Goal: Feedback & Contribution: Contribute content

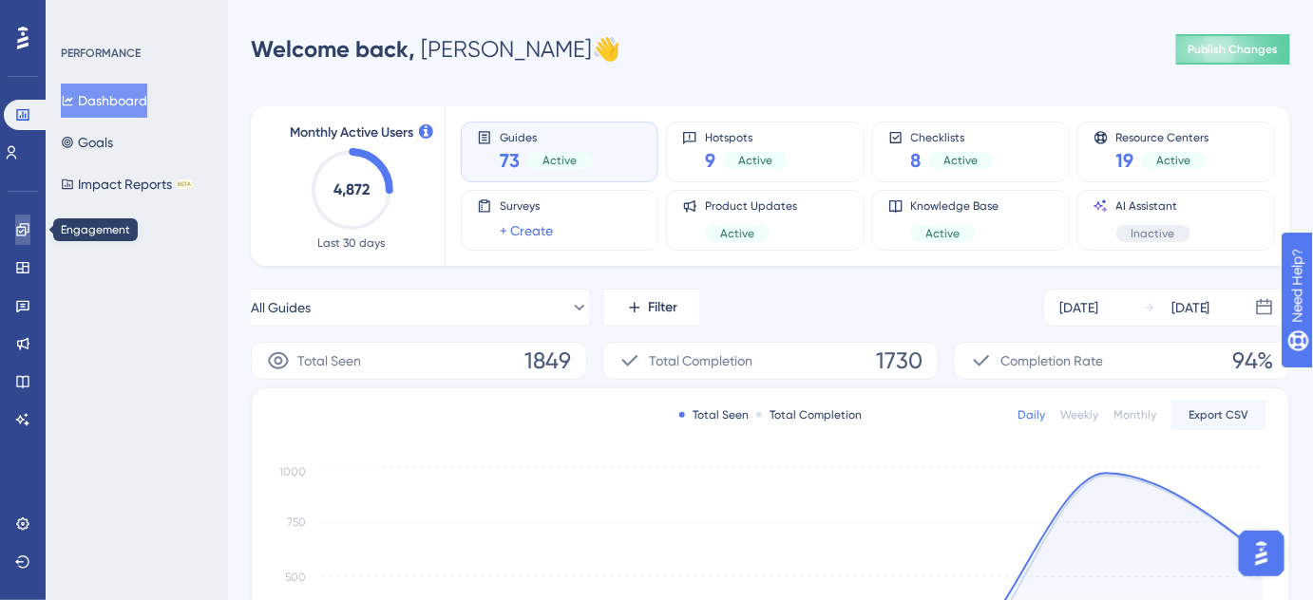
click at [18, 233] on icon at bounding box center [22, 229] width 15 height 15
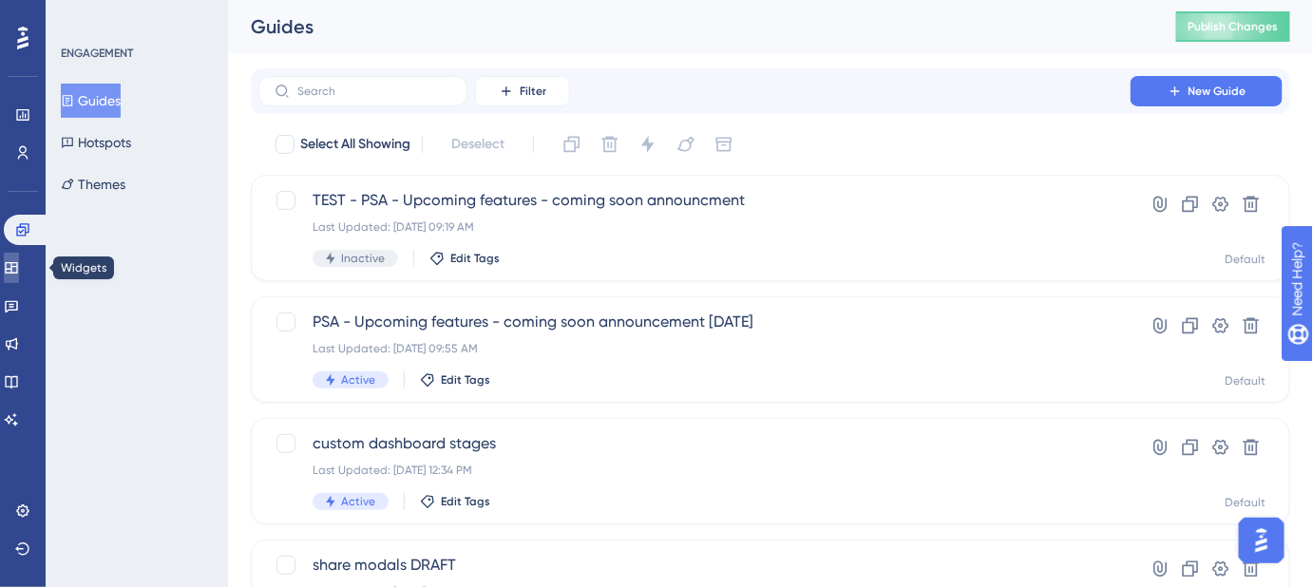
click at [18, 274] on icon at bounding box center [11, 267] width 15 height 15
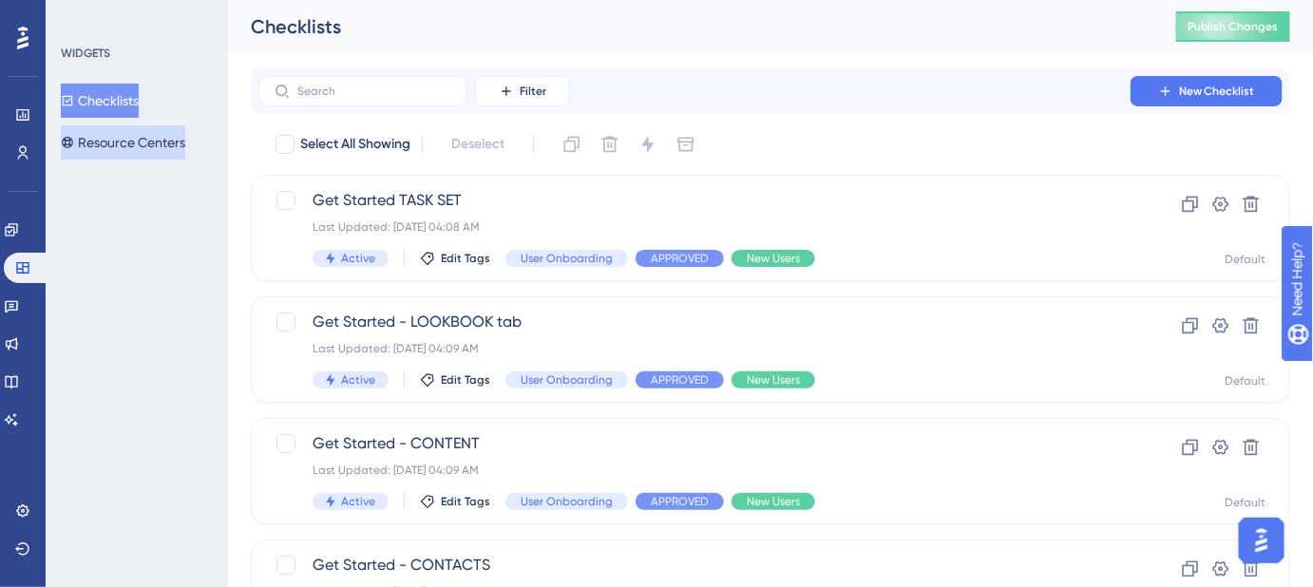
click at [95, 143] on button "Resource Centers" at bounding box center [123, 142] width 124 height 34
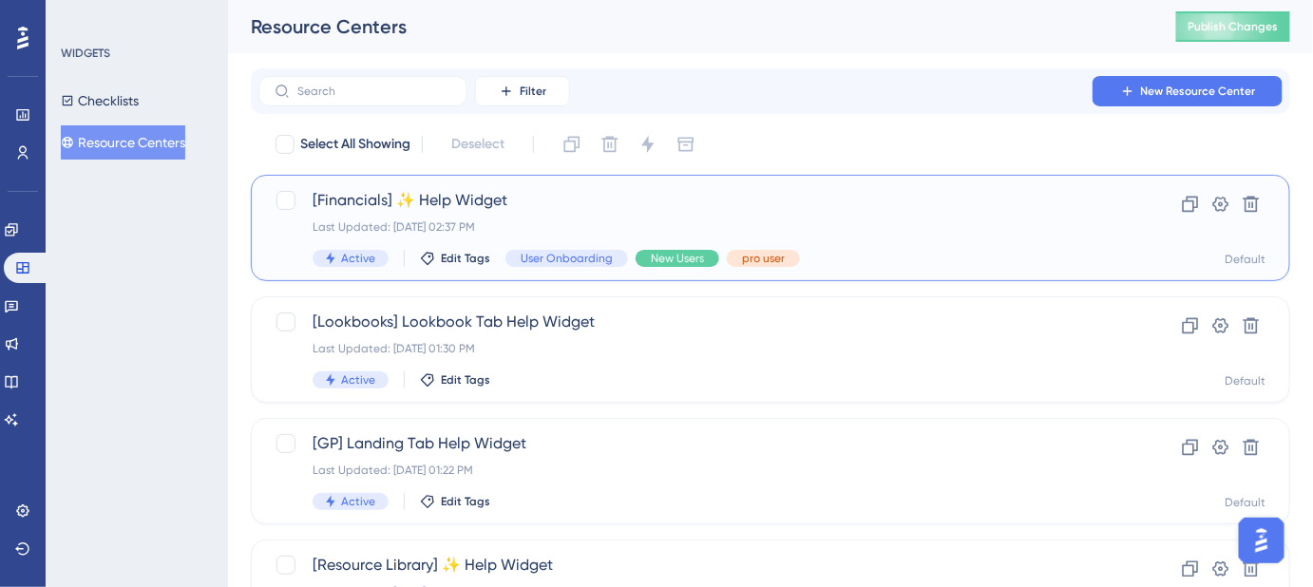
click at [480, 190] on span "[Financials] ✨ Help Widget" at bounding box center [695, 200] width 764 height 23
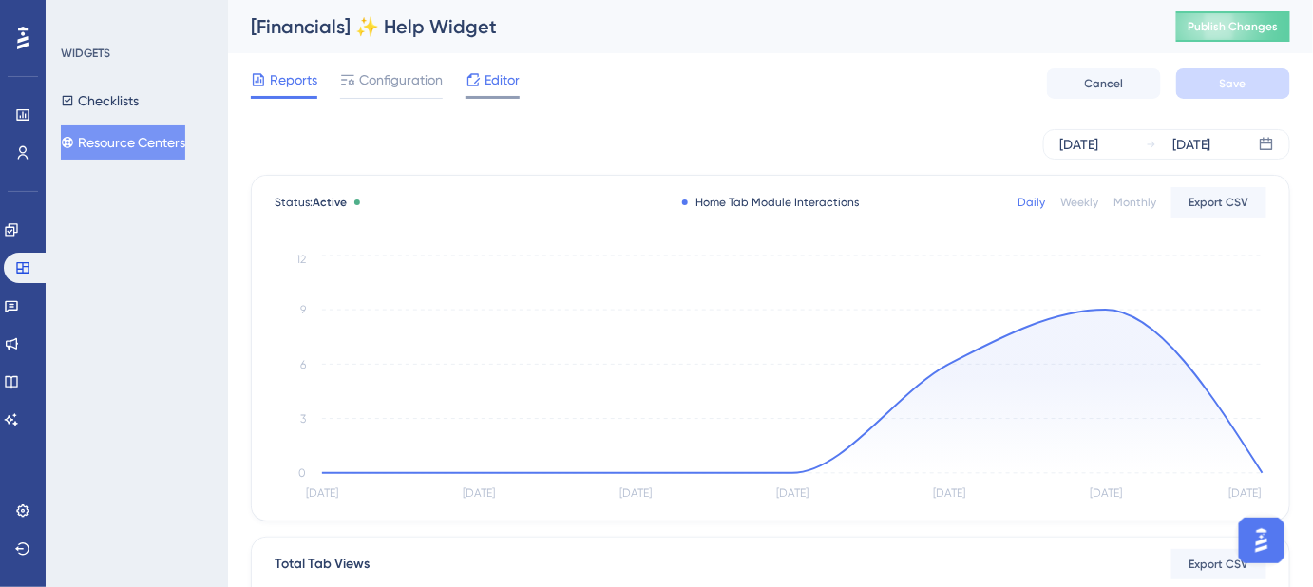
click at [499, 85] on span "Editor" at bounding box center [501, 79] width 35 height 23
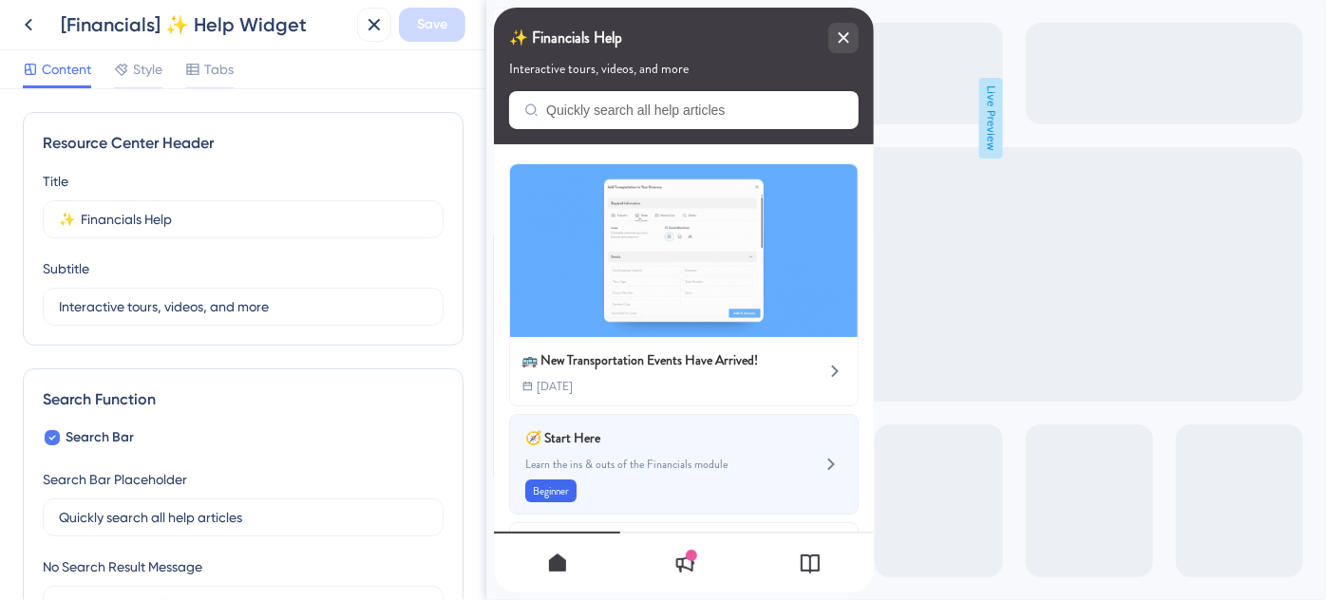
scroll to position [321, 0]
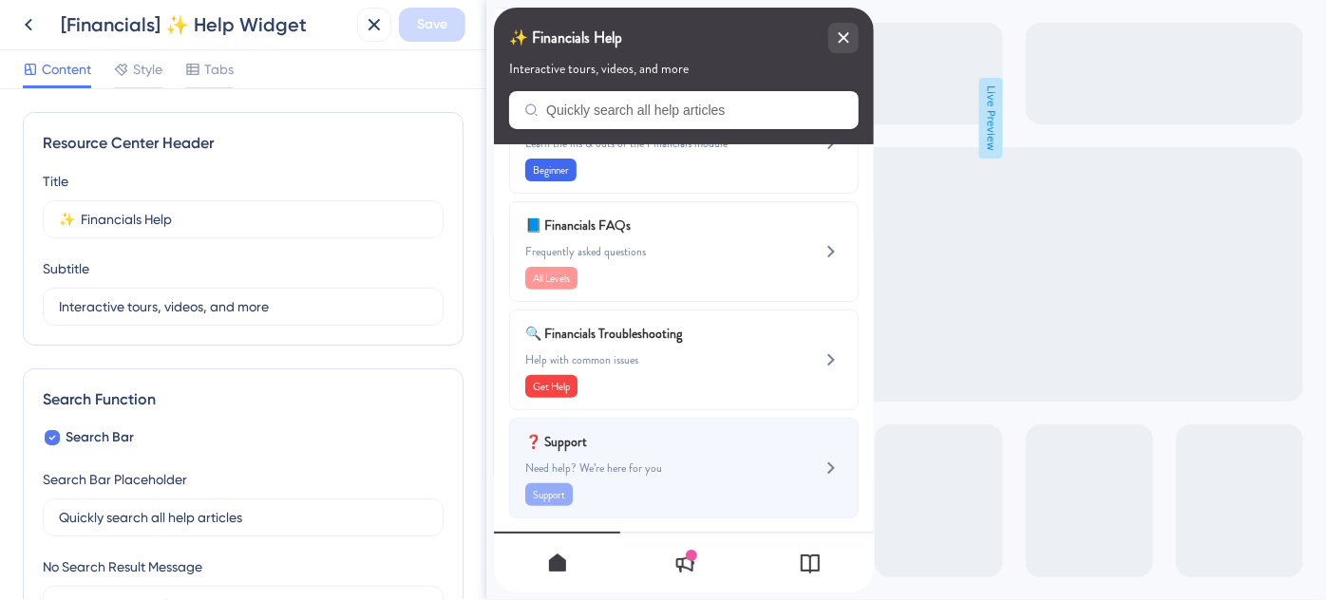
click at [647, 484] on div "Support" at bounding box center [651, 495] width 254 height 23
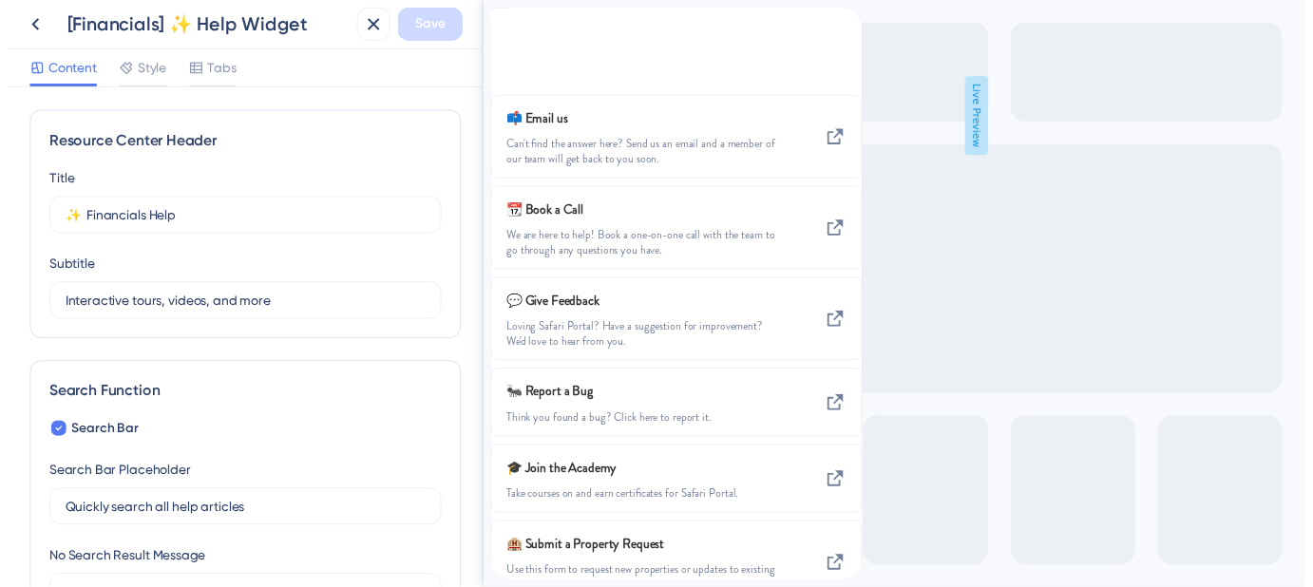
scroll to position [271, 0]
click at [375, 20] on icon at bounding box center [374, 24] width 23 height 23
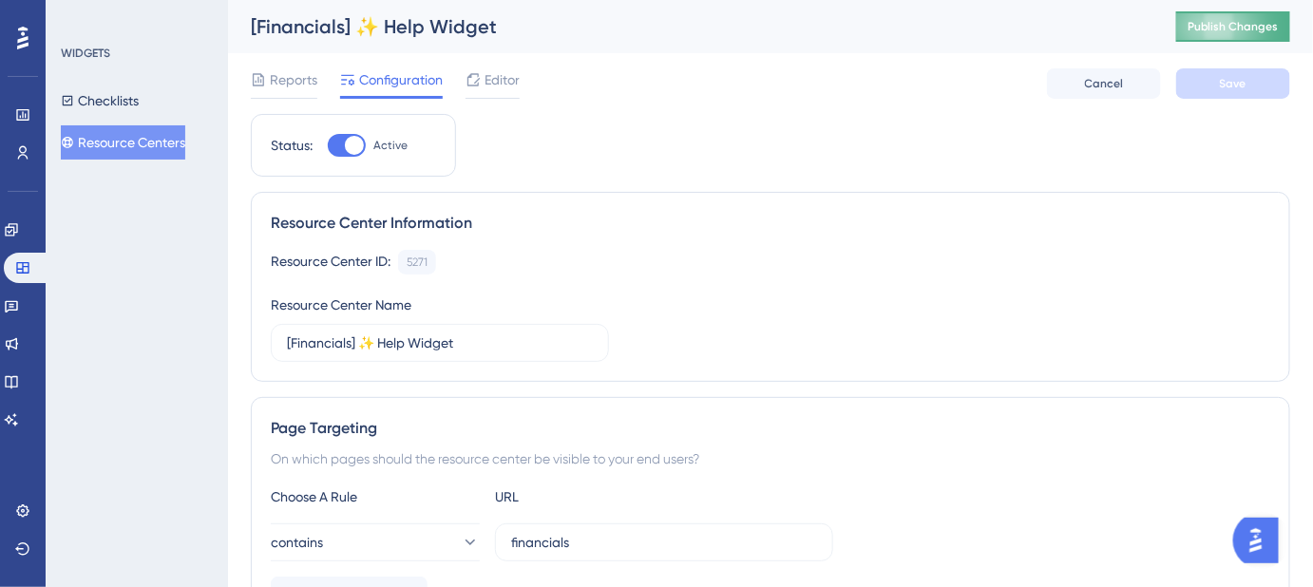
click at [1218, 29] on span "Publish Changes" at bounding box center [1232, 26] width 91 height 15
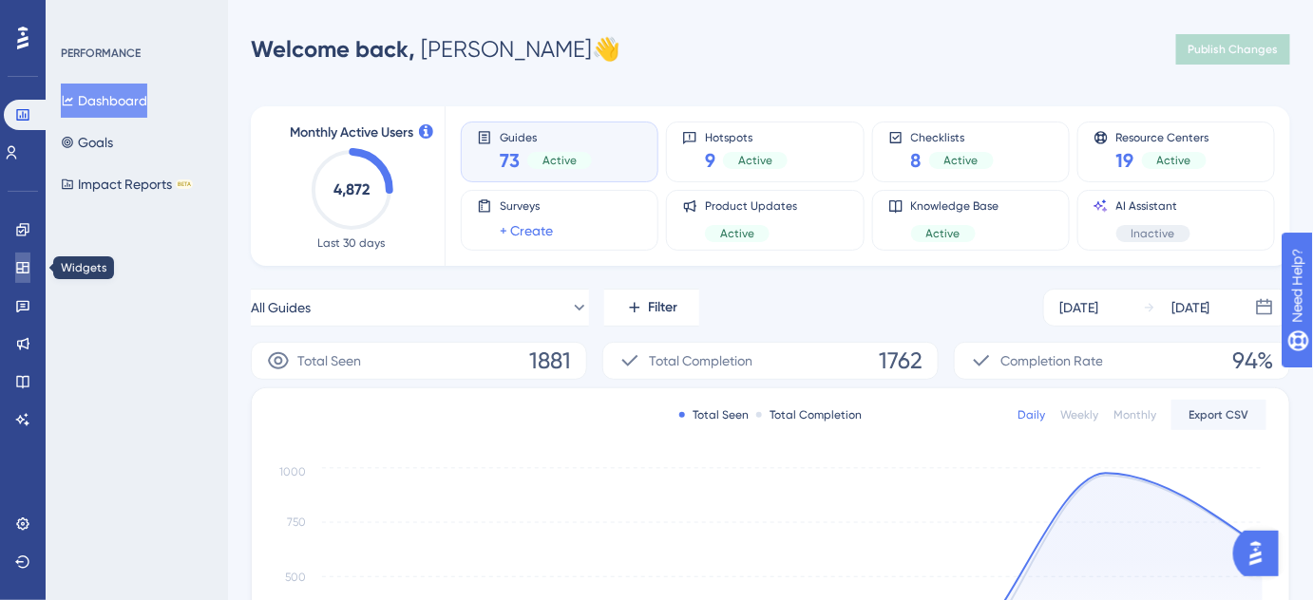
click at [26, 274] on icon at bounding box center [22, 267] width 15 height 15
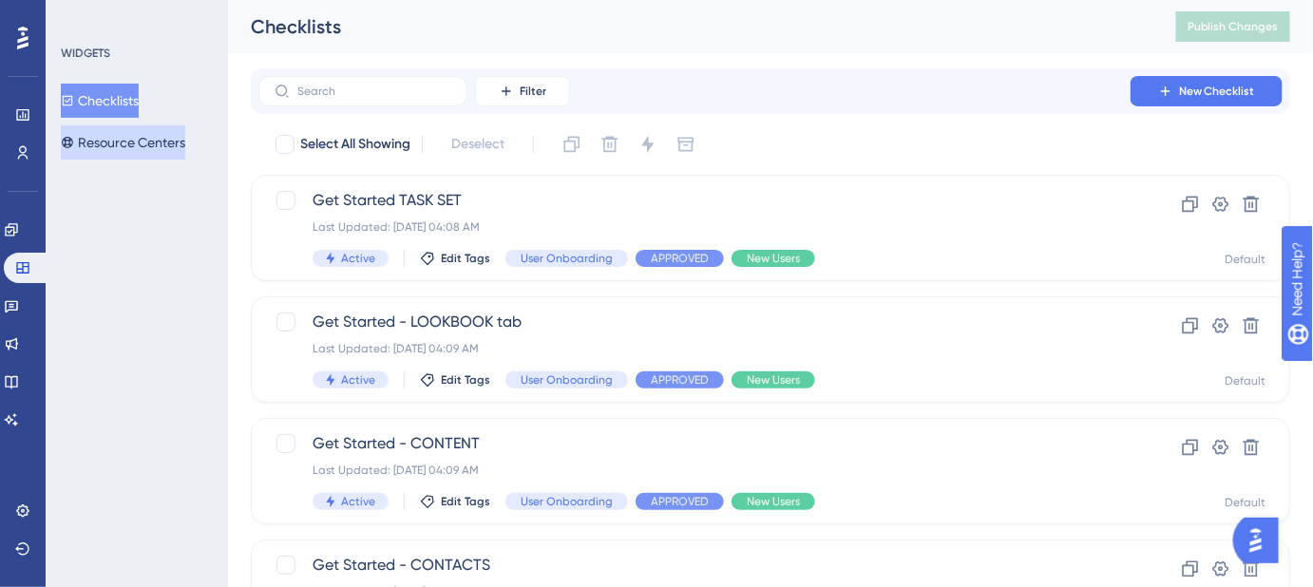
click at [131, 137] on button "Resource Centers" at bounding box center [123, 142] width 124 height 34
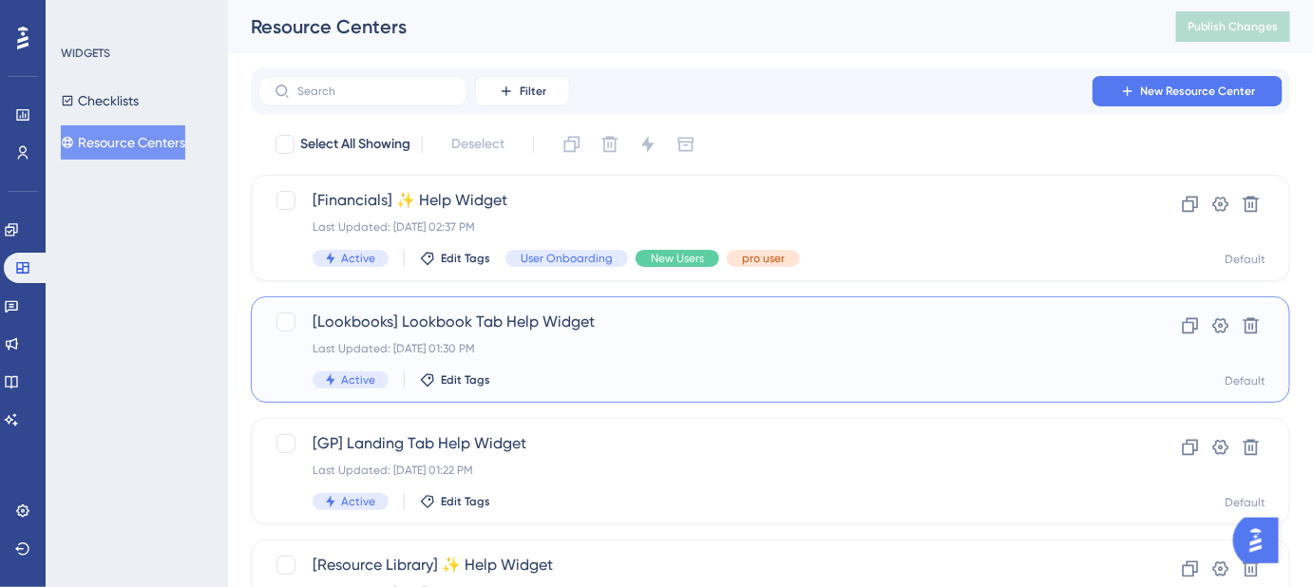
click at [400, 332] on span "[Lookbooks] Lookbook Tab Help Widget" at bounding box center [695, 322] width 764 height 23
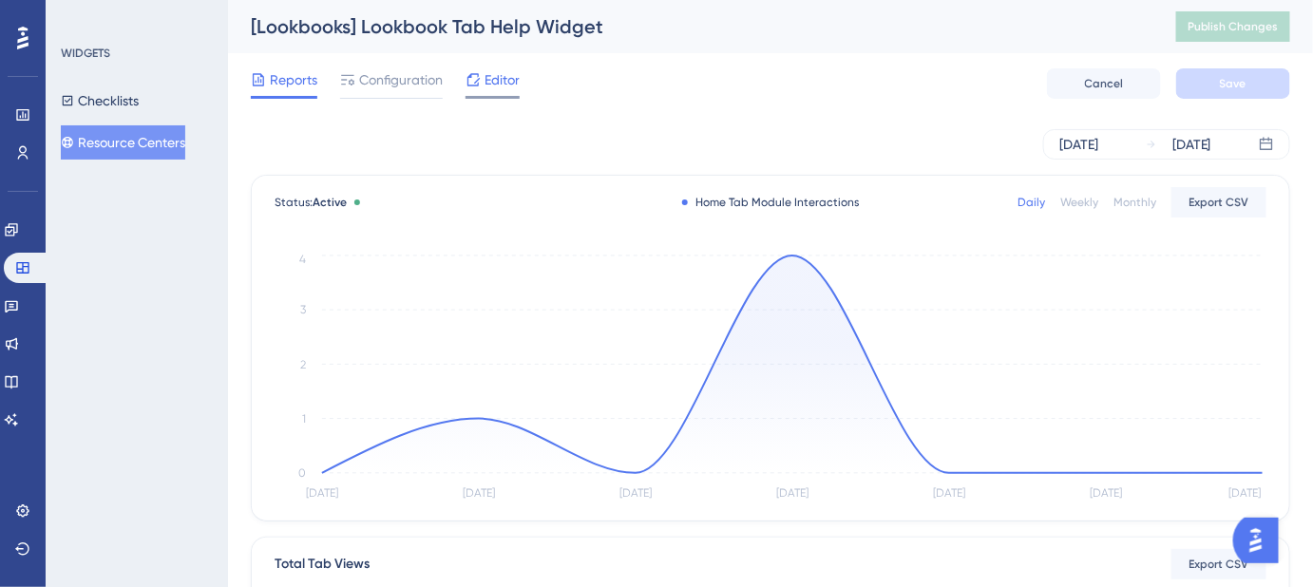
click at [497, 83] on span "Editor" at bounding box center [501, 79] width 35 height 23
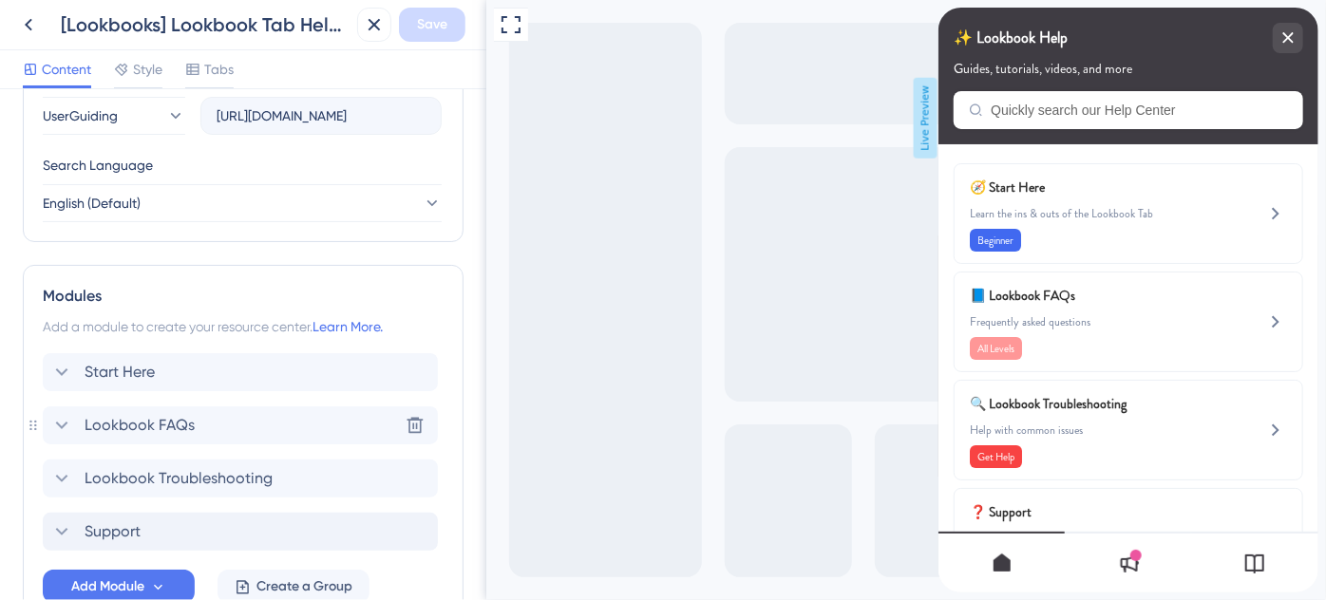
scroll to position [826, 0]
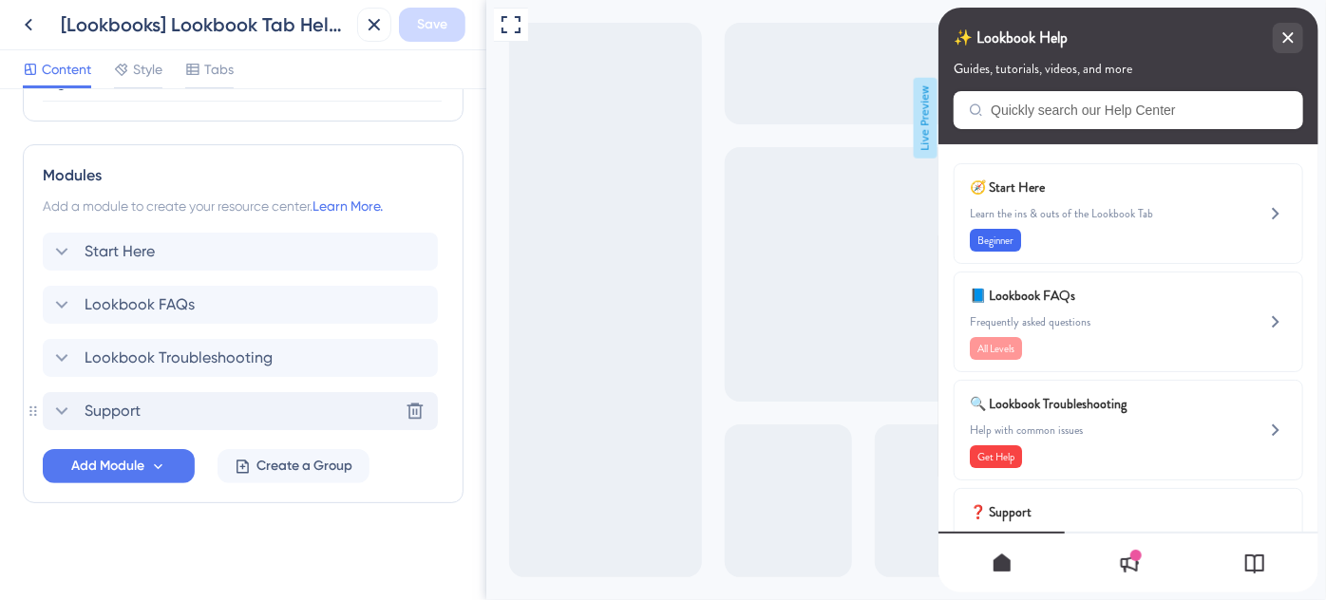
click at [122, 402] on span "Support" at bounding box center [113, 411] width 56 height 23
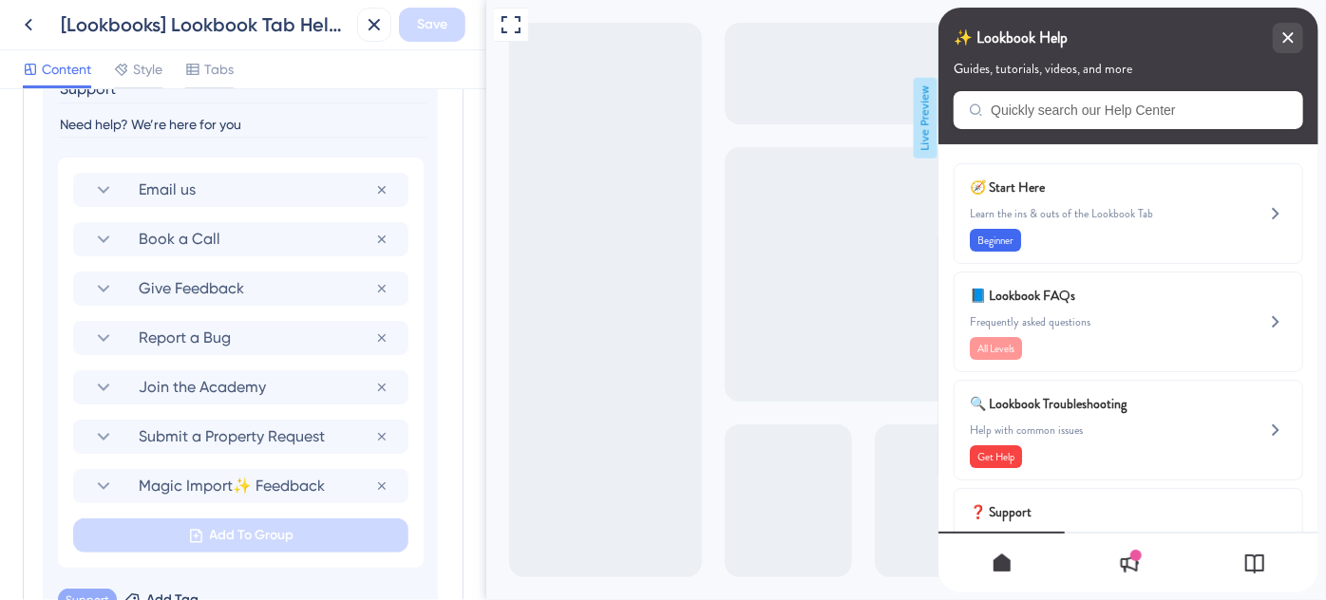
scroll to position [1431, 0]
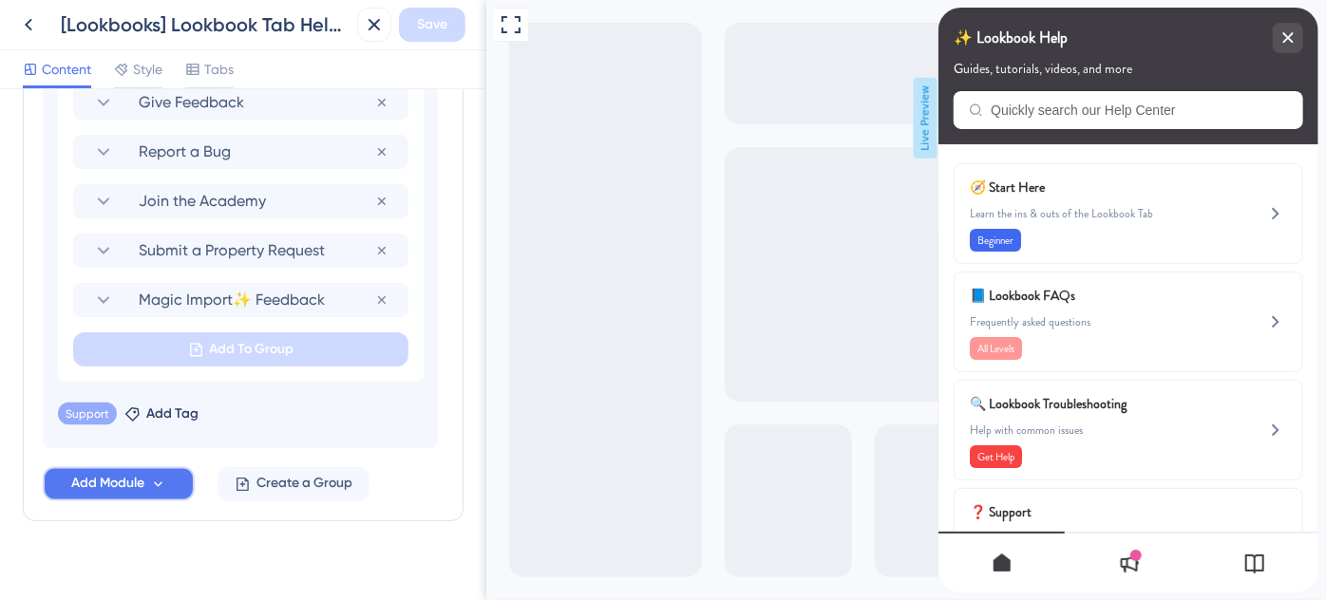
click at [174, 485] on button "Add Module" at bounding box center [119, 484] width 152 height 34
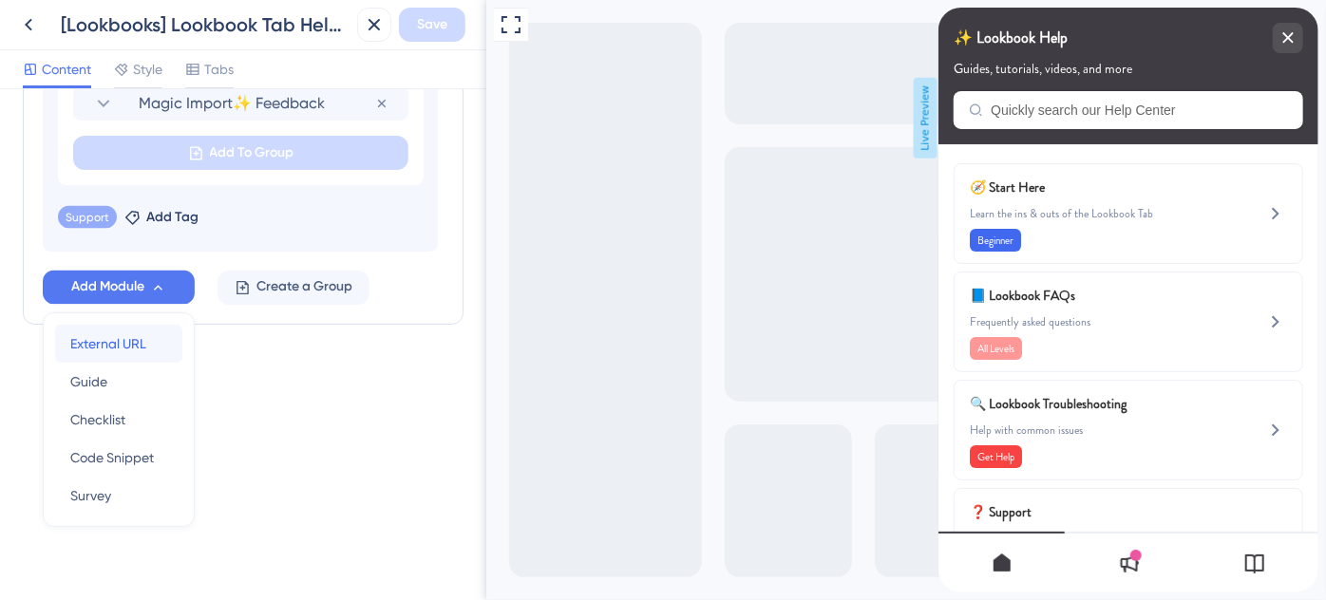
click at [97, 345] on span "External URL" at bounding box center [108, 343] width 76 height 23
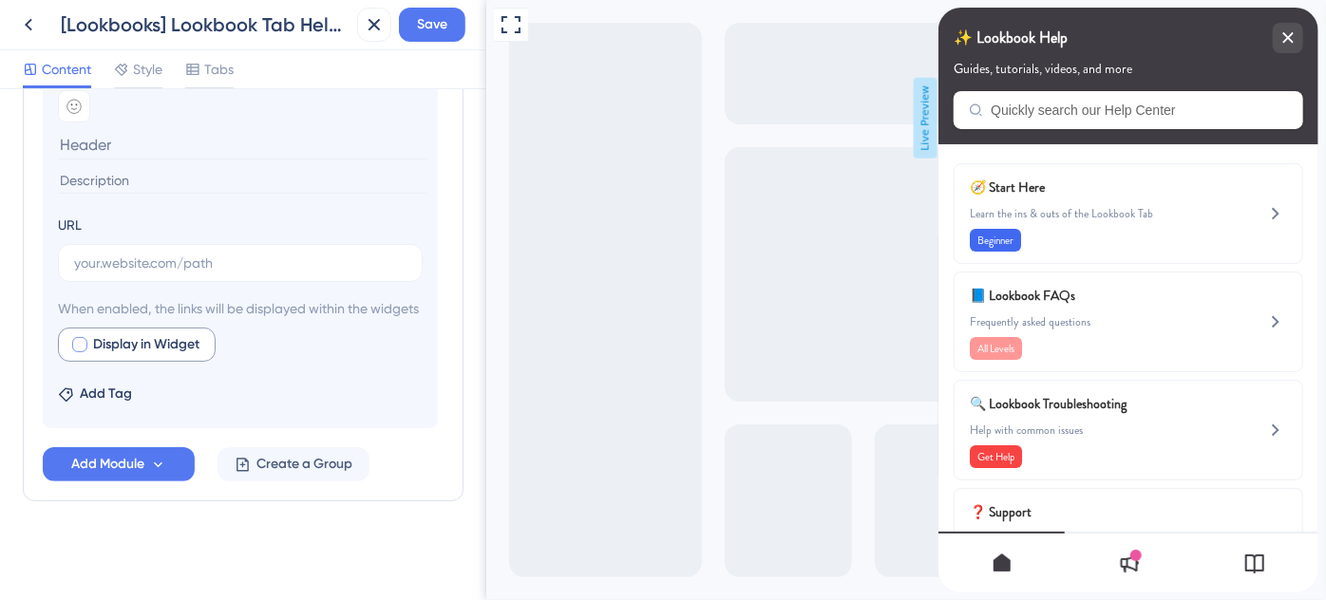
scroll to position [1263, 0]
type input "Destination-Specific Training"
click at [146, 168] on input at bounding box center [242, 181] width 369 height 26
paste input "Looking for destination training? We’ve got you covered."
type input "Looking for destination training? We’ve got you covered."
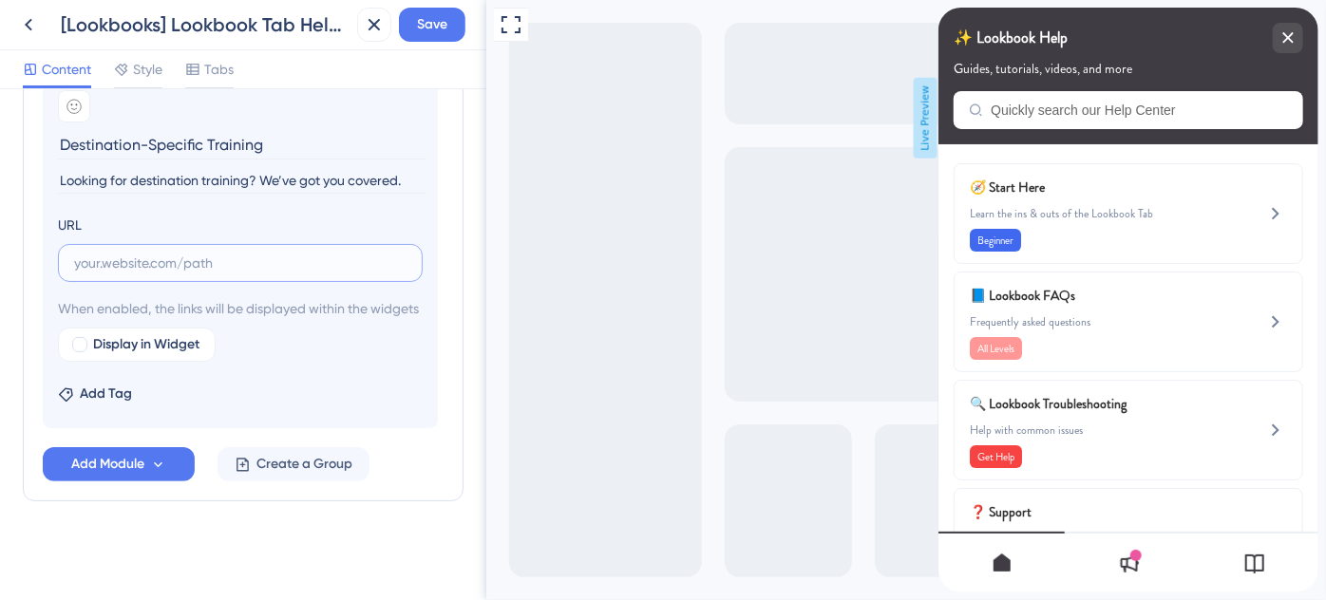
click at [181, 253] on input "text" at bounding box center [240, 263] width 332 height 21
paste input "[URL][DOMAIN_NAME]"
type input "[URL][DOMAIN_NAME]"
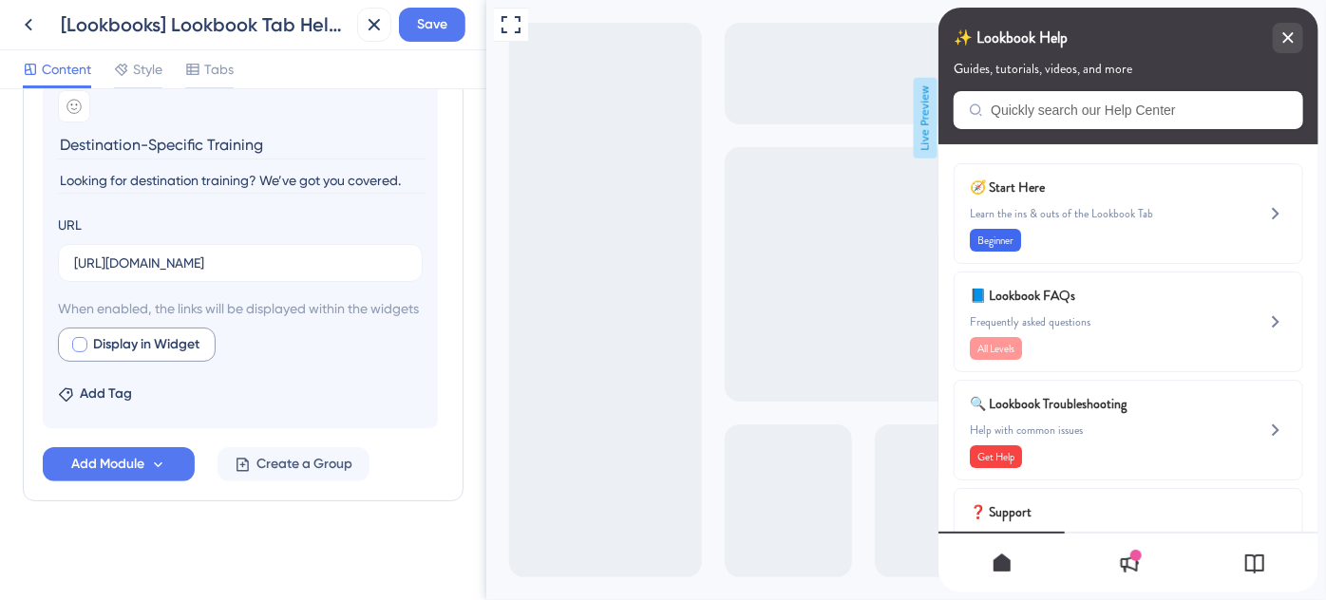
click at [76, 353] on div at bounding box center [79, 344] width 19 height 19
checkbox input "true"
click at [423, 29] on span "Save" at bounding box center [432, 24] width 30 height 23
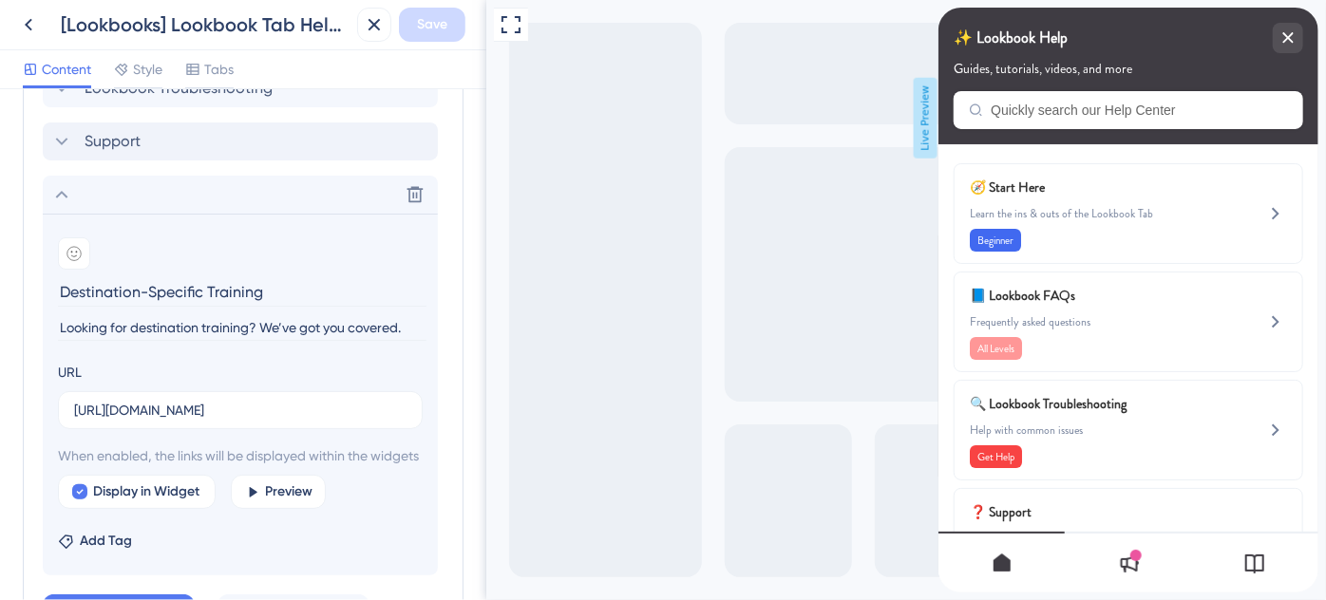
scroll to position [1091, 0]
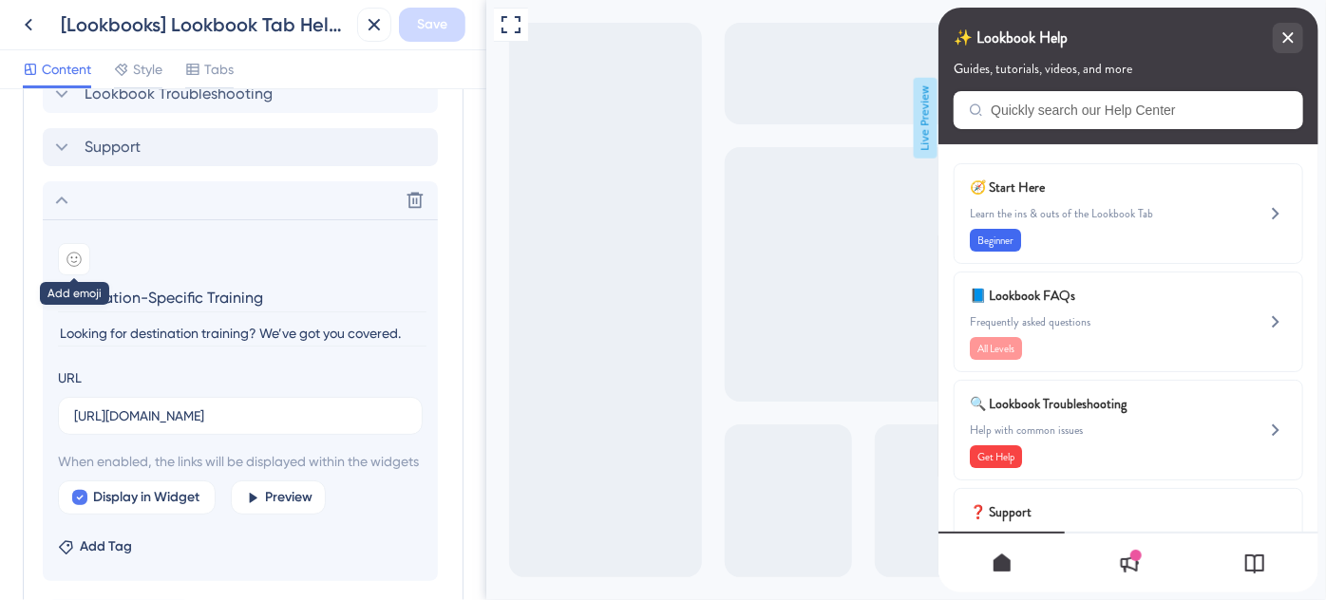
click at [68, 252] on icon at bounding box center [73, 259] width 15 height 15
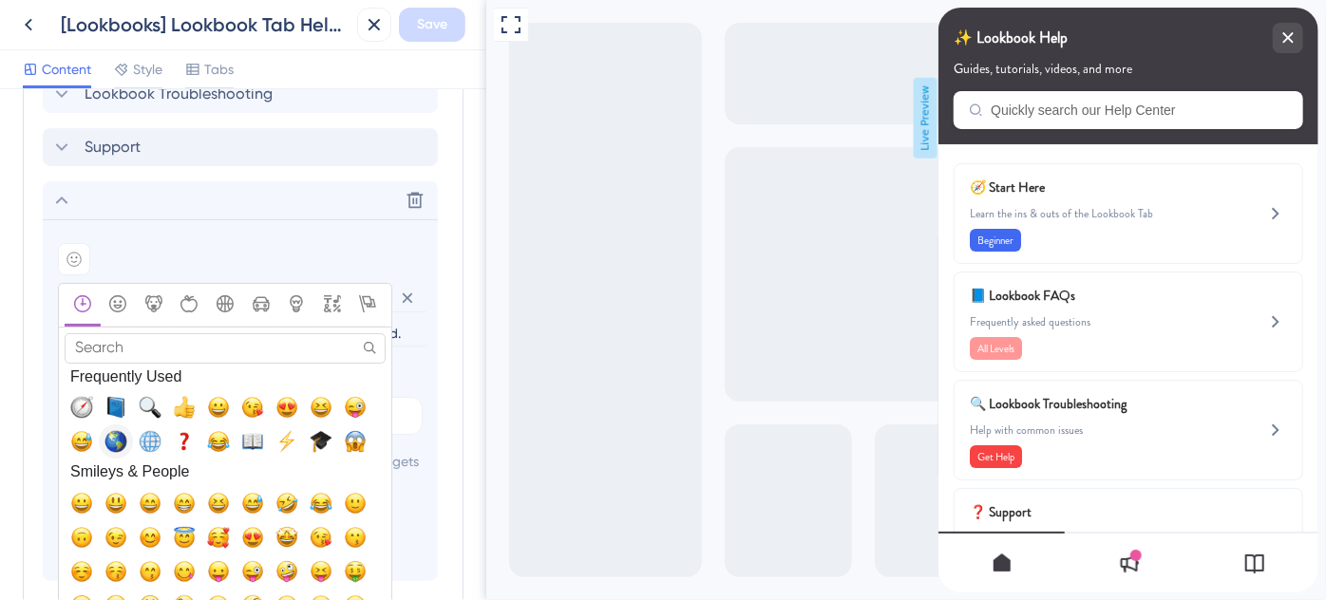
click at [111, 438] on span "🌎, earth_americas" at bounding box center [115, 441] width 23 height 23
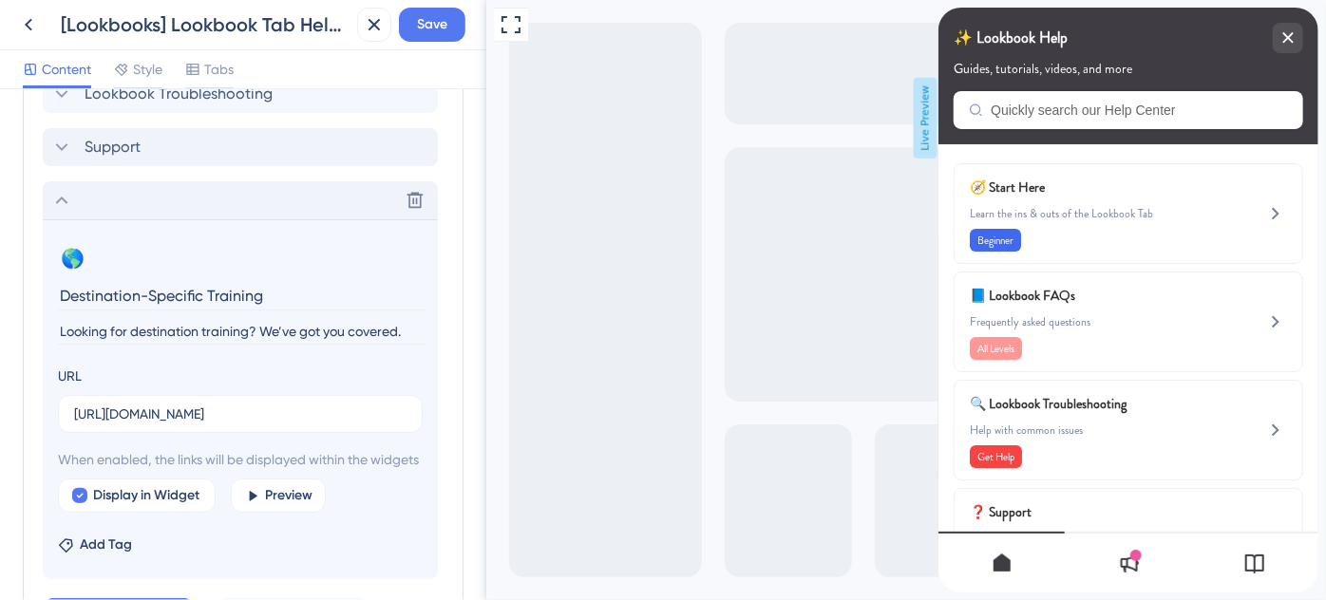
click at [64, 201] on icon at bounding box center [61, 200] width 23 height 23
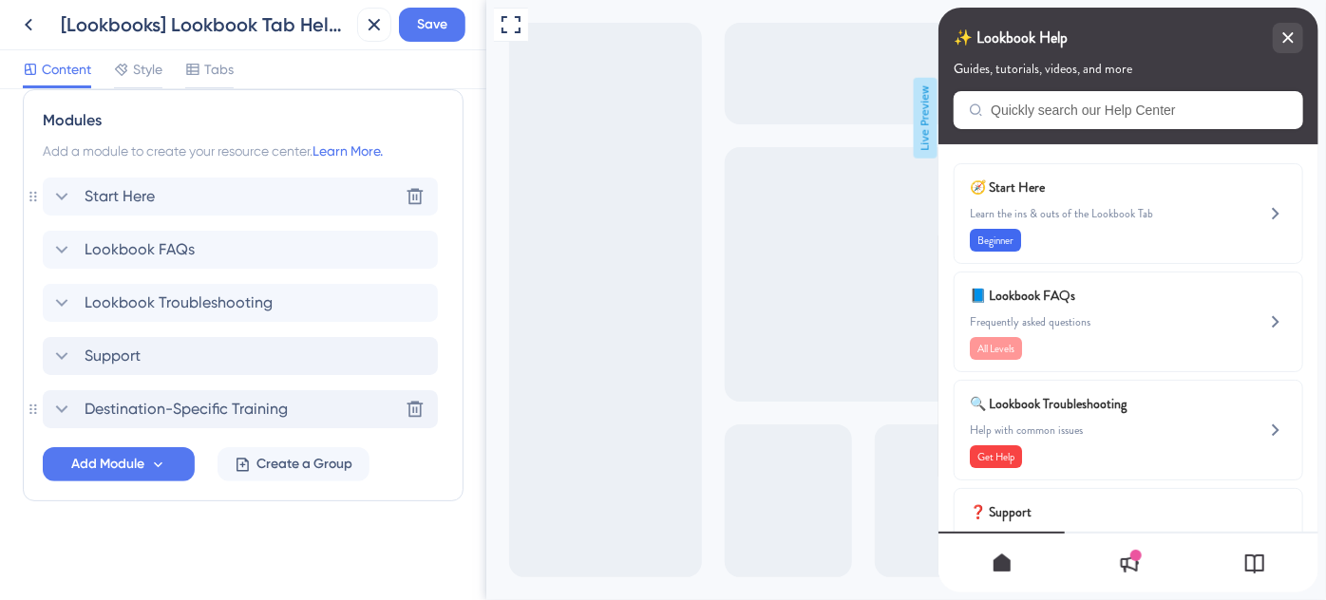
scroll to position [880, 0]
click at [99, 357] on span "Support" at bounding box center [113, 358] width 56 height 23
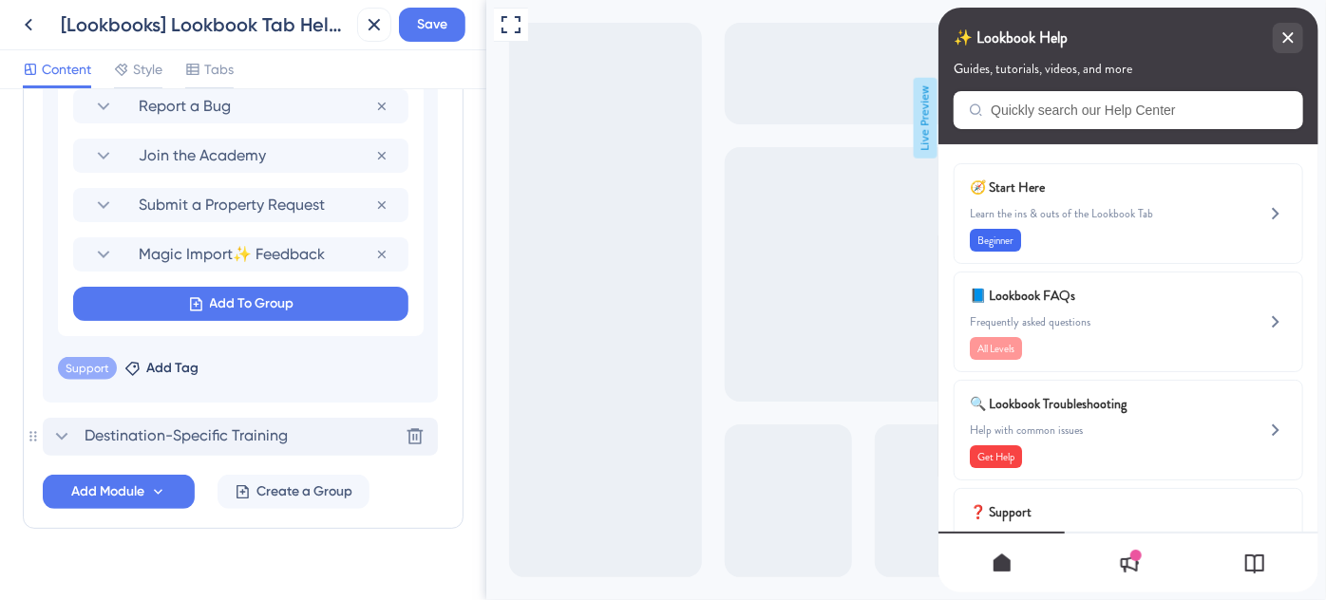
scroll to position [1502, 0]
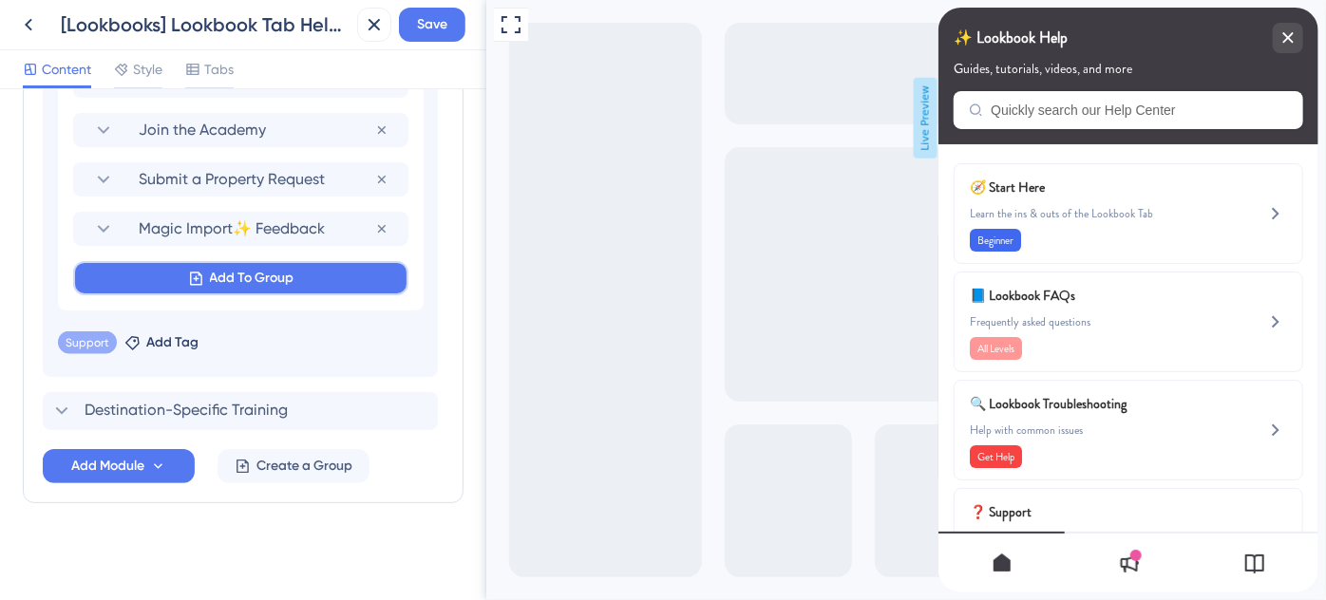
click at [222, 270] on span "Add To Group" at bounding box center [252, 278] width 85 height 23
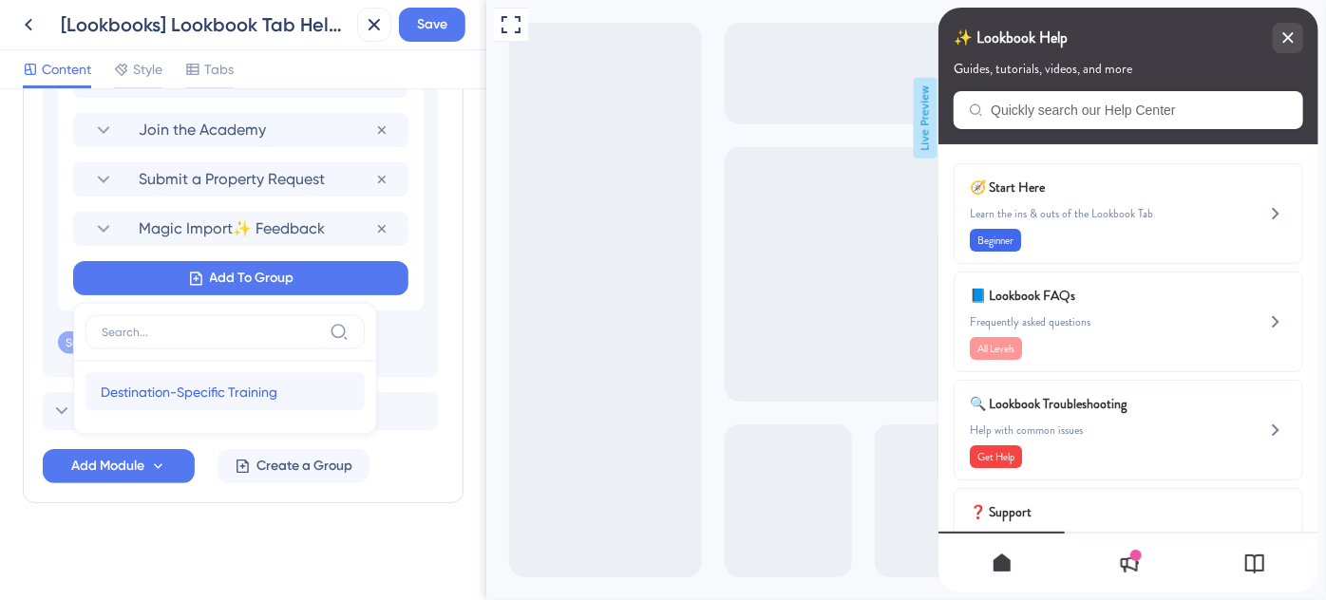
click at [192, 384] on span "Destination-Specific Training" at bounding box center [189, 392] width 177 height 23
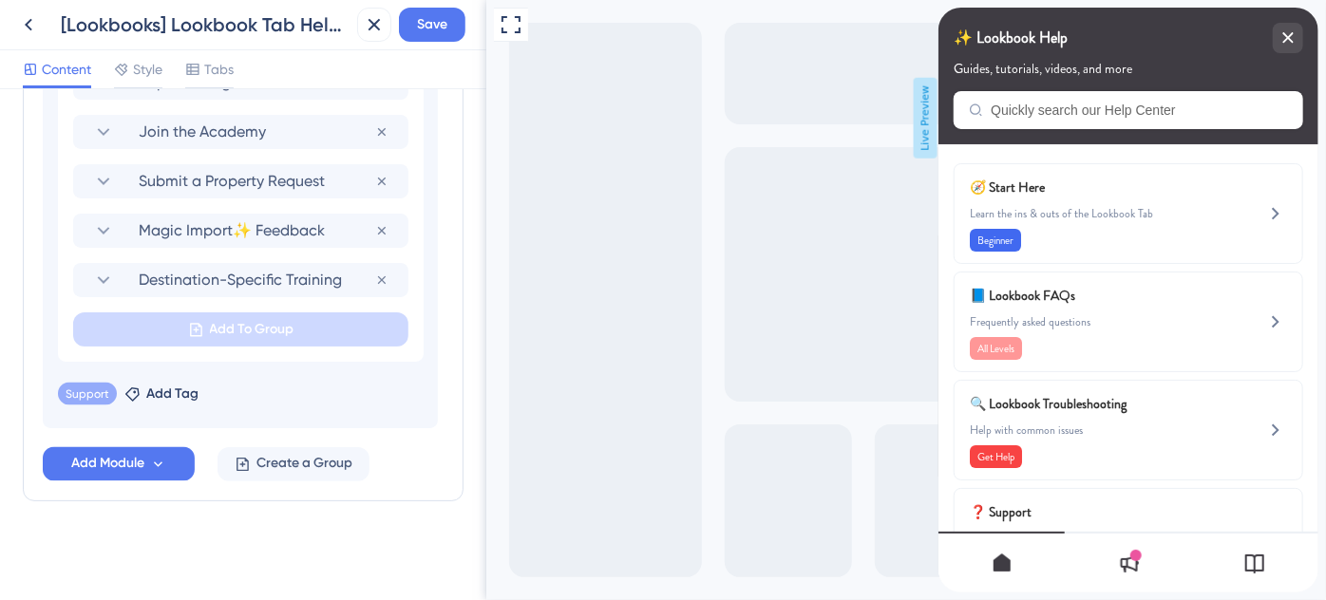
scroll to position [1497, 0]
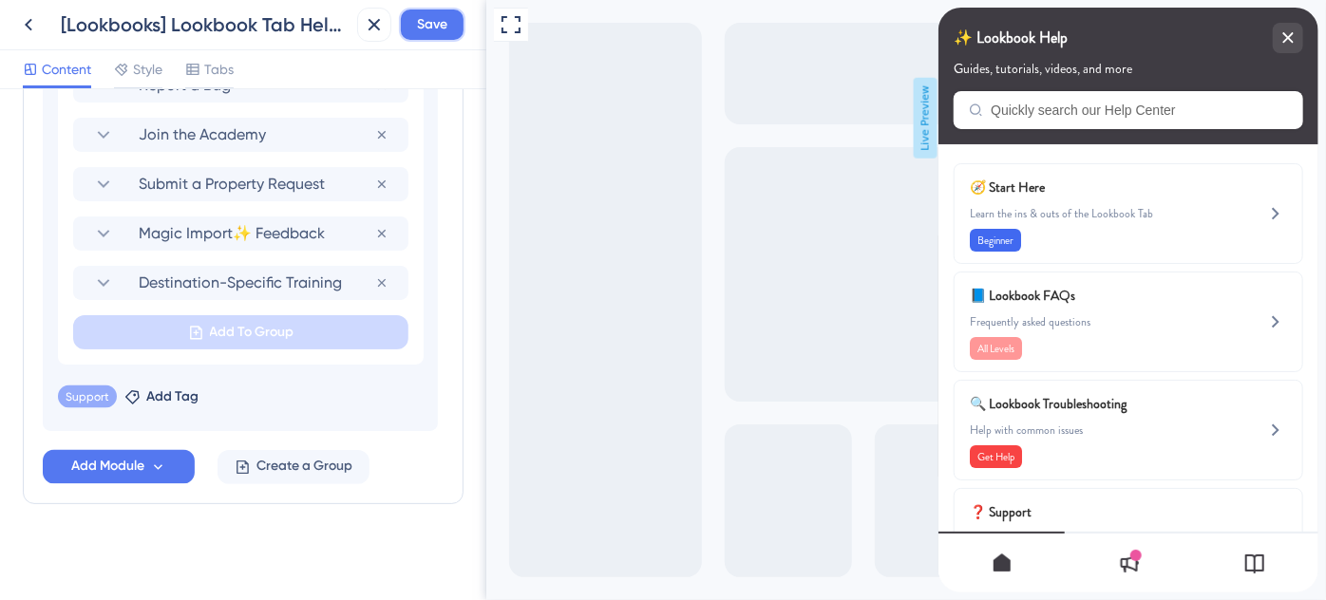
click at [453, 20] on button "Save" at bounding box center [432, 25] width 66 height 34
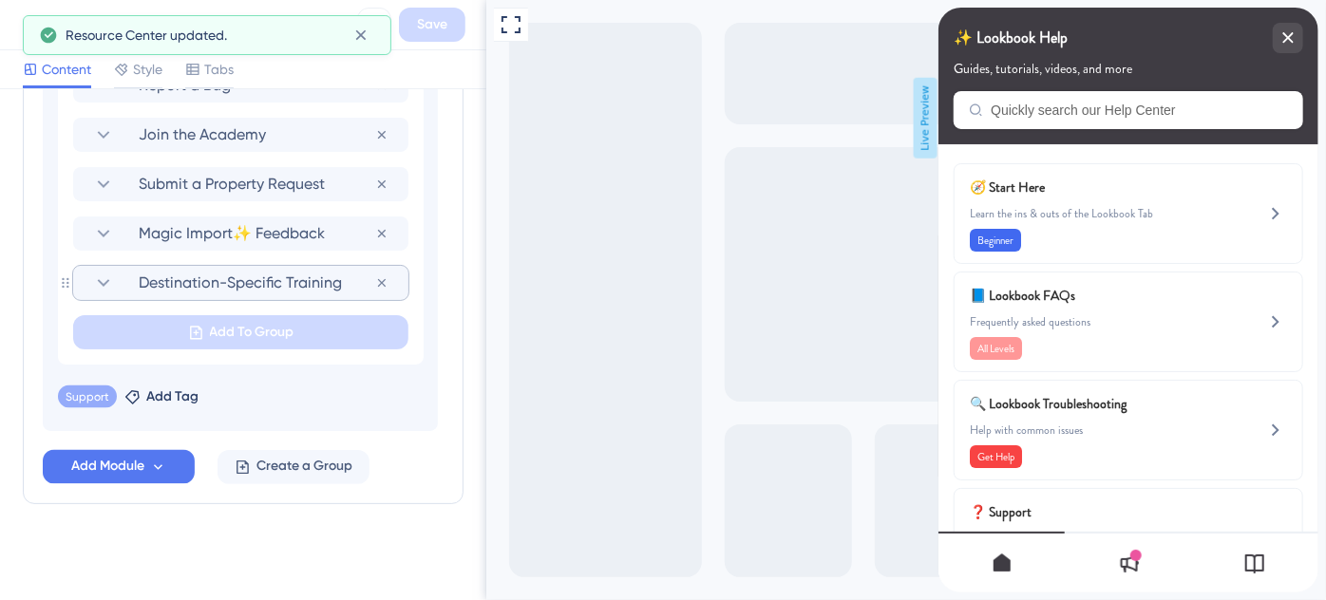
click at [101, 277] on icon at bounding box center [103, 283] width 23 height 23
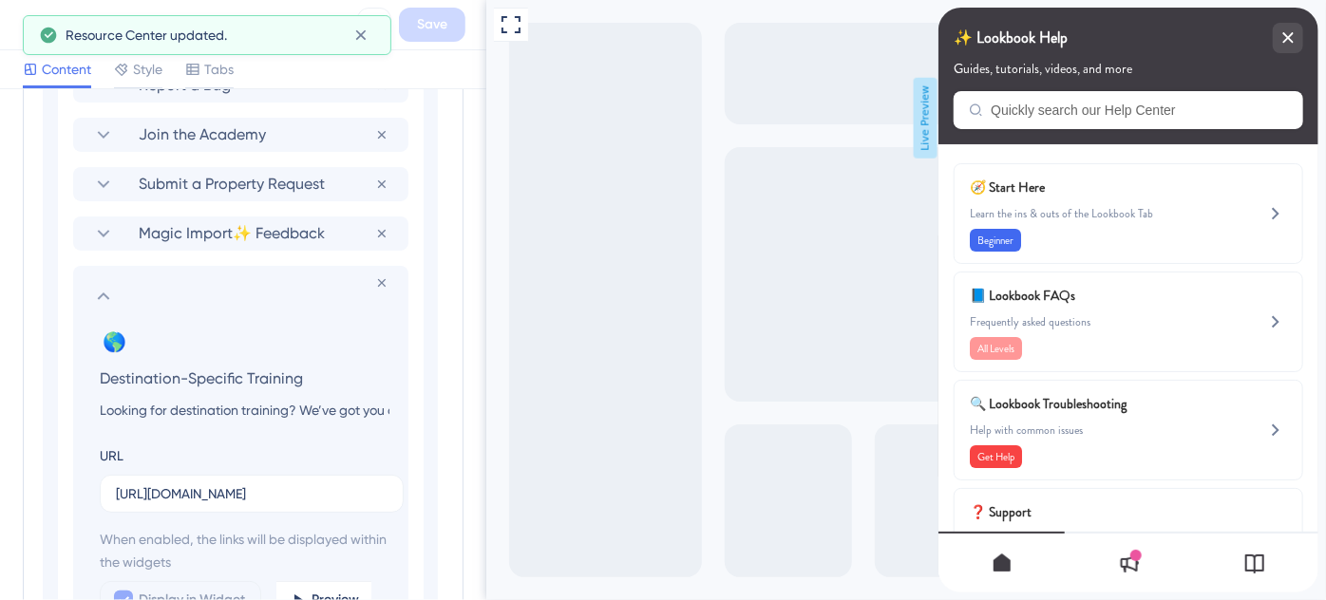
scroll to position [1502, 0]
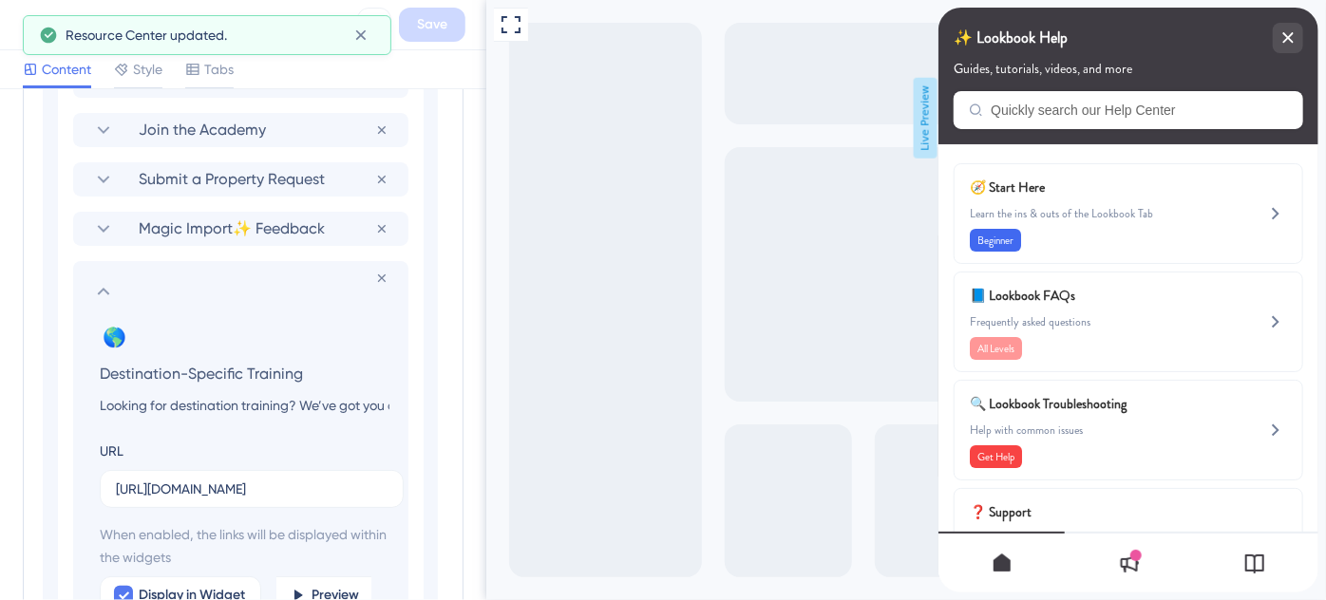
click at [101, 280] on icon at bounding box center [103, 291] width 23 height 23
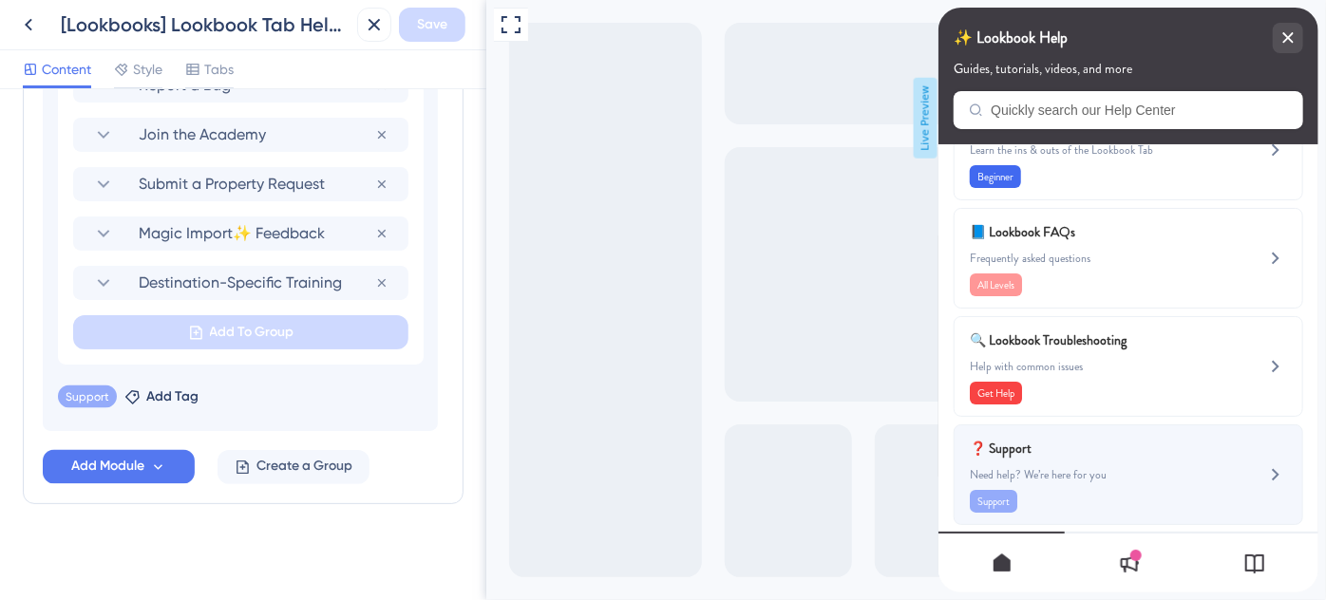
scroll to position [78, 0]
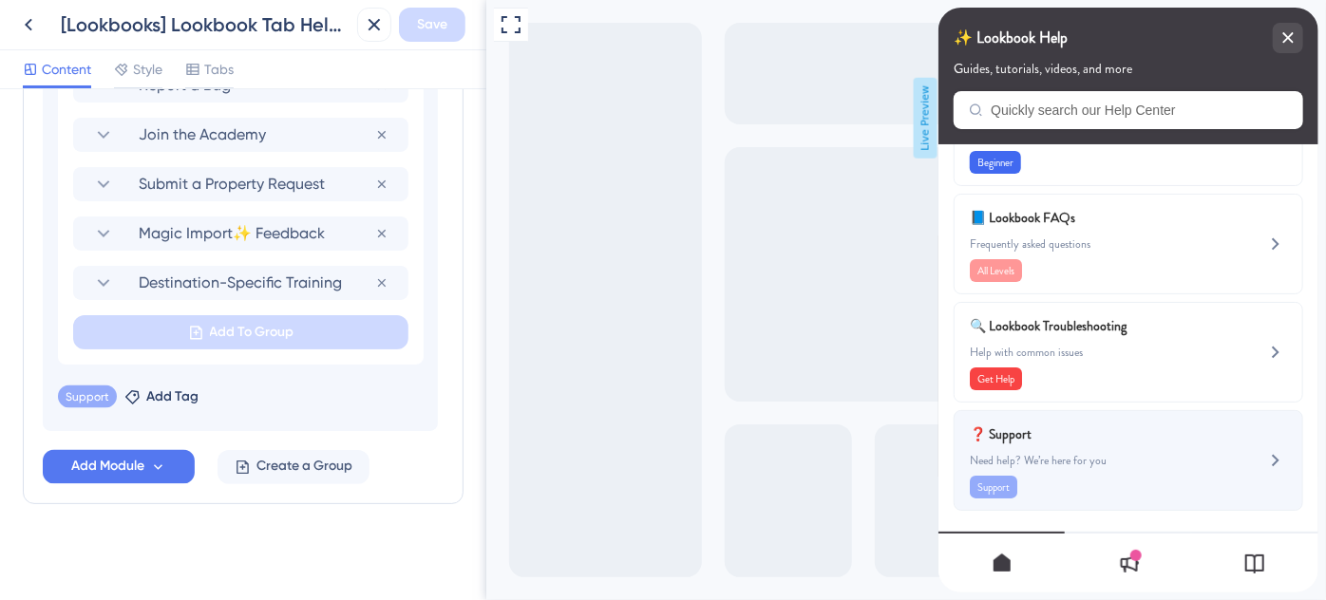
click at [1130, 465] on span "Need help? We’re here for you" at bounding box center [1096, 460] width 254 height 15
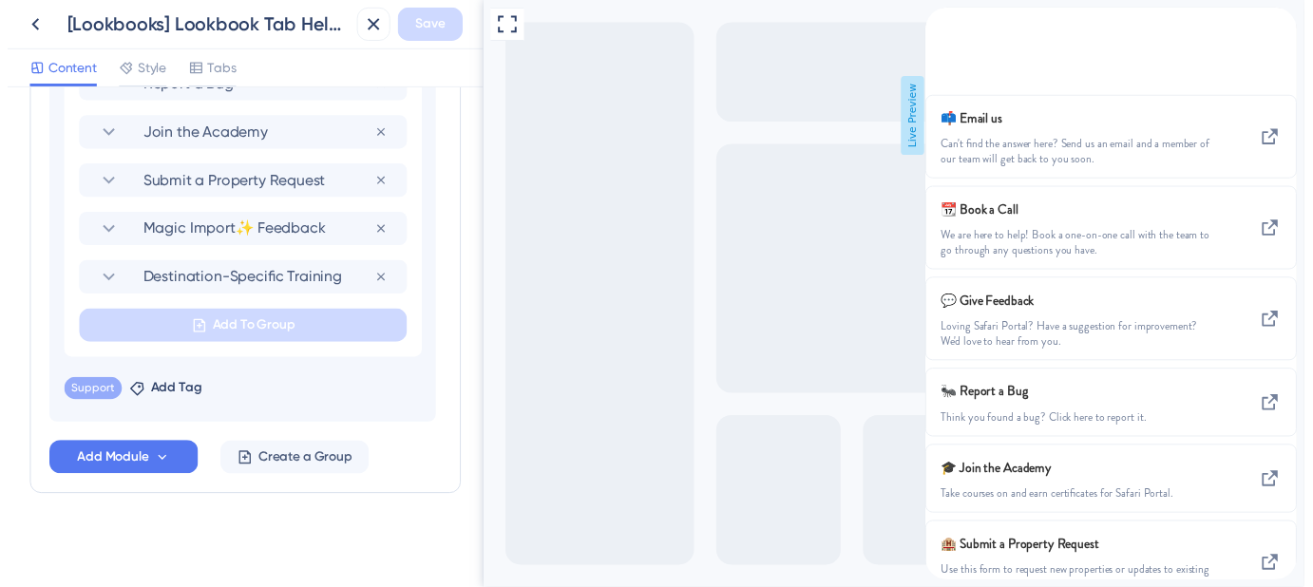
scroll to position [0, 0]
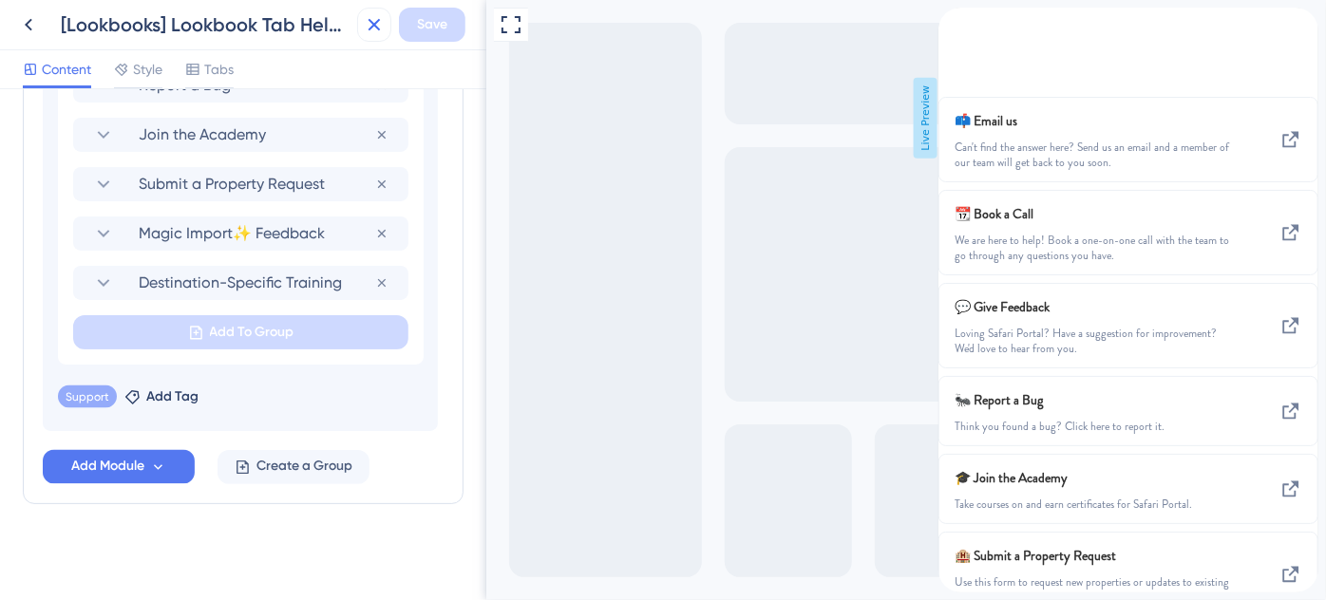
click at [370, 24] on icon at bounding box center [374, 24] width 23 height 23
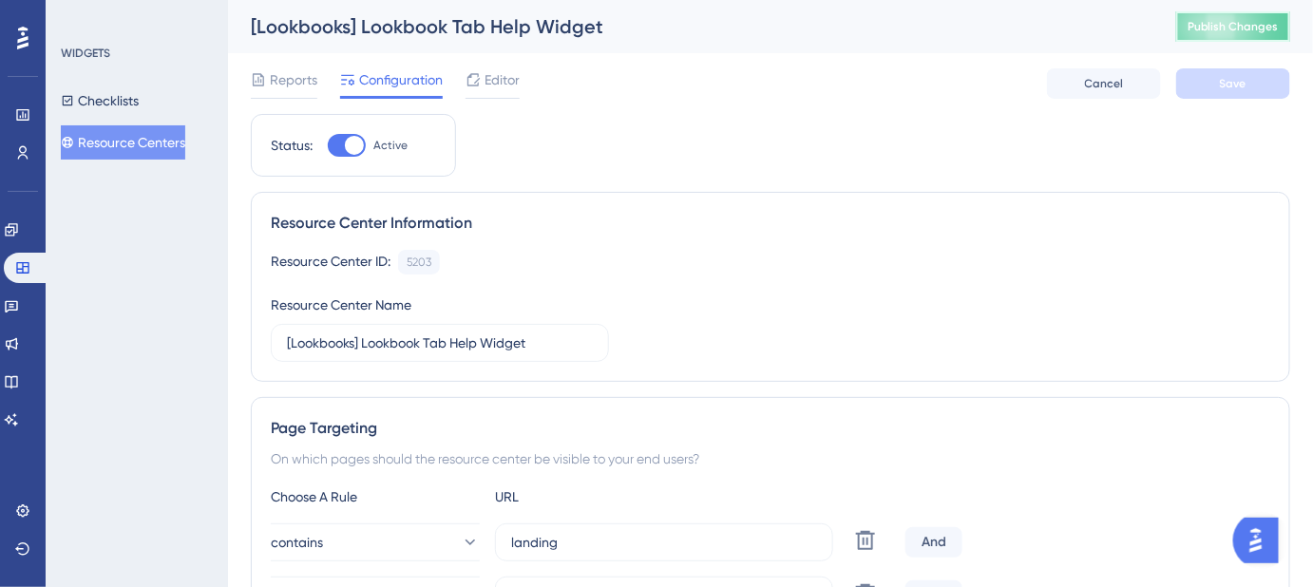
click at [1246, 29] on span "Publish Changes" at bounding box center [1232, 26] width 91 height 15
click at [132, 146] on button "Resource Centers" at bounding box center [123, 142] width 124 height 34
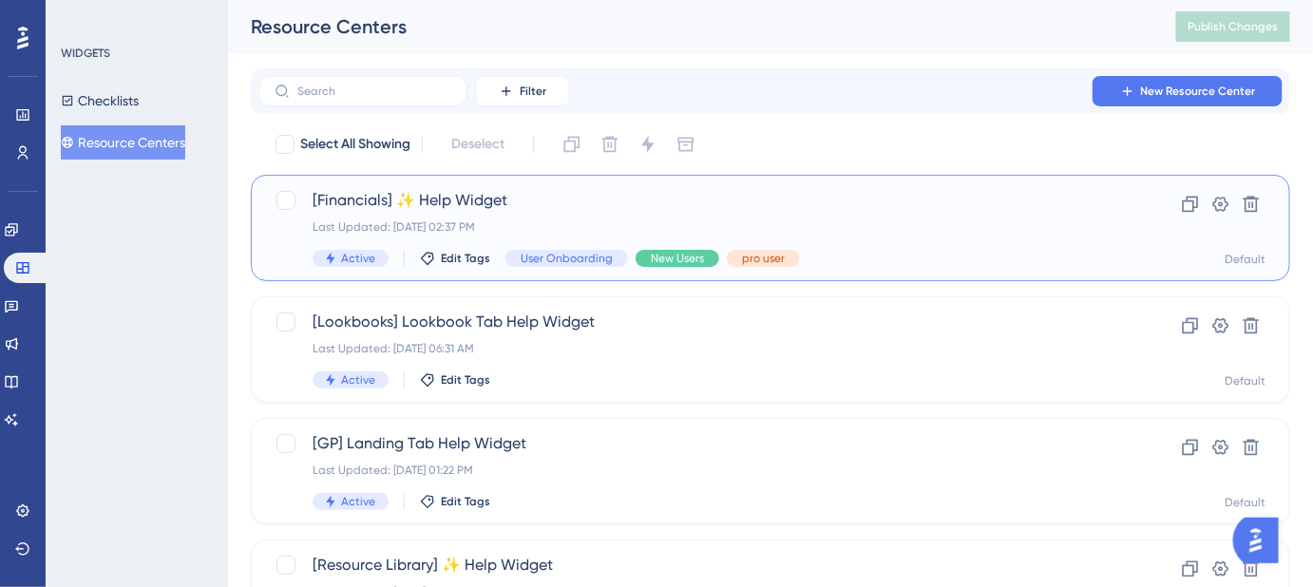
click at [461, 208] on span "[Financials] ✨ Help Widget" at bounding box center [695, 200] width 764 height 23
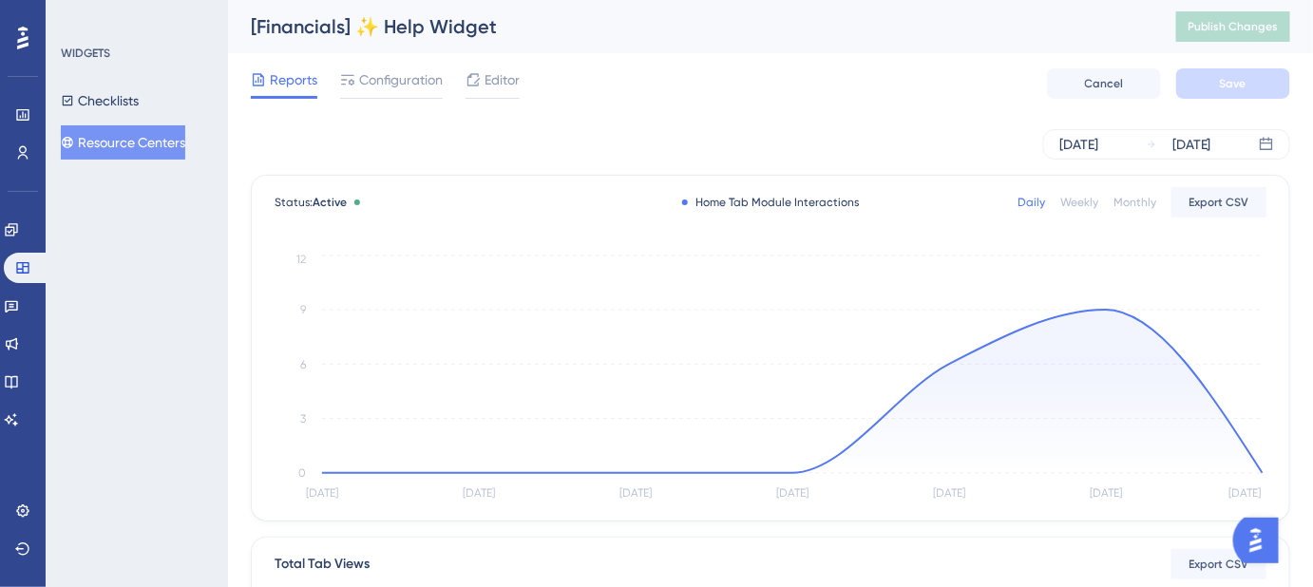
click at [112, 133] on button "Resource Centers" at bounding box center [123, 142] width 124 height 34
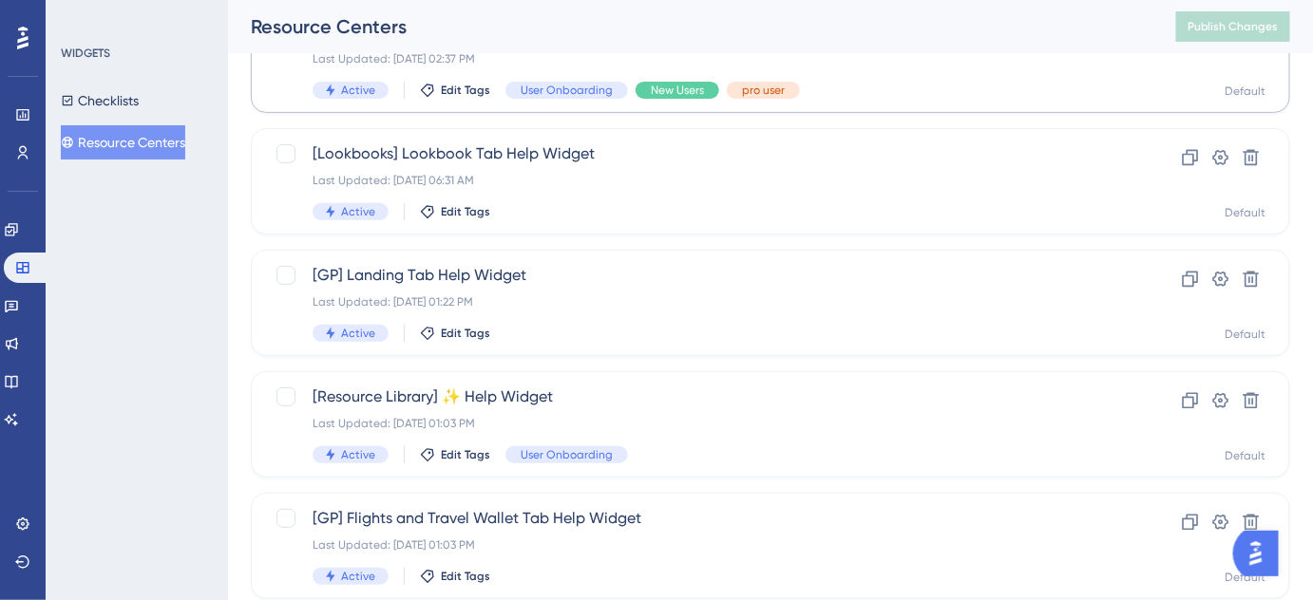
scroll to position [172, 0]
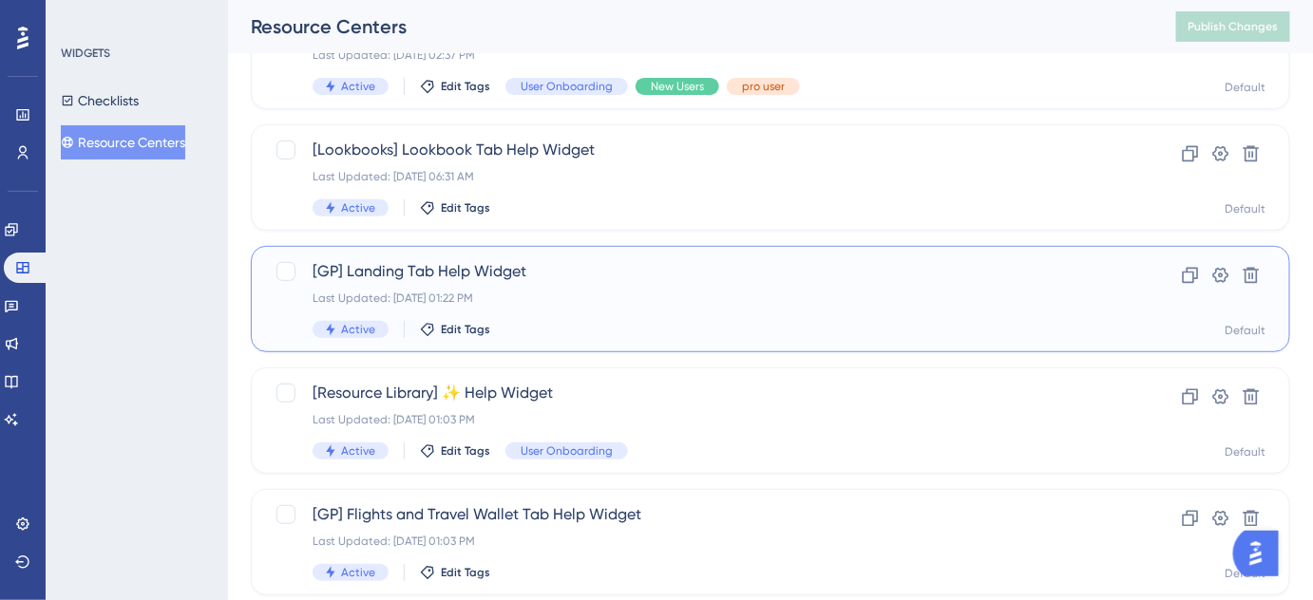
click at [480, 284] on div "[GP] Landing Tab Help Widget Last Updated: Aug 11 2025, 01:22 PM Active Edit Ta…" at bounding box center [695, 299] width 764 height 78
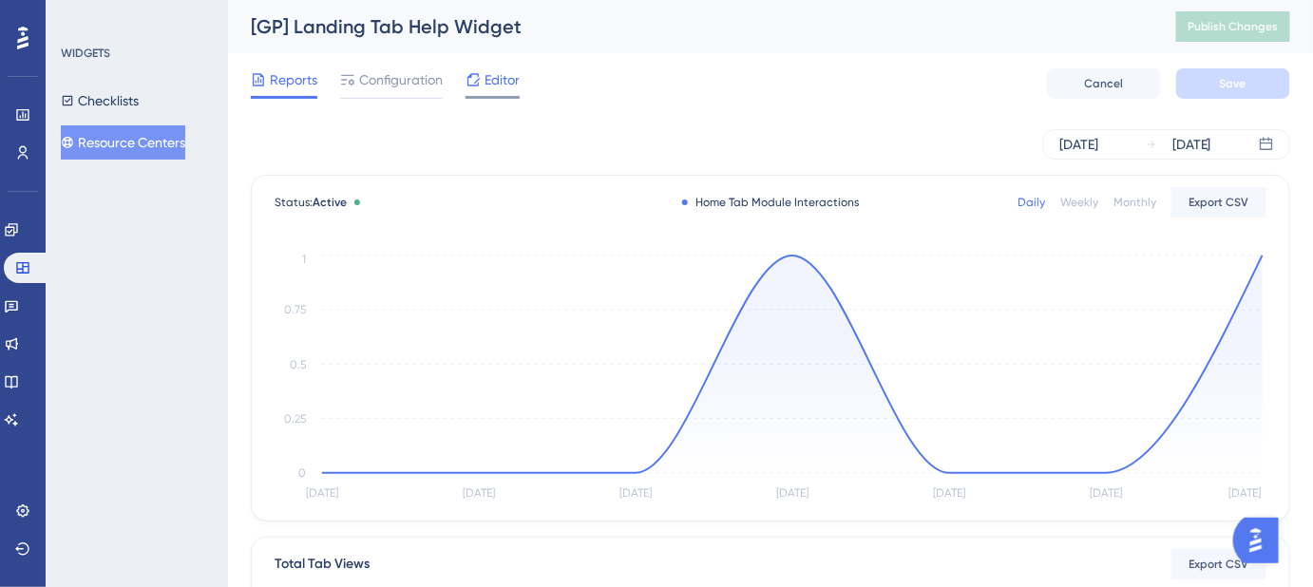
click at [506, 83] on span "Editor" at bounding box center [501, 79] width 35 height 23
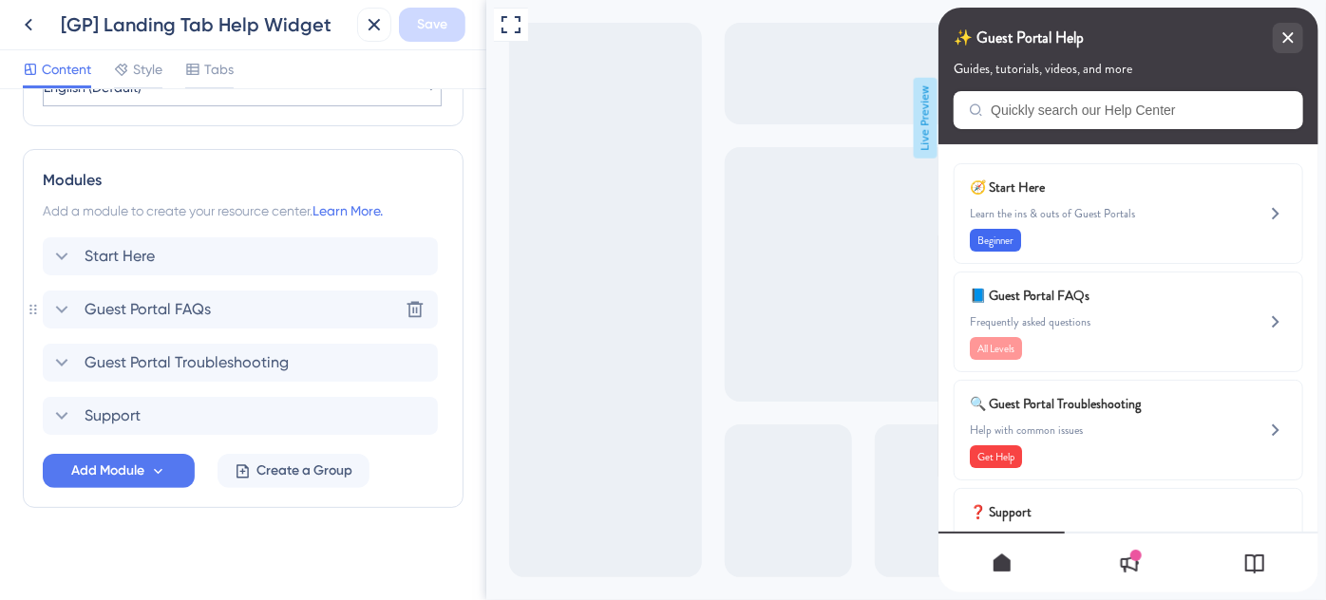
scroll to position [826, 0]
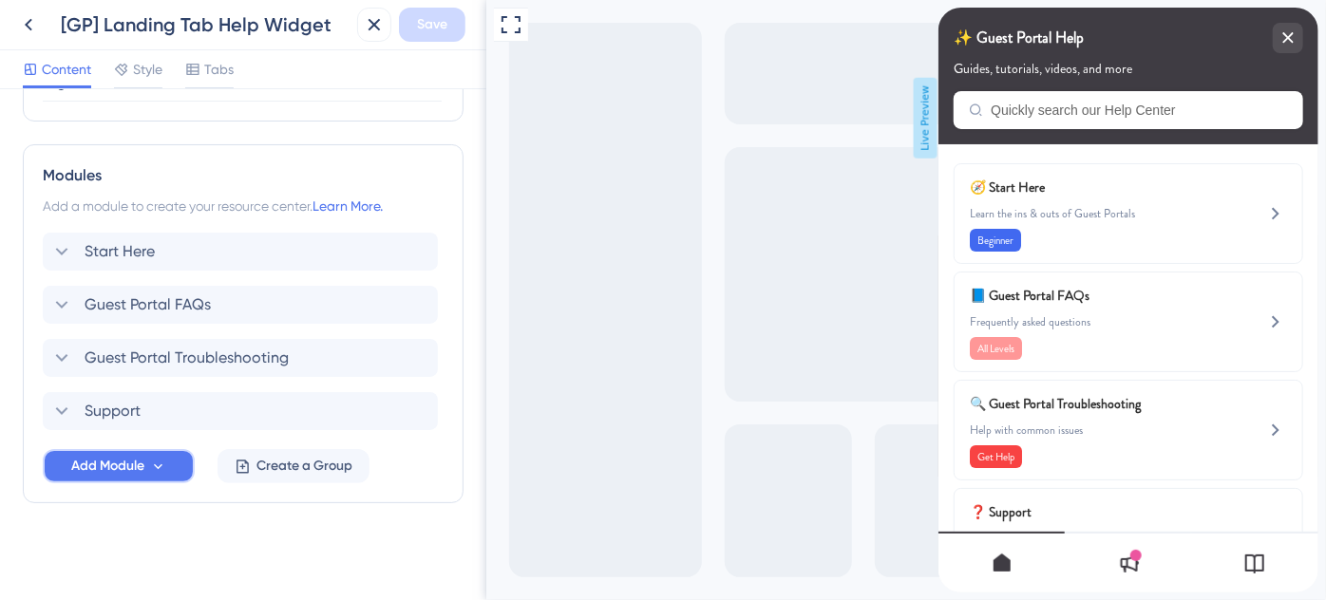
click at [147, 464] on button "Add Module" at bounding box center [119, 466] width 152 height 34
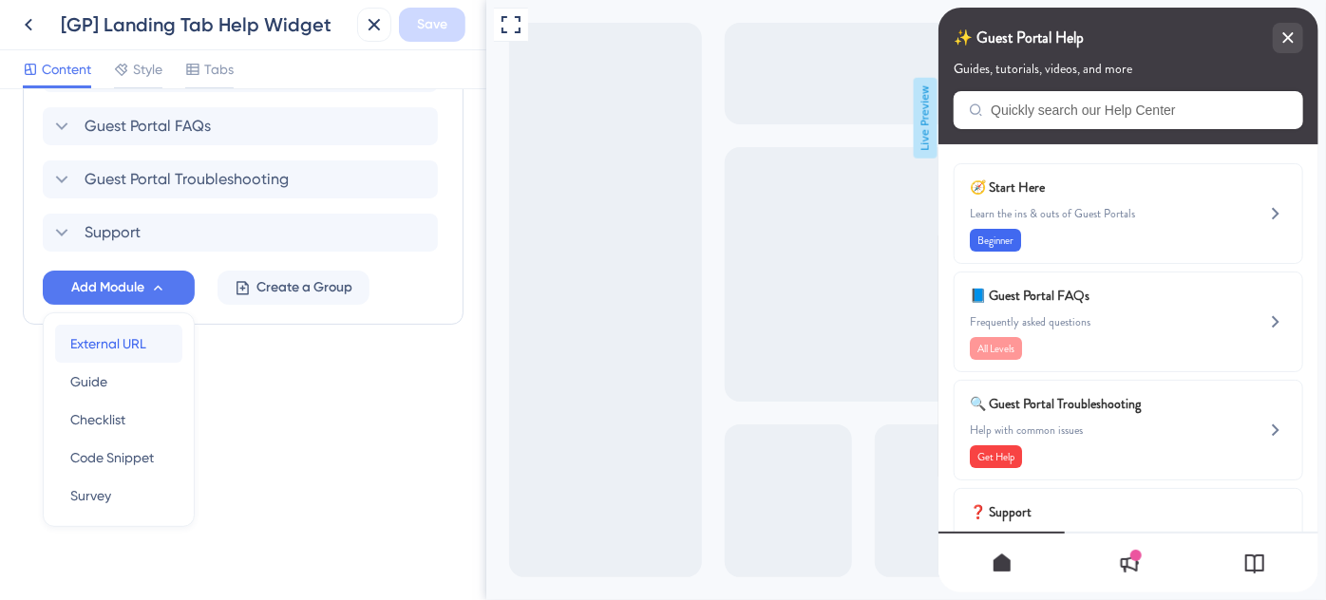
click at [127, 350] on span "External URL" at bounding box center [108, 343] width 76 height 23
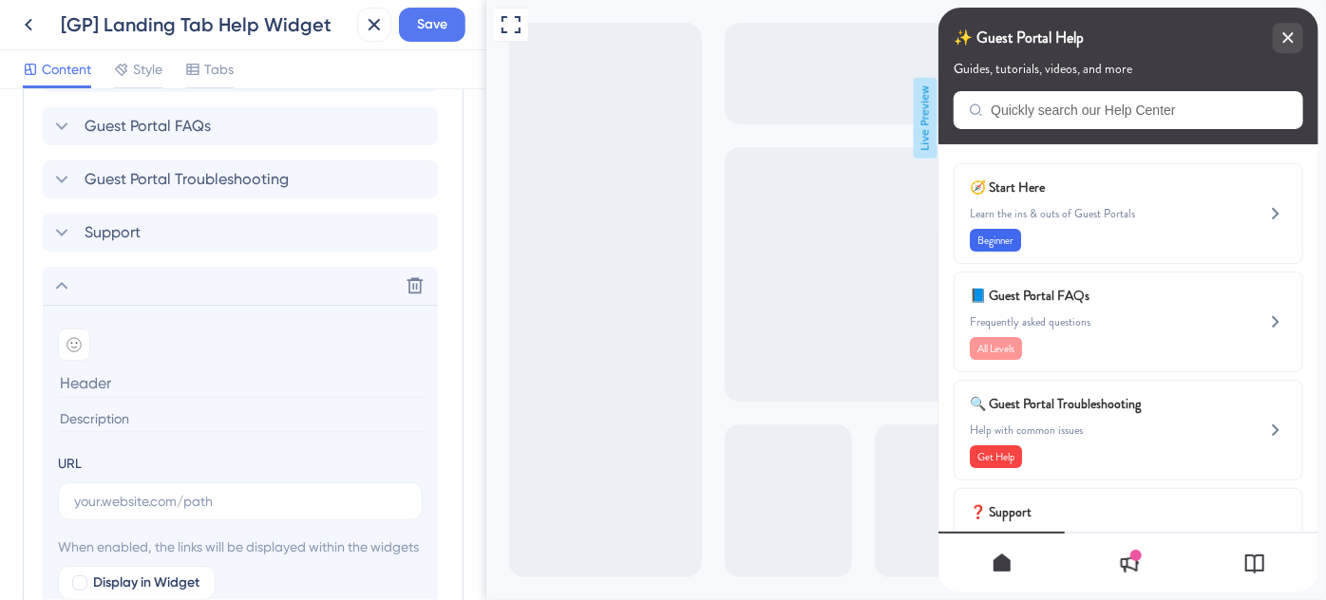
click at [154, 369] on input at bounding box center [242, 383] width 369 height 29
paste input "Destination-Specific Training"
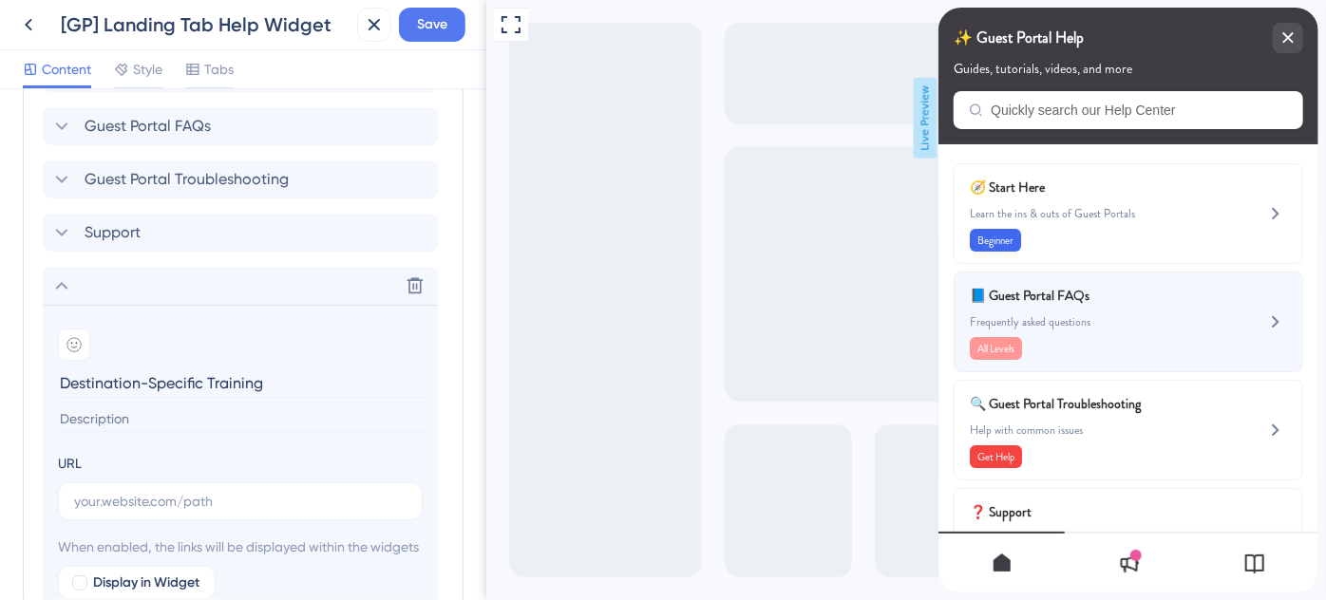
type input "Destination-Specific Training"
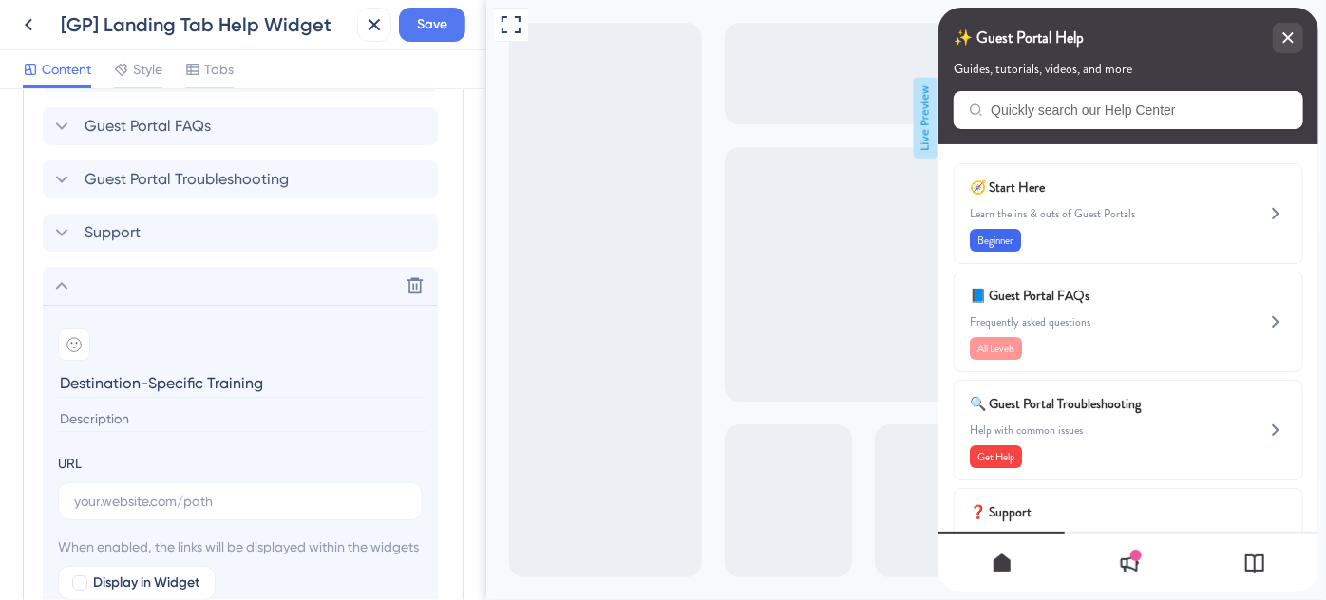
click at [112, 421] on input at bounding box center [242, 420] width 369 height 26
paste input "Looking for destination training? We’ve got you covered."
type input "Looking for destination training? We’ve got you covered."
click at [193, 500] on input "text" at bounding box center [240, 501] width 332 height 21
paste input "https://help.safariportal.app/en/articles/14921-looking-for-destinationspecific…"
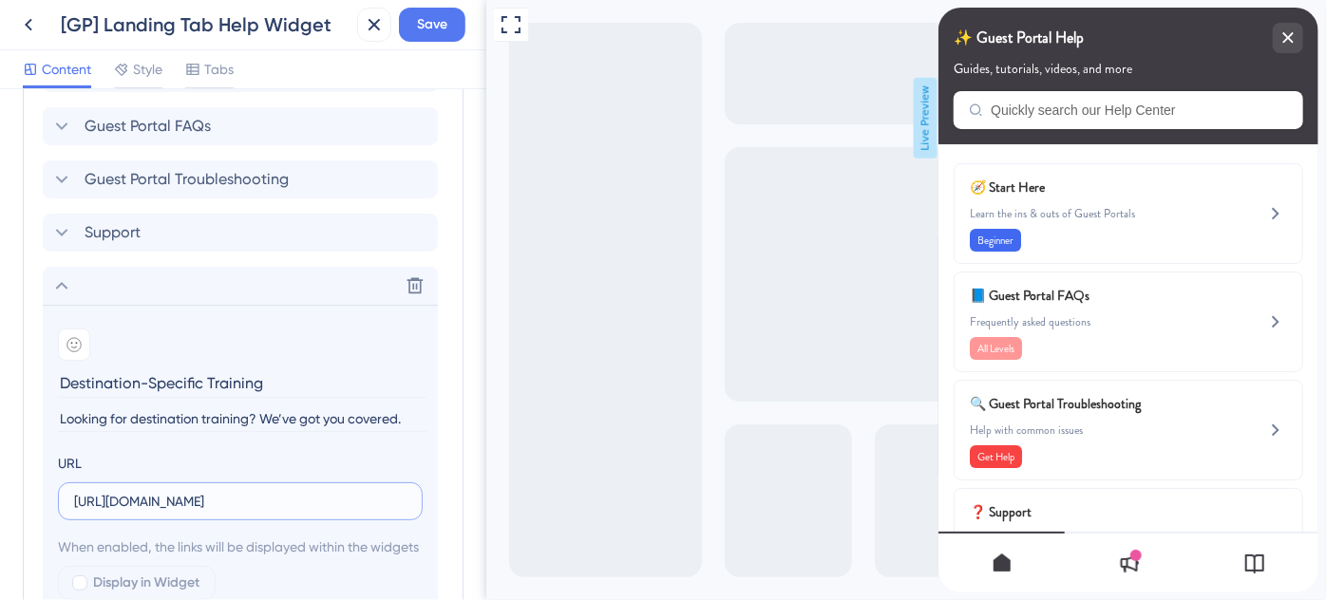
scroll to position [0, 273]
type input "https://help.safariportal.app/en/articles/14921-looking-for-destinationspecific…"
click at [72, 338] on icon at bounding box center [73, 344] width 15 height 15
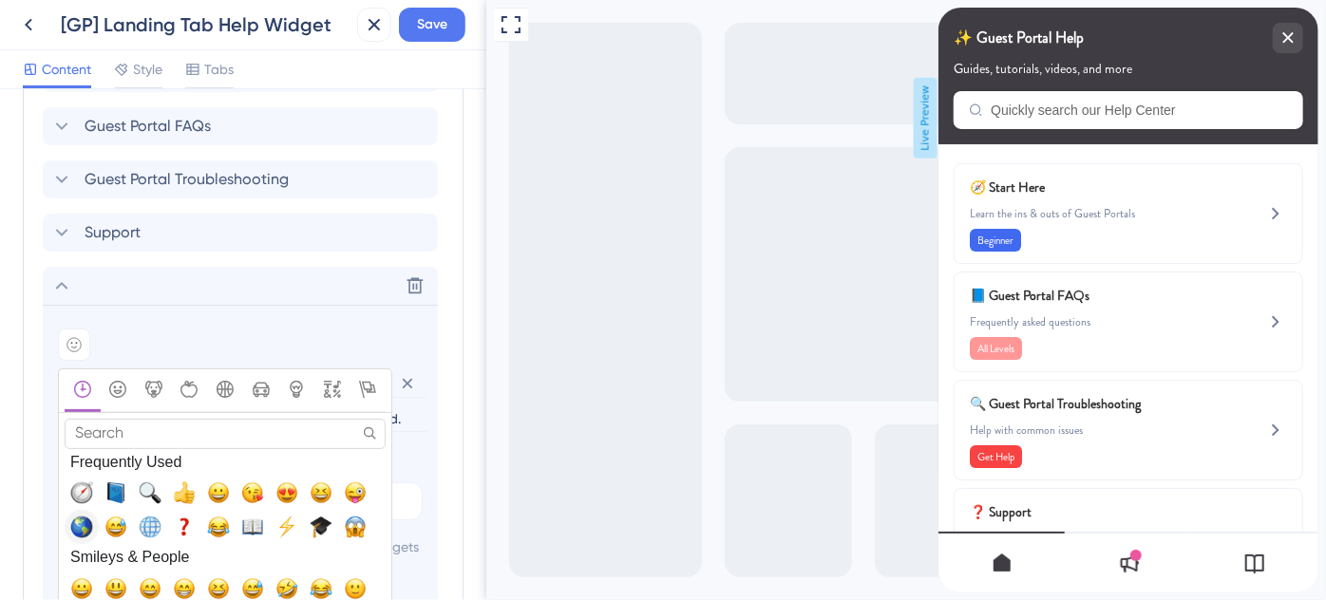
click at [88, 522] on span "🌎, earth_americas" at bounding box center [81, 527] width 23 height 23
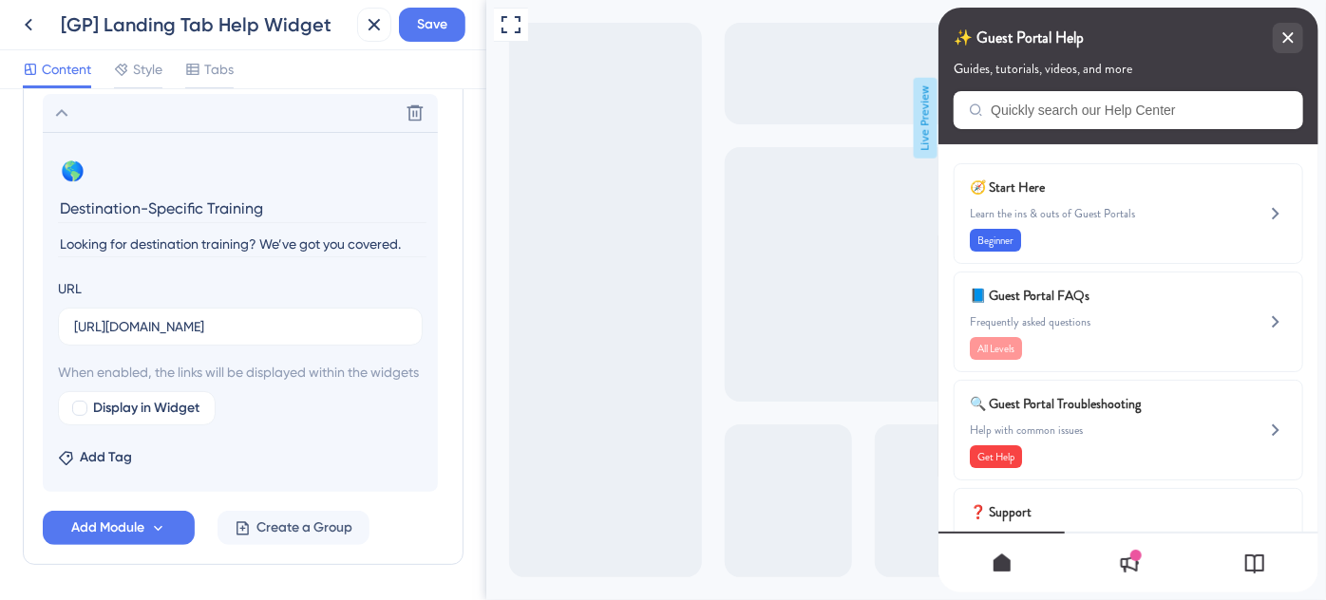
scroll to position [1178, 0]
click at [82, 416] on div at bounding box center [79, 408] width 15 height 15
checkbox input "true"
click at [435, 34] on span "Save" at bounding box center [432, 24] width 30 height 23
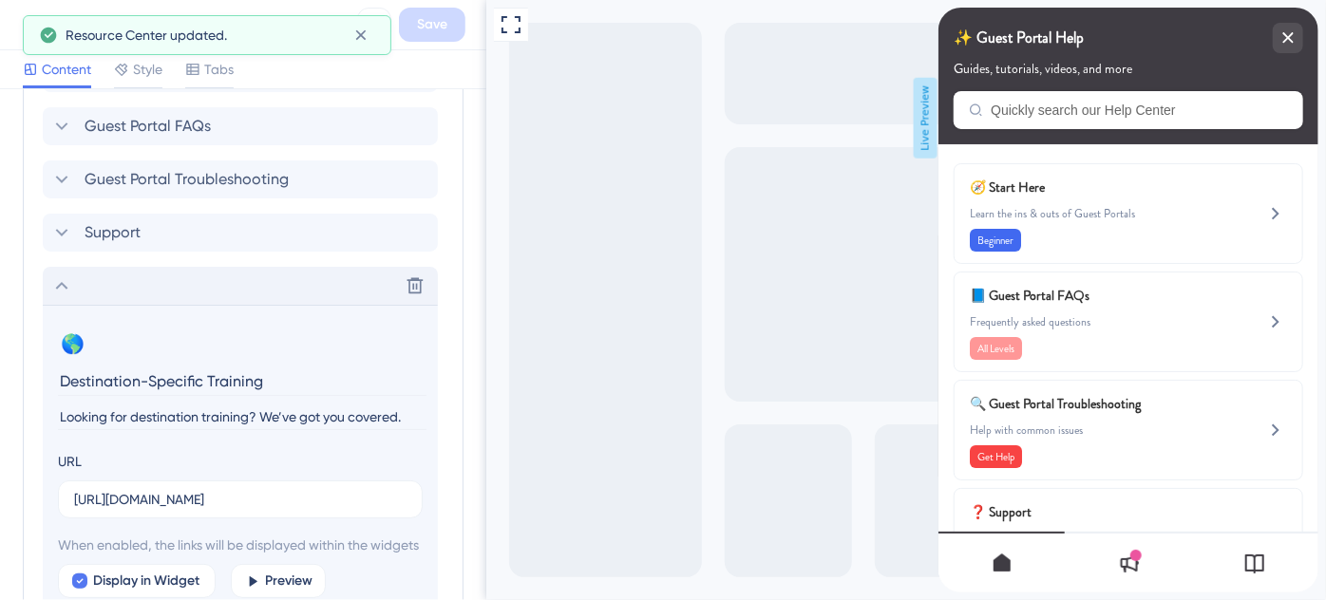
click at [61, 286] on icon at bounding box center [61, 286] width 23 height 23
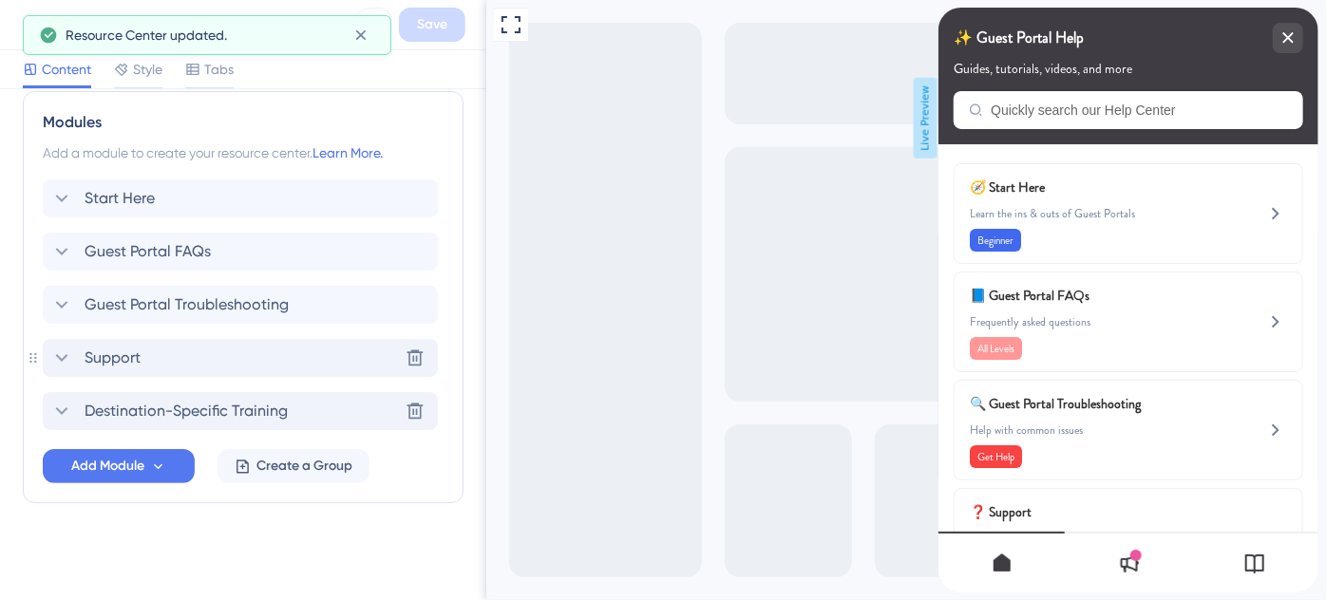
click at [88, 366] on span "Support" at bounding box center [113, 358] width 56 height 23
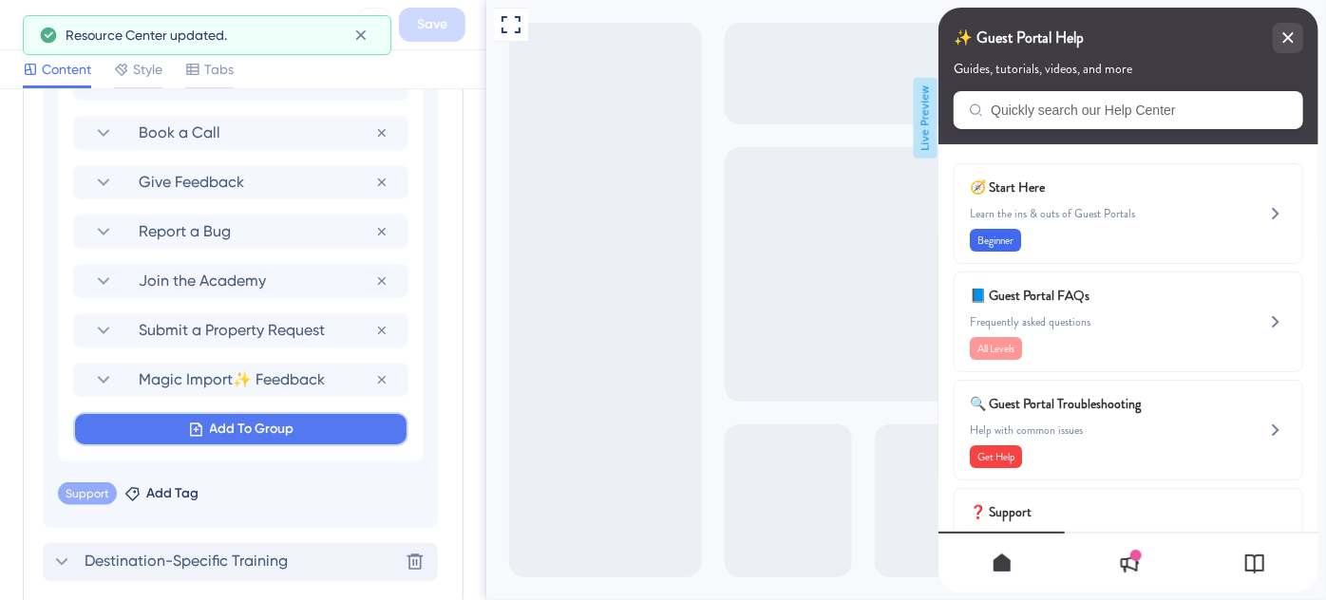
click at [188, 424] on icon at bounding box center [196, 430] width 16 height 16
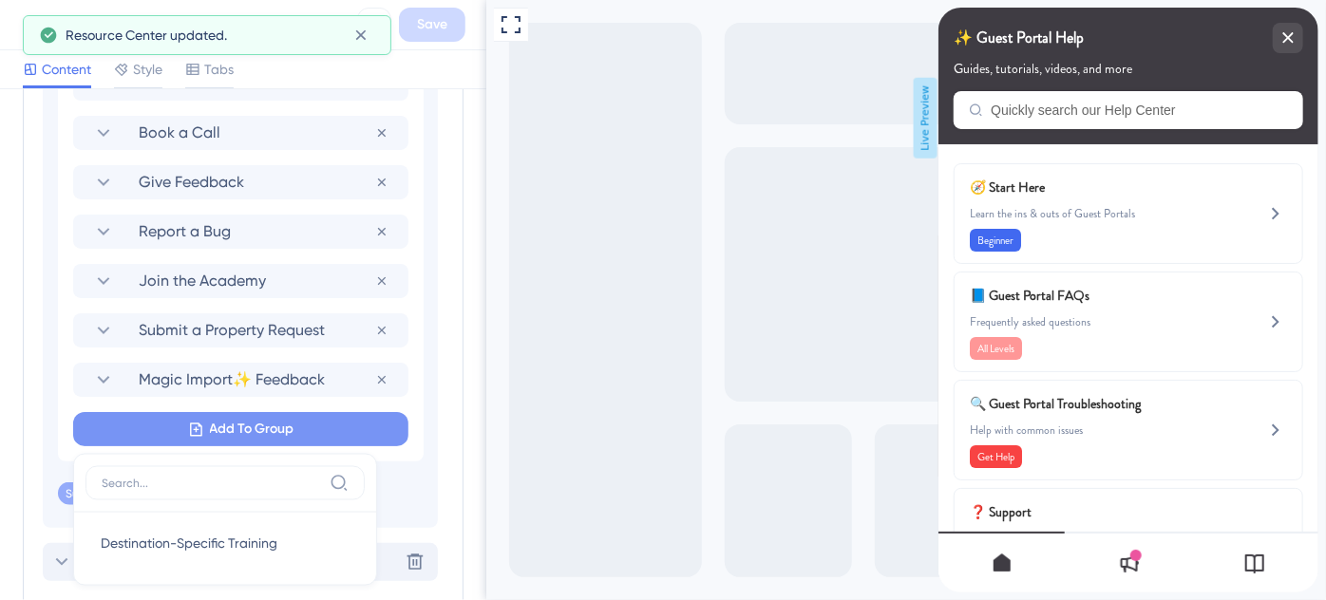
scroll to position [1502, 0]
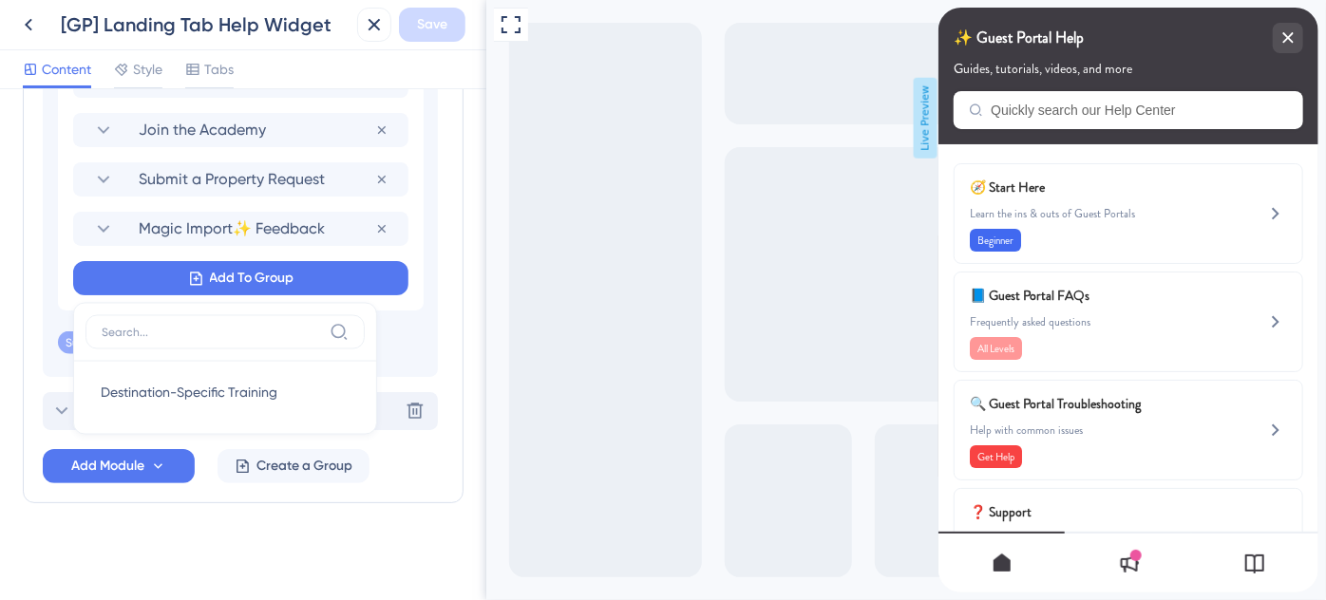
click at [146, 413] on div "Destination-Specific Training Destination-Specific Training" at bounding box center [224, 392] width 279 height 61
click at [167, 381] on span "Destination-Specific Training" at bounding box center [189, 392] width 177 height 23
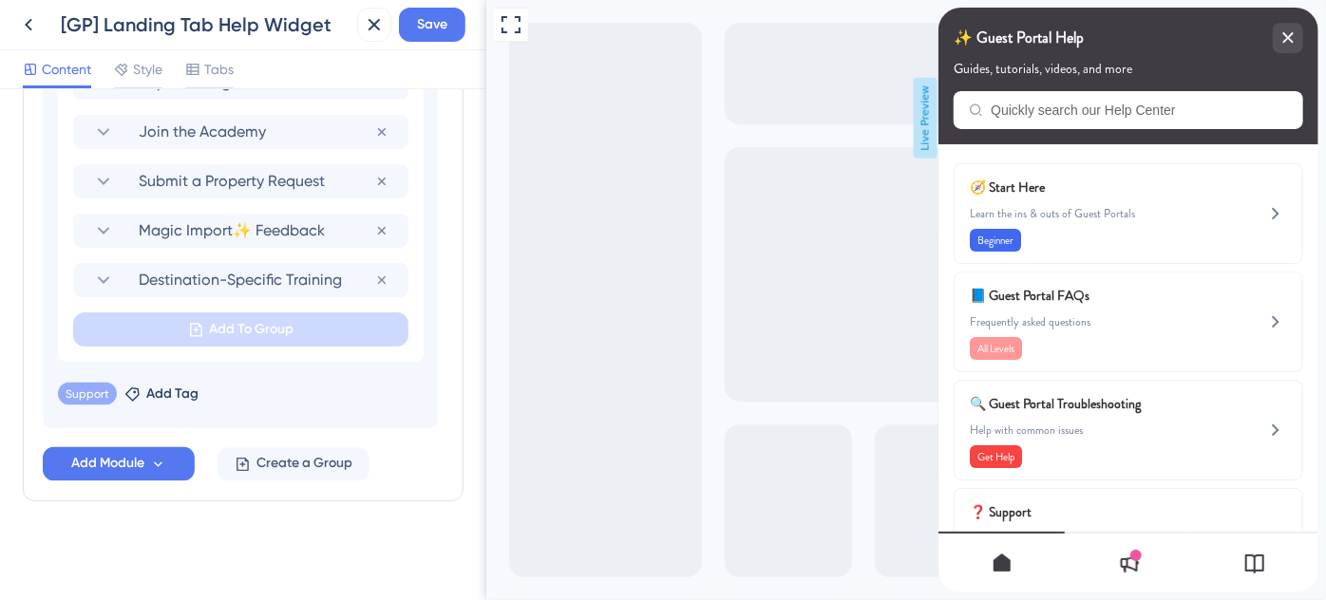
scroll to position [1497, 0]
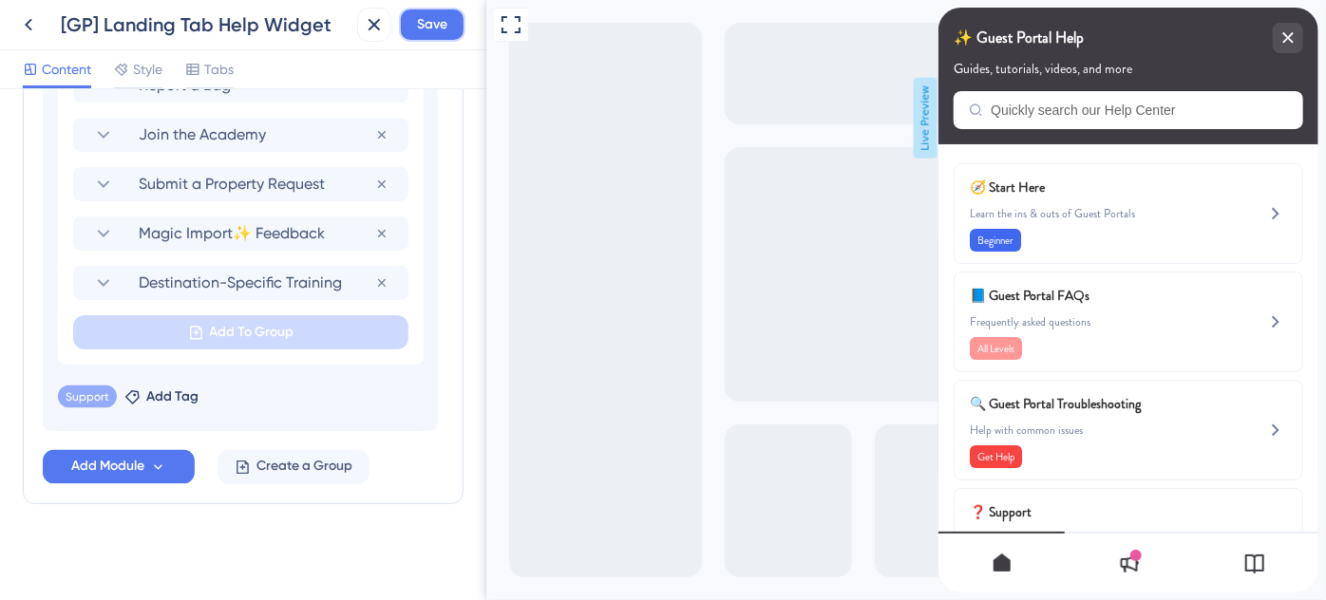
click at [435, 34] on span "Save" at bounding box center [432, 24] width 30 height 23
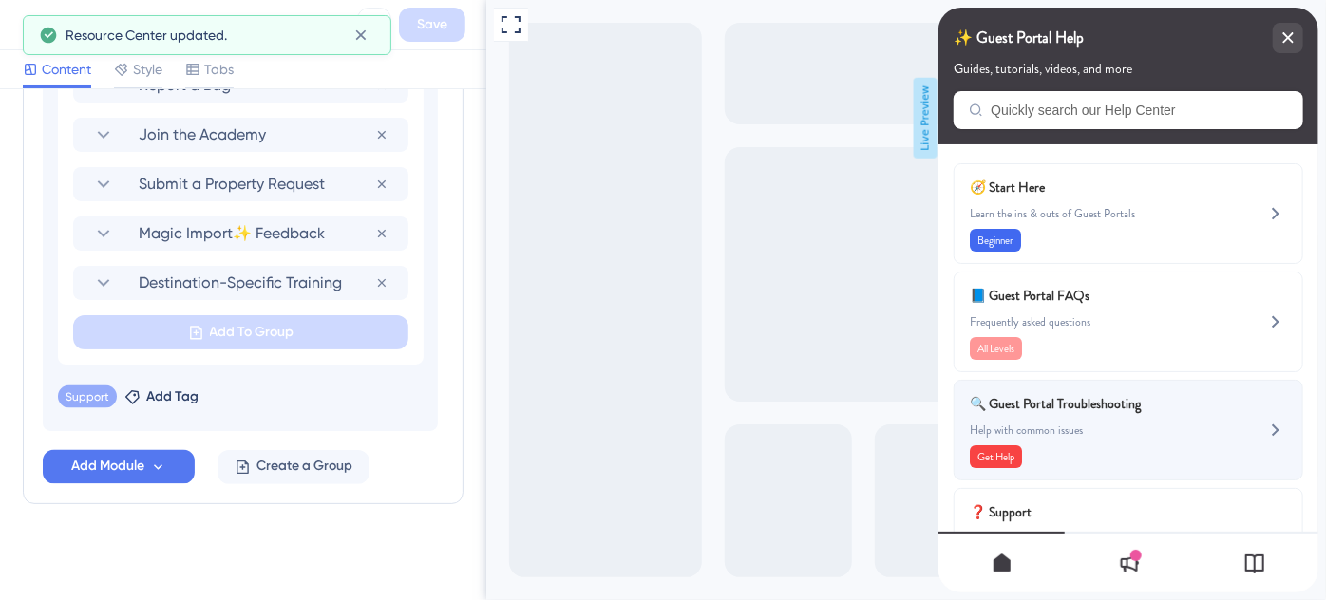
scroll to position [78, 0]
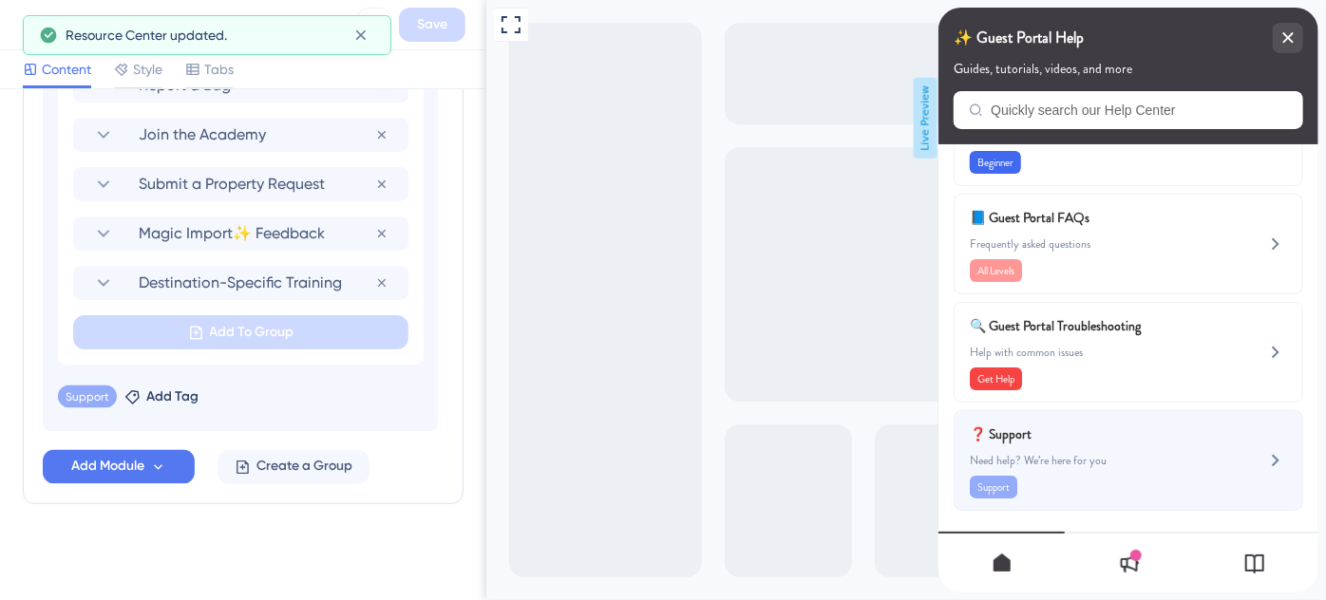
click at [1114, 447] on div "❓ Support Need help? We’re here for you Support" at bounding box center [1096, 461] width 254 height 76
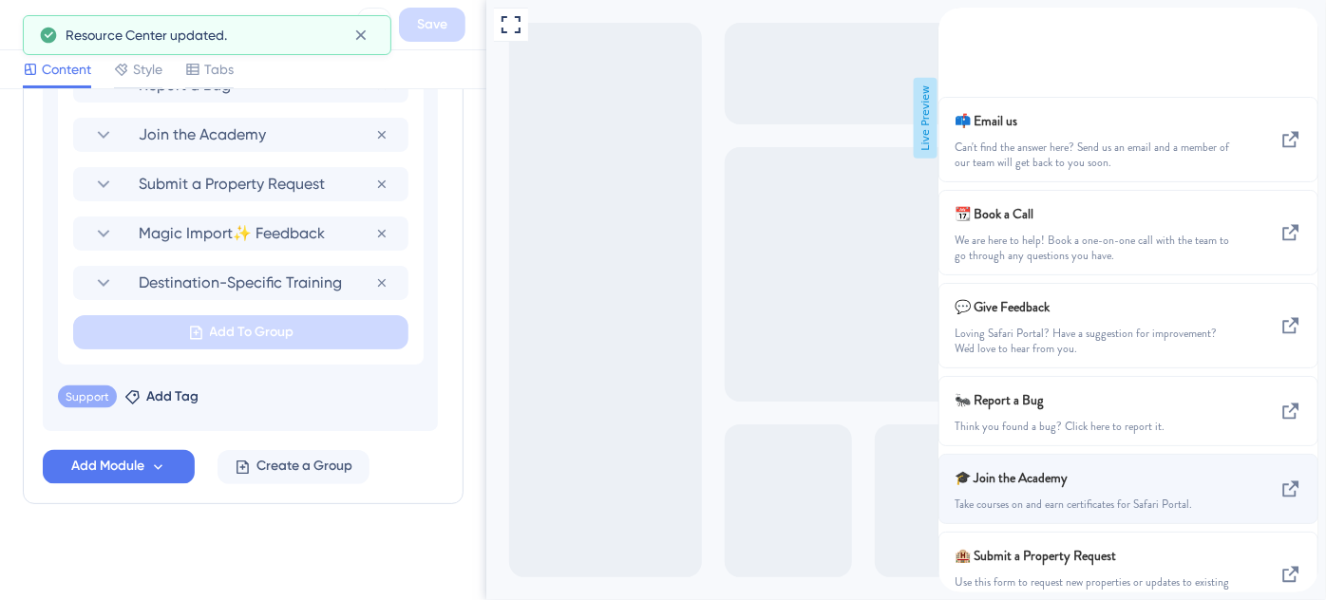
scroll to position [271, 0]
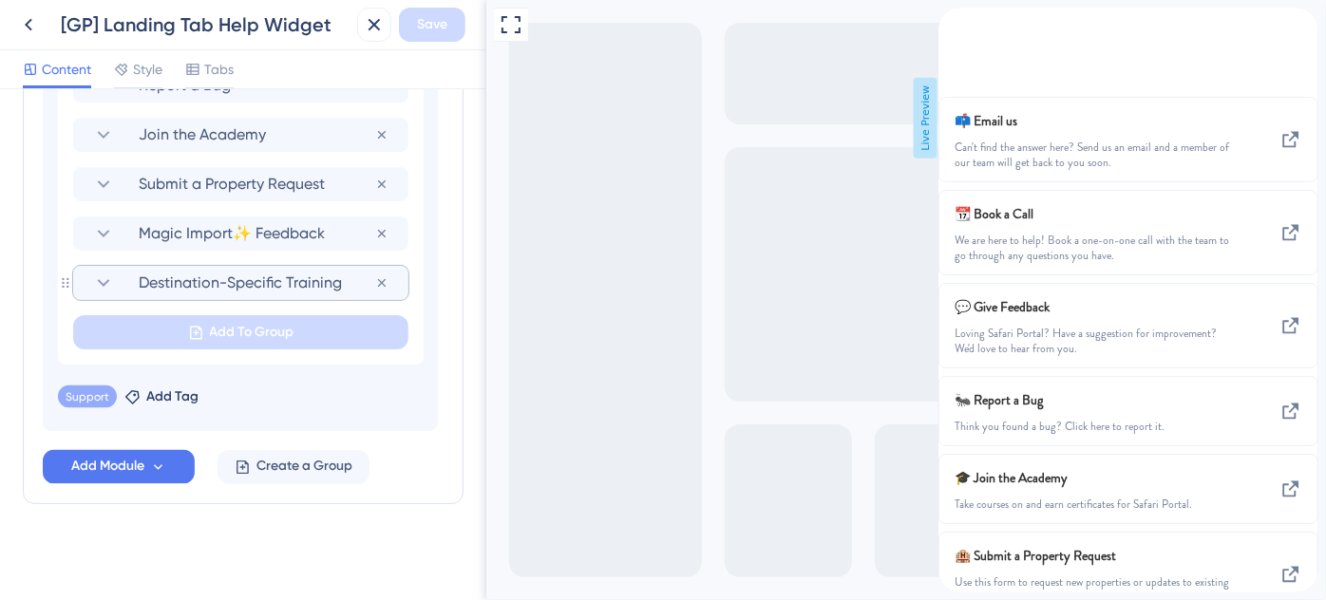
click at [139, 273] on span "Destination-Specific Training" at bounding box center [257, 283] width 237 height 23
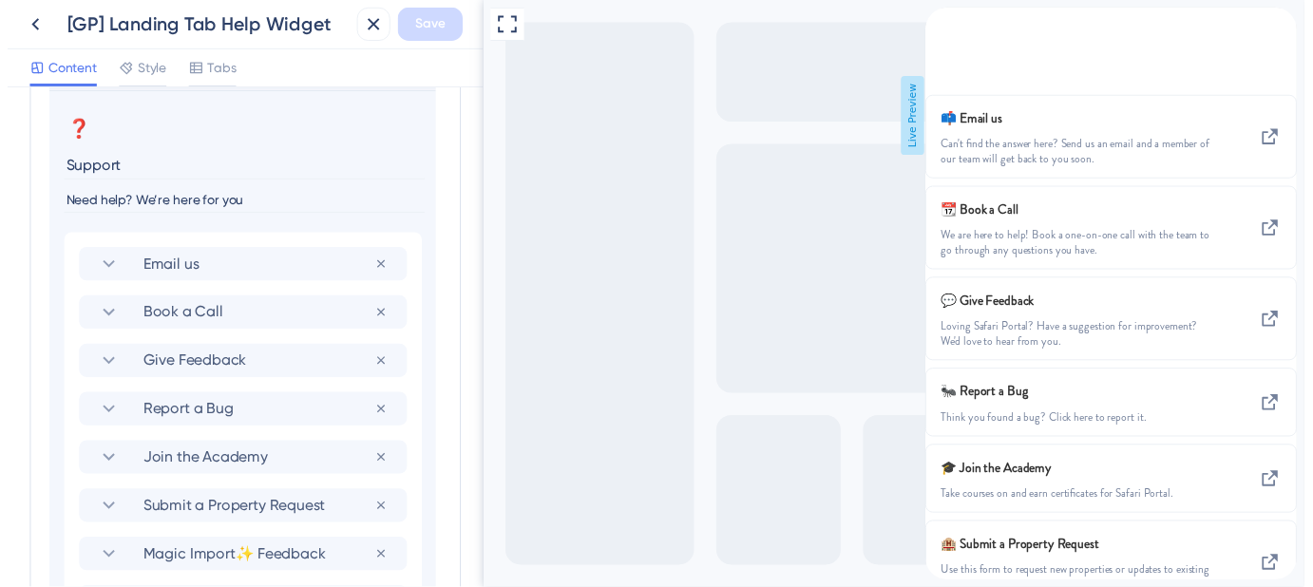
scroll to position [1156, 0]
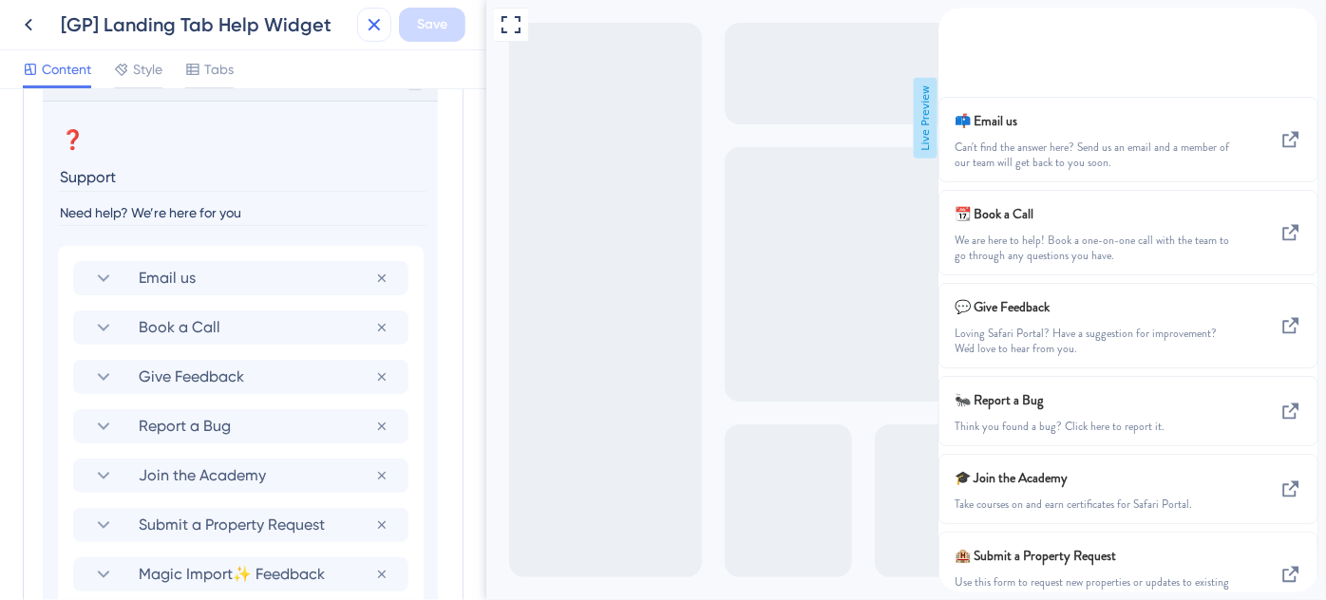
click at [375, 27] on icon at bounding box center [375, 25] width 12 height 12
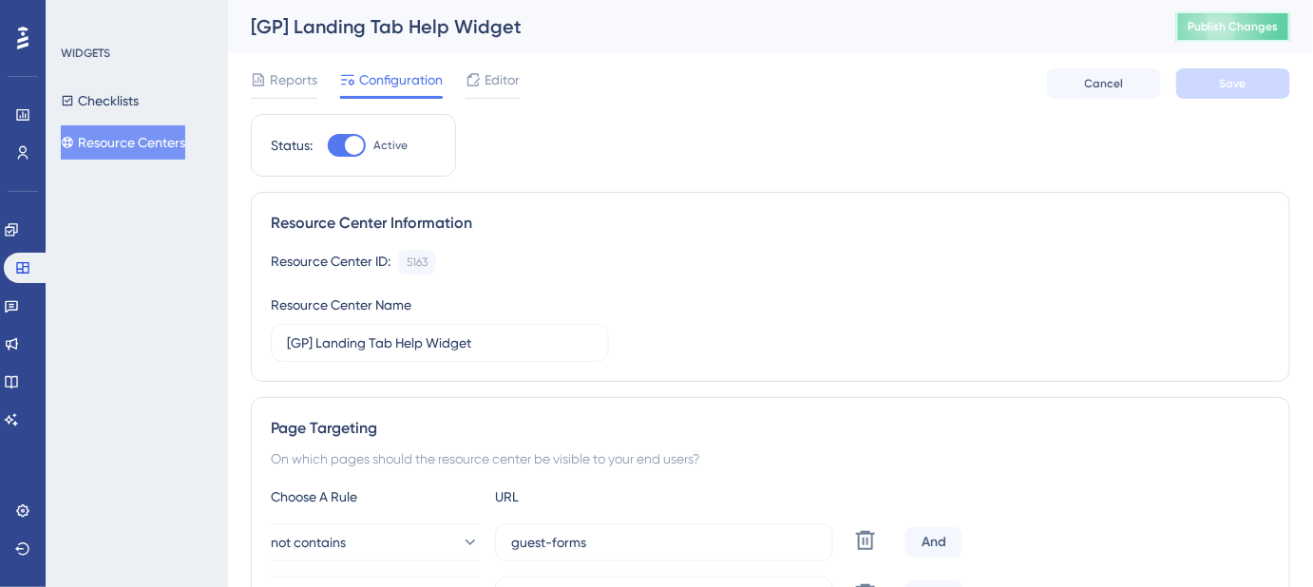
click at [1258, 22] on span "Publish Changes" at bounding box center [1232, 26] width 91 height 15
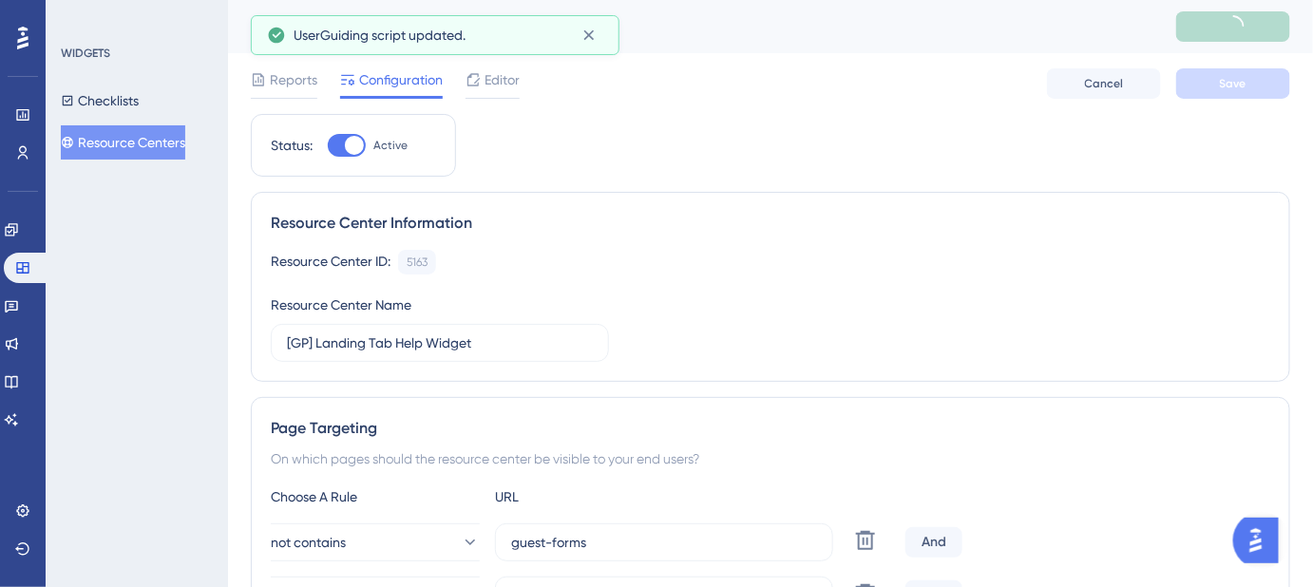
click at [142, 136] on button "Resource Centers" at bounding box center [123, 142] width 124 height 34
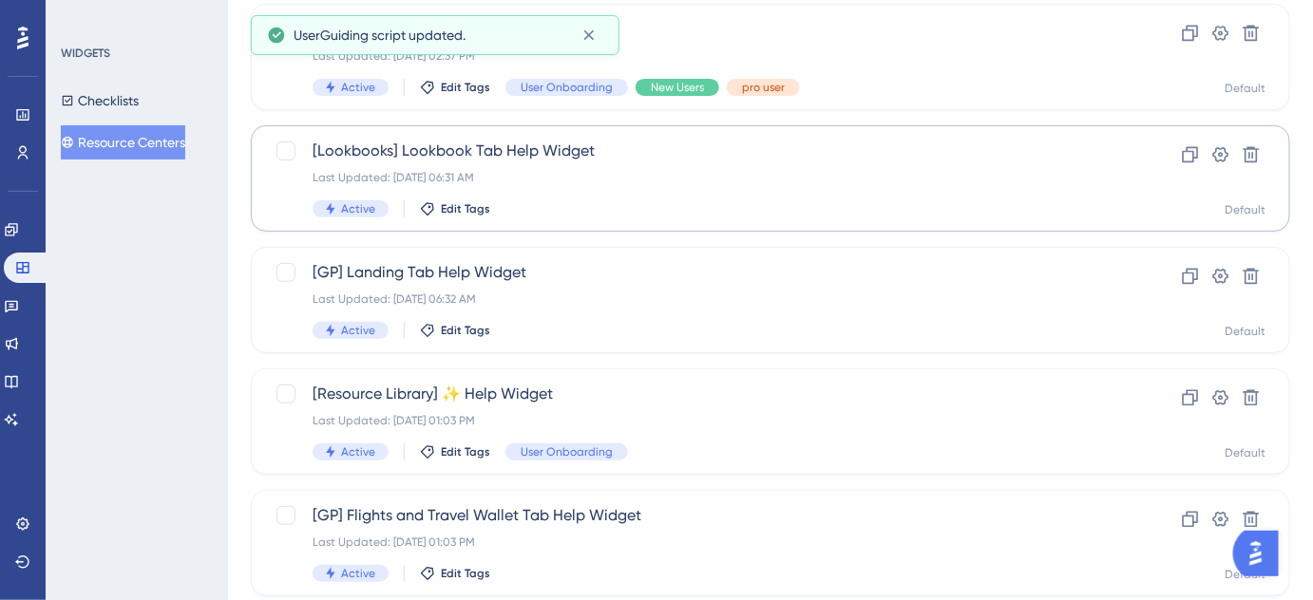
scroll to position [172, 0]
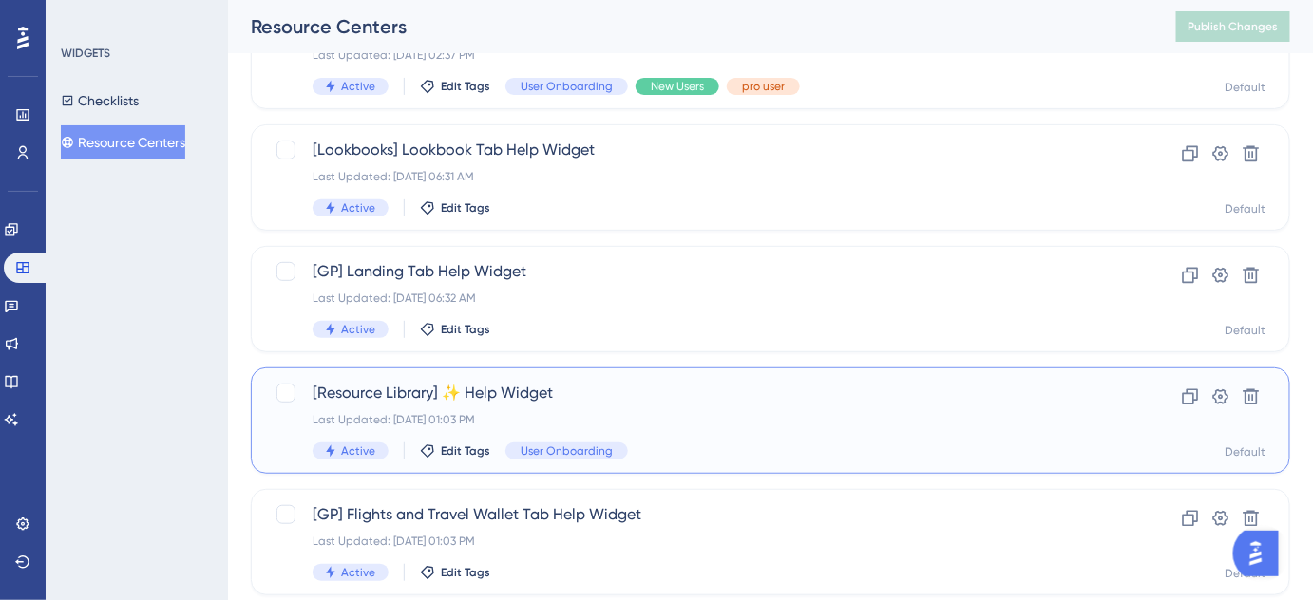
click at [481, 394] on span "[Resource Library] ✨ Help Widget" at bounding box center [695, 393] width 764 height 23
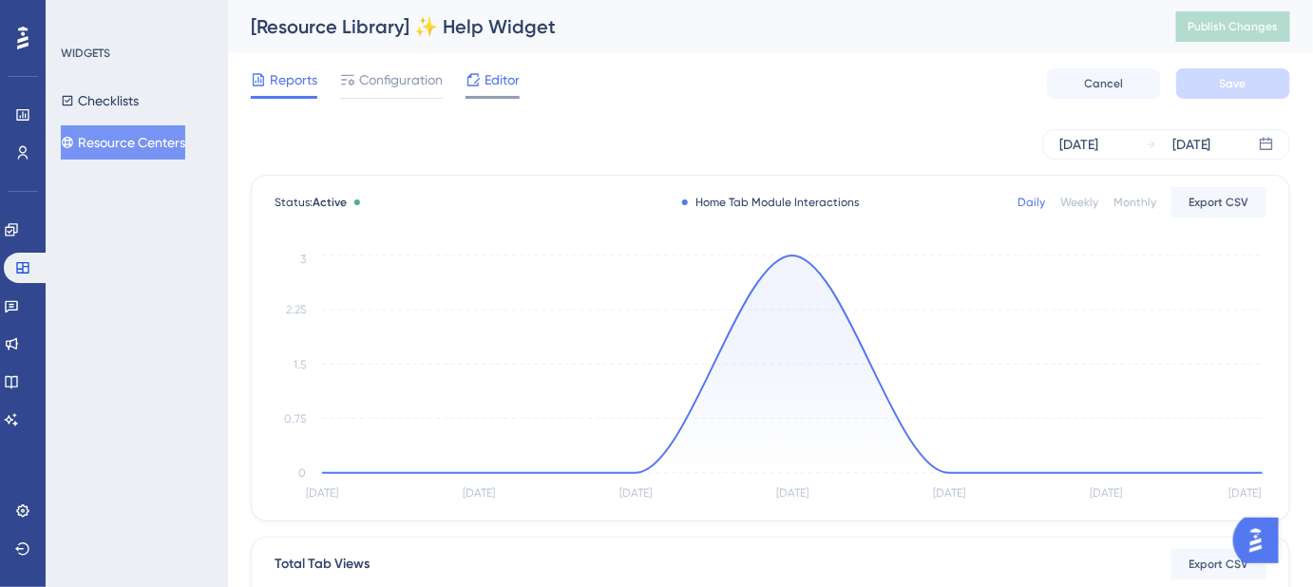
click at [496, 80] on span "Editor" at bounding box center [501, 79] width 35 height 23
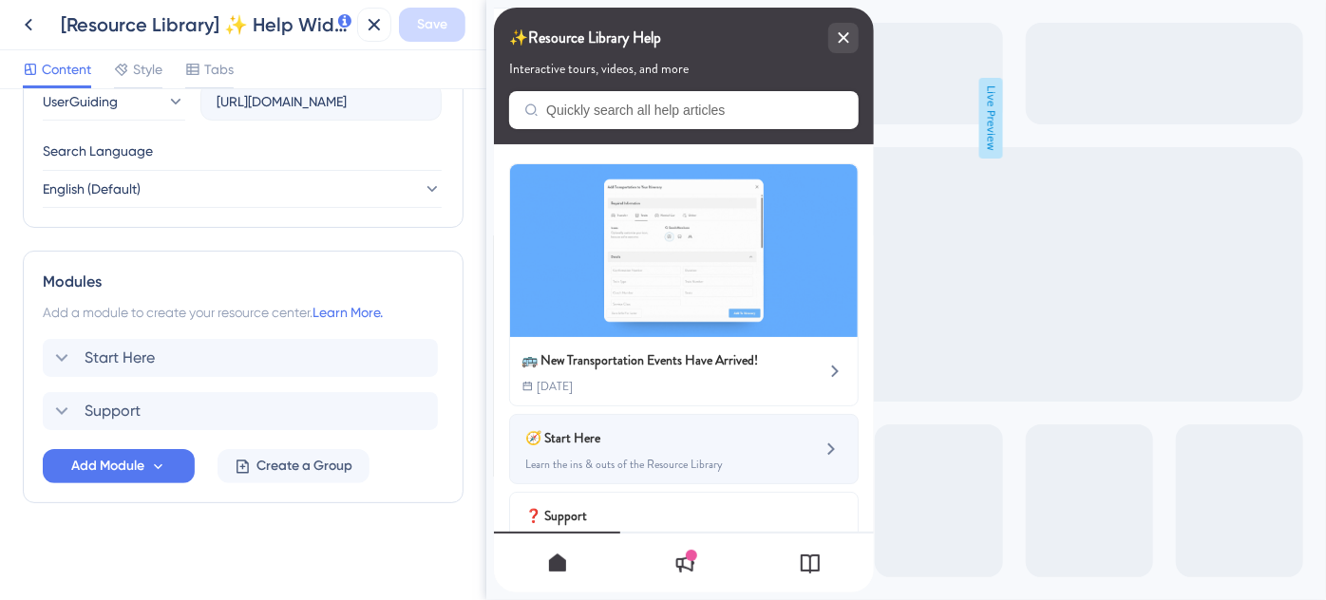
scroll to position [75, 0]
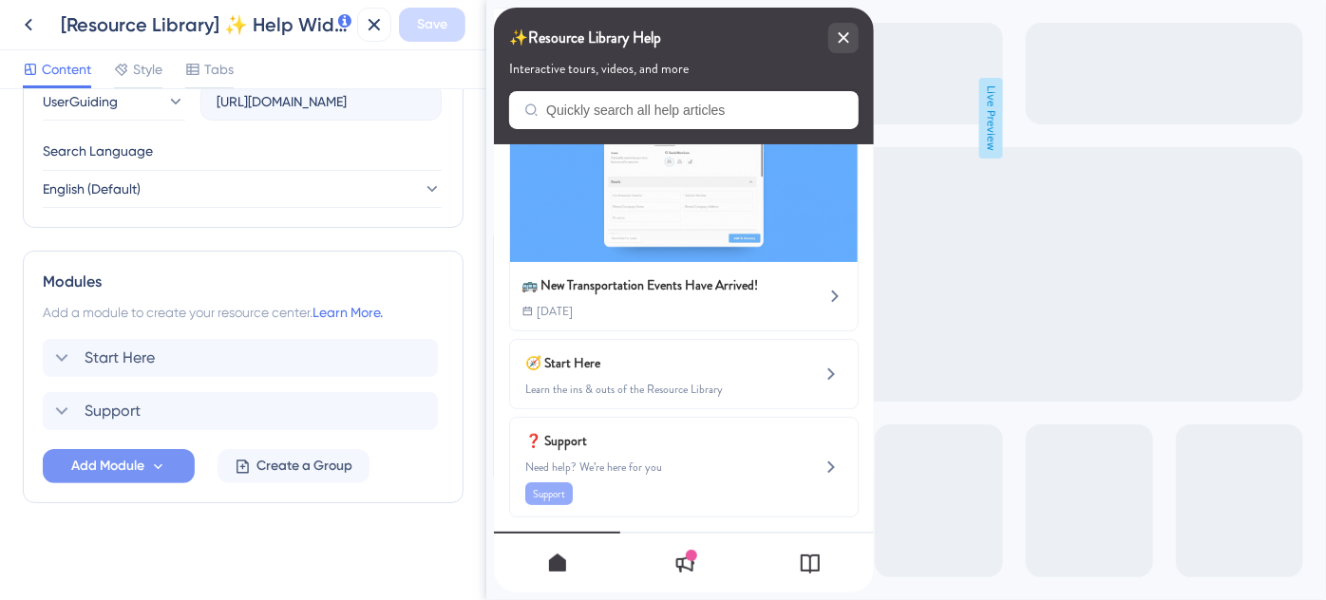
click at [170, 468] on button "Add Module" at bounding box center [119, 466] width 152 height 34
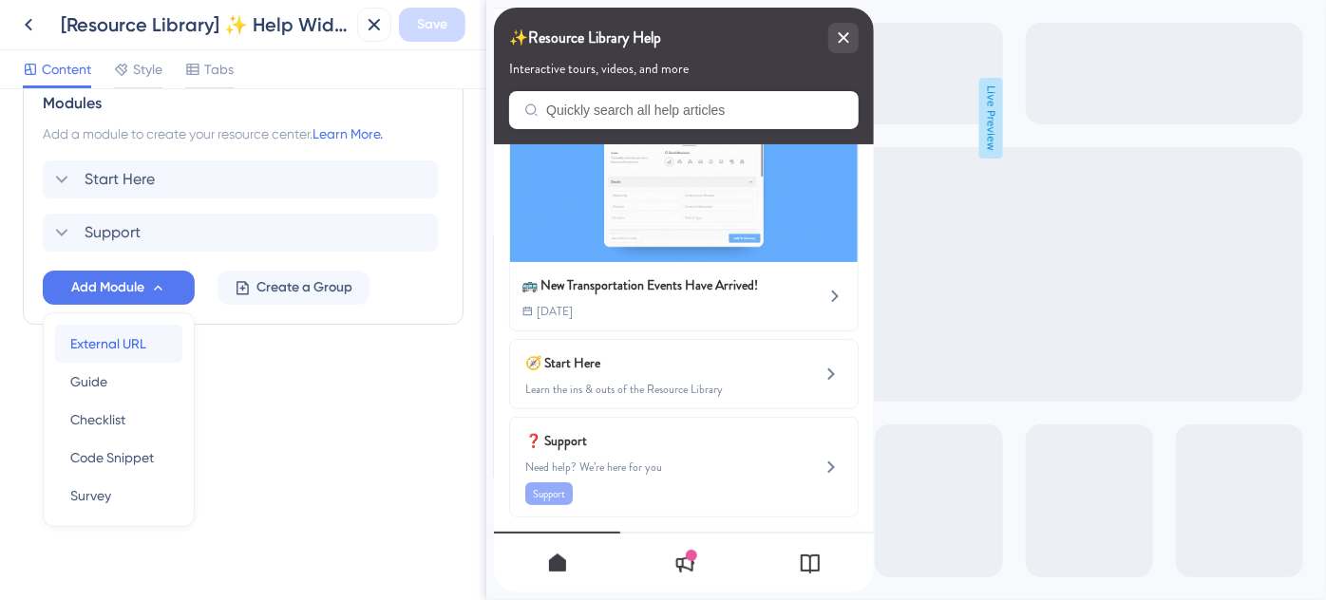
click at [147, 338] on div "External URL External URL" at bounding box center [118, 344] width 97 height 38
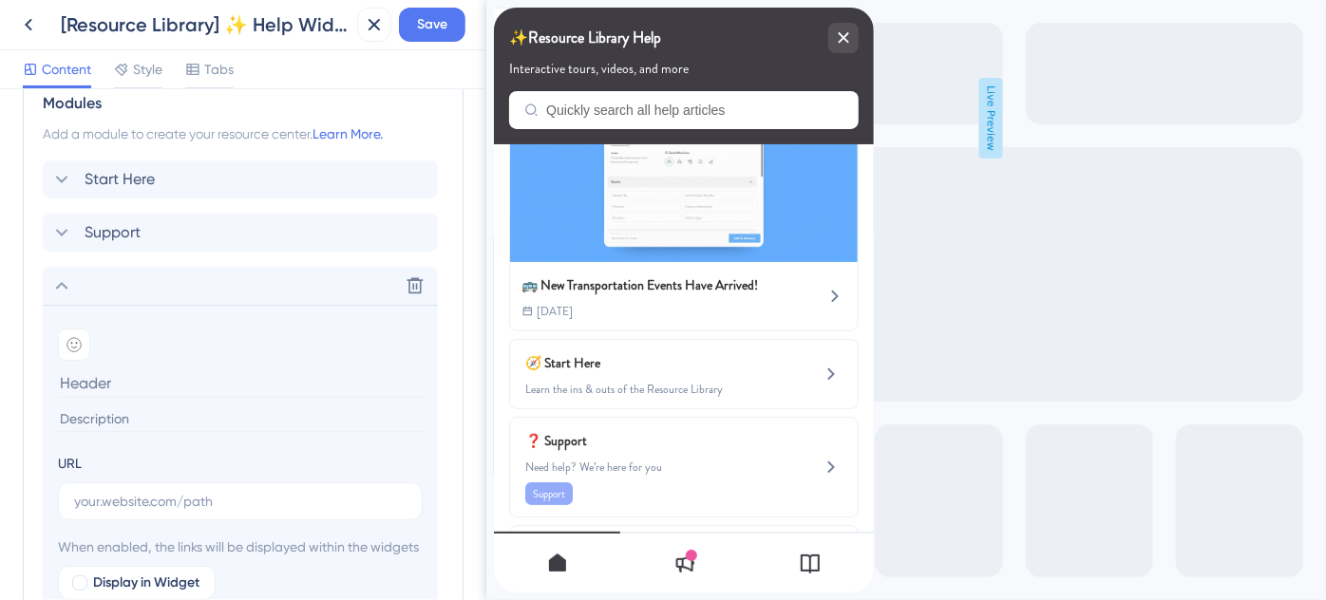
click at [106, 373] on input at bounding box center [242, 383] width 369 height 29
paste input "Destination-Specific Training"
type input "Destination-Specific Training"
click at [190, 418] on input at bounding box center [242, 420] width 369 height 26
paste input "Looking for destination training? We’ve got you covered."
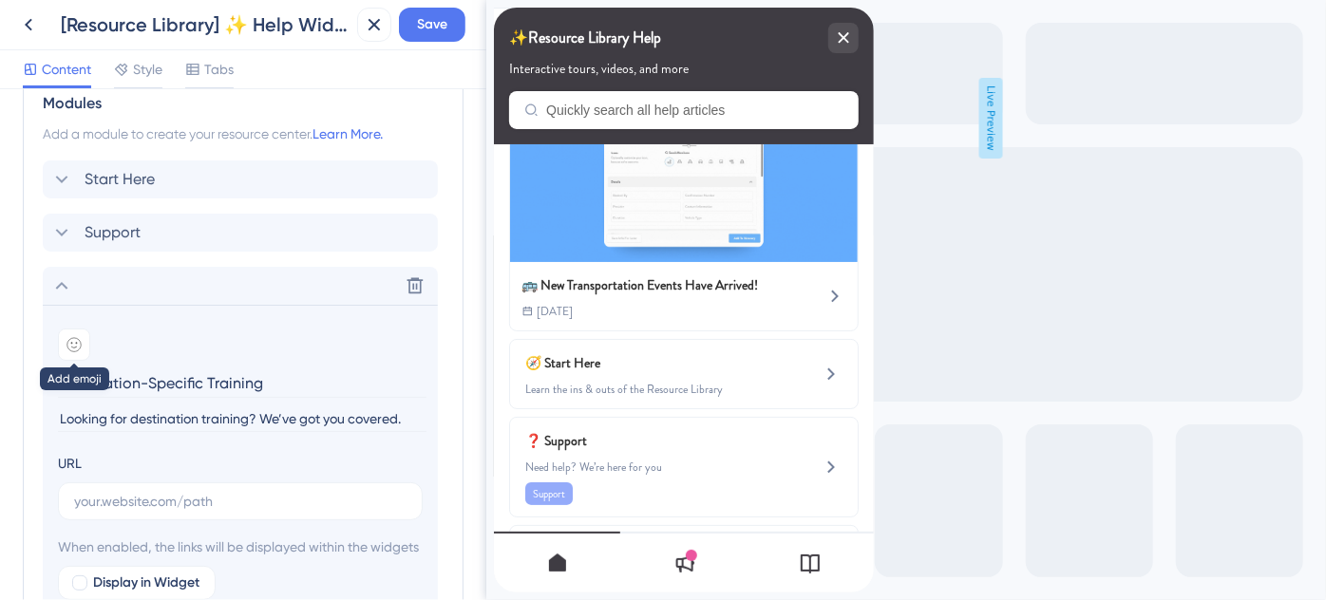
type input "Looking for destination training? We’ve got you covered."
click at [78, 351] on div at bounding box center [74, 345] width 32 height 32
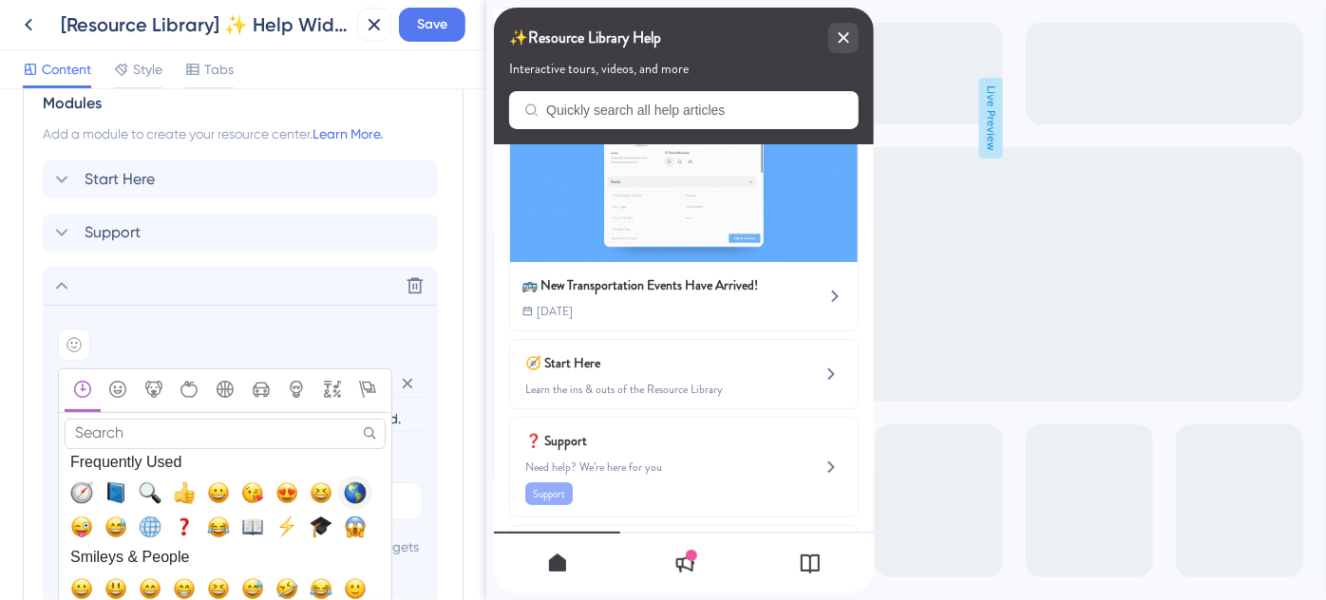
click at [361, 484] on span "🌎, earth_americas" at bounding box center [355, 493] width 23 height 23
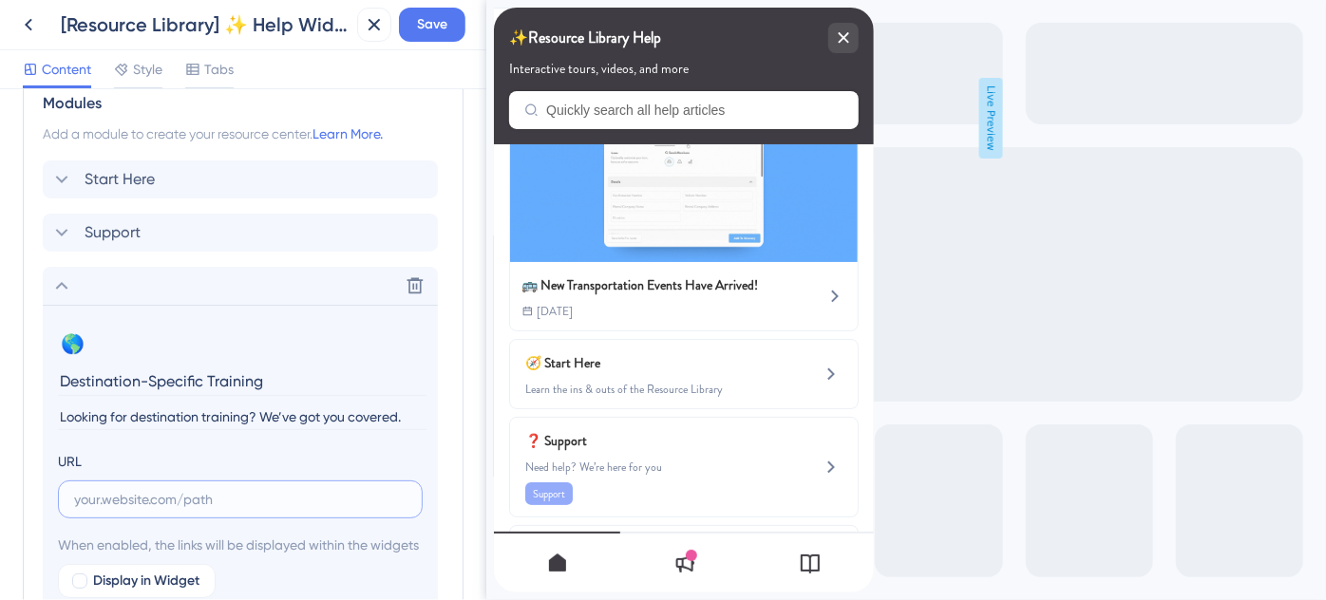
click at [240, 494] on input "text" at bounding box center [240, 499] width 332 height 21
paste input "https://help.safariportal.app/en/articles/14921-looking-for-destinationspecific…"
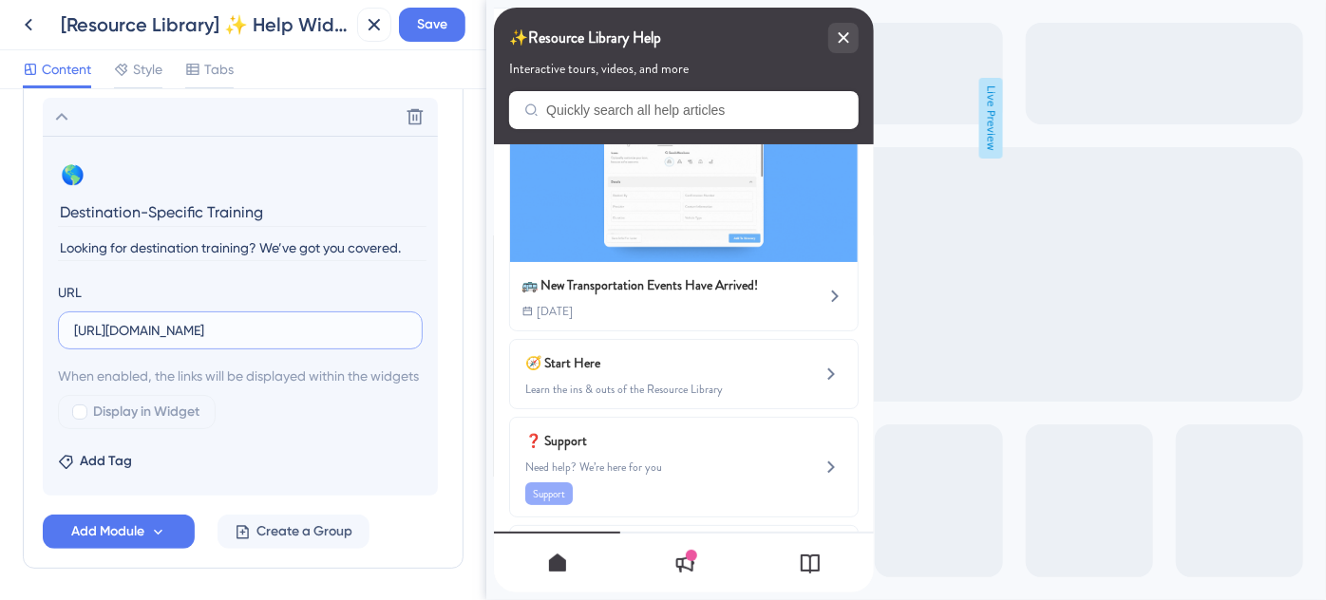
scroll to position [1072, 0]
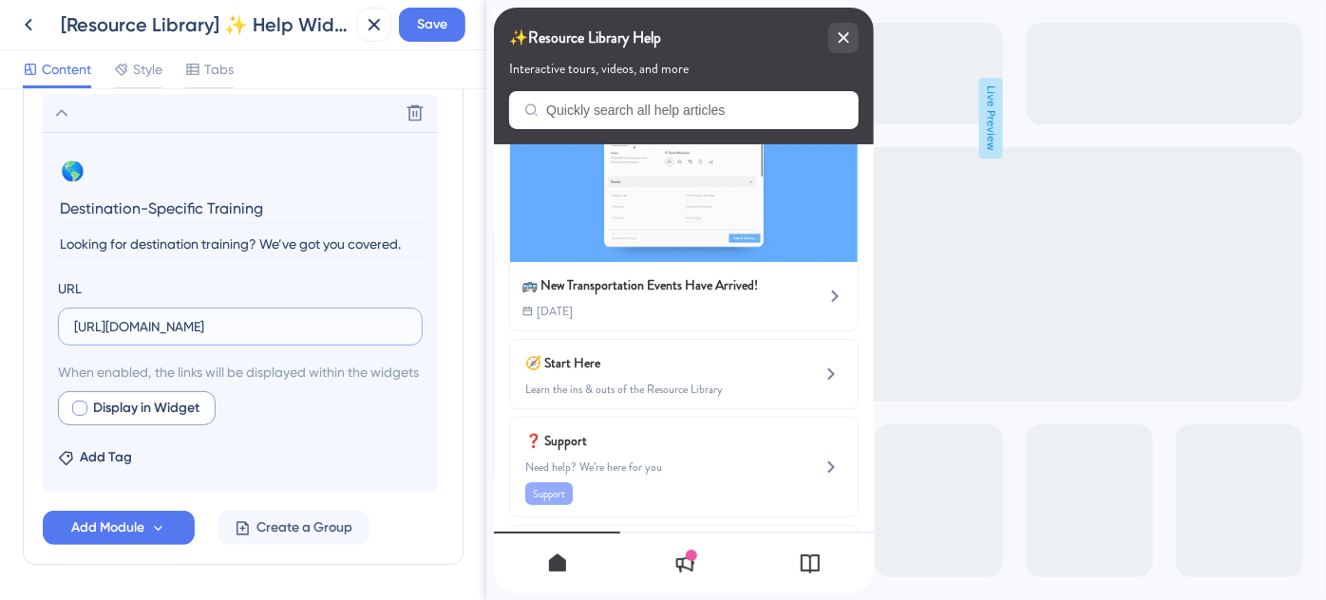
type input "https://help.safariportal.app/en/articles/14921-looking-for-destinationspecific…"
click at [79, 416] on div at bounding box center [79, 408] width 15 height 15
checkbox input "true"
click at [431, 28] on span "Save" at bounding box center [432, 24] width 30 height 23
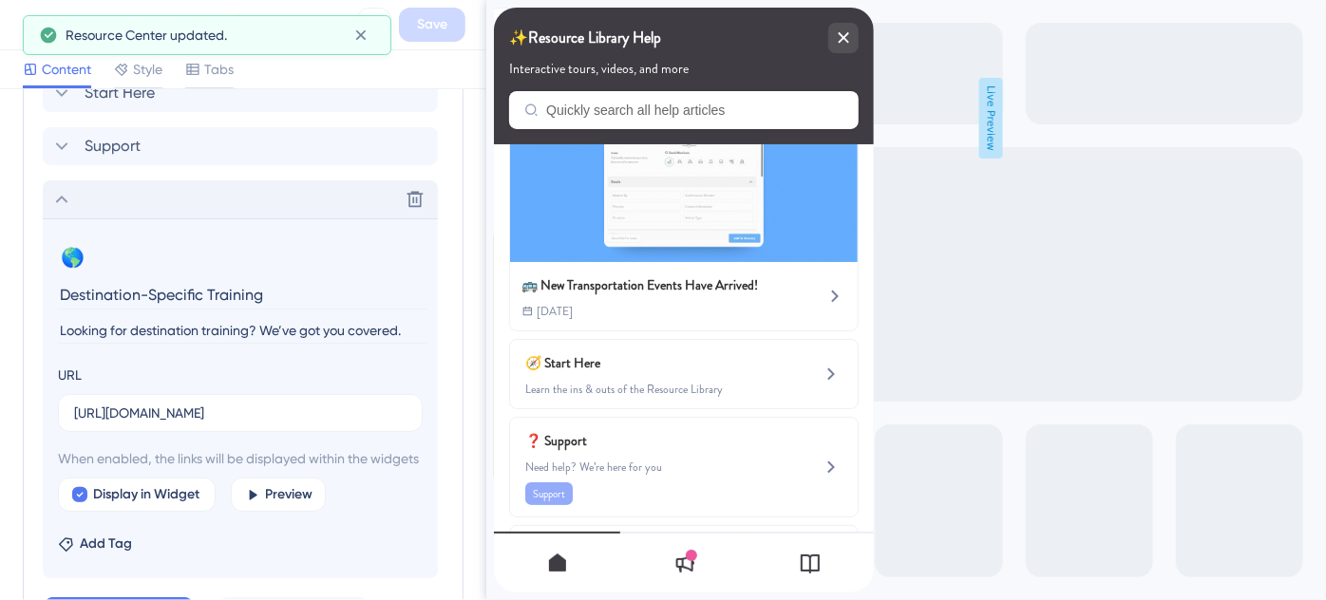
click at [61, 202] on icon at bounding box center [61, 199] width 23 height 23
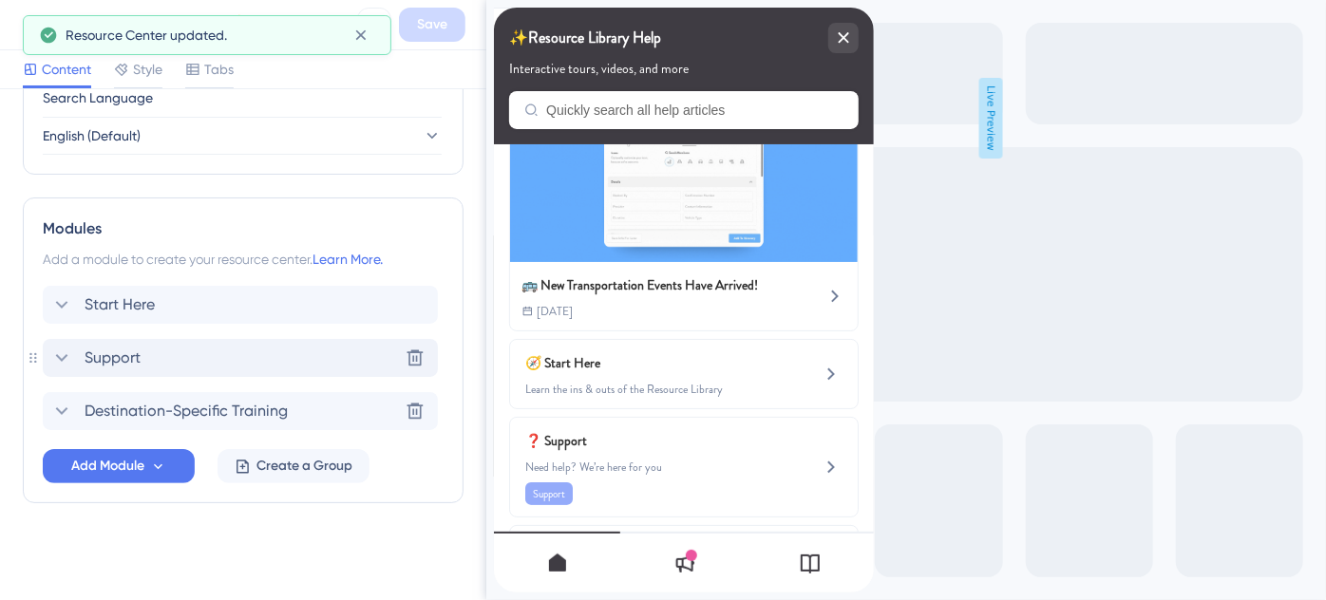
click at [156, 354] on div "Support Delete" at bounding box center [240, 358] width 395 height 38
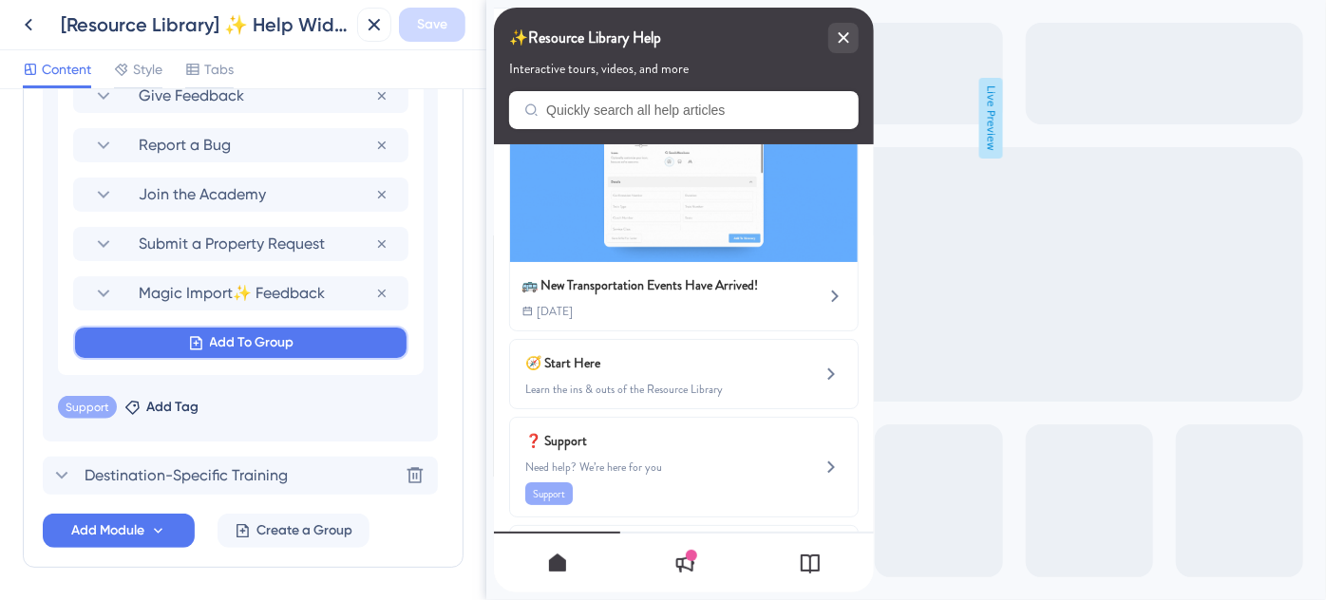
click at [236, 349] on span "Add To Group" at bounding box center [252, 343] width 85 height 23
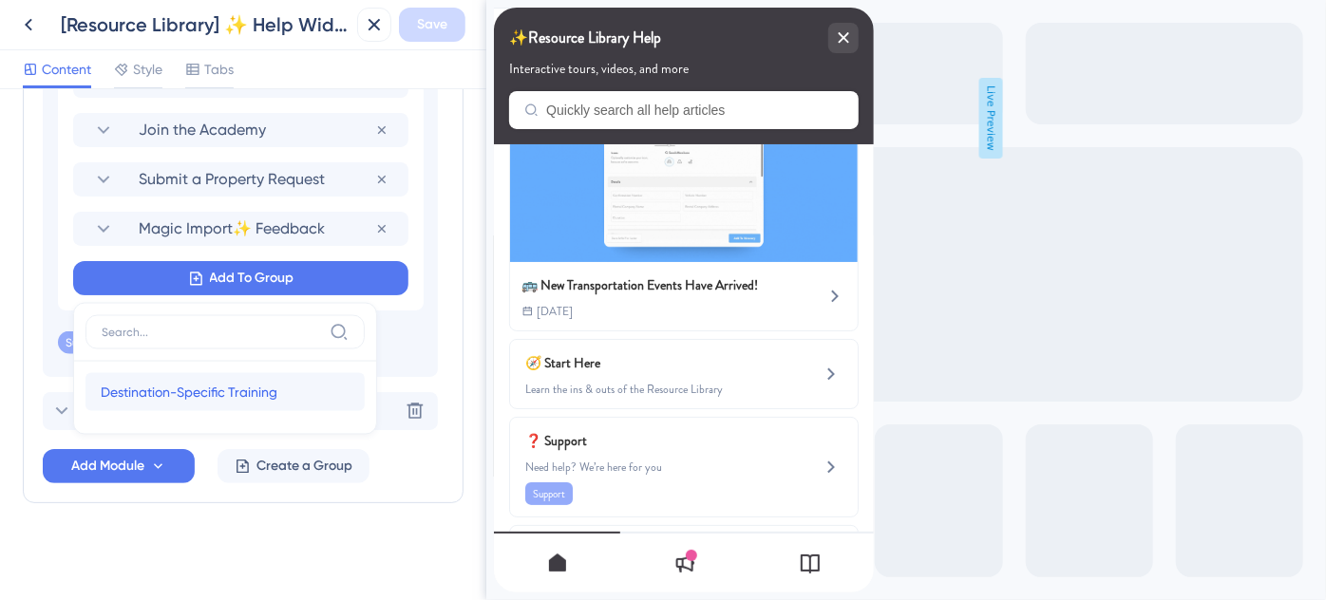
click at [205, 391] on span "Destination-Specific Training" at bounding box center [189, 392] width 177 height 23
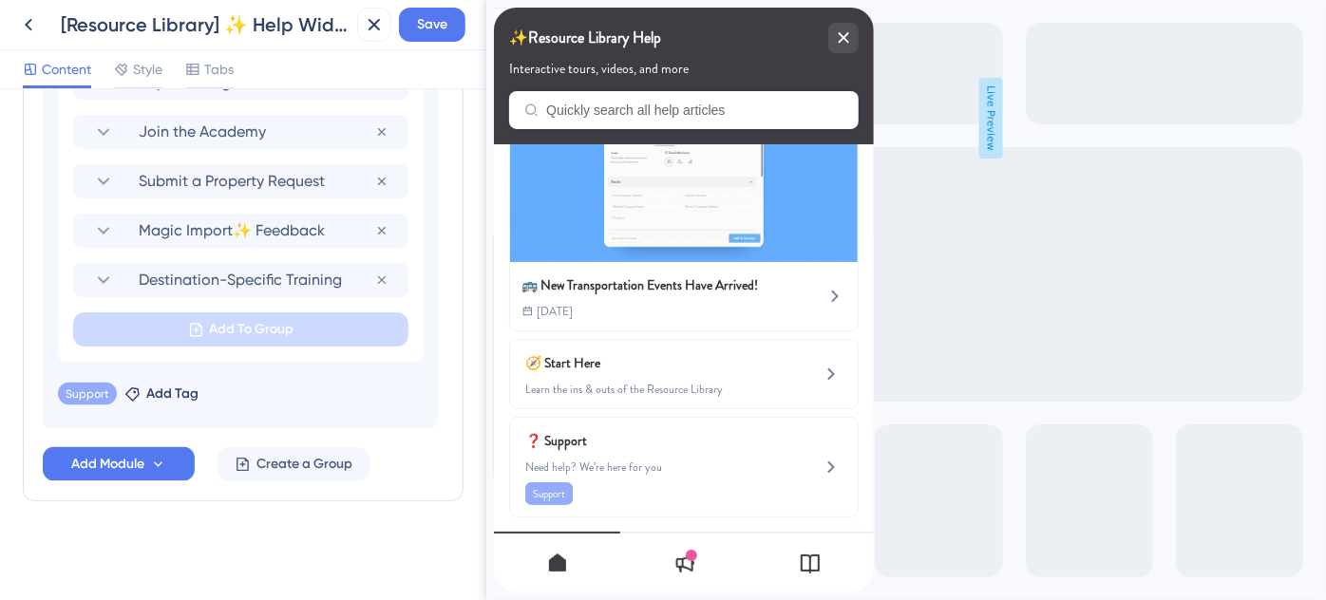
scroll to position [1391, 0]
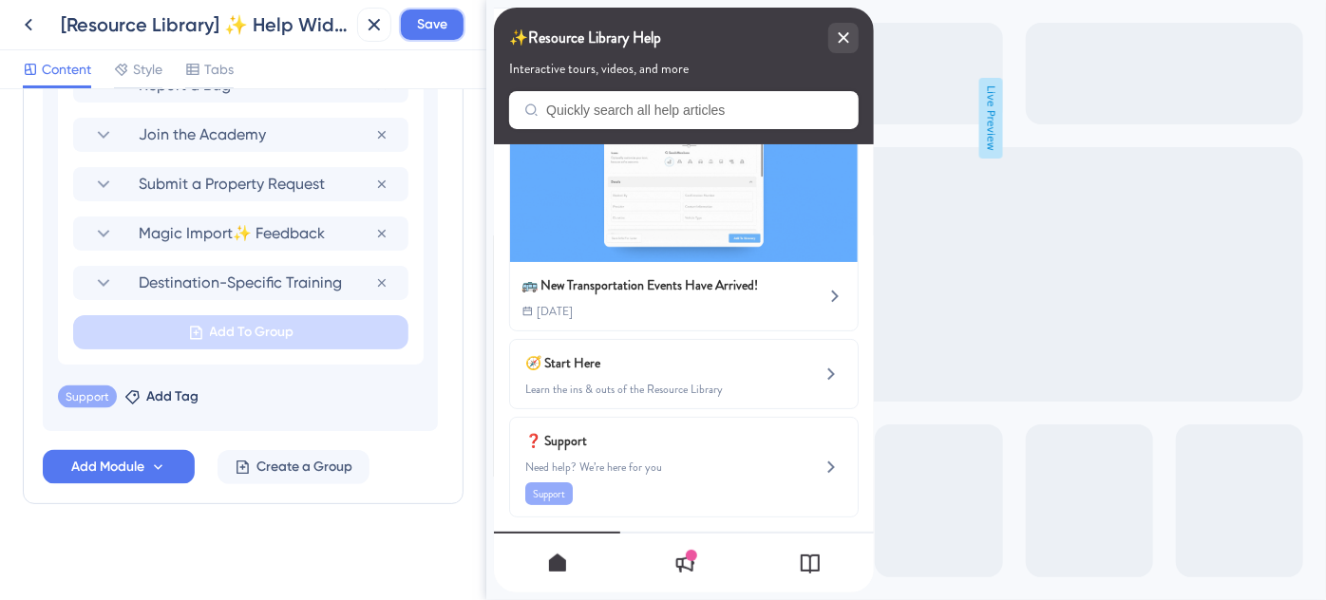
click at [443, 30] on span "Save" at bounding box center [432, 24] width 30 height 23
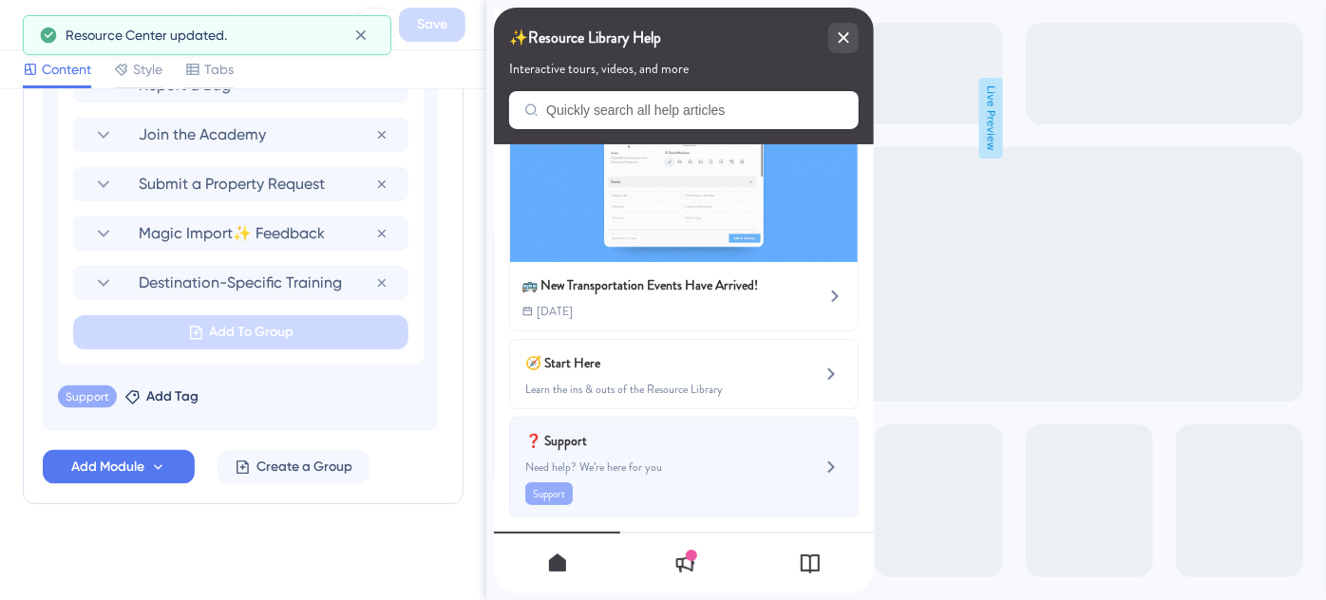
click at [712, 435] on span "❓ Support" at bounding box center [635, 440] width 223 height 23
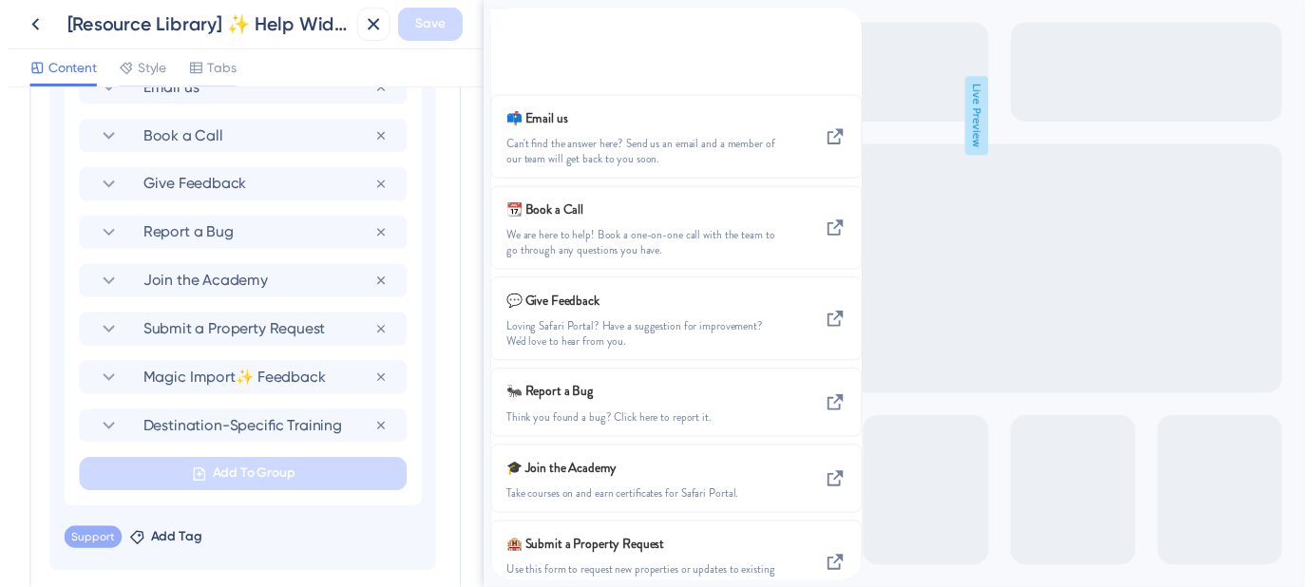
scroll to position [1046, 0]
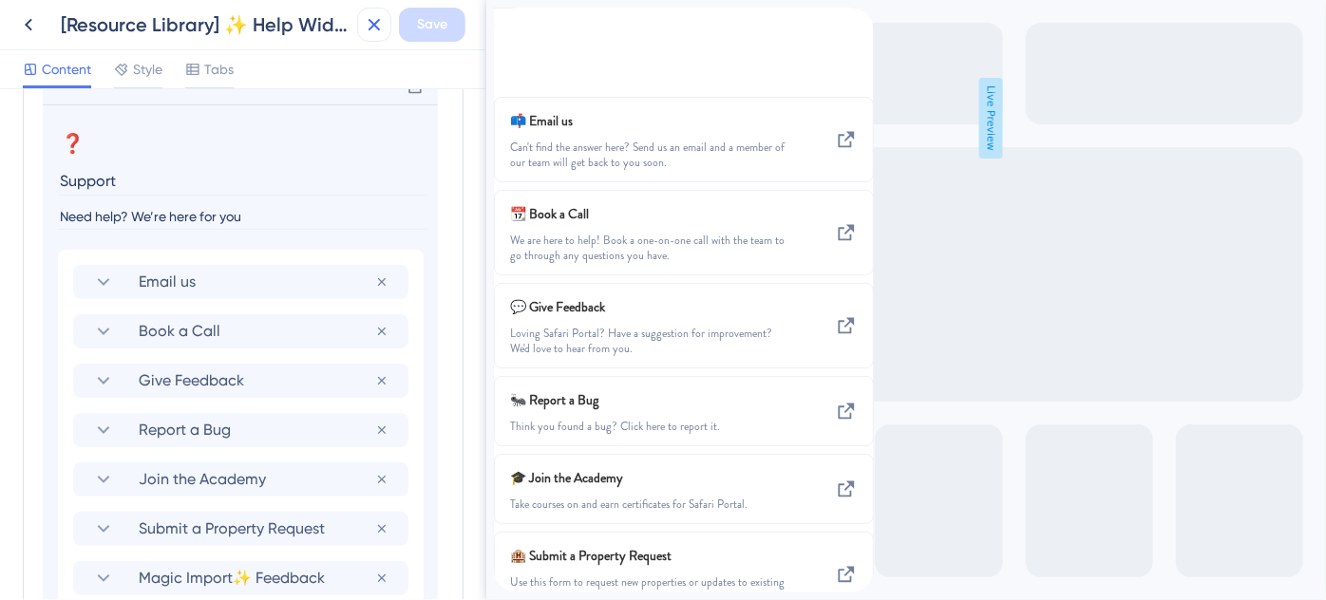
click at [374, 29] on icon at bounding box center [374, 24] width 23 height 23
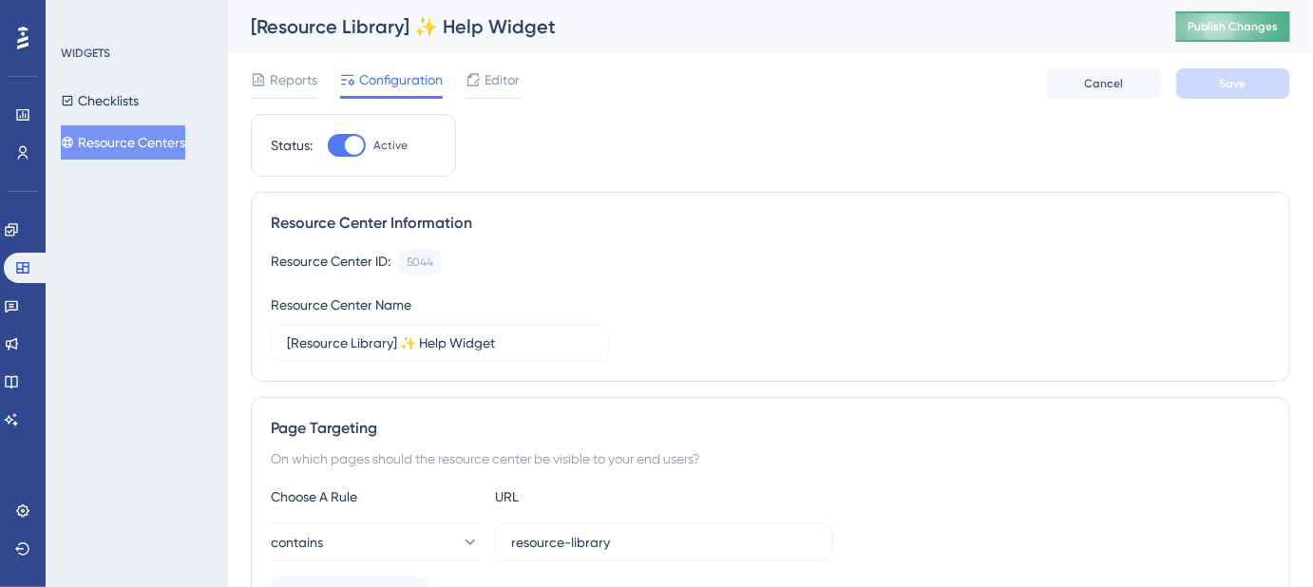
click at [1268, 31] on span "Publish Changes" at bounding box center [1232, 26] width 91 height 15
click at [135, 143] on button "Resource Centers" at bounding box center [123, 142] width 124 height 34
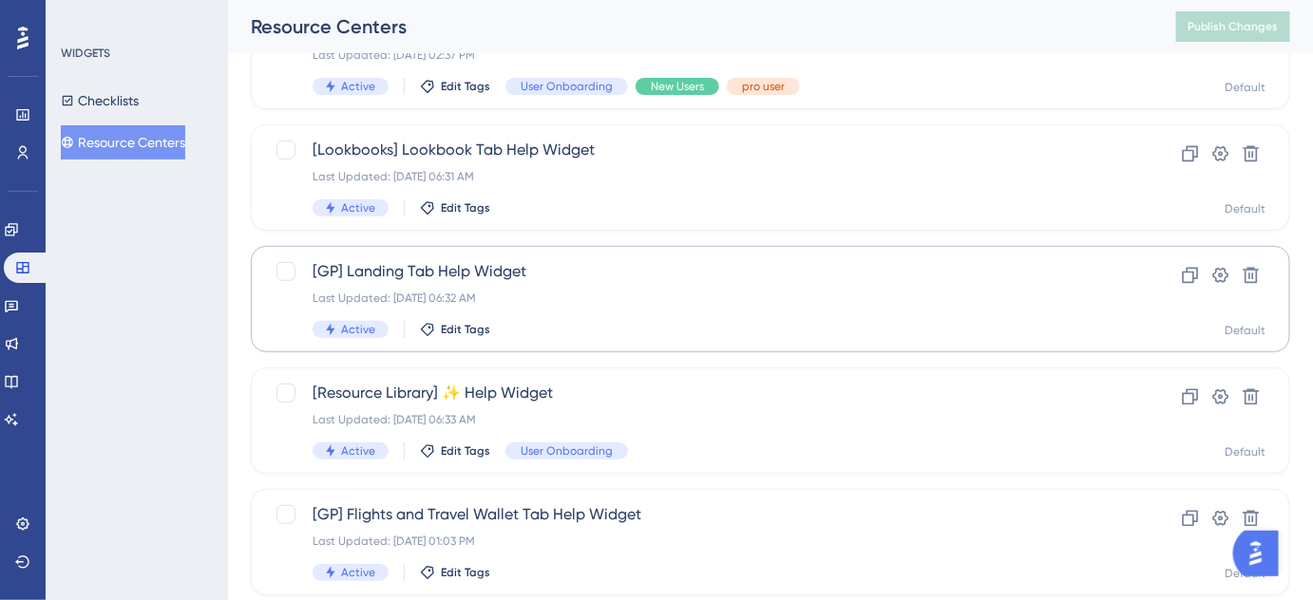
scroll to position [345, 0]
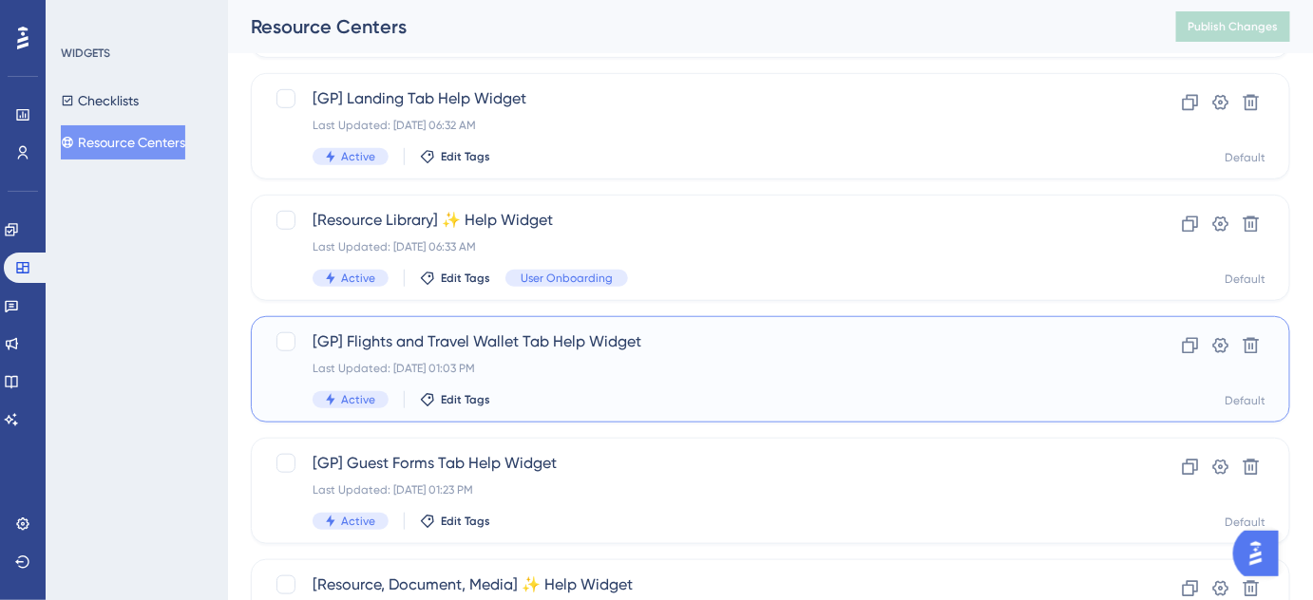
click at [537, 355] on div "[GP] Flights and Travel Wallet Tab Help Widget Last Updated: Aug 12 2025, 01:03…" at bounding box center [695, 370] width 764 height 78
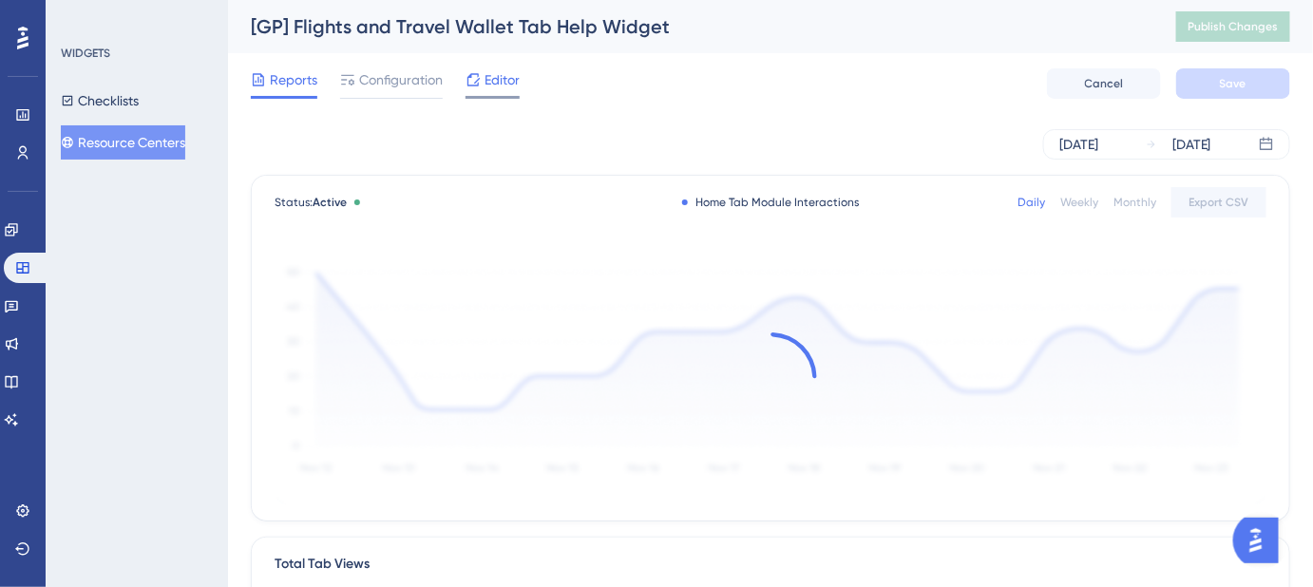
click at [510, 83] on span "Editor" at bounding box center [501, 79] width 35 height 23
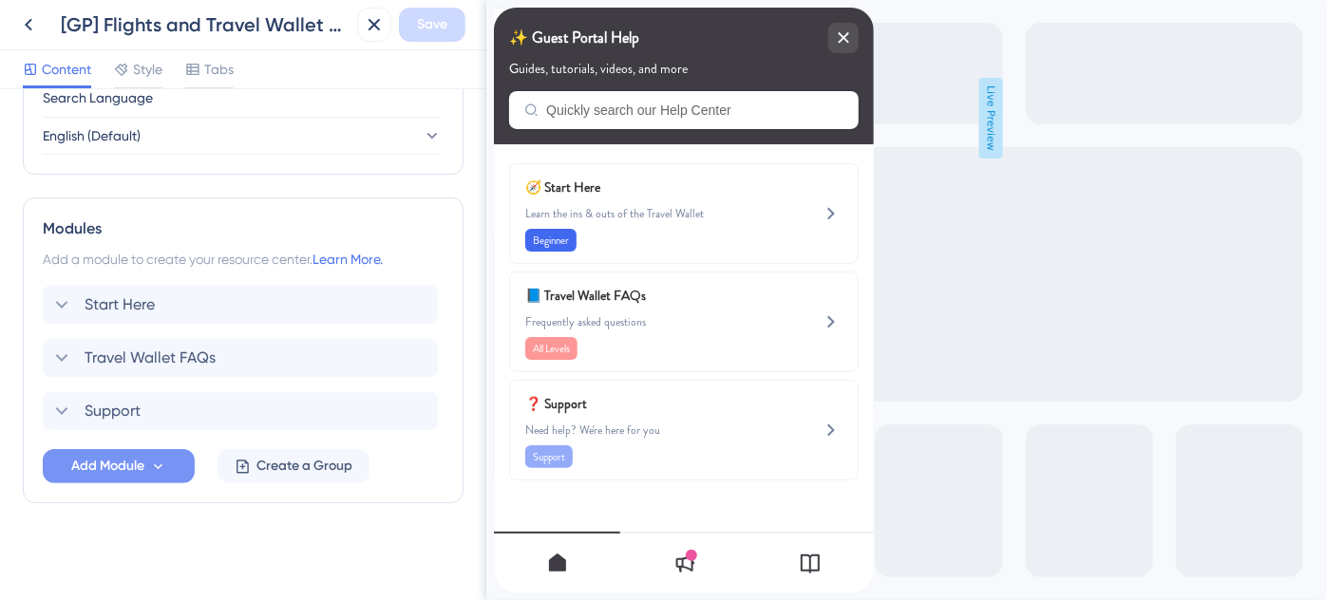
click at [153, 452] on button "Add Module" at bounding box center [119, 466] width 152 height 34
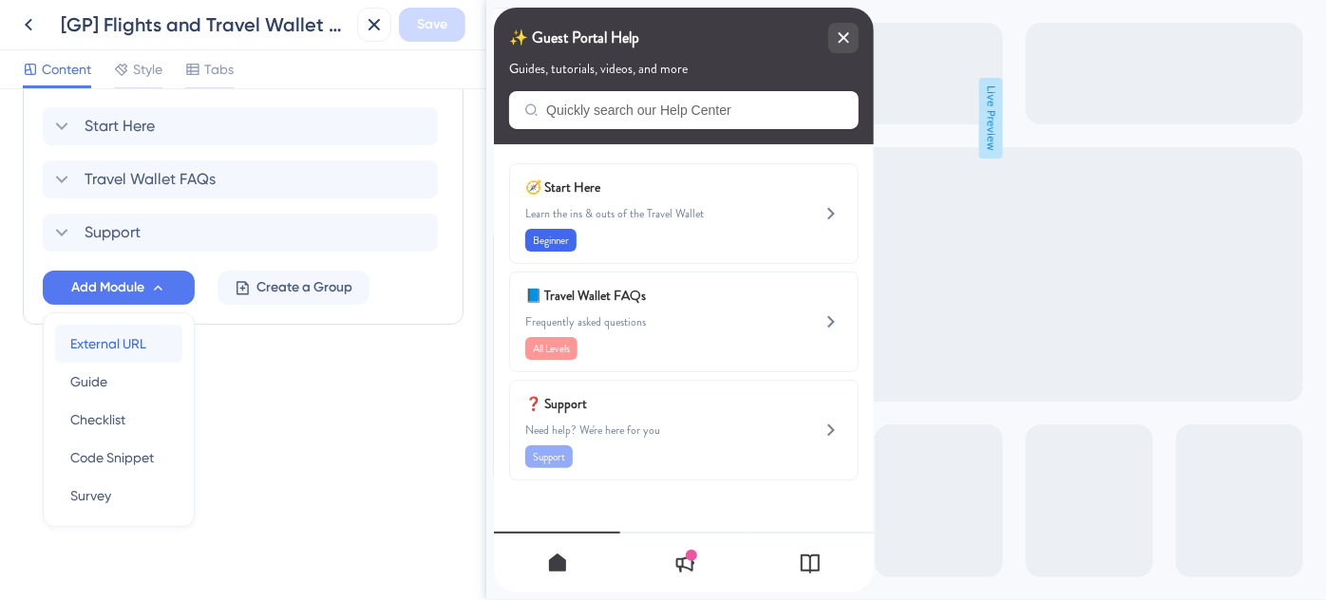
click at [116, 338] on span "External URL" at bounding box center [108, 343] width 76 height 23
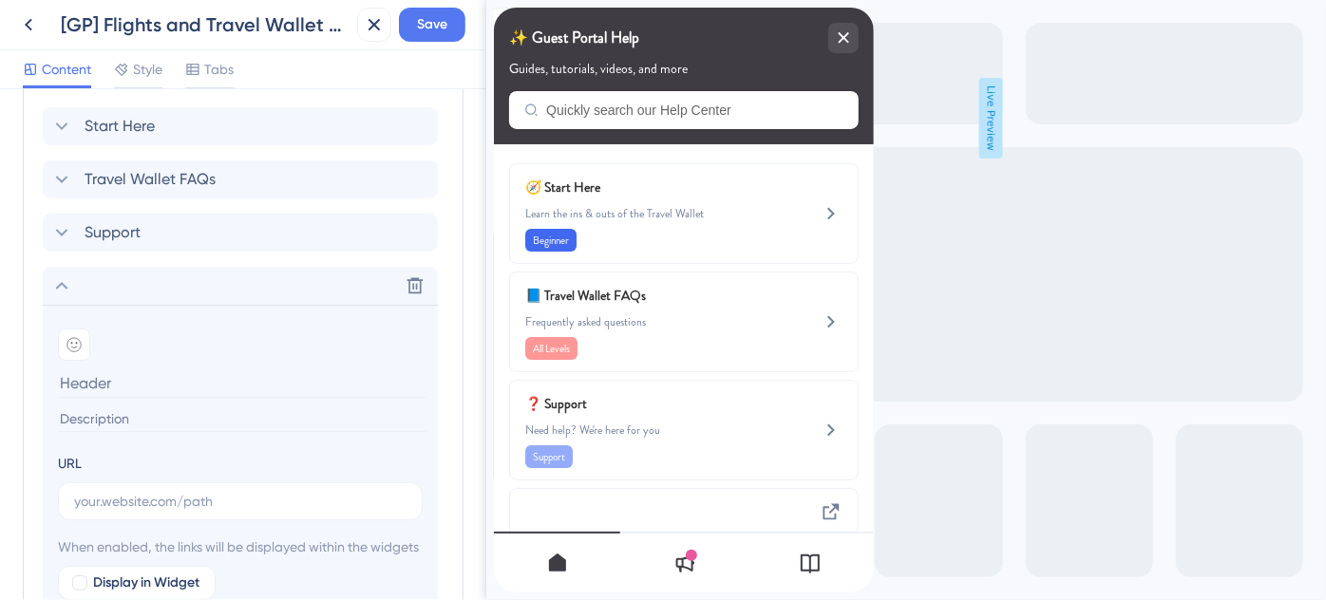
click at [154, 383] on input at bounding box center [242, 383] width 369 height 29
paste input "Destination-Specific Training"
type input "Destination-Specific Training"
click at [69, 346] on icon at bounding box center [73, 344] width 15 height 15
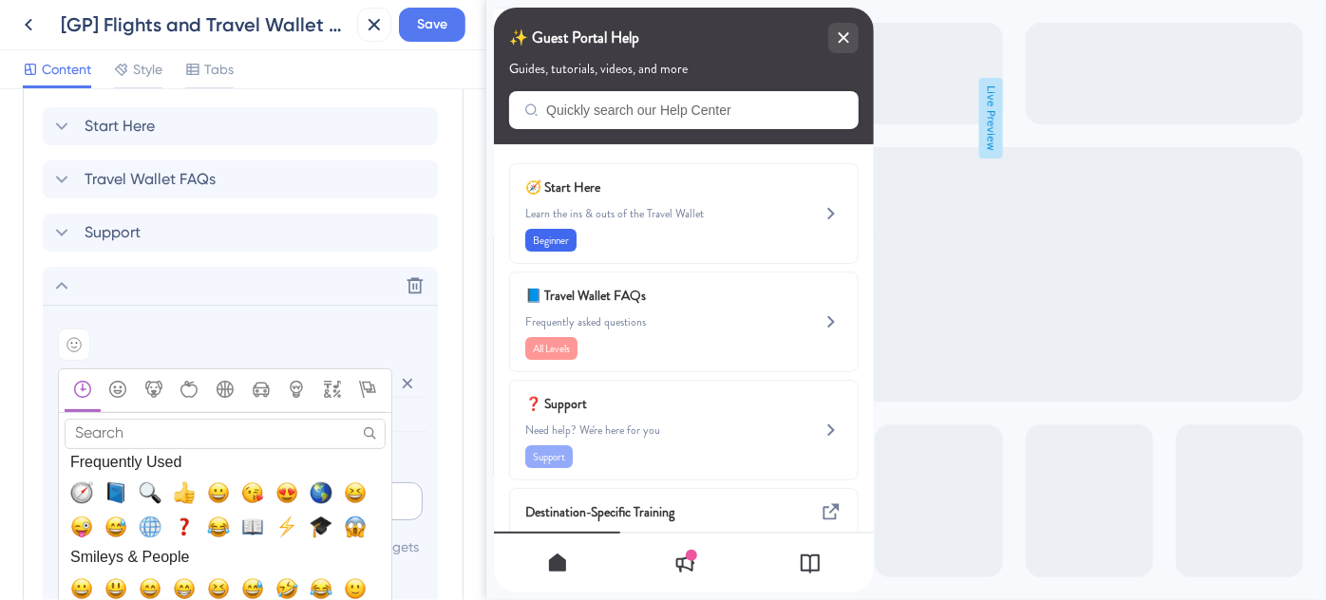
click at [317, 482] on span "🌎, earth_americas" at bounding box center [321, 493] width 23 height 23
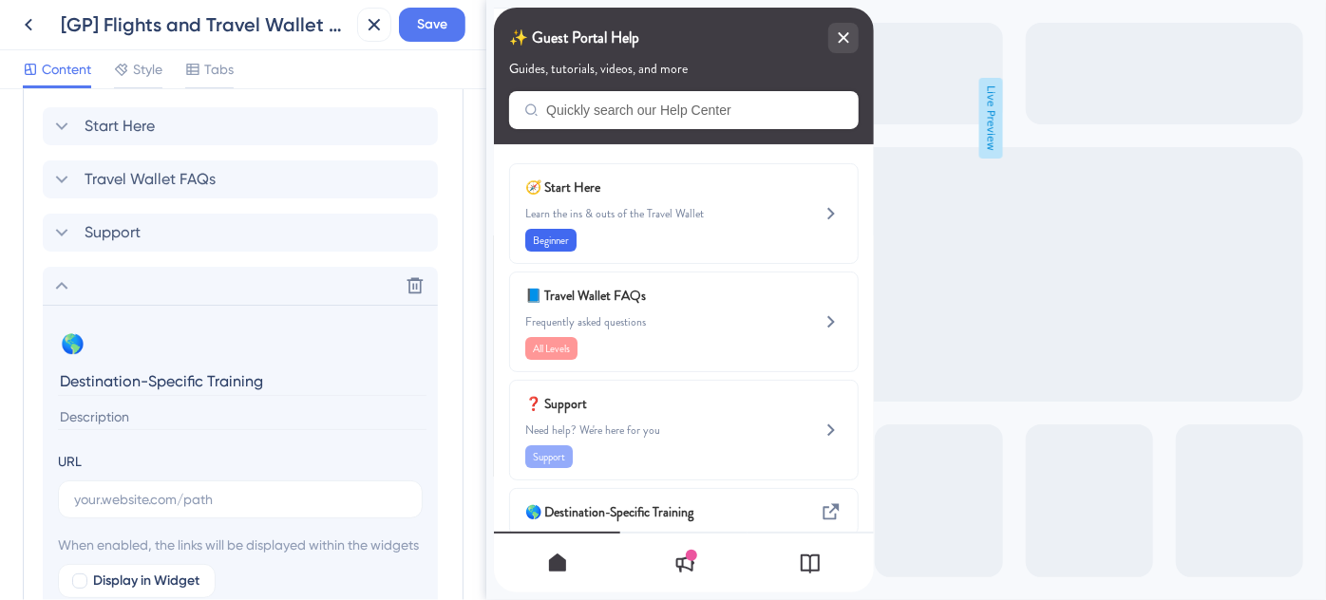
click at [123, 409] on input at bounding box center [242, 418] width 369 height 26
paste input "Looking for destination training? We’ve got you covered."
type input "Looking for destination training? We’ve got you covered."
click at [126, 499] on input "text" at bounding box center [240, 499] width 332 height 21
paste input "https://help.safariportal.app/en/articles/14921-looking-for-destinationspecific…"
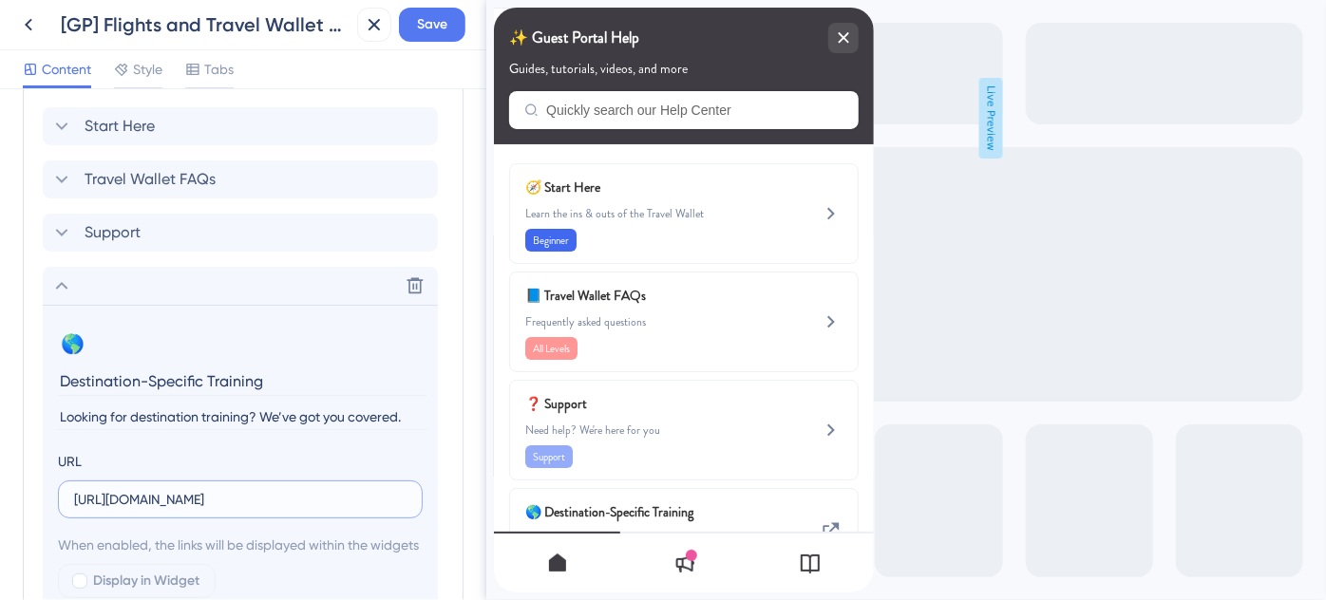
scroll to position [1208, 0]
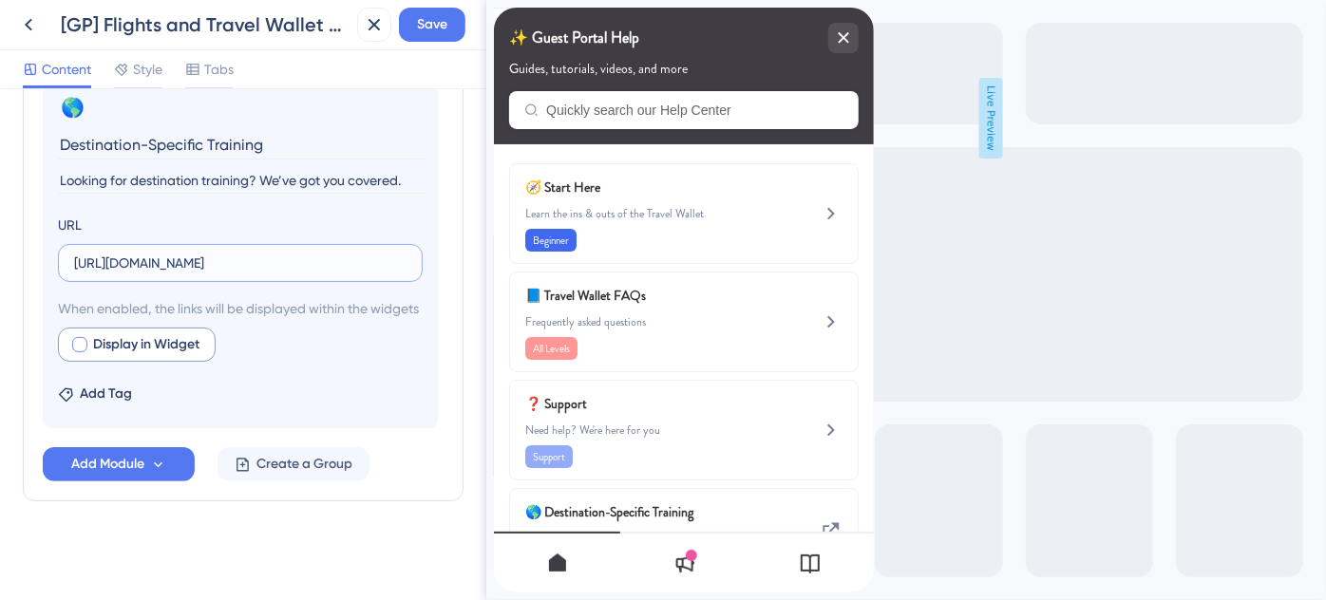
type input "https://help.safariportal.app/en/articles/14921-looking-for-destinationspecific…"
click at [81, 351] on div at bounding box center [79, 344] width 15 height 15
checkbox input "true"
click at [445, 32] on span "Save" at bounding box center [432, 24] width 30 height 23
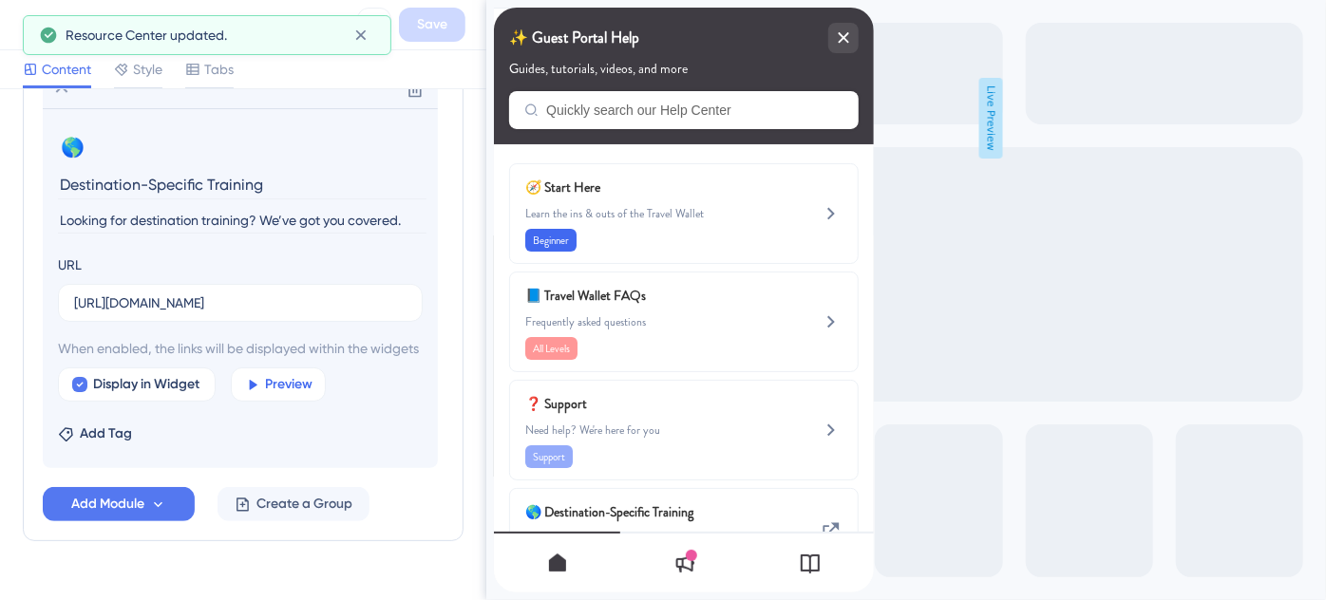
scroll to position [1035, 0]
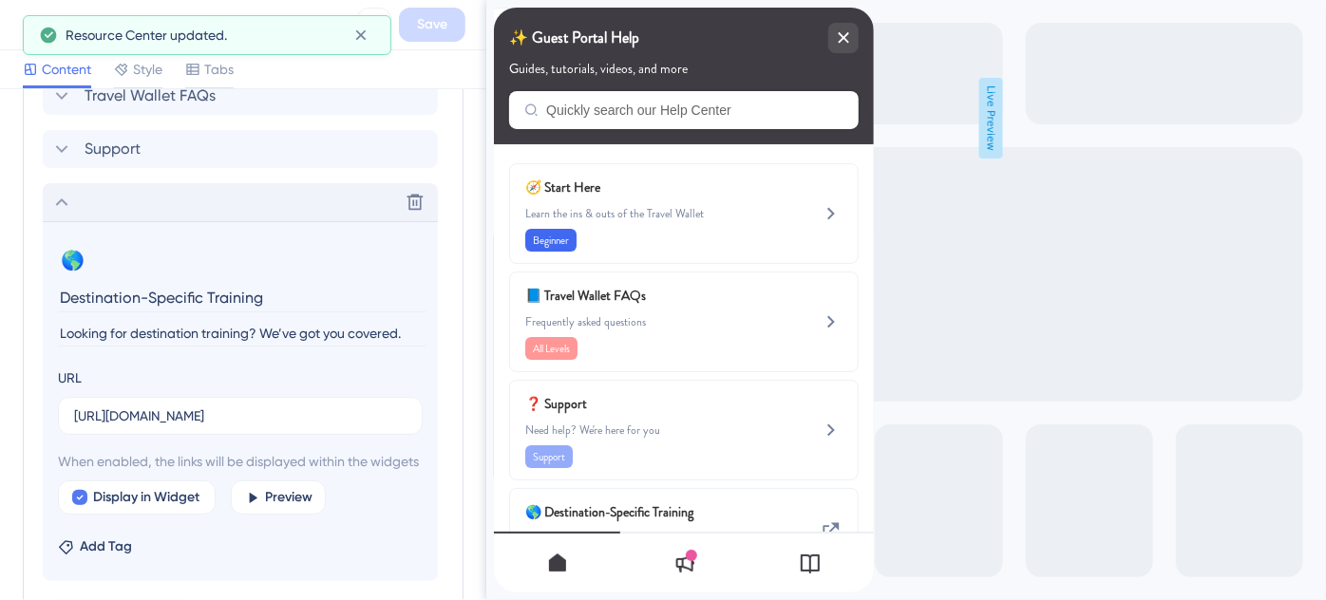
click at [62, 204] on icon at bounding box center [61, 202] width 23 height 23
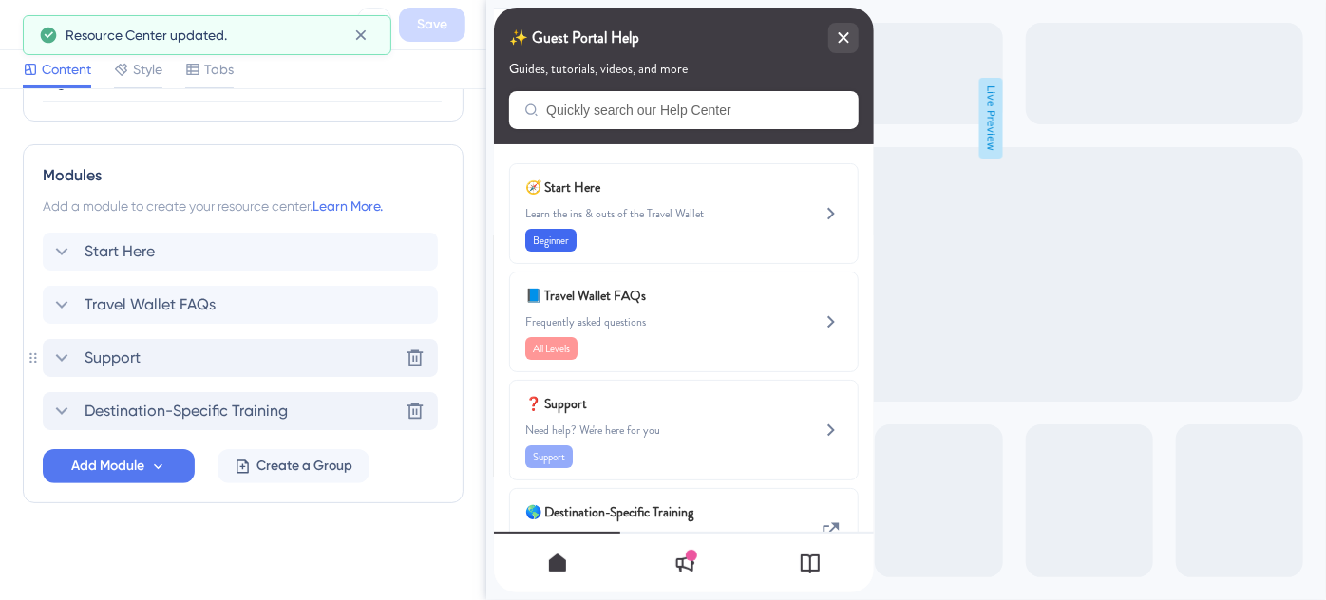
click at [107, 360] on span "Support" at bounding box center [113, 358] width 56 height 23
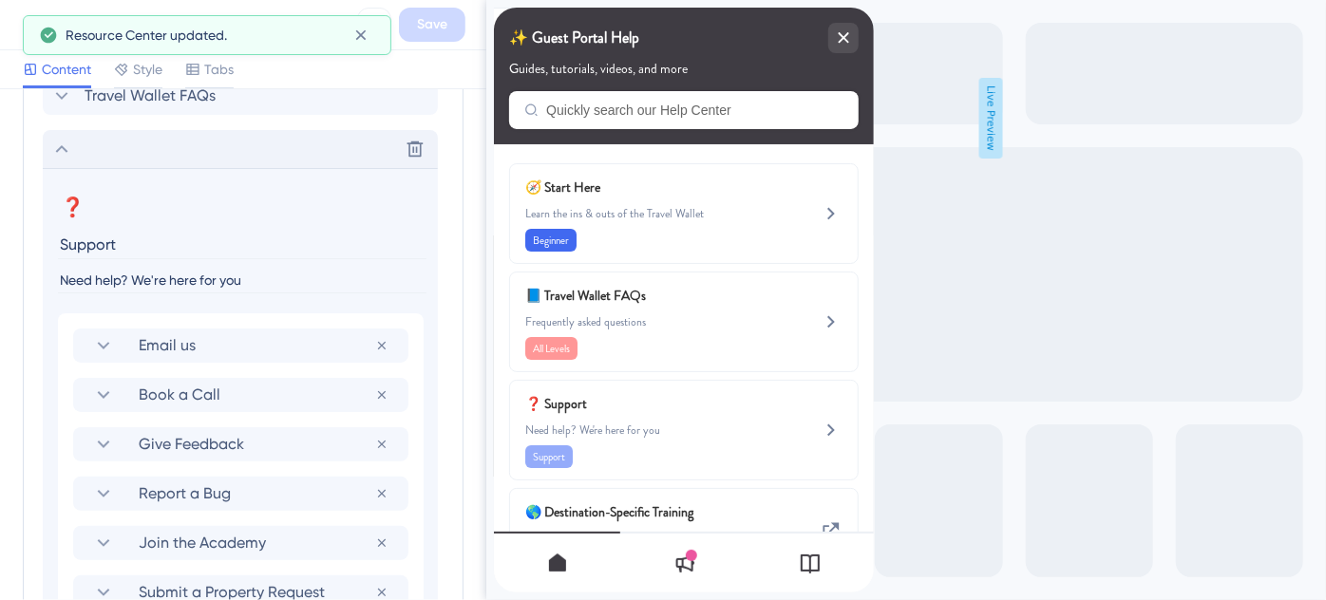
scroll to position [1449, 0]
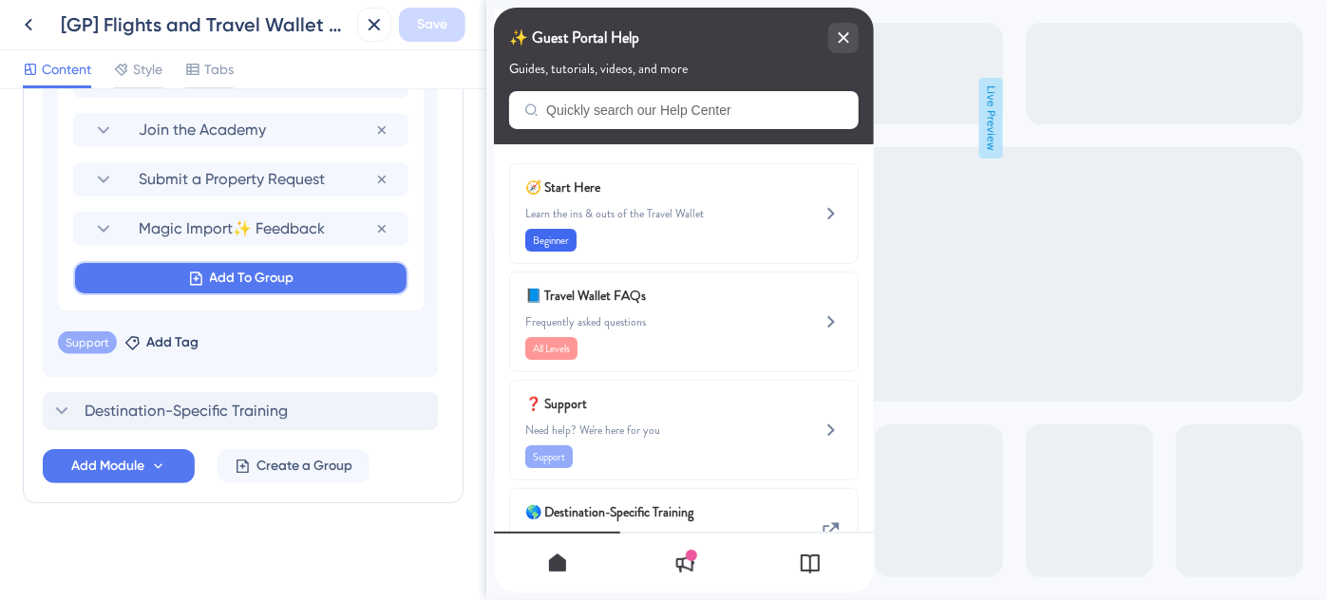
click at [260, 280] on span "Add To Group" at bounding box center [252, 278] width 85 height 23
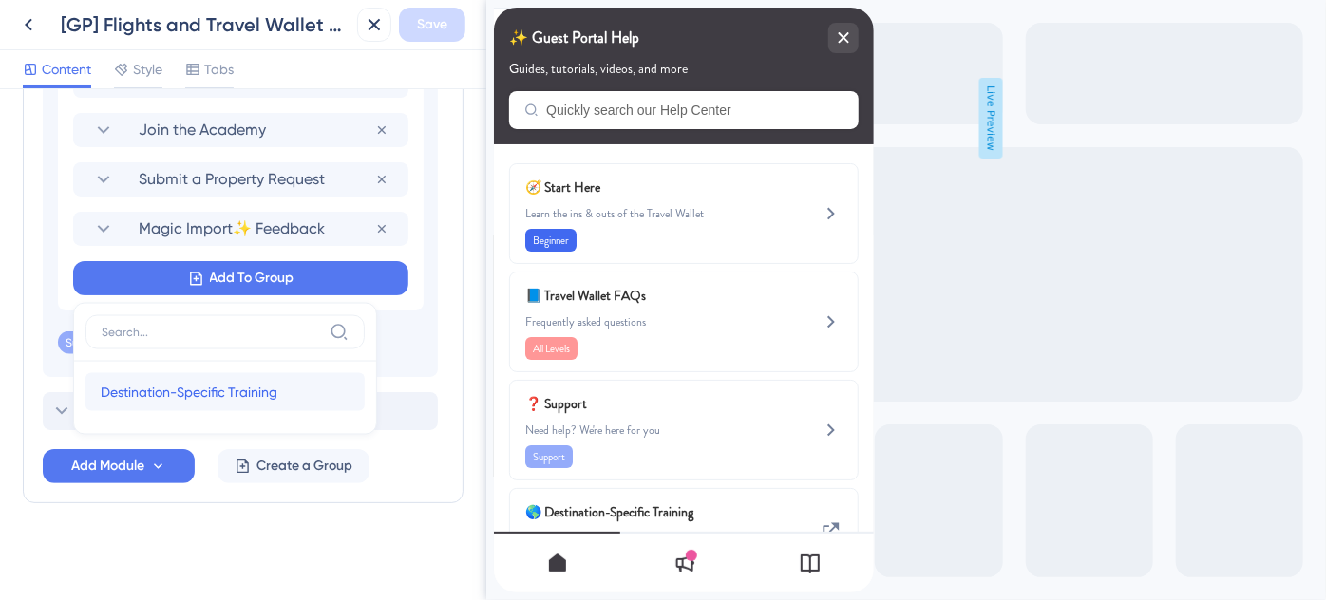
click at [215, 389] on span "Destination-Specific Training" at bounding box center [189, 392] width 177 height 23
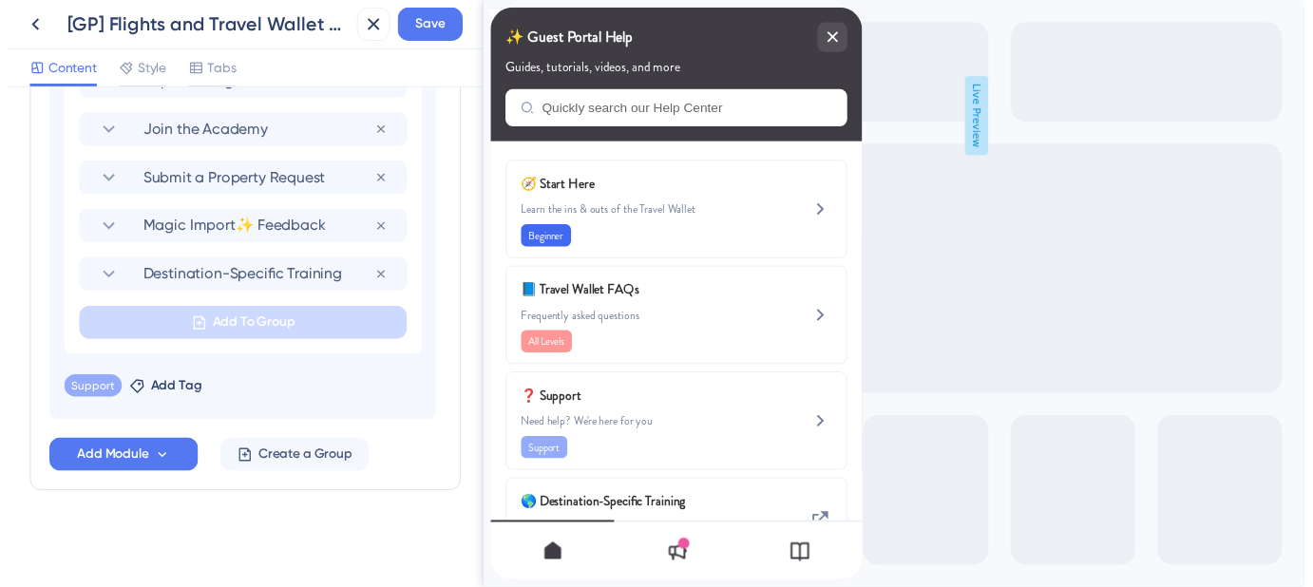
scroll to position [1444, 0]
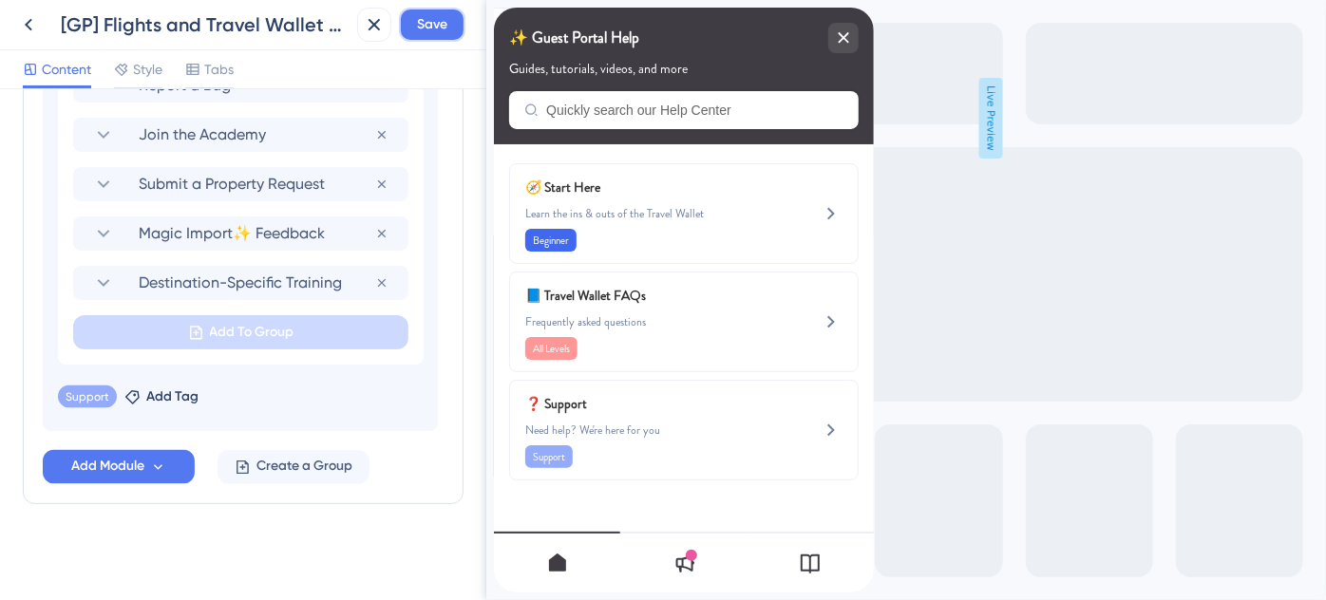
click at [445, 28] on span "Save" at bounding box center [432, 24] width 30 height 23
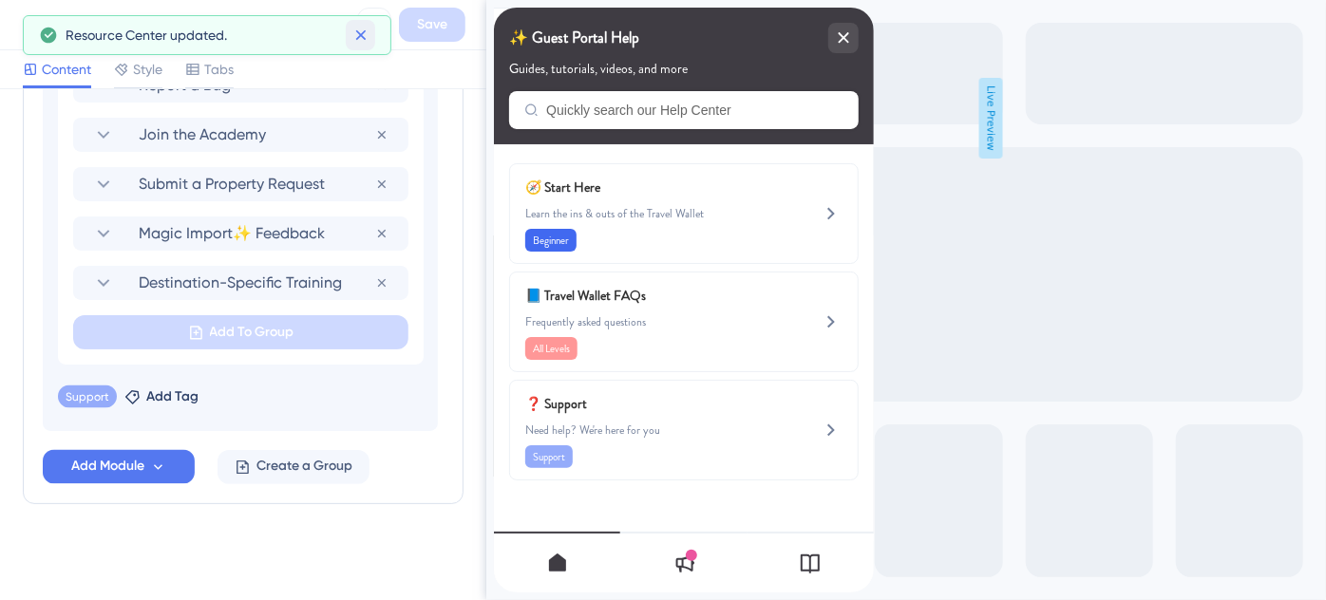
click at [365, 38] on icon at bounding box center [360, 35] width 10 height 10
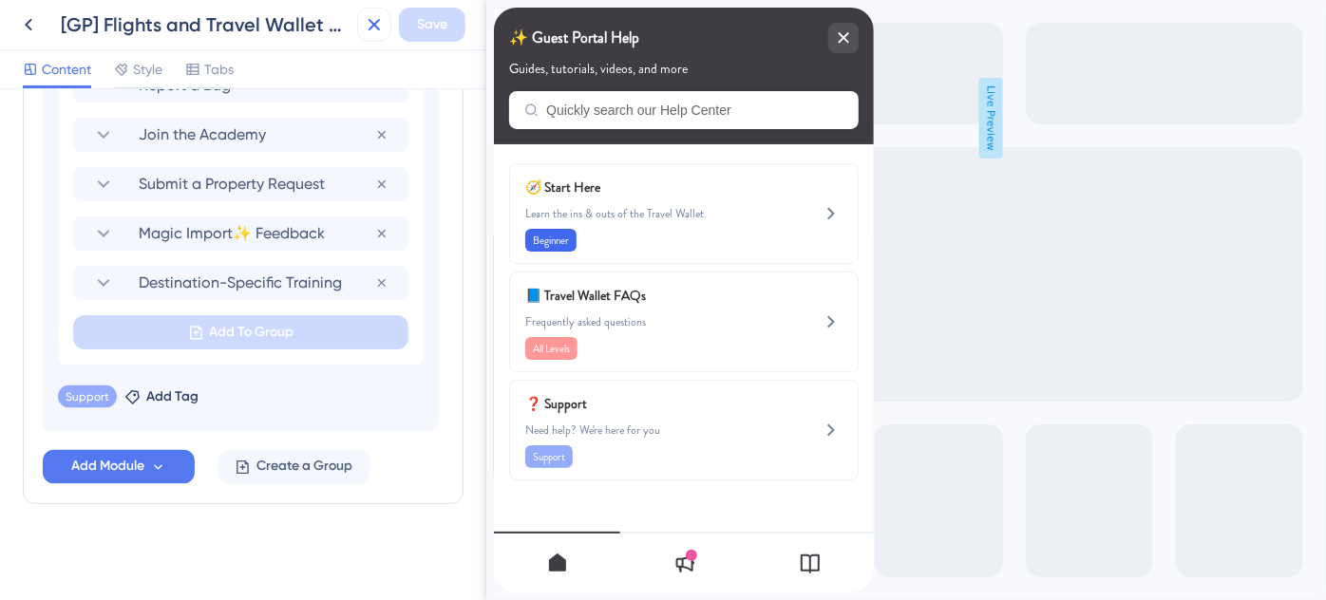
click at [377, 27] on icon at bounding box center [375, 25] width 12 height 12
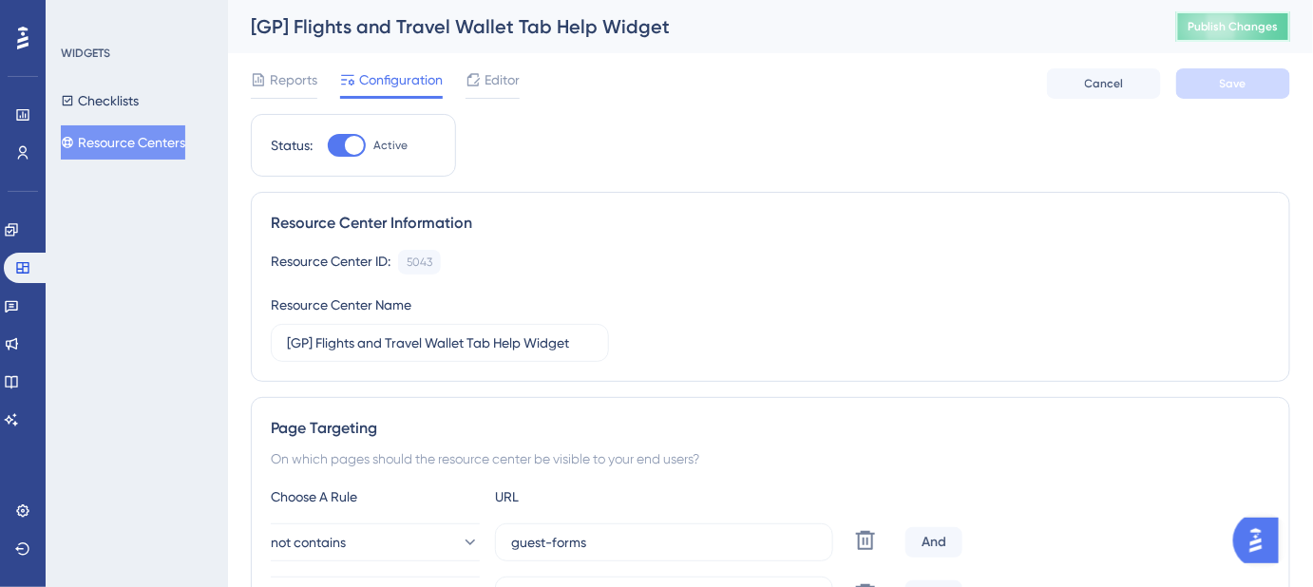
click at [1235, 20] on span "Publish Changes" at bounding box center [1232, 26] width 91 height 15
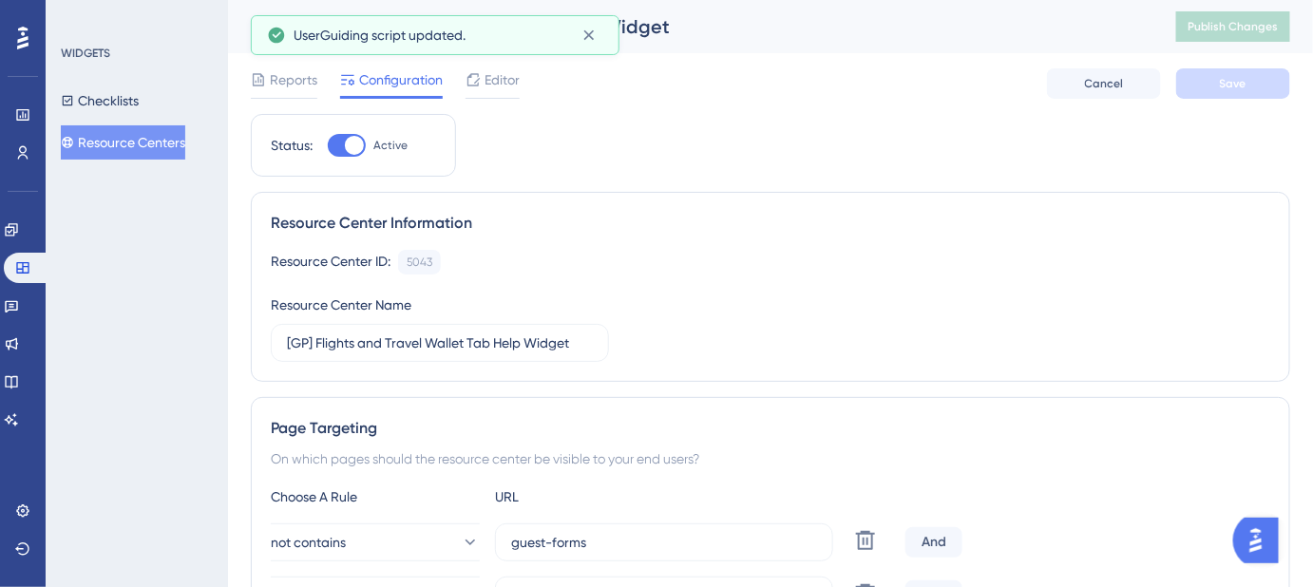
click at [137, 134] on button "Resource Centers" at bounding box center [123, 142] width 124 height 34
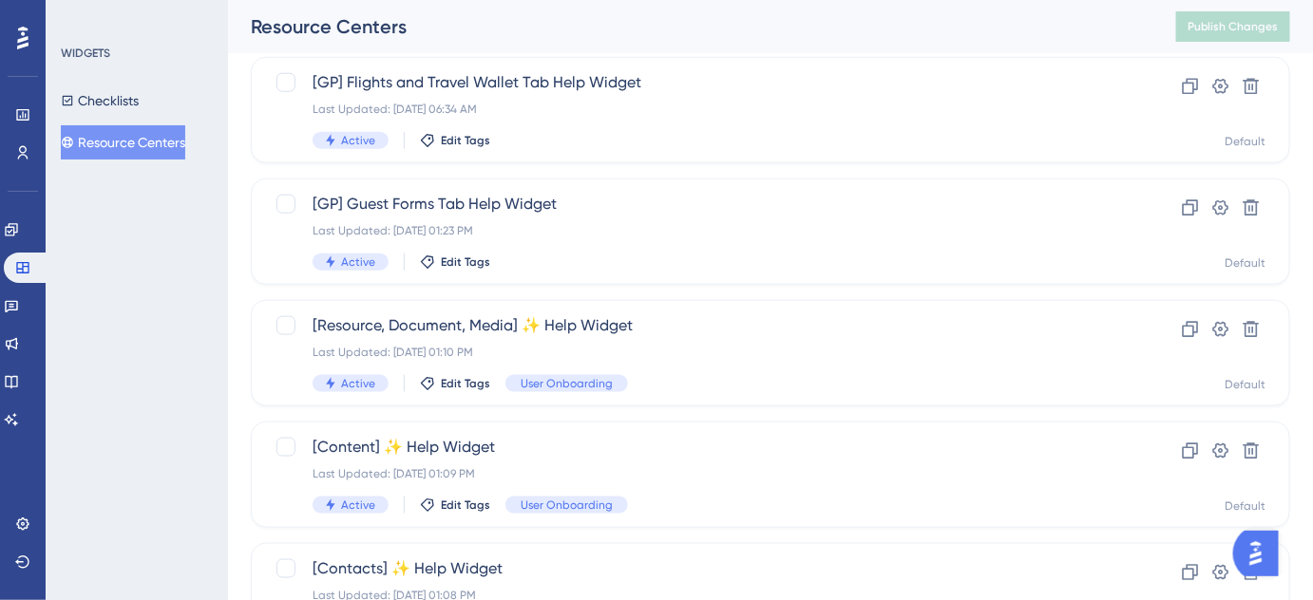
scroll to position [691, 0]
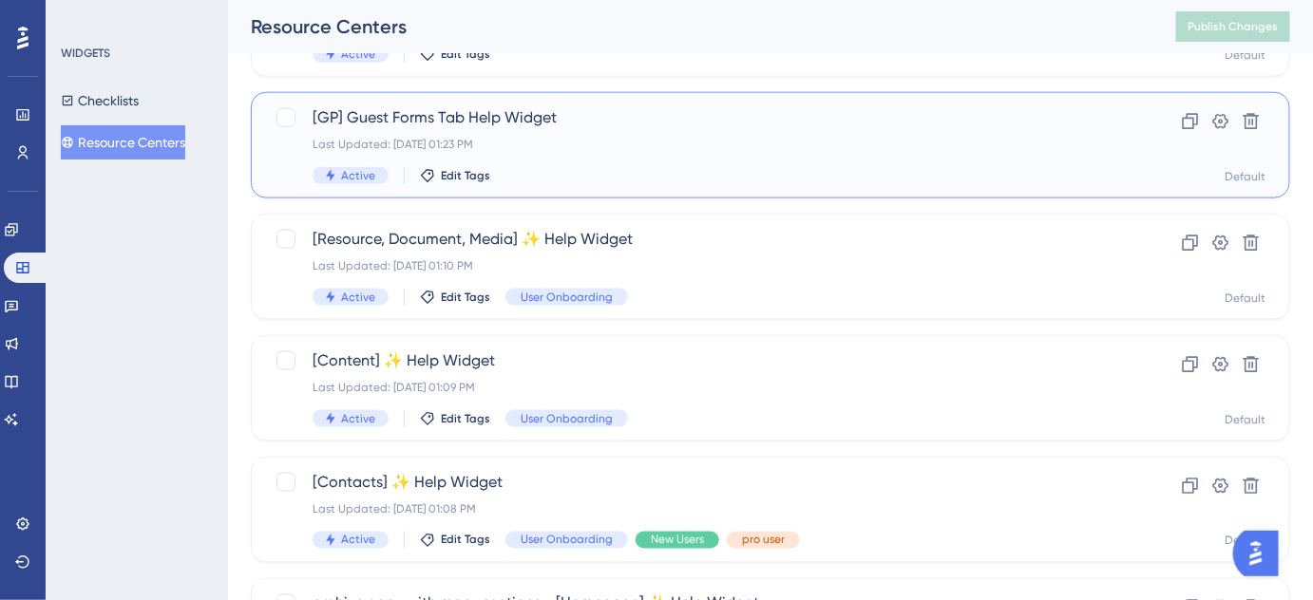
click at [488, 121] on span "[GP] Guest Forms Tab Help Widget" at bounding box center [695, 117] width 764 height 23
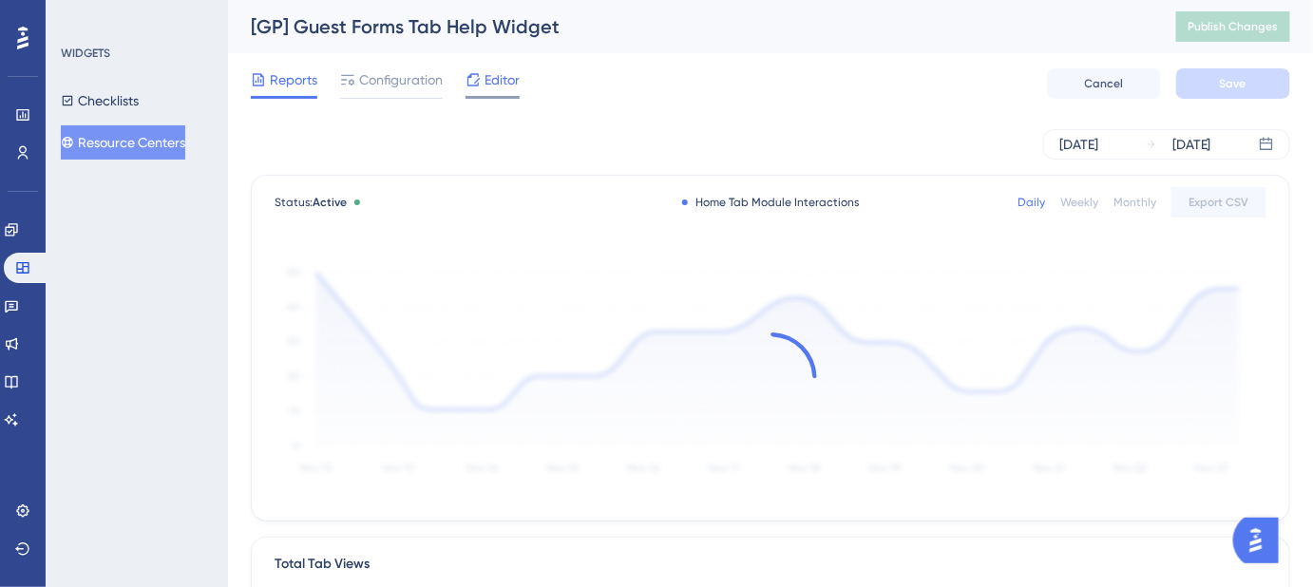
click at [500, 80] on span "Editor" at bounding box center [501, 79] width 35 height 23
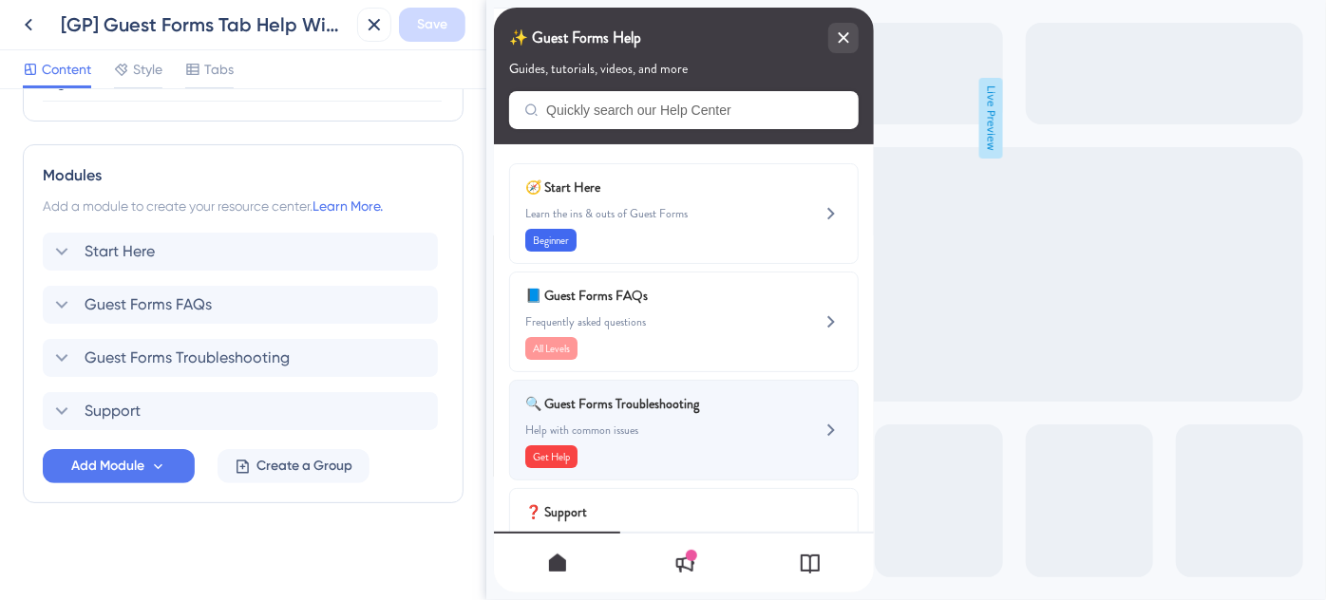
scroll to position [78, 0]
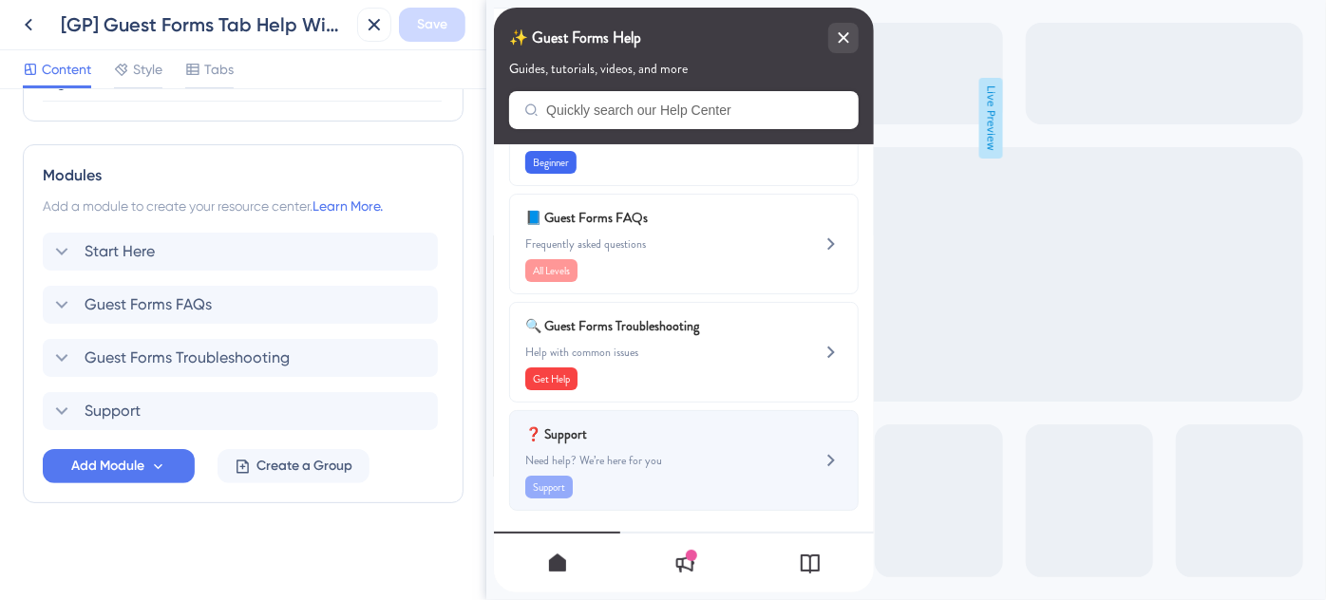
click at [636, 441] on span "❓ Support" at bounding box center [635, 434] width 223 height 23
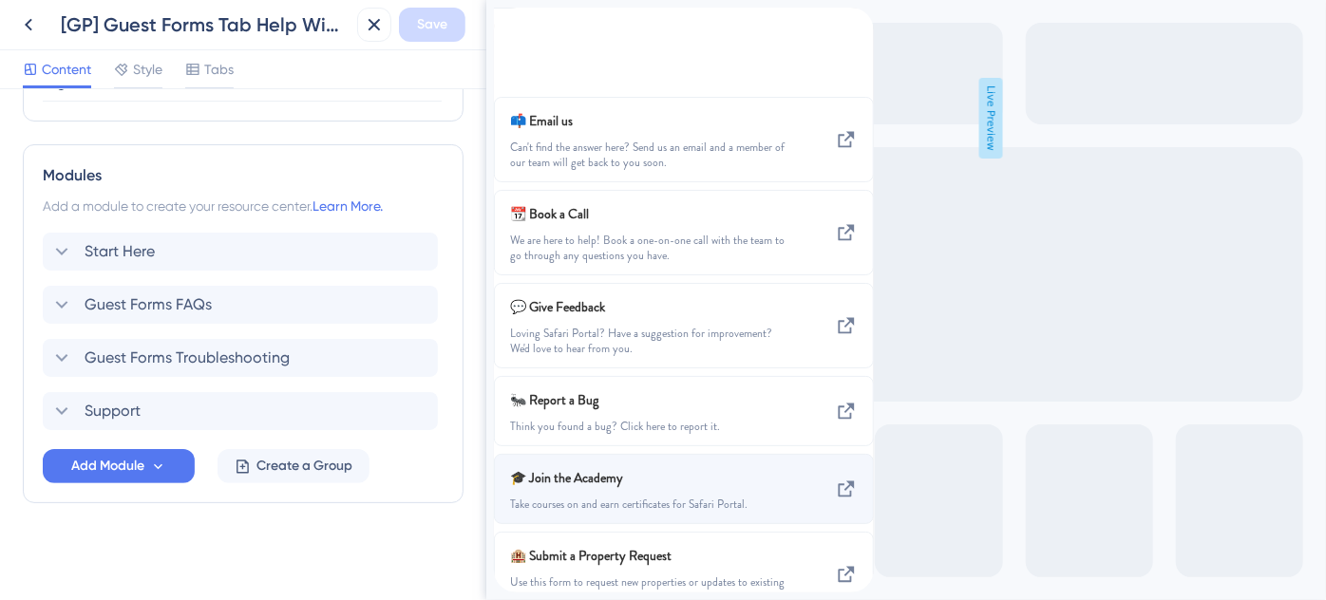
scroll to position [179, 0]
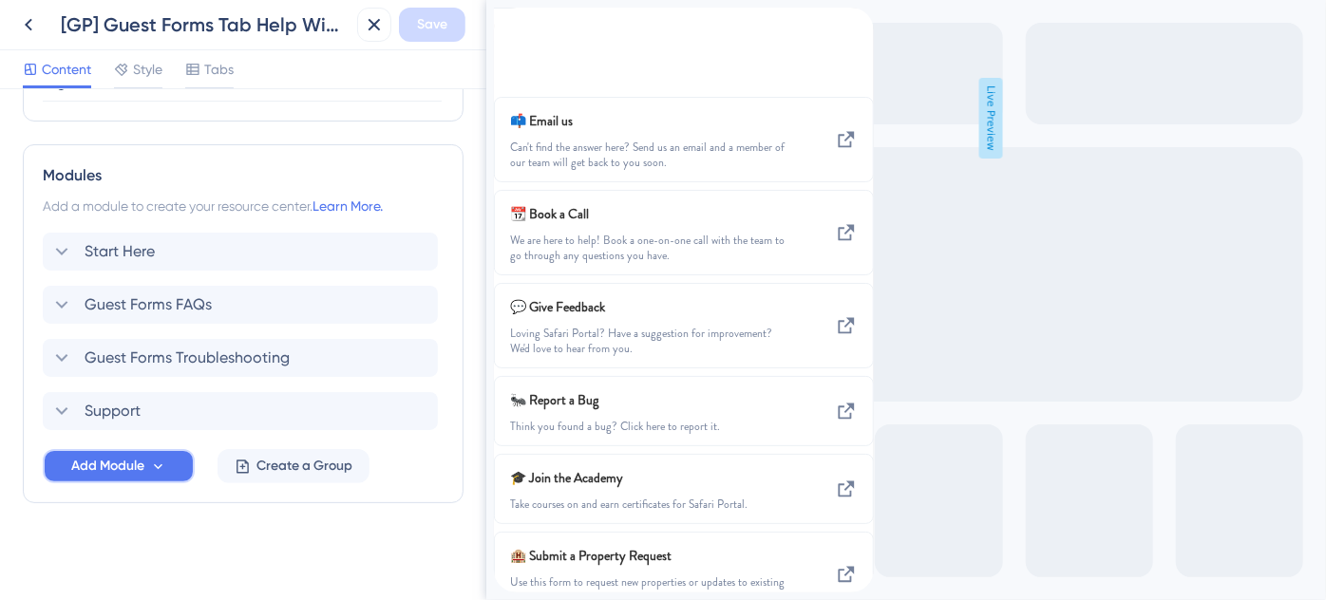
click at [109, 466] on span "Add Module" at bounding box center [107, 466] width 73 height 23
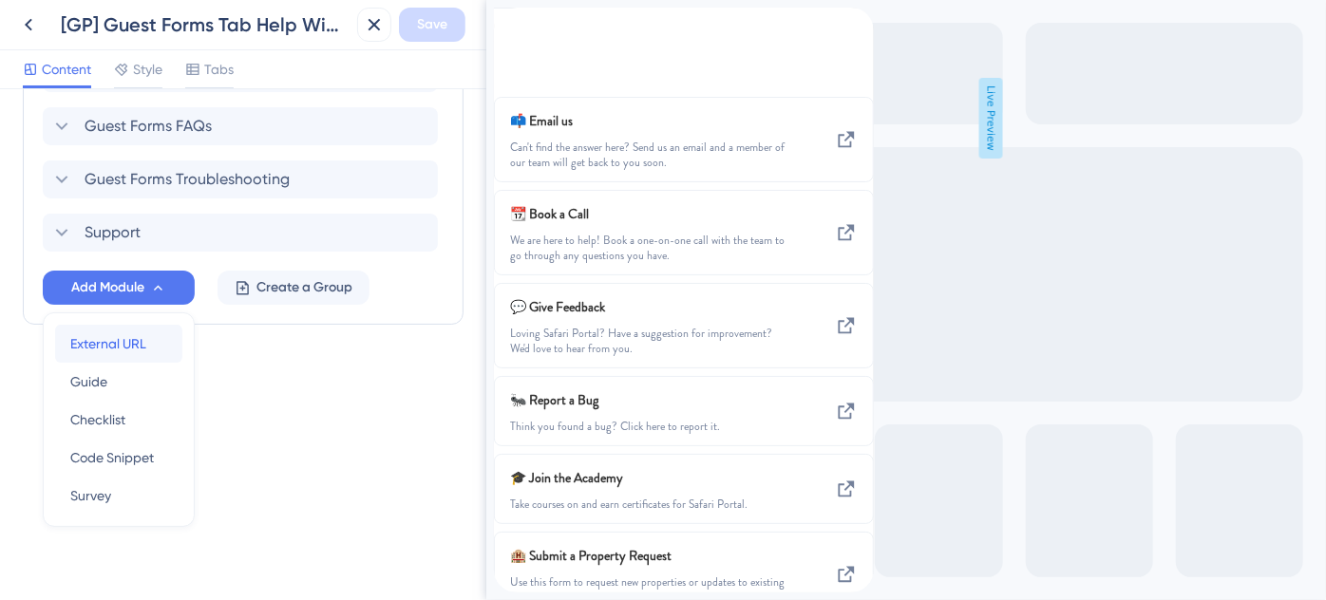
click at [112, 341] on span "External URL" at bounding box center [108, 343] width 76 height 23
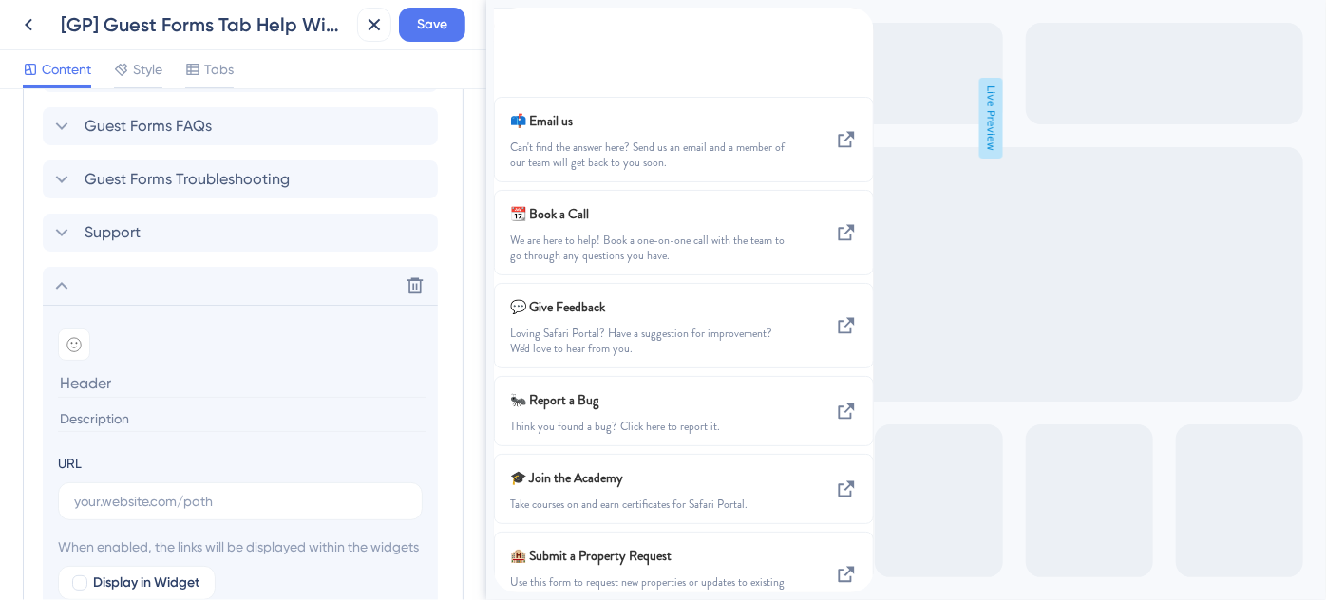
click at [131, 375] on input at bounding box center [242, 383] width 369 height 29
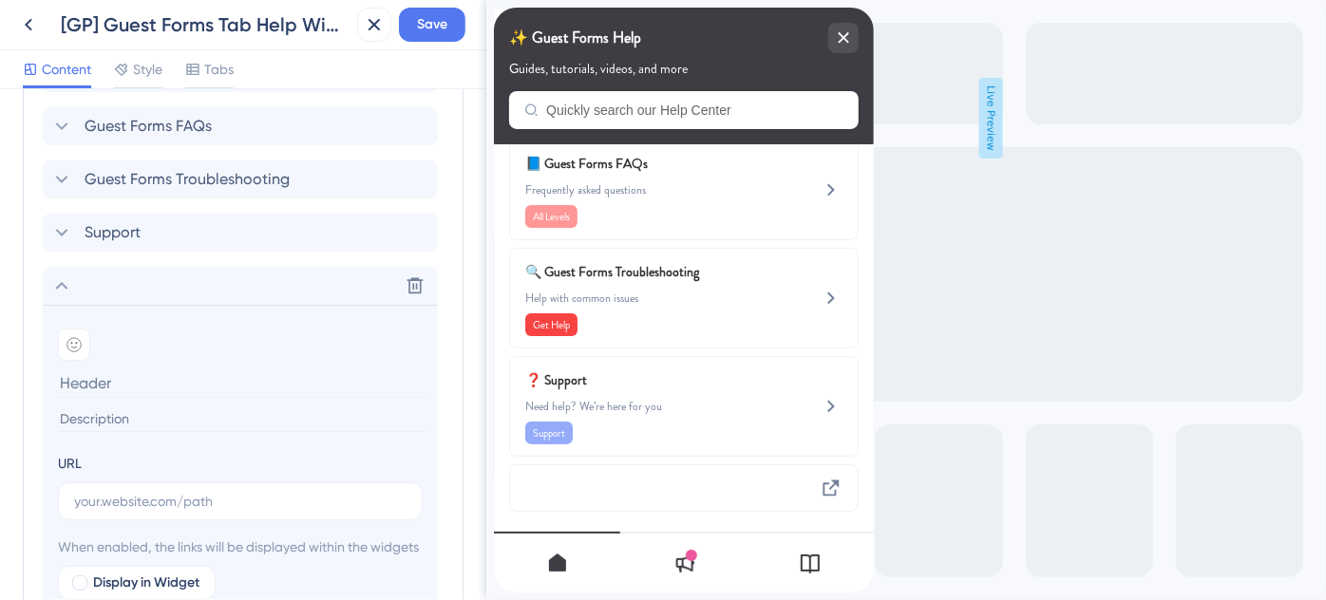
paste input "Destination-Specific Training"
type input "Destination-Specific Training"
click at [154, 418] on input at bounding box center [242, 420] width 369 height 26
paste input "Looking for destination training? We’ve got you covered."
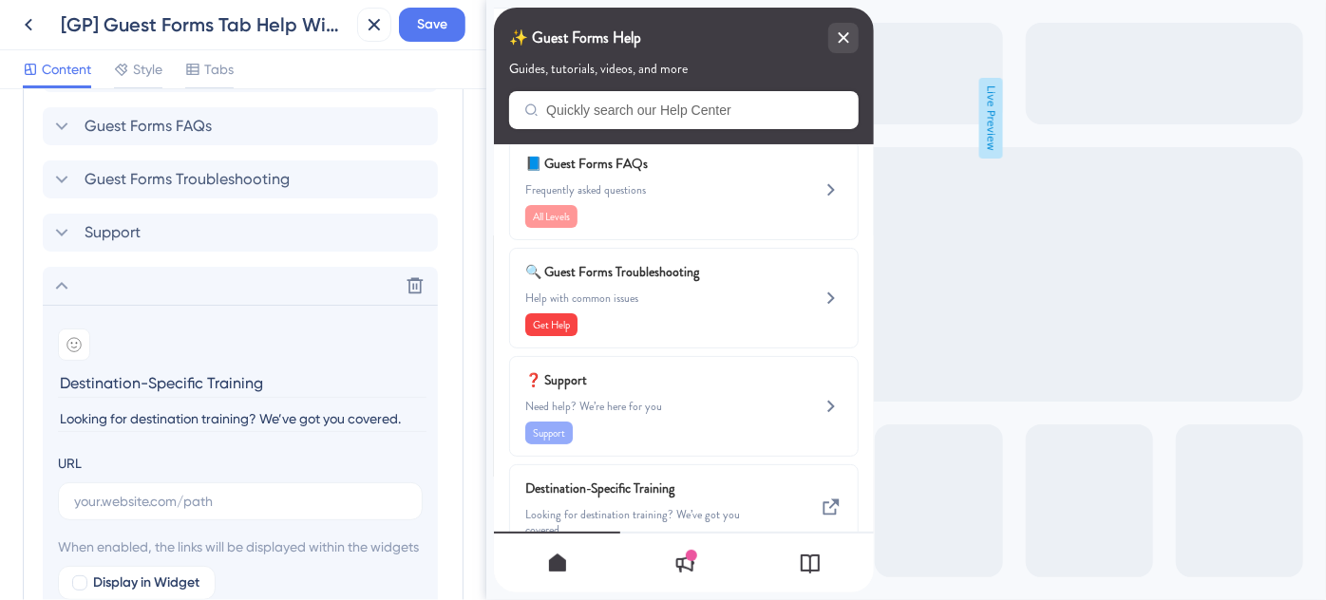
type input "Looking for destination training? We’ve got you covered."
click at [242, 491] on input "text" at bounding box center [240, 501] width 332 height 21
paste input "https://help.safariportal.app/en/articles/14921-looking-for-destinationspecific…"
type input "https://help.safariportal.app/en/articles/14921-looking-for-destinationspecific…"
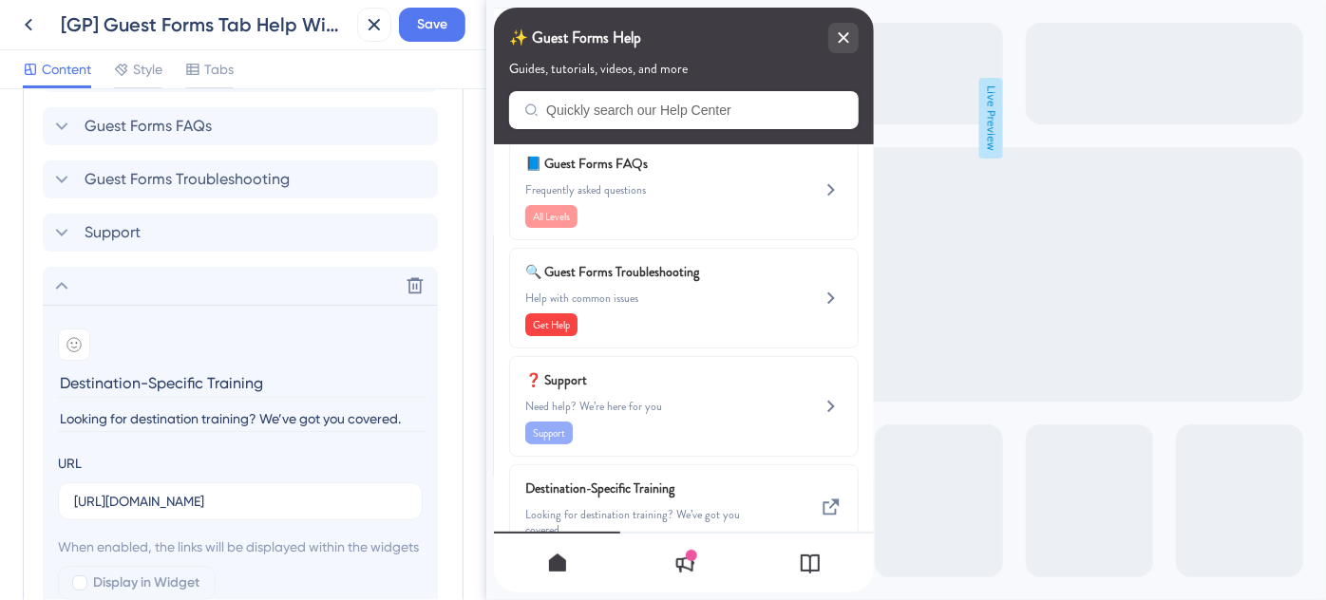
click at [73, 338] on icon at bounding box center [73, 344] width 15 height 15
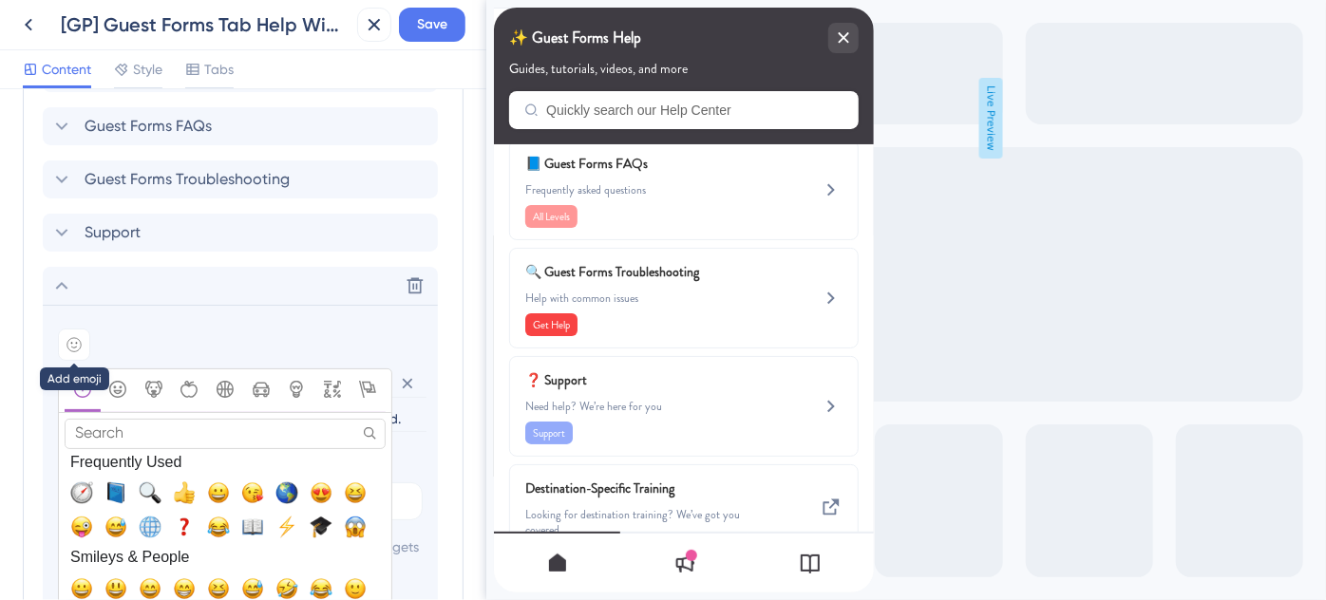
scroll to position [0, 0]
click at [76, 345] on icon at bounding box center [73, 344] width 15 height 15
click at [291, 488] on span "🌎, earth_americas" at bounding box center [286, 493] width 23 height 23
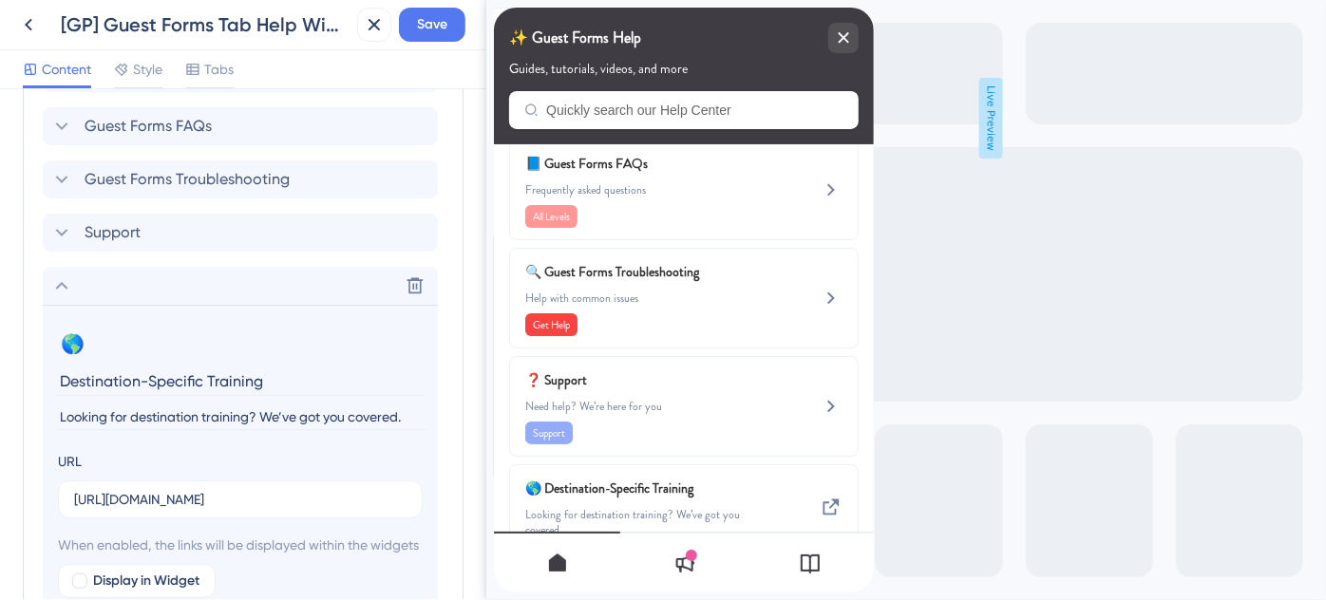
scroll to position [1178, 0]
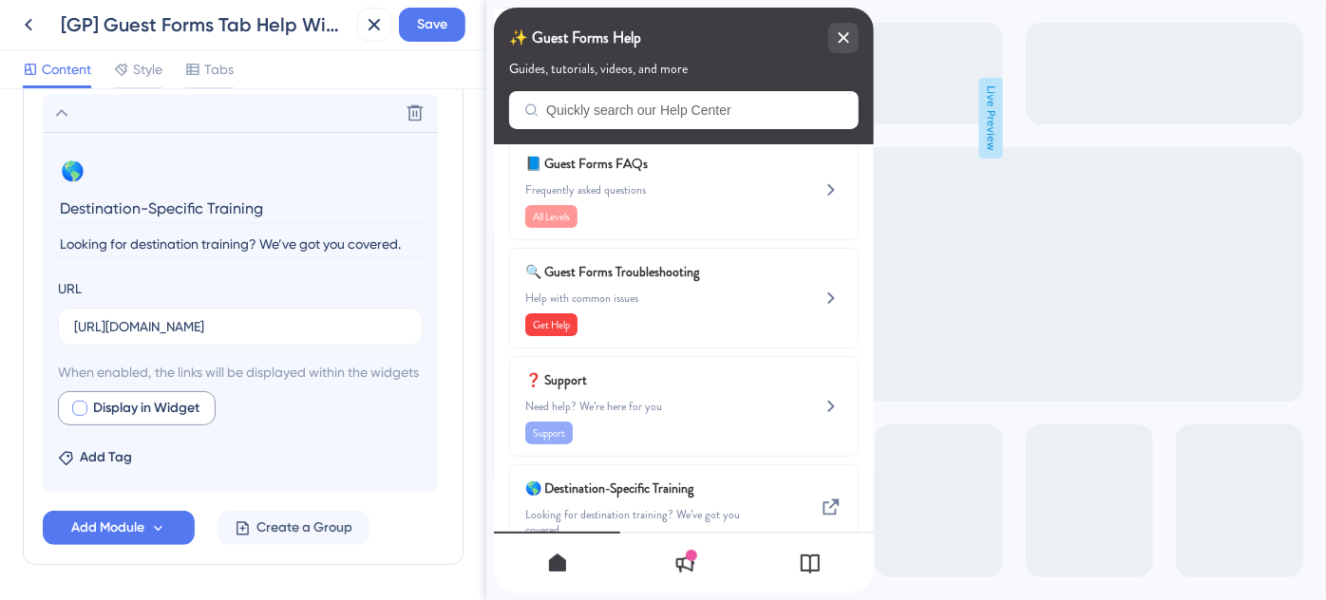
click at [76, 416] on div at bounding box center [79, 408] width 15 height 15
checkbox input "true"
click at [427, 40] on button "Save" at bounding box center [432, 25] width 66 height 34
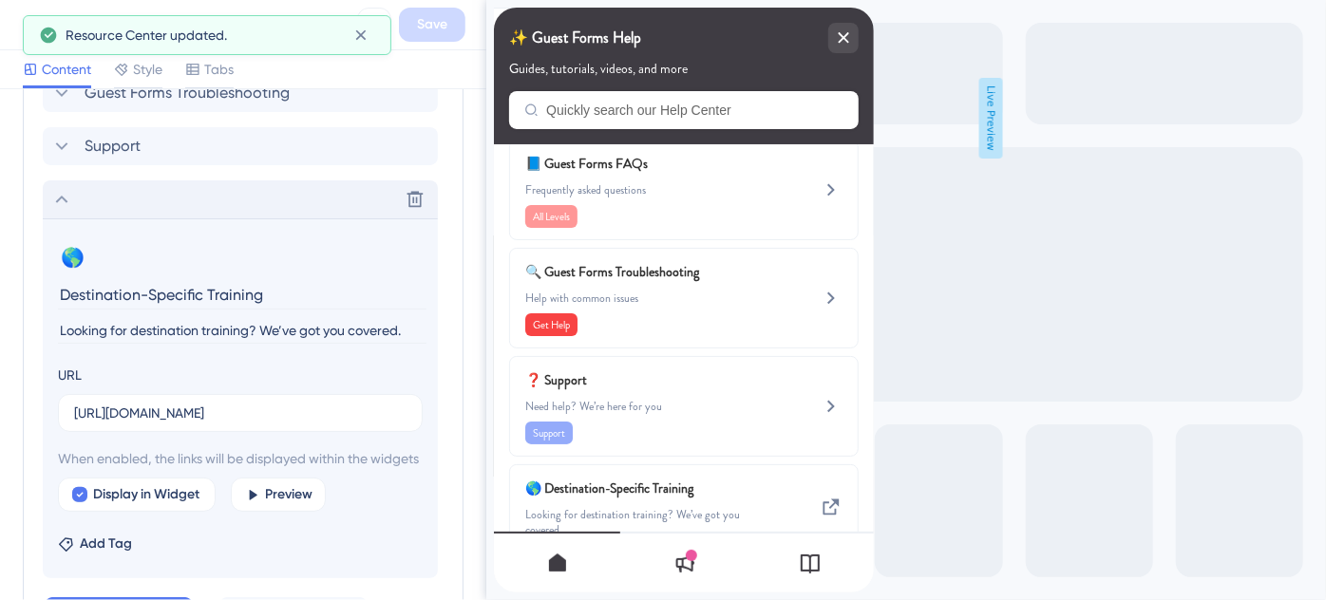
click at [70, 202] on icon at bounding box center [61, 199] width 23 height 23
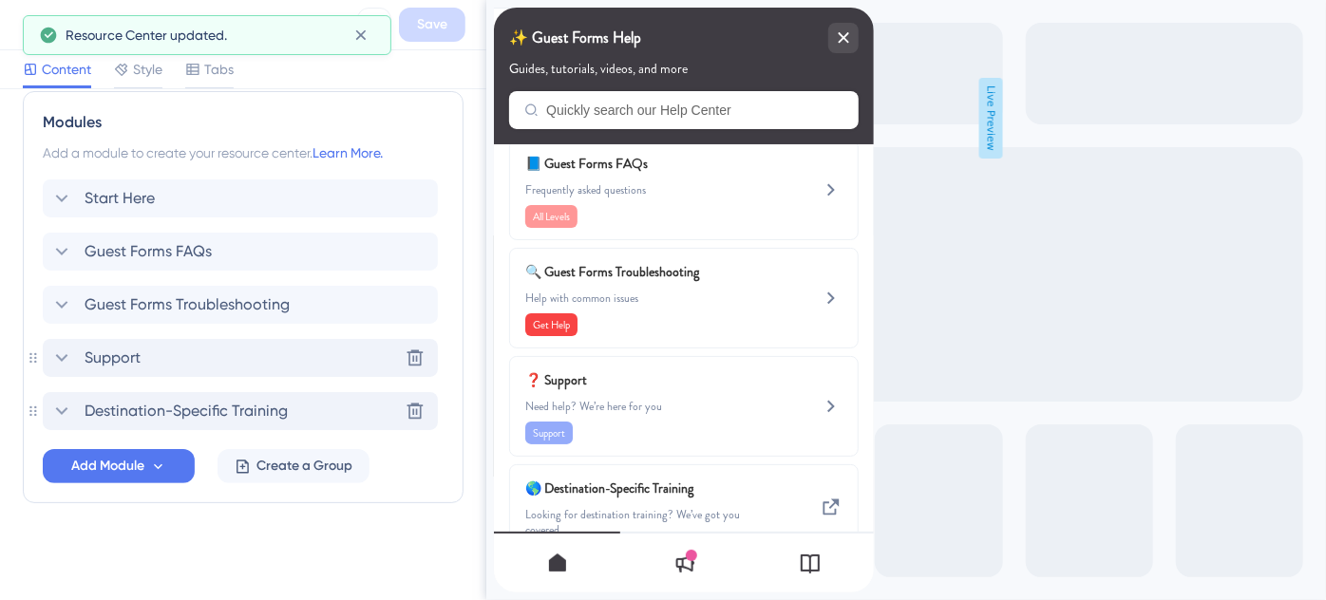
click at [144, 352] on div "Support Delete" at bounding box center [240, 358] width 395 height 38
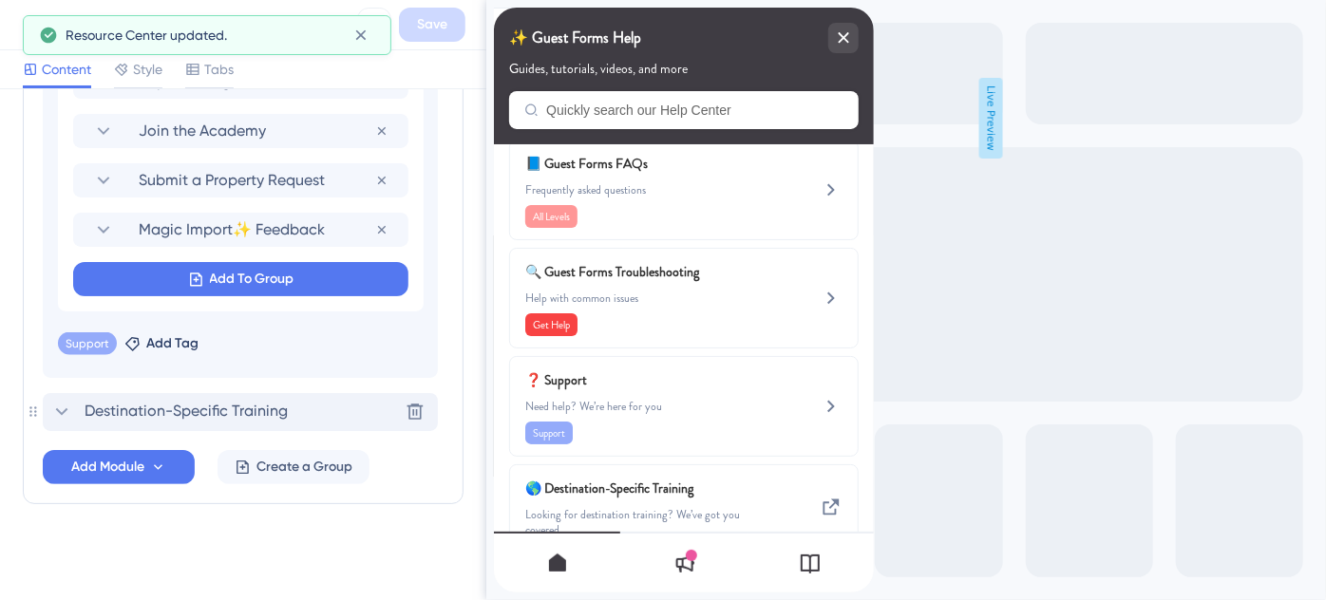
scroll to position [1502, 0]
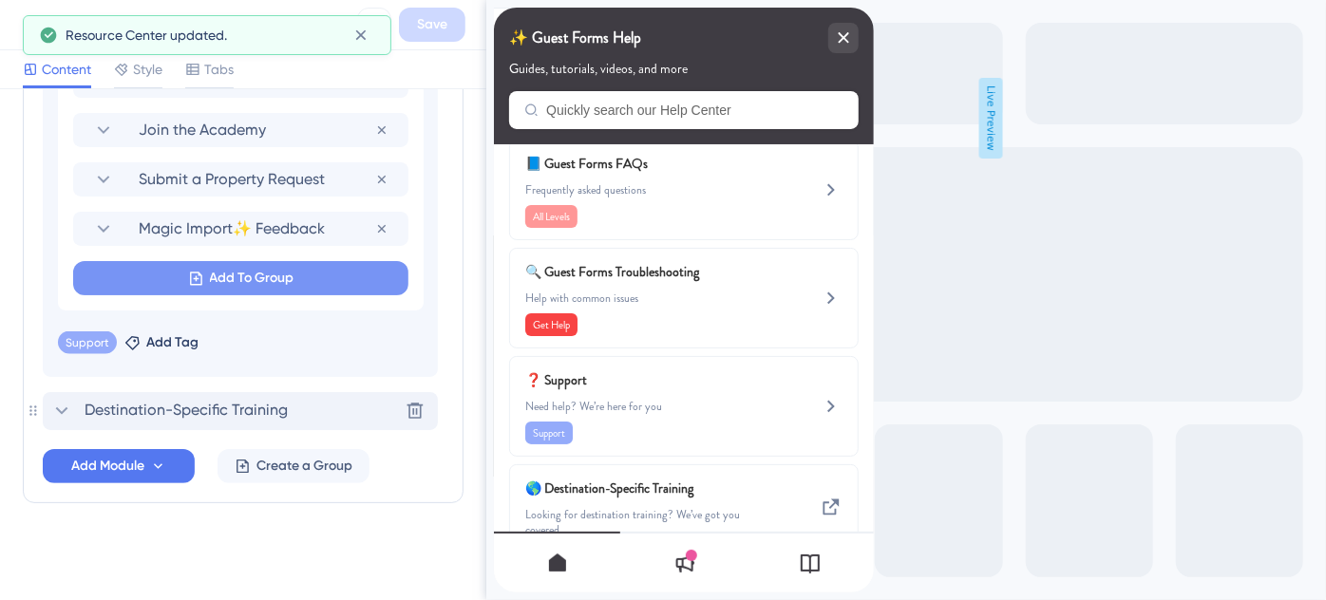
click at [236, 275] on span "Add To Group" at bounding box center [252, 278] width 85 height 23
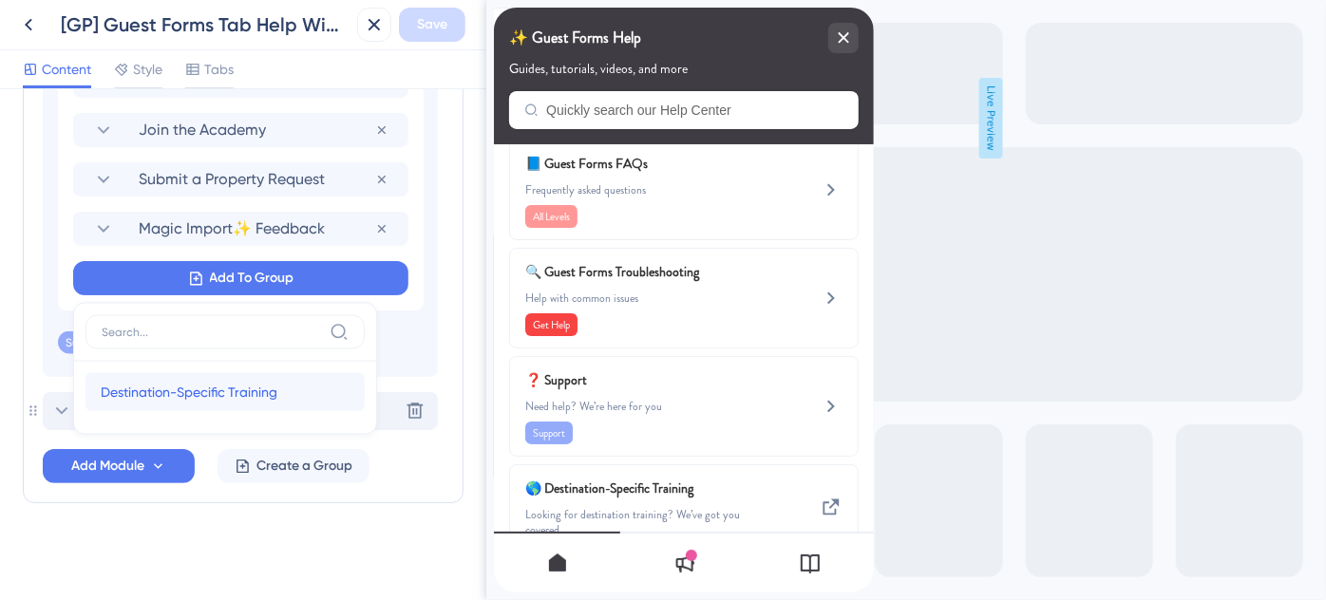
click at [206, 382] on span "Destination-Specific Training" at bounding box center [189, 392] width 177 height 23
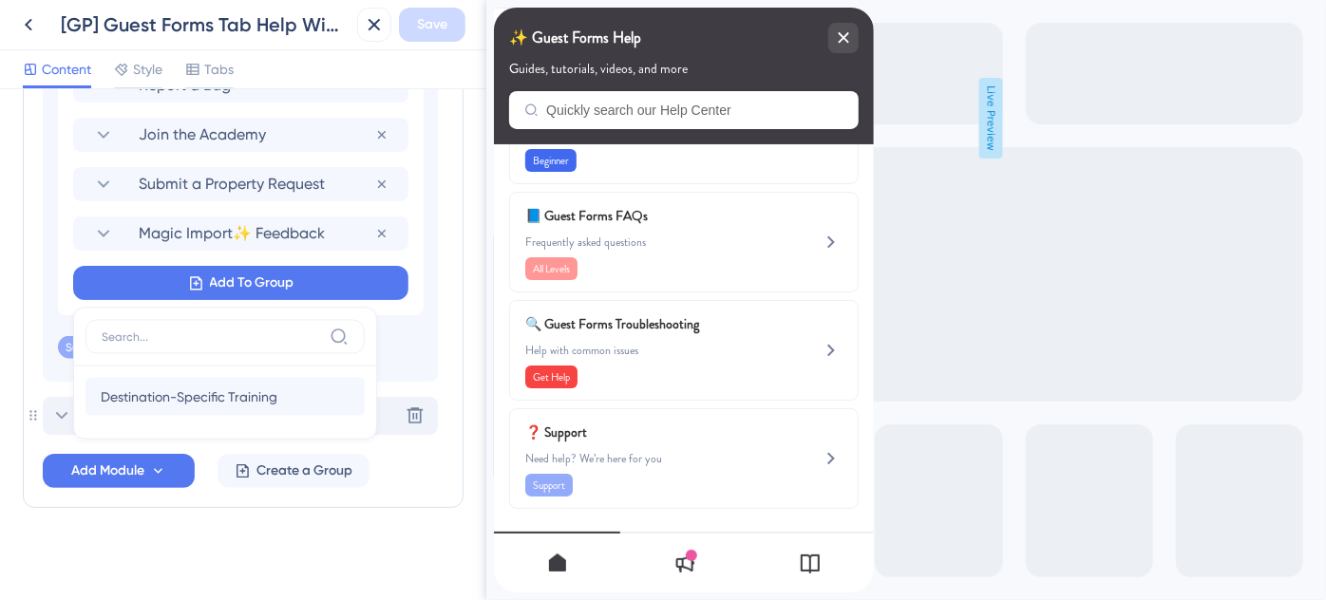
scroll to position [78, 0]
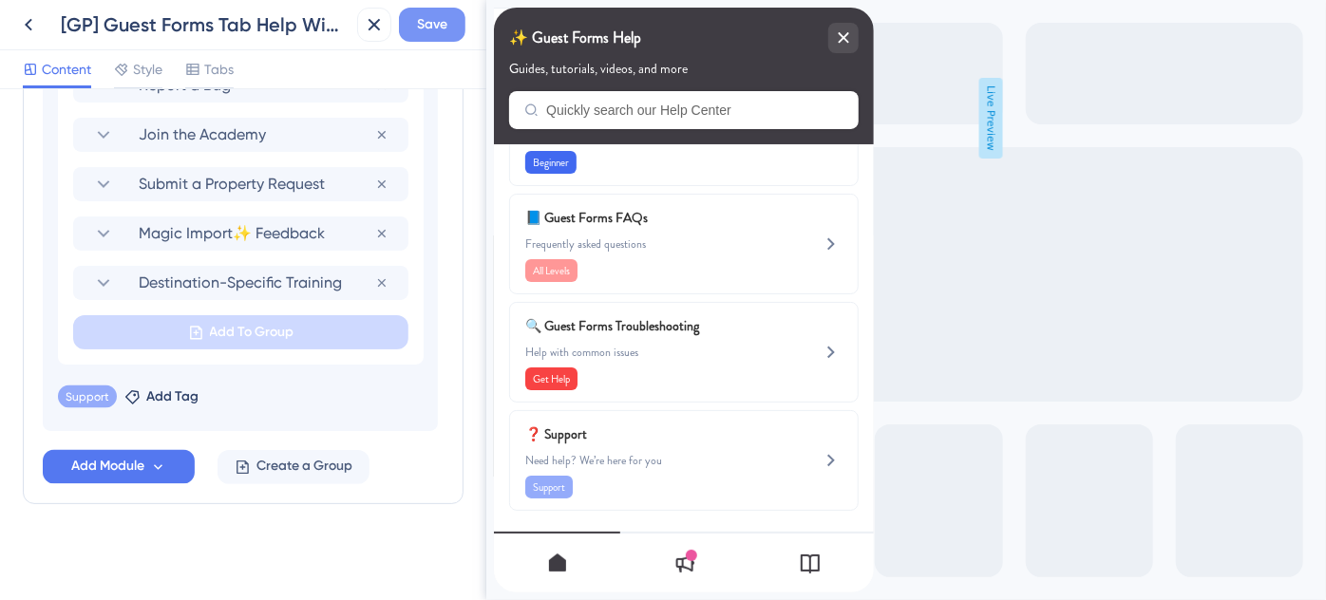
click at [442, 27] on span "Save" at bounding box center [432, 24] width 30 height 23
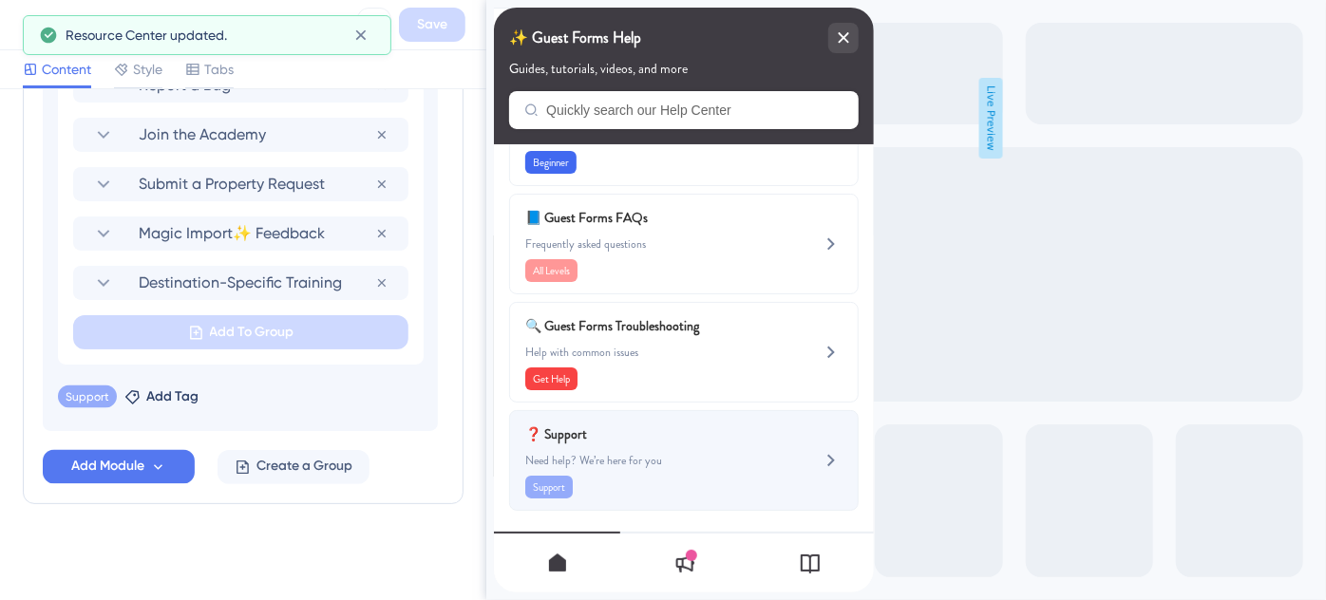
click at [649, 442] on span "❓ Support" at bounding box center [635, 434] width 223 height 23
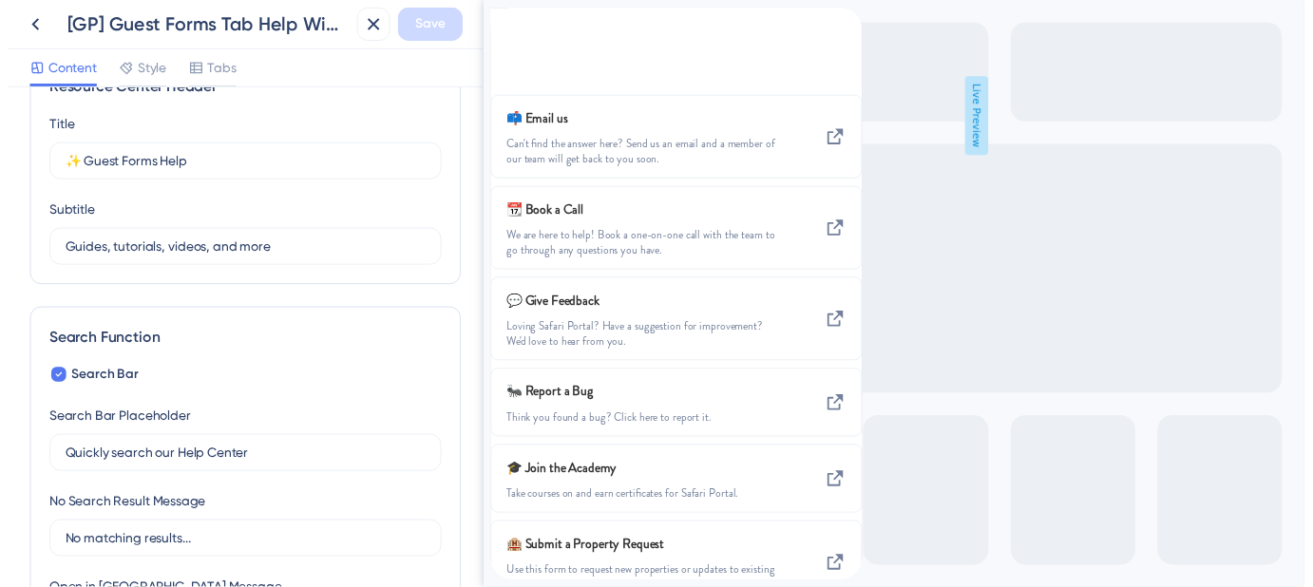
scroll to position [0, 0]
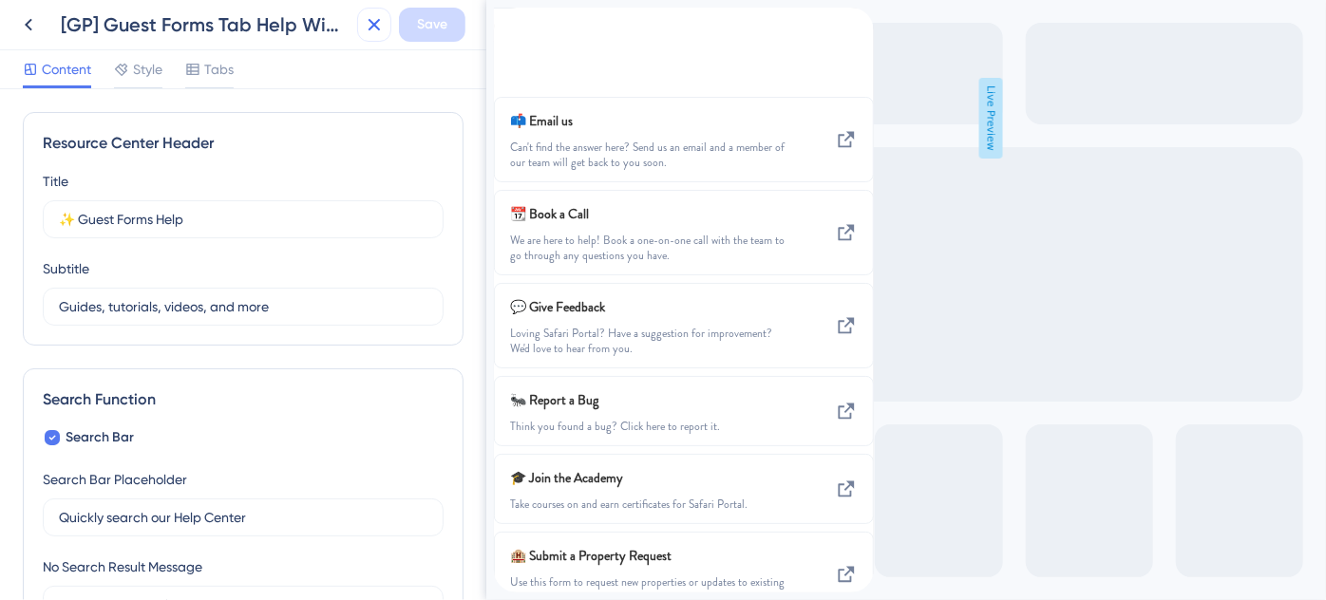
click at [376, 29] on icon at bounding box center [374, 24] width 23 height 23
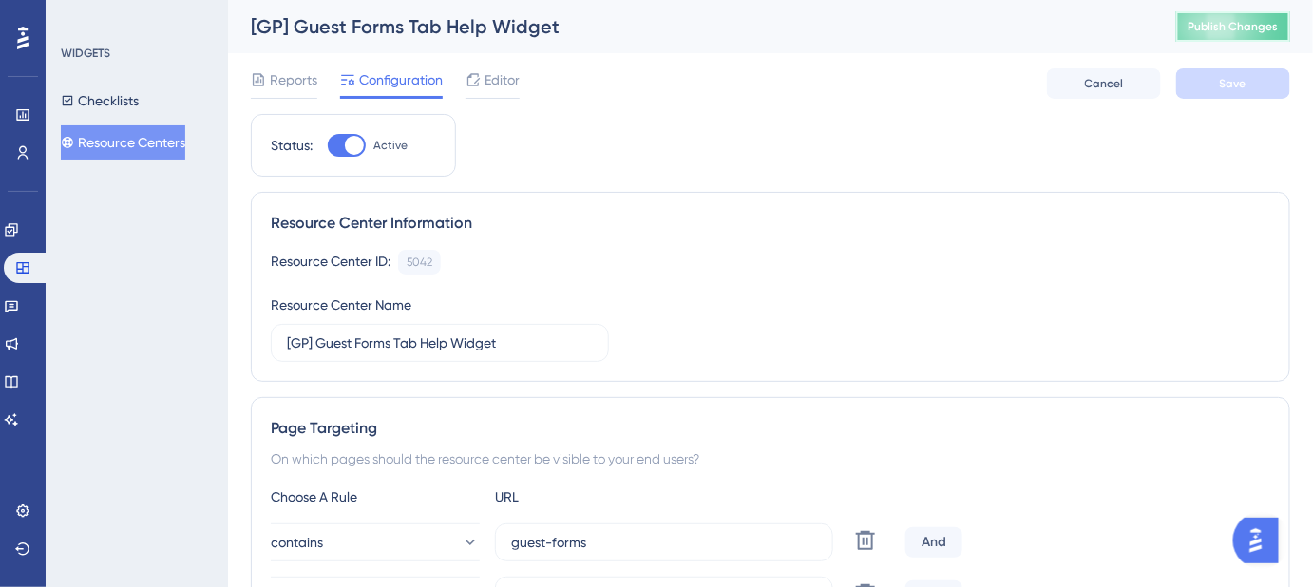
click at [1226, 31] on span "Publish Changes" at bounding box center [1232, 26] width 91 height 15
click at [153, 141] on button "Resource Centers" at bounding box center [123, 142] width 124 height 34
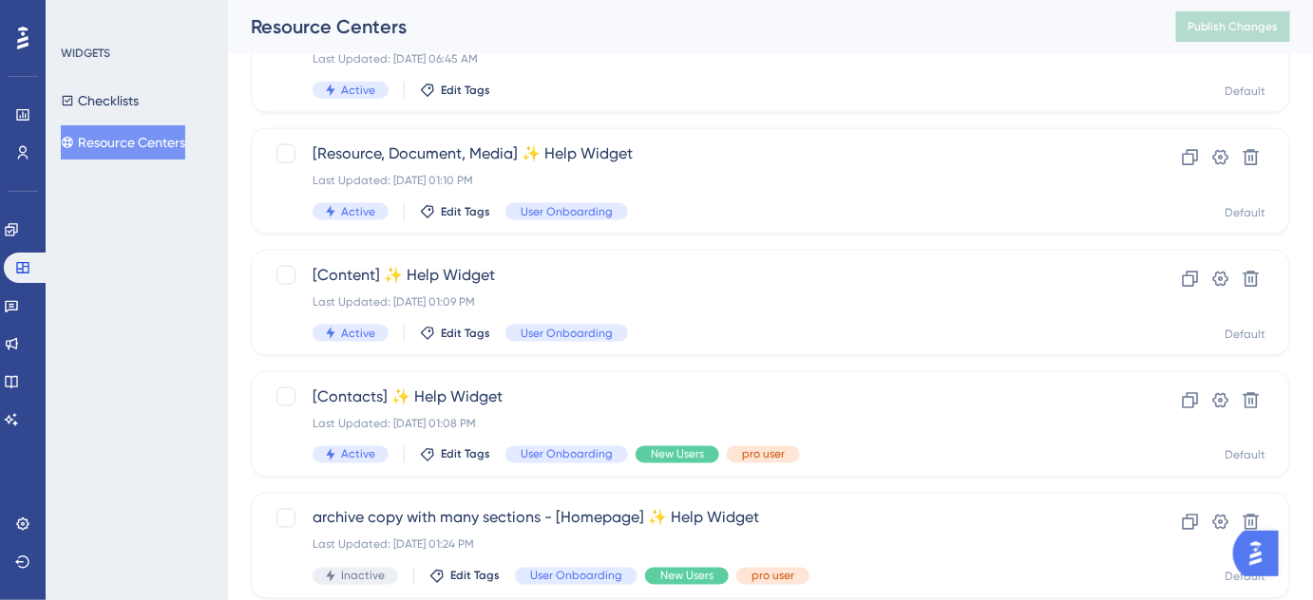
scroll to position [777, 0]
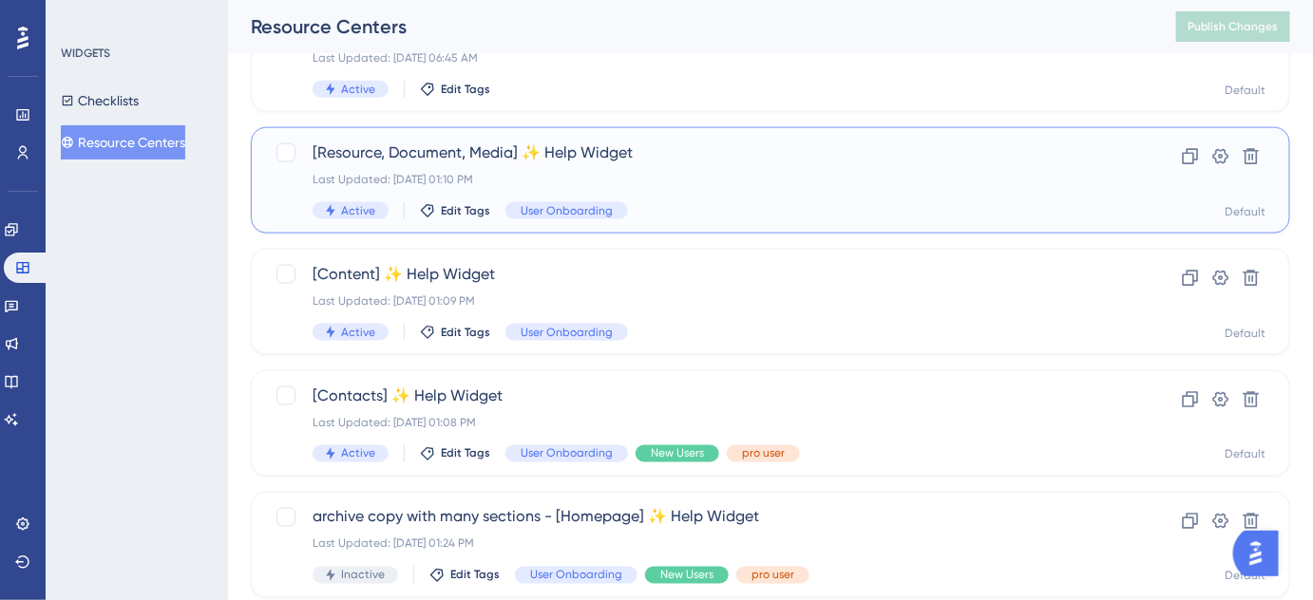
click at [529, 154] on span "[Resource, Document, Media] ✨ Help Widget" at bounding box center [695, 153] width 764 height 23
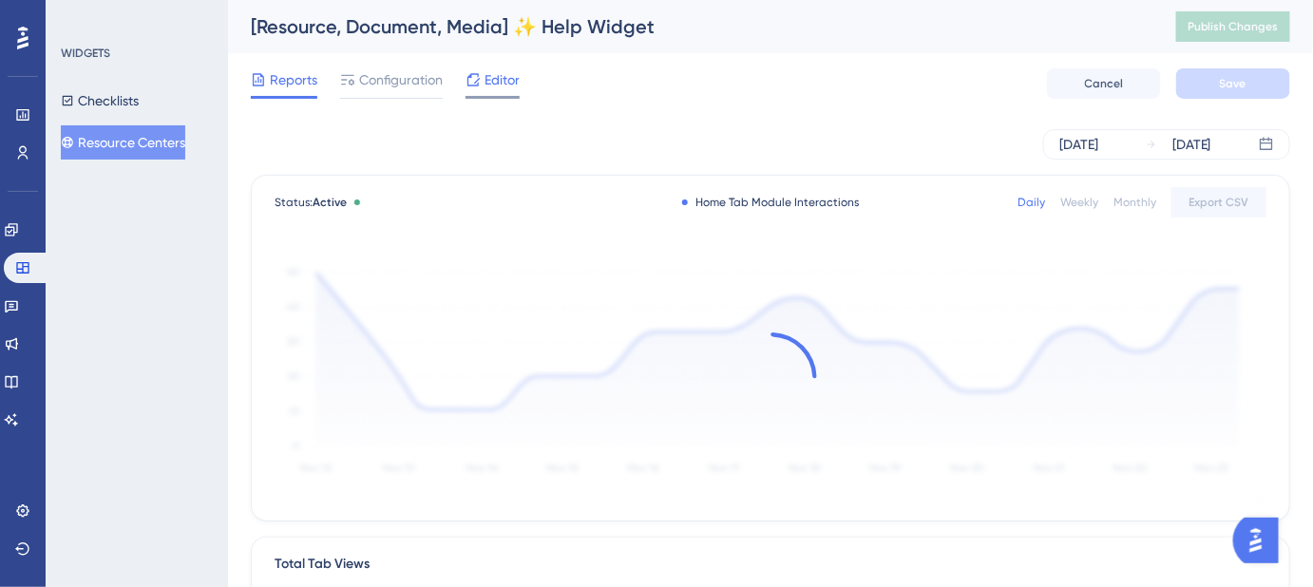
click at [504, 78] on span "Editor" at bounding box center [501, 79] width 35 height 23
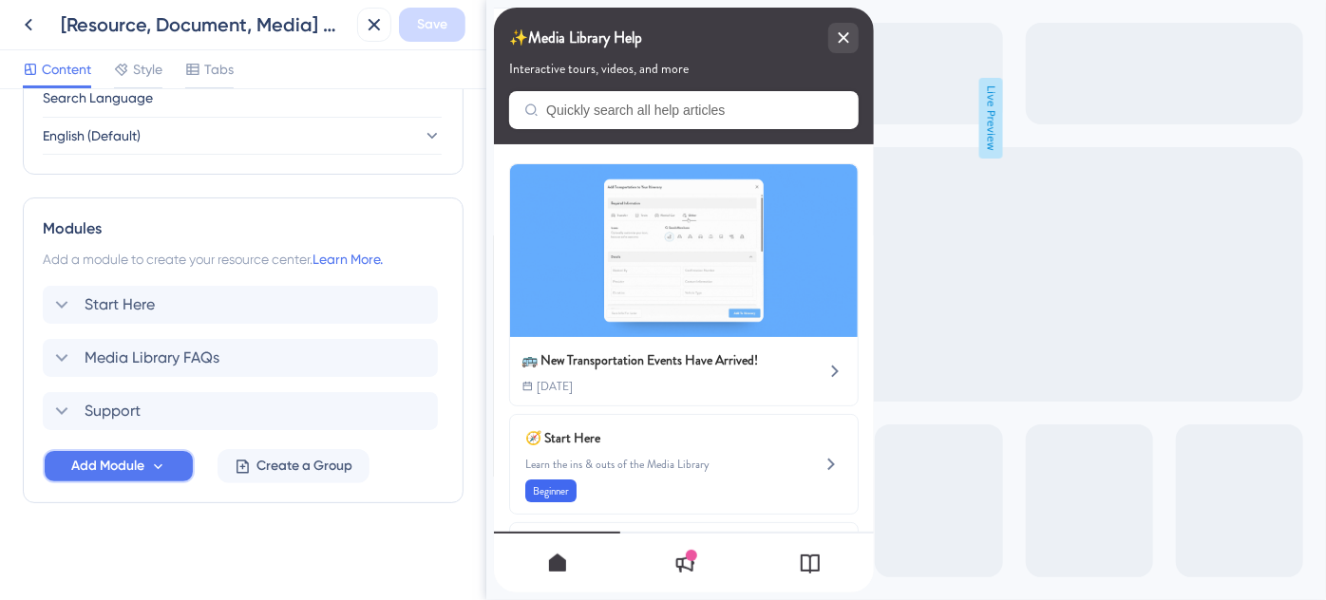
click at [146, 458] on button "Add Module" at bounding box center [119, 466] width 152 height 34
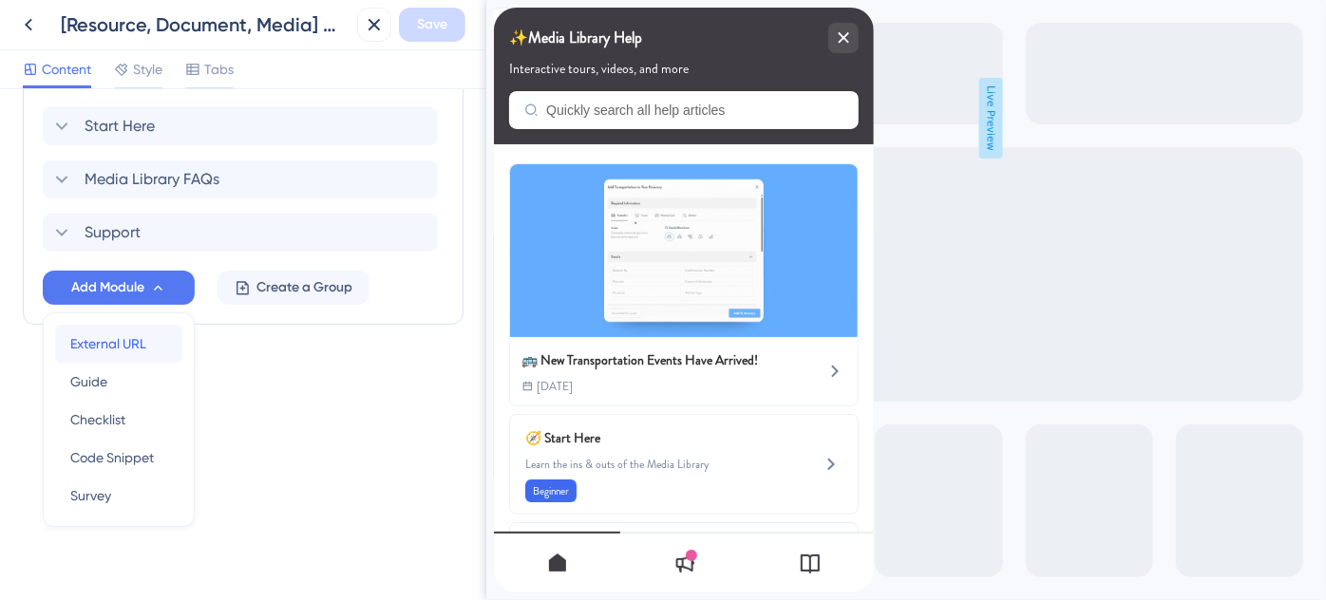
click at [108, 342] on span "External URL" at bounding box center [108, 343] width 76 height 23
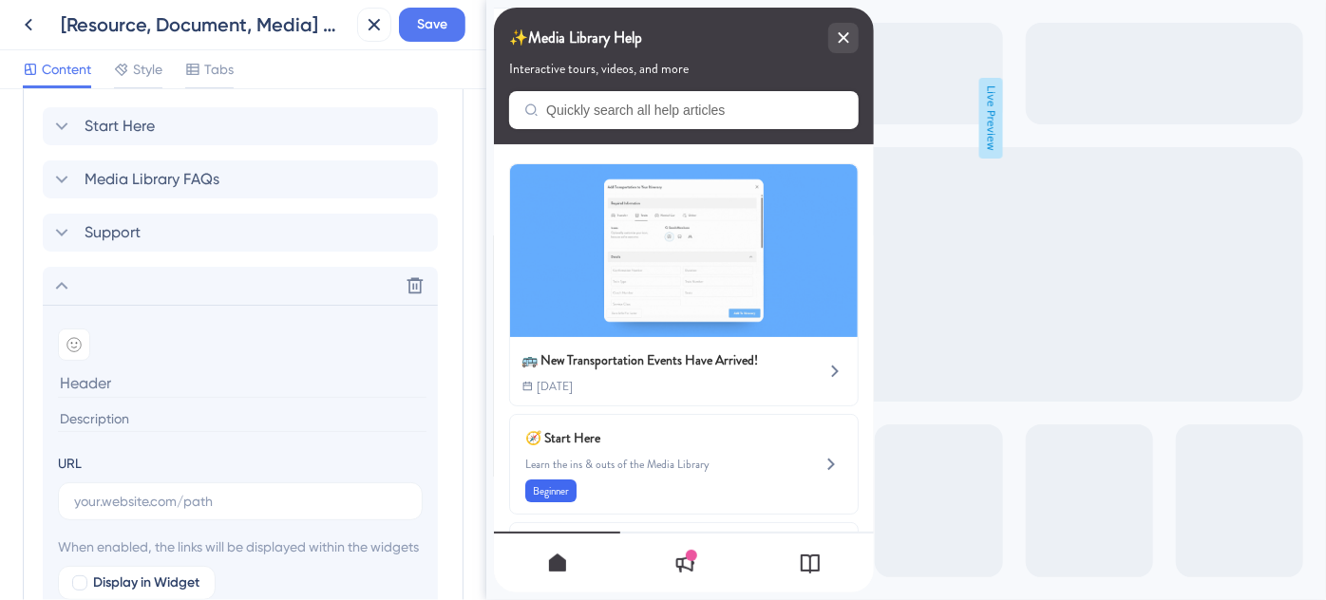
click at [138, 378] on input at bounding box center [242, 383] width 369 height 29
paste input "Destination-Specific Training"
type input "Destination-Specific Training"
click at [76, 343] on icon at bounding box center [73, 344] width 15 height 15
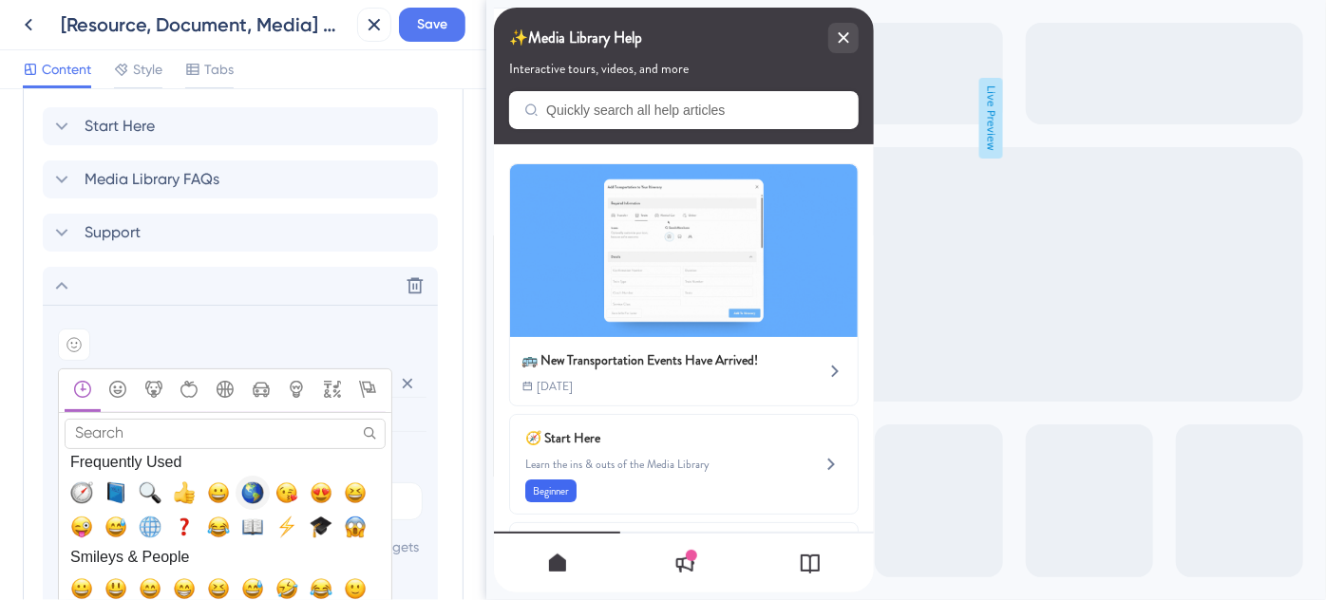
click at [251, 484] on span "🌎, earth_americas" at bounding box center [252, 493] width 23 height 23
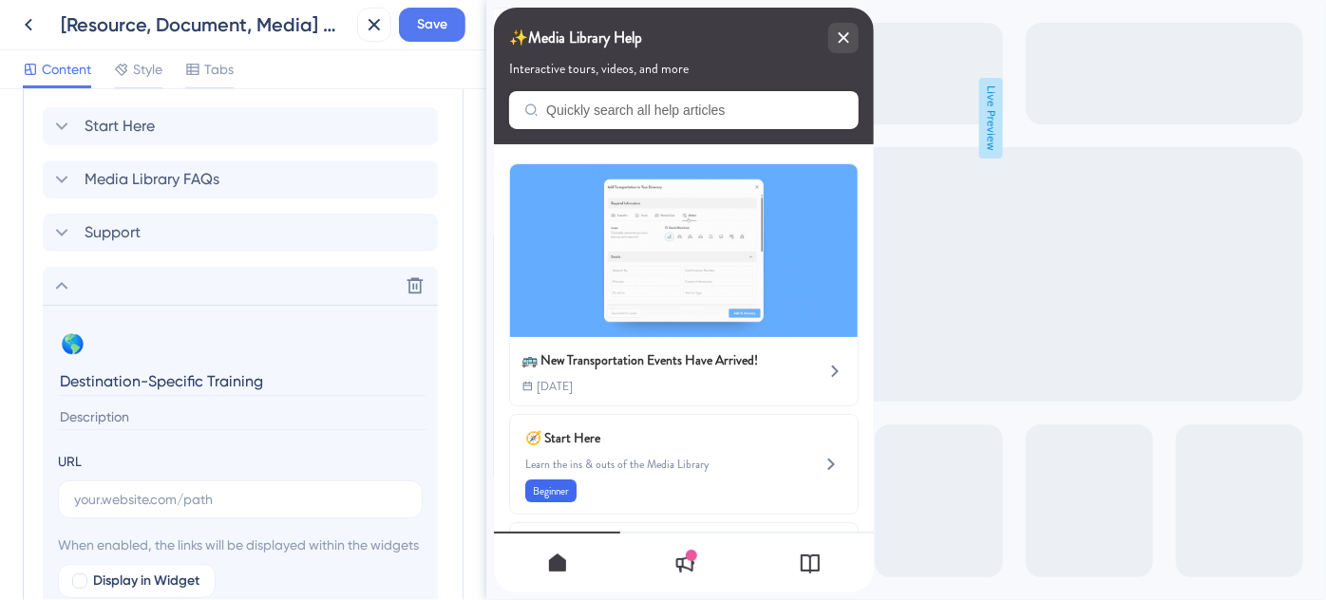
click at [192, 422] on input at bounding box center [242, 418] width 369 height 26
paste input "Looking for destination training? We’ve got you covered."
type input "Looking for destination training? We’ve got you covered."
click at [228, 493] on input "text" at bounding box center [240, 499] width 332 height 21
paste input "https://help.safariportal.app/en/articles/14921-looking-for-destinationspecific…"
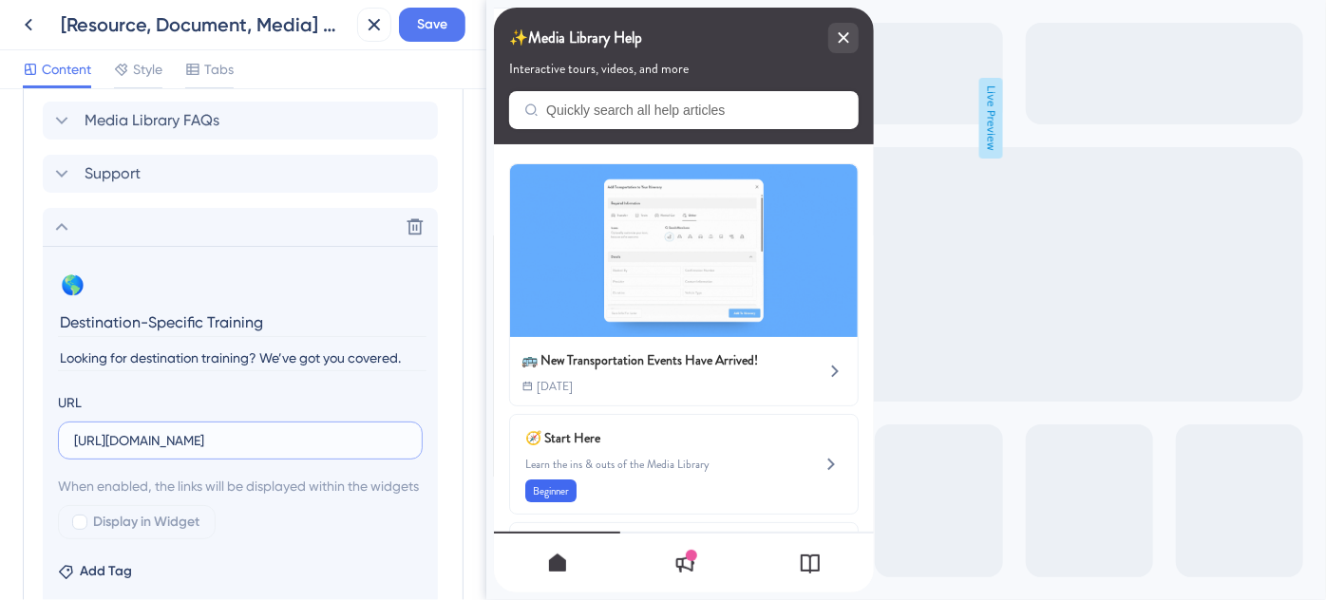
scroll to position [1125, 0]
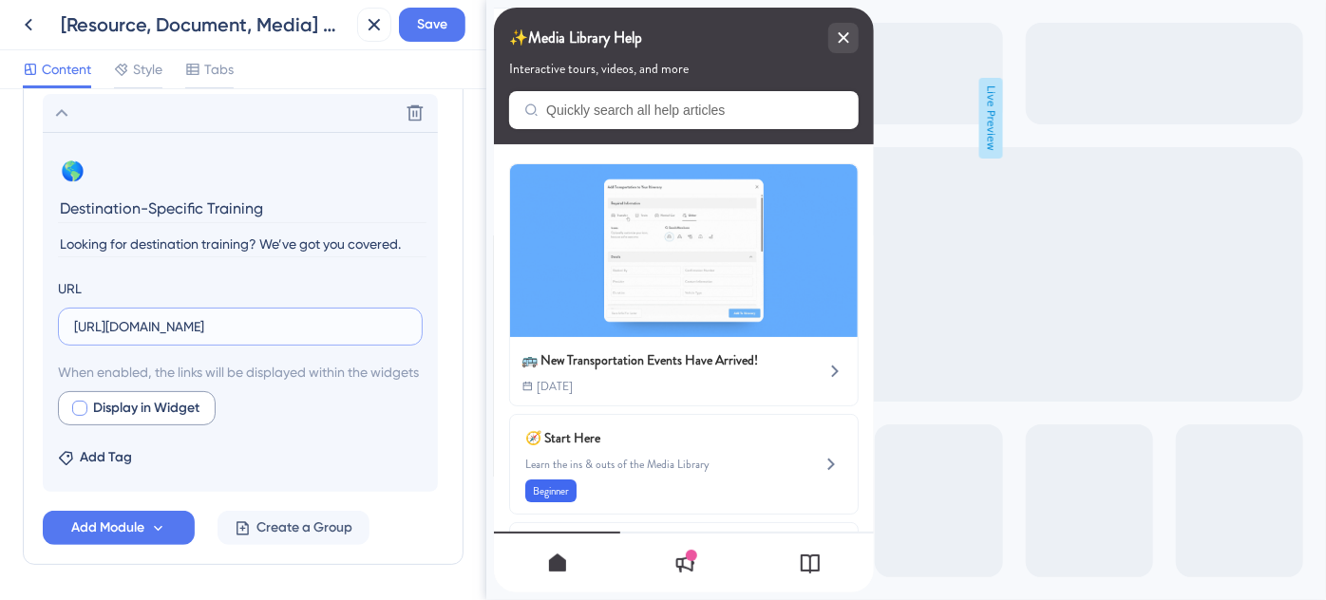
type input "https://help.safariportal.app/en/articles/14921-looking-for-destinationspecific…"
click at [80, 416] on div at bounding box center [79, 408] width 15 height 15
checkbox input "true"
click at [448, 27] on button "Save" at bounding box center [432, 25] width 66 height 34
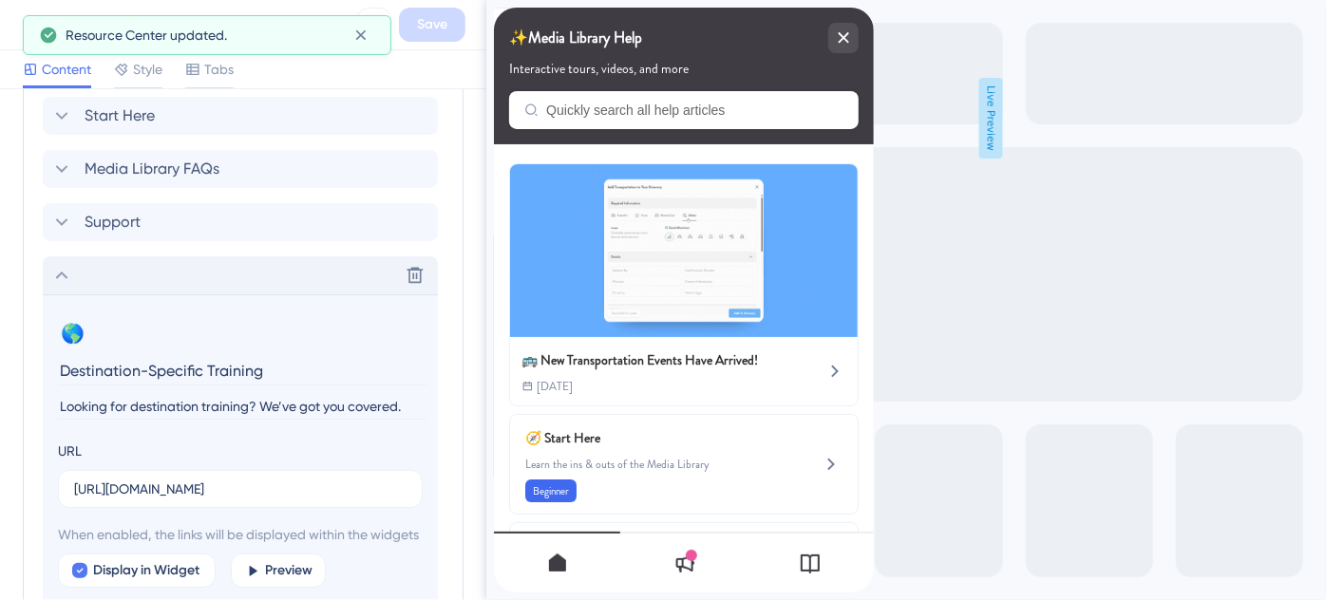
scroll to position [952, 0]
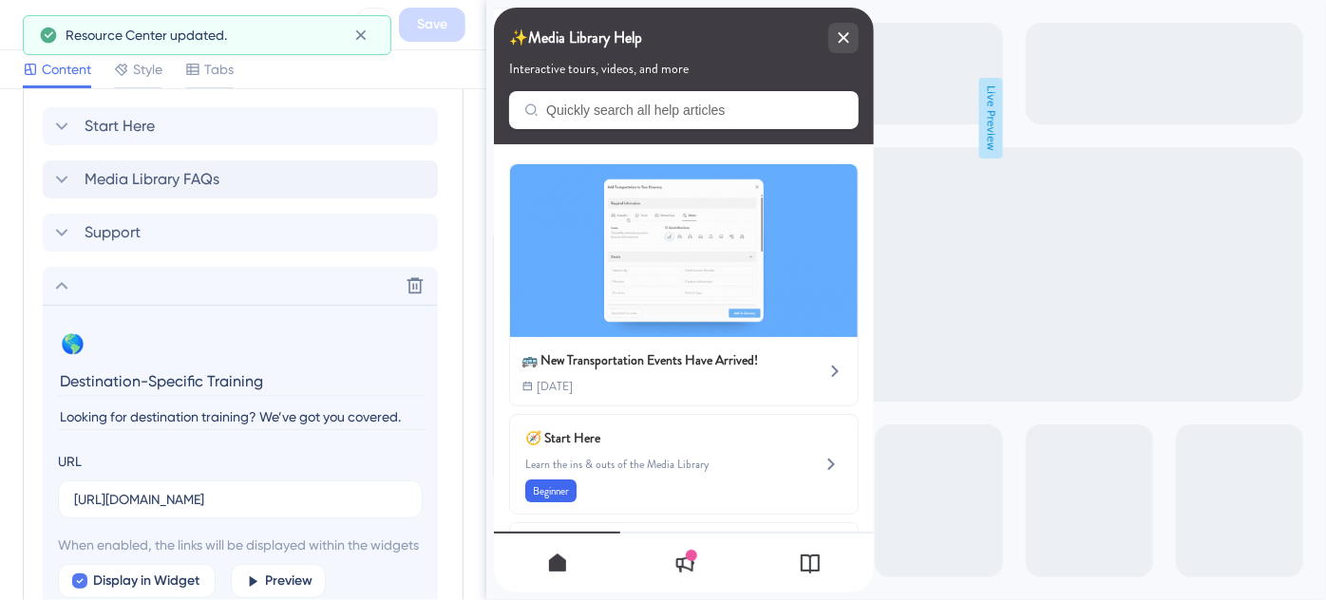
click at [67, 281] on icon at bounding box center [61, 286] width 23 height 23
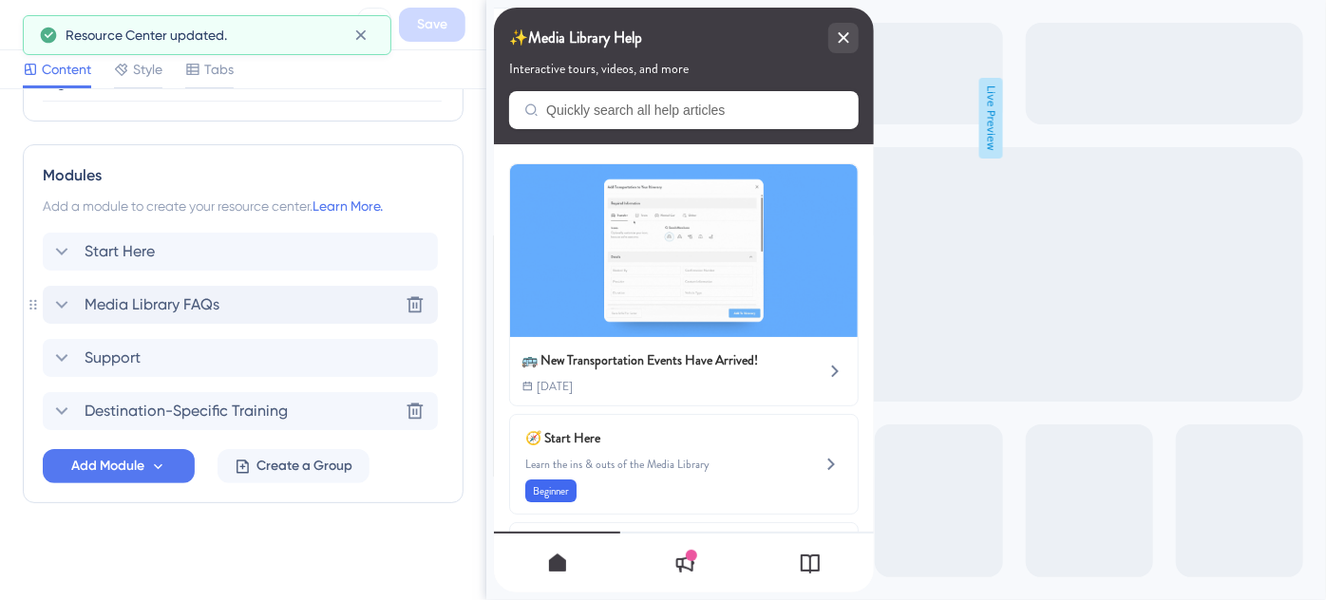
click at [63, 294] on icon at bounding box center [61, 305] width 23 height 23
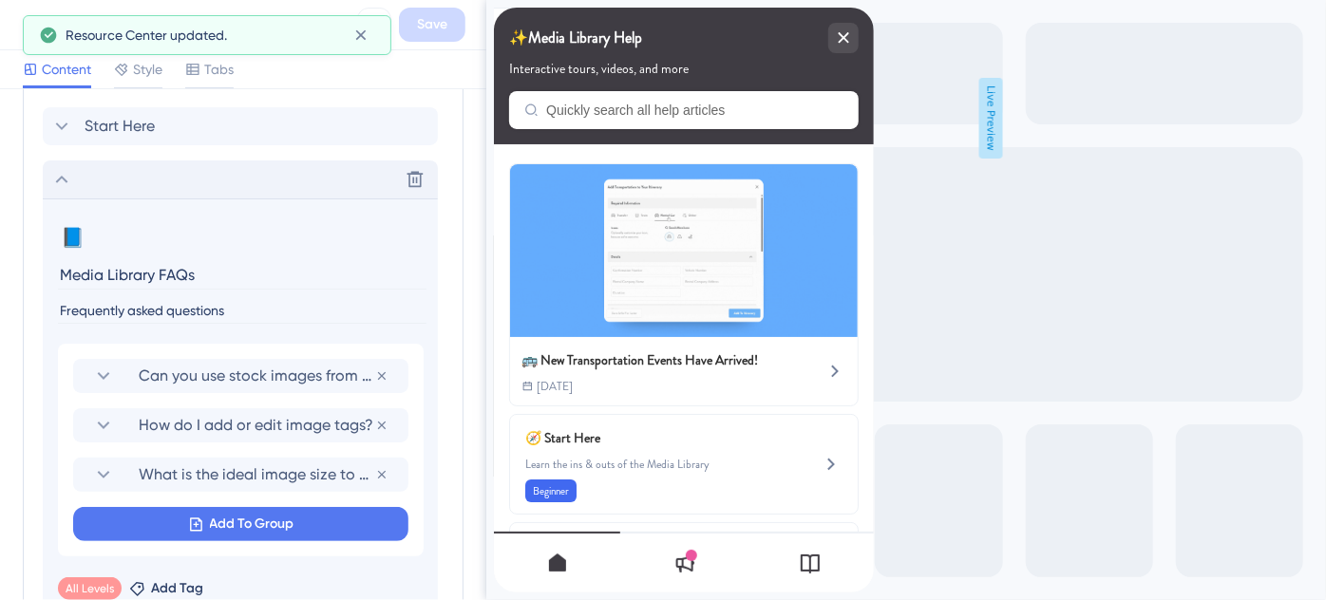
click at [58, 177] on icon at bounding box center [62, 180] width 12 height 8
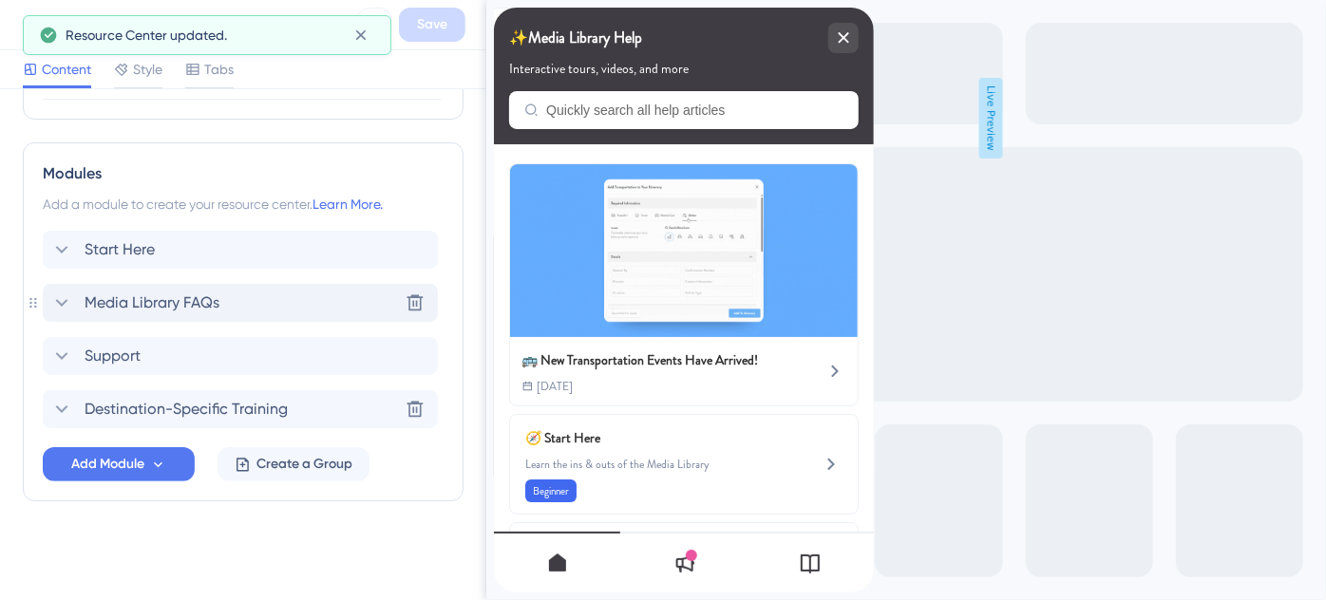
scroll to position [826, 0]
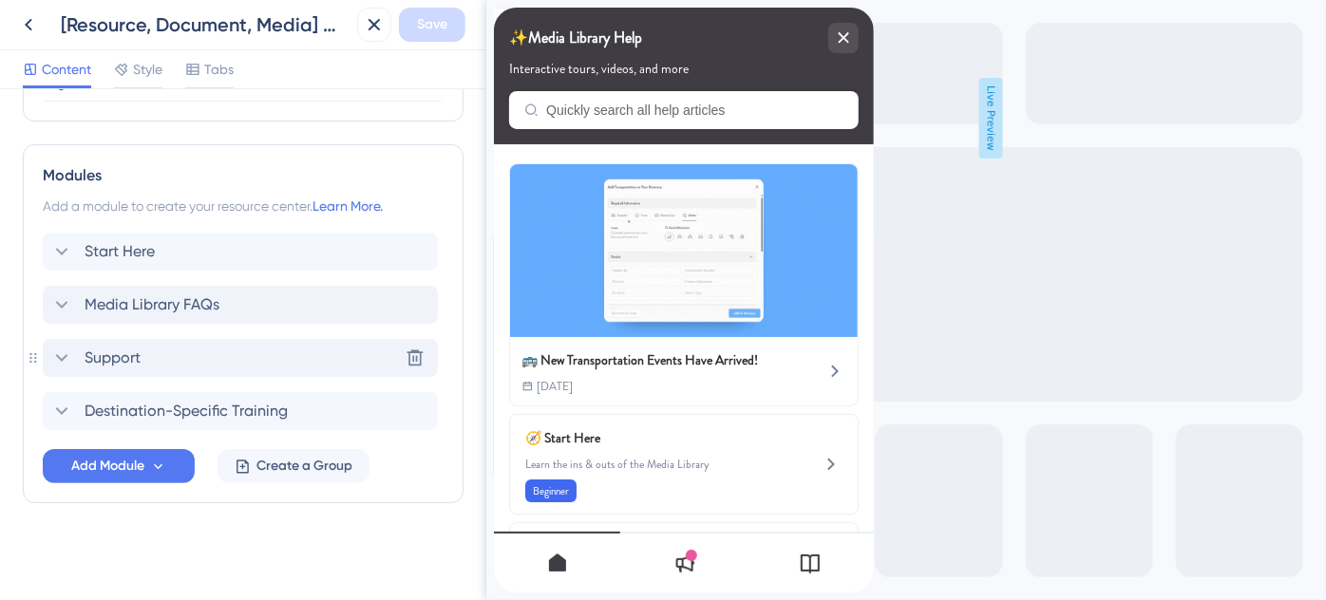
click at [142, 350] on div "Support Delete" at bounding box center [240, 358] width 395 height 38
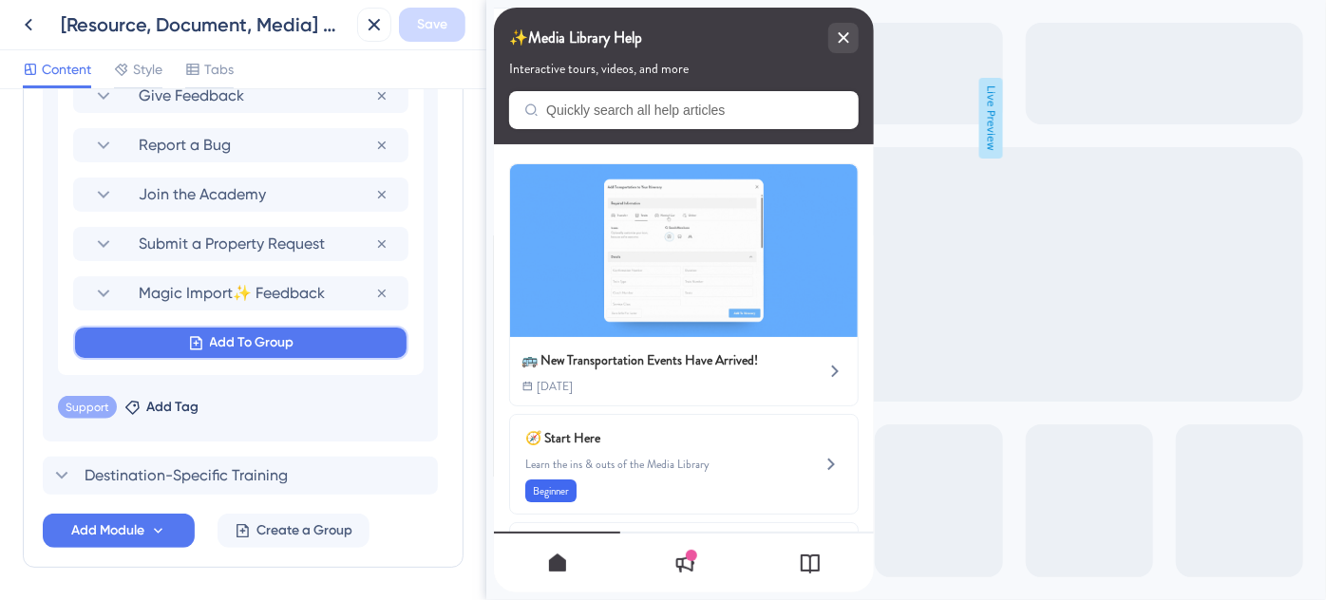
click at [230, 348] on span "Add To Group" at bounding box center [252, 343] width 85 height 23
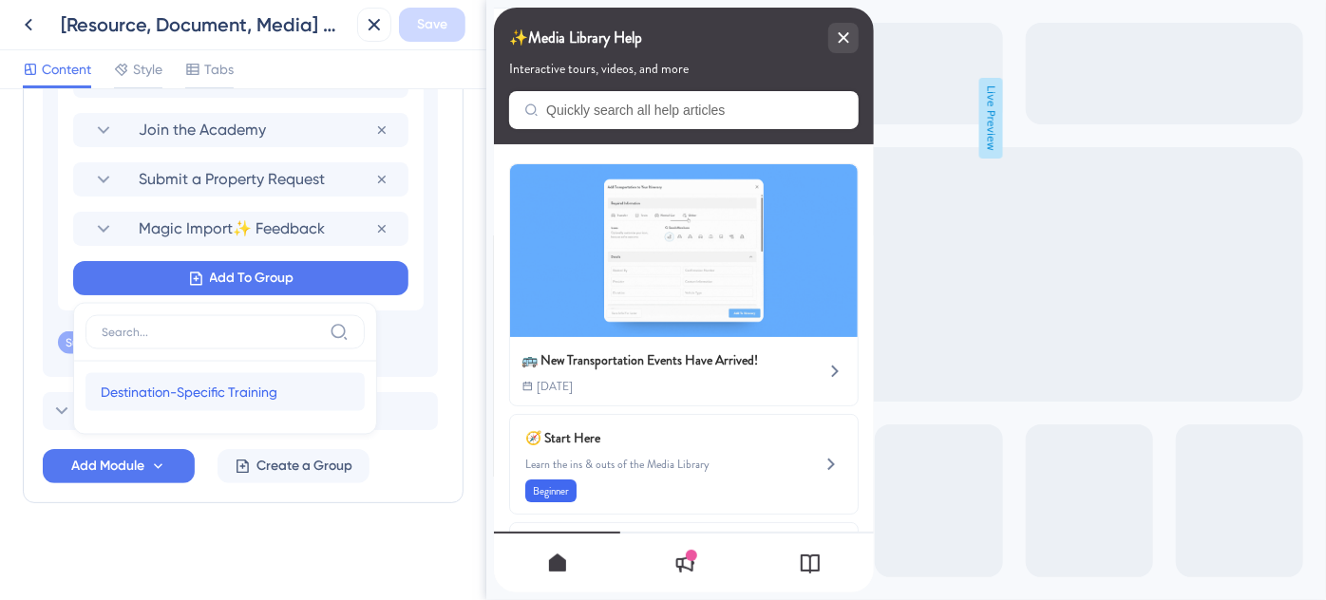
click at [219, 382] on span "Destination-Specific Training" at bounding box center [189, 392] width 177 height 23
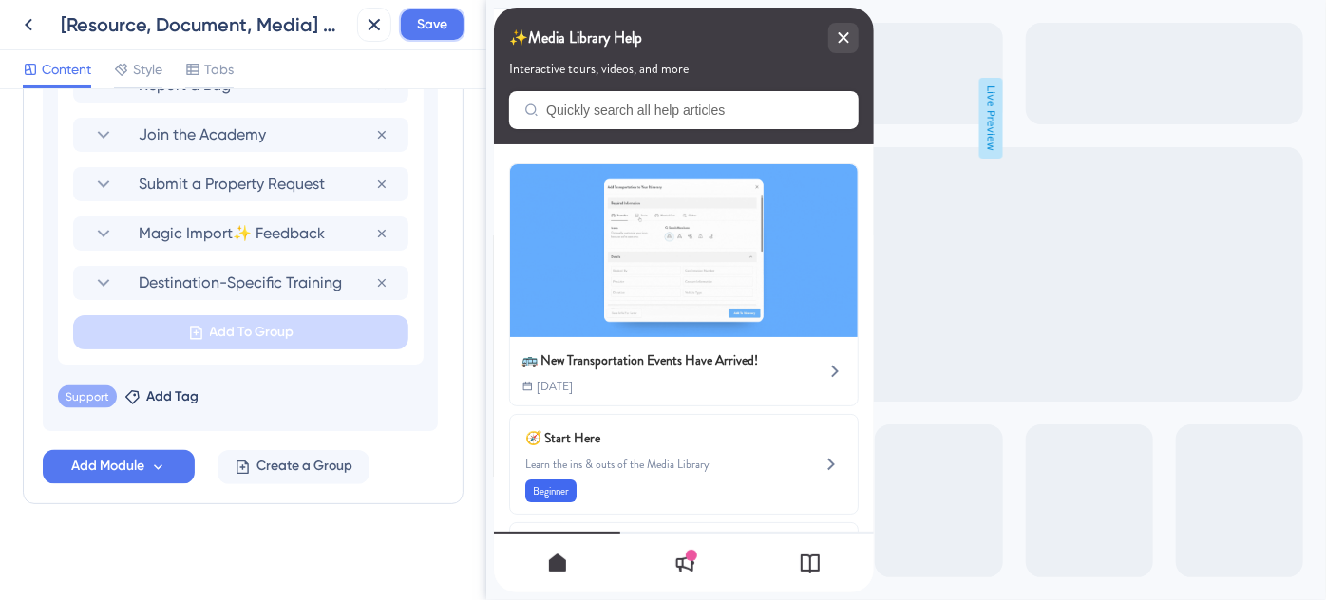
click at [432, 38] on button "Save" at bounding box center [432, 25] width 66 height 34
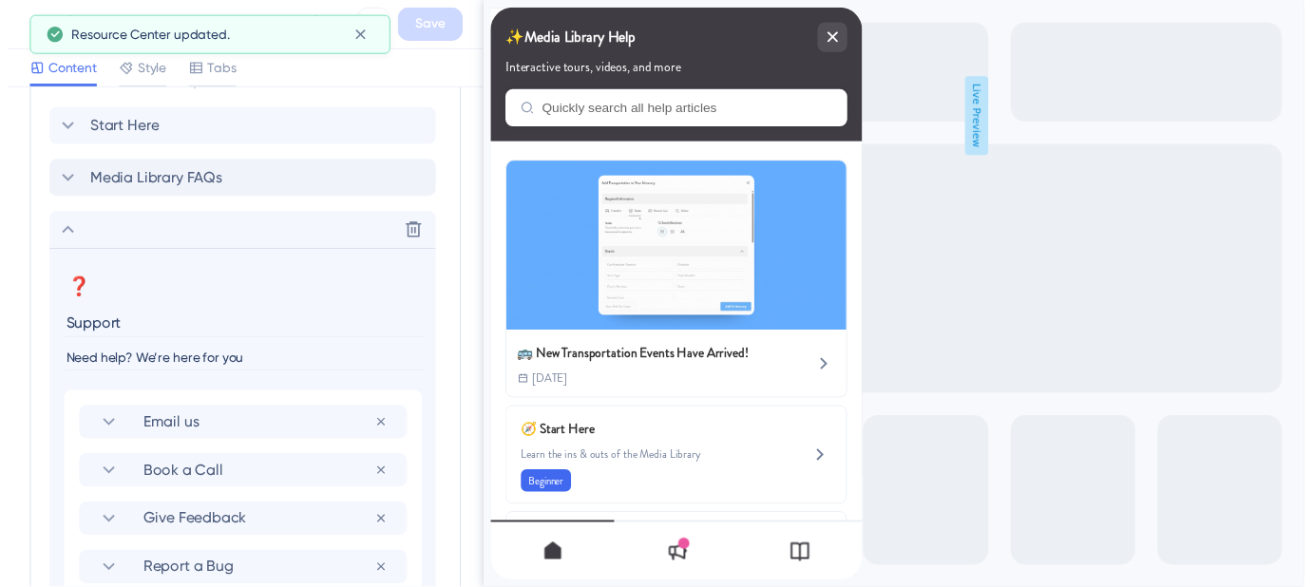
scroll to position [753, 0]
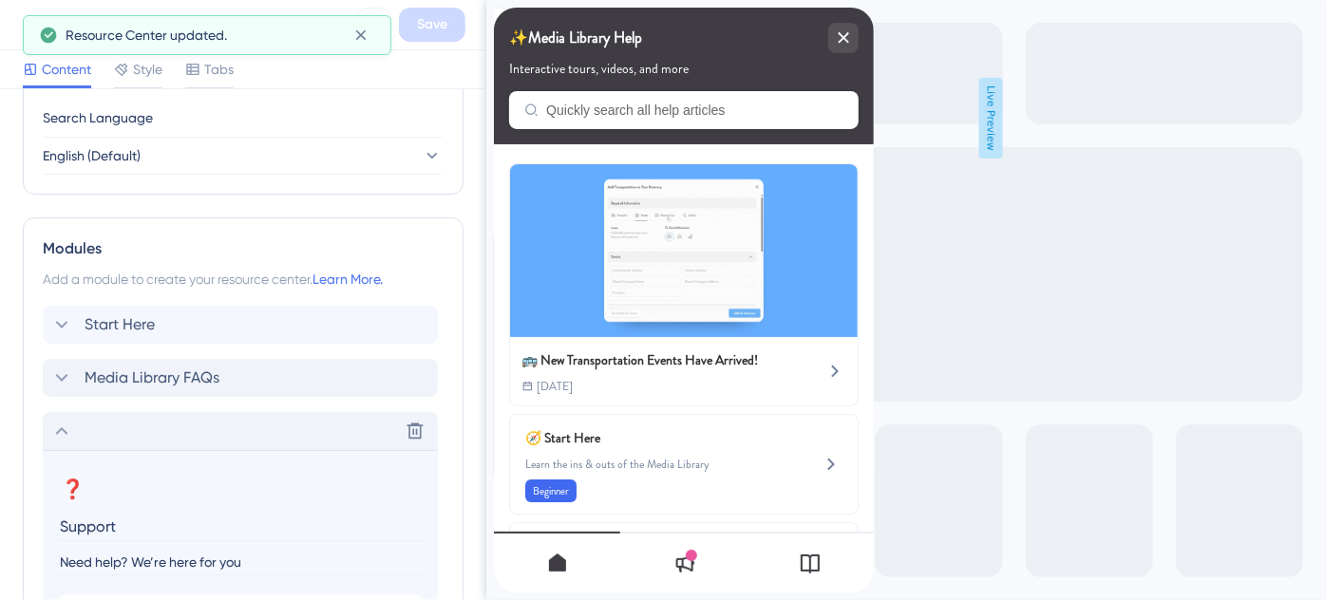
click at [49, 424] on div "Delete" at bounding box center [240, 431] width 395 height 38
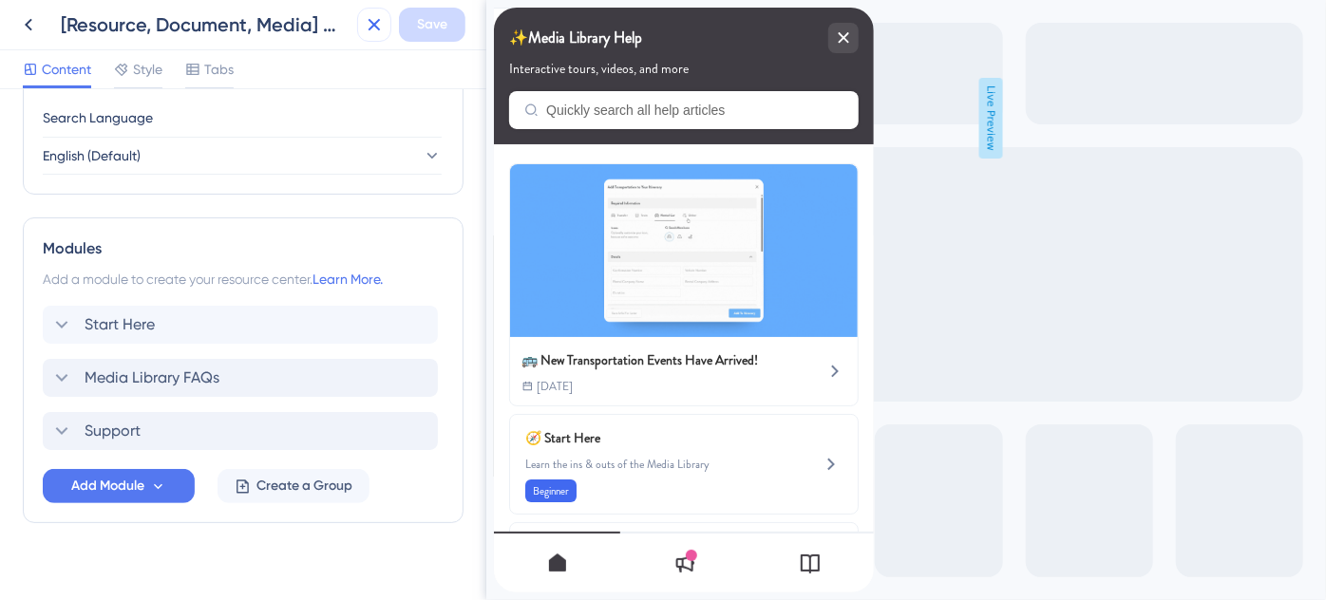
click at [370, 31] on icon at bounding box center [374, 24] width 23 height 23
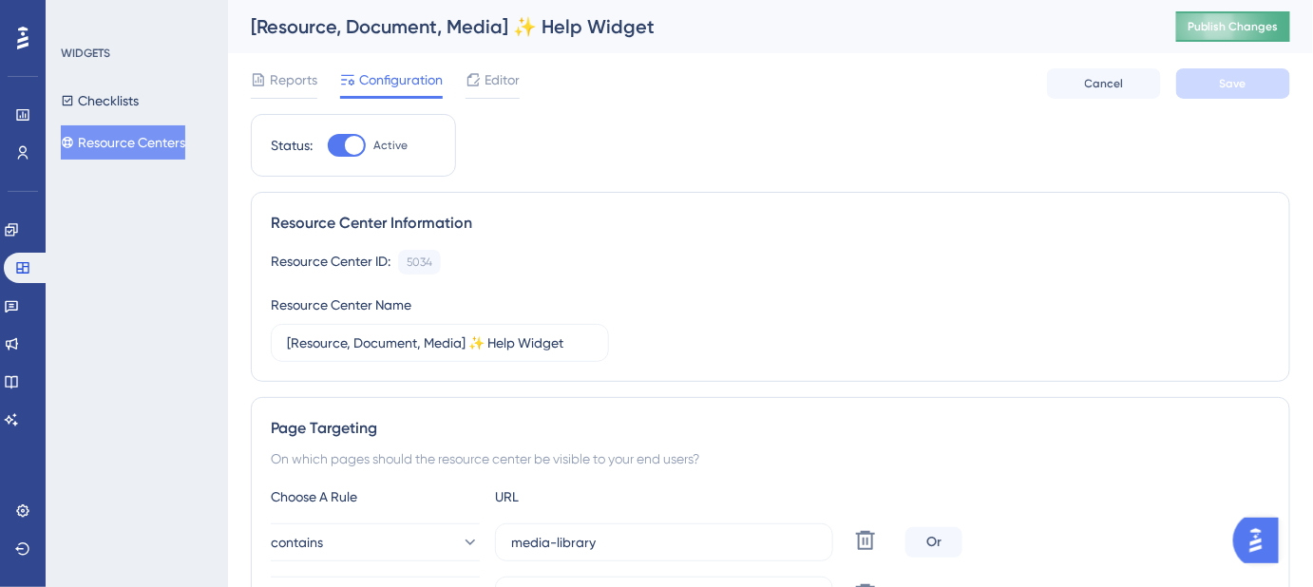
click at [1269, 32] on span "Publish Changes" at bounding box center [1232, 26] width 91 height 15
click at [142, 139] on button "Resource Centers" at bounding box center [123, 142] width 124 height 34
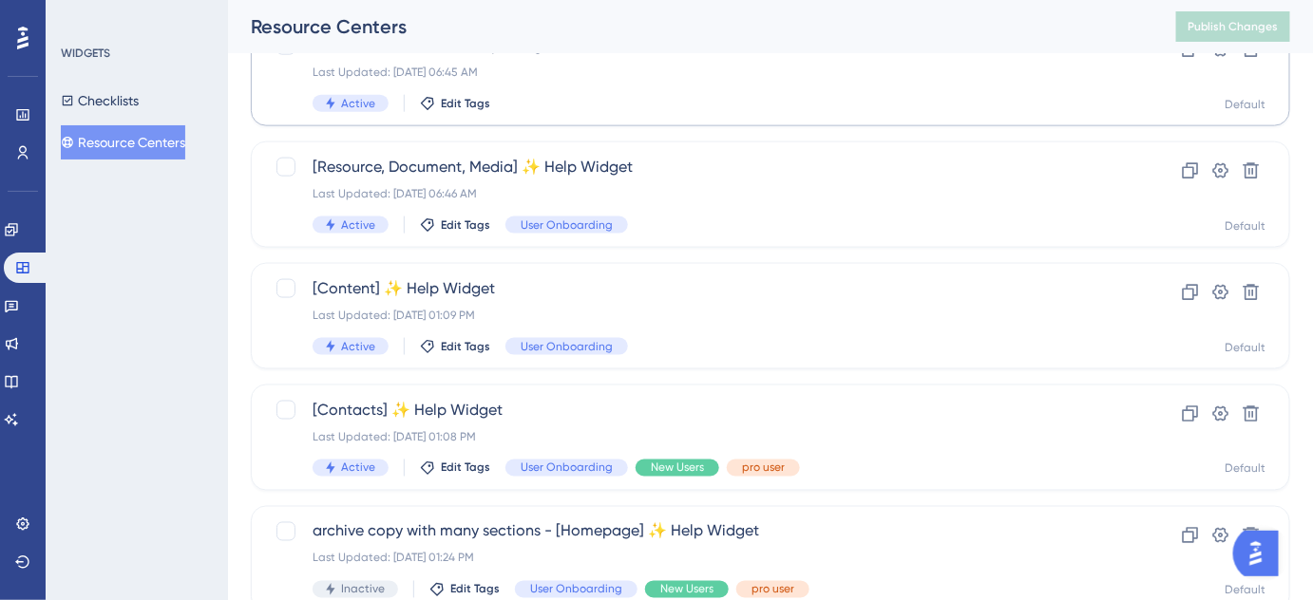
scroll to position [777, 0]
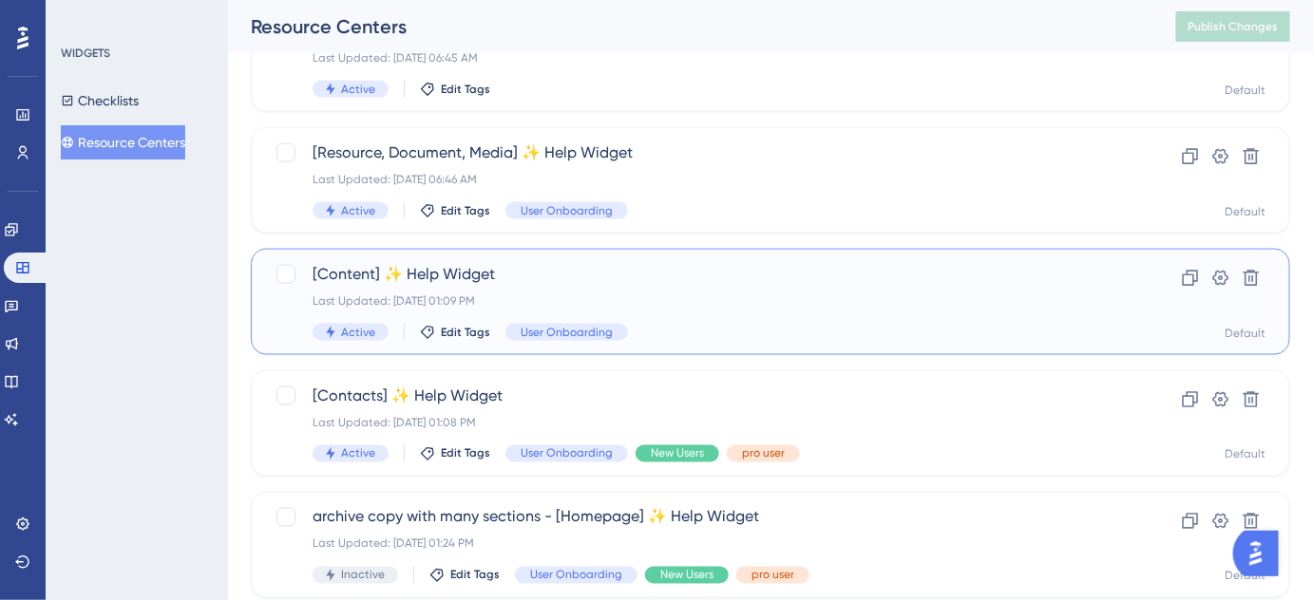
click at [405, 280] on span "[Content] ✨ Help Widget" at bounding box center [695, 274] width 764 height 23
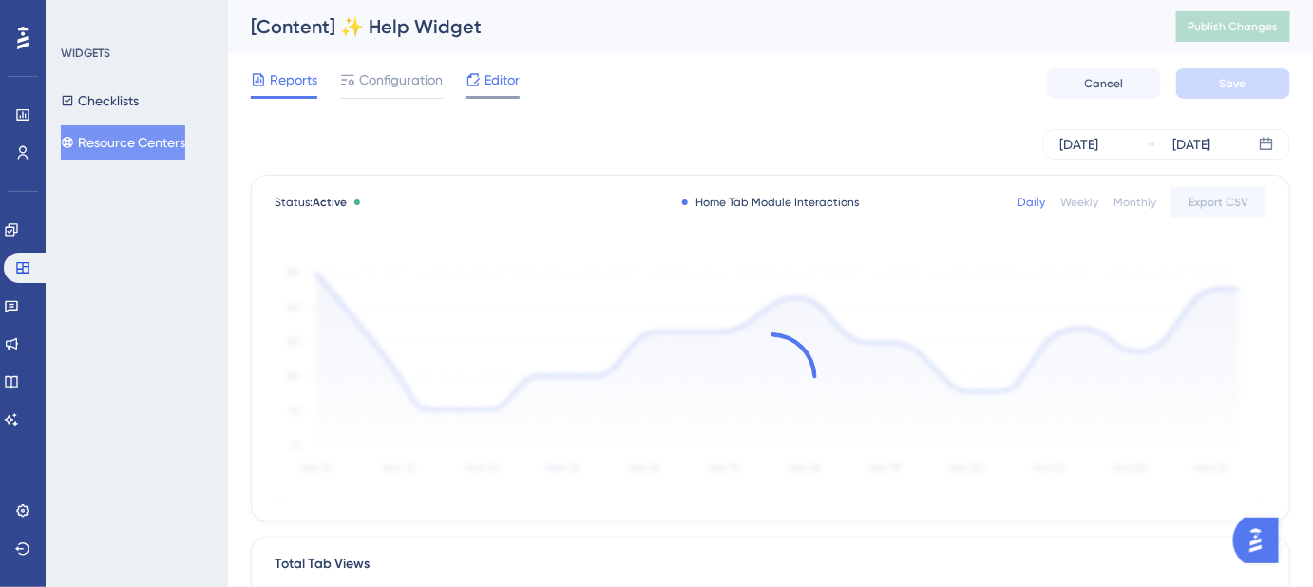
click at [471, 77] on icon at bounding box center [473, 79] width 12 height 12
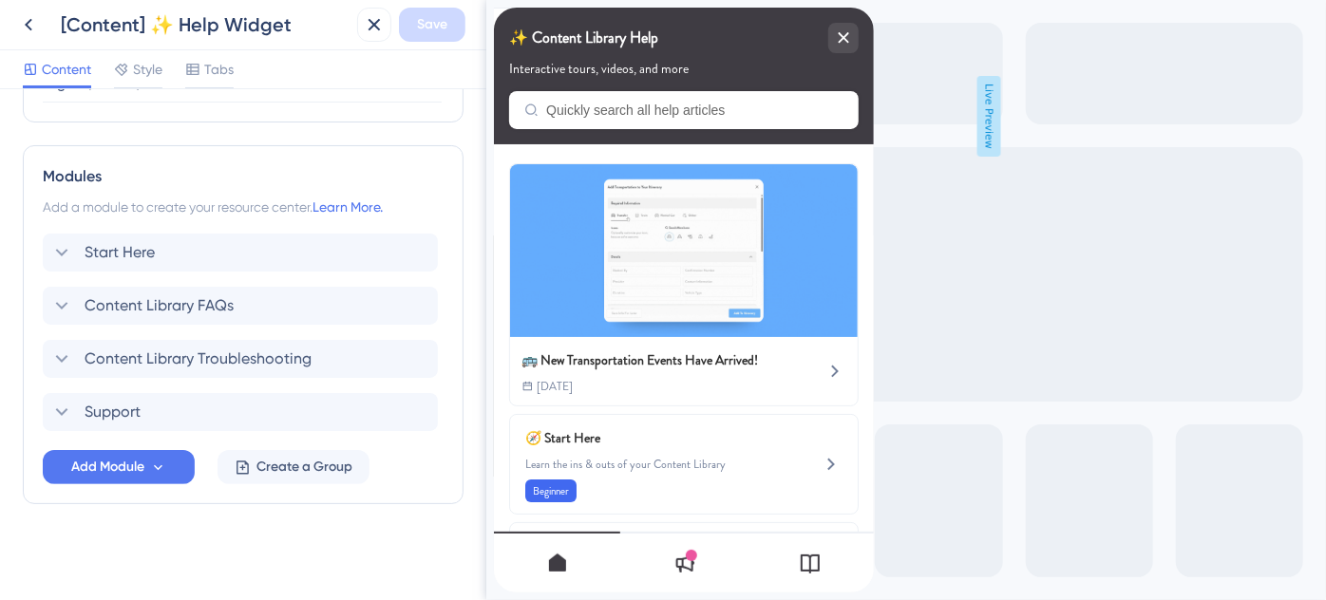
scroll to position [826, 0]
click at [120, 467] on span "Add Module" at bounding box center [107, 466] width 73 height 23
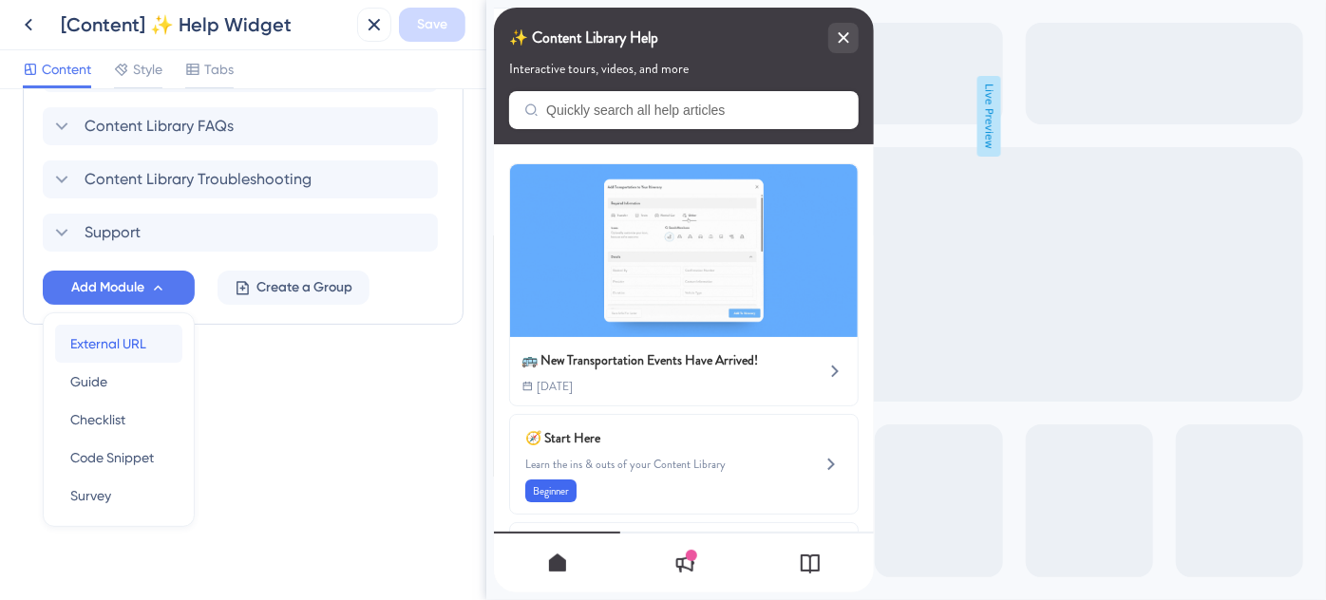
click at [116, 332] on span "External URL" at bounding box center [108, 343] width 76 height 23
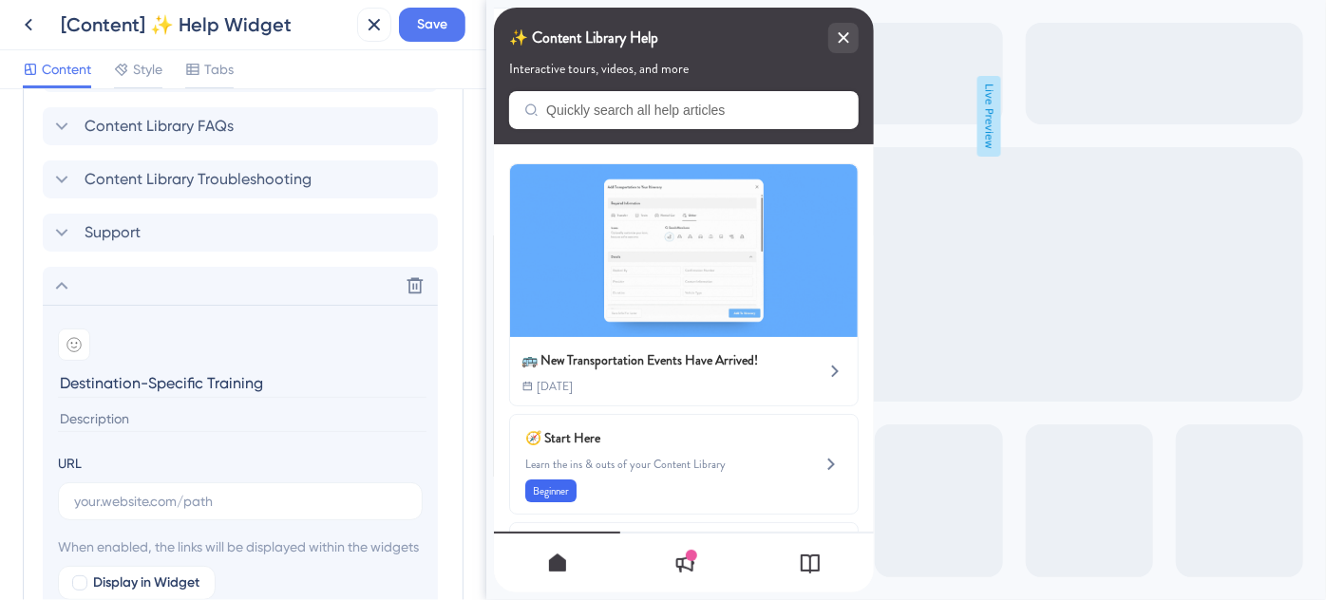
type input "Destination-Specific Training"
click at [111, 417] on input at bounding box center [242, 420] width 369 height 26
paste input "Looking for destination training? We’ve got you covered."
type input "Looking for destination training? We’ve got you covered."
click at [160, 494] on input "text" at bounding box center [240, 501] width 332 height 21
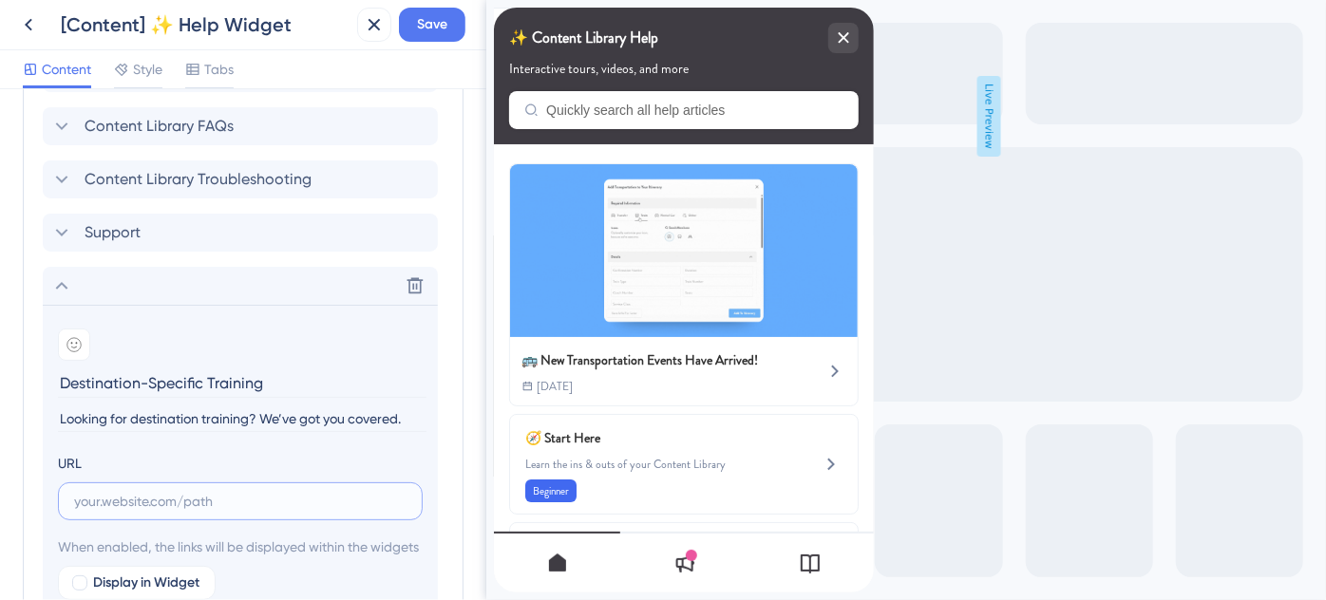
paste input "https://help.safariportal.app/en/articles/14921-looking-for-destinationspecific…"
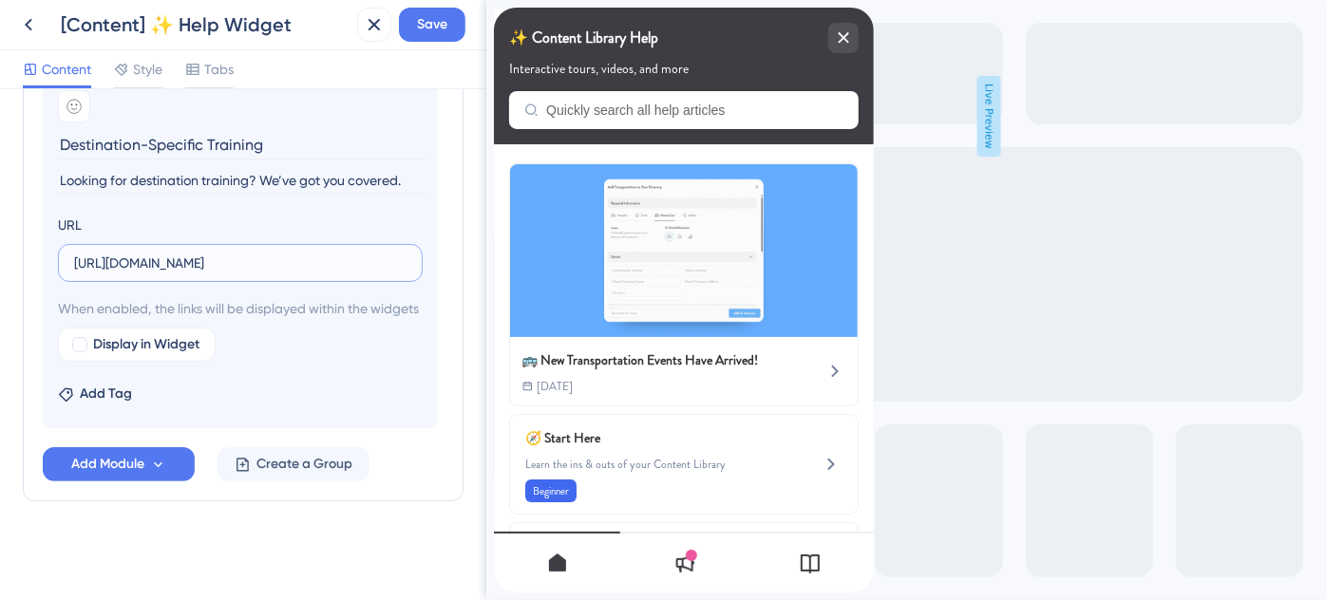
scroll to position [1263, 0]
type input "https://help.safariportal.app/en/articles/14921-looking-for-destinationspecific…"
click at [80, 344] on div at bounding box center [79, 344] width 15 height 15
checkbox input "true"
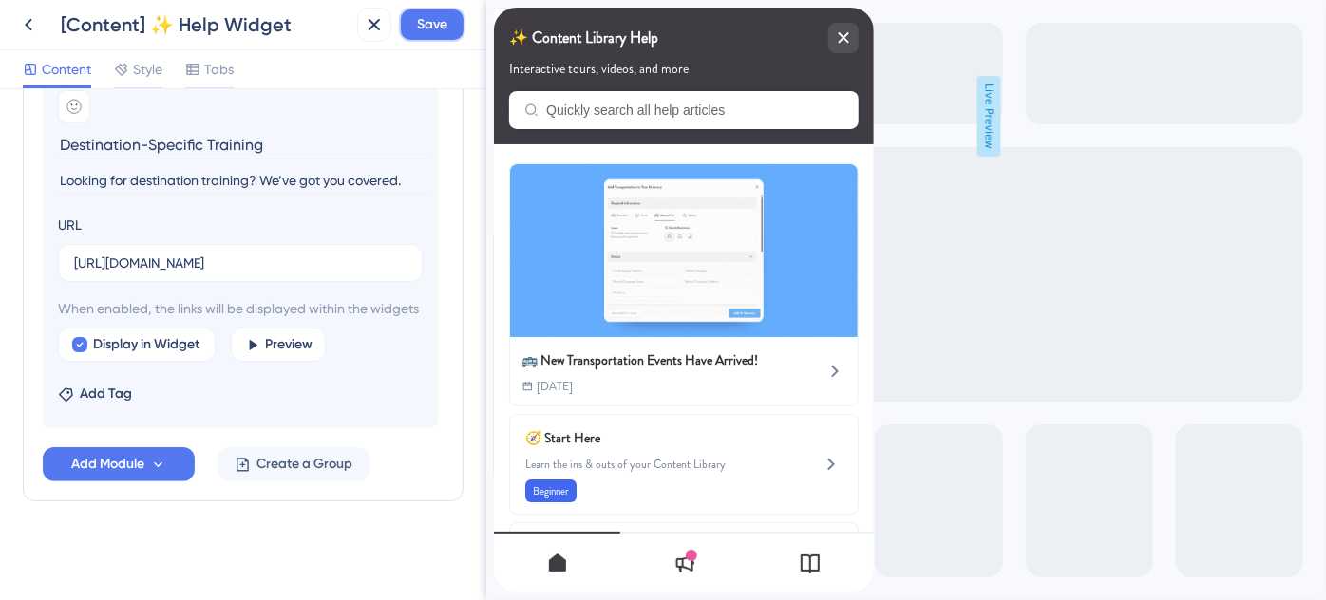
click at [439, 25] on span "Save" at bounding box center [432, 24] width 30 height 23
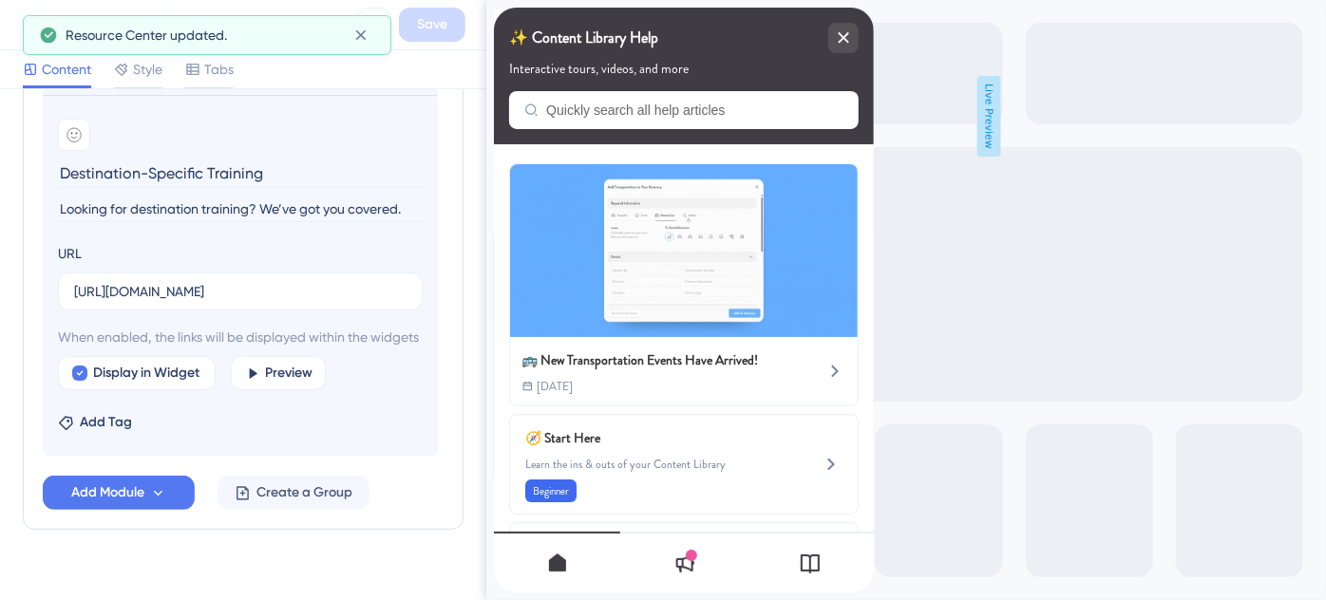
scroll to position [1091, 0]
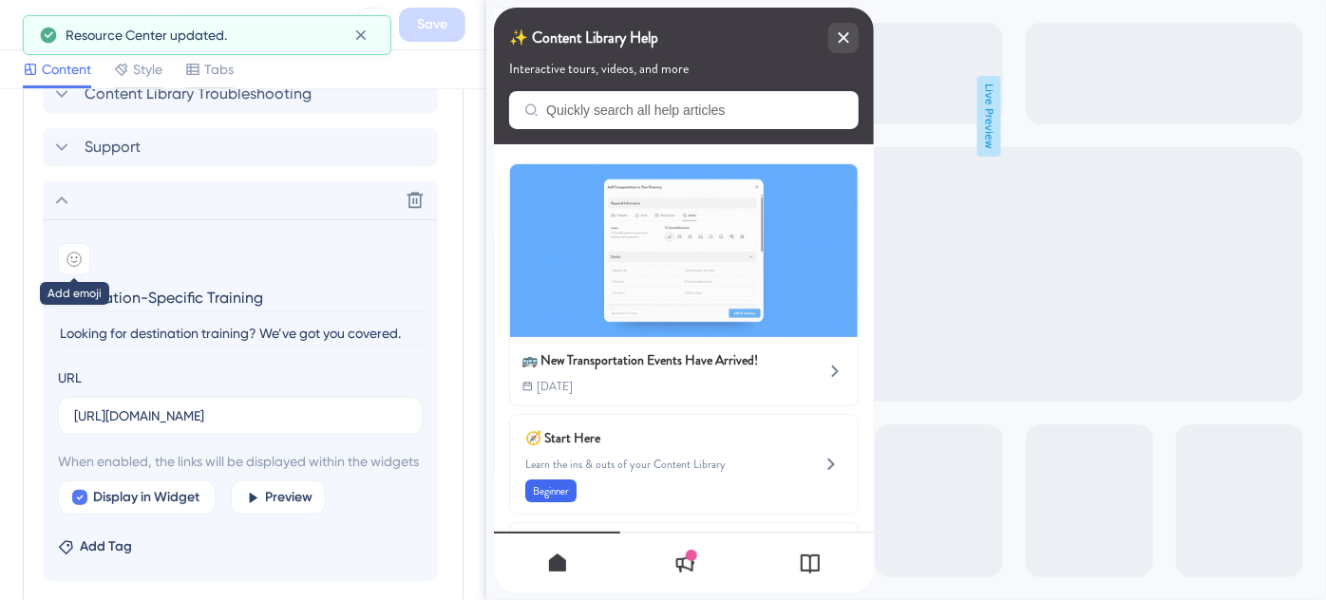
click at [76, 259] on icon at bounding box center [73, 259] width 15 height 15
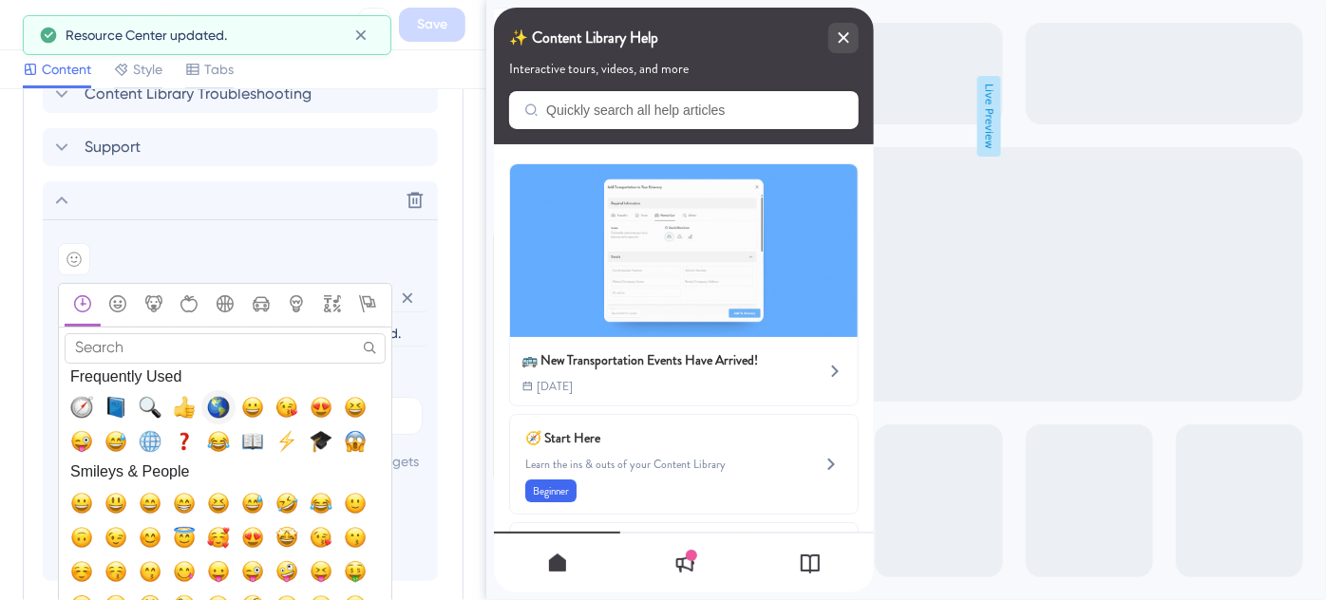
click at [222, 402] on span "🌎, earth_americas" at bounding box center [218, 407] width 23 height 23
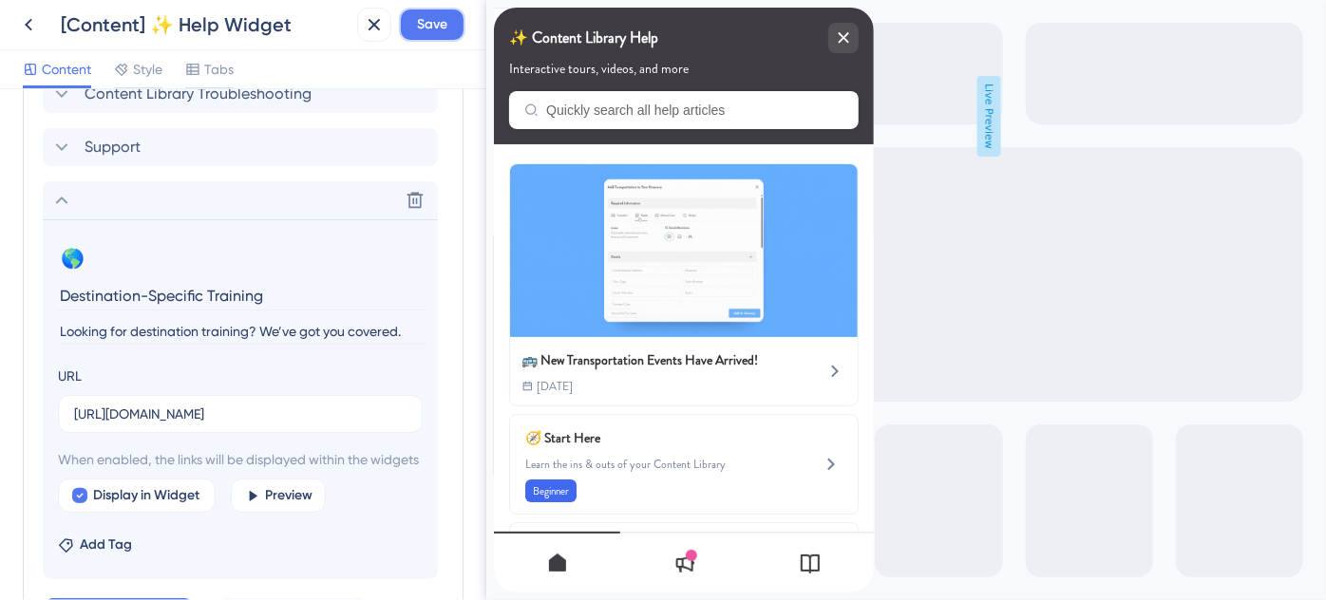
click at [442, 18] on span "Save" at bounding box center [432, 24] width 30 height 23
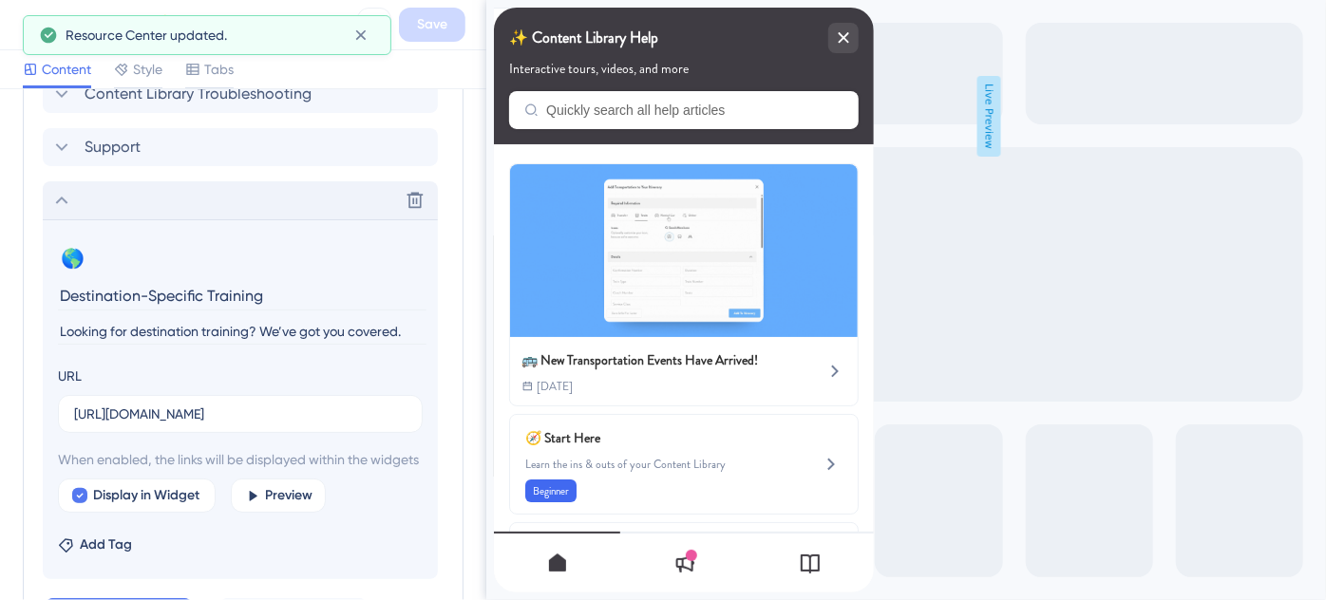
click at [65, 200] on icon at bounding box center [61, 200] width 23 height 23
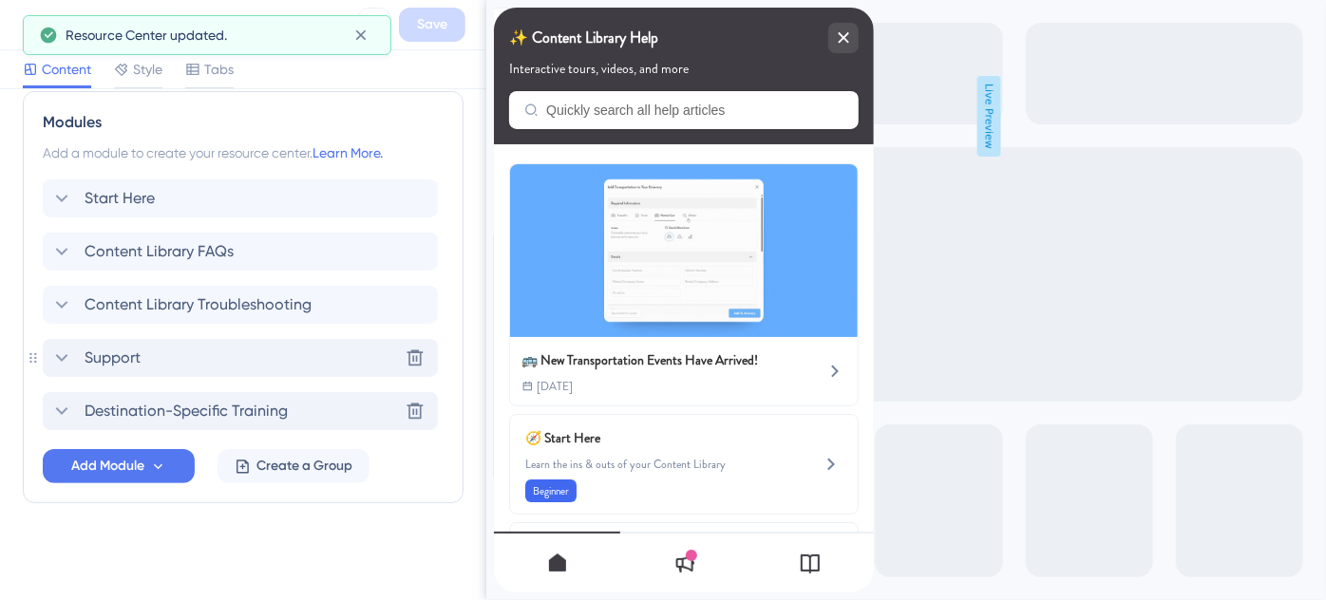
click at [126, 351] on span "Support" at bounding box center [113, 358] width 56 height 23
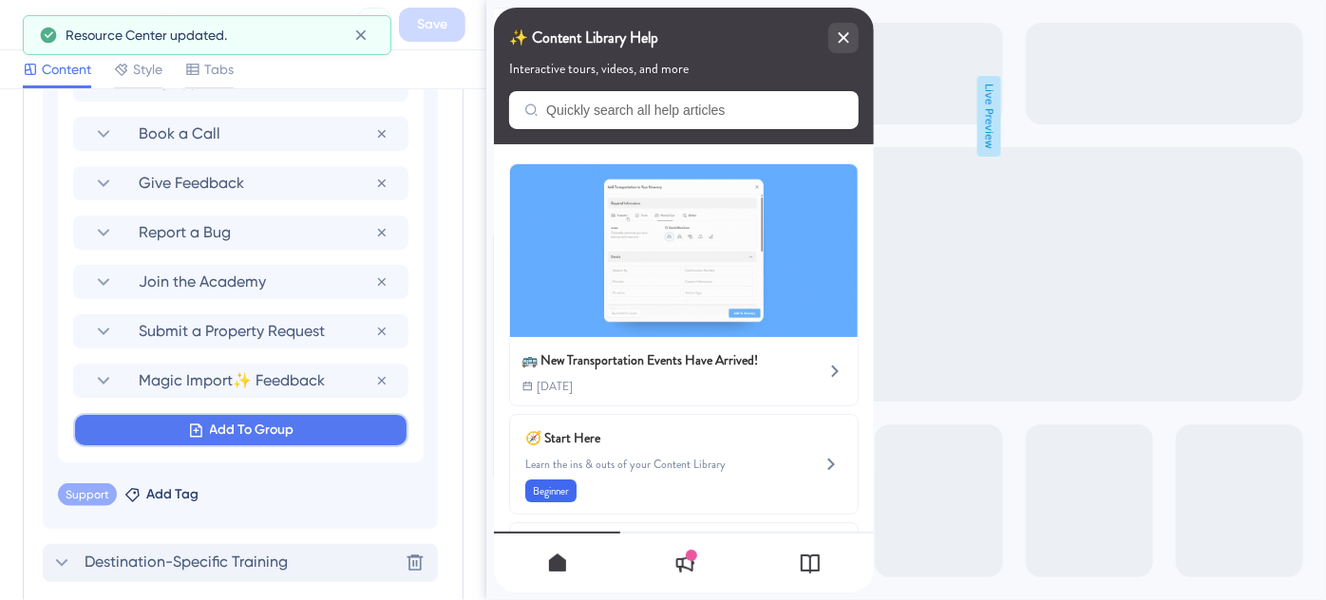
click at [192, 427] on icon at bounding box center [196, 430] width 12 height 13
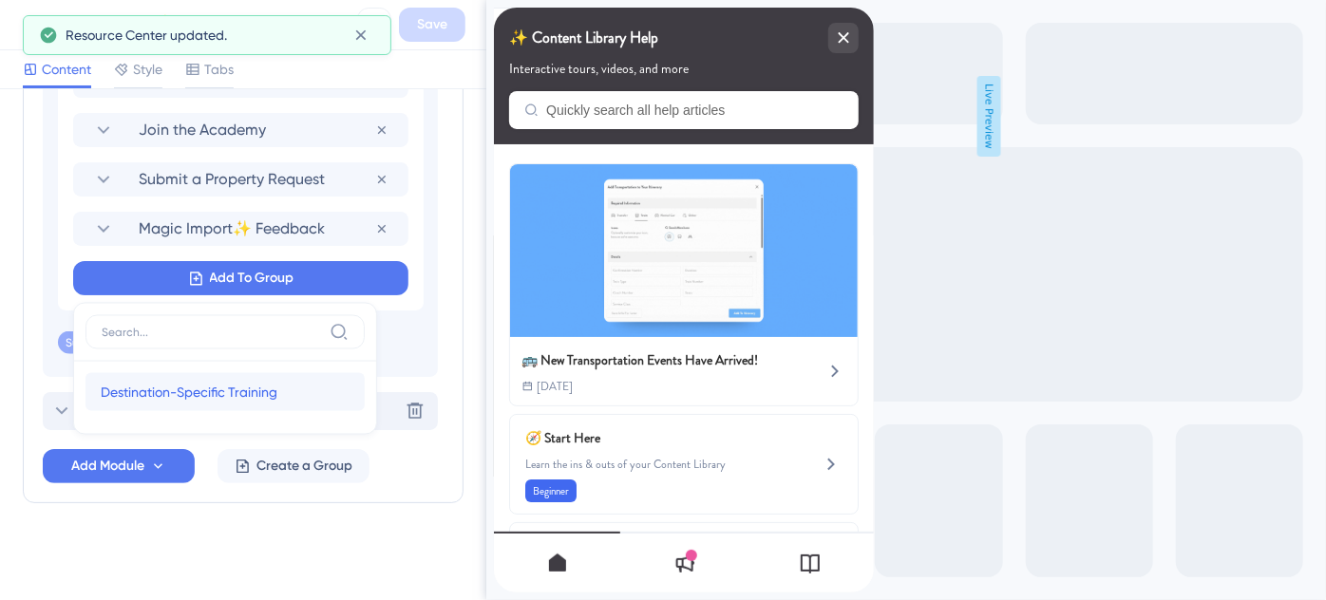
click at [190, 396] on span "Destination-Specific Training" at bounding box center [189, 392] width 177 height 23
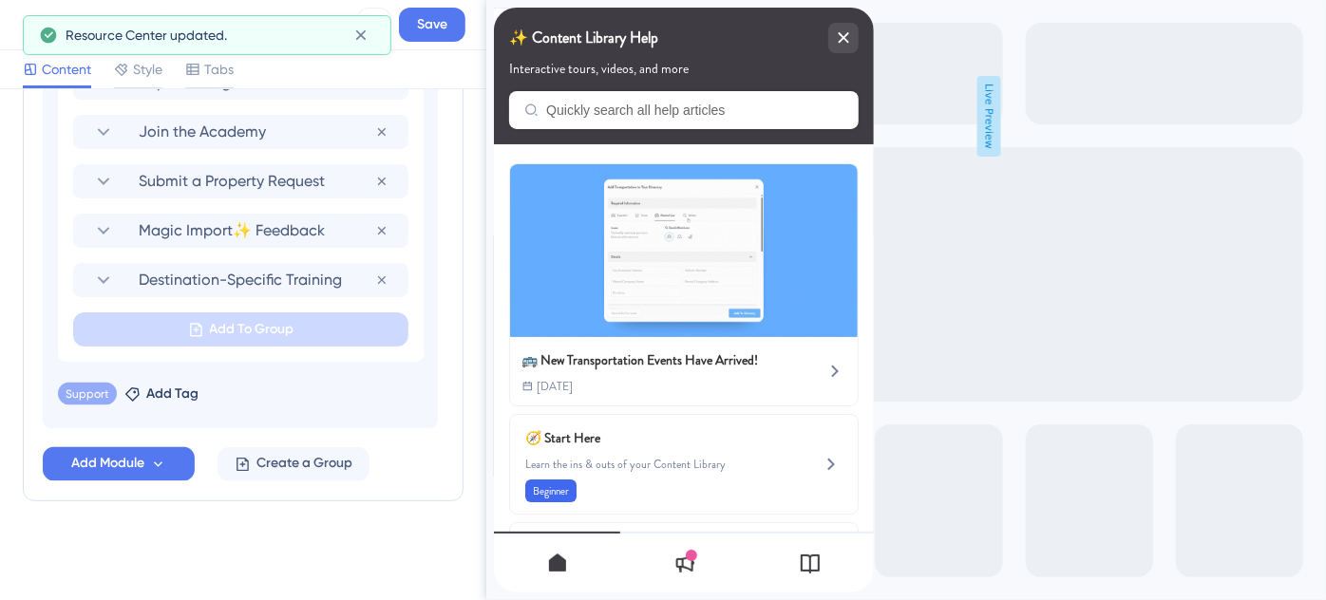
scroll to position [1497, 0]
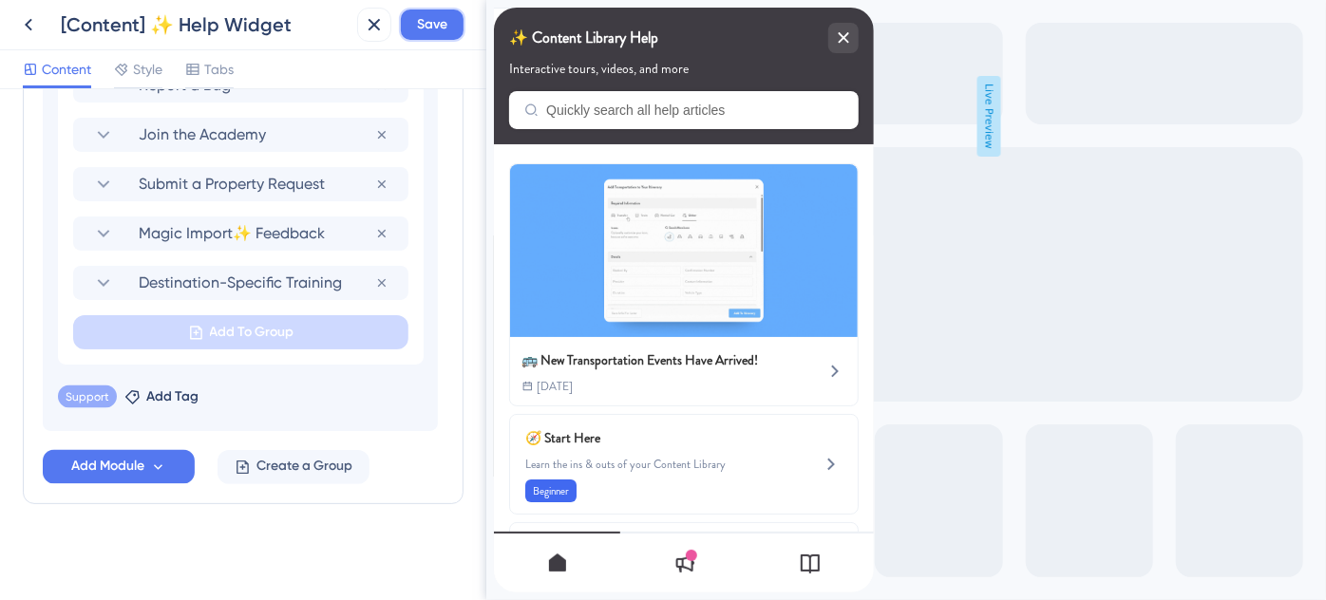
click at [425, 14] on span "Save" at bounding box center [432, 24] width 30 height 23
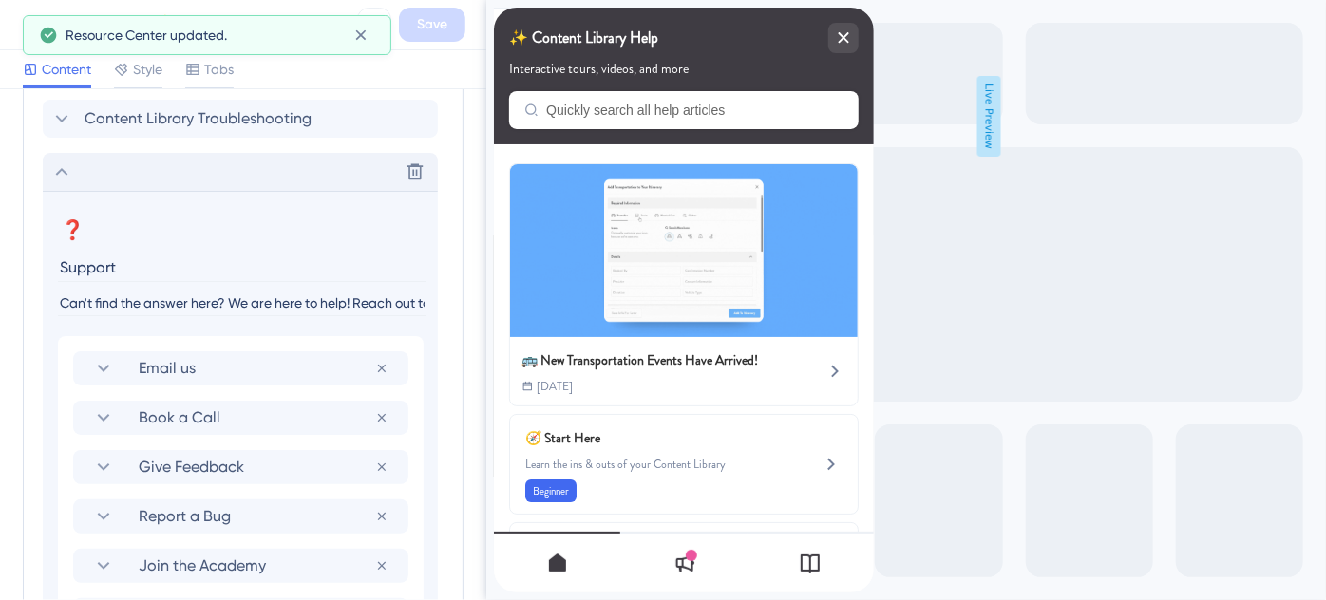
click at [66, 177] on icon at bounding box center [61, 172] width 23 height 23
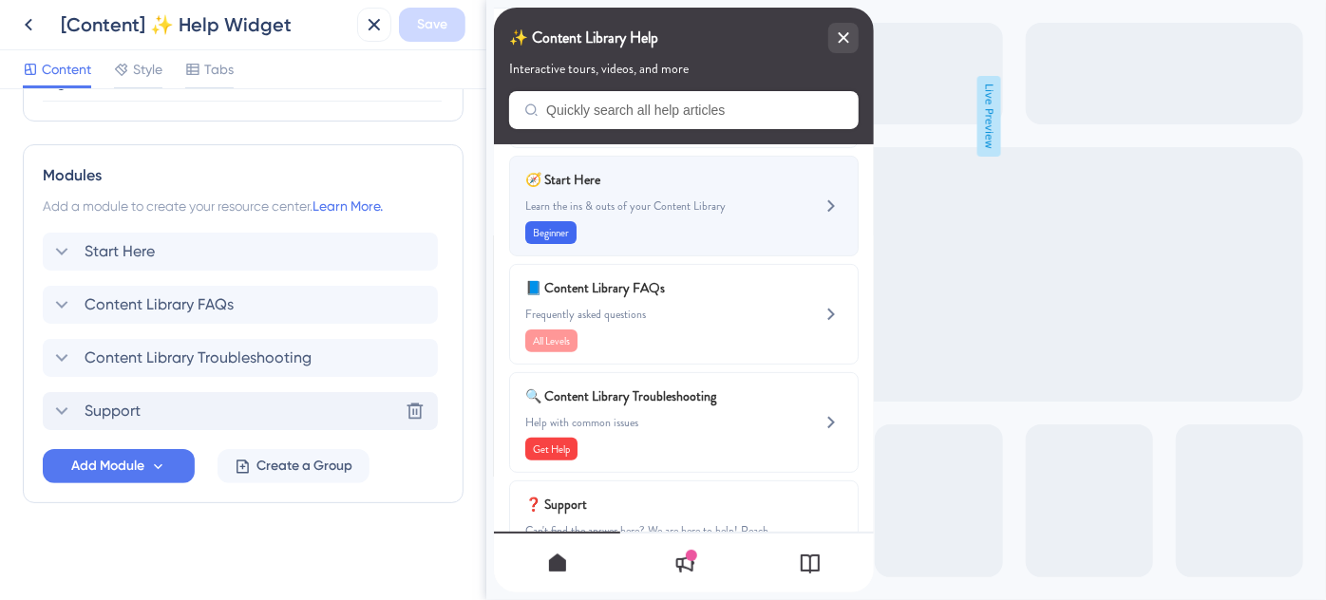
scroll to position [336, 0]
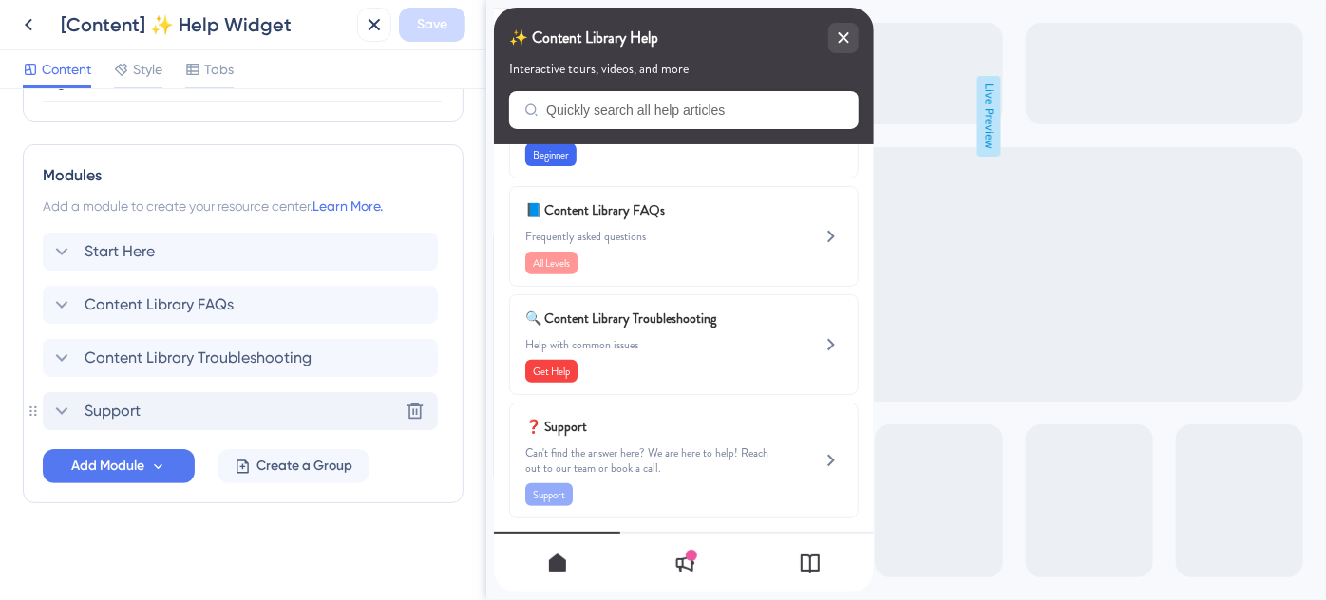
click at [168, 412] on div "Support Delete" at bounding box center [240, 411] width 395 height 38
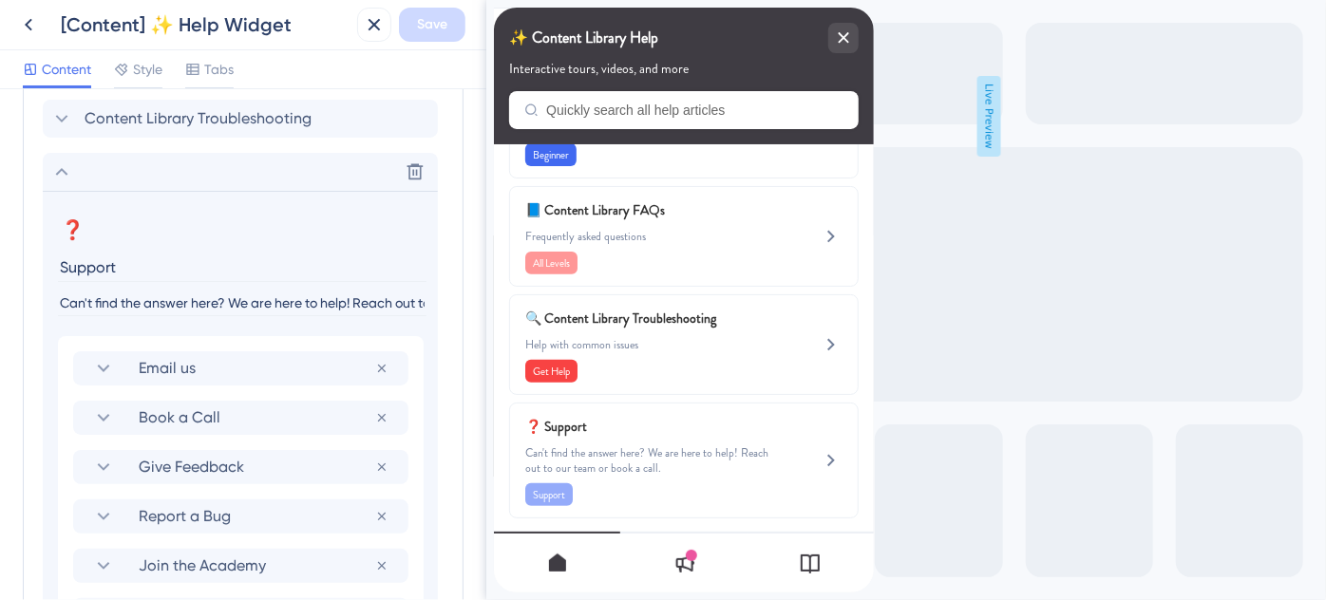
click at [150, 305] on input "Can't find the answer here? We are here to help! Reach out to our team or book …" at bounding box center [242, 304] width 369 height 26
paste input "Need help? We’re here for you"
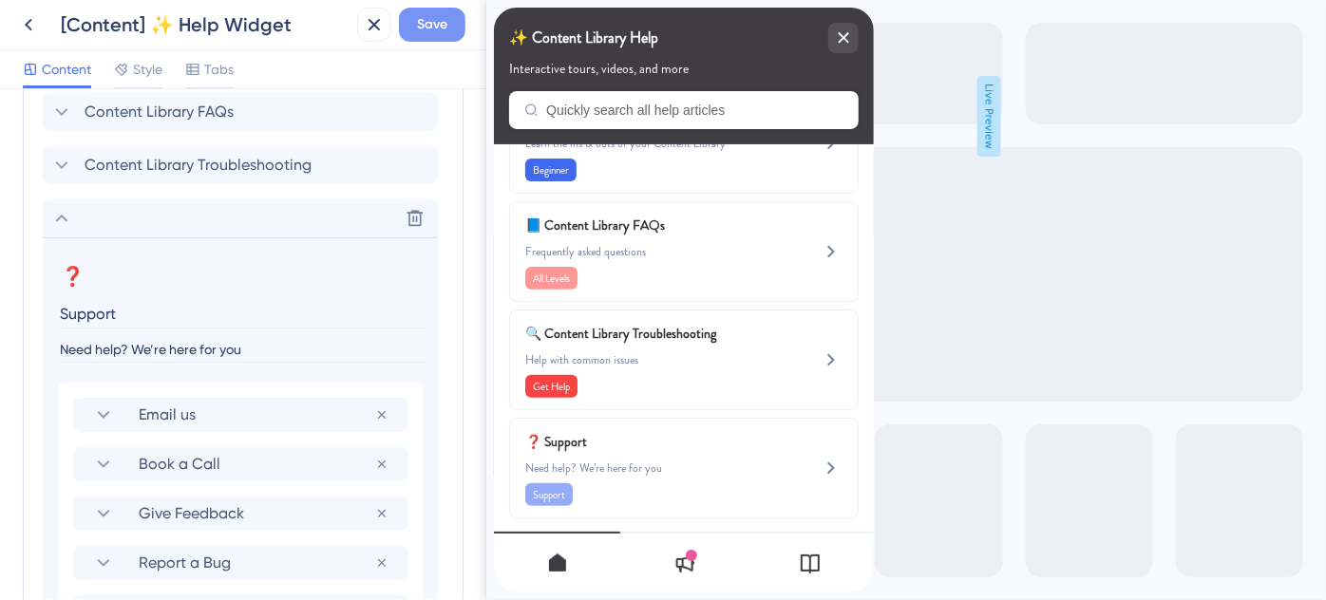
scroll to position [979, 0]
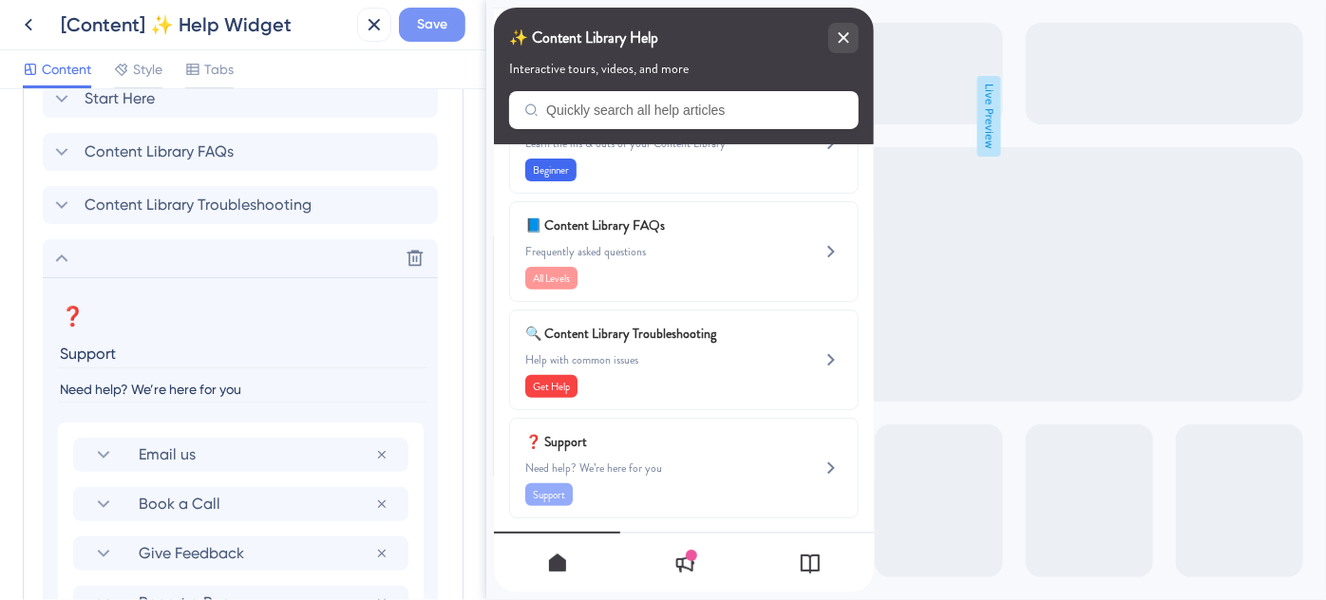
type input "Need help? We’re here for you"
click at [430, 33] on span "Save" at bounding box center [432, 24] width 30 height 23
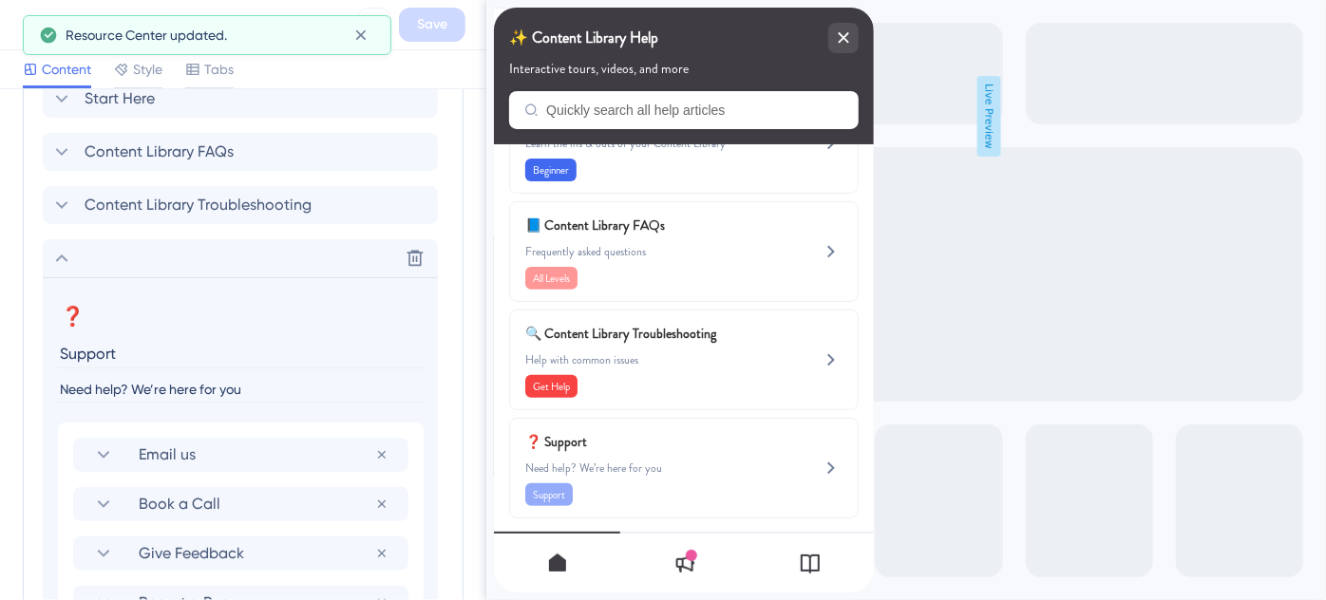
click at [62, 259] on icon at bounding box center [61, 258] width 23 height 23
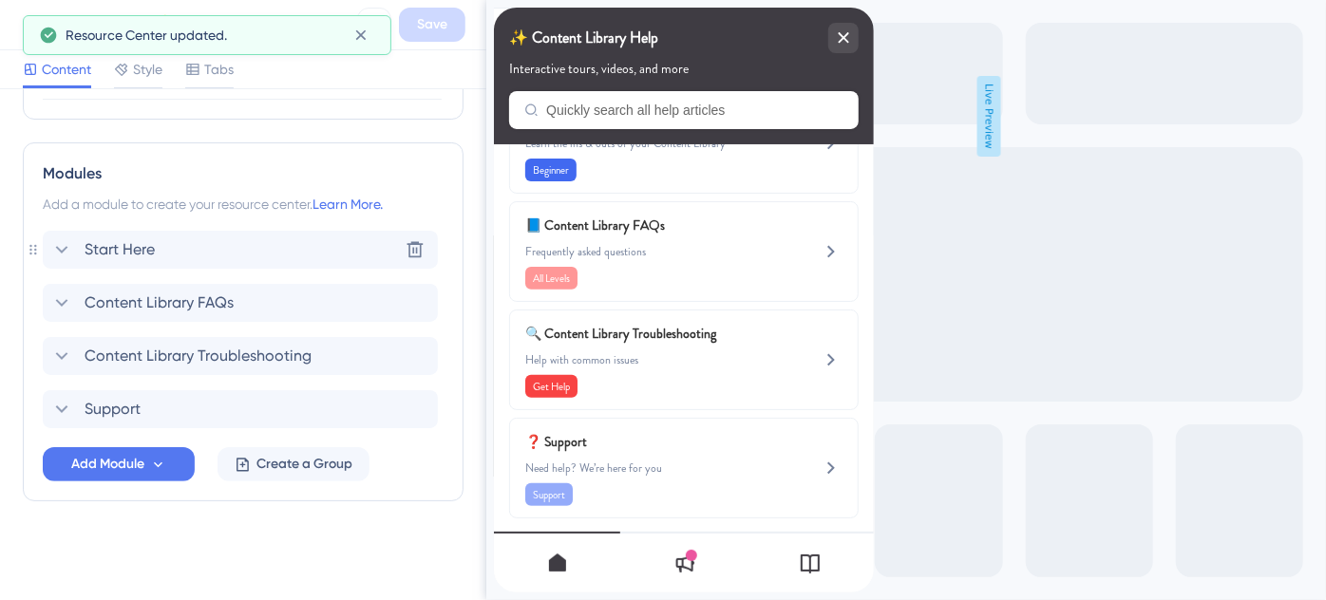
scroll to position [826, 0]
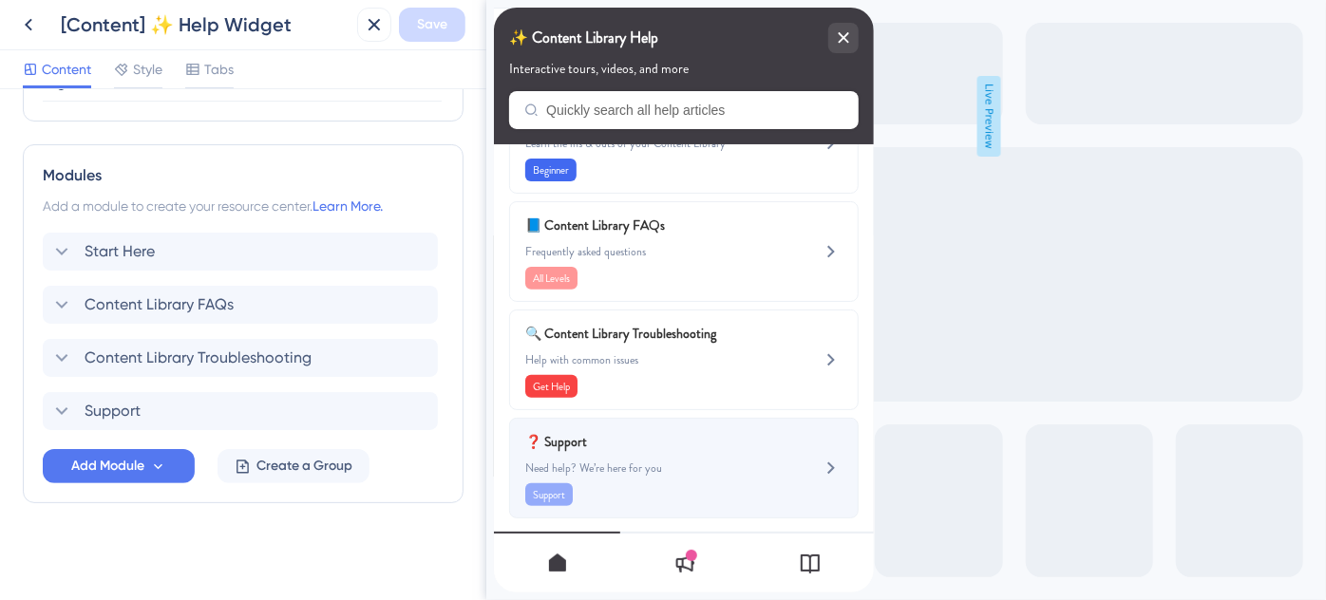
click at [693, 467] on div "❓ Support Need help? We’re here for you Support" at bounding box center [651, 468] width 254 height 76
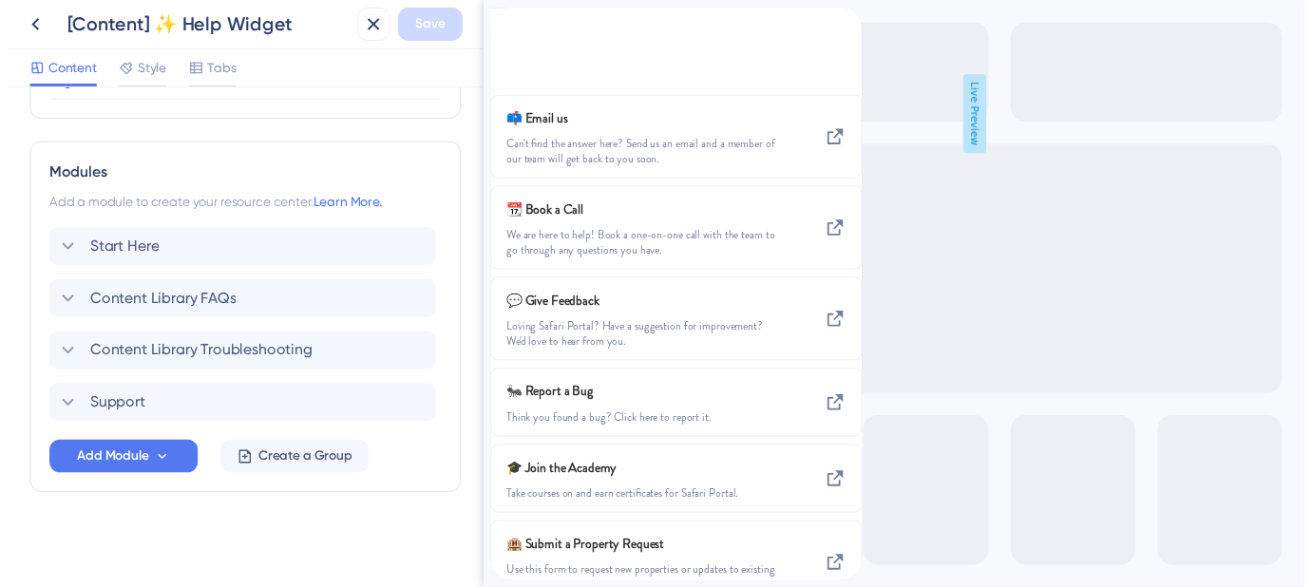
scroll to position [271, 0]
click at [508, 24] on icon "back to header" at bounding box center [500, 16] width 15 height 15
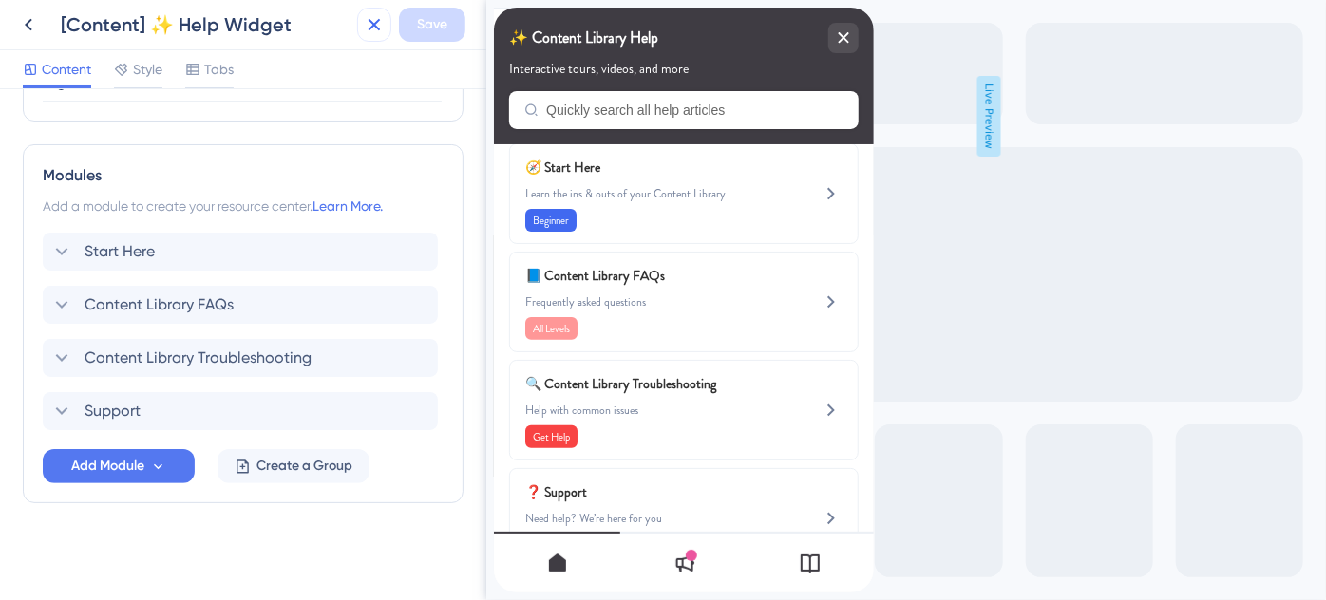
click at [375, 27] on icon at bounding box center [375, 25] width 12 height 12
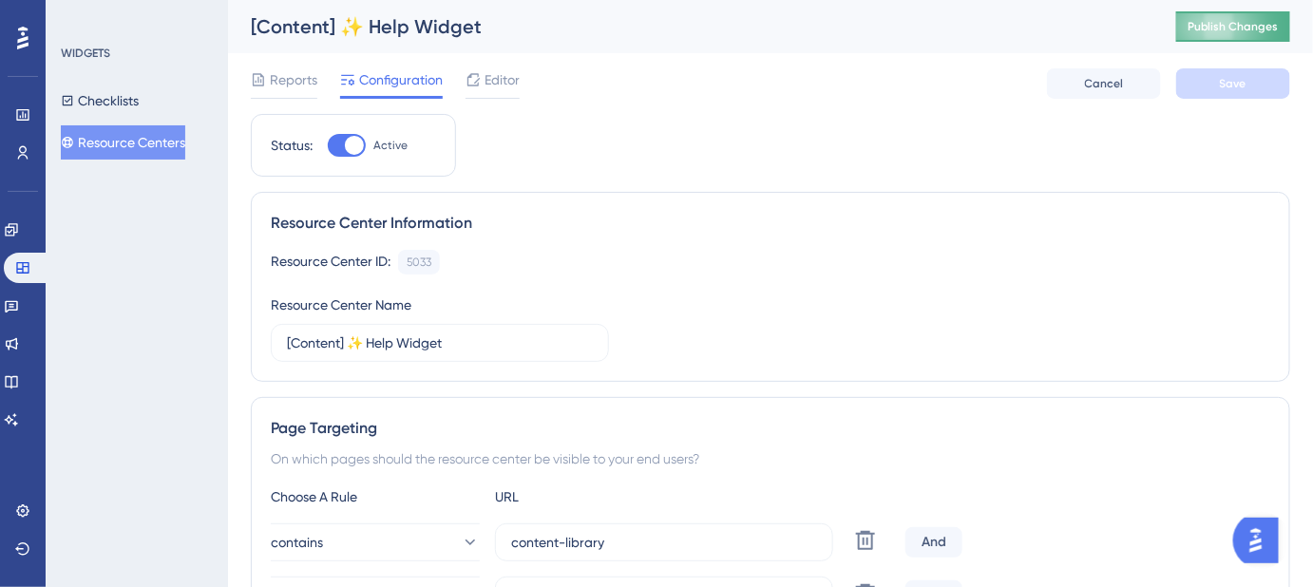
click at [1225, 31] on span "Publish Changes" at bounding box center [1232, 26] width 91 height 15
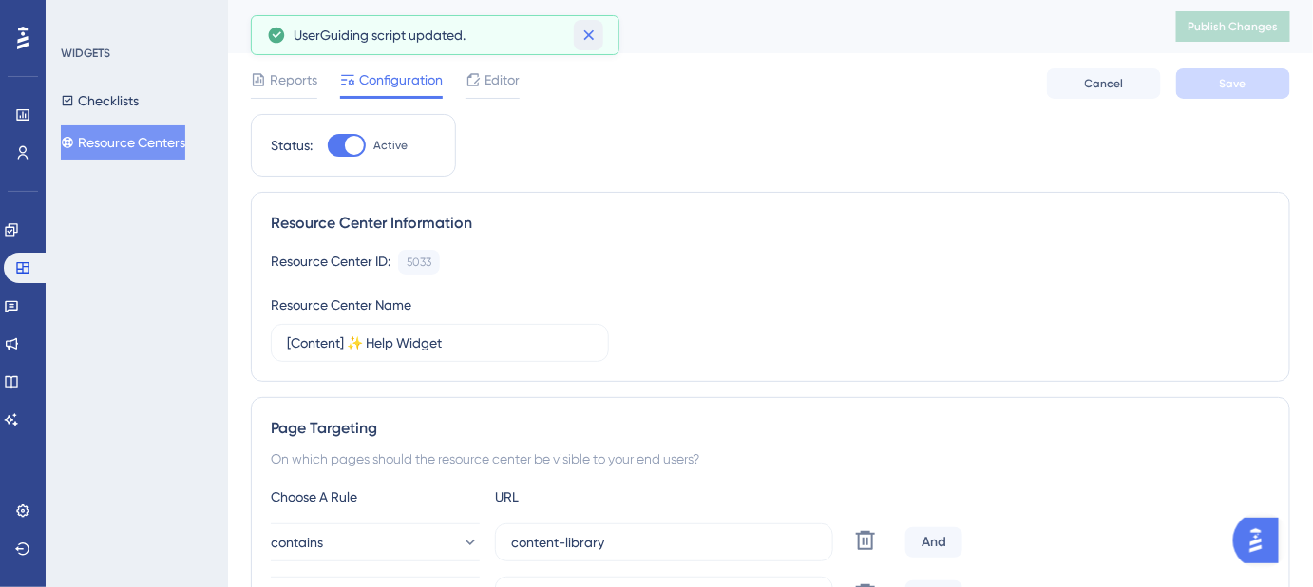
click at [590, 37] on icon at bounding box center [588, 35] width 19 height 19
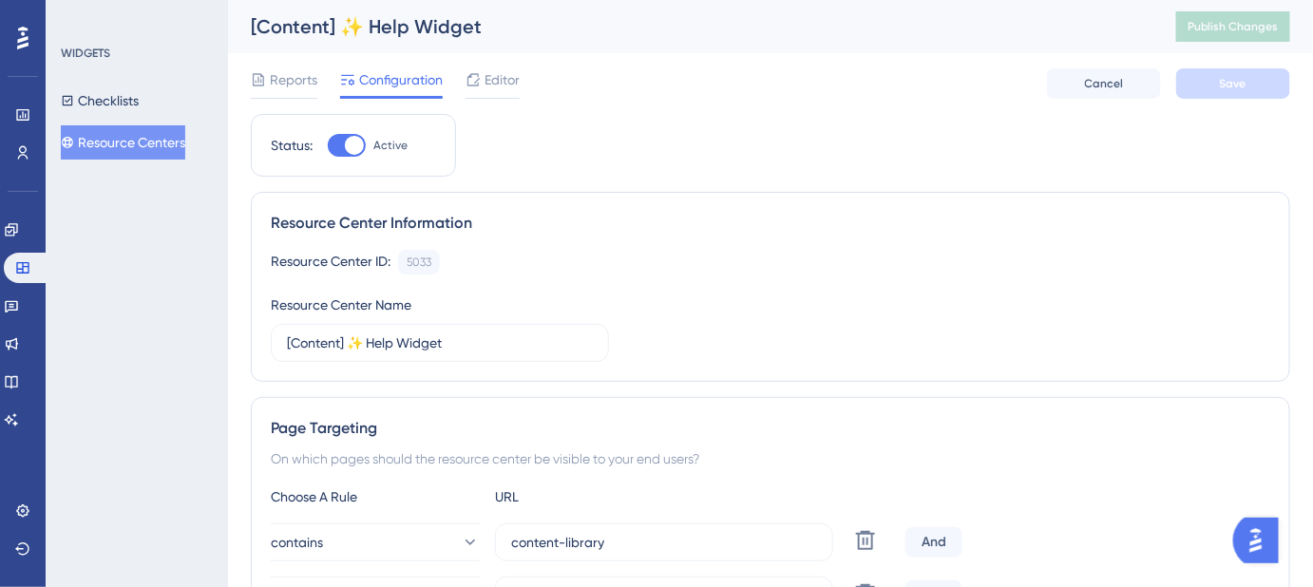
click at [136, 138] on button "Resource Centers" at bounding box center [123, 142] width 124 height 34
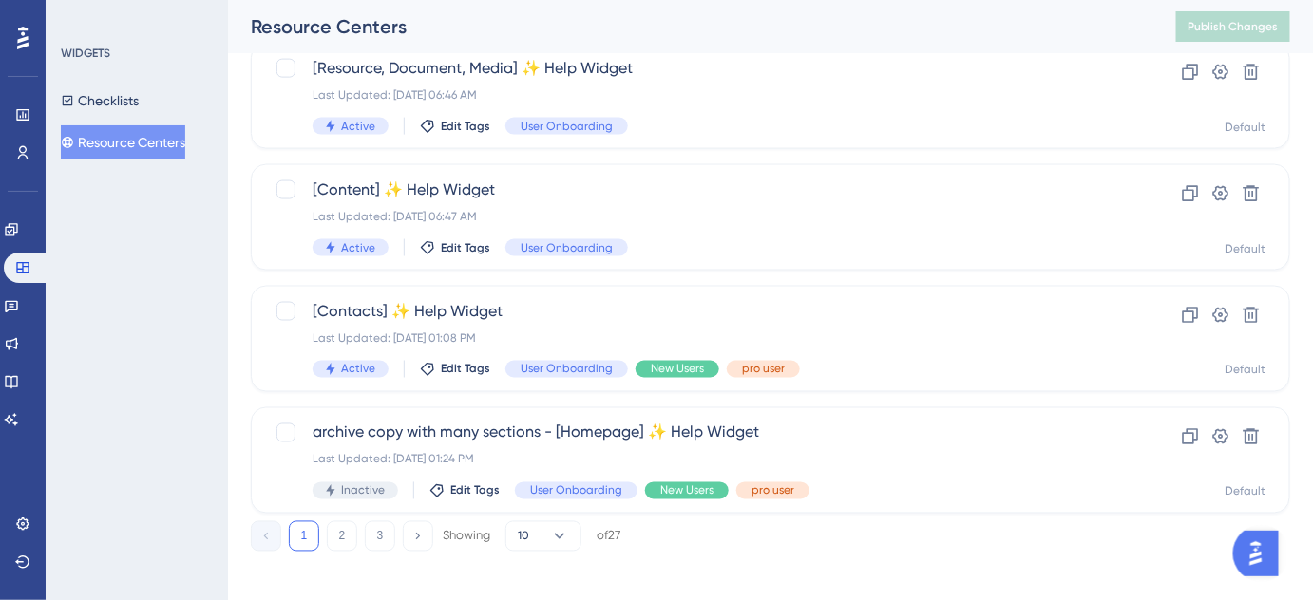
scroll to position [864, 0]
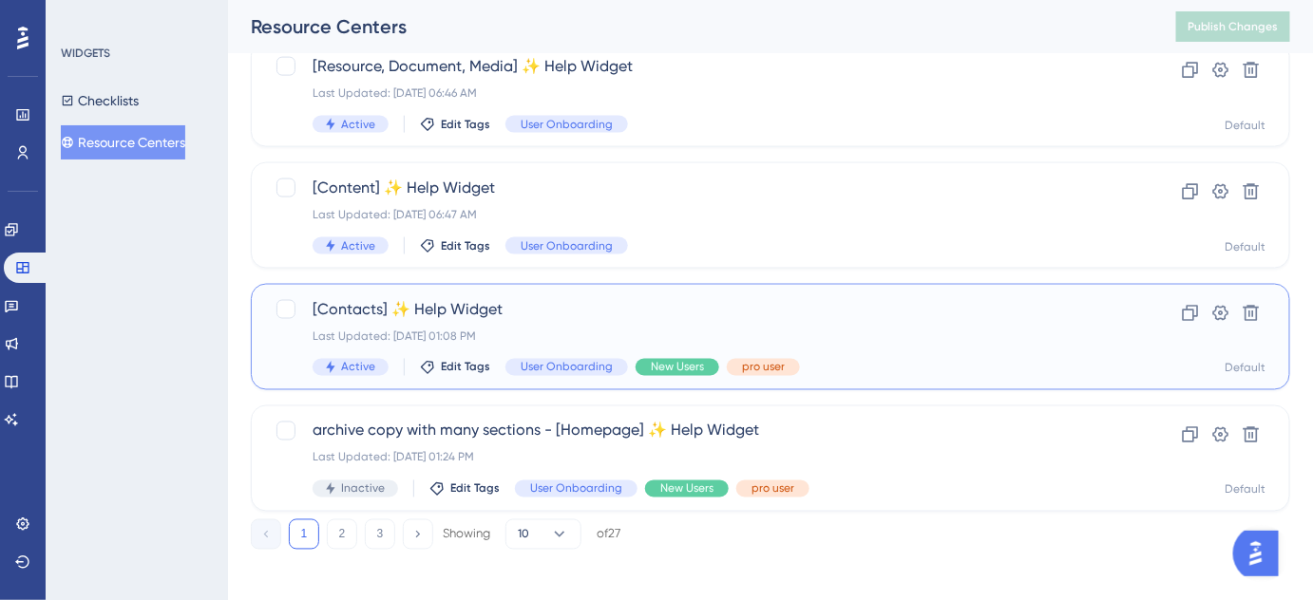
click at [455, 315] on span "[Contacts] ✨ Help Widget" at bounding box center [695, 309] width 764 height 23
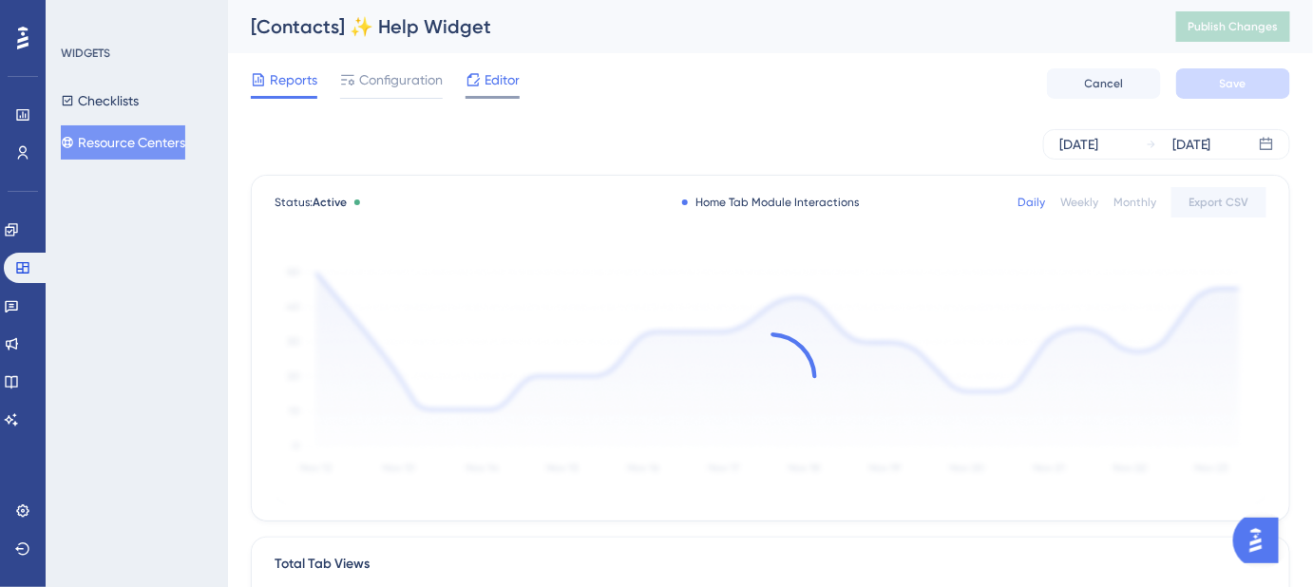
click at [488, 83] on span "Editor" at bounding box center [501, 79] width 35 height 23
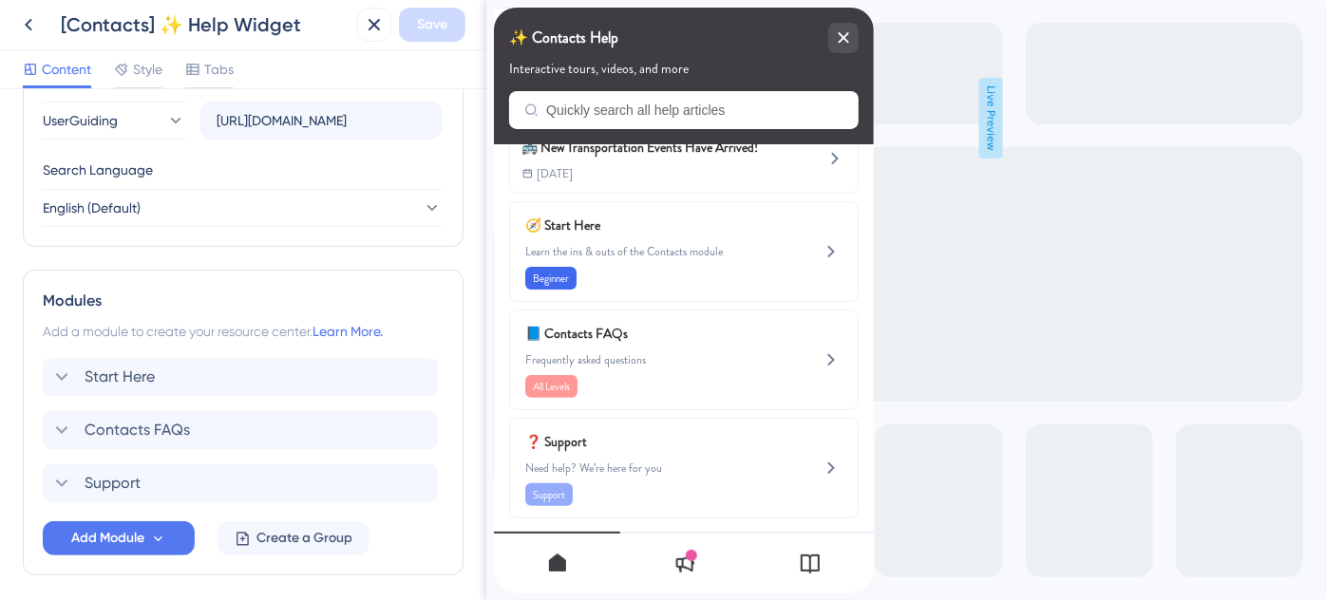
scroll to position [773, 0]
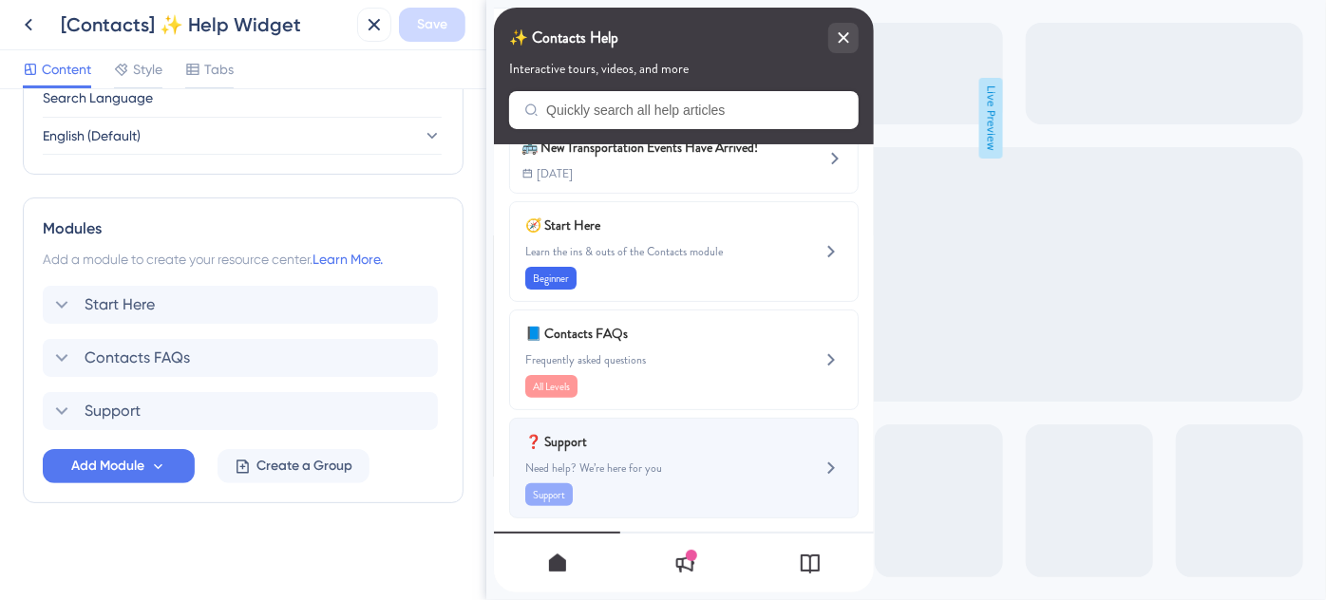
click at [678, 461] on span "Need help? We’re here for you" at bounding box center [651, 468] width 254 height 15
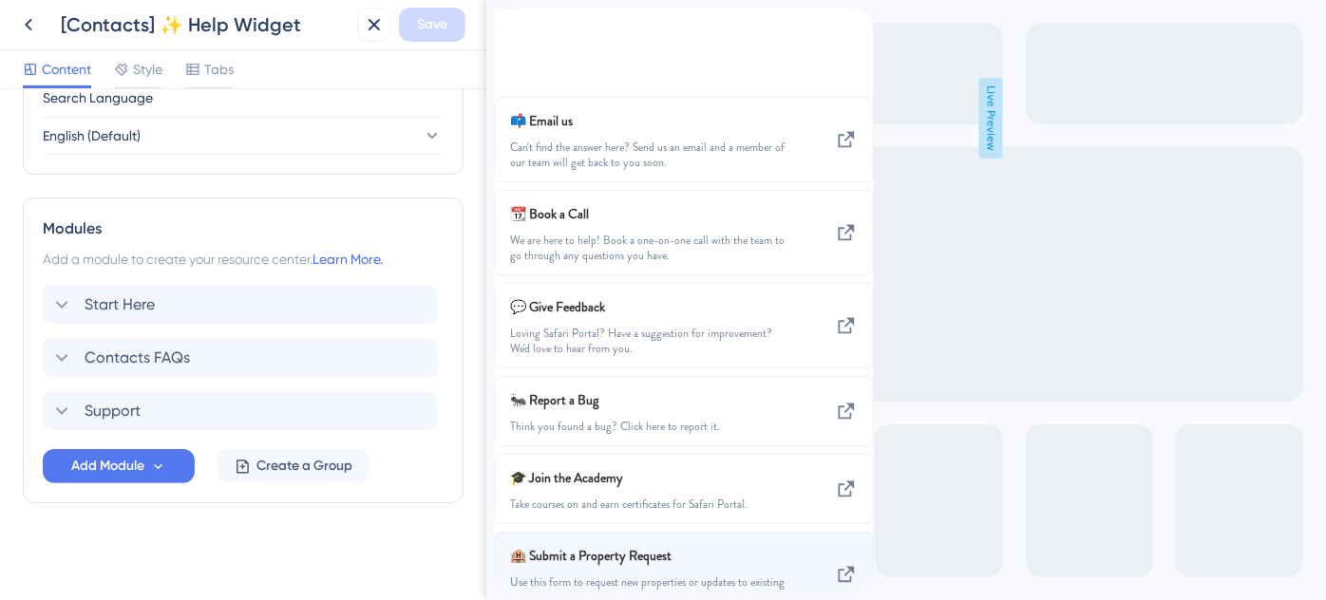
scroll to position [179, 0]
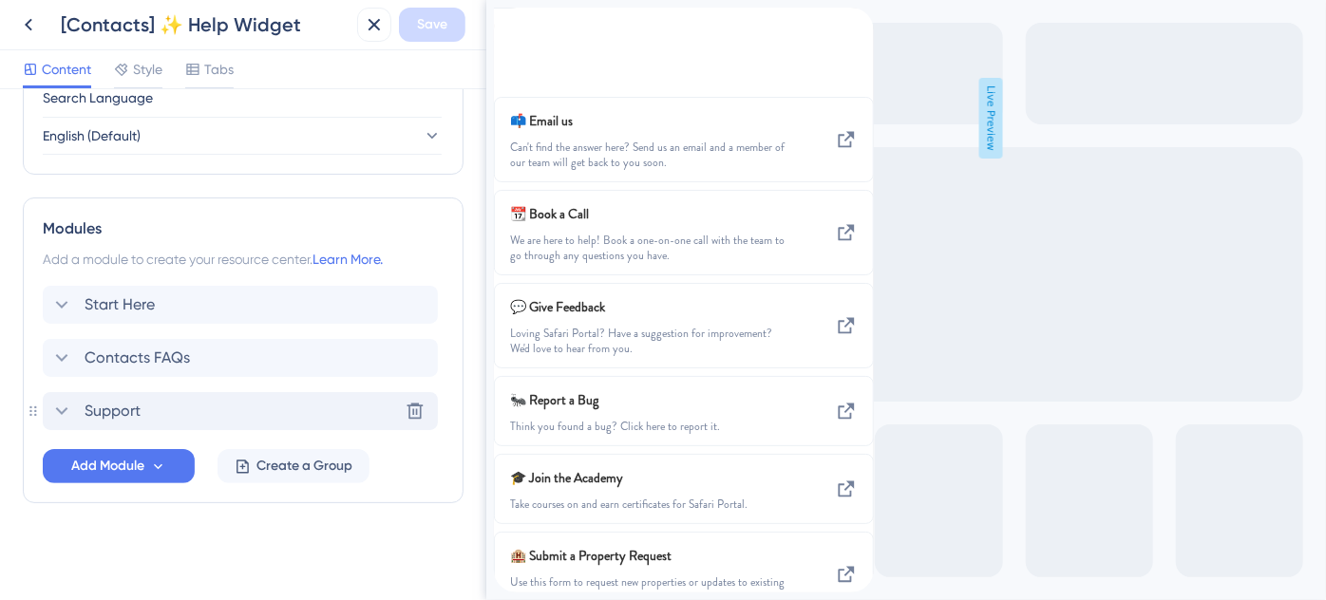
click at [179, 412] on div "Support Delete" at bounding box center [240, 411] width 395 height 38
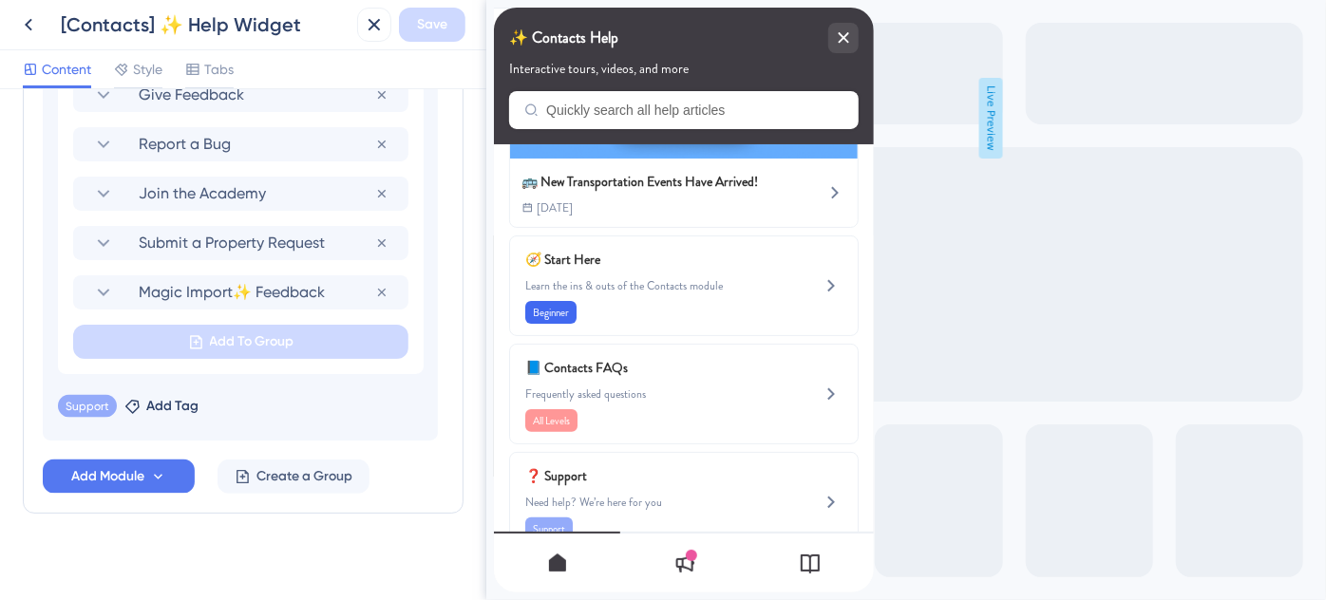
scroll to position [1395, 0]
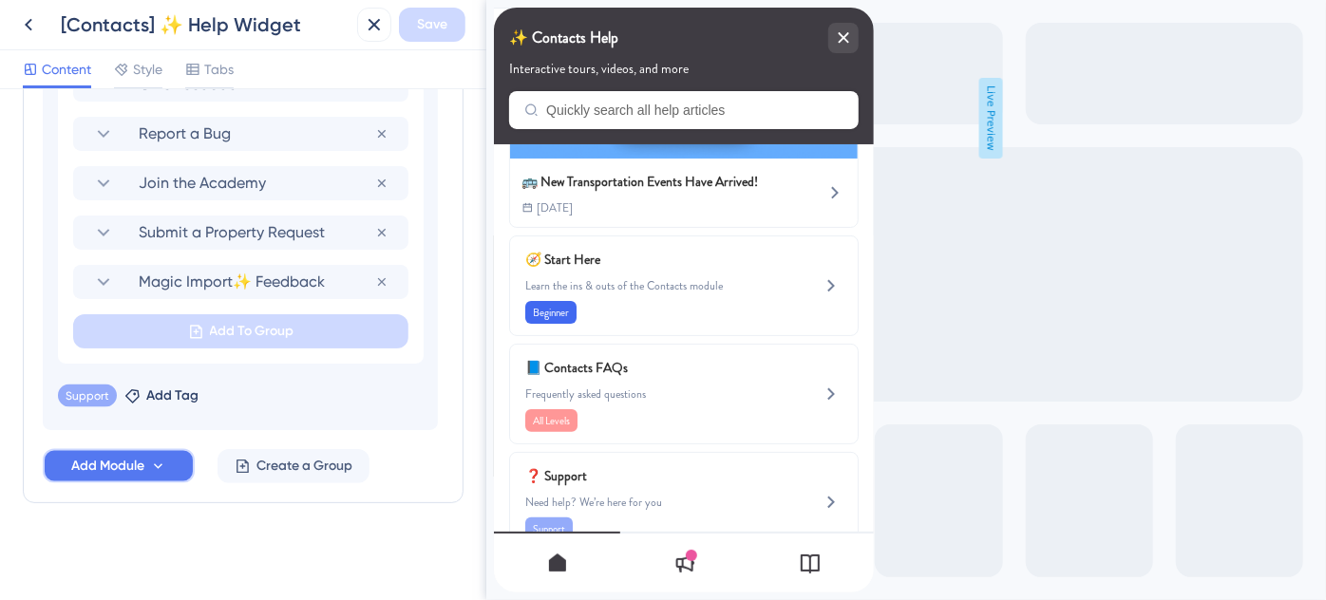
click at [133, 462] on span "Add Module" at bounding box center [107, 466] width 73 height 23
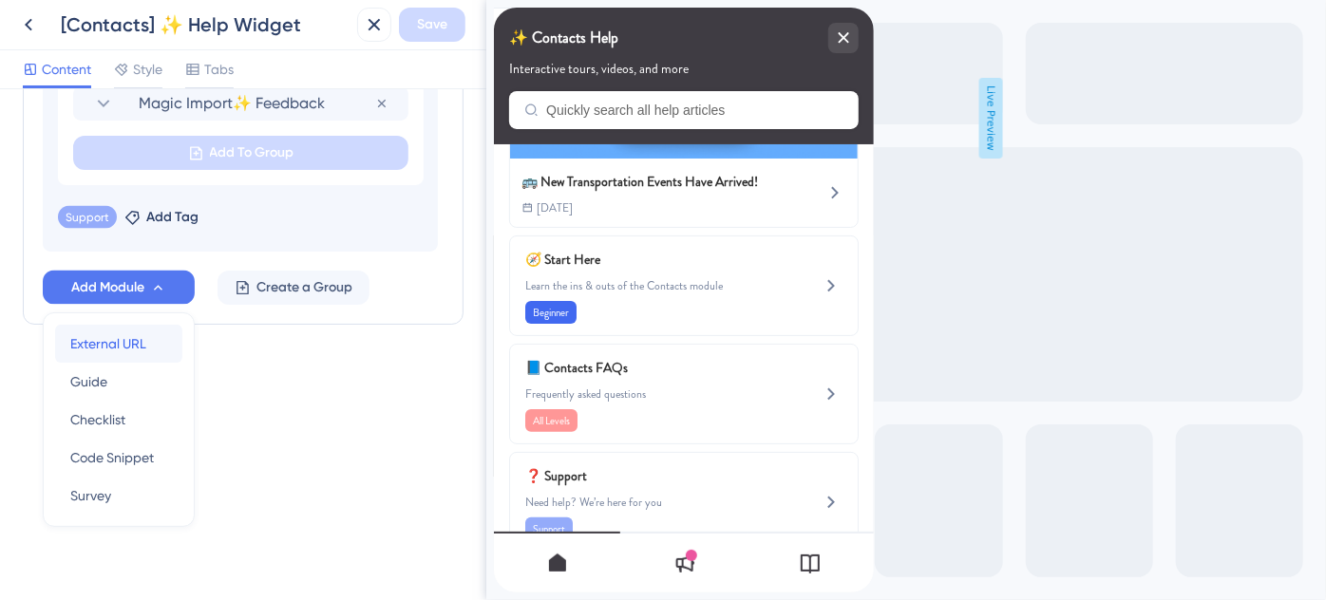
click at [136, 338] on span "External URL" at bounding box center [108, 343] width 76 height 23
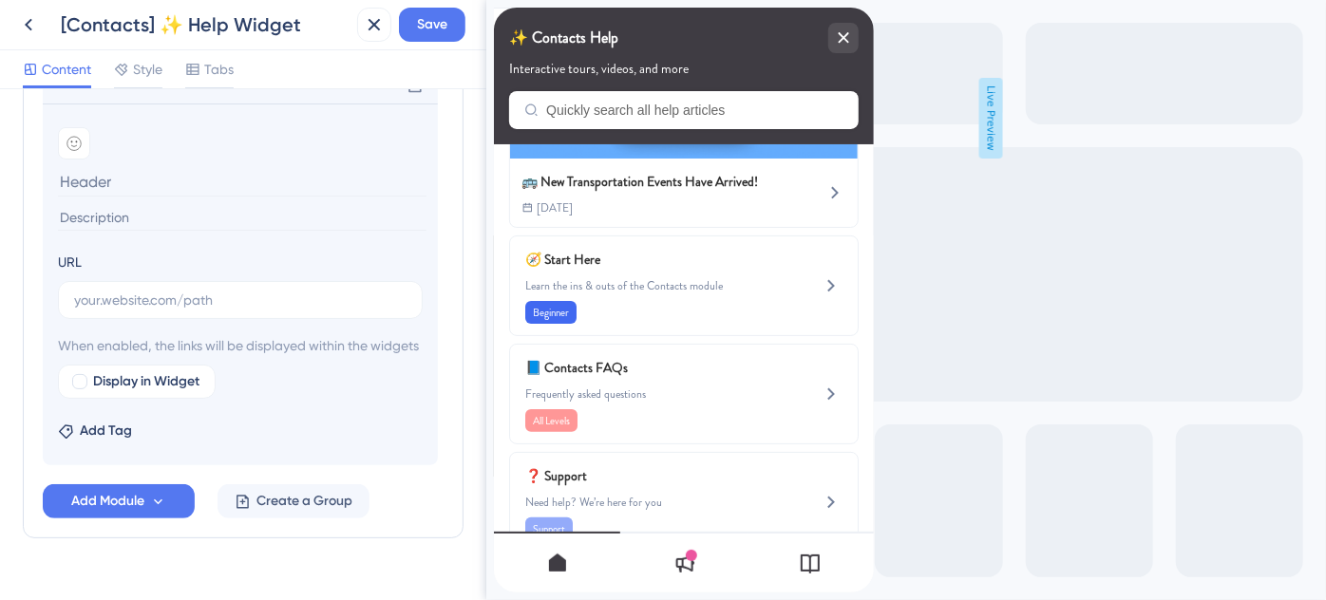
scroll to position [1124, 0]
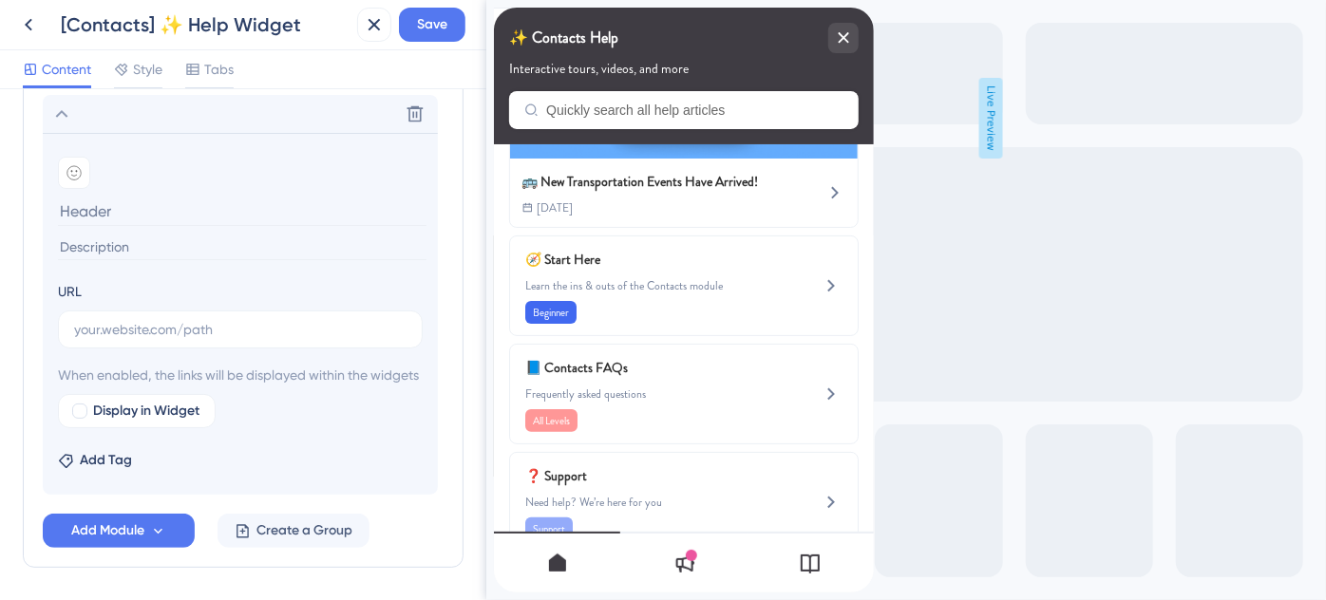
click at [104, 209] on input at bounding box center [242, 211] width 369 height 29
paste input "Destination-Specific Training"
type input "Destination-Specific Training"
click at [234, 240] on input at bounding box center [242, 248] width 369 height 26
paste input "Looking for destination training? We’ve got you covered."
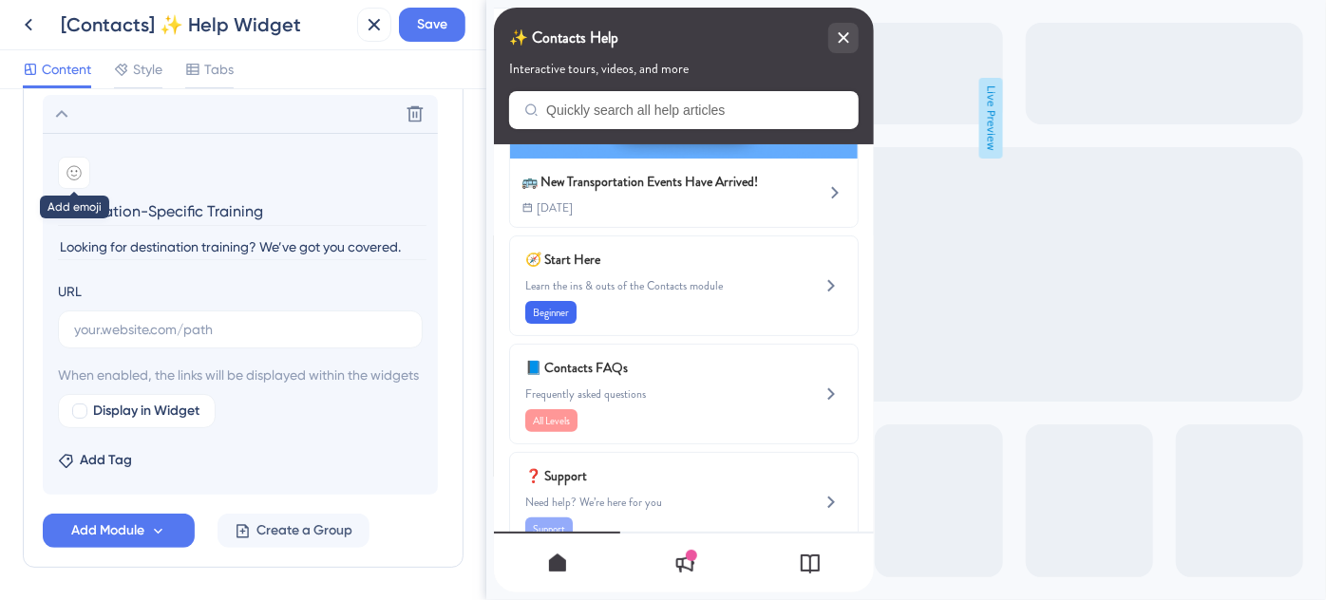
type input "Looking for destination training? We’ve got you covered."
click at [74, 160] on div at bounding box center [74, 173] width 32 height 32
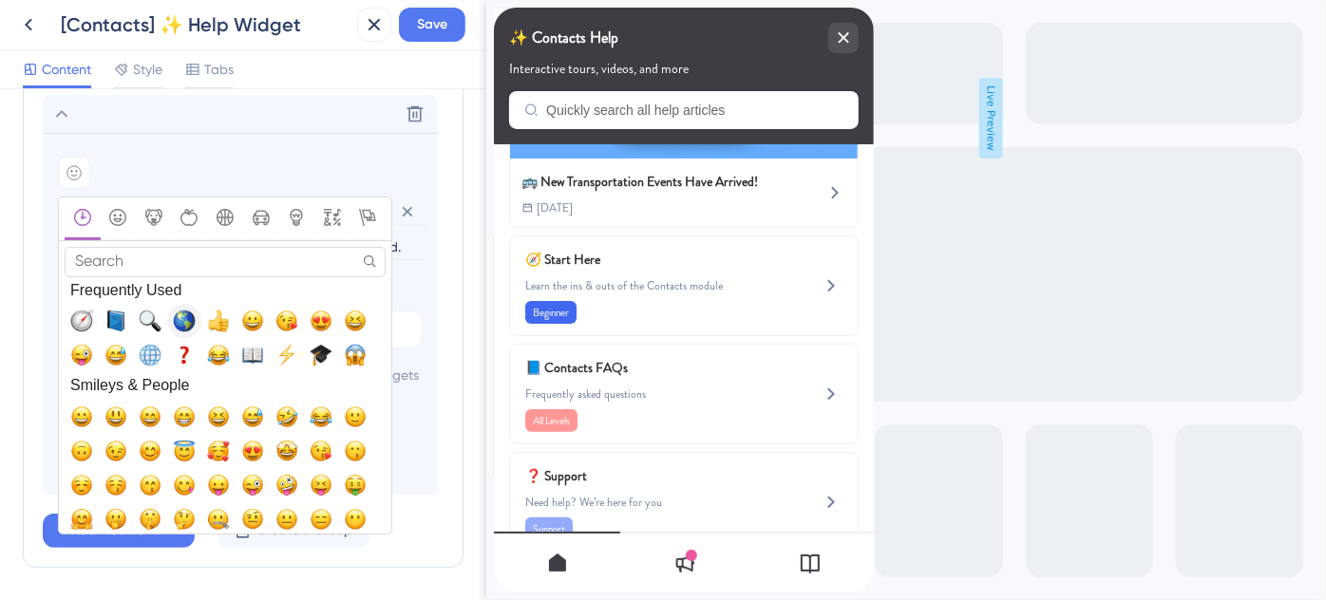
click at [186, 314] on span "🌎, earth_americas" at bounding box center [184, 321] width 23 height 23
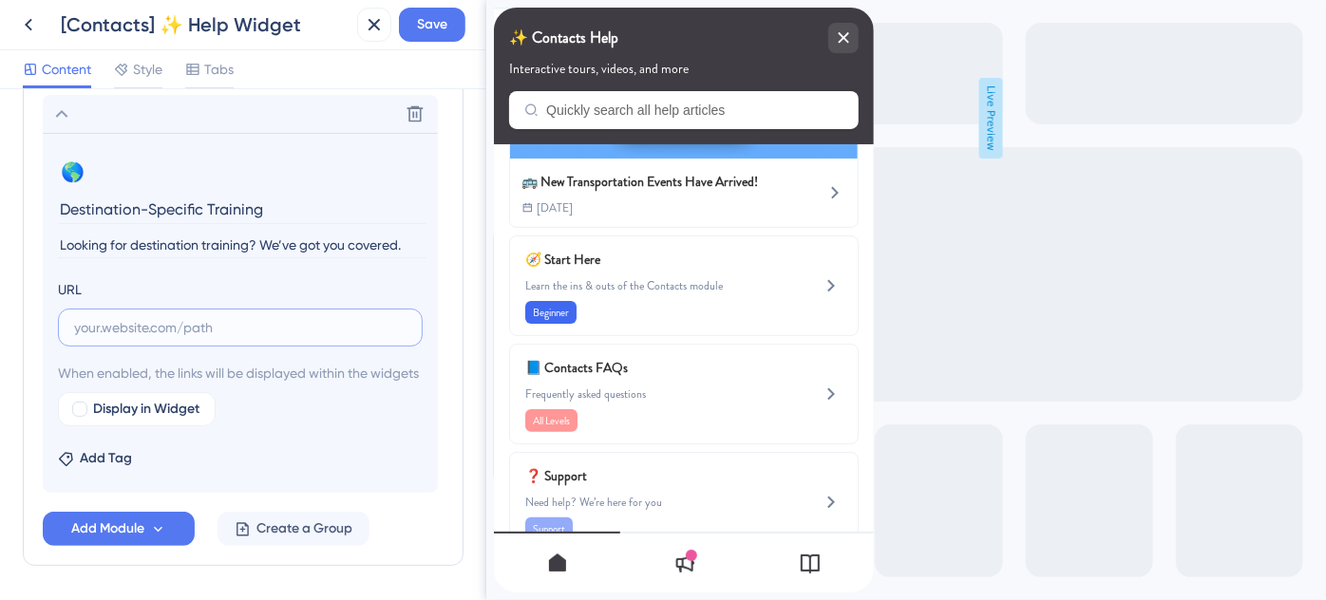
click at [160, 318] on input "text" at bounding box center [240, 327] width 332 height 21
paste input "https://help.safariportal.app/en/articles/14921-looking-for-destinationspecific…"
type input "https://help.safariportal.app/en/articles/14921-looking-for-destinationspecific…"
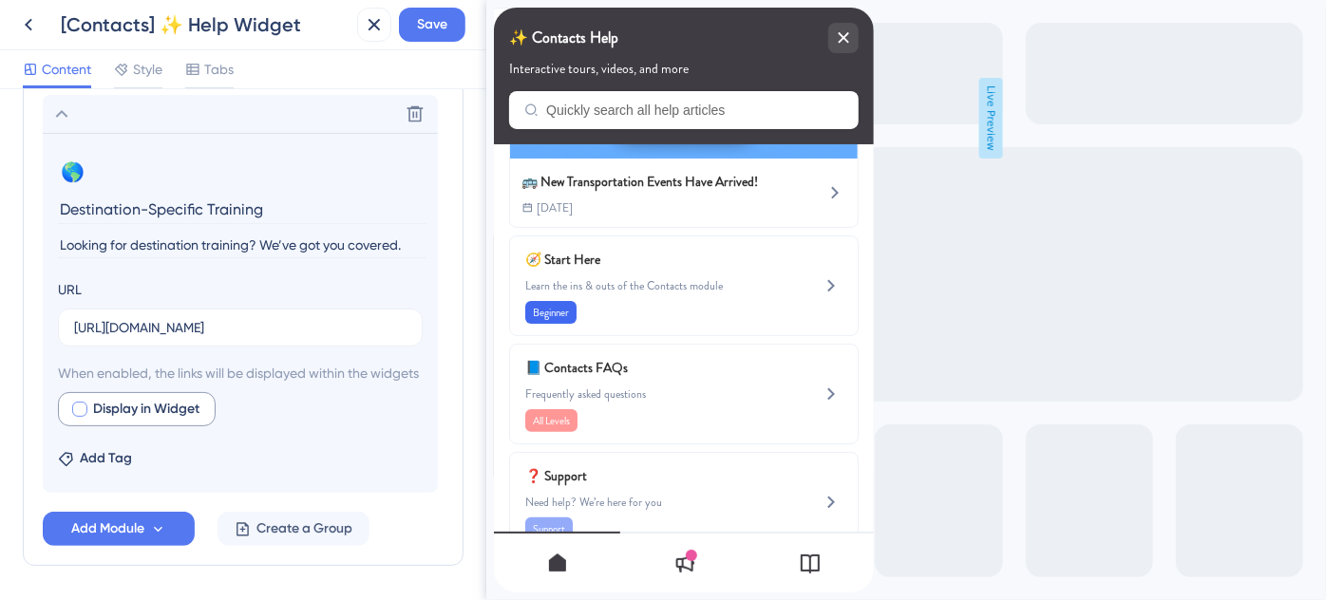
click at [83, 417] on div at bounding box center [79, 409] width 15 height 15
checkbox input "true"
click at [449, 26] on button "Save" at bounding box center [432, 25] width 66 height 34
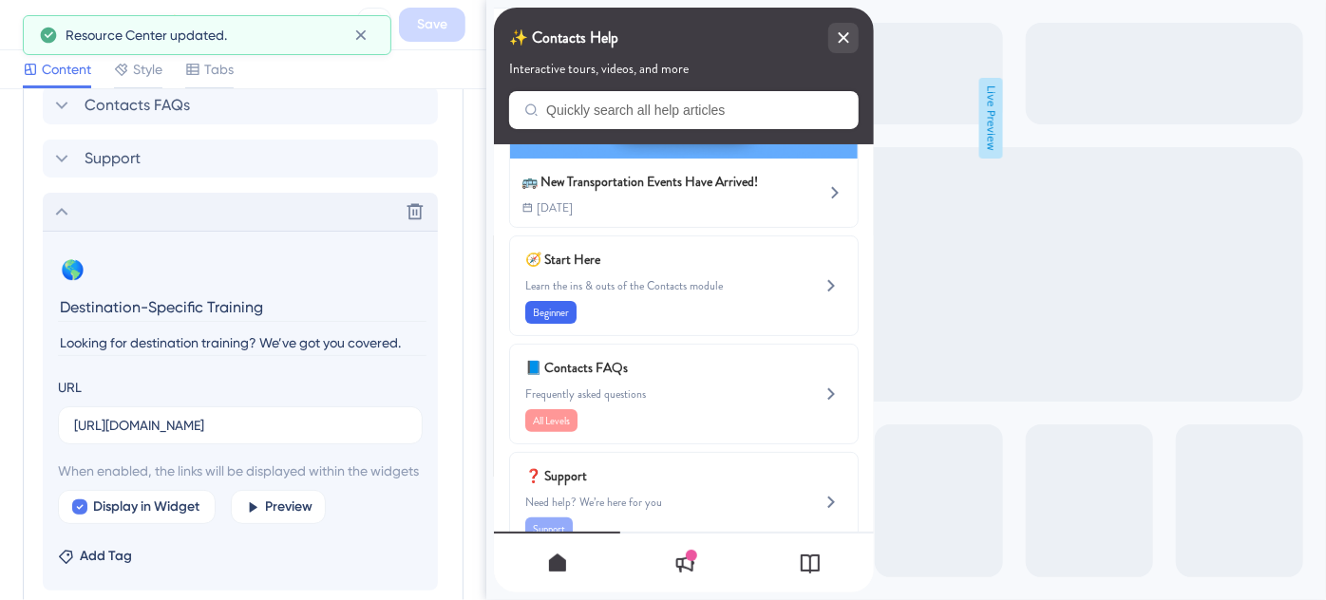
click at [63, 223] on icon at bounding box center [61, 211] width 23 height 23
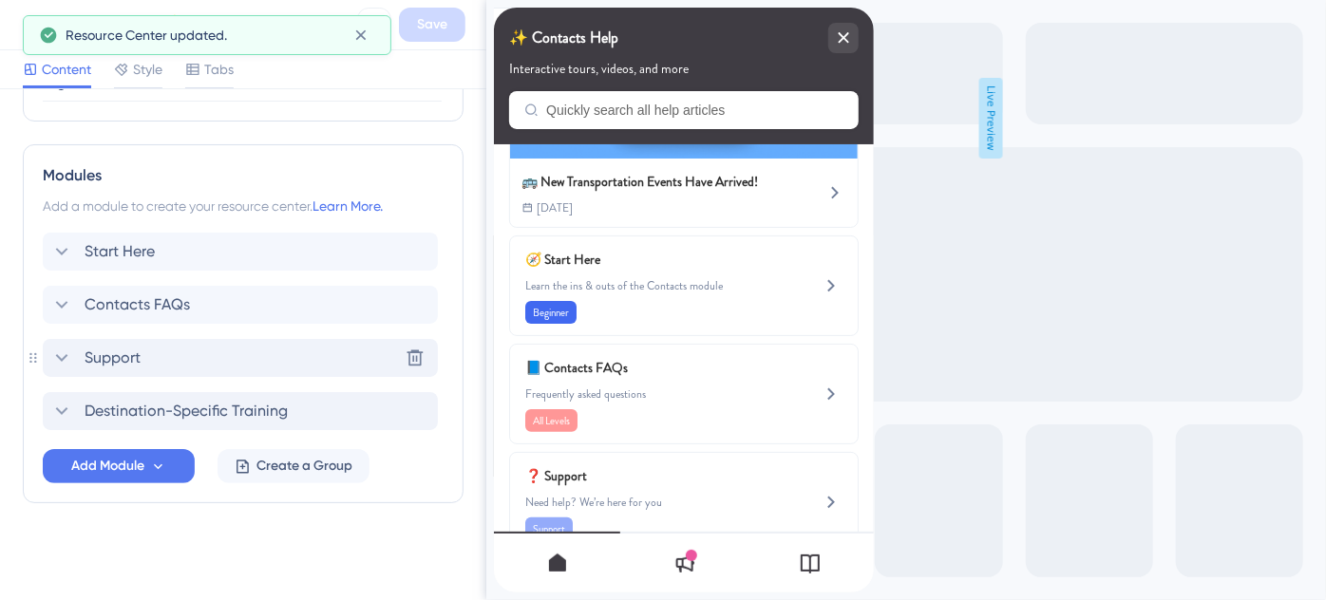
click at [98, 359] on span "Support" at bounding box center [113, 358] width 56 height 23
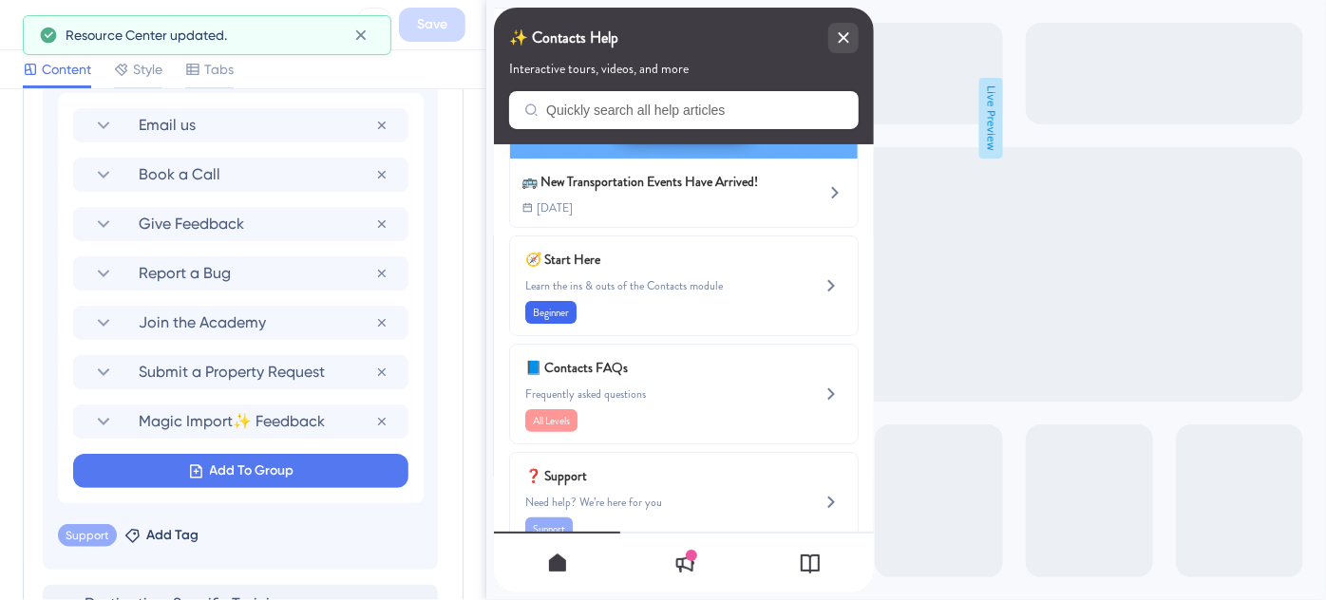
scroll to position [1449, 0]
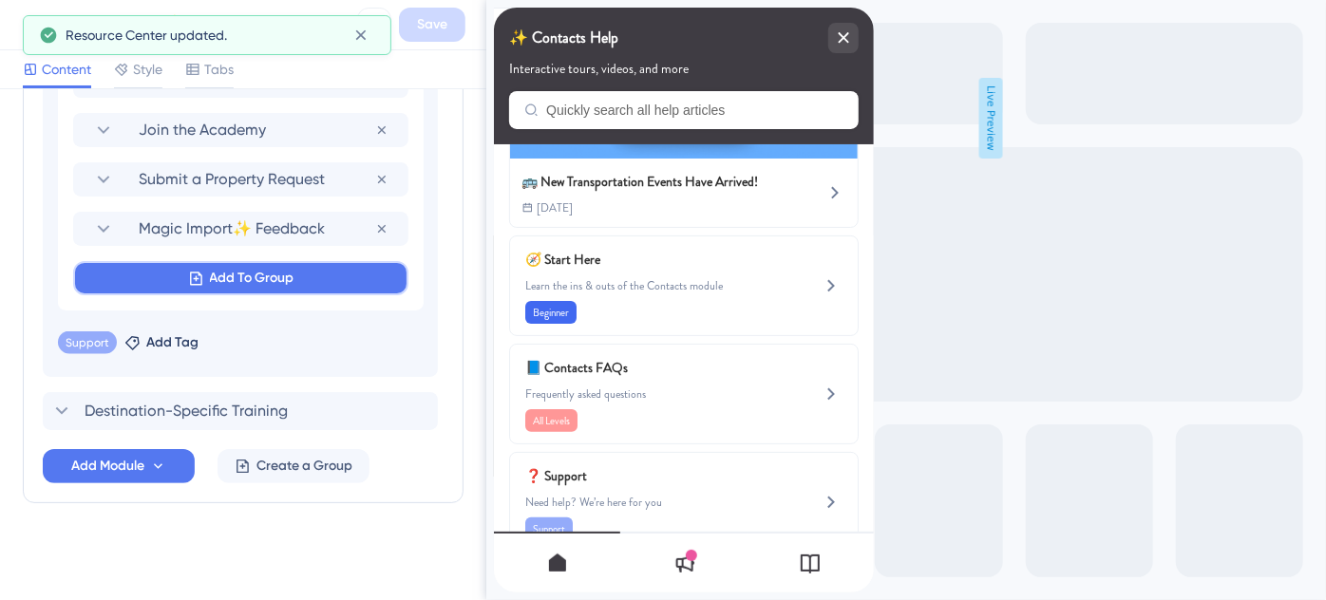
click at [198, 280] on icon at bounding box center [196, 279] width 16 height 16
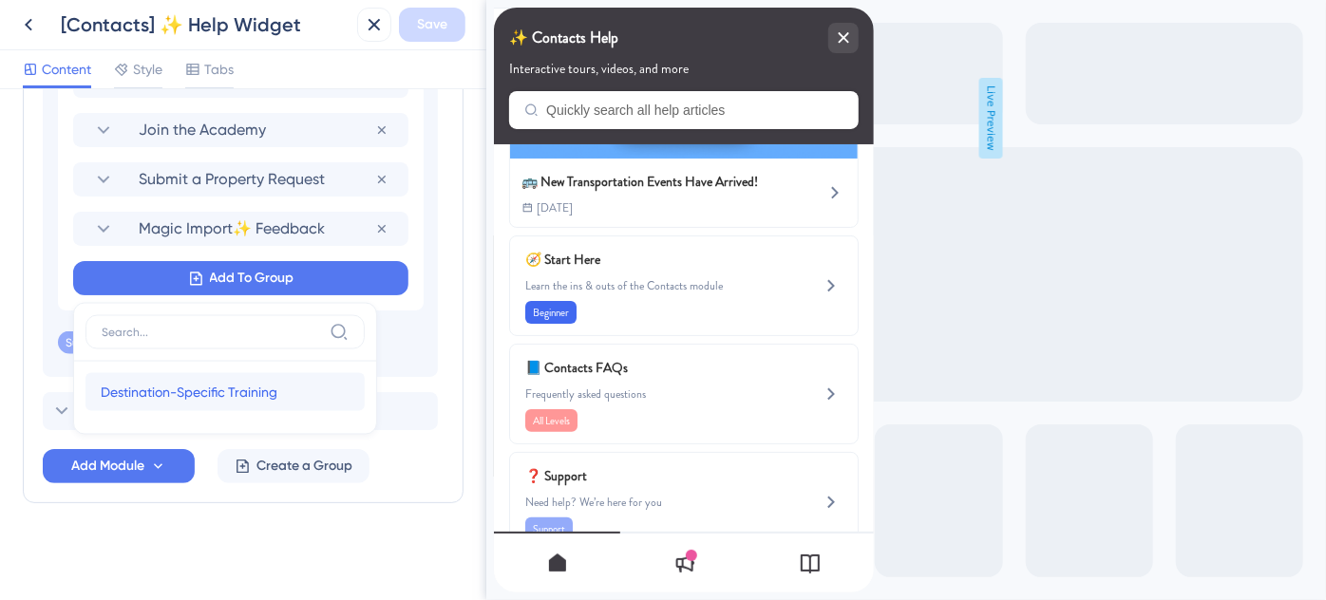
click at [203, 387] on span "Destination-Specific Training" at bounding box center [189, 392] width 177 height 23
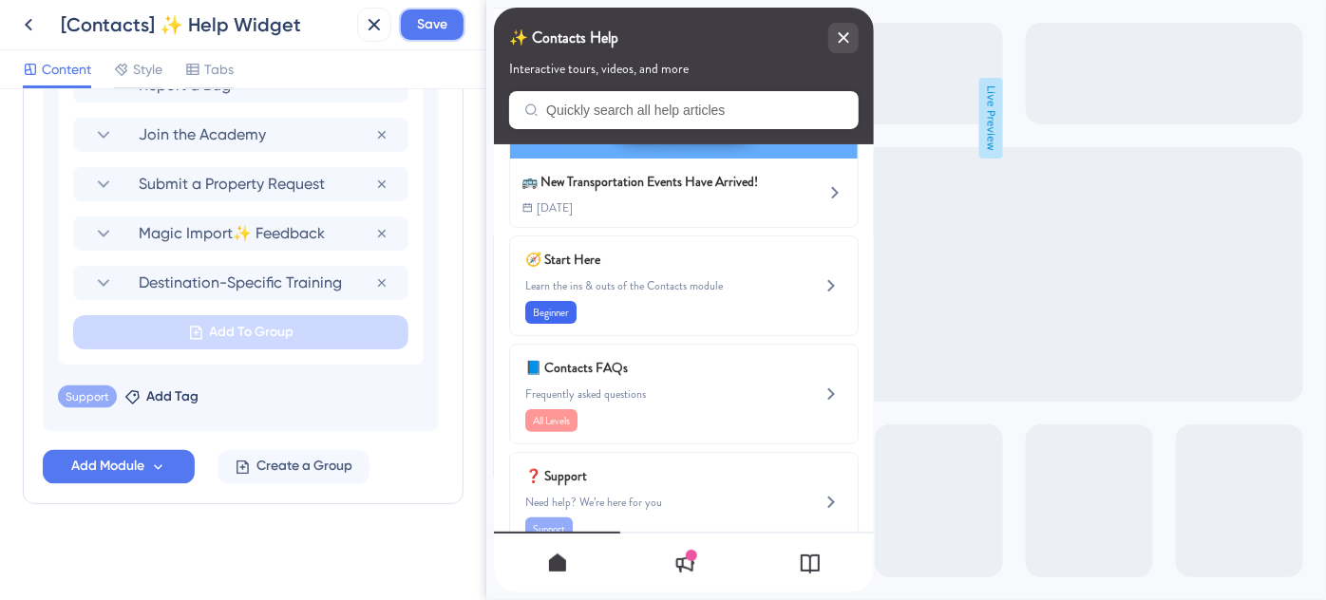
click at [442, 27] on span "Save" at bounding box center [432, 24] width 30 height 23
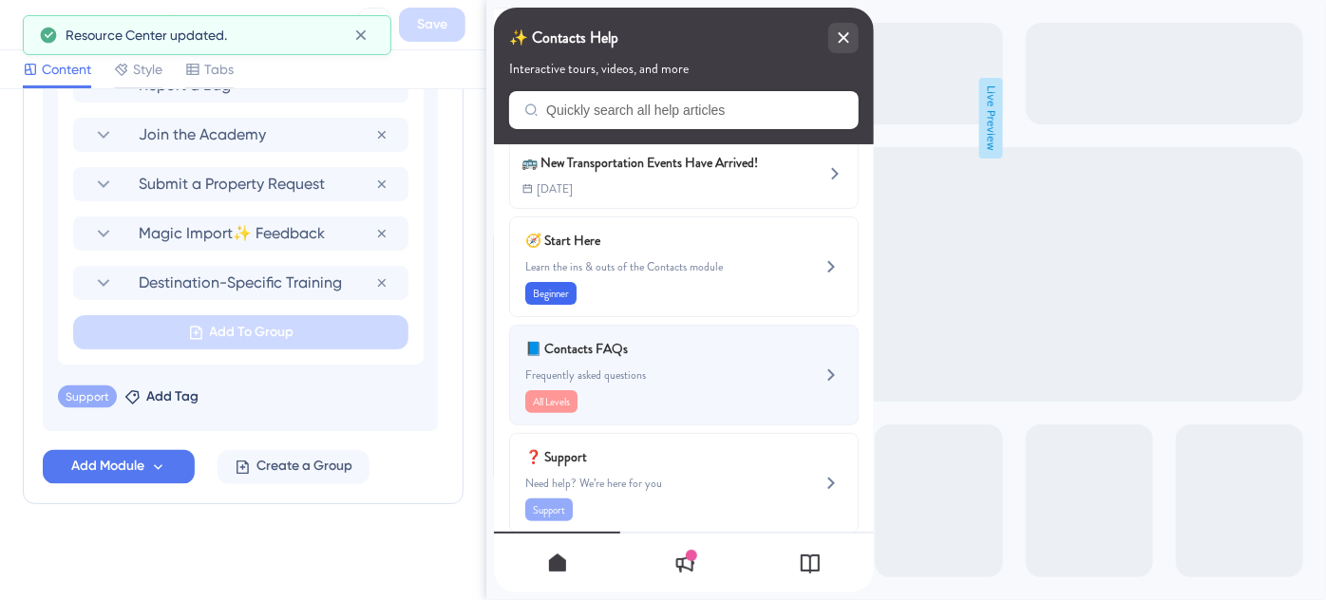
scroll to position [213, 0]
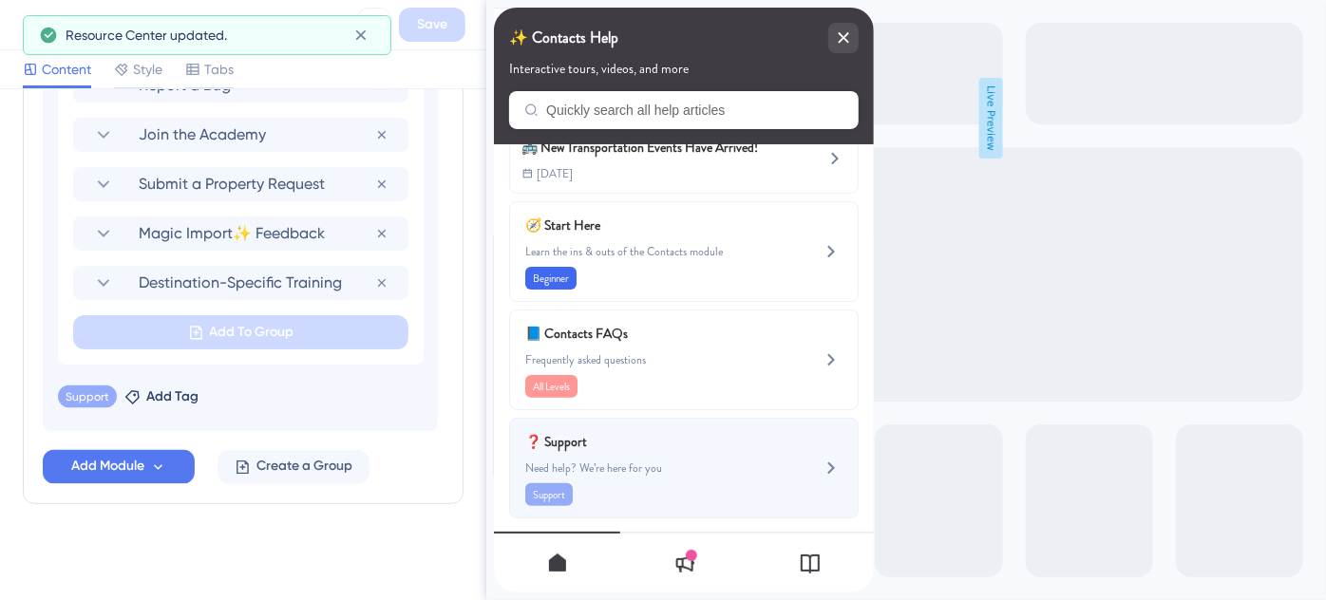
click at [689, 461] on span "Need help? We’re here for you" at bounding box center [651, 468] width 254 height 15
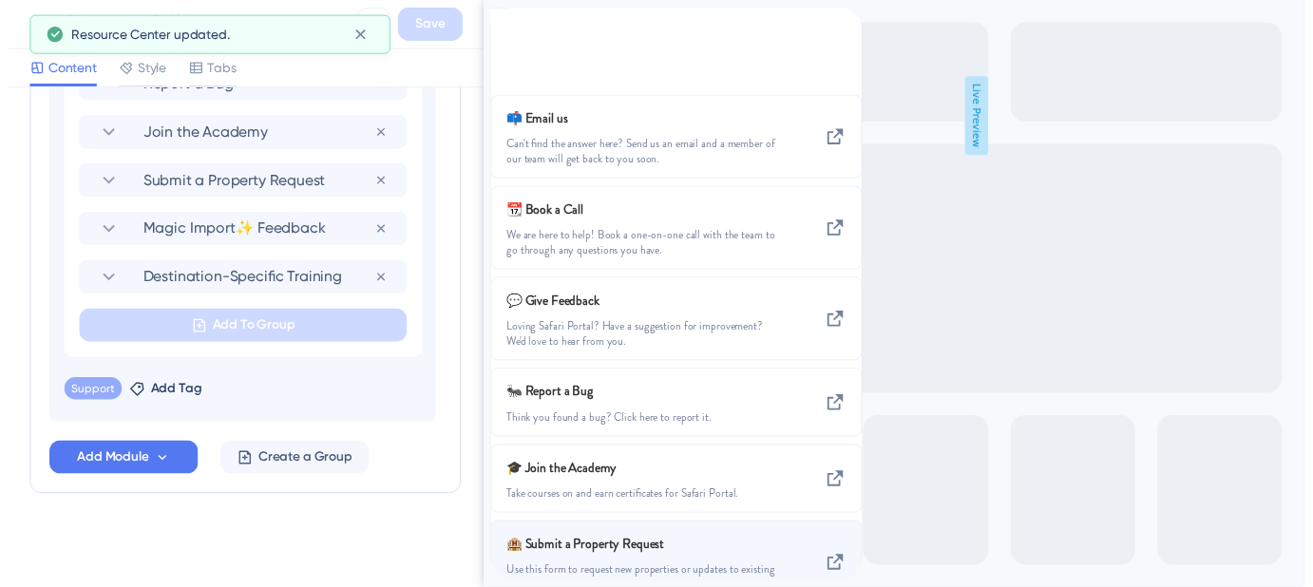
scroll to position [271, 0]
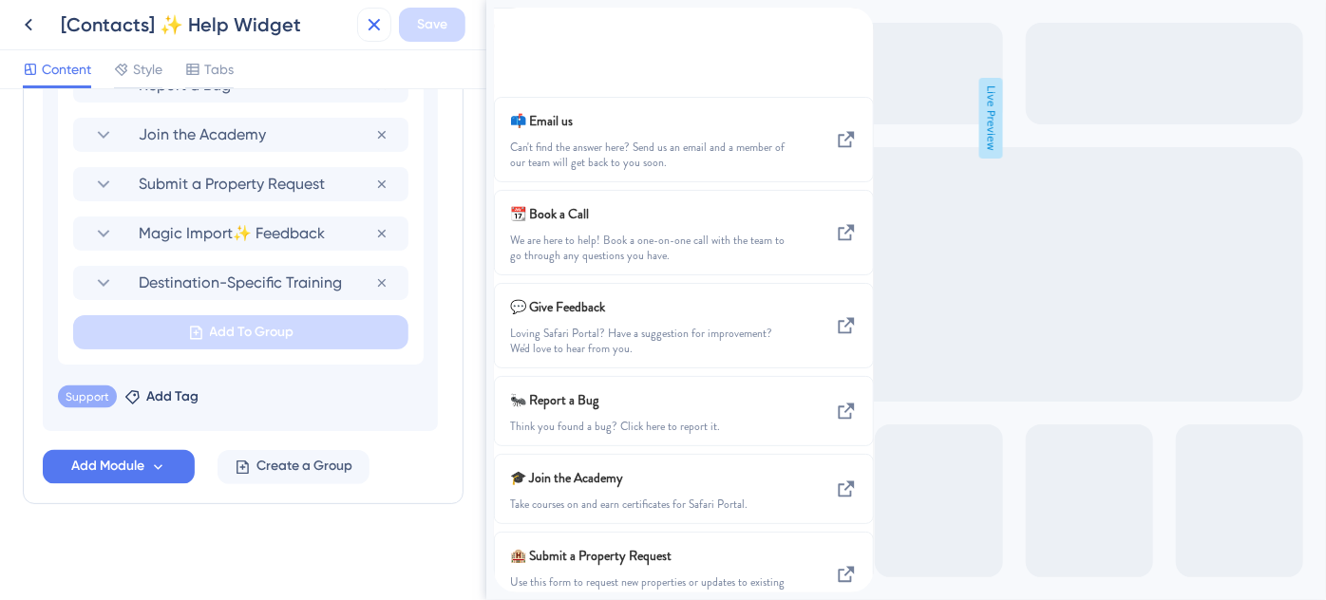
click at [368, 19] on icon at bounding box center [374, 24] width 23 height 23
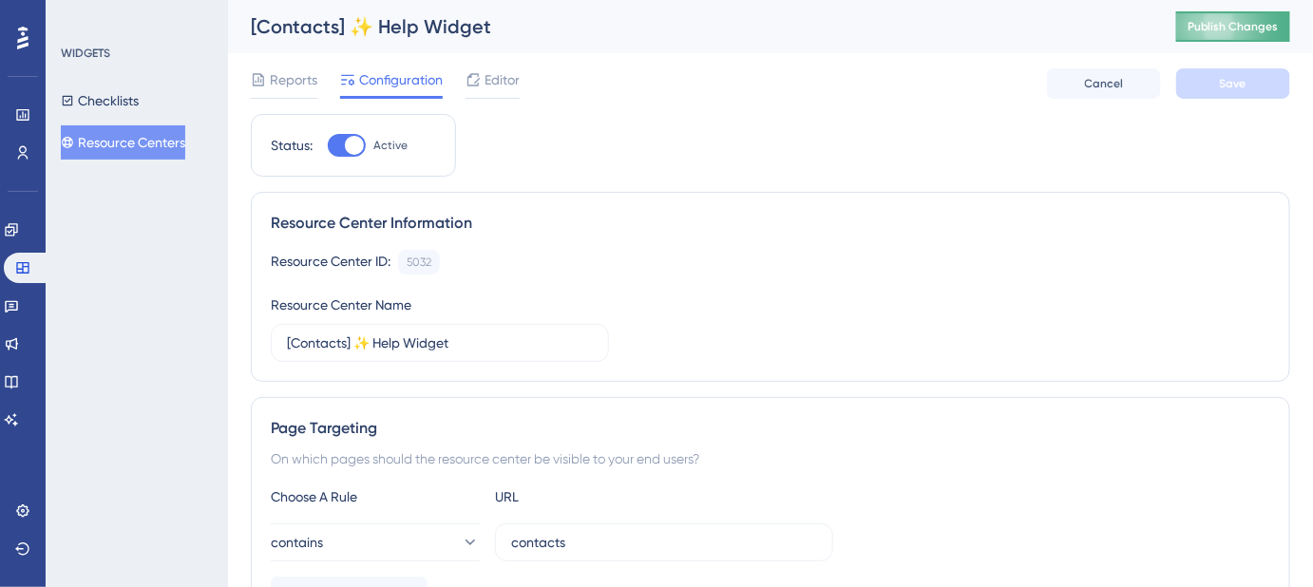
click at [1233, 25] on span "Publish Changes" at bounding box center [1232, 26] width 91 height 15
click at [117, 129] on button "Resource Centers" at bounding box center [123, 142] width 124 height 34
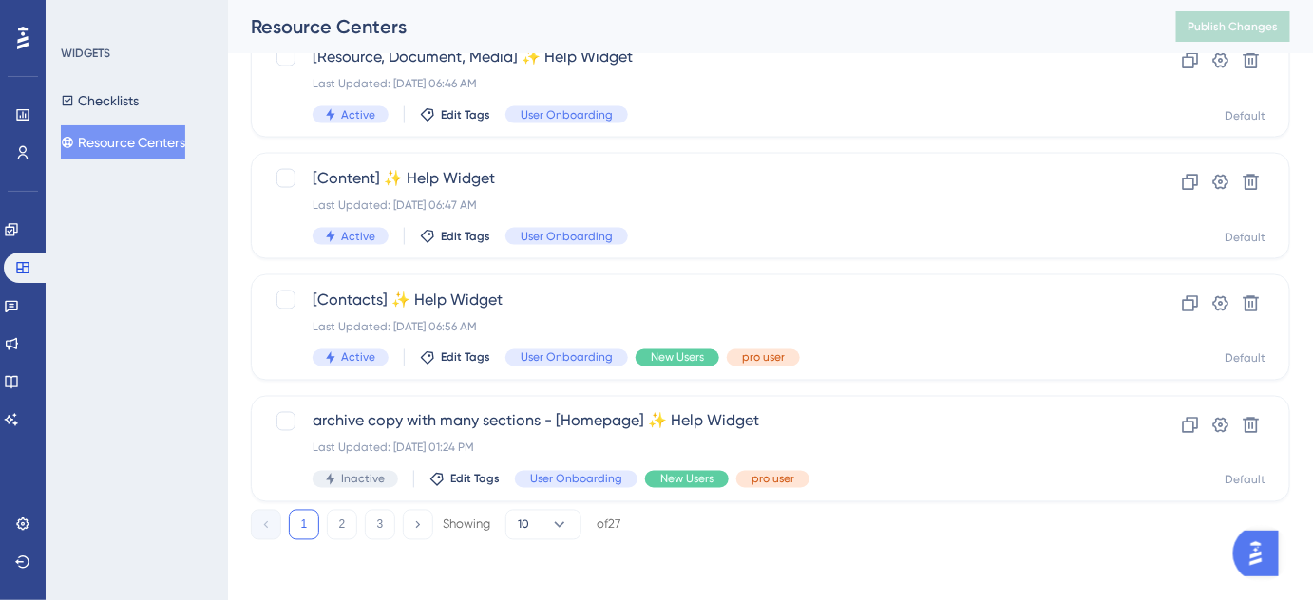
scroll to position [874, 0]
click at [336, 529] on button "2" at bounding box center [342, 524] width 30 height 30
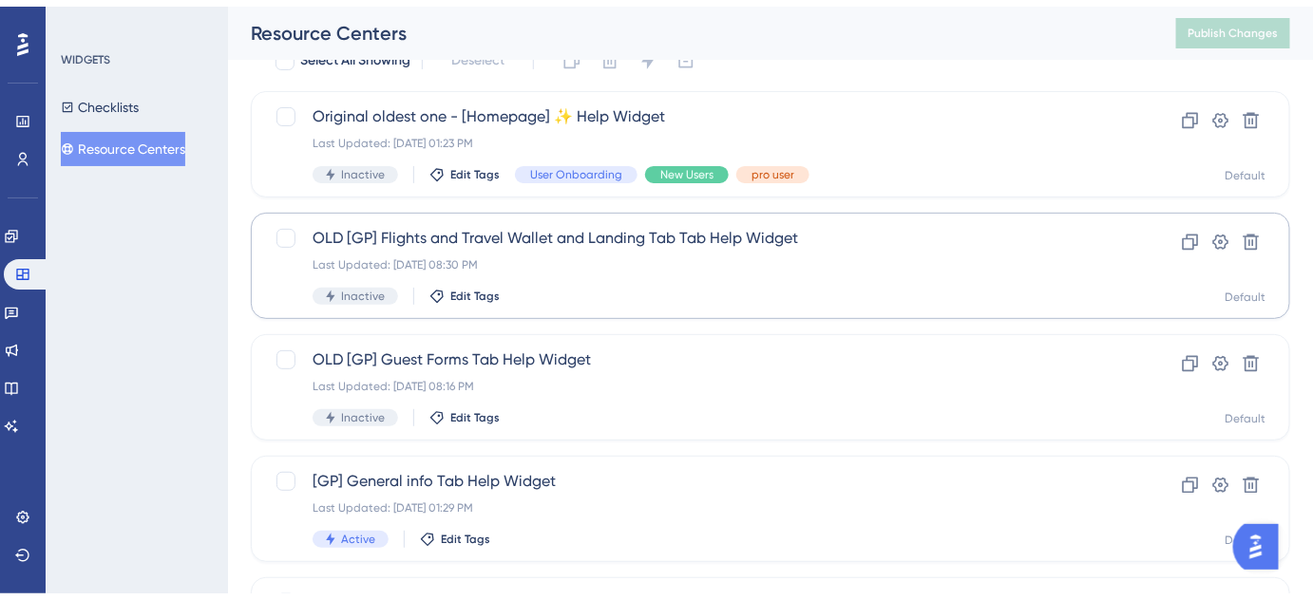
scroll to position [258, 0]
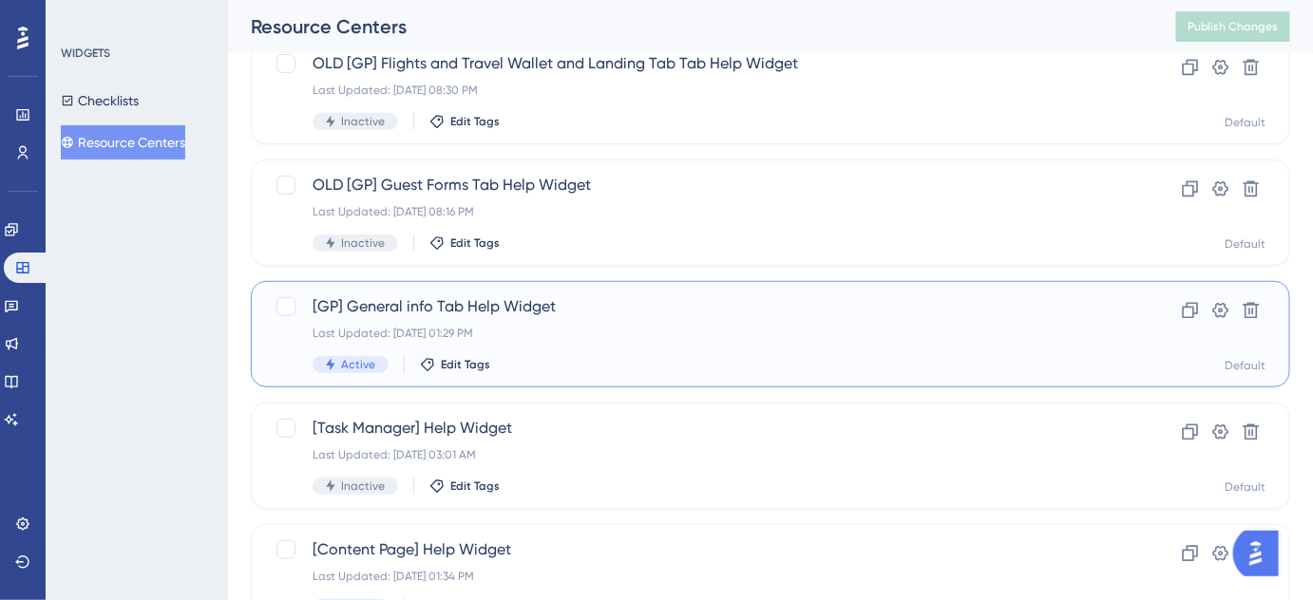
click at [491, 304] on span "[GP] General info Tab Help Widget" at bounding box center [695, 306] width 764 height 23
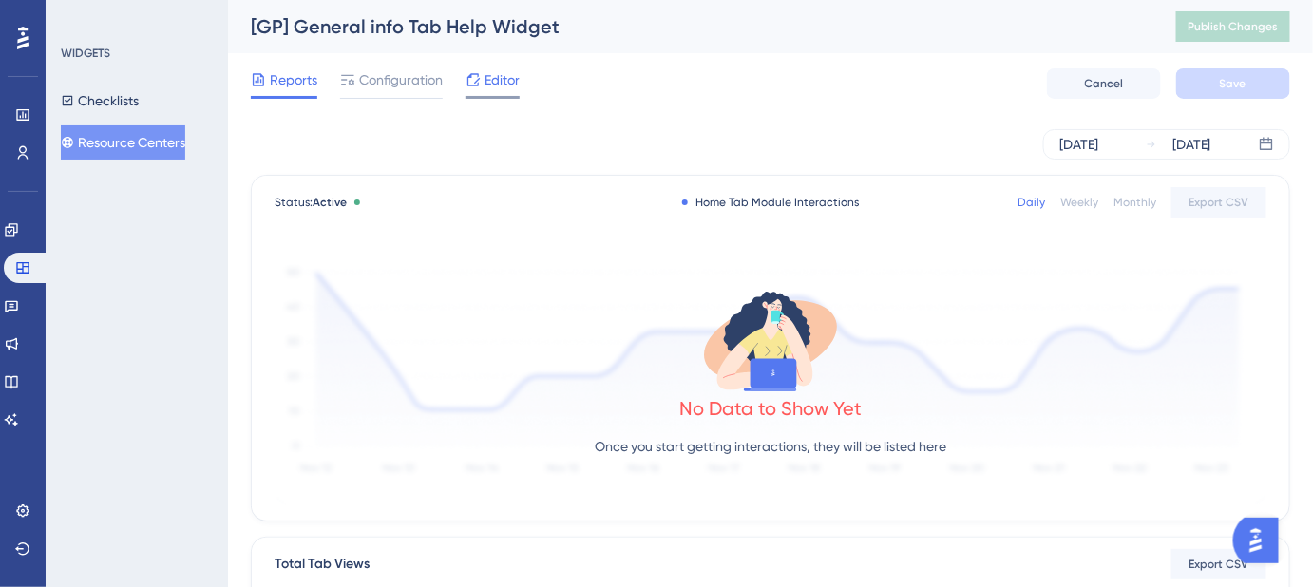
click at [503, 87] on span "Editor" at bounding box center [501, 79] width 35 height 23
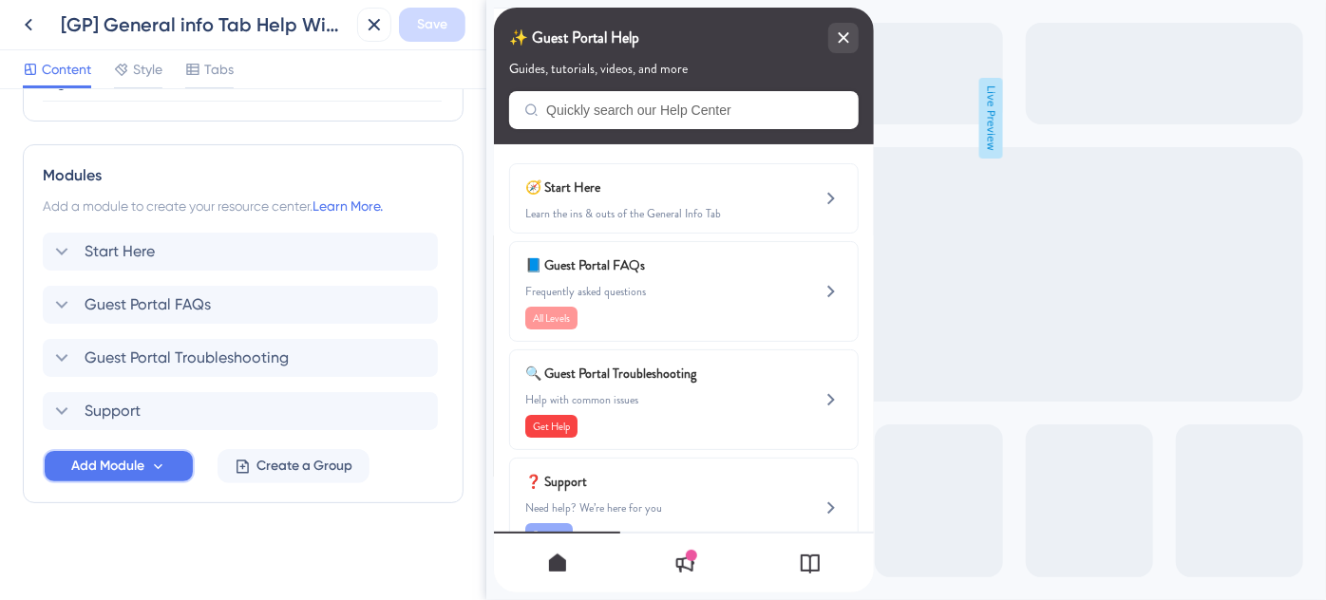
click at [160, 460] on icon at bounding box center [158, 467] width 16 height 16
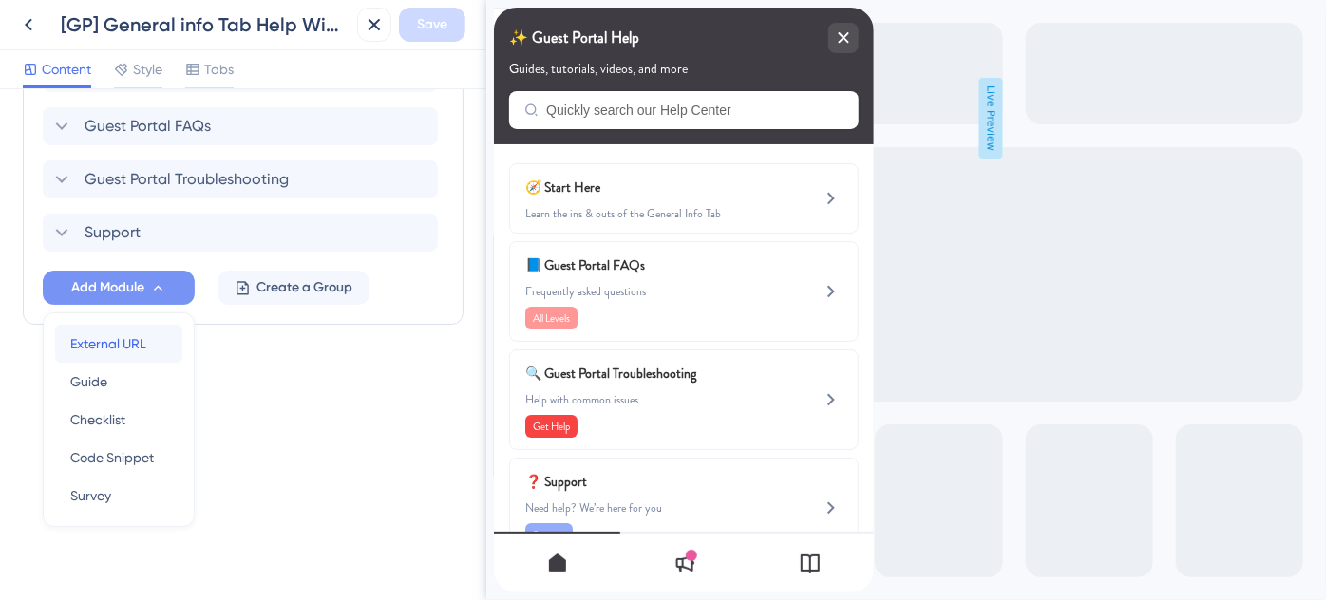
click at [112, 342] on span "External URL" at bounding box center [108, 343] width 76 height 23
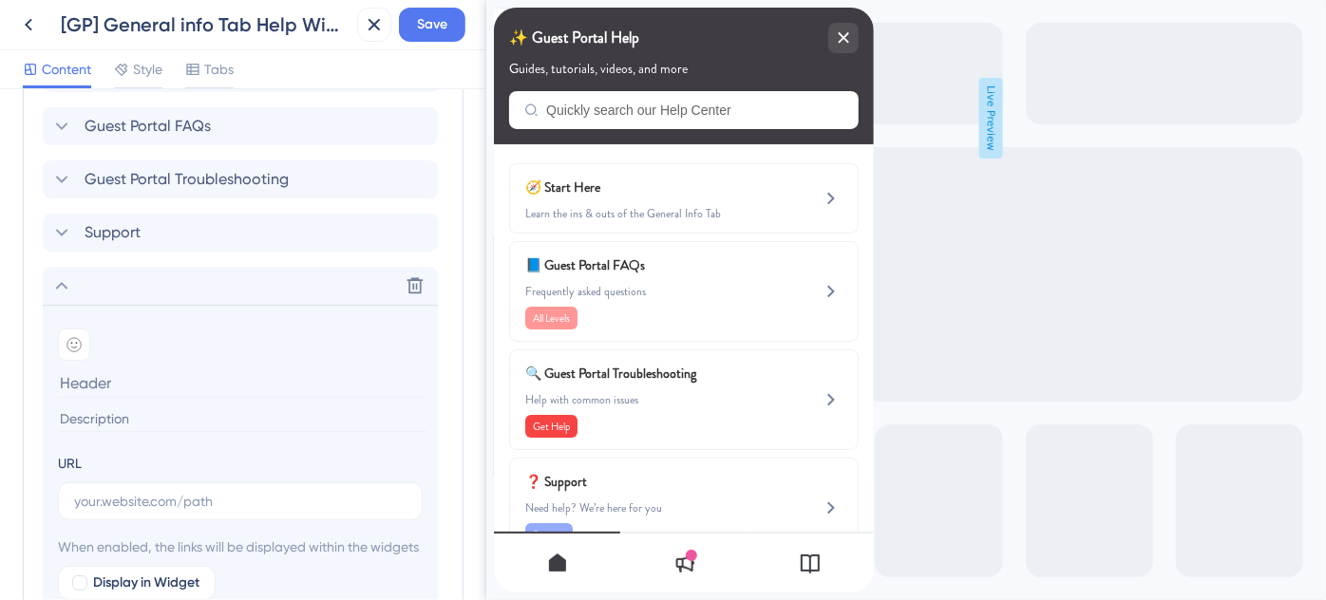
click at [104, 375] on input at bounding box center [242, 383] width 369 height 29
paste input "Destination-Specific Training"
type input "Destination-Specific Training"
click at [186, 414] on input at bounding box center [242, 420] width 369 height 26
paste input "Looking for destination training? We’ve got you covered."
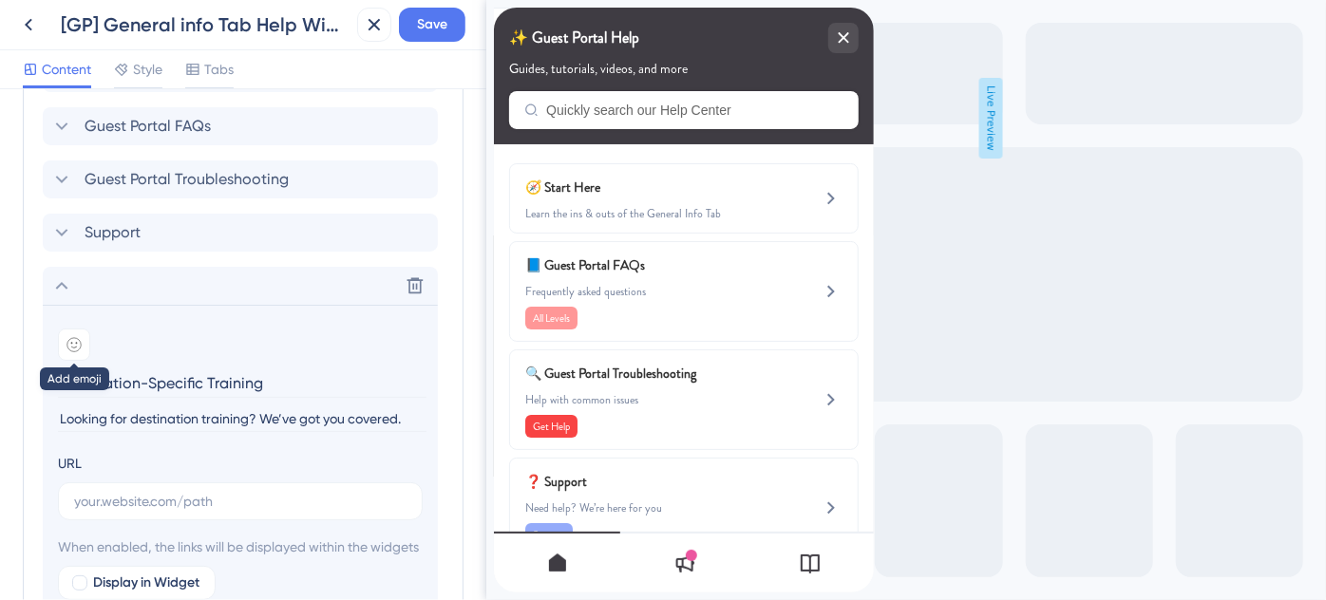
type input "Looking for destination training? We’ve got you covered."
click at [77, 342] on icon at bounding box center [73, 344] width 15 height 15
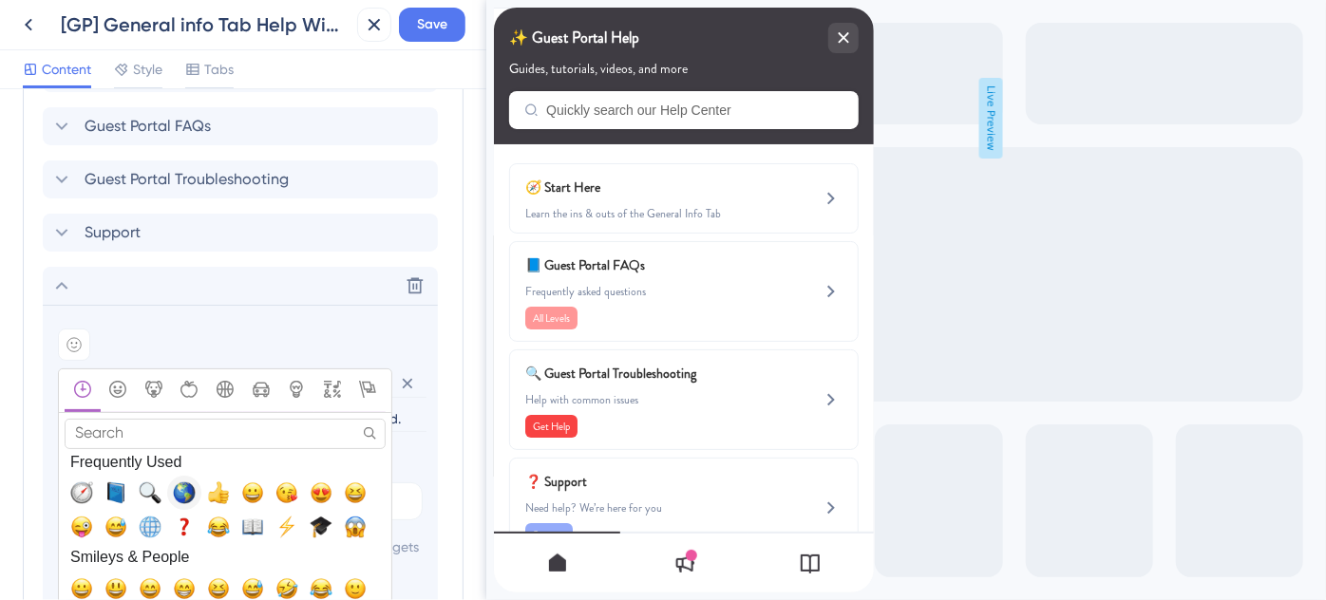
click at [186, 487] on span "🌎, earth_americas" at bounding box center [184, 493] width 23 height 23
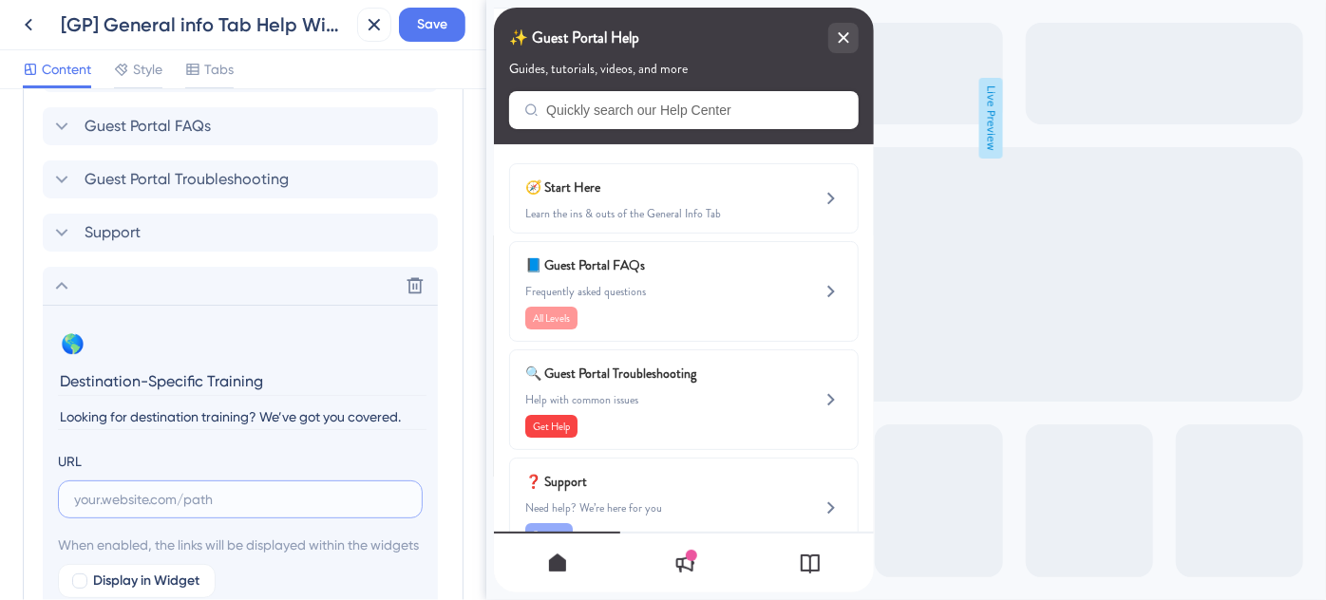
click at [215, 494] on input "text" at bounding box center [240, 499] width 332 height 21
paste input "https://help.safariportal.app/en/articles/14921-looking-for-destinationspecific…"
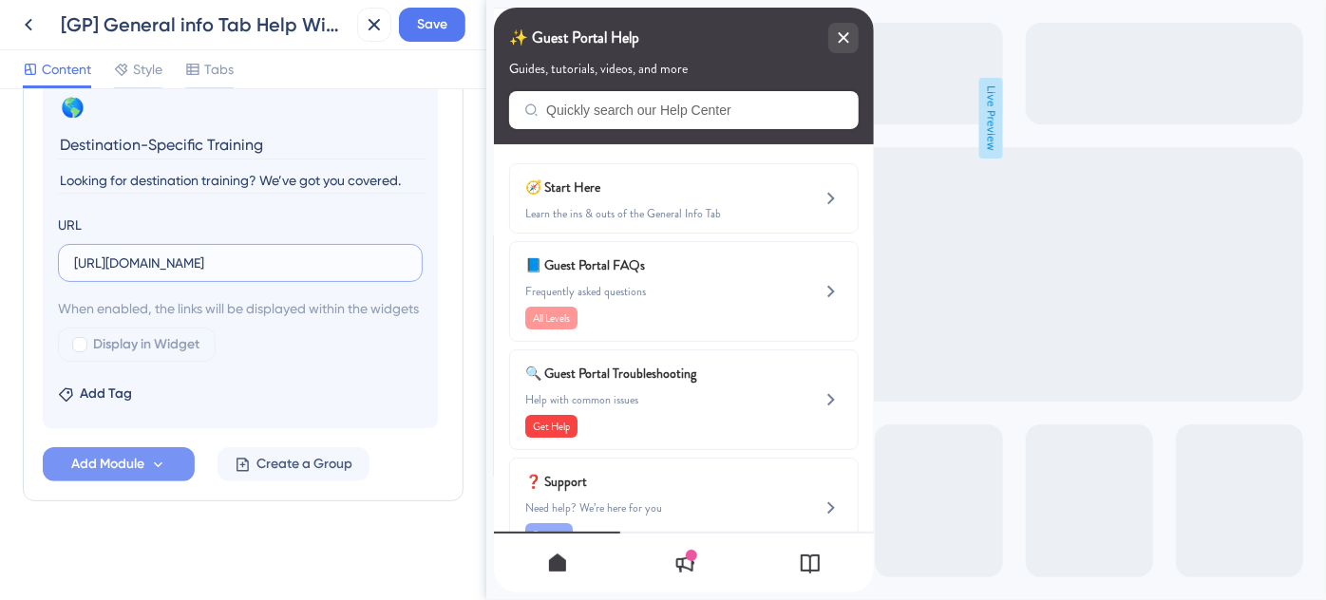
scroll to position [1262, 0]
type input "https://help.safariportal.app/en/articles/14921-looking-for-destinationspecific…"
click at [74, 348] on div at bounding box center [79, 344] width 15 height 15
checkbox input "true"
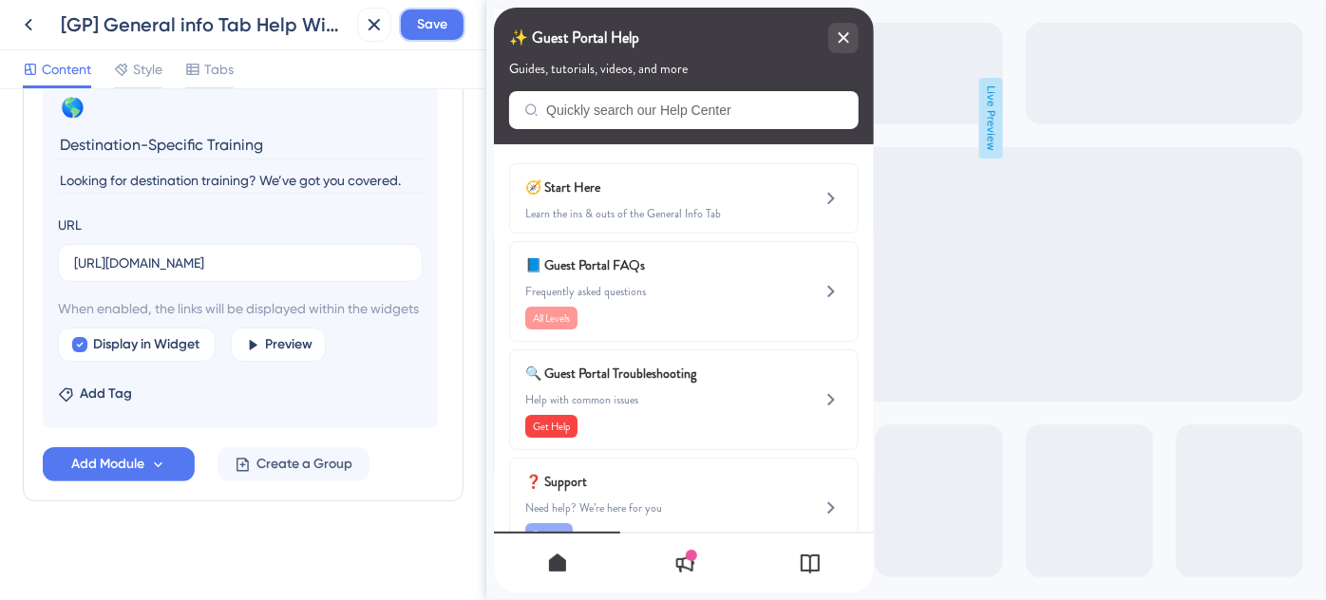
click at [446, 25] on span "Save" at bounding box center [432, 24] width 30 height 23
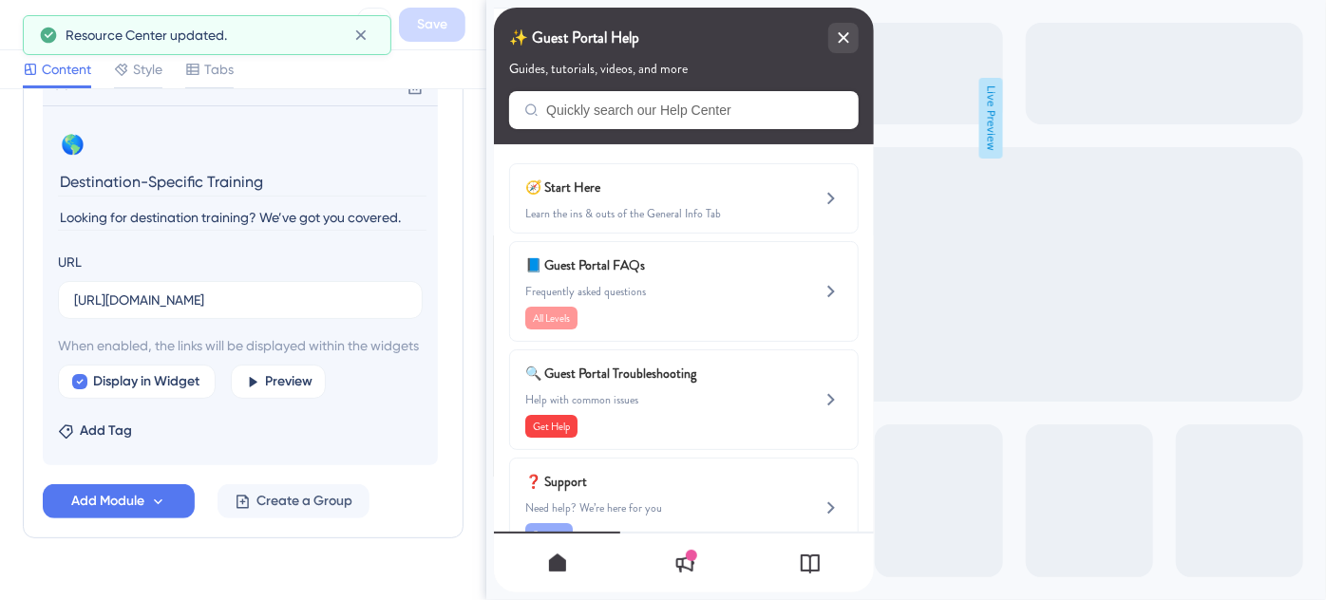
scroll to position [1089, 0]
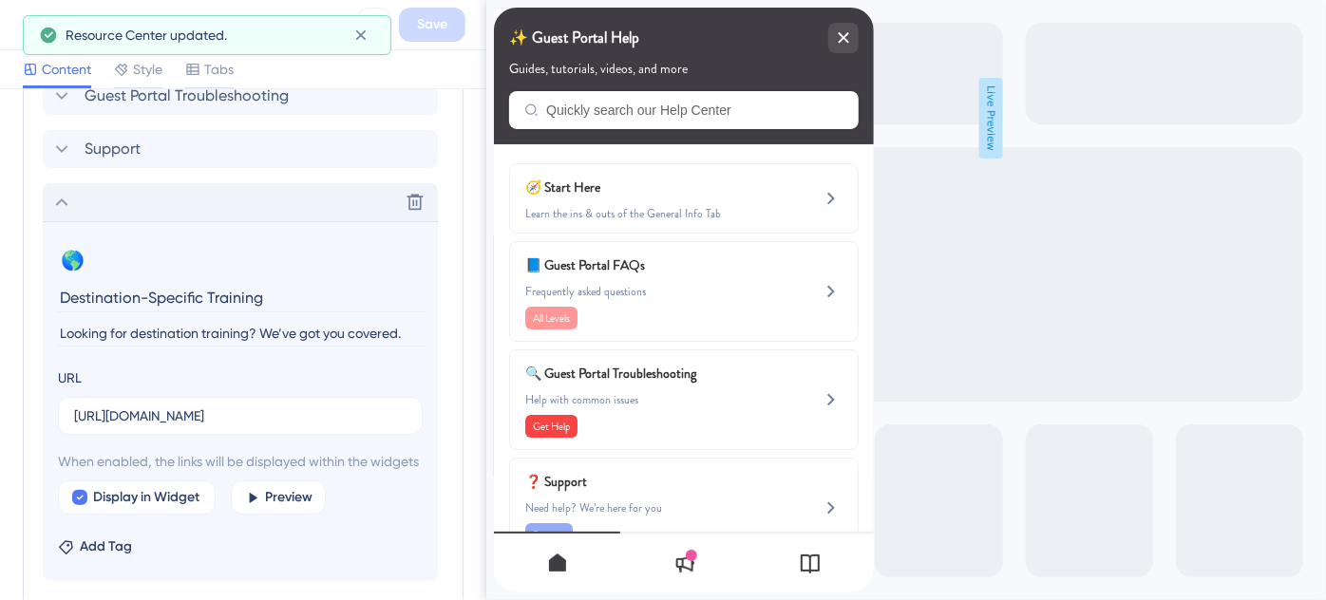
click at [59, 199] on icon at bounding box center [62, 203] width 12 height 8
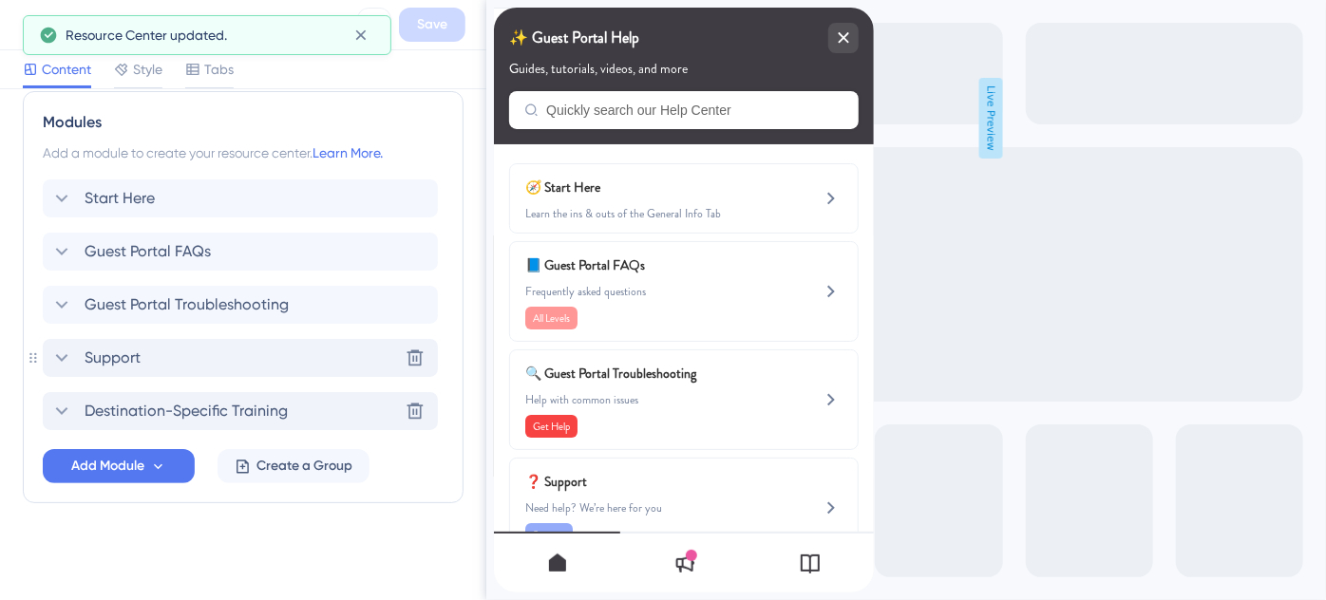
click at [124, 356] on span "Support" at bounding box center [113, 358] width 56 height 23
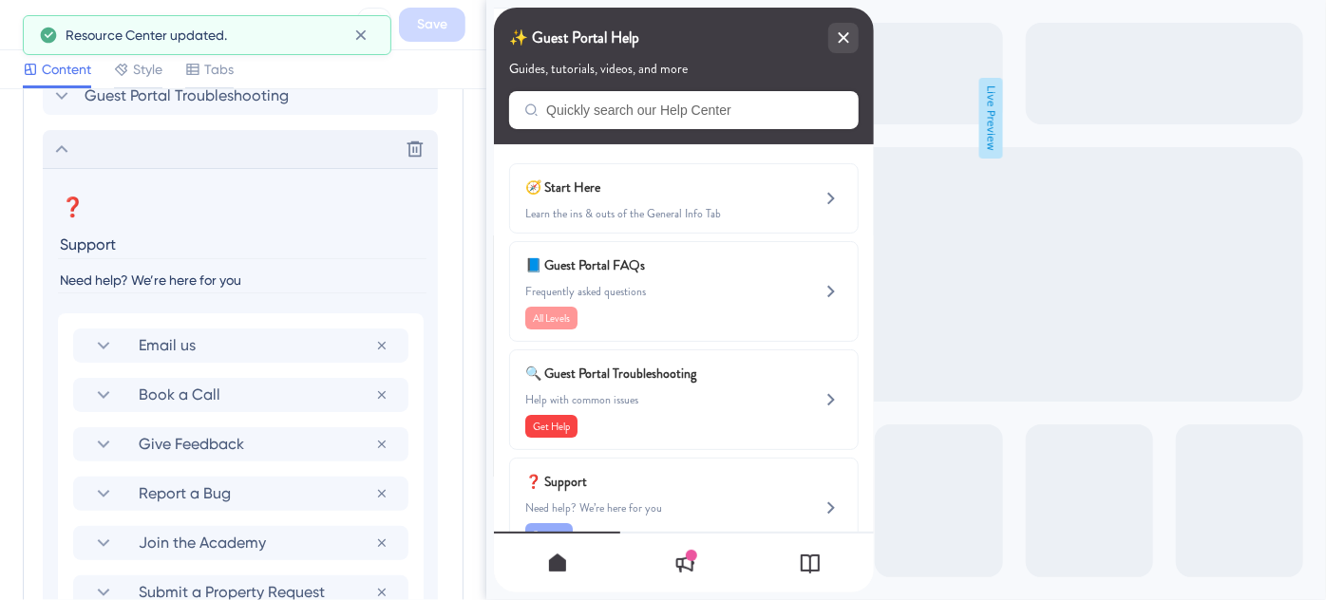
scroll to position [1434, 0]
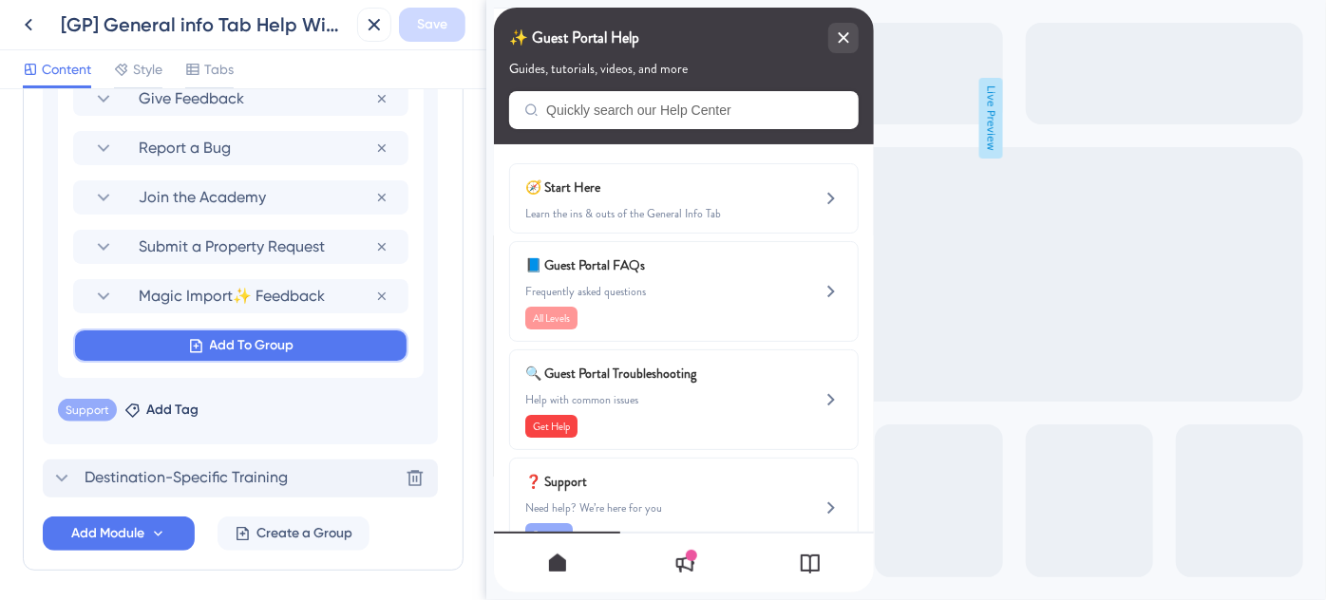
click at [226, 345] on span "Add To Group" at bounding box center [252, 345] width 85 height 23
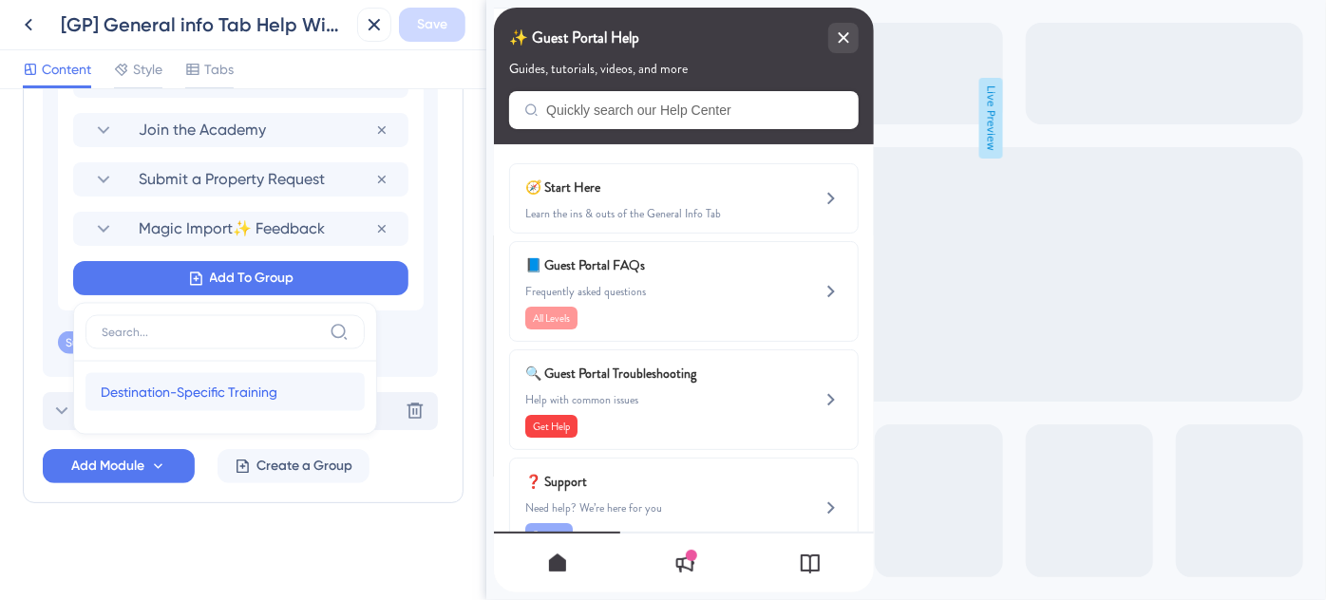
click at [210, 386] on span "Destination-Specific Training" at bounding box center [189, 392] width 177 height 23
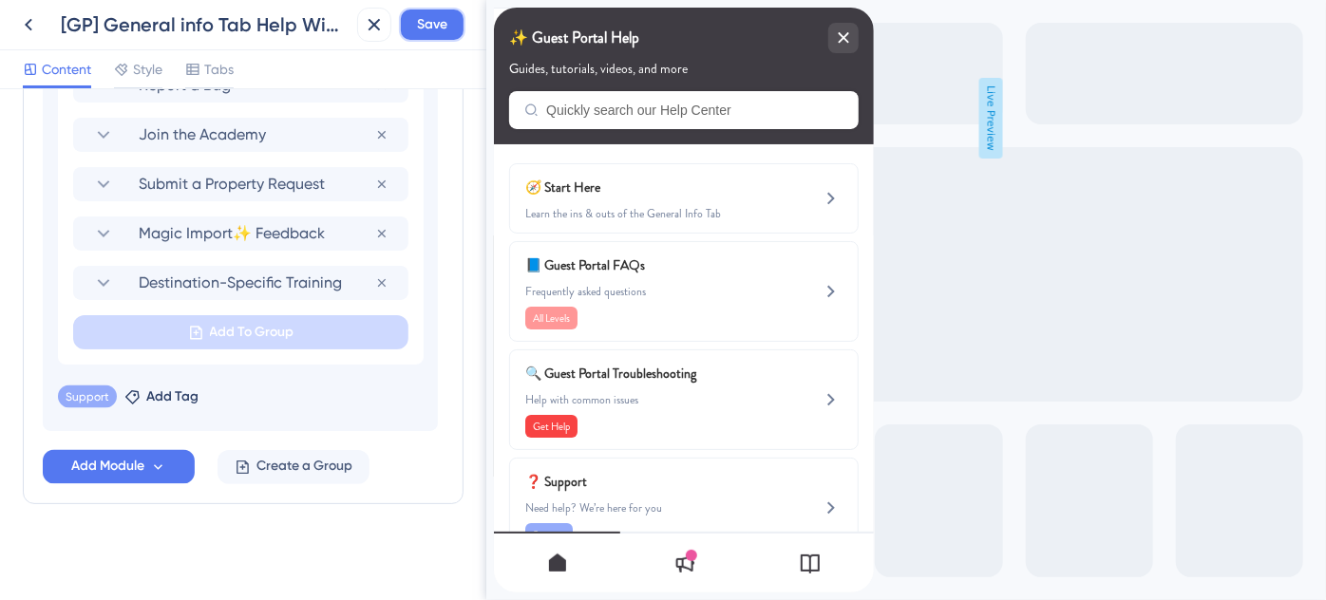
click at [435, 17] on span "Save" at bounding box center [432, 24] width 30 height 23
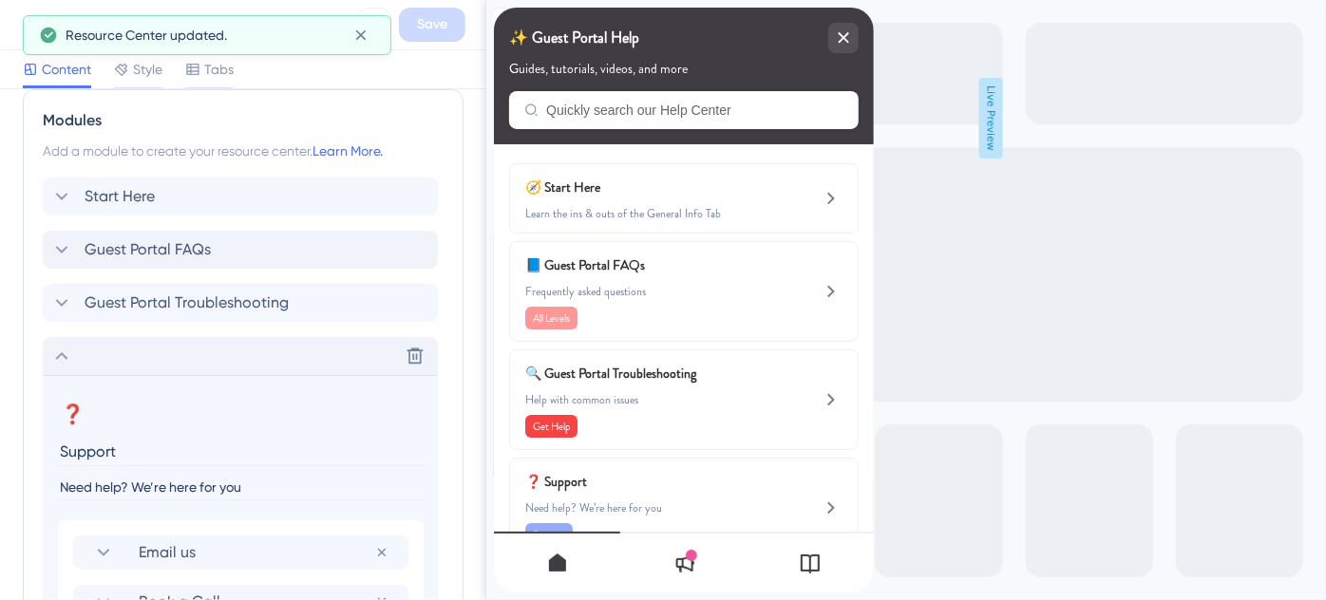
scroll to position [807, 0]
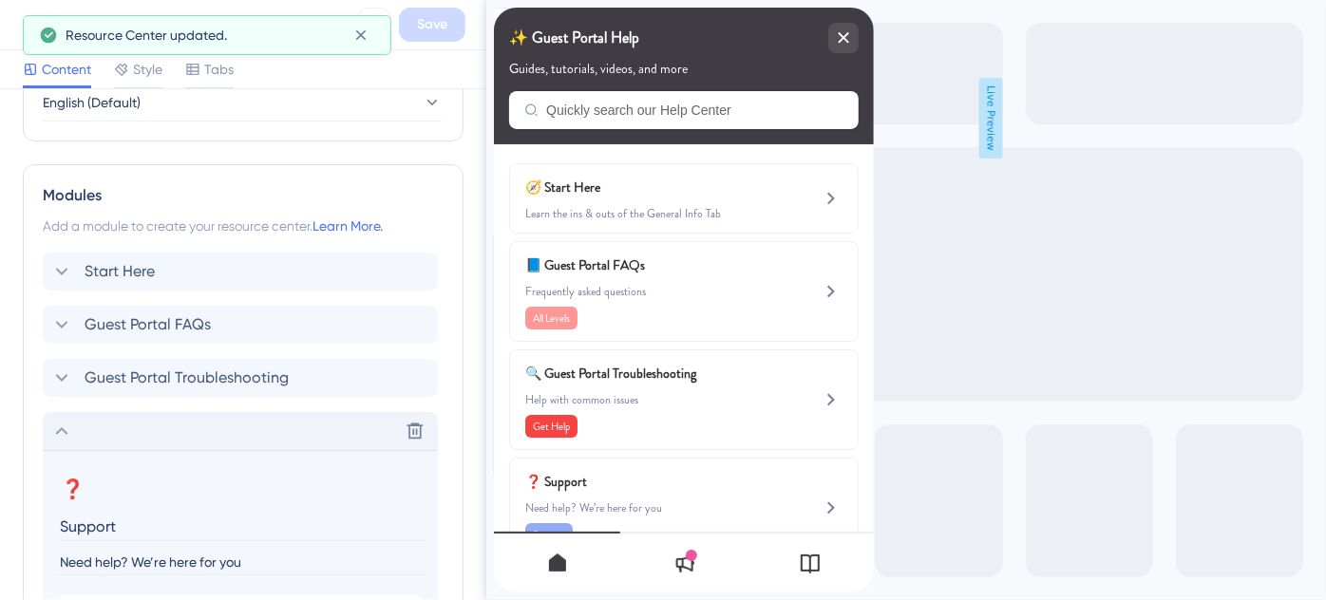
click at [62, 427] on icon at bounding box center [62, 431] width 12 height 8
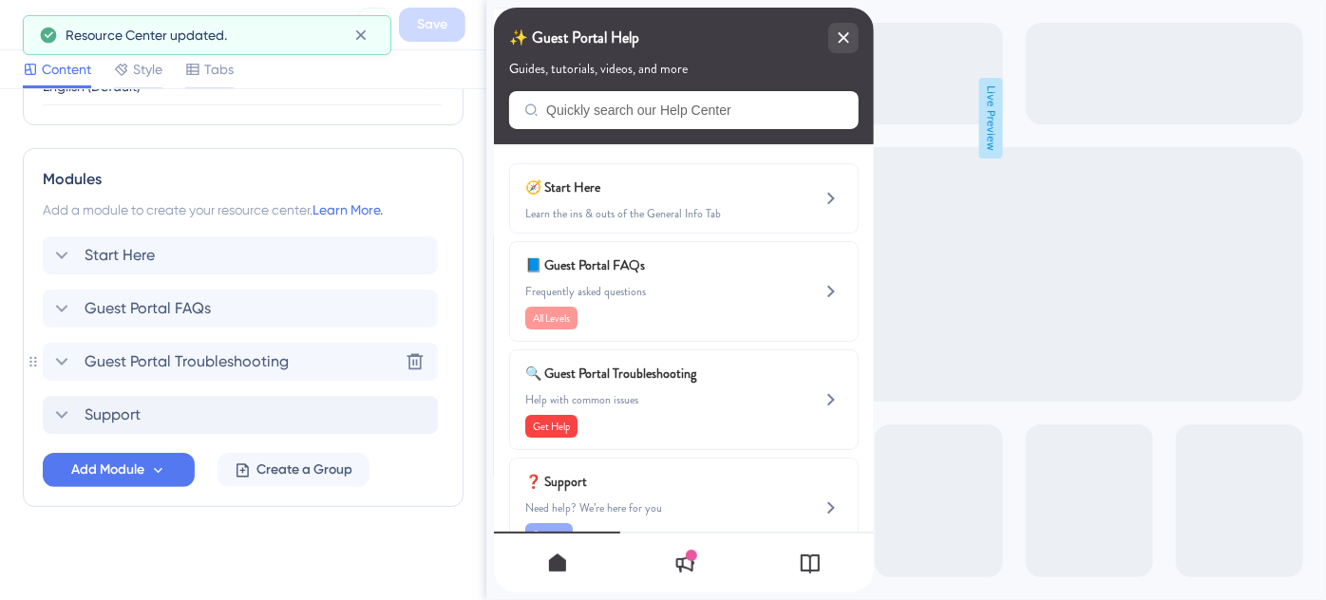
scroll to position [826, 0]
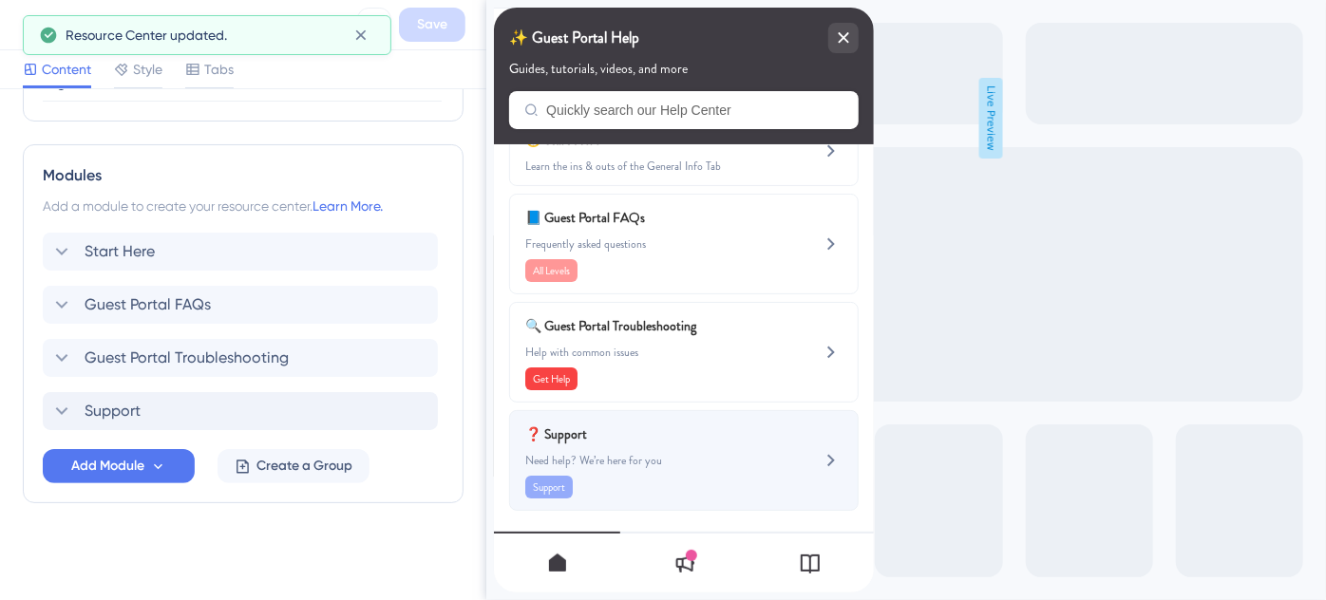
click at [687, 453] on span "Need help? We’re here for you" at bounding box center [651, 460] width 254 height 15
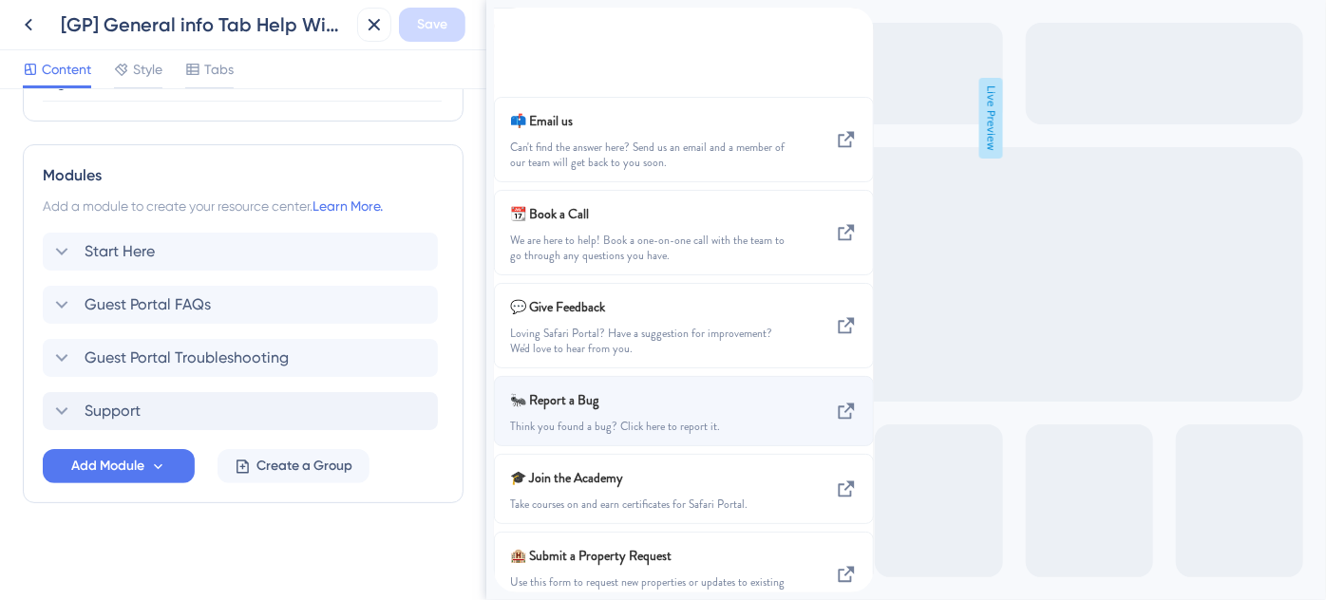
scroll to position [271, 0]
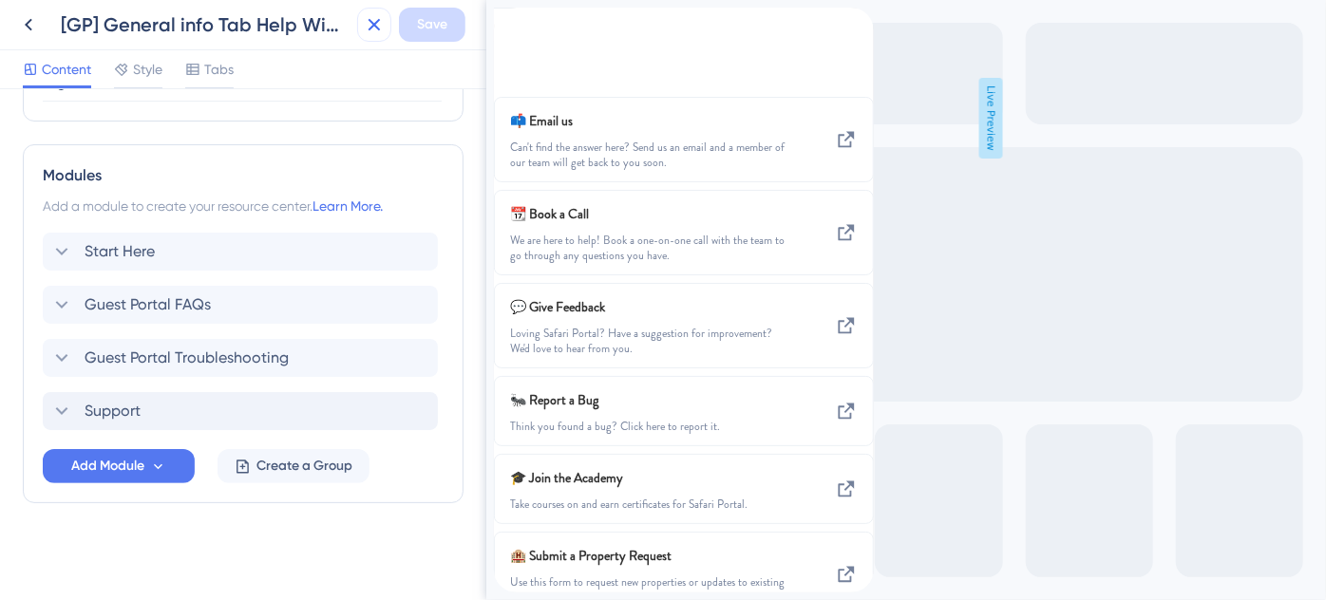
click at [366, 22] on icon at bounding box center [374, 24] width 23 height 23
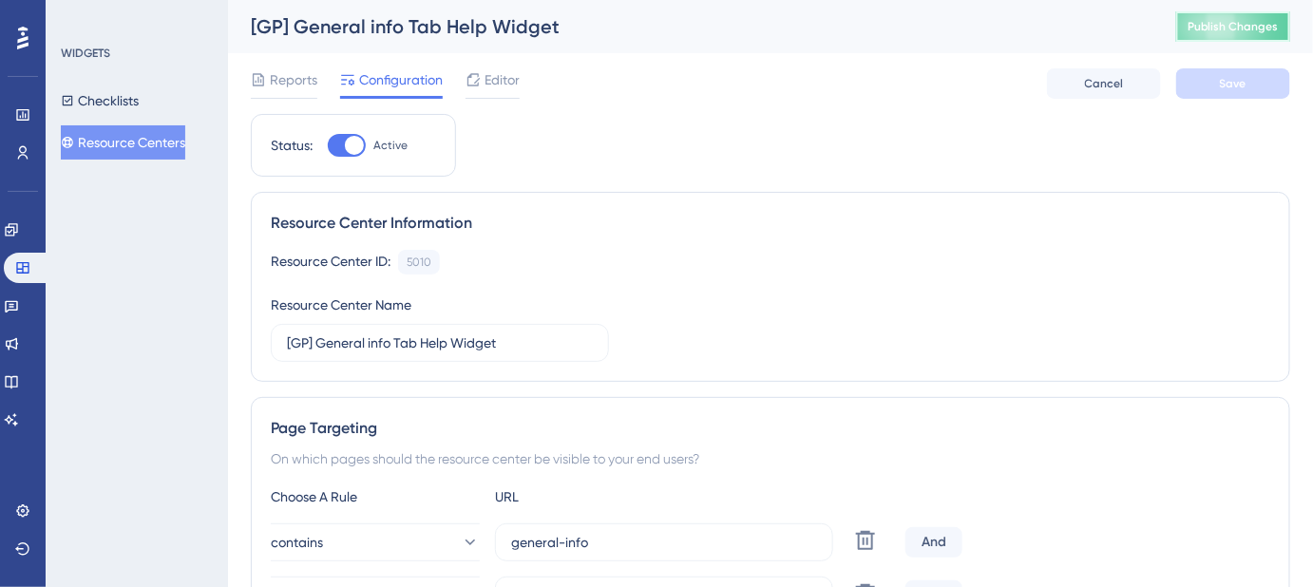
click at [1205, 27] on span "Publish Changes" at bounding box center [1232, 26] width 91 height 15
click at [486, 76] on span "Editor" at bounding box center [501, 79] width 35 height 23
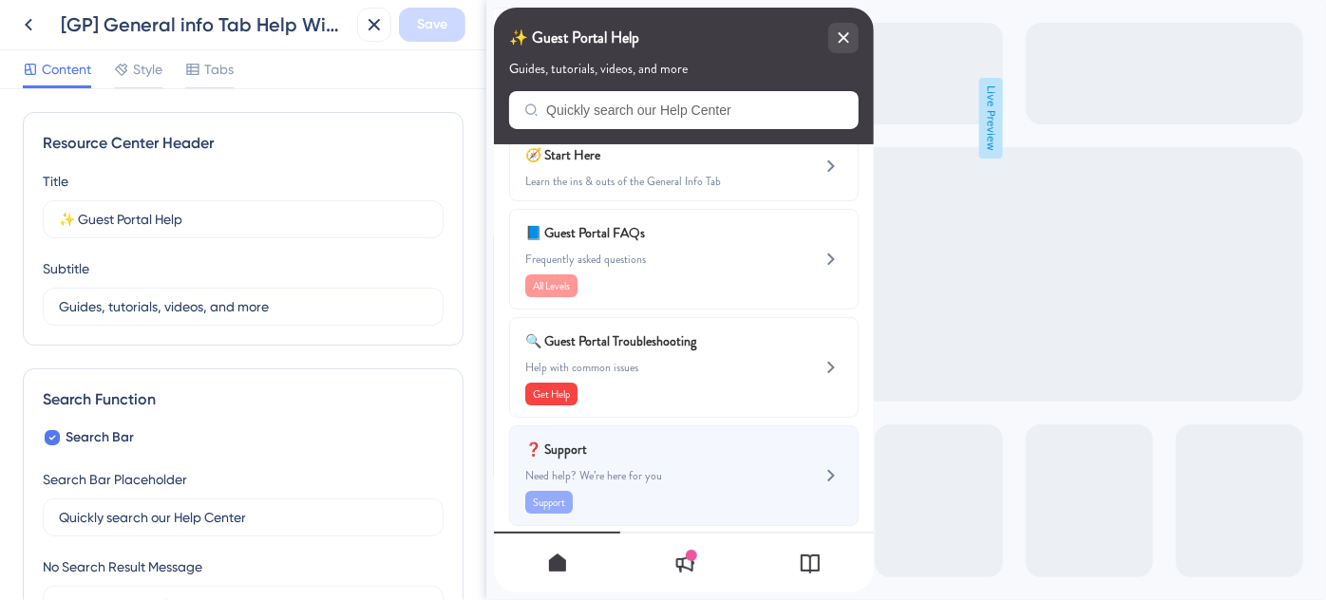
scroll to position [47, 0]
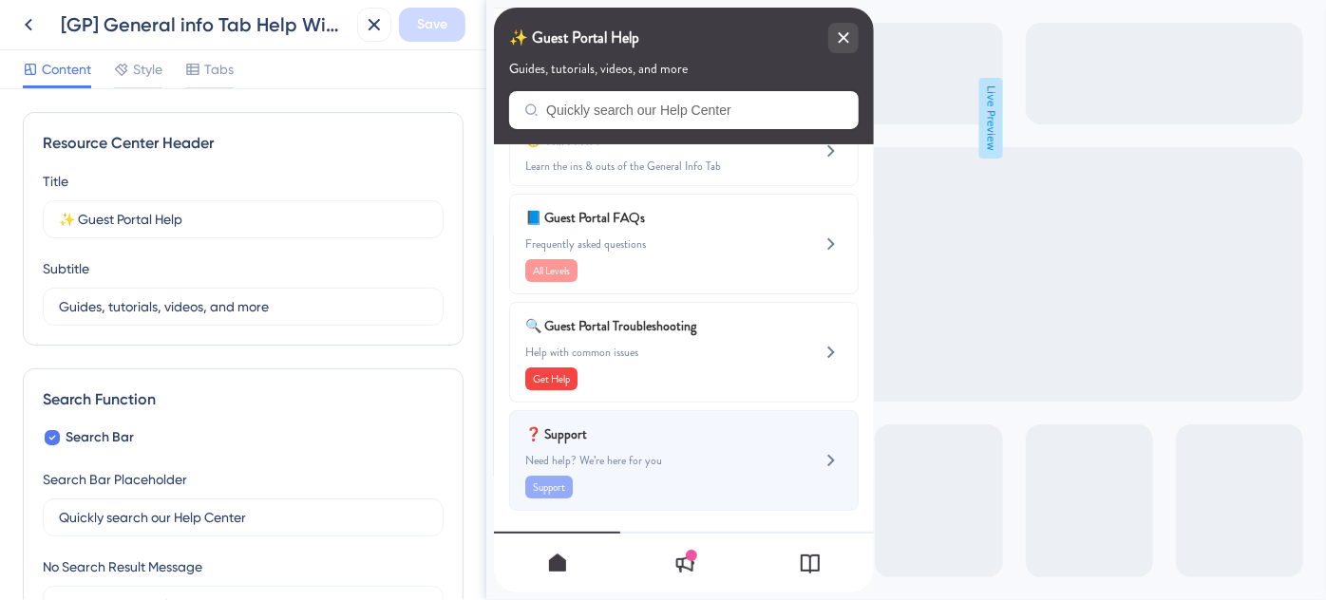
click at [662, 458] on span "Need help? We’re here for you" at bounding box center [651, 460] width 254 height 15
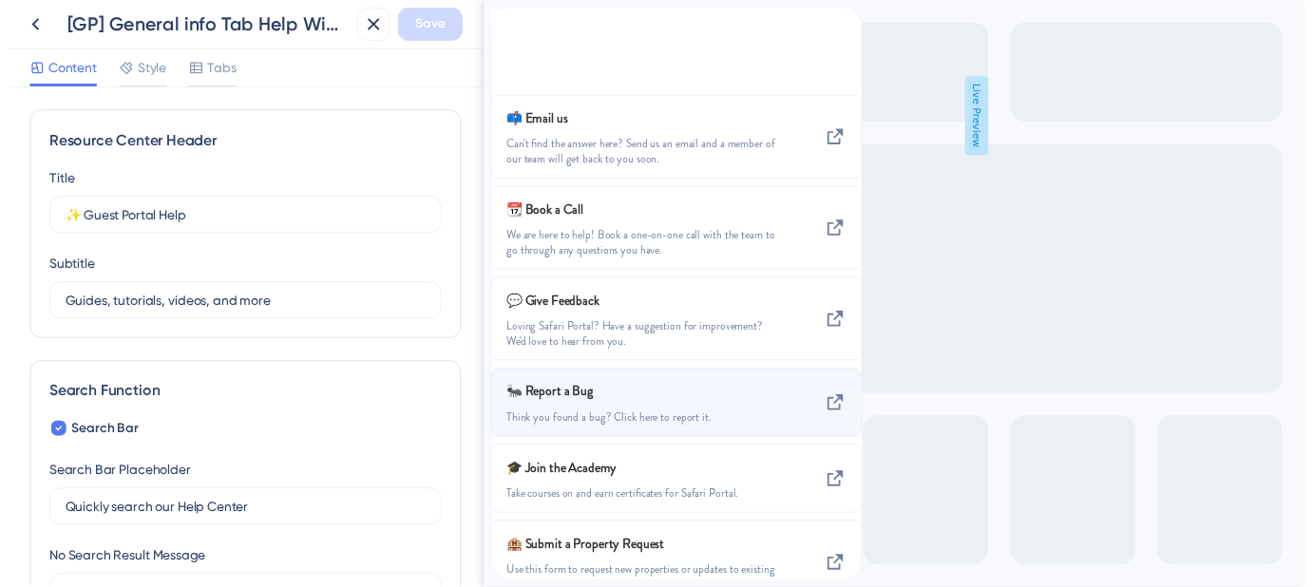
scroll to position [271, 0]
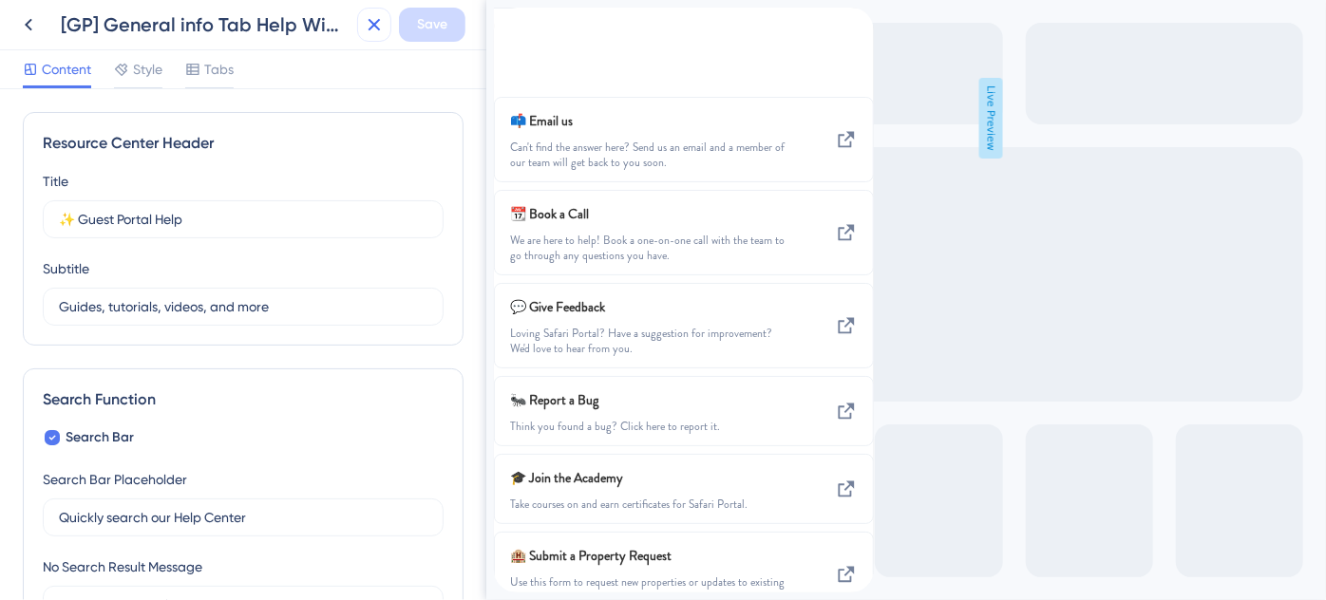
click at [382, 27] on icon at bounding box center [374, 24] width 23 height 23
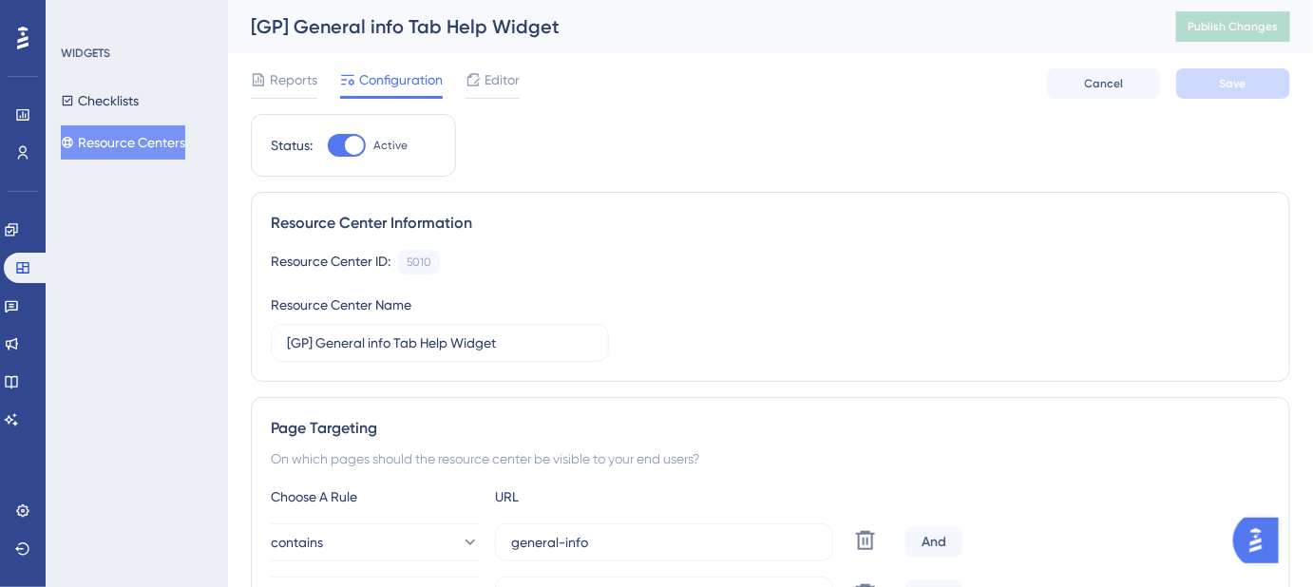
click at [139, 138] on button "Resource Centers" at bounding box center [123, 142] width 124 height 34
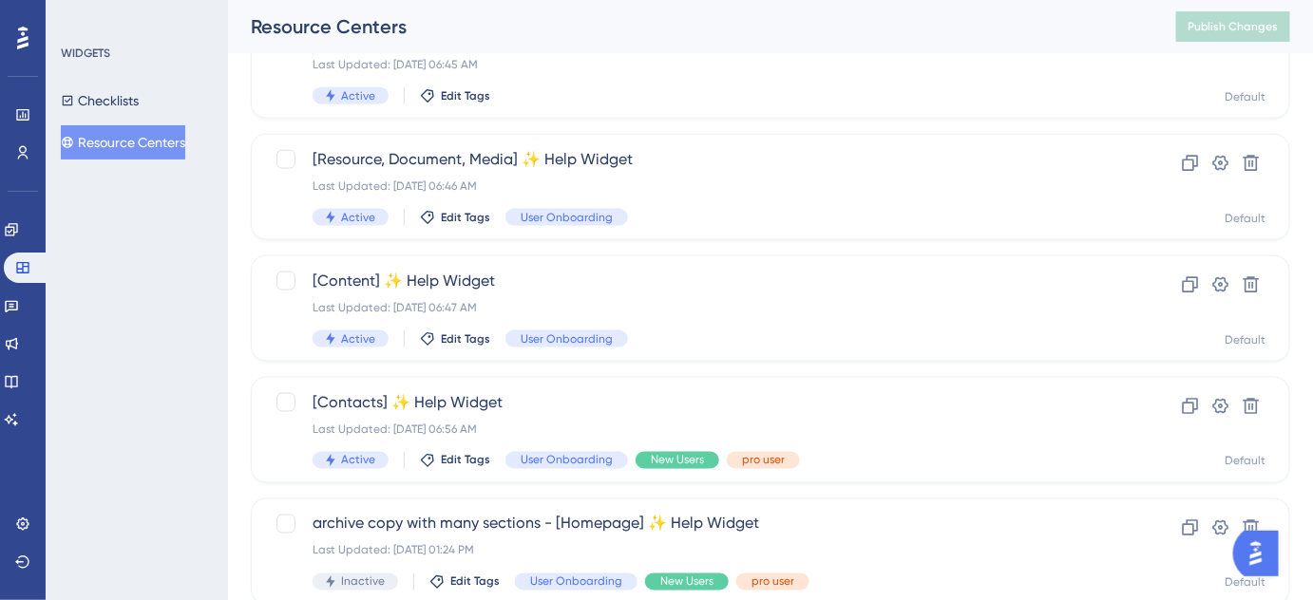
scroll to position [874, 0]
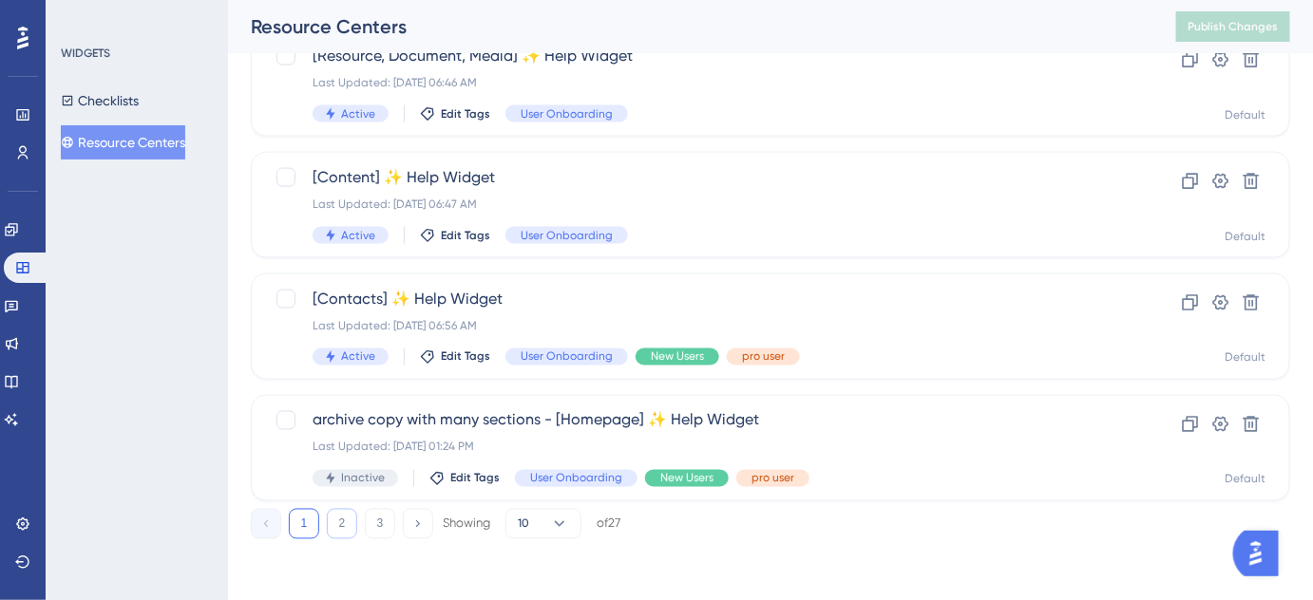
click at [342, 523] on button "2" at bounding box center [342, 524] width 30 height 30
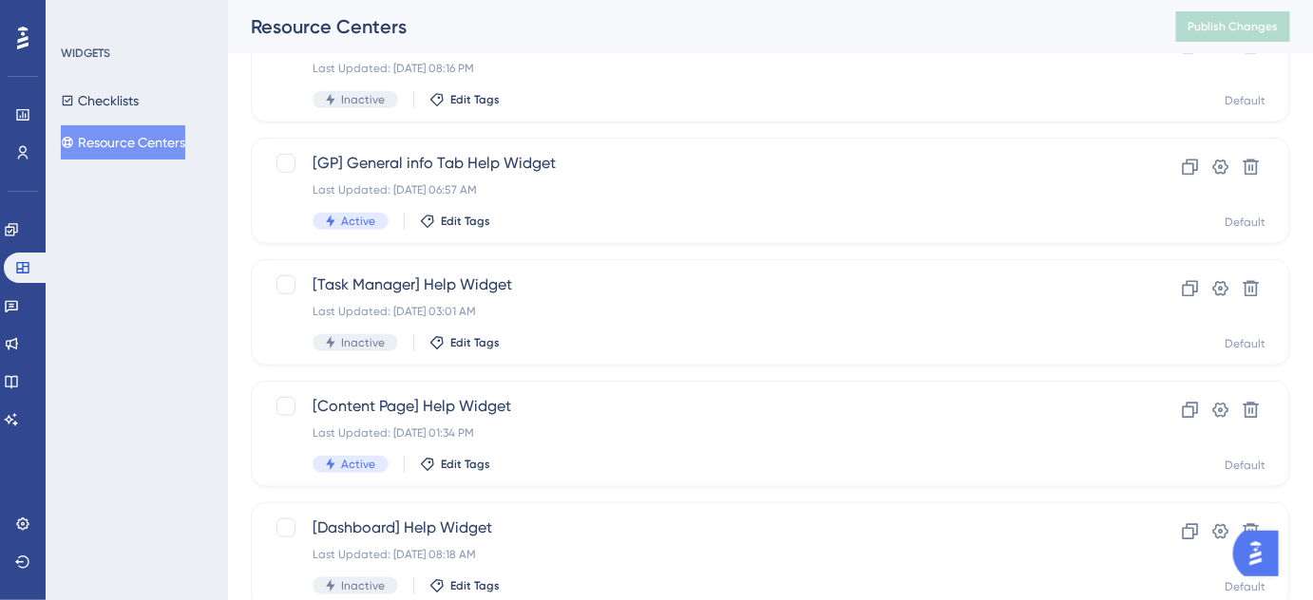
scroll to position [431, 0]
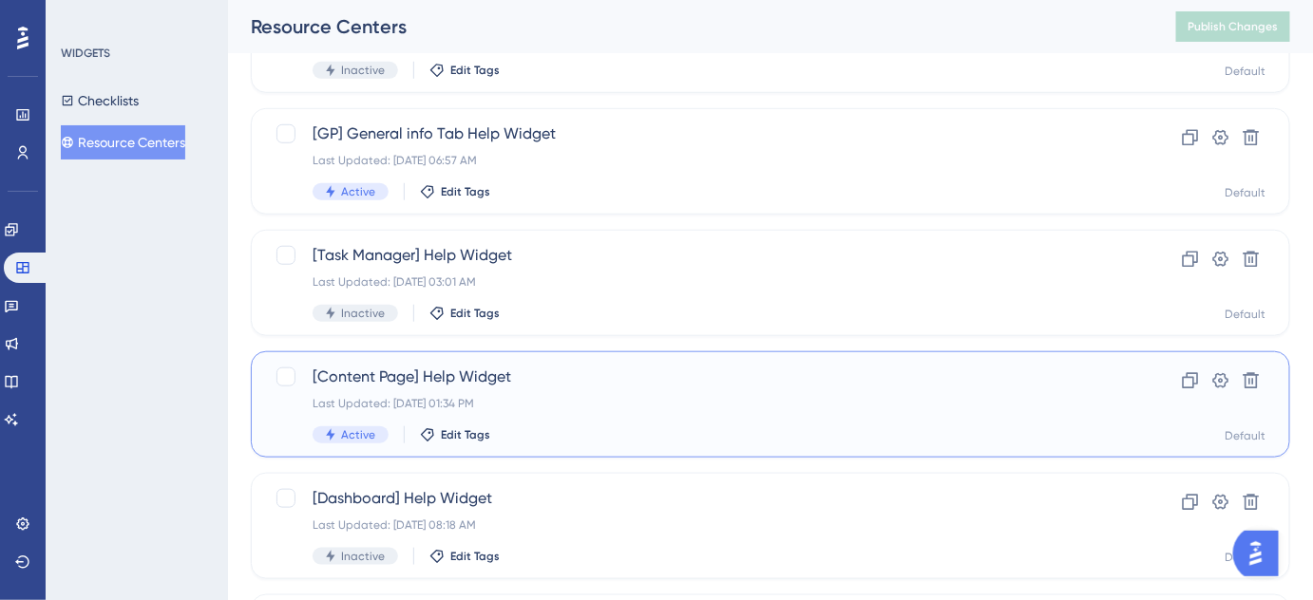
click at [503, 373] on span "[Content Page] Help Widget" at bounding box center [695, 377] width 764 height 23
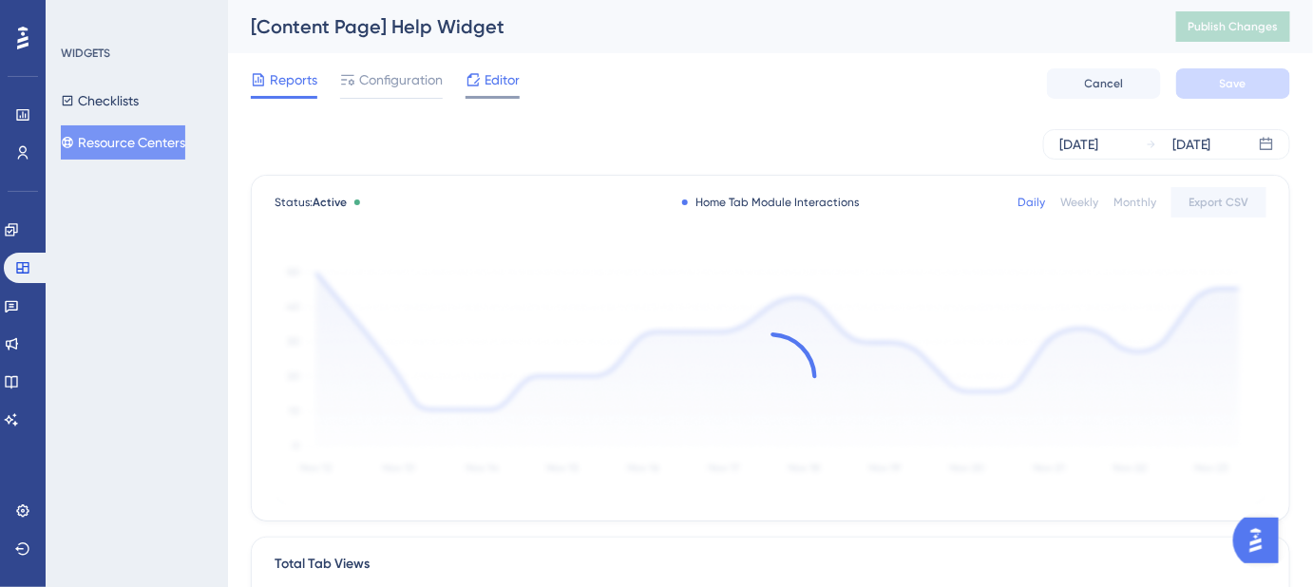
click at [502, 83] on span "Editor" at bounding box center [501, 79] width 35 height 23
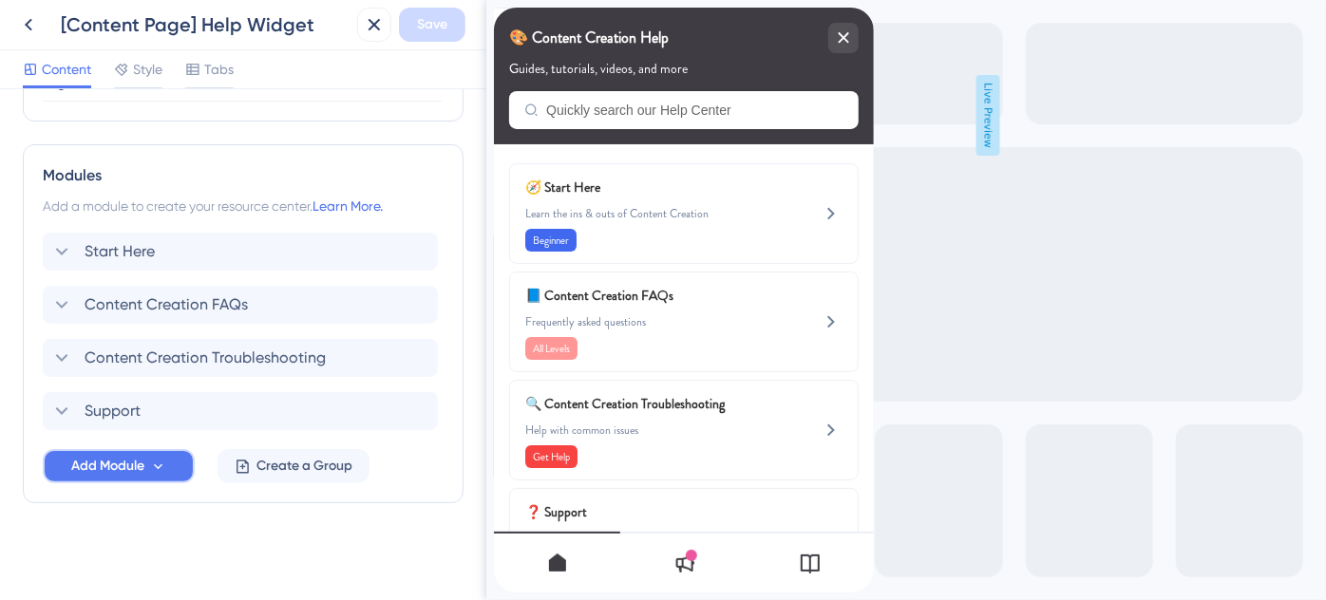
click at [152, 469] on icon at bounding box center [158, 467] width 16 height 16
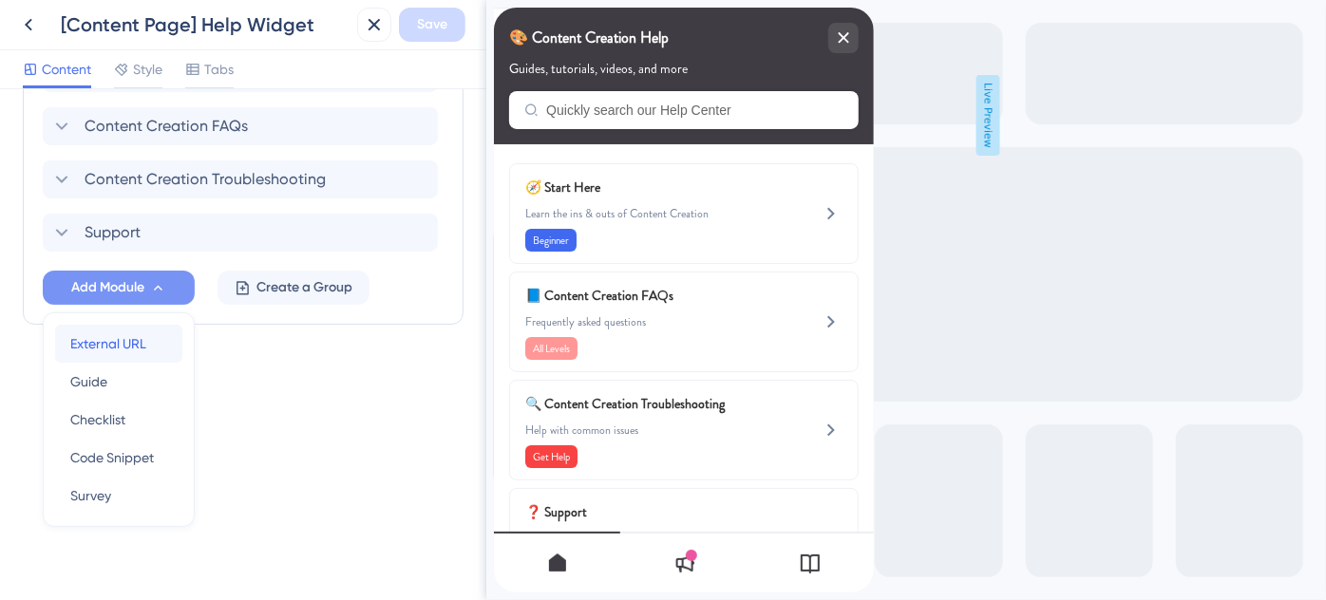
click at [134, 346] on span "External URL" at bounding box center [108, 343] width 76 height 23
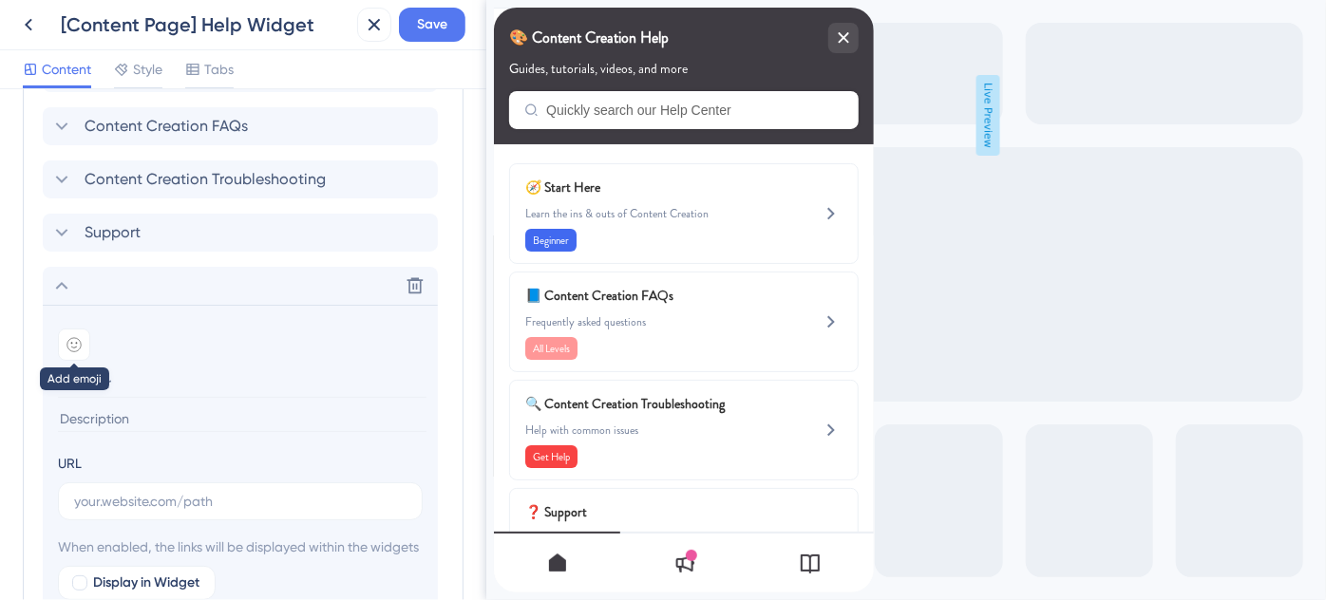
click at [77, 337] on icon at bounding box center [73, 344] width 15 height 15
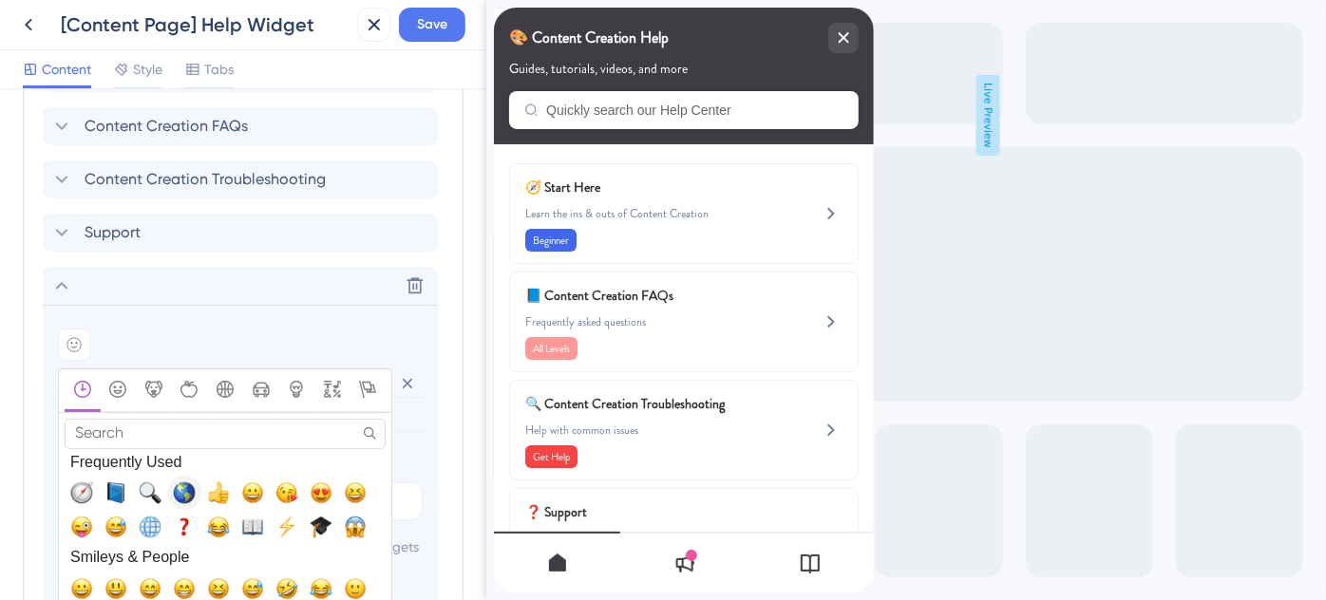
click at [182, 486] on span "🌎, earth_americas" at bounding box center [184, 493] width 23 height 23
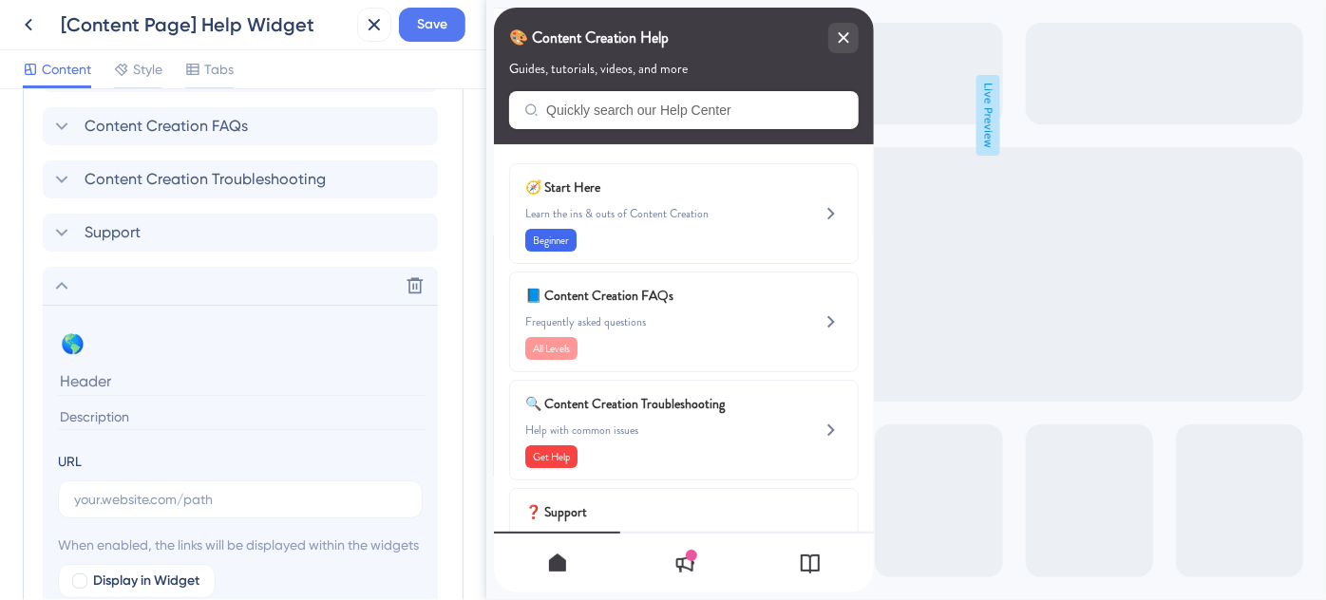
click at [118, 374] on input at bounding box center [242, 381] width 369 height 29
paste input "Destination-Specific Training"
type input "Destination-Specific Training"
click at [184, 410] on input at bounding box center [242, 418] width 369 height 26
paste input "Looking for destination training? We’ve got you covered."
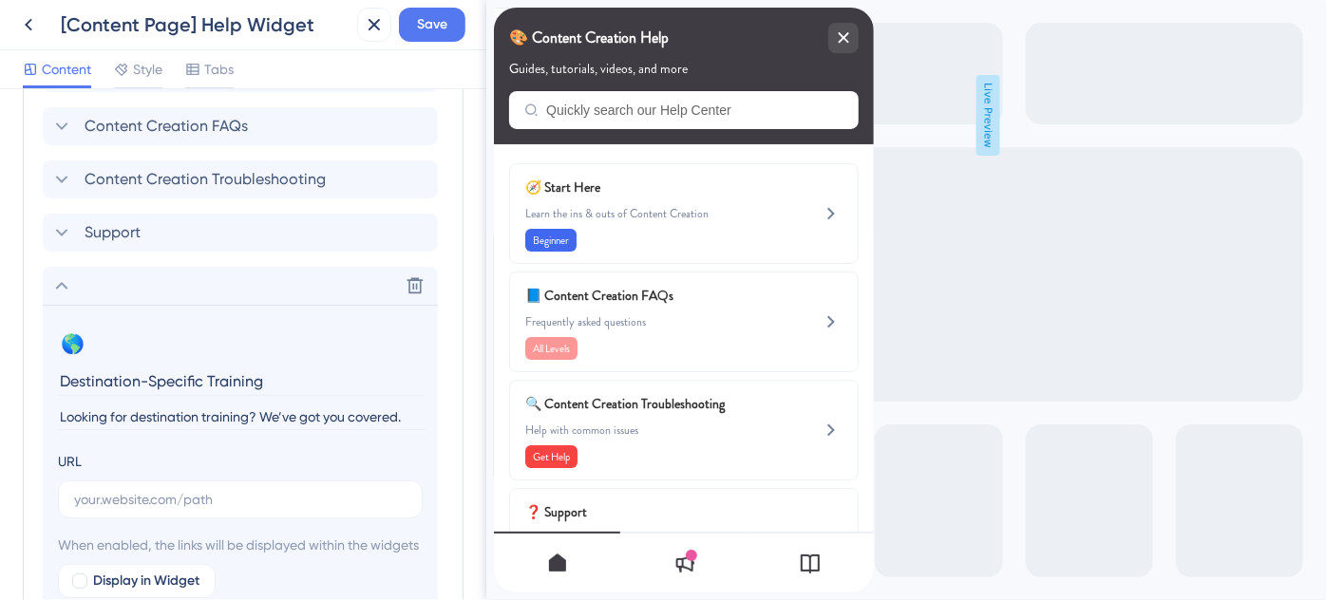
type input "Looking for destination training? We’ve got you covered."
click at [169, 491] on input "text" at bounding box center [240, 499] width 332 height 21
paste input "https://help.safariportal.app/en/articles/14921-looking-for-destinationspecific…"
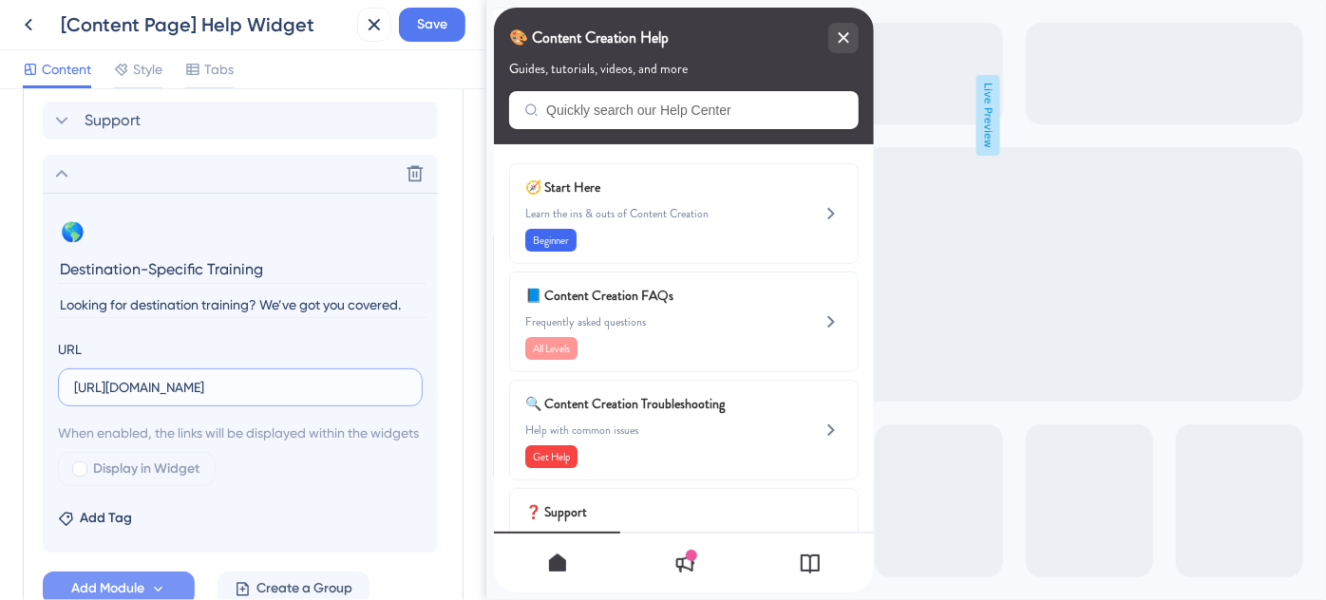
scroll to position [1262, 0]
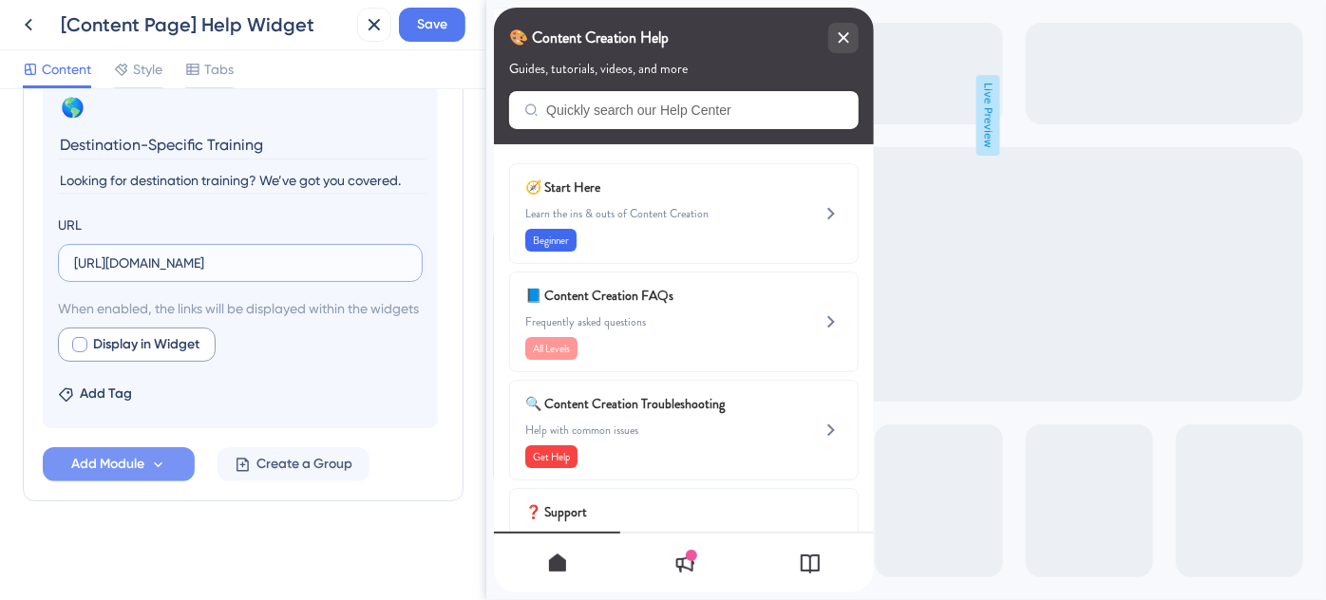
type input "https://help.safariportal.app/en/articles/14921-looking-for-destinationspecific…"
click at [82, 351] on div at bounding box center [79, 344] width 15 height 15
checkbox input "true"
click at [433, 17] on span "Save" at bounding box center [432, 24] width 30 height 23
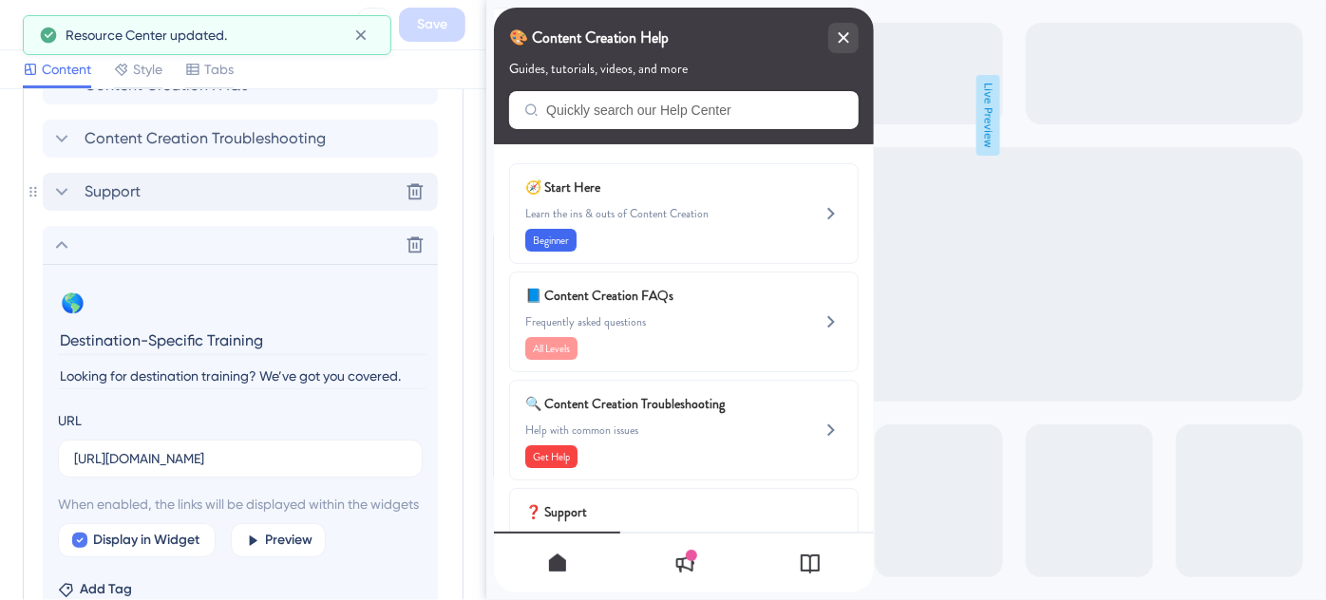
scroll to position [1003, 0]
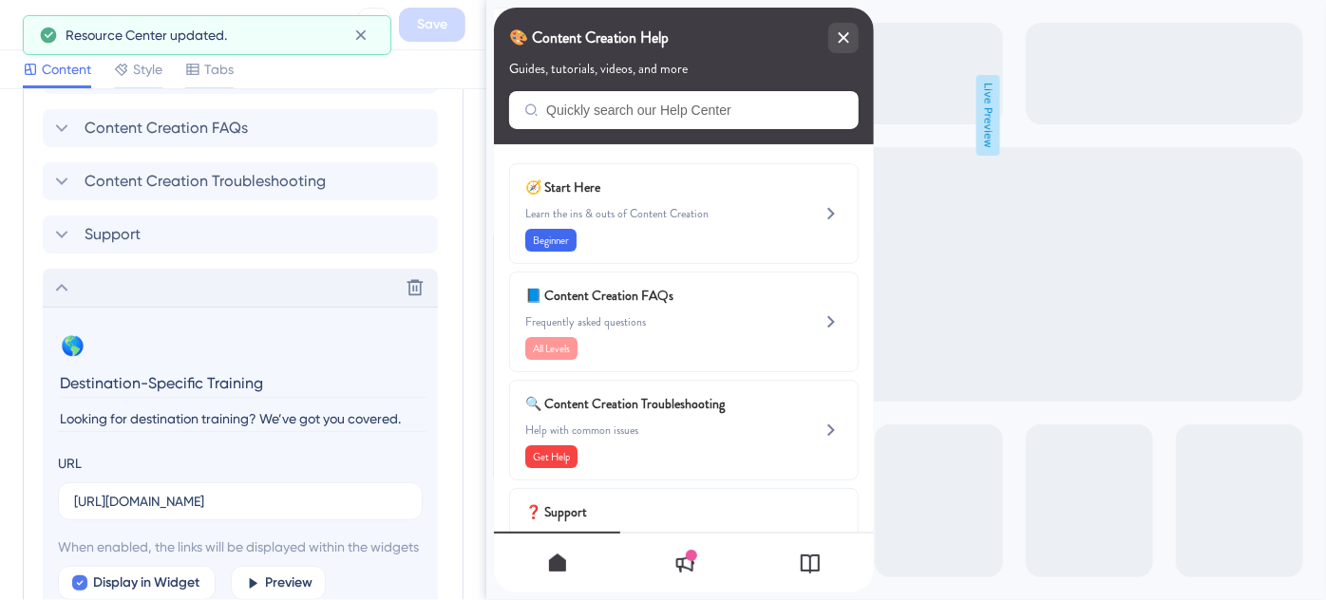
click at [62, 285] on icon at bounding box center [61, 287] width 23 height 23
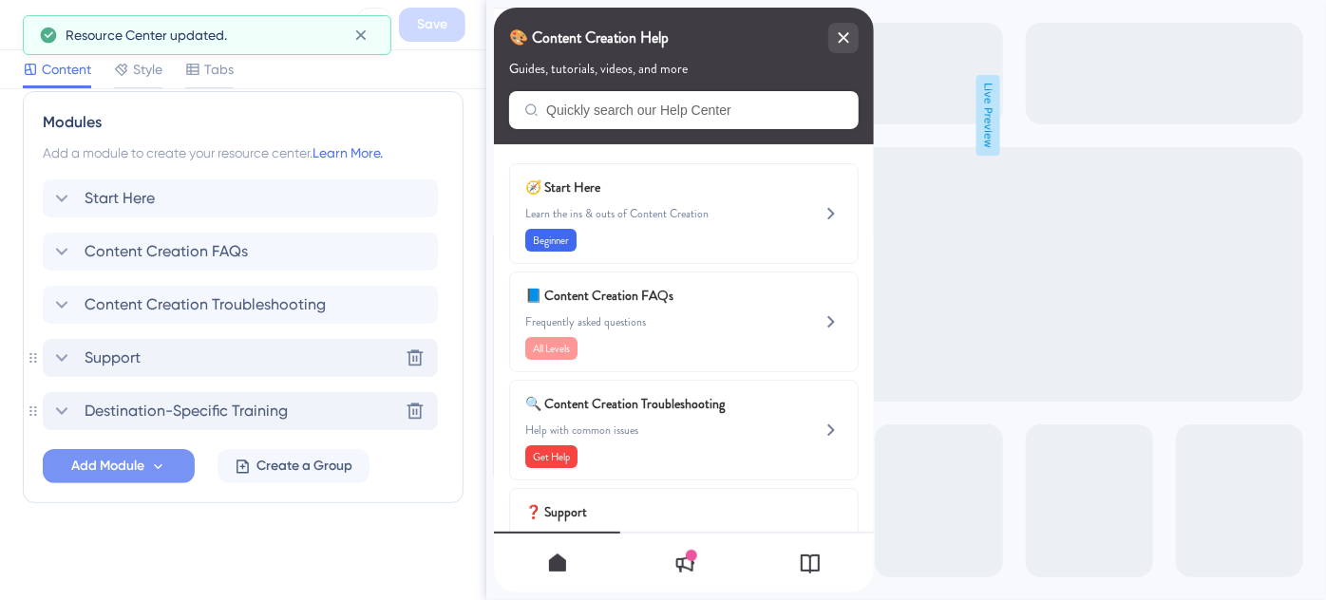
click at [105, 367] on span "Support" at bounding box center [113, 358] width 56 height 23
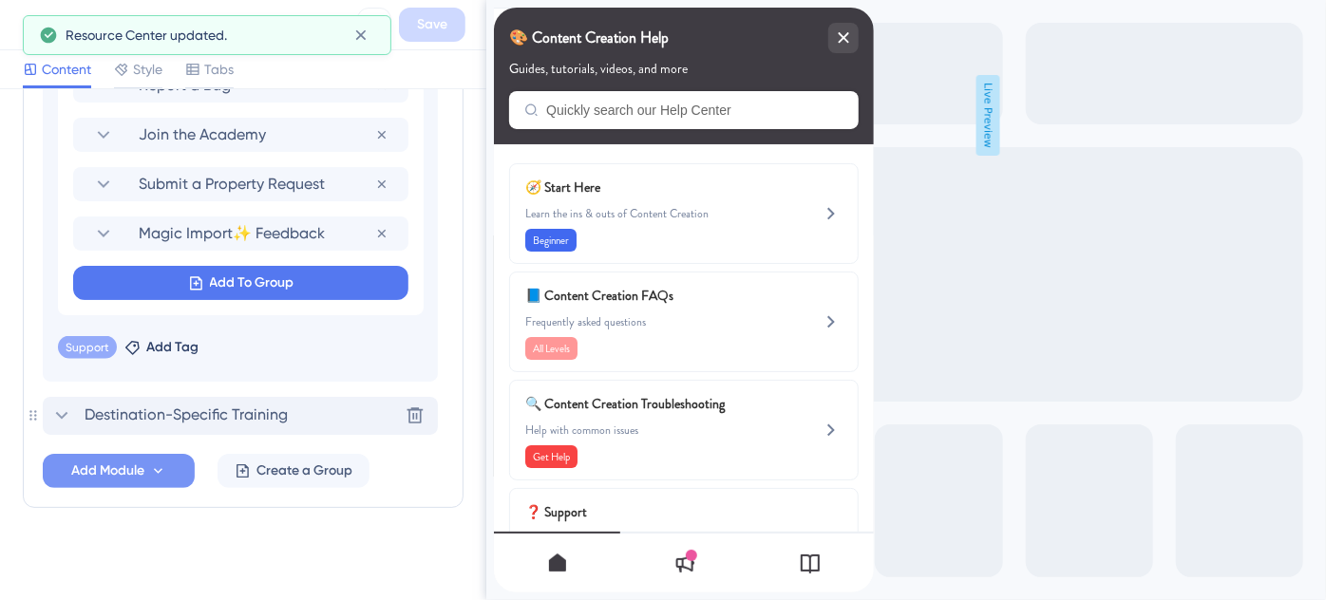
scroll to position [1502, 0]
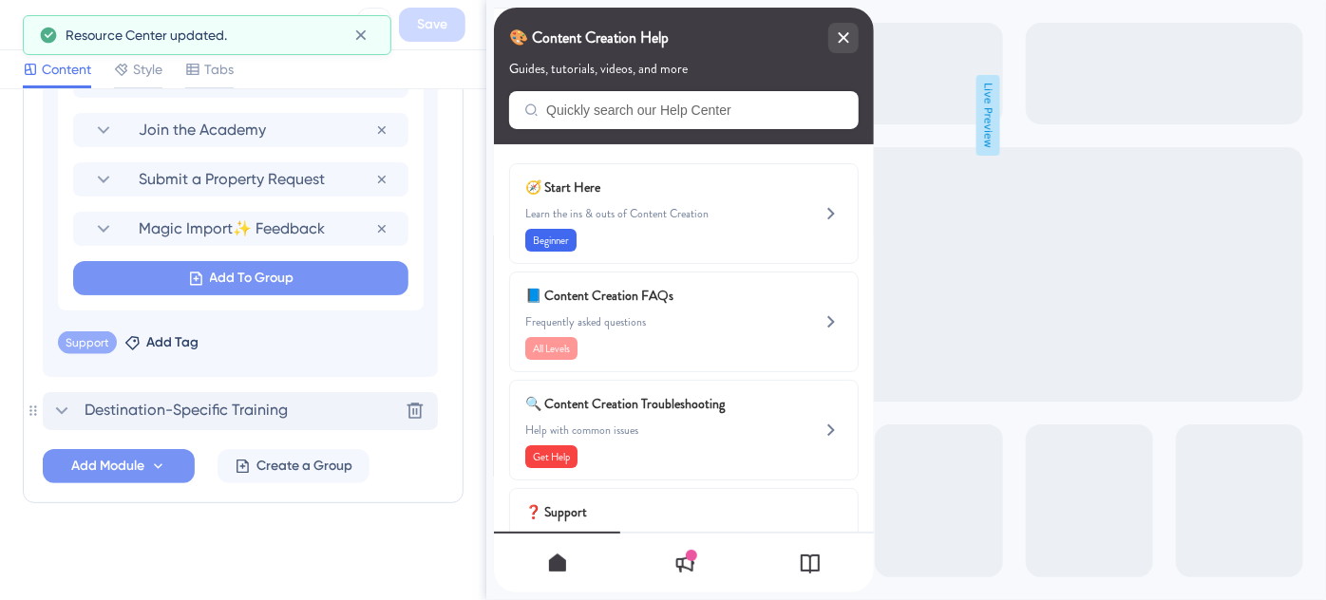
click at [218, 277] on span "Add To Group" at bounding box center [252, 278] width 85 height 23
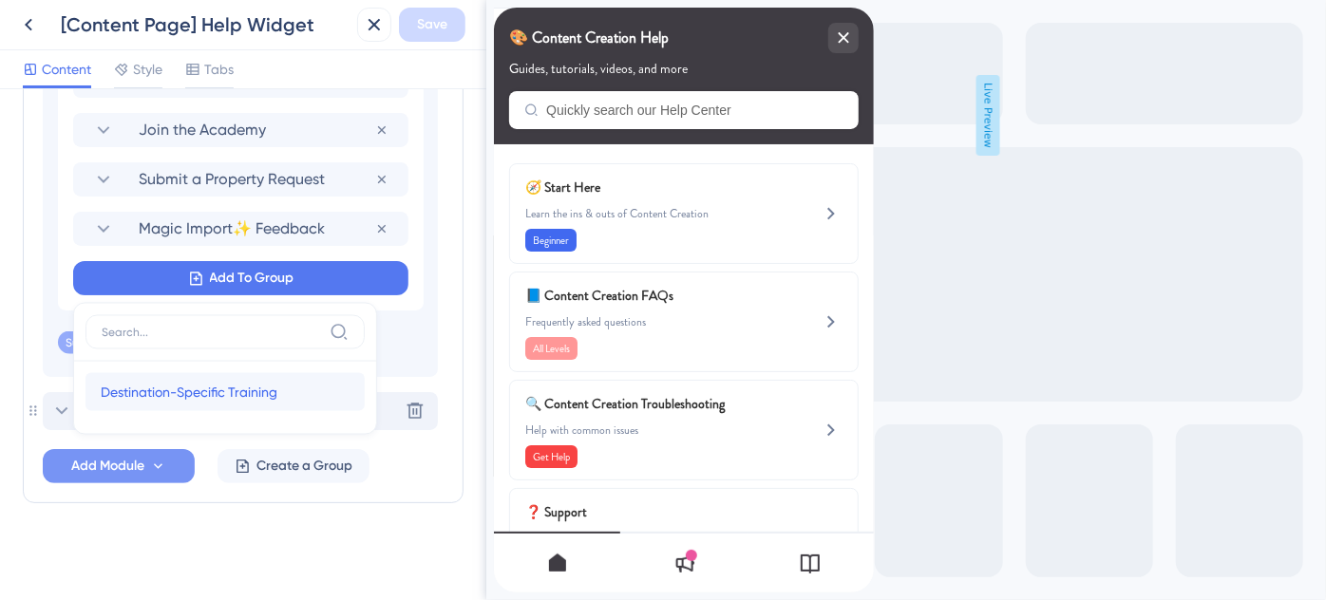
click at [188, 387] on span "Destination-Specific Training" at bounding box center [189, 392] width 177 height 23
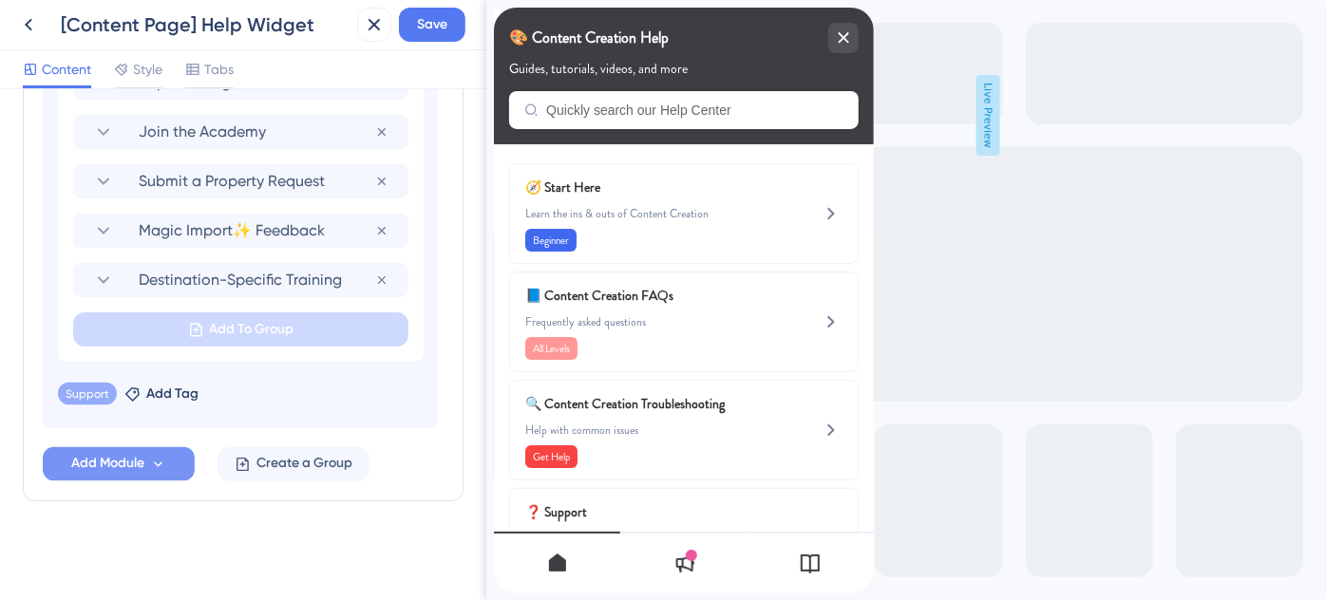
scroll to position [1497, 0]
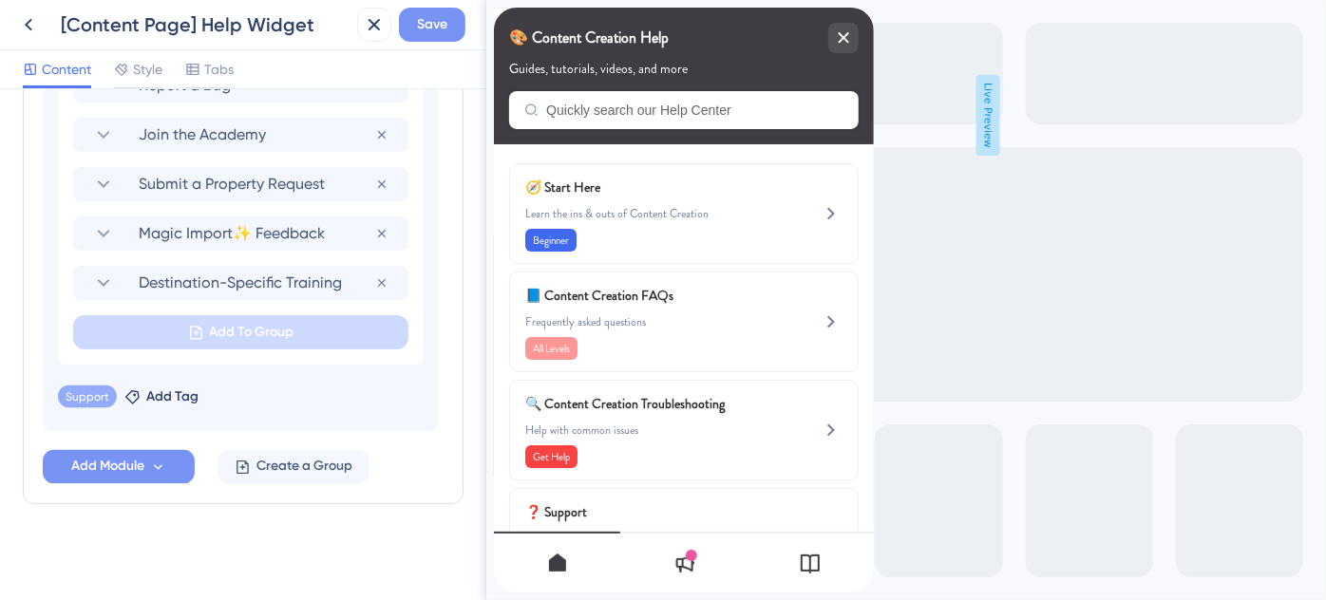
click at [426, 30] on span "Save" at bounding box center [432, 24] width 30 height 23
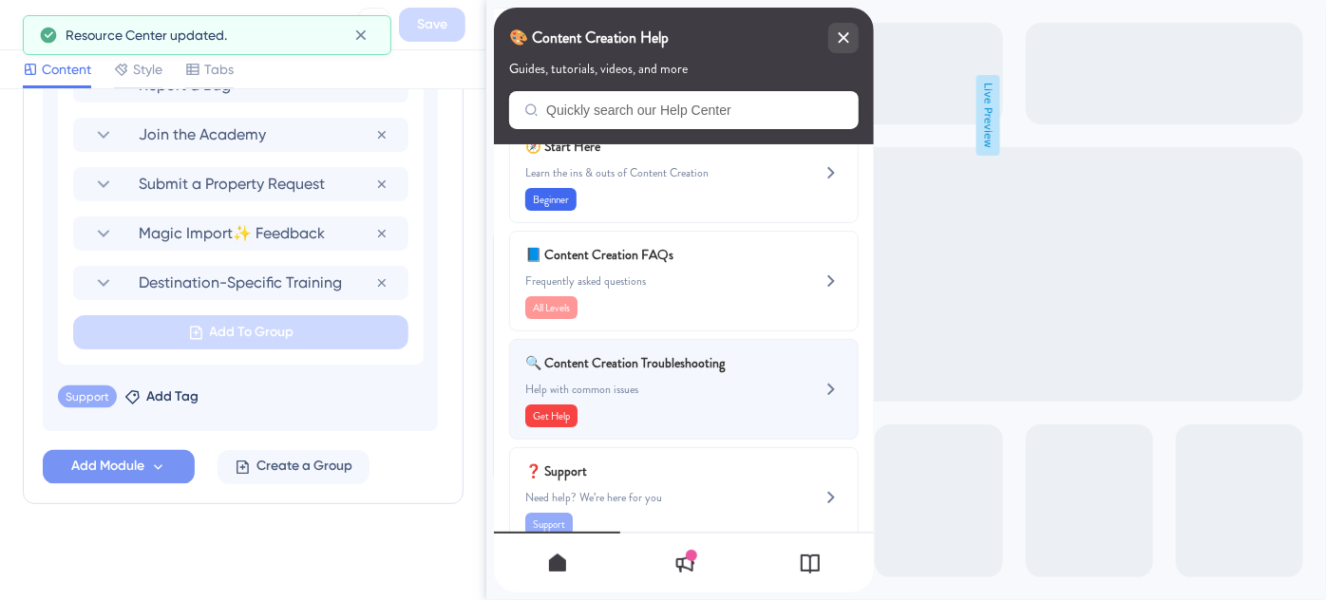
scroll to position [78, 0]
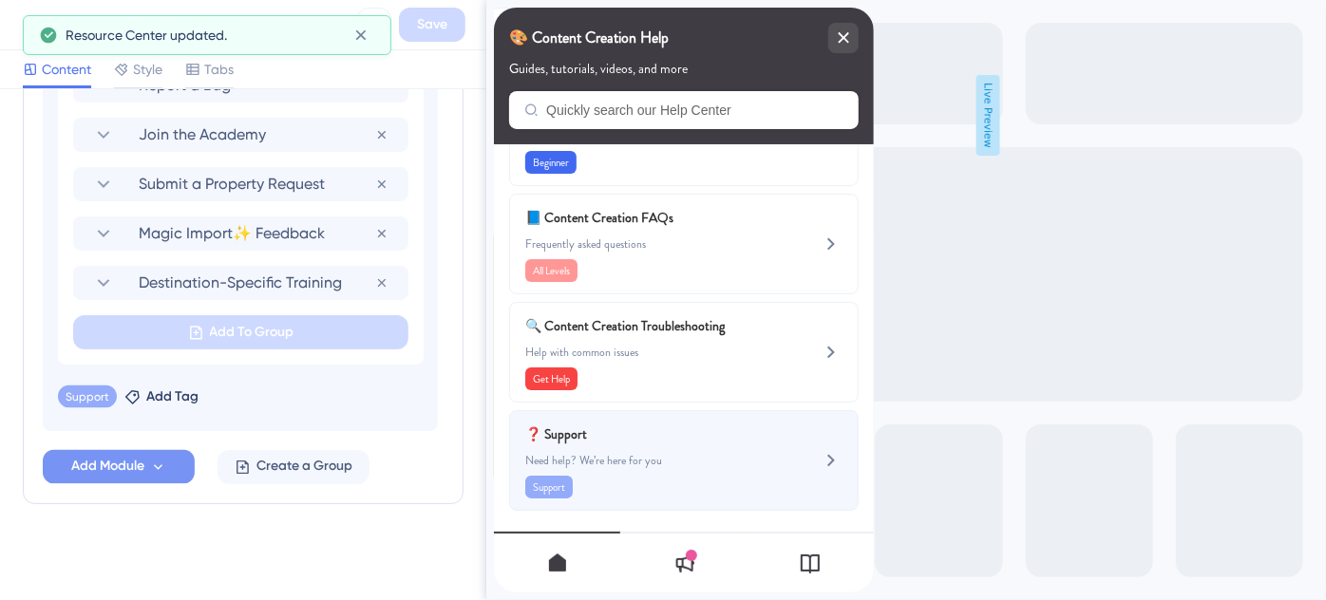
click at [679, 445] on div "❓ Support Need help? We’re here for you Support" at bounding box center [651, 461] width 254 height 76
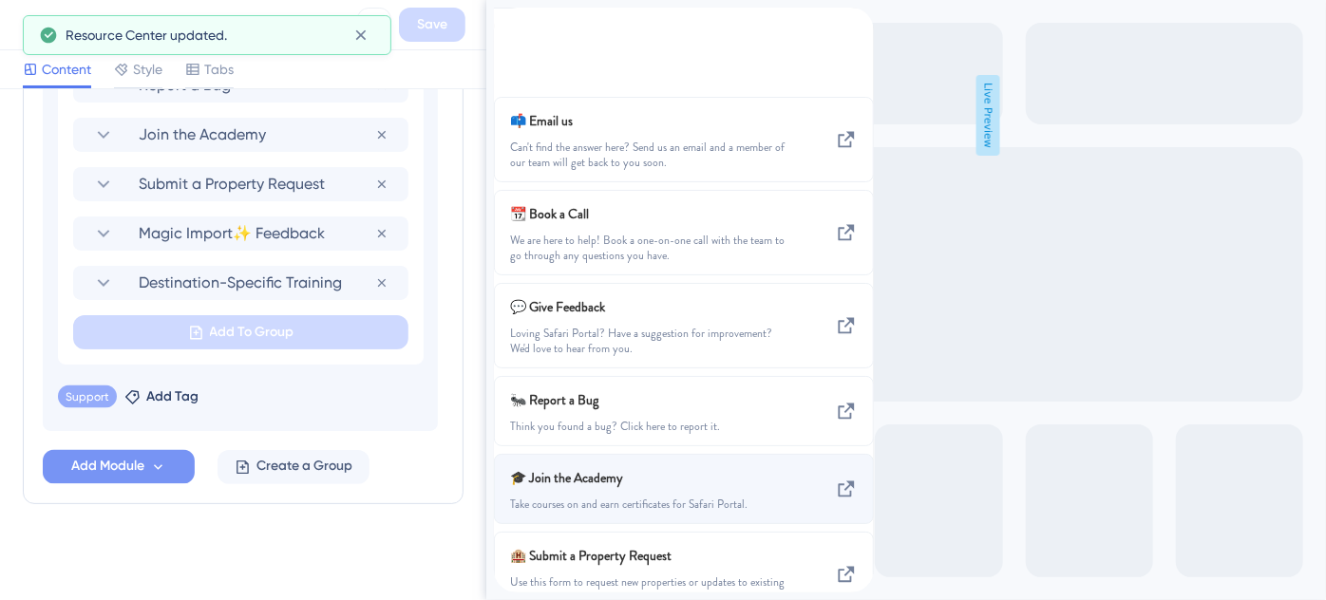
scroll to position [271, 0]
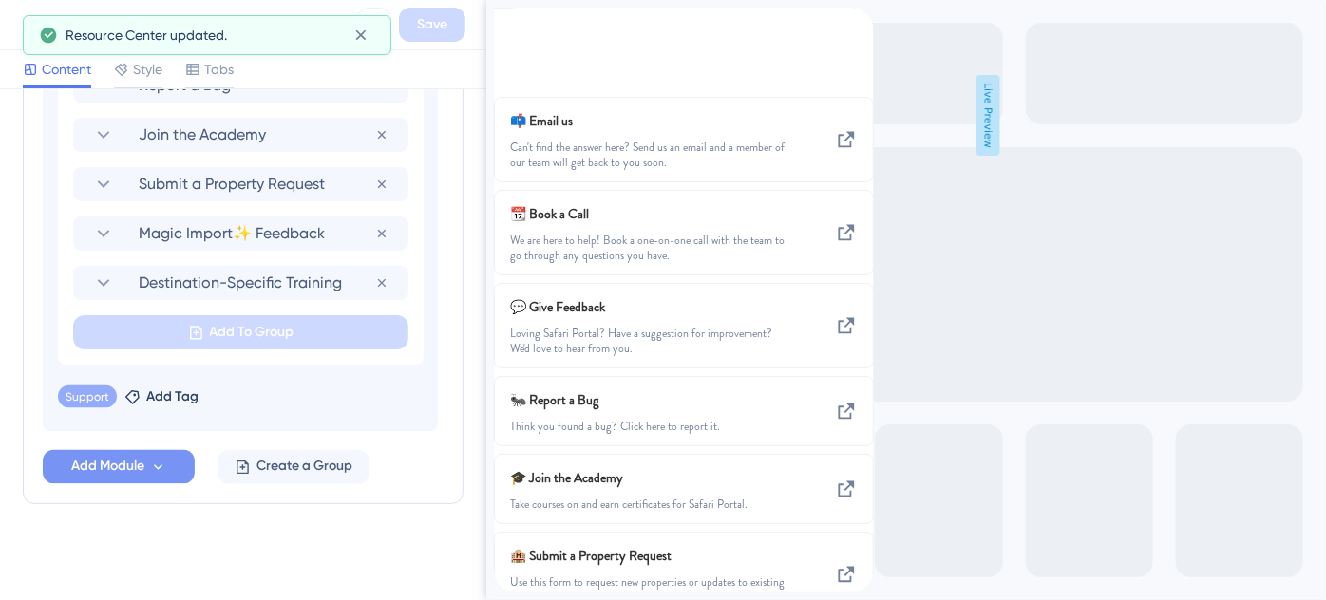
click at [507, 24] on icon "back to header" at bounding box center [500, 16] width 13 height 15
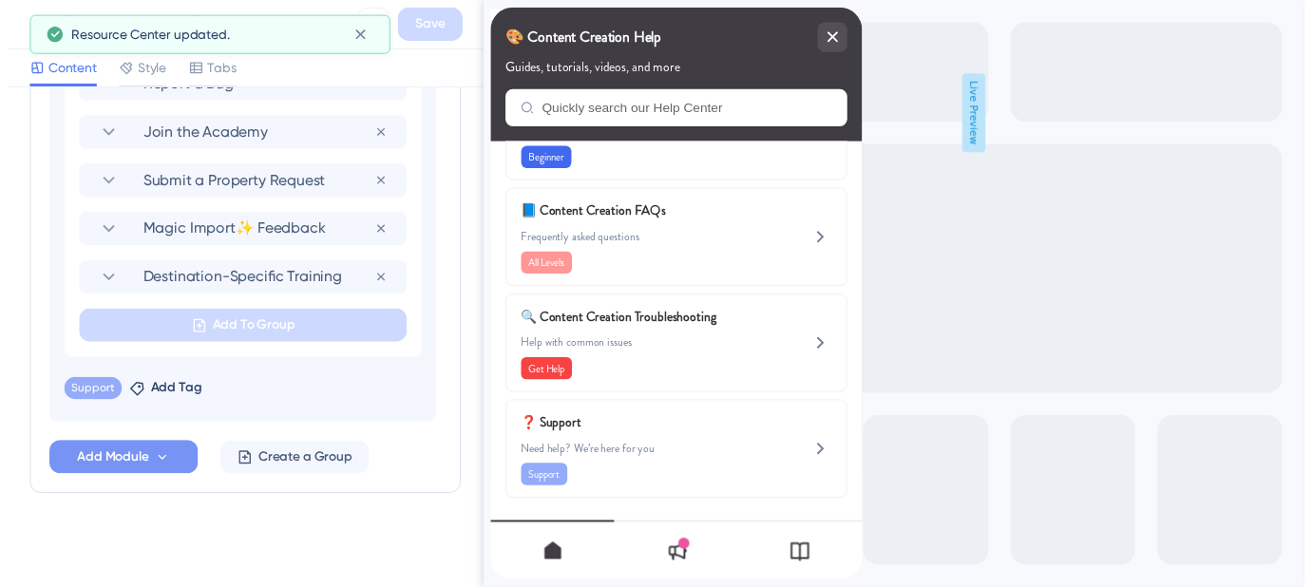
scroll to position [78, 0]
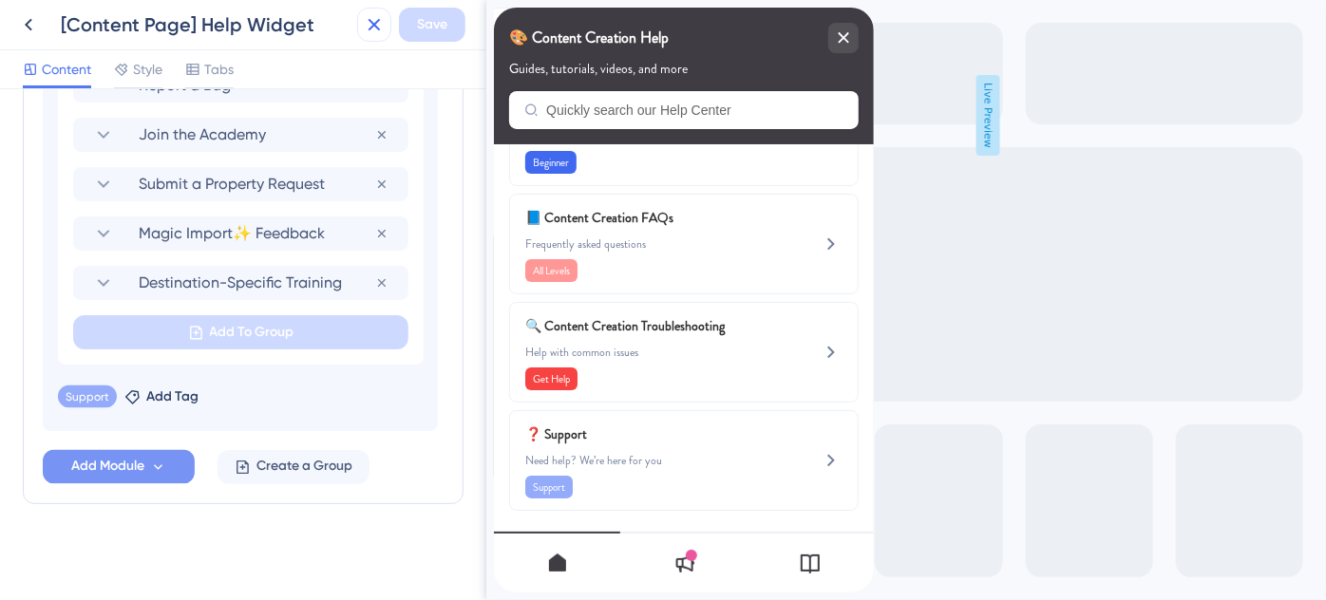
click at [377, 28] on icon at bounding box center [375, 25] width 12 height 12
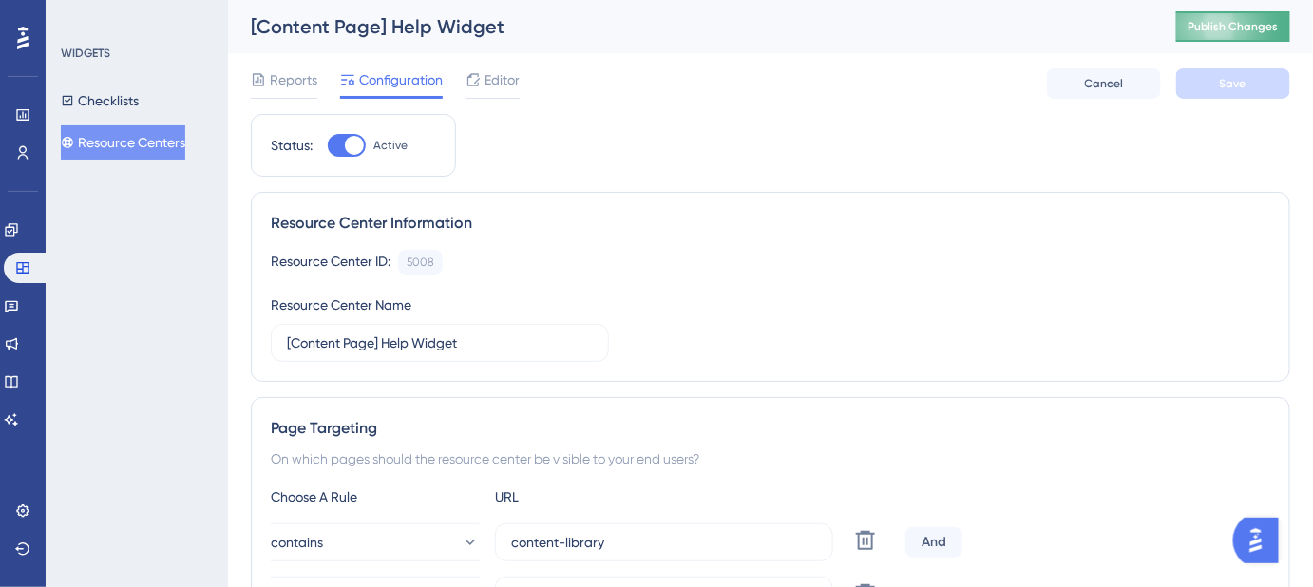
click at [1224, 25] on span "Publish Changes" at bounding box center [1232, 26] width 91 height 15
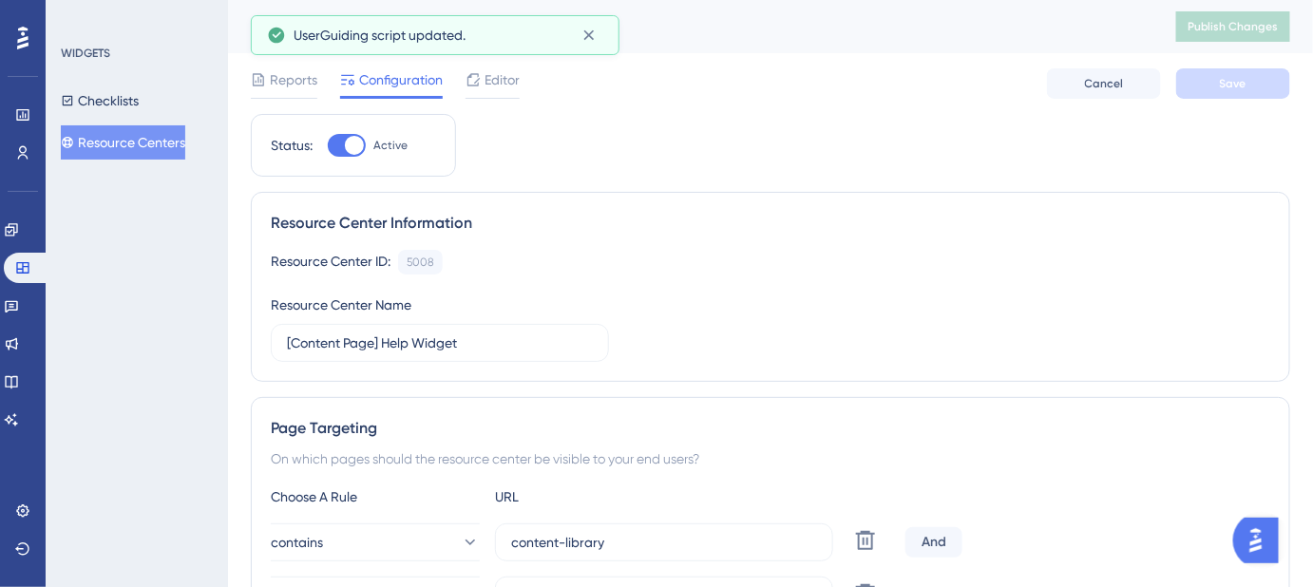
click at [123, 131] on button "Resource Centers" at bounding box center [123, 142] width 124 height 34
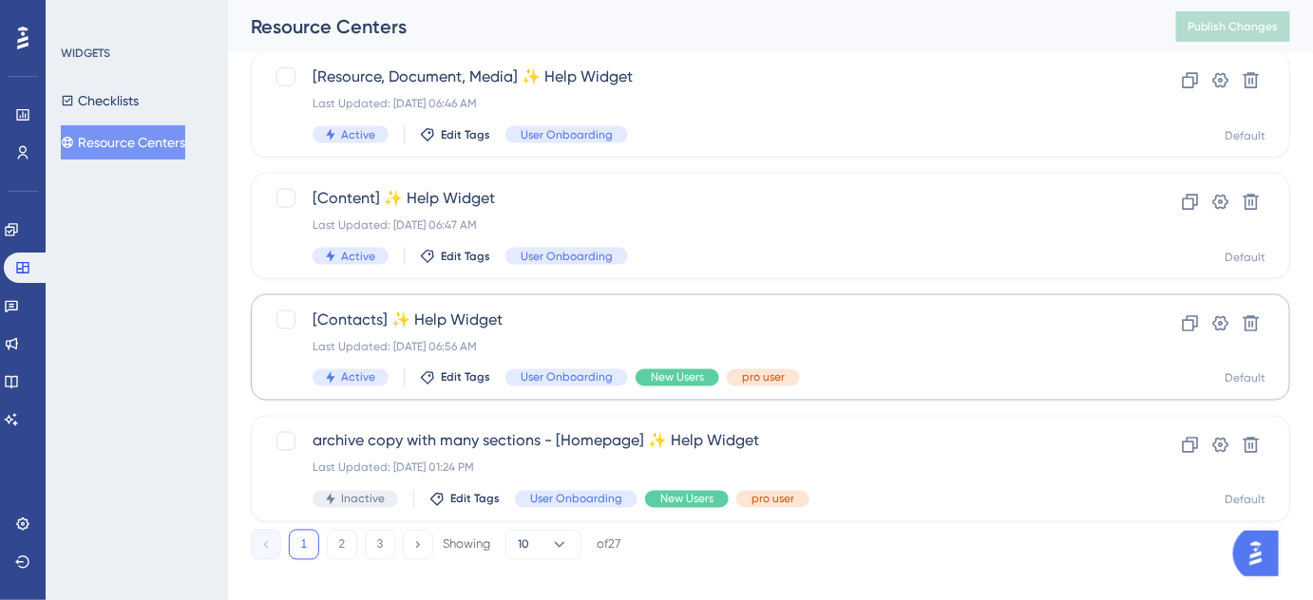
scroll to position [874, 0]
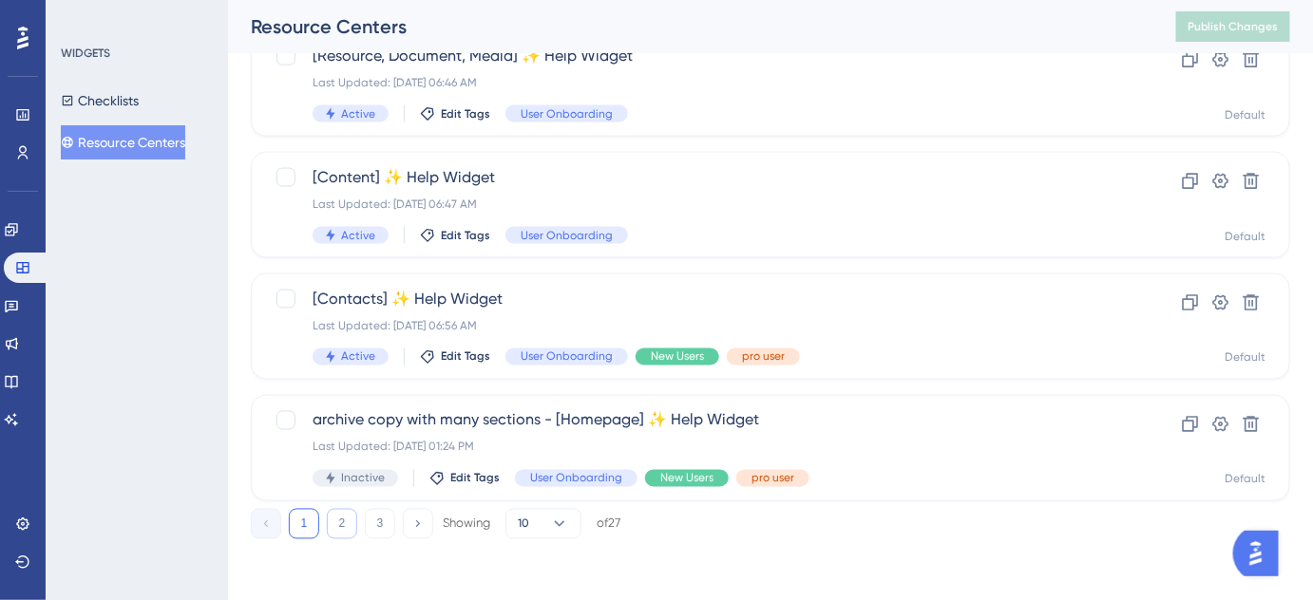
click at [350, 529] on button "2" at bounding box center [342, 524] width 30 height 30
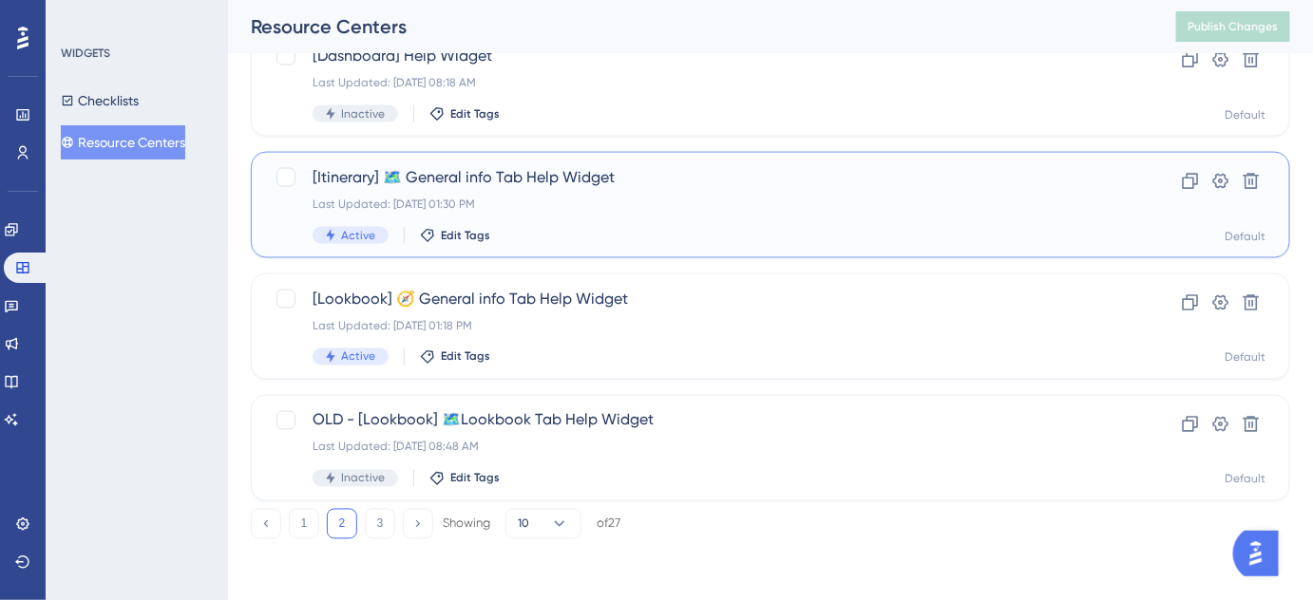
click at [500, 193] on div "[Itinerary] 🗺️ General info Tab Help Widget Last Updated: Aug 12 2025, 01:30 PM…" at bounding box center [695, 205] width 764 height 78
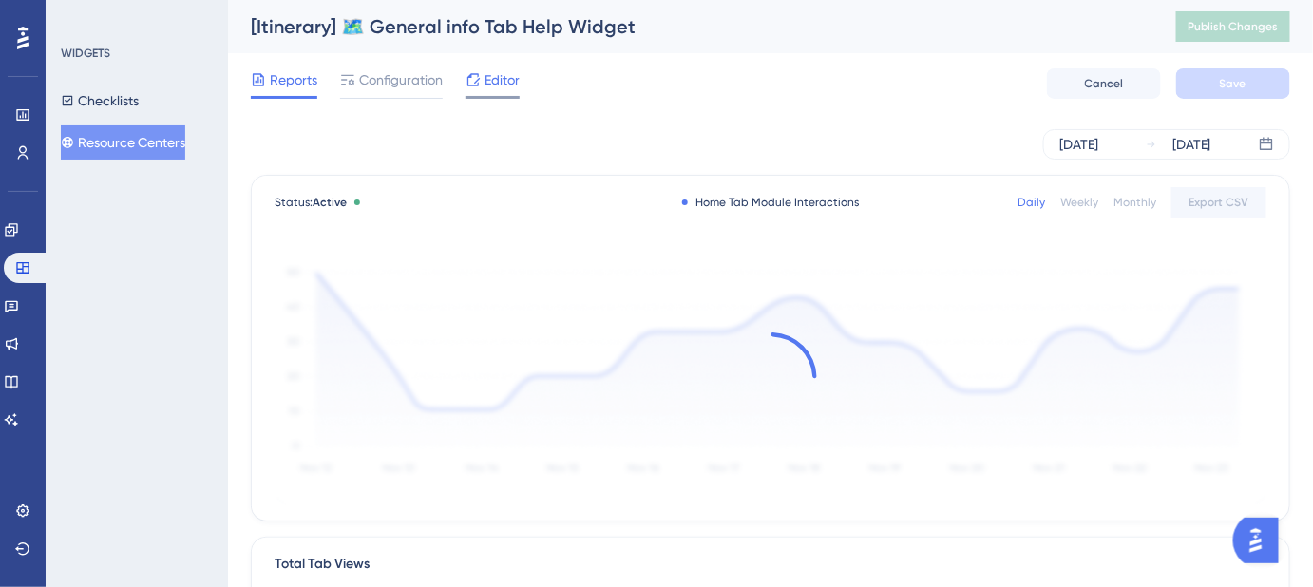
click at [499, 80] on span "Editor" at bounding box center [501, 79] width 35 height 23
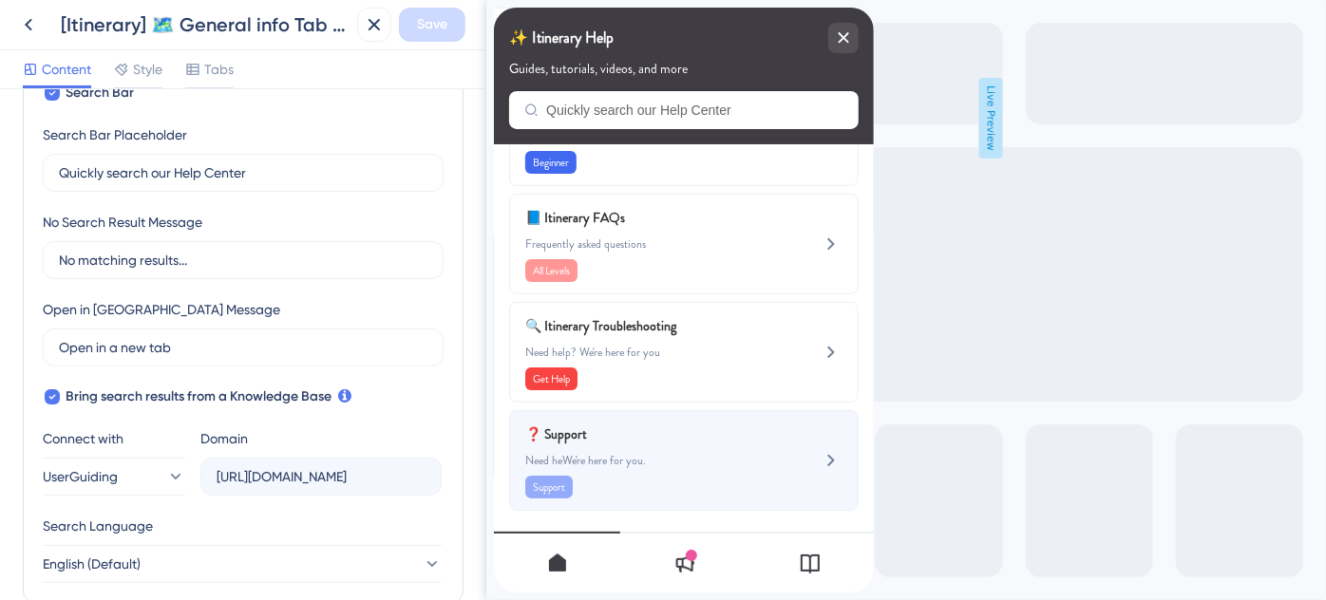
click at [612, 453] on span "Need heWe're here for you." at bounding box center [651, 460] width 254 height 15
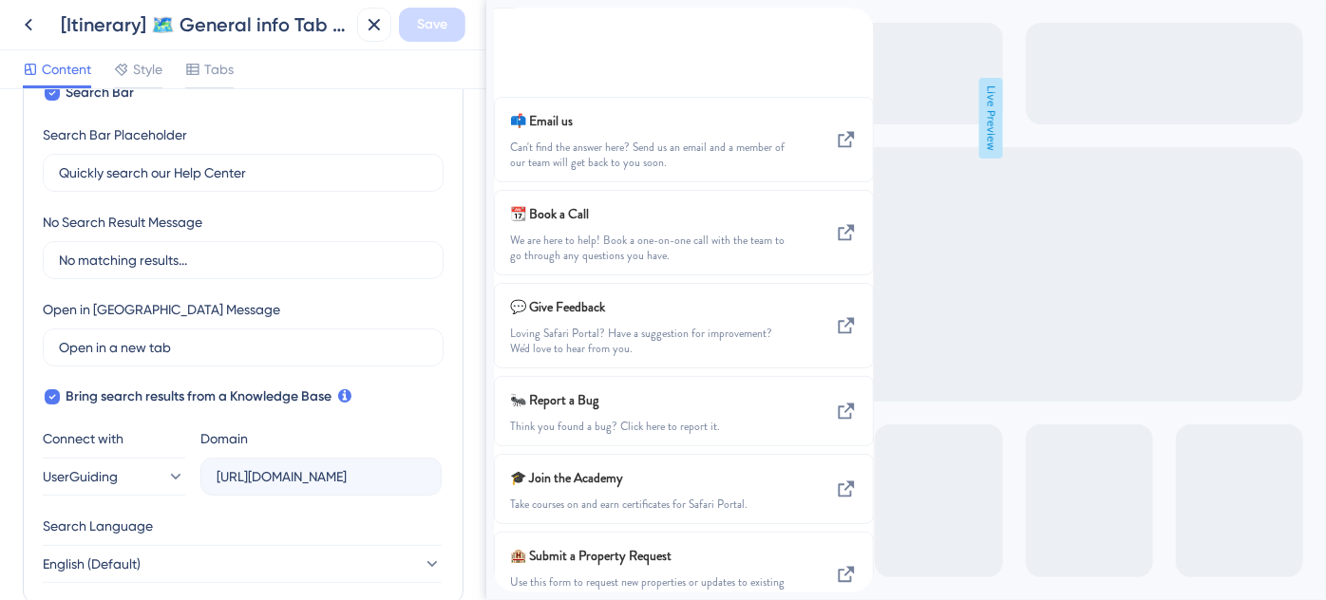
click at [523, 29] on div "back to header" at bounding box center [508, 19] width 30 height 22
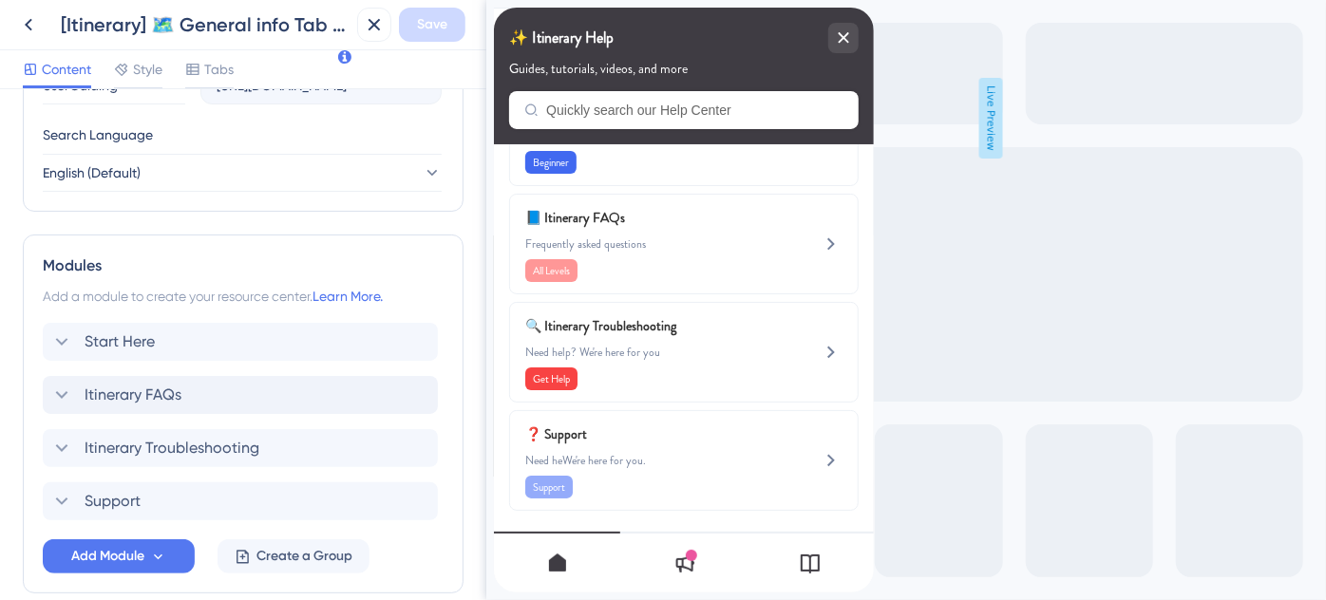
scroll to position [777, 0]
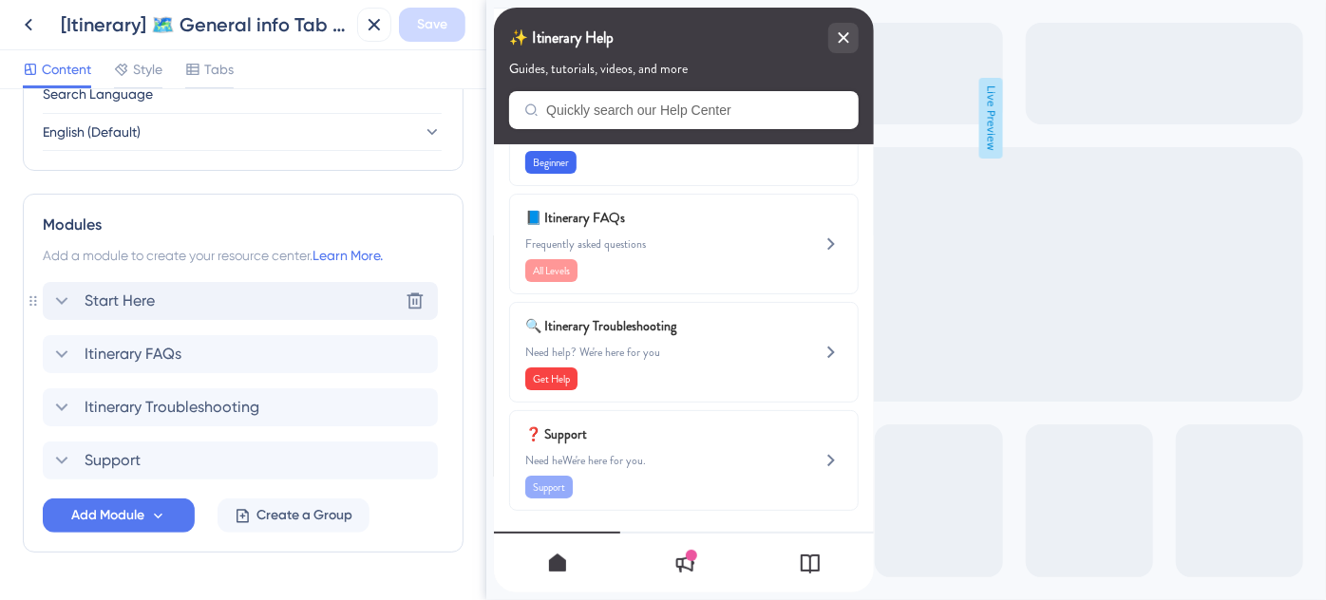
click at [137, 311] on div "Start Here Delete" at bounding box center [240, 301] width 395 height 38
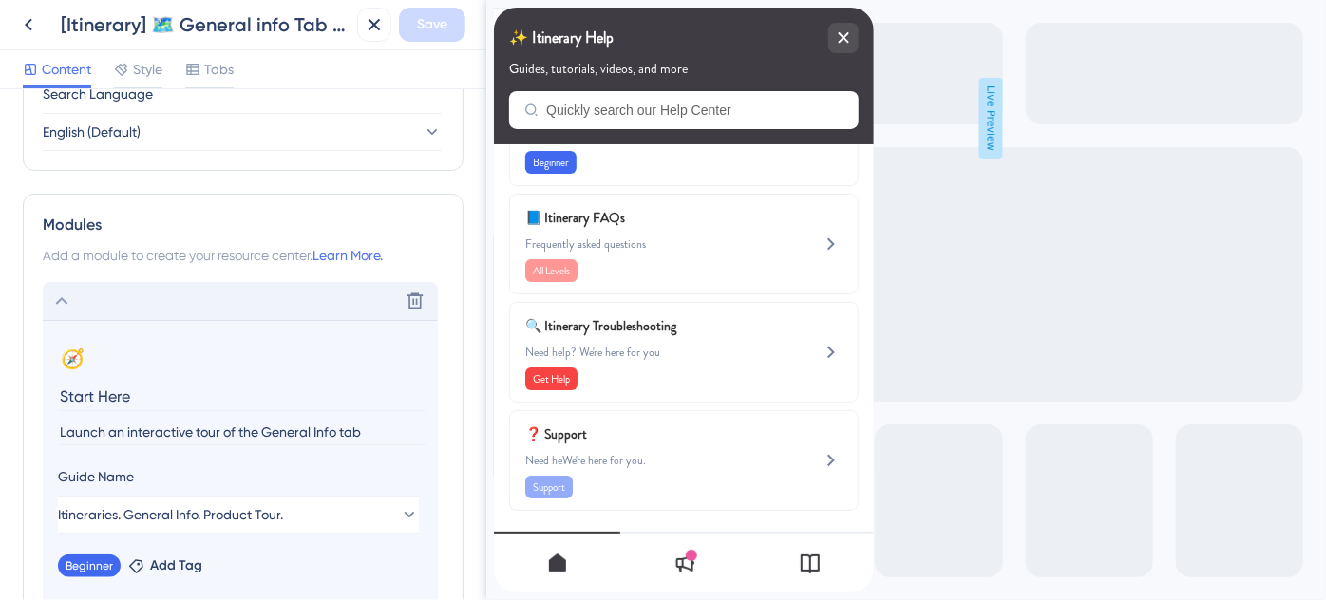
click at [66, 295] on icon at bounding box center [61, 301] width 23 height 23
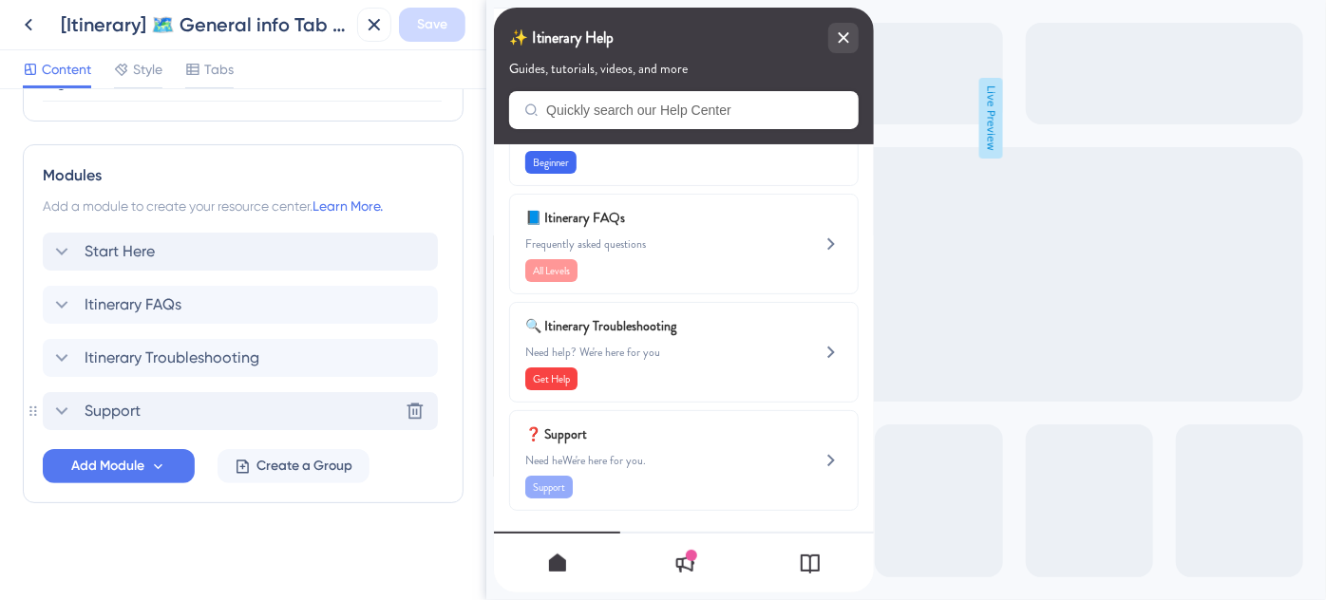
click at [131, 412] on span "Support" at bounding box center [113, 411] width 56 height 23
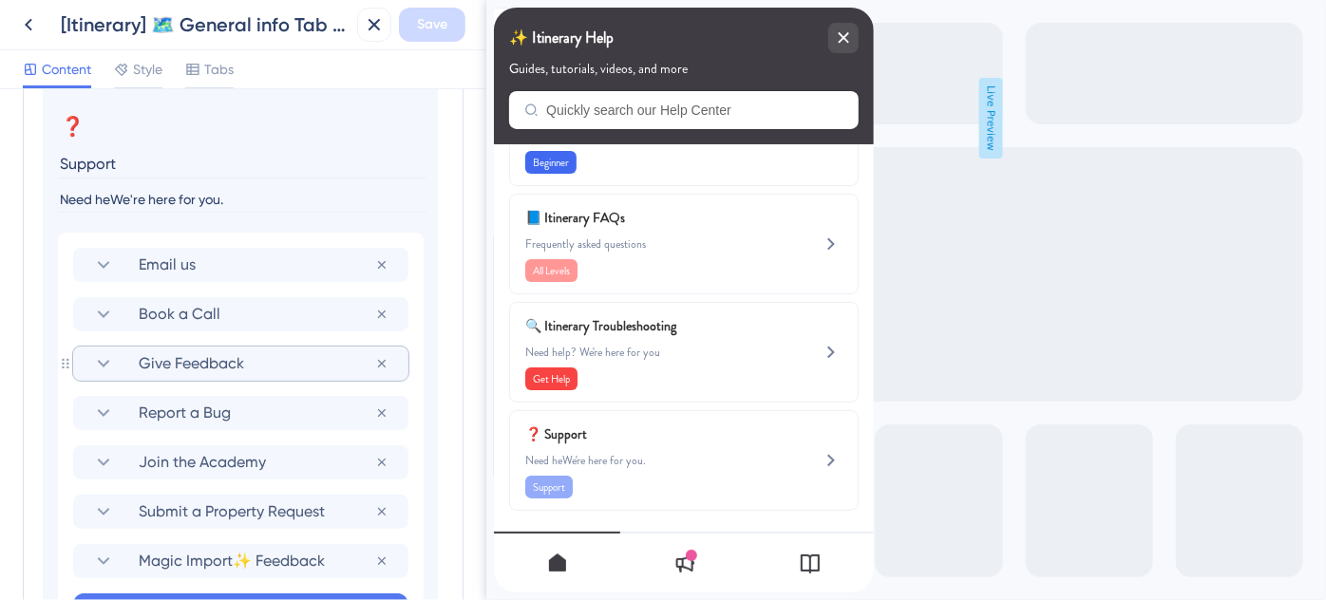
scroll to position [1172, 0]
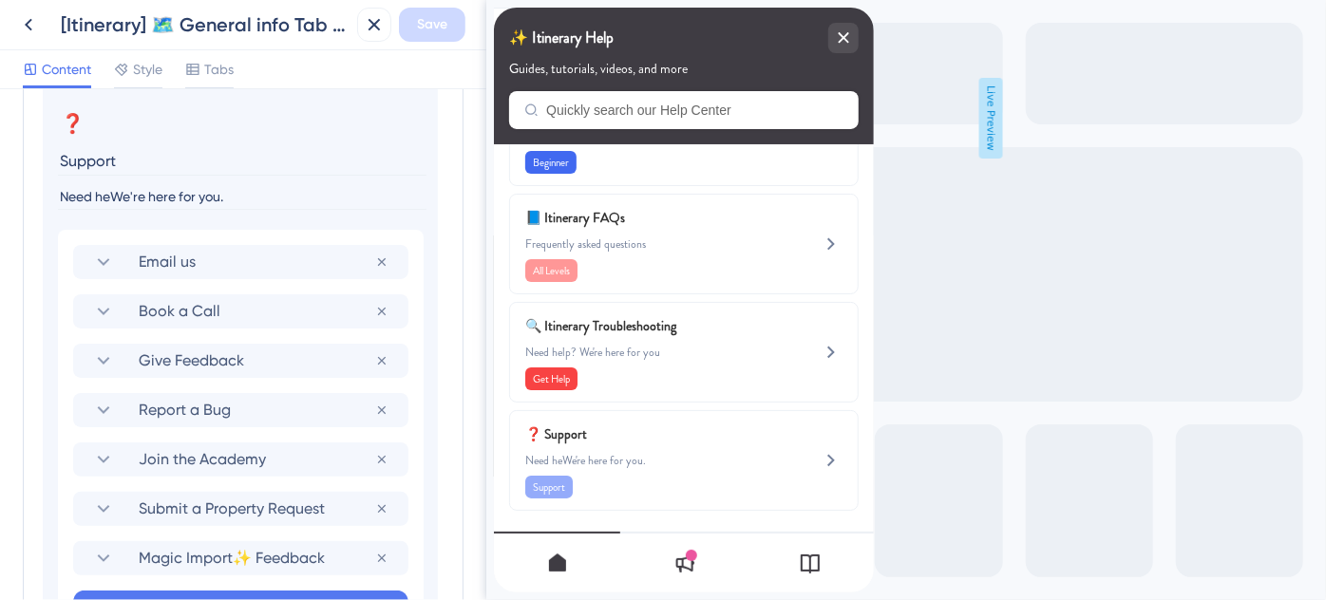
click at [113, 195] on input "Need heWe're here for you." at bounding box center [242, 197] width 369 height 26
click at [287, 199] on input "Need help? We're here for you." at bounding box center [242, 197] width 369 height 26
type input "Need help? We're here for you"
click at [437, 19] on span "Save" at bounding box center [432, 24] width 30 height 23
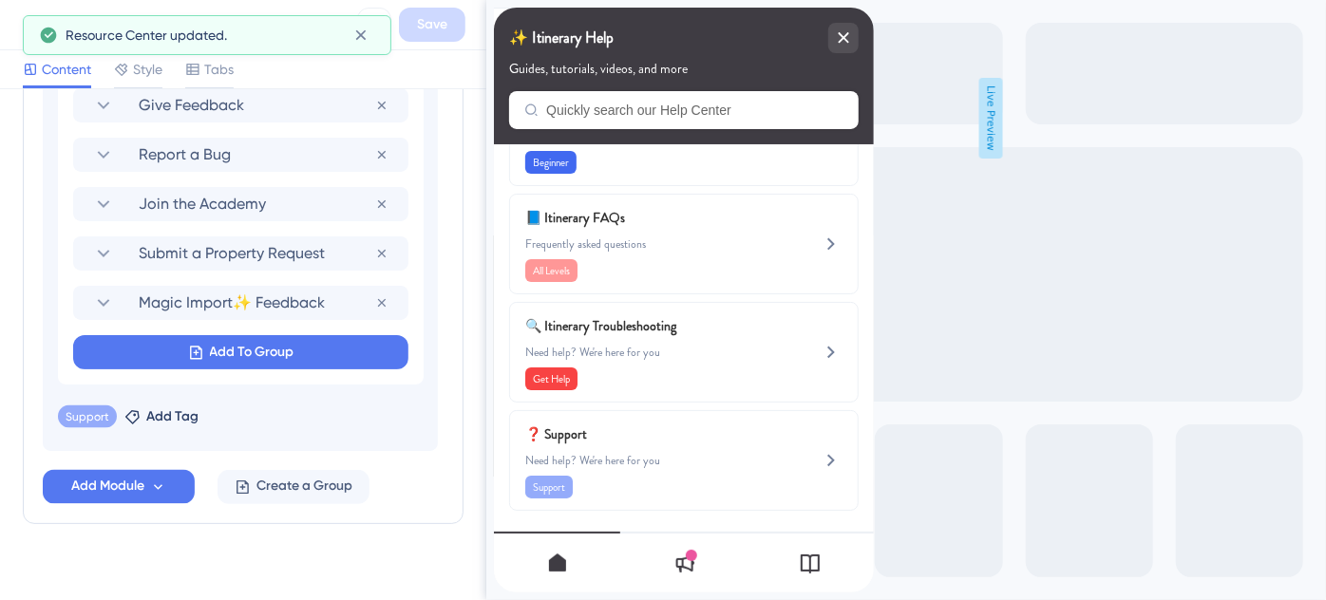
scroll to position [1449, 0]
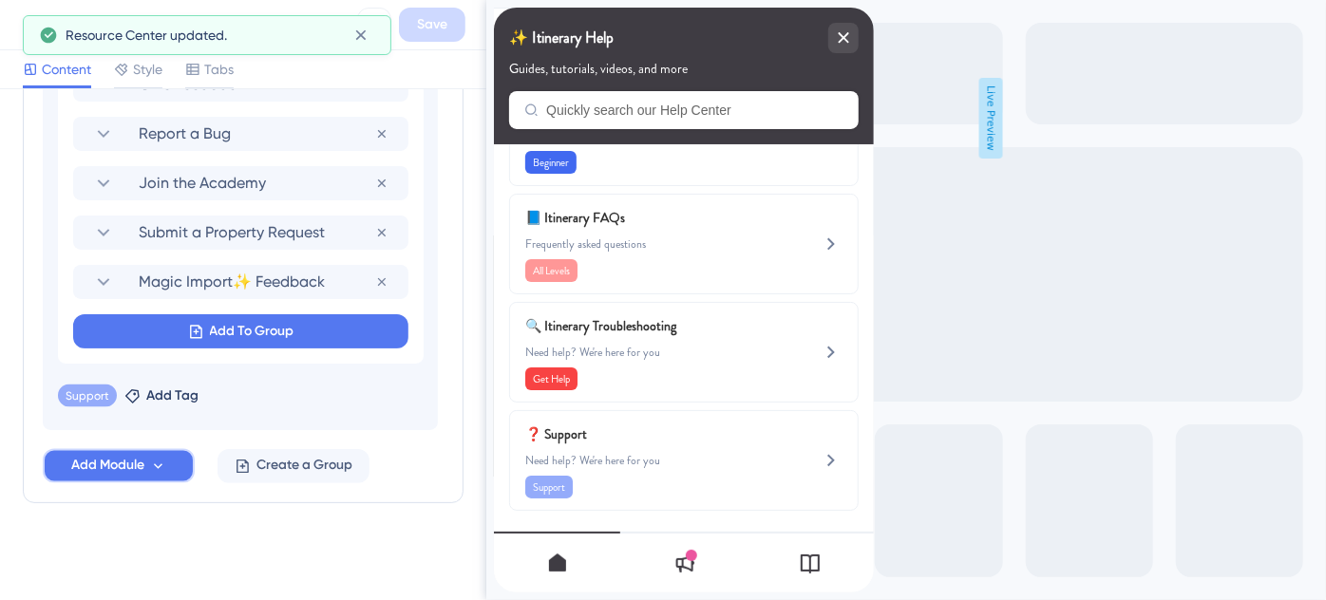
click at [126, 462] on span "Add Module" at bounding box center [107, 466] width 73 height 23
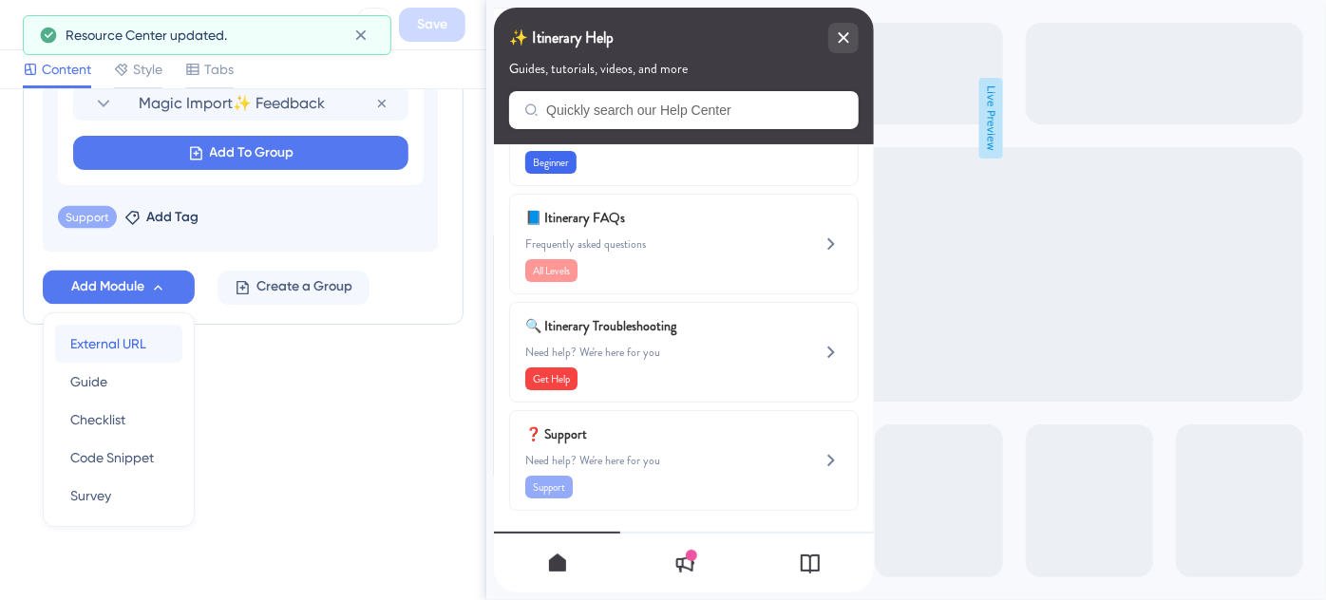
click at [134, 341] on span "External URL" at bounding box center [108, 343] width 76 height 23
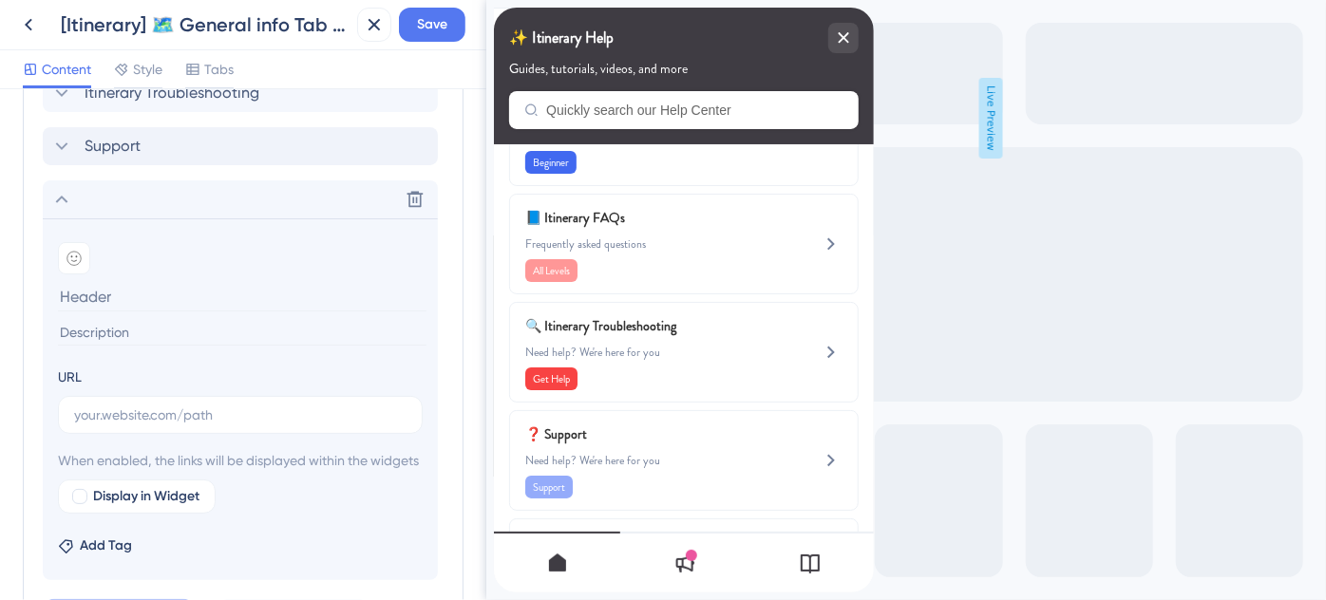
scroll to position [1091, 0]
click at [106, 296] on input at bounding box center [242, 297] width 369 height 29
paste input "Destination-Specific Training"
type input "Destination-Specific Training"
click at [71, 260] on icon at bounding box center [74, 259] width 7 height 6
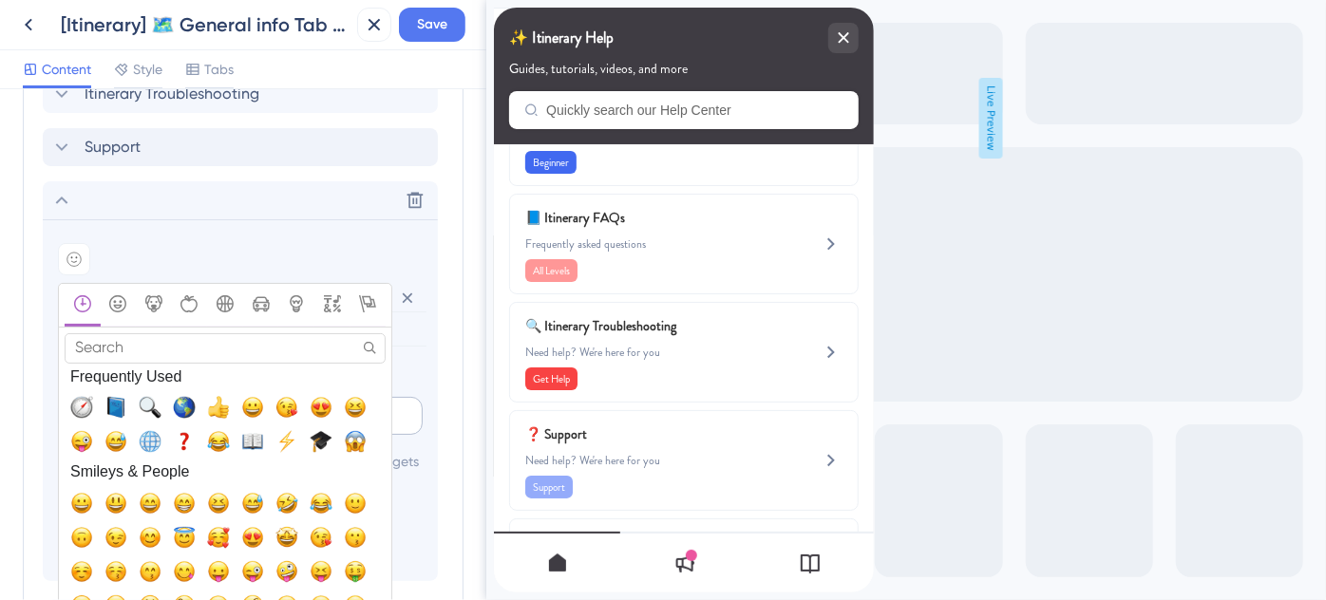
click at [180, 402] on span "🌎, earth_americas" at bounding box center [184, 407] width 23 height 23
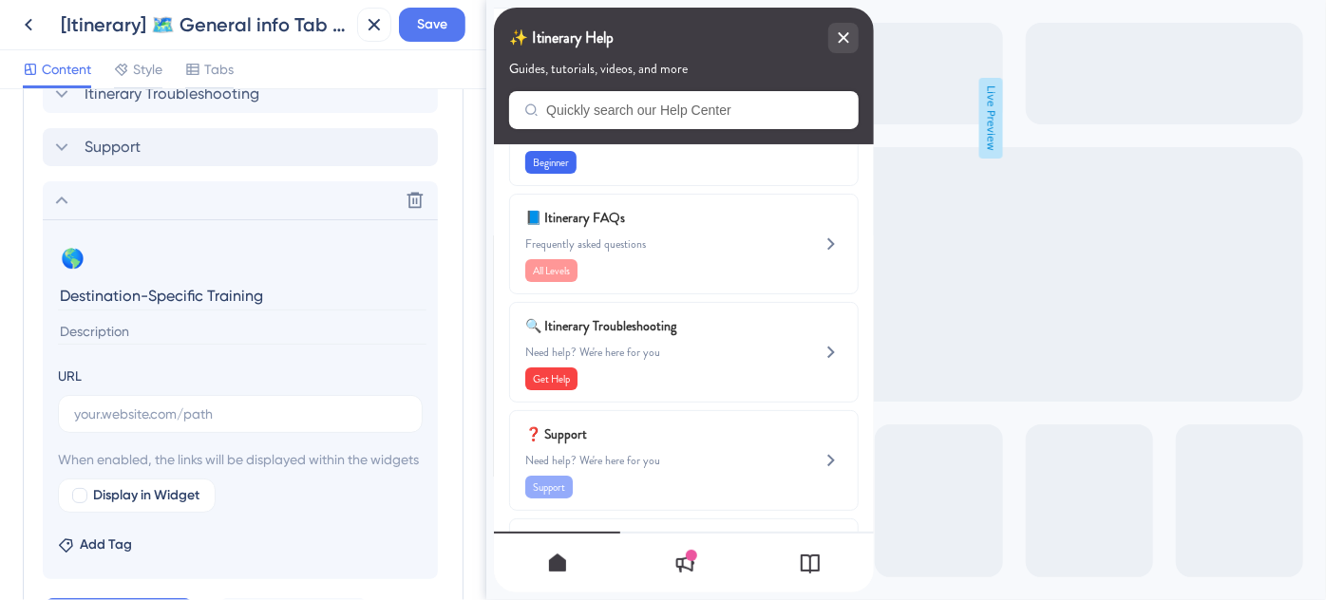
click at [138, 327] on input at bounding box center [242, 332] width 369 height 26
paste input "Looking for destination training? We’ve got you covered."
type input "Looking for destination training? We’ve got you covered."
click at [236, 414] on input "text" at bounding box center [240, 414] width 332 height 21
paste input "https://help.safariportal.app/en/articles/14921-looking-for-destinationspecific…"
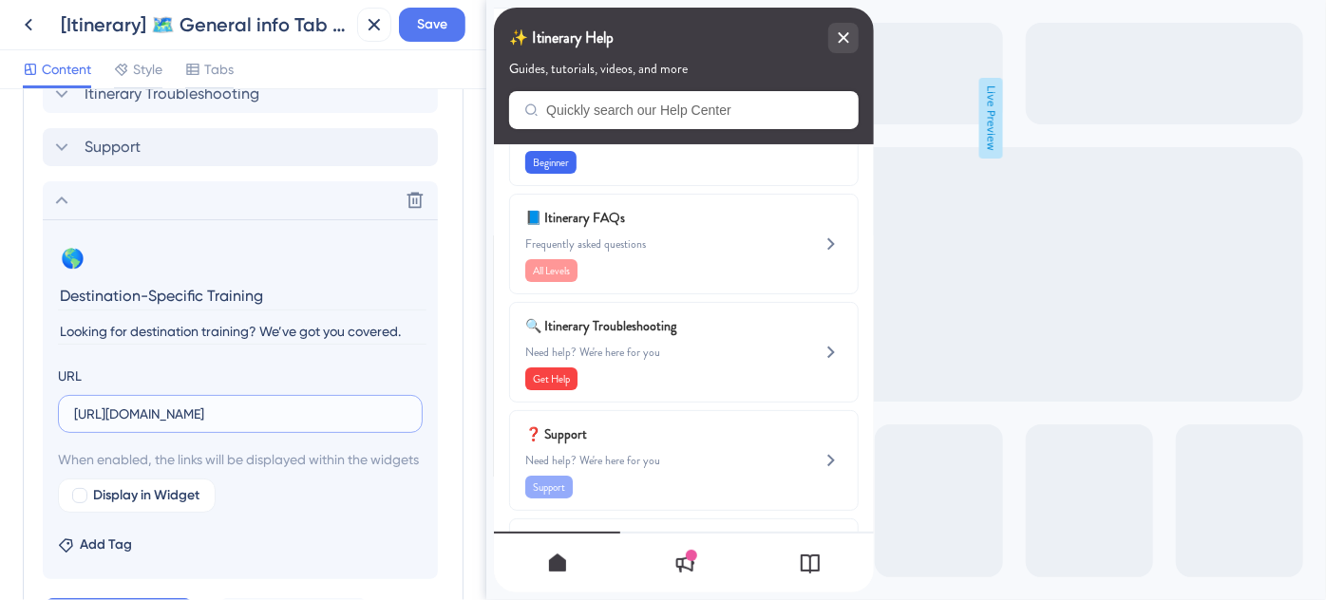
scroll to position [0, 273]
type input "https://help.safariportal.app/en/articles/14921-looking-for-destinationspecific…"
click at [81, 503] on div at bounding box center [79, 495] width 15 height 15
click at [80, 503] on div at bounding box center [79, 495] width 15 height 15
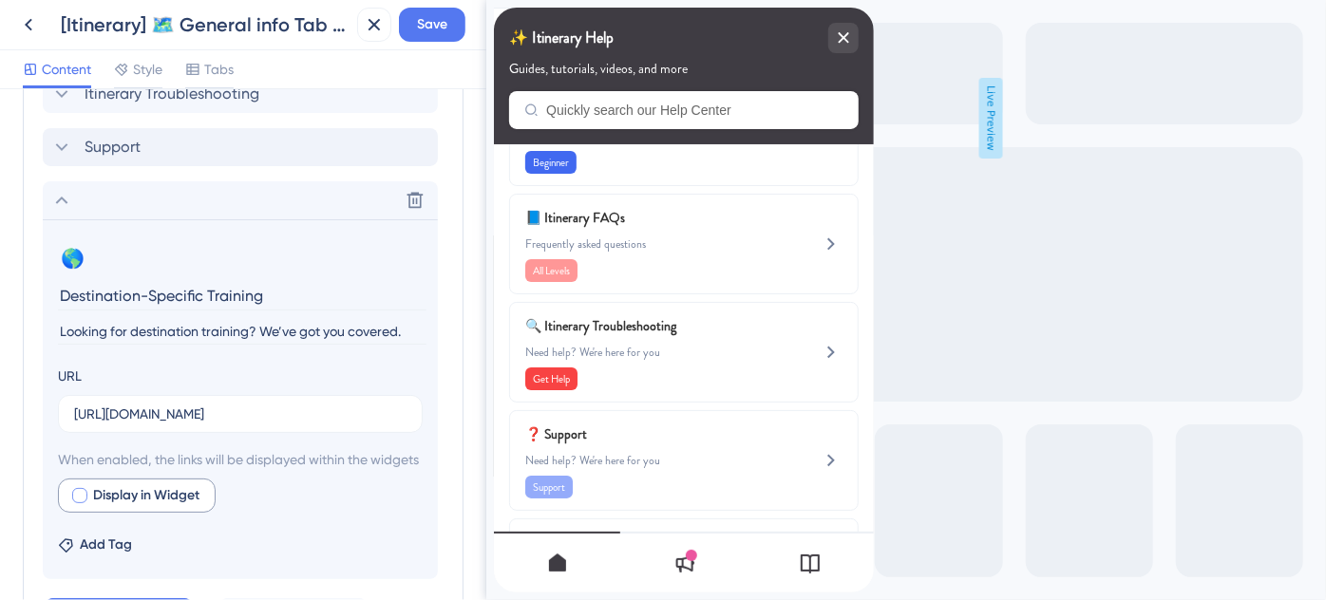
checkbox input "true"
click at [423, 22] on span "Save" at bounding box center [432, 24] width 30 height 23
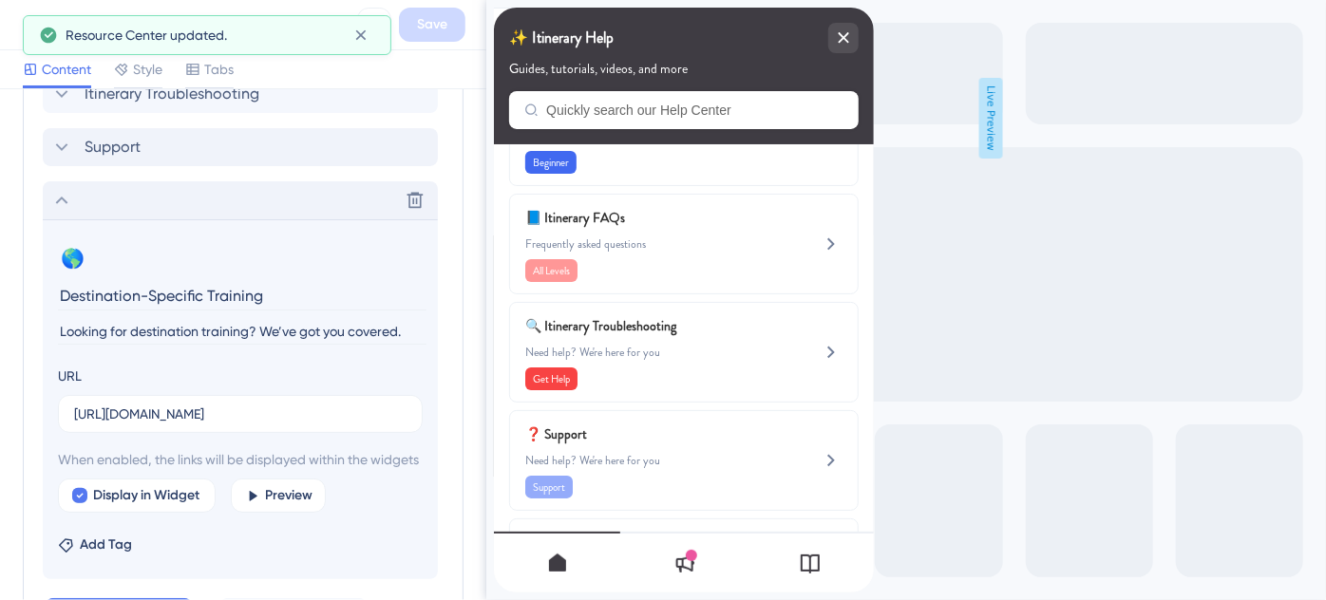
click at [65, 201] on icon at bounding box center [61, 200] width 23 height 23
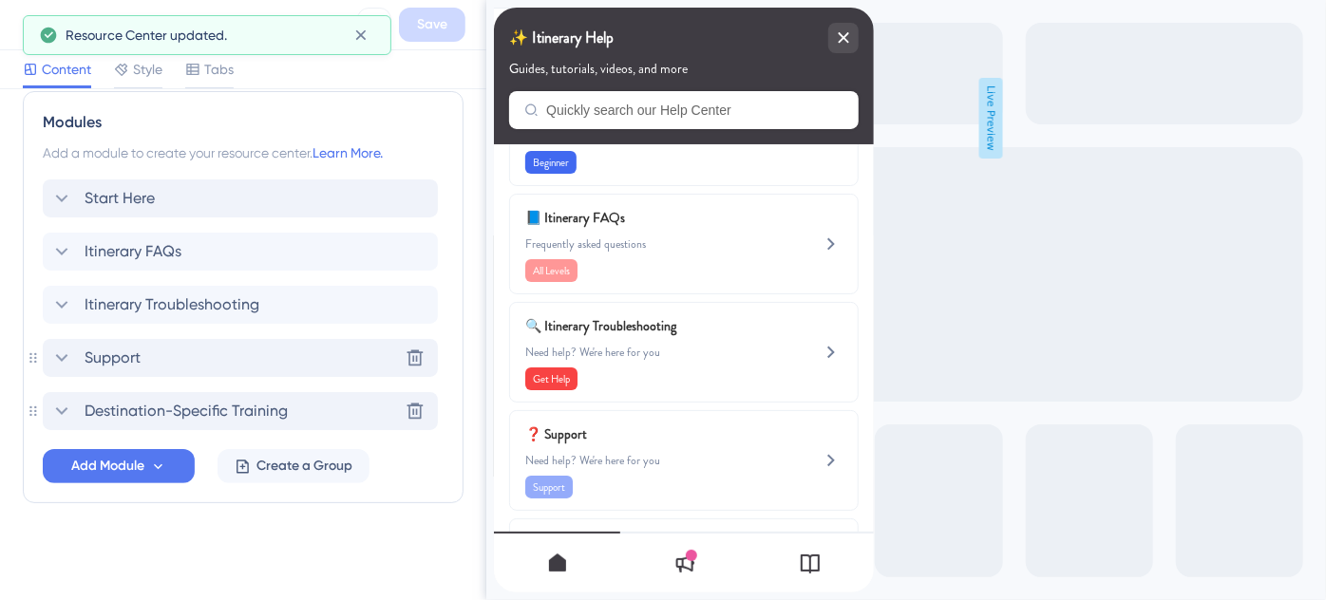
click at [131, 359] on span "Support" at bounding box center [113, 358] width 56 height 23
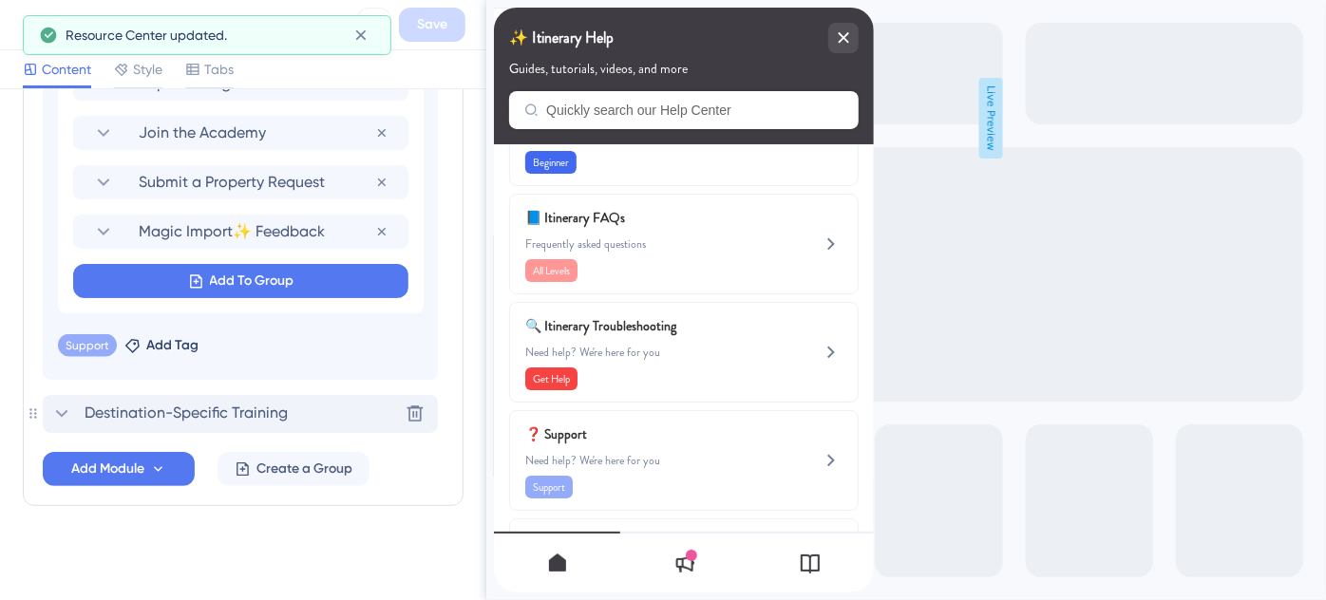
scroll to position [1502, 0]
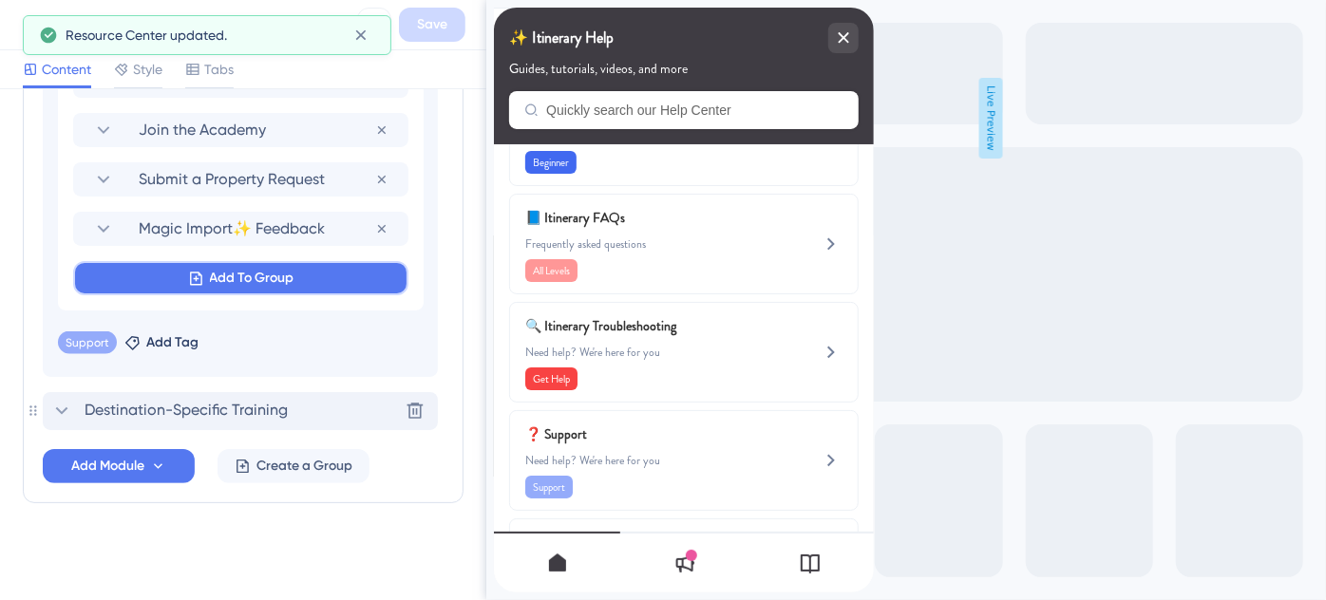
click at [220, 279] on span "Add To Group" at bounding box center [252, 278] width 85 height 23
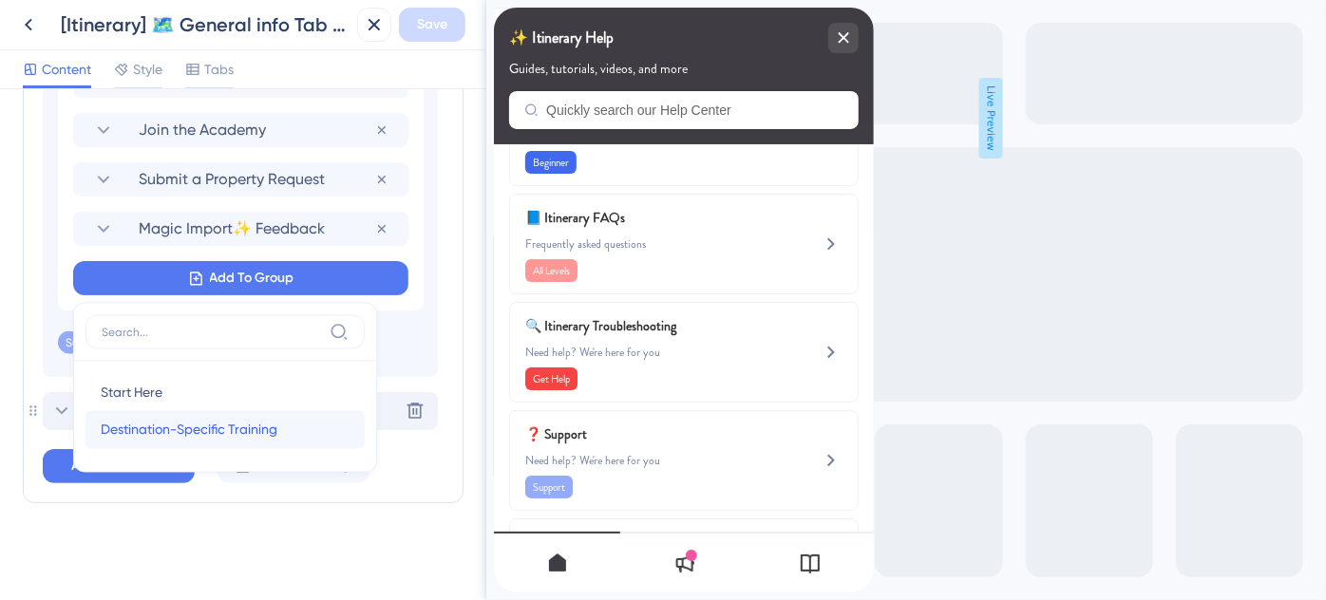
click at [175, 432] on span "Destination-Specific Training" at bounding box center [189, 430] width 177 height 23
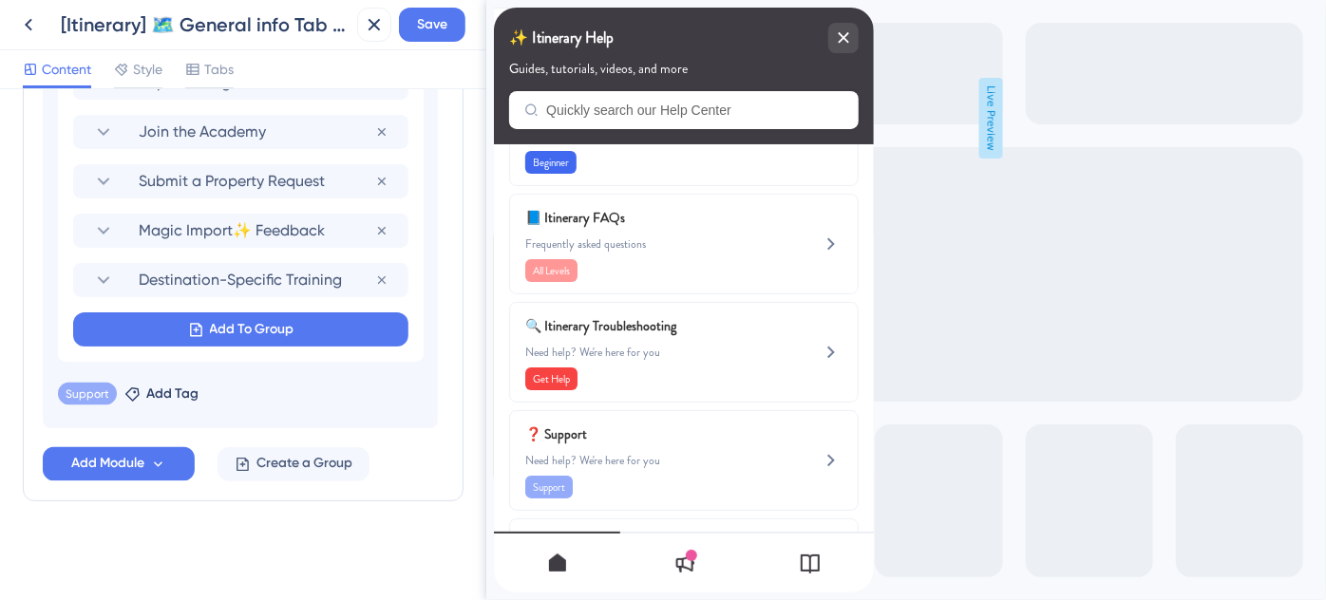
scroll to position [1497, 0]
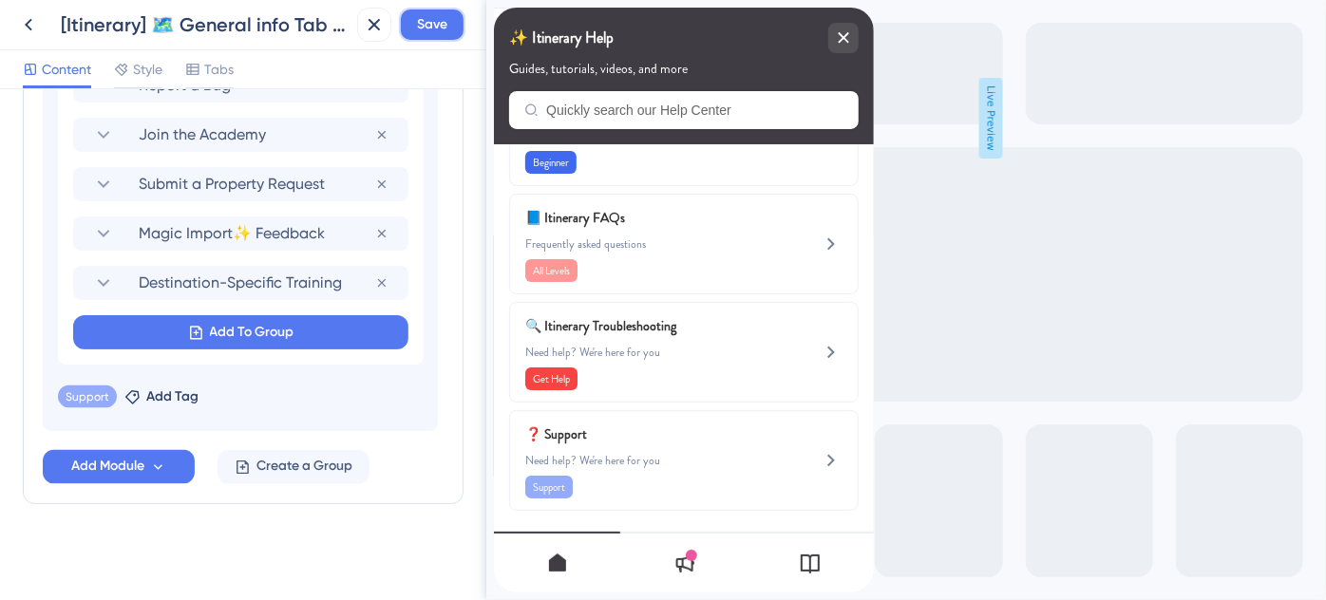
click at [428, 27] on span "Save" at bounding box center [432, 24] width 30 height 23
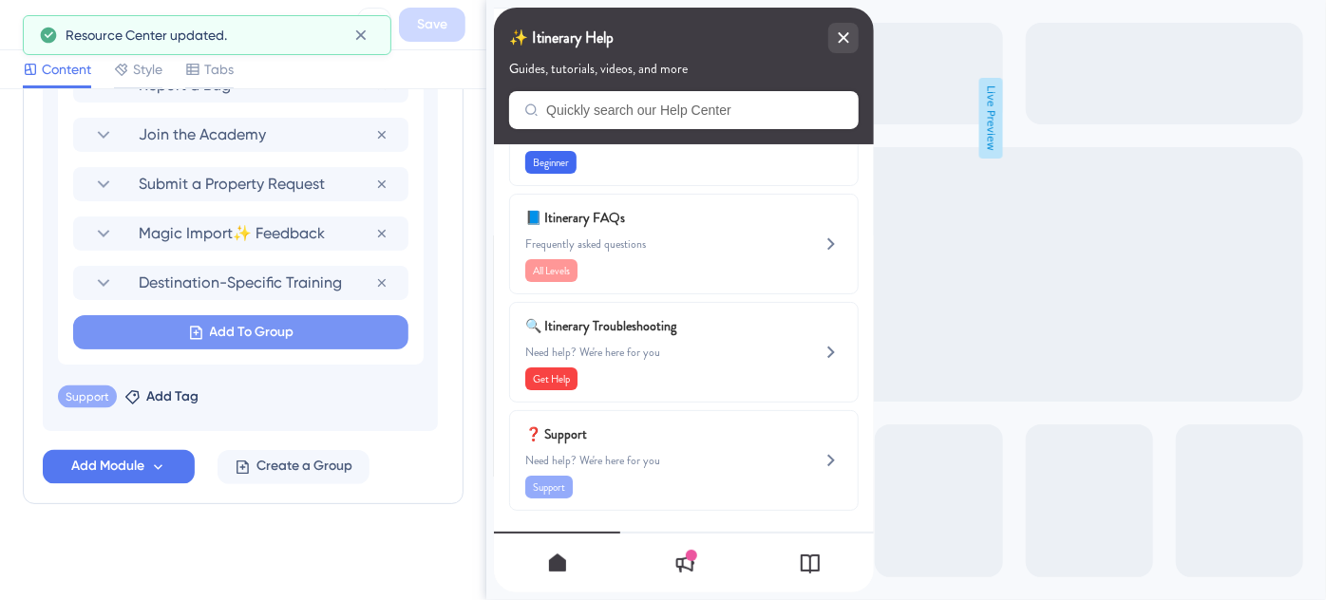
scroll to position [1411, 0]
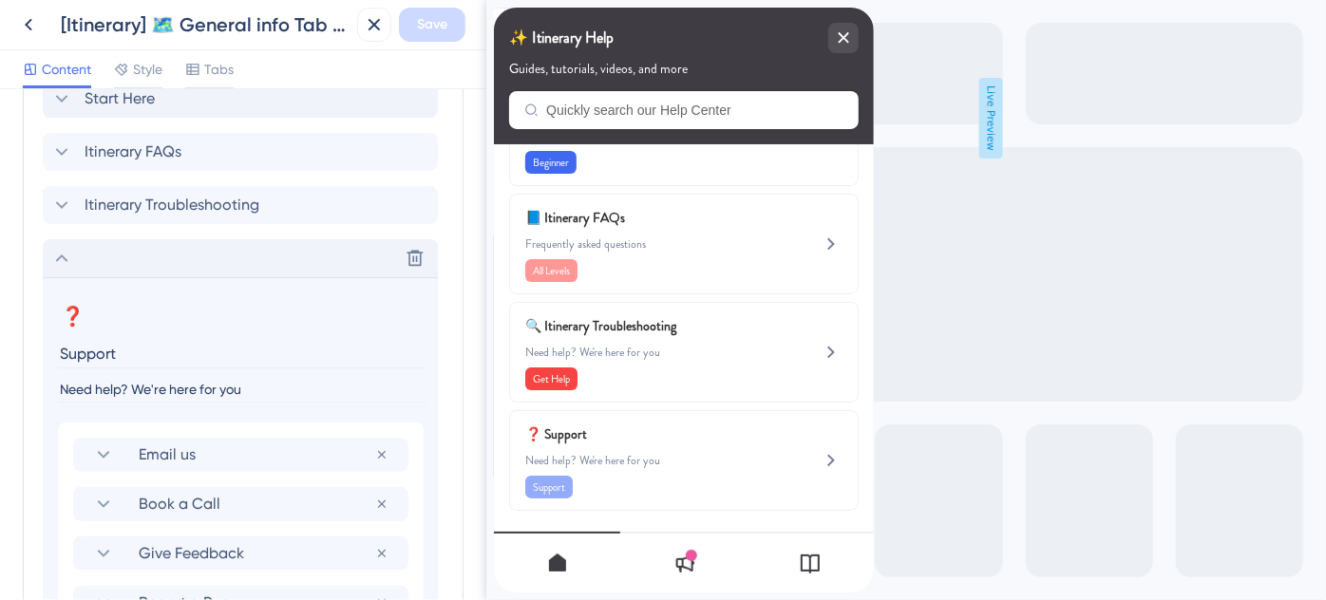
click at [62, 259] on icon at bounding box center [61, 258] width 23 height 23
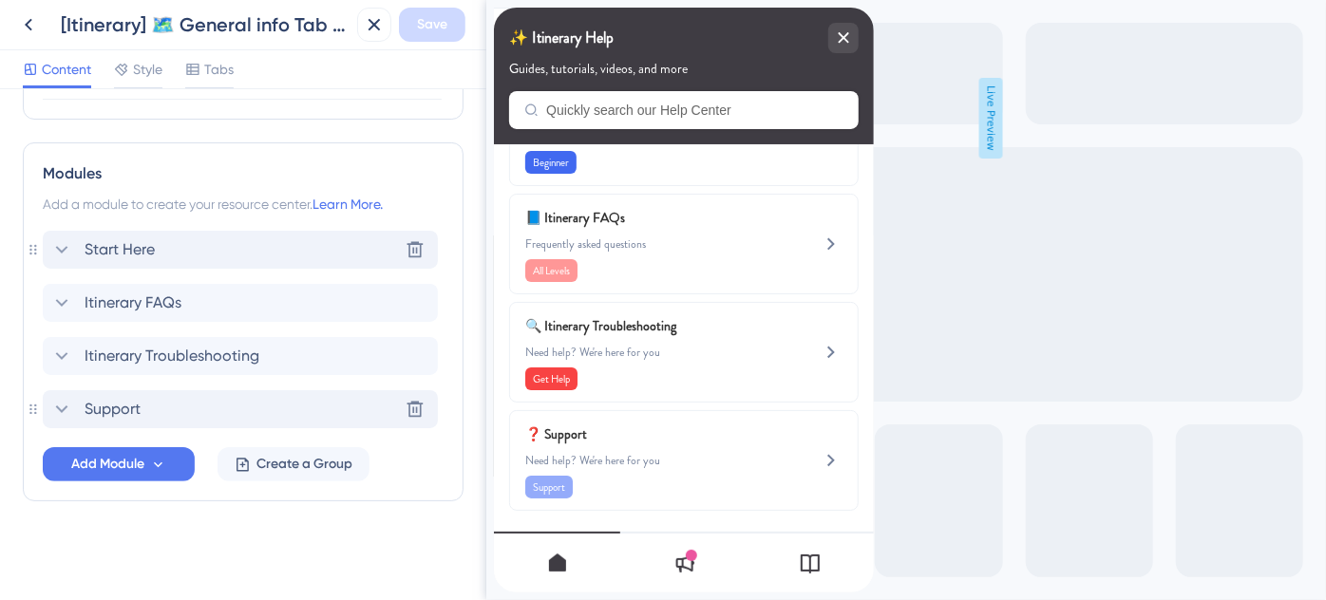
scroll to position [826, 0]
click at [124, 355] on span "Itinerary Troubleshooting" at bounding box center [172, 358] width 175 height 23
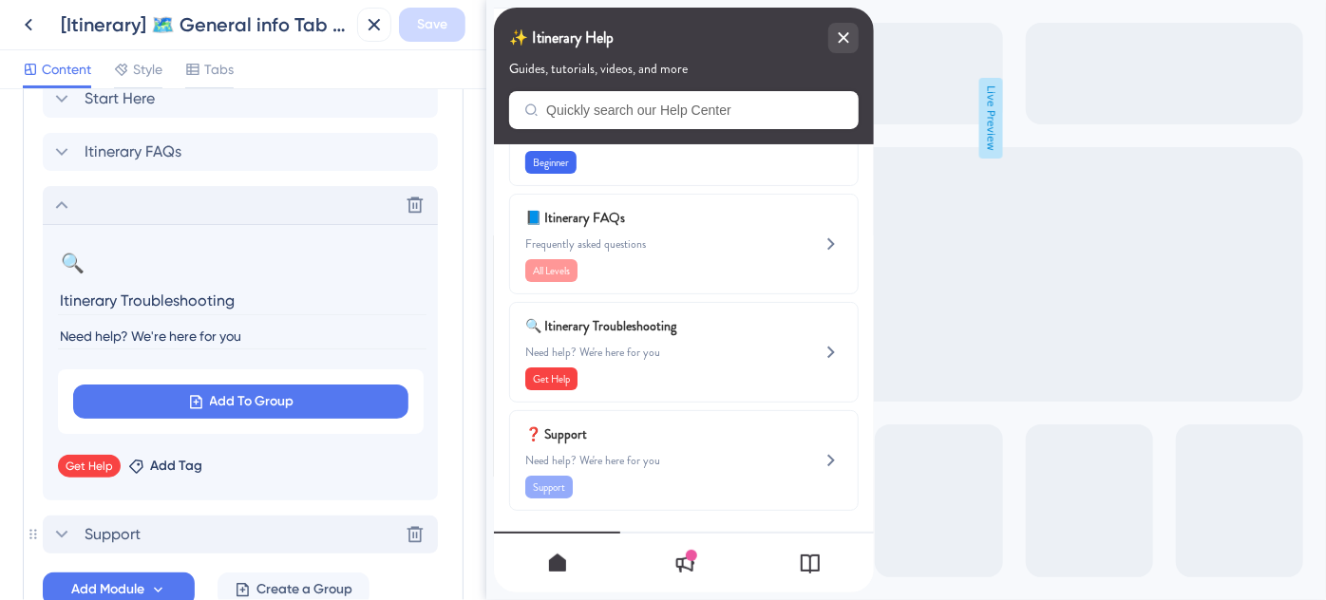
scroll to position [1102, 0]
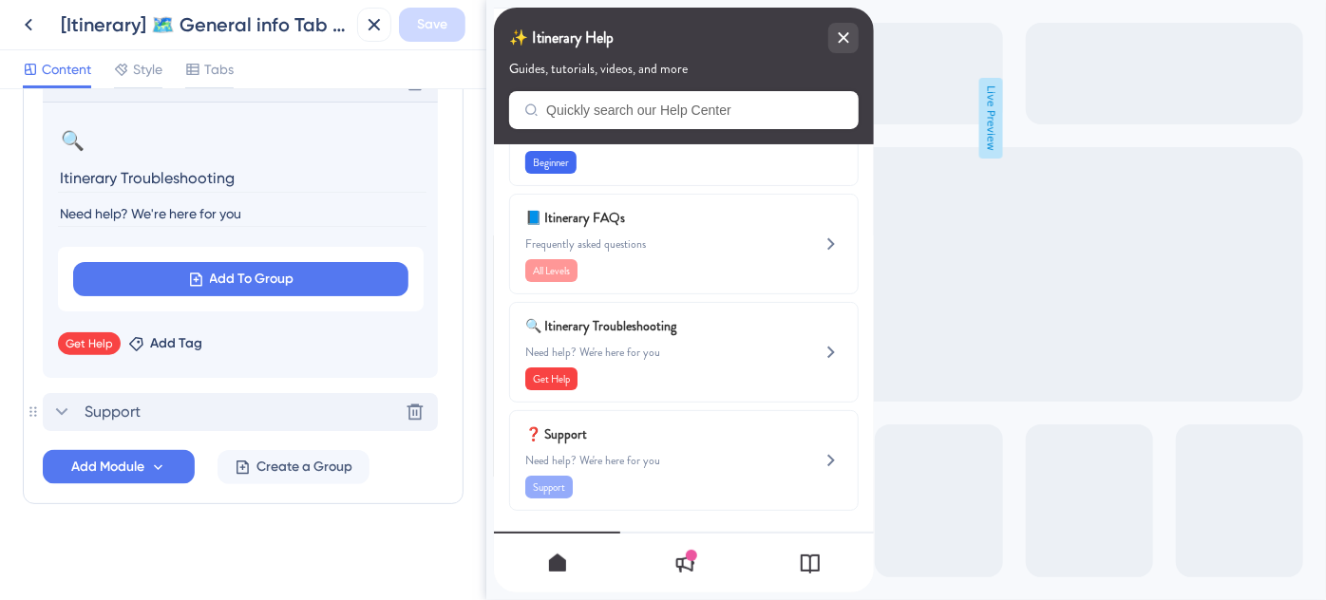
drag, startPoint x: 292, startPoint y: 213, endPoint x: 2, endPoint y: 183, distance: 291.2
click at [0, 213] on div "Resource Center Header Title ✨ Itinerary Help 12 ✨ Itinerary Help Subtitle Guid…" at bounding box center [243, 344] width 486 height 511
type input "Help with common issues"
click at [433, 25] on span "Save" at bounding box center [432, 24] width 30 height 23
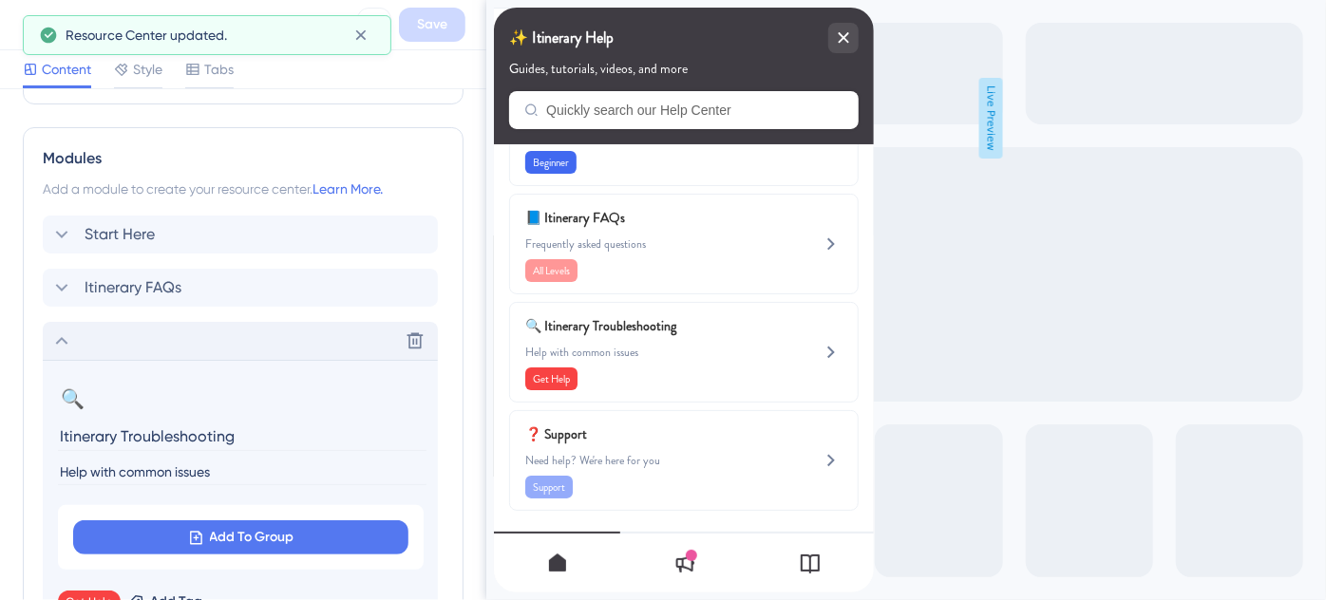
click at [69, 333] on icon at bounding box center [61, 341] width 23 height 23
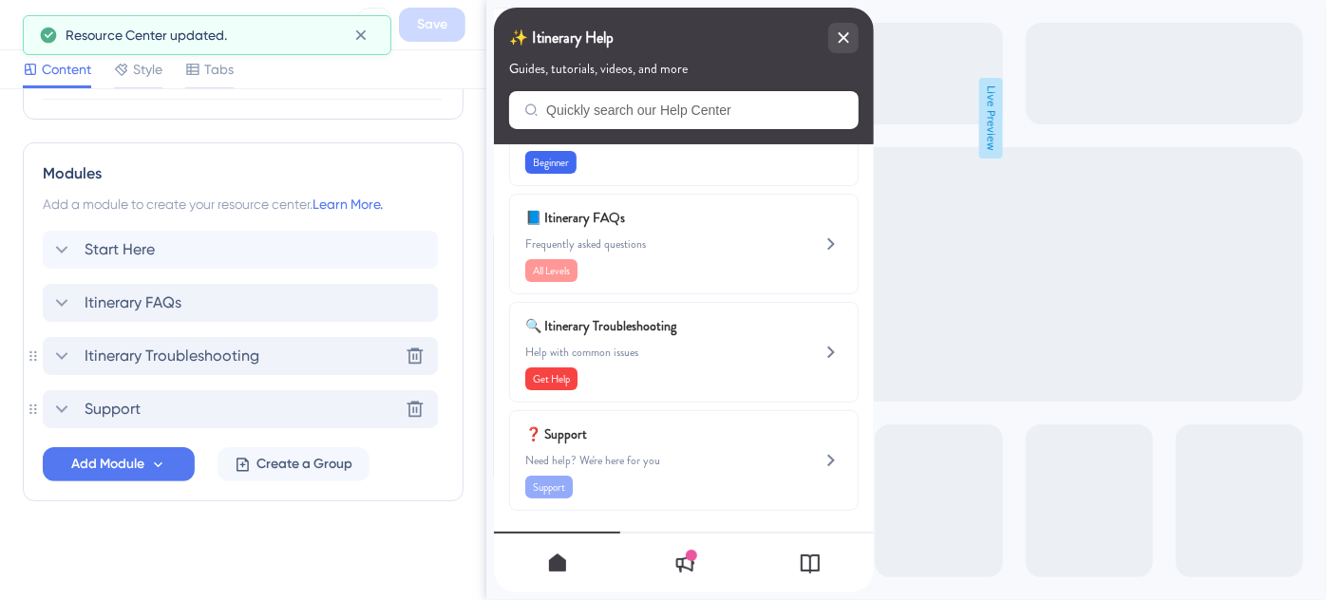
scroll to position [826, 0]
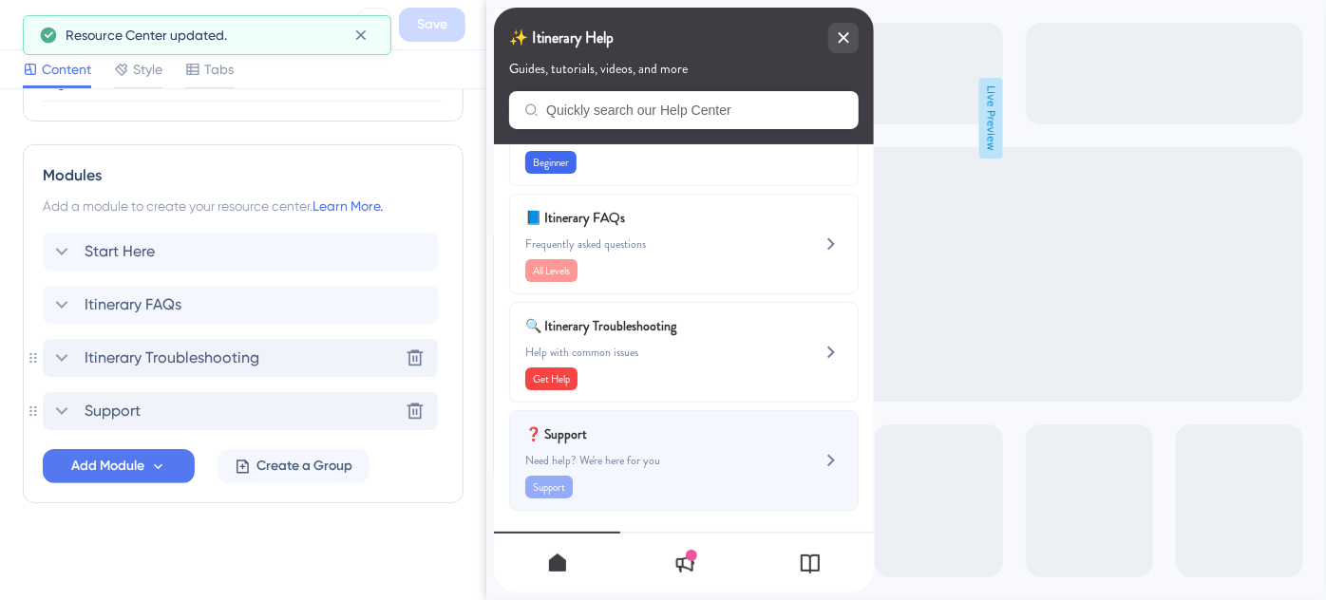
click at [741, 447] on div "❓ Support Need help? We're here for you Support" at bounding box center [651, 461] width 254 height 76
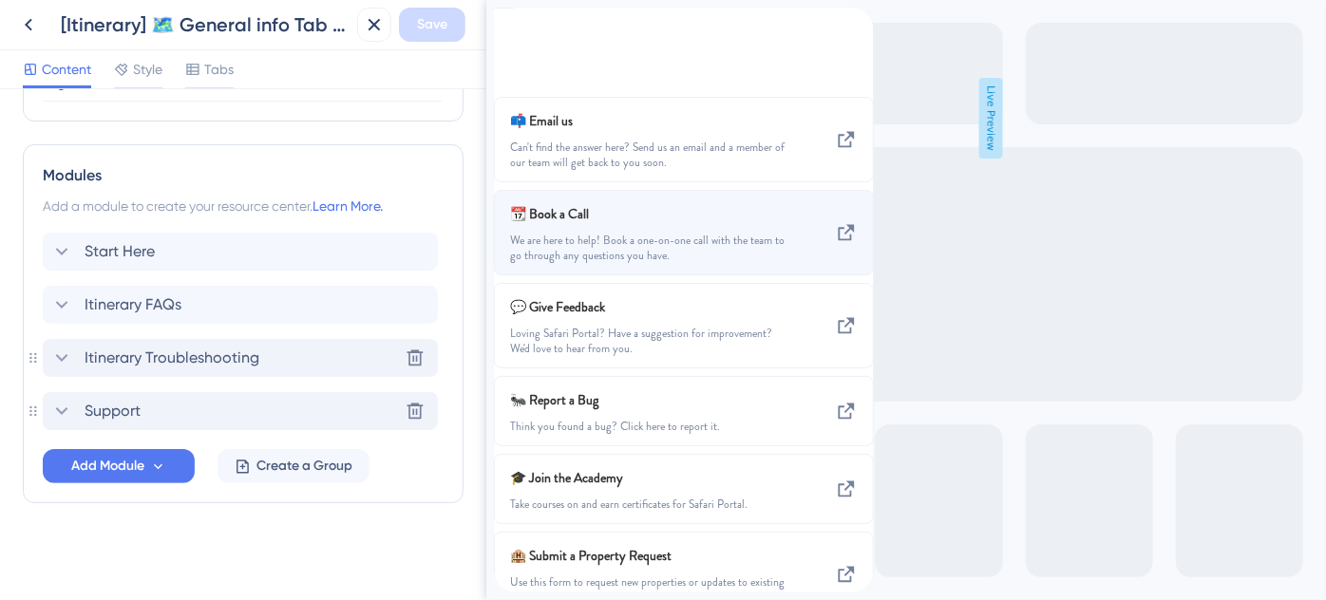
scroll to position [99, 0]
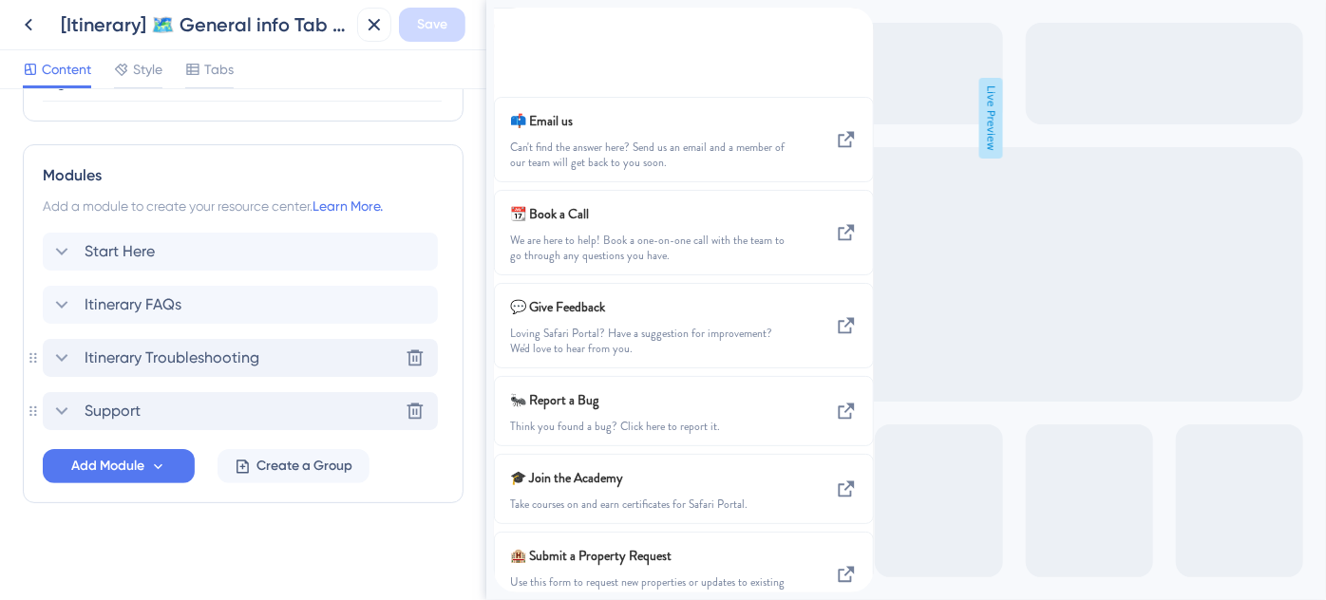
click at [508, 24] on icon "back to header" at bounding box center [500, 16] width 15 height 15
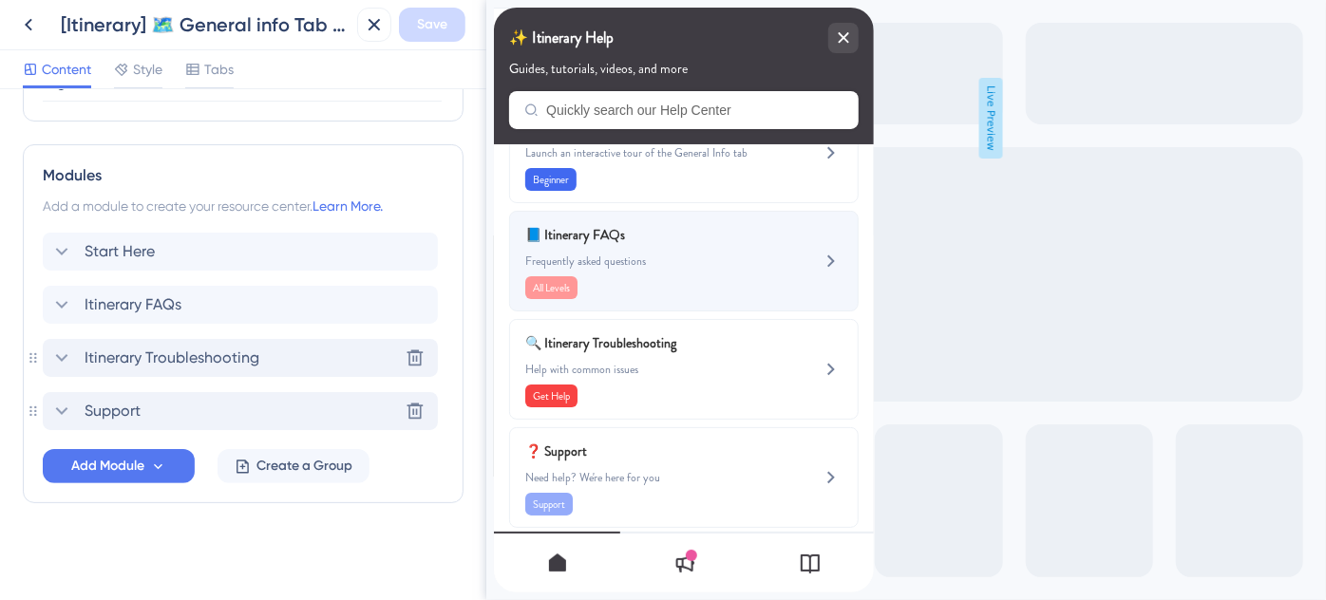
scroll to position [78, 0]
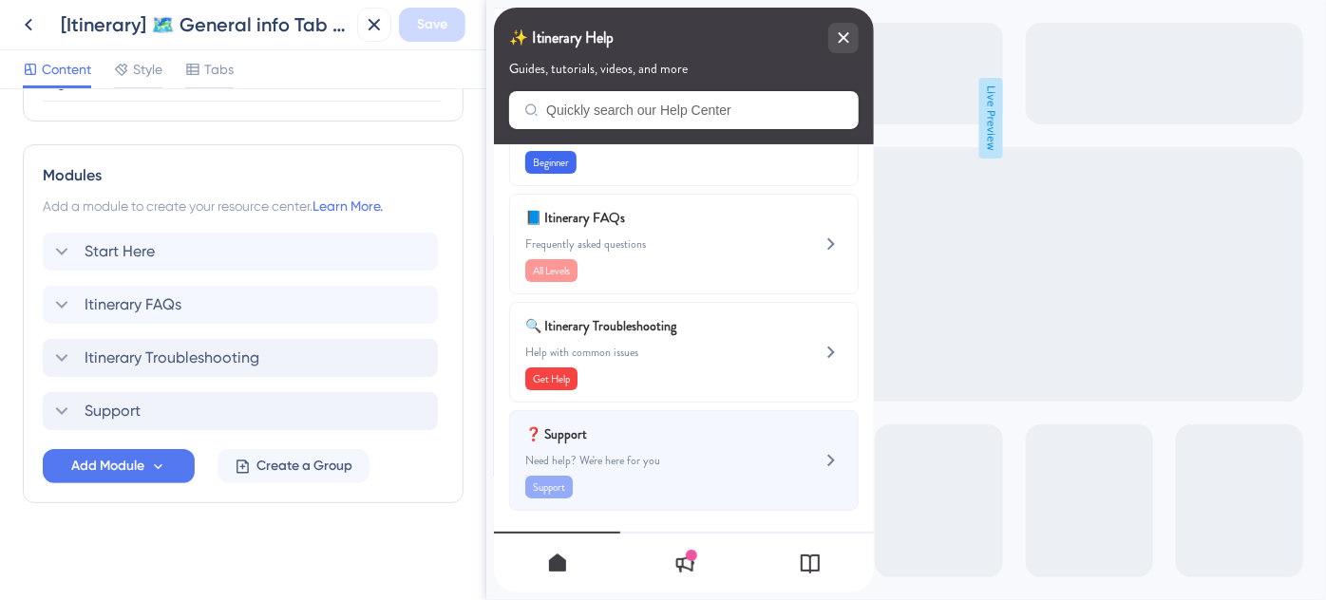
click at [624, 443] on span "❓ Support" at bounding box center [635, 434] width 223 height 23
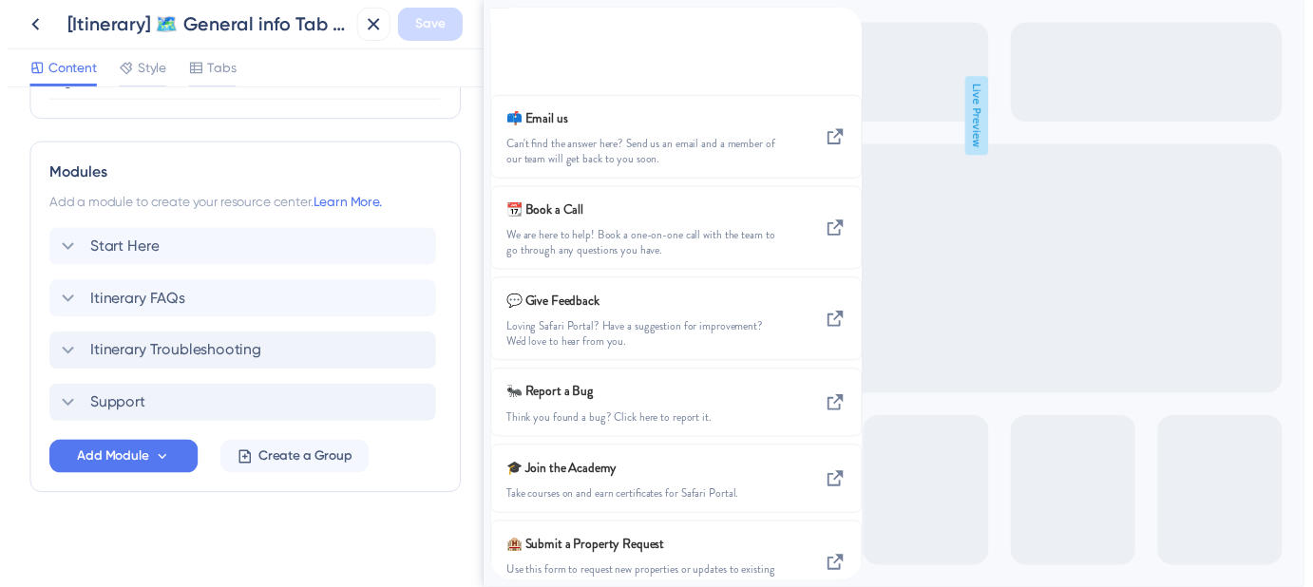
scroll to position [0, 0]
click at [523, 38] on div "Resource Center Header" at bounding box center [508, 34] width 30 height 52
click at [508, 24] on icon "back to header" at bounding box center [500, 16] width 15 height 15
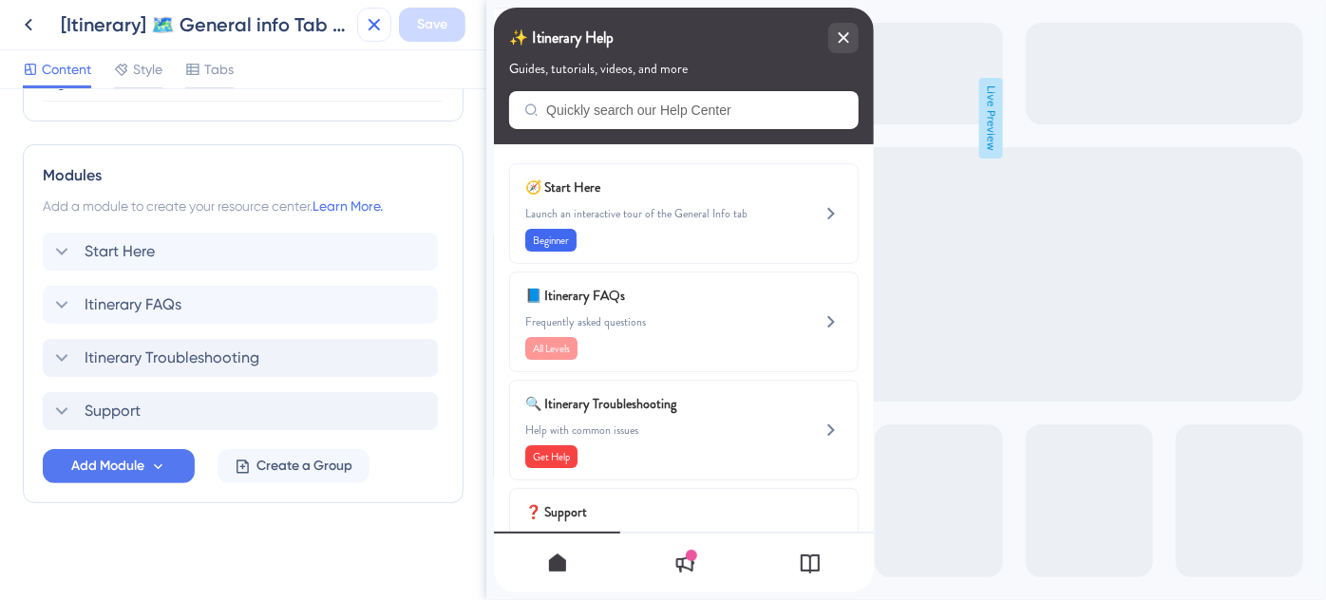
click at [377, 23] on icon at bounding box center [374, 24] width 23 height 23
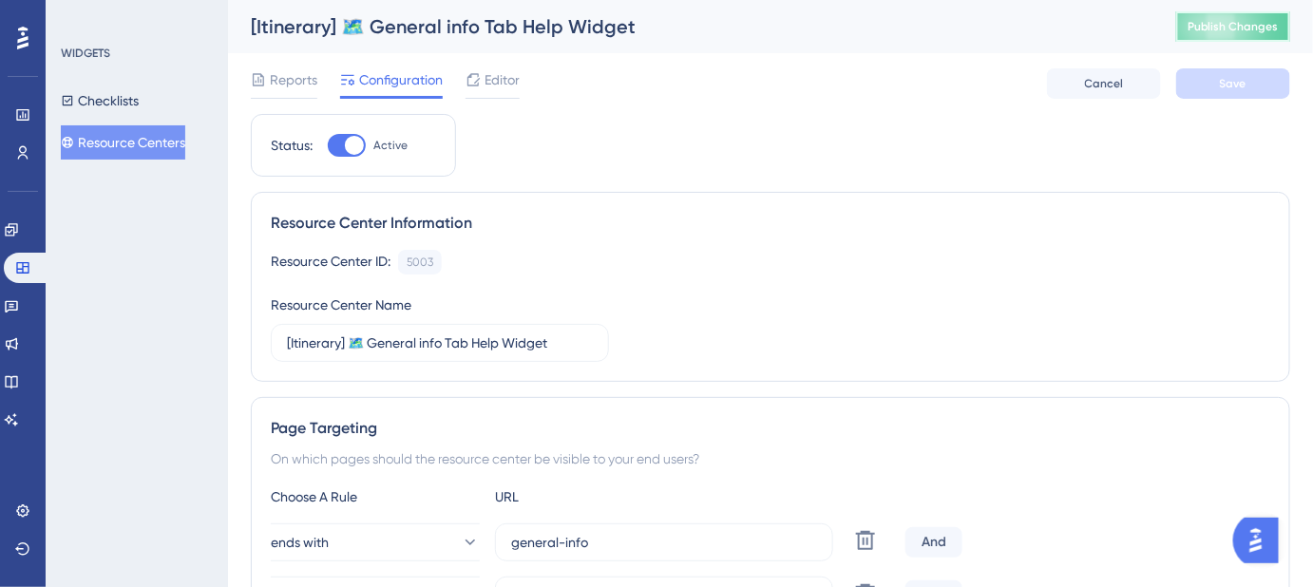
click at [1234, 26] on span "Publish Changes" at bounding box center [1232, 26] width 91 height 15
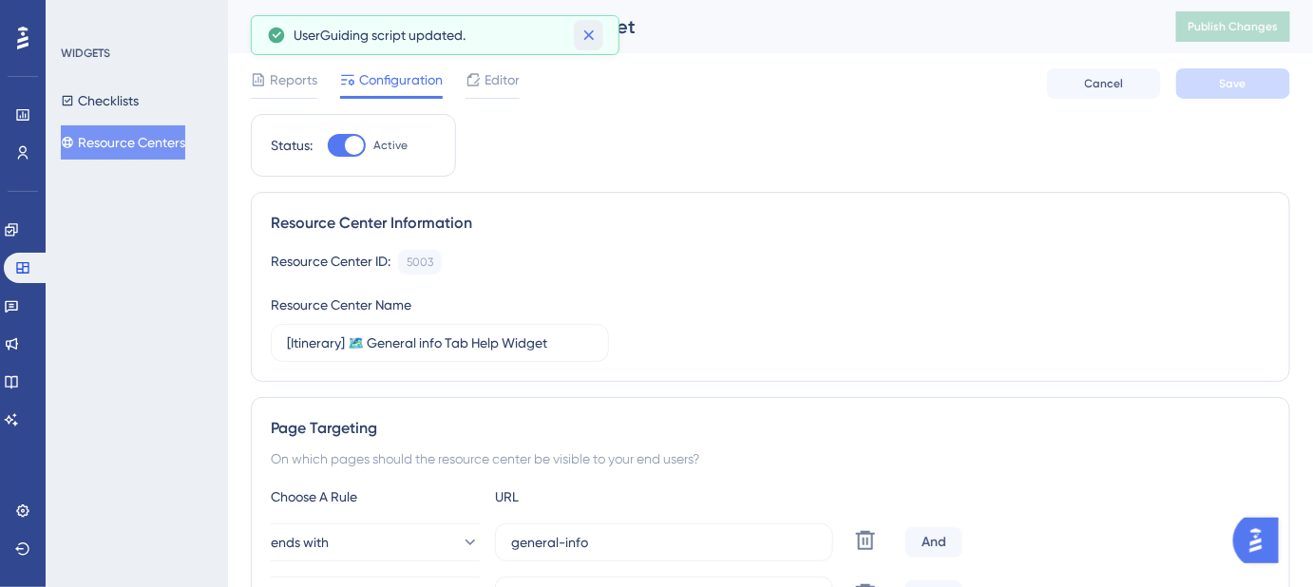
click at [586, 39] on icon at bounding box center [588, 35] width 19 height 19
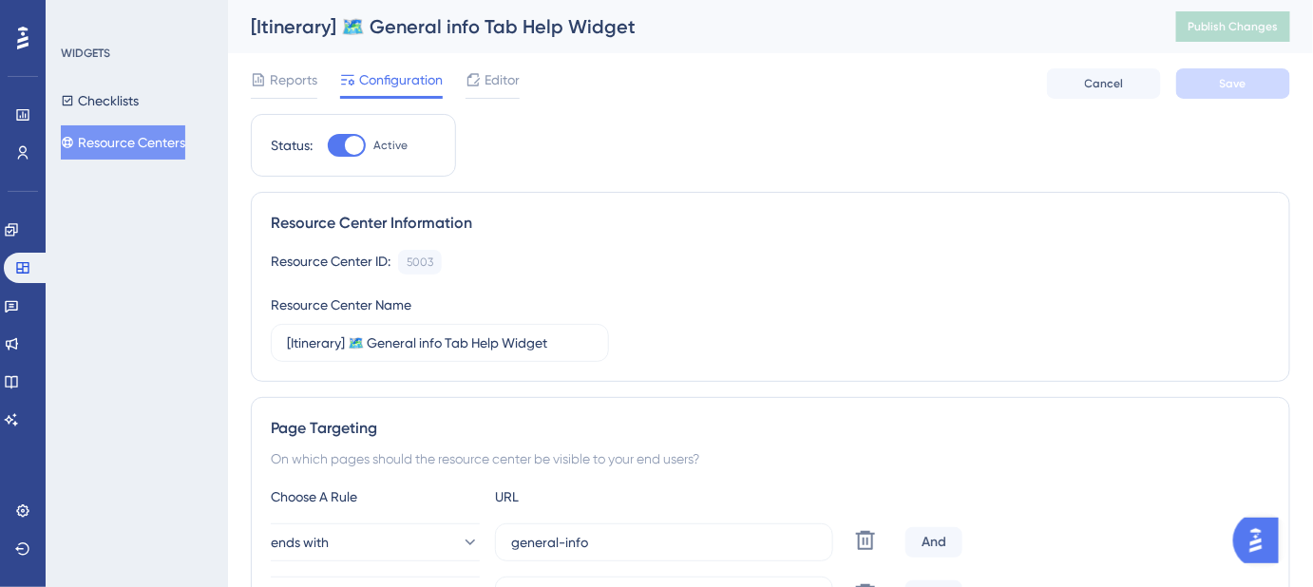
click at [149, 138] on button "Resource Centers" at bounding box center [123, 142] width 124 height 34
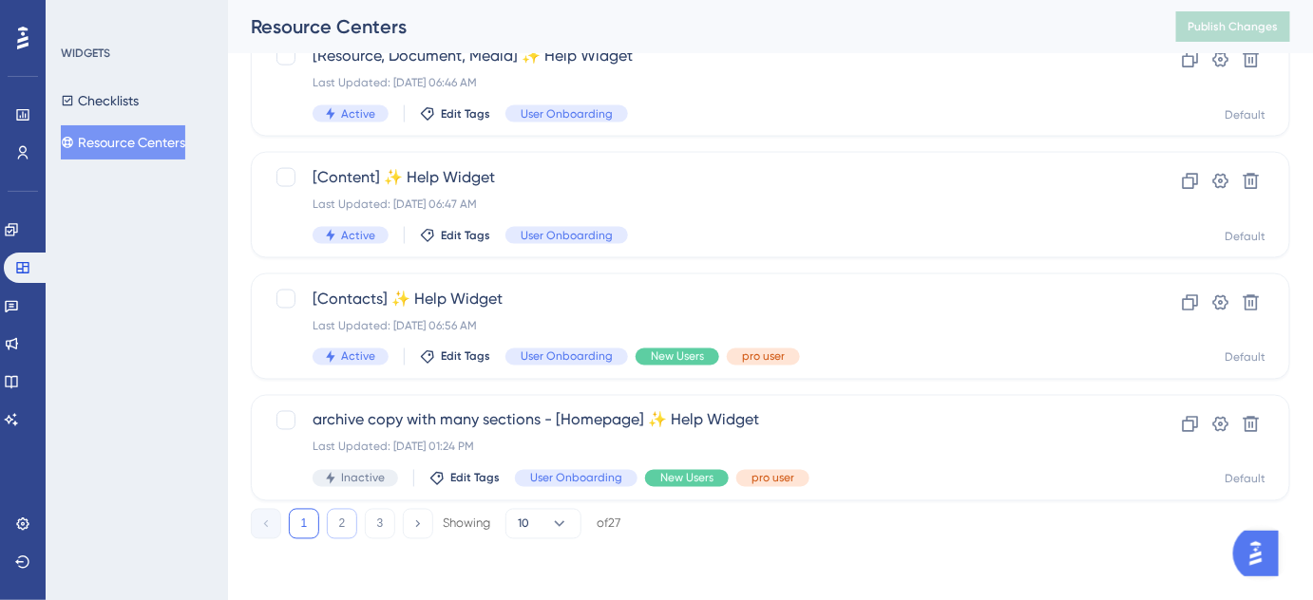
click at [346, 514] on button "2" at bounding box center [342, 524] width 30 height 30
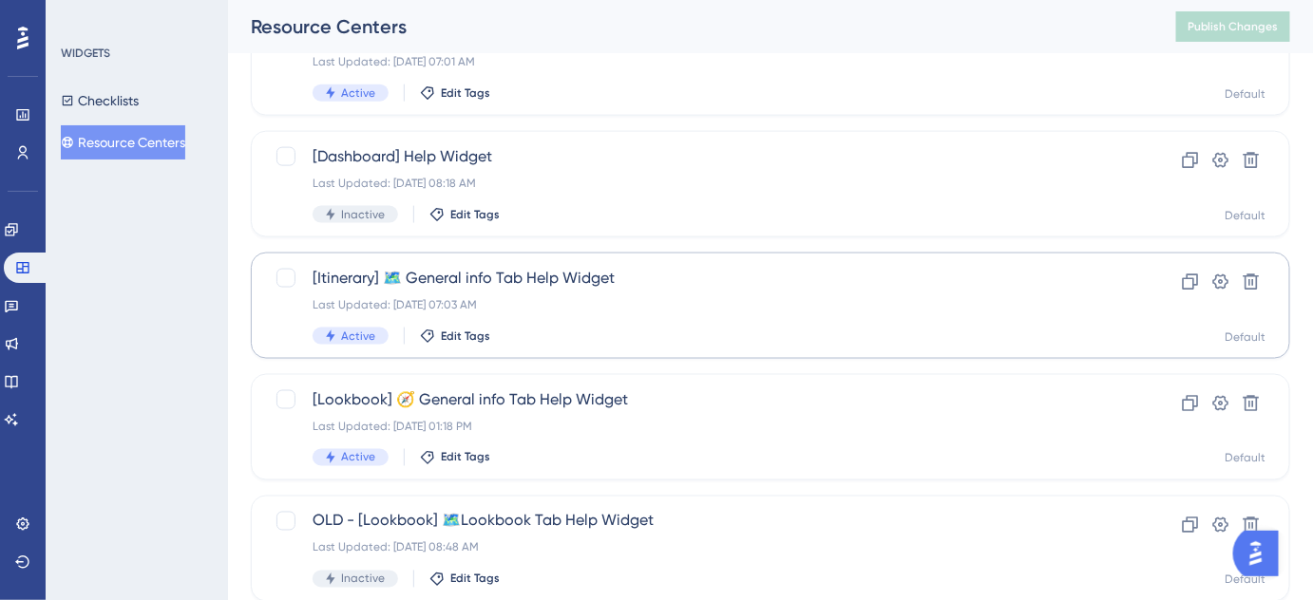
scroll to position [874, 0]
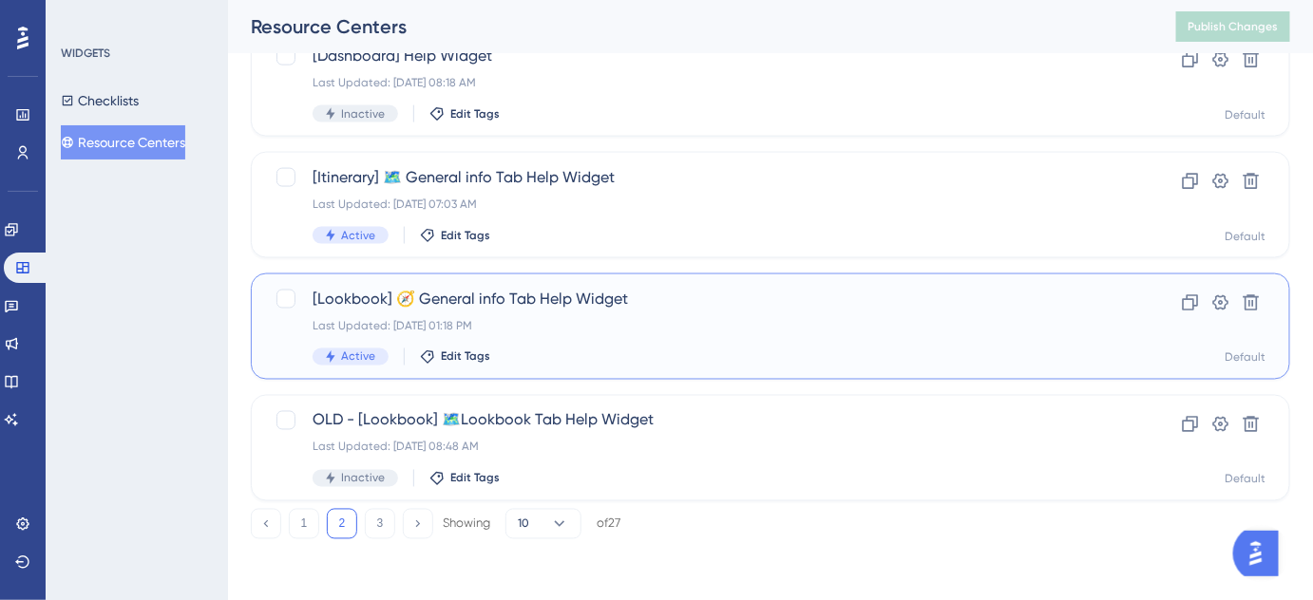
click at [540, 313] on div "[Lookbook] 🧭 General info Tab Help Widget Last Updated: Aug 11 2025, 01:18 PM A…" at bounding box center [695, 327] width 764 height 78
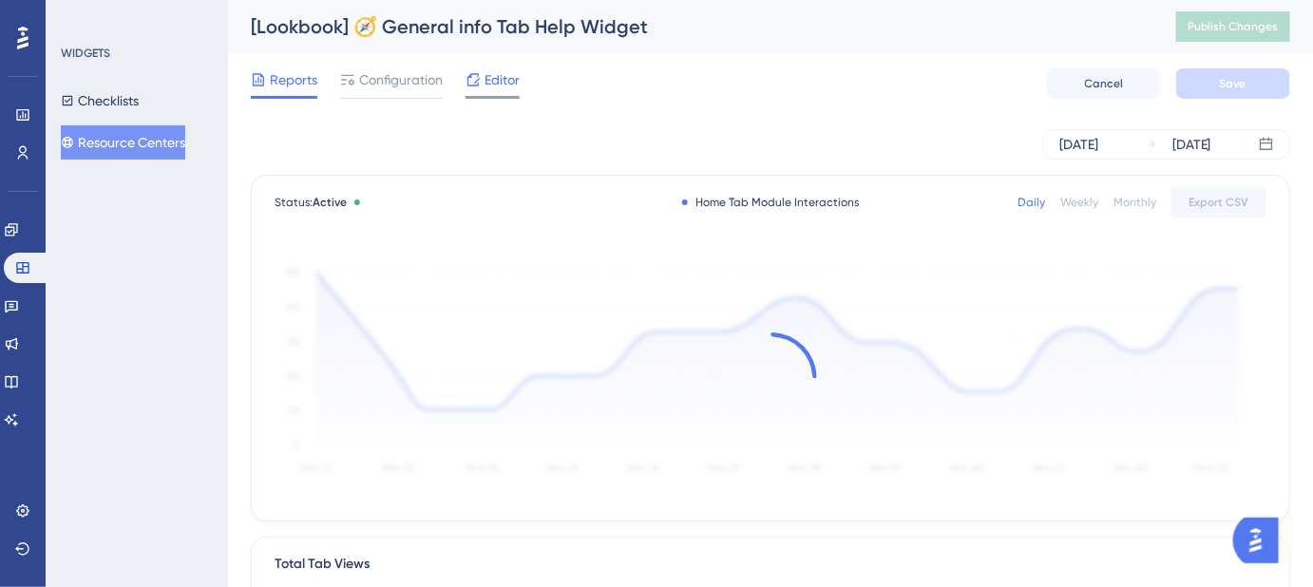
click at [503, 76] on span "Editor" at bounding box center [501, 79] width 35 height 23
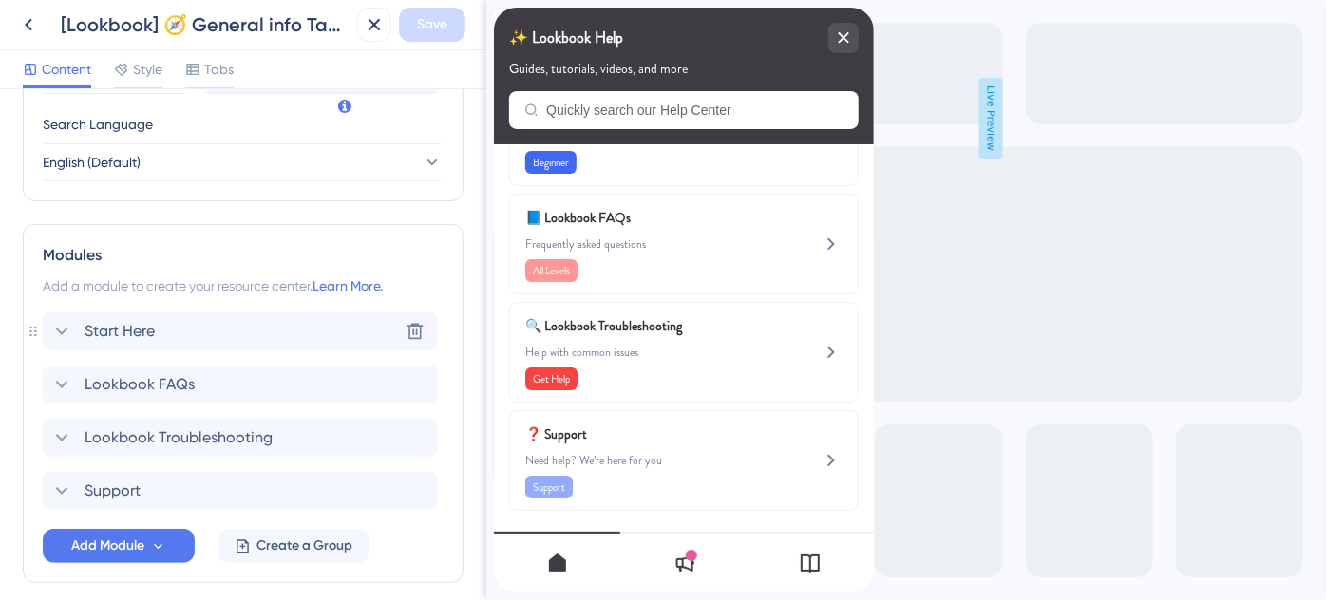
scroll to position [826, 0]
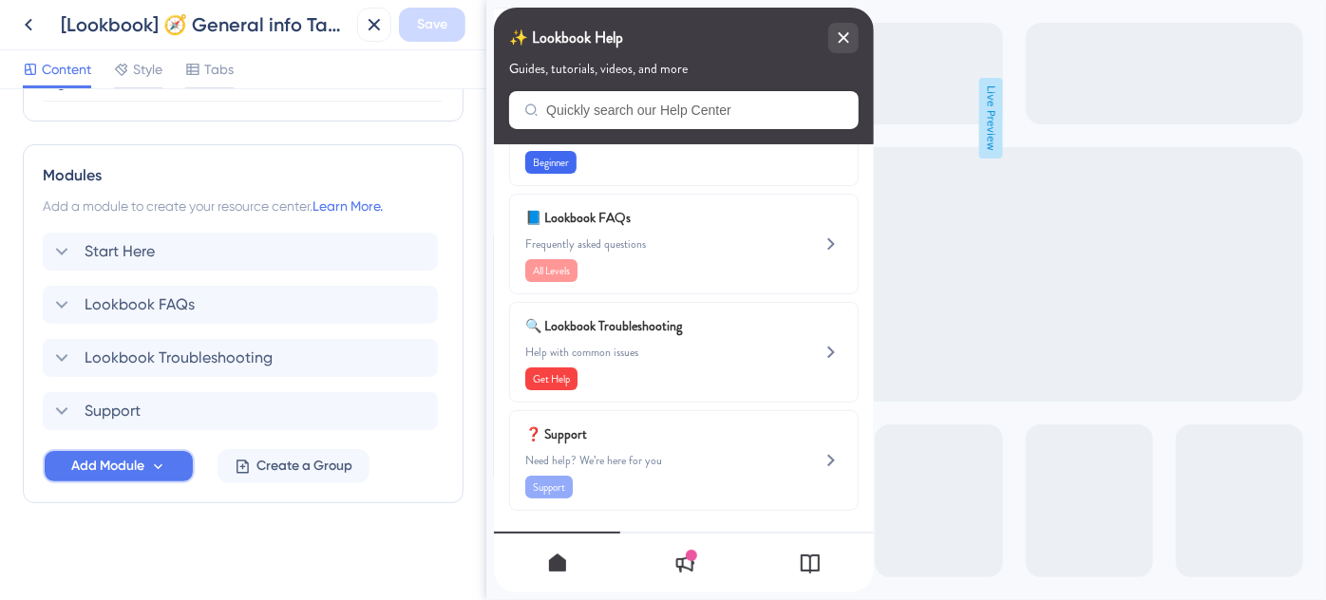
click at [143, 466] on span "Add Module" at bounding box center [107, 466] width 73 height 23
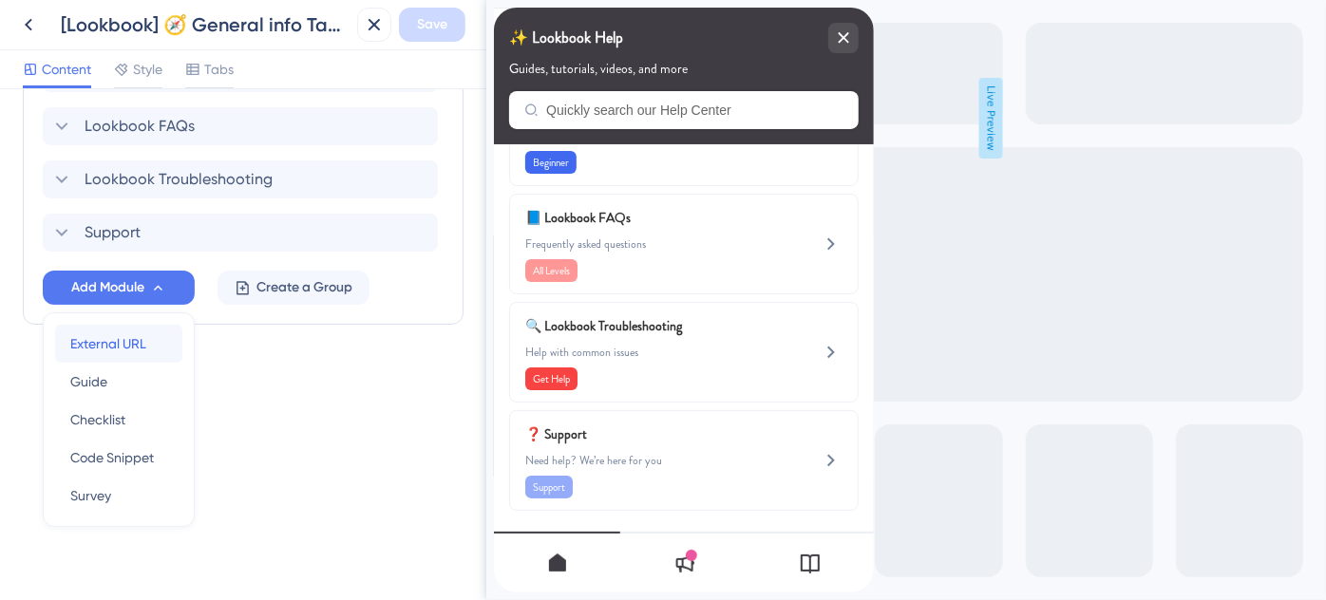
click at [125, 340] on span "External URL" at bounding box center [108, 343] width 76 height 23
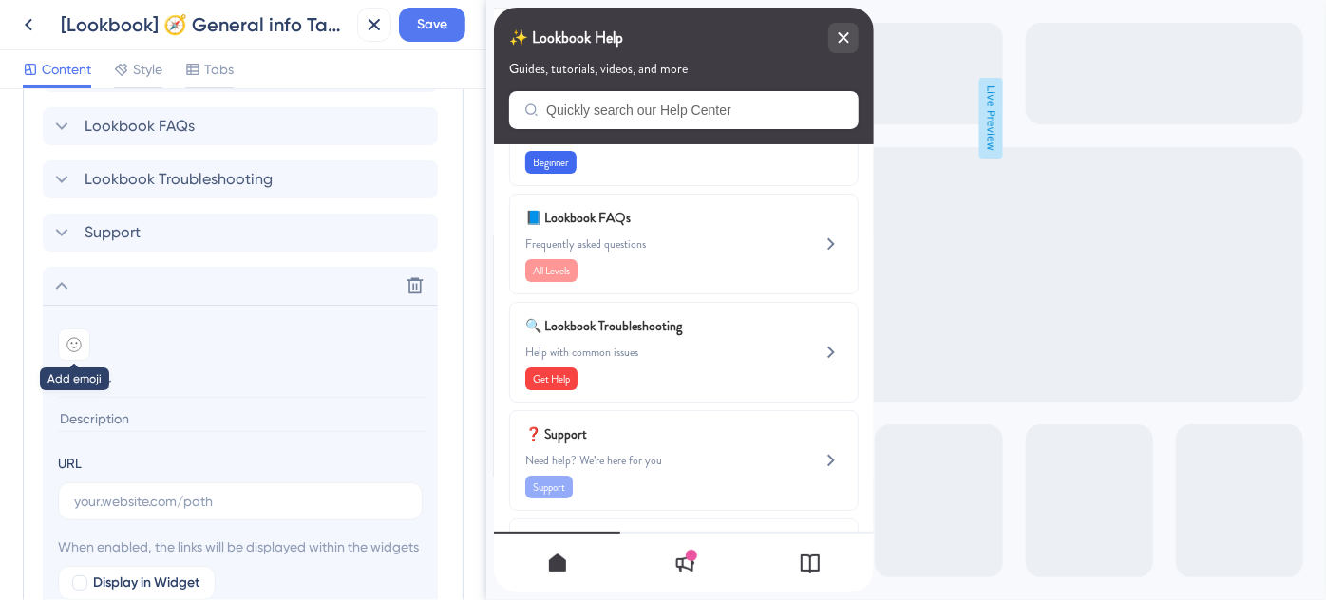
click at [68, 341] on icon at bounding box center [73, 344] width 15 height 15
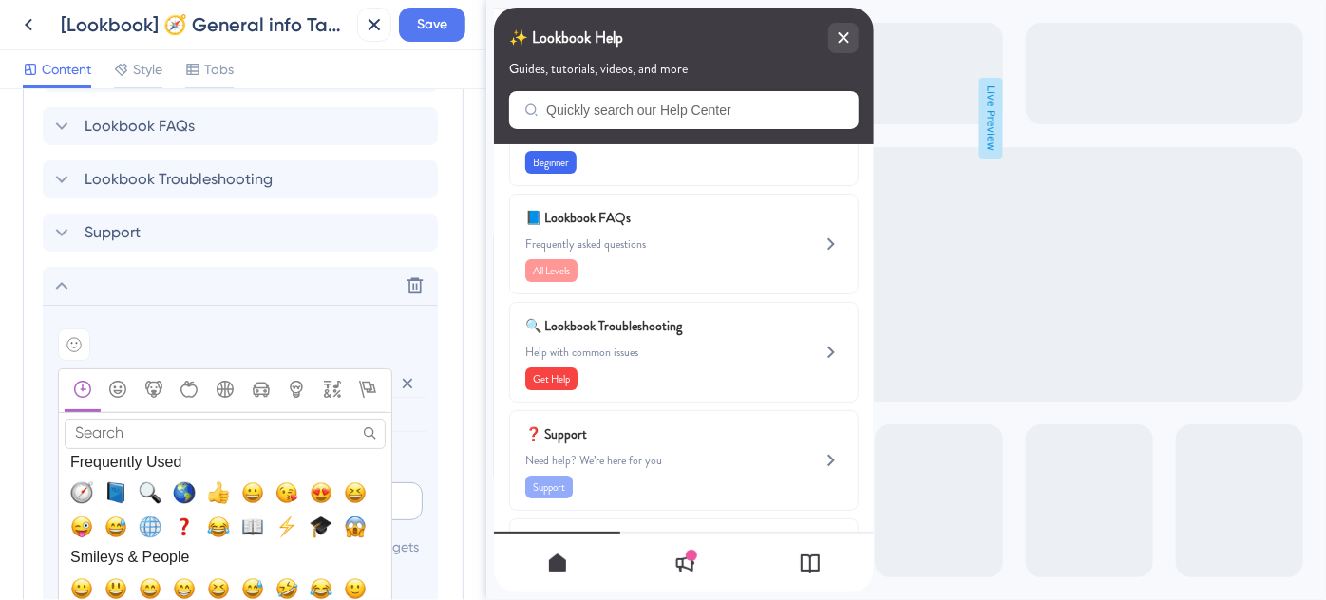
click at [184, 491] on span "🌎, earth_americas" at bounding box center [184, 493] width 23 height 23
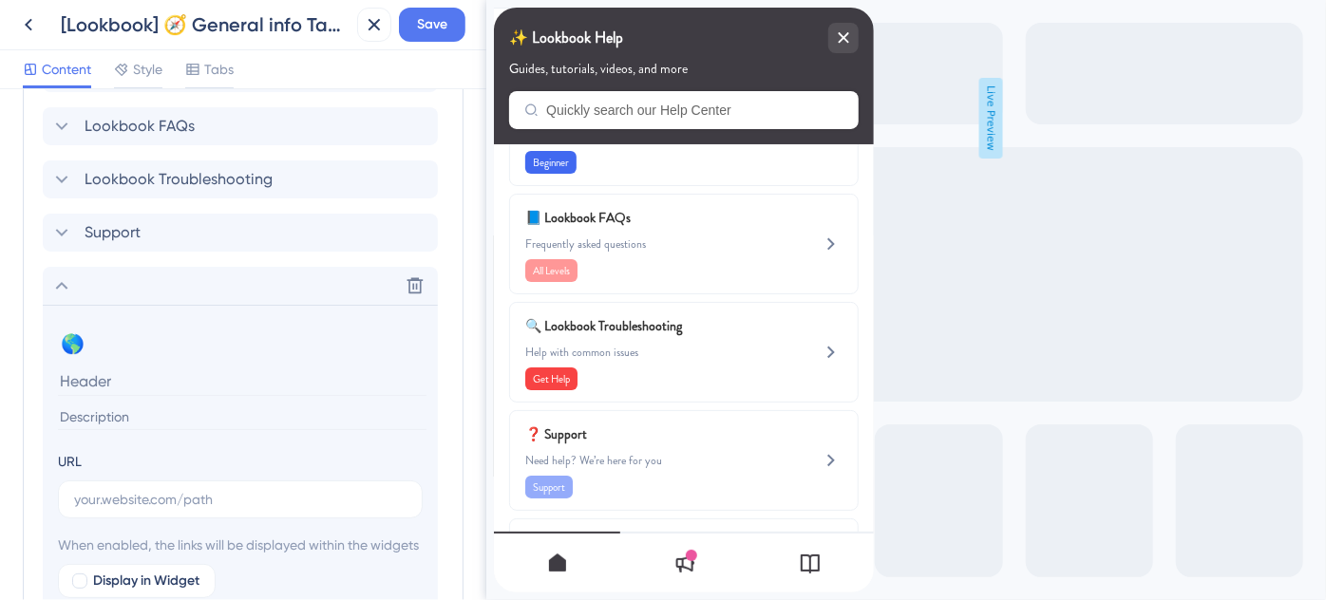
click at [120, 376] on input at bounding box center [242, 381] width 369 height 29
paste input "Destination-Specific Training"
type input "Destination-Specific Training"
click at [242, 422] on input at bounding box center [242, 418] width 369 height 26
paste input "Looking for destination training? We’ve got you covered."
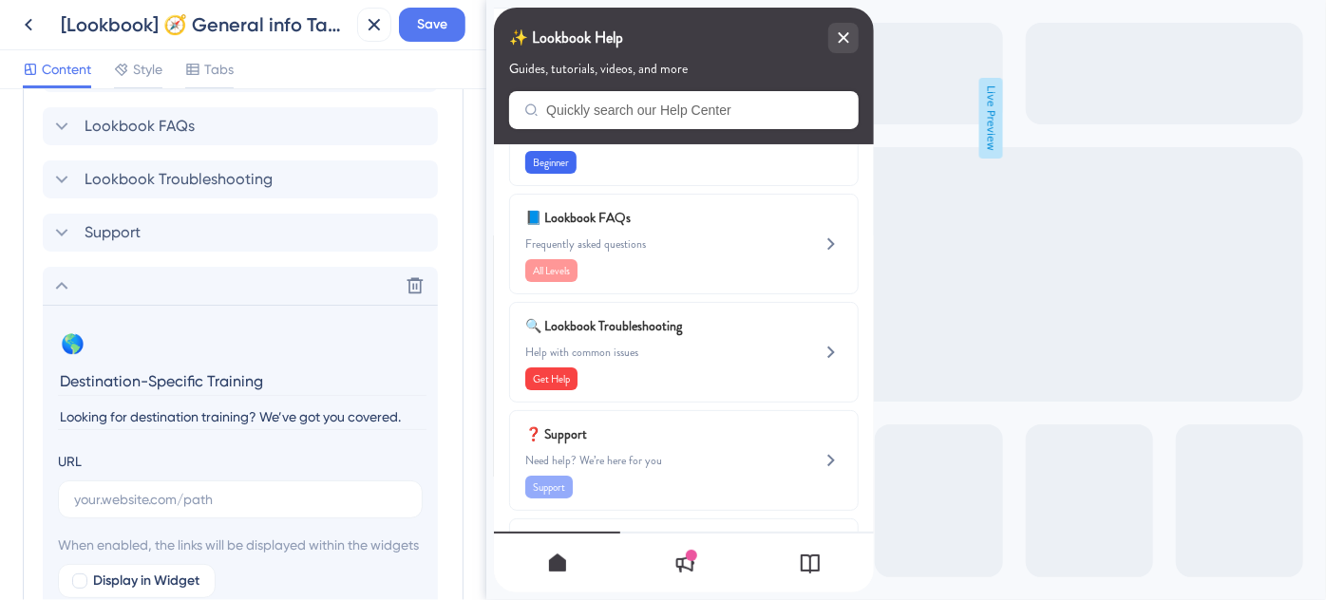
type input "Looking for destination training? We’ve got you covered."
click at [234, 496] on input "text" at bounding box center [240, 499] width 332 height 21
paste input "https://help.safariportal.app/en/articles/14921-looking-for-destinationspecific…"
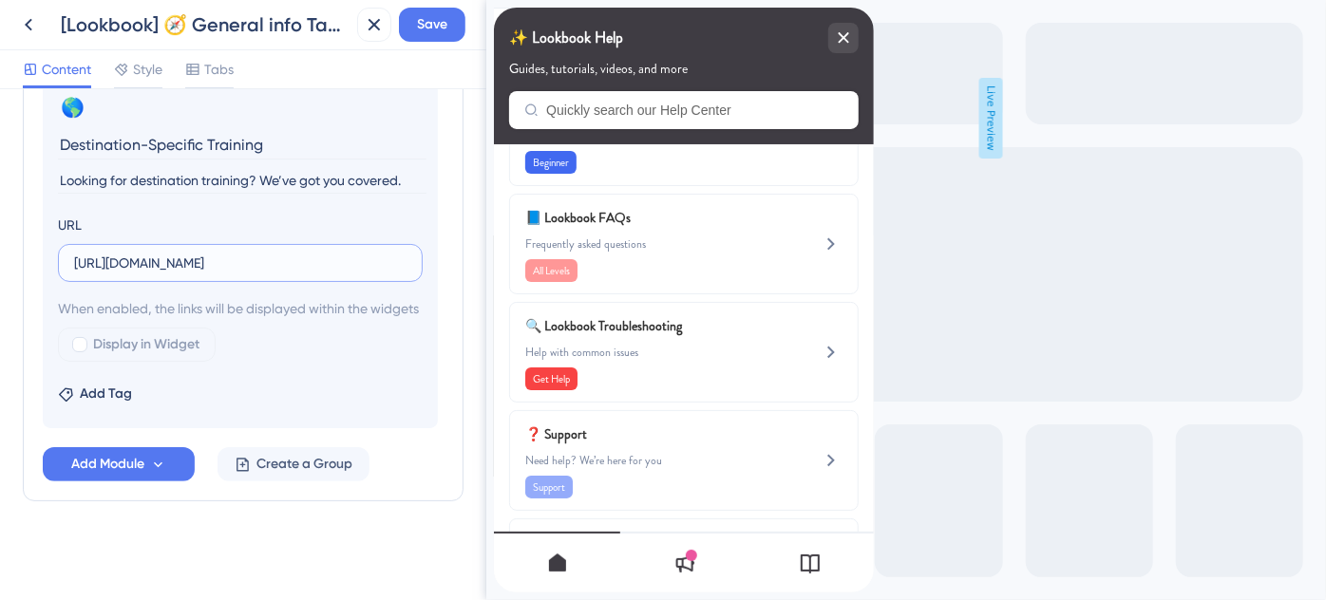
scroll to position [1262, 0]
type input "https://help.safariportal.app/en/articles/14921-looking-for-destinationspecific…"
click at [81, 342] on div at bounding box center [79, 344] width 15 height 15
checkbox input "true"
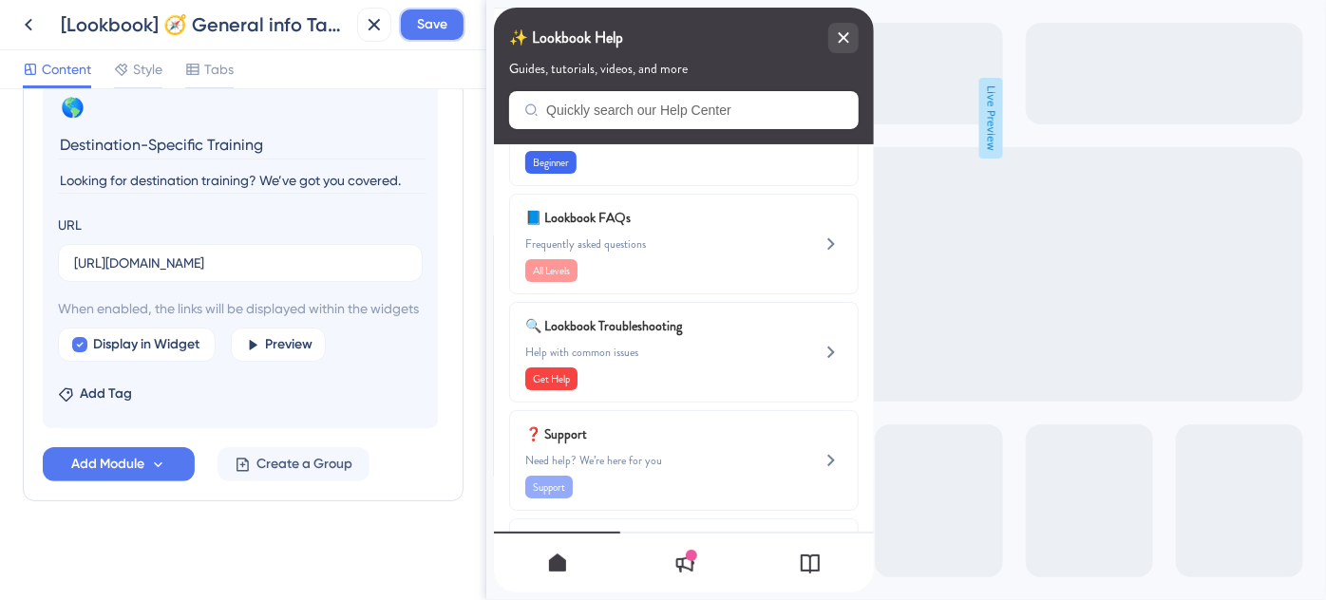
click at [436, 29] on span "Save" at bounding box center [432, 24] width 30 height 23
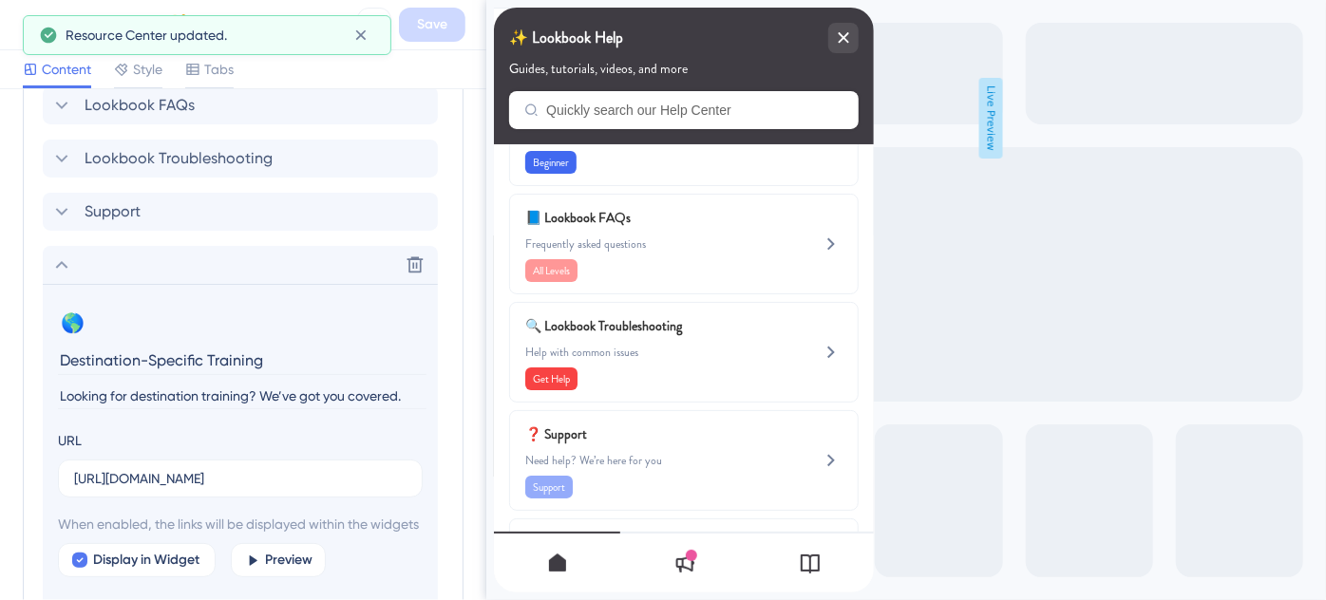
scroll to position [1003, 0]
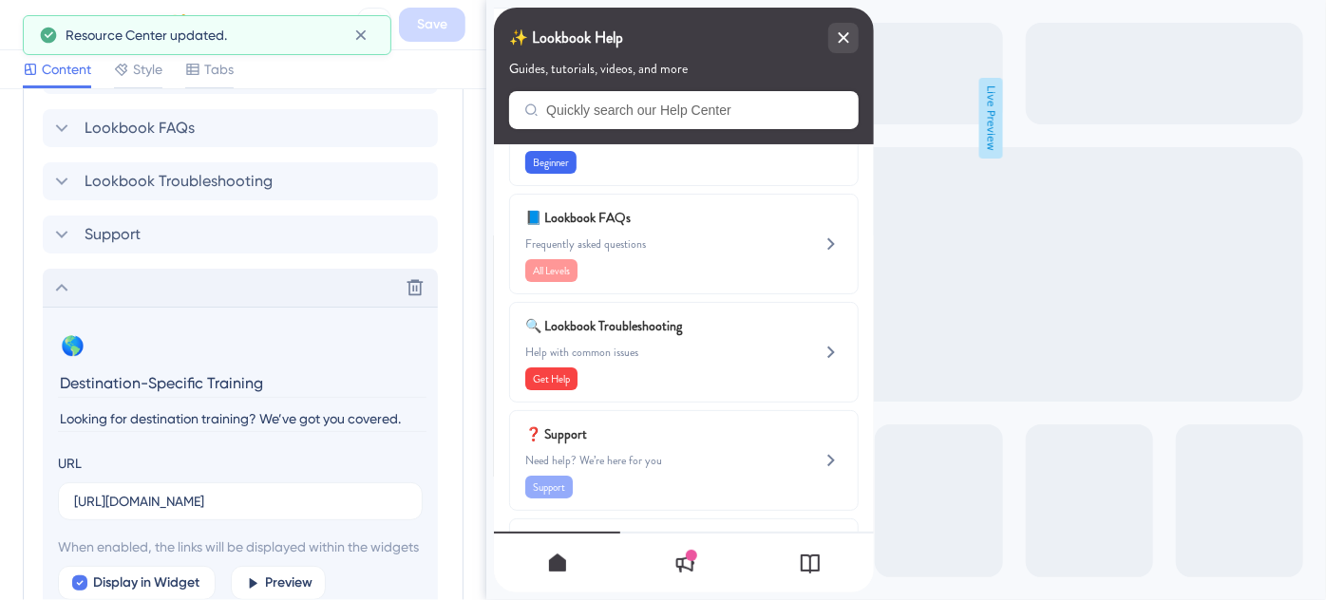
click at [60, 291] on icon at bounding box center [61, 287] width 23 height 23
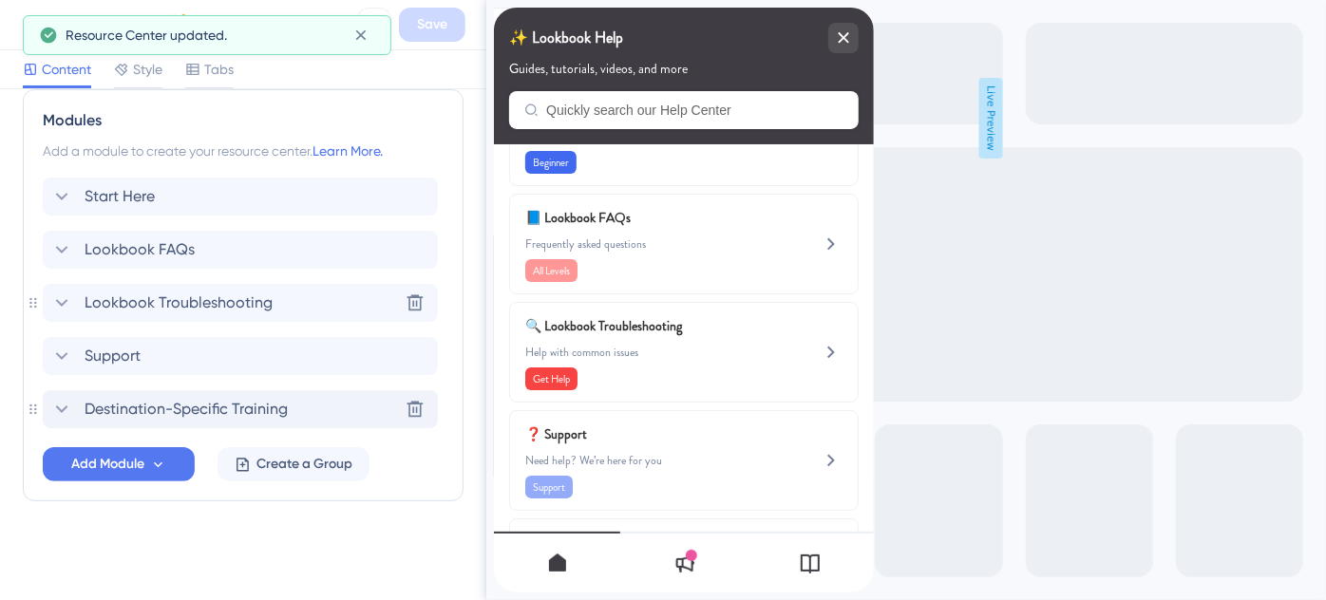
scroll to position [880, 0]
click at [123, 354] on span "Support" at bounding box center [113, 358] width 56 height 23
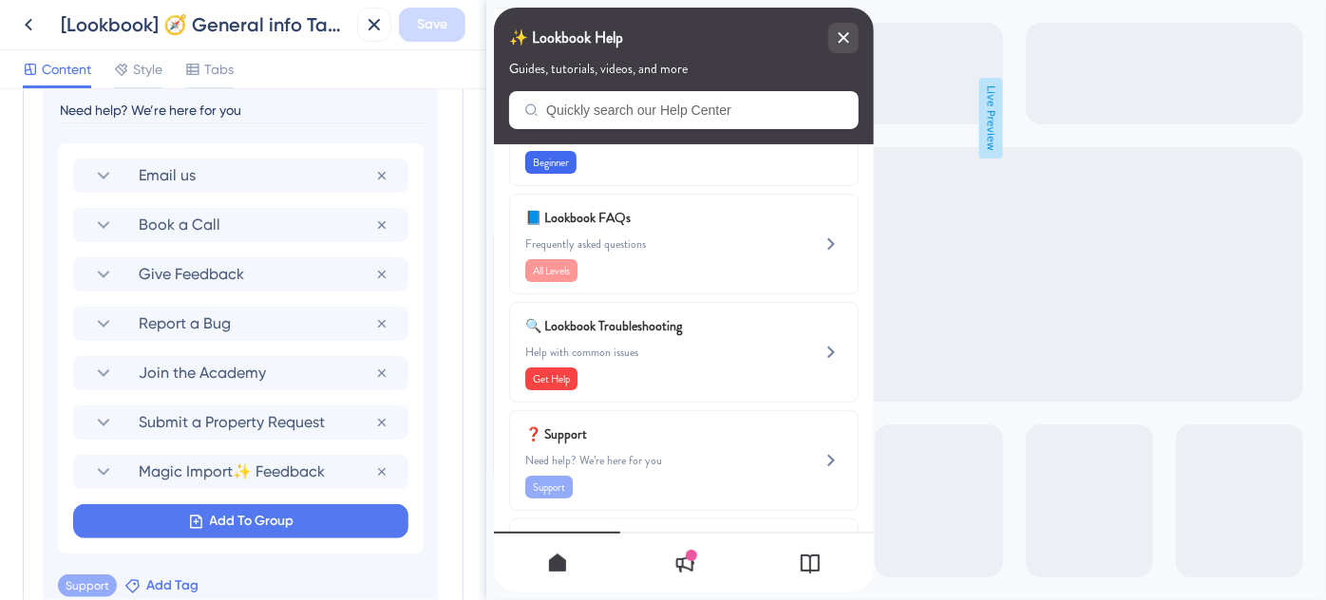
scroll to position [1502, 0]
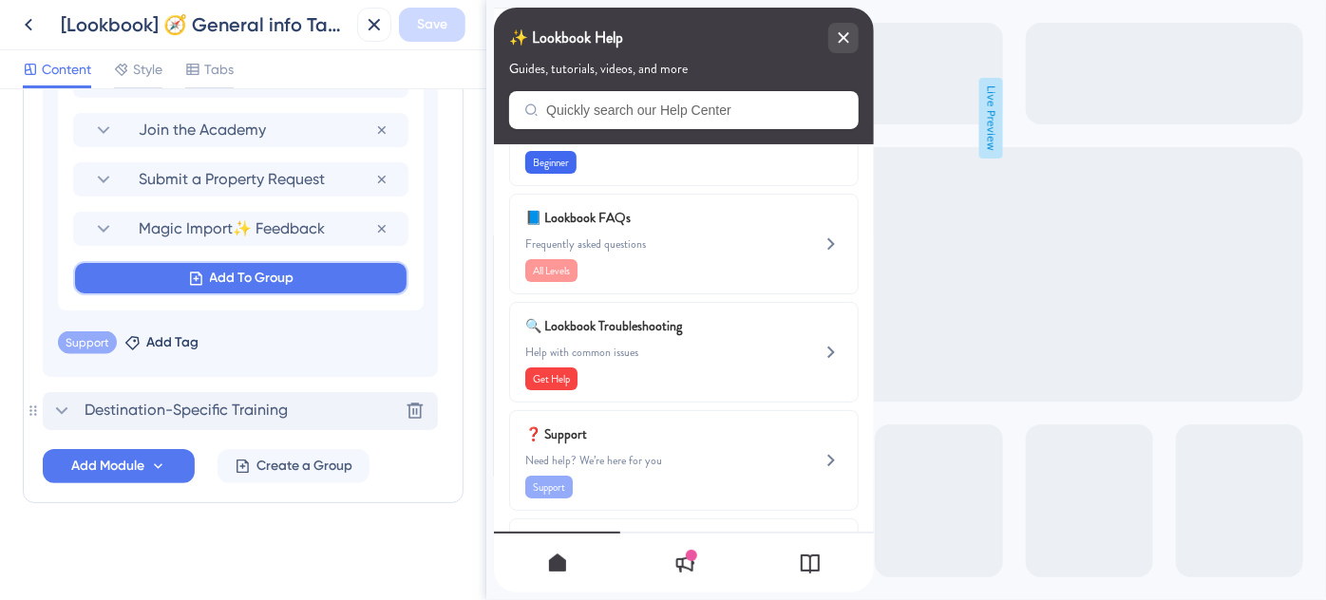
click at [218, 282] on span "Add To Group" at bounding box center [252, 278] width 85 height 23
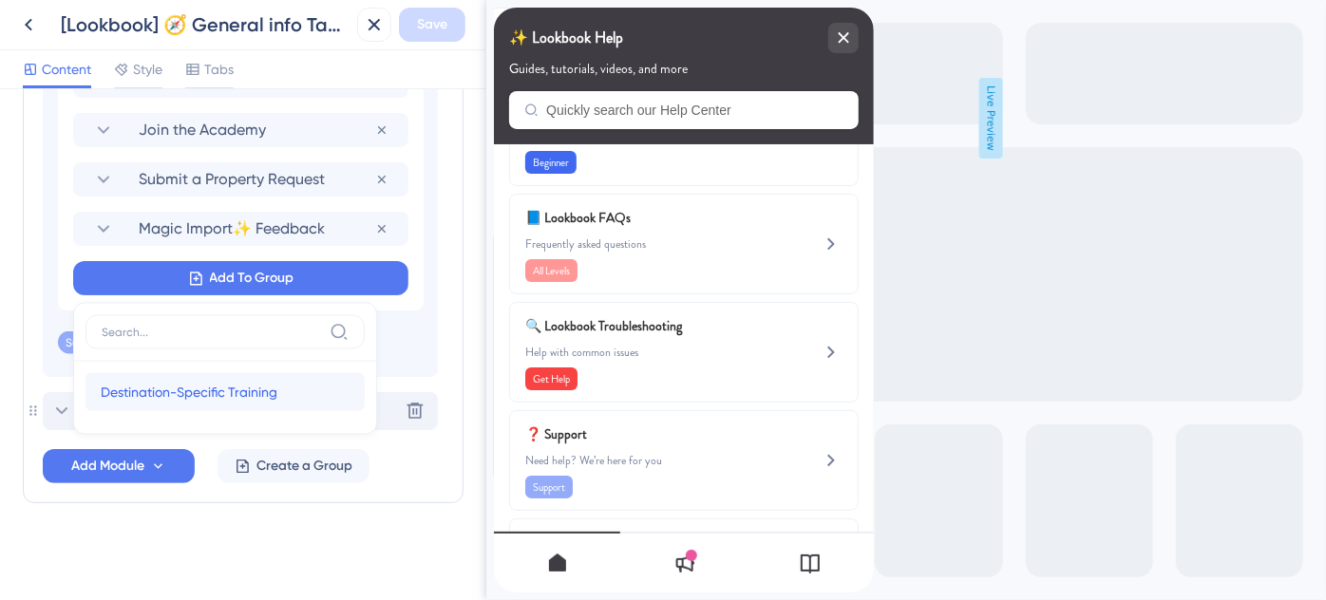
click at [195, 376] on div "Destination-Specific Training Destination-Specific Training" at bounding box center [225, 392] width 249 height 38
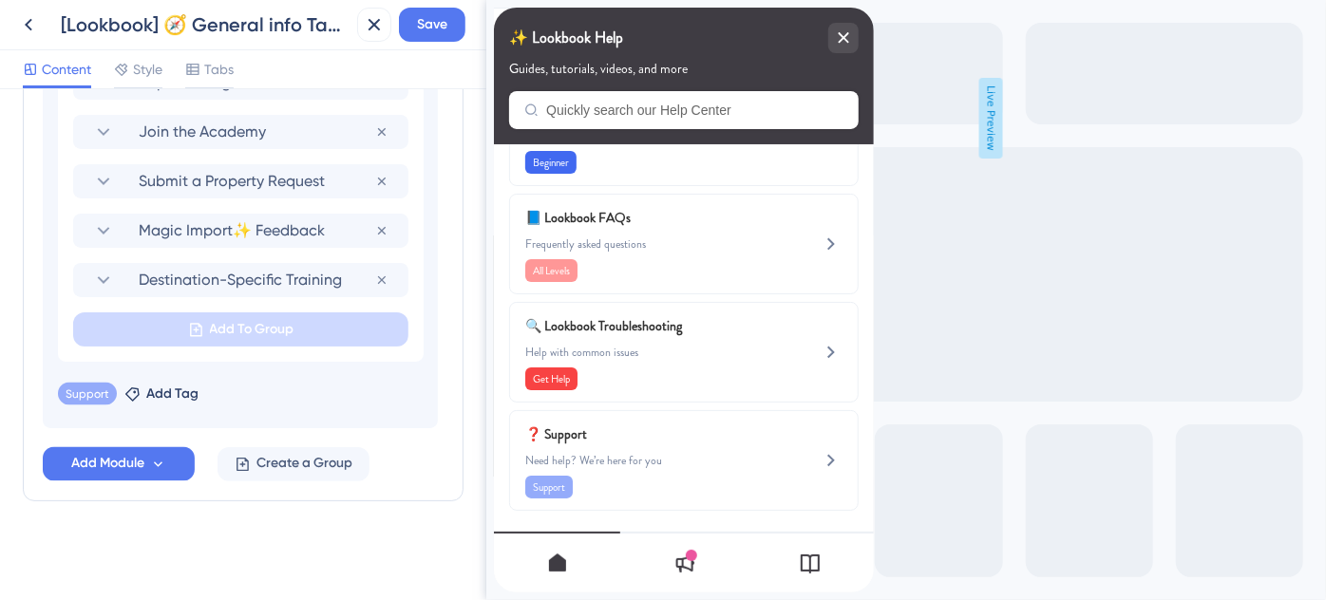
scroll to position [1497, 0]
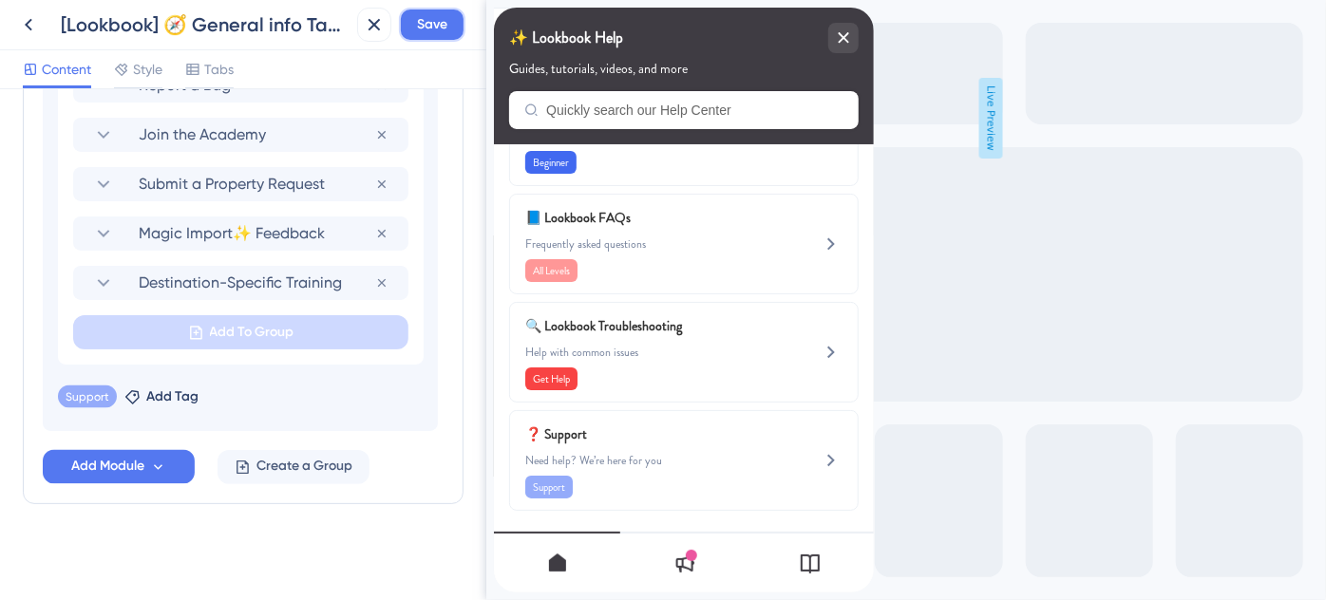
click at [438, 28] on span "Save" at bounding box center [432, 24] width 30 height 23
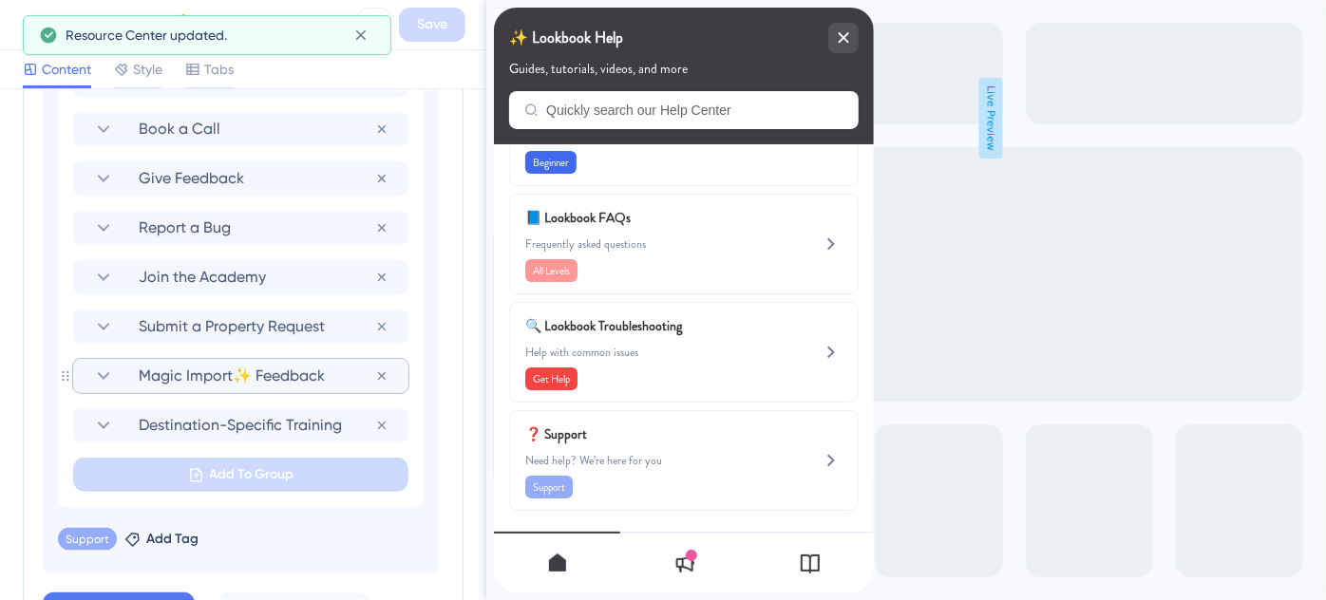
scroll to position [1082, 0]
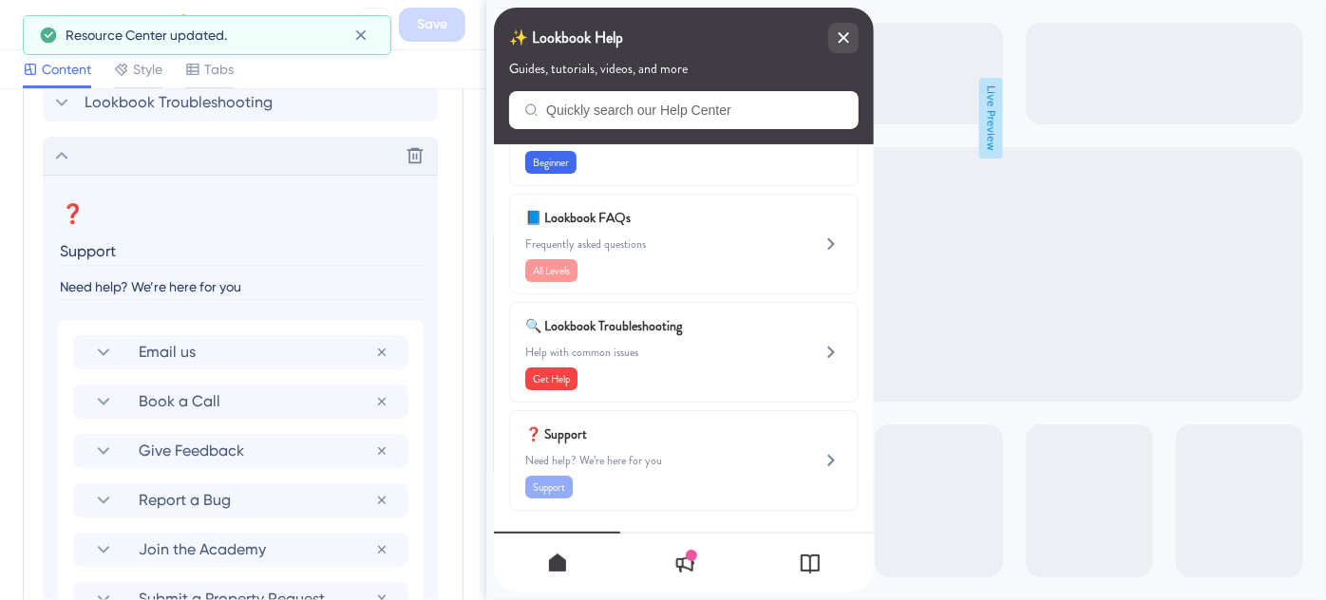
click at [68, 167] on icon at bounding box center [61, 155] width 23 height 23
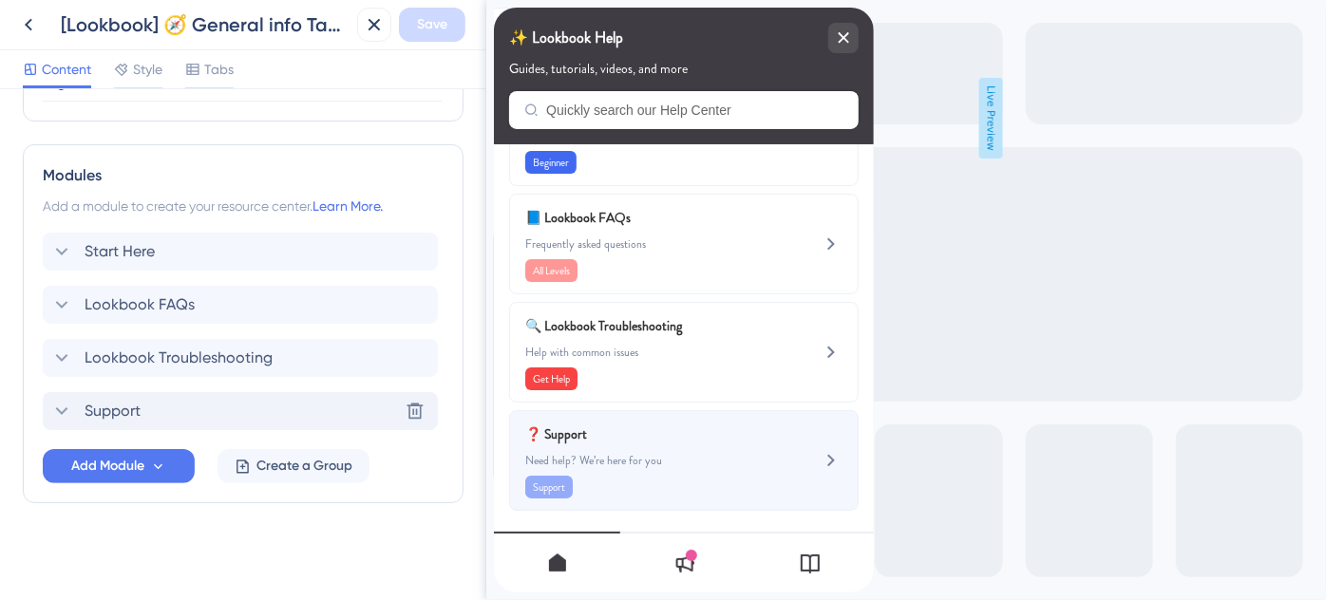
click at [802, 448] on div "❓ Support Need help? We’re here for you Support" at bounding box center [683, 460] width 350 height 101
click at [819, 460] on icon at bounding box center [830, 460] width 23 height 23
click at [641, 453] on span "Need help? We’re here for you" at bounding box center [651, 460] width 254 height 15
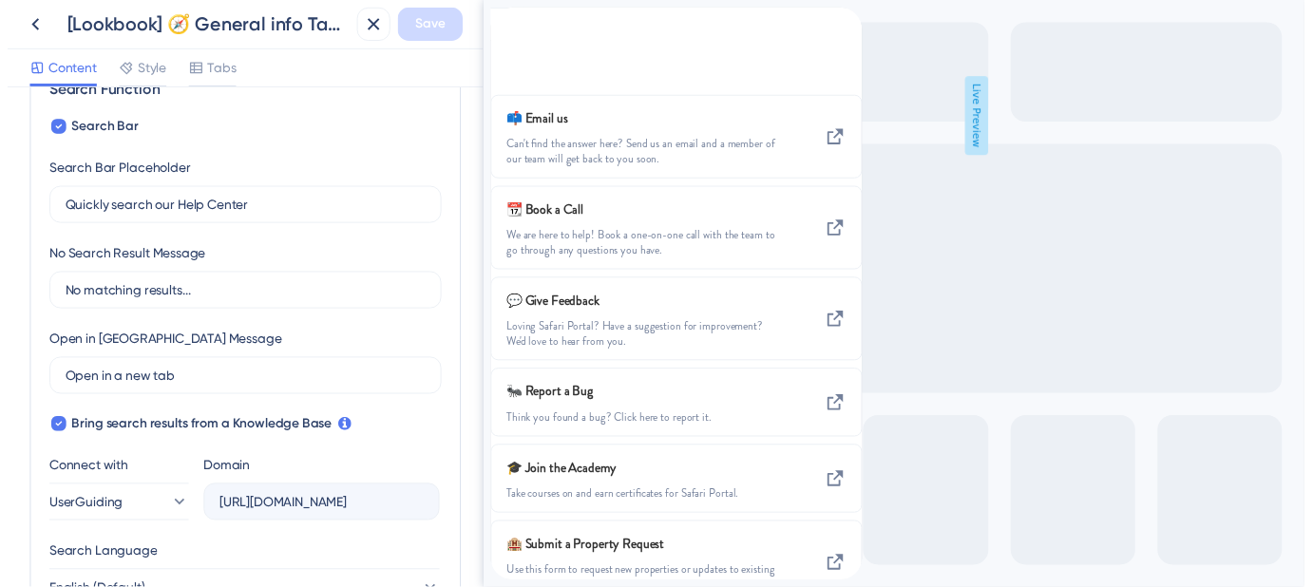
scroll to position [309, 0]
click at [374, 25] on icon at bounding box center [375, 25] width 12 height 12
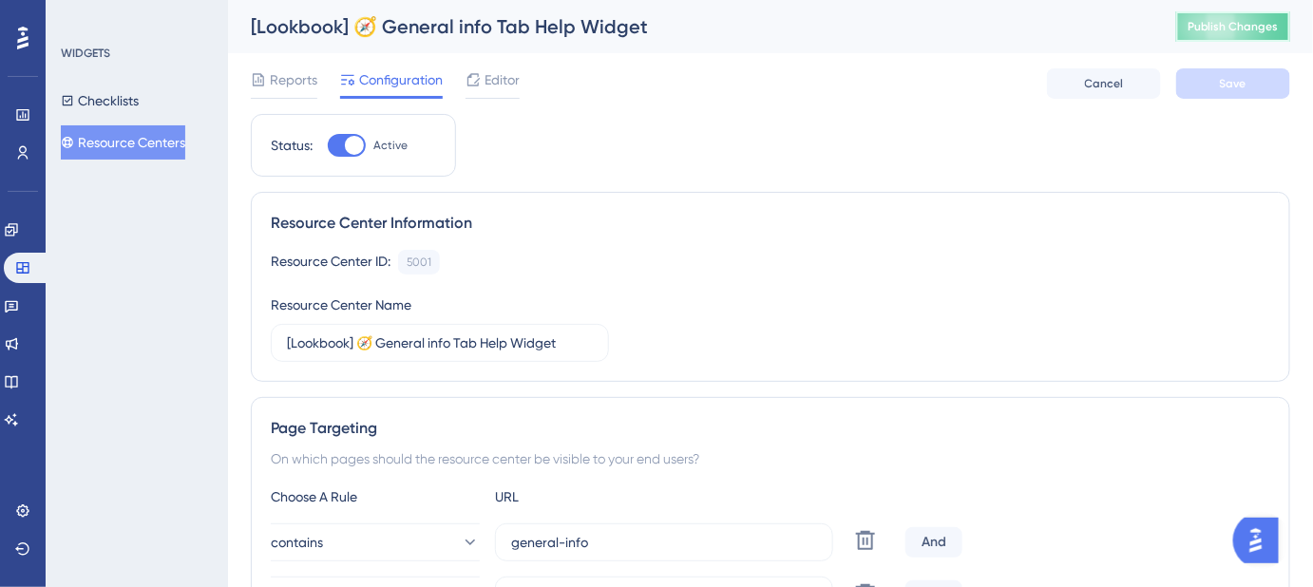
click at [1216, 28] on span "Publish Changes" at bounding box center [1232, 26] width 91 height 15
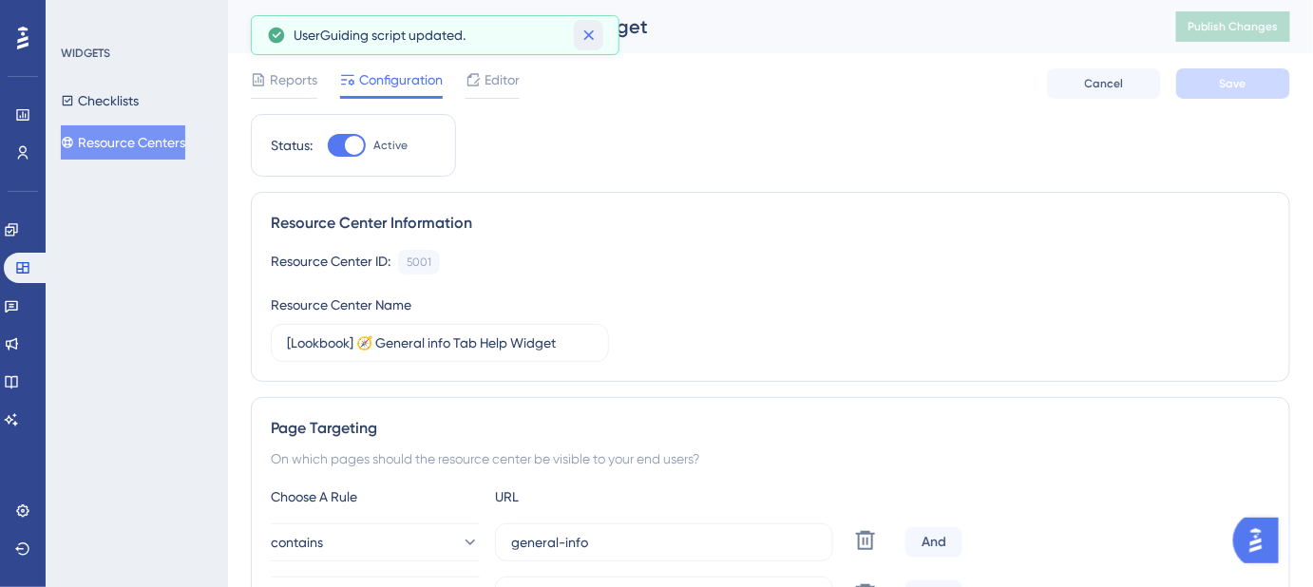
click at [595, 37] on icon at bounding box center [588, 35] width 19 height 19
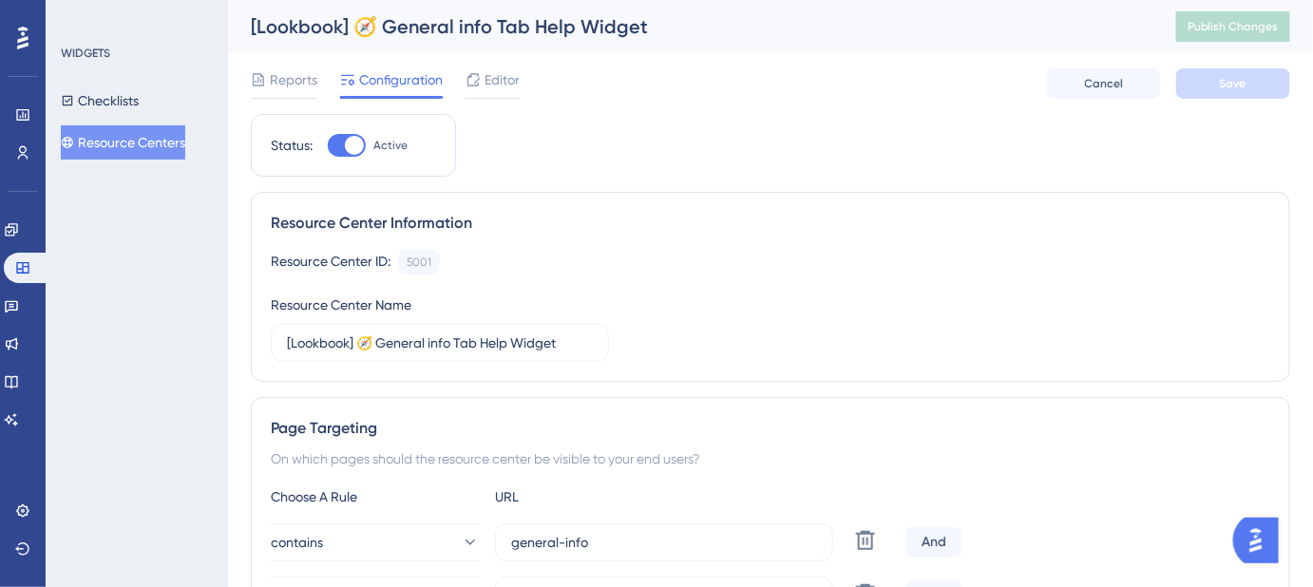
click at [146, 143] on button "Resource Centers" at bounding box center [123, 142] width 124 height 34
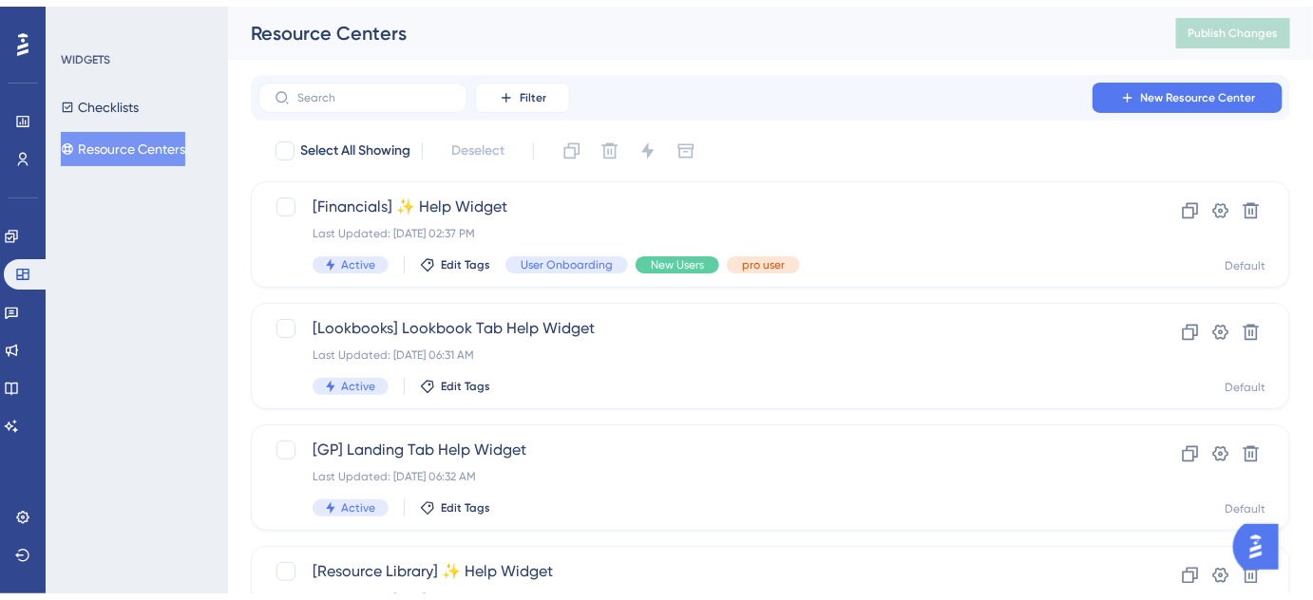
scroll to position [874, 0]
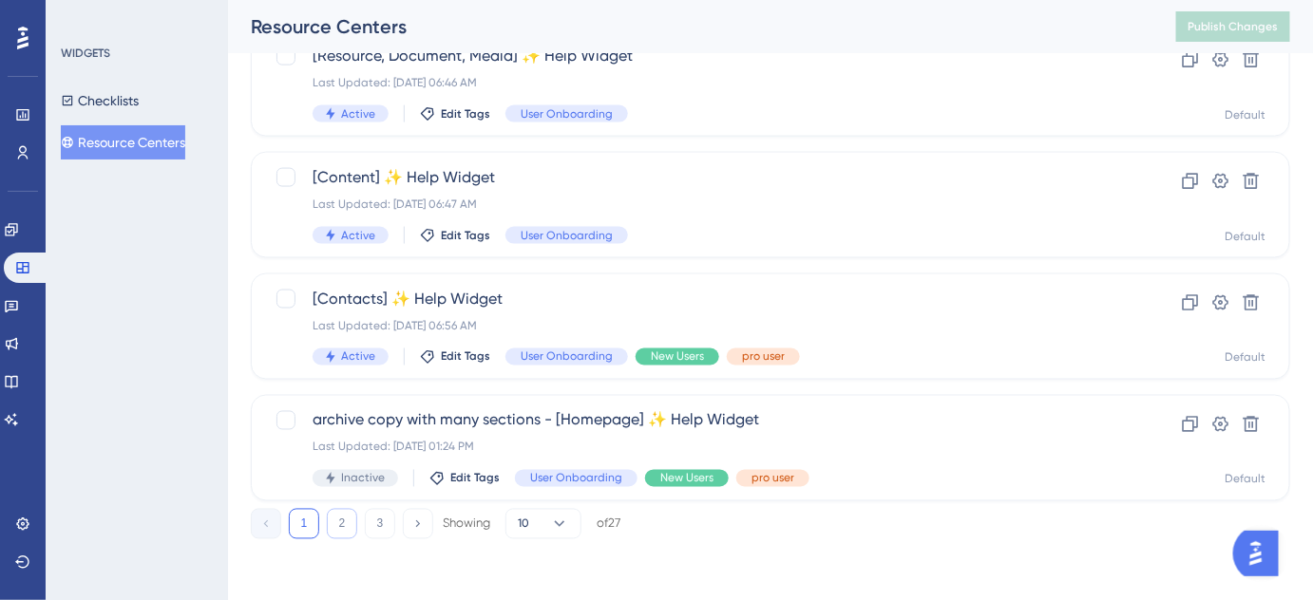
click at [342, 526] on button "2" at bounding box center [342, 524] width 30 height 30
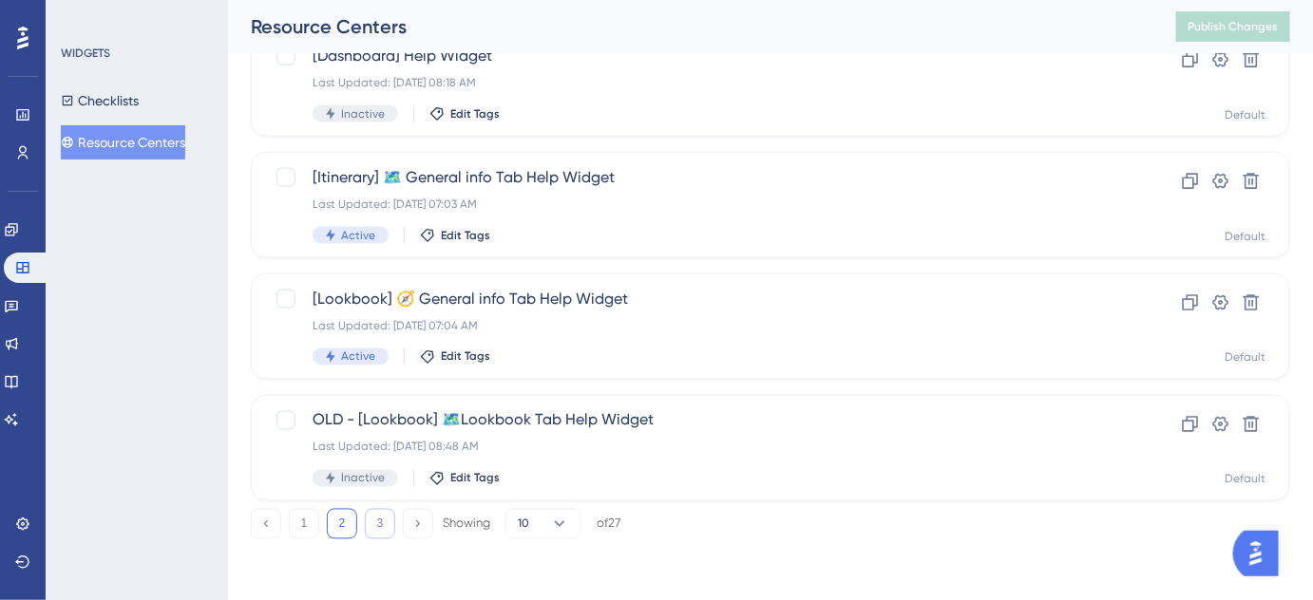
click at [376, 529] on button "3" at bounding box center [380, 524] width 30 height 30
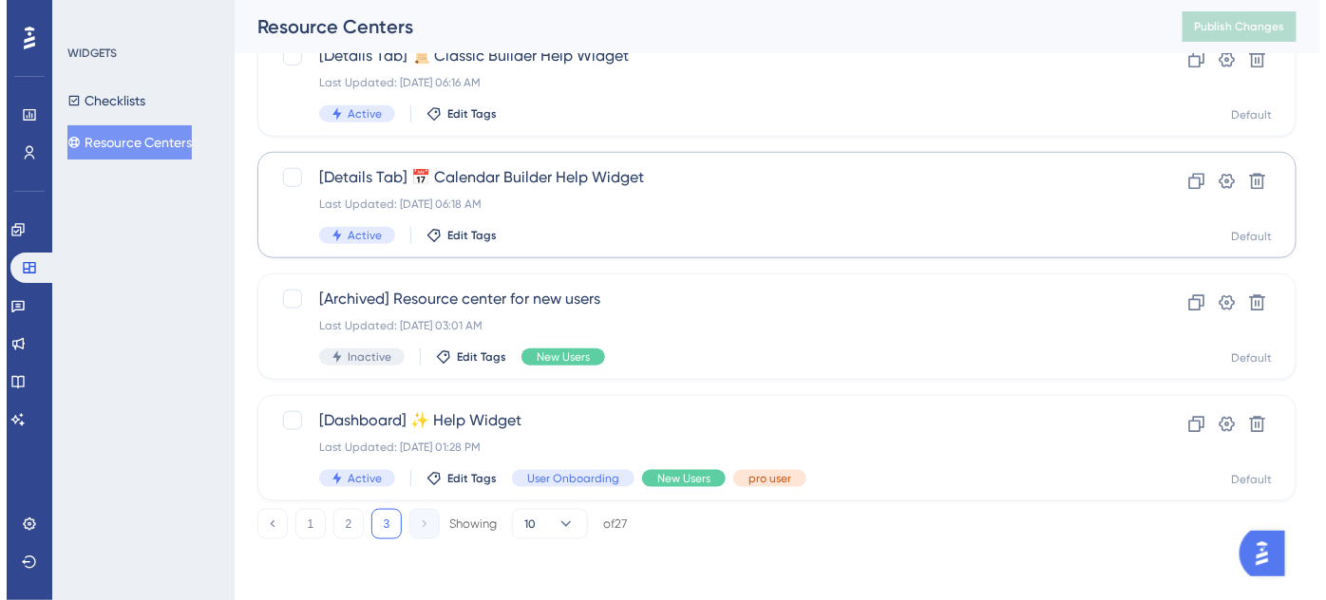
scroll to position [0, 0]
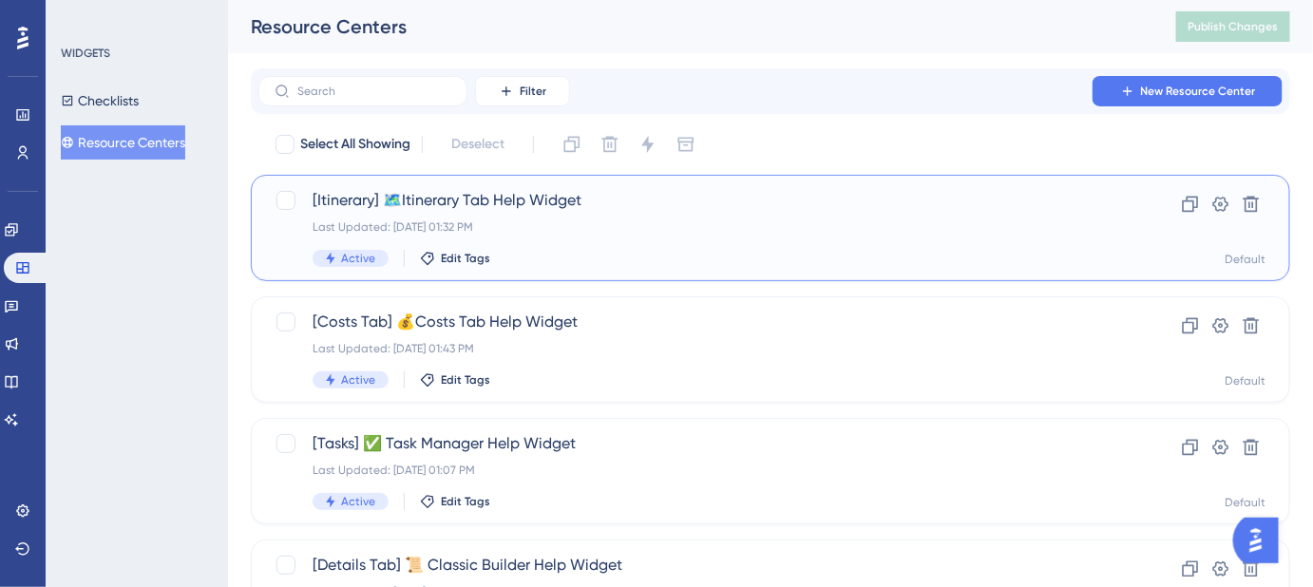
click at [489, 201] on span "[Itinerary] 🗺️Itinerary Tab Help Widget" at bounding box center [695, 200] width 764 height 23
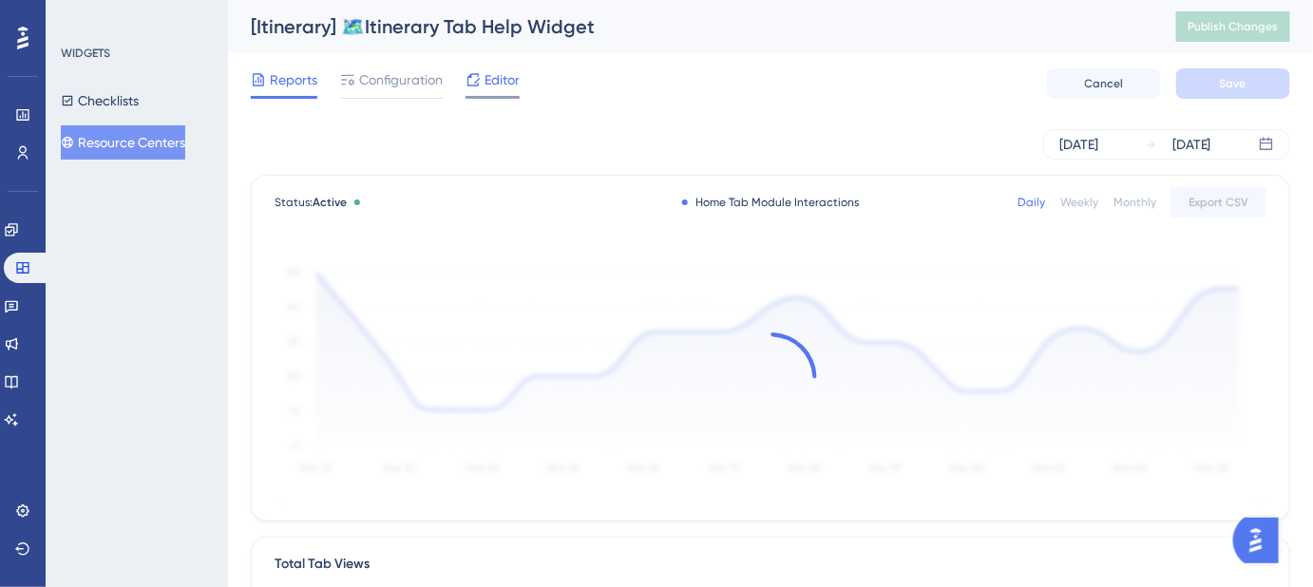
click at [497, 70] on span "Editor" at bounding box center [501, 79] width 35 height 23
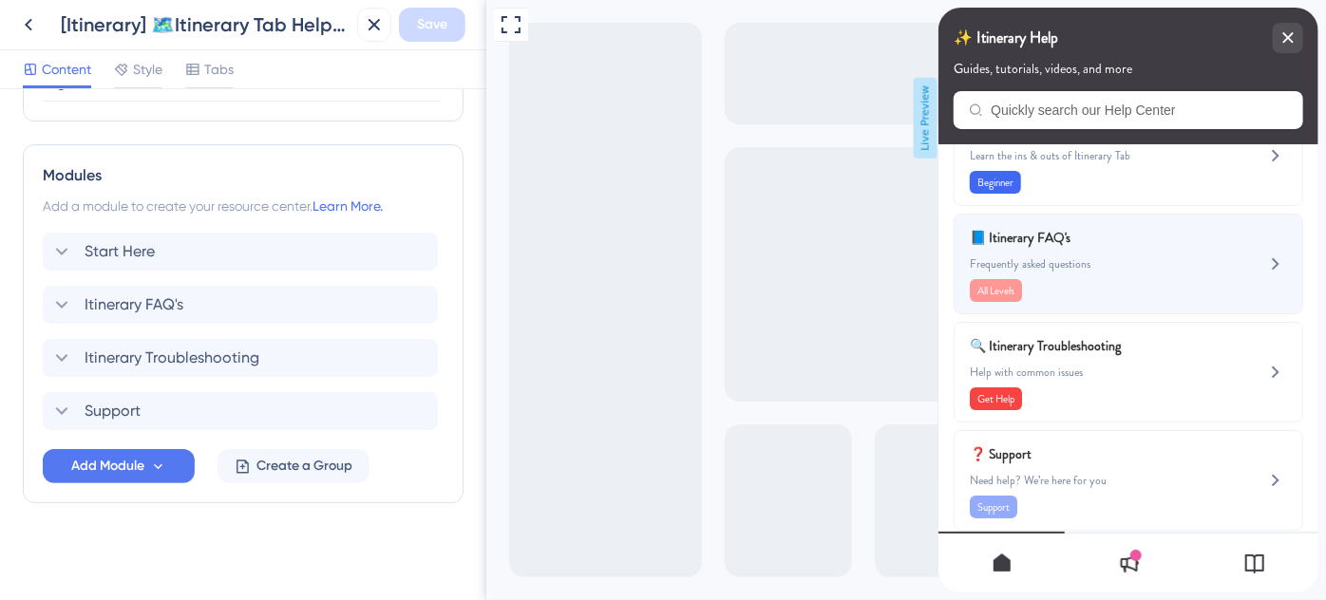
scroll to position [78, 0]
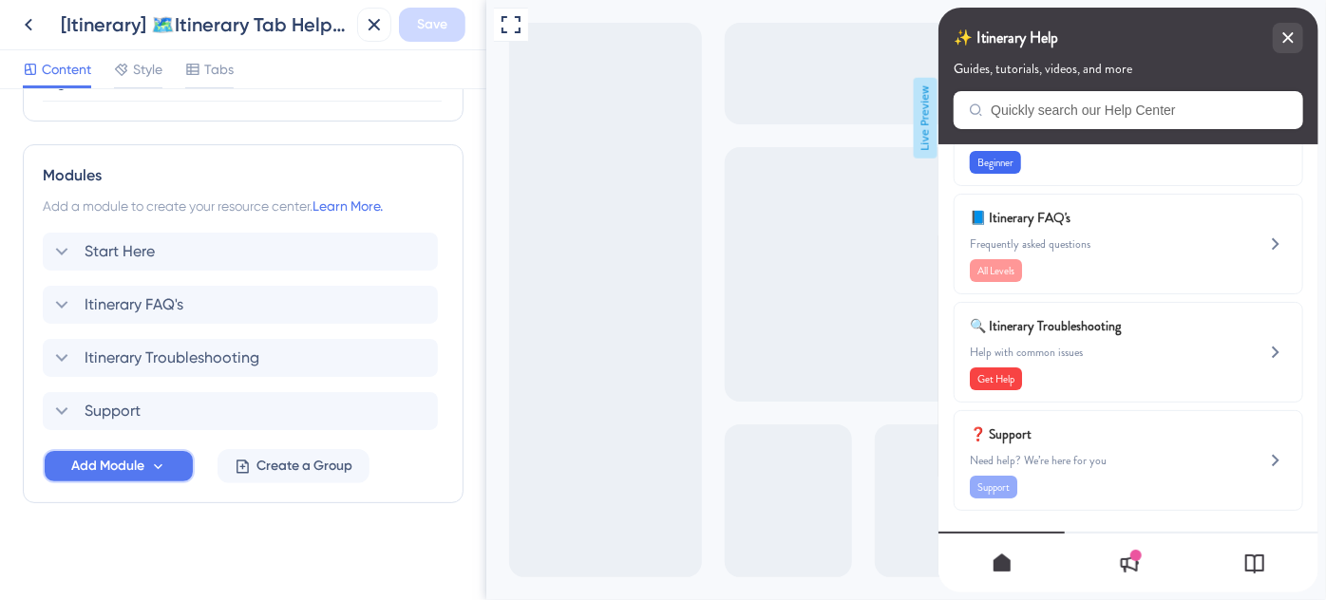
click at [157, 460] on icon at bounding box center [158, 467] width 16 height 16
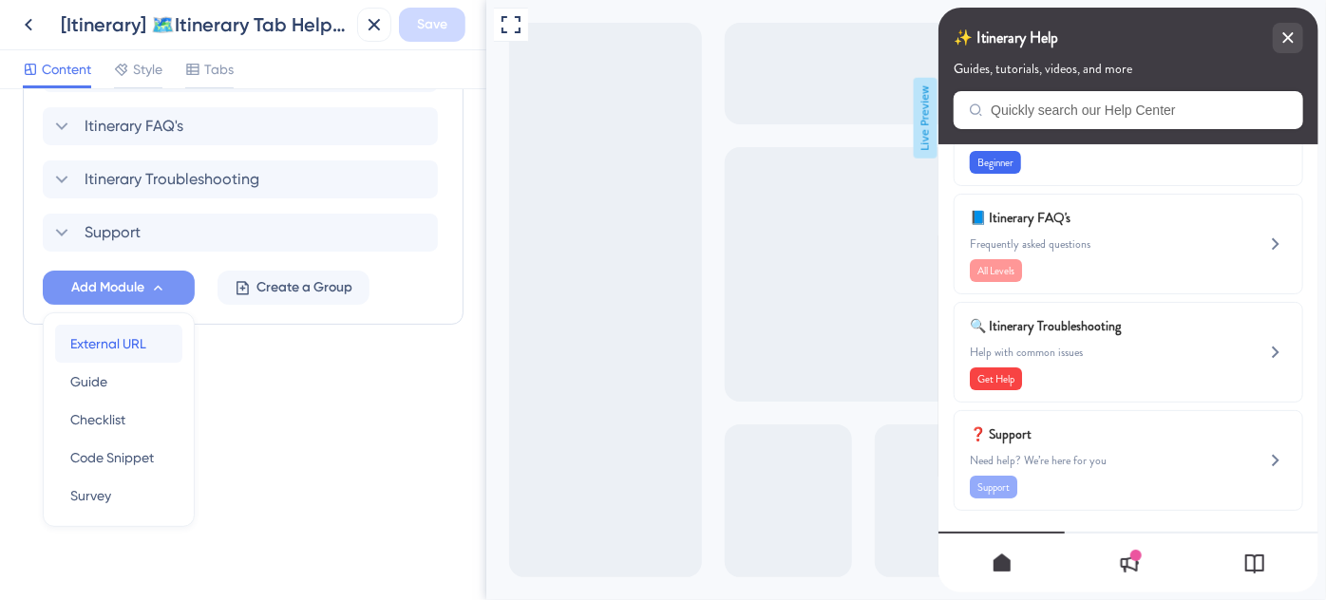
click at [134, 344] on span "External URL" at bounding box center [108, 343] width 76 height 23
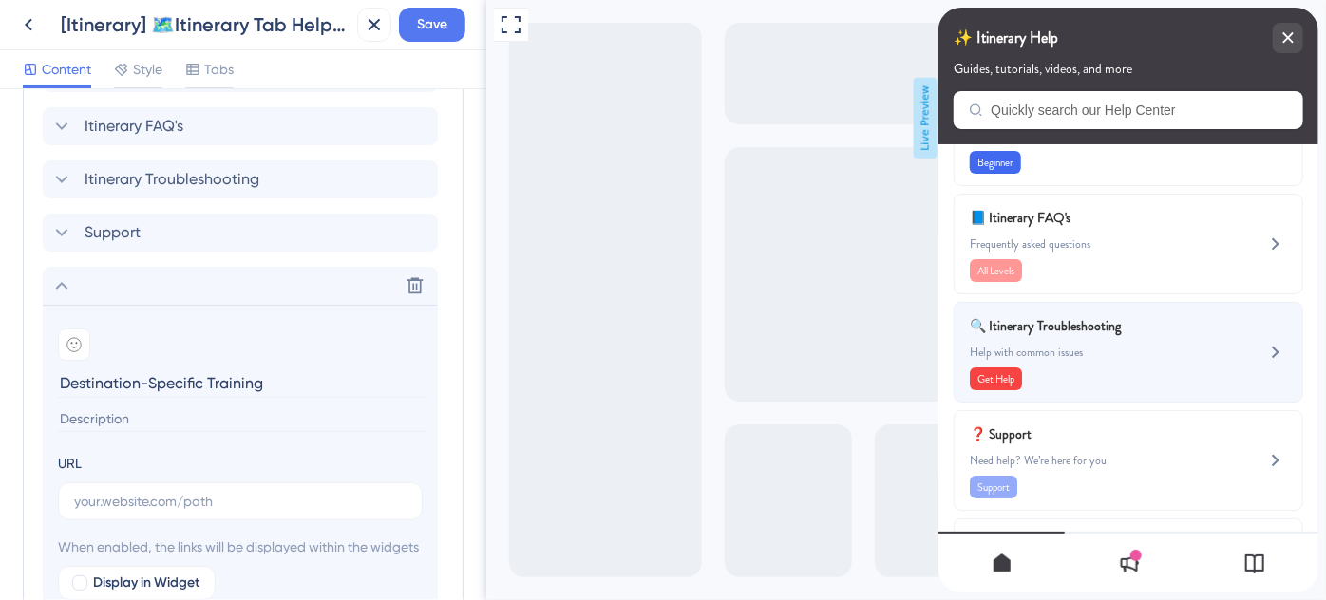
type input "Destination-Specific Training"
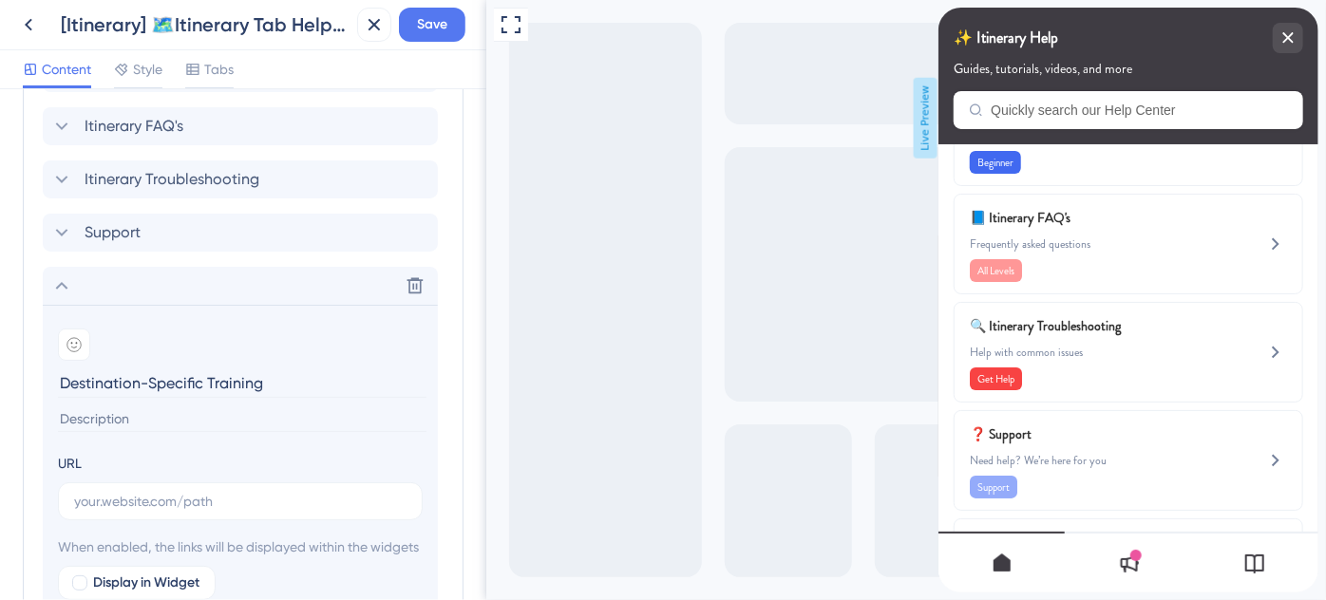
click at [162, 414] on input at bounding box center [242, 420] width 369 height 26
paste input "Looking for destination training? We’ve got you covered."
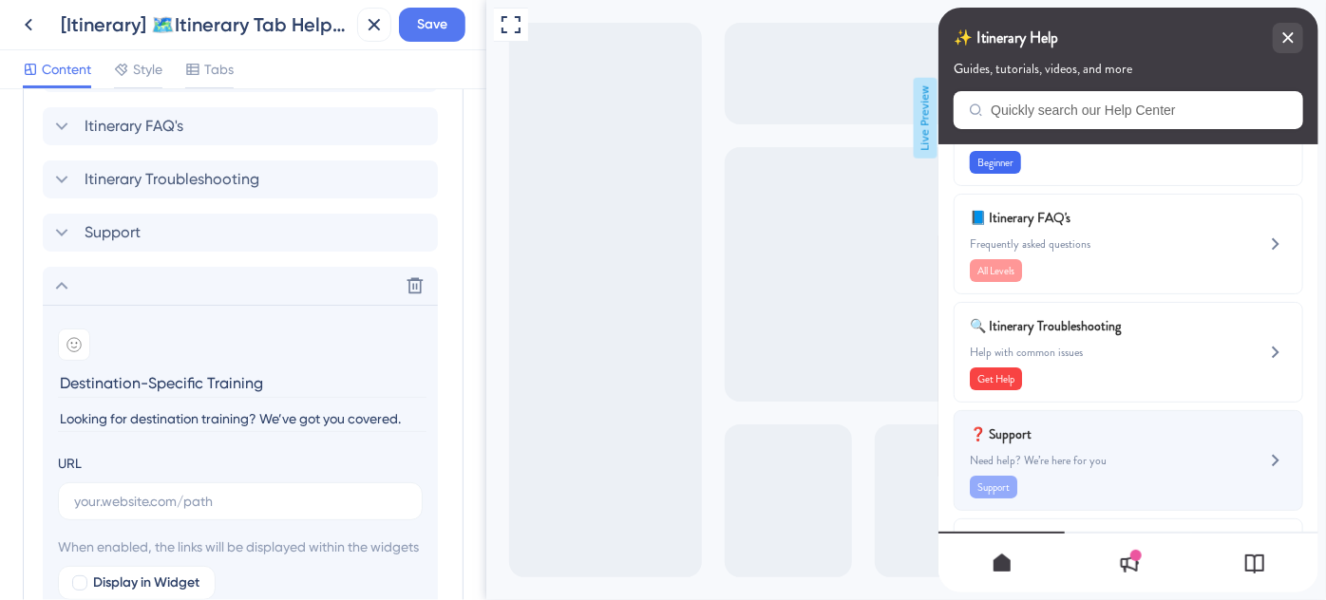
type input "Looking for destination training? We’ve got you covered."
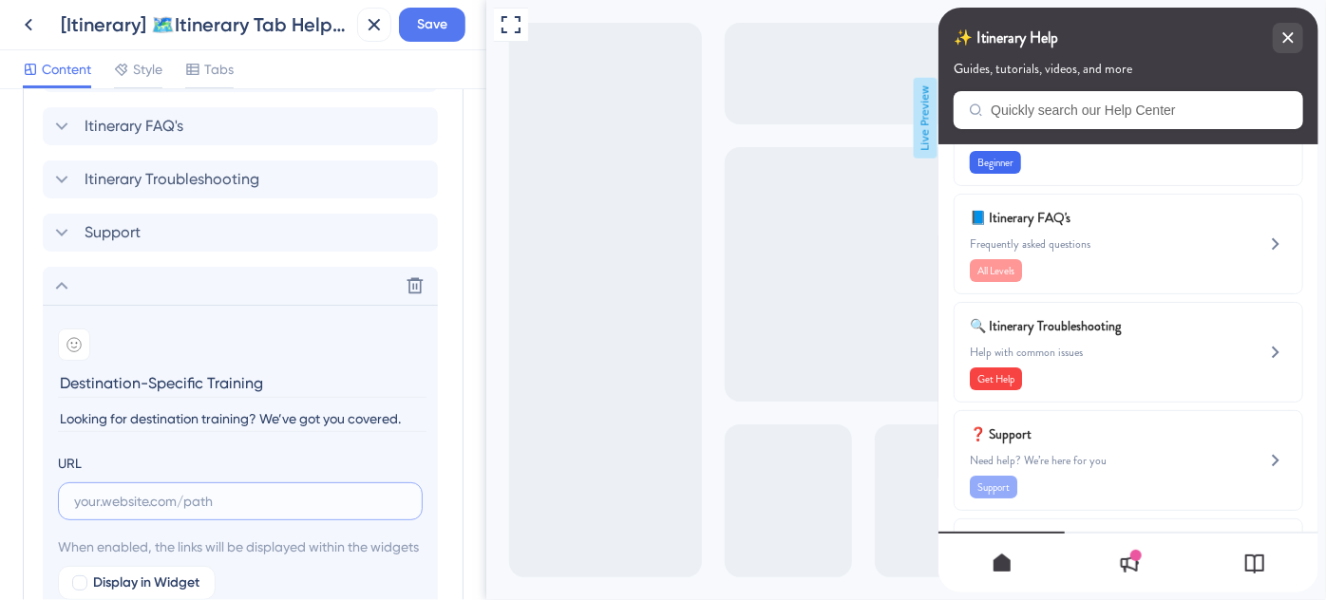
click at [172, 492] on input "text" at bounding box center [240, 501] width 332 height 21
paste input "https://help.safariportal.app/en/articles/14921-looking-for-destinationspecific…"
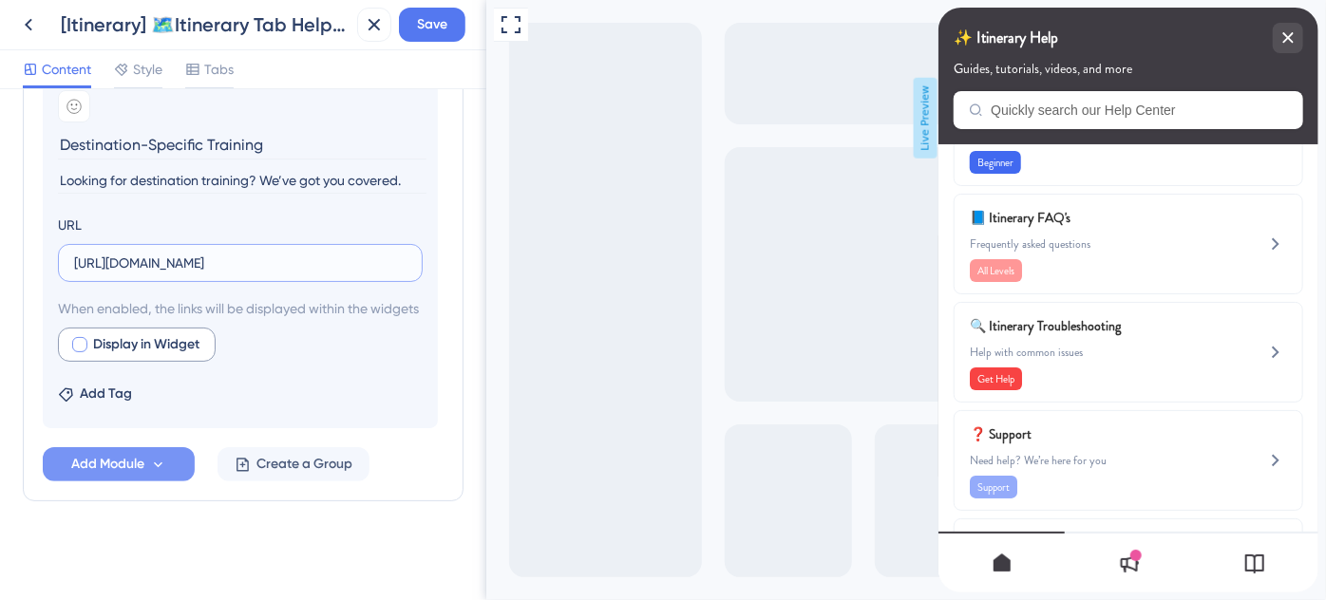
type input "https://help.safariportal.app/en/articles/14921-looking-for-destinationspecific…"
click at [76, 343] on div at bounding box center [79, 344] width 15 height 15
checkbox input "true"
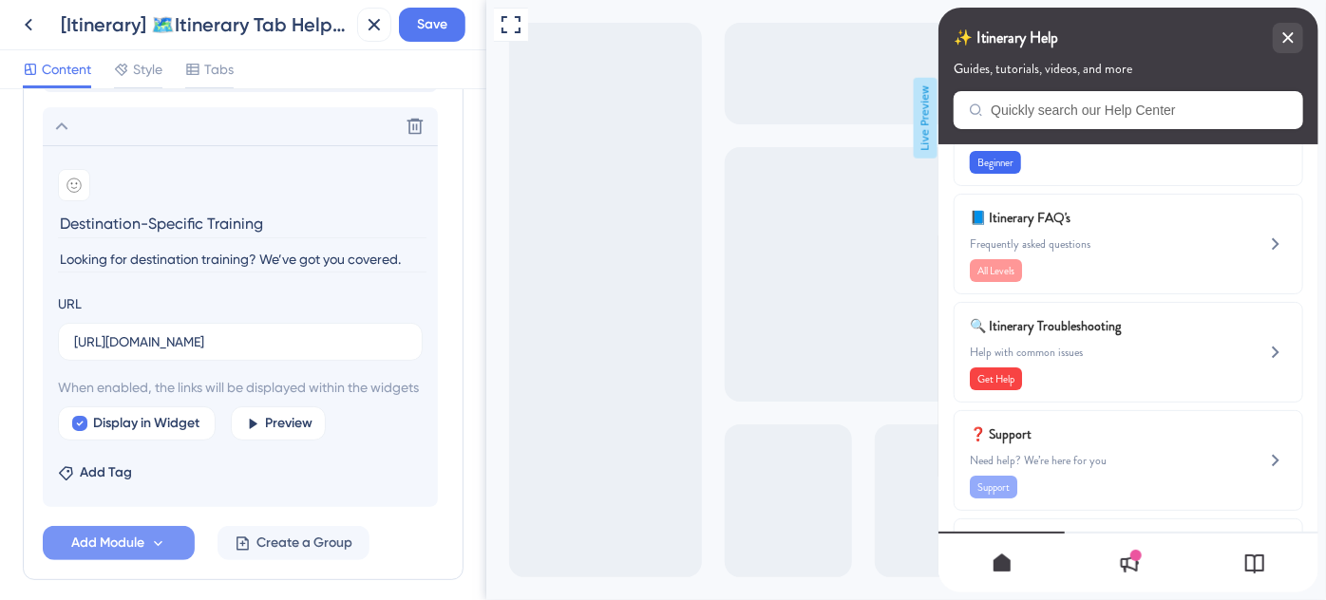
scroll to position [1091, 0]
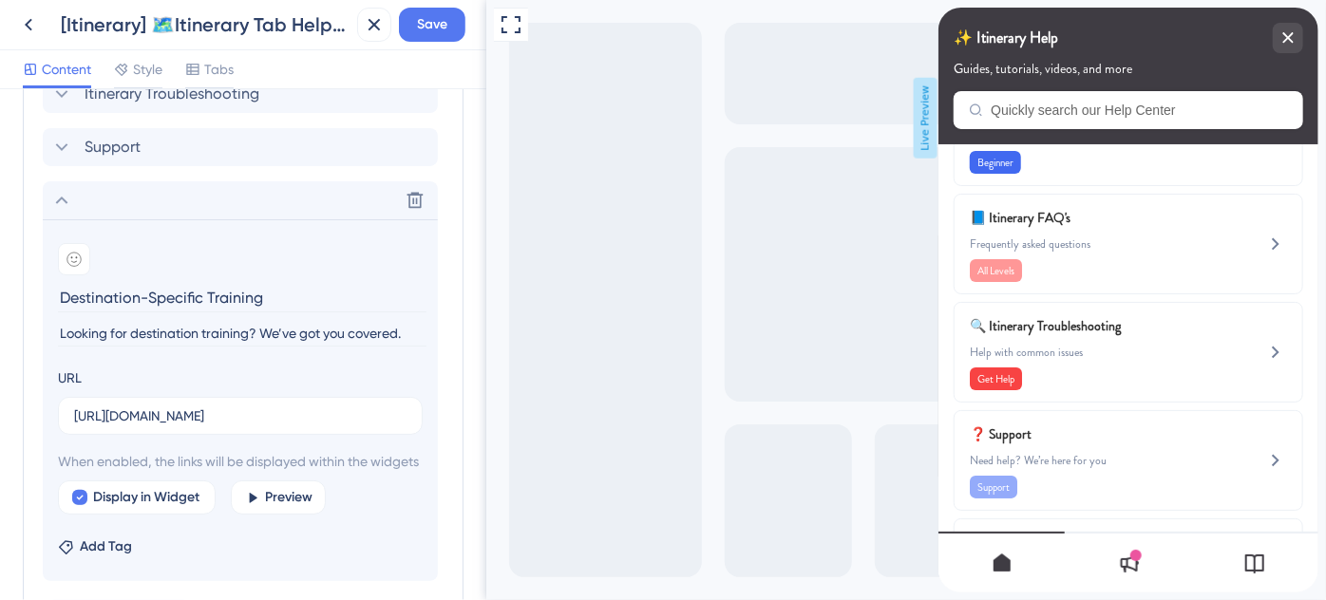
click at [73, 253] on icon at bounding box center [73, 259] width 15 height 15
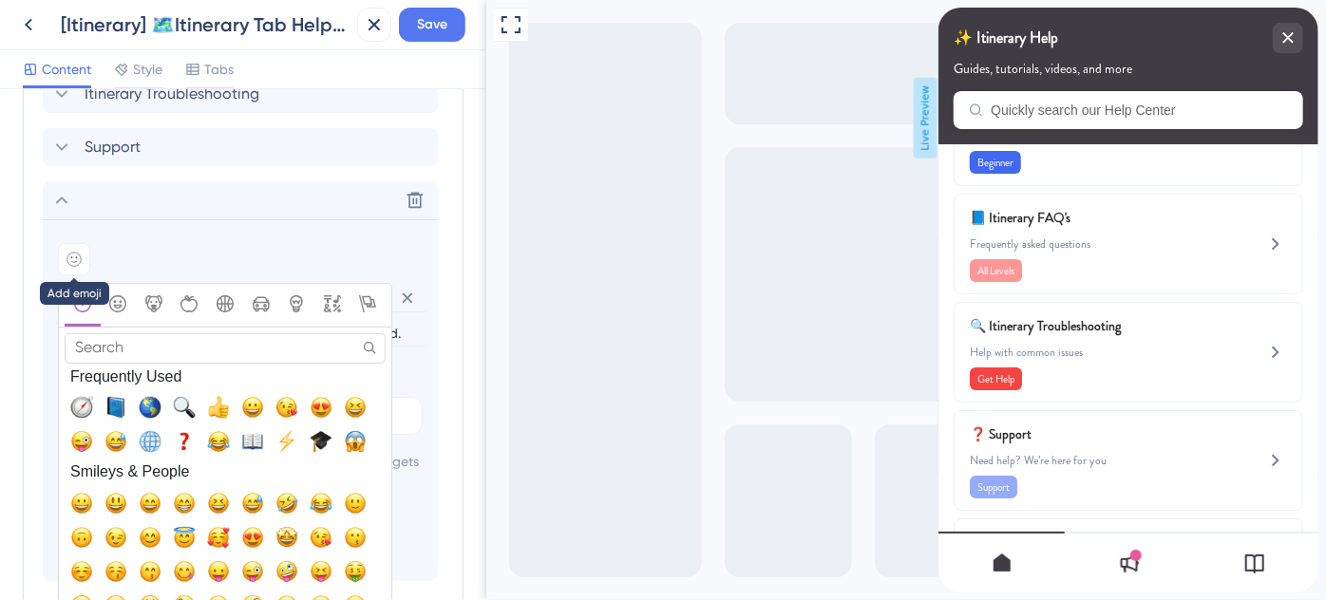
click at [73, 256] on icon at bounding box center [73, 259] width 15 height 15
click at [152, 407] on span "🌎, earth_americas" at bounding box center [150, 407] width 23 height 23
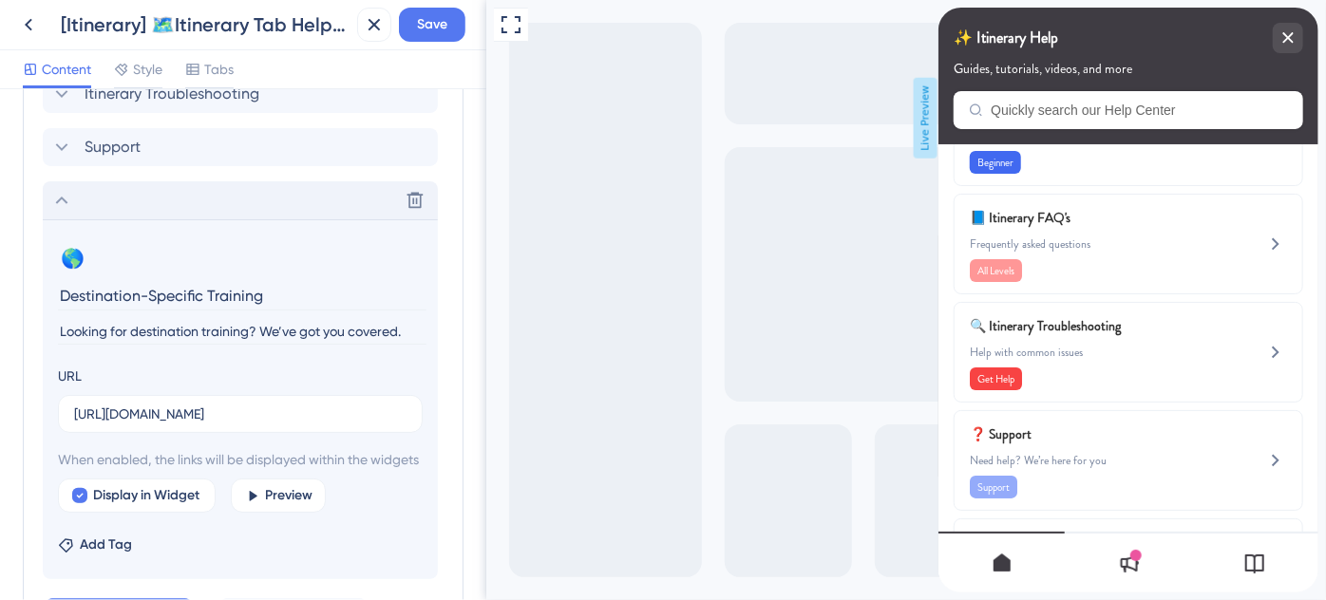
click at [68, 204] on icon at bounding box center [61, 200] width 23 height 23
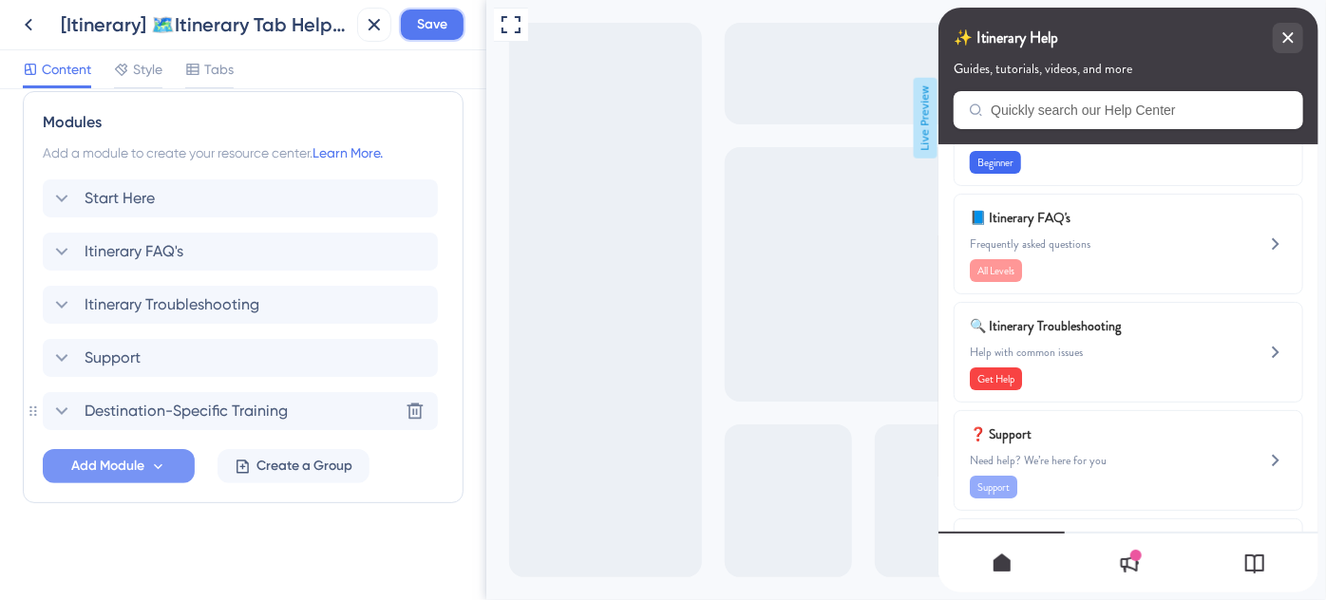
click at [413, 28] on button "Save" at bounding box center [432, 25] width 66 height 34
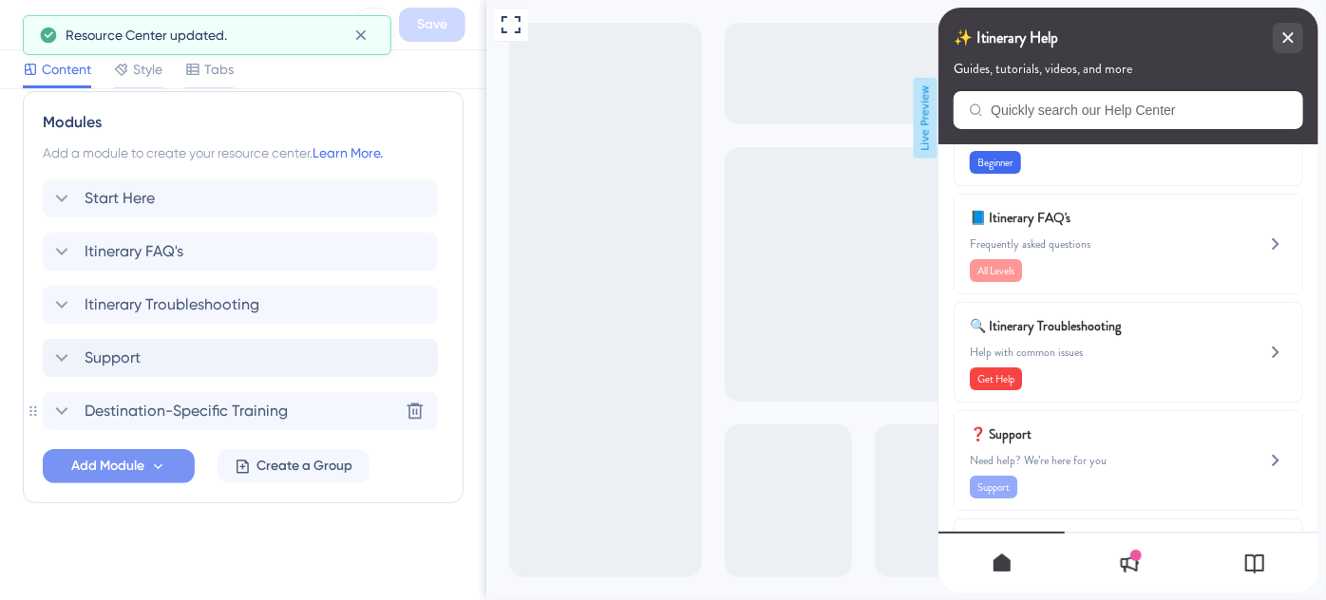
click at [111, 365] on span "Support" at bounding box center [113, 358] width 56 height 23
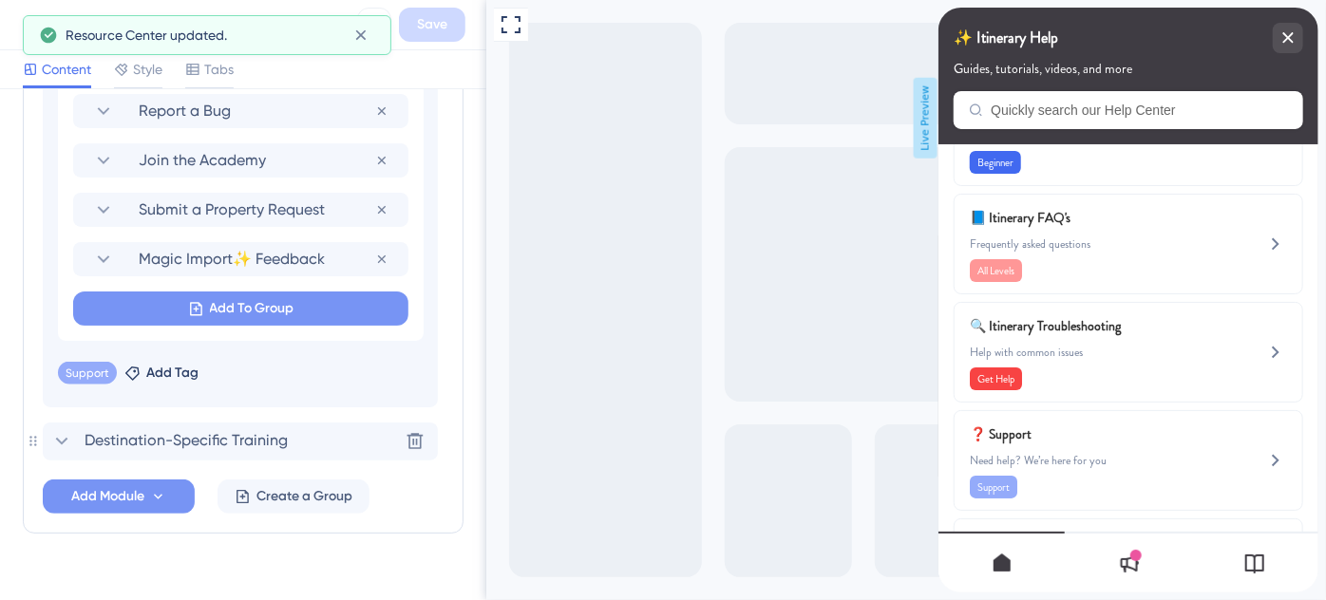
scroll to position [1502, 0]
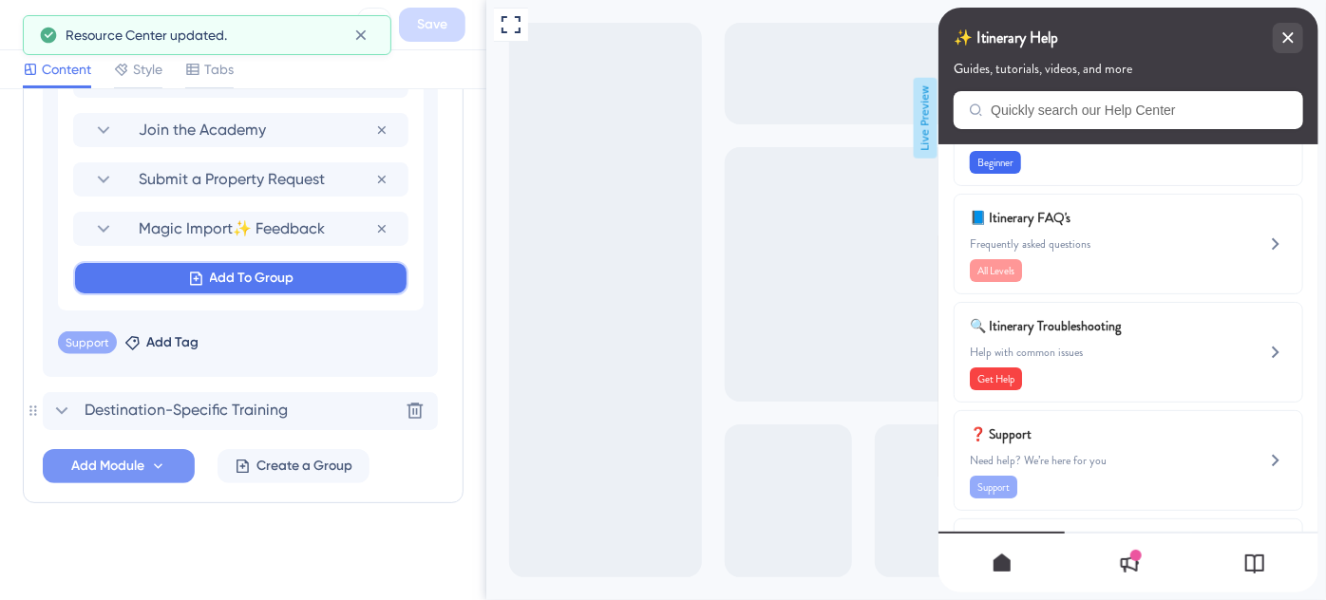
click at [225, 268] on span "Add To Group" at bounding box center [252, 278] width 85 height 23
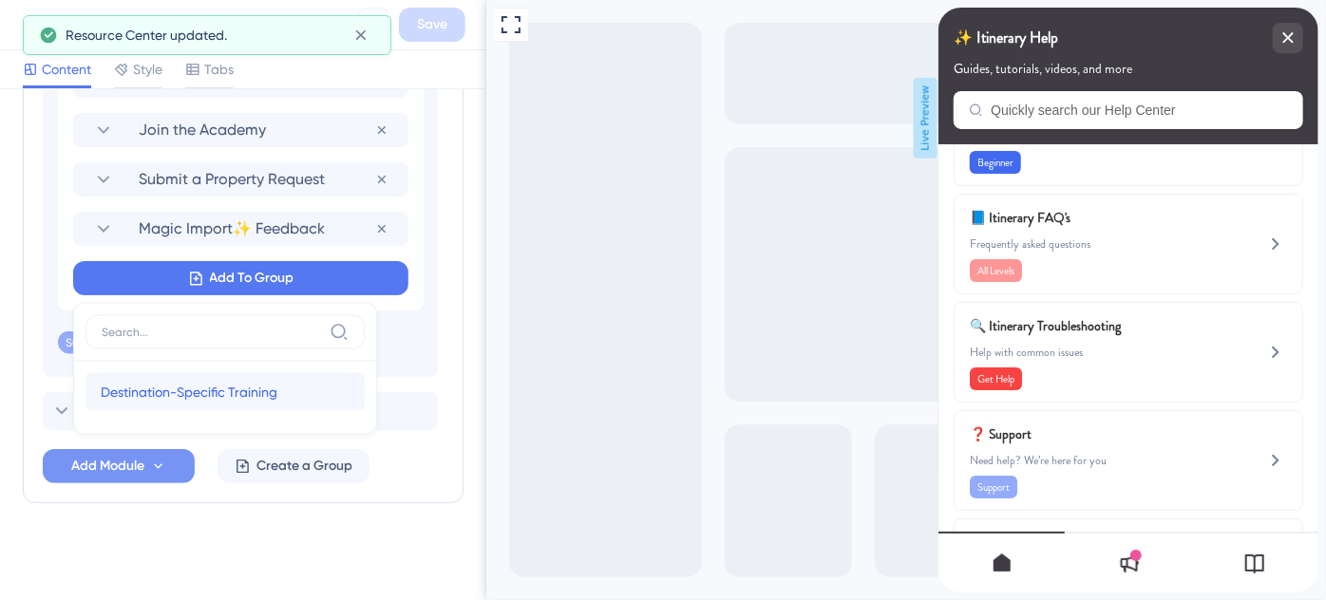
click at [200, 402] on div "Destination-Specific Training Destination-Specific Training" at bounding box center [225, 392] width 249 height 38
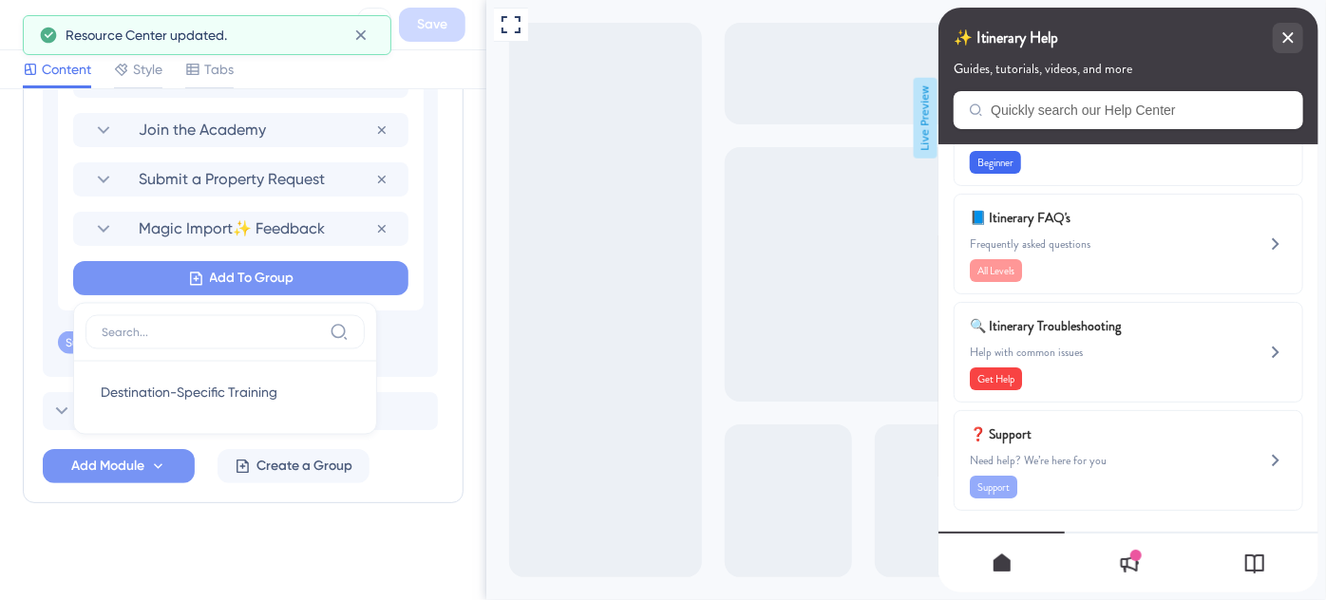
scroll to position [1497, 0]
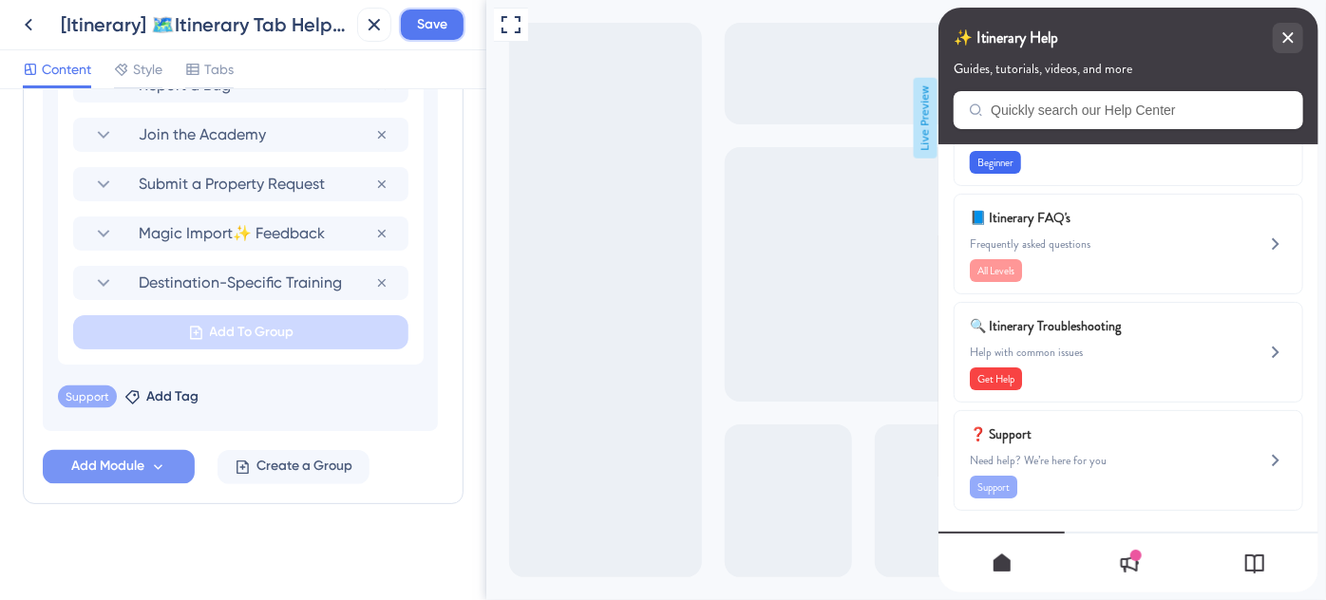
click at [427, 34] on span "Save" at bounding box center [432, 24] width 30 height 23
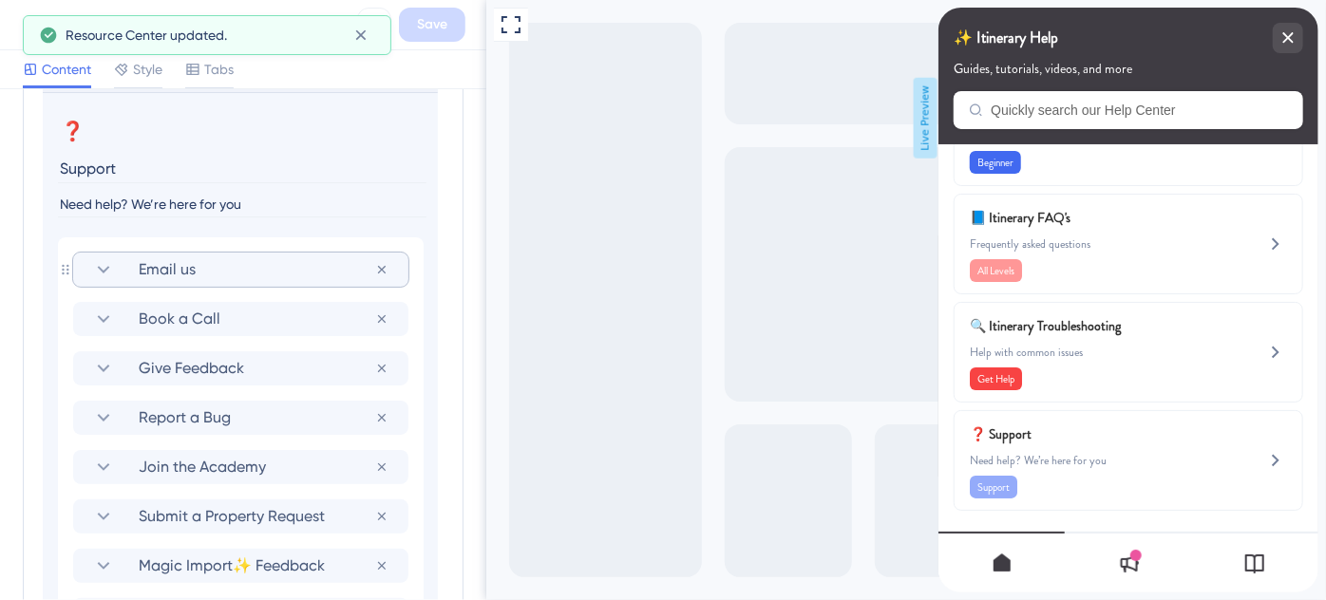
scroll to position [1152, 0]
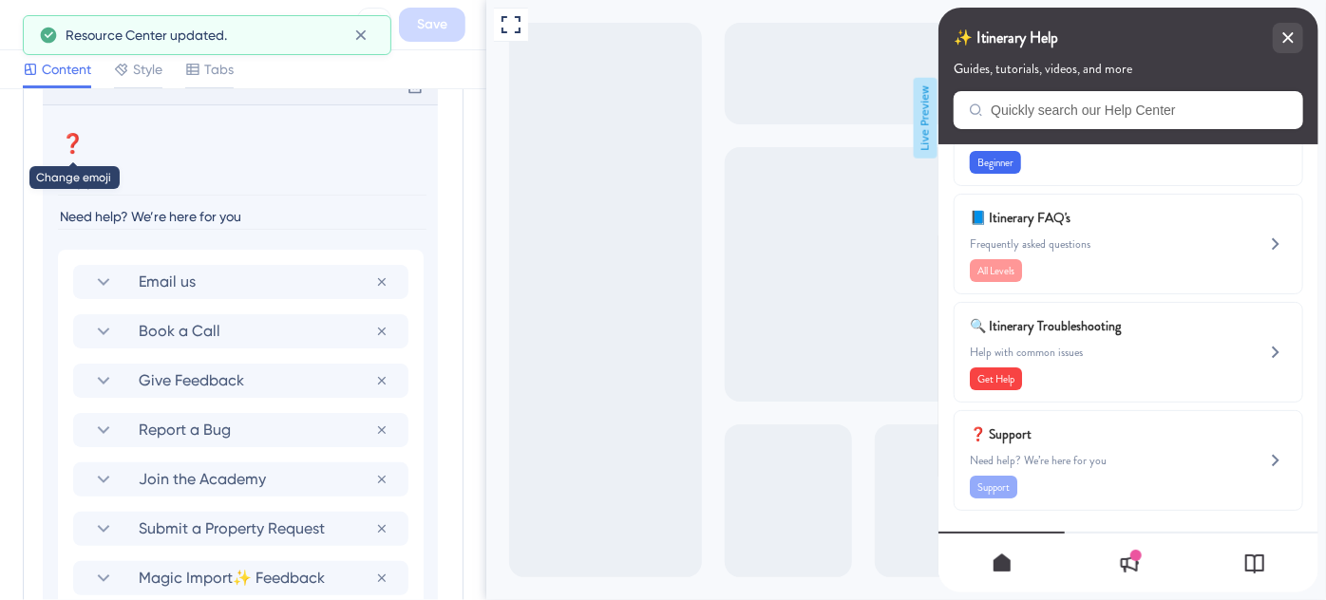
click at [58, 51] on div "Itinerary Troubleshooting" at bounding box center [240, 32] width 395 height 38
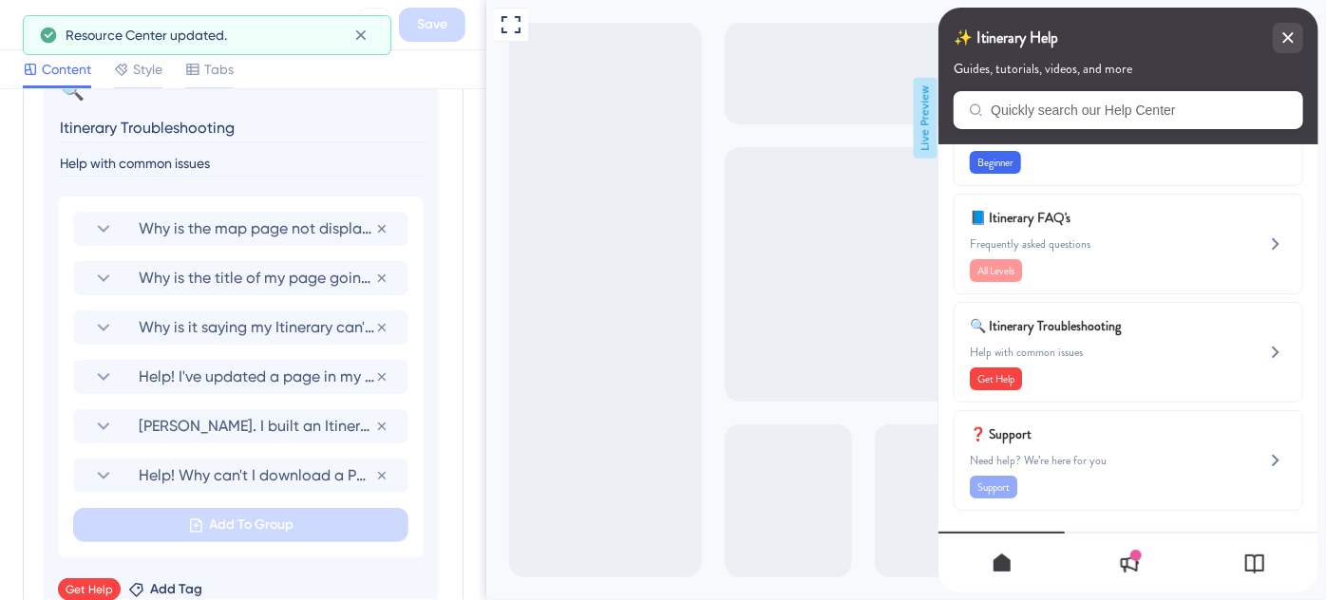
scroll to position [979, 0]
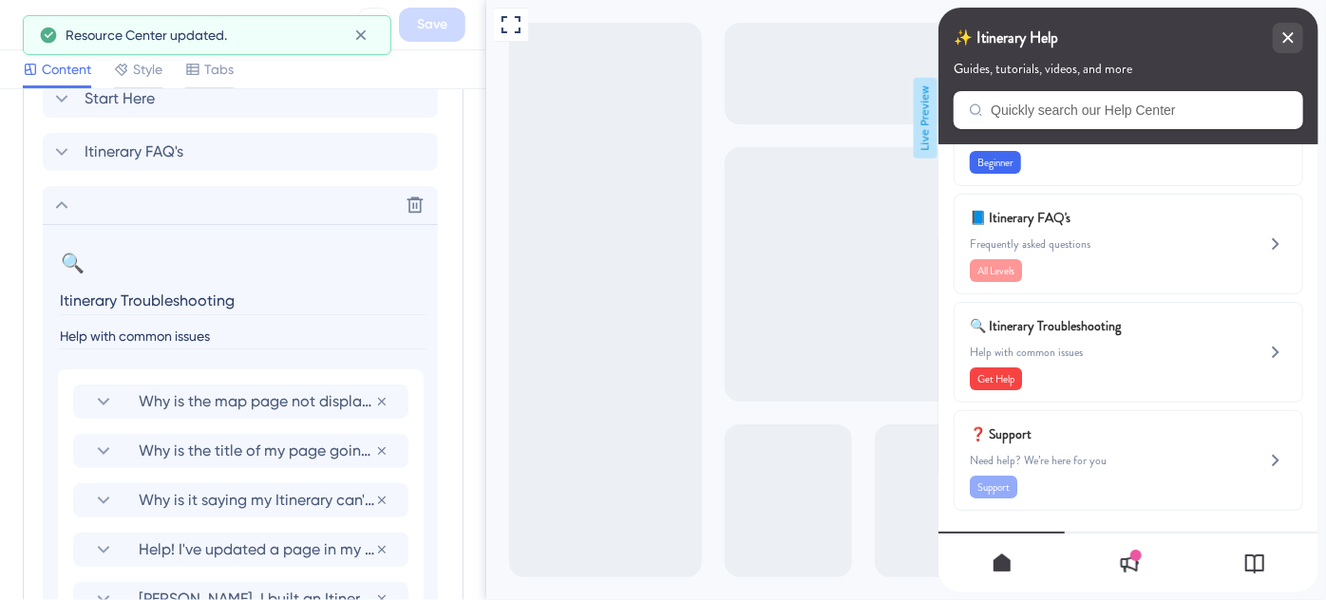
click at [62, 122] on div "Start Here Itinerary FAQ's Delete 🔍 Change emoji Remove emoji Itinerary Trouble…" at bounding box center [243, 465] width 401 height 770
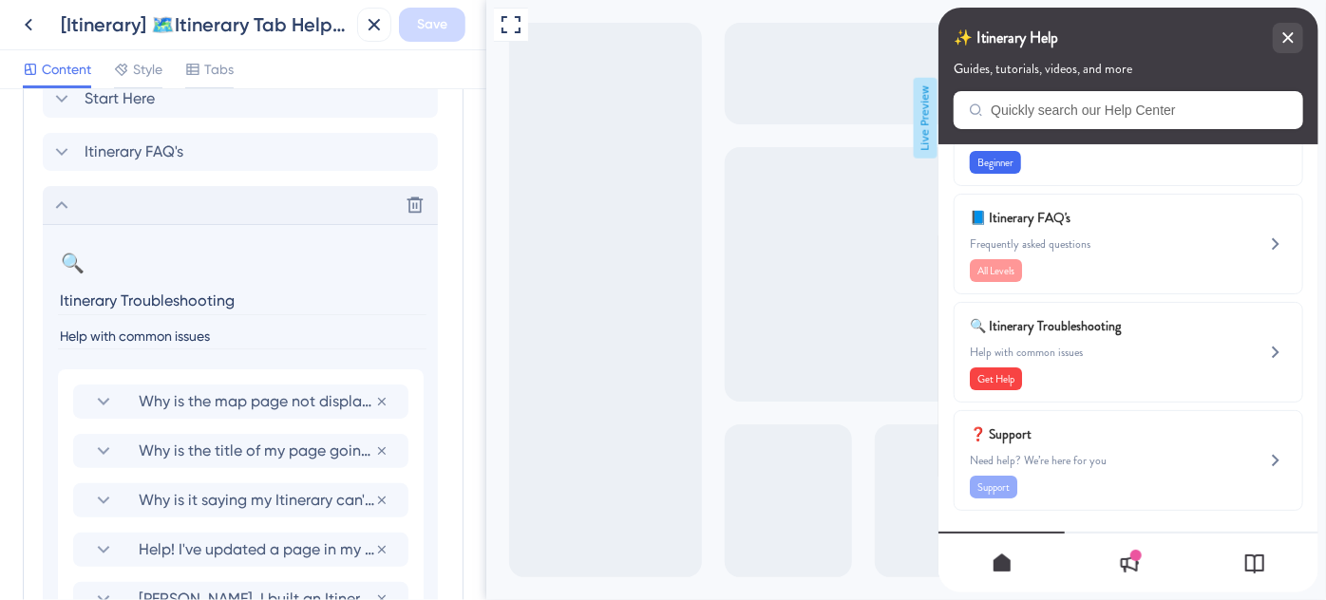
click at [71, 207] on icon at bounding box center [61, 205] width 23 height 23
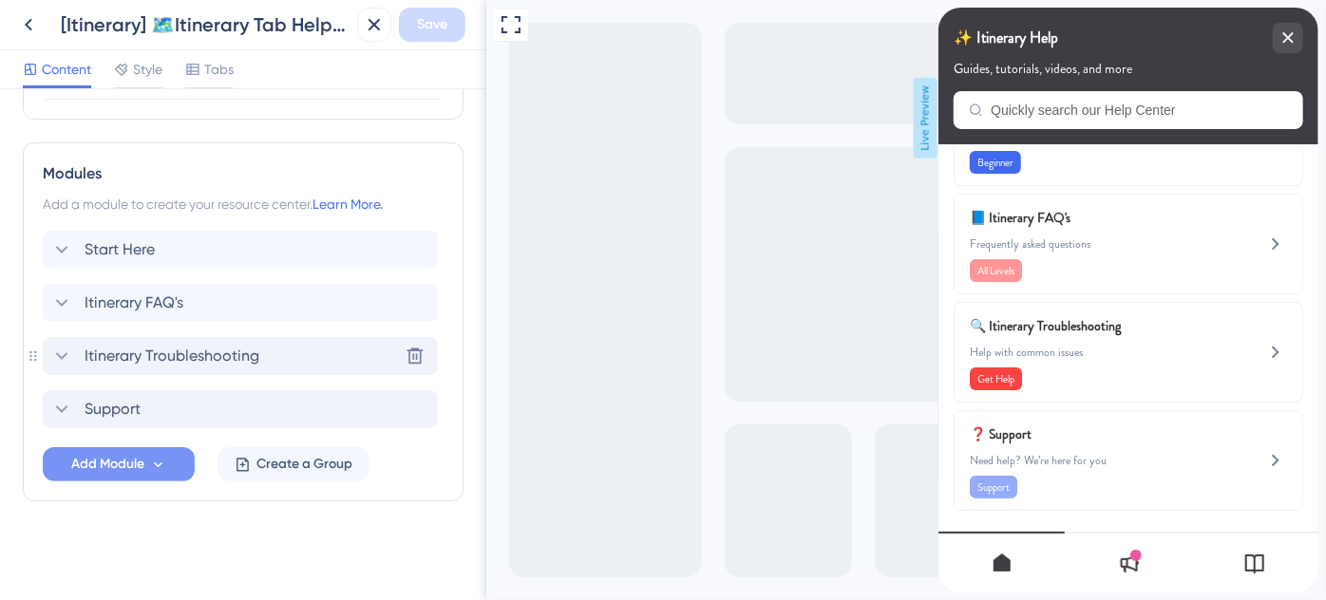
scroll to position [826, 0]
click at [178, 300] on span "Itinerary FAQ's" at bounding box center [134, 305] width 99 height 23
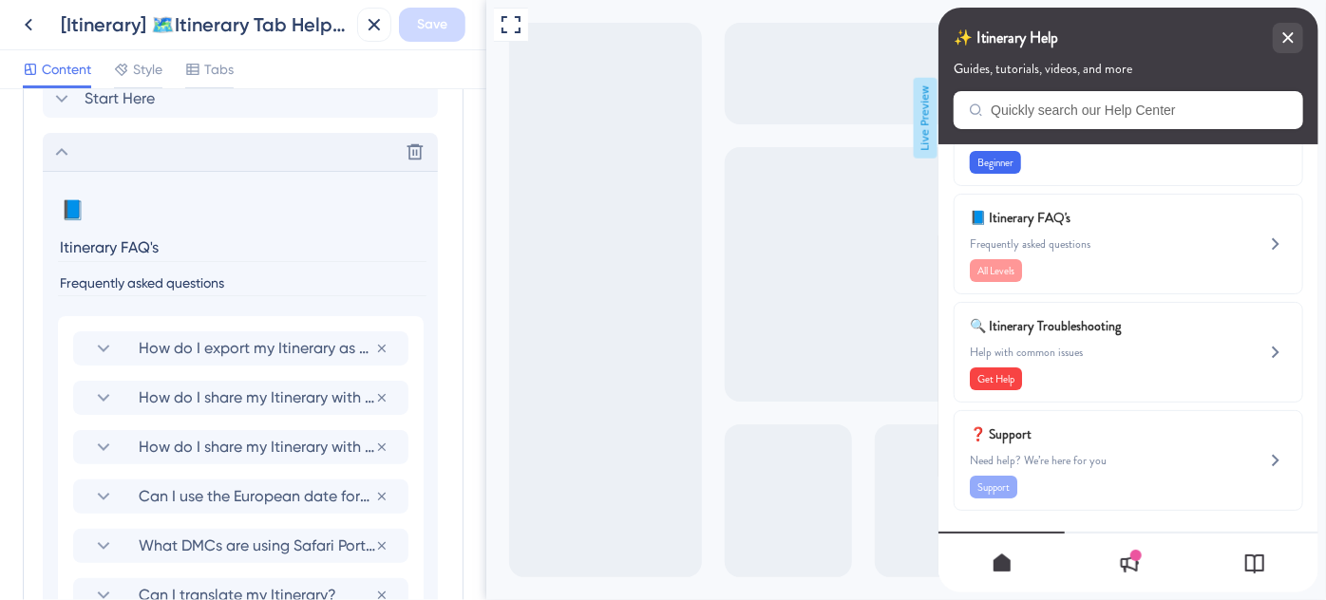
click at [152, 242] on input "Itinerary FAQ's" at bounding box center [242, 247] width 369 height 29
type input "Itinerary FAQs"
click at [442, 28] on span "Save" at bounding box center [432, 24] width 30 height 23
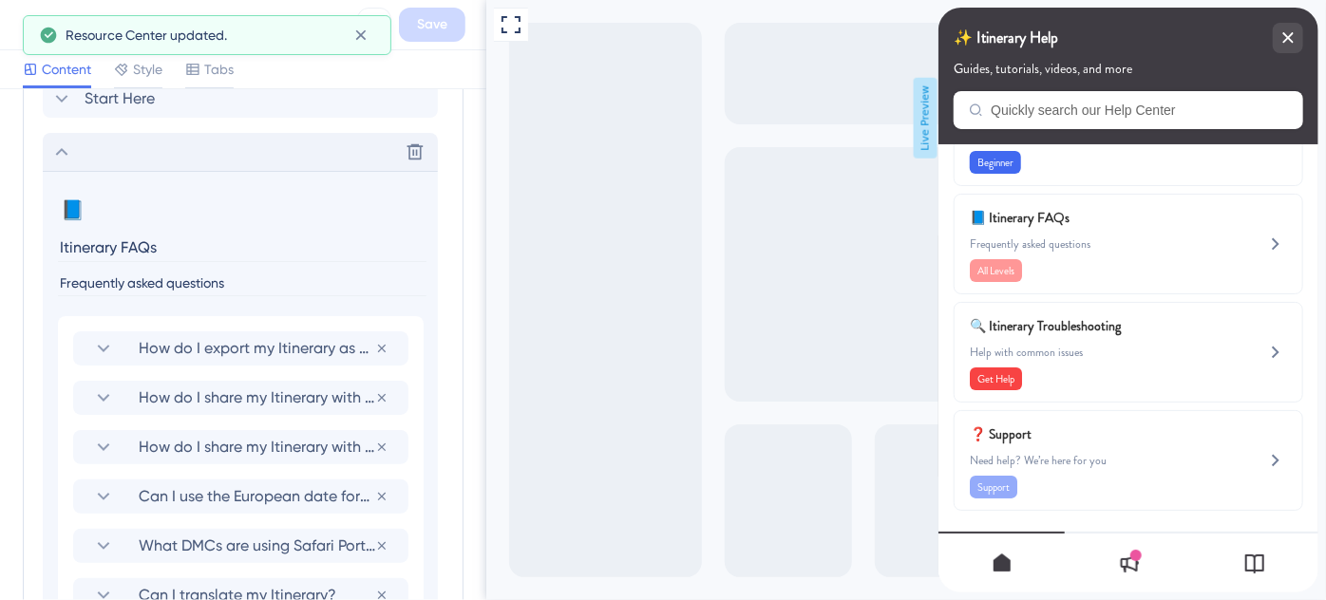
click at [59, 141] on icon at bounding box center [61, 152] width 23 height 23
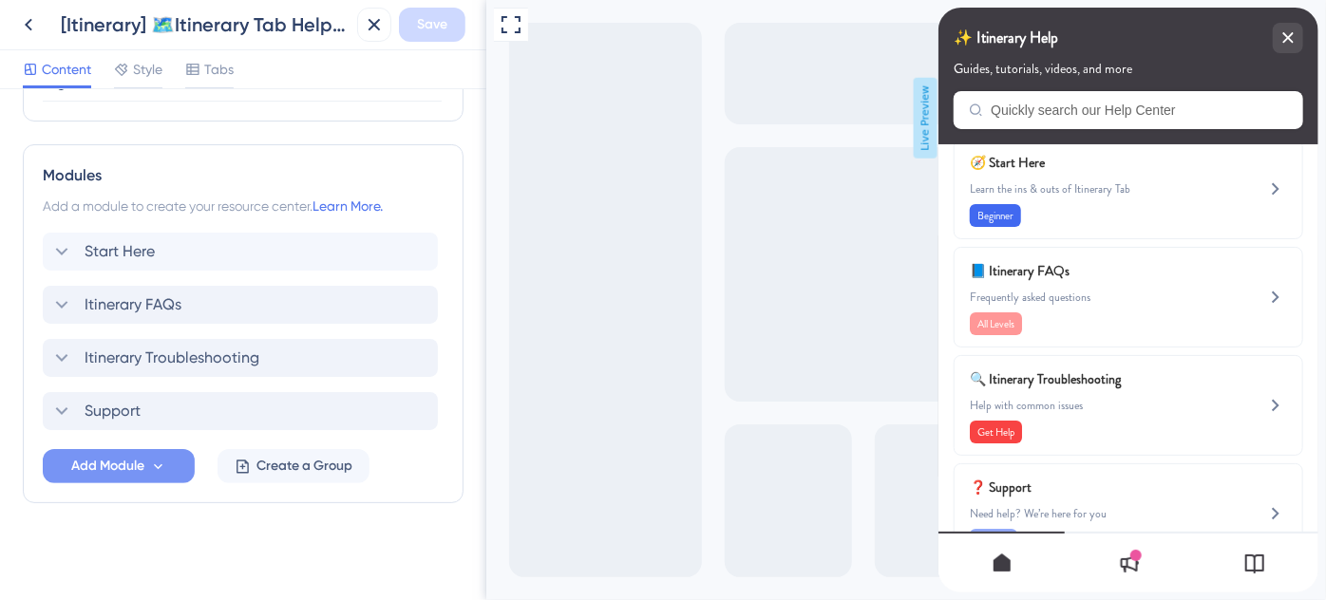
scroll to position [0, 0]
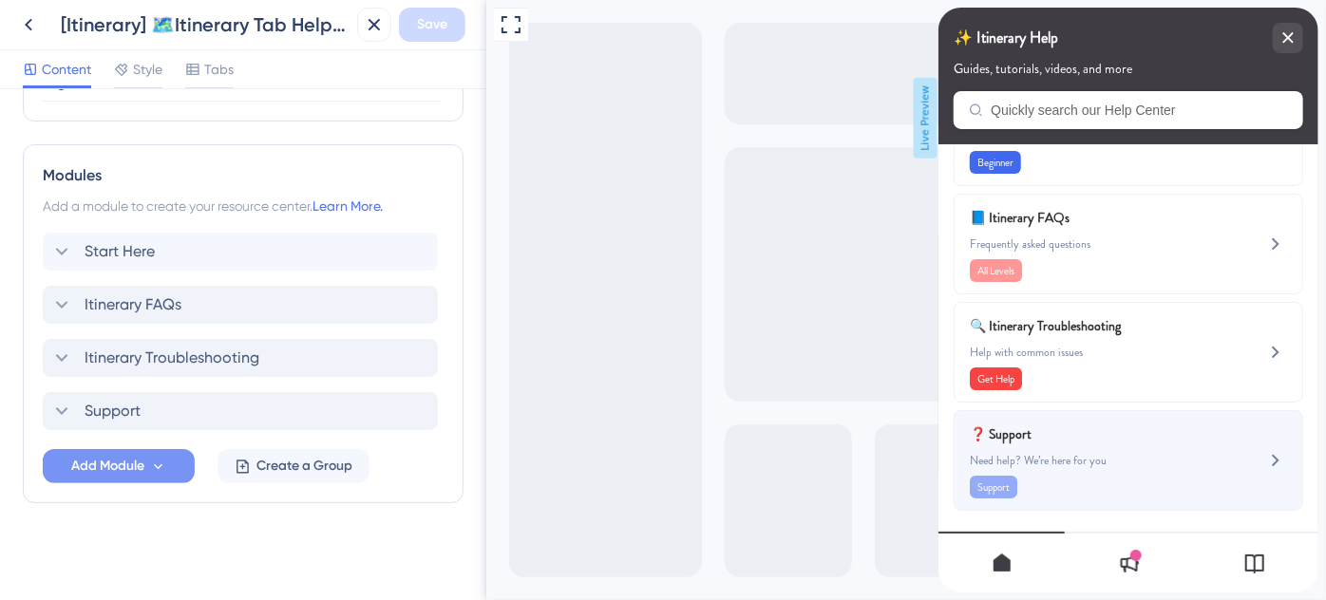
click at [1101, 443] on span "❓ Support" at bounding box center [1080, 434] width 223 height 23
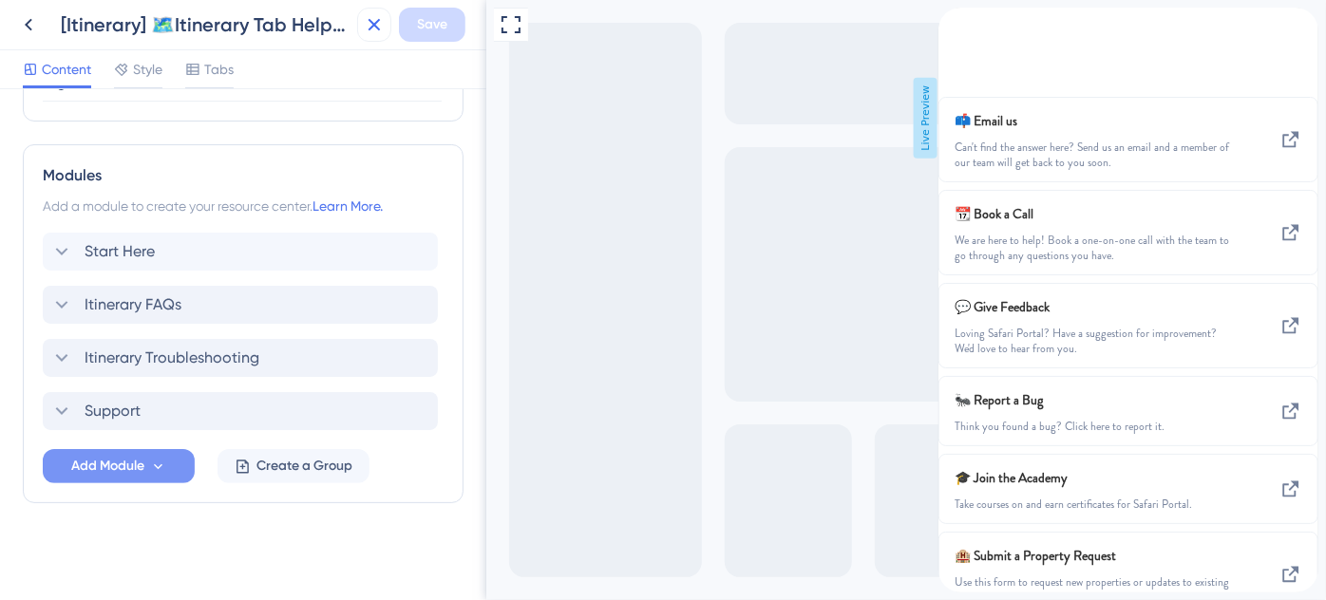
click at [377, 18] on icon at bounding box center [374, 24] width 23 height 23
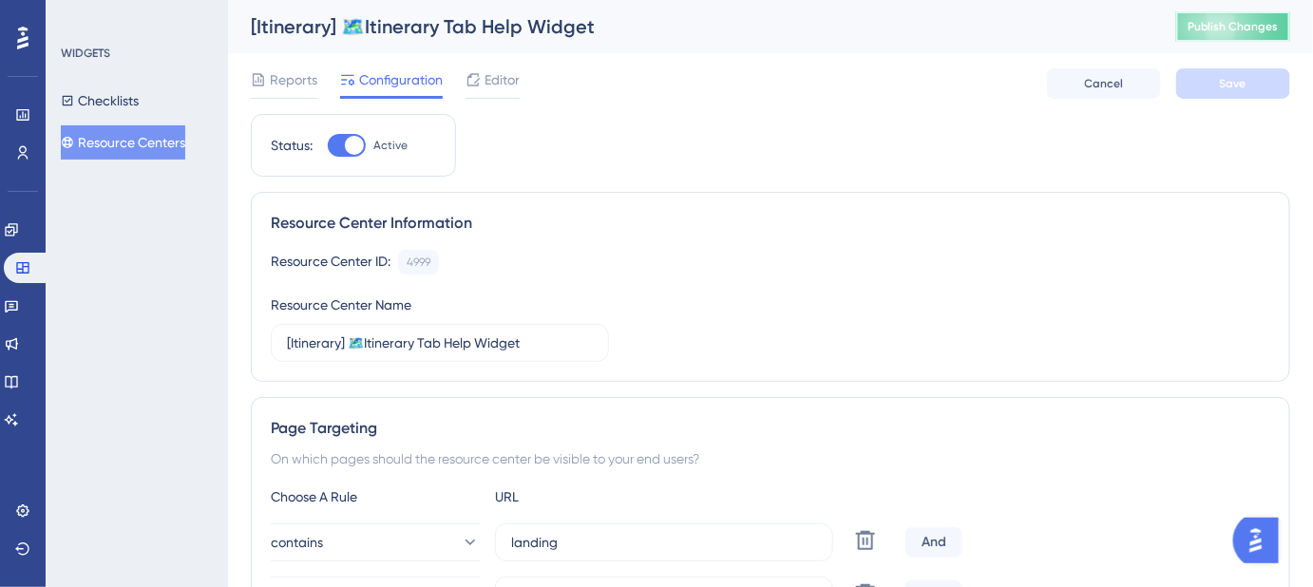
click at [1213, 23] on span "Publish Changes" at bounding box center [1232, 26] width 91 height 15
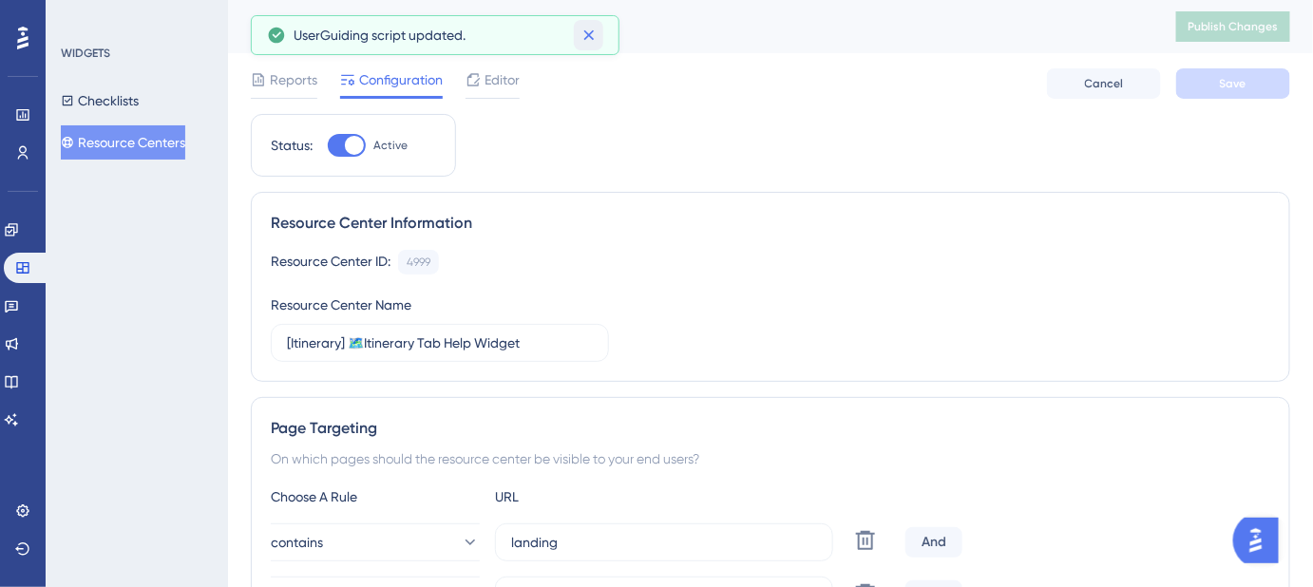
click at [588, 31] on icon at bounding box center [588, 35] width 19 height 19
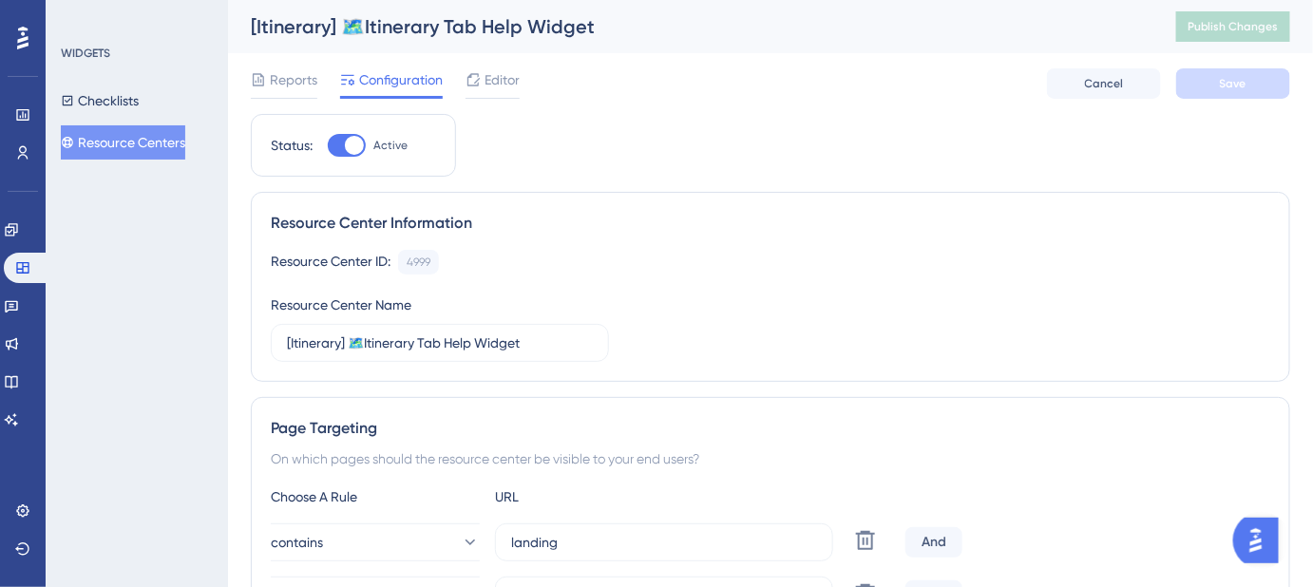
click at [133, 145] on button "Resource Centers" at bounding box center [123, 142] width 124 height 34
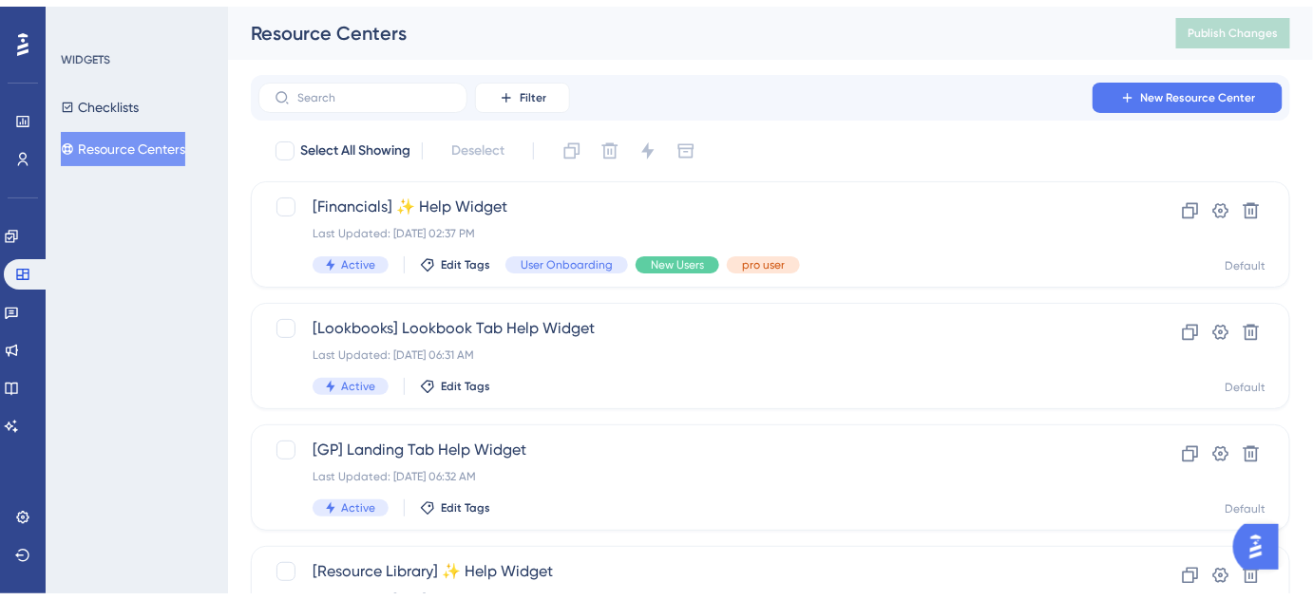
scroll to position [874, 0]
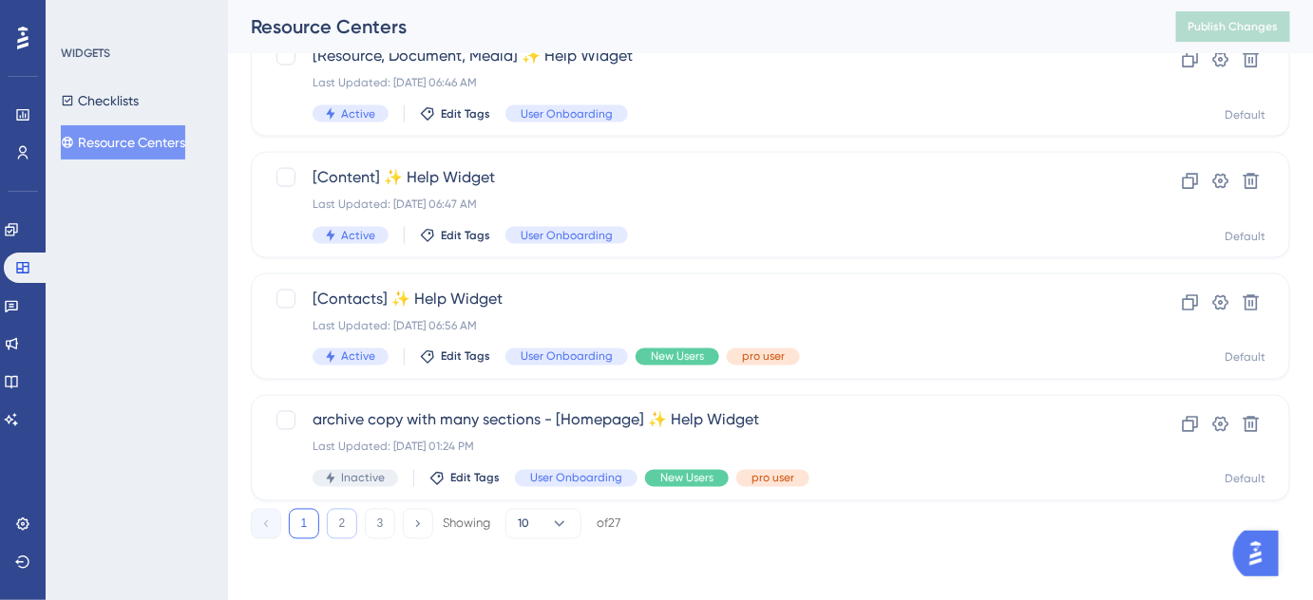
click at [352, 527] on button "2" at bounding box center [342, 524] width 30 height 30
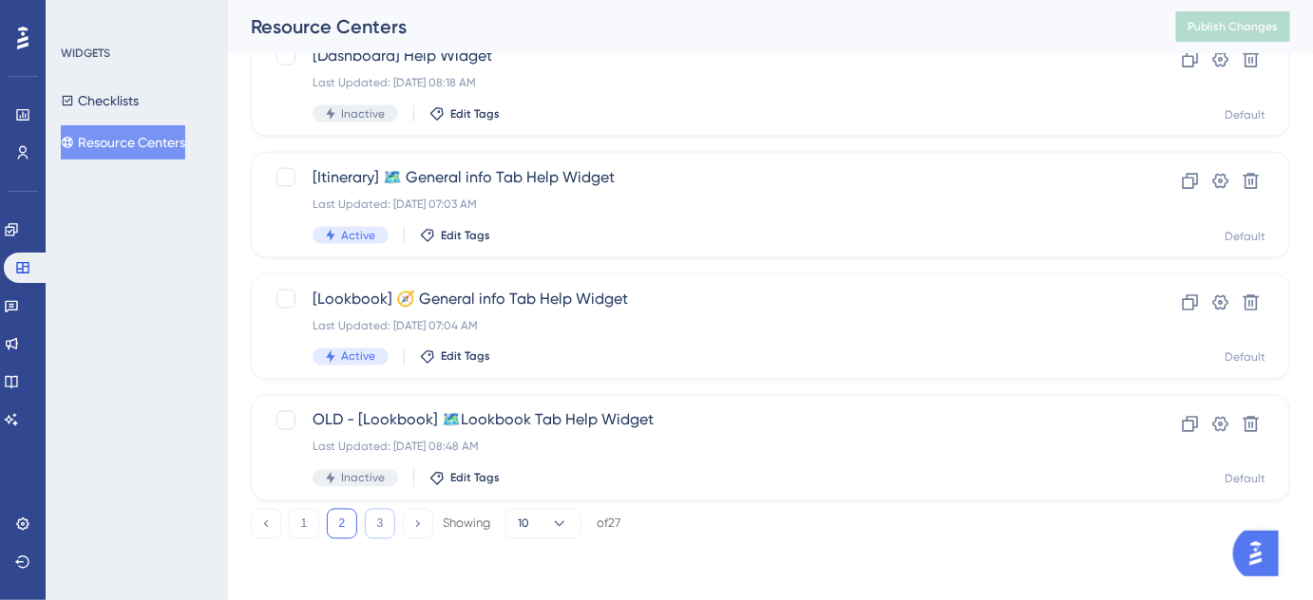
click at [380, 523] on button "3" at bounding box center [380, 524] width 30 height 30
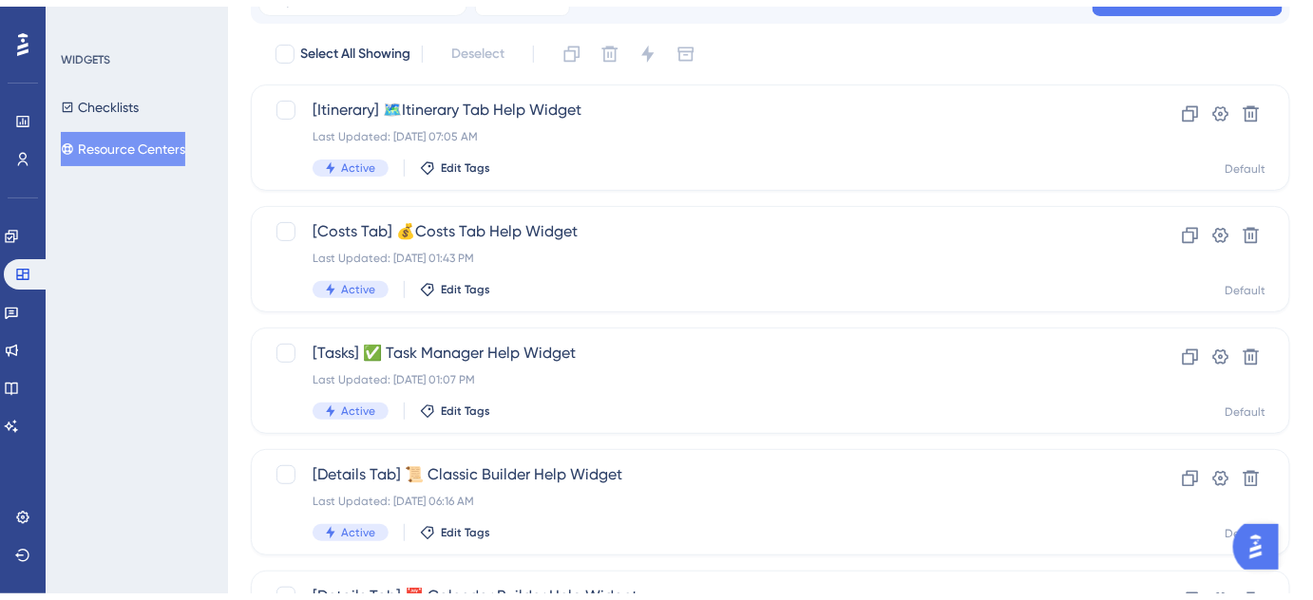
scroll to position [172, 0]
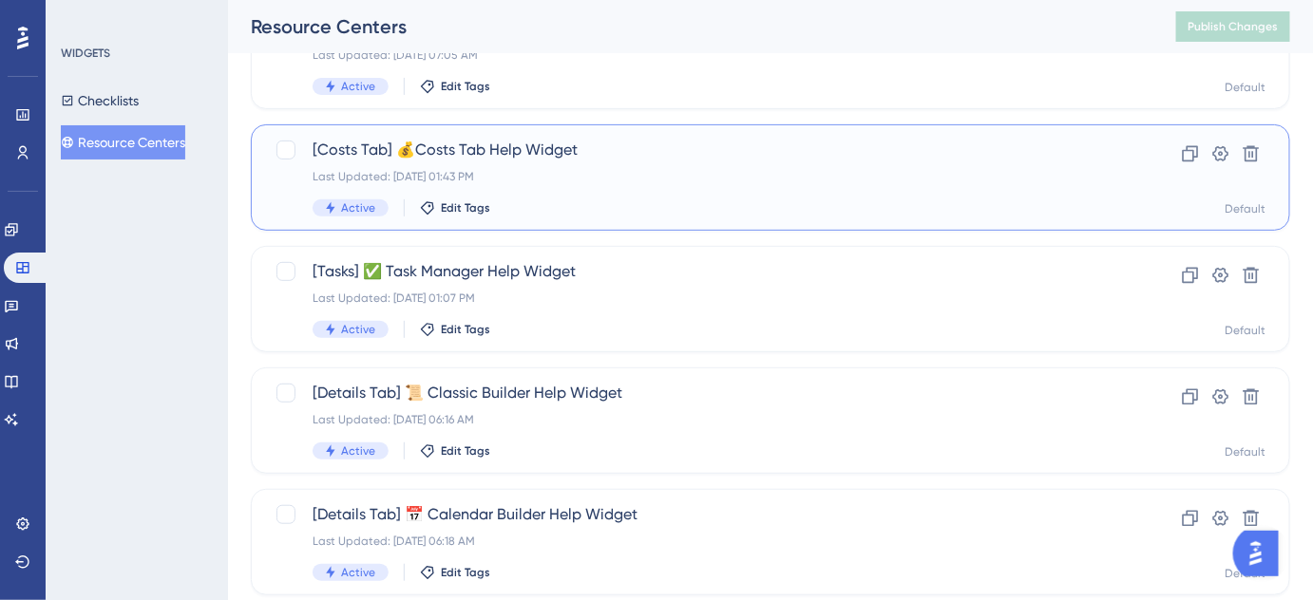
click at [471, 156] on span "[Costs Tab] 💰Costs Tab Help Widget" at bounding box center [695, 150] width 764 height 23
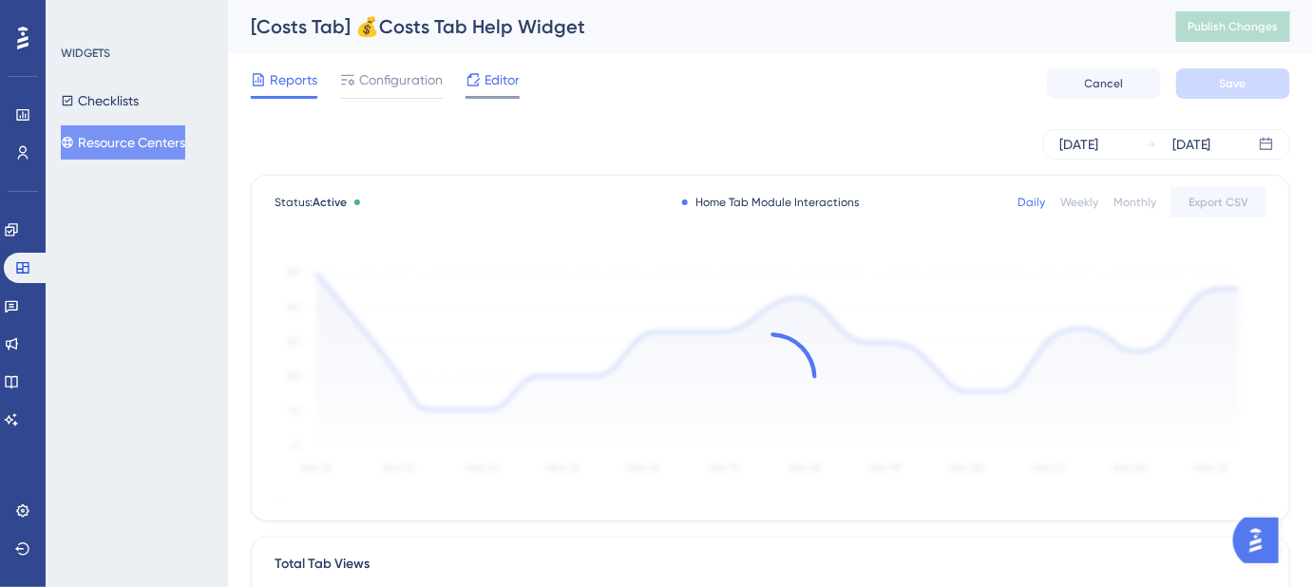
click at [497, 77] on span "Editor" at bounding box center [501, 79] width 35 height 23
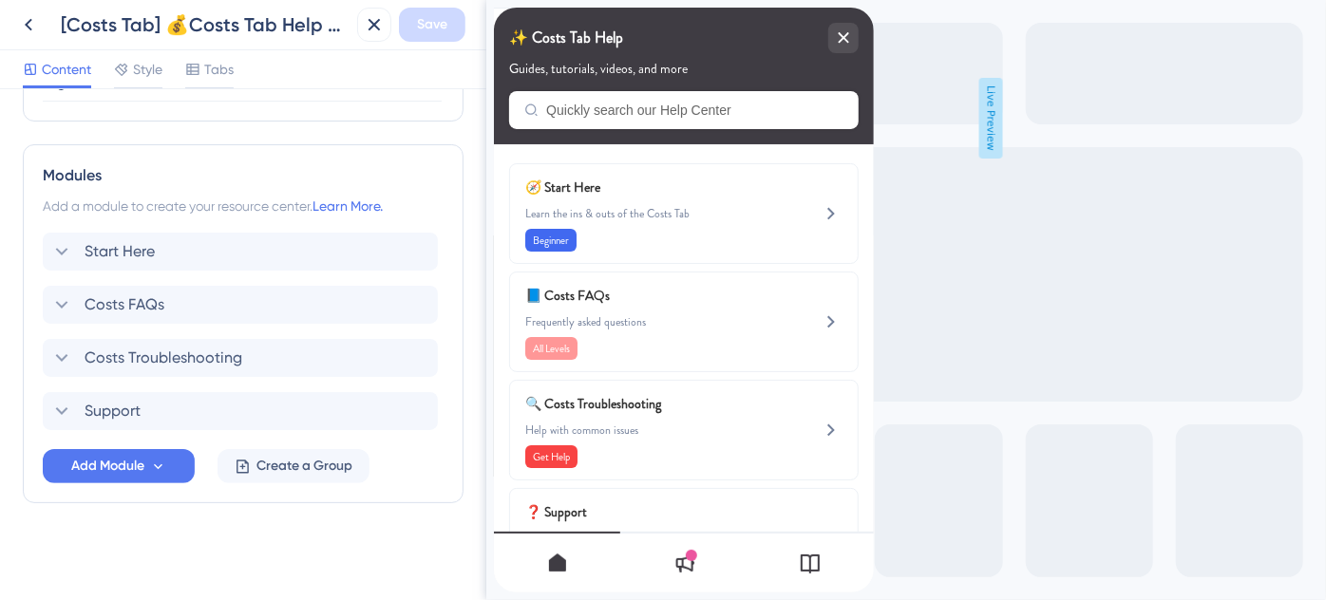
scroll to position [78, 0]
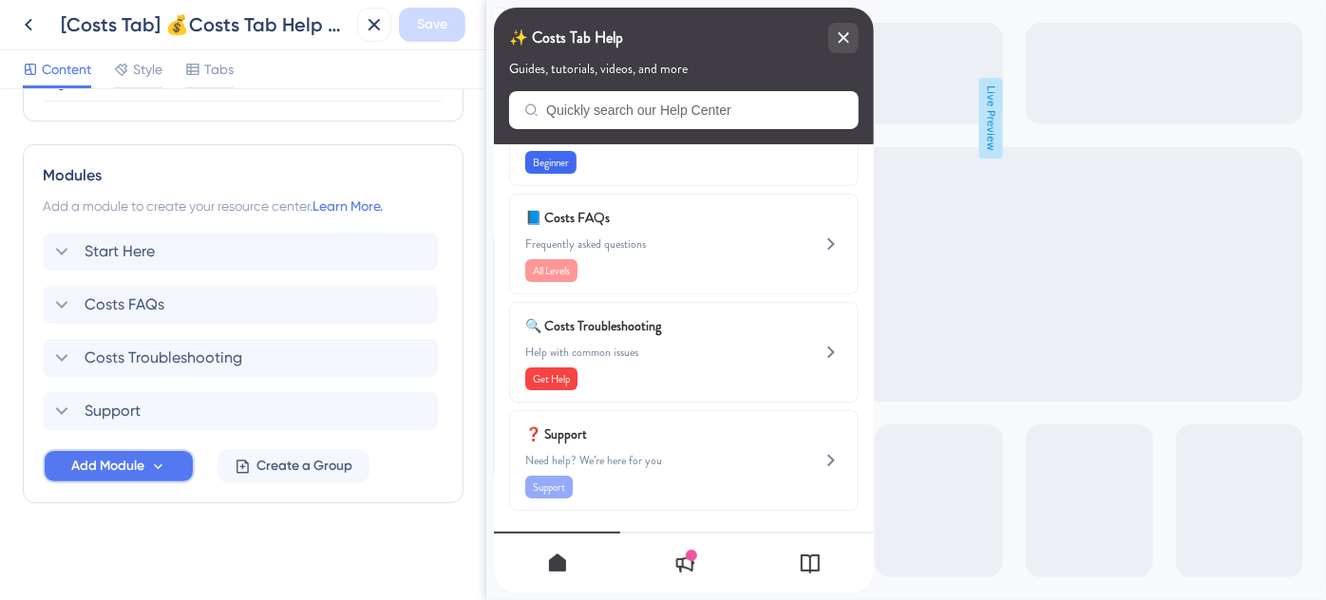
click at [155, 459] on icon at bounding box center [158, 467] width 16 height 16
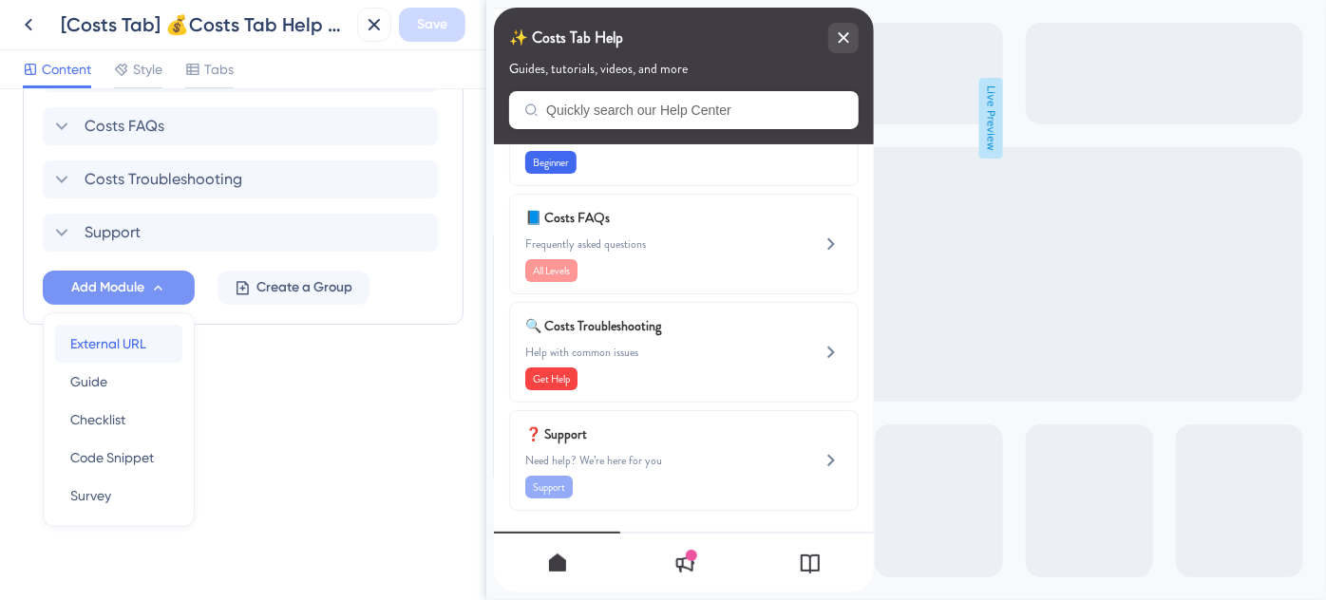
click at [126, 329] on div "External URL External URL" at bounding box center [118, 344] width 97 height 38
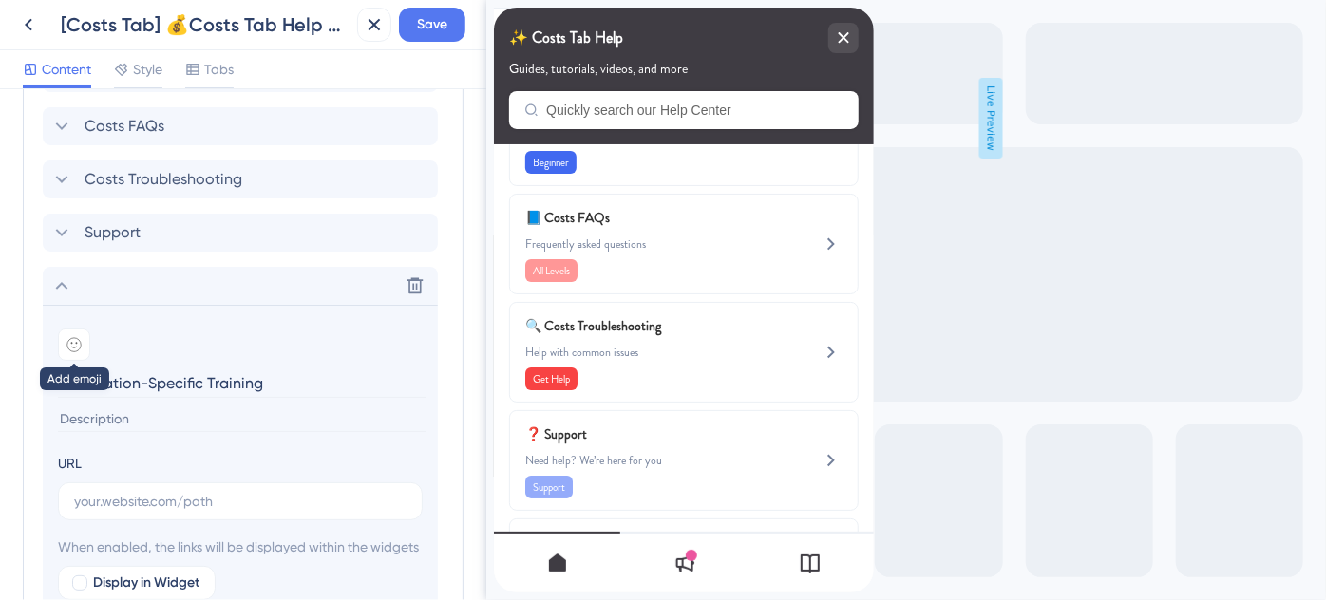
type input "Destination-Specific Training"
click at [71, 339] on icon at bounding box center [73, 344] width 15 height 15
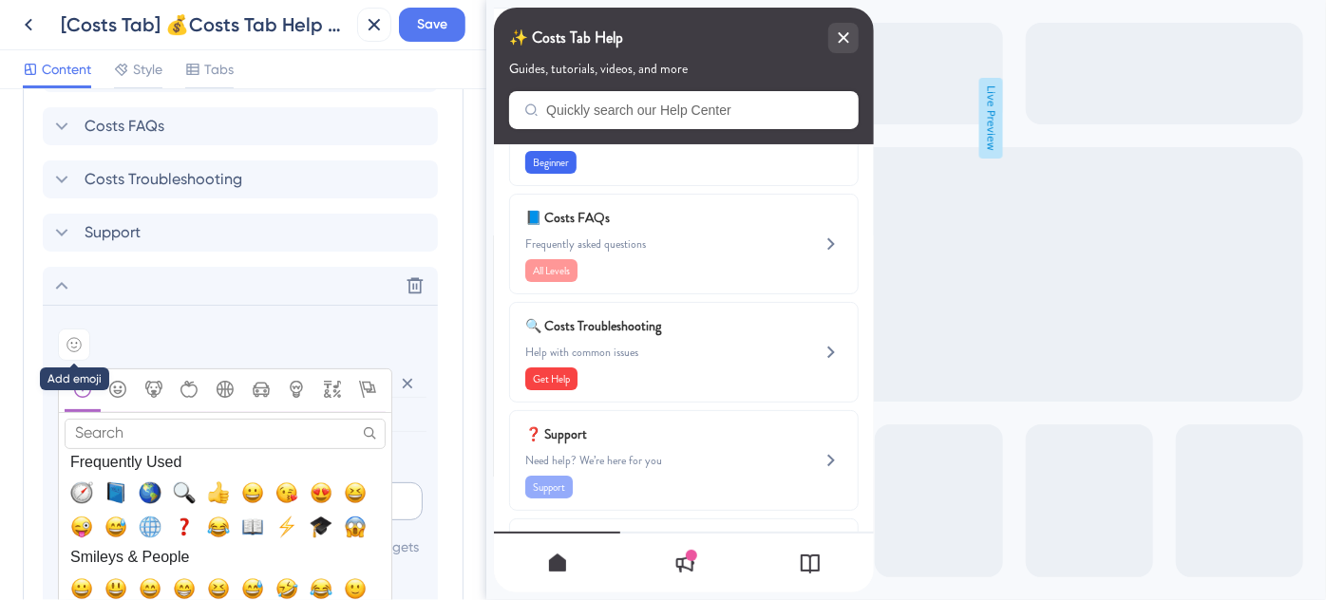
click at [149, 485] on span "🌎, earth_americas" at bounding box center [150, 493] width 23 height 23
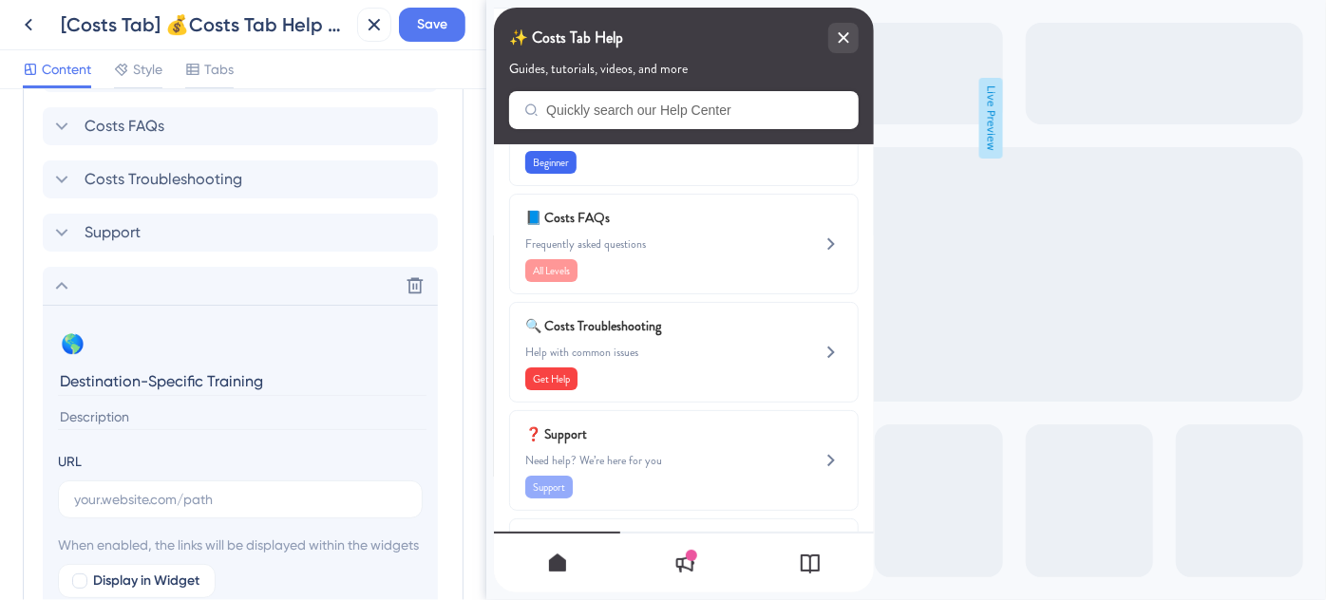
click at [113, 417] on input at bounding box center [242, 418] width 369 height 26
paste input "Looking for destination training? We’ve got you covered."
type input "Looking for destination training? We’ve got you covered."
click at [253, 493] on input "text" at bounding box center [240, 499] width 332 height 21
paste input "https://help.safariportal.app/en/articles/14921-looking-for-destinationspecific…"
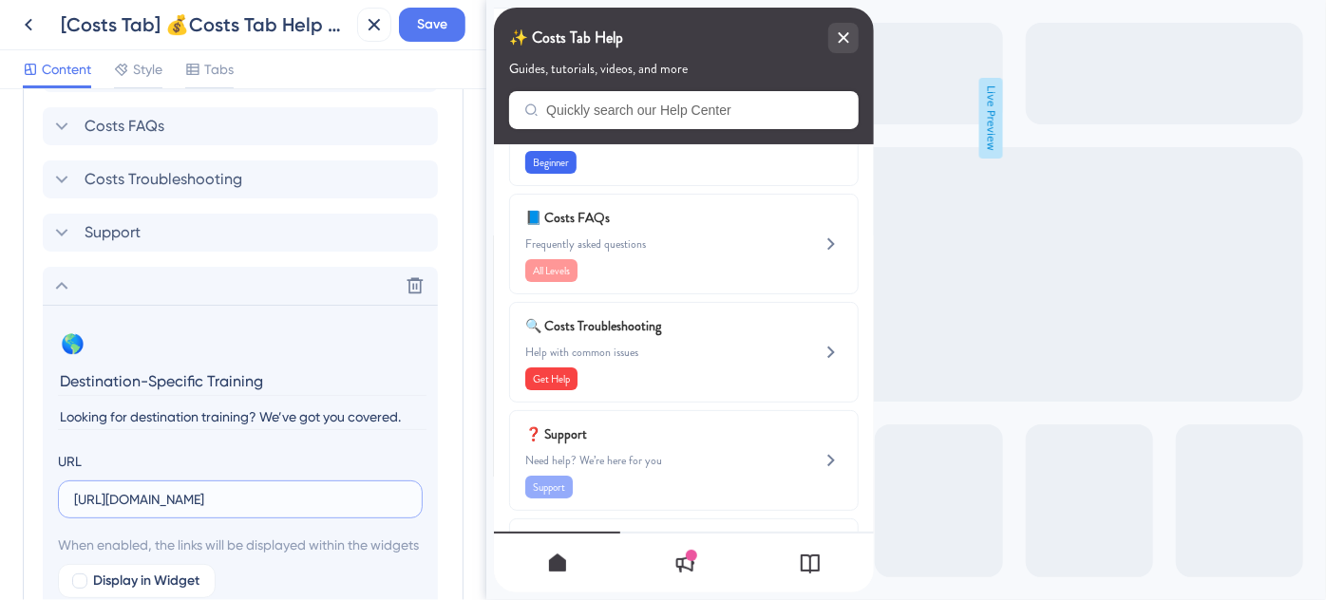
scroll to position [0, 273]
type input "https://help.safariportal.app/en/articles/14921-looking-for-destinationspecific…"
click at [81, 574] on div at bounding box center [79, 581] width 15 height 15
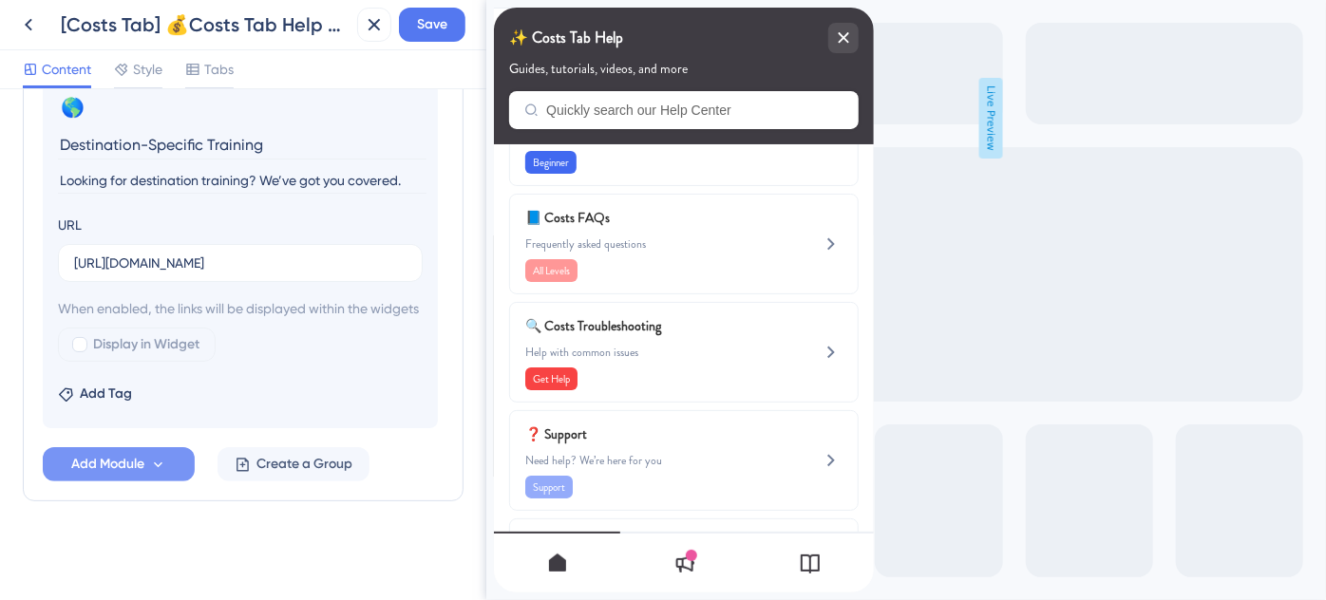
scroll to position [0, 0]
click at [81, 347] on div at bounding box center [79, 344] width 15 height 15
checkbox input "true"
click at [430, 19] on span "Save" at bounding box center [432, 24] width 30 height 23
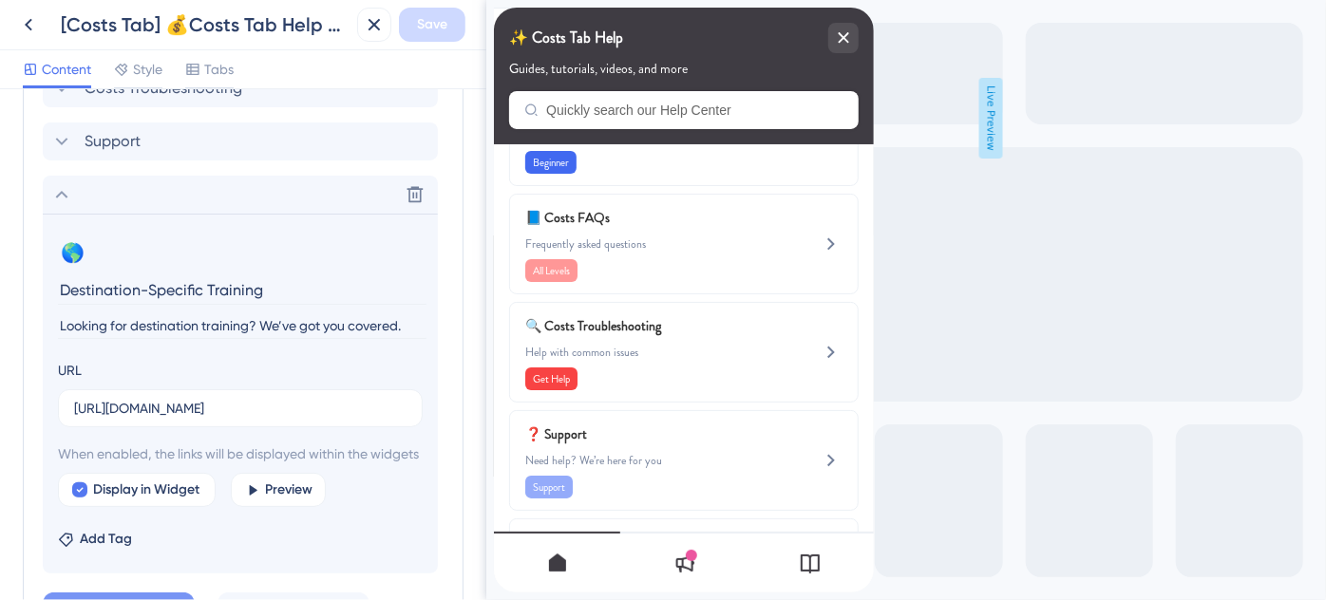
scroll to position [1089, 0]
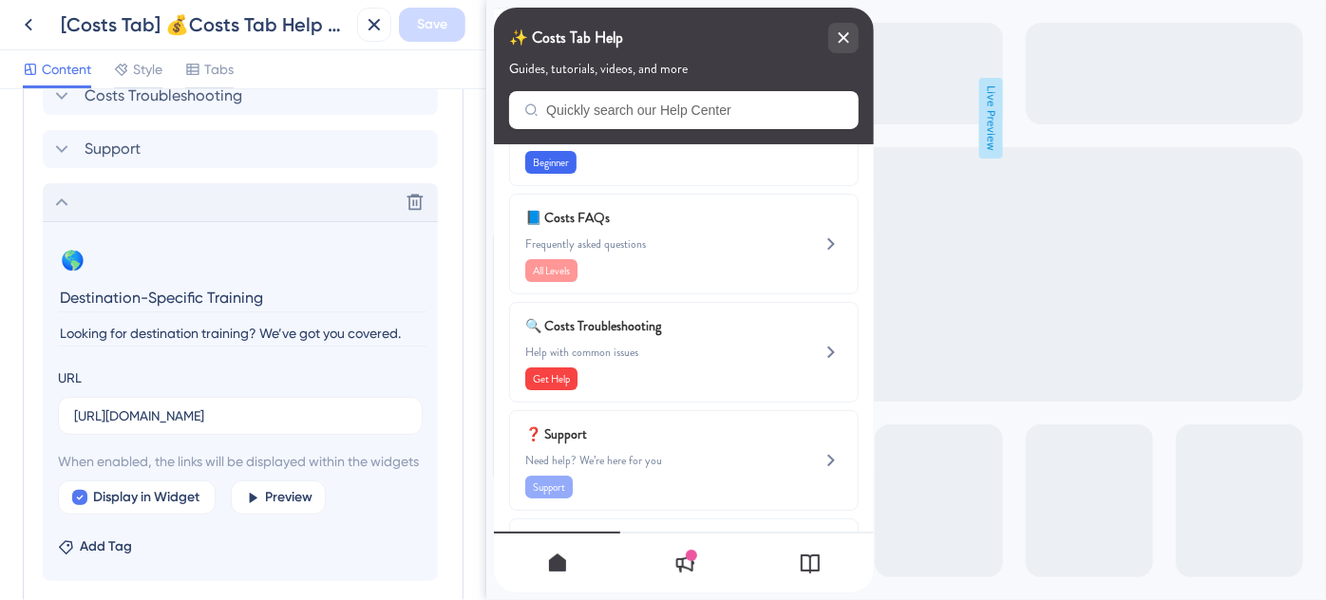
click at [65, 199] on icon at bounding box center [62, 203] width 12 height 8
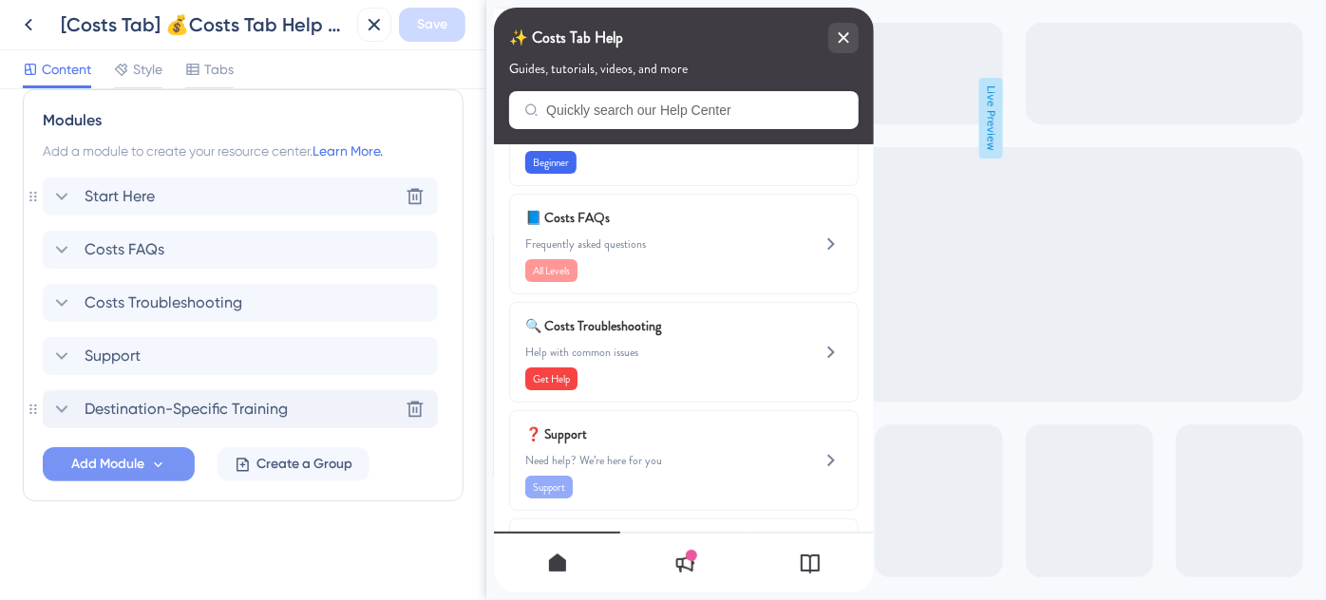
scroll to position [880, 0]
click at [145, 364] on div "Support" at bounding box center [240, 358] width 395 height 38
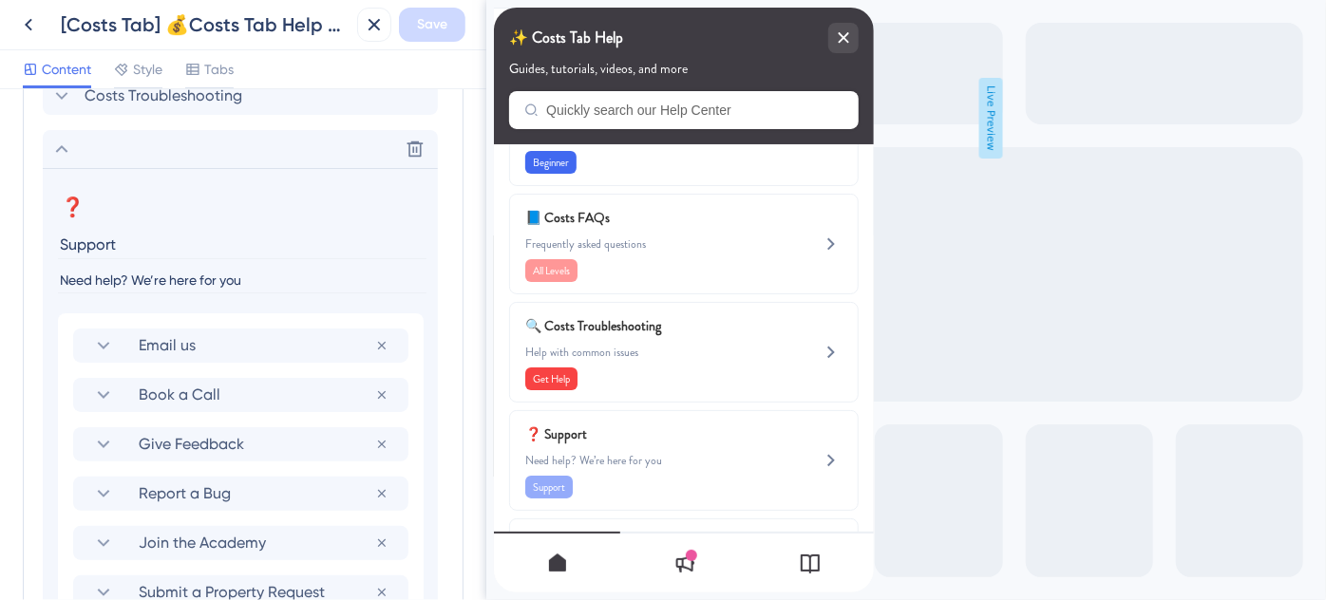
scroll to position [1436, 0]
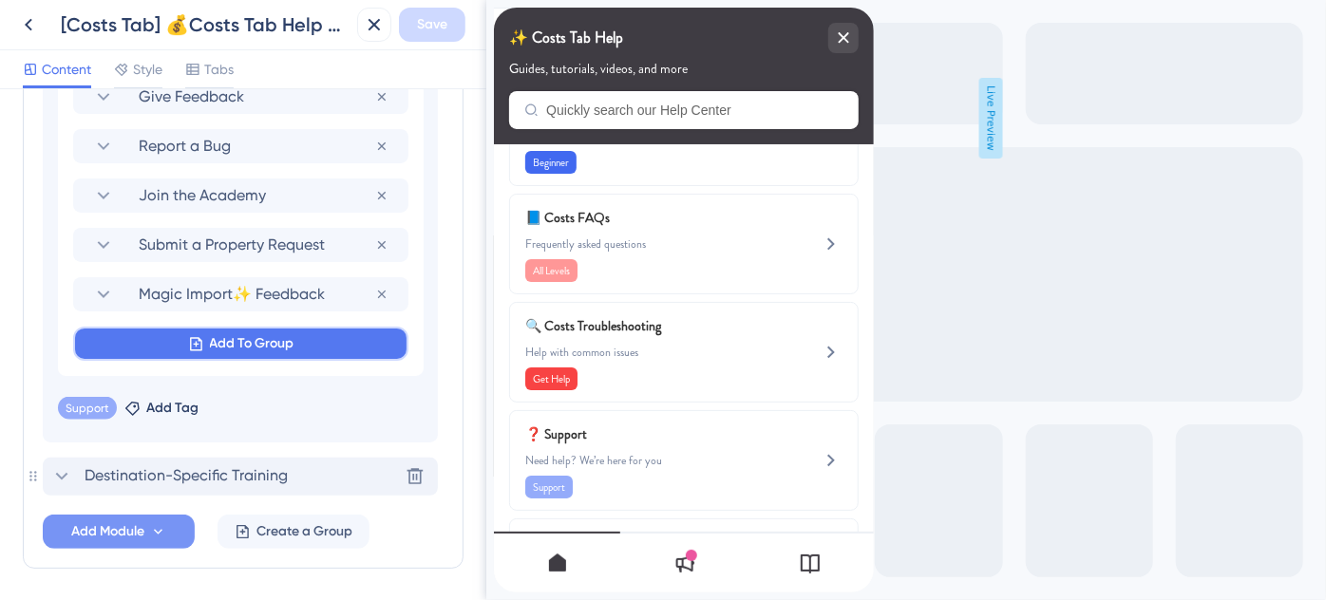
click at [243, 340] on button "Add To Group" at bounding box center [240, 344] width 335 height 34
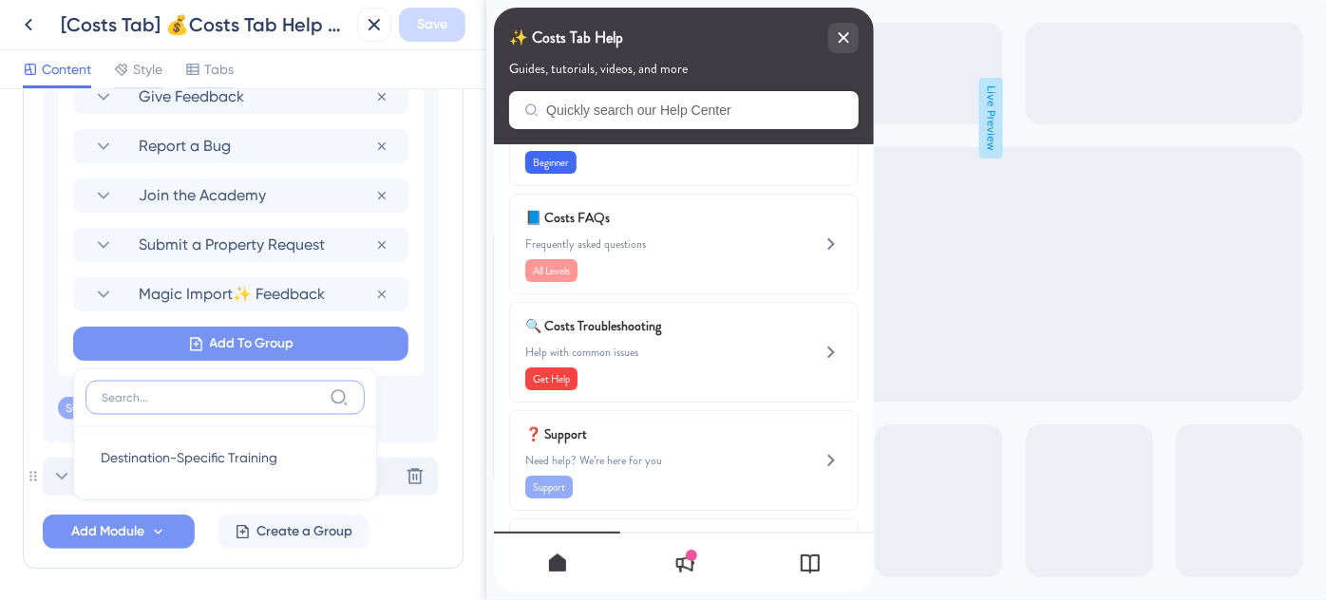
scroll to position [1502, 0]
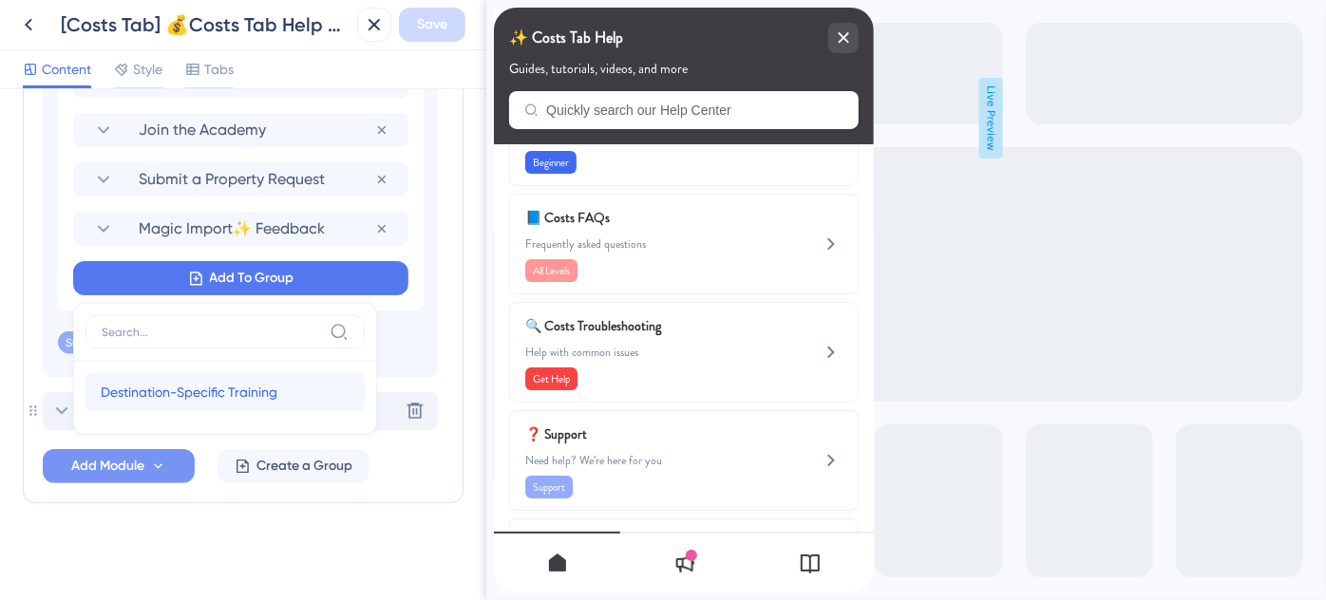
click at [213, 387] on span "Destination-Specific Training" at bounding box center [189, 392] width 177 height 23
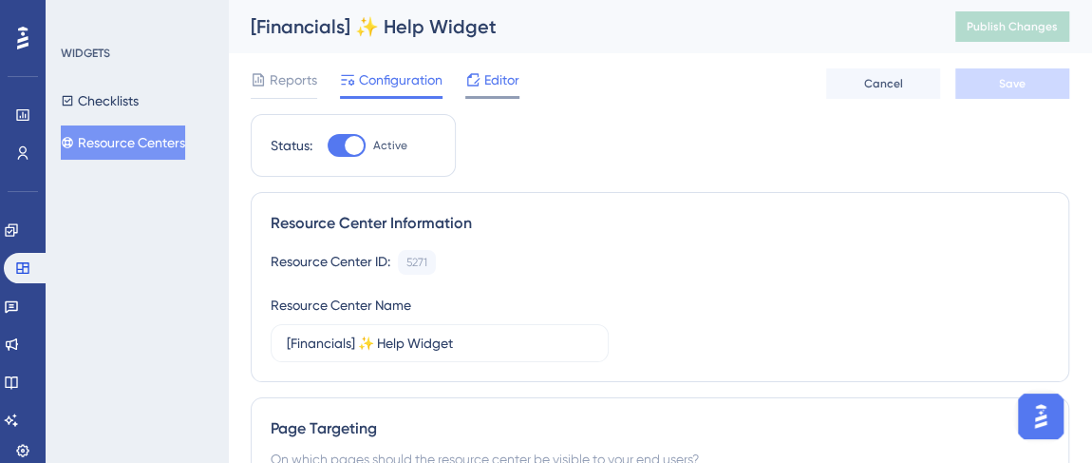
click at [506, 73] on span "Editor" at bounding box center [501, 79] width 35 height 23
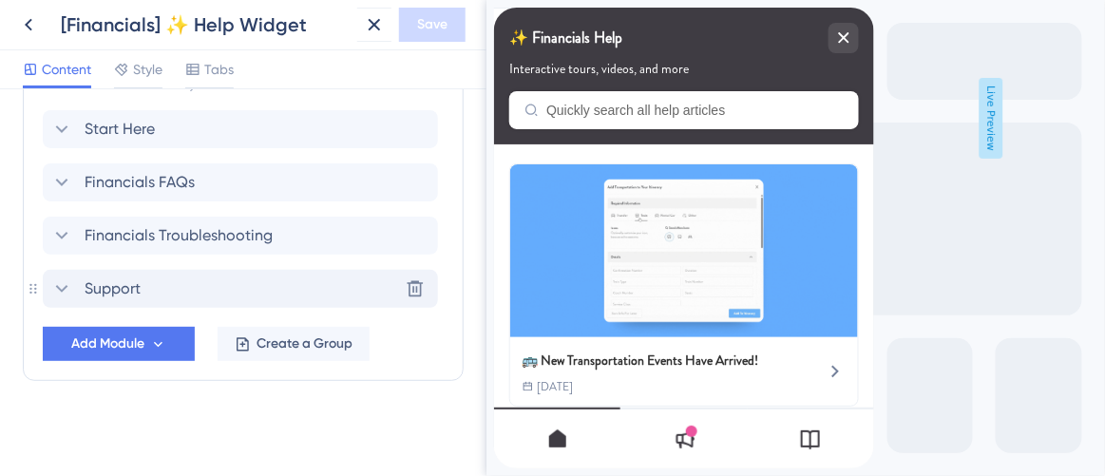
click at [61, 277] on icon at bounding box center [61, 288] width 23 height 23
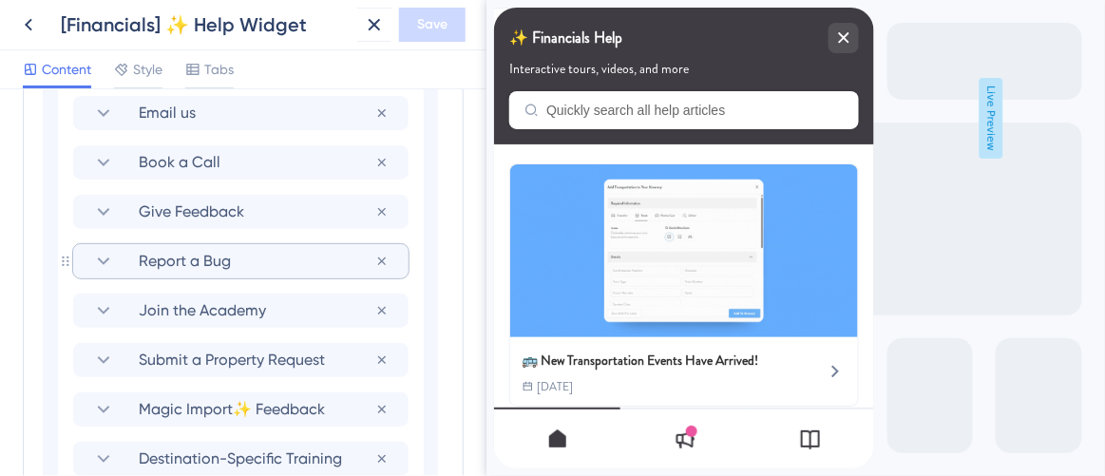
scroll to position [1381, 0]
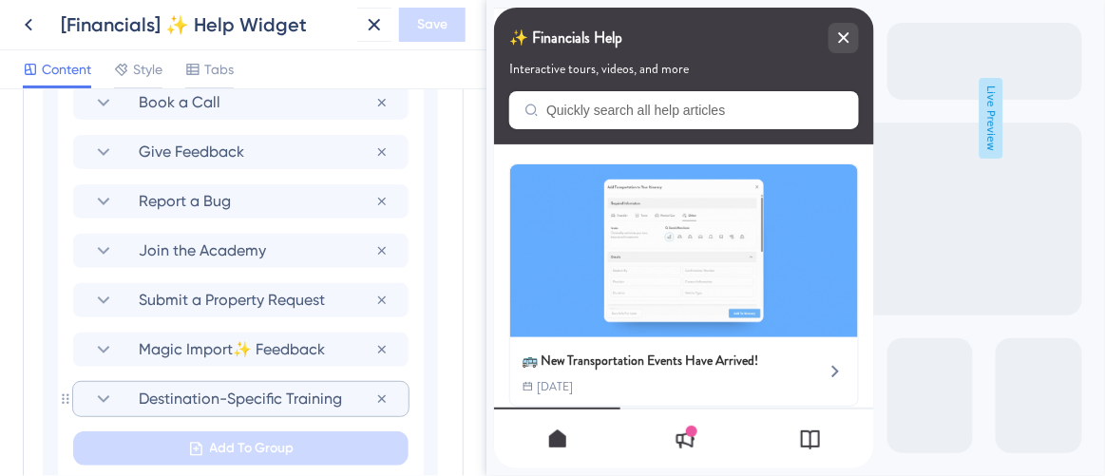
click at [100, 397] on icon at bounding box center [103, 399] width 23 height 23
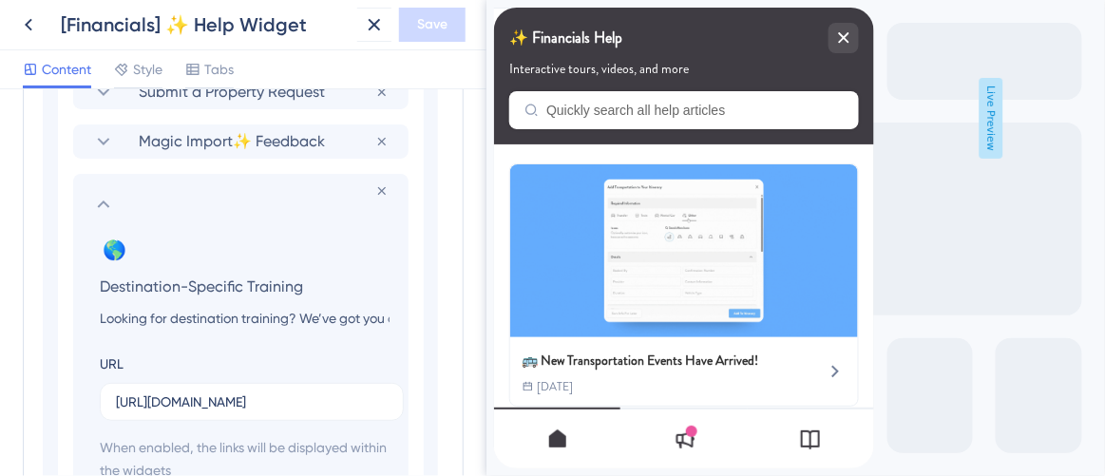
scroll to position [1676, 0]
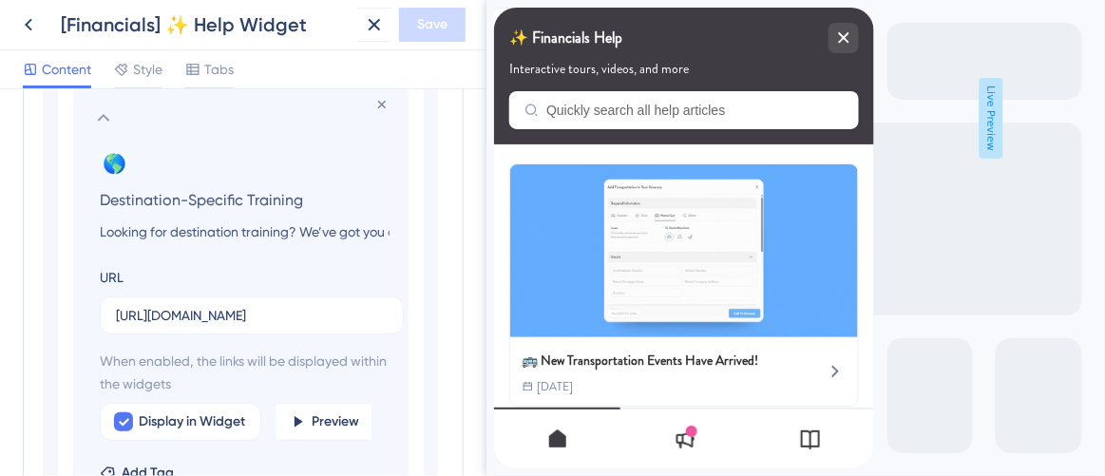
drag, startPoint x: 314, startPoint y: 193, endPoint x: 85, endPoint y: 200, distance: 230.0
click at [85, 200] on input "Destination-Specific Training" at bounding box center [245, 199] width 320 height 27
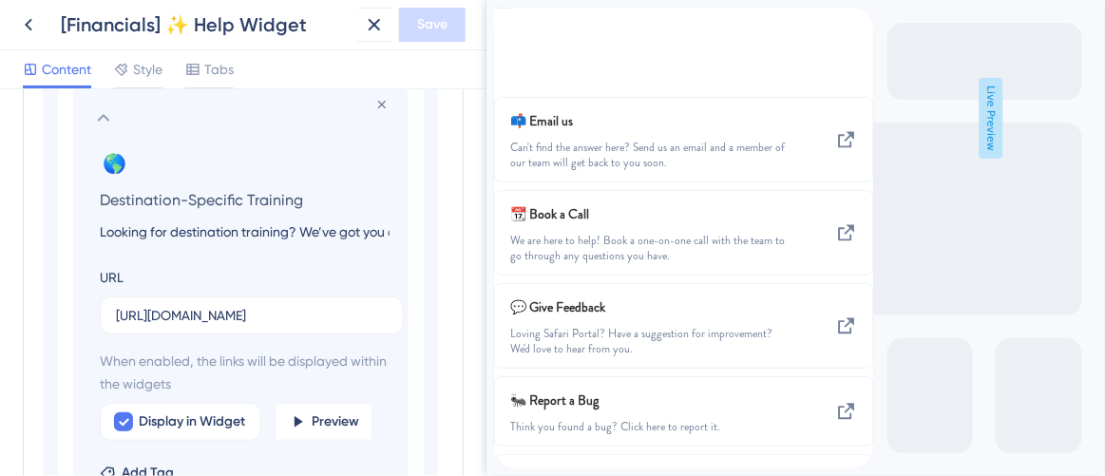
click at [218, 230] on input "Looking for destination training? We’ve got you covered." at bounding box center [245, 231] width 320 height 23
click at [301, 314] on input "https://help.safariportal.app/en/articles/14921-looking-for-destinationspecific…" at bounding box center [252, 315] width 272 height 21
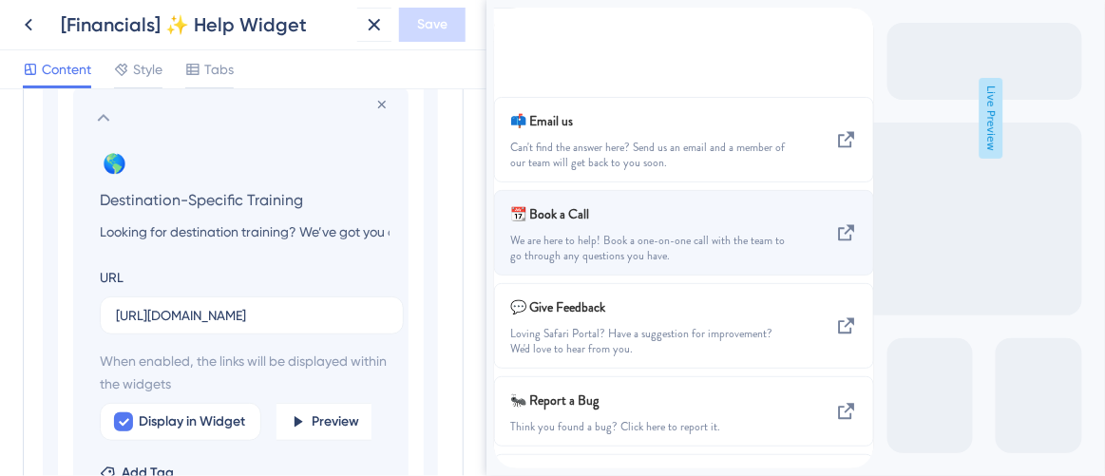
scroll to position [392, 0]
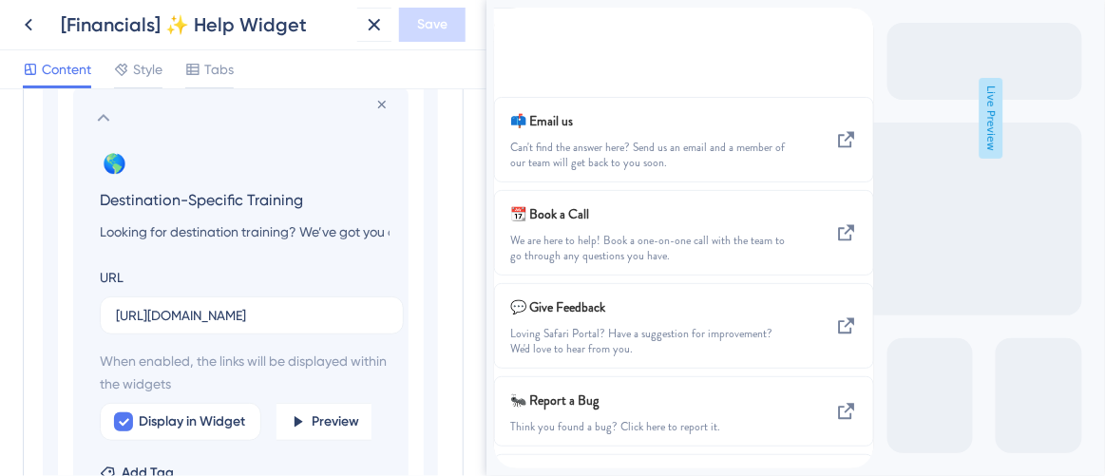
click at [237, 199] on input "Destination-Specific Training" at bounding box center [245, 199] width 320 height 27
click at [212, 221] on input "Looking for destination training? We’ve got you covered." at bounding box center [245, 231] width 320 height 23
click at [211, 317] on input "https://help.safariportal.app/en/articles/14921-looking-for-destinationspecific…" at bounding box center [252, 315] width 272 height 21
click at [216, 202] on input "Destination-Specific Training" at bounding box center [245, 199] width 320 height 27
click at [201, 221] on input "Looking for destination training? We’ve got you covered." at bounding box center [245, 231] width 320 height 23
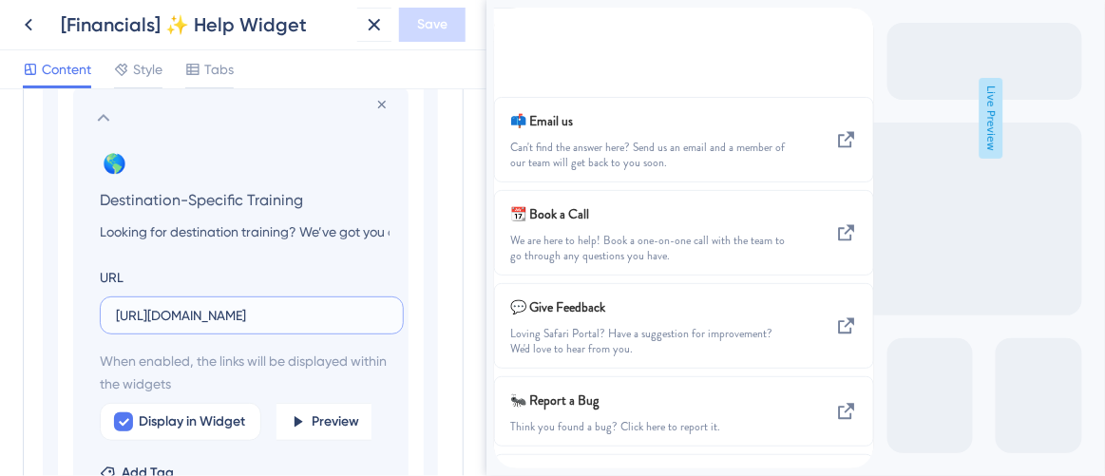
click at [179, 322] on input "https://help.safariportal.app/en/articles/14921-looking-for-destinationspecific…" at bounding box center [252, 315] width 272 height 21
click at [221, 197] on input "Destination-Specific Training" at bounding box center [245, 199] width 320 height 27
click at [275, 221] on input "Looking for destination training? We’ve got you covered." at bounding box center [245, 231] width 320 height 23
click at [316, 312] on input "https://help.safariportal.app/en/articles/14921-looking-for-destinationspecific…" at bounding box center [252, 315] width 272 height 21
click at [201, 192] on input "Destination-Specific Training" at bounding box center [245, 199] width 320 height 27
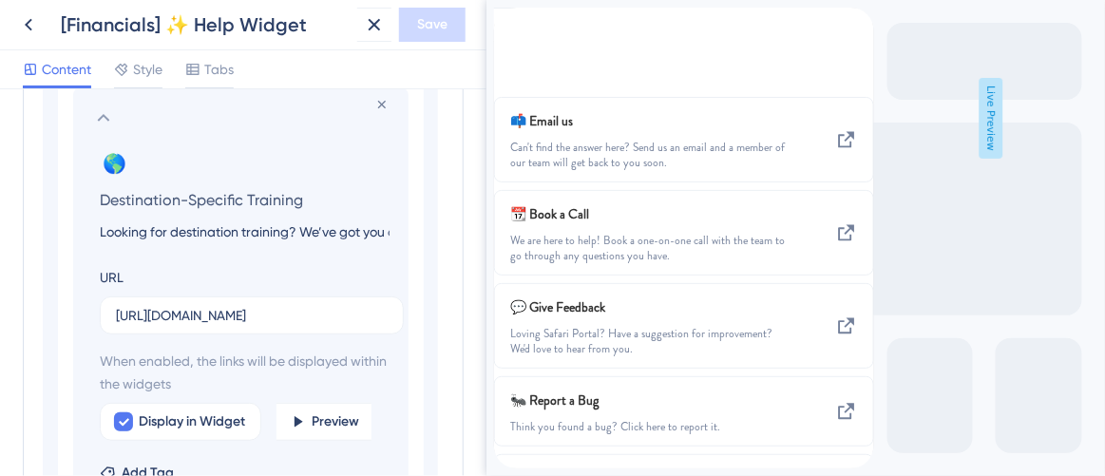
click at [231, 228] on input "Looking for destination training? We’ve got you covered." at bounding box center [245, 231] width 320 height 23
click at [267, 305] on input "https://help.safariportal.app/en/articles/14921-looking-for-destinationspecific…" at bounding box center [252, 315] width 272 height 21
click at [217, 195] on input "Destination-Specific Training" at bounding box center [245, 199] width 320 height 27
click at [274, 222] on input "Looking for destination training? We’ve got you covered." at bounding box center [245, 231] width 320 height 23
click at [253, 313] on input "https://help.safariportal.app/en/articles/14921-looking-for-destinationspecific…" at bounding box center [252, 315] width 272 height 21
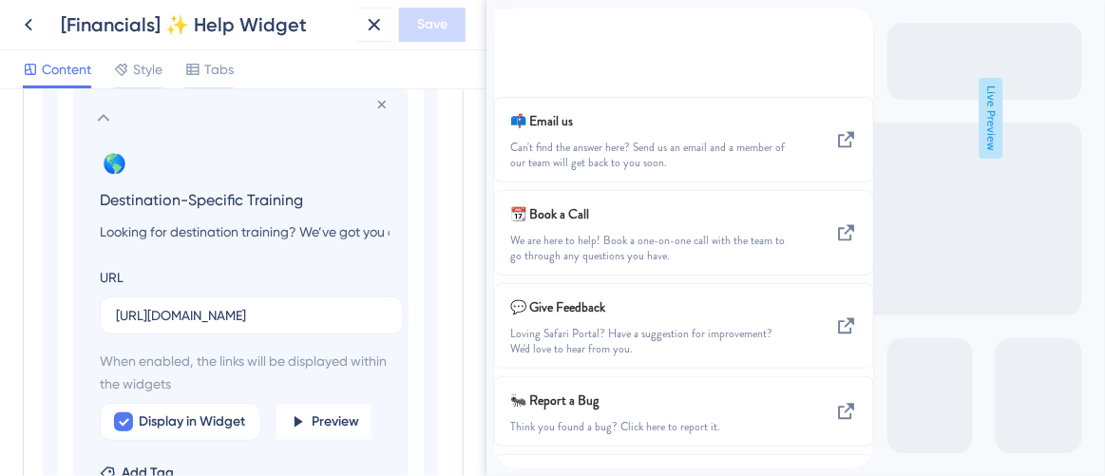
click at [223, 194] on input "Destination-Specific Training" at bounding box center [245, 199] width 320 height 27
click at [253, 226] on input "Looking for destination training? We’ve got you covered." at bounding box center [245, 231] width 320 height 23
click at [308, 319] on input "https://help.safariportal.app/en/articles/14921-looking-for-destinationspecific…" at bounding box center [252, 315] width 272 height 21
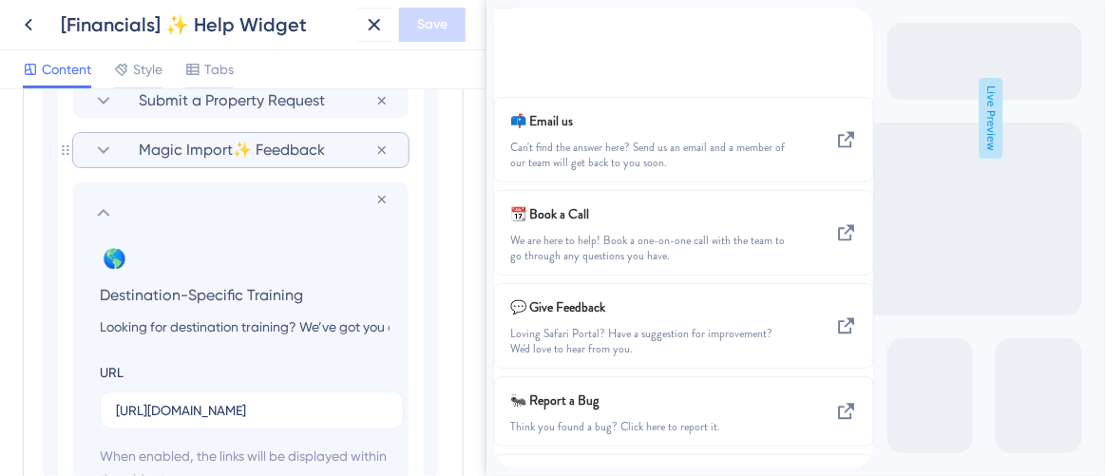
scroll to position [1504, 0]
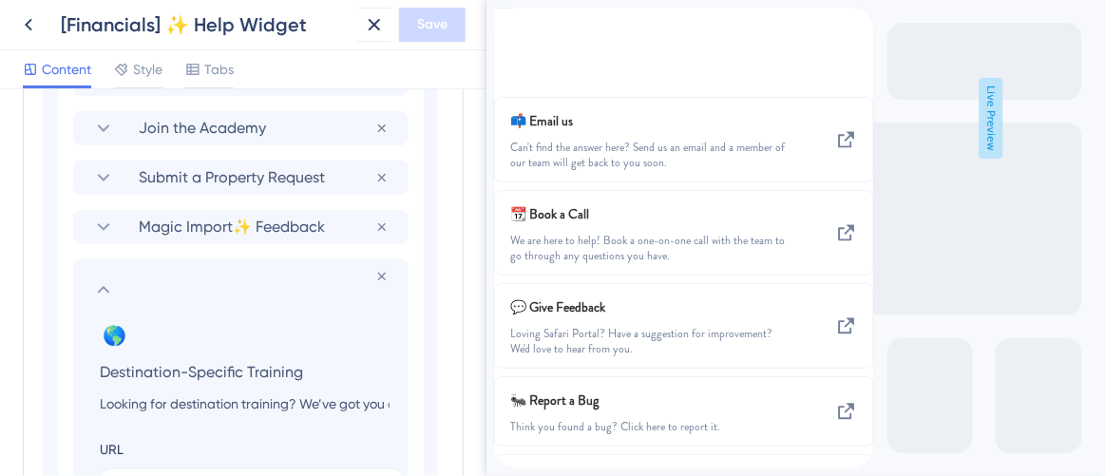
click at [104, 288] on icon at bounding box center [103, 289] width 23 height 23
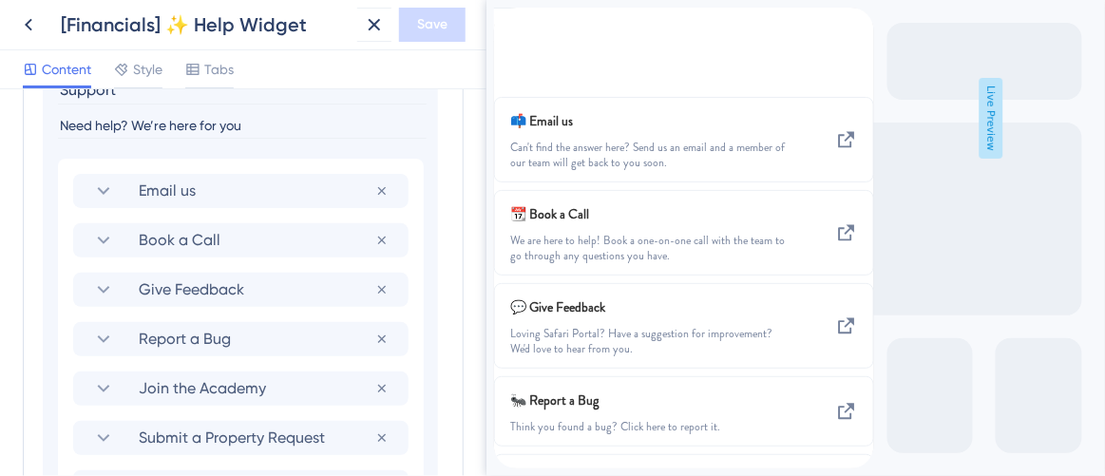
scroll to position [1158, 0]
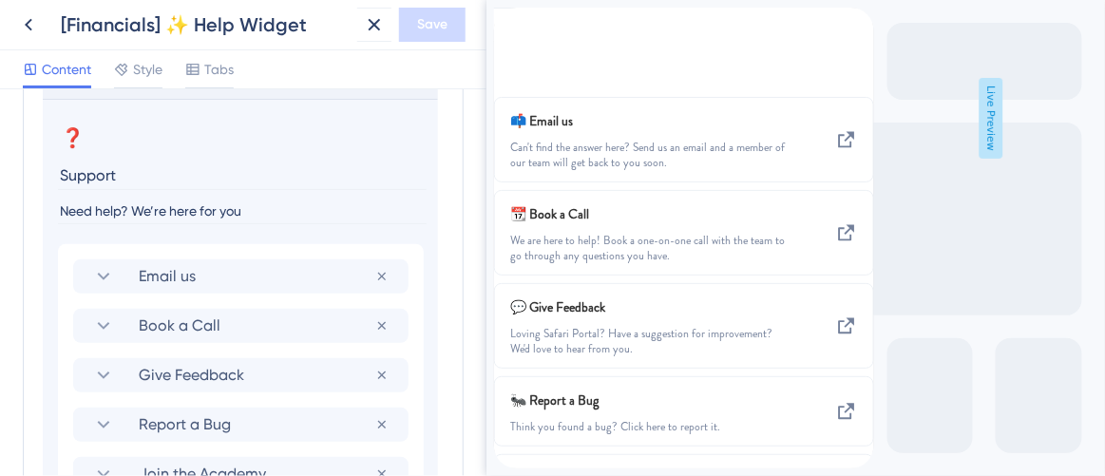
click at [208, 210] on input "Need help? We’re here for you" at bounding box center [242, 212] width 369 height 26
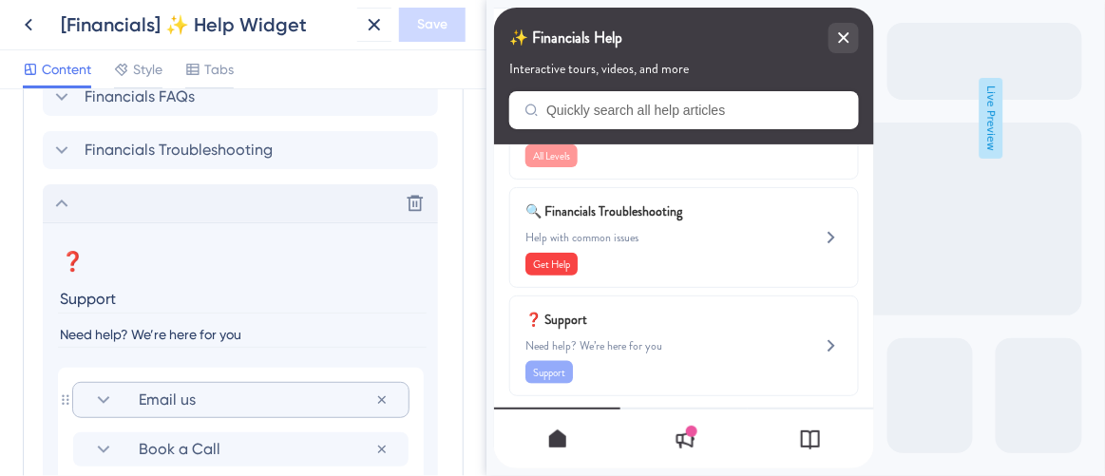
scroll to position [899, 0]
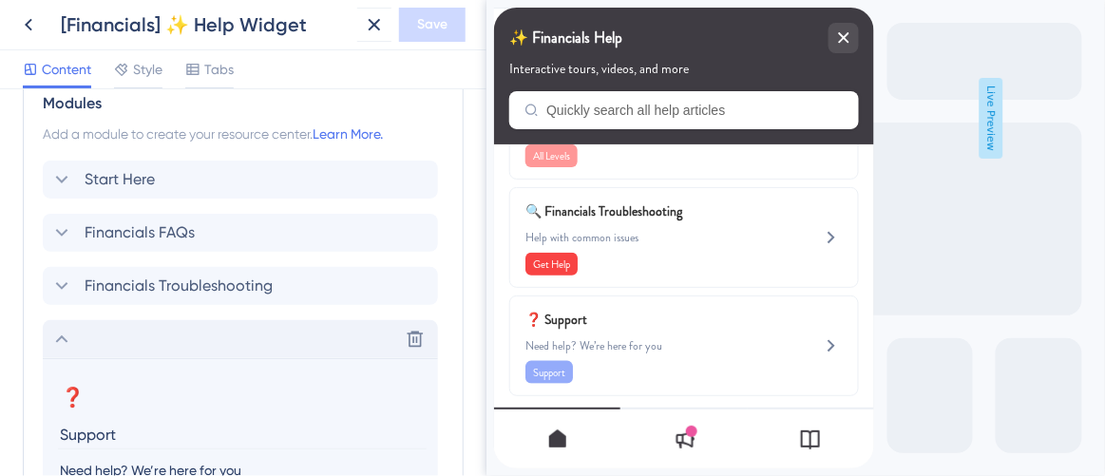
click at [61, 339] on icon at bounding box center [61, 339] width 23 height 23
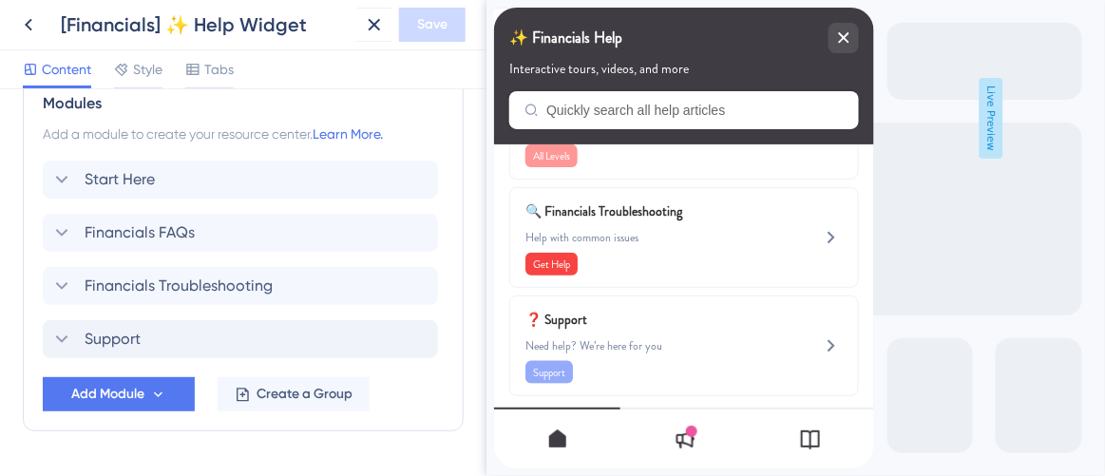
scroll to position [949, 0]
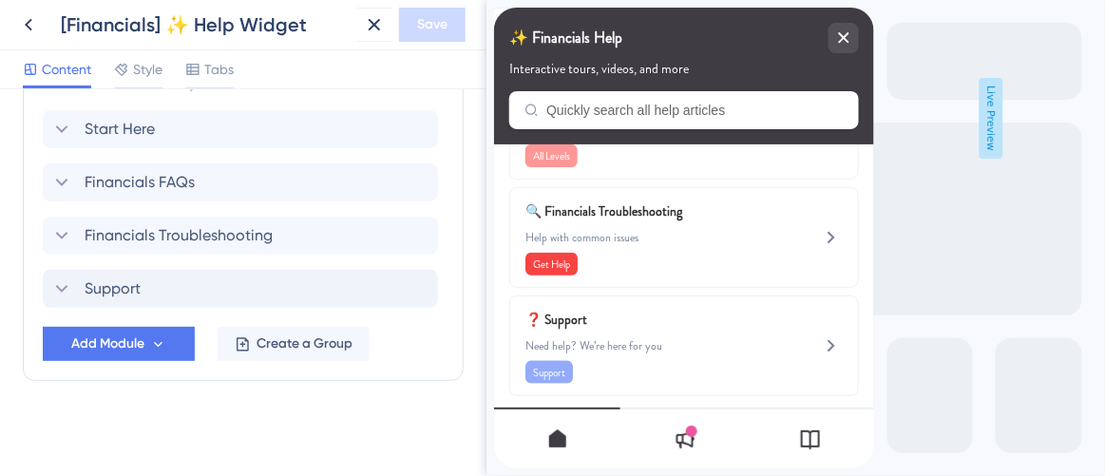
click at [178, 279] on div "Support" at bounding box center [240, 289] width 395 height 38
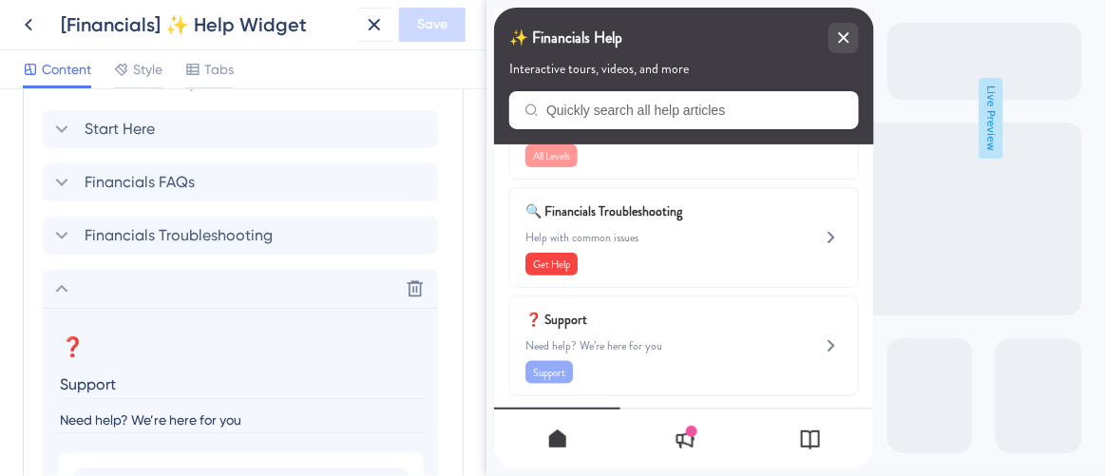
scroll to position [1468, 0]
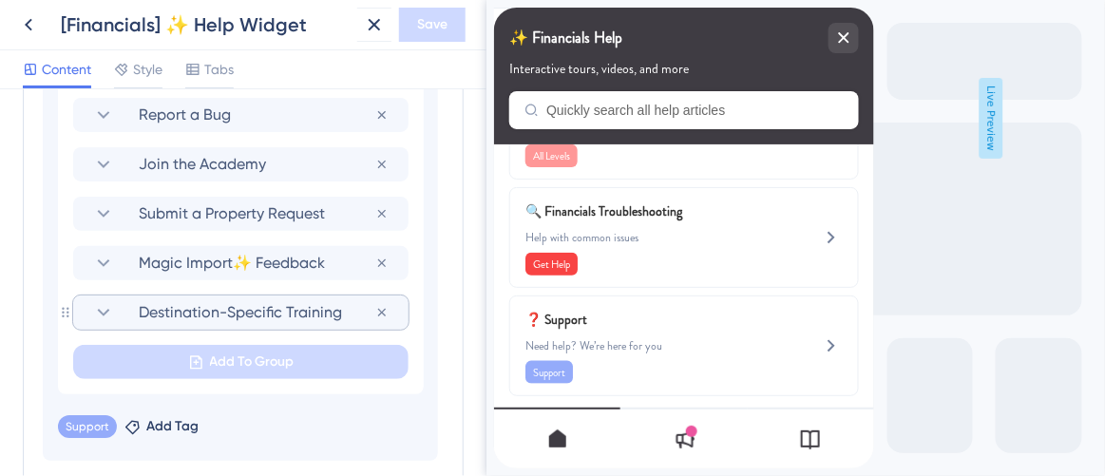
click at [228, 313] on span "Destination-Specific Training" at bounding box center [257, 312] width 237 height 23
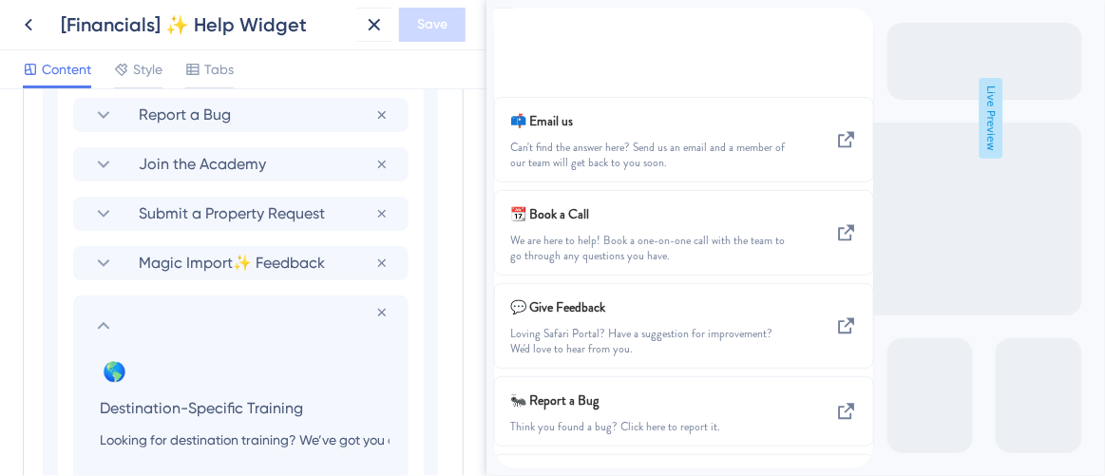
scroll to position [392, 0]
click at [145, 407] on input "Destination-Specific Training" at bounding box center [245, 407] width 320 height 27
click at [186, 402] on input "Destination-Specific Training" at bounding box center [245, 407] width 320 height 27
click at [193, 438] on input "Looking for destination training? We’ve got you covered." at bounding box center [245, 439] width 320 height 23
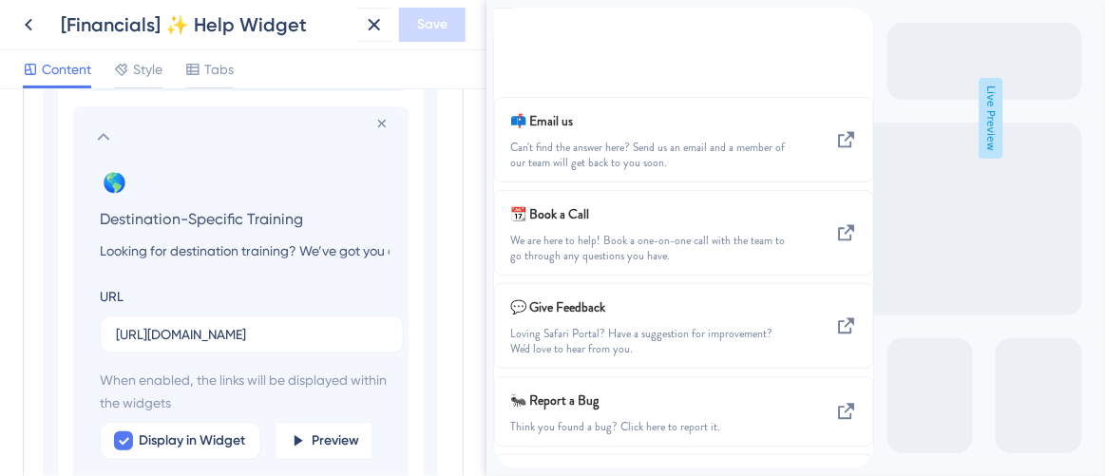
scroll to position [1727, 0]
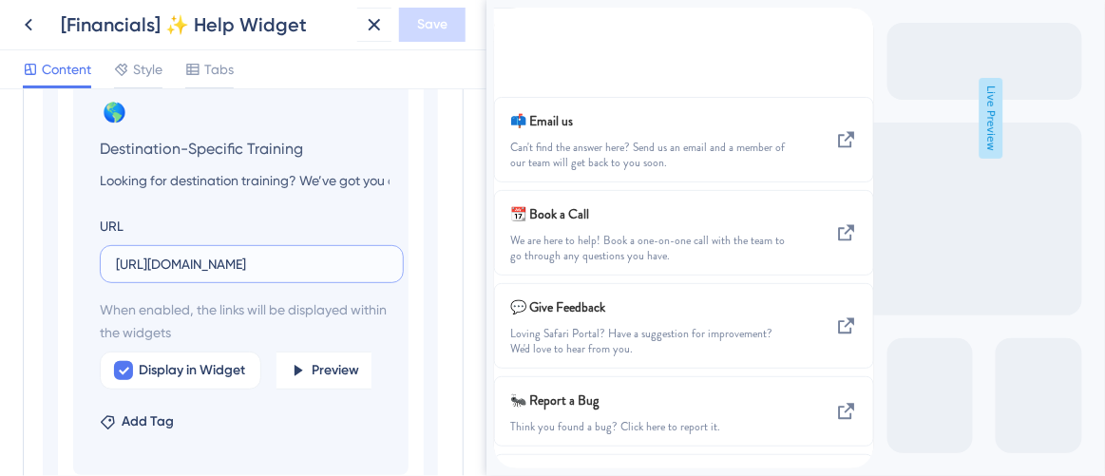
click at [163, 264] on input "https://help.safariportal.app/en/articles/14921-looking-for-destinationspecific…" at bounding box center [252, 264] width 272 height 21
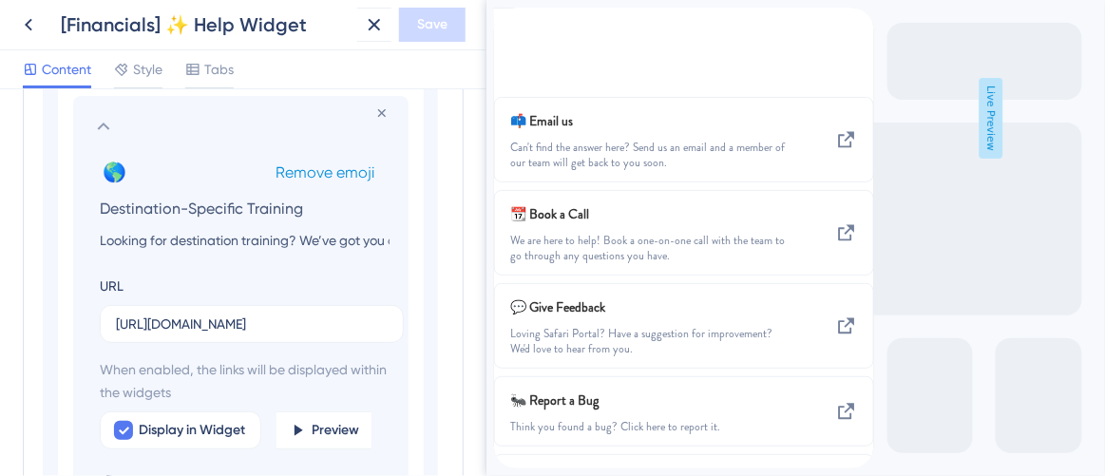
scroll to position [1641, 0]
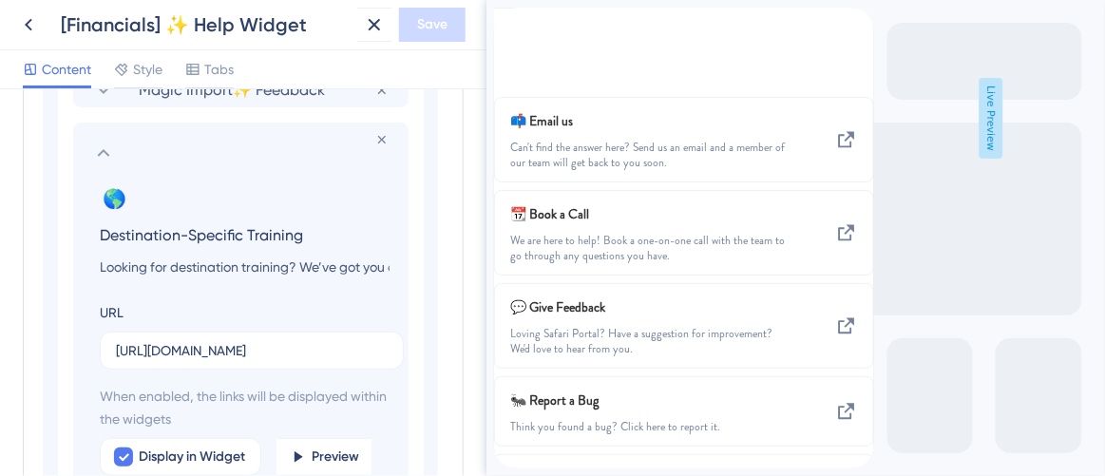
click at [212, 232] on input "Destination-Specific Training" at bounding box center [245, 234] width 320 height 27
click at [223, 271] on input "Looking for destination training? We’ve got you covered." at bounding box center [245, 267] width 320 height 23
click at [284, 347] on input "https://help.safariportal.app/en/articles/14921-looking-for-destinationspecific…" at bounding box center [252, 350] width 272 height 21
click at [189, 233] on input "Destination-Specific Training" at bounding box center [245, 234] width 320 height 27
click at [253, 272] on input "Looking for destination training? We’ve got you covered." at bounding box center [245, 267] width 320 height 23
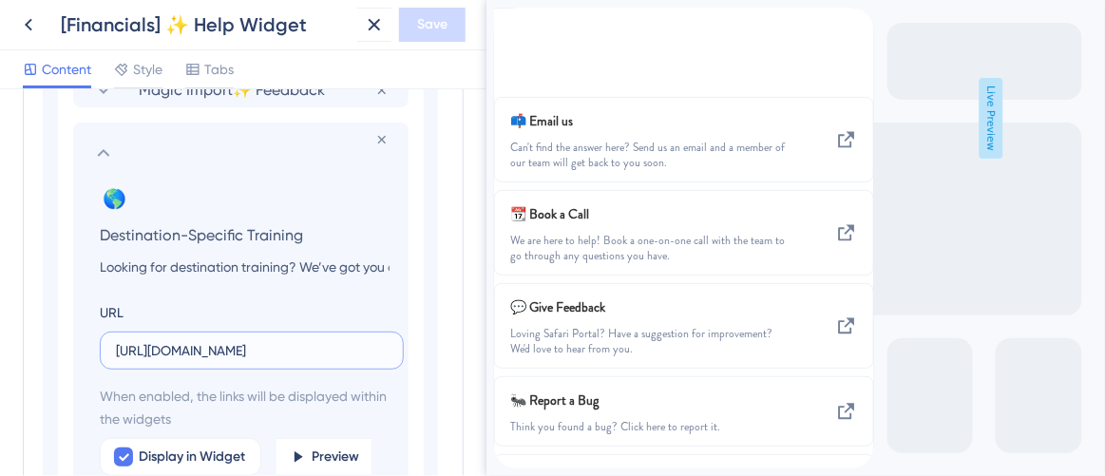
click at [256, 346] on input "https://help.safariportal.app/en/articles/14921-looking-for-destinationspecific…" at bounding box center [252, 350] width 272 height 21
click at [146, 233] on input "Destination-Specific Training" at bounding box center [245, 234] width 320 height 27
click at [117, 263] on input "Looking for destination training? We’ve got you covered." at bounding box center [245, 267] width 320 height 23
click at [246, 348] on input "https://help.safariportal.app/en/articles/14921-looking-for-destinationspecific…" at bounding box center [252, 350] width 272 height 21
click at [523, 29] on div "back to header" at bounding box center [508, 19] width 30 height 22
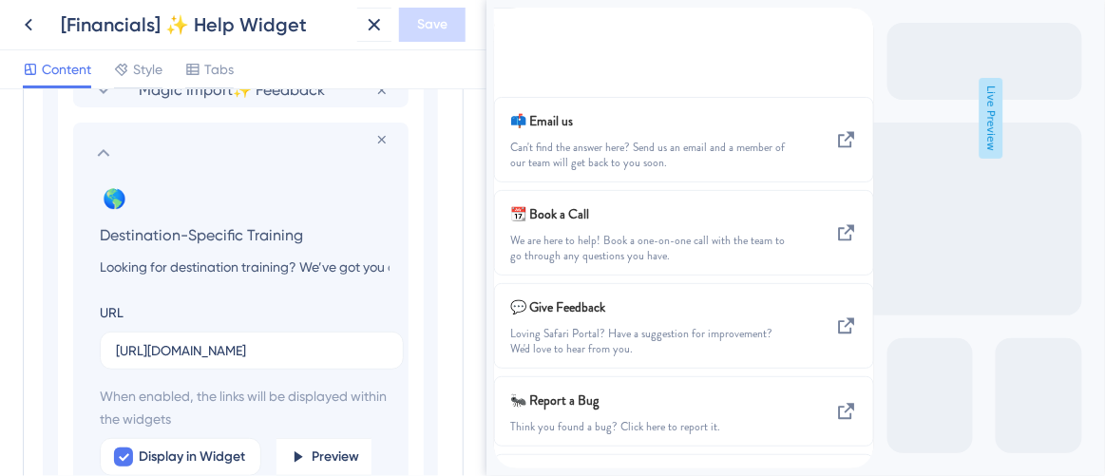
scroll to position [444, 0]
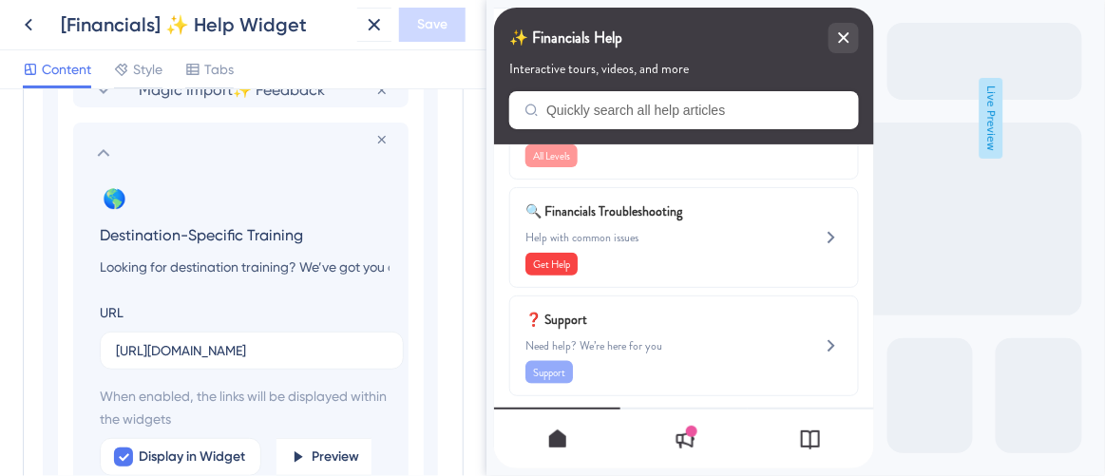
click at [125, 237] on input "Destination-Specific Training" at bounding box center [245, 234] width 320 height 27
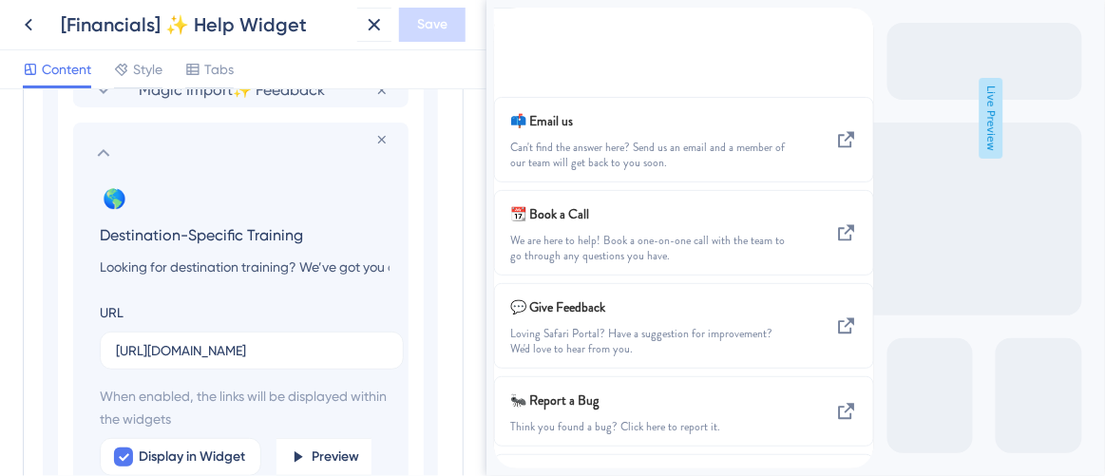
scroll to position [392, 0]
click at [207, 265] on input "Looking for destination training? We’ve got you covered." at bounding box center [245, 267] width 320 height 23
click at [199, 351] on input "https://help.safariportal.app/en/articles/14921-looking-for-destinationspecific…" at bounding box center [252, 350] width 272 height 21
click at [209, 234] on input "Destination-Specific Training" at bounding box center [245, 234] width 320 height 27
click at [147, 263] on input "Looking for destination training? We’ve got you covered." at bounding box center [245, 267] width 320 height 23
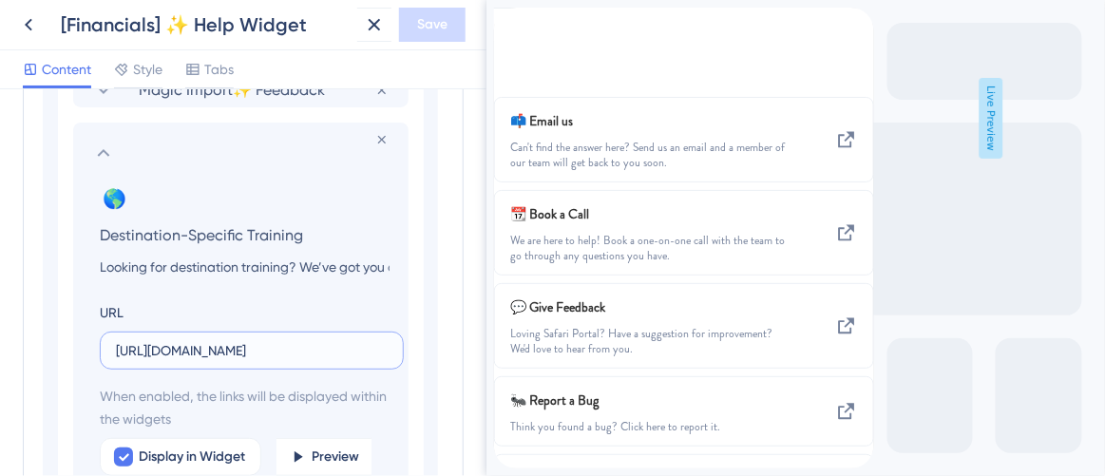
click at [205, 352] on input "https://help.safariportal.app/en/articles/14921-looking-for-destinationspecific…" at bounding box center [252, 350] width 272 height 21
click at [164, 233] on input "Destination-Specific Training" at bounding box center [245, 234] width 320 height 27
click at [198, 261] on input "Looking for destination training? We’ve got you covered." at bounding box center [245, 267] width 320 height 23
click at [184, 352] on input "https://help.safariportal.app/en/articles/14921-looking-for-destinationspecific…" at bounding box center [252, 350] width 272 height 21
click at [140, 232] on input "Destination-Specific Training" at bounding box center [245, 234] width 320 height 27
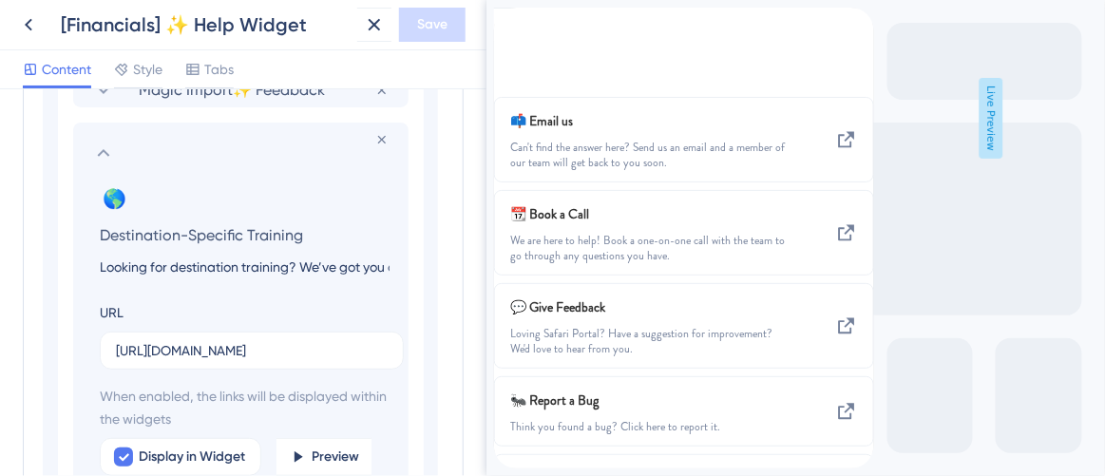
click at [245, 268] on input "Looking for destination training? We’ve got you covered." at bounding box center [245, 267] width 320 height 23
click at [239, 344] on input "https://help.safariportal.app/en/articles/14921-looking-for-destinationspecific…" at bounding box center [252, 350] width 272 height 21
click at [269, 231] on input "Destination-Specific Training" at bounding box center [245, 234] width 320 height 27
click at [194, 263] on input "Looking for destination training? We’ve got you covered." at bounding box center [245, 267] width 320 height 23
click at [197, 350] on input "https://help.safariportal.app/en/articles/14921-looking-for-destinationspecific…" at bounding box center [252, 350] width 272 height 21
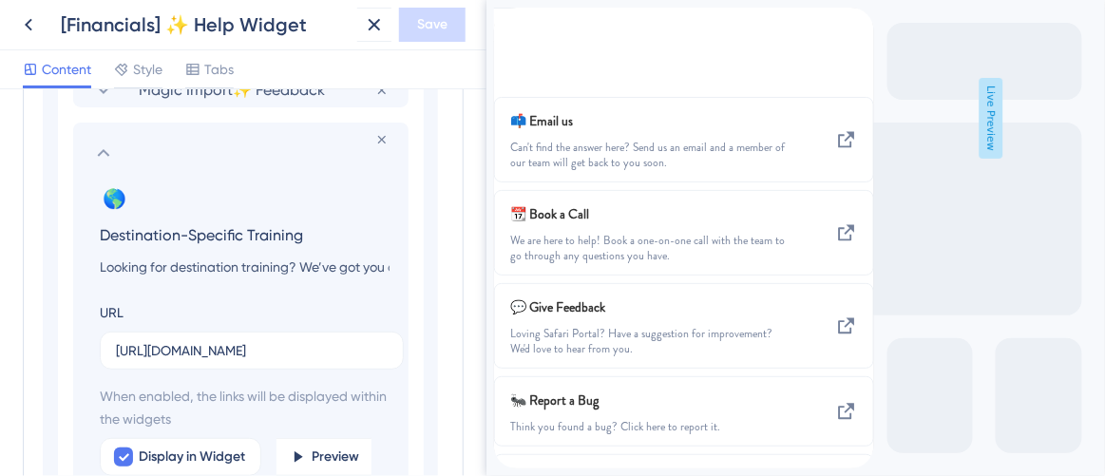
click at [256, 235] on input "Destination-Specific Training" at bounding box center [245, 234] width 320 height 27
click at [189, 262] on input "Looking for destination training? We’ve got you covered." at bounding box center [245, 267] width 320 height 23
click at [198, 353] on input "https://help.safariportal.app/en/articles/14921-looking-for-destinationspecific…" at bounding box center [252, 350] width 272 height 21
click at [199, 139] on section "Remove from group 🌎 Change emoji Remove emoji Destination-Specific Training Loo…" at bounding box center [240, 342] width 335 height 439
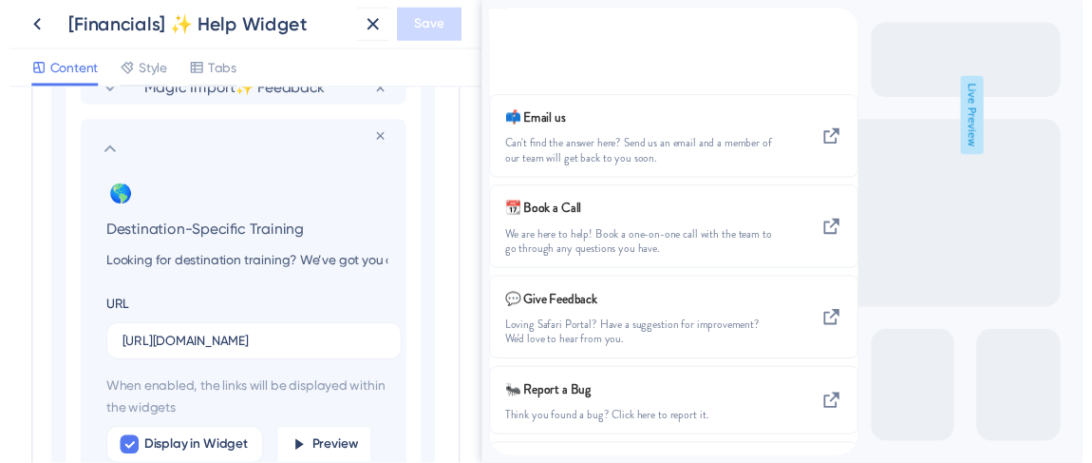
scroll to position [1727, 0]
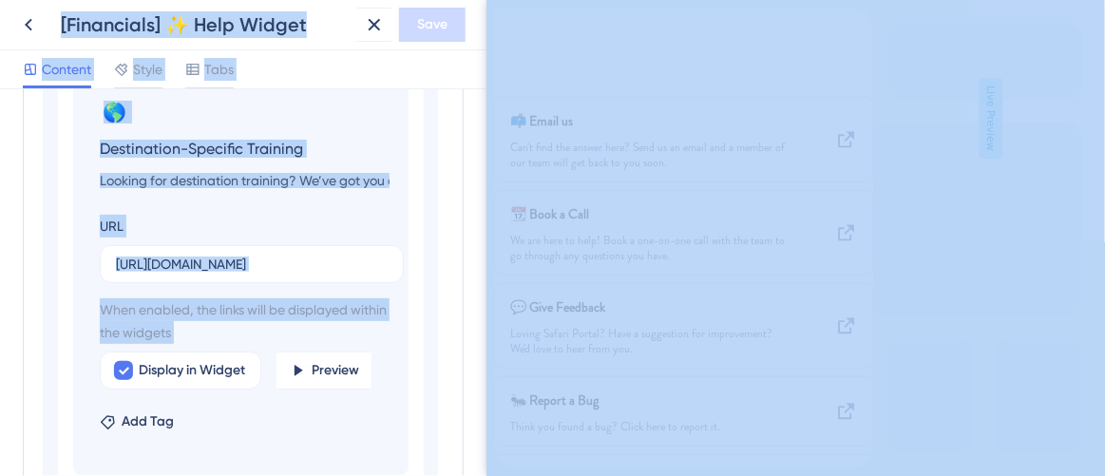
click at [206, 144] on input "Destination-Specific Training" at bounding box center [245, 148] width 320 height 27
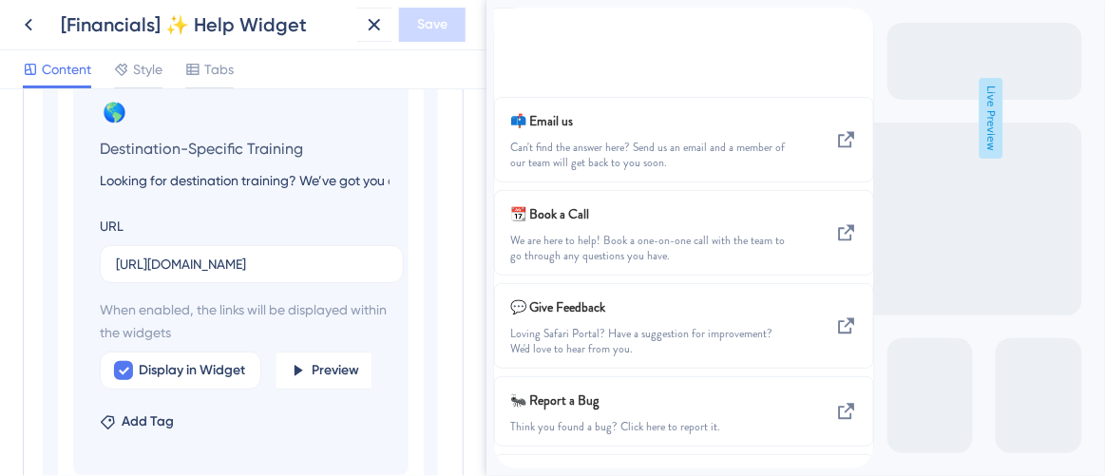
click at [218, 176] on input "Looking for destination training? We’ve got you covered." at bounding box center [245, 180] width 320 height 23
click at [307, 260] on input "https://help.safariportal.app/en/articles/14921-looking-for-destinationspecific…" at bounding box center [252, 264] width 272 height 21
click at [382, 34] on icon at bounding box center [374, 24] width 23 height 23
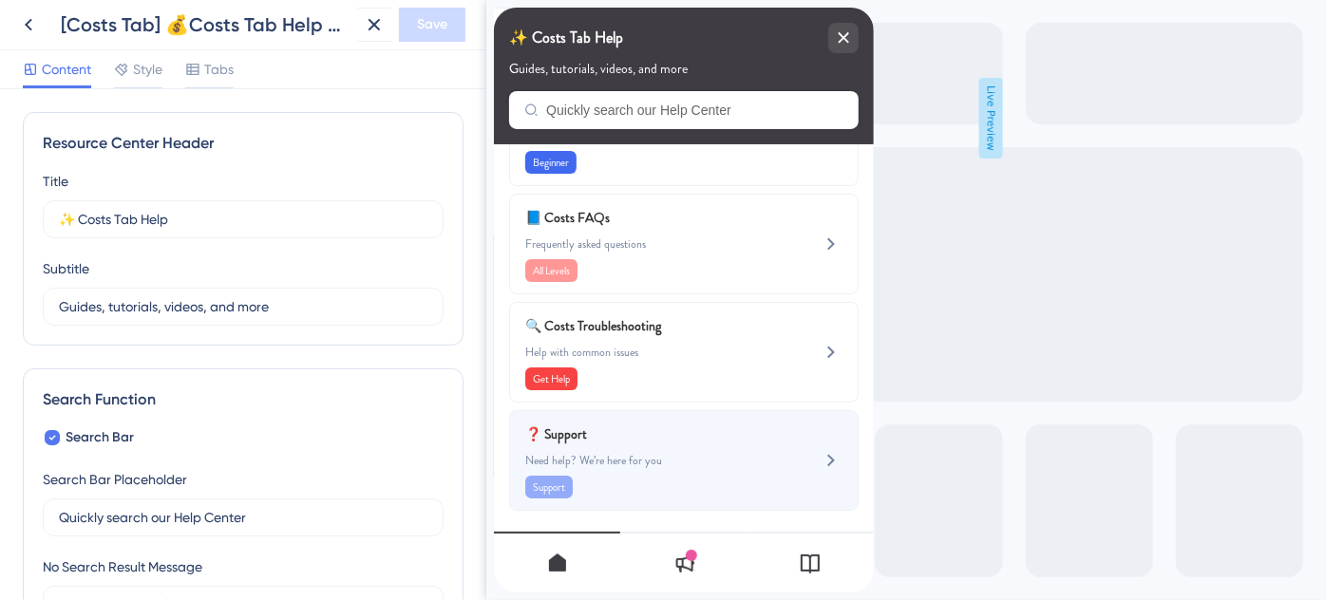
click at [736, 456] on span "Need help? We’re here for you" at bounding box center [651, 460] width 254 height 15
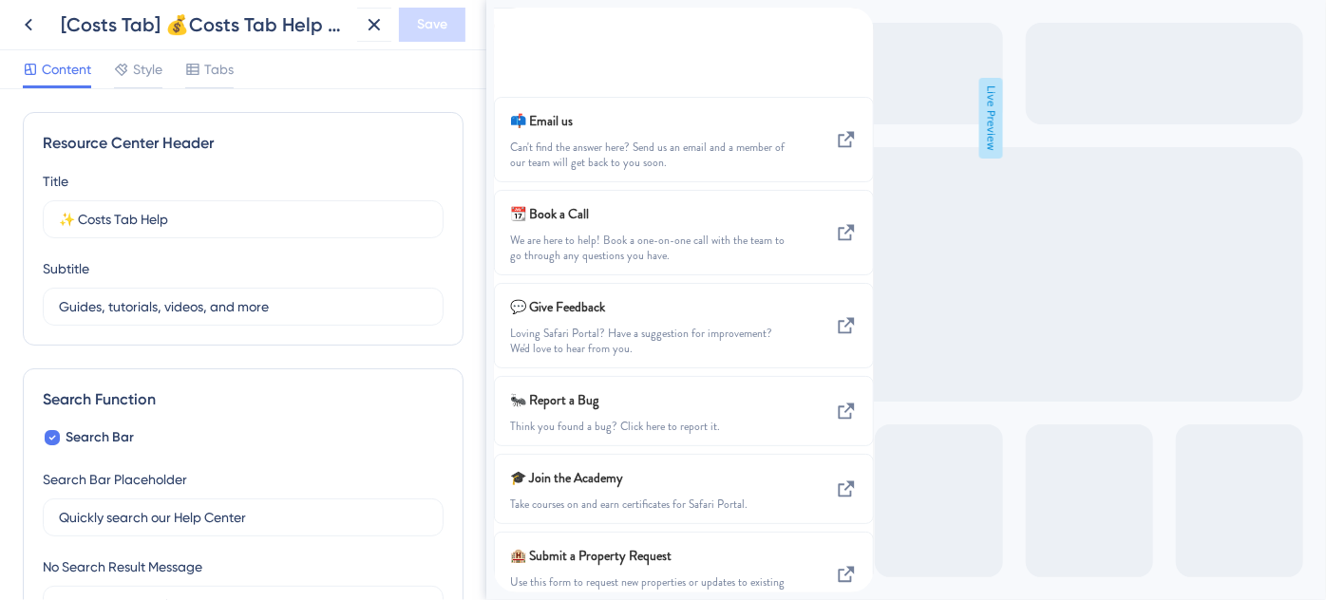
click at [523, 29] on div "back to header" at bounding box center [508, 19] width 30 height 22
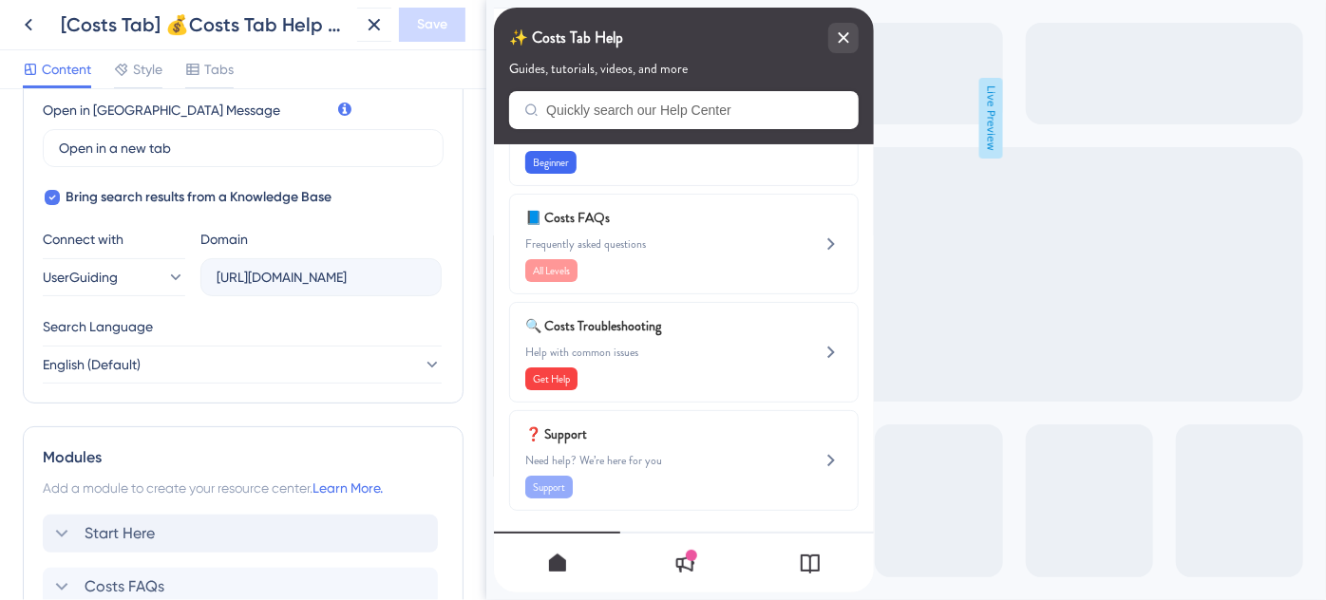
scroll to position [518, 0]
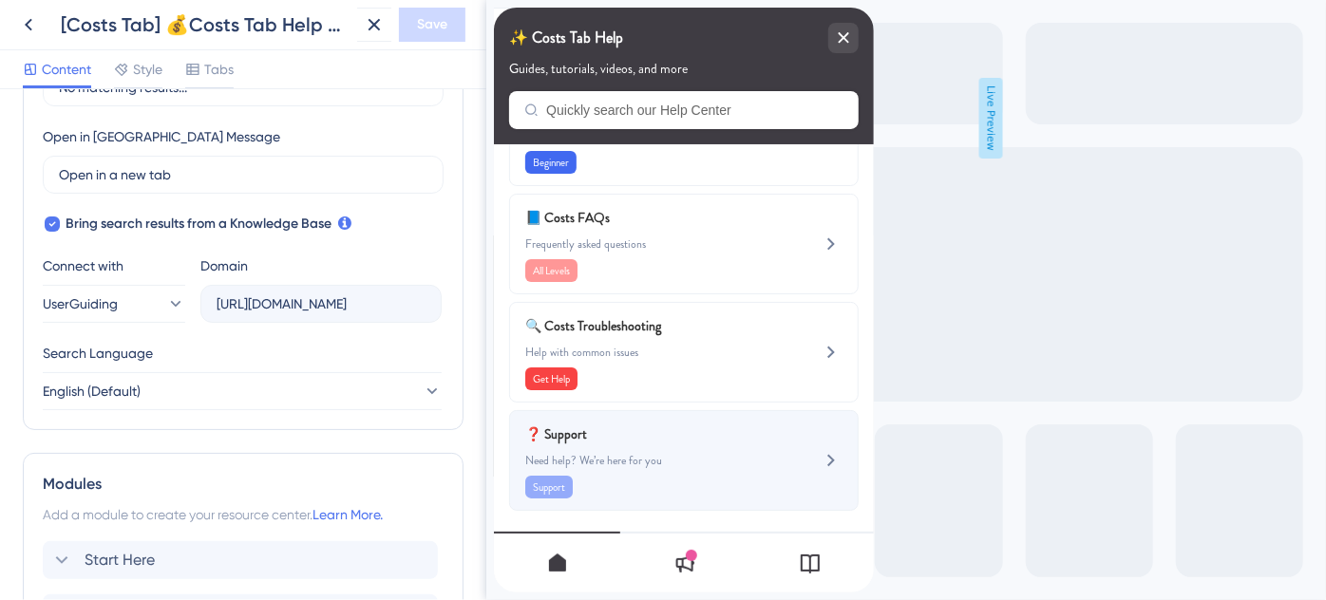
click at [607, 465] on span "Need help? We’re here for you" at bounding box center [651, 460] width 254 height 15
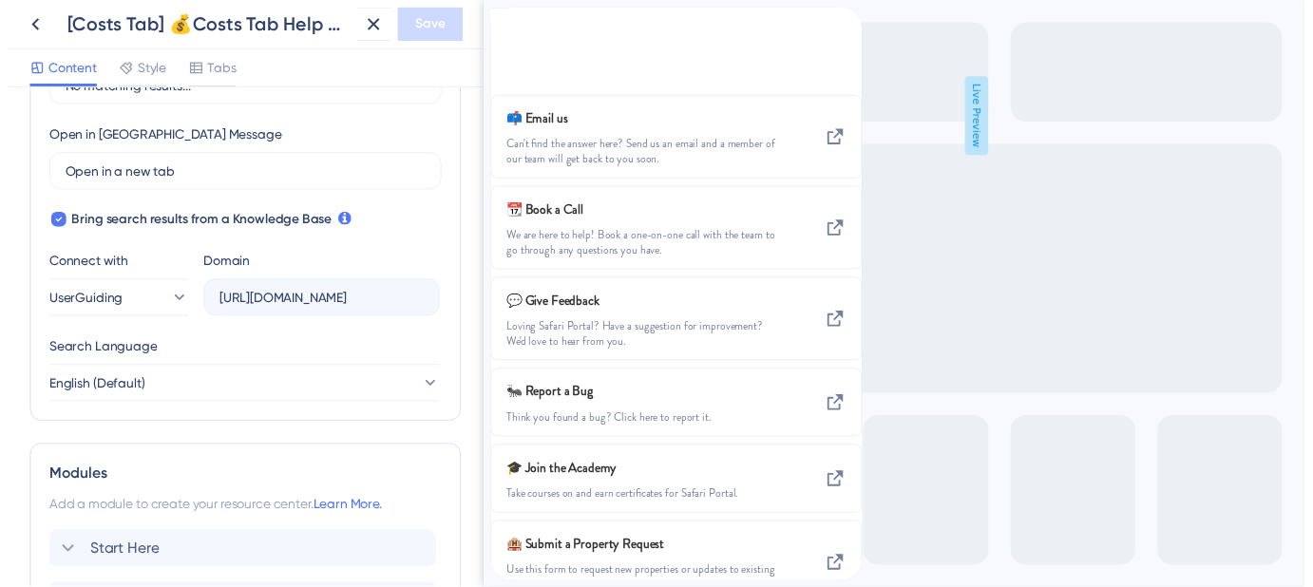
scroll to position [0, 0]
click at [385, 18] on icon at bounding box center [374, 24] width 23 height 23
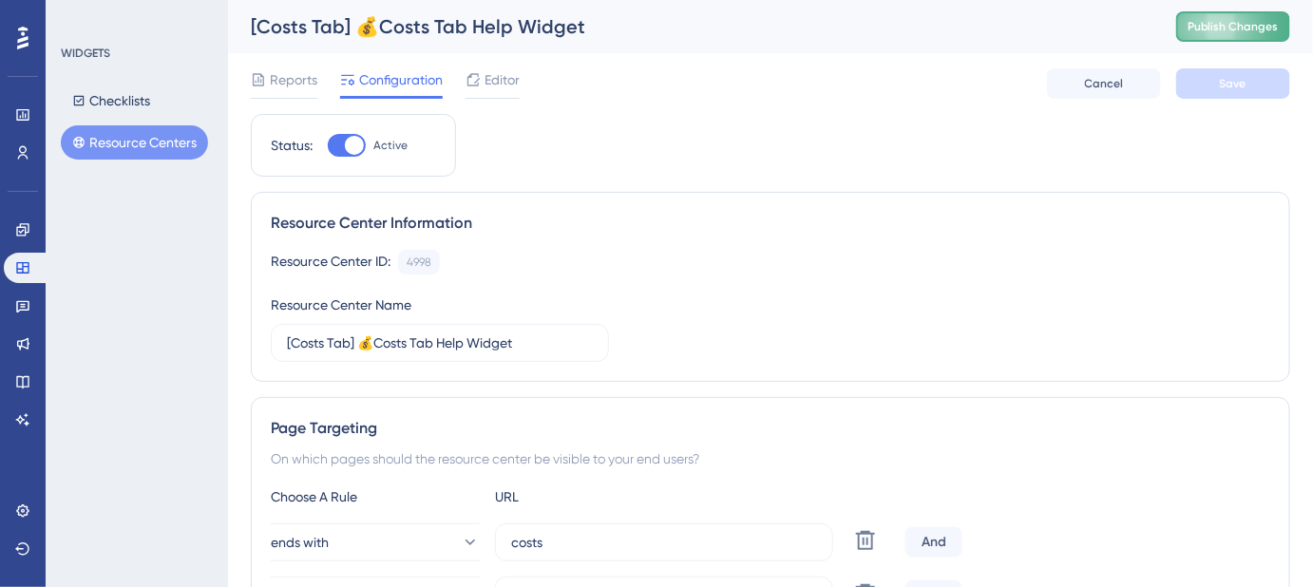
click at [1244, 21] on span "Publish Changes" at bounding box center [1232, 26] width 91 height 15
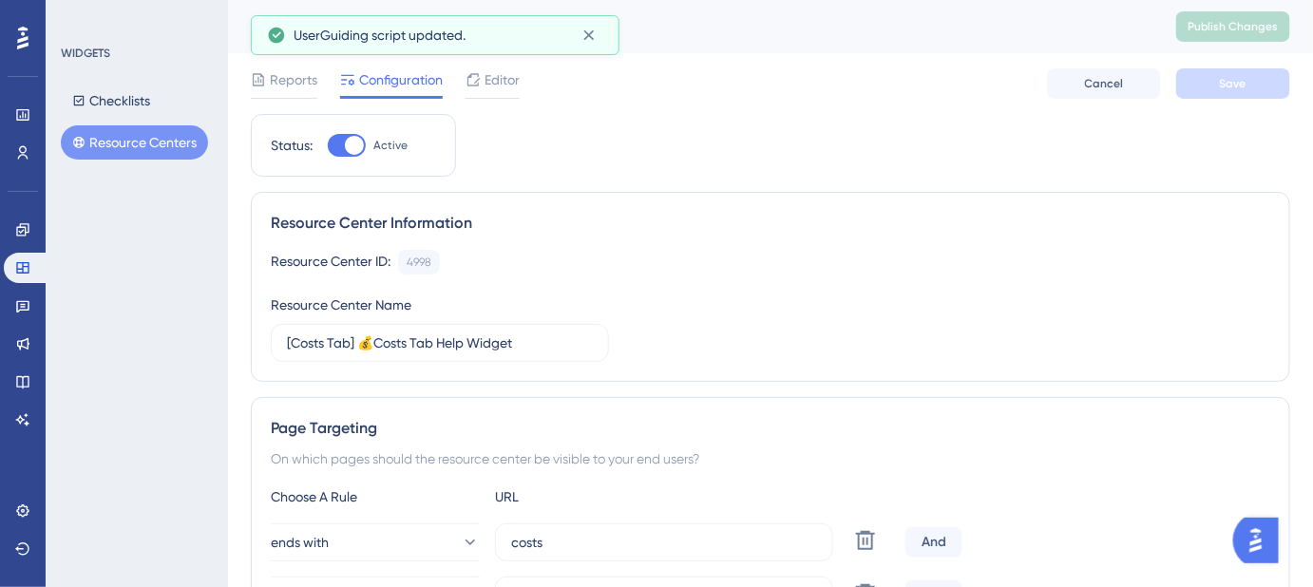
click at [141, 142] on button "Resource Centers" at bounding box center [134, 142] width 147 height 34
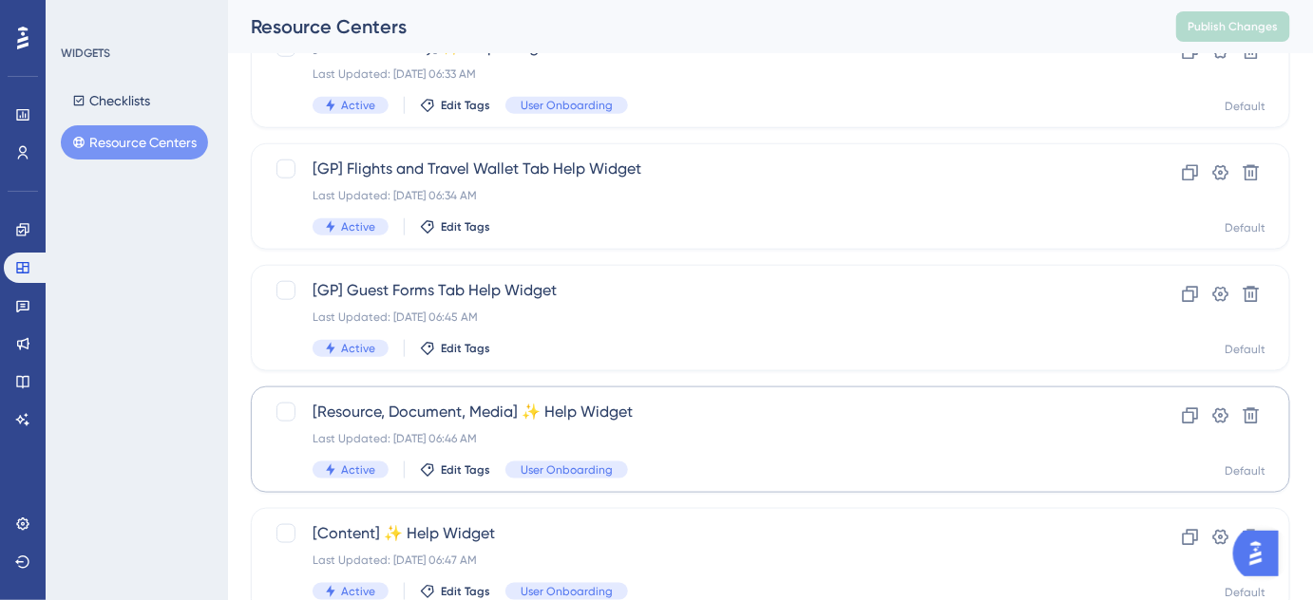
scroll to position [874, 0]
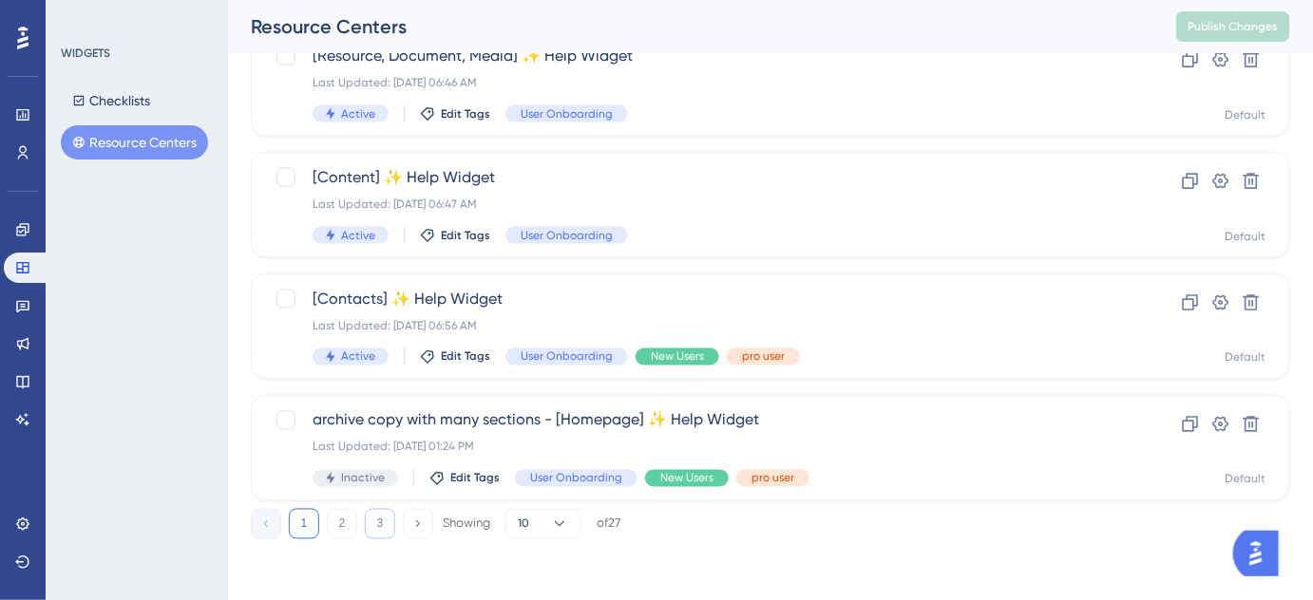
click at [380, 528] on button "3" at bounding box center [380, 524] width 30 height 30
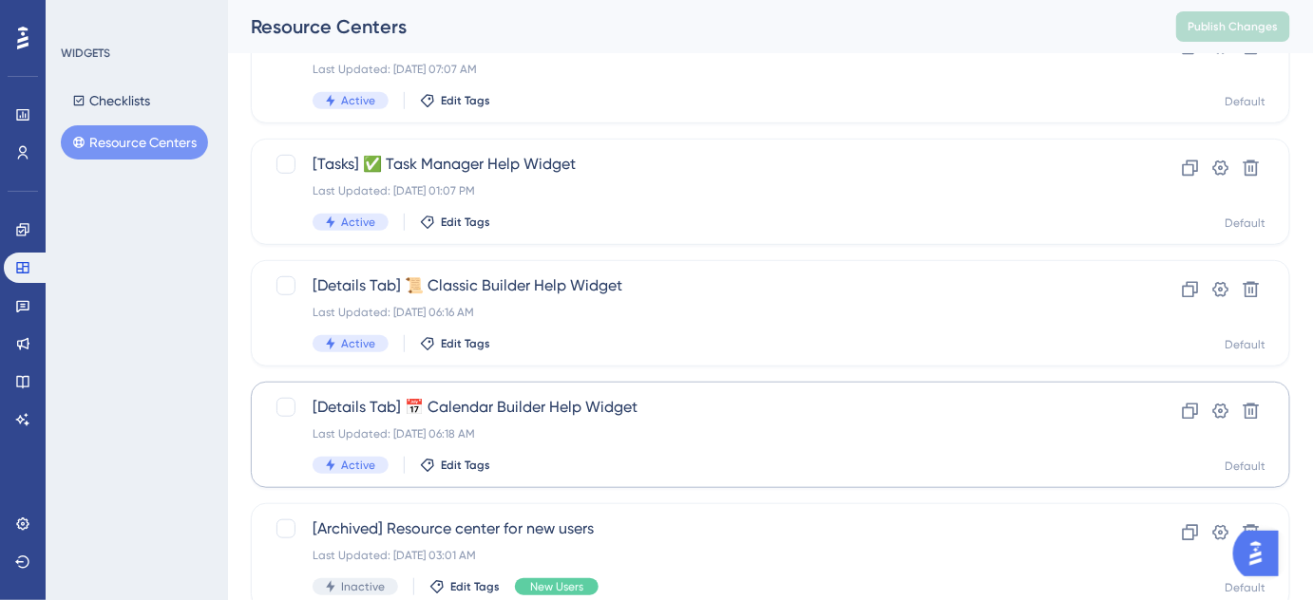
scroll to position [163, 0]
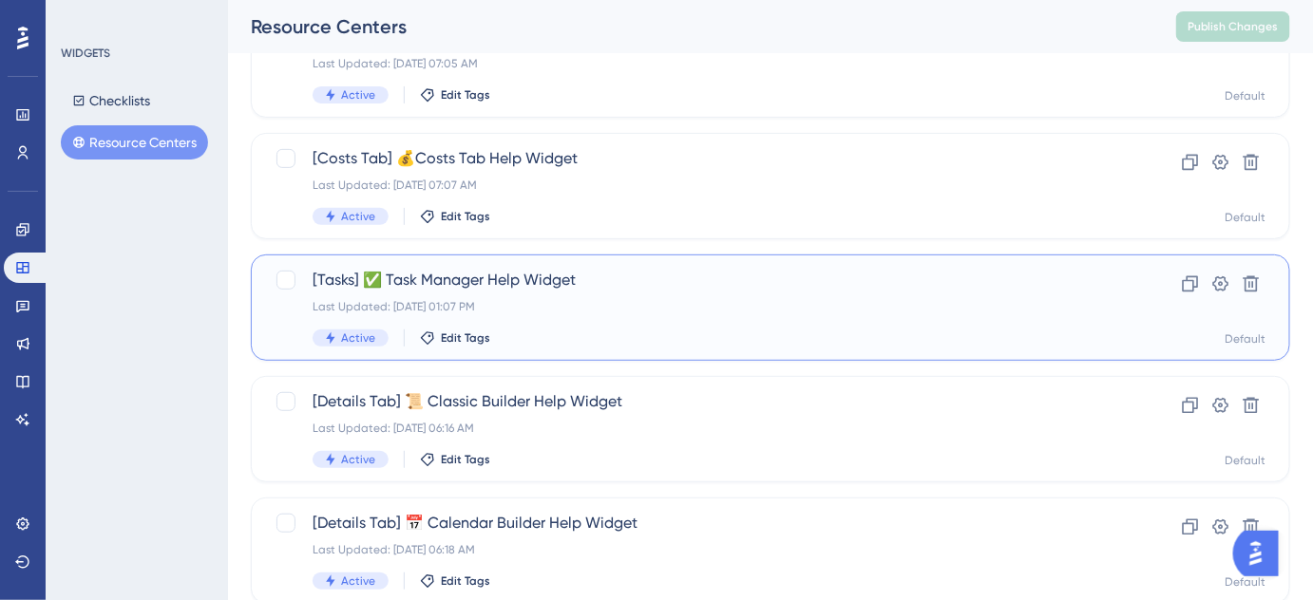
click at [506, 286] on span "[Tasks] ✅ Task Manager Help Widget" at bounding box center [695, 280] width 764 height 23
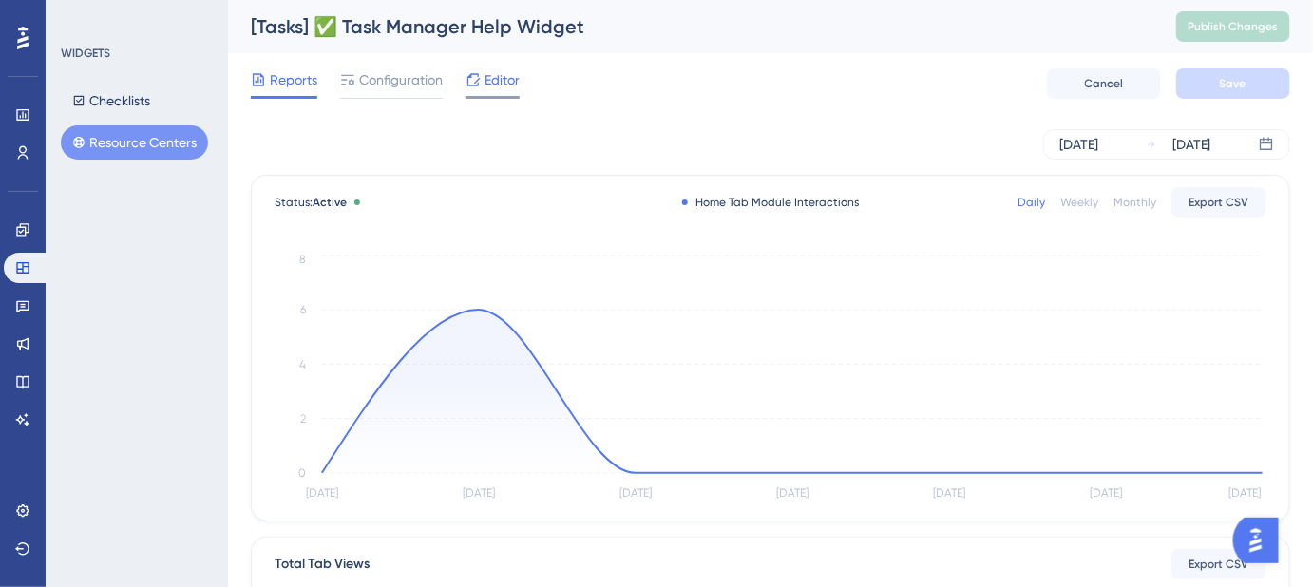
click at [511, 82] on span "Editor" at bounding box center [501, 79] width 35 height 23
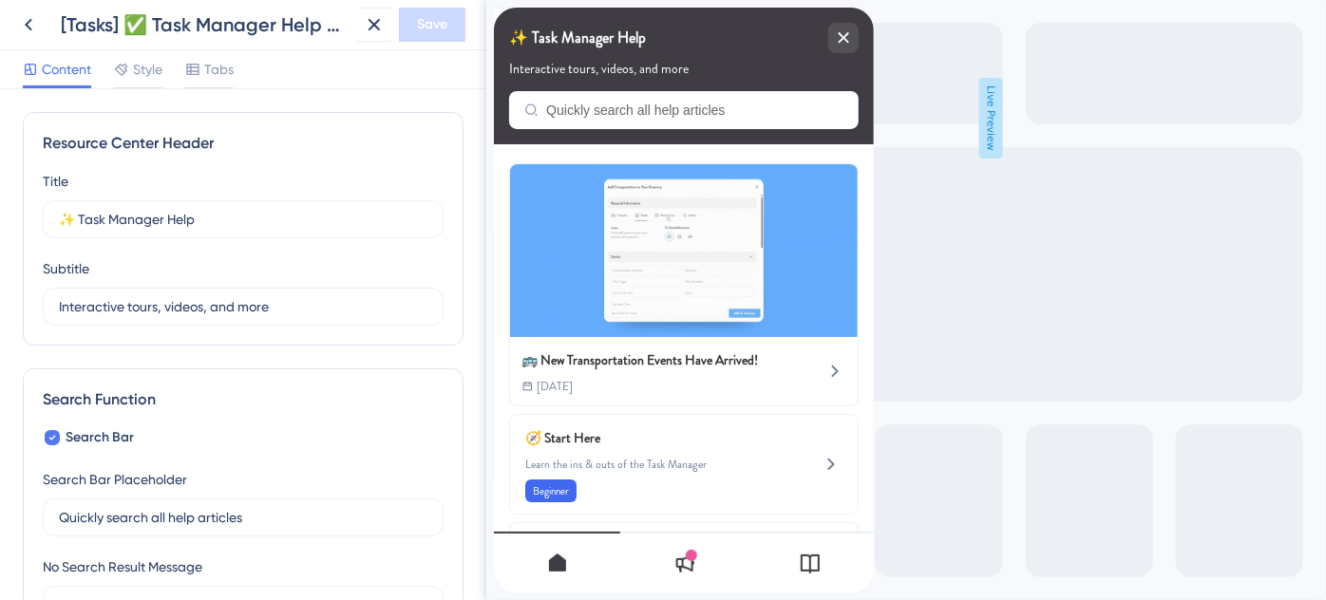
scroll to position [518, 0]
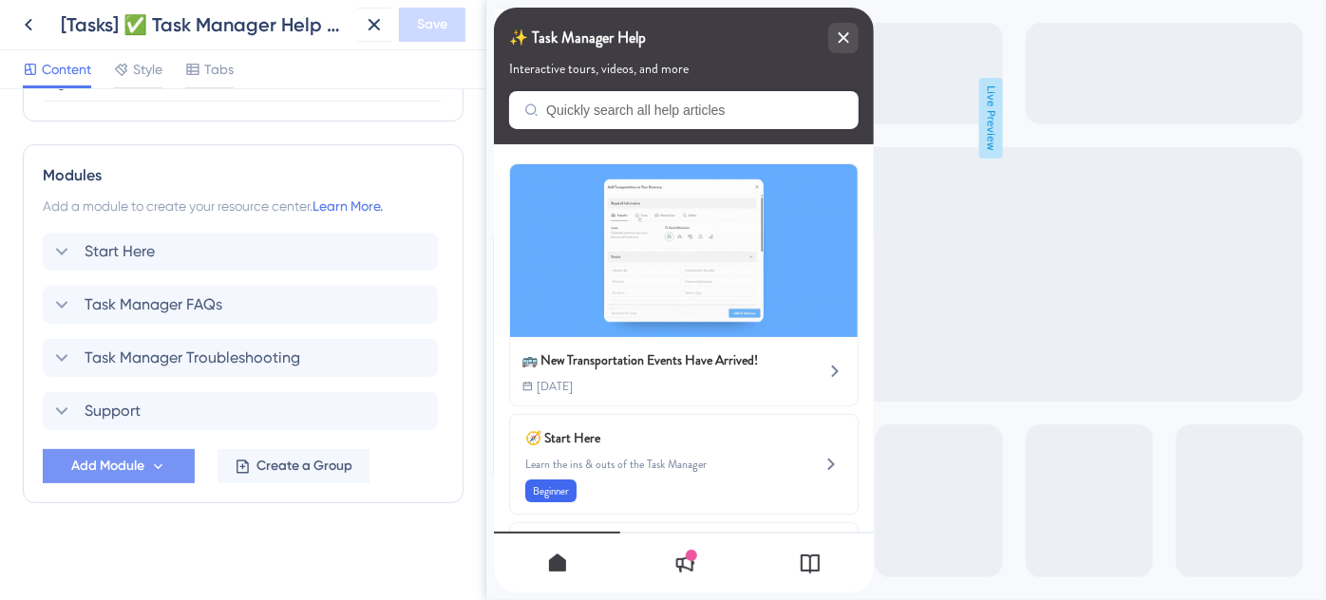
click at [131, 465] on span "Add Module" at bounding box center [107, 466] width 73 height 23
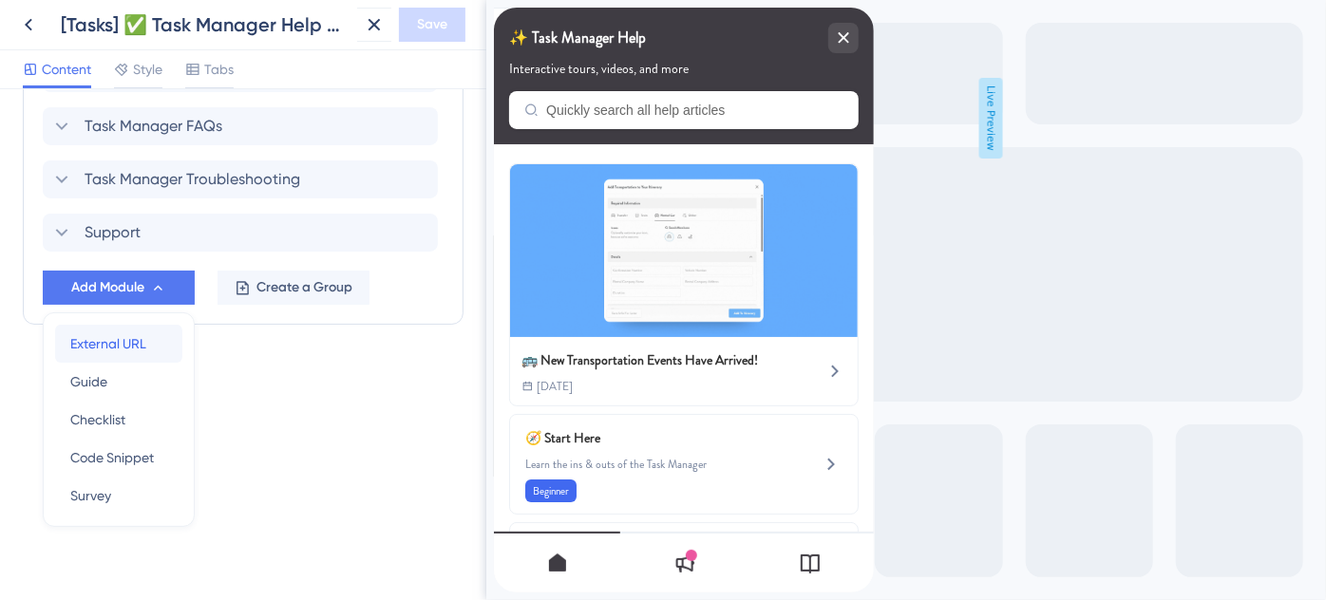
click at [121, 349] on span "External URL" at bounding box center [108, 343] width 76 height 23
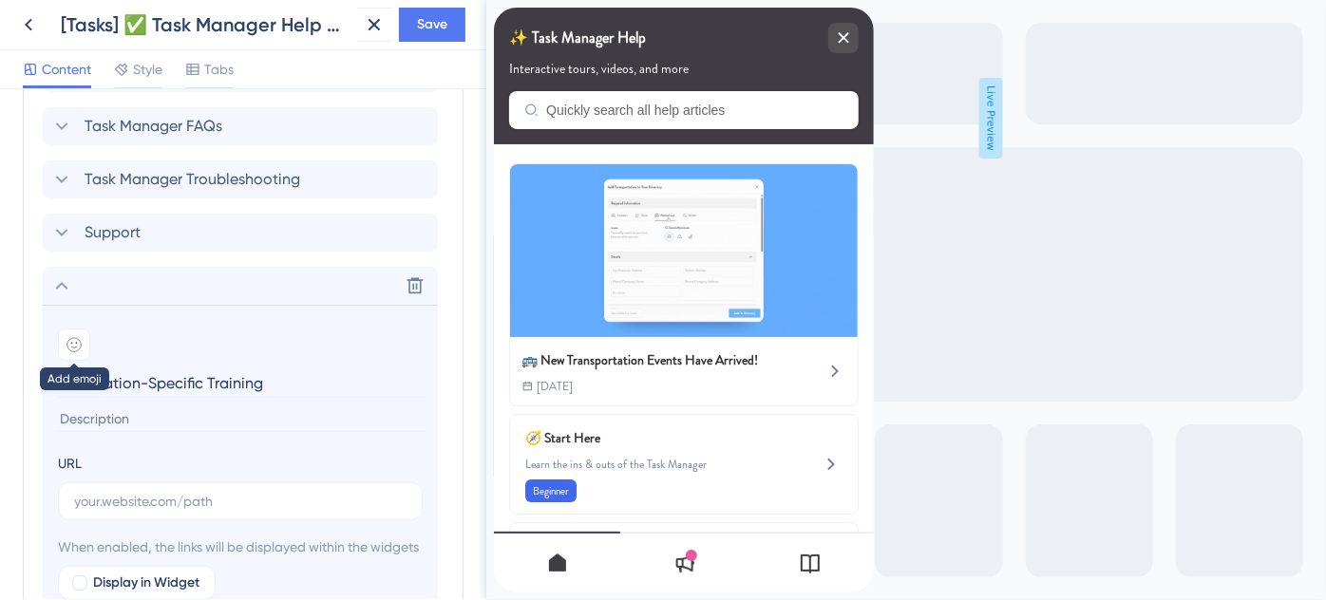
type input "Destination-Specific Training"
click at [80, 346] on icon at bounding box center [73, 344] width 15 height 15
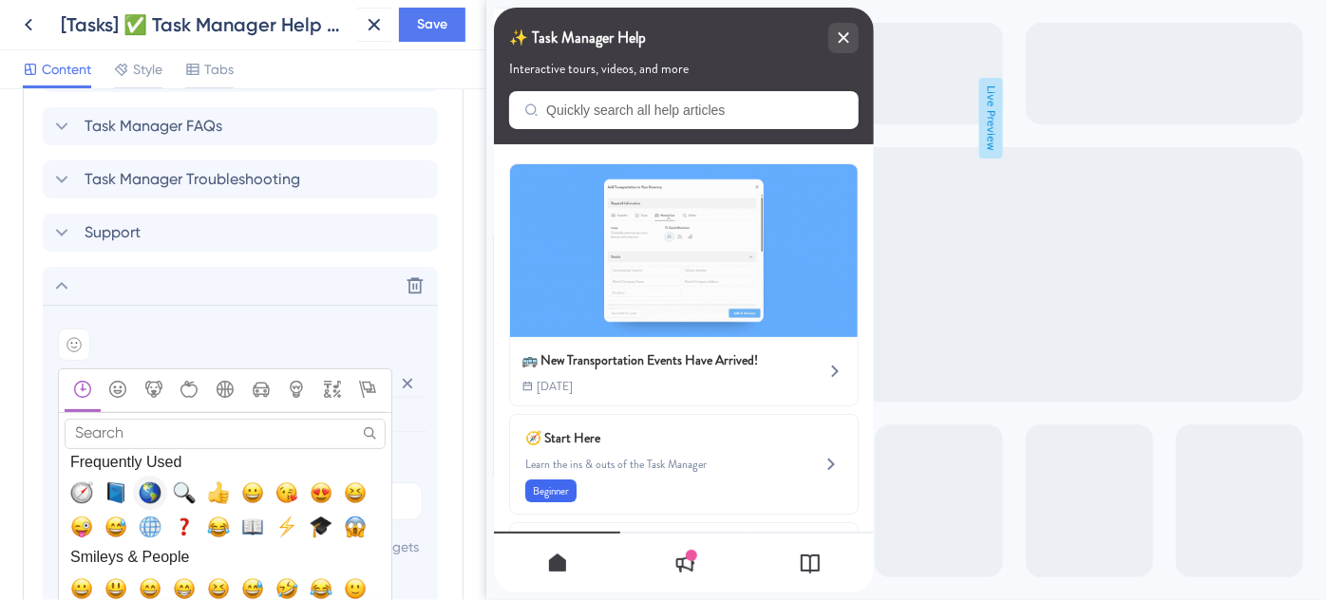
click at [154, 487] on span "🌎, earth_americas" at bounding box center [150, 493] width 23 height 23
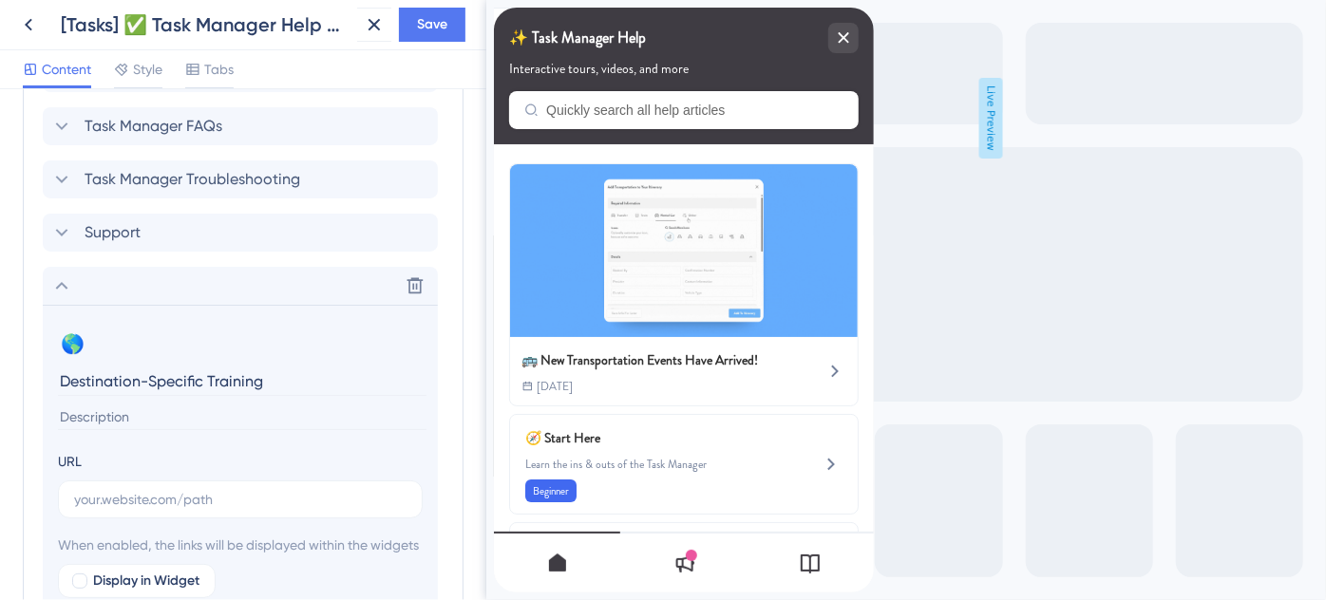
click at [181, 411] on input at bounding box center [242, 418] width 369 height 26
paste input "Looking for destination training? We’ve got you covered."
type input "Looking for destination training? We’ve got you covered."
click at [163, 498] on input "text" at bounding box center [240, 499] width 332 height 21
paste input "https://help.safariportal.app/en/articles/14921-looking-for-destinationspecific…"
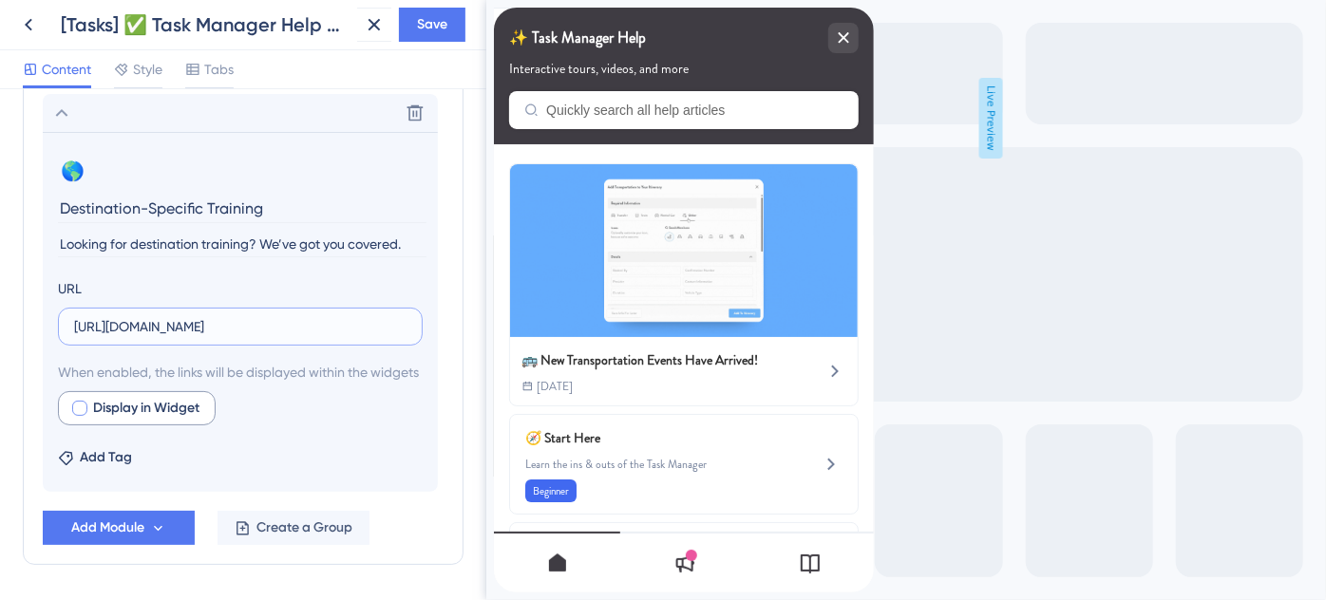
type input "https://help.safariportal.app/en/articles/14921-looking-for-destinationspecific…"
click at [76, 416] on div at bounding box center [79, 408] width 15 height 15
checkbox input "true"
click at [441, 34] on span "Save" at bounding box center [432, 24] width 30 height 23
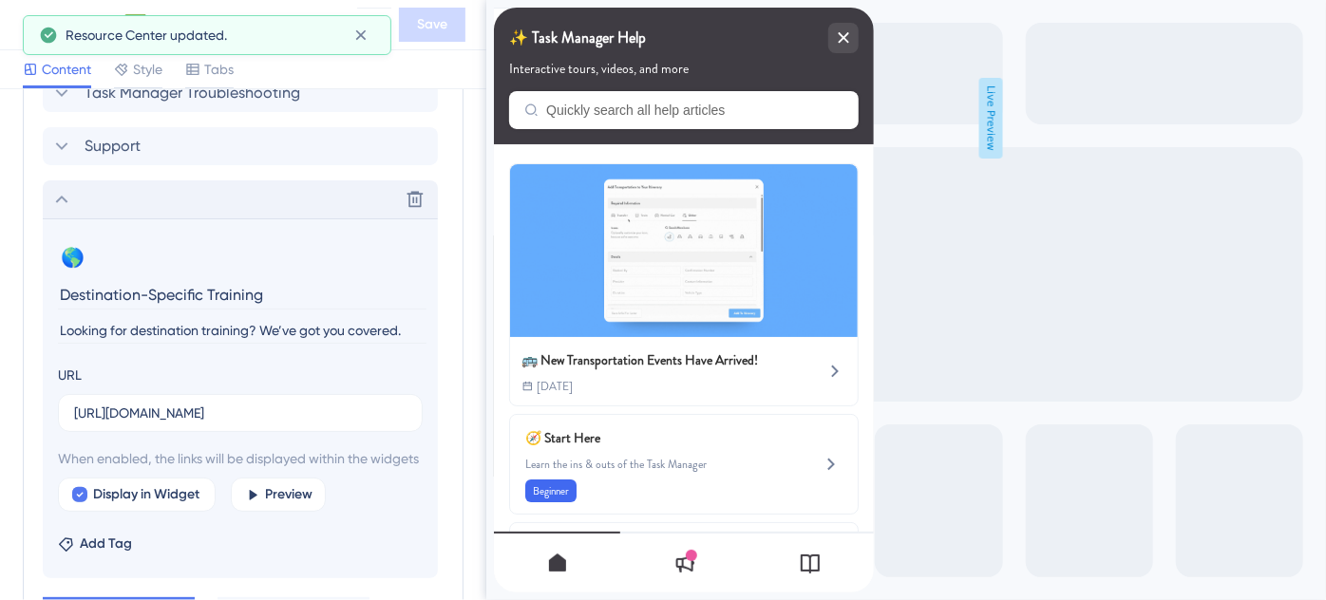
click at [72, 201] on icon at bounding box center [61, 199] width 23 height 23
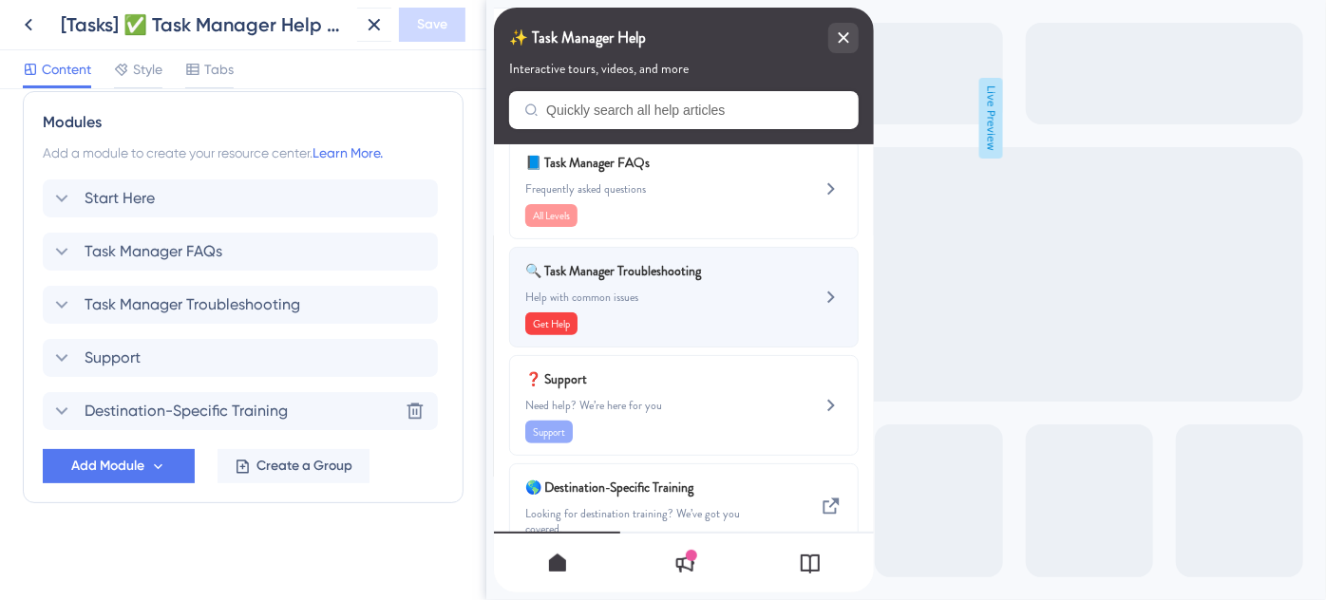
scroll to position [413, 0]
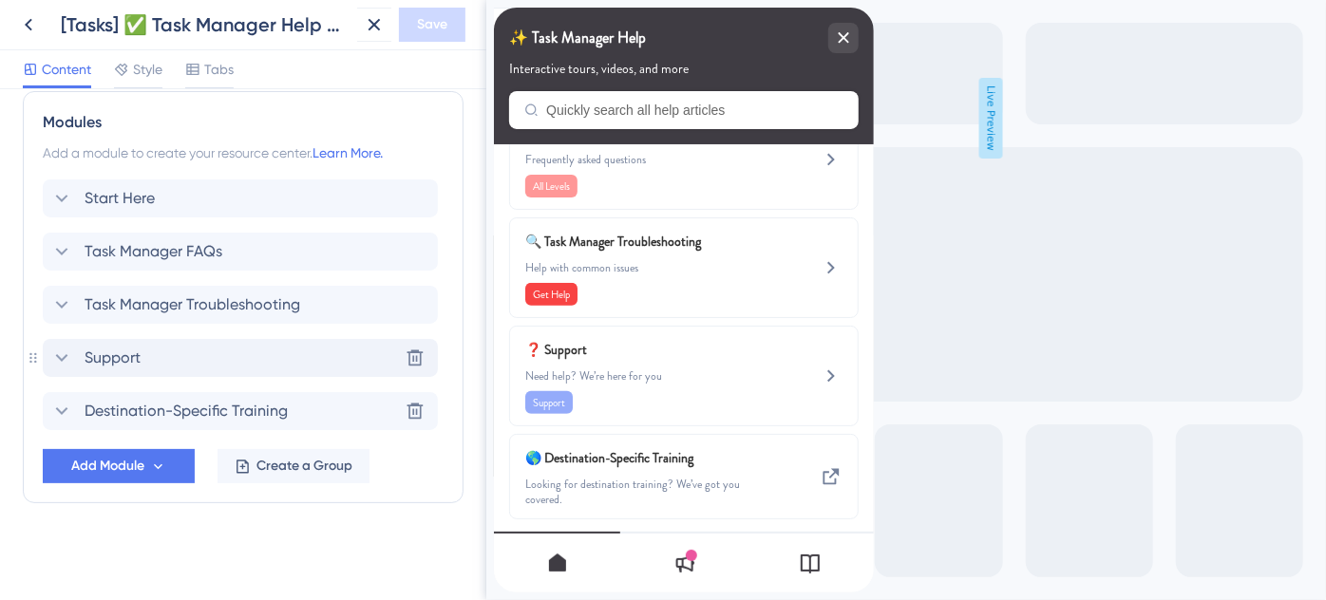
click at [124, 355] on span "Support" at bounding box center [113, 358] width 56 height 23
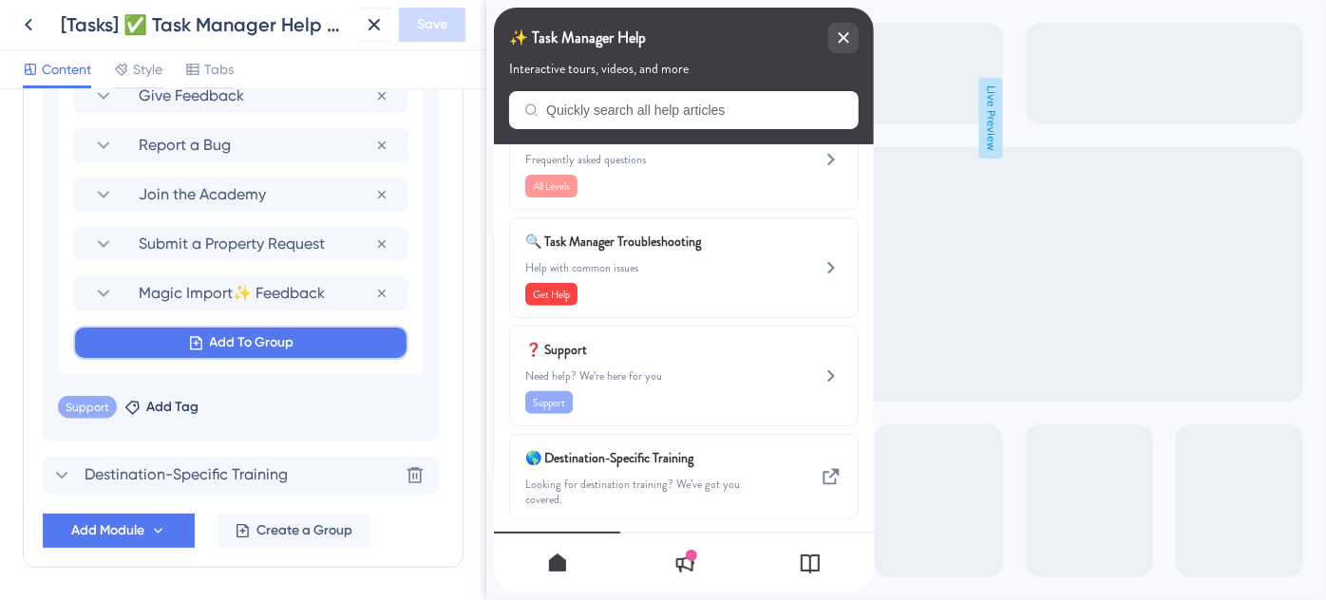
click at [203, 336] on button "Add To Group" at bounding box center [240, 343] width 335 height 34
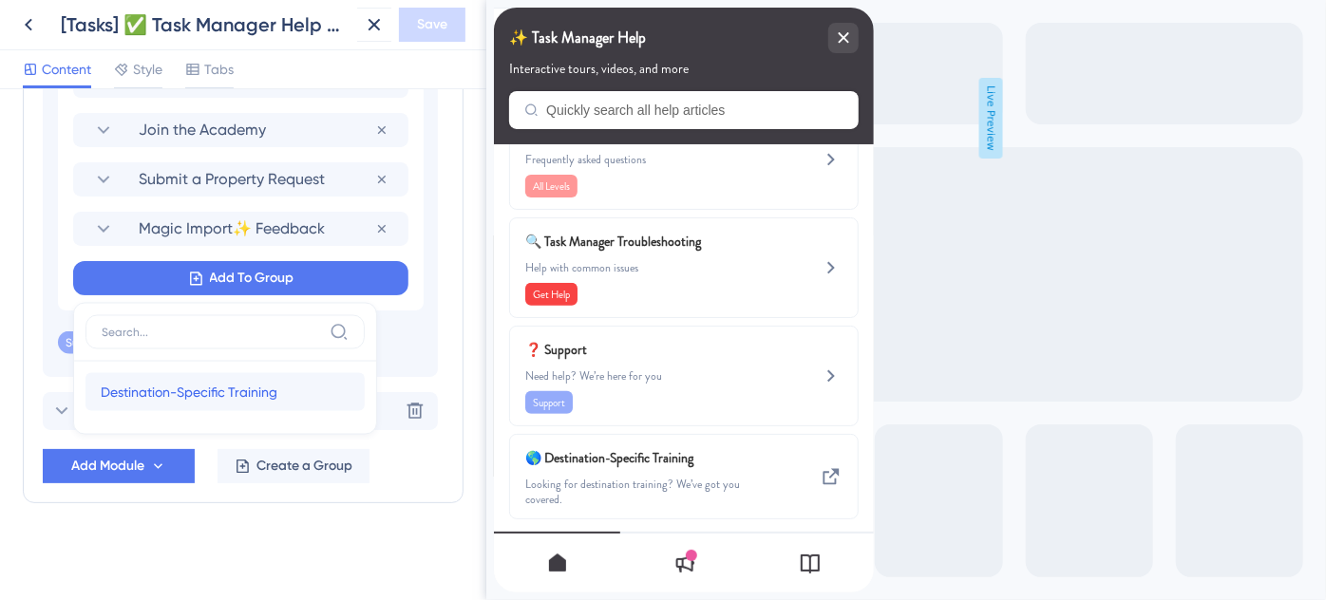
click at [203, 393] on span "Destination-Specific Training" at bounding box center [189, 392] width 177 height 23
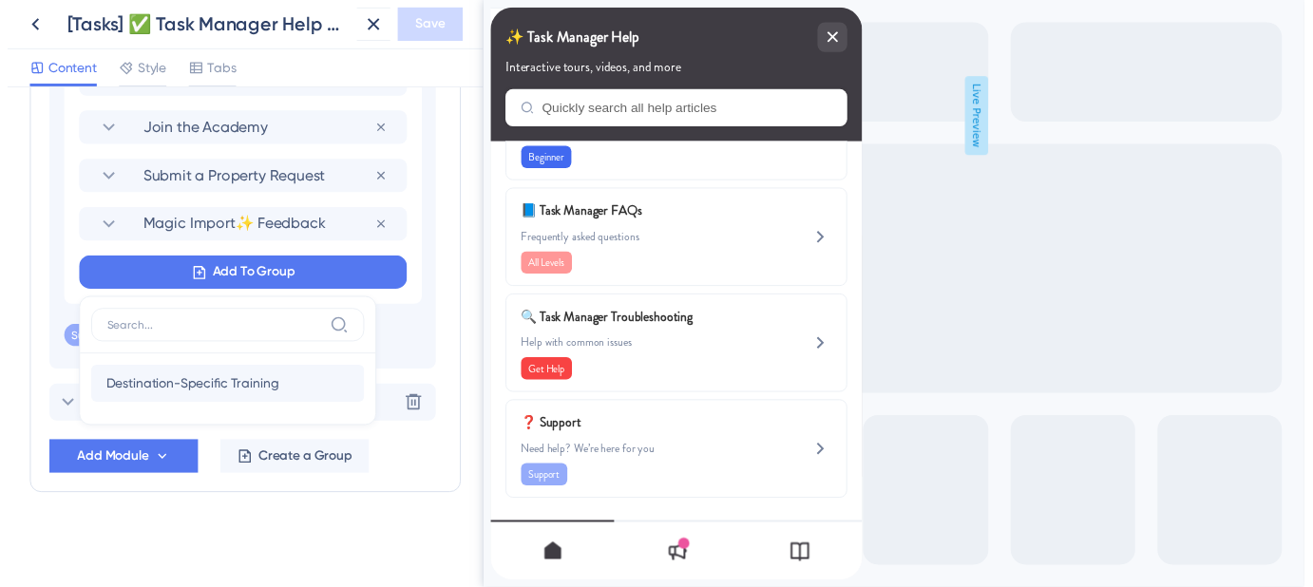
scroll to position [321, 0]
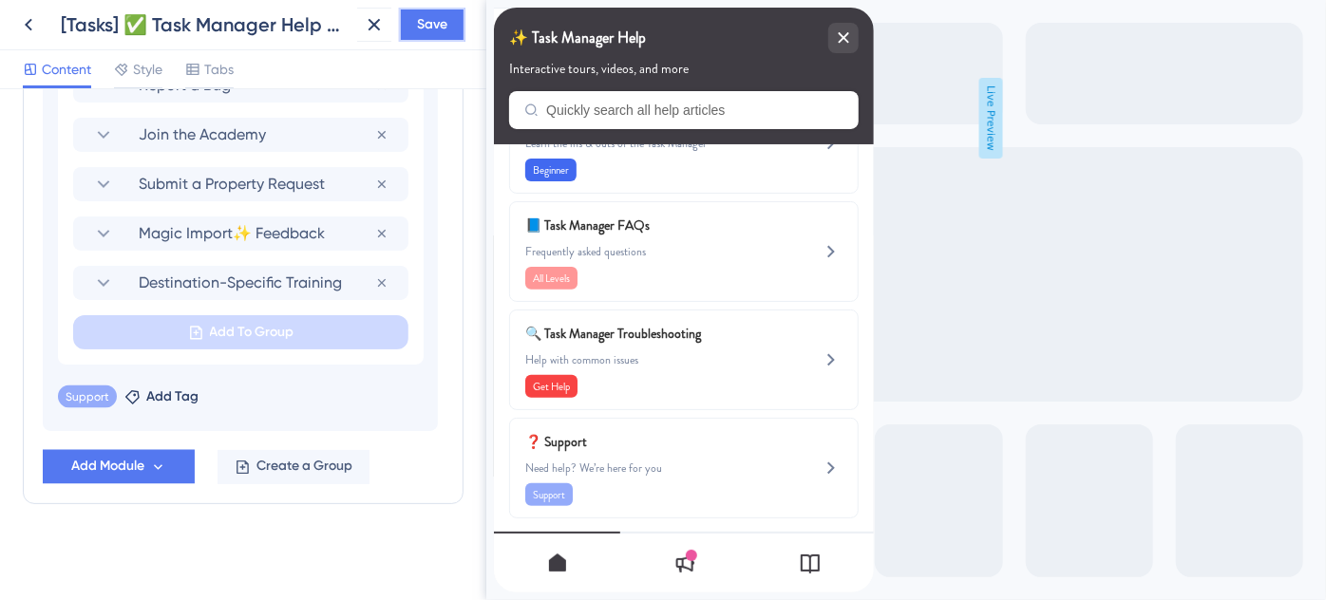
click at [421, 31] on span "Save" at bounding box center [432, 24] width 30 height 23
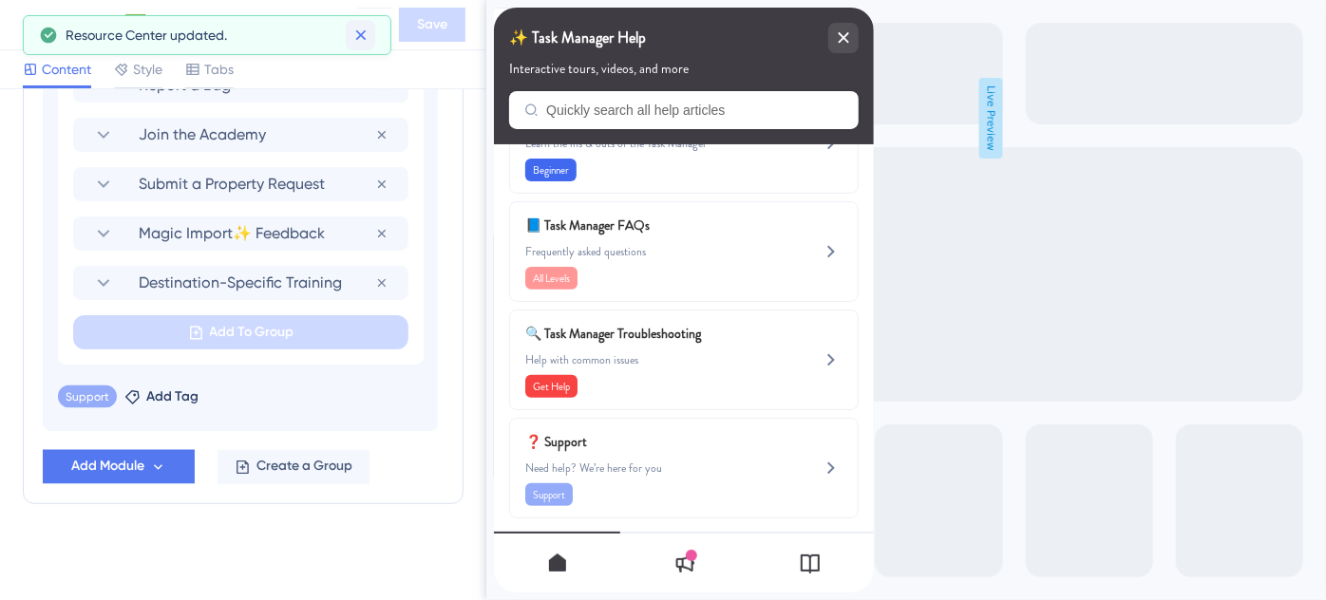
click at [361, 32] on icon at bounding box center [360, 35] width 19 height 19
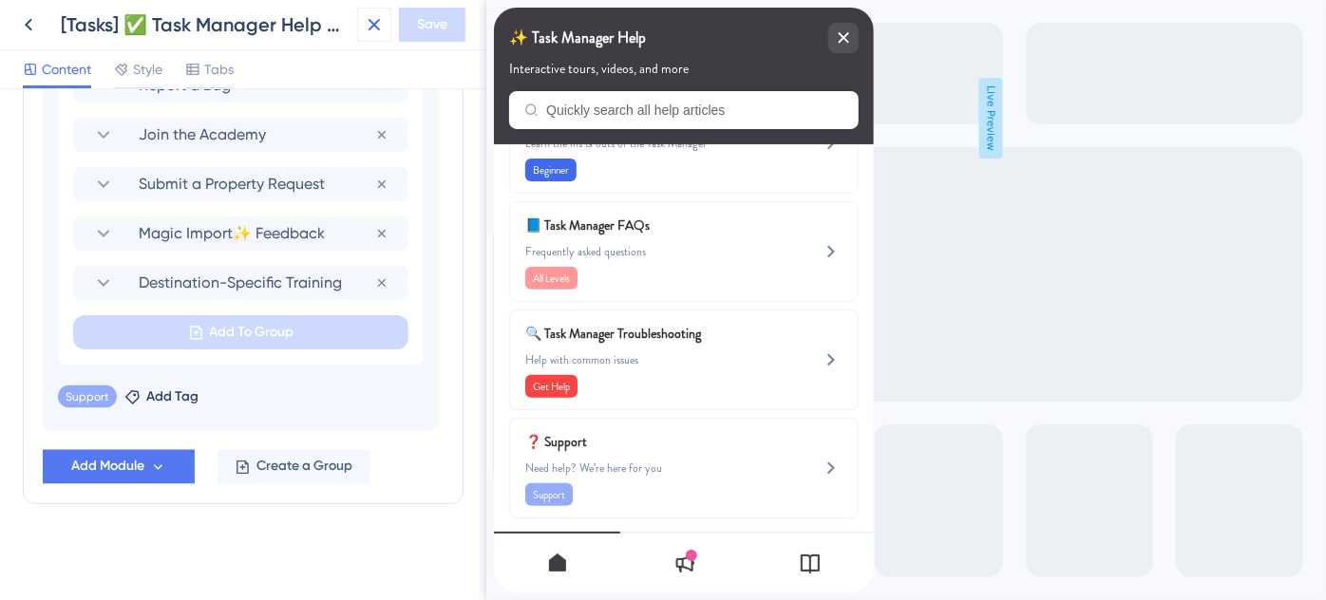
click at [375, 23] on icon at bounding box center [375, 25] width 12 height 12
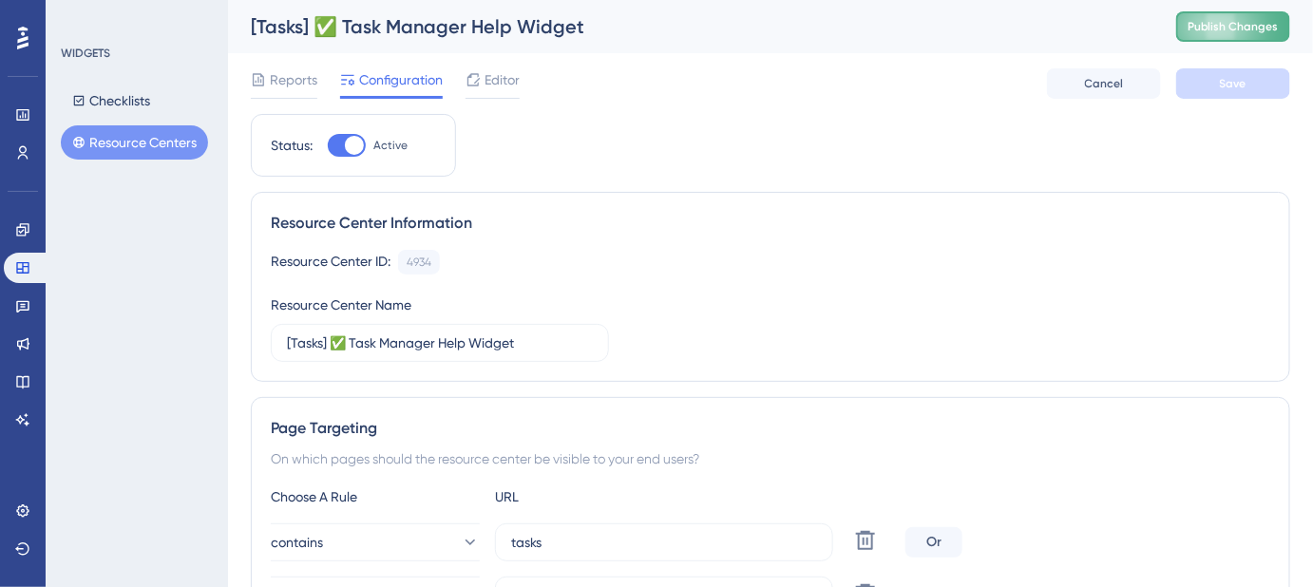
click at [1213, 24] on span "Publish Changes" at bounding box center [1232, 26] width 91 height 15
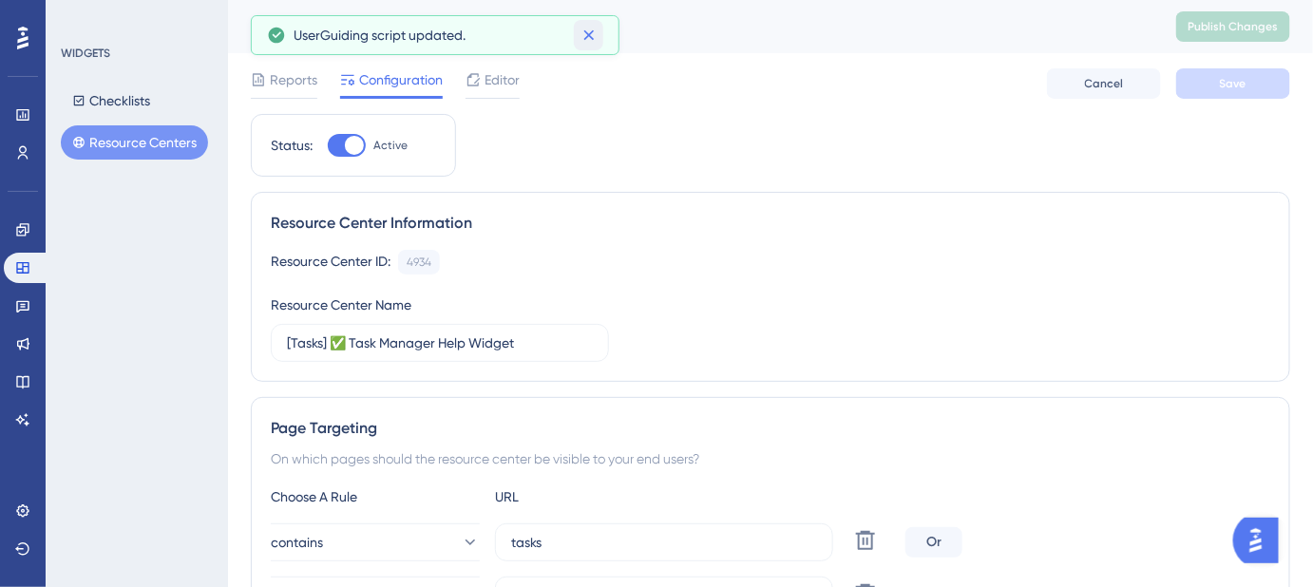
click at [584, 40] on icon at bounding box center [588, 35] width 19 height 19
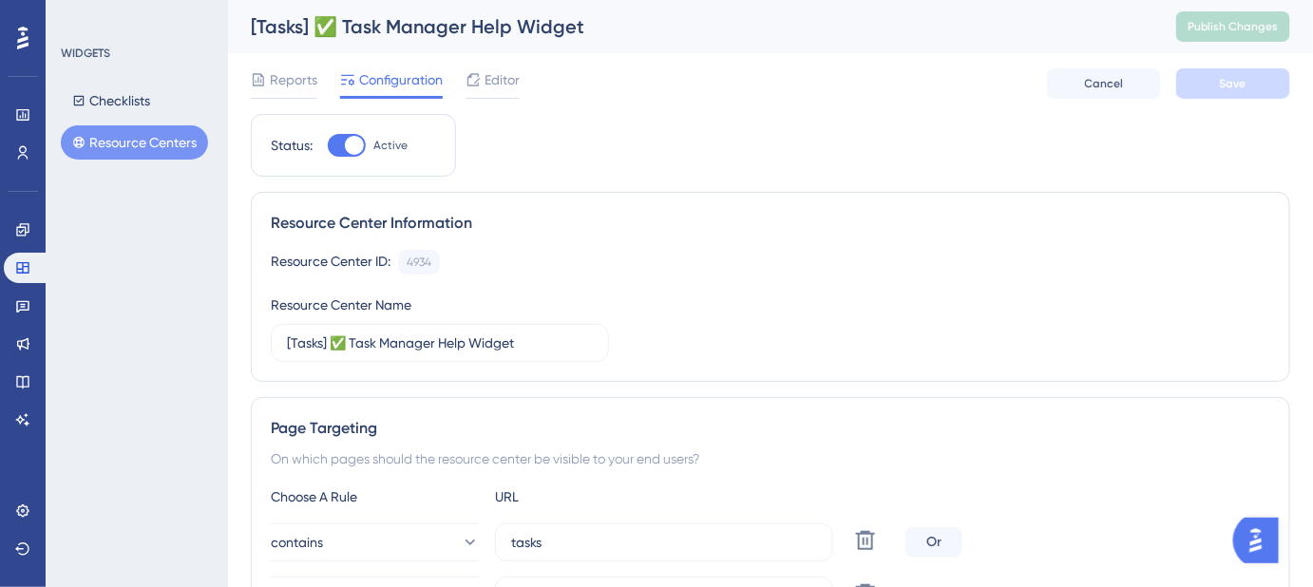
click at [150, 149] on button "Resource Centers" at bounding box center [134, 142] width 147 height 34
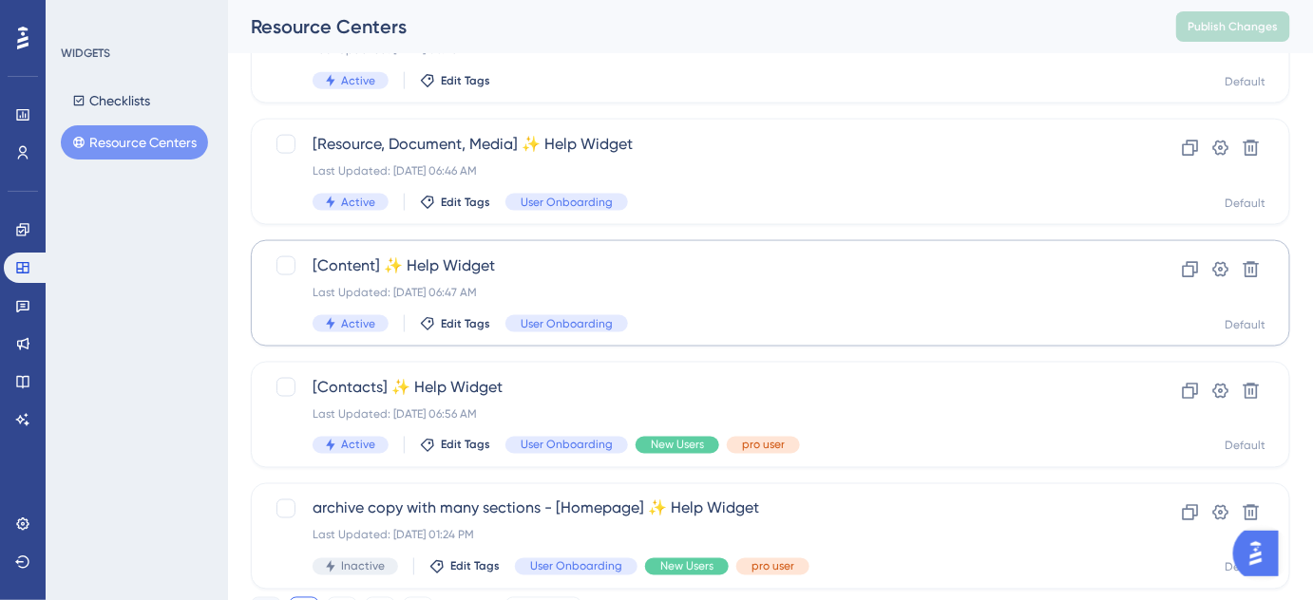
scroll to position [874, 0]
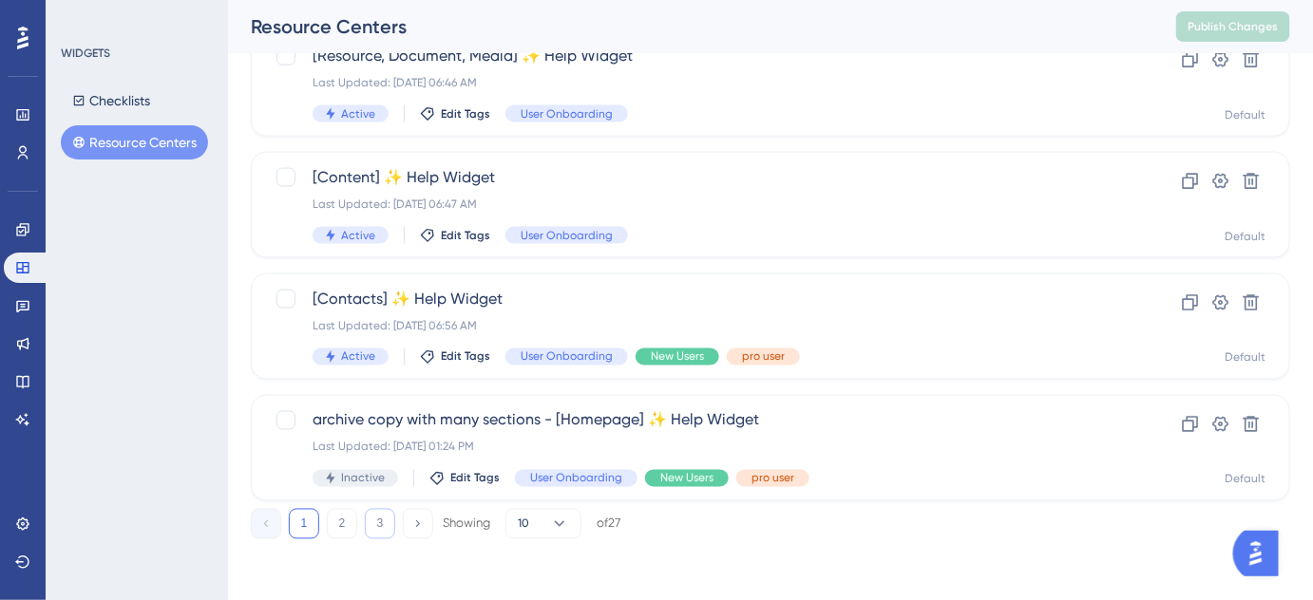
click at [386, 526] on button "3" at bounding box center [380, 524] width 30 height 30
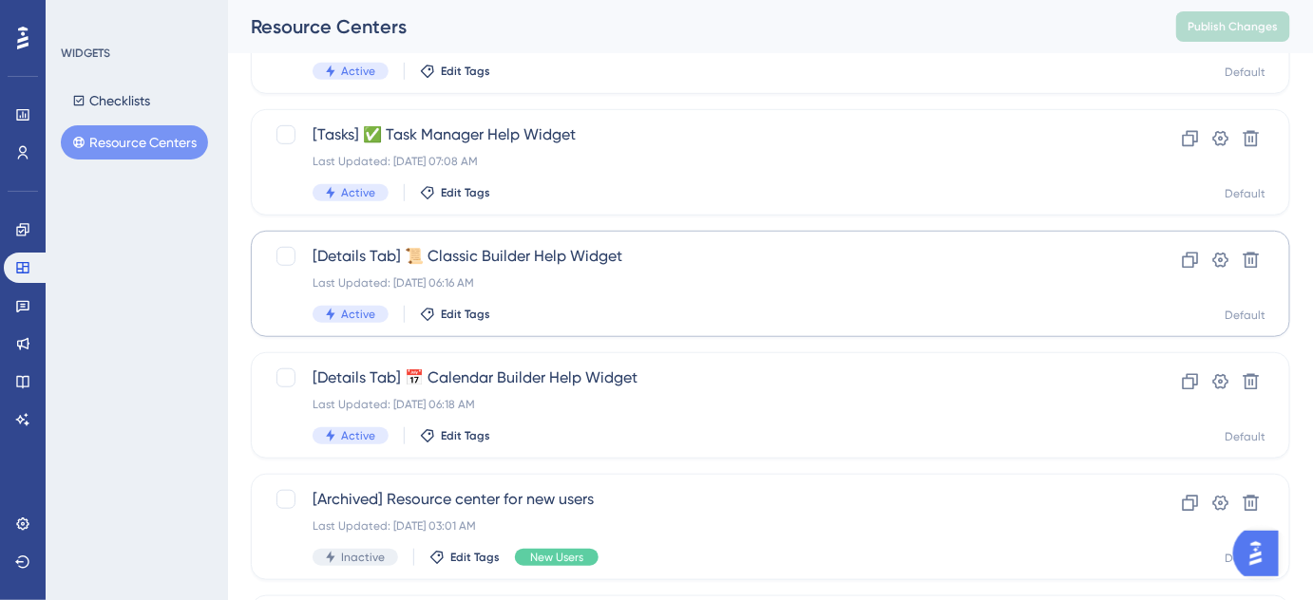
scroll to position [336, 0]
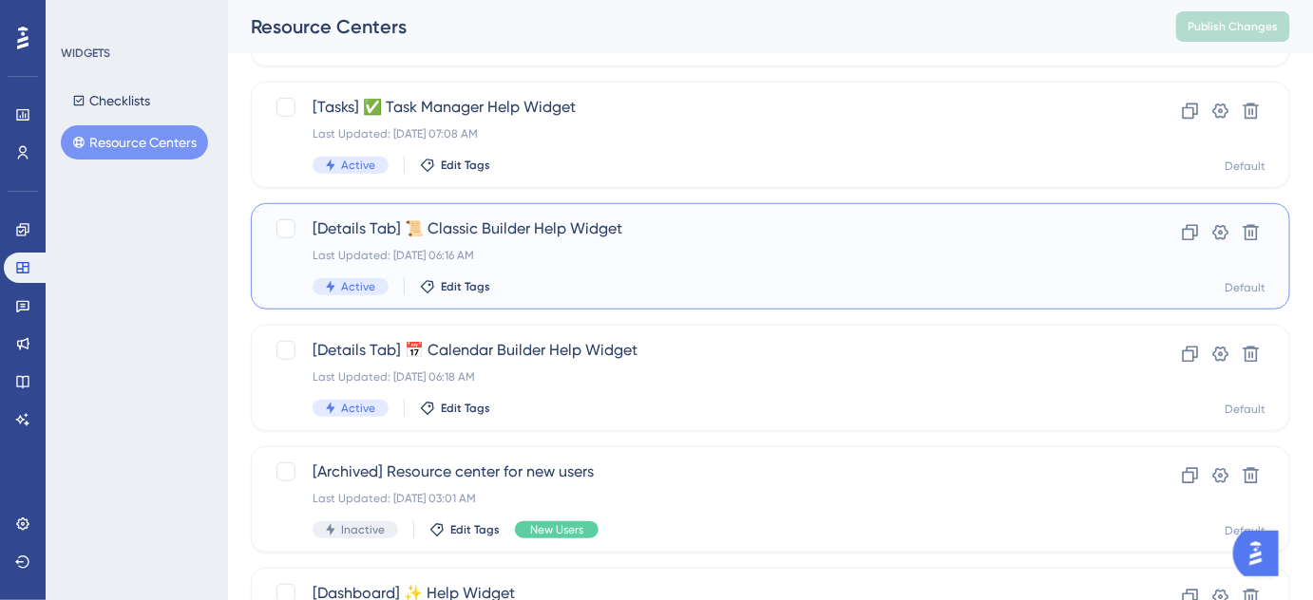
click at [540, 230] on span "[Details Tab] 📜 Classic Builder Help Widget" at bounding box center [695, 229] width 764 height 23
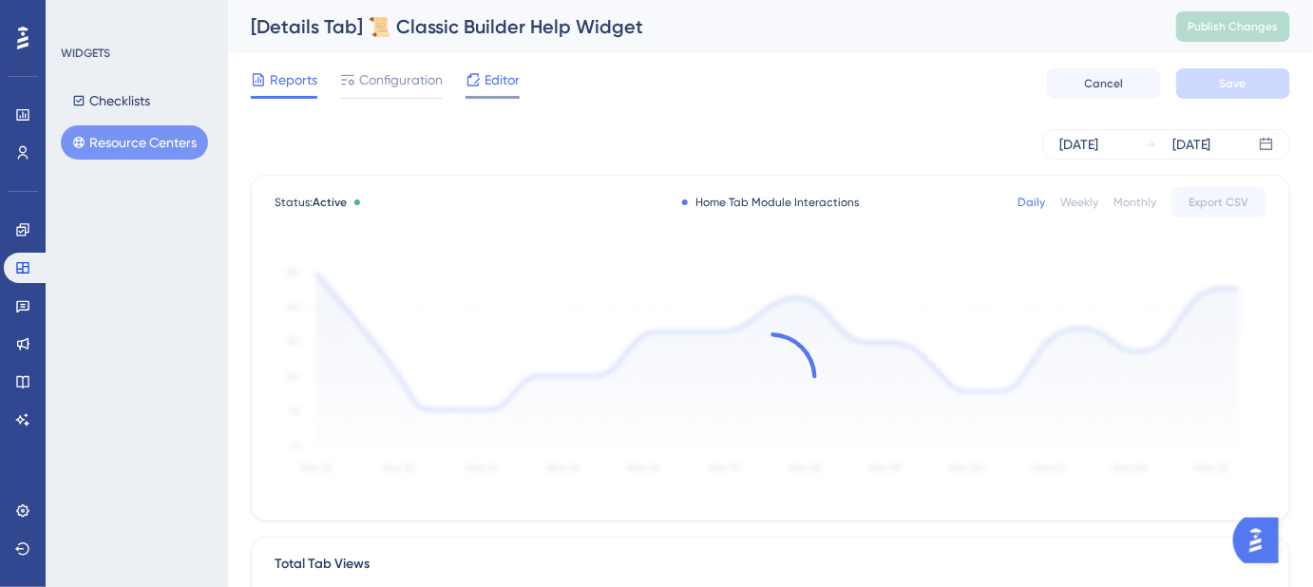
click at [486, 83] on span "Editor" at bounding box center [501, 79] width 35 height 23
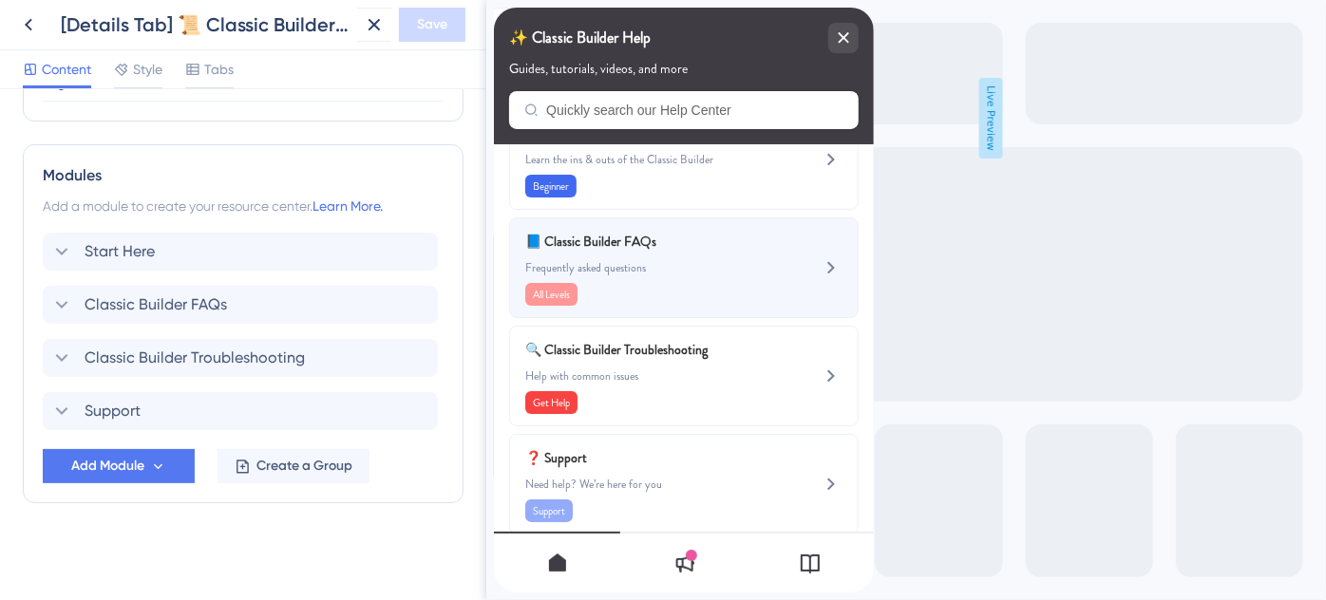
scroll to position [78, 0]
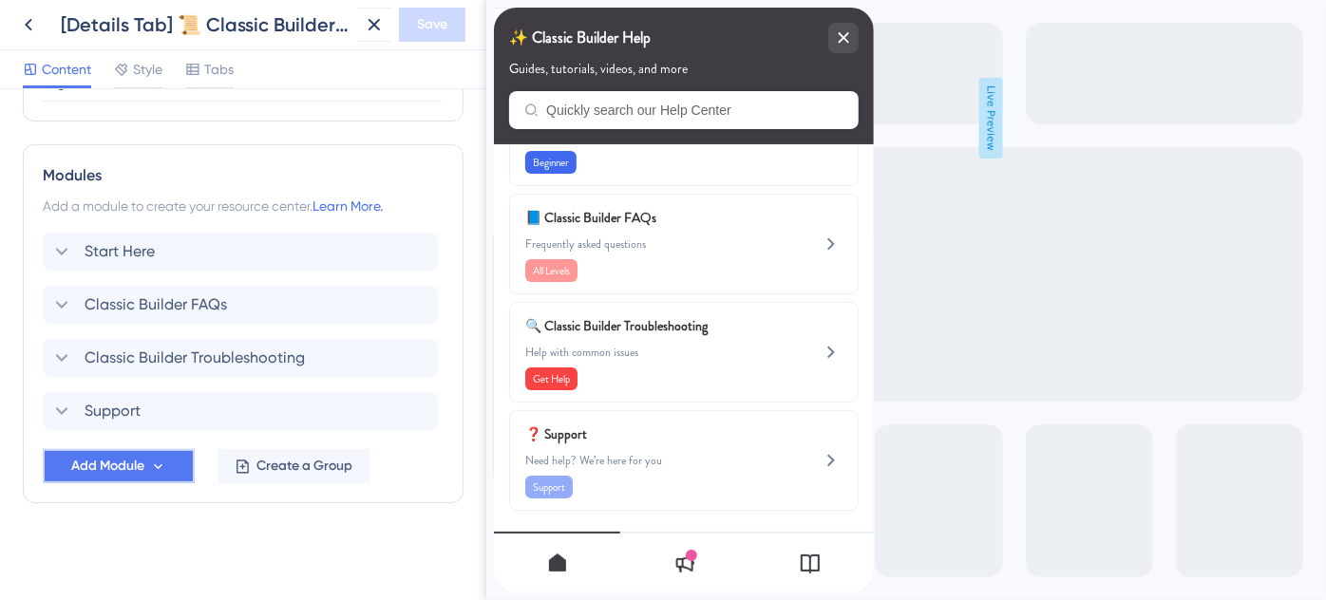
click at [159, 452] on button "Add Module" at bounding box center [119, 466] width 152 height 34
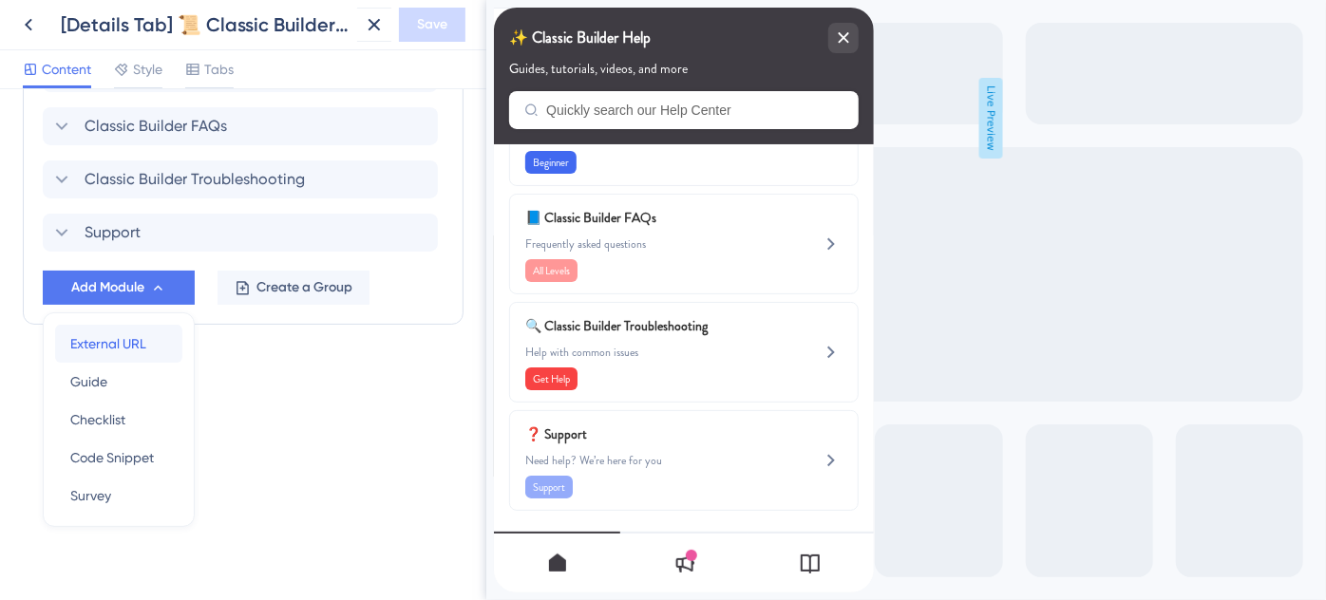
click at [148, 344] on div "External URL External URL" at bounding box center [118, 344] width 97 height 38
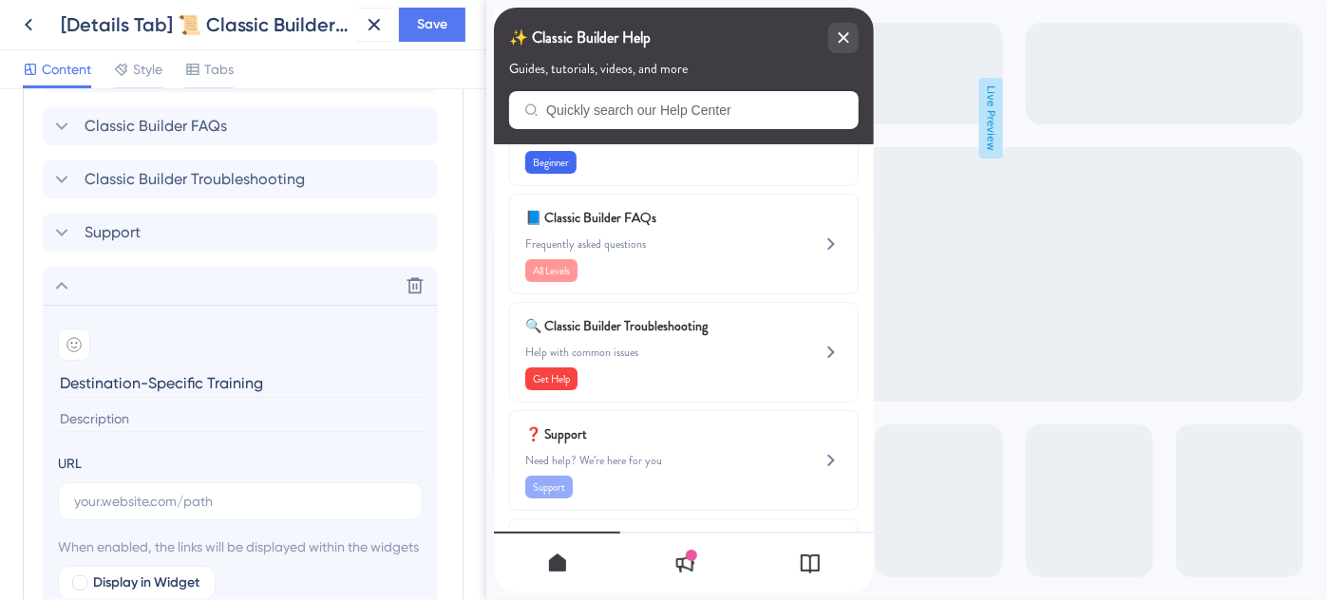
type input "Destination-Specific Training"
click at [76, 337] on icon at bounding box center [73, 344] width 15 height 15
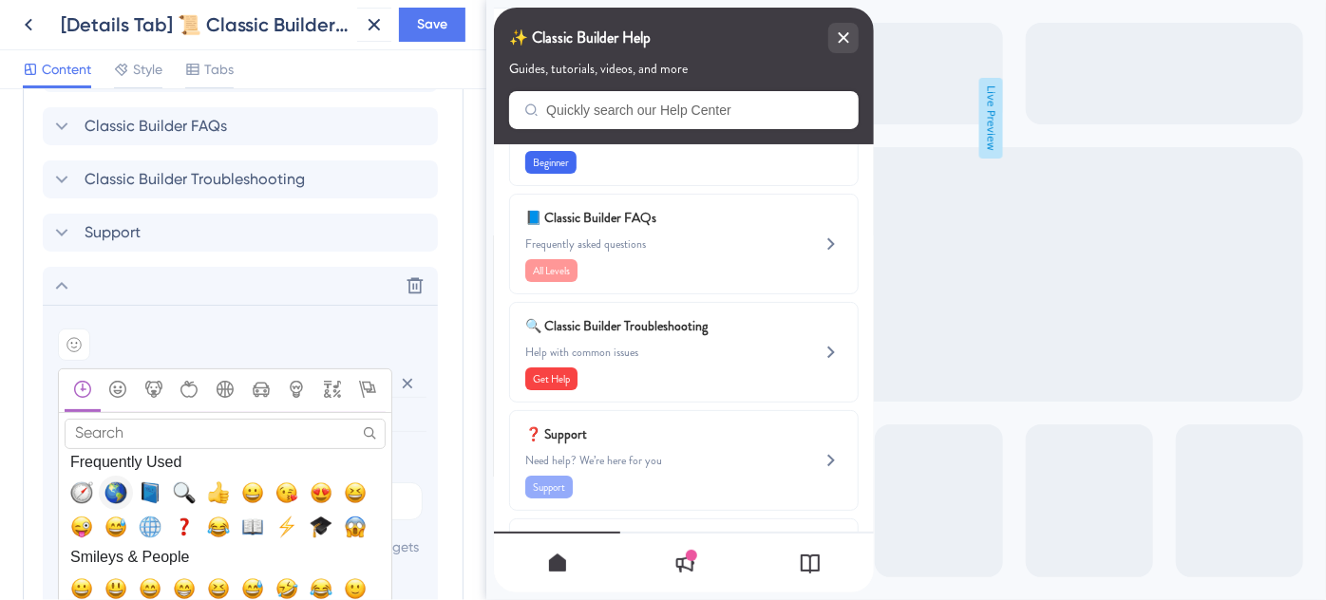
click at [111, 488] on span "🌎, earth_americas" at bounding box center [115, 493] width 23 height 23
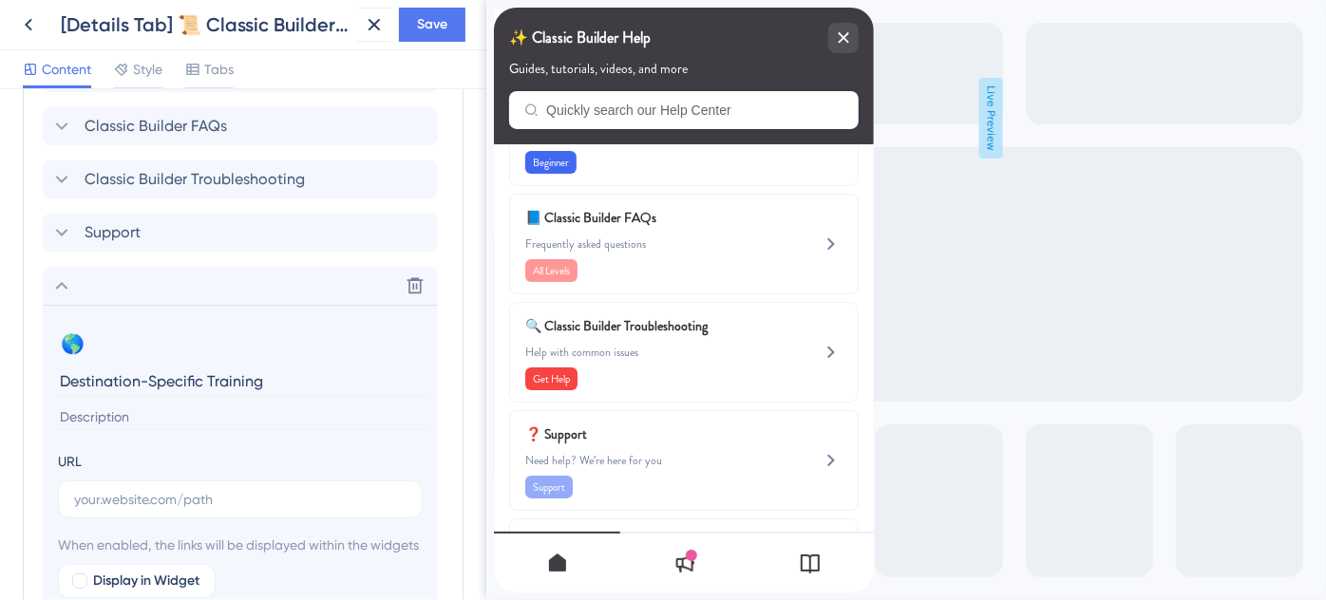
click at [94, 406] on input at bounding box center [242, 418] width 369 height 26
paste input "Looking for destination training? We’ve got you covered."
type input "Looking for destination training? We’ve got you covered."
click at [248, 489] on input "text" at bounding box center [240, 499] width 332 height 21
paste input "https://help.safariportal.app/en/articles/14921-looking-for-destinationspecific…"
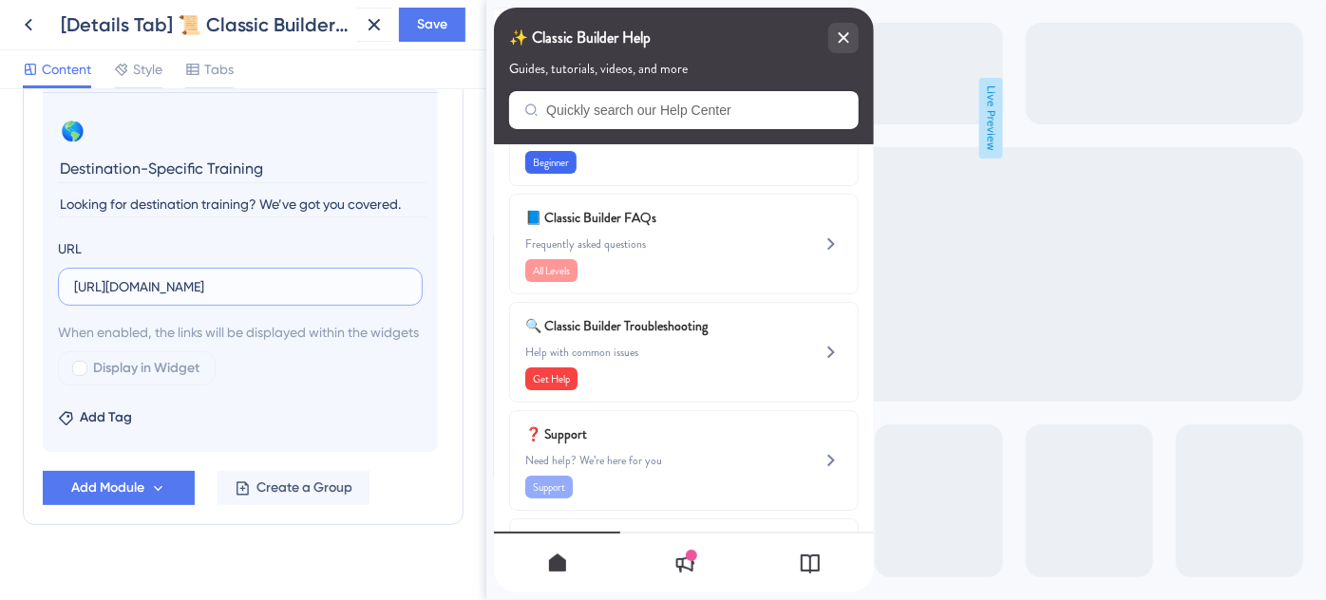
scroll to position [1262, 0]
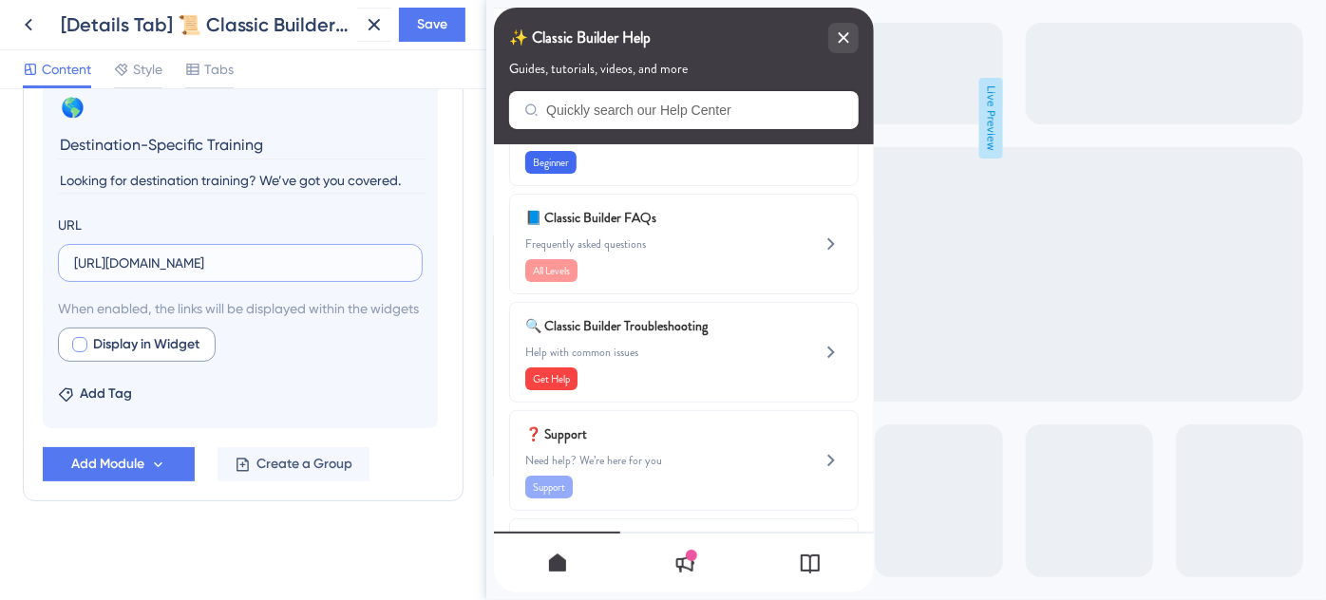
type input "https://help.safariportal.app/en/articles/14921-looking-for-destinationspecific…"
click at [81, 347] on div at bounding box center [79, 344] width 15 height 15
checkbox input "true"
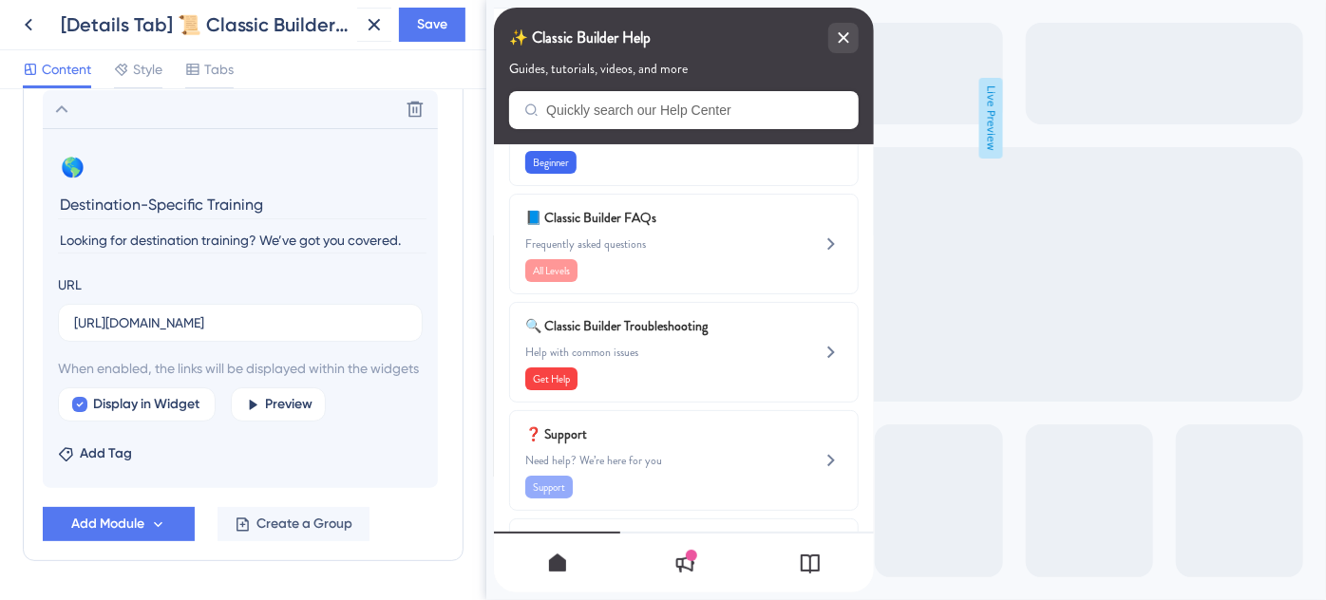
scroll to position [1089, 0]
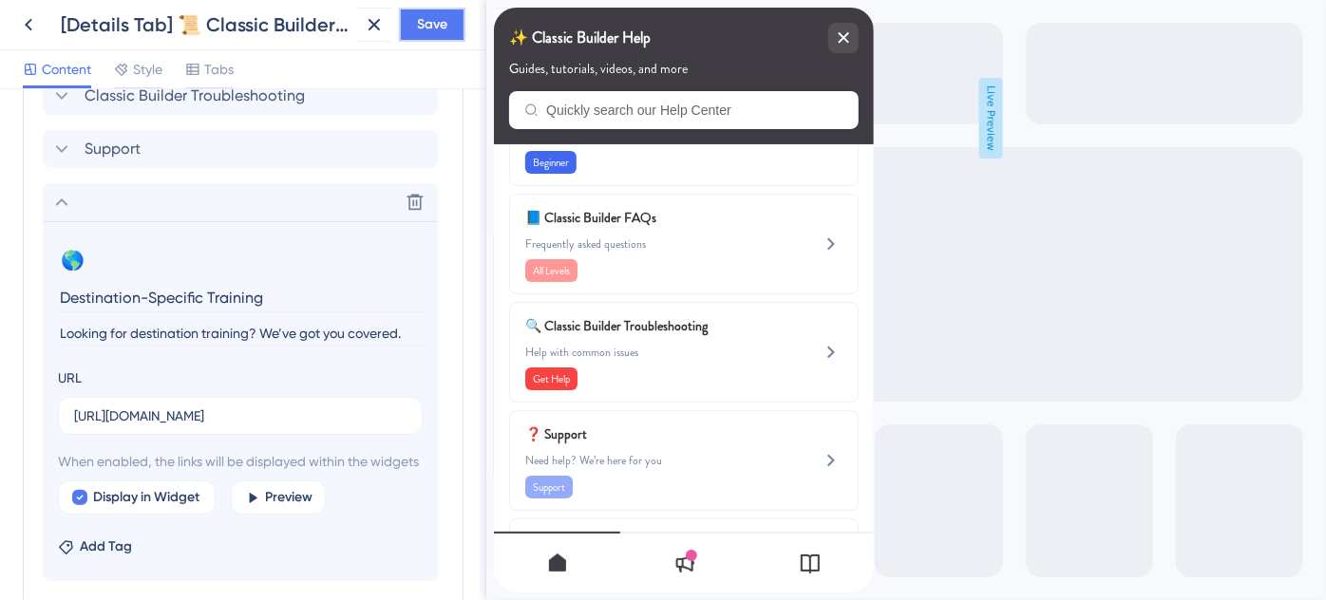
click at [438, 31] on span "Save" at bounding box center [432, 24] width 30 height 23
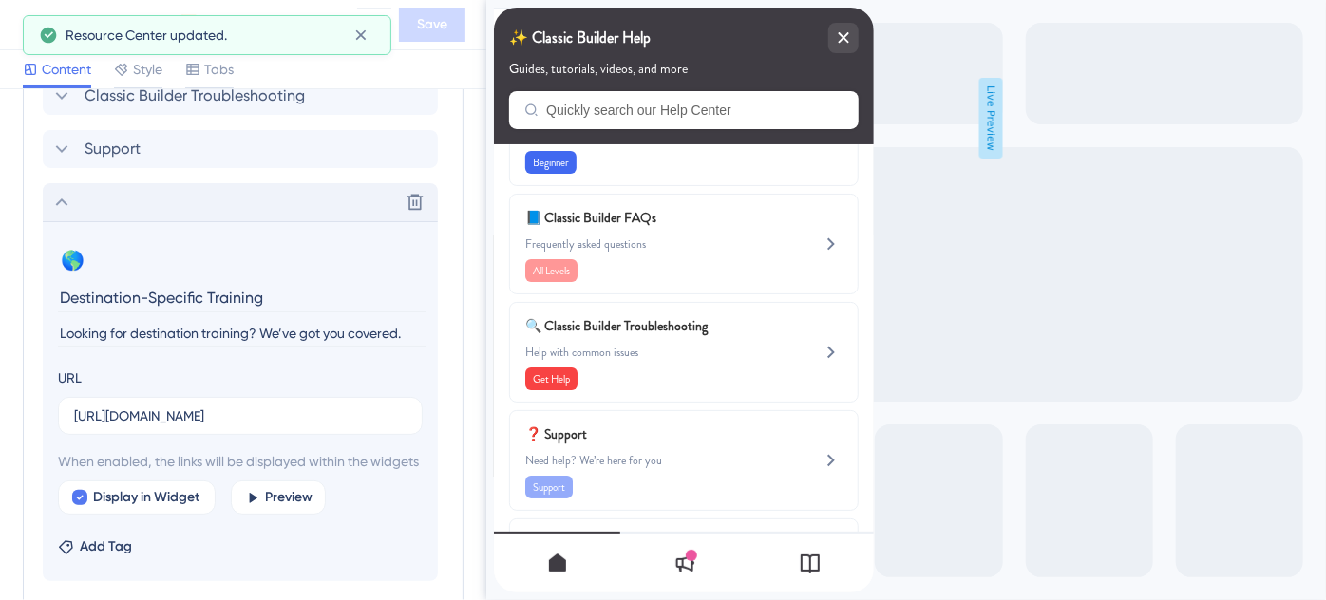
click at [61, 199] on icon at bounding box center [62, 203] width 12 height 8
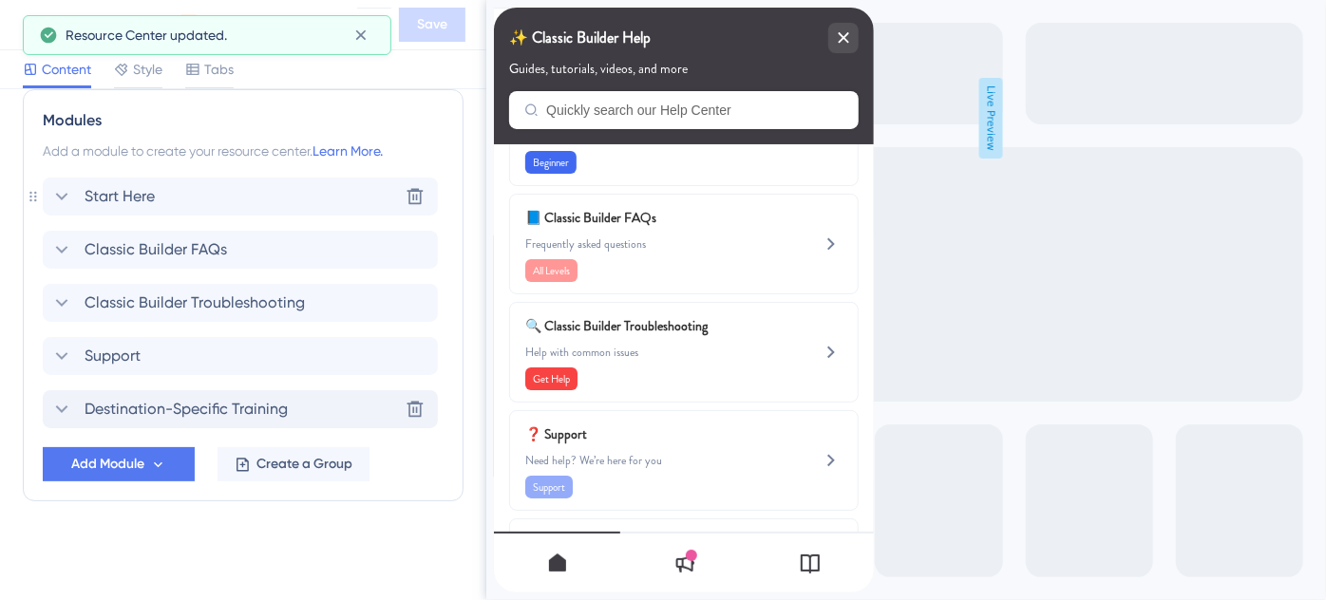
scroll to position [880, 0]
click at [123, 360] on span "Support" at bounding box center [113, 358] width 56 height 23
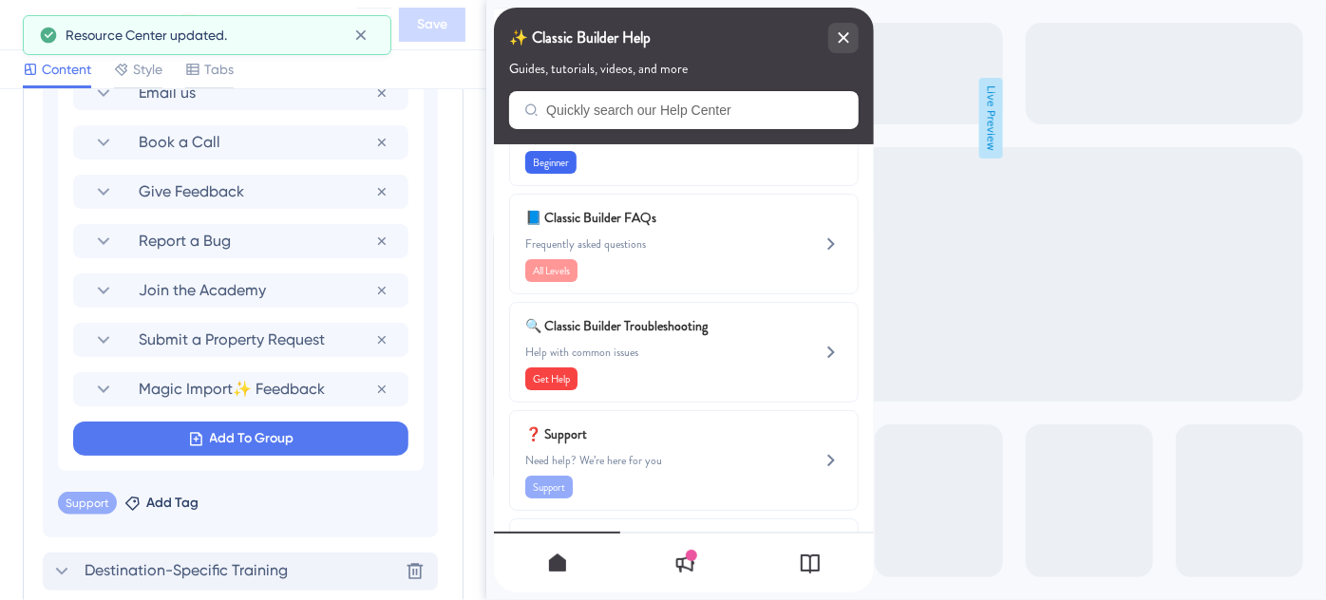
scroll to position [1502, 0]
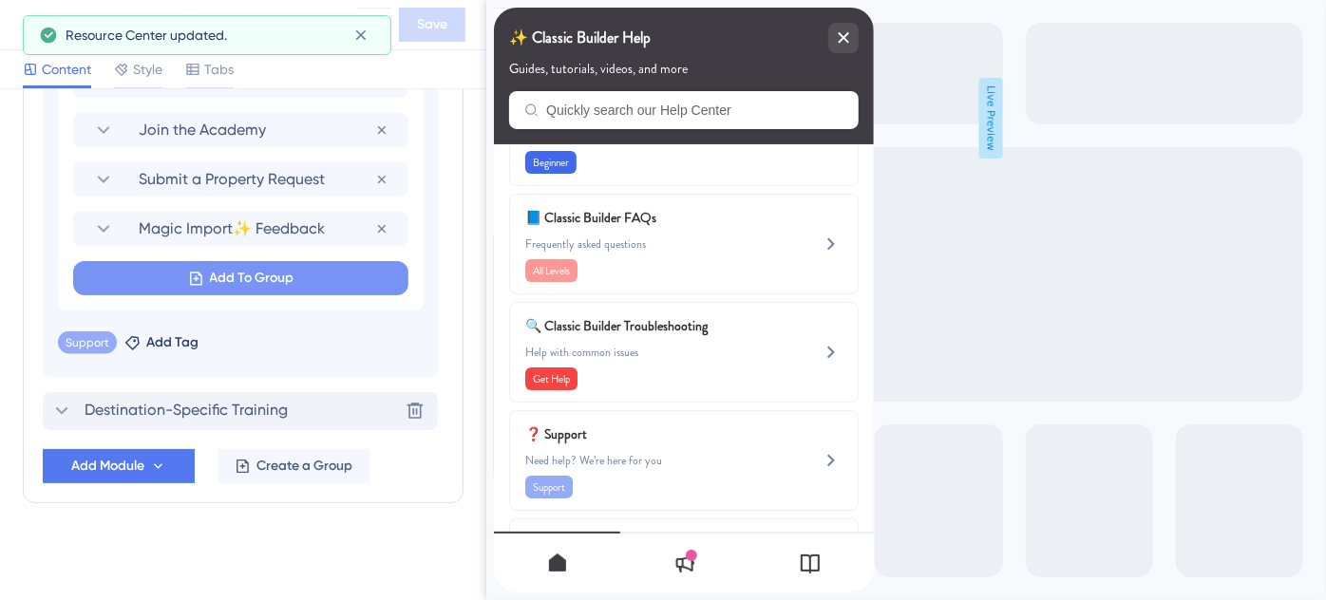
click at [233, 275] on span "Add To Group" at bounding box center [252, 278] width 85 height 23
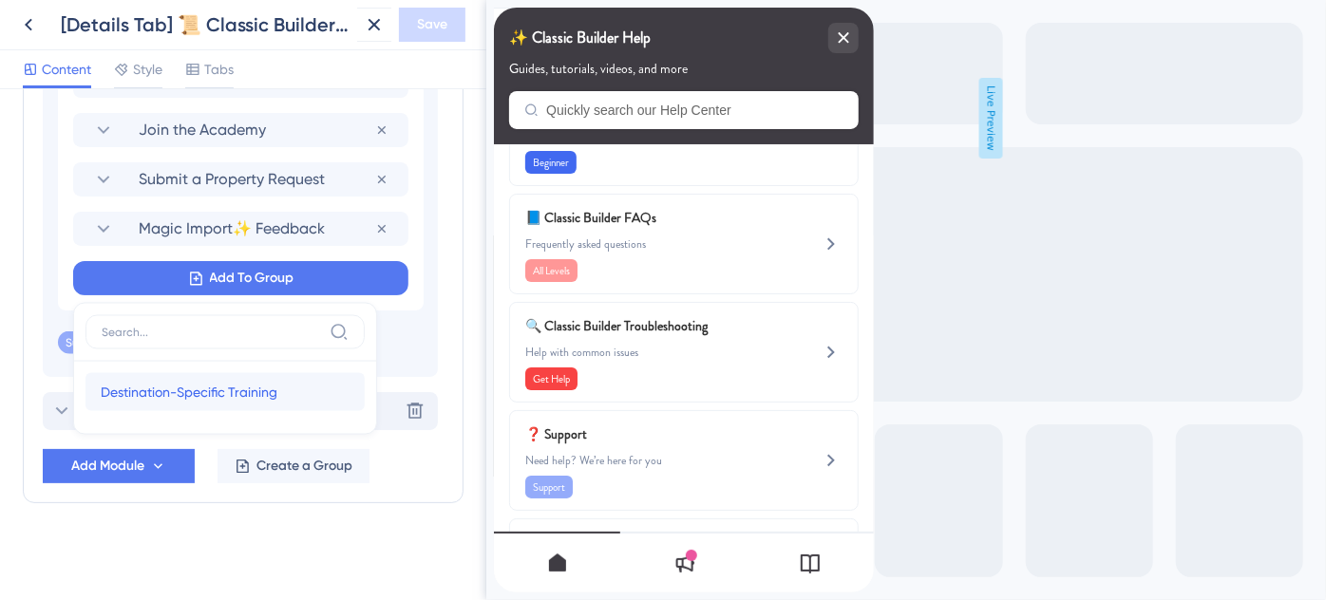
click at [224, 389] on span "Destination-Specific Training" at bounding box center [189, 392] width 177 height 23
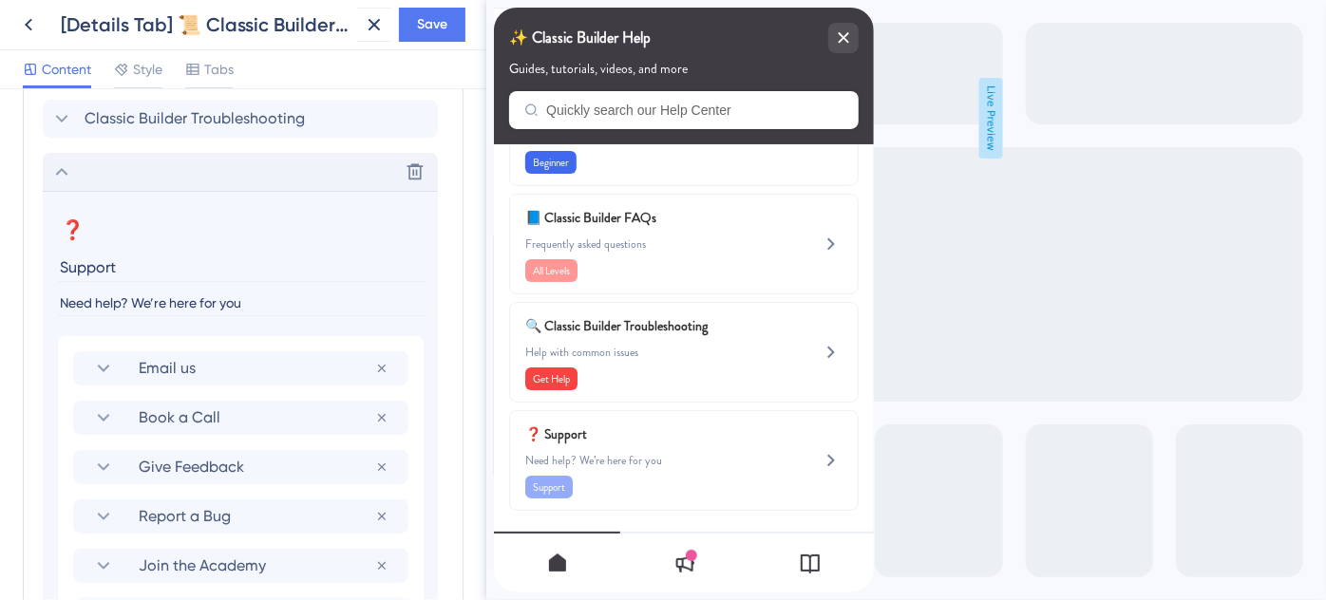
click at [63, 179] on icon at bounding box center [61, 172] width 23 height 23
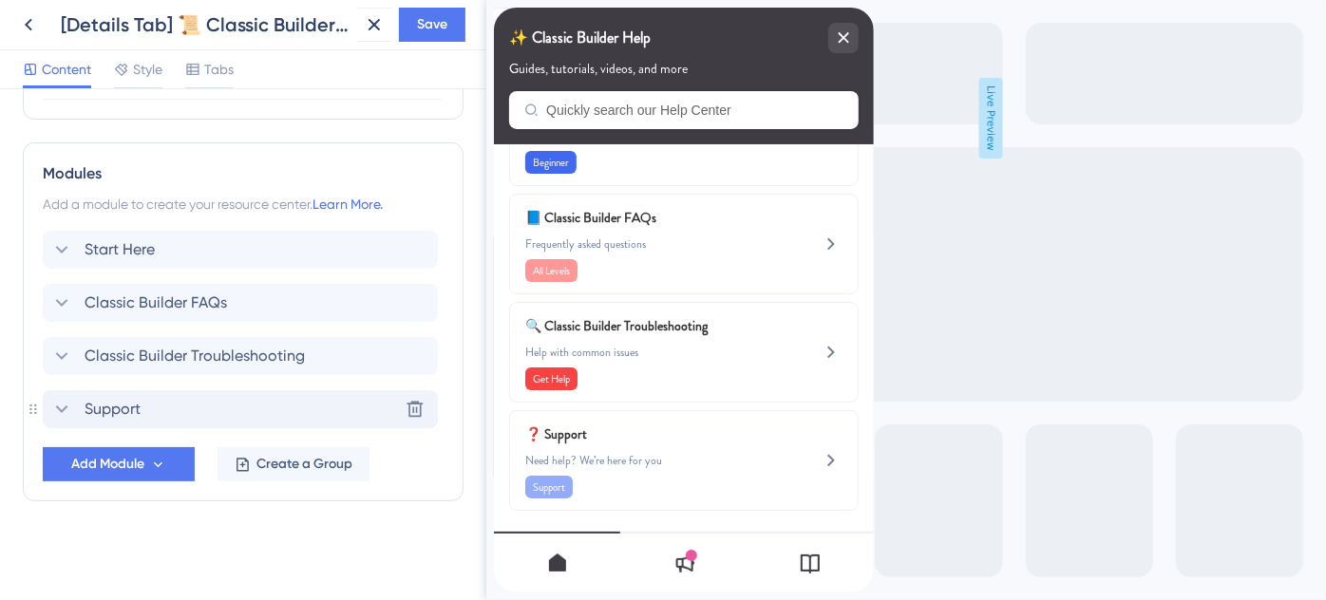
scroll to position [826, 0]
click at [442, 19] on span "Save" at bounding box center [432, 24] width 30 height 23
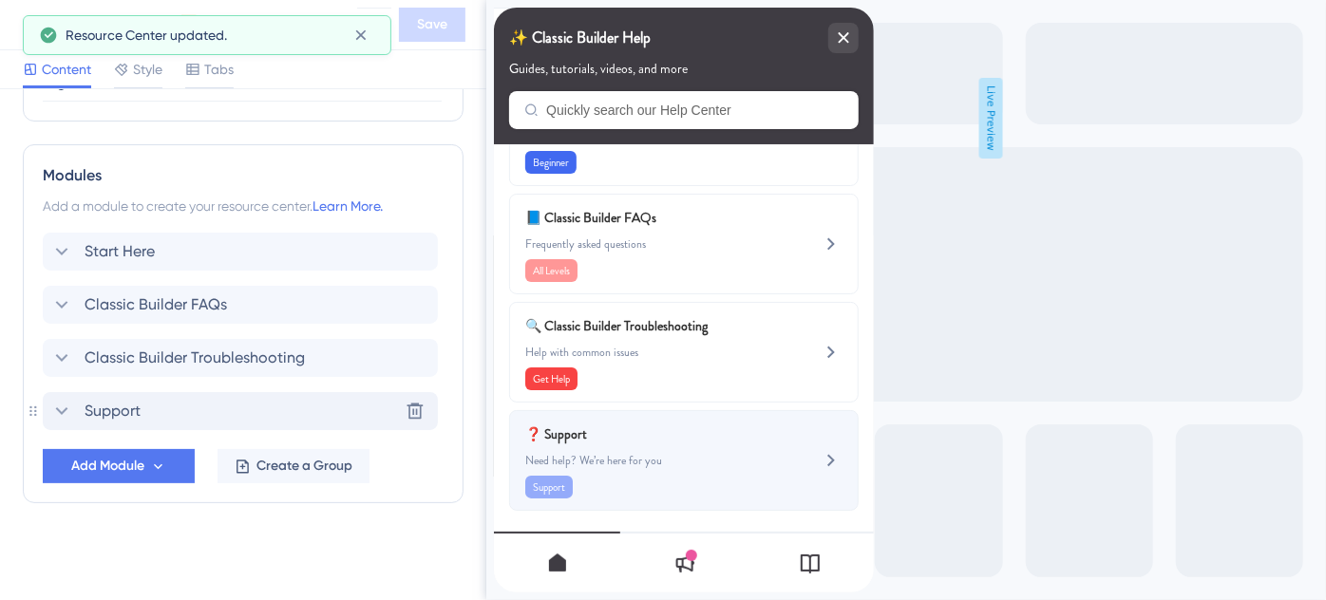
click at [625, 457] on span "Need help? We’re here for you" at bounding box center [651, 460] width 254 height 15
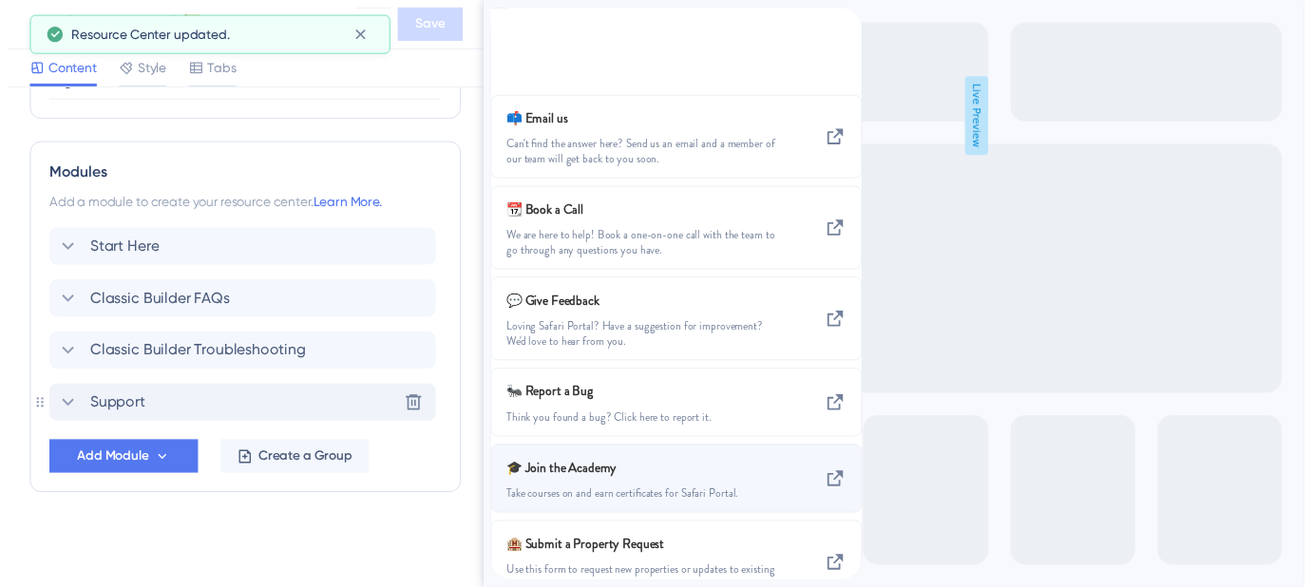
scroll to position [271, 0]
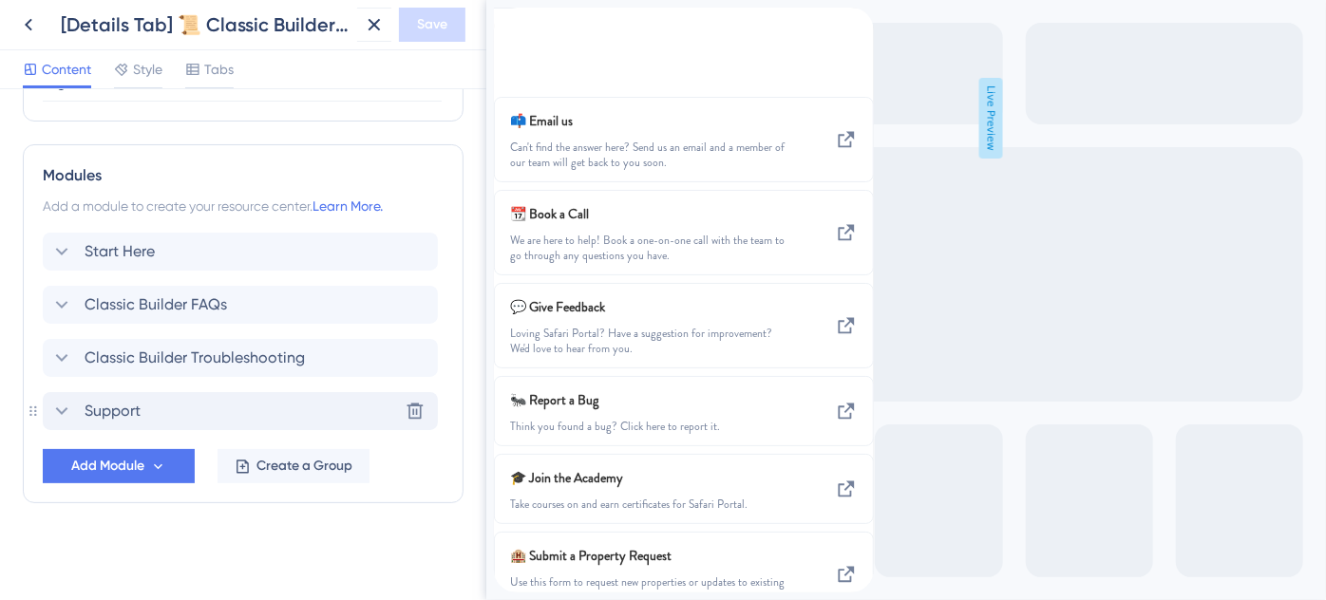
click at [514, 39] on icon "close resource center" at bounding box center [508, 44] width 11 height 11
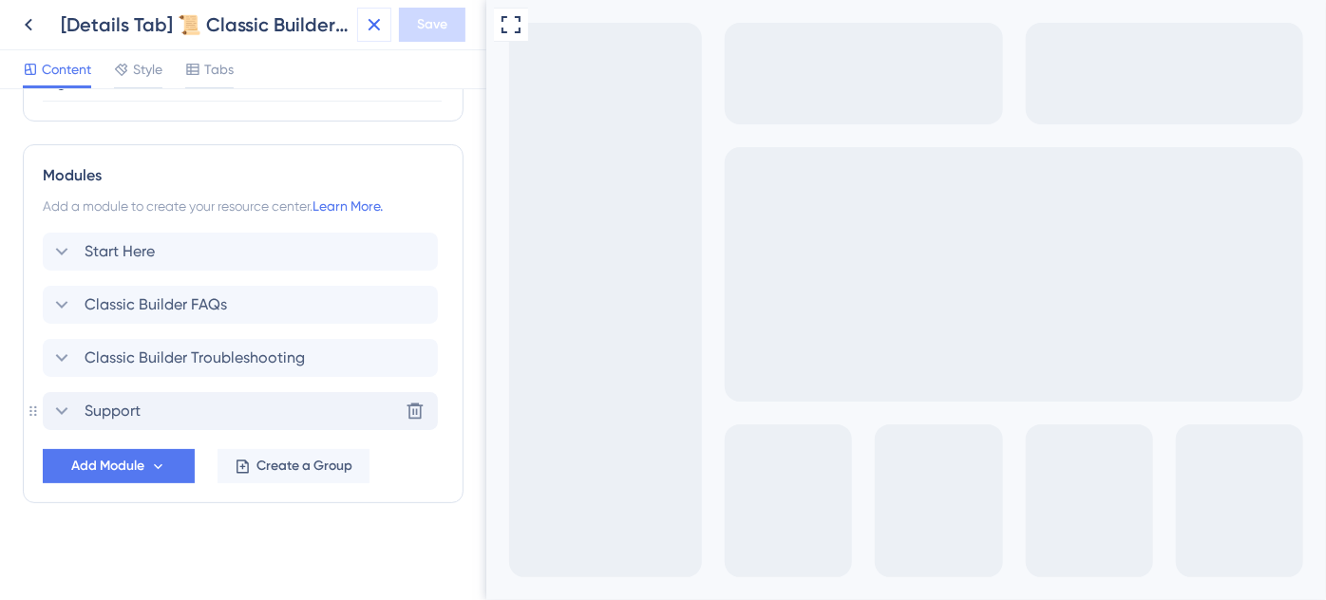
click at [374, 20] on icon at bounding box center [374, 24] width 23 height 23
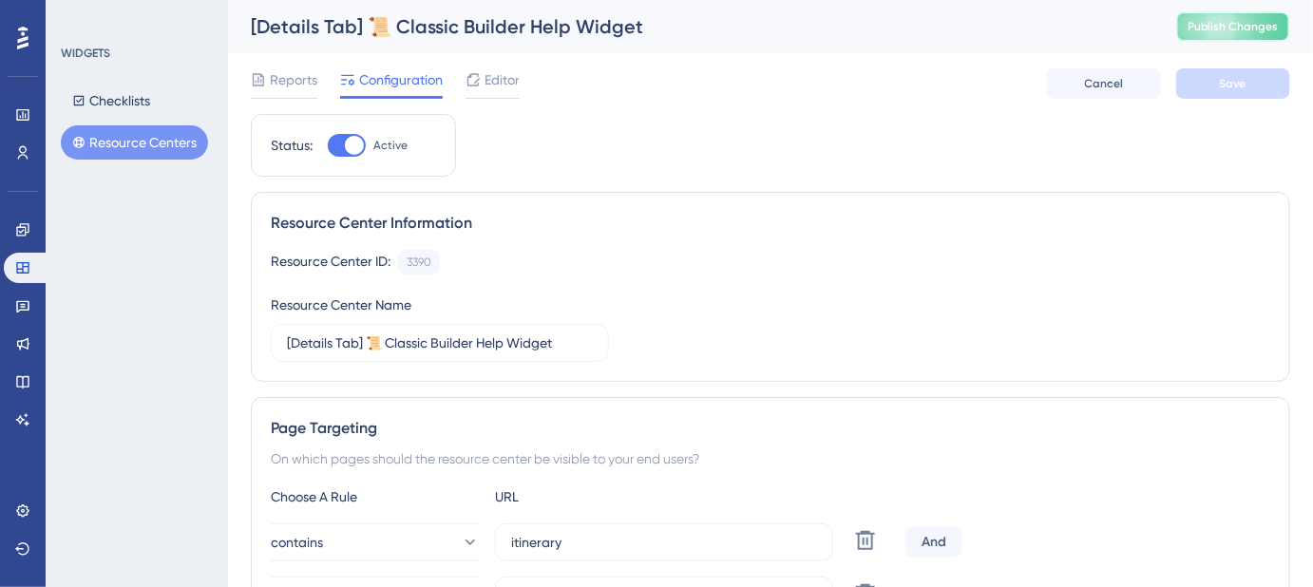
click at [1264, 32] on span "Publish Changes" at bounding box center [1232, 26] width 91 height 15
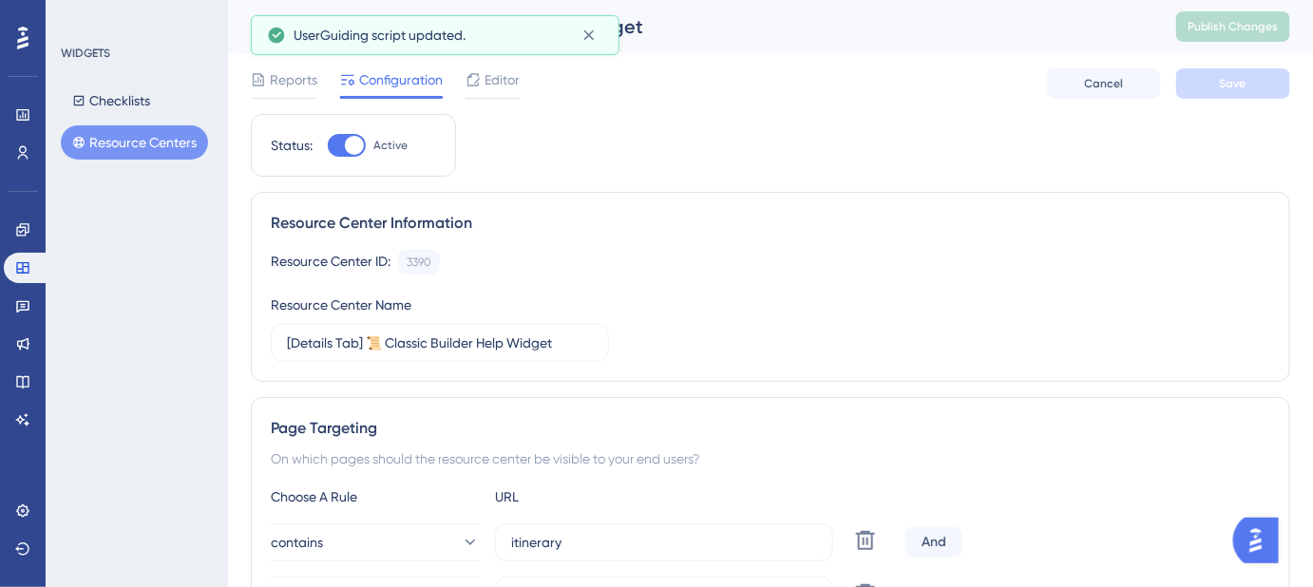
click at [160, 145] on button "Resource Centers" at bounding box center [134, 142] width 147 height 34
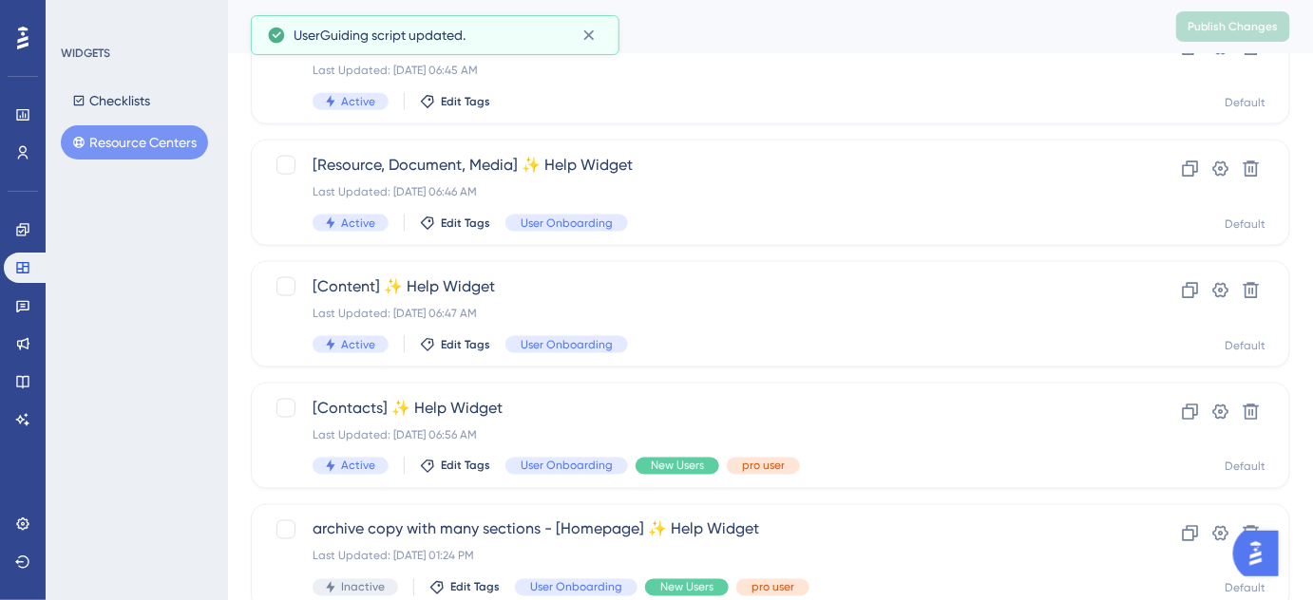
scroll to position [874, 0]
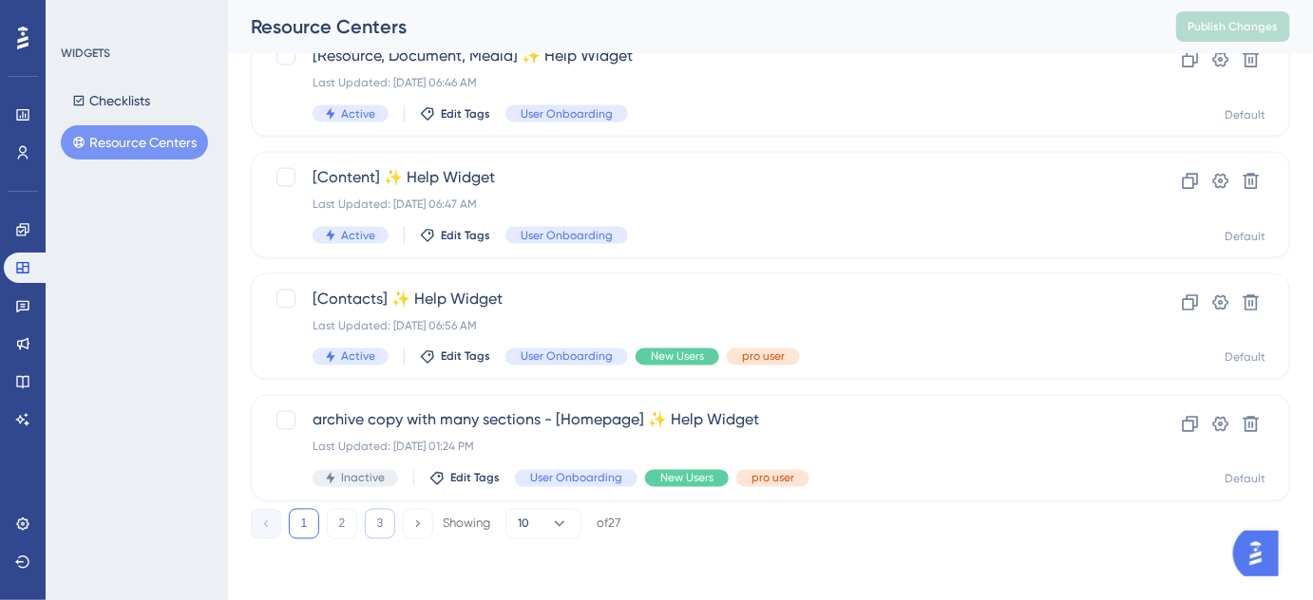
click at [375, 521] on button "3" at bounding box center [380, 524] width 30 height 30
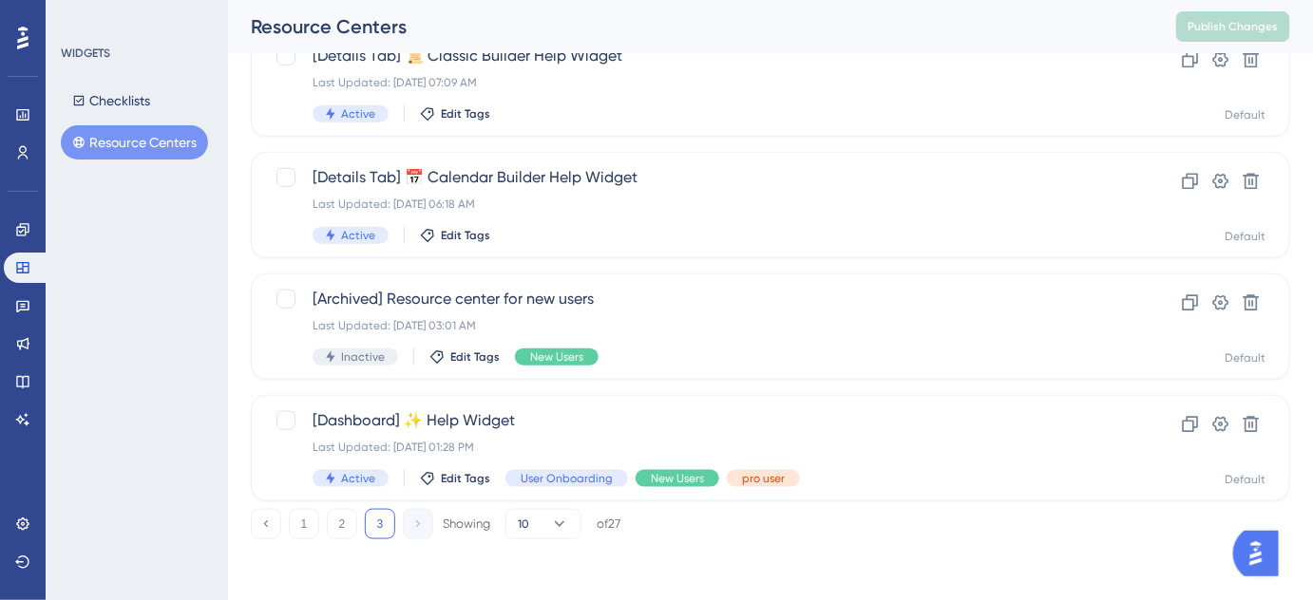
scroll to position [509, 0]
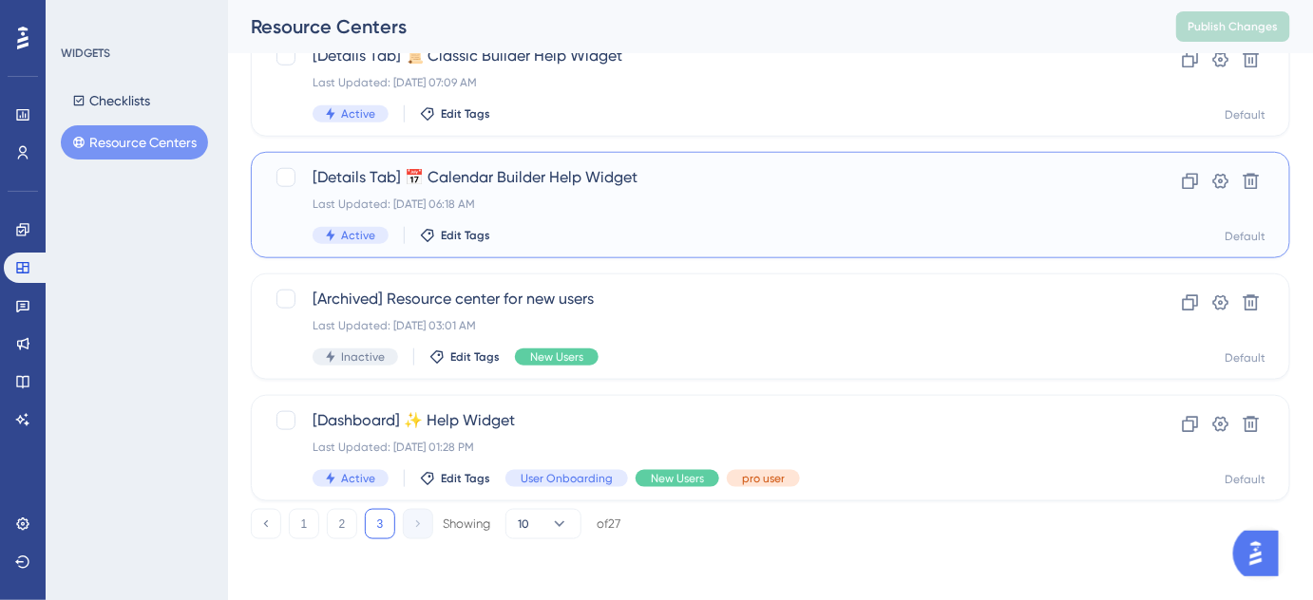
click at [544, 190] on div "[Details Tab] 📅 Calendar Builder Help Widget Last Updated: Aug 07 2025, 06:18 A…" at bounding box center [695, 205] width 764 height 78
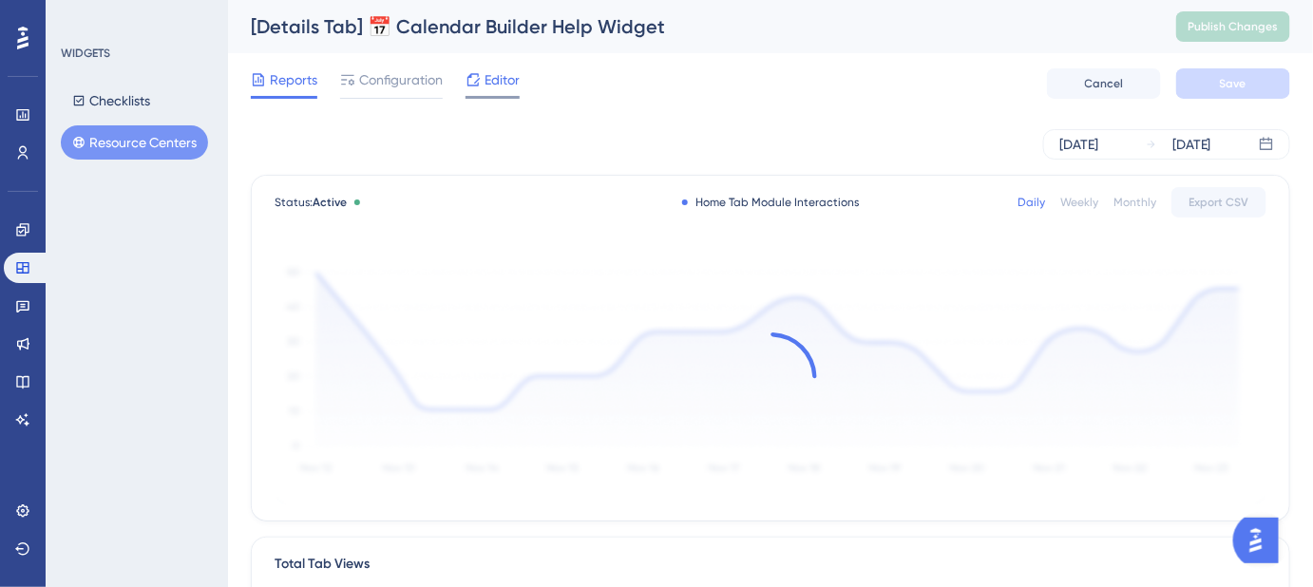
click at [503, 79] on span "Editor" at bounding box center [501, 79] width 35 height 23
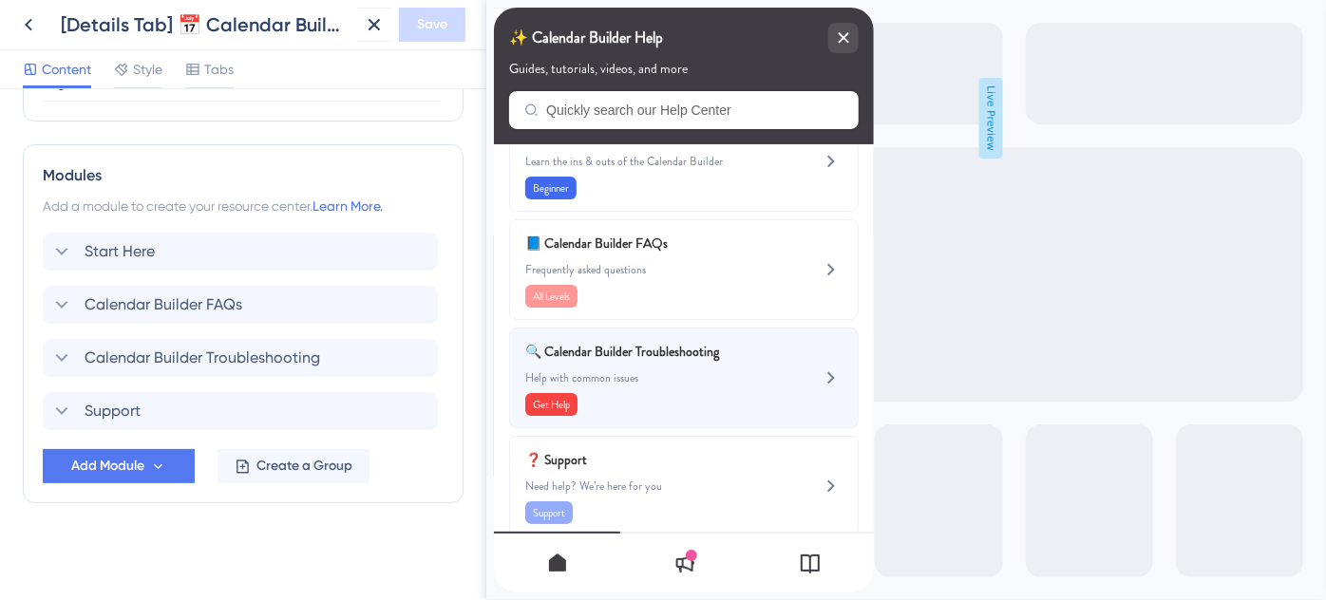
scroll to position [78, 0]
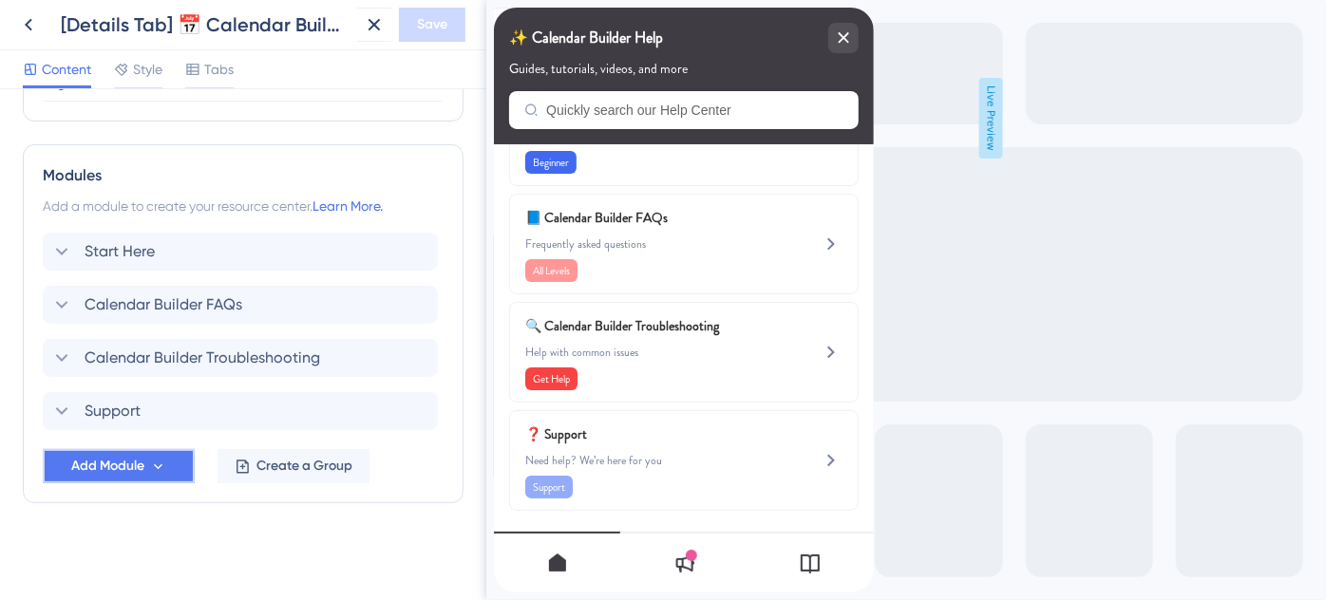
click at [106, 460] on span "Add Module" at bounding box center [107, 466] width 73 height 23
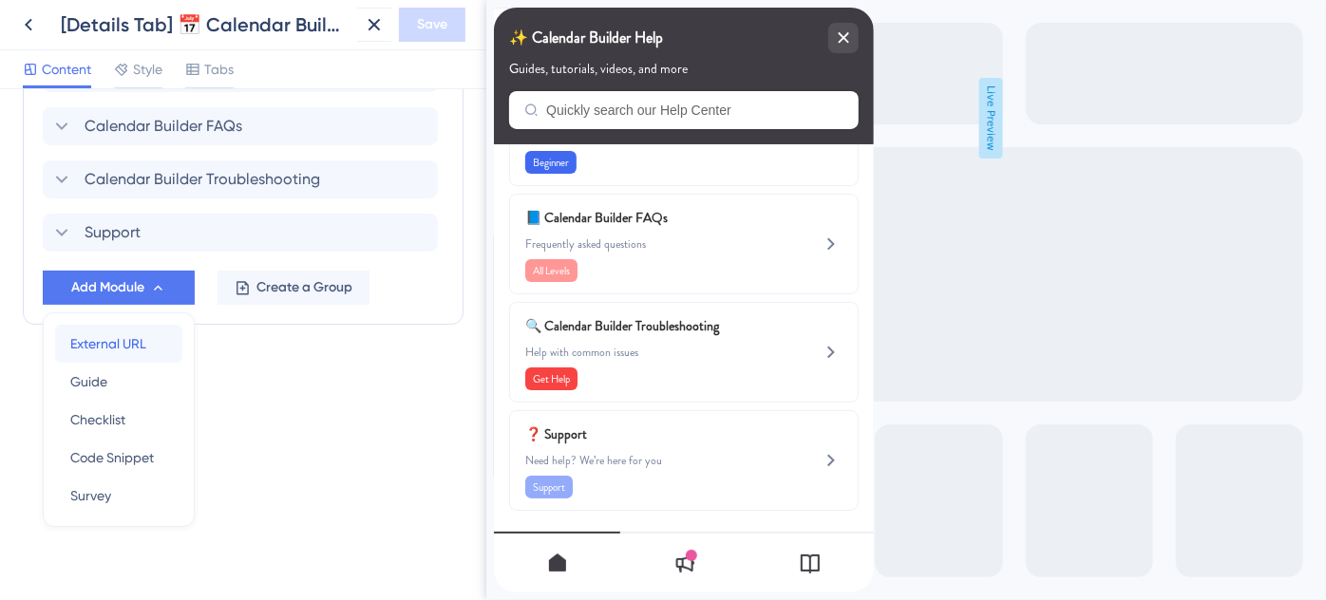
click at [133, 341] on span "External URL" at bounding box center [108, 343] width 76 height 23
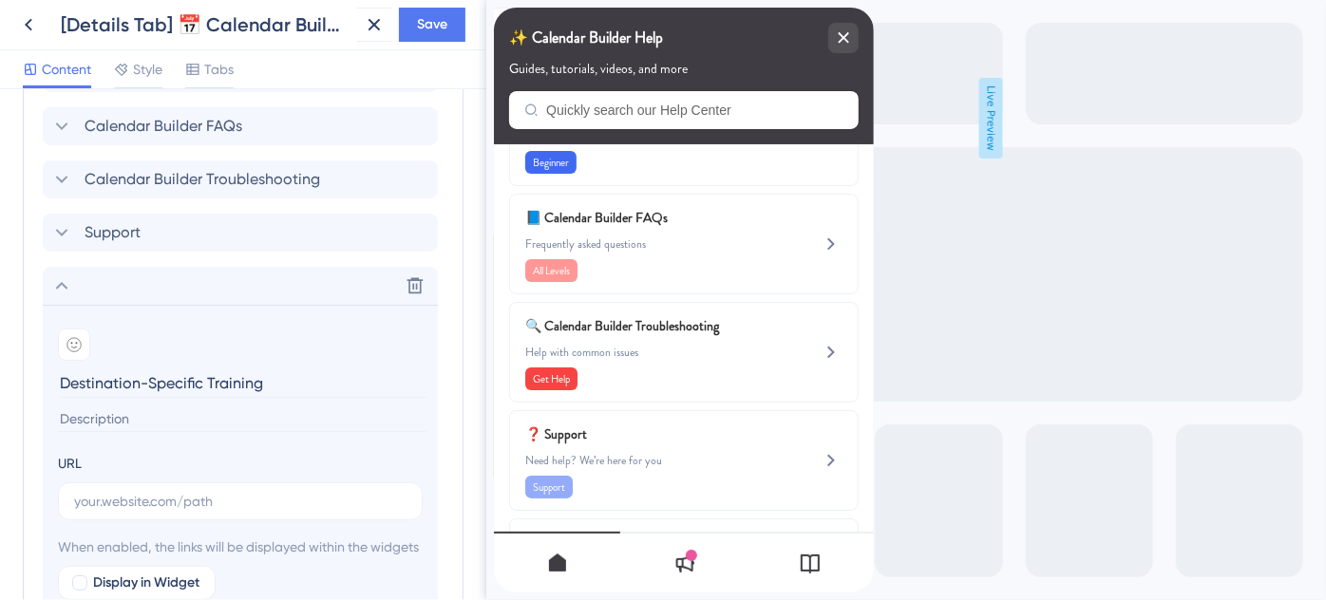
type input "Destination-Specific Training"
click at [215, 410] on input at bounding box center [242, 420] width 369 height 26
paste input "Looking for destination training? We’ve got you covered."
type input "Looking for destination training? We’ve got you covered."
click at [78, 346] on icon at bounding box center [73, 344] width 15 height 15
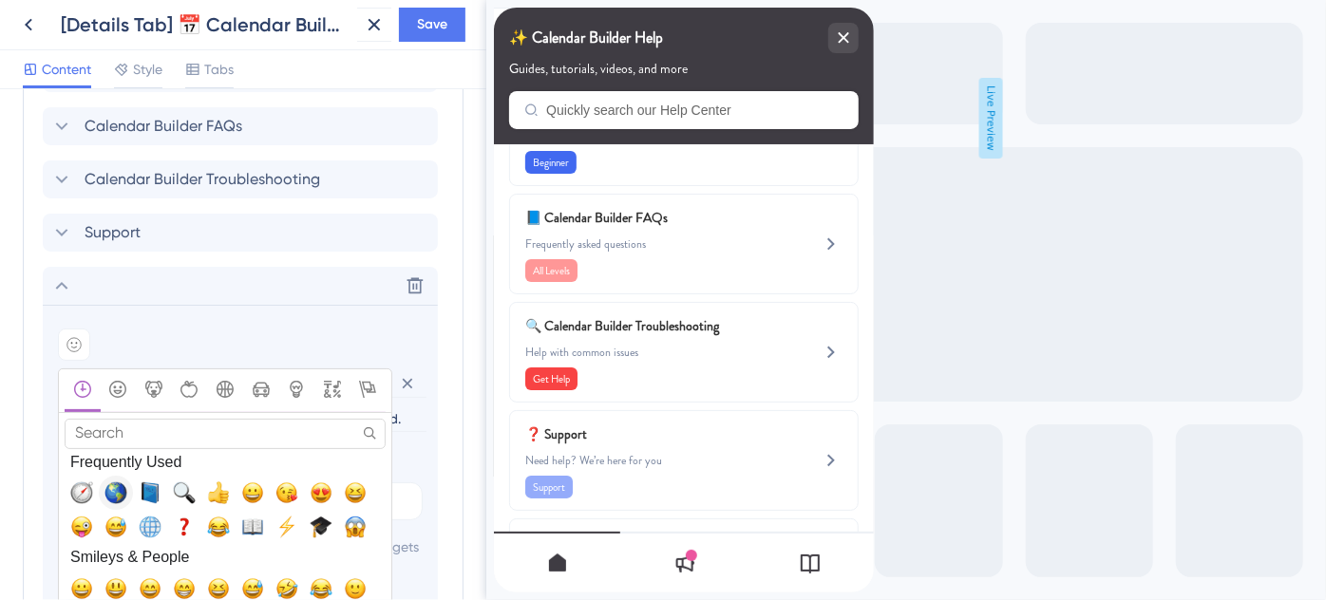
click at [119, 483] on span "🌎, earth_americas" at bounding box center [115, 493] width 23 height 23
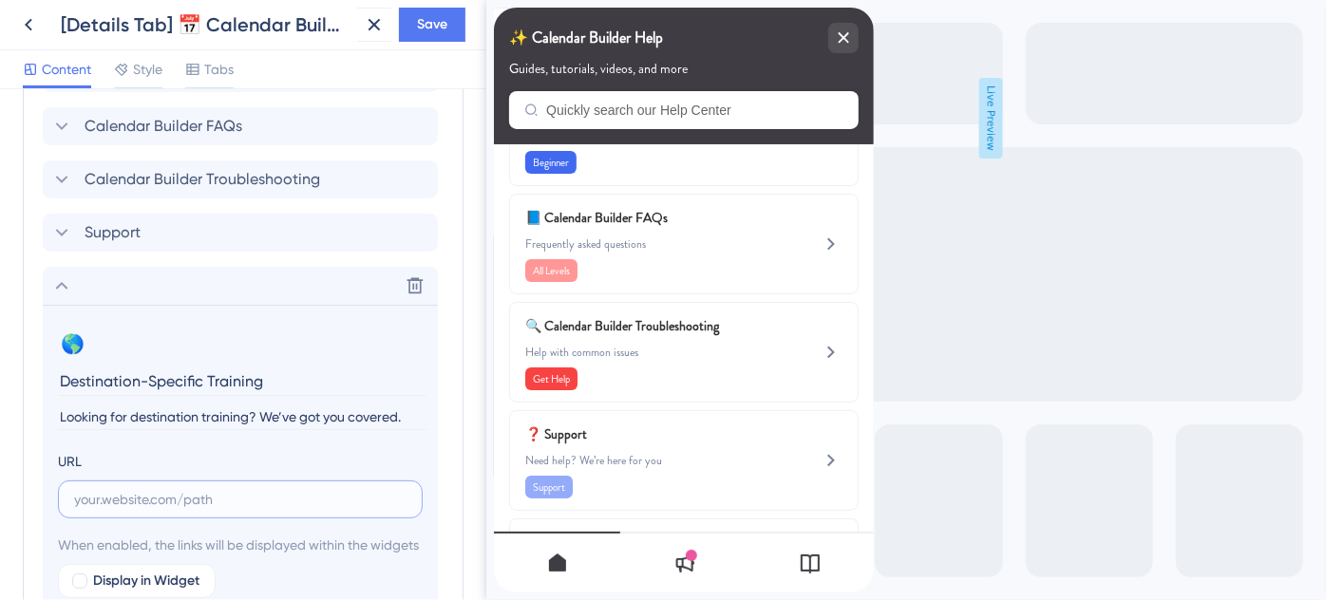
click at [279, 501] on input "text" at bounding box center [240, 499] width 332 height 21
paste input "https://help.safariportal.app/en/articles/14921-looking-for-destinationspecific…"
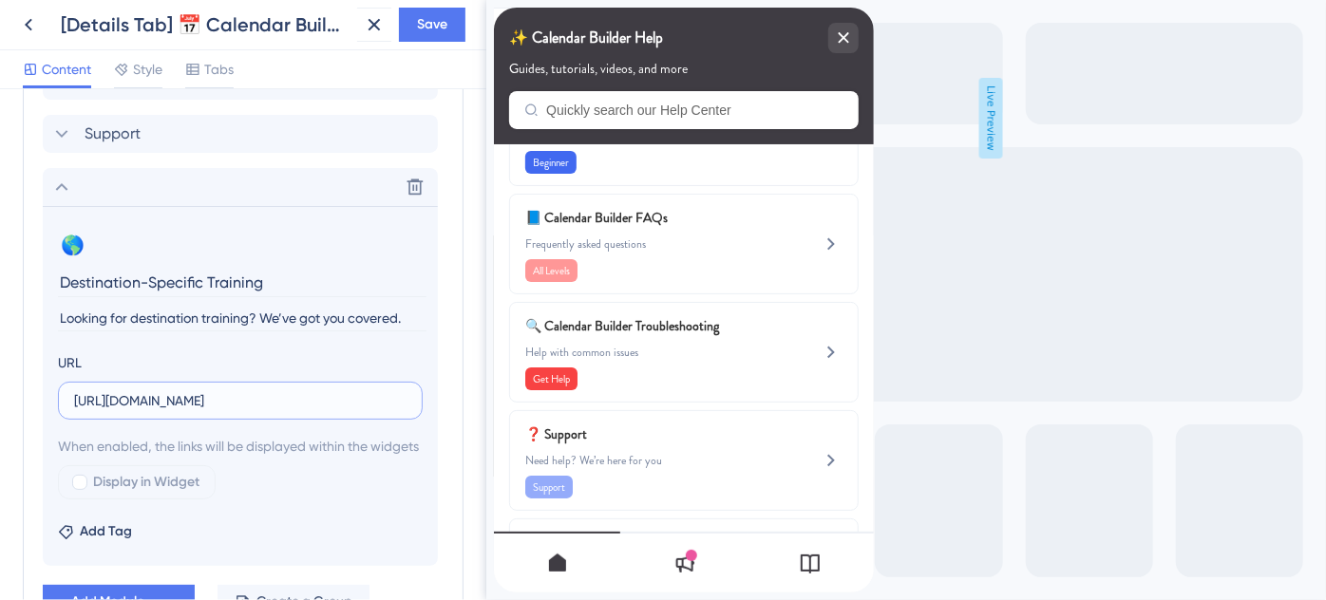
scroll to position [1178, 0]
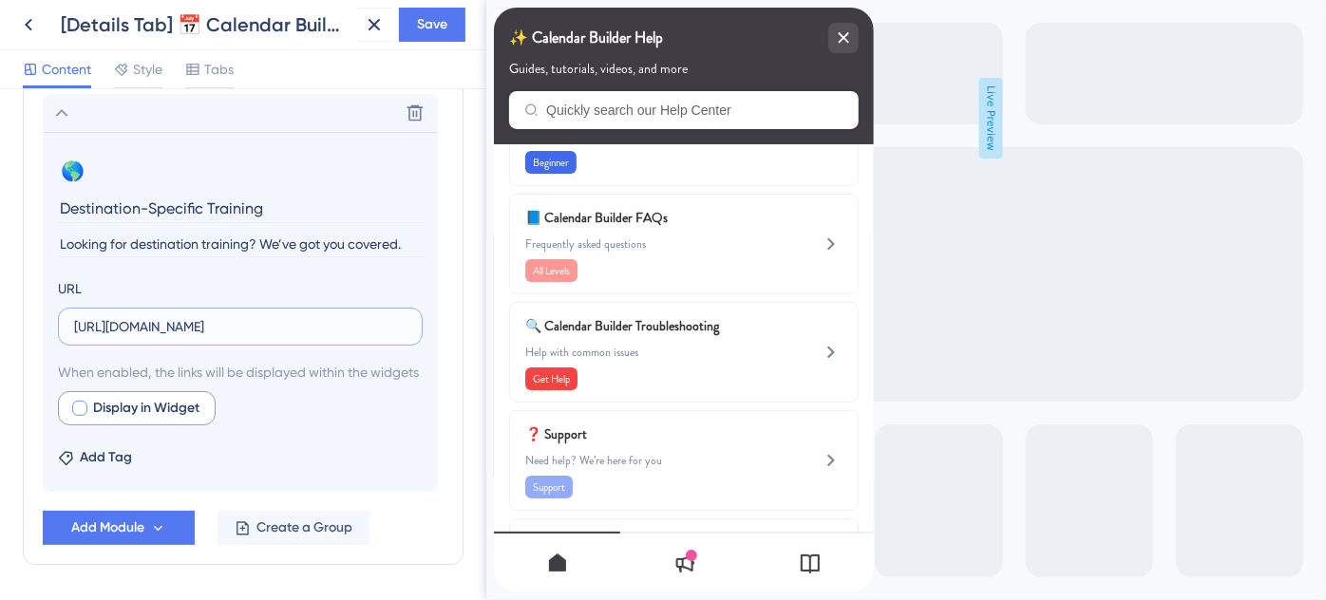
type input "https://help.safariportal.app/en/articles/14921-looking-for-destinationspecific…"
click at [79, 416] on div at bounding box center [79, 408] width 15 height 15
checkbox input "true"
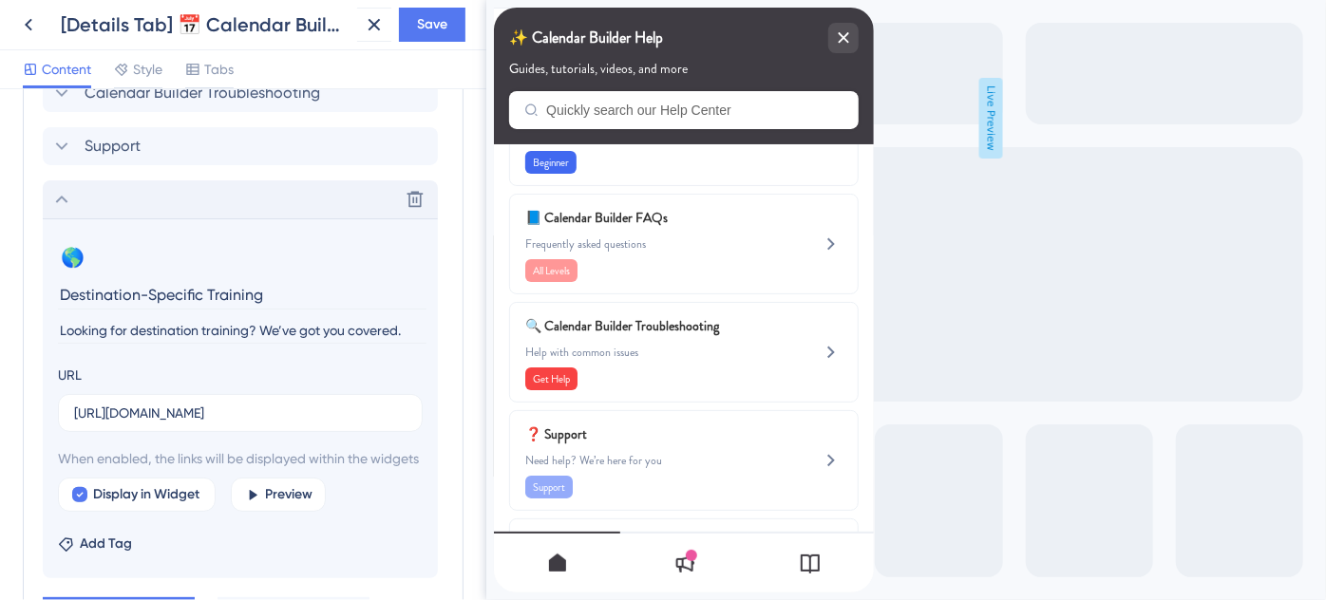
click at [66, 200] on icon at bounding box center [61, 199] width 23 height 23
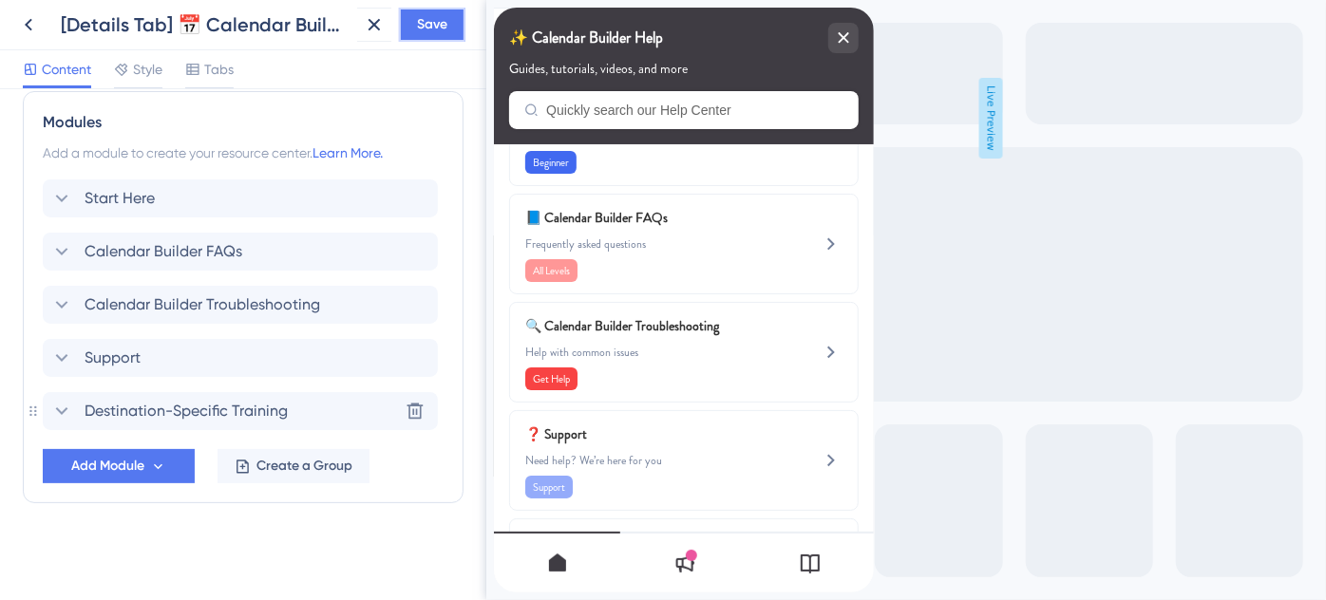
click at [423, 22] on span "Save" at bounding box center [432, 24] width 30 height 23
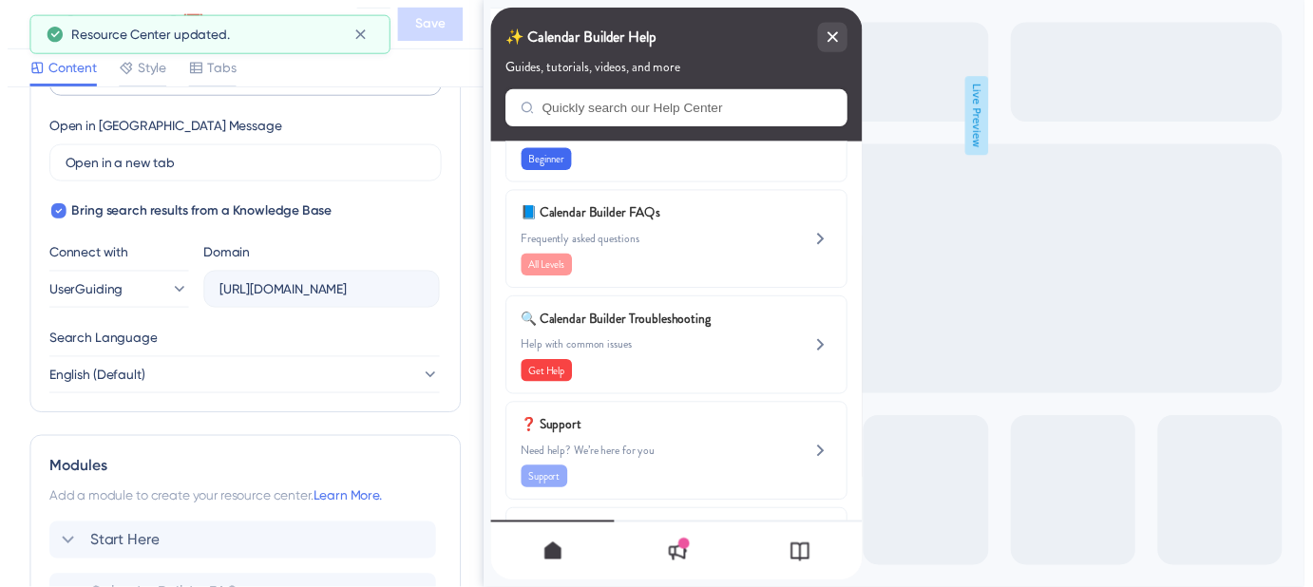
scroll to position [448, 0]
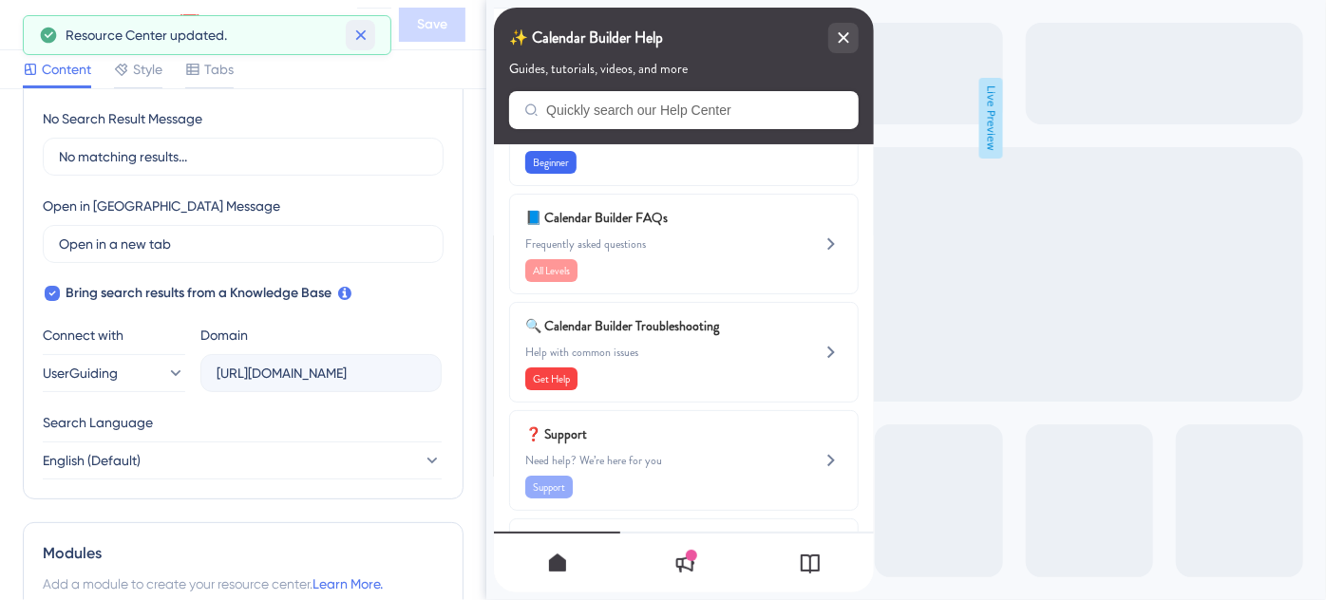
click at [362, 33] on icon at bounding box center [360, 35] width 10 height 10
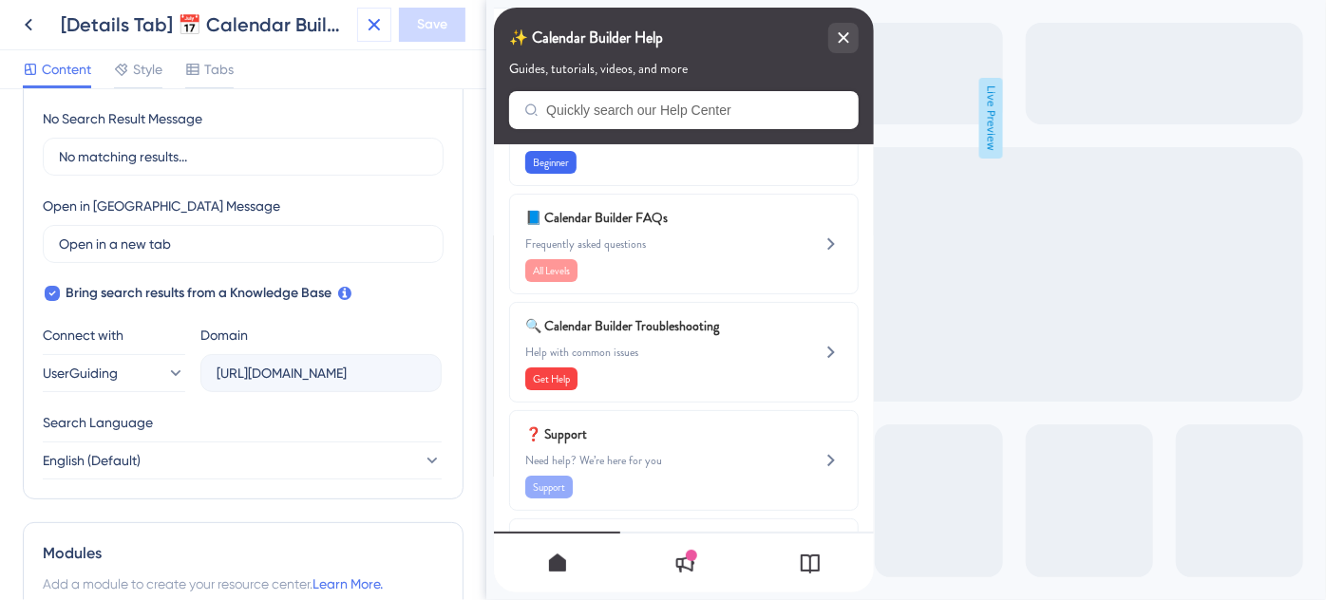
click at [373, 23] on icon at bounding box center [375, 25] width 12 height 12
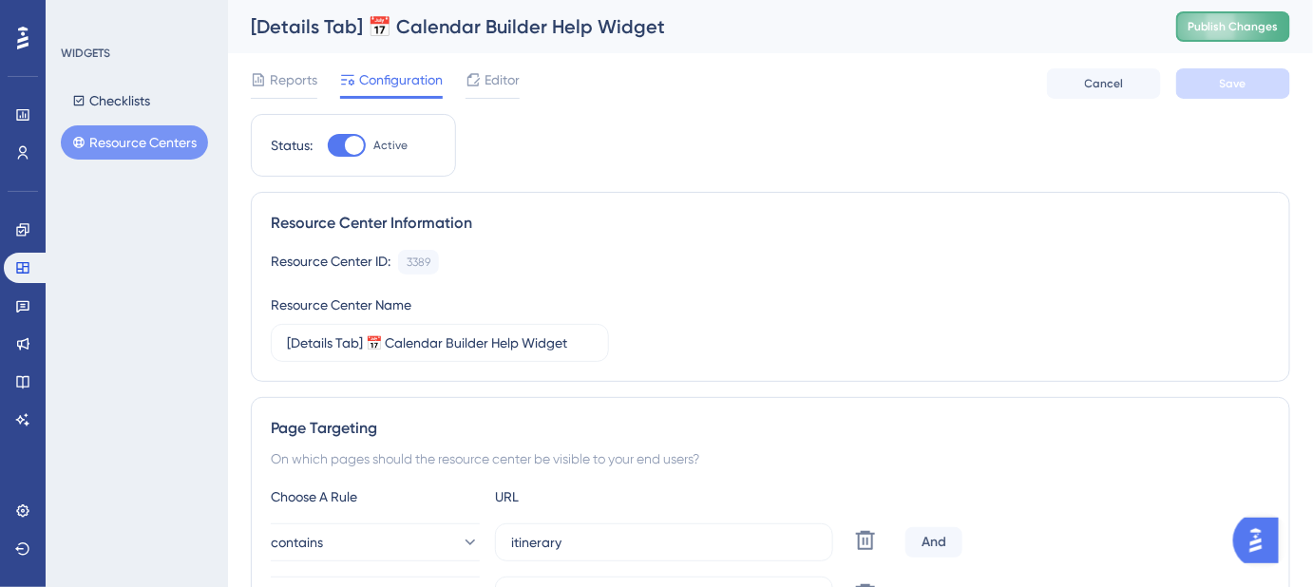
click at [1235, 32] on span "Publish Changes" at bounding box center [1232, 26] width 91 height 15
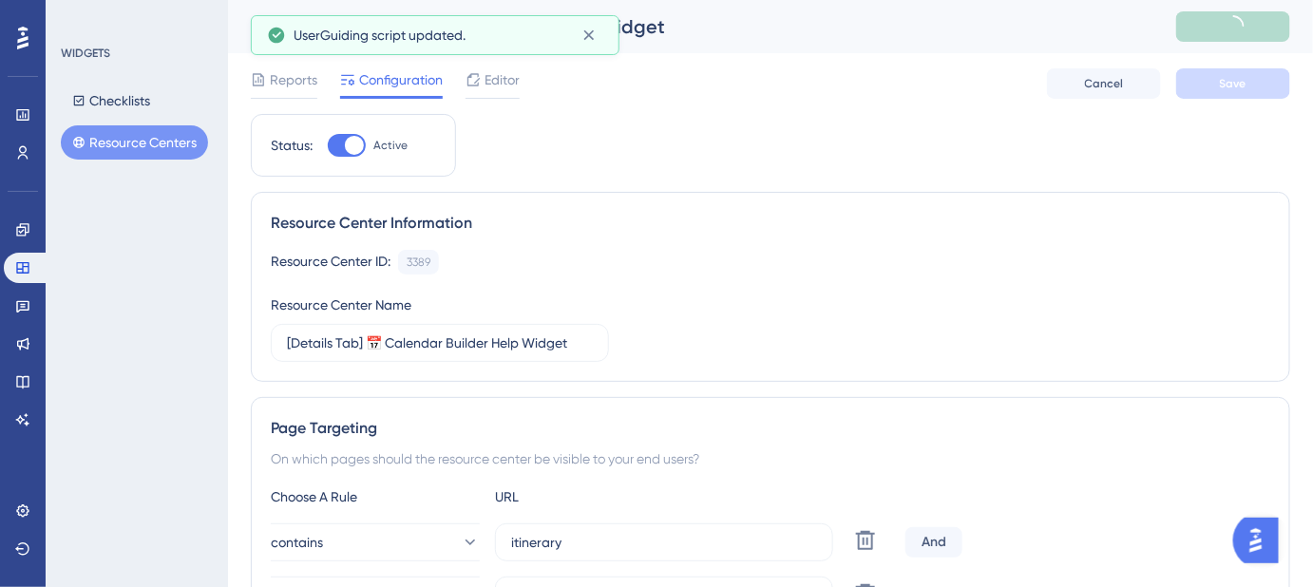
click at [165, 139] on button "Resource Centers" at bounding box center [134, 142] width 147 height 34
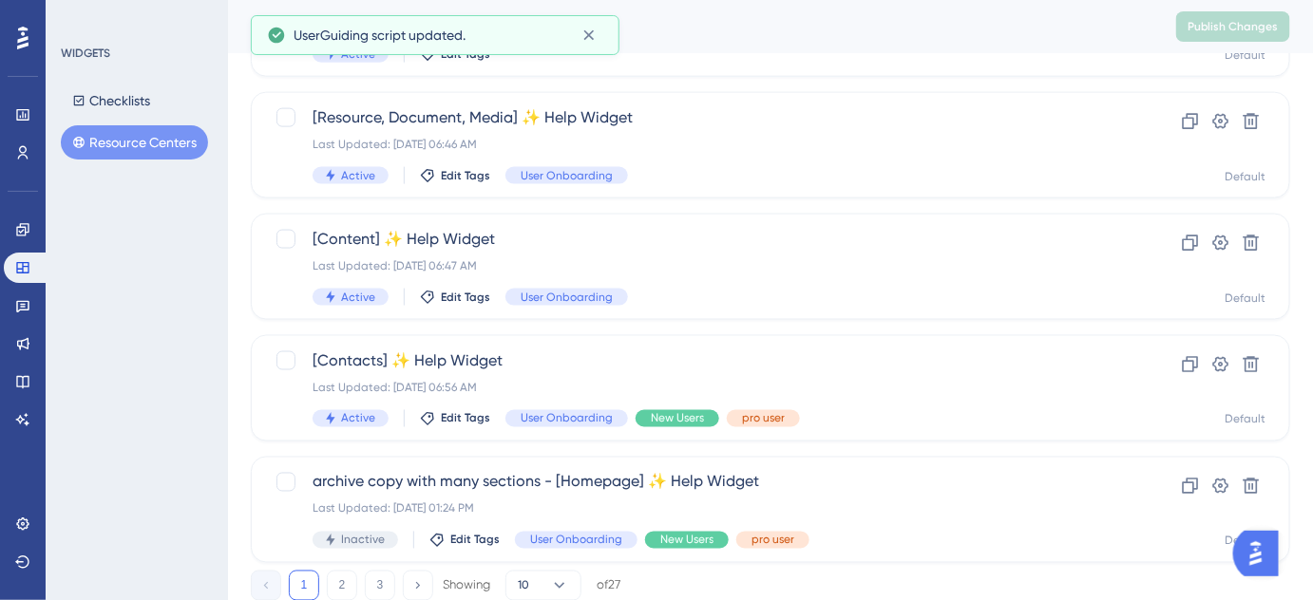
scroll to position [874, 0]
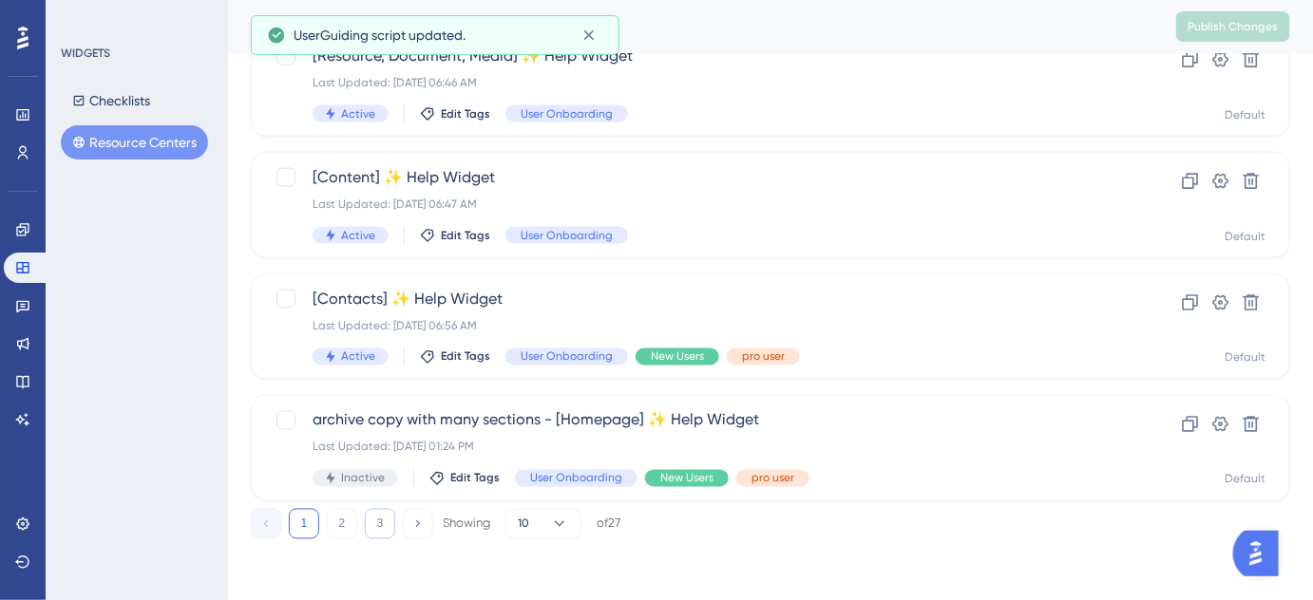
click at [382, 530] on button "3" at bounding box center [380, 524] width 30 height 30
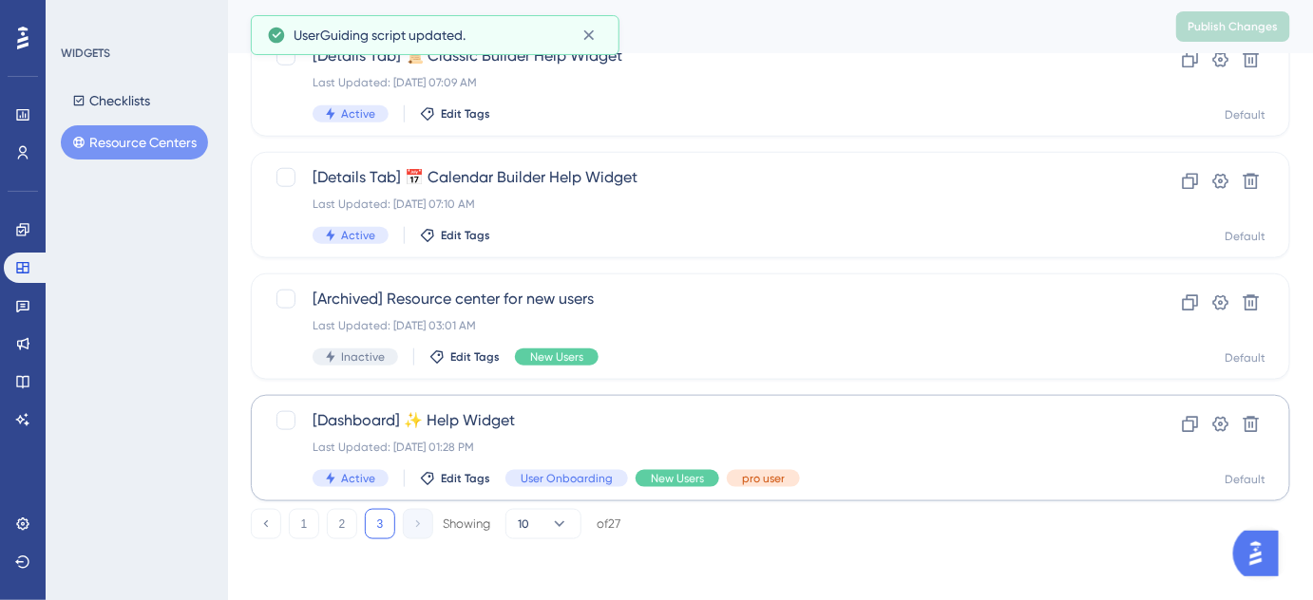
scroll to position [509, 0]
click at [481, 418] on span "[Dashboard] ✨ Help Widget" at bounding box center [695, 420] width 764 height 23
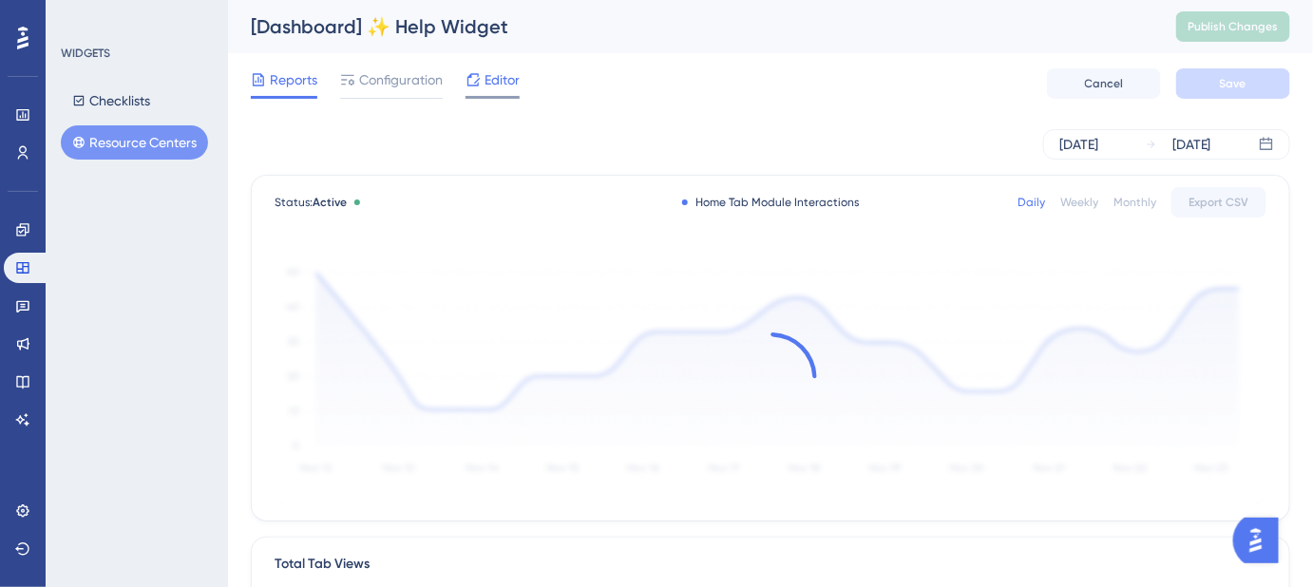
click at [483, 78] on div "Editor" at bounding box center [492, 79] width 54 height 23
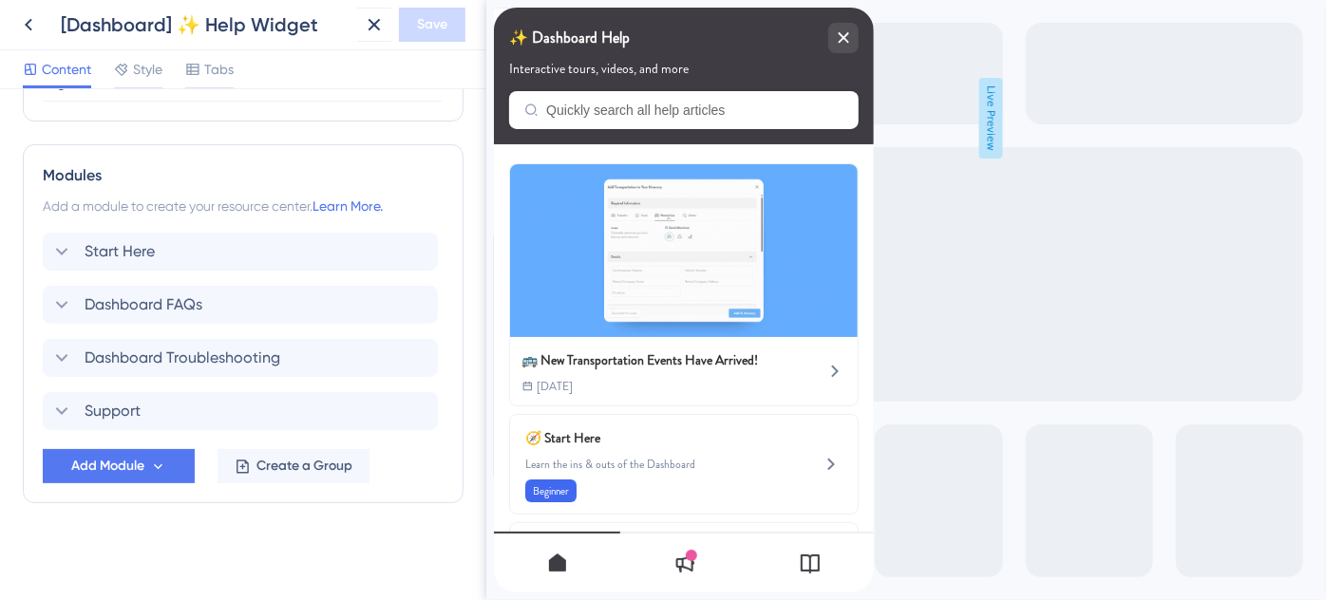
scroll to position [258, 0]
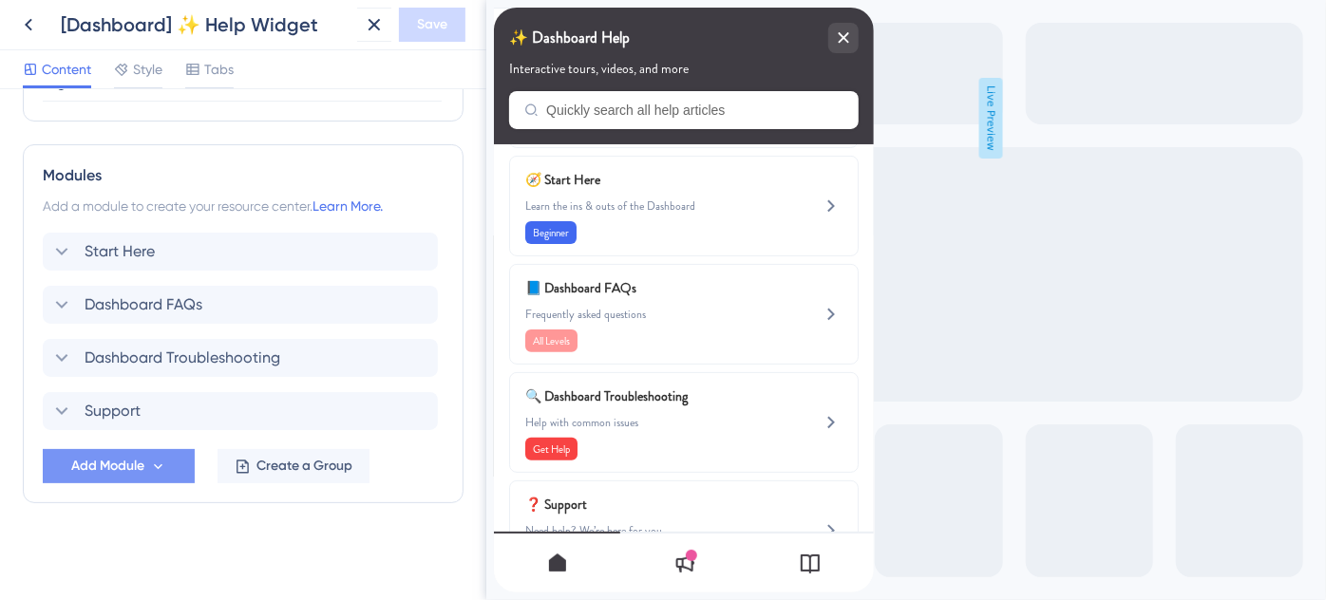
click at [126, 460] on span "Add Module" at bounding box center [107, 466] width 73 height 23
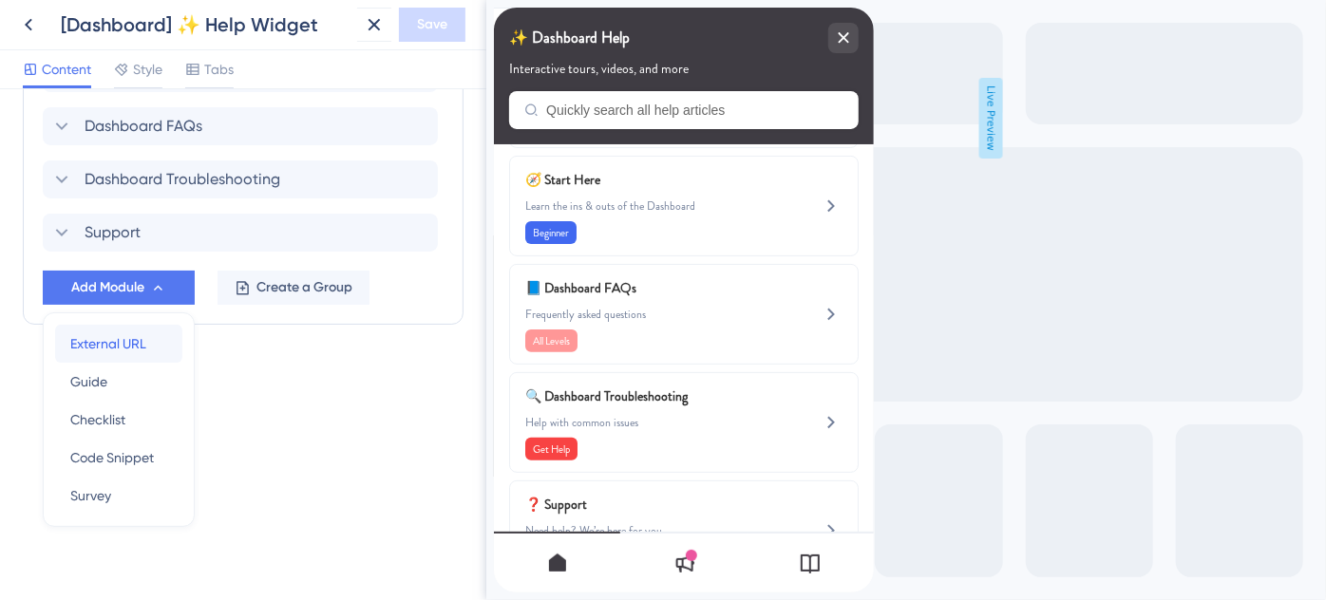
click at [117, 338] on span "External URL" at bounding box center [108, 343] width 76 height 23
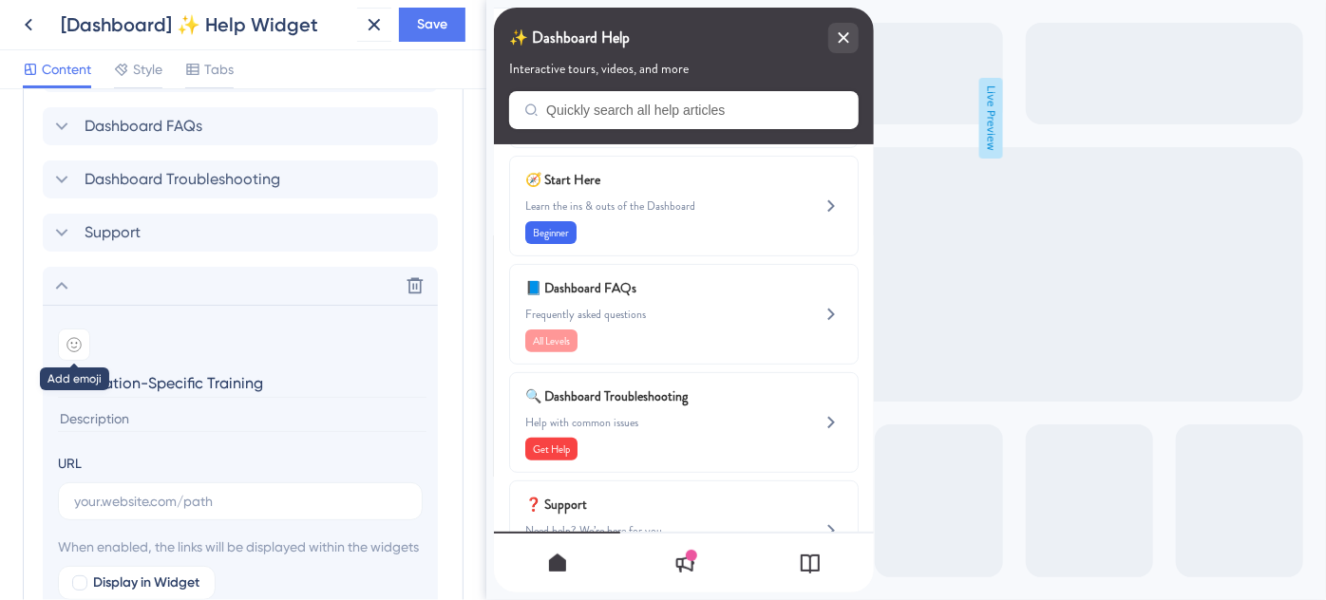
type input "Destination-Specific Training"
click at [76, 343] on icon at bounding box center [73, 344] width 15 height 15
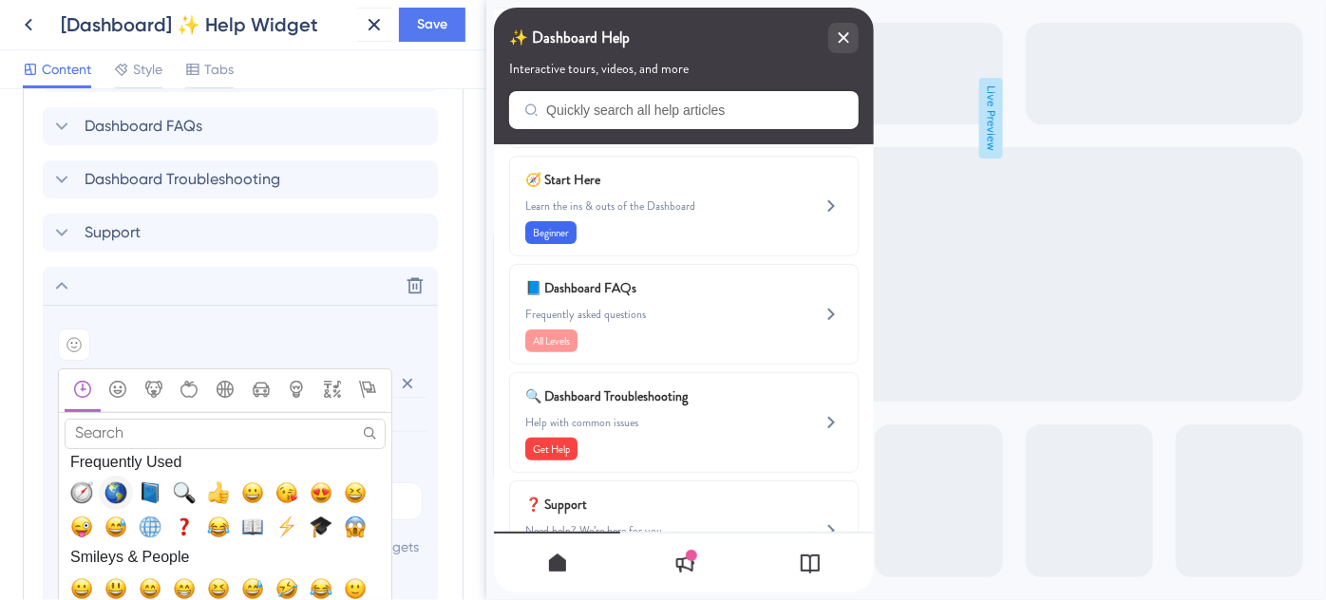
click at [114, 489] on span "🌎, earth_americas" at bounding box center [115, 493] width 23 height 23
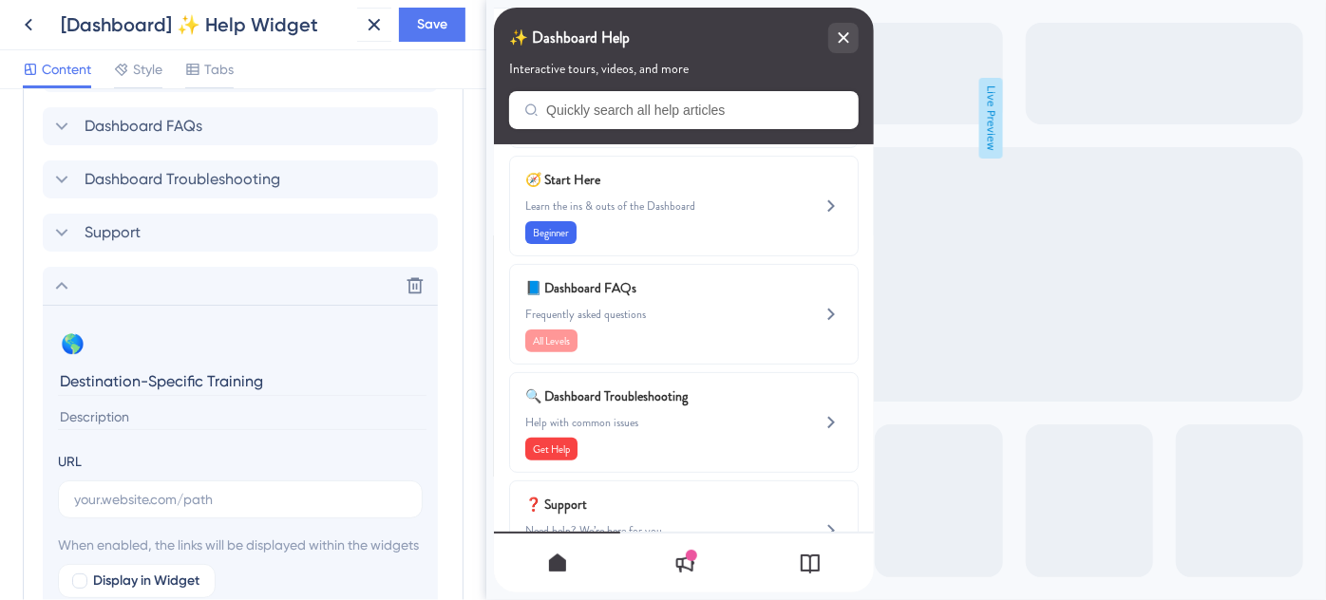
click at [150, 421] on input at bounding box center [242, 418] width 369 height 26
paste input "Looking for destination training? We’ve got you covered."
type input "Looking for destination training? We’ve got you covered."
click at [144, 497] on input "text" at bounding box center [240, 499] width 332 height 21
paste input "https://help.safariportal.app/en/articles/14921-looking-for-destinationspecific…"
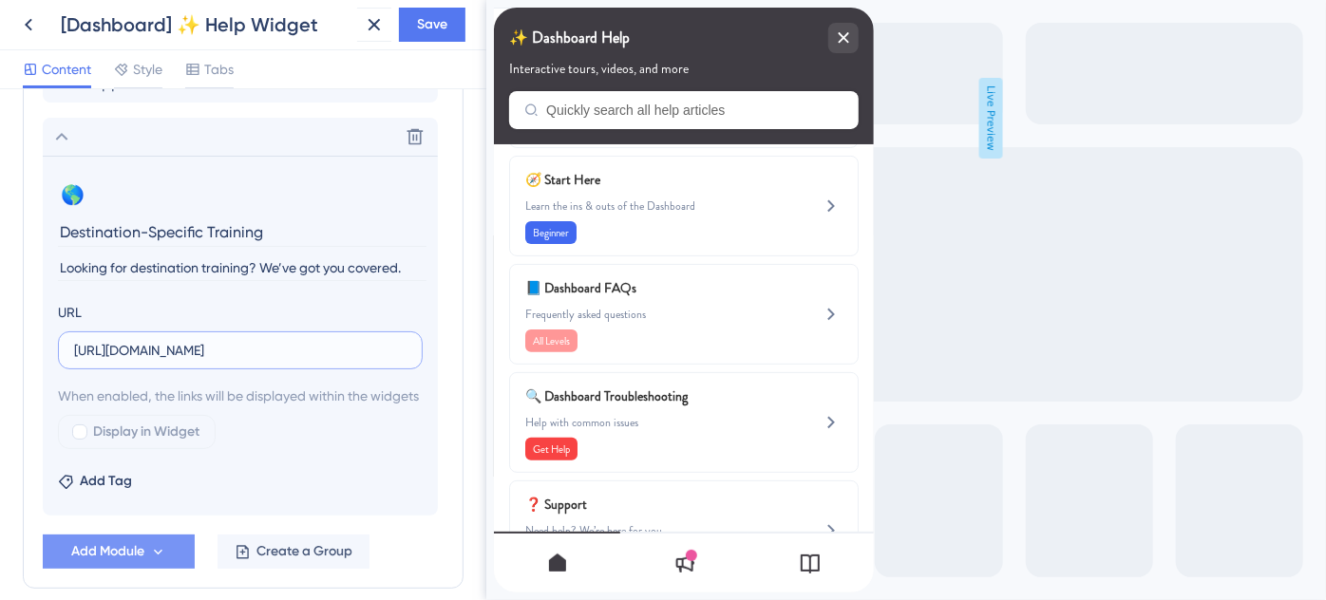
scroll to position [1262, 0]
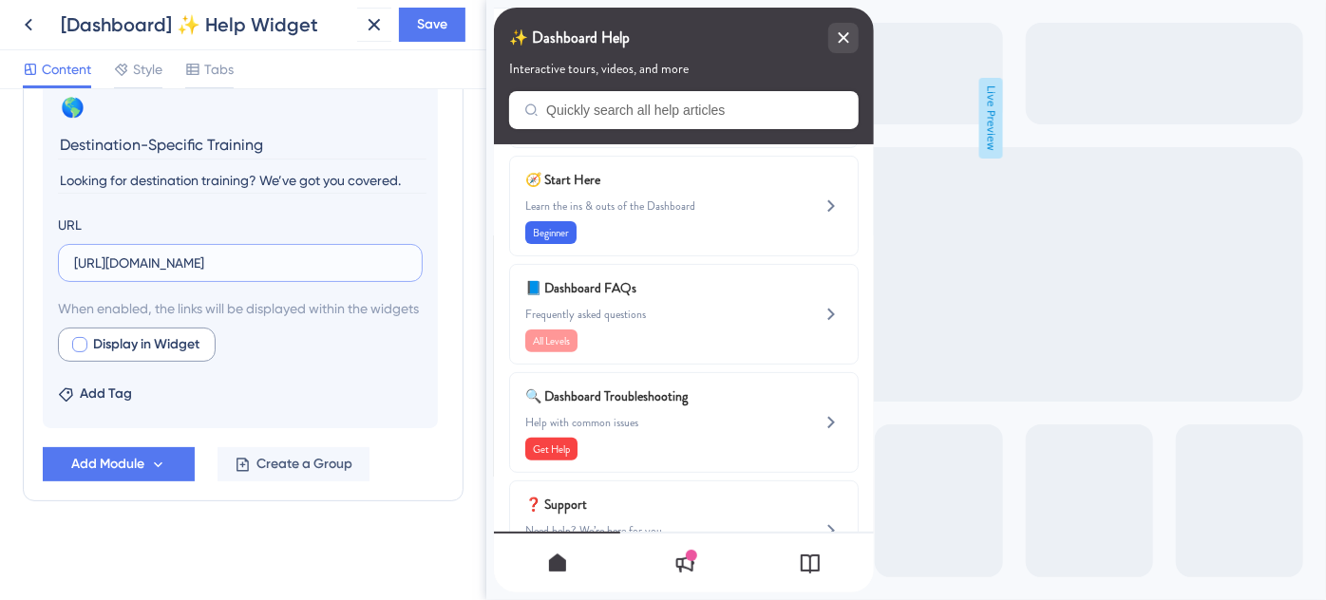
type input "https://help.safariportal.app/en/articles/14921-looking-for-destinationspecific…"
click at [81, 345] on div at bounding box center [79, 344] width 15 height 15
checkbox input "true"
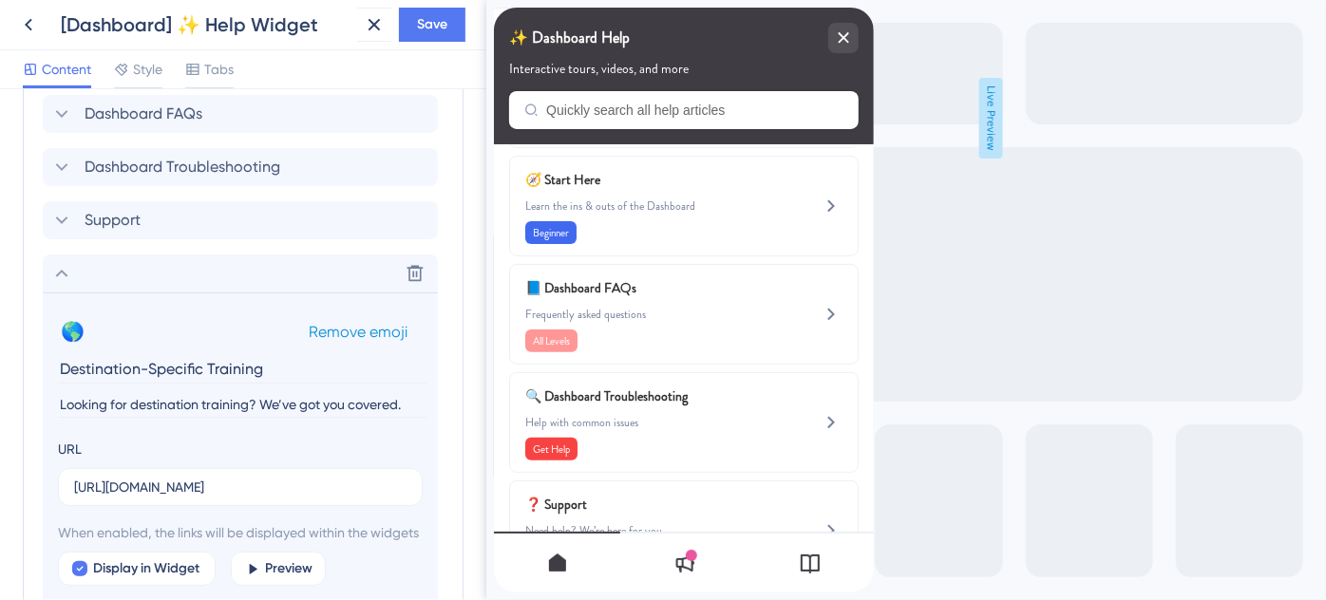
scroll to position [1003, 0]
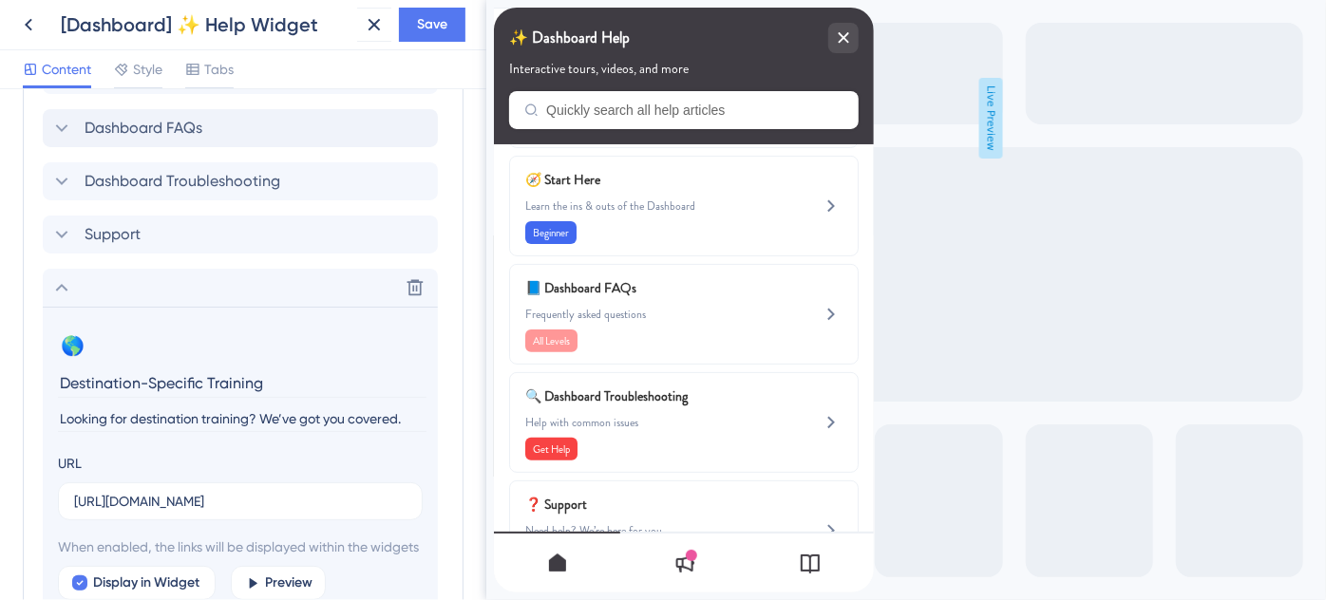
drag, startPoint x: 61, startPoint y: 284, endPoint x: 128, endPoint y: 239, distance: 80.9
click at [61, 284] on icon at bounding box center [62, 288] width 12 height 8
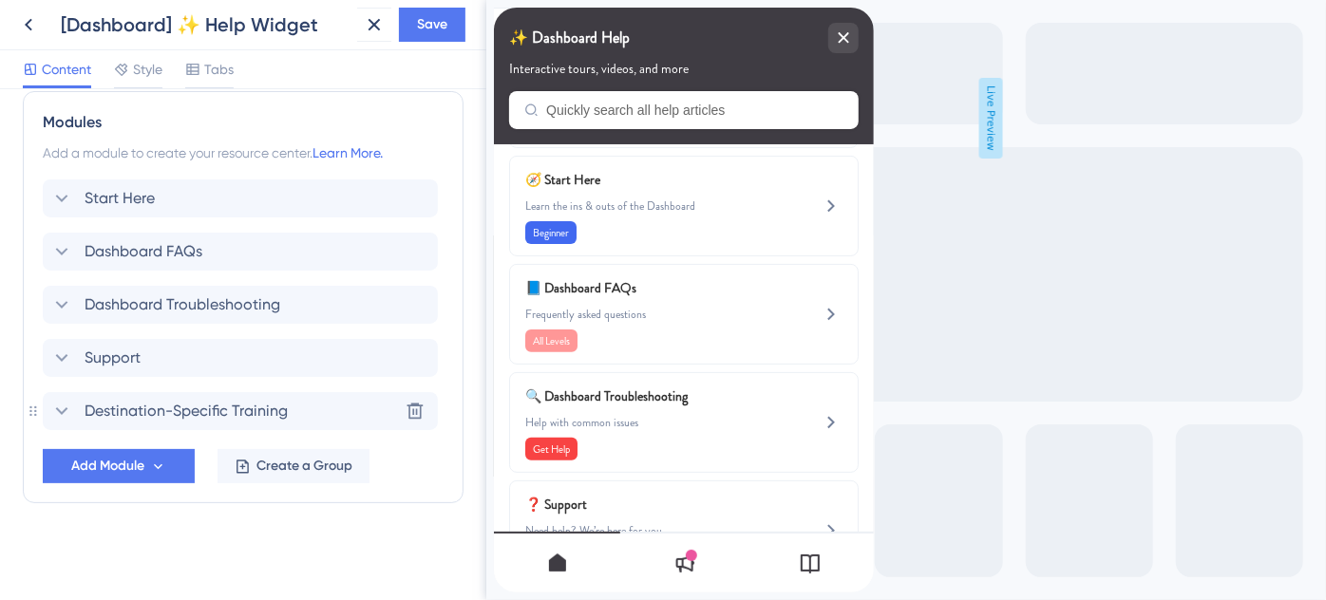
click at [446, 5] on div "[Dashboard] ✨ Help Widget Save" at bounding box center [243, 25] width 486 height 50
click at [438, 24] on span "Save" at bounding box center [432, 24] width 30 height 23
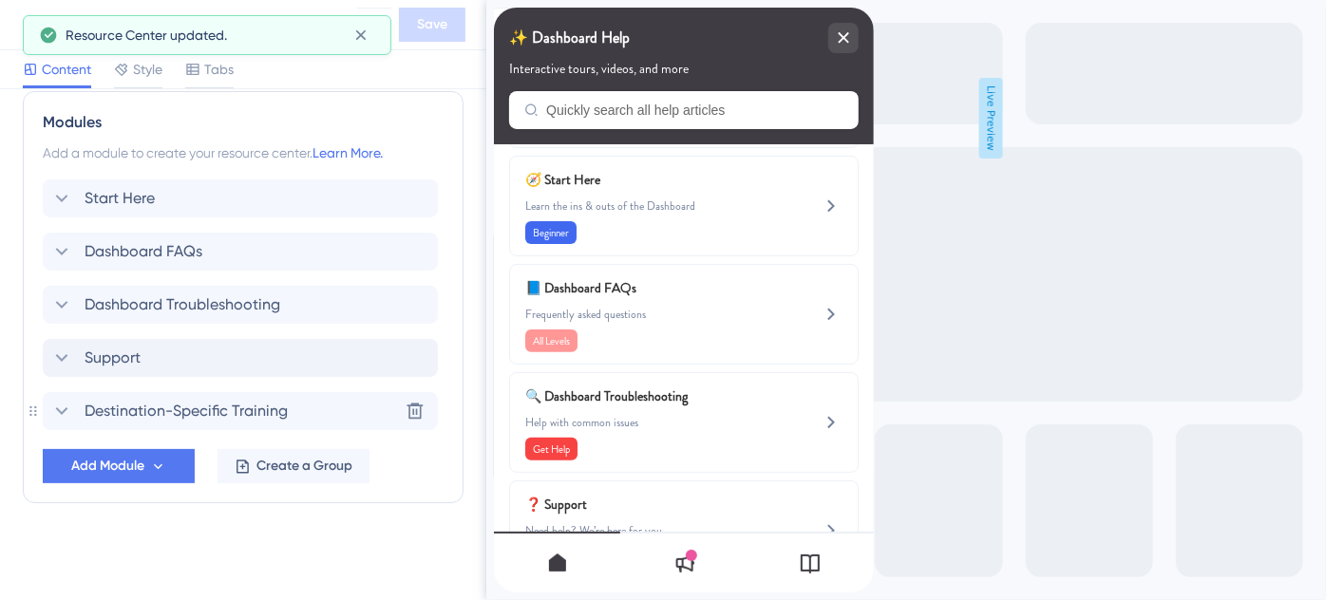
click at [164, 358] on div "Support" at bounding box center [240, 358] width 395 height 38
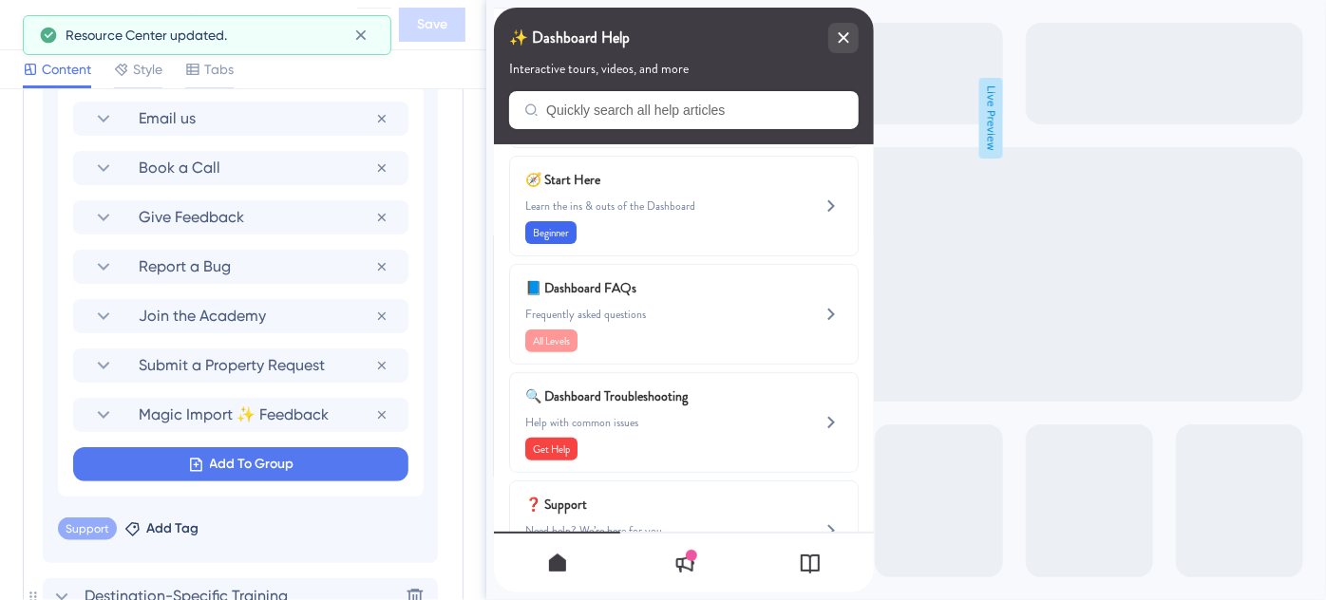
scroll to position [1434, 0]
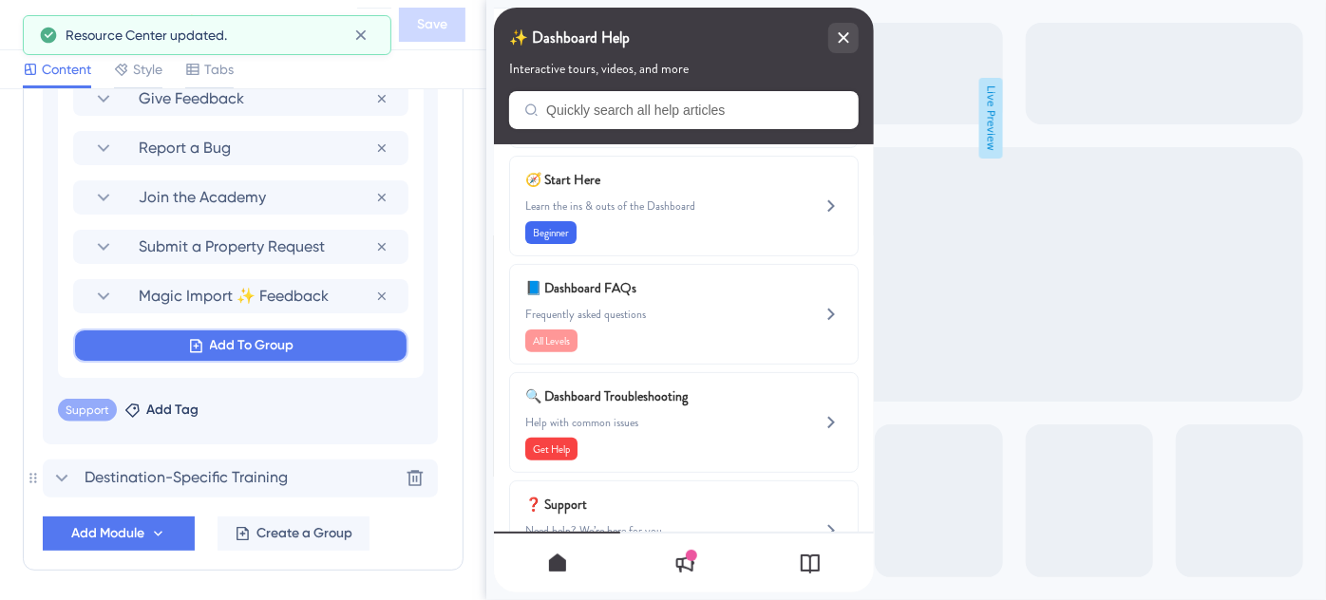
click at [210, 341] on span "Add To Group" at bounding box center [252, 345] width 85 height 23
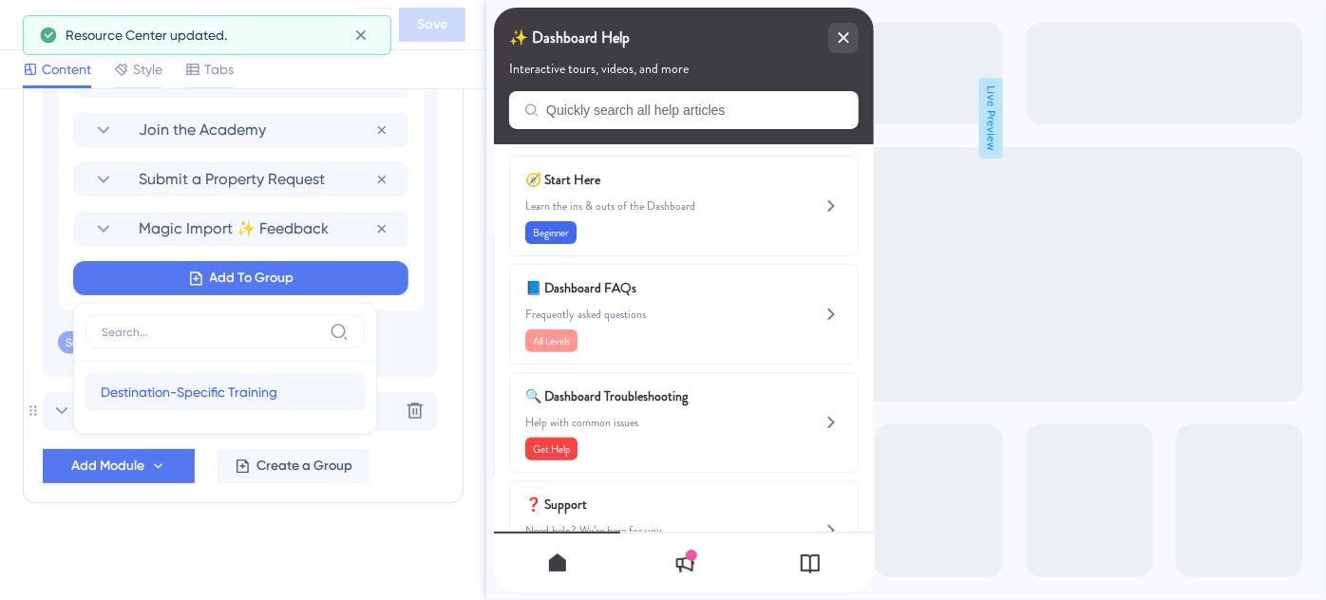
click at [198, 384] on span "Destination-Specific Training" at bounding box center [189, 392] width 177 height 23
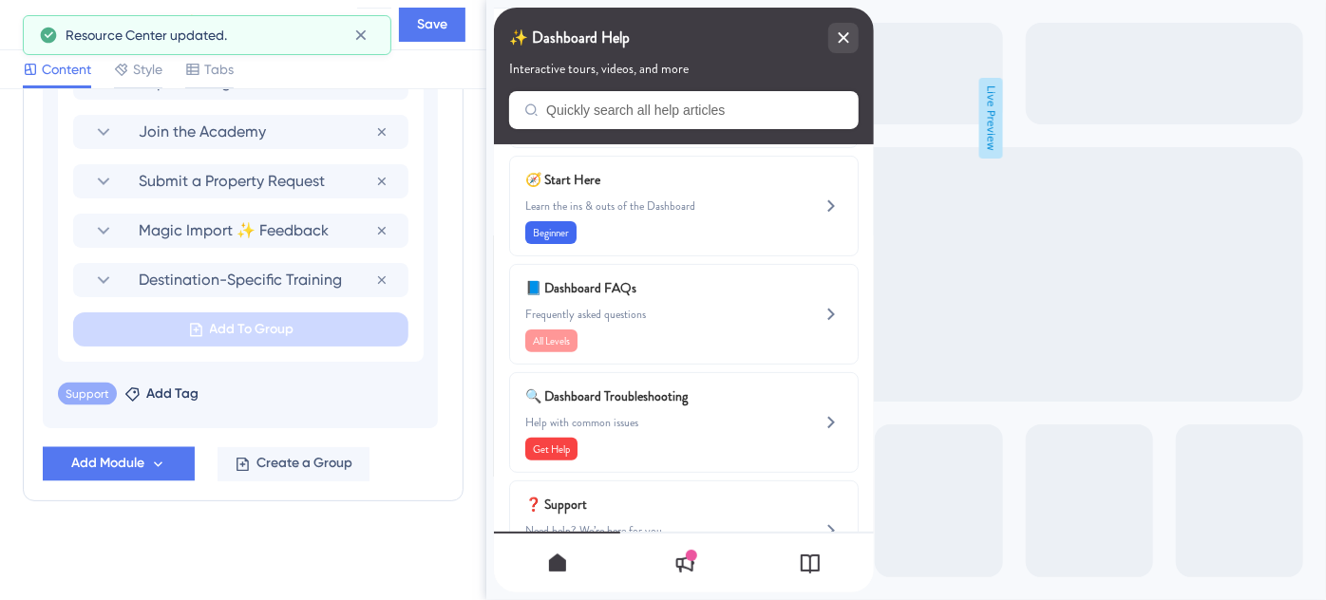
scroll to position [1497, 0]
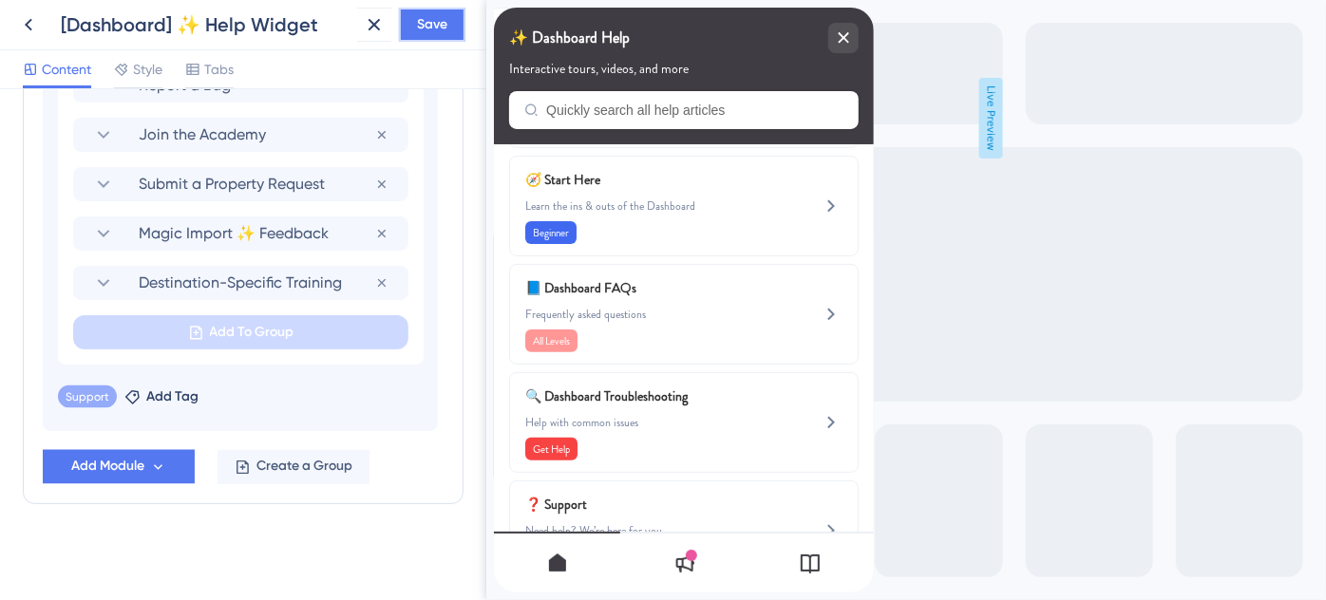
click at [435, 24] on span "Save" at bounding box center [432, 24] width 30 height 23
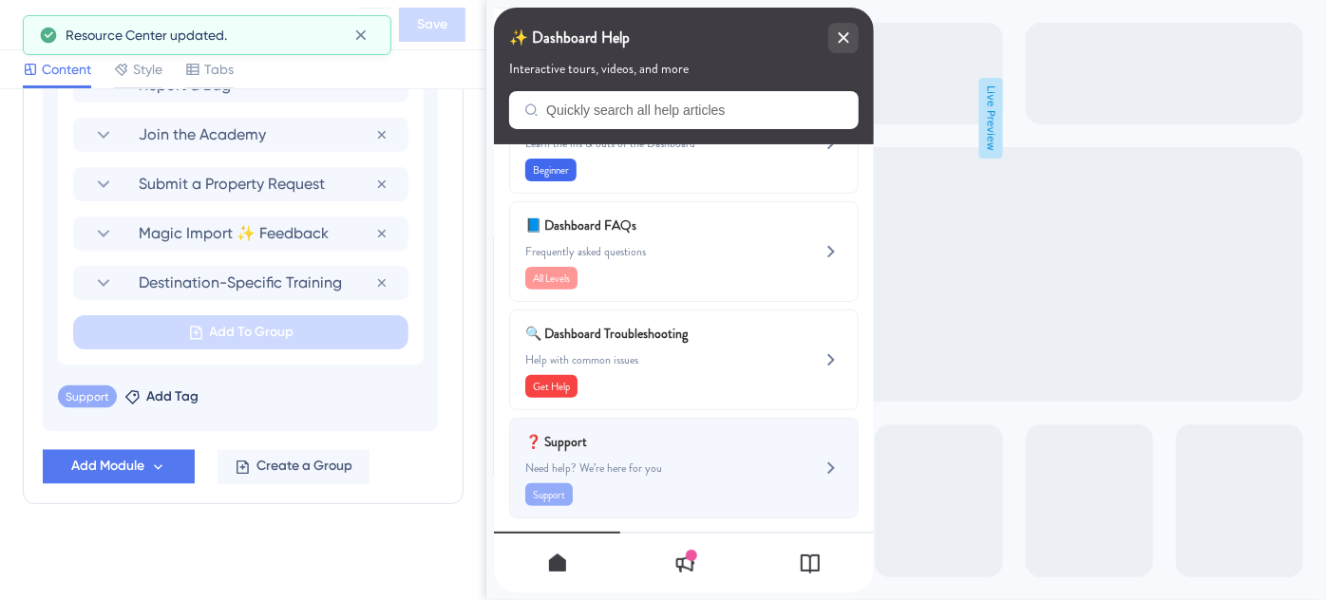
click at [726, 461] on span "Need help? We’re here for you" at bounding box center [651, 468] width 254 height 15
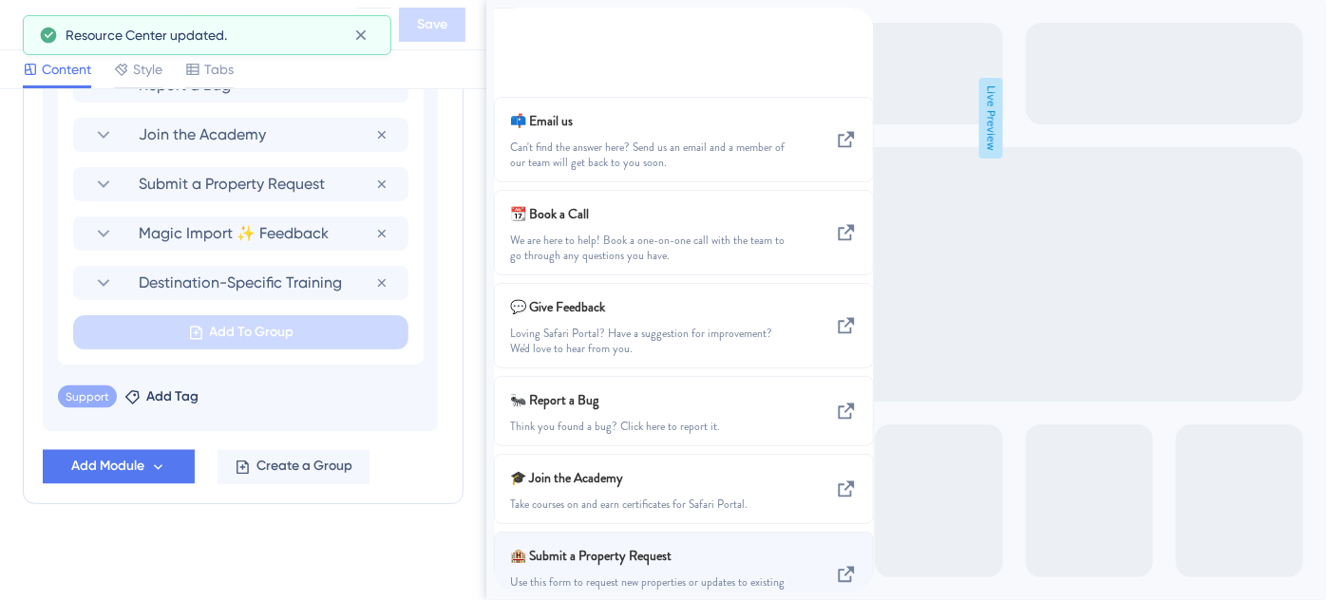
scroll to position [0, 0]
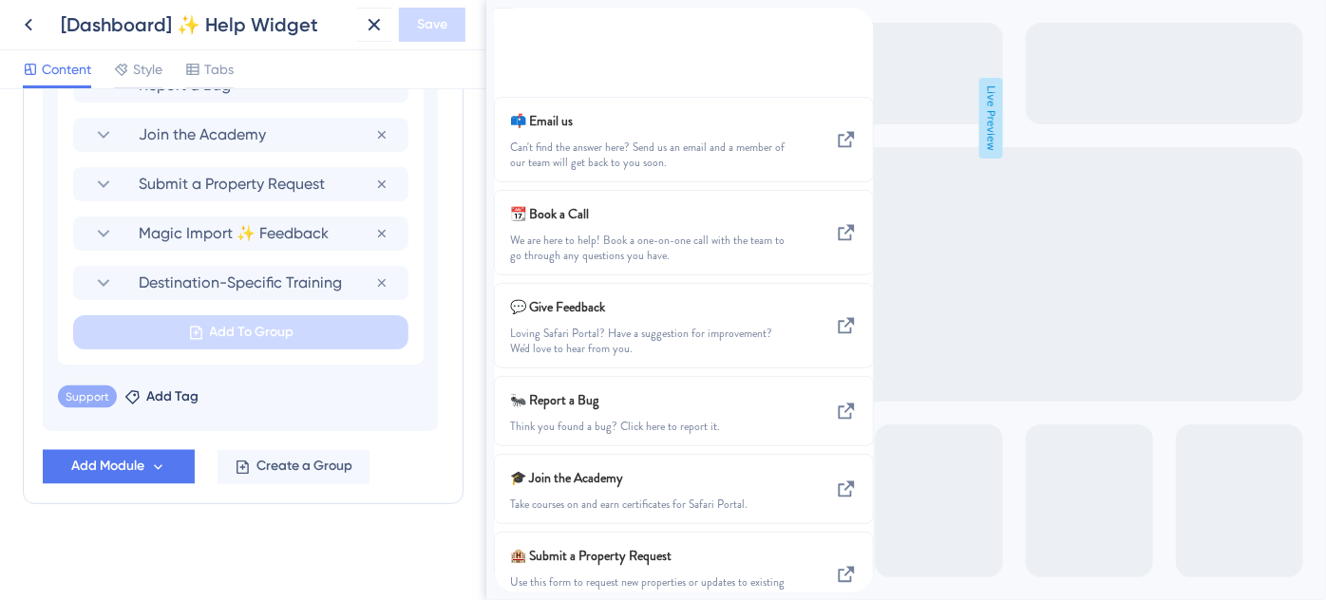
click at [508, 24] on icon "back to header" at bounding box center [500, 16] width 15 height 15
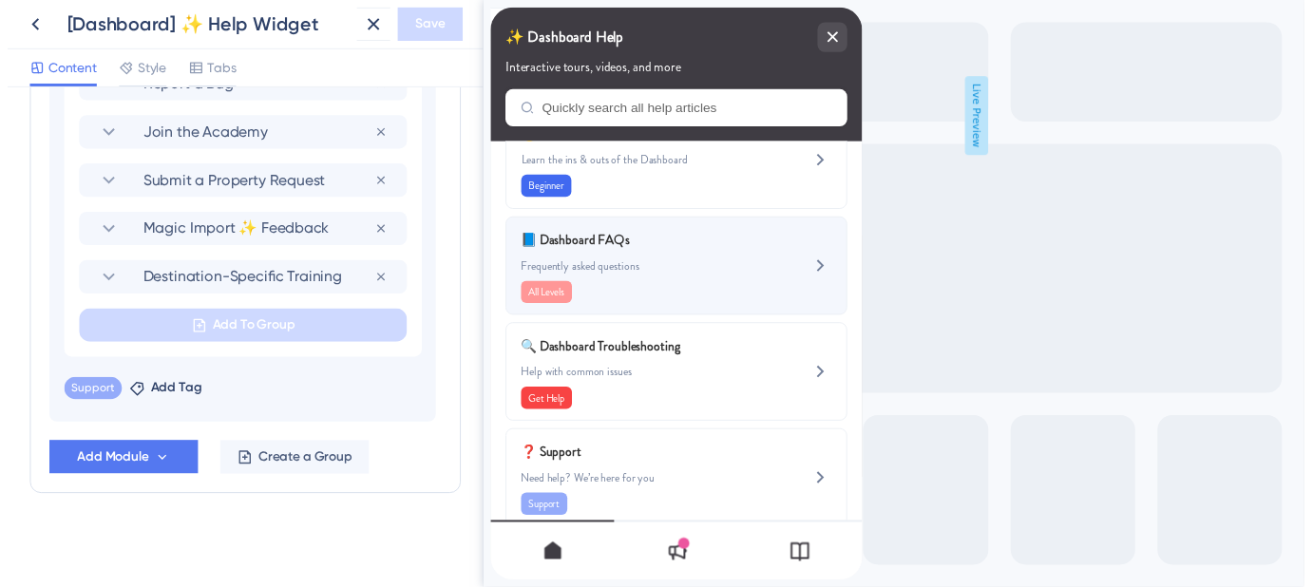
scroll to position [321, 0]
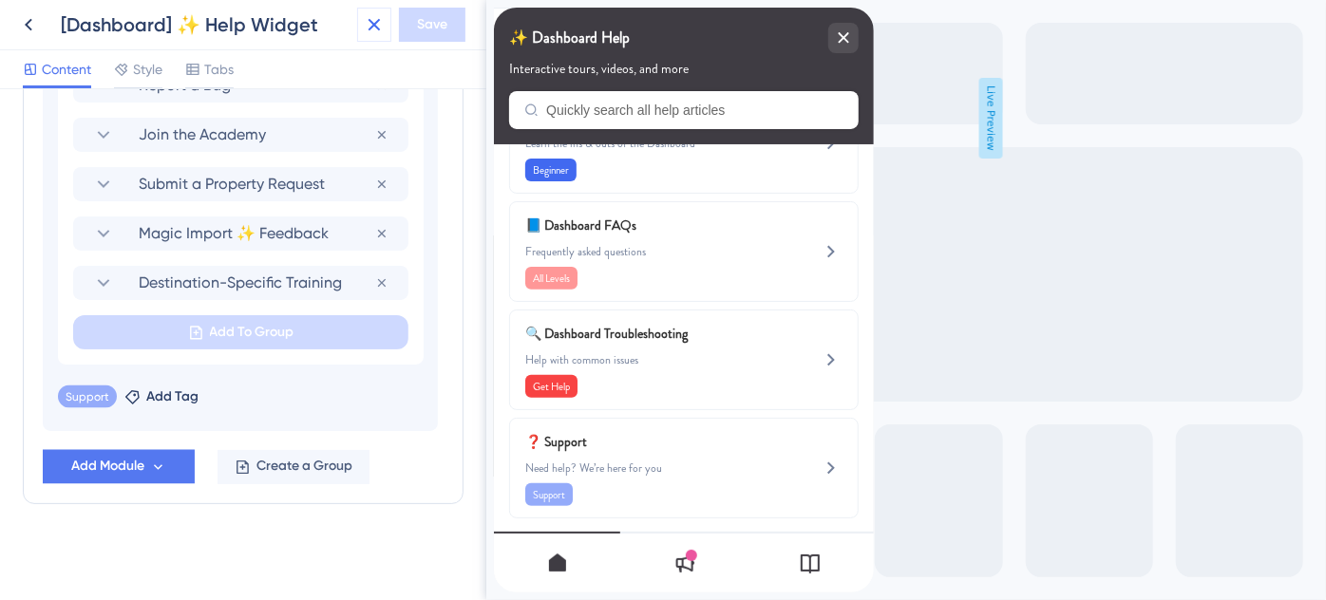
click at [372, 20] on icon at bounding box center [374, 24] width 23 height 23
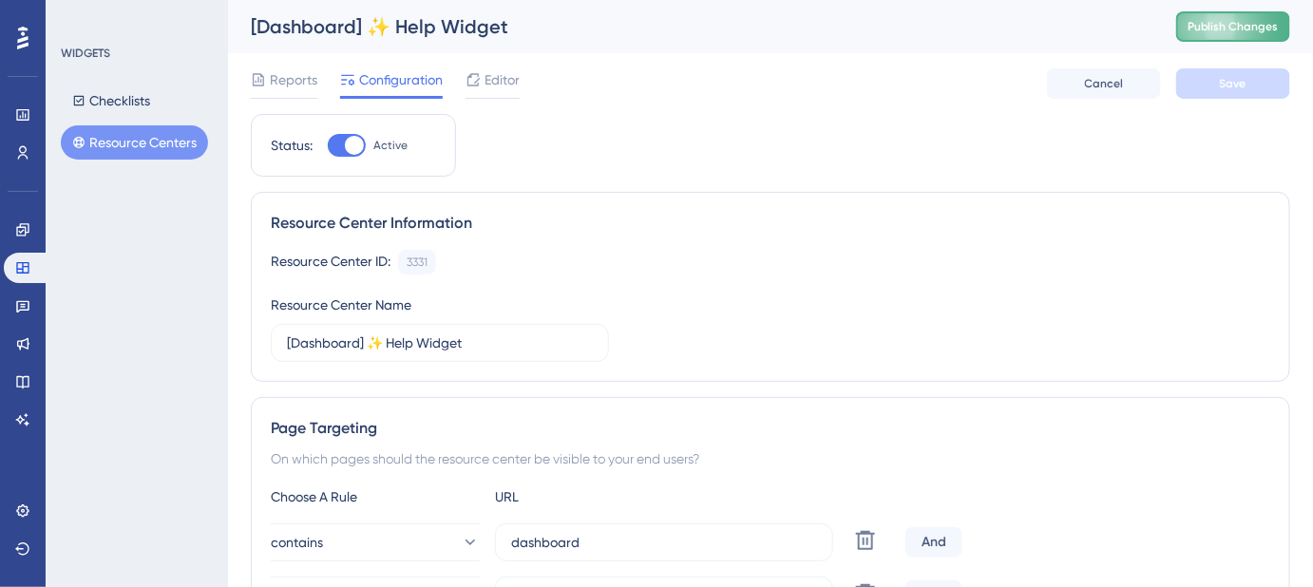
click at [1217, 17] on button "Publish Changes" at bounding box center [1233, 26] width 114 height 30
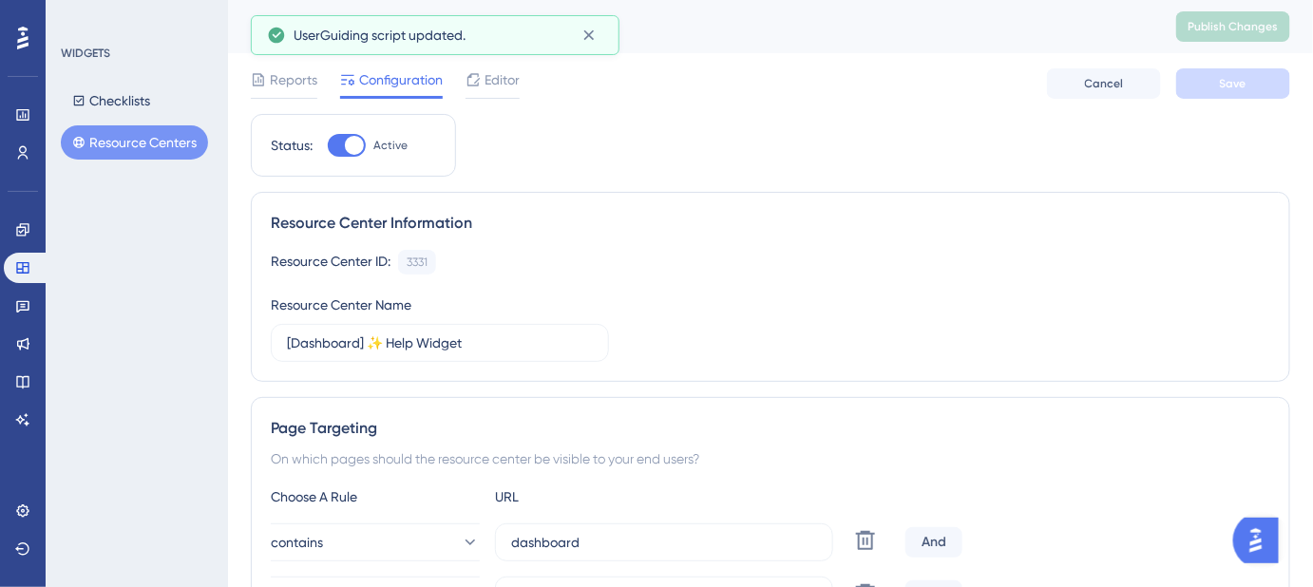
click at [153, 132] on button "Resource Centers" at bounding box center [134, 142] width 147 height 34
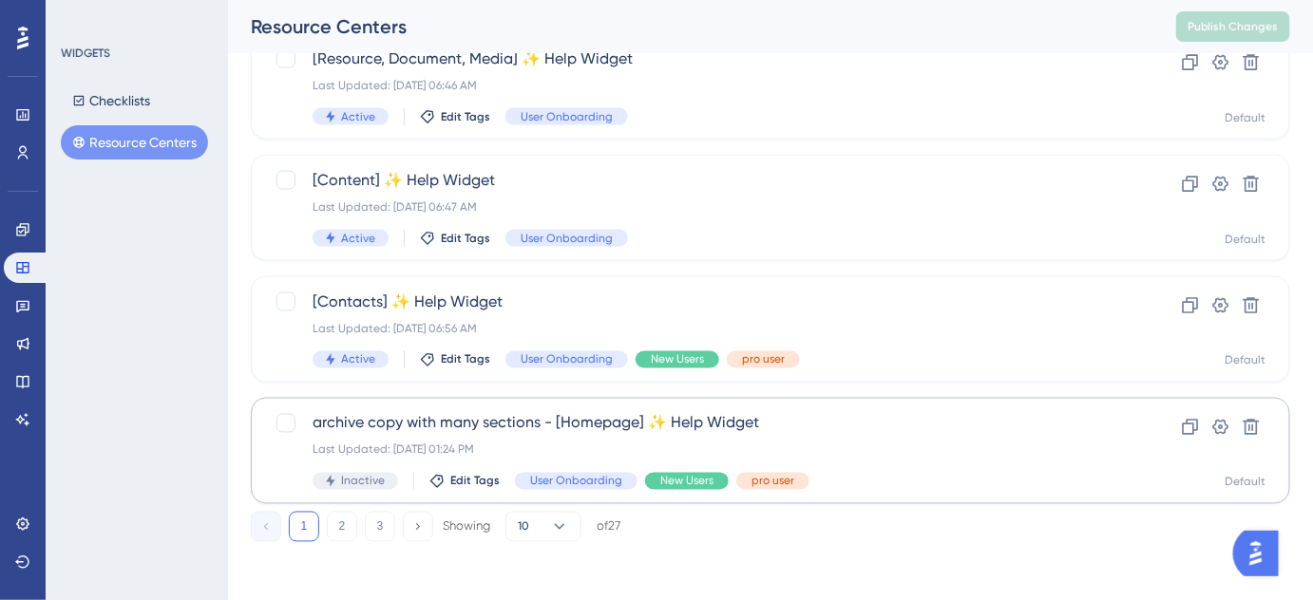
scroll to position [874, 0]
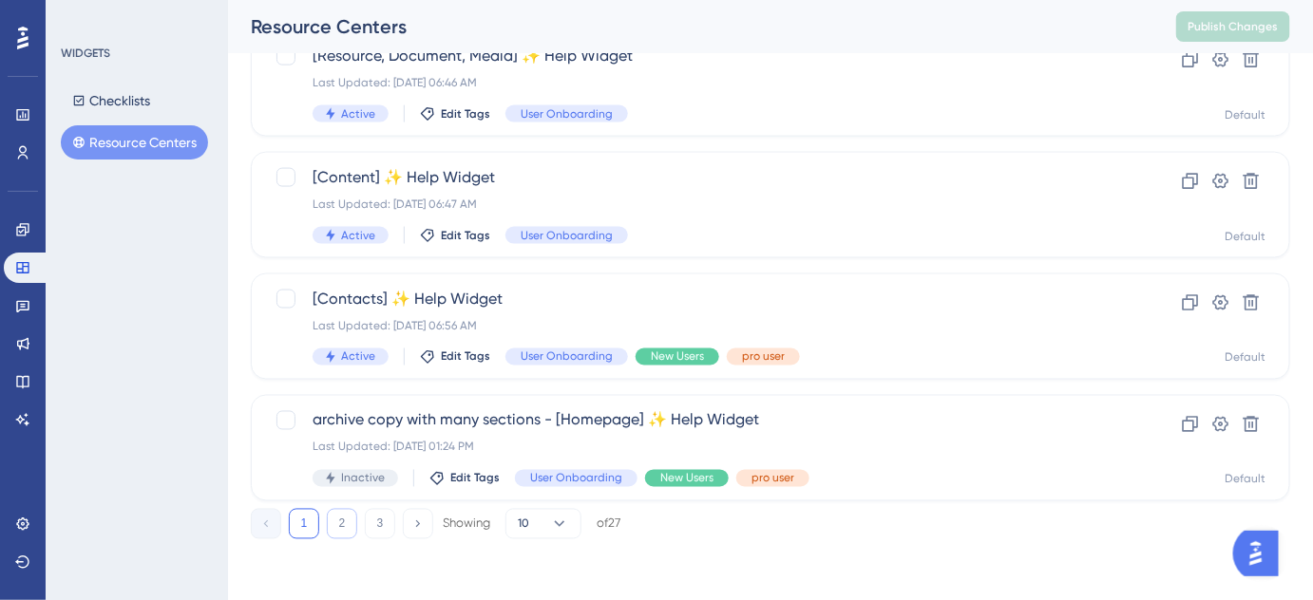
click at [344, 523] on button "2" at bounding box center [342, 524] width 30 height 30
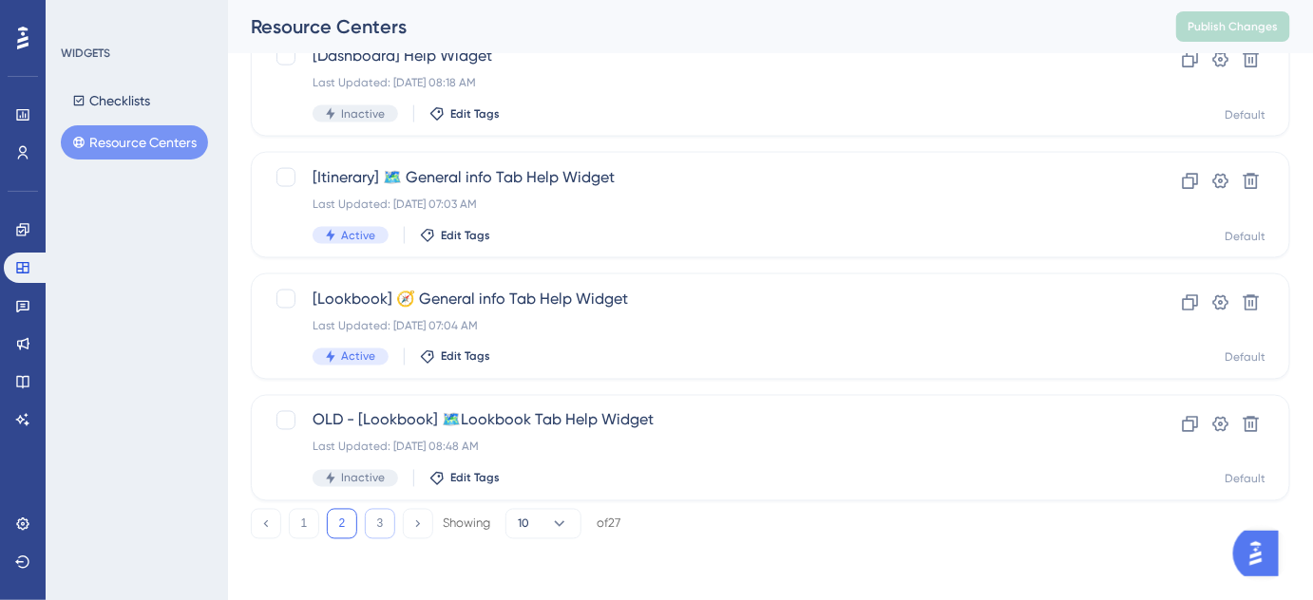
click at [374, 525] on button "3" at bounding box center [380, 524] width 30 height 30
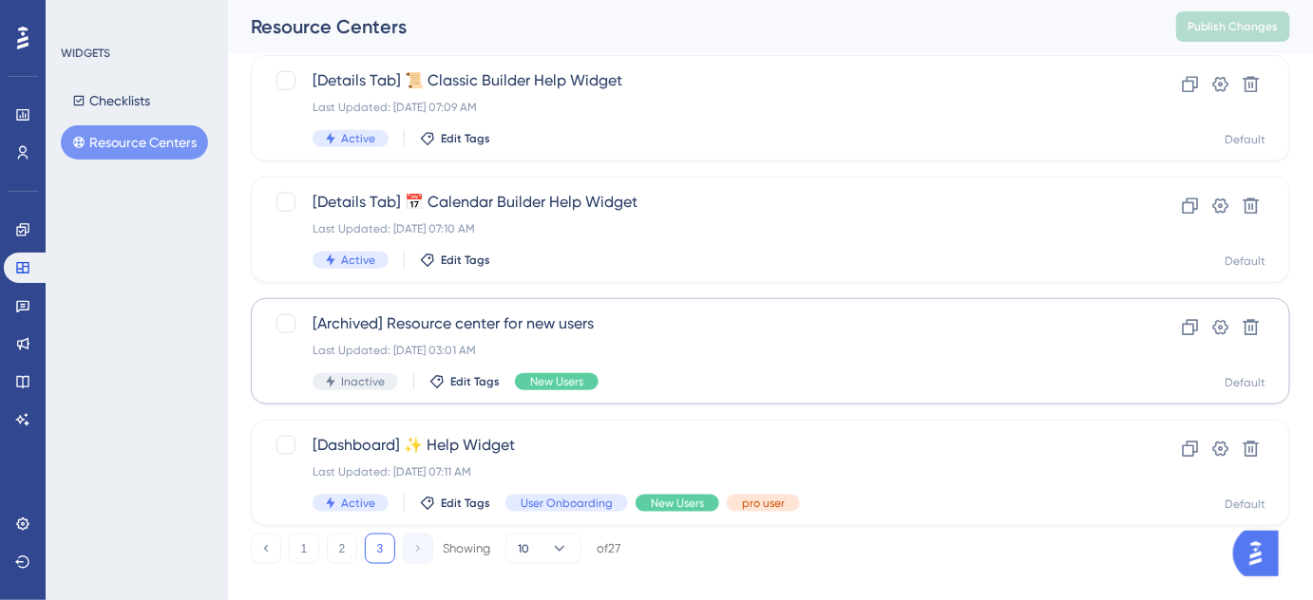
scroll to position [509, 0]
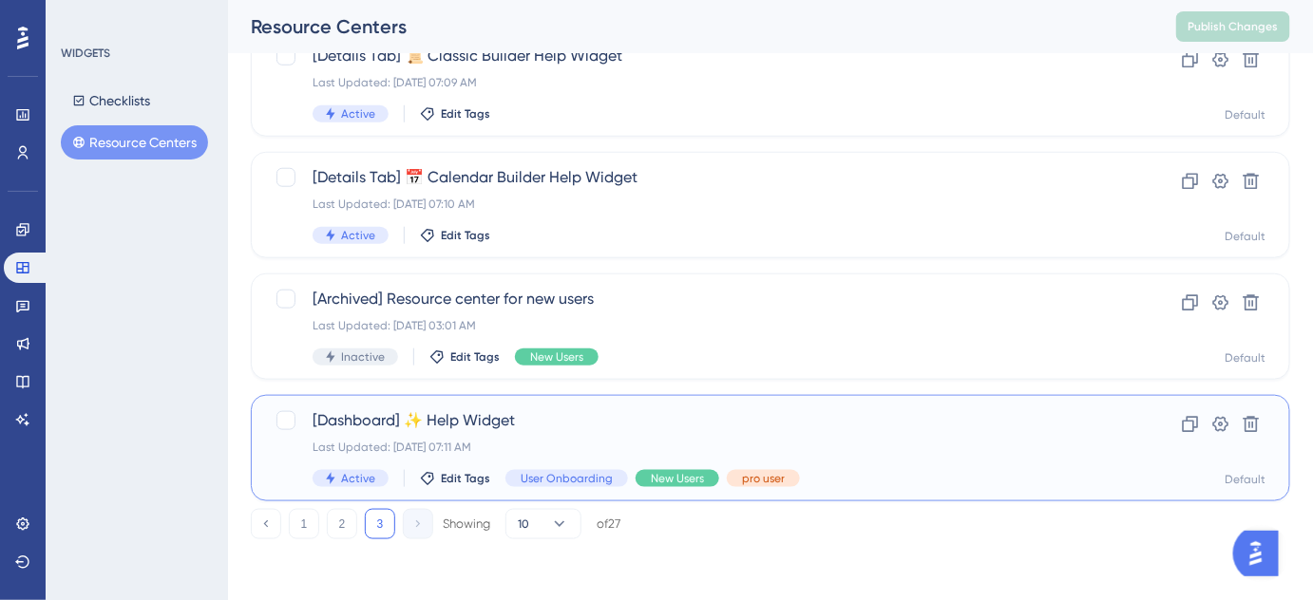
click at [482, 426] on span "[Dashboard] ✨ Help Widget" at bounding box center [695, 420] width 764 height 23
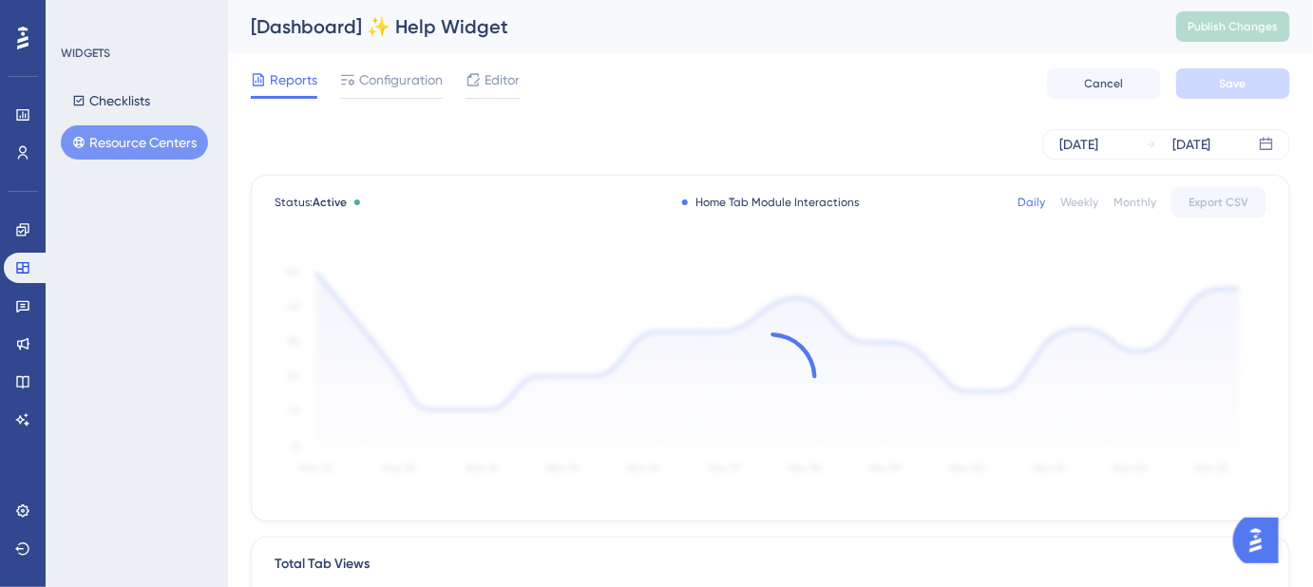
click at [498, 91] on div "Editor" at bounding box center [492, 83] width 54 height 30
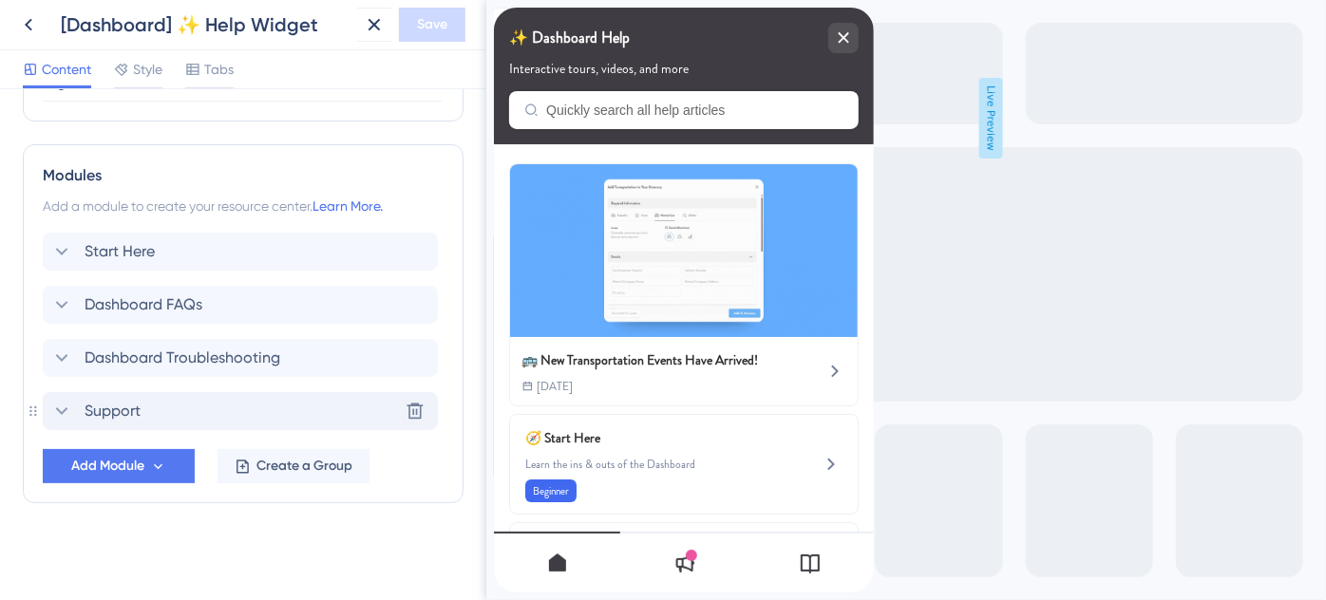
click at [120, 408] on span "Support" at bounding box center [113, 411] width 56 height 23
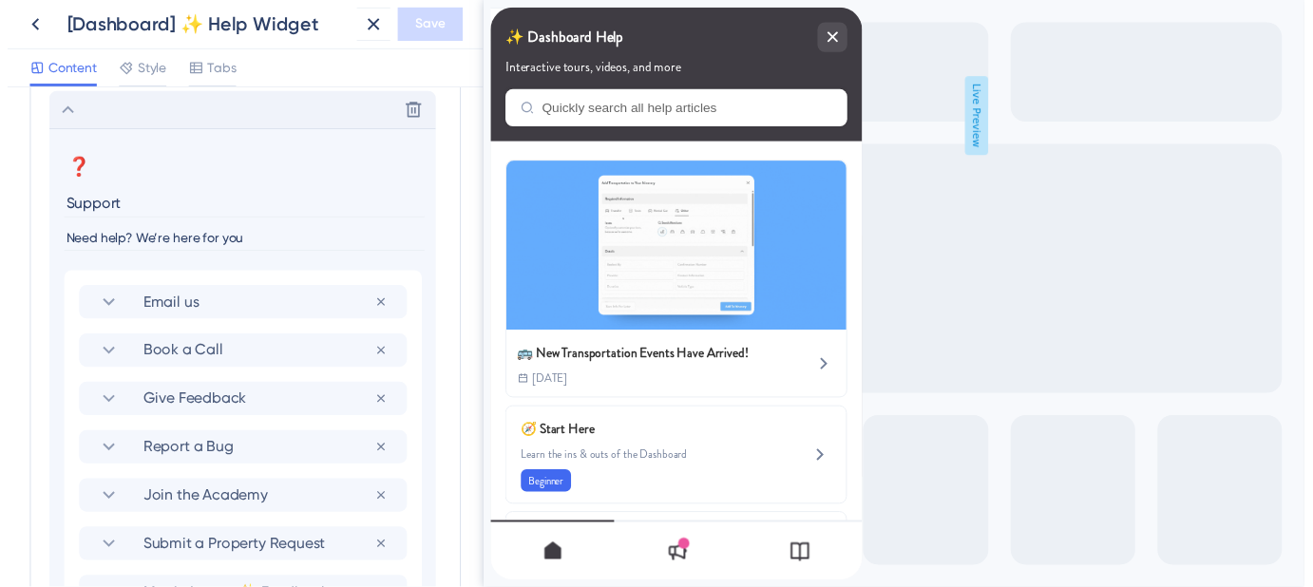
scroll to position [1345, 0]
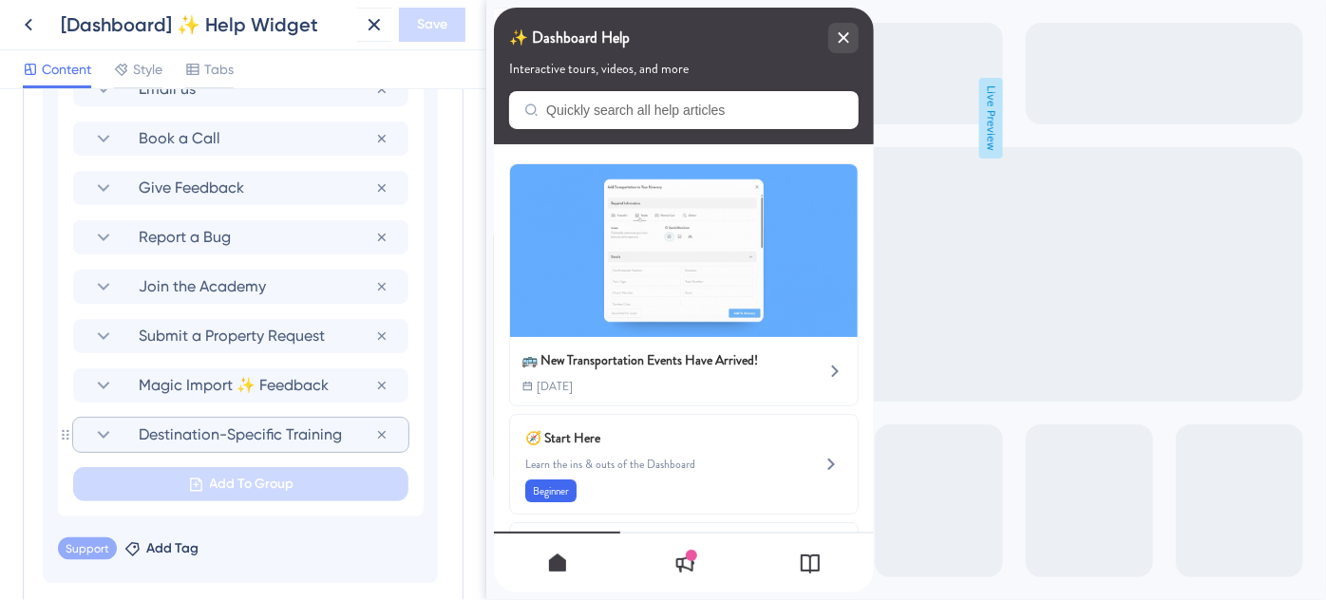
click at [233, 445] on section "Destination-Specific Training" at bounding box center [240, 435] width 297 height 34
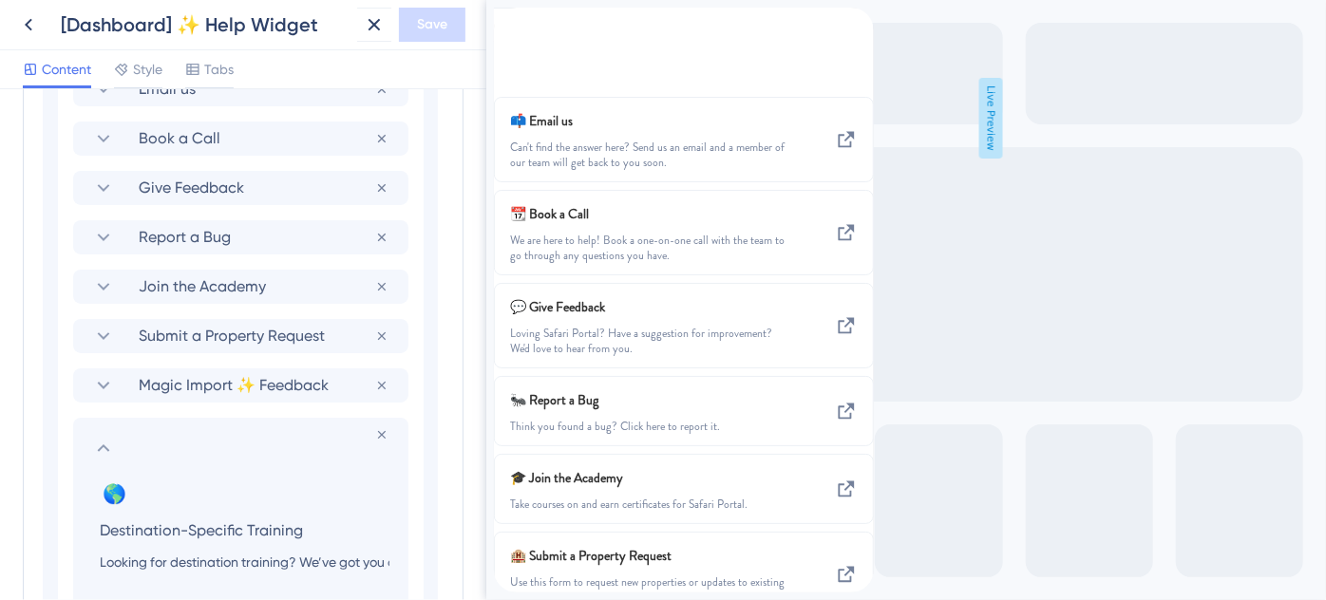
click at [215, 526] on input "Destination-Specific Training" at bounding box center [245, 530] width 320 height 27
click at [37, 23] on icon at bounding box center [28, 24] width 23 height 23
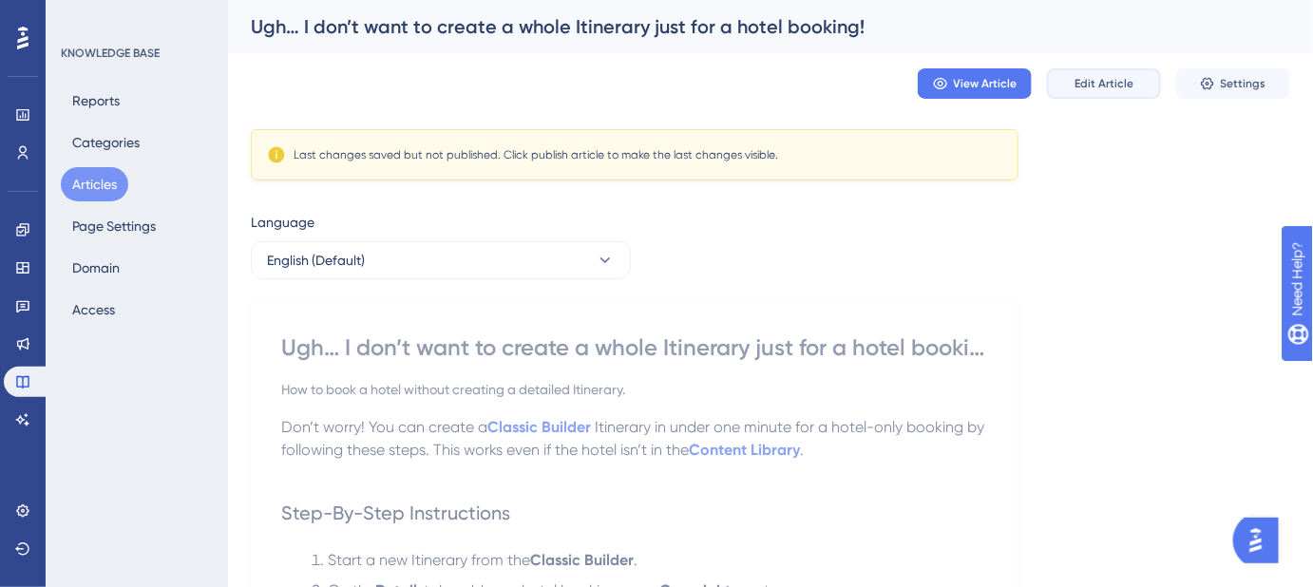
click at [1109, 92] on button "Edit Article" at bounding box center [1104, 83] width 114 height 30
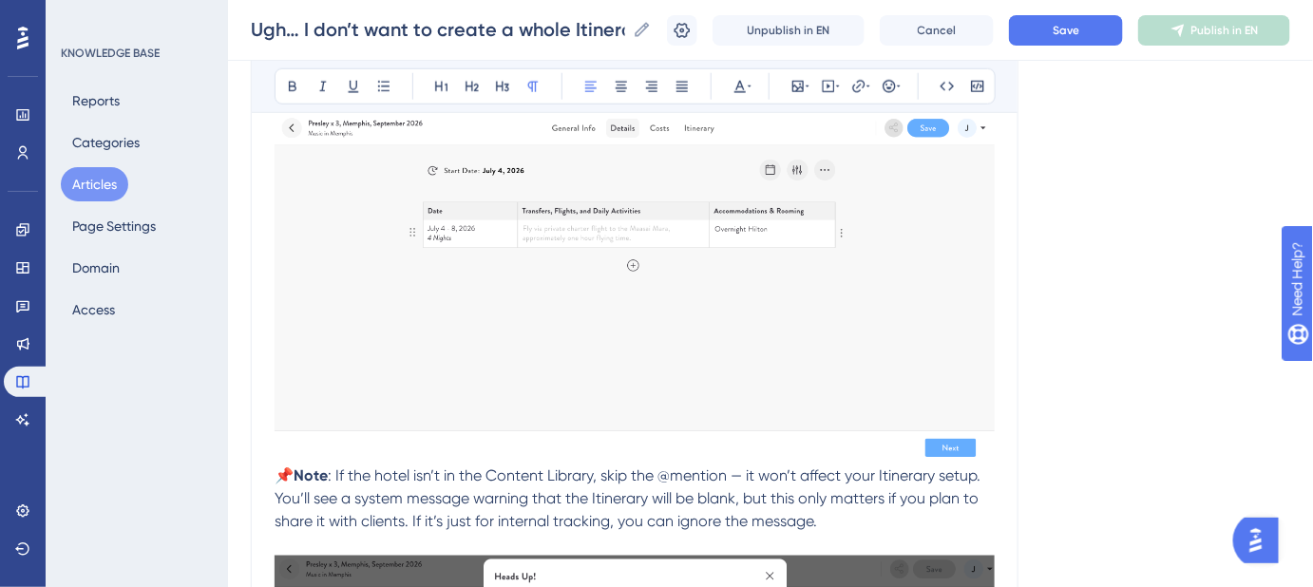
scroll to position [640, 0]
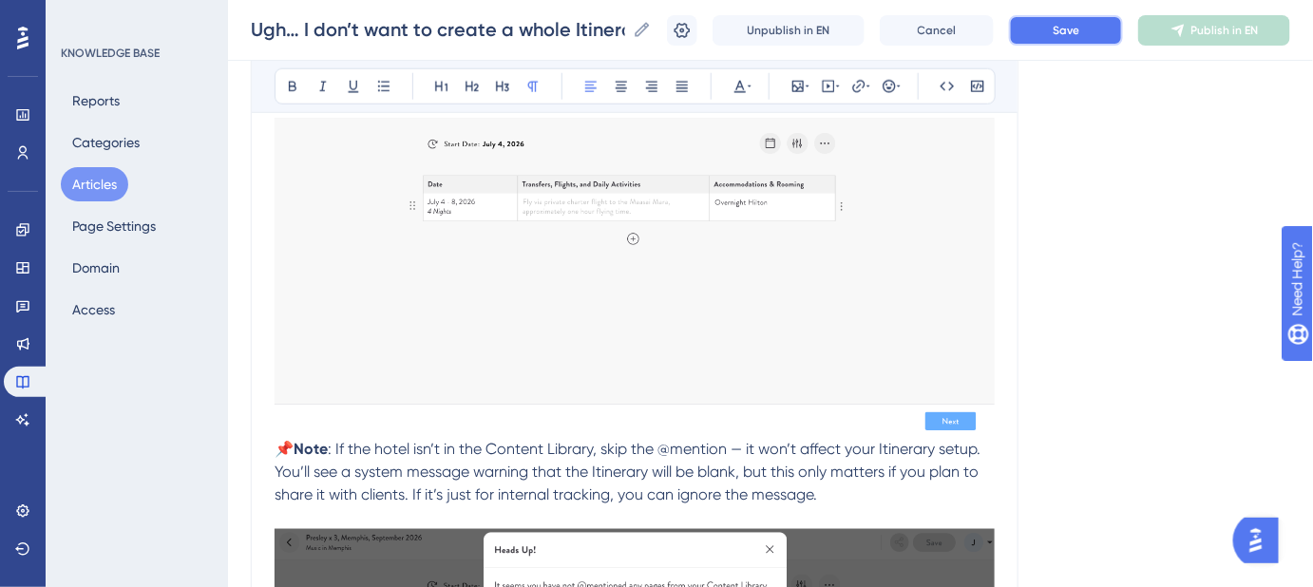
click at [1104, 40] on button "Save" at bounding box center [1066, 30] width 114 height 30
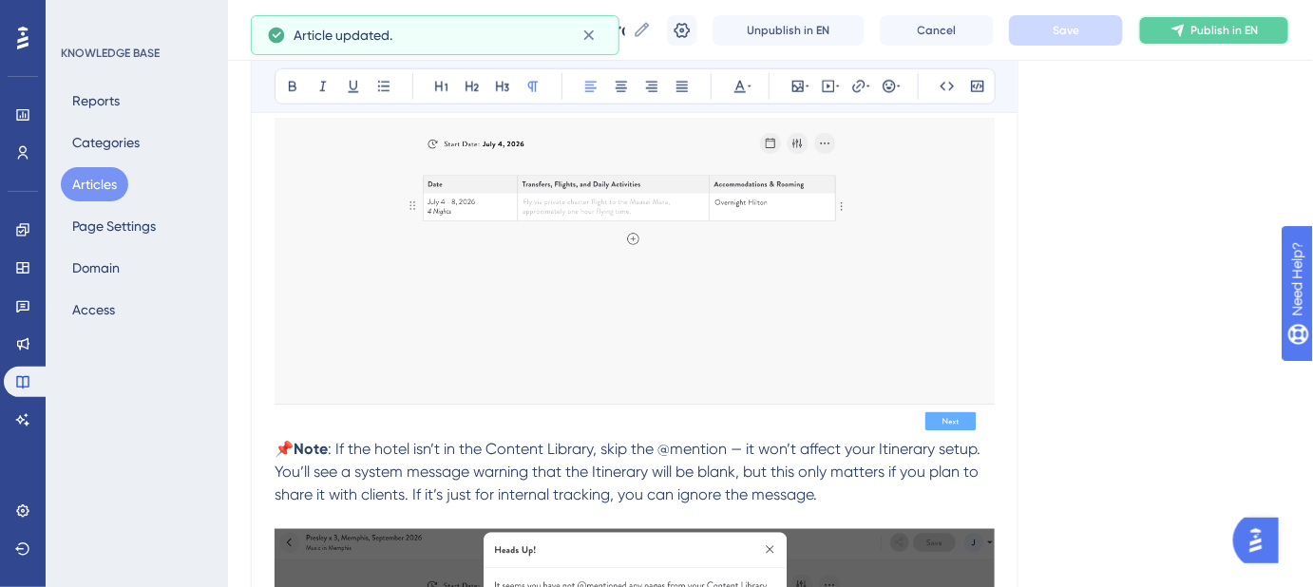
click at [1221, 31] on span "Publish in EN" at bounding box center [1224, 30] width 67 height 15
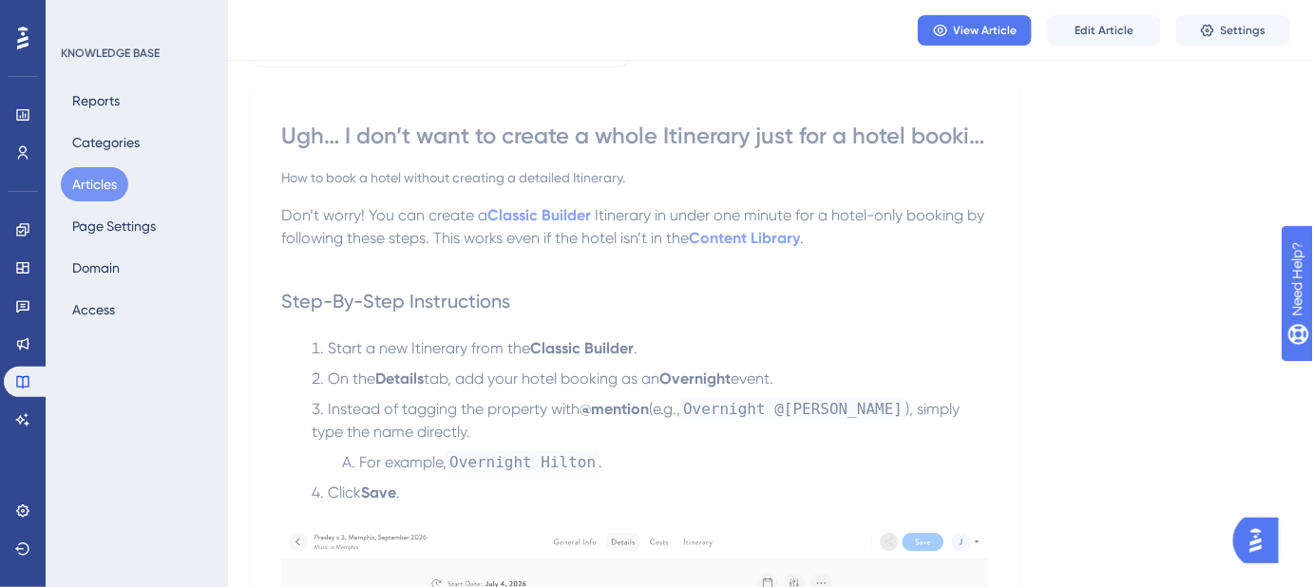
scroll to position [0, 0]
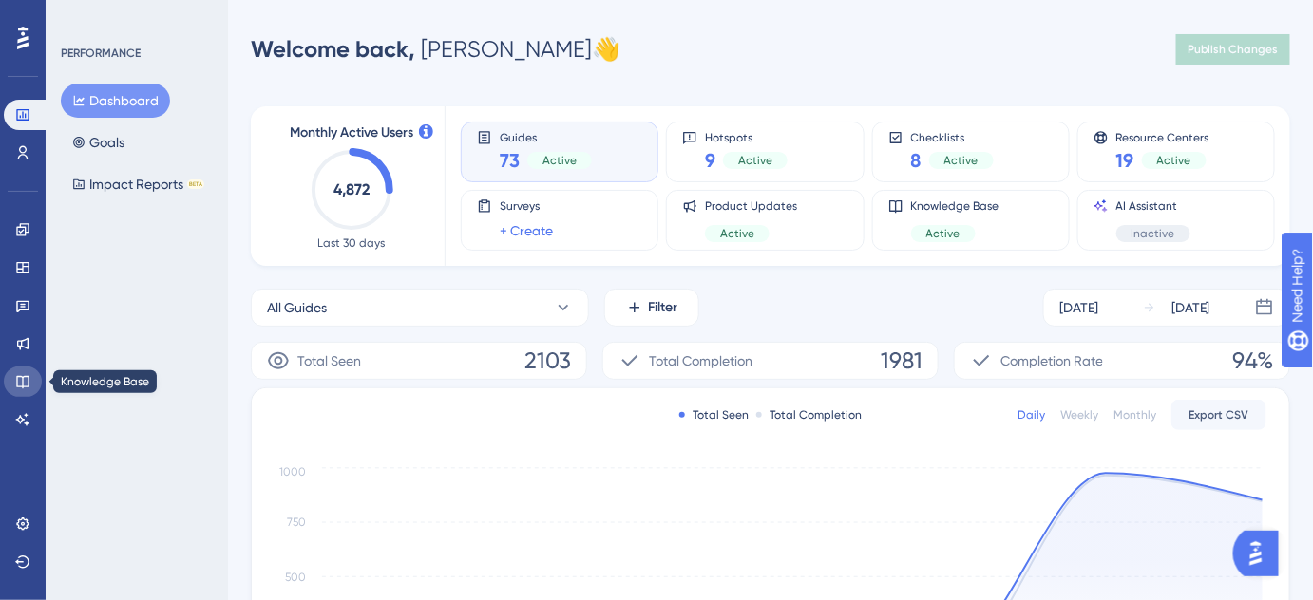
click at [12, 378] on link at bounding box center [23, 382] width 38 height 30
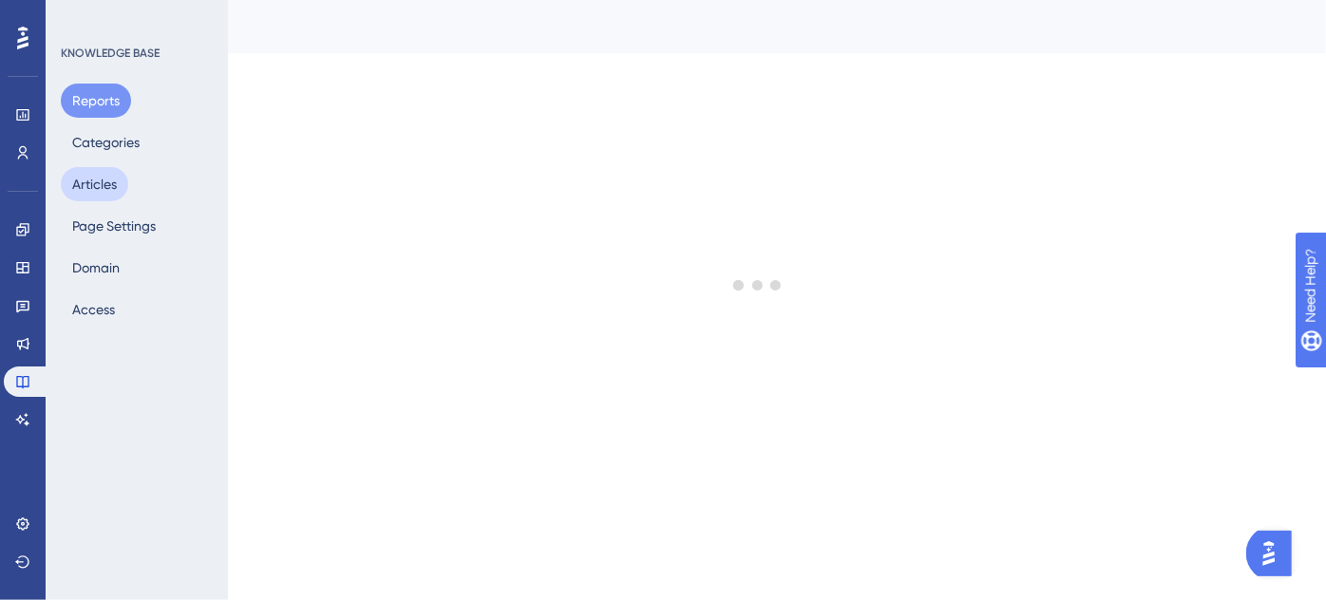
click at [101, 191] on button "Articles" at bounding box center [94, 184] width 67 height 34
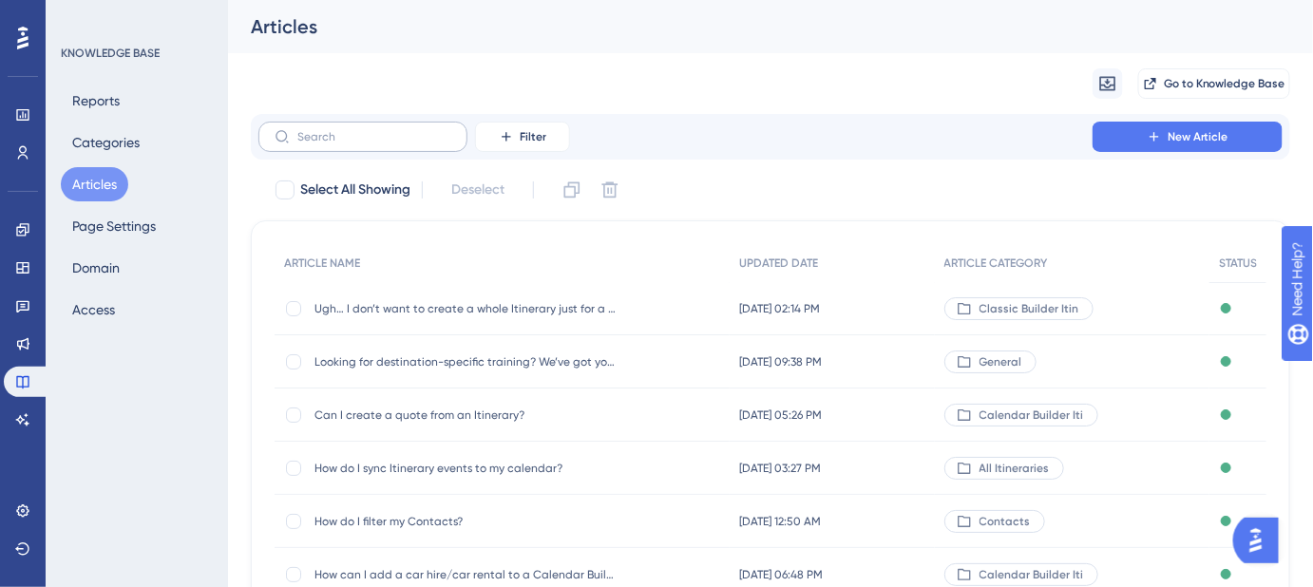
click at [366, 144] on label at bounding box center [362, 137] width 209 height 30
click at [366, 143] on input "text" at bounding box center [374, 136] width 154 height 13
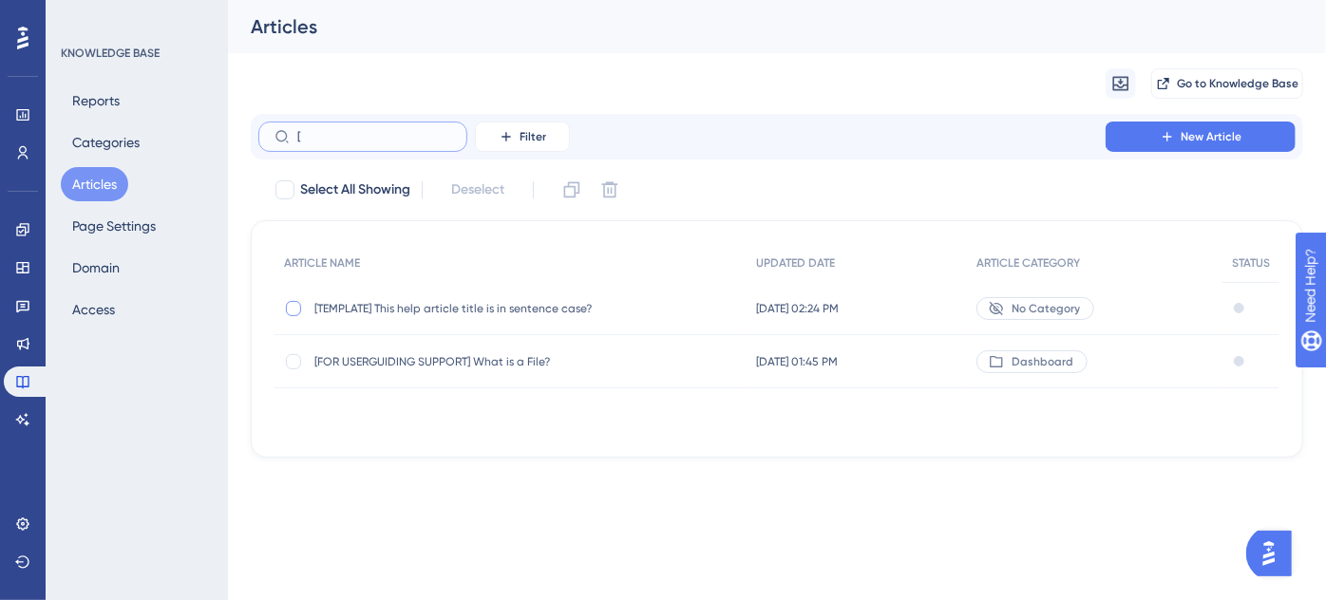
type input "["
click at [291, 306] on div at bounding box center [293, 308] width 15 height 15
click at [575, 193] on icon at bounding box center [571, 189] width 19 height 19
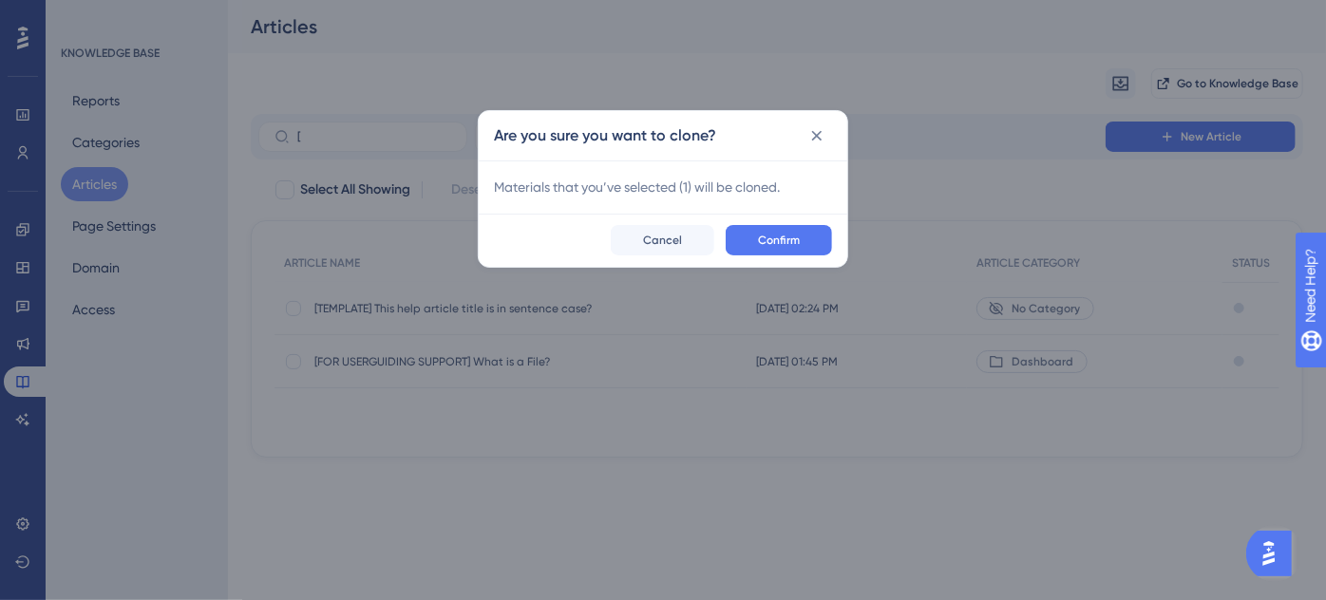
checkbox input "false"
click at [762, 230] on button "Confirm" at bounding box center [779, 240] width 106 height 30
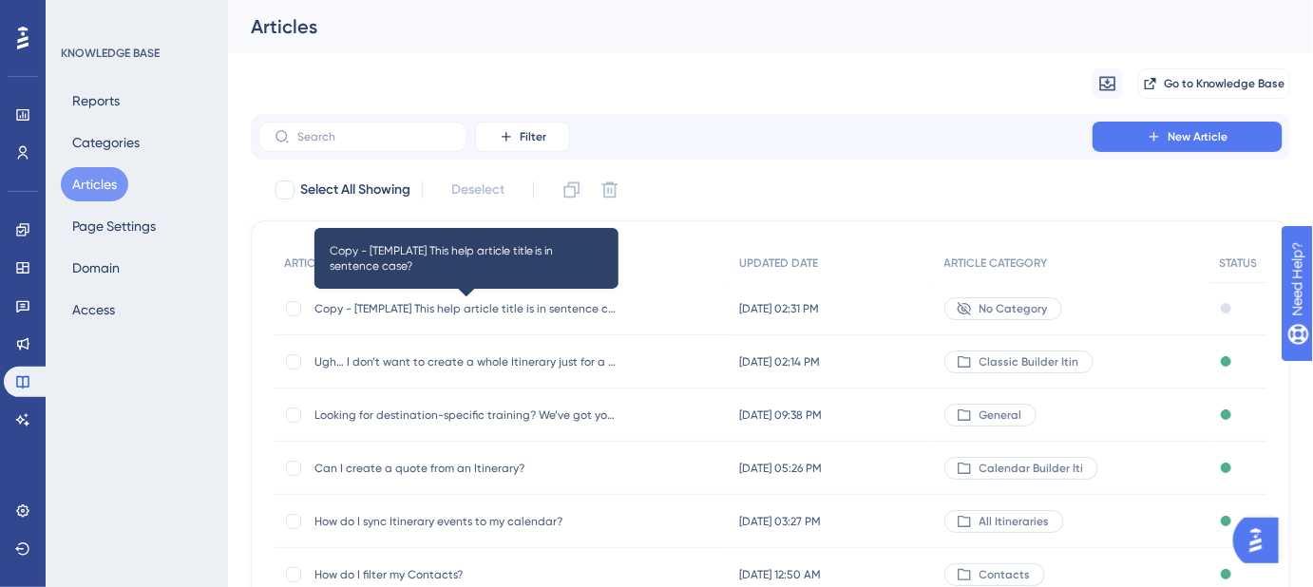
click at [451, 301] on span "Copy - [TEMPLATE] This help article title is in sentence case?" at bounding box center [466, 308] width 304 height 15
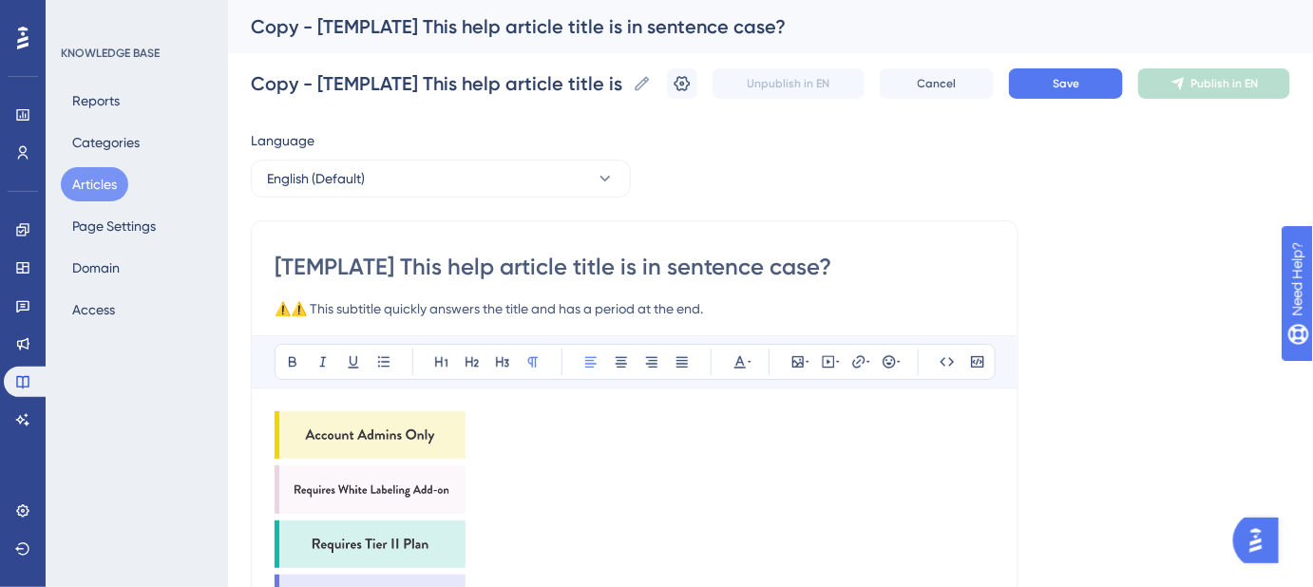
click at [357, 429] on img at bounding box center [370, 434] width 191 height 47
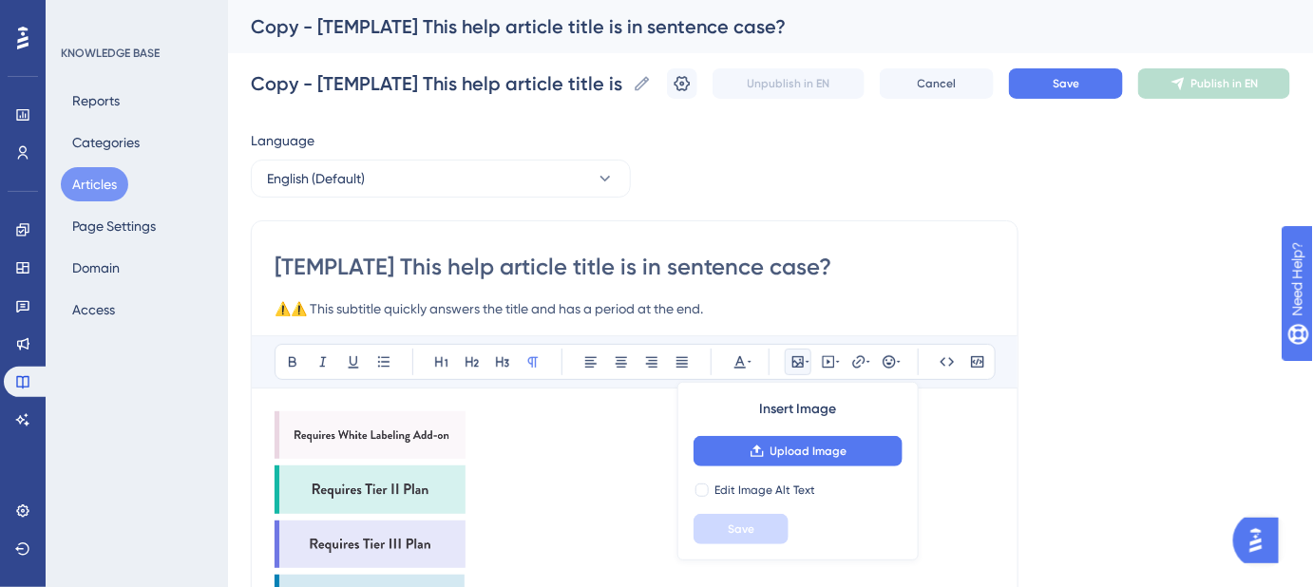
click at [357, 429] on img at bounding box center [370, 434] width 191 height 47
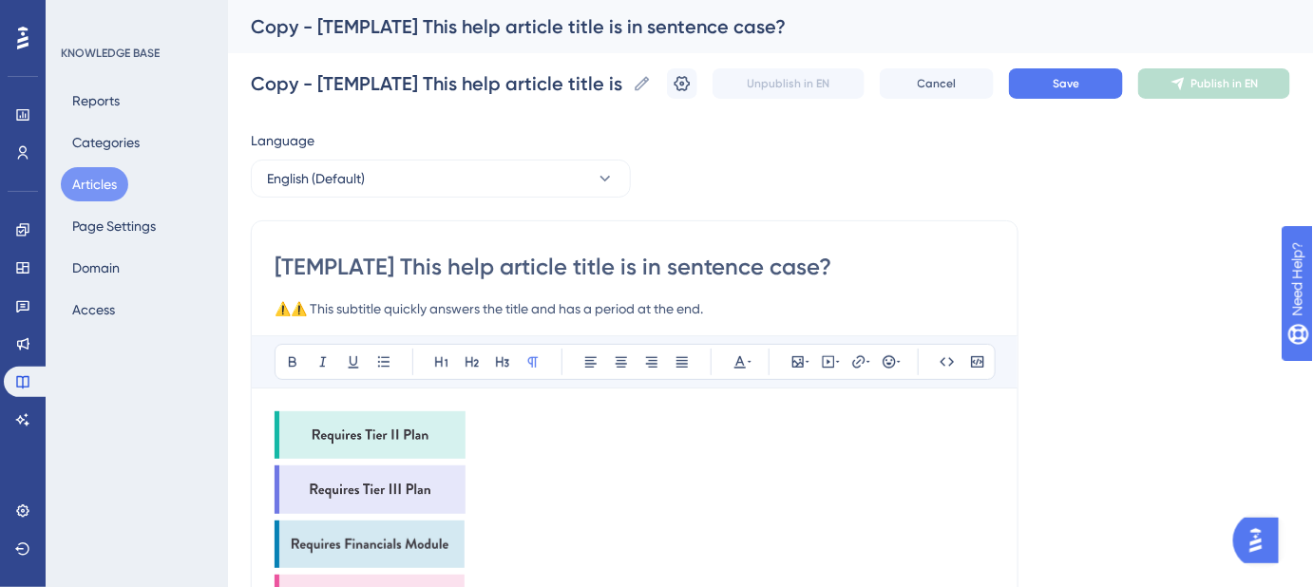
click at [357, 429] on img at bounding box center [370, 434] width 191 height 47
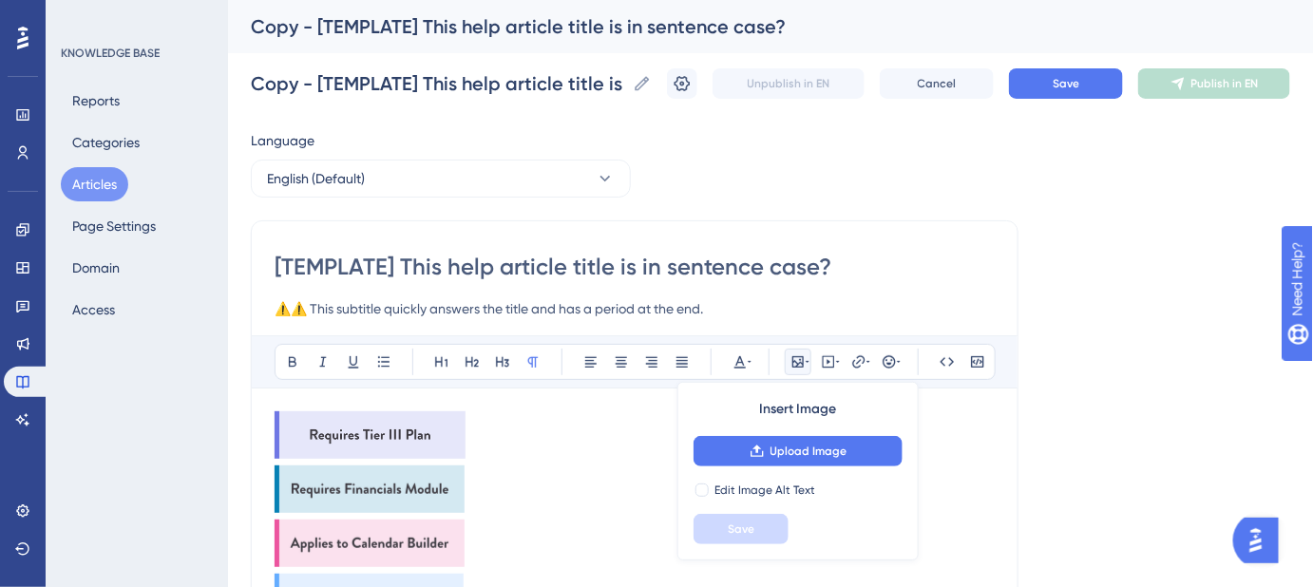
click at [357, 429] on img at bounding box center [370, 434] width 191 height 47
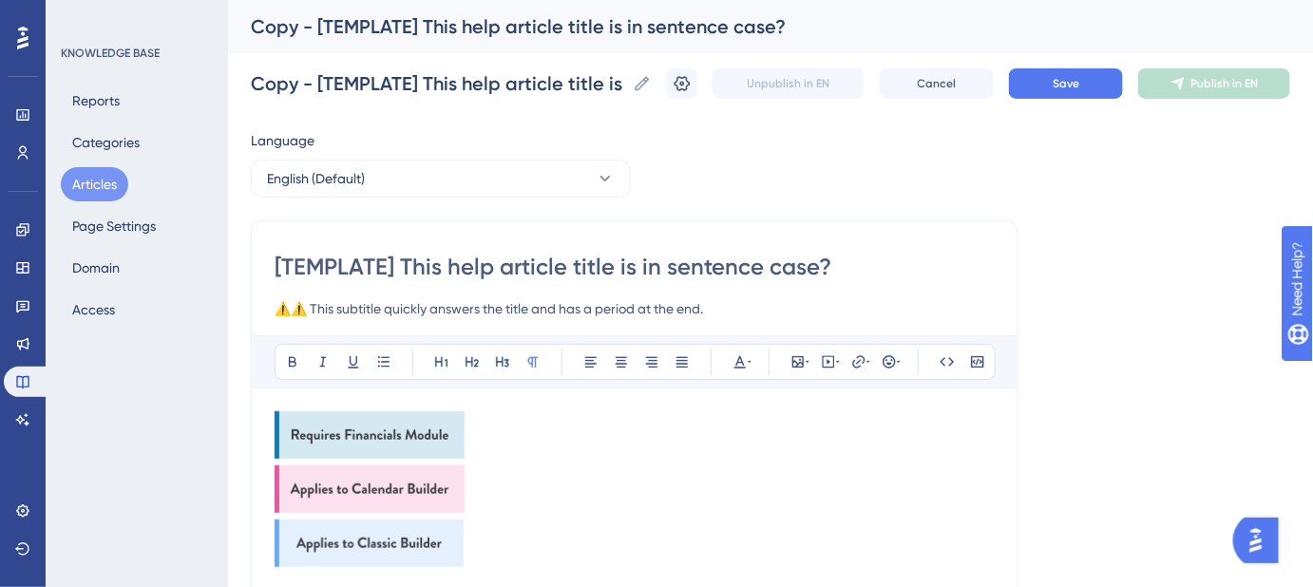
click at [357, 429] on img at bounding box center [370, 434] width 190 height 47
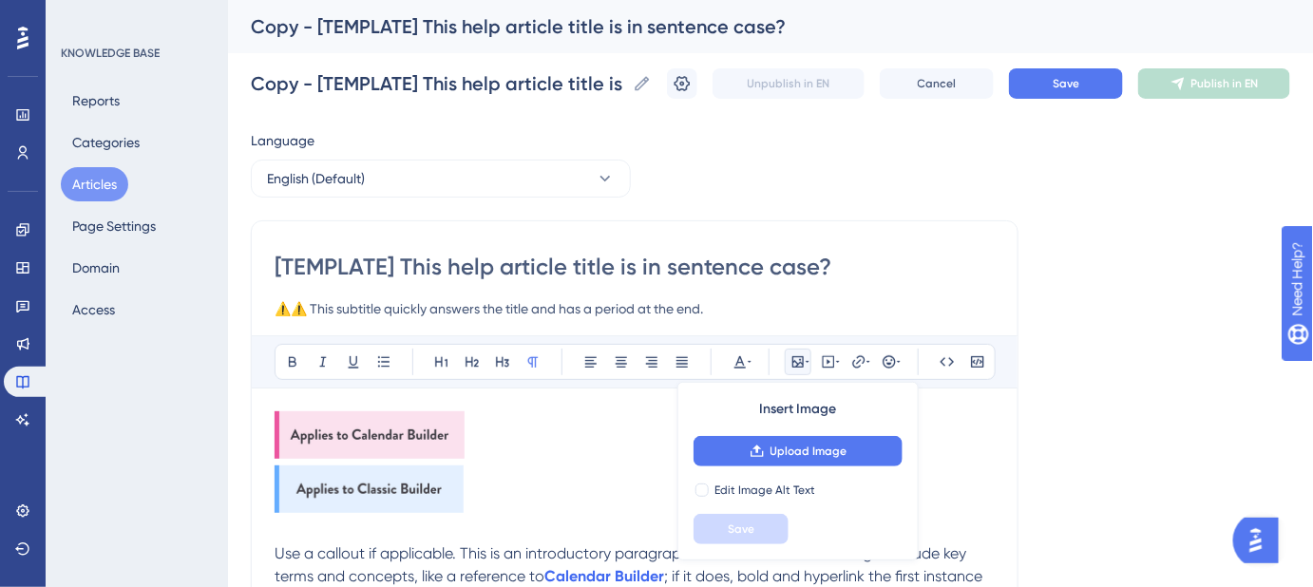
click at [357, 429] on img at bounding box center [370, 434] width 190 height 47
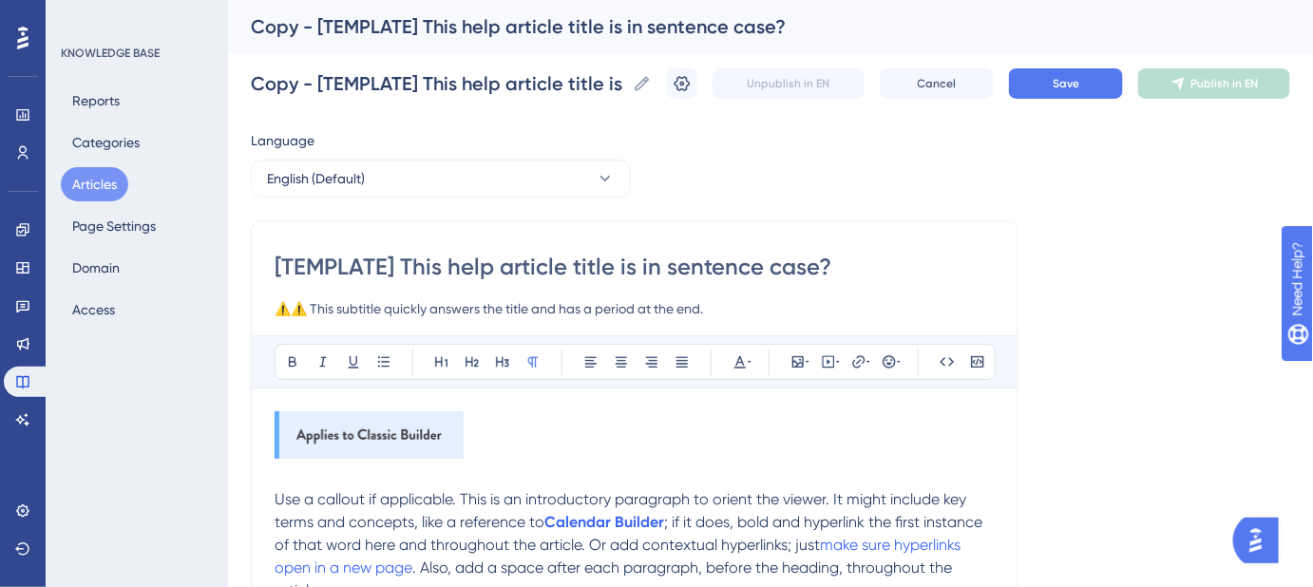
click at [357, 429] on img at bounding box center [369, 434] width 189 height 47
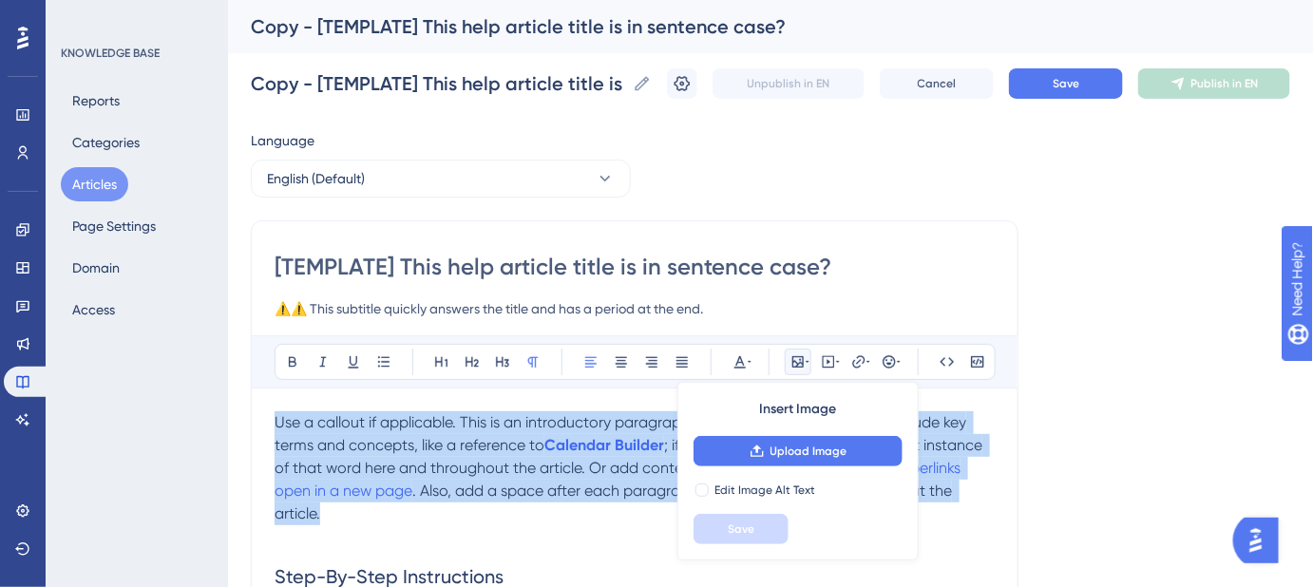
drag, startPoint x: 274, startPoint y: 417, endPoint x: 614, endPoint y: 513, distance: 353.4
click at [614, 513] on p "Use a callout if applicable. This is an introductory paragraph to orient the vi…" at bounding box center [635, 468] width 720 height 114
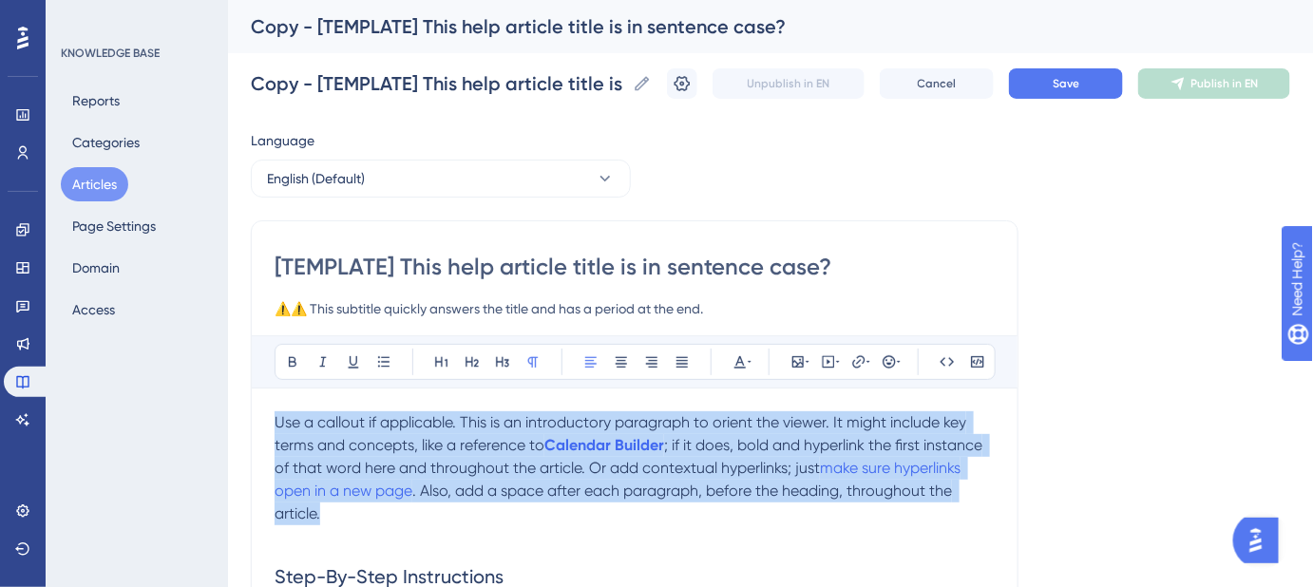
click at [614, 513] on p "Use a callout if applicable. This is an introductory paragraph to orient the vi…" at bounding box center [635, 468] width 720 height 114
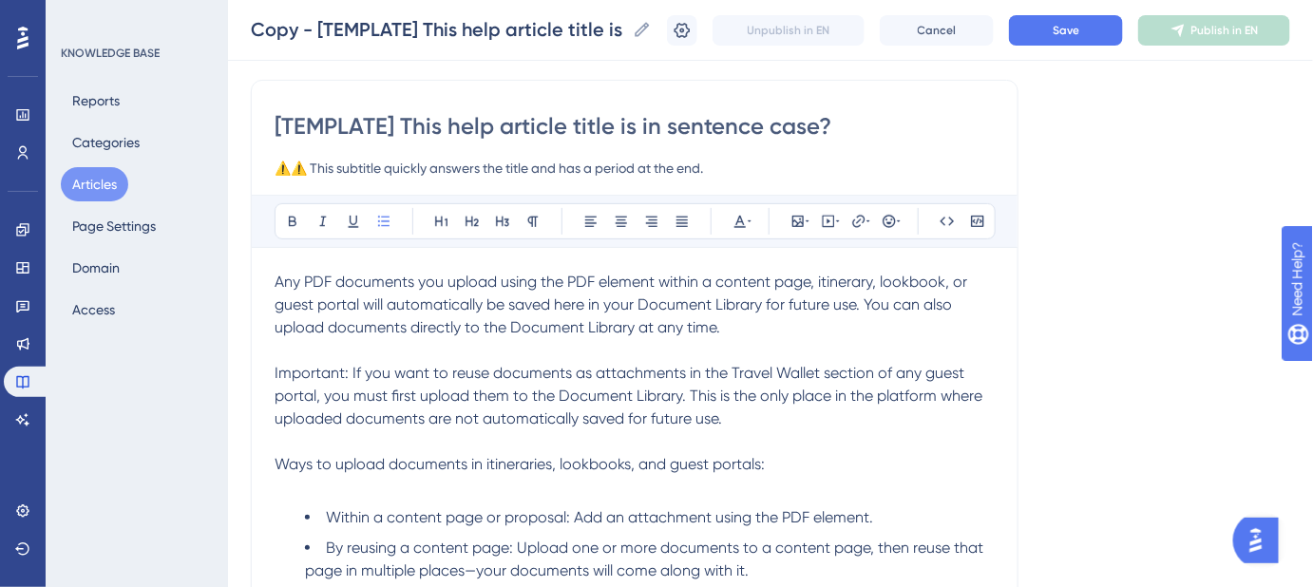
scroll to position [29, 0]
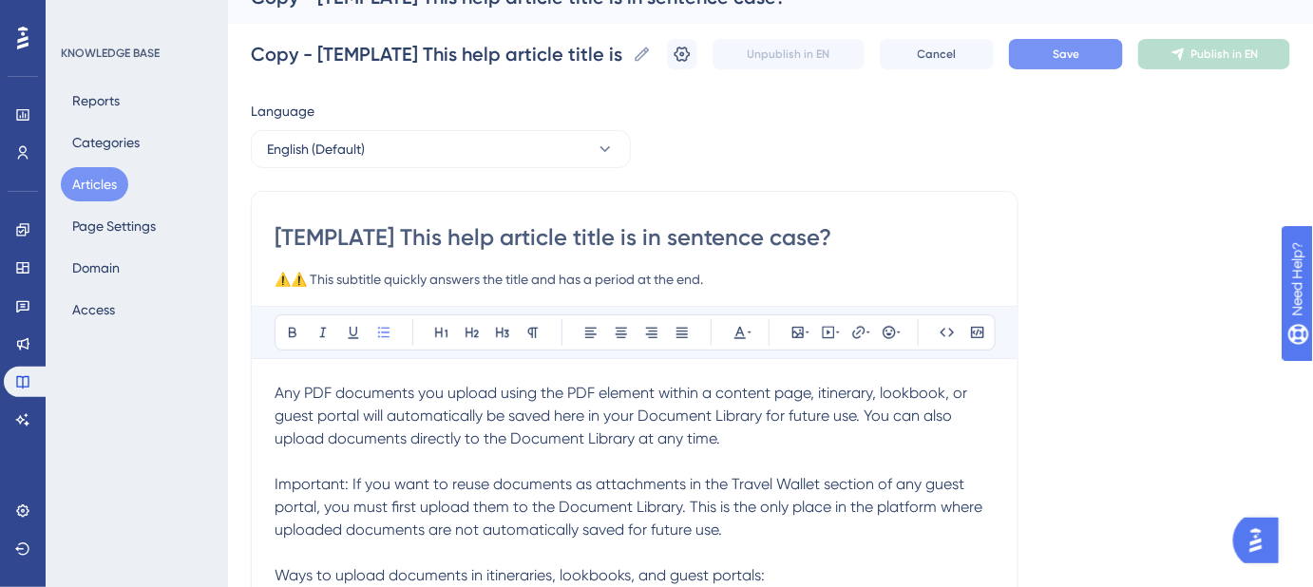
click at [1066, 58] on span "Save" at bounding box center [1066, 54] width 27 height 15
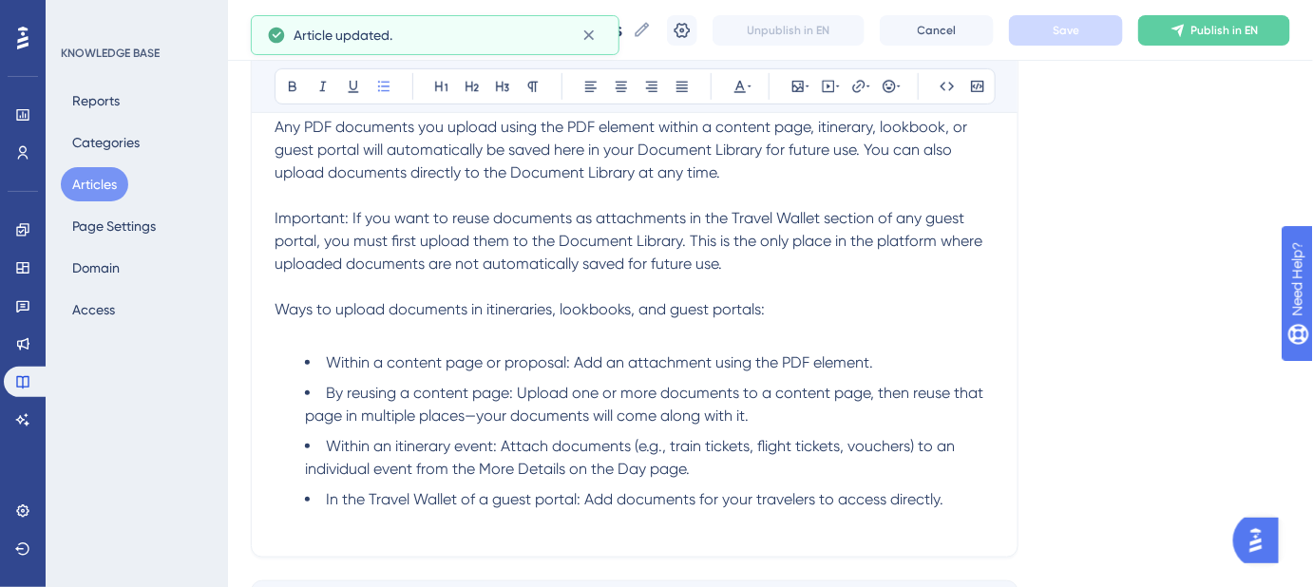
scroll to position [289, 0]
click at [486, 307] on span "Ways to upload documents in itineraries, lookbooks, and guest portals:" at bounding box center [520, 308] width 490 height 18
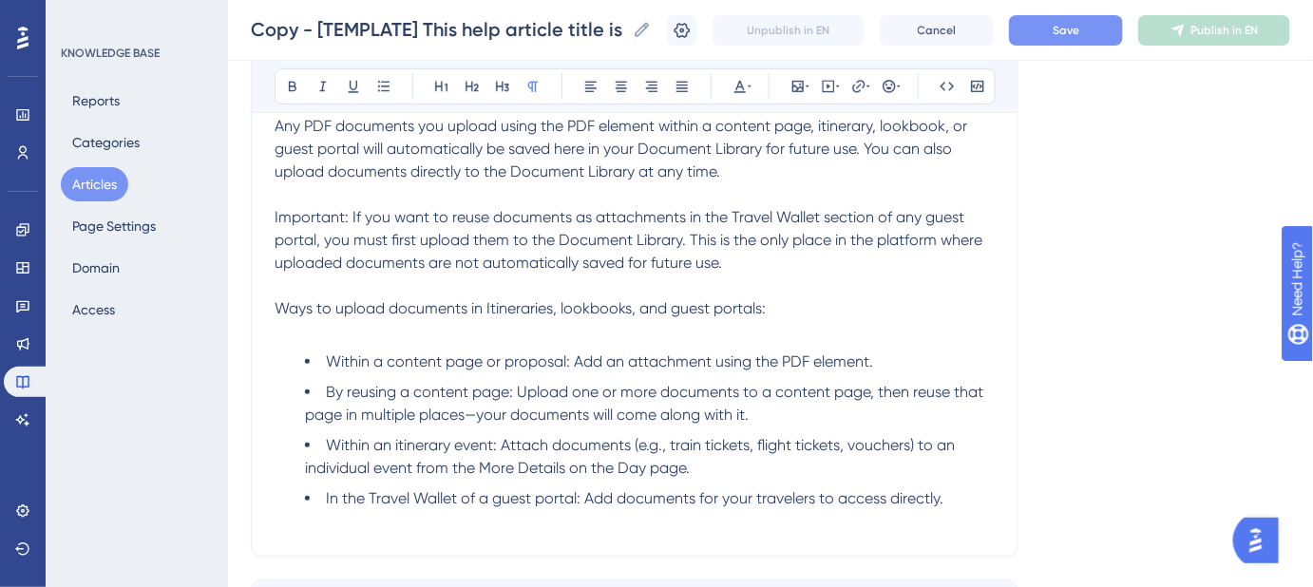
click at [567, 310] on span "Ways to upload documents in Itineraries, lookbooks, and guest portals:" at bounding box center [520, 308] width 491 height 18
click at [678, 308] on span "Ways to upload documents in Itineraries, Lookbooks, and guest portals:" at bounding box center [523, 308] width 496 height 18
click at [727, 306] on span "Ways to upload documents in Itineraries, Lookbooks, and Guest portals:" at bounding box center [524, 308] width 499 height 18
click at [1079, 37] on span "Save" at bounding box center [1066, 30] width 27 height 15
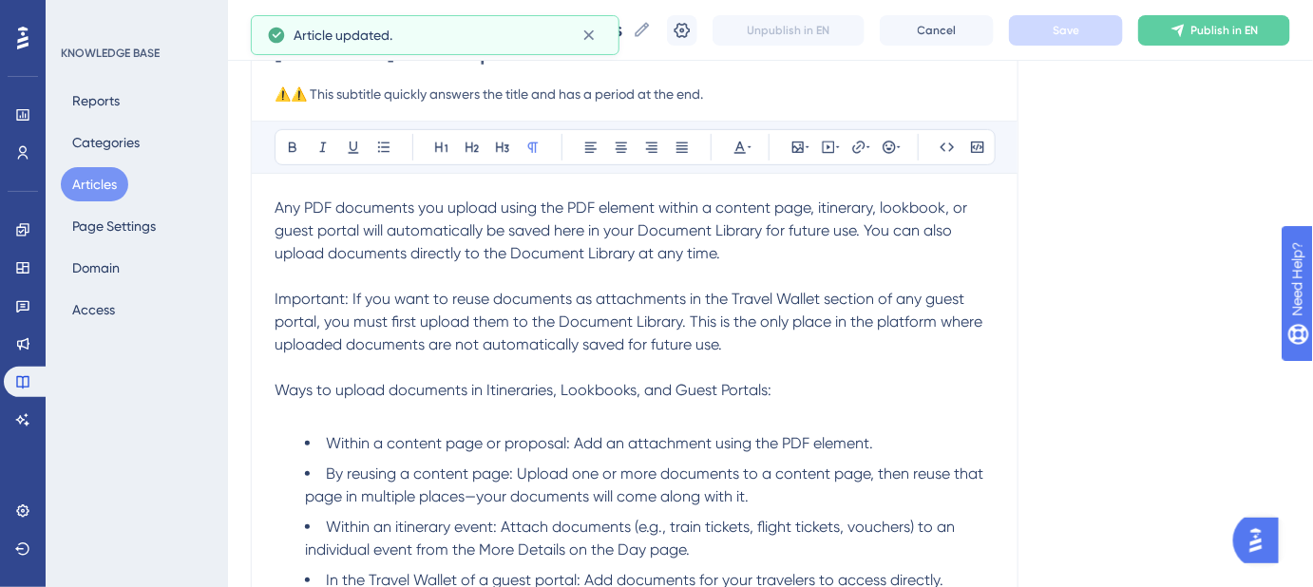
scroll to position [116, 0]
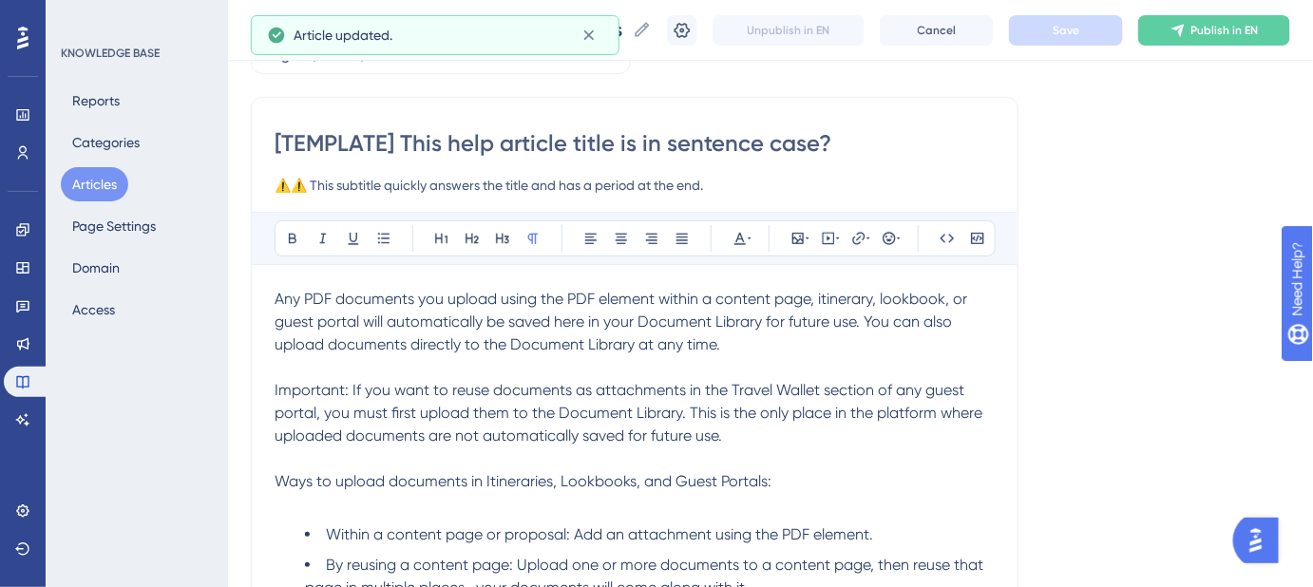
click at [724, 300] on span "Any PDF documents you upload using the PDF element within a content page, itine…" at bounding box center [623, 322] width 696 height 64
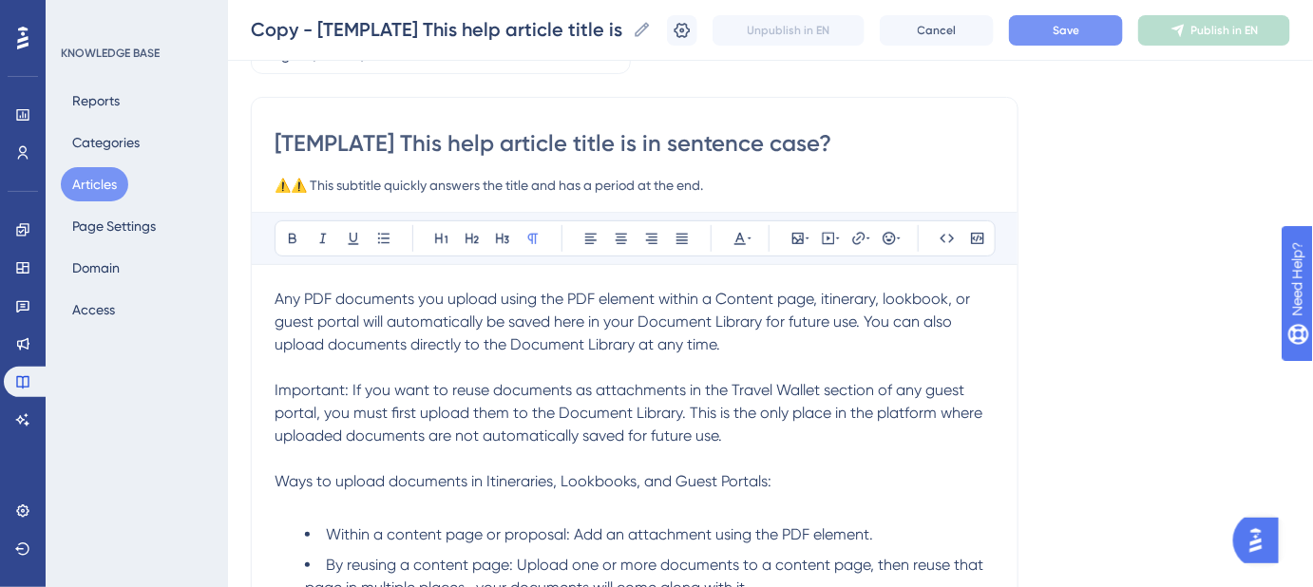
click at [783, 302] on span "Any PDF documents you upload using the PDF element within a Content page, itine…" at bounding box center [624, 322] width 699 height 64
click at [824, 300] on span "Any PDF documents you upload using the PDF element within a Content Page, itine…" at bounding box center [623, 322] width 697 height 64
click at [886, 298] on span "Any PDF documents you upload using the PDF element within a Content Page, Itine…" at bounding box center [624, 322] width 698 height 64
click at [278, 326] on span "Any PDF documents you upload using the PDF element within a Content Page, Itine…" at bounding box center [626, 322] width 703 height 64
click at [327, 321] on span "Any PDF documents you upload using the PDF element within a Content Page, Itine…" at bounding box center [626, 322] width 703 height 64
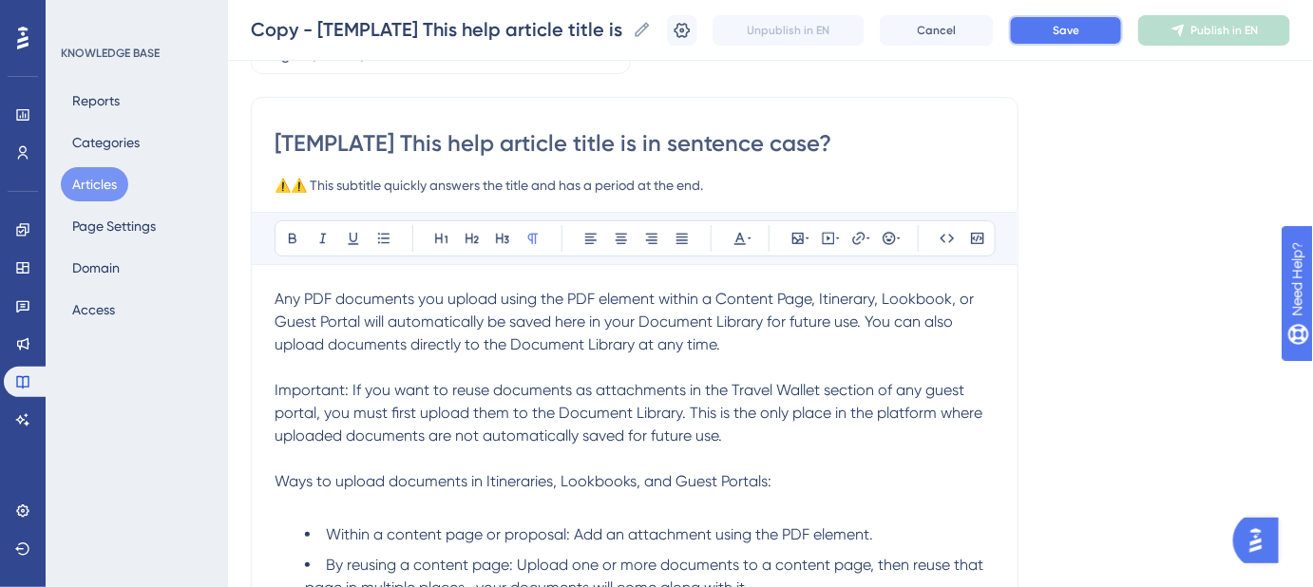
click at [1052, 28] on button "Save" at bounding box center [1066, 30] width 114 height 30
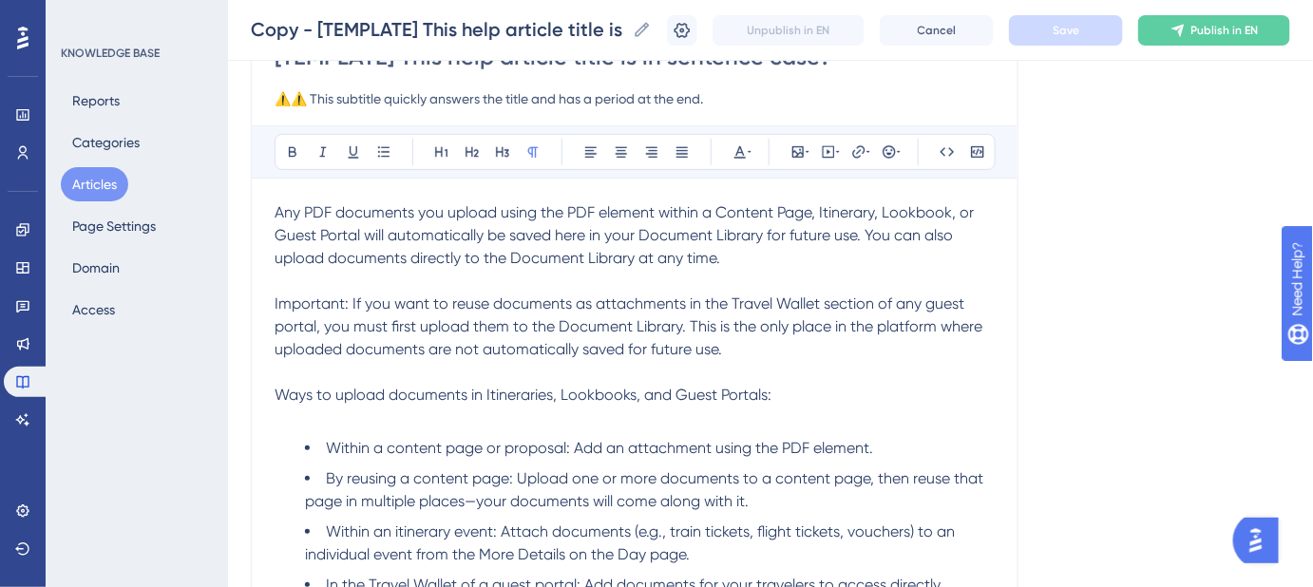
scroll to position [0, 0]
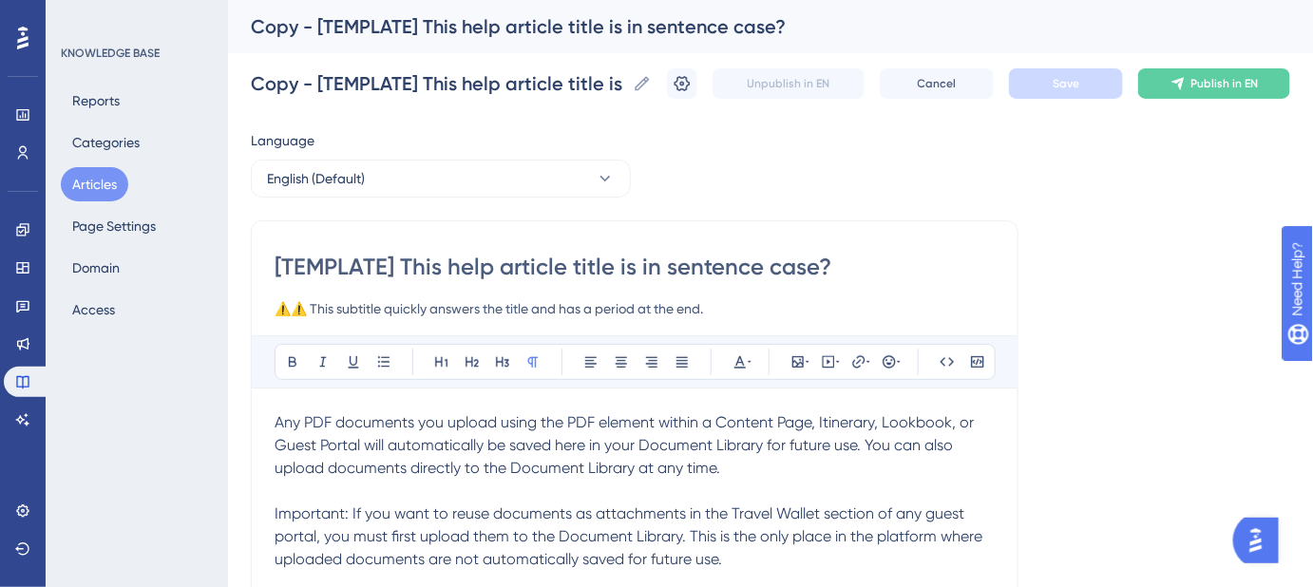
drag, startPoint x: 841, startPoint y: 269, endPoint x: 231, endPoint y: 269, distance: 609.9
click at [231, 269] on div "Performance Users Engagement Widgets Feedback Product Updates Knowledge Base AI…" at bounding box center [770, 498] width 1085 height 997
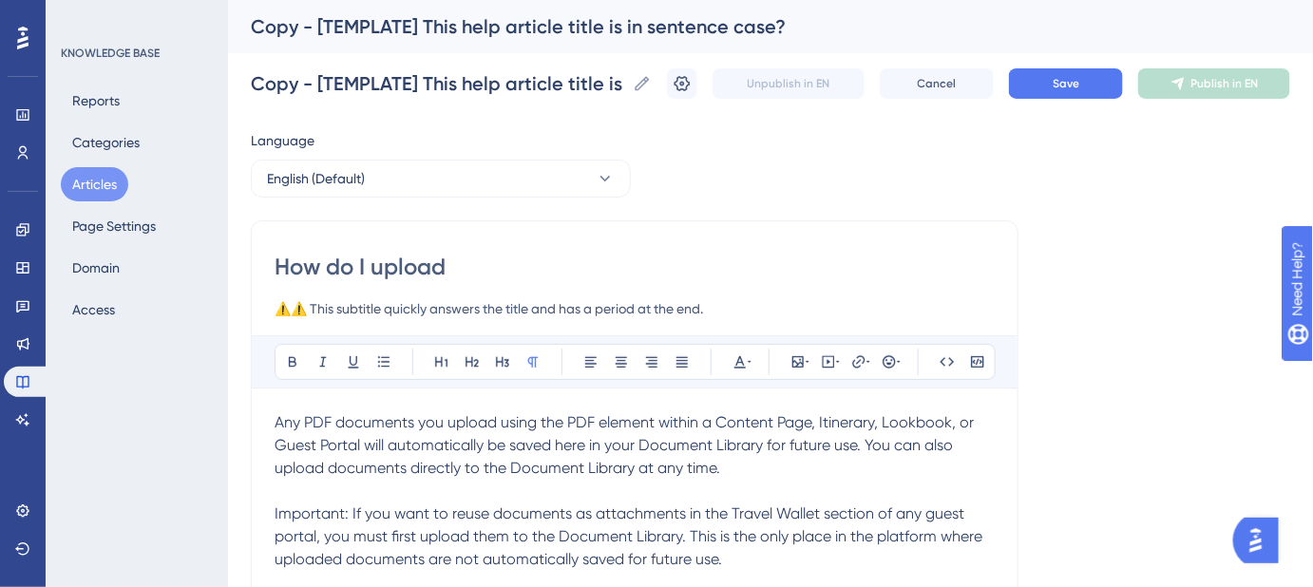
drag, startPoint x: 451, startPoint y: 260, endPoint x: 233, endPoint y: 261, distance: 218.5
click at [233, 261] on div "Performance Users Engagement Widgets Feedback Product Updates Knowledge Base AI…" at bounding box center [770, 498] width 1085 height 997
drag, startPoint x: 598, startPoint y: 267, endPoint x: 248, endPoint y: 275, distance: 349.7
click at [248, 275] on div "Performance Users Engagement Widgets Feedback Product Updates Knowledge Base AI…" at bounding box center [770, 498] width 1085 height 997
type input "About the Document Library"
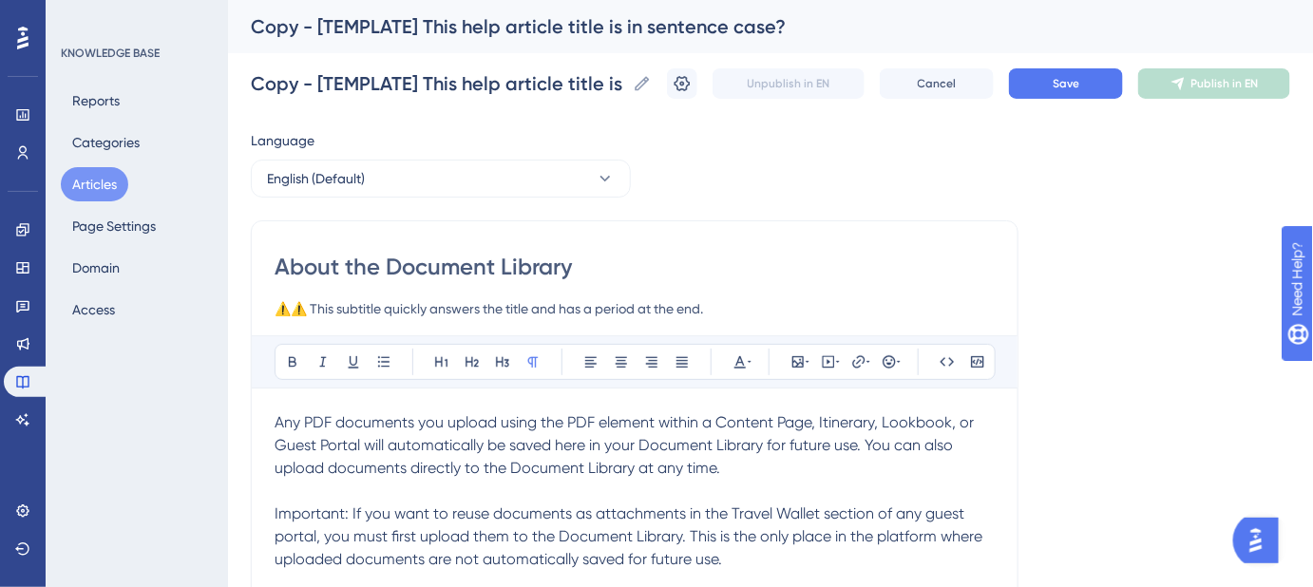
drag, startPoint x: 770, startPoint y: 315, endPoint x: 166, endPoint y: 313, distance: 604.2
click at [228, 313] on div "Performance Users Engagement Widgets Feedback Product Updates Knowledge Base AI…" at bounding box center [770, 498] width 1085 height 997
paste input "Learn how to store, organize, and access your documents"
type input "Learn how to store, organize, and access your documents"
click at [1046, 91] on button "Save" at bounding box center [1066, 83] width 114 height 30
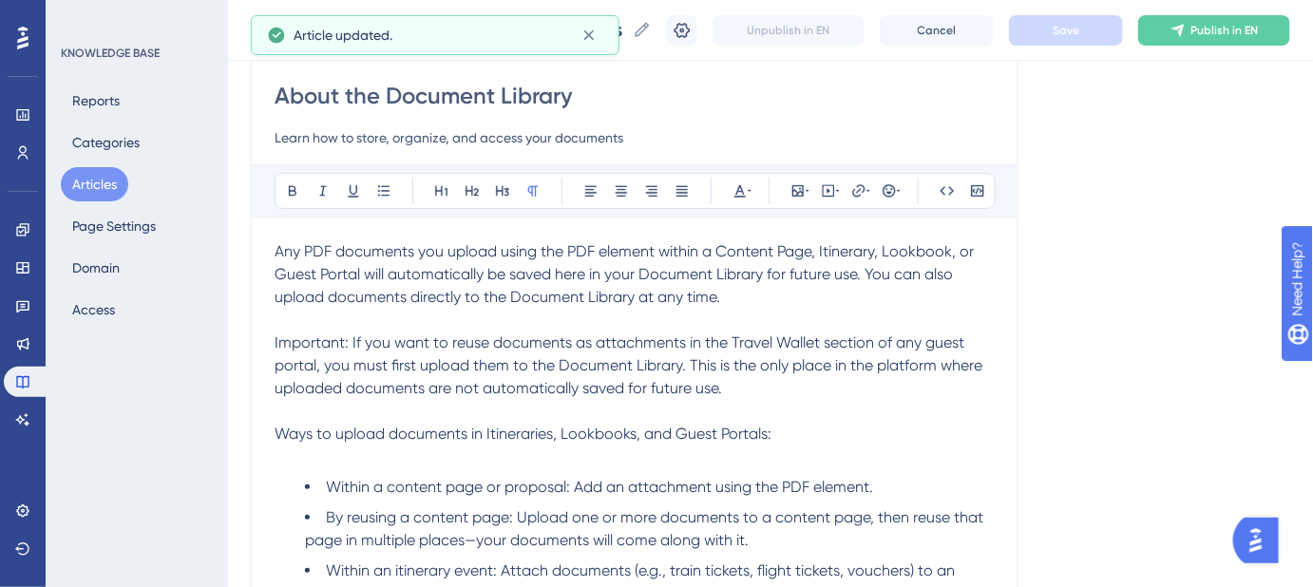
scroll to position [172, 0]
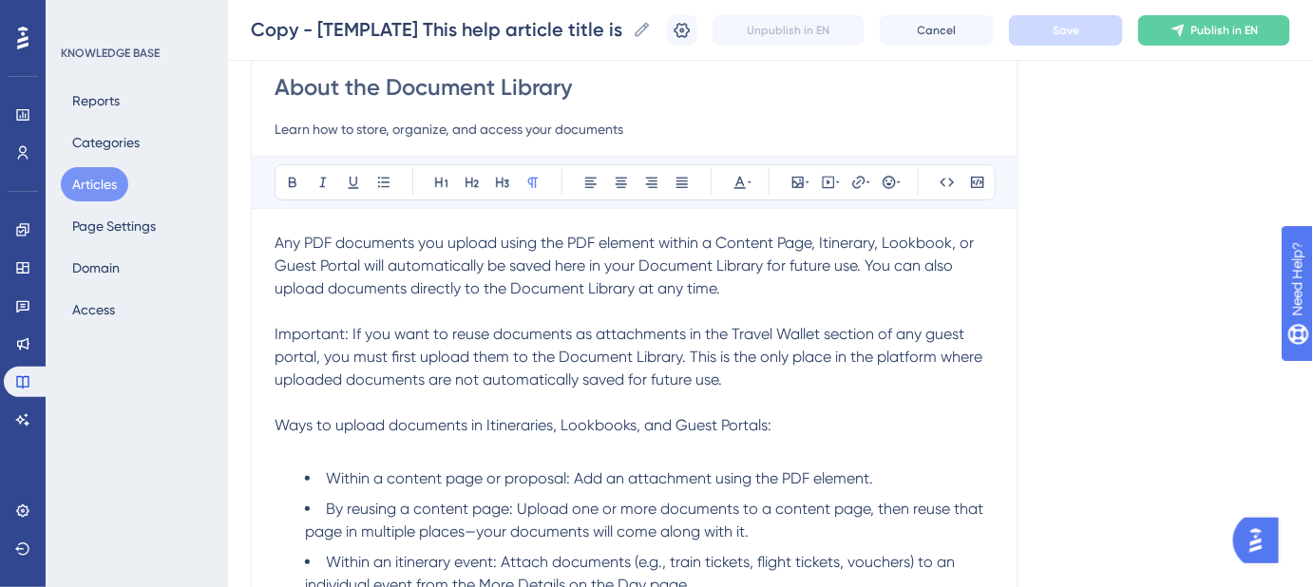
click at [569, 266] on span "Any PDF documents you upload using the PDF element within a Content Page, Itine…" at bounding box center [626, 266] width 703 height 64
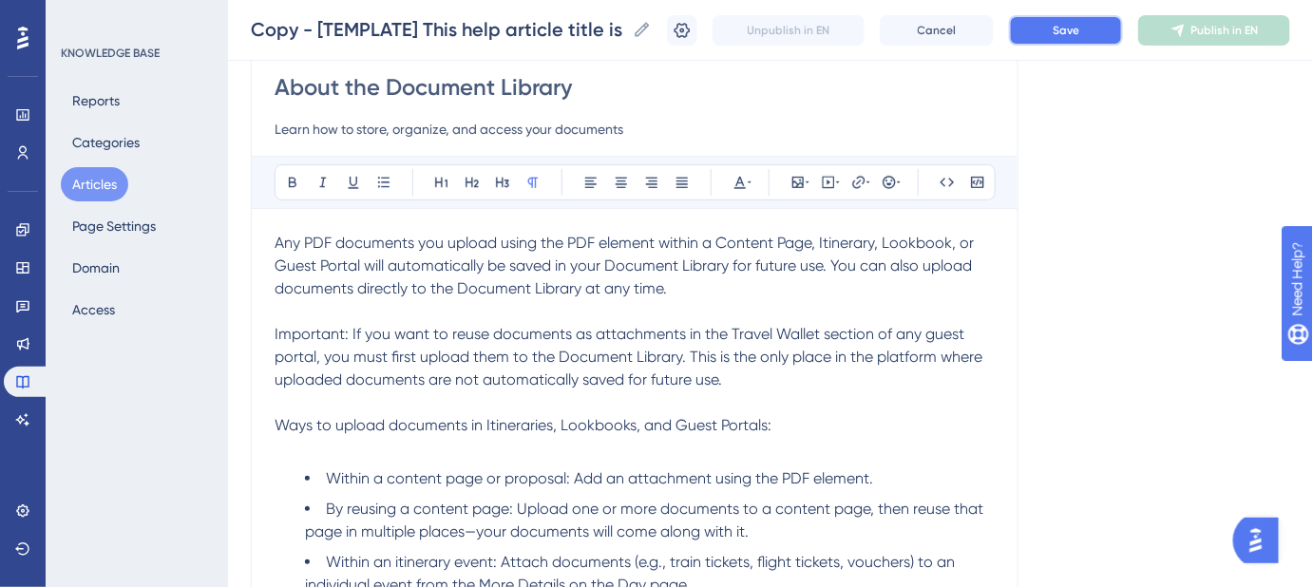
click at [1077, 37] on button "Save" at bounding box center [1066, 30] width 114 height 30
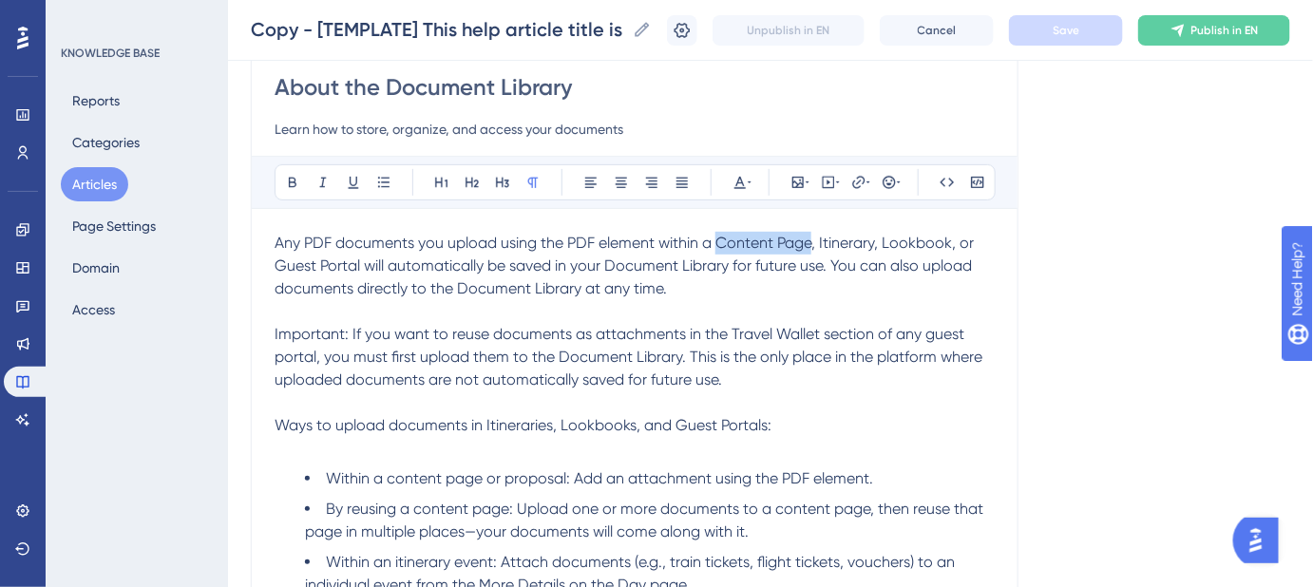
drag, startPoint x: 812, startPoint y: 244, endPoint x: 719, endPoint y: 242, distance: 93.1
click at [719, 242] on span "Any PDF documents you upload using the PDF element within a Content Page, Itine…" at bounding box center [626, 266] width 703 height 64
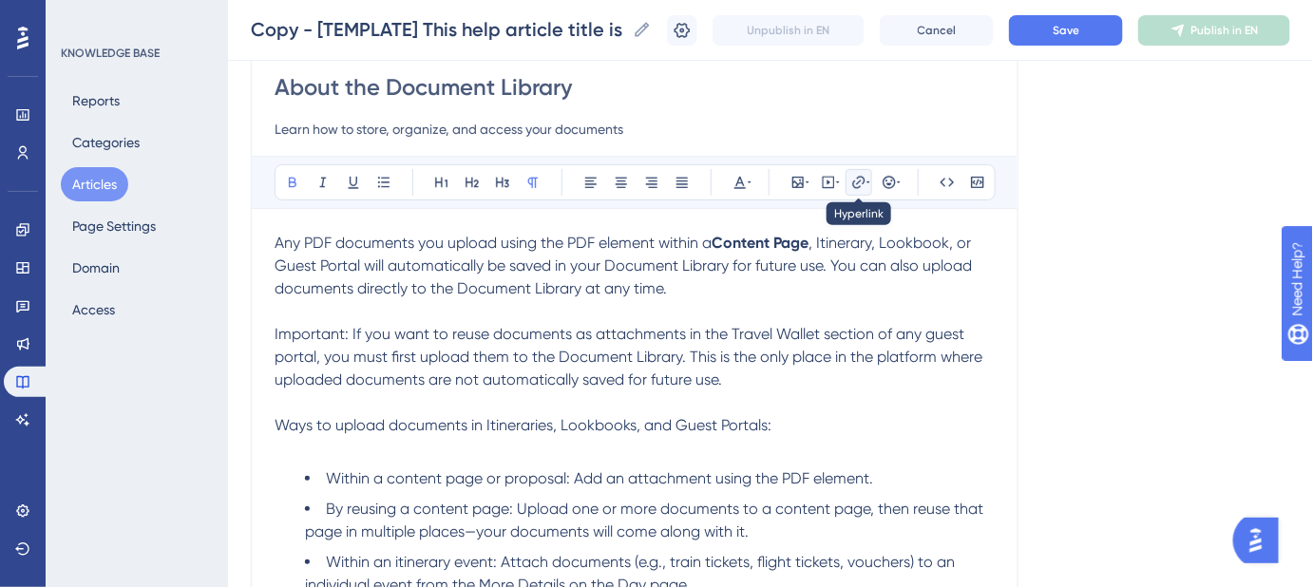
click at [858, 180] on icon at bounding box center [858, 182] width 12 height 12
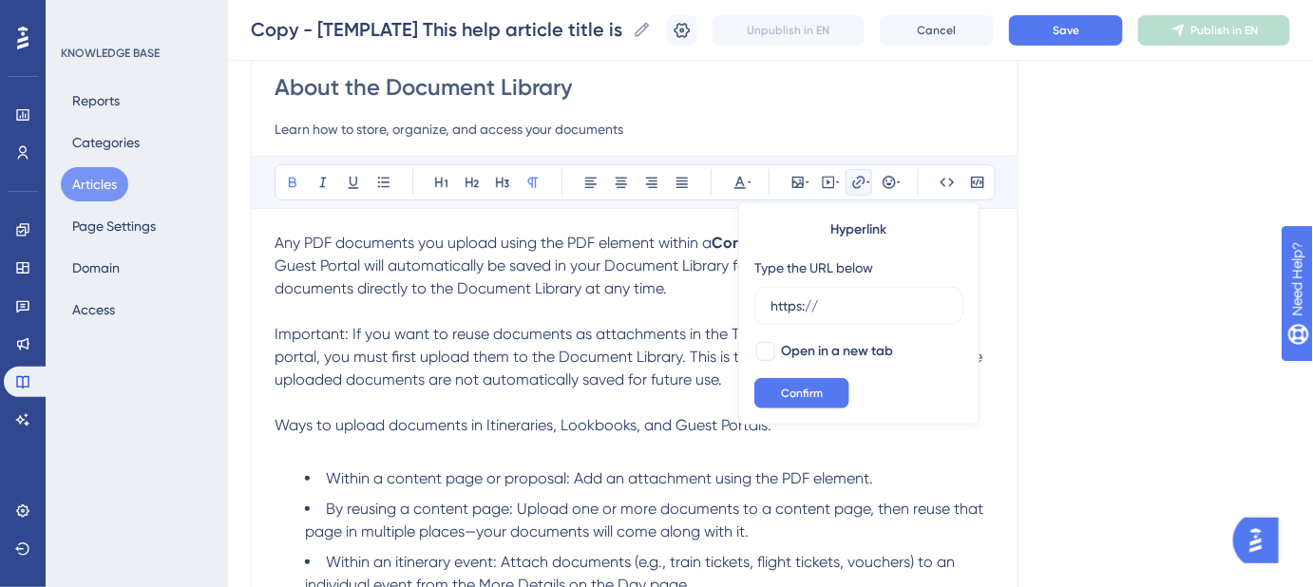
drag, startPoint x: 828, startPoint y: 308, endPoint x: 751, endPoint y: 308, distance: 76.9
click at [751, 308] on div "Hyperlink Type the URL below https:// Open in a new tab Confirm" at bounding box center [858, 313] width 241 height 222
type input "[URL][DOMAIN_NAME]"
click at [766, 351] on div at bounding box center [765, 351] width 19 height 19
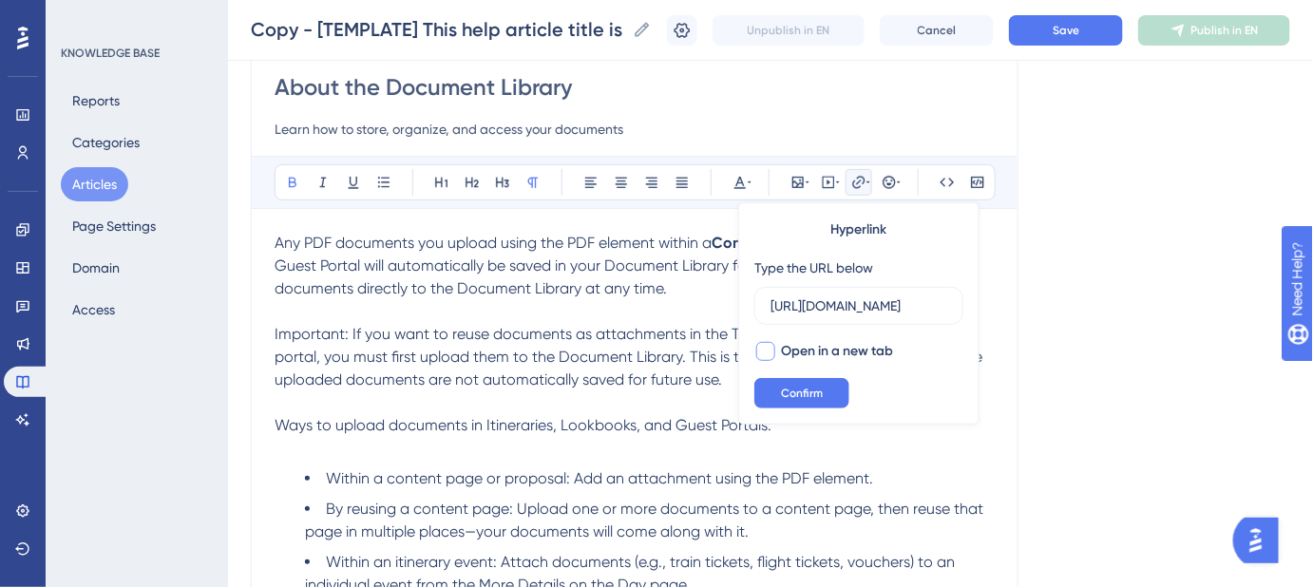
checkbox input "true"
click at [795, 392] on span "Confirm" at bounding box center [802, 393] width 42 height 15
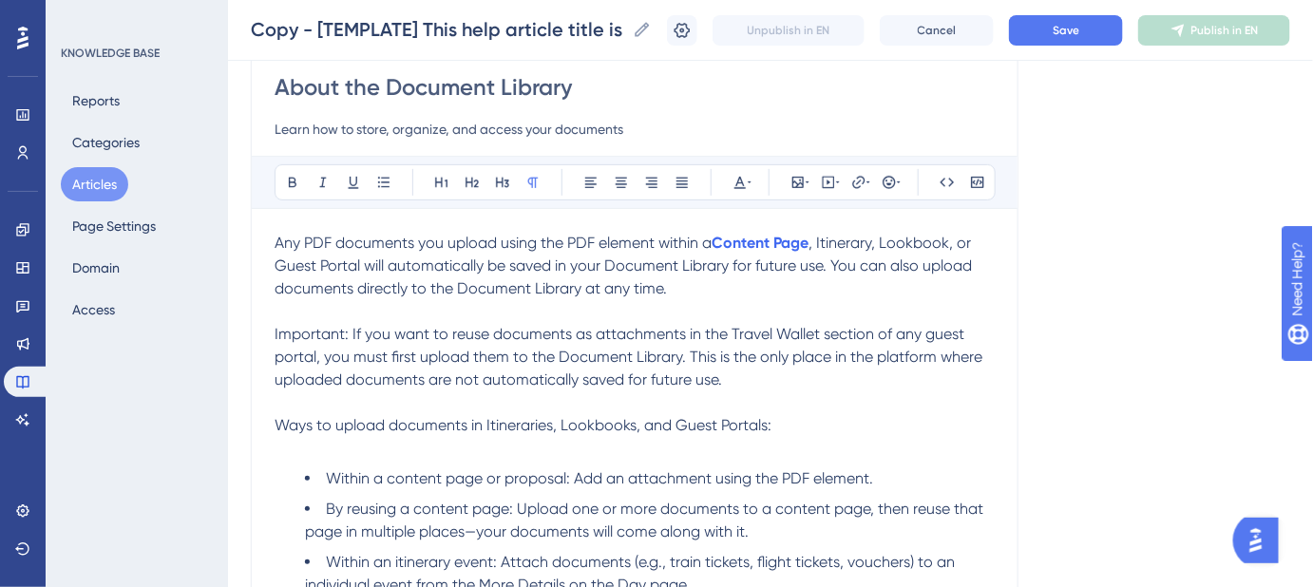
click at [845, 237] on span ", Itinerary, Lookbook, or Guest Portal will automatically be saved in your Docu…" at bounding box center [625, 266] width 701 height 64
click at [857, 175] on icon at bounding box center [858, 182] width 15 height 15
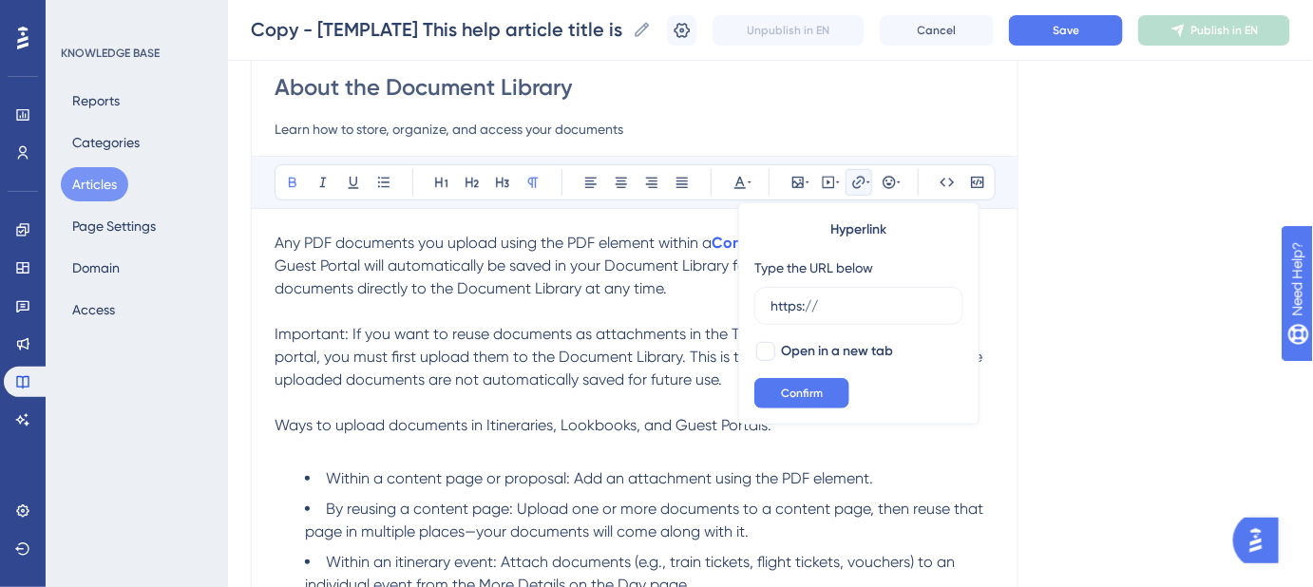
drag, startPoint x: 845, startPoint y: 305, endPoint x: 747, endPoint y: 306, distance: 97.8
click at [747, 306] on div "Hyperlink Type the URL below https:// Open in a new tab Confirm" at bounding box center [858, 313] width 241 height 222
type input "https://help.safariportal.app/en/articles/5662--itineraries"
click at [771, 347] on div at bounding box center [765, 351] width 19 height 19
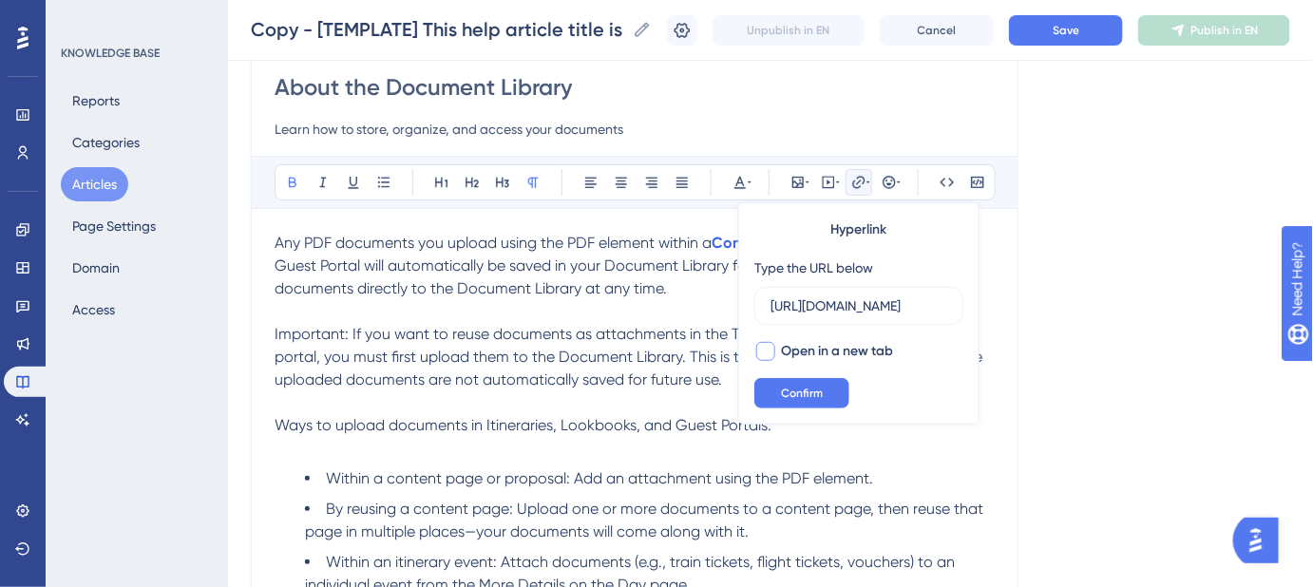
checkbox input "true"
click at [801, 396] on span "Confirm" at bounding box center [802, 393] width 42 height 15
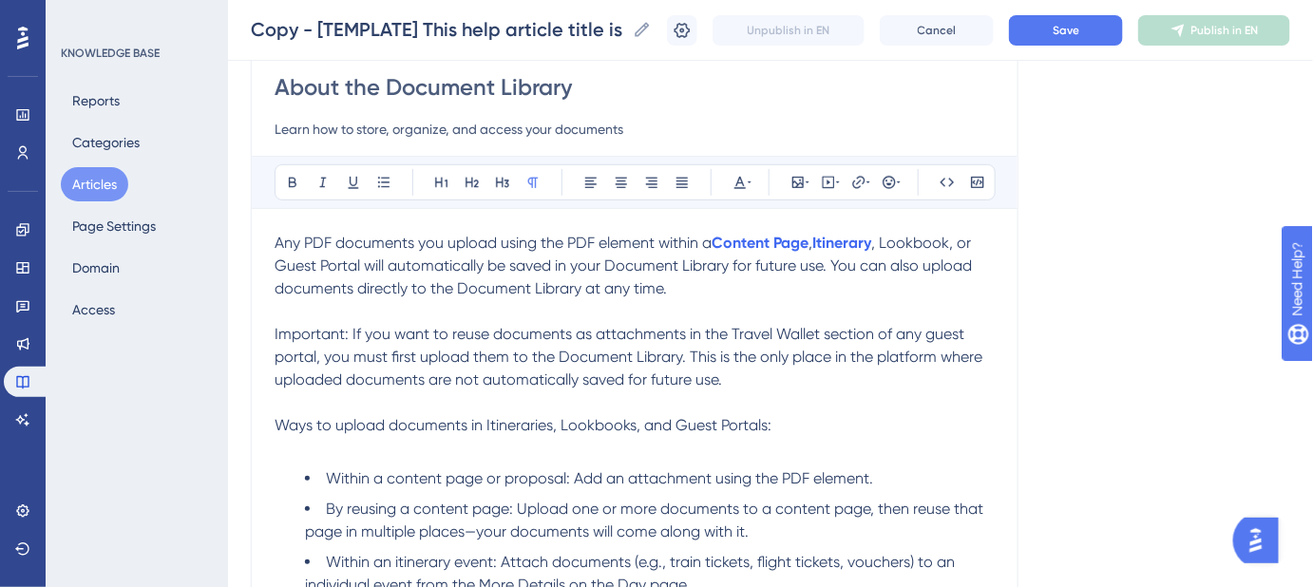
click at [924, 242] on span ", Lookbook, or Guest Portal will automatically be saved in your Document Librar…" at bounding box center [625, 266] width 701 height 64
click at [864, 180] on icon at bounding box center [858, 182] width 15 height 15
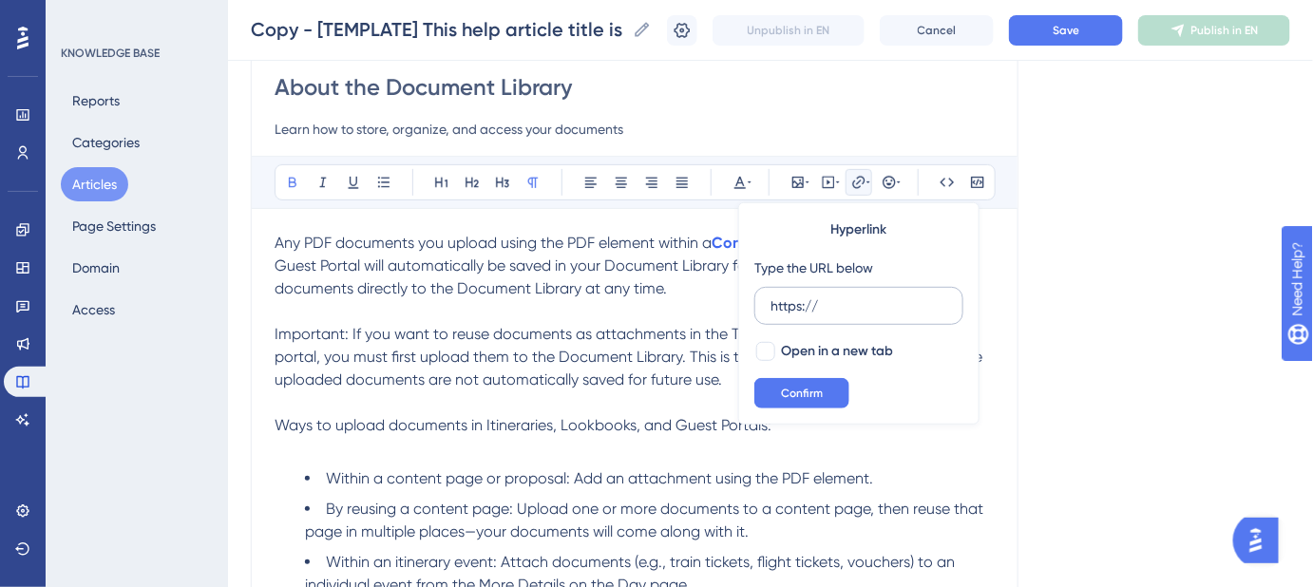
drag, startPoint x: 845, startPoint y: 295, endPoint x: 755, endPoint y: 306, distance: 90.8
click at [755, 306] on label "https://" at bounding box center [858, 306] width 209 height 38
click at [770, 306] on input "https://" at bounding box center [858, 305] width 177 height 21
type input "https://help.safariportal.app/en/articles/5647--lookbooks"
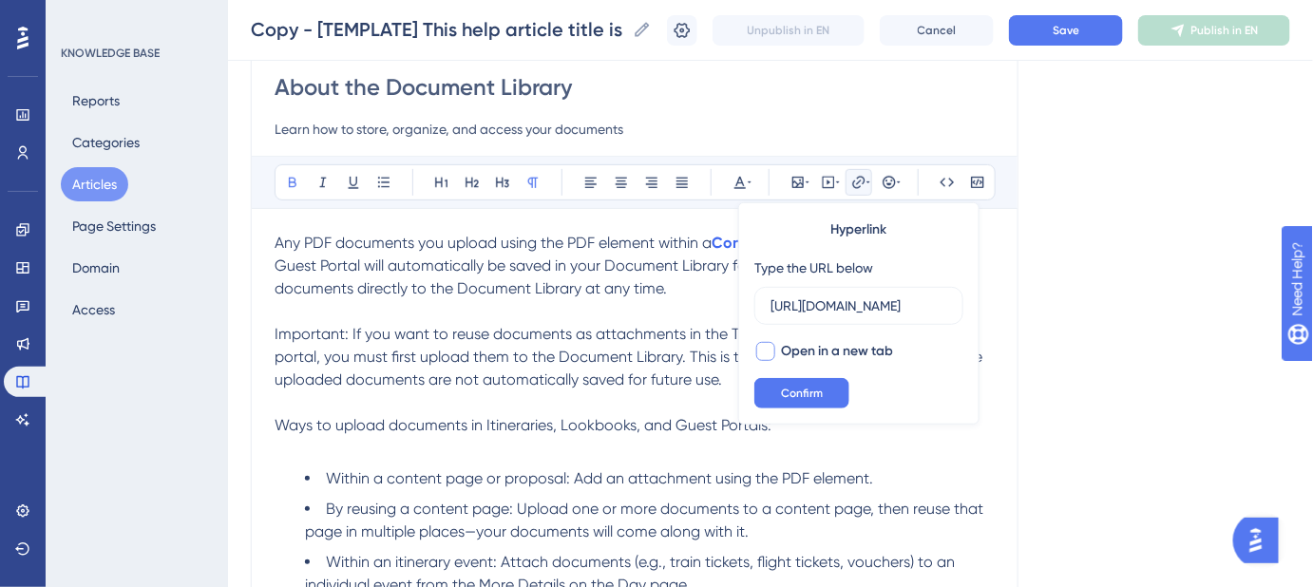
click at [769, 348] on div at bounding box center [765, 351] width 19 height 19
checkbox input "true"
click at [797, 389] on span "Confirm" at bounding box center [802, 393] width 42 height 15
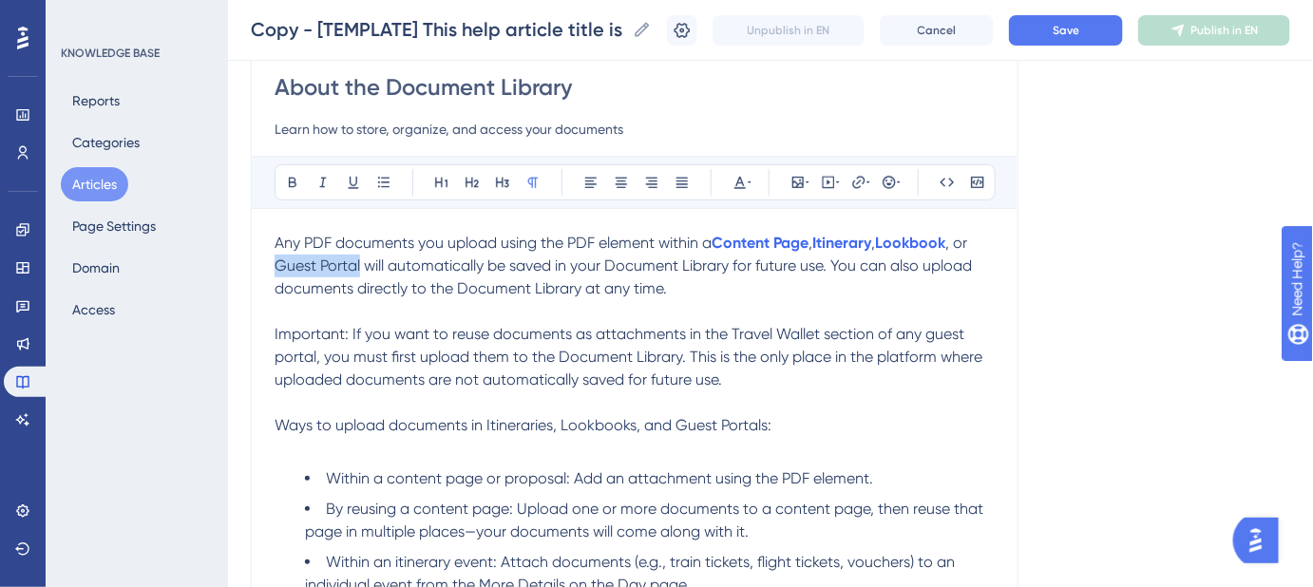
drag, startPoint x: 359, startPoint y: 266, endPoint x: 276, endPoint y: 266, distance: 82.6
click at [276, 266] on span ", or Guest Portal will automatically be saved in your Document Library for futu…" at bounding box center [625, 266] width 701 height 64
click at [851, 183] on icon at bounding box center [858, 182] width 15 height 15
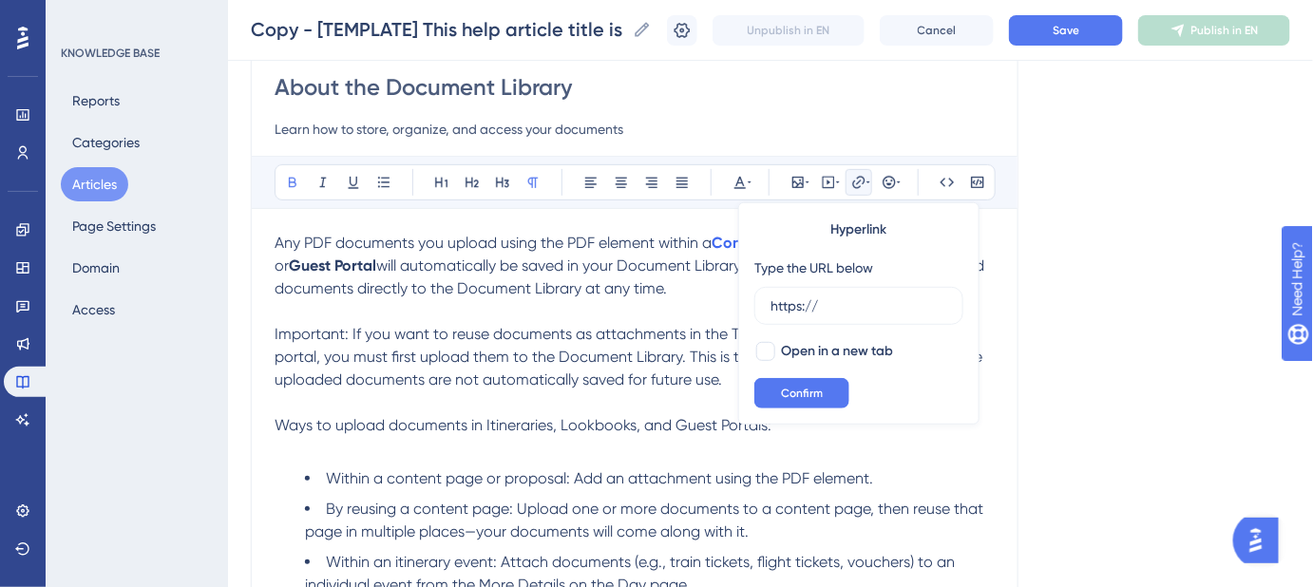
drag, startPoint x: 827, startPoint y: 293, endPoint x: 750, endPoint y: 311, distance: 80.0
click at [750, 311] on div "Hyperlink Type the URL below https:// Open in a new tab Confirm" at bounding box center [858, 313] width 241 height 222
type input "https://help.safariportal.app/en/articles/5677--guest-portals"
click at [765, 351] on div at bounding box center [765, 351] width 19 height 19
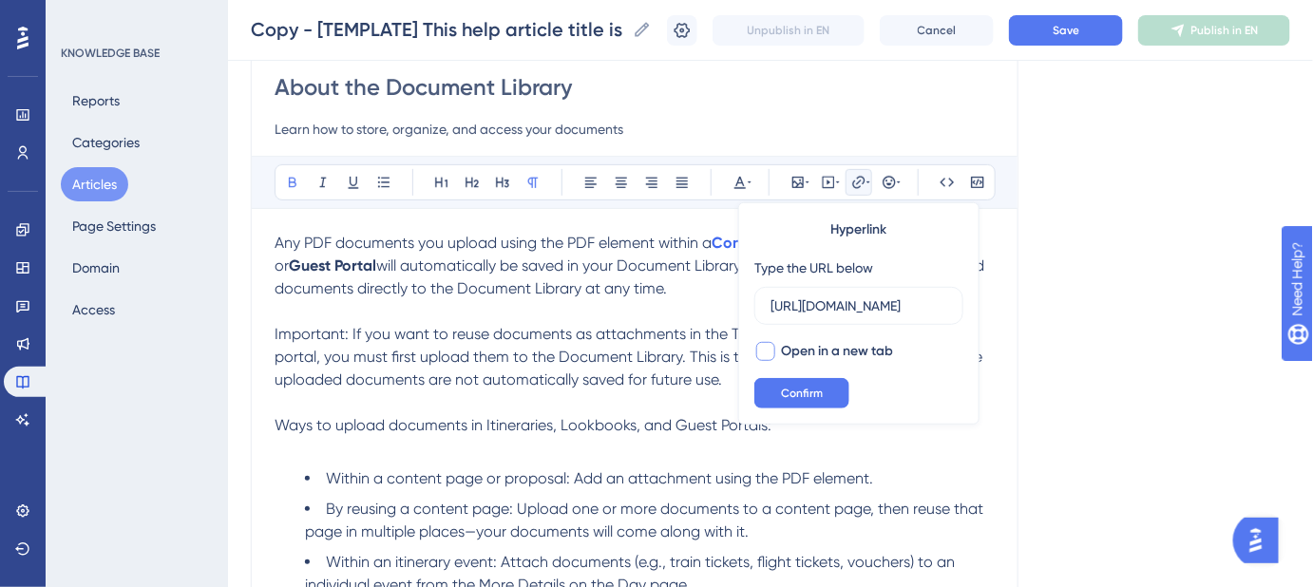
checkbox input "true"
click at [784, 386] on span "Confirm" at bounding box center [802, 393] width 42 height 15
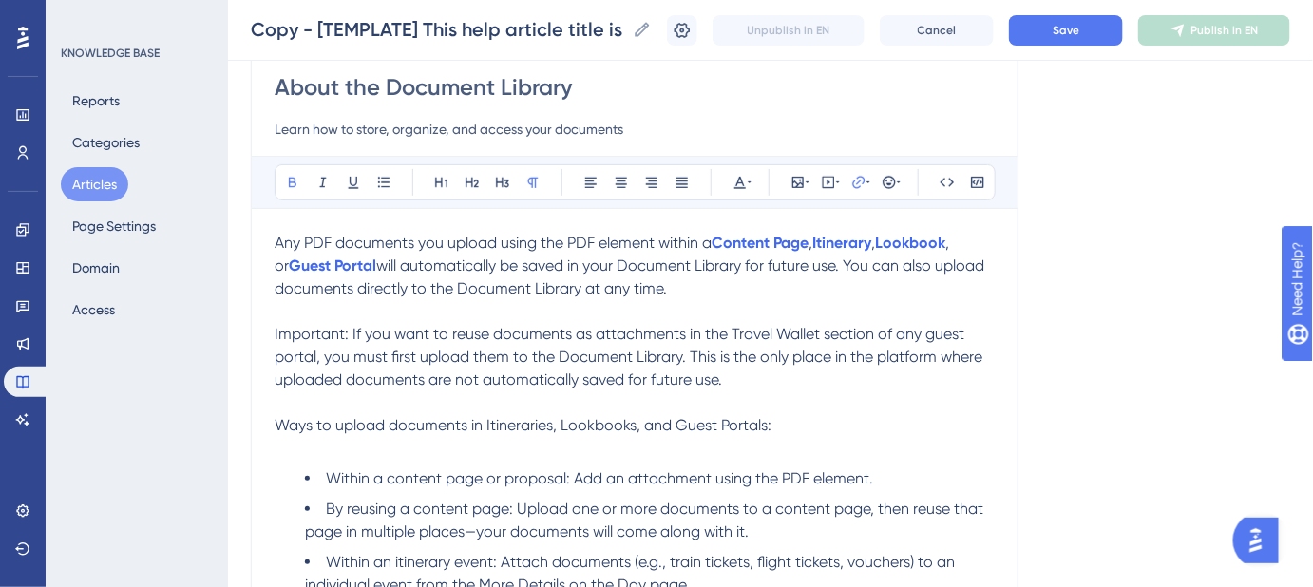
click at [788, 335] on span "Important: If you want to reuse documents as attachments in the Travel Wallet s…" at bounding box center [631, 357] width 712 height 64
click at [1079, 29] on span "Save" at bounding box center [1066, 30] width 27 height 15
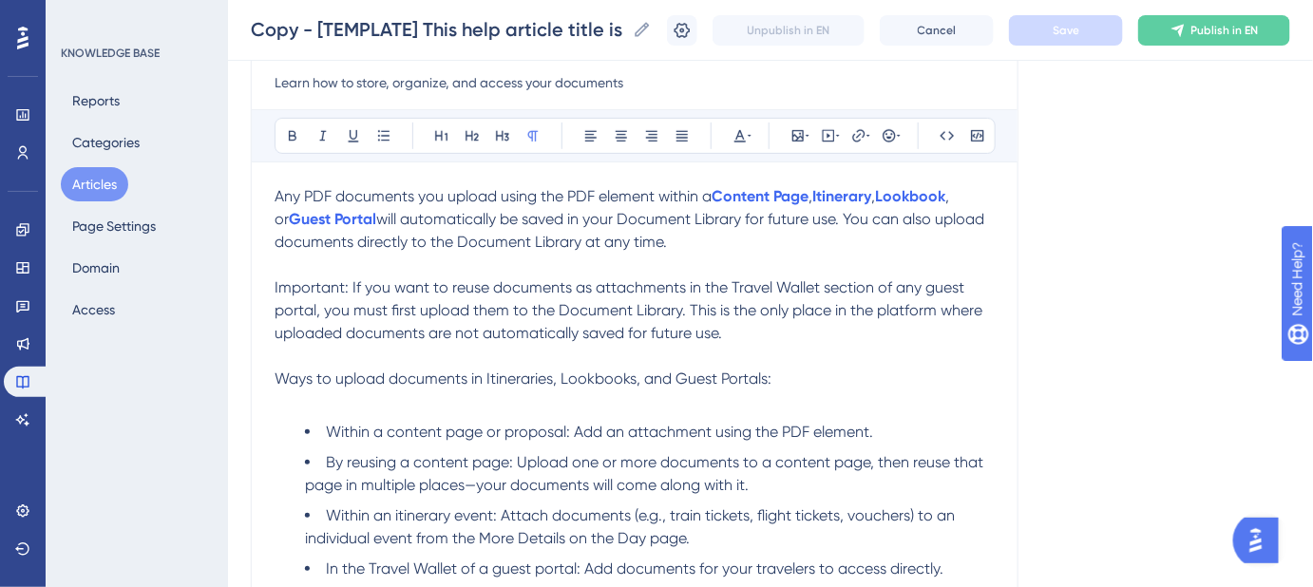
scroll to position [258, 0]
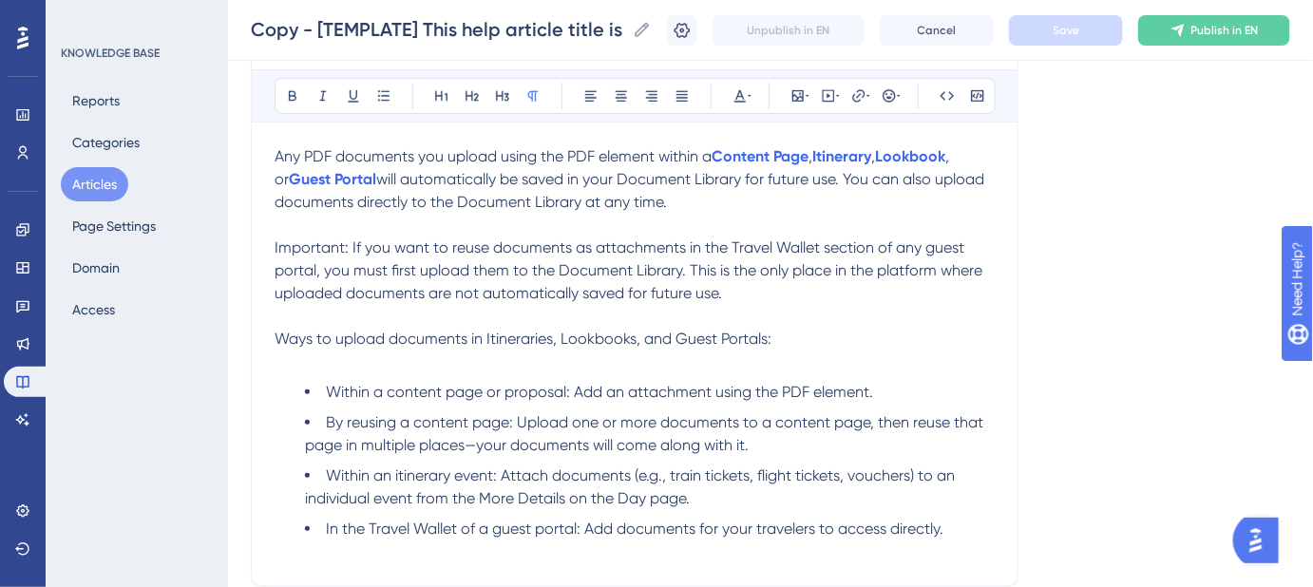
click at [275, 245] on span "Important: If you want to reuse documents as attachments in the Travel Wallet s…" at bounding box center [631, 270] width 712 height 64
click at [928, 246] on span "Important: If you want to reuse documents as attachments in the Travel Wallet s…" at bounding box center [631, 270] width 712 height 64
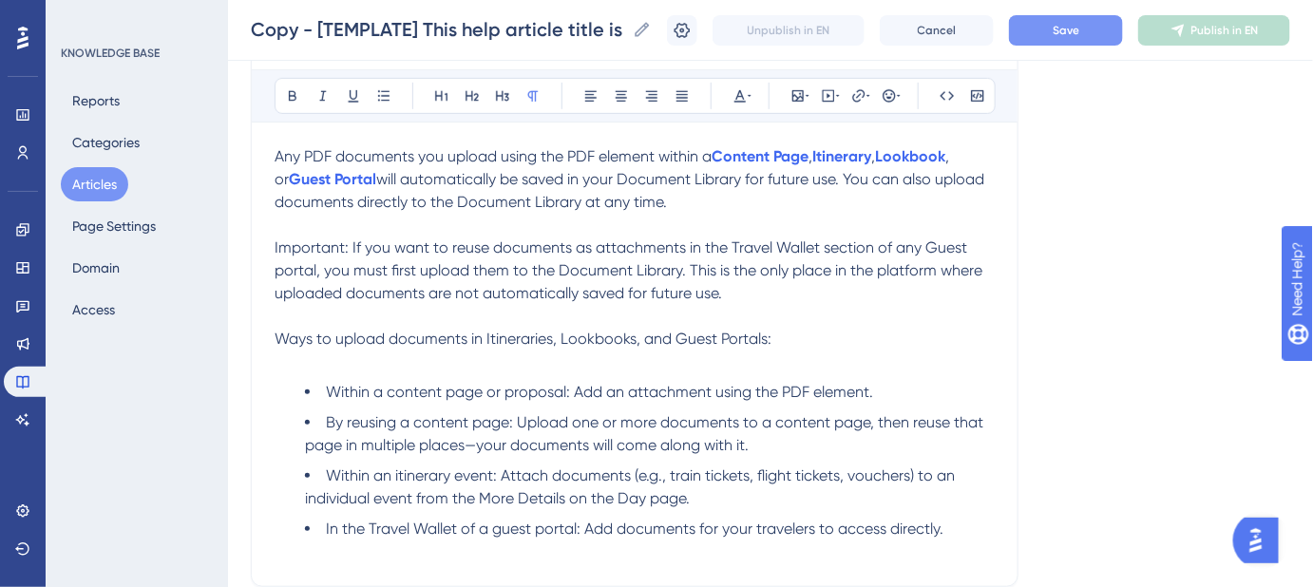
click at [280, 273] on span "Important: If you want to reuse documents as attachments in the Travel Wallet s…" at bounding box center [631, 270] width 712 height 64
click at [1057, 41] on button "Save" at bounding box center [1066, 30] width 114 height 30
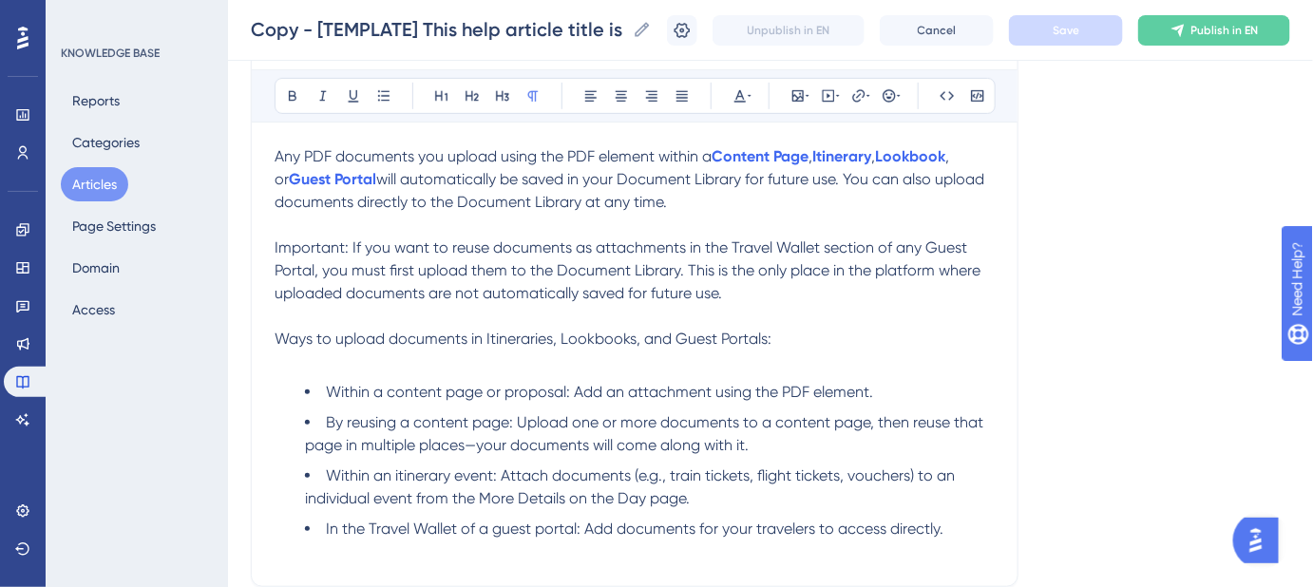
click at [745, 285] on p "Important: If you want to reuse documents as attachments in the Travel Wallet s…" at bounding box center [635, 271] width 720 height 68
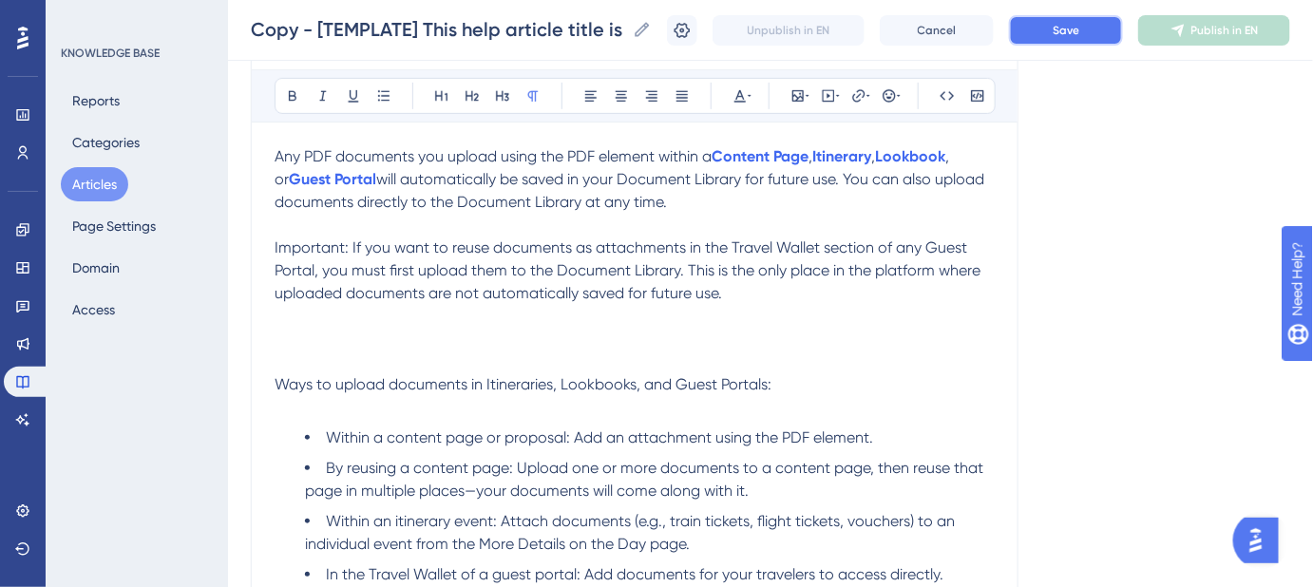
click at [1051, 45] on button "Save" at bounding box center [1066, 30] width 114 height 30
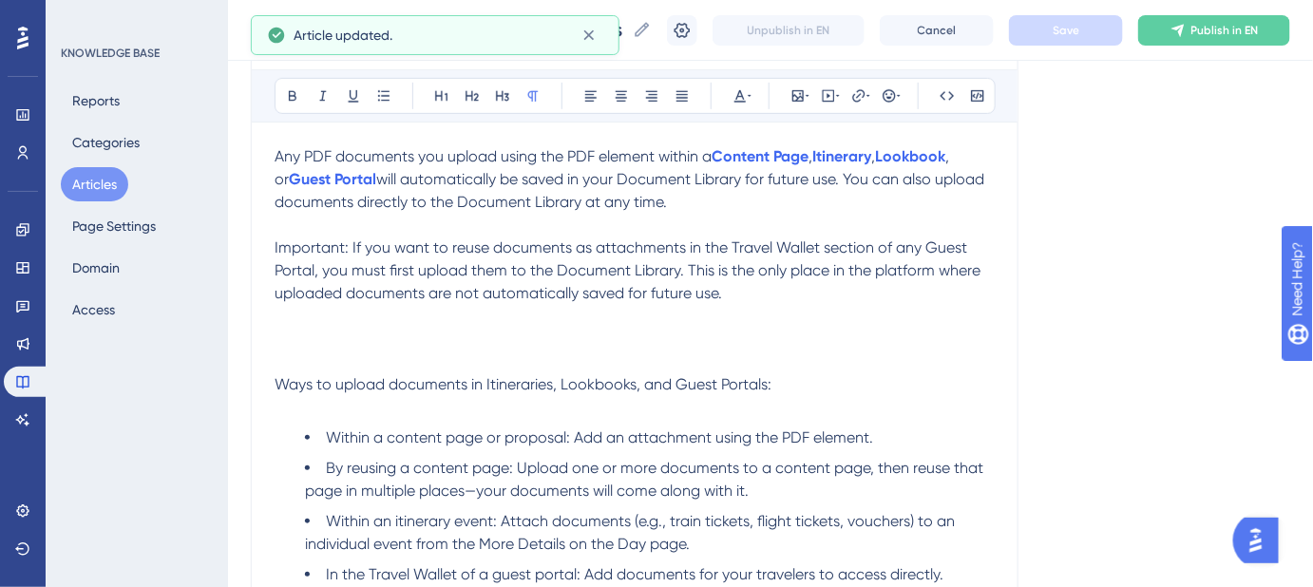
click at [277, 342] on p at bounding box center [635, 339] width 720 height 23
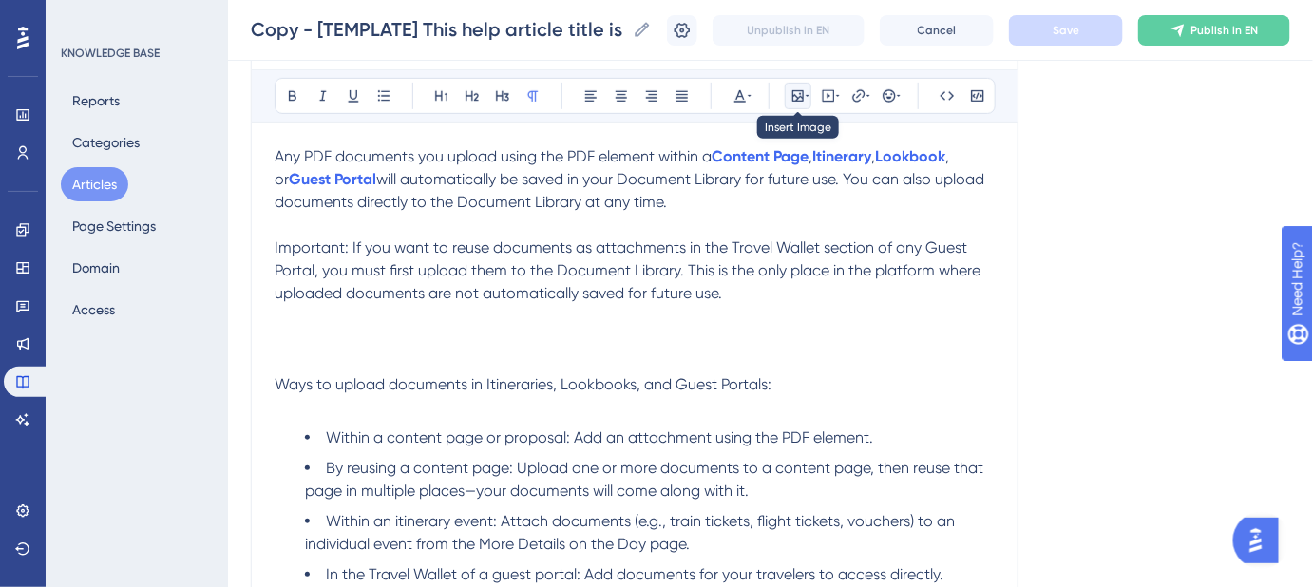
click at [792, 94] on icon at bounding box center [797, 95] width 11 height 11
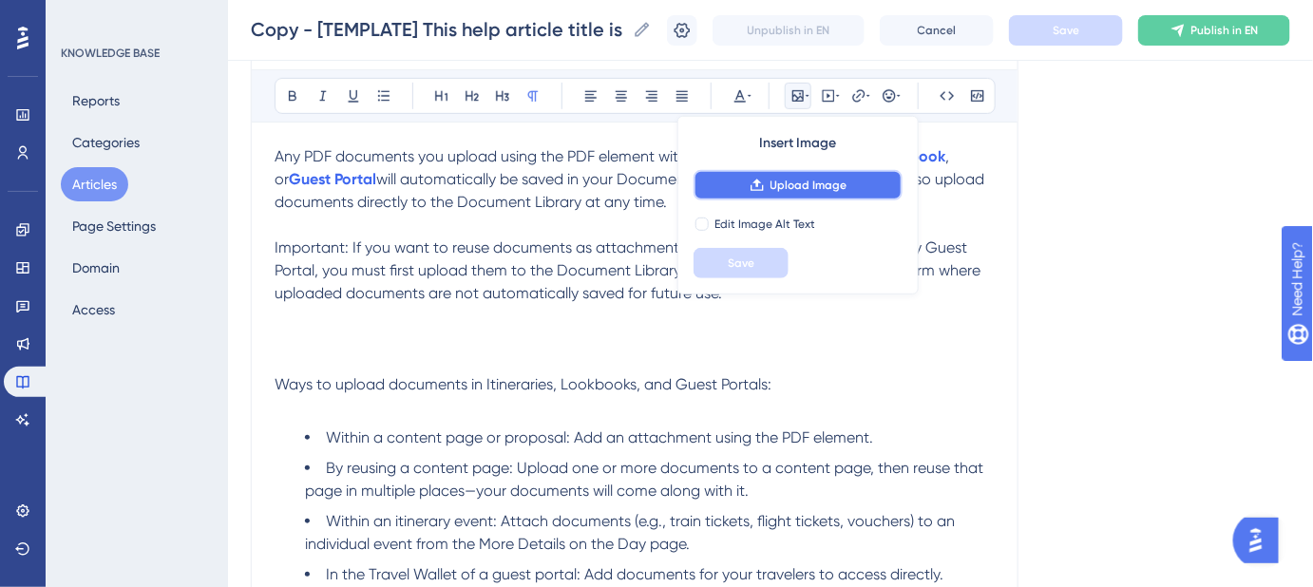
click at [788, 185] on span "Upload Image" at bounding box center [808, 185] width 77 height 15
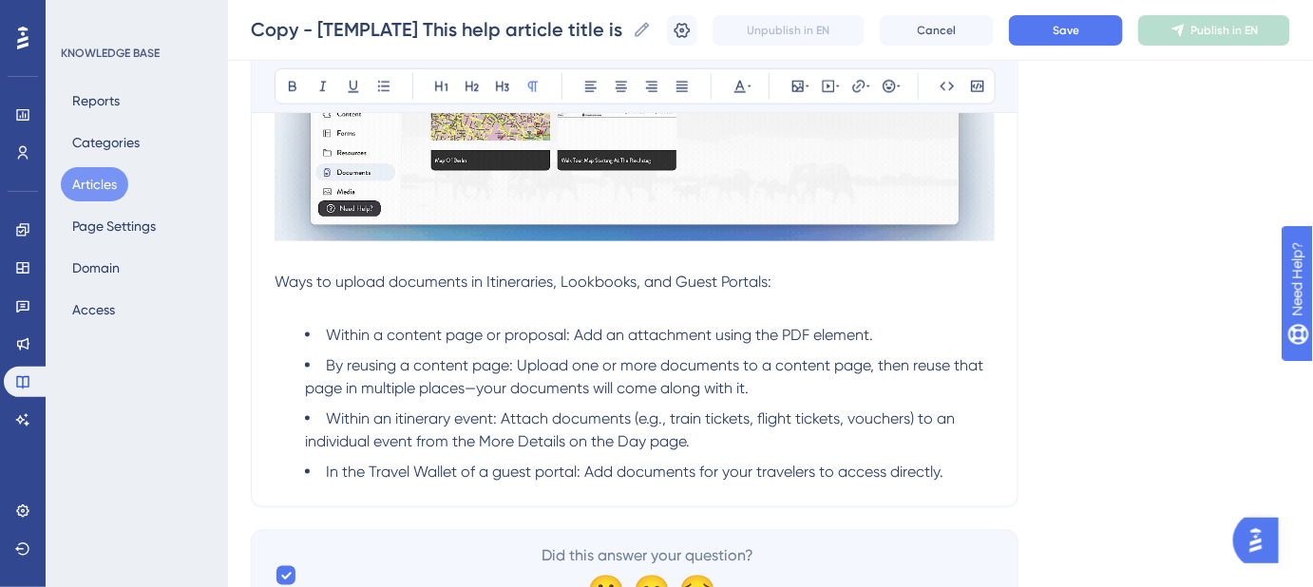
scroll to position [691, 0]
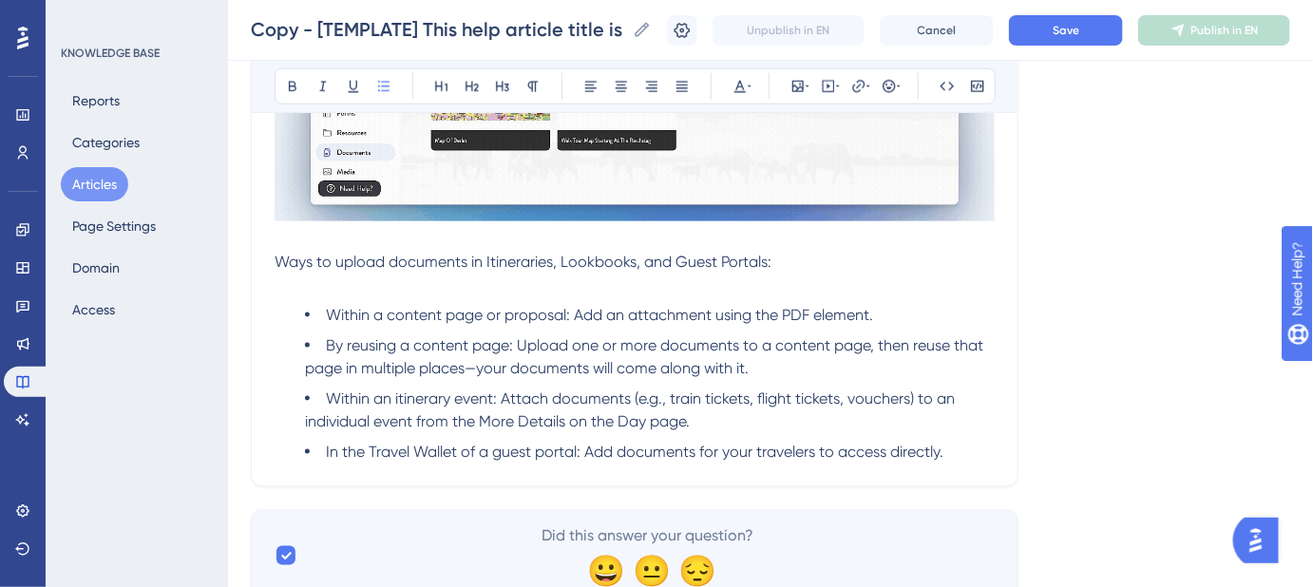
click at [397, 310] on span "Within a content page or proposal: Add an attachment using the PDF element." at bounding box center [599, 315] width 547 height 18
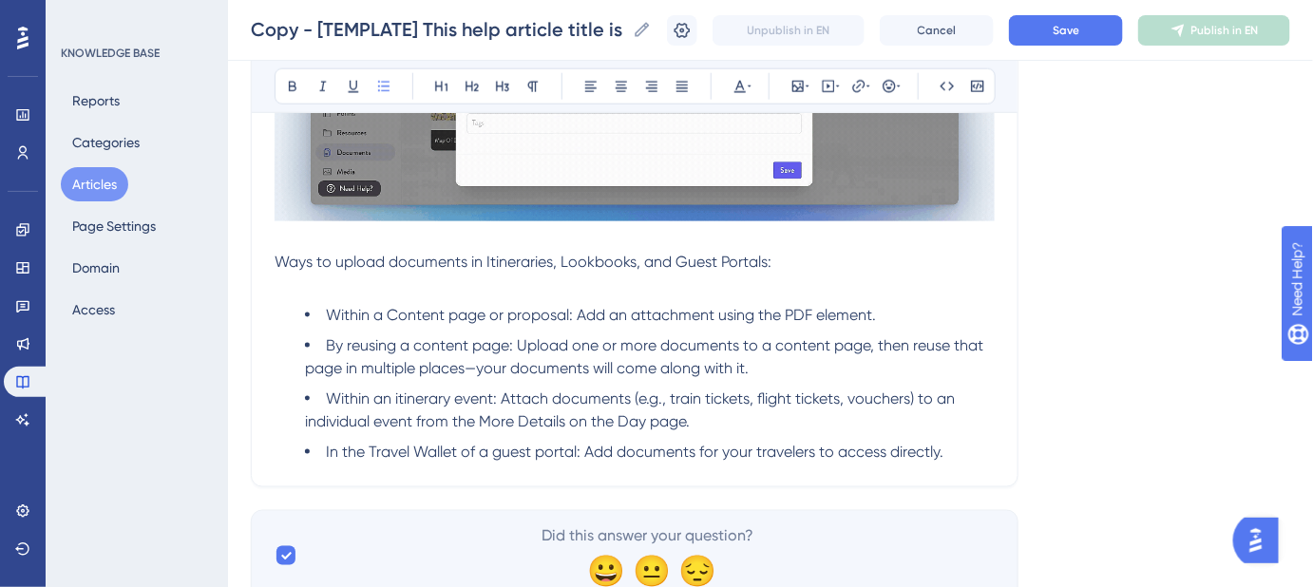
click at [453, 311] on span "Within a Content page or proposal: Add an attachment using the PDF element." at bounding box center [601, 315] width 550 height 18
click at [857, 368] on li "By reusing a content page: Upload one or more documents to a content page, then…" at bounding box center [650, 357] width 690 height 46
click at [1066, 34] on span "Save" at bounding box center [1066, 30] width 27 height 15
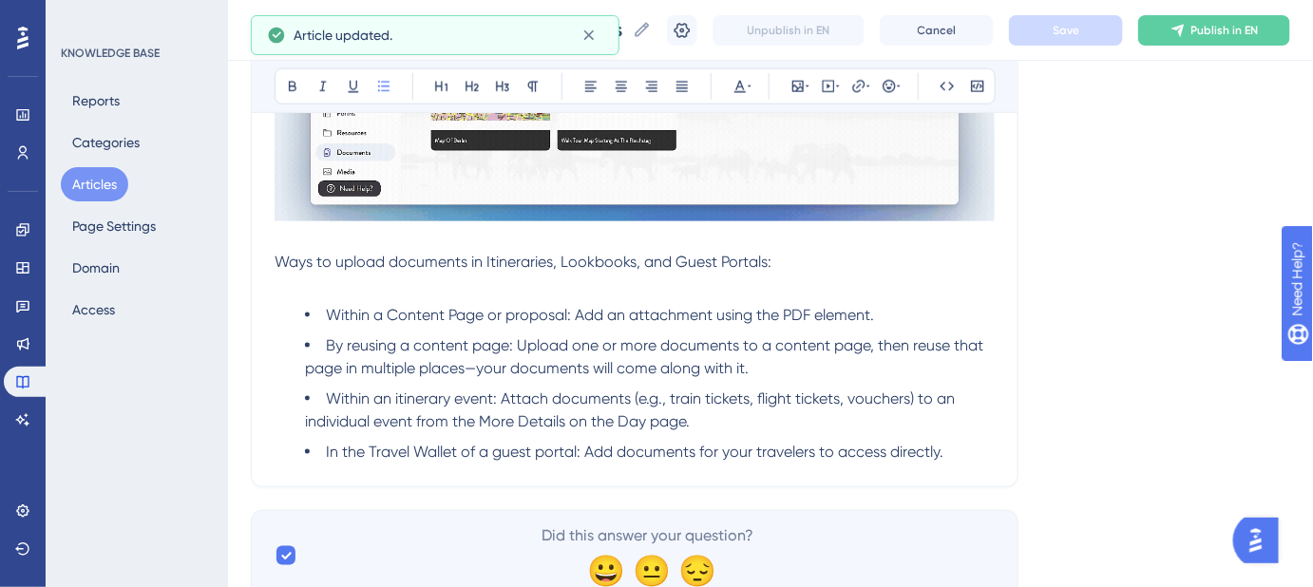
click at [423, 345] on span "By reusing a content page: Upload one or more documents to a content page, then…" at bounding box center [646, 356] width 682 height 41
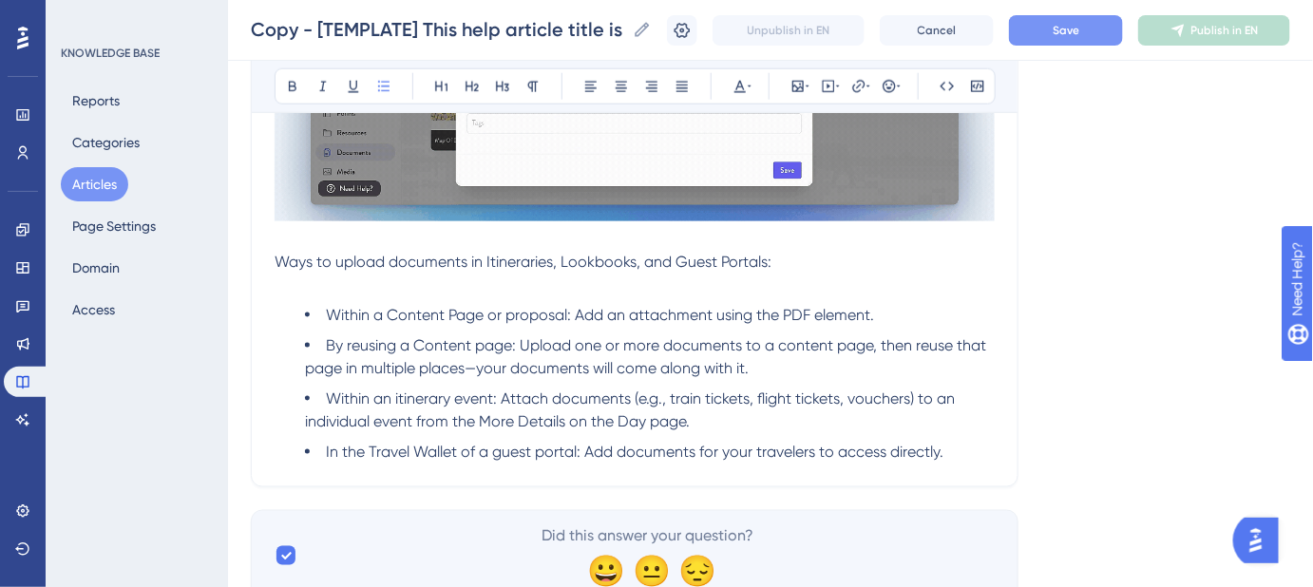
click at [481, 338] on span "By reusing a Content page: Upload one or more documents to a content page, then…" at bounding box center [647, 356] width 685 height 41
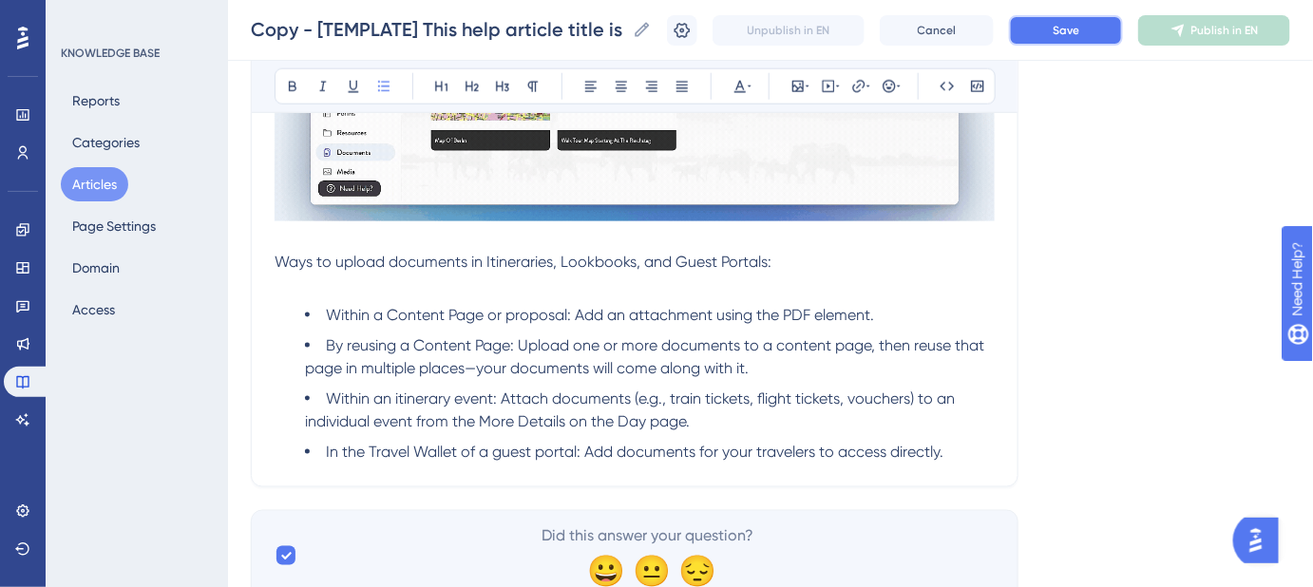
click at [1072, 36] on span "Save" at bounding box center [1066, 30] width 27 height 15
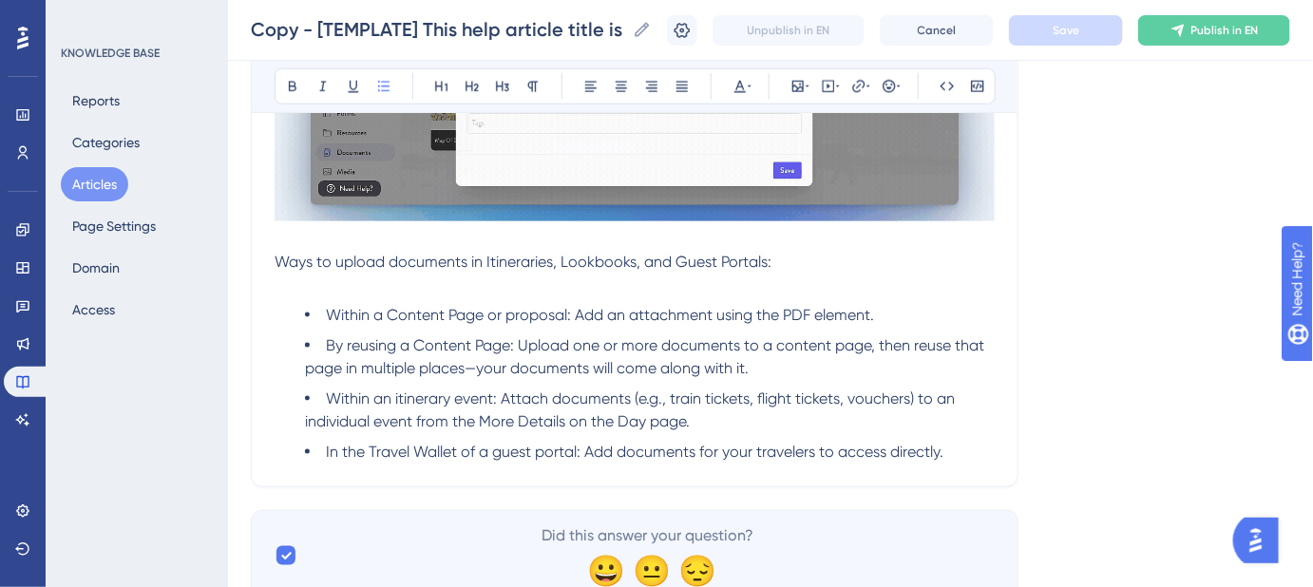
click at [400, 397] on span "Within an itinerary event: Attach documents (e.g., train tickets, flight ticket…" at bounding box center [632, 409] width 654 height 41
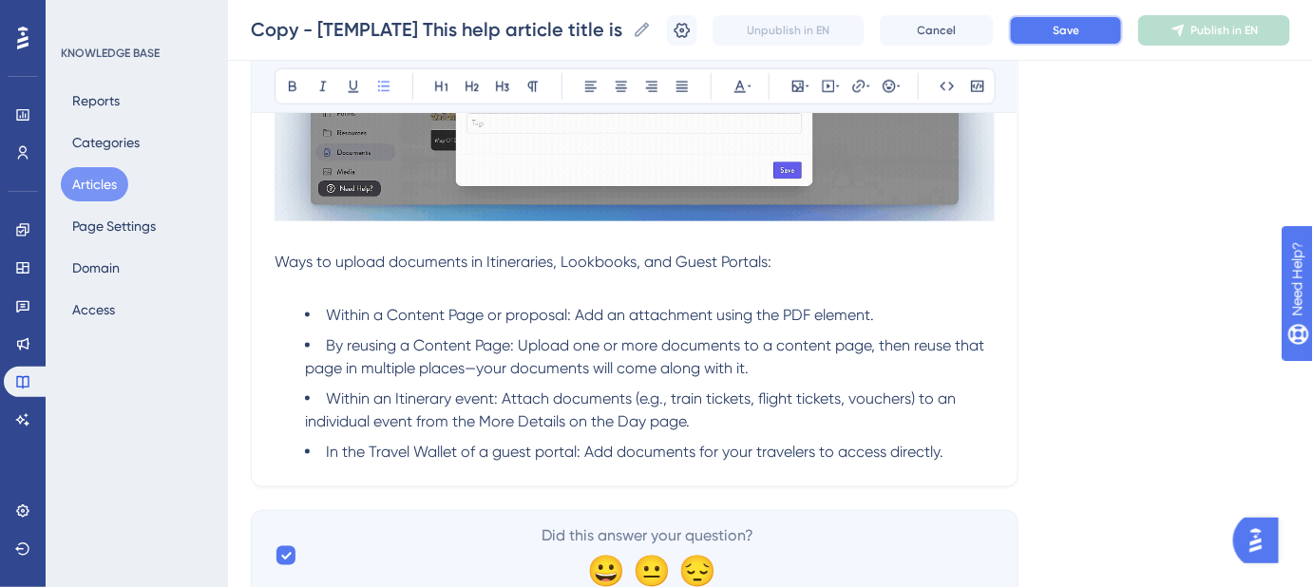
click at [1053, 36] on button "Save" at bounding box center [1066, 30] width 114 height 30
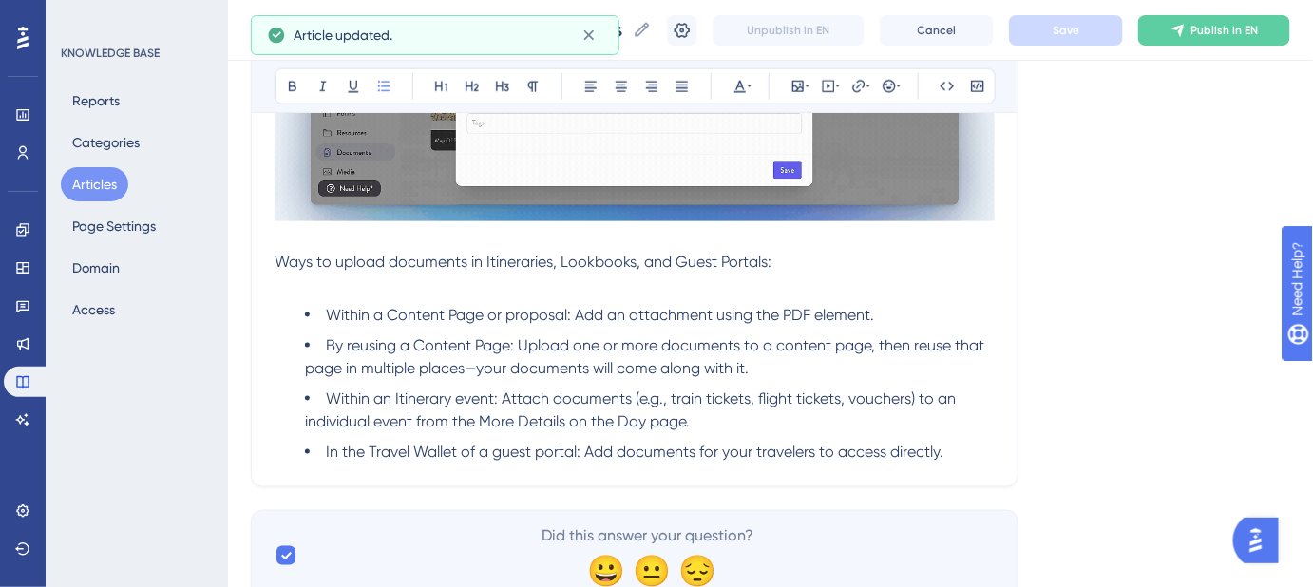
click at [500, 455] on span "In the Travel Wallet of a guest portal: Add documents for your travelers to acc…" at bounding box center [634, 452] width 617 height 18
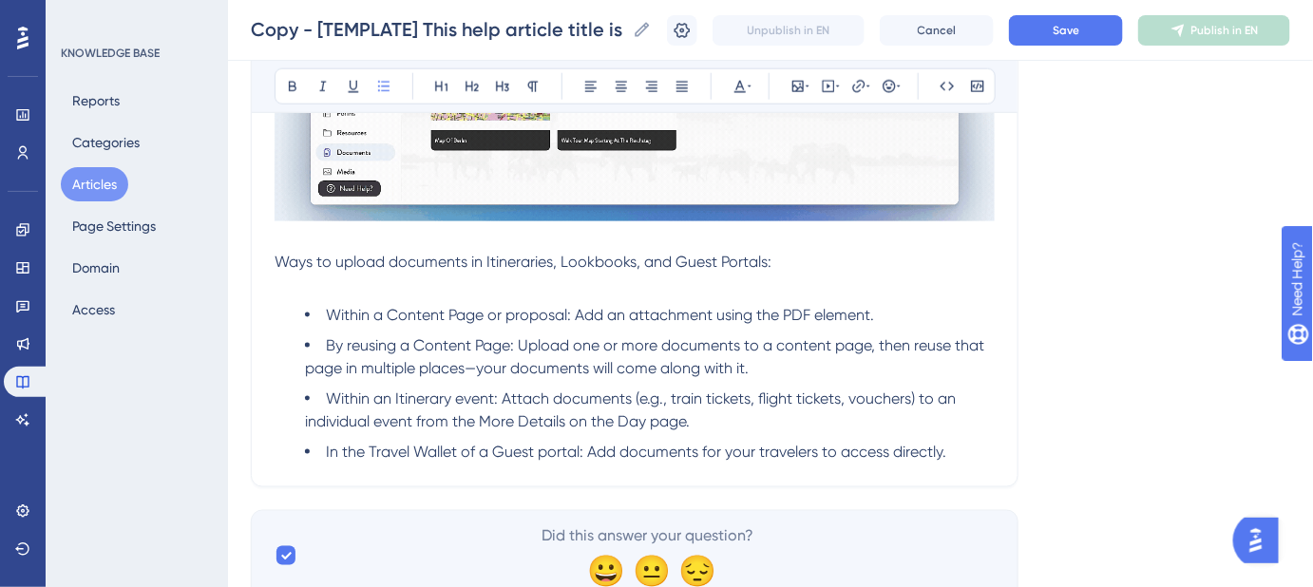
click at [545, 452] on span "In the Travel Wallet of a Guest portal: Add documents for your travelers to acc…" at bounding box center [636, 452] width 620 height 18
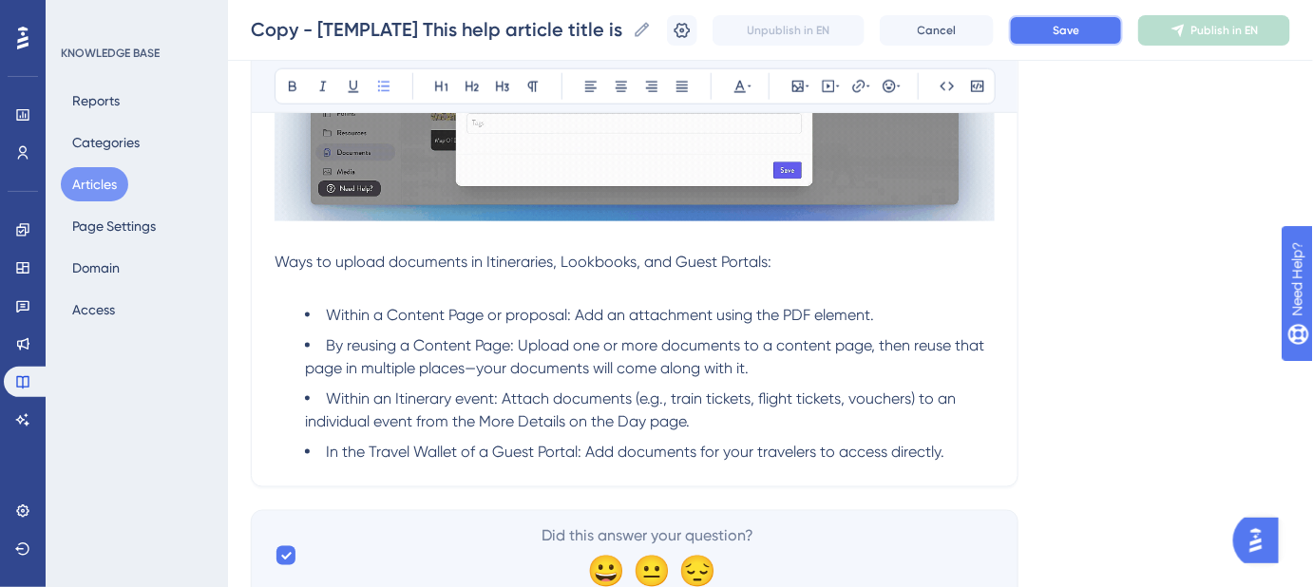
click at [1054, 34] on button "Save" at bounding box center [1066, 30] width 114 height 30
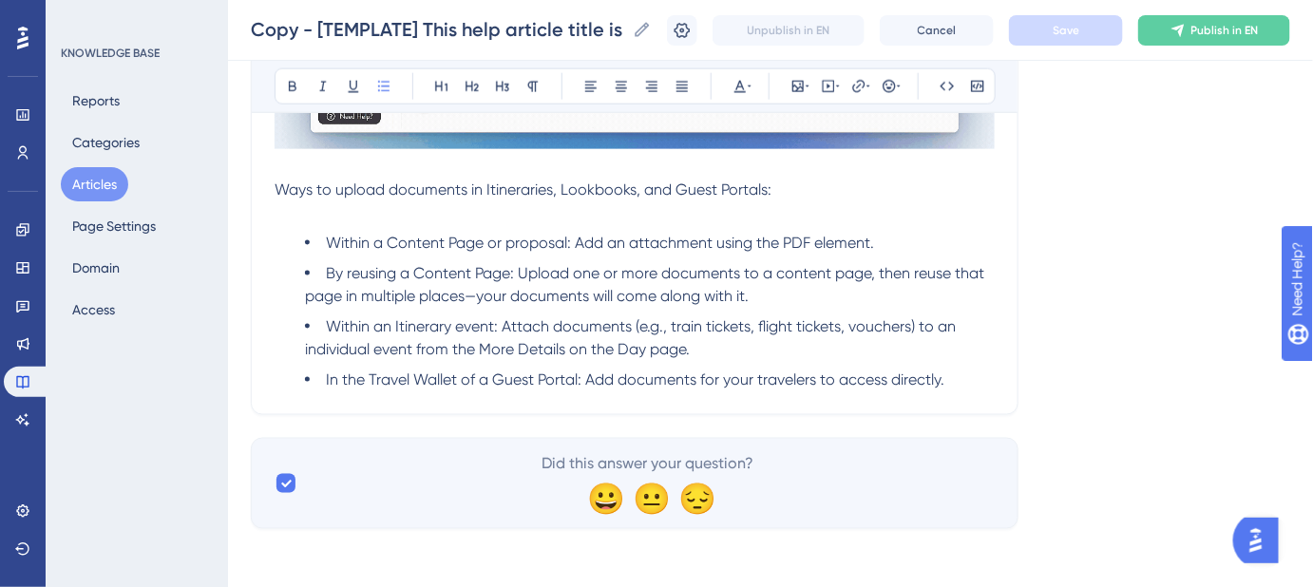
scroll to position [764, 0]
click at [973, 376] on li "In the Travel Wallet of a Guest Portal: Add documents for your travelers to acc…" at bounding box center [650, 379] width 690 height 23
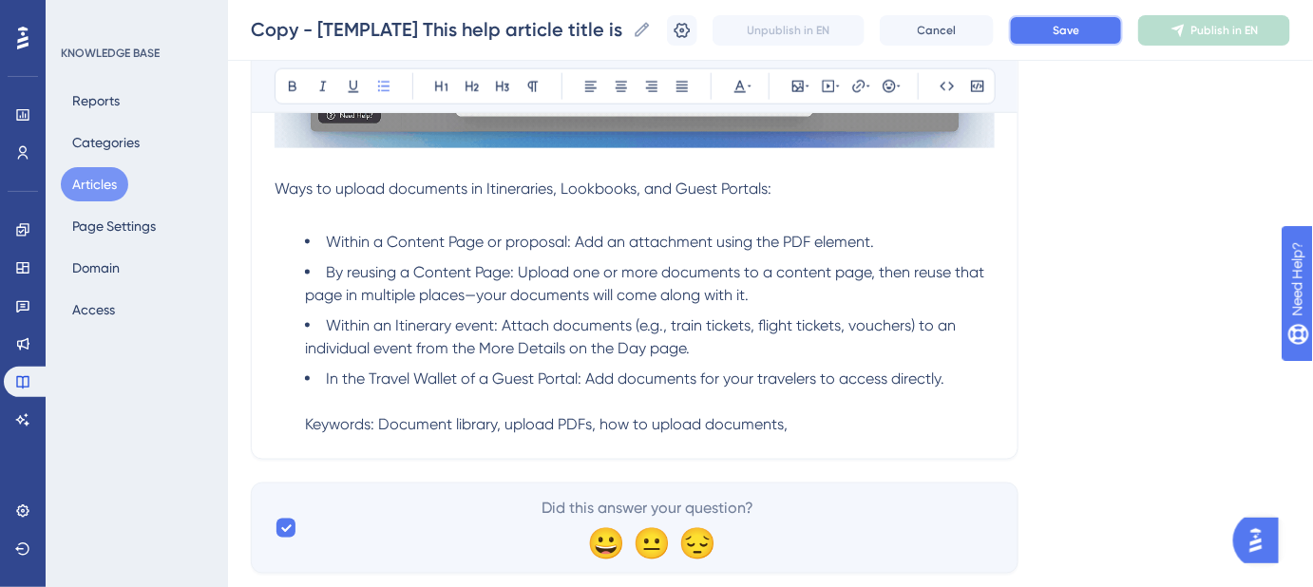
click at [1085, 19] on button "Save" at bounding box center [1066, 30] width 114 height 30
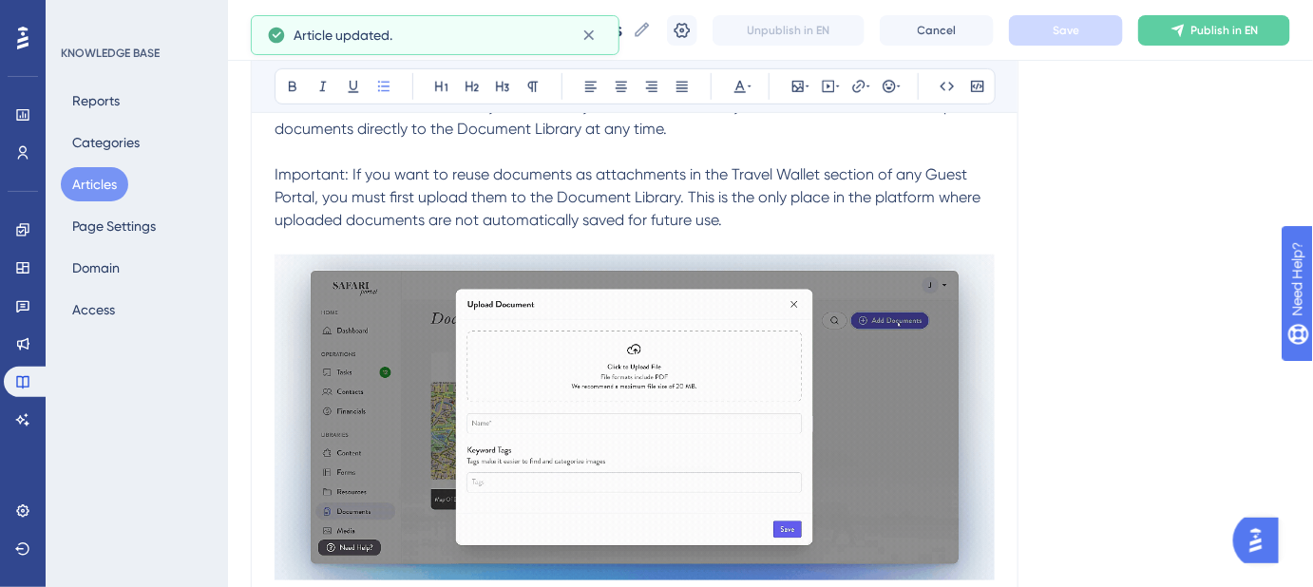
scroll to position [0, 0]
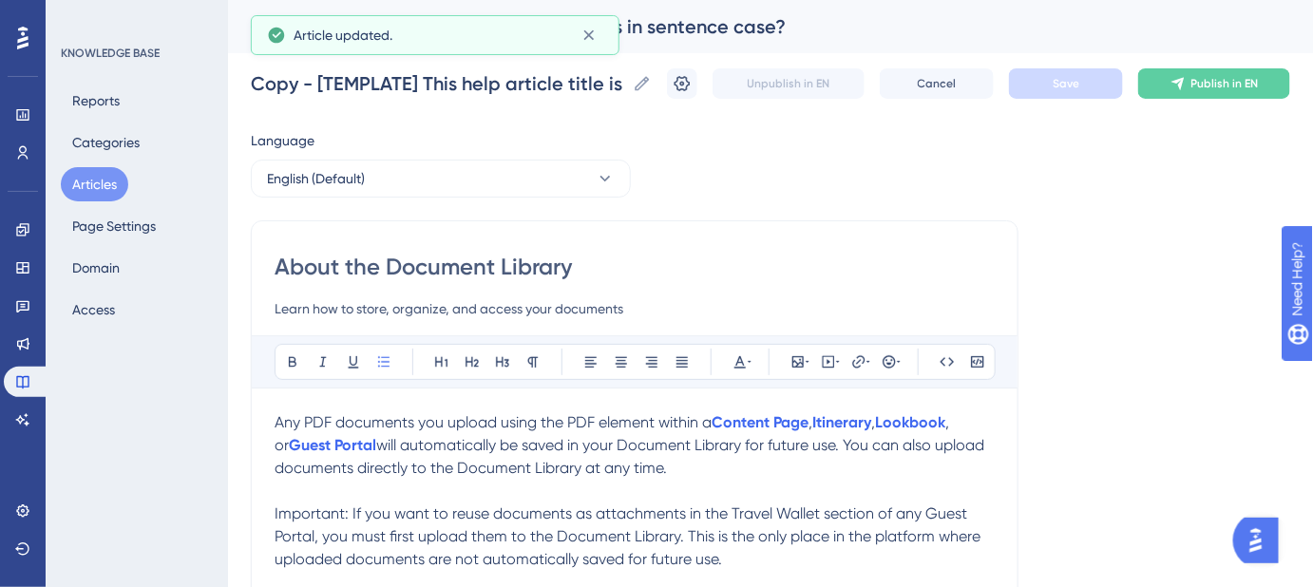
drag, startPoint x: 582, startPoint y: 268, endPoint x: 270, endPoint y: 265, distance: 312.5
click at [652, 87] on icon at bounding box center [642, 83] width 19 height 19
click at [625, 87] on input "Copy - [TEMPLATE] This help article title is in sentence case?" at bounding box center [438, 83] width 374 height 27
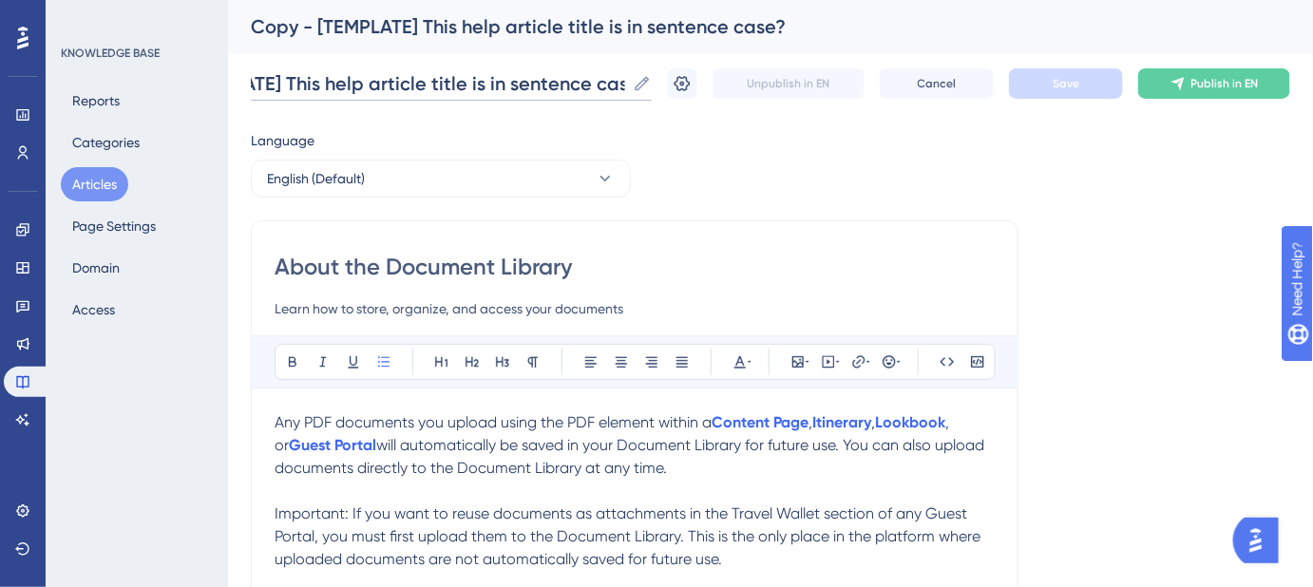
click at [617, 82] on input "Copy - [TEMPLATE] This help article title is in sentence case?" at bounding box center [438, 83] width 374 height 27
paste input "About the Document Library"
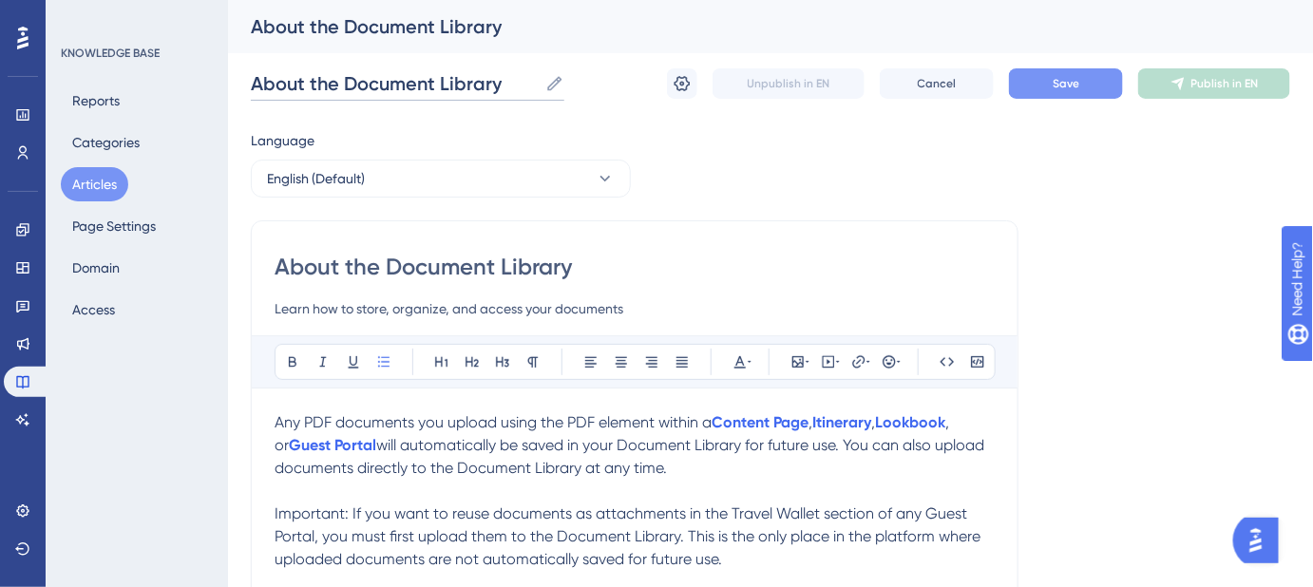
type input "About the Document Library"
click at [1035, 96] on button "Save" at bounding box center [1066, 83] width 114 height 30
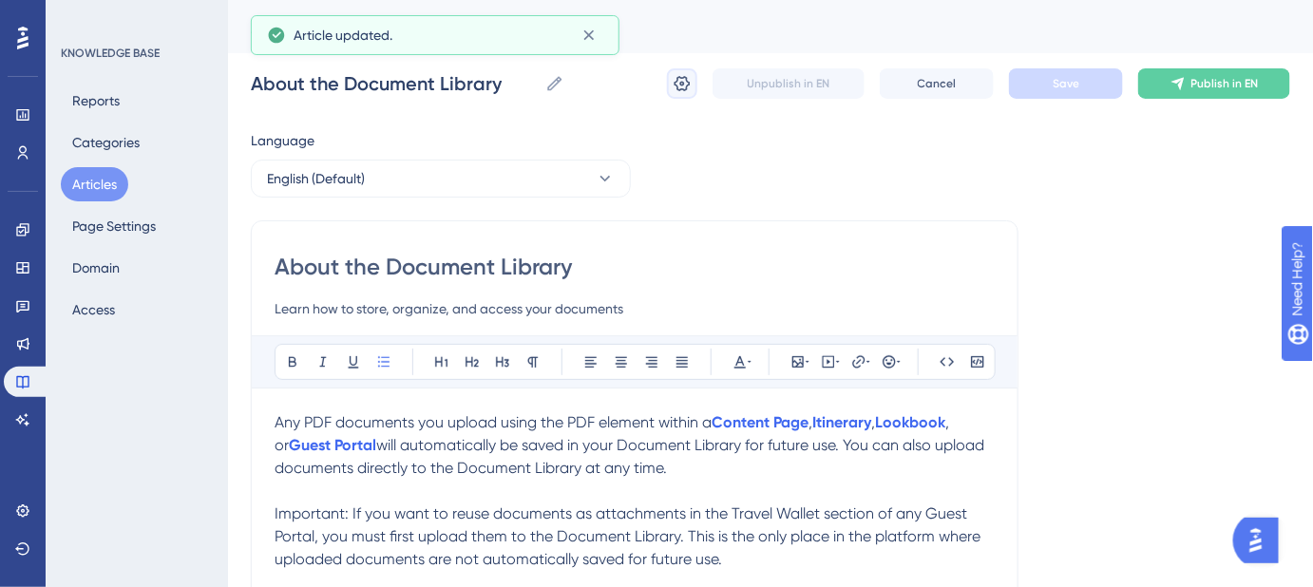
click at [675, 83] on icon at bounding box center [682, 83] width 16 height 15
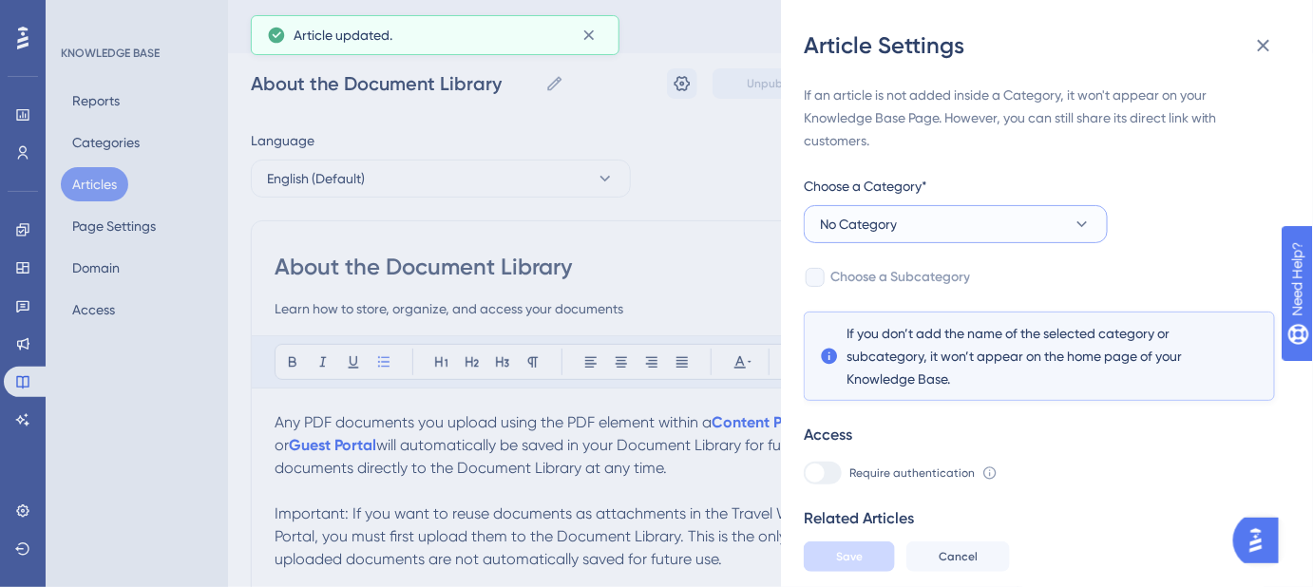
click at [1036, 222] on button "No Category" at bounding box center [956, 224] width 304 height 38
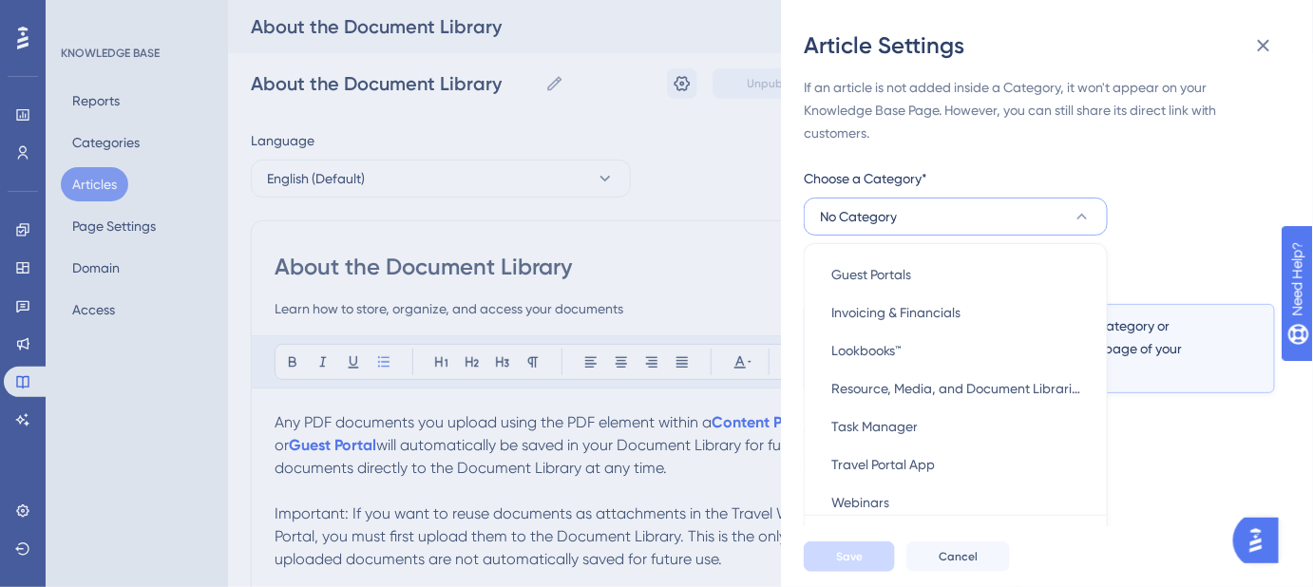
scroll to position [461, 0]
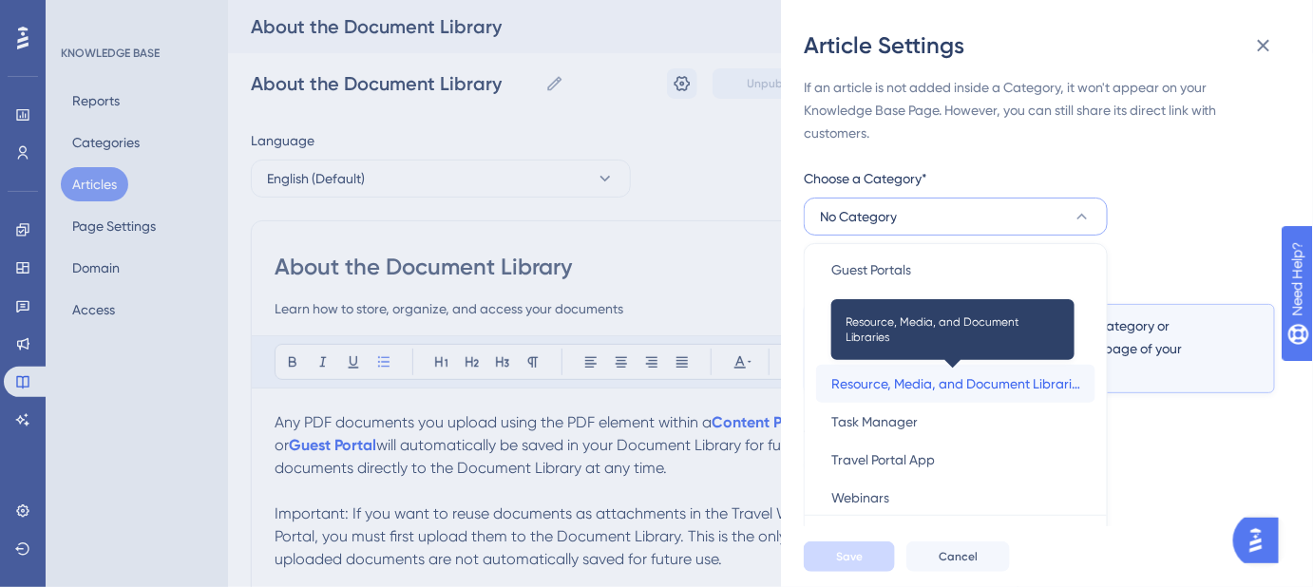
click at [981, 379] on span "Resource, Media, and Document Libraries" at bounding box center [955, 383] width 249 height 23
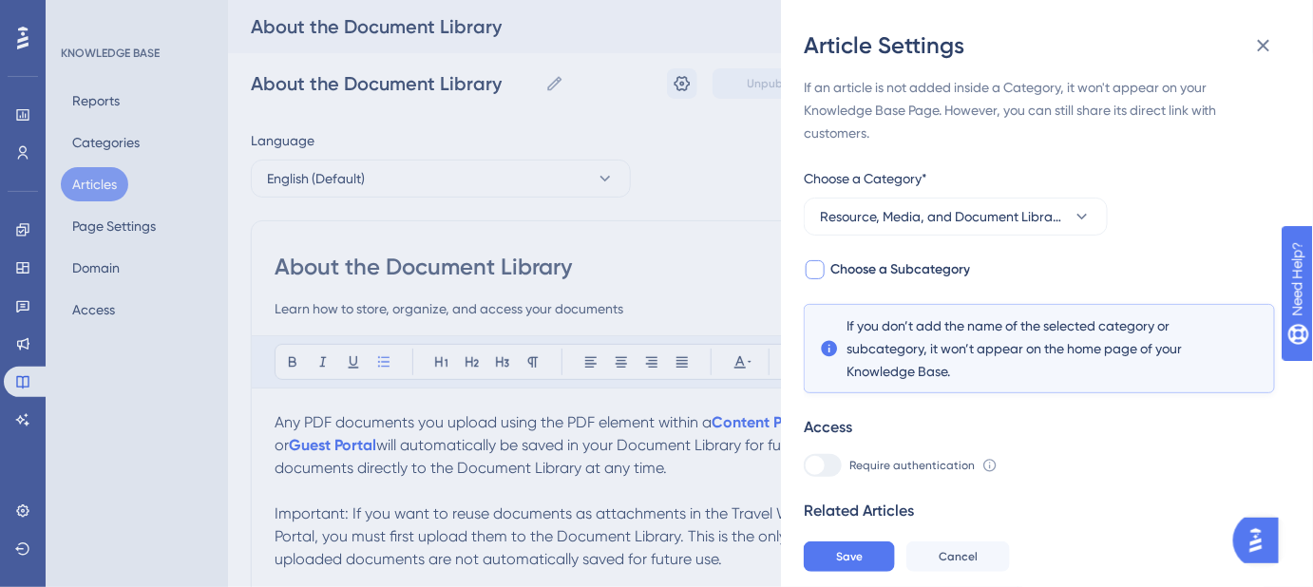
click at [892, 271] on span "Choose a Subcategory" at bounding box center [900, 269] width 140 height 23
checkbox input "true"
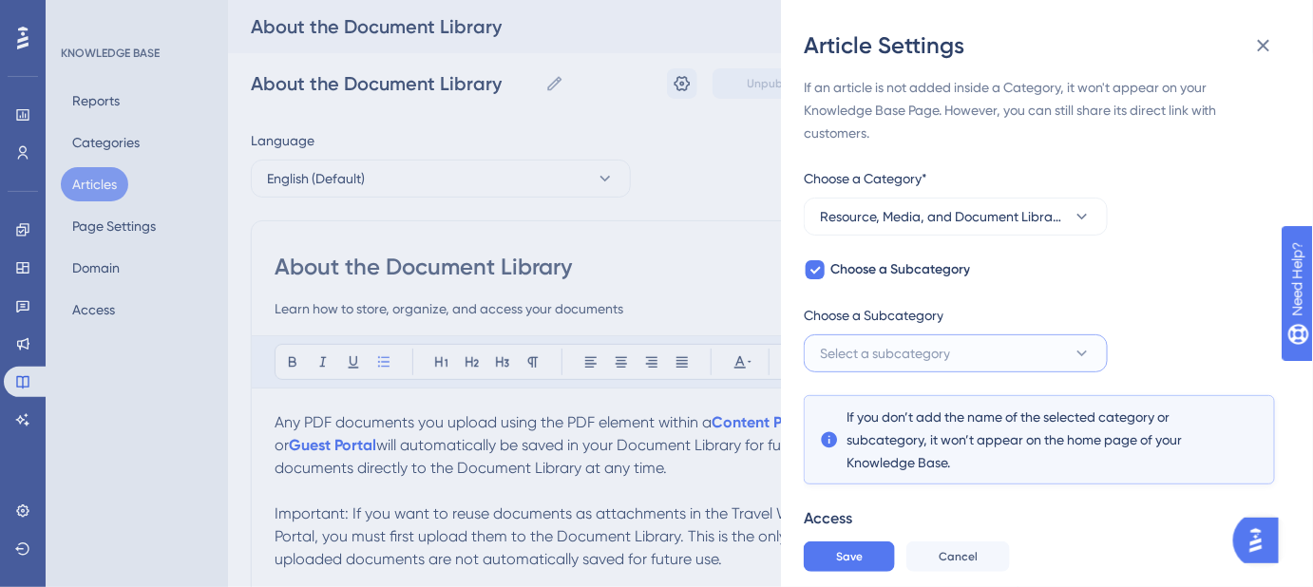
click at [929, 353] on span "Select a subcategory" at bounding box center [885, 353] width 130 height 23
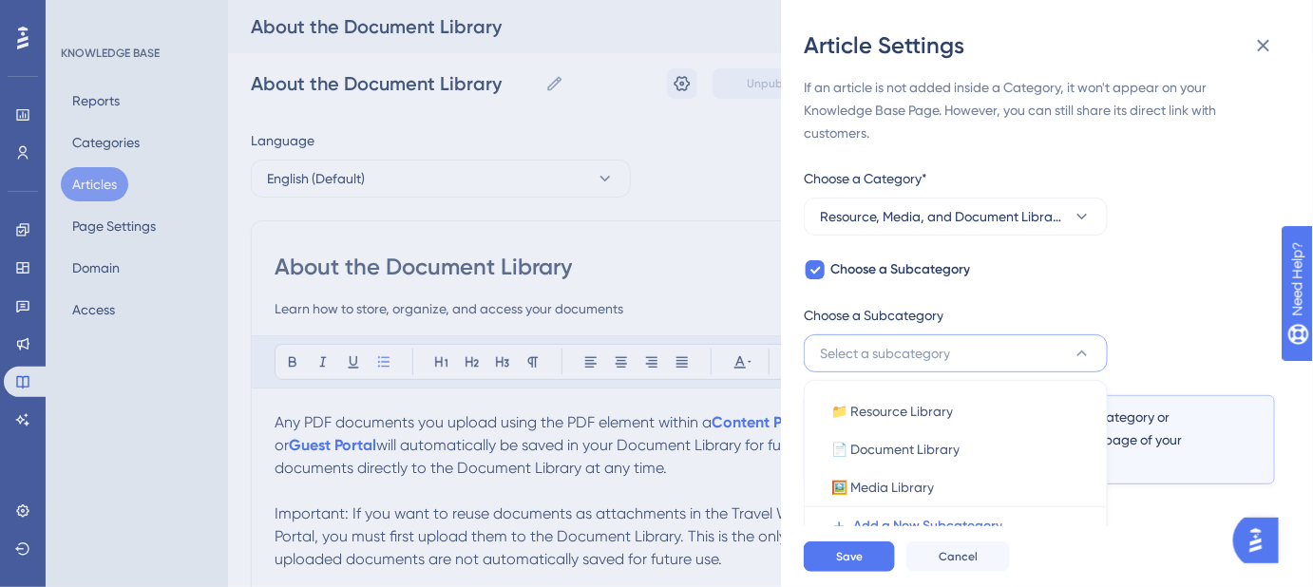
scroll to position [145, 0]
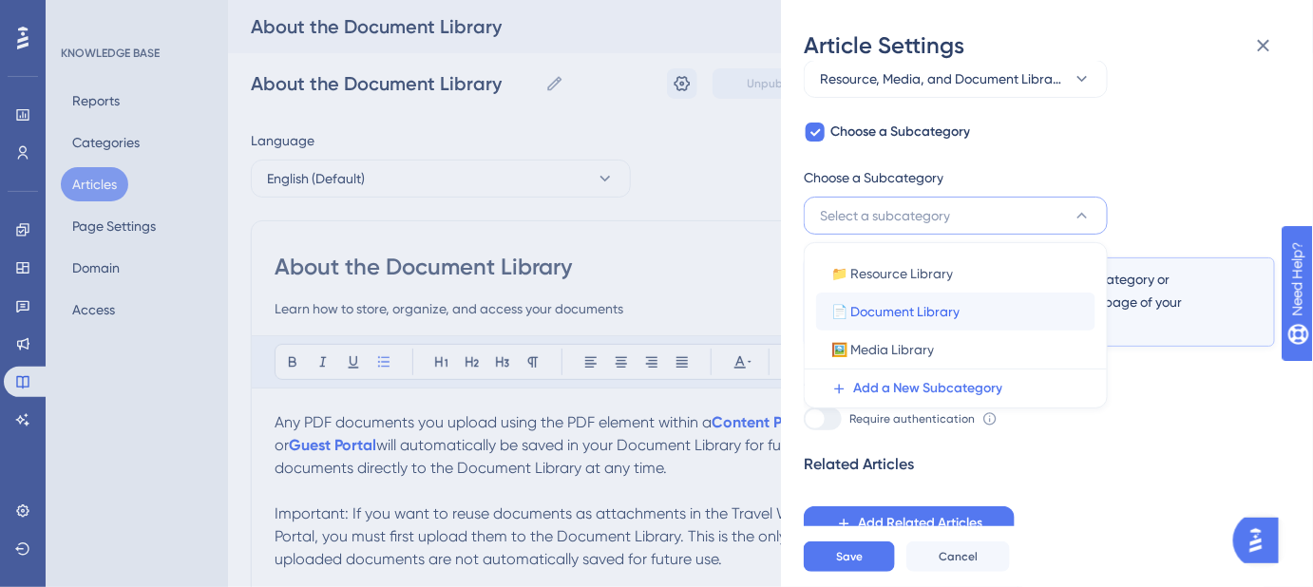
click at [932, 302] on span "📄 Document Library" at bounding box center [895, 311] width 128 height 23
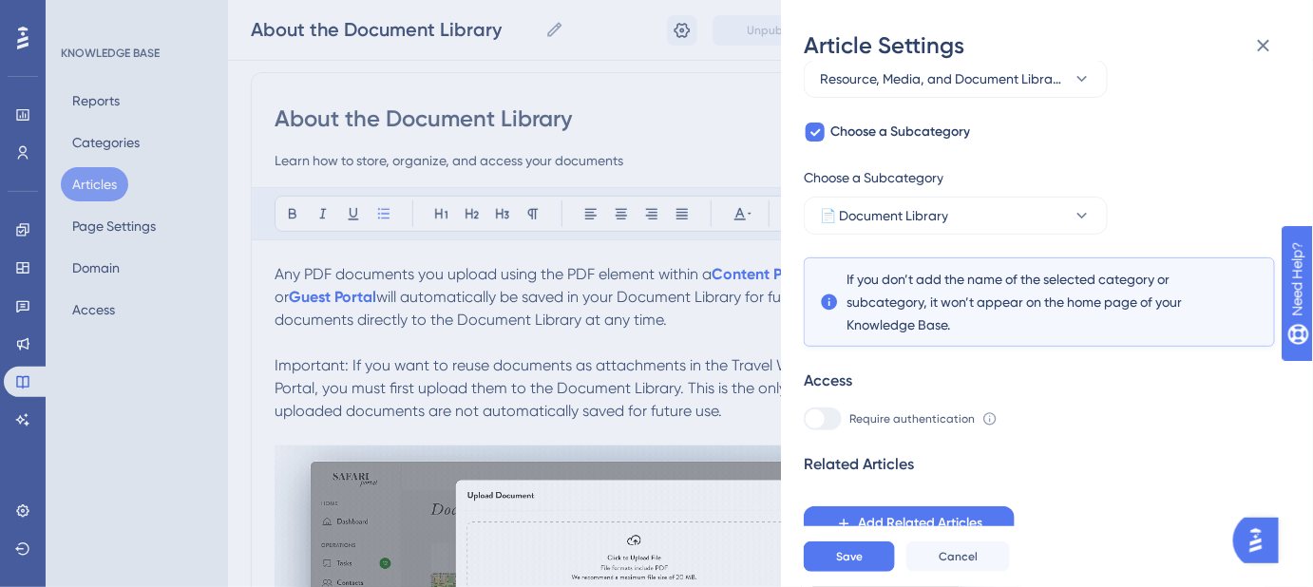
scroll to position [172, 0]
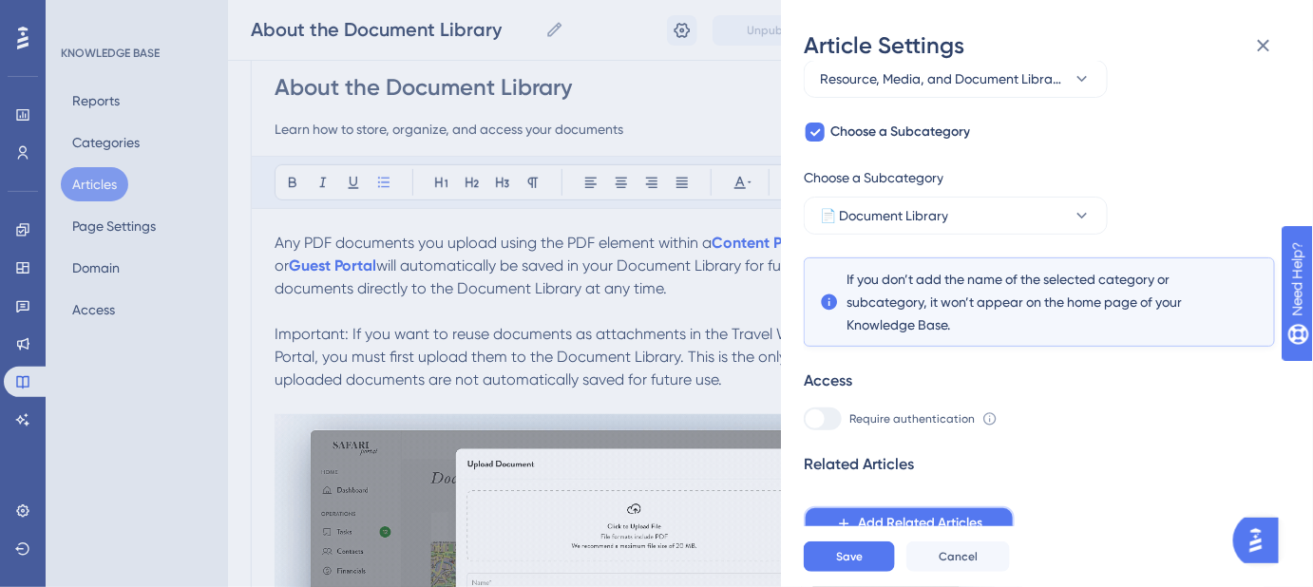
click at [902, 518] on span "Add Related Articles" at bounding box center [920, 523] width 124 height 23
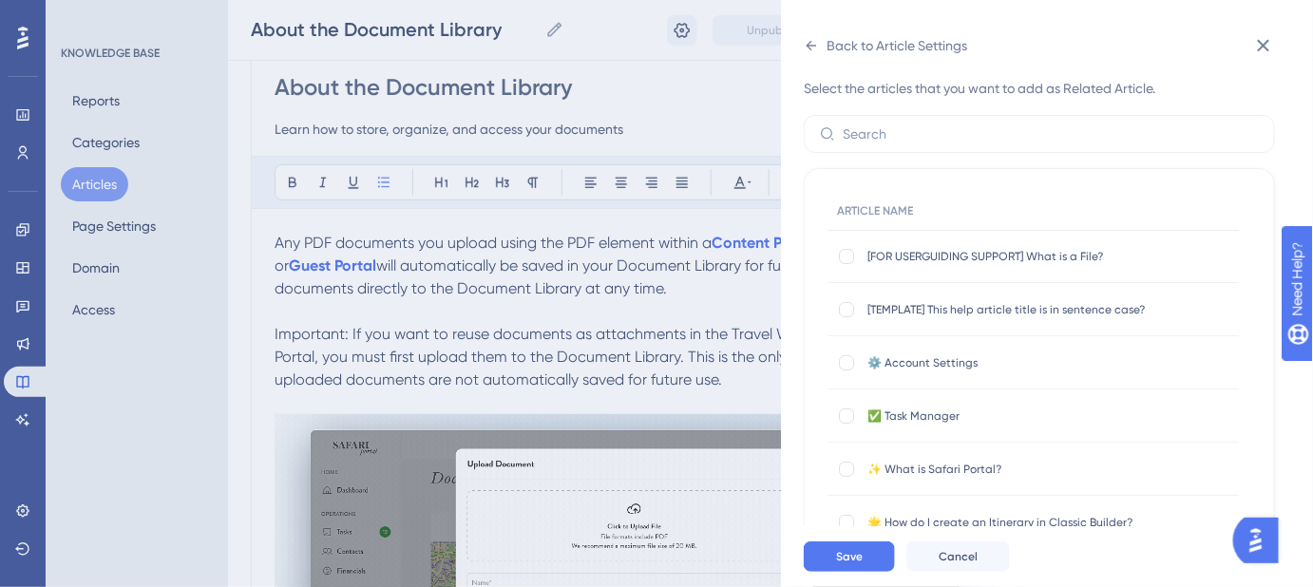
scroll to position [0, 0]
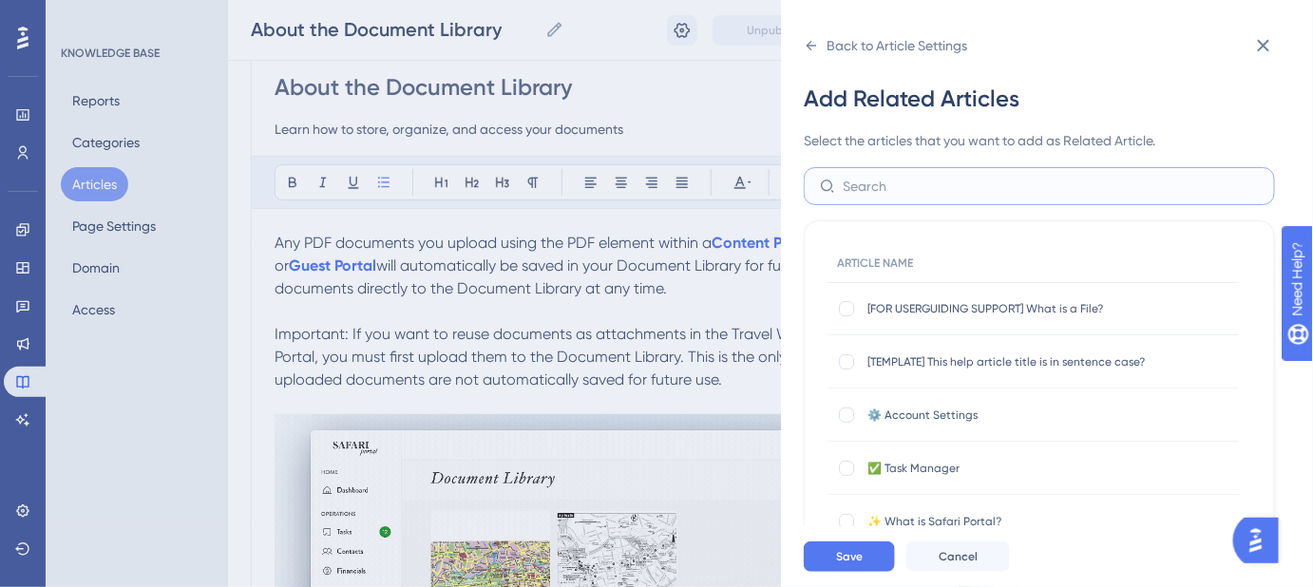
click at [925, 191] on input "text" at bounding box center [1051, 186] width 416 height 21
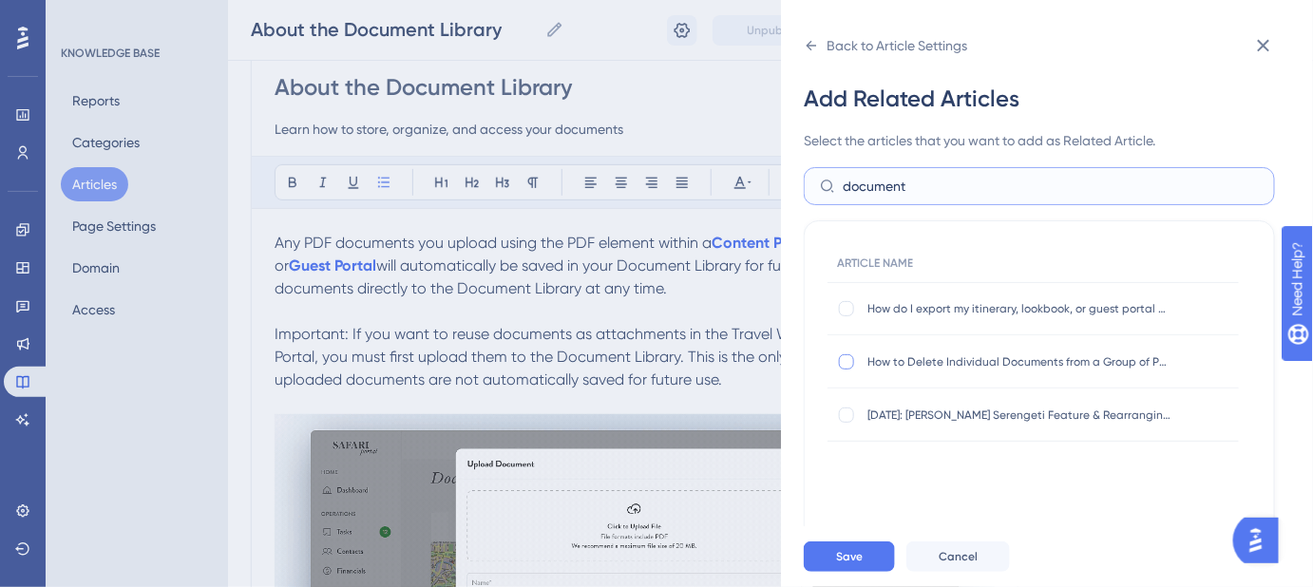
type input "document"
click at [847, 355] on div at bounding box center [846, 361] width 15 height 15
checkbox input "true"
click at [851, 564] on span "Save" at bounding box center [849, 556] width 27 height 15
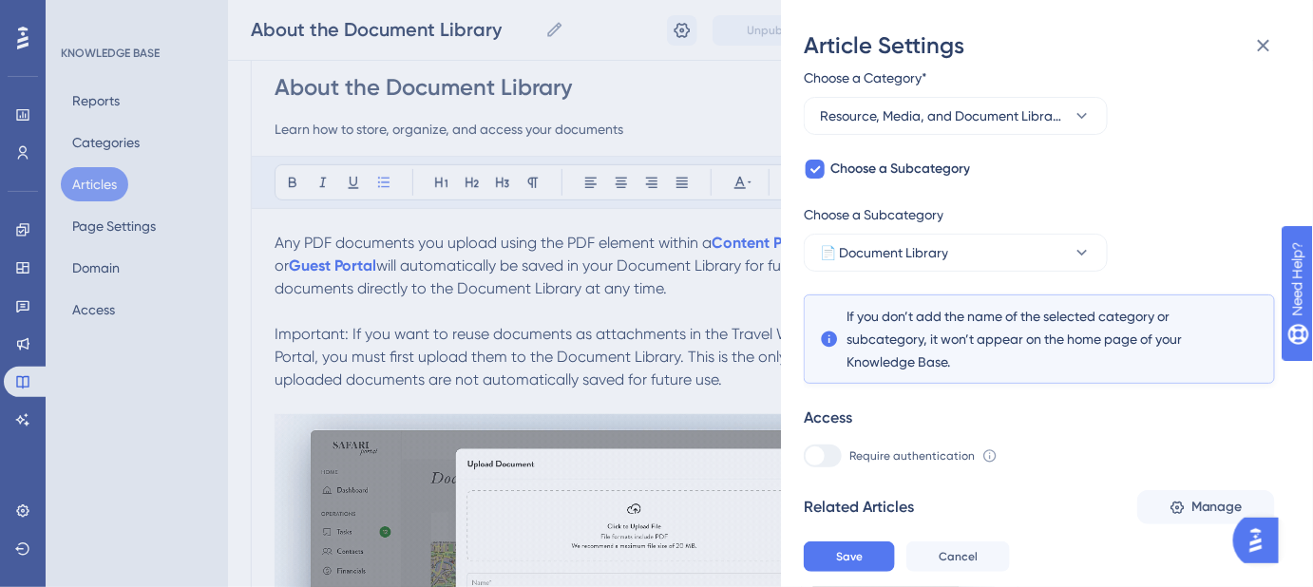
scroll to position [154, 0]
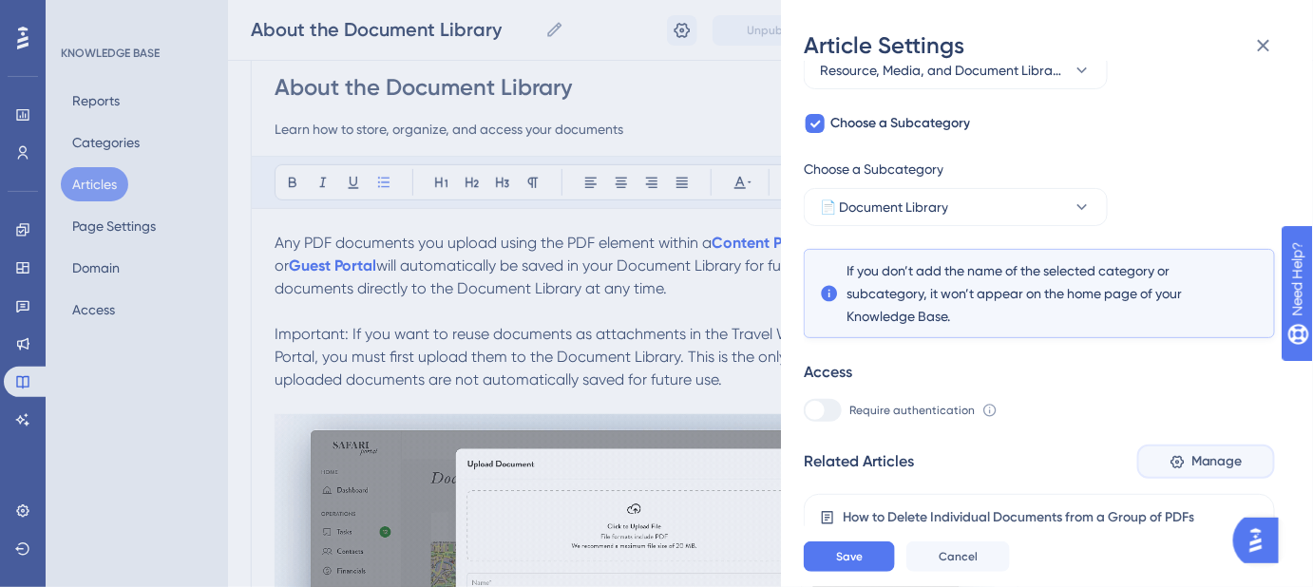
click at [1219, 458] on span "Manage" at bounding box center [1216, 461] width 51 height 23
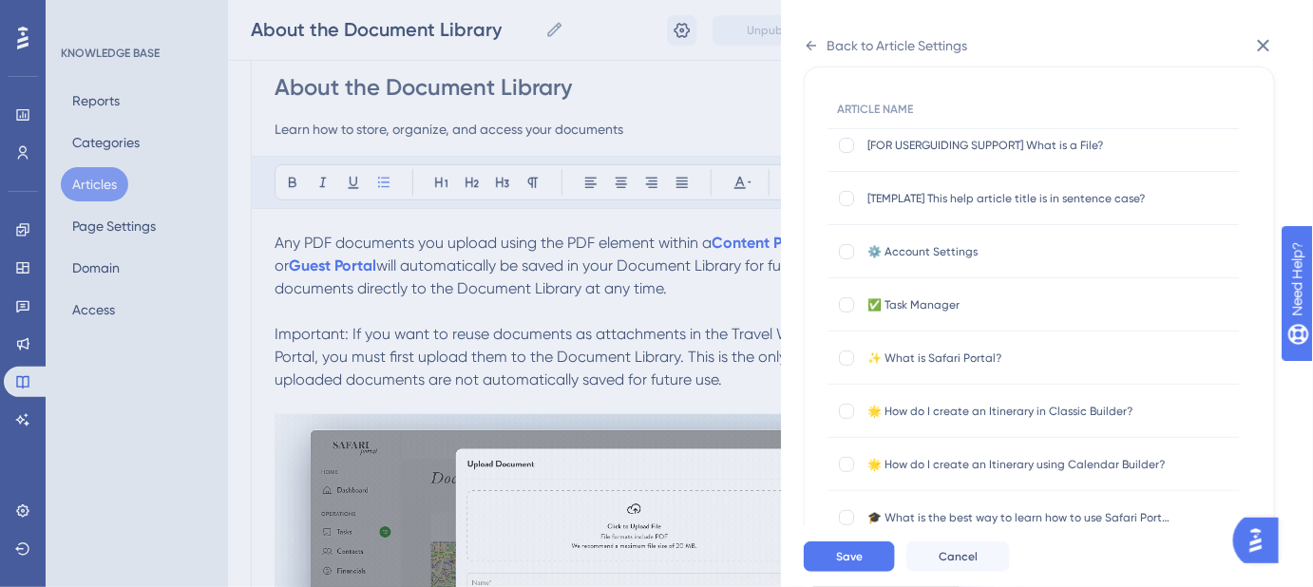
scroll to position [0, 0]
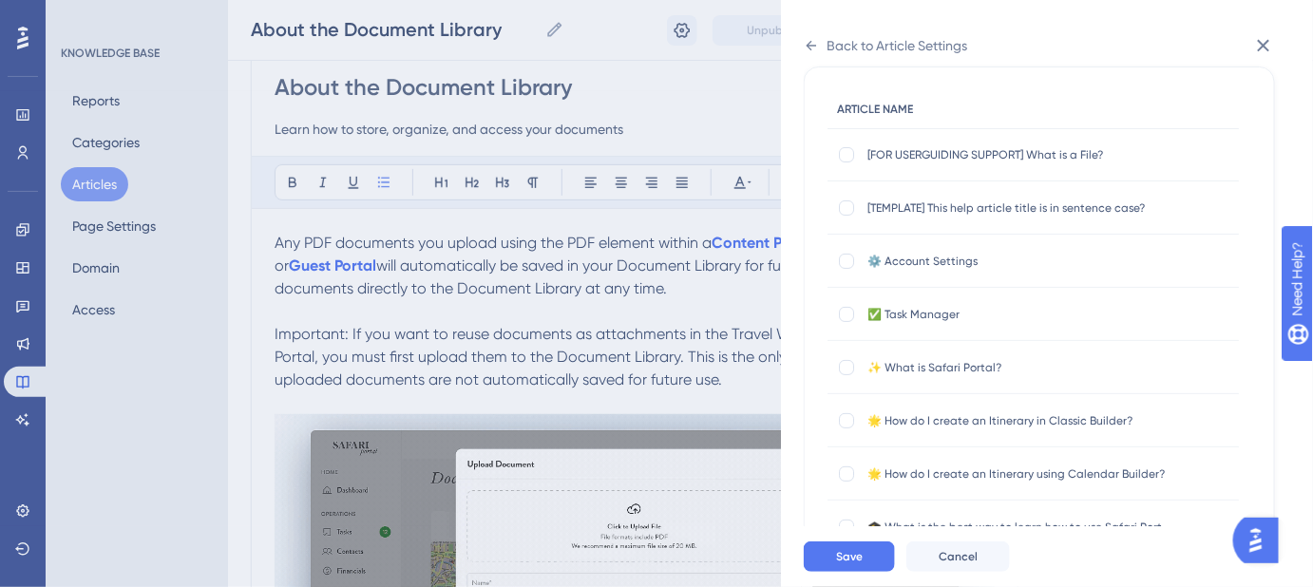
click at [934, 108] on div "ARTICLE NAME" at bounding box center [1032, 109] width 411 height 39
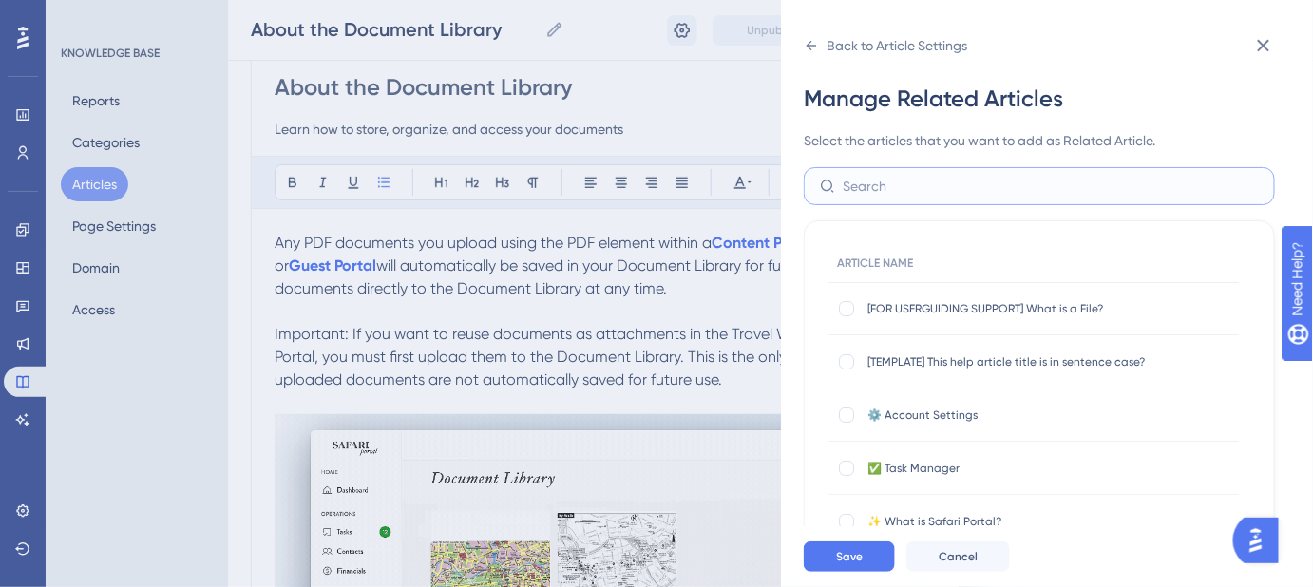
click at [883, 195] on input "text" at bounding box center [1051, 186] width 416 height 21
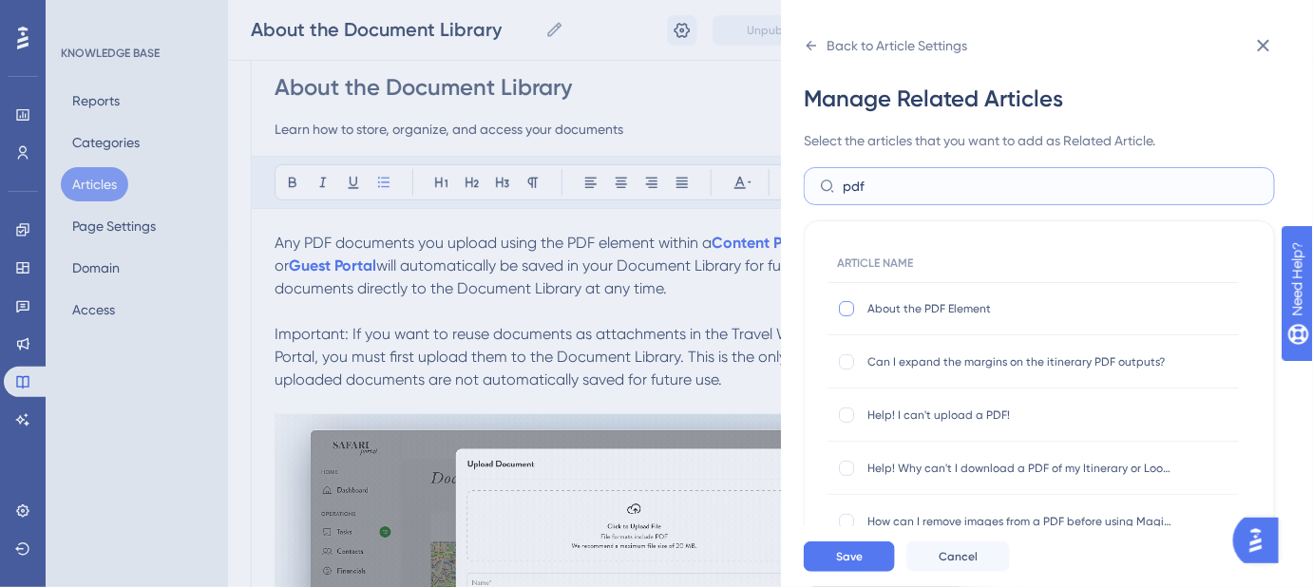
type input "pdf"
click at [845, 310] on div at bounding box center [846, 308] width 15 height 15
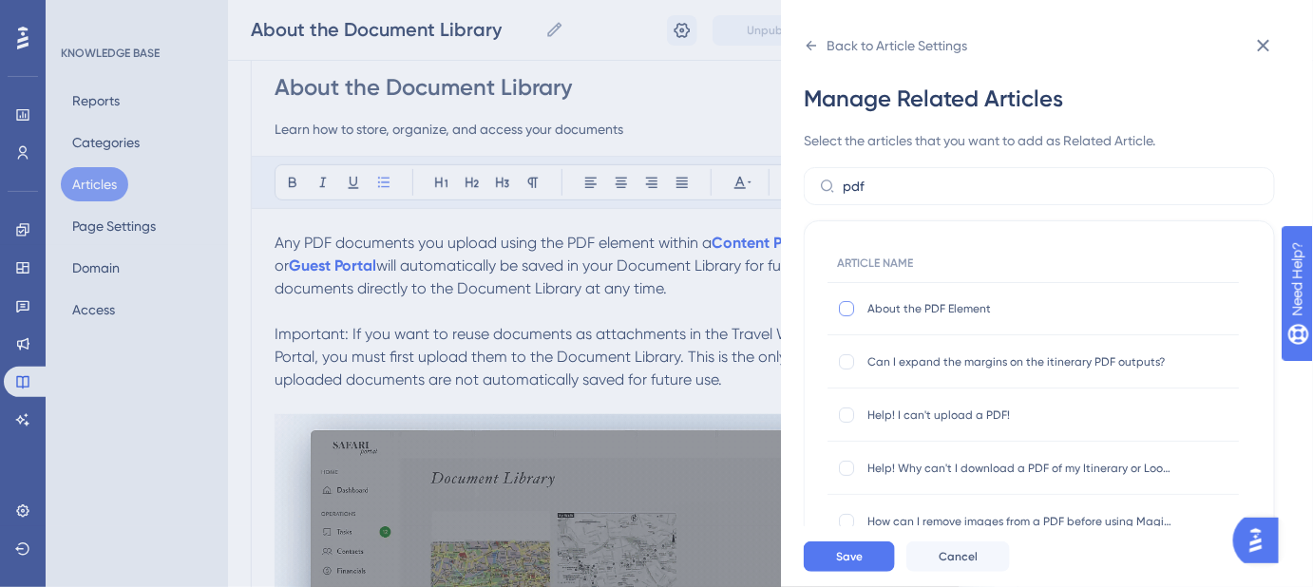
checkbox input "true"
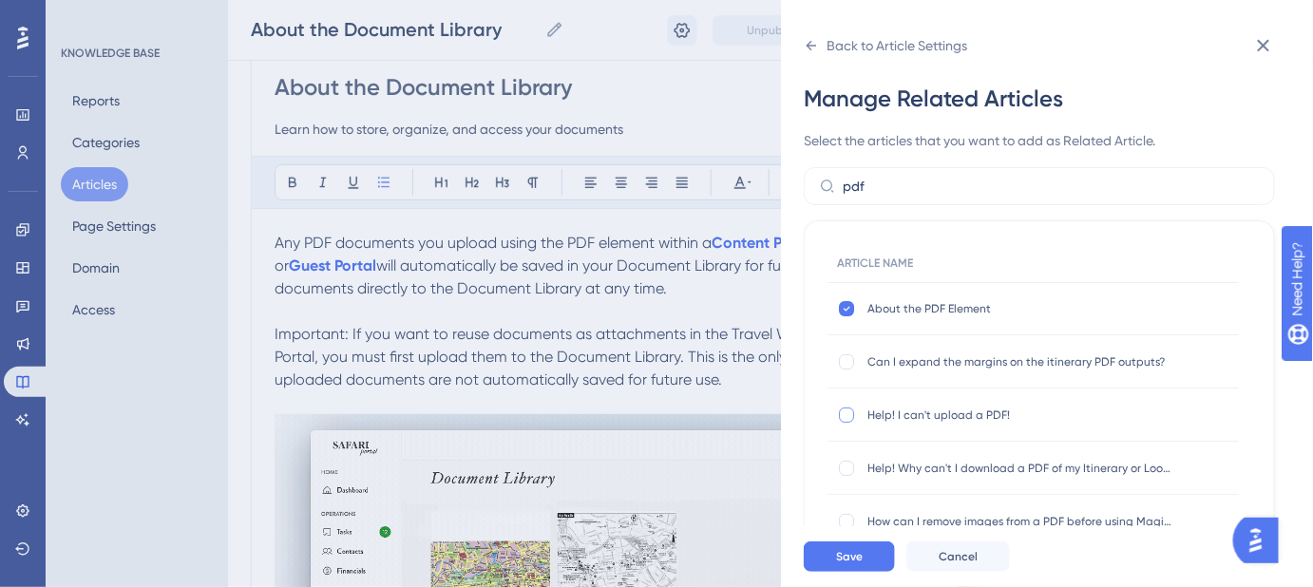
click at [847, 417] on div at bounding box center [846, 415] width 15 height 15
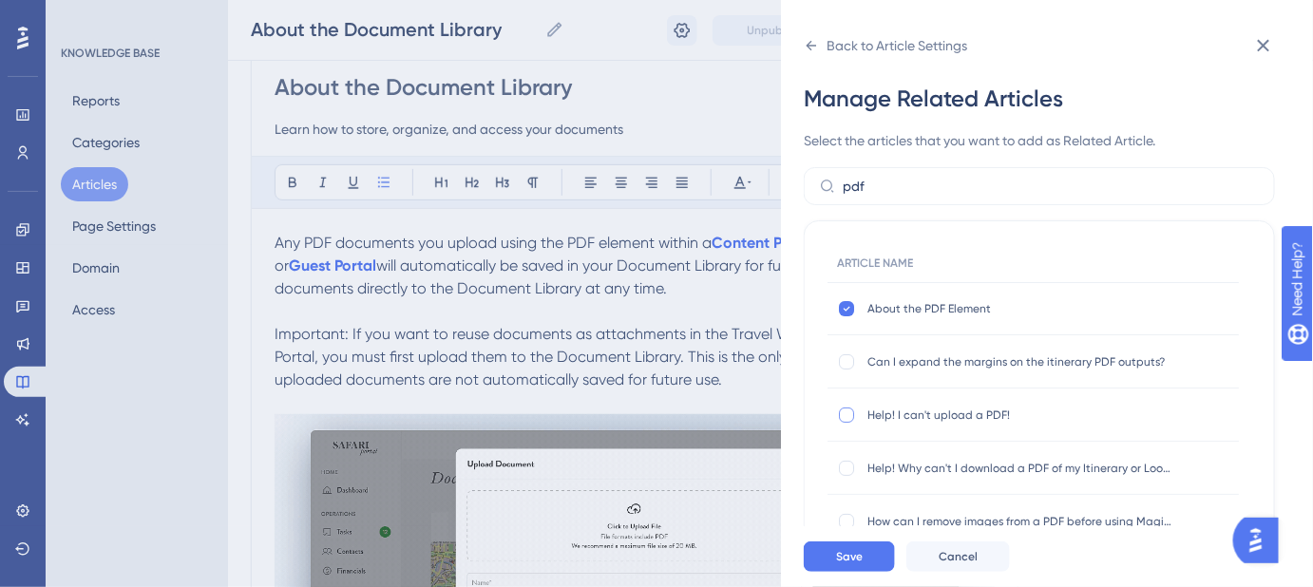
checkbox input "true"
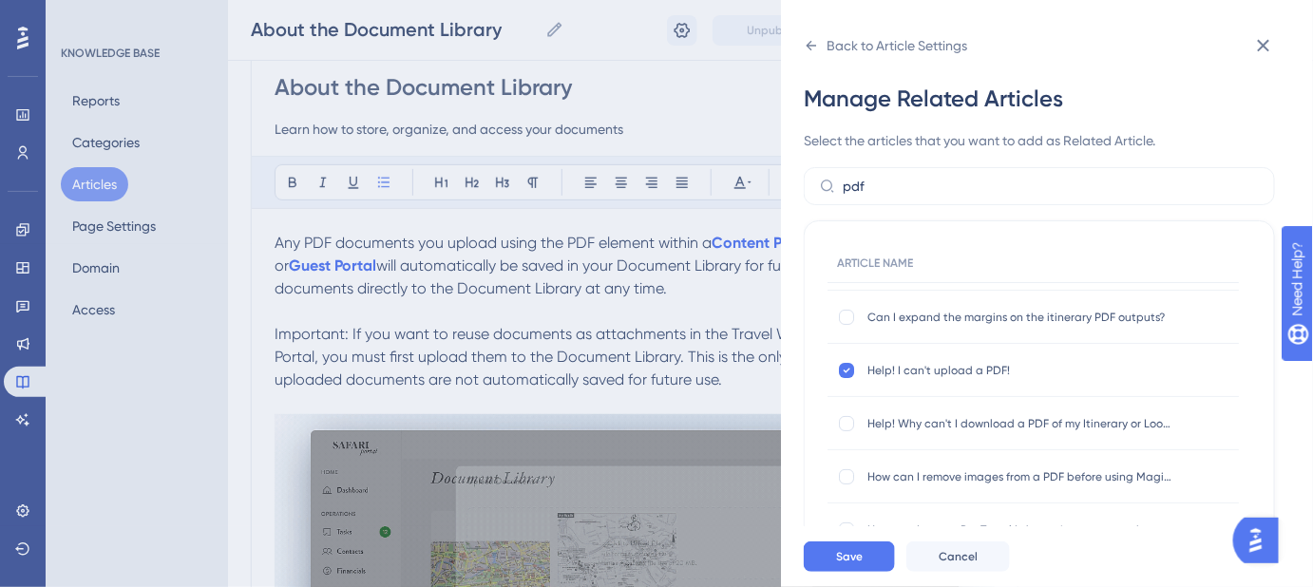
scroll to position [69, 0]
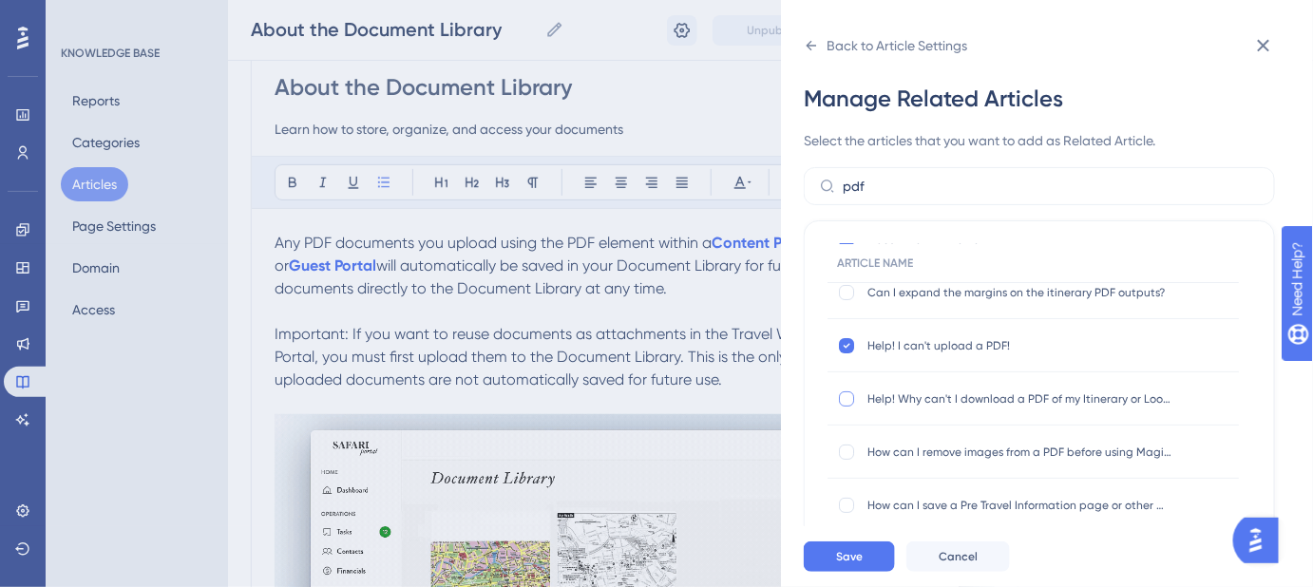
click at [849, 398] on div at bounding box center [846, 398] width 15 height 15
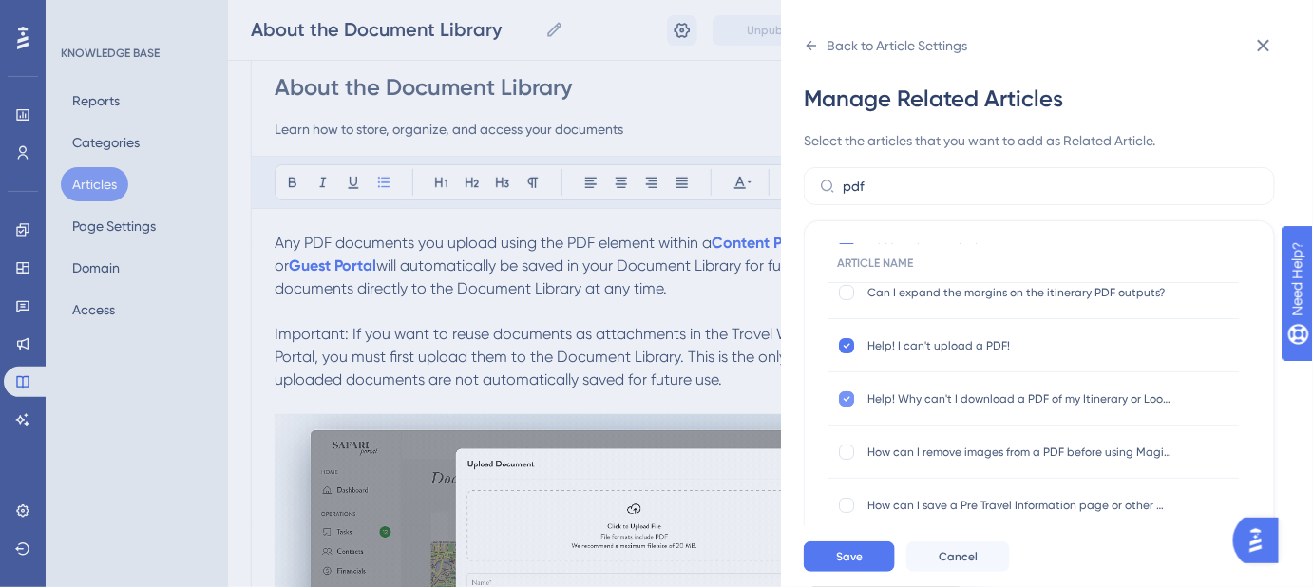
click at [849, 396] on icon at bounding box center [847, 398] width 7 height 5
checkbox input "false"
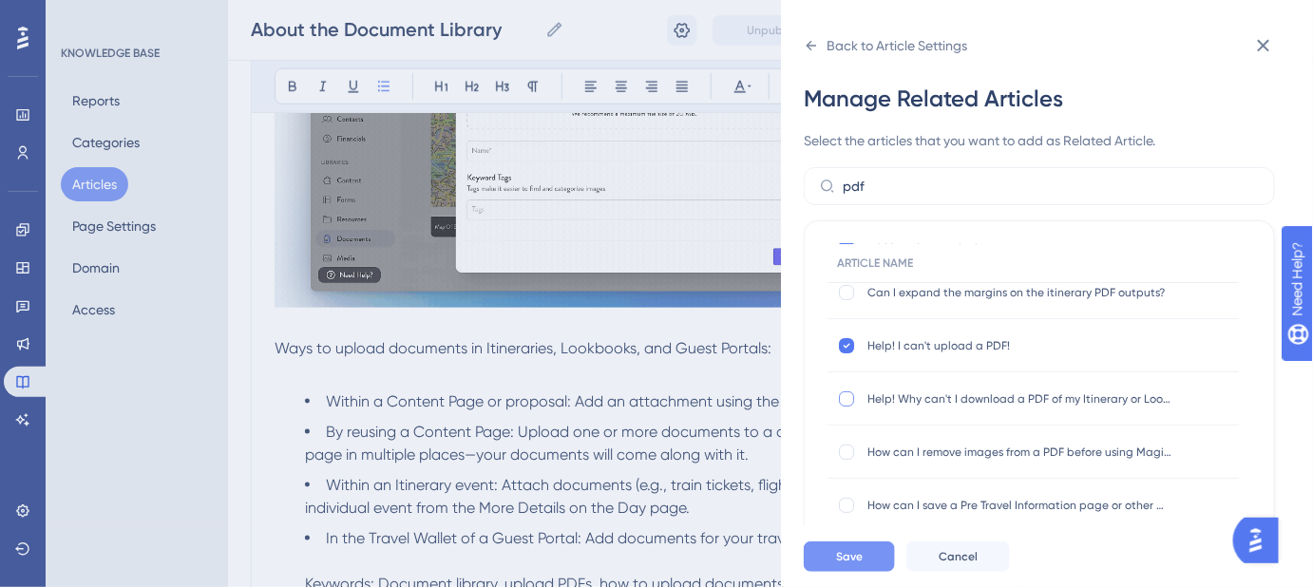
click at [833, 569] on button "Save" at bounding box center [849, 556] width 91 height 30
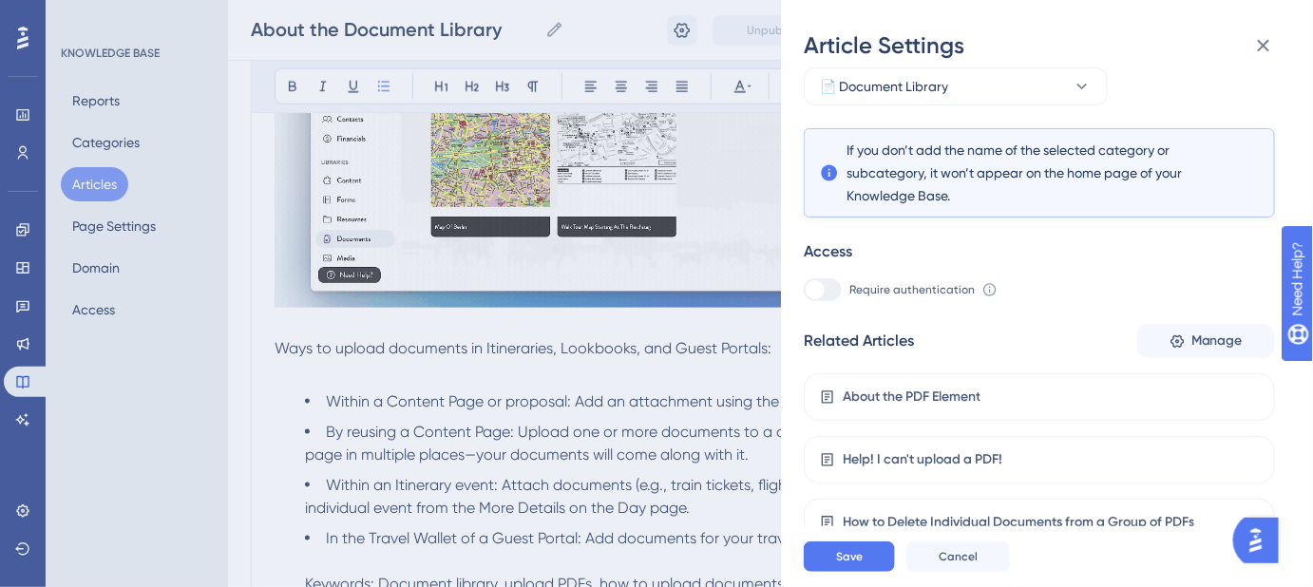
scroll to position [278, 0]
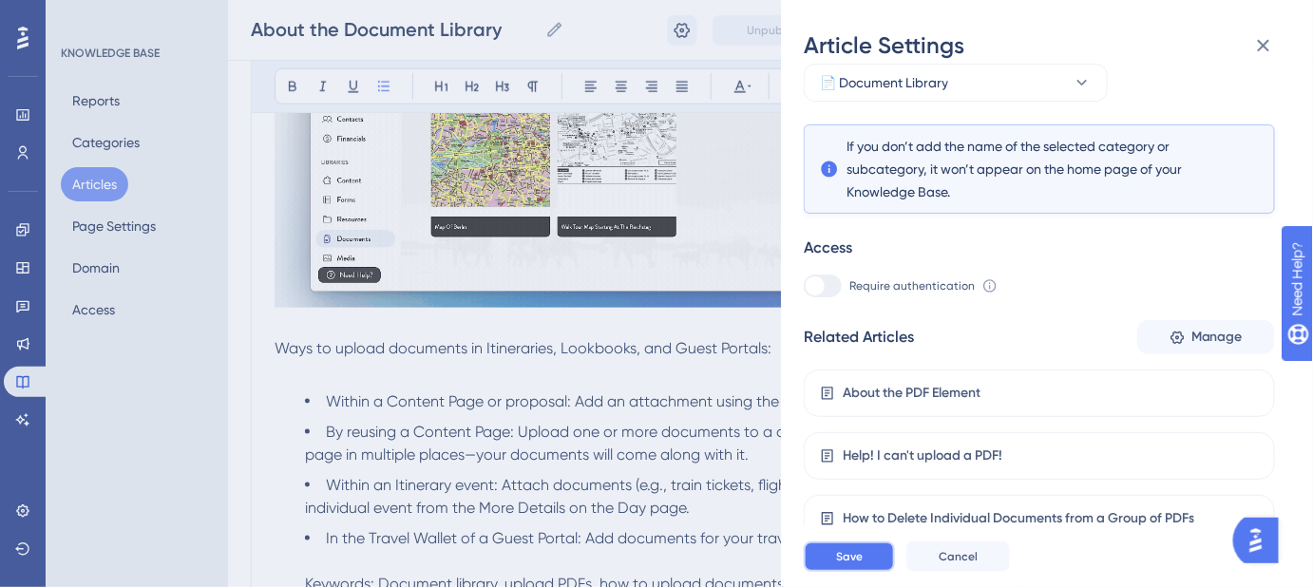
click at [879, 569] on button "Save" at bounding box center [849, 556] width 91 height 30
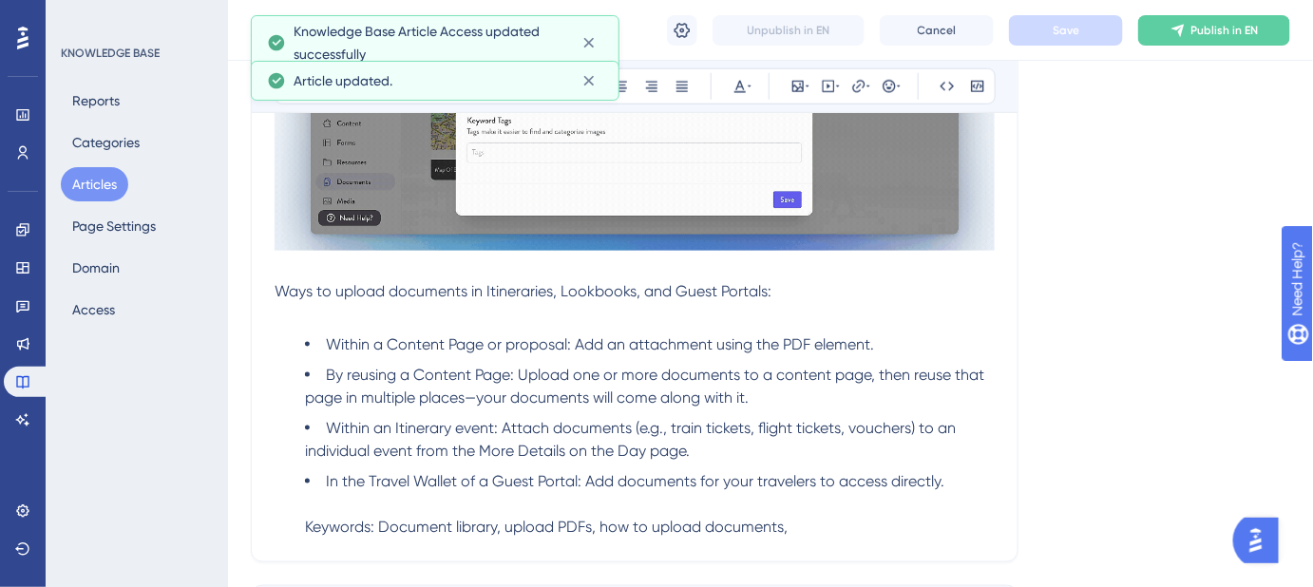
scroll to position [691, 0]
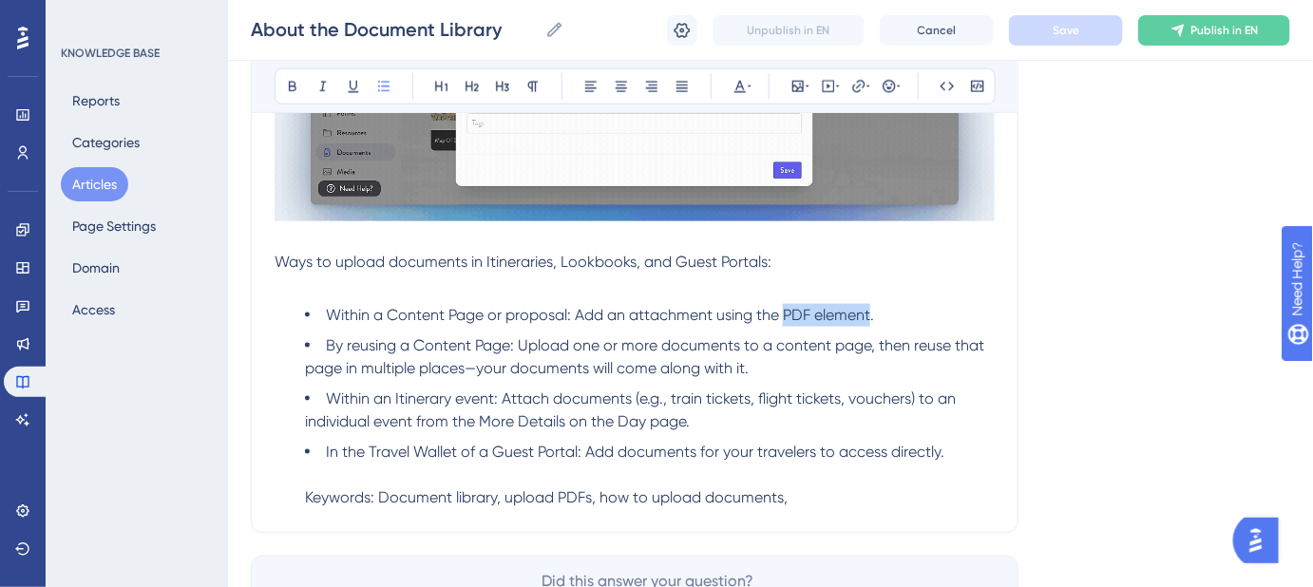
drag, startPoint x: 784, startPoint y: 317, endPoint x: 869, endPoint y: 316, distance: 85.5
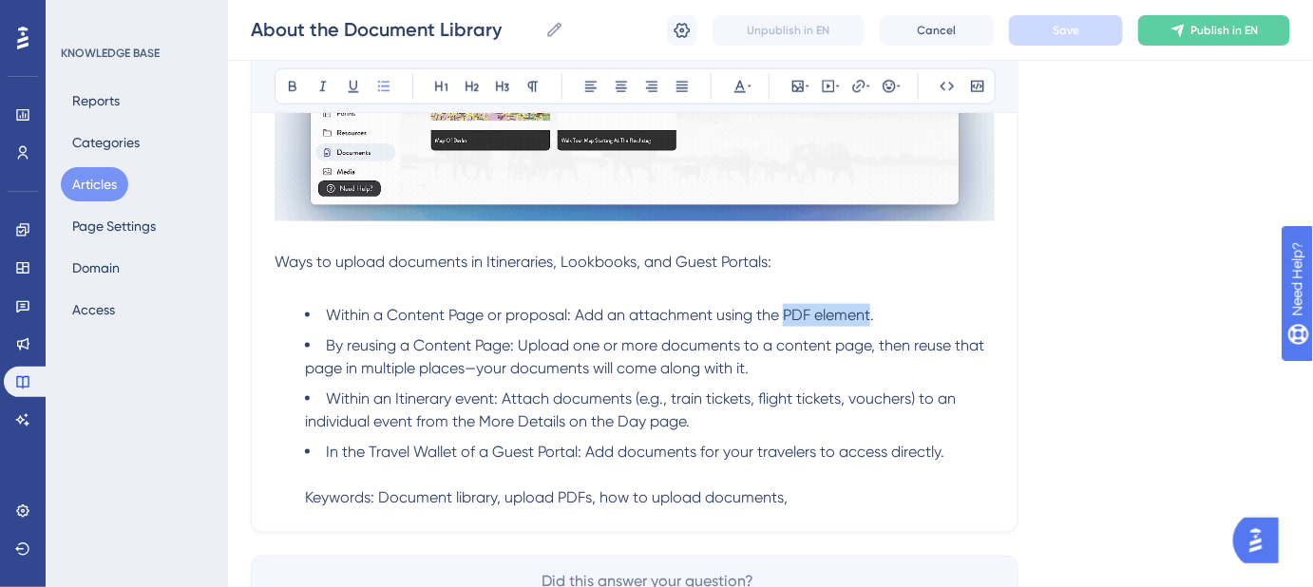
click at [869, 316] on span "Within a Content Page or proposal: Add an attachment using the PDF element." at bounding box center [600, 315] width 548 height 18
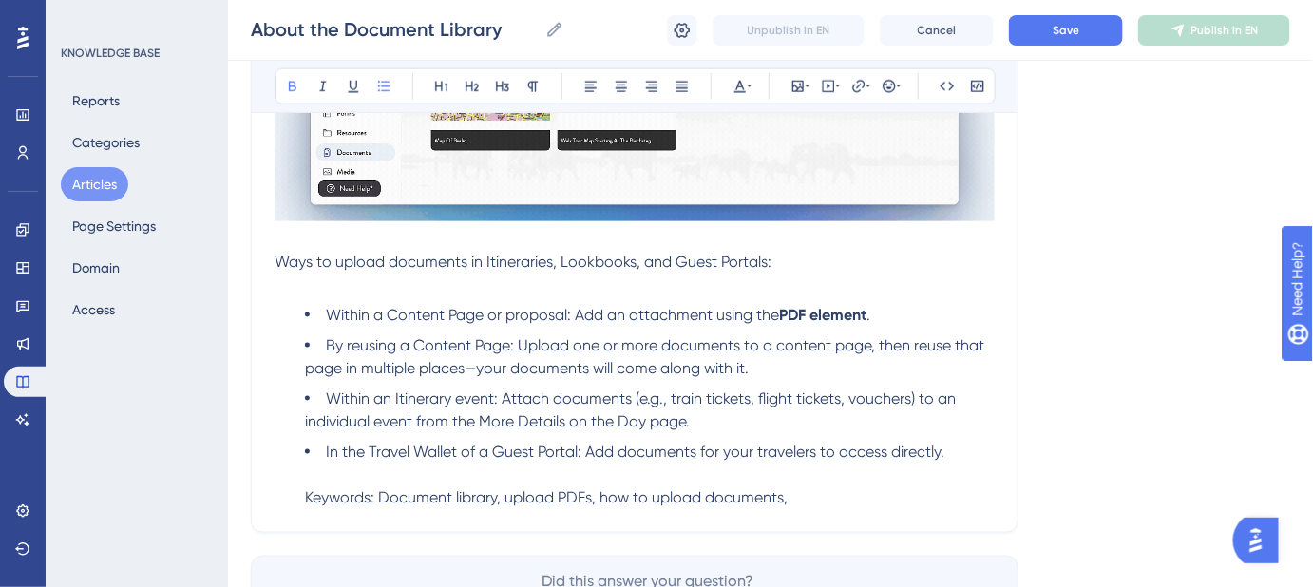
click at [821, 315] on strong "PDF element" at bounding box center [822, 315] width 87 height 18
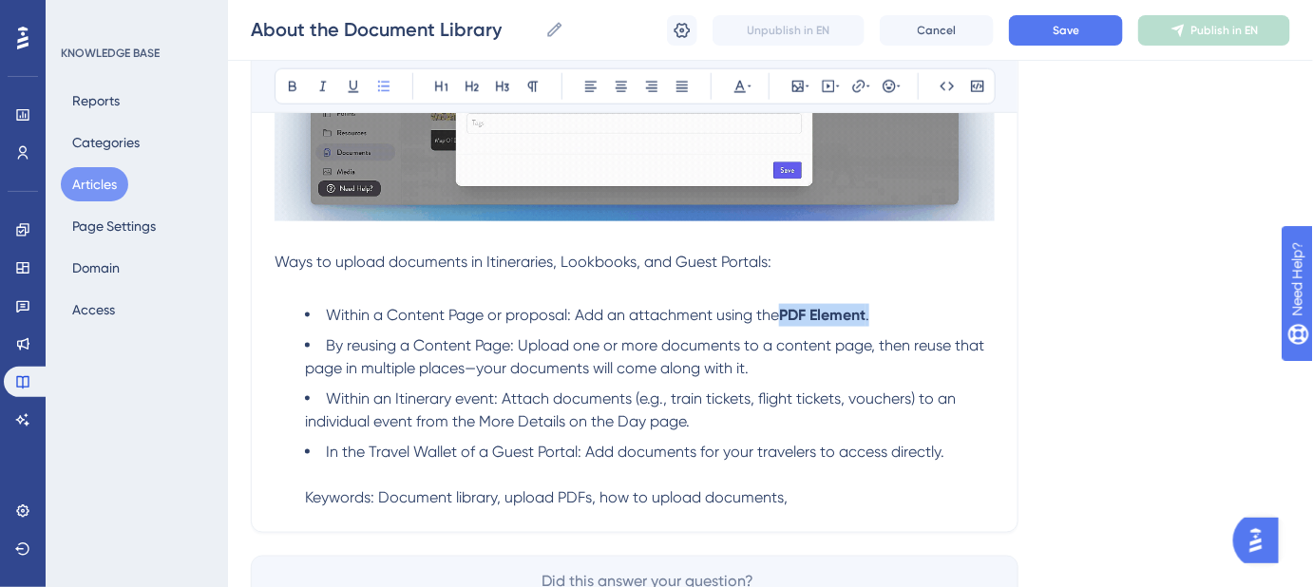
drag, startPoint x: 874, startPoint y: 312, endPoint x: 784, endPoint y: 316, distance: 90.4
click at [784, 316] on li "Within a Content Page or proposal: Add an attachment using the PDF Element ." at bounding box center [650, 315] width 690 height 23
click at [861, 86] on icon at bounding box center [858, 86] width 15 height 15
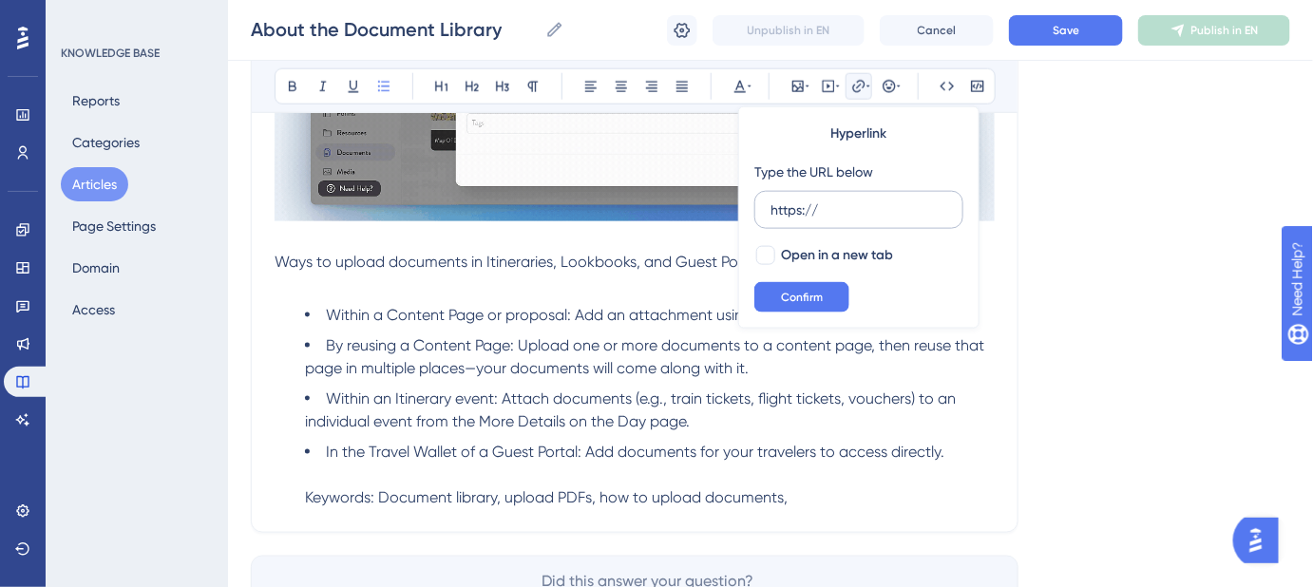
drag, startPoint x: 850, startPoint y: 208, endPoint x: 764, endPoint y: 210, distance: 86.5
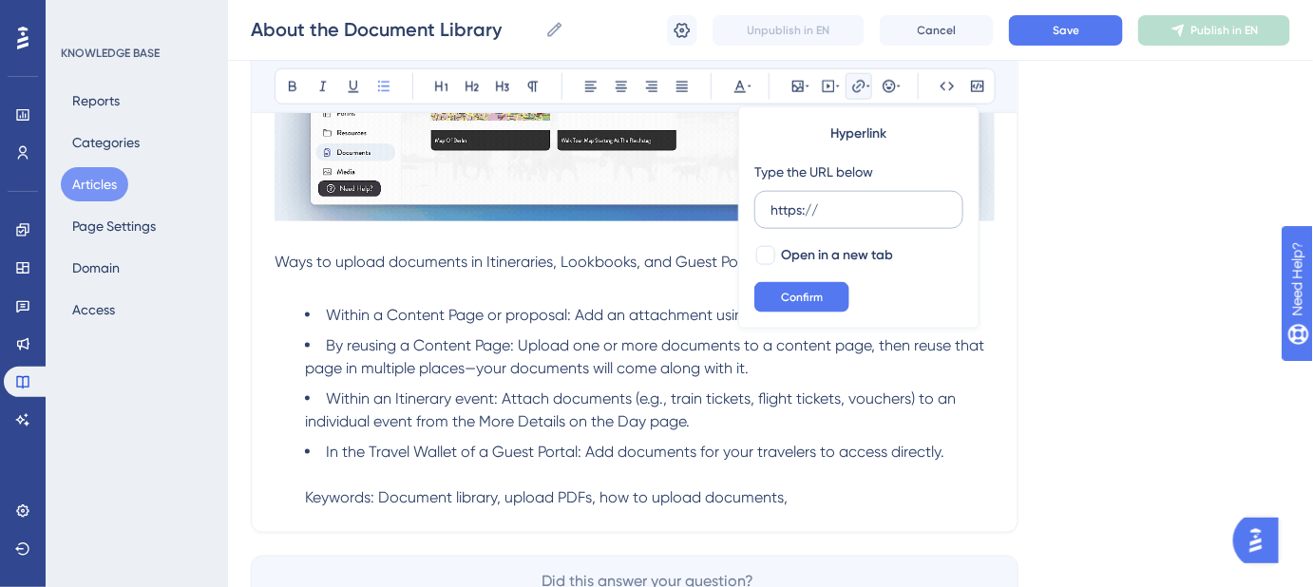
click at [764, 210] on label "https://" at bounding box center [858, 210] width 209 height 38
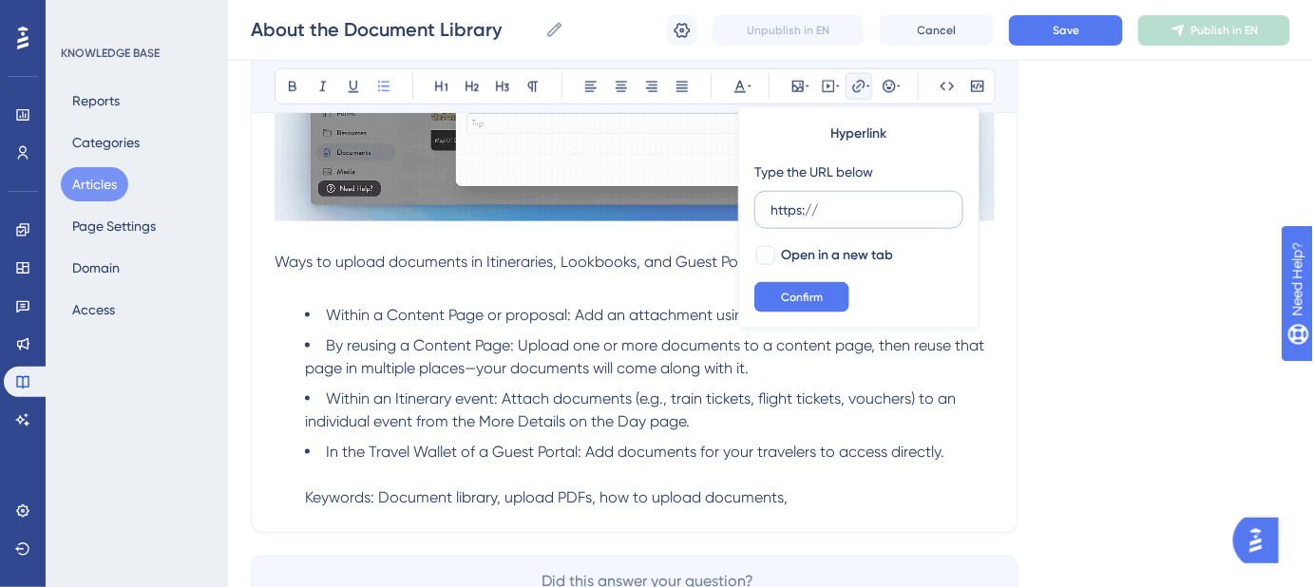
click at [770, 210] on input "https://" at bounding box center [858, 209] width 177 height 21
type input "https://help.safariportal.app/en/articles/5697-about-the-pdf-element"
click at [758, 253] on div at bounding box center [765, 255] width 19 height 19
checkbox input "true"
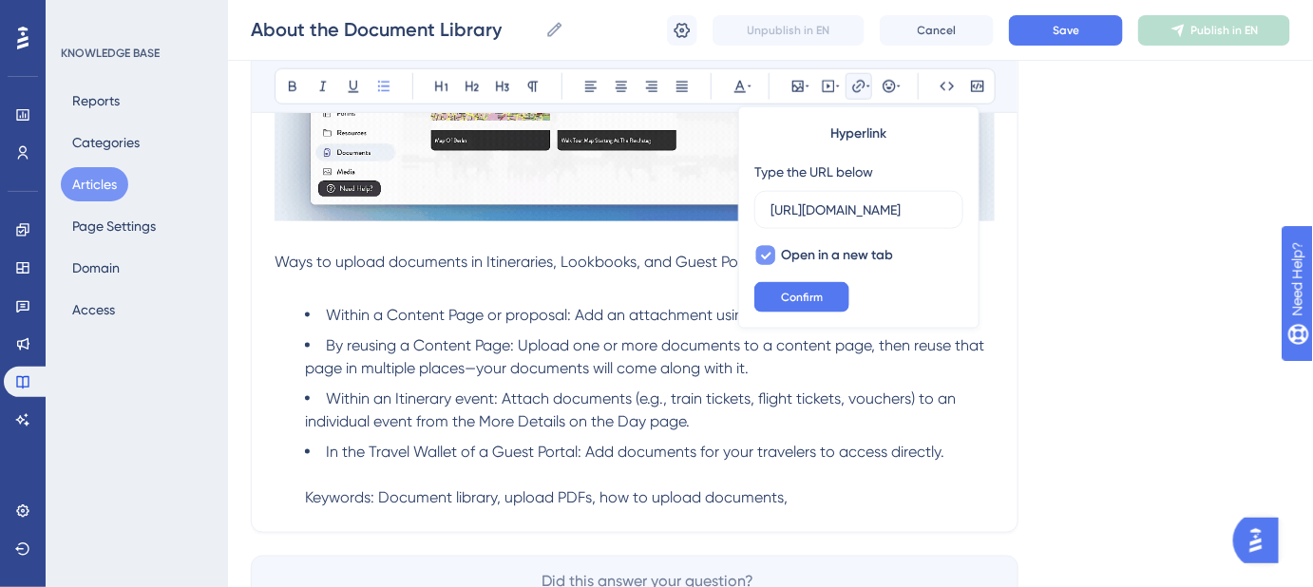
scroll to position [0, 0]
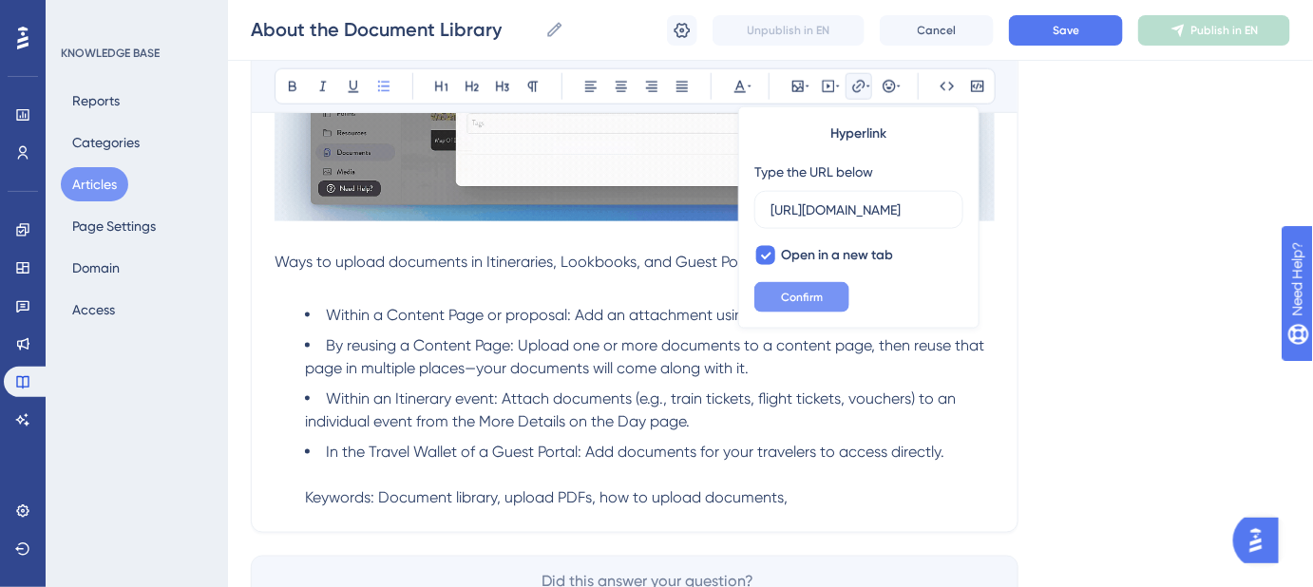
click at [788, 294] on span "Confirm" at bounding box center [802, 297] width 42 height 15
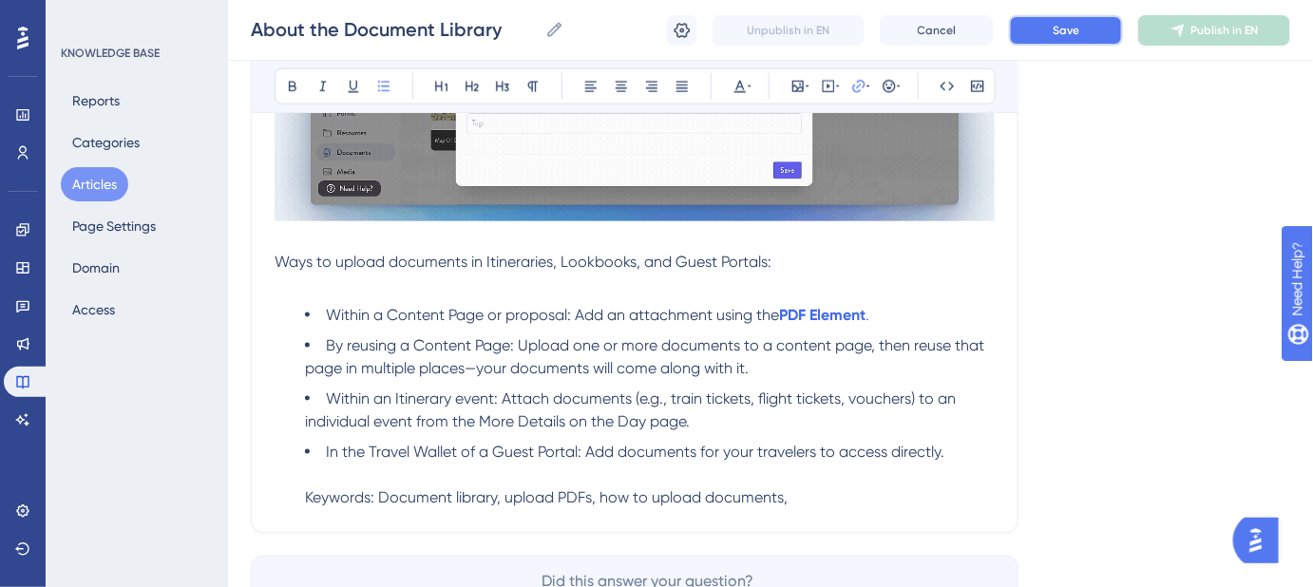
click at [1058, 35] on span "Save" at bounding box center [1066, 30] width 27 height 15
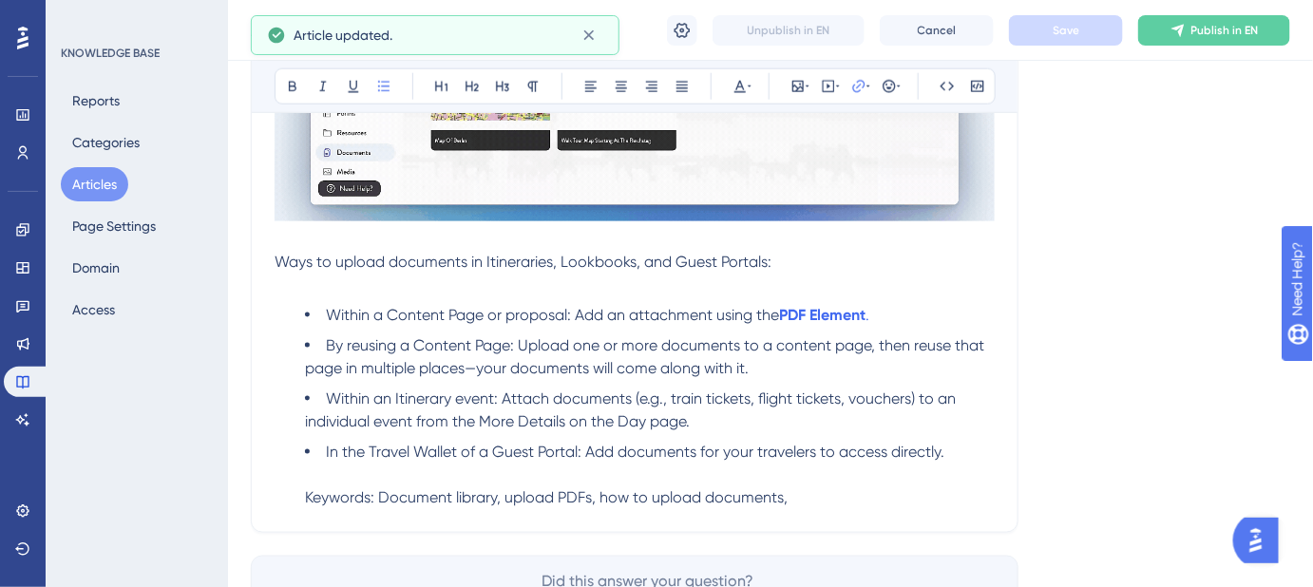
click at [851, 341] on span "By reusing a Content Page: Upload one or more documents to a content page, then…" at bounding box center [646, 356] width 683 height 41
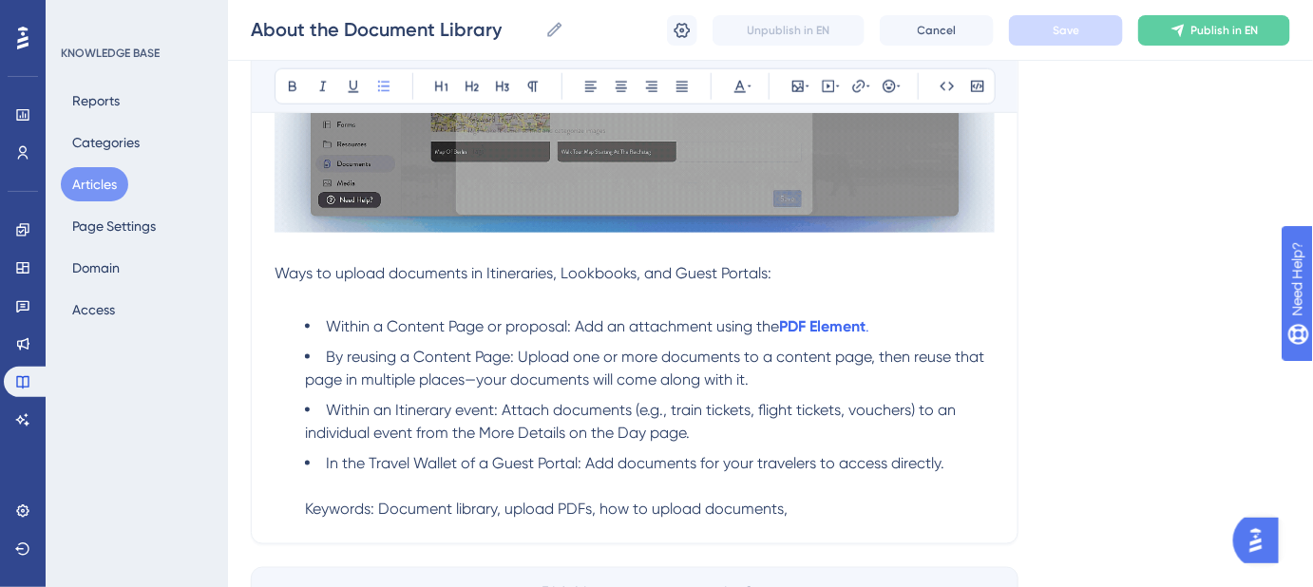
scroll to position [691, 0]
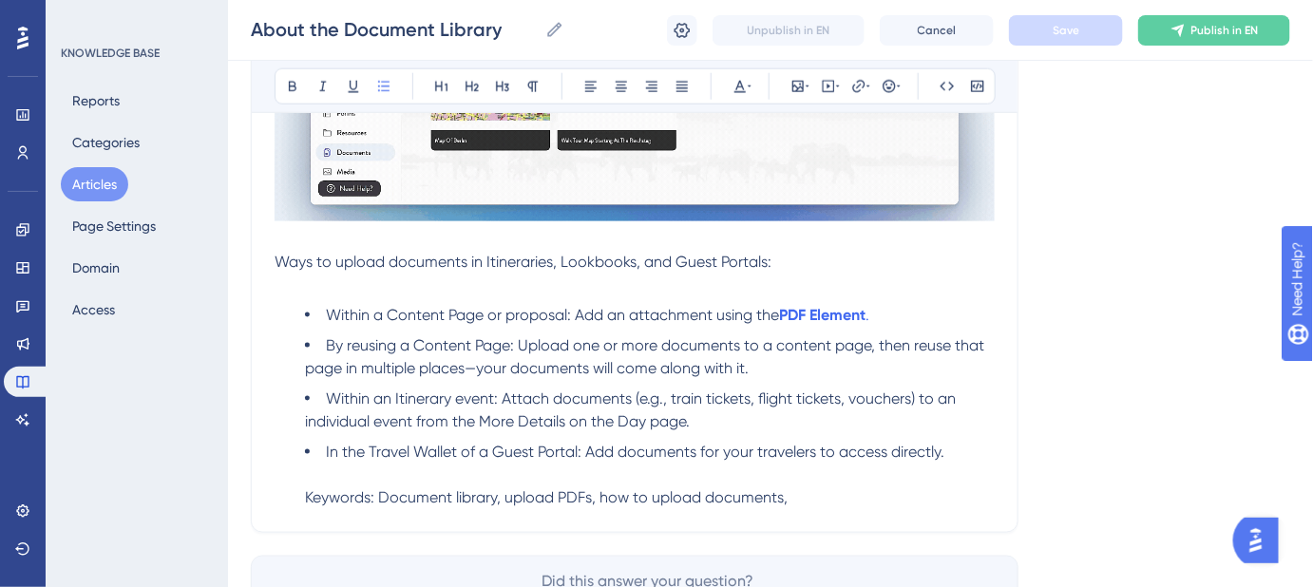
click at [785, 347] on span "By reusing a Content Page: Upload one or more documents to a content page, then…" at bounding box center [646, 356] width 683 height 41
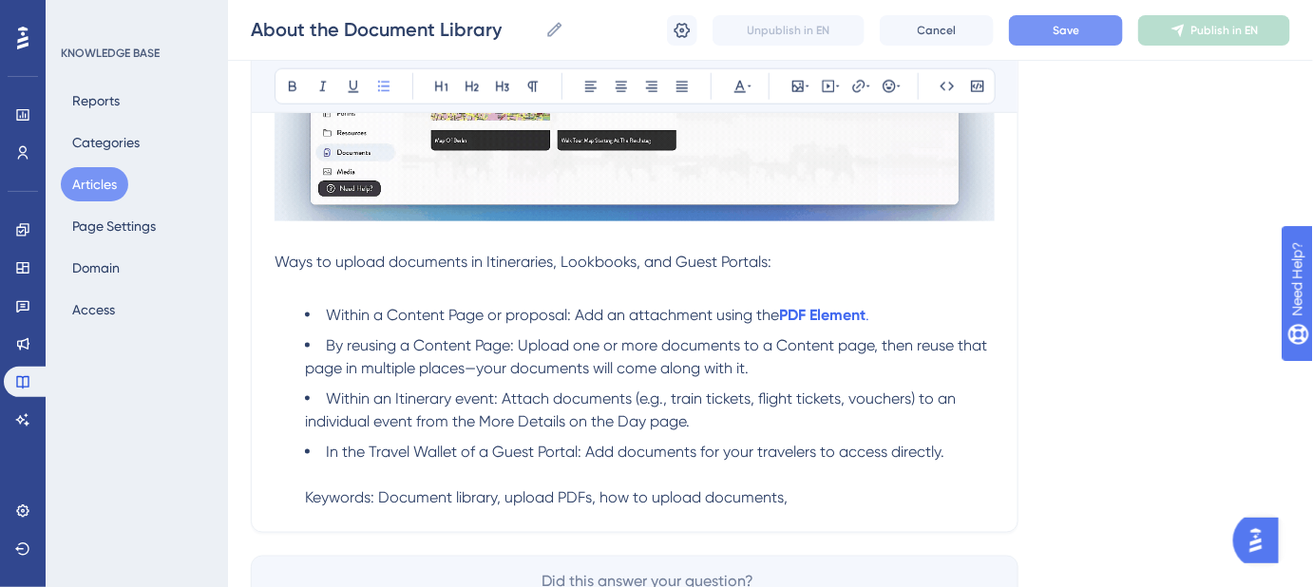
click at [843, 346] on span "By reusing a Content Page: Upload one or more documents to a Content page, then…" at bounding box center [648, 356] width 686 height 41
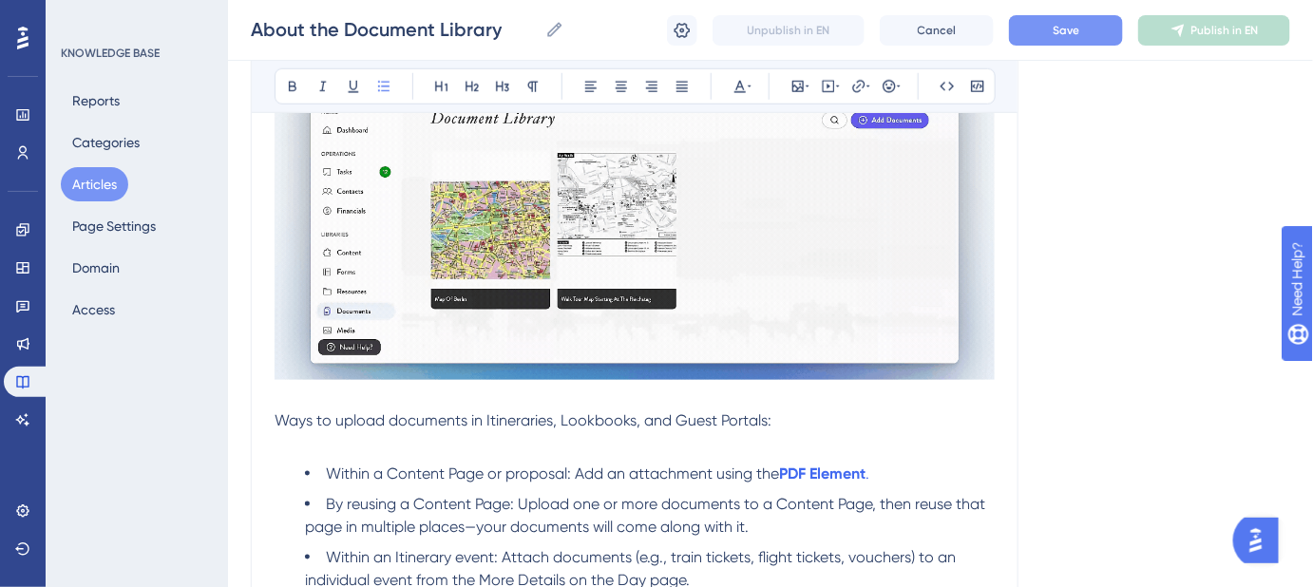
scroll to position [431, 0]
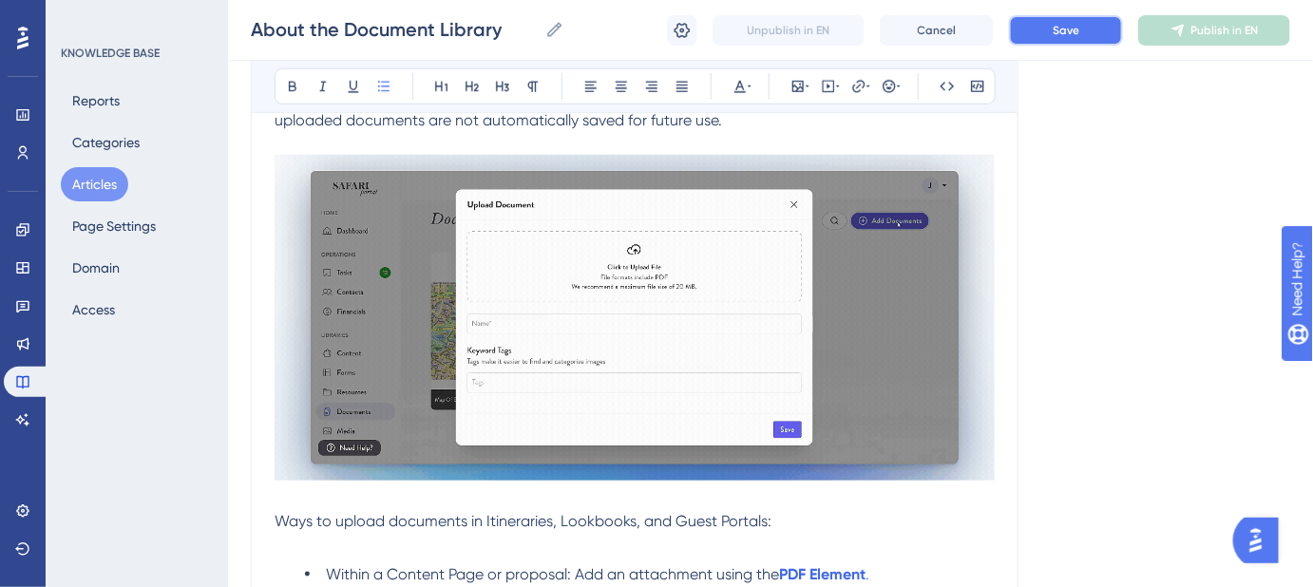
click at [1029, 37] on button "Save" at bounding box center [1066, 30] width 114 height 30
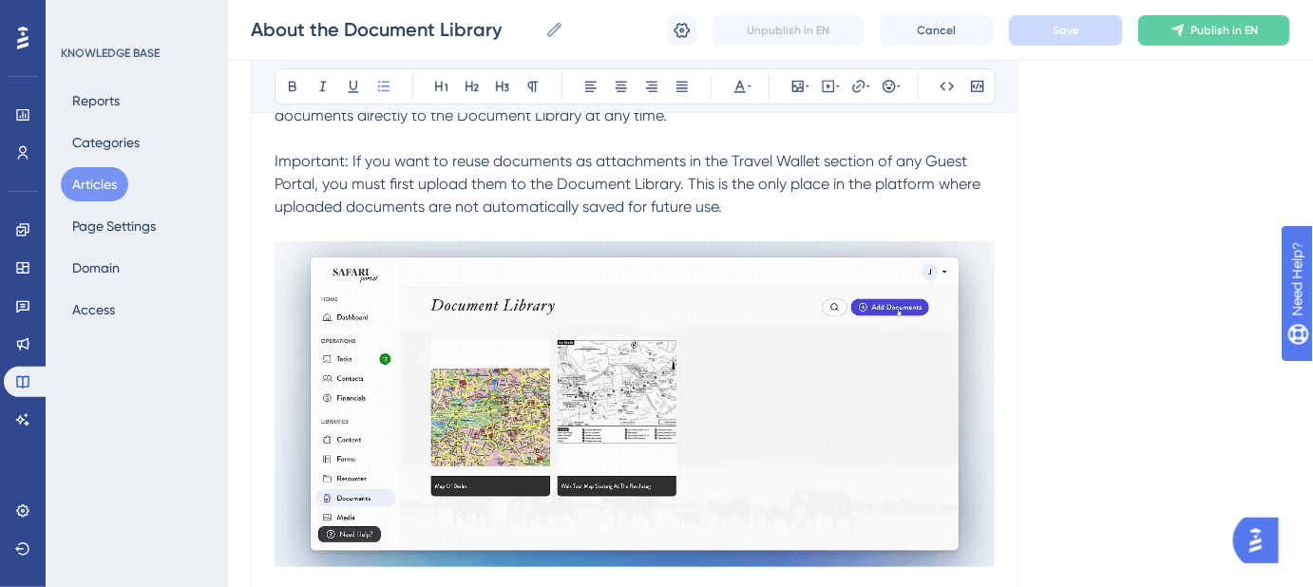
scroll to position [258, 0]
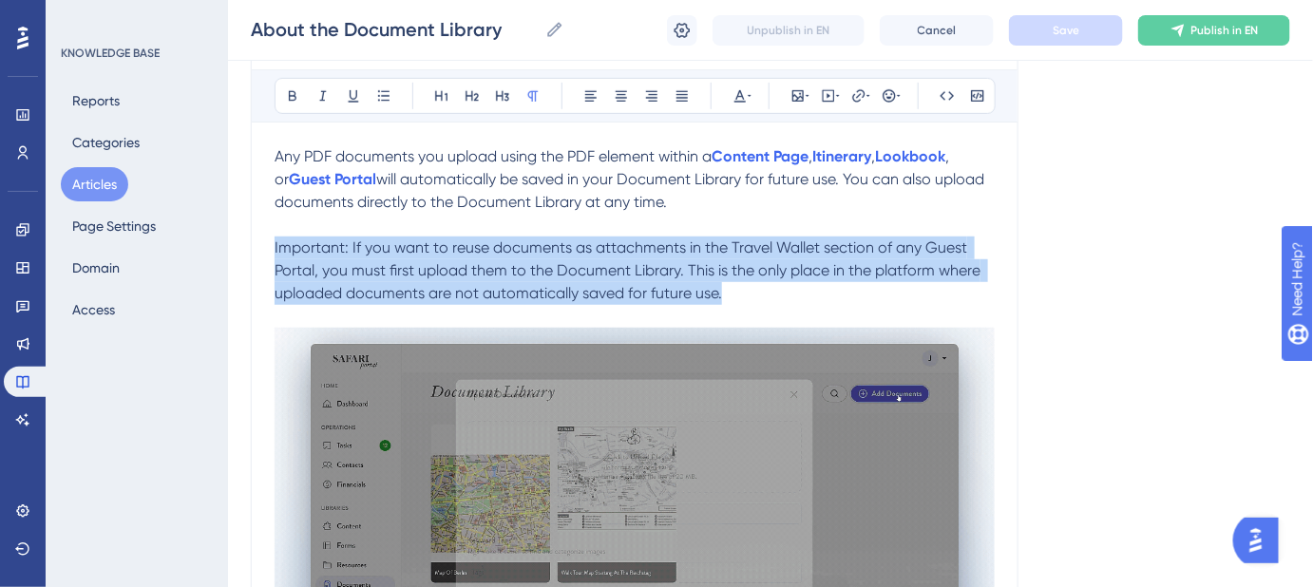
drag, startPoint x: 714, startPoint y: 293, endPoint x: 263, endPoint y: 255, distance: 452.8
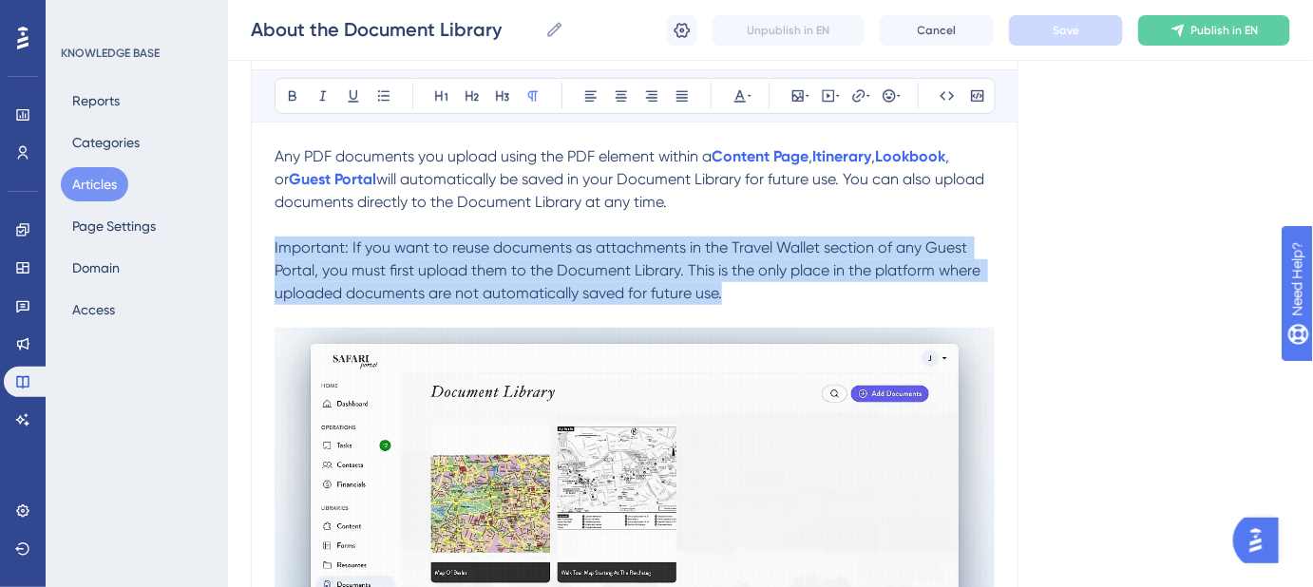
click at [263, 255] on div "About the Document Library Learn how to store, organize, and access your docume…" at bounding box center [635, 459] width 768 height 1011
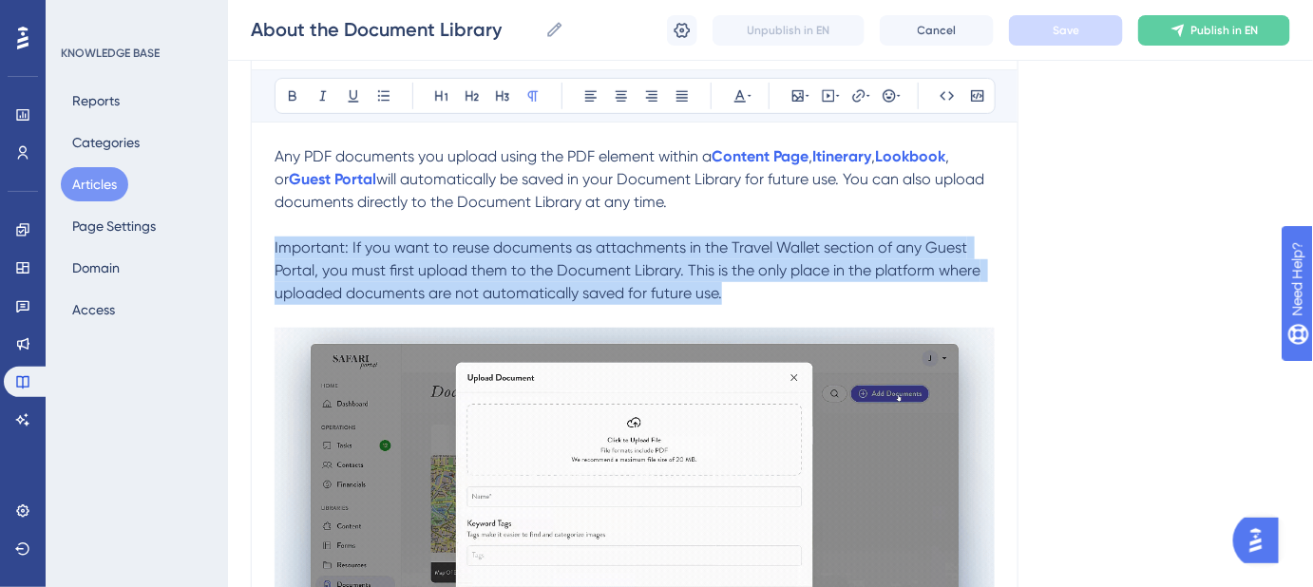
copy span "Important: If you want to reuse documents as attachments in the Travel Wallet s…"
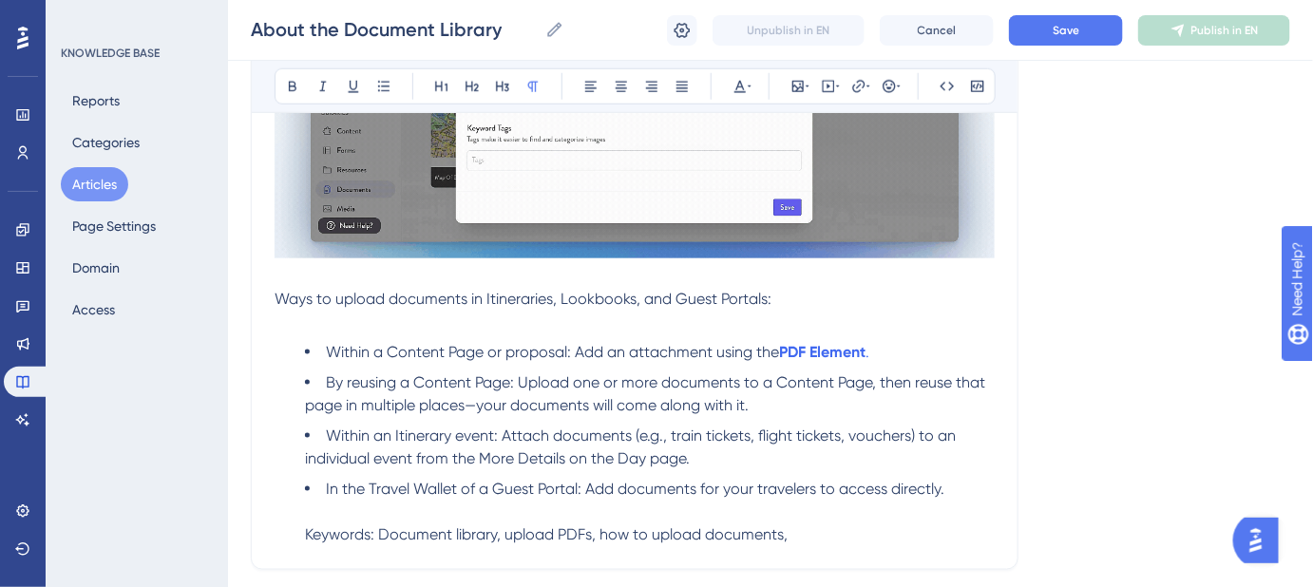
scroll to position [604, 0]
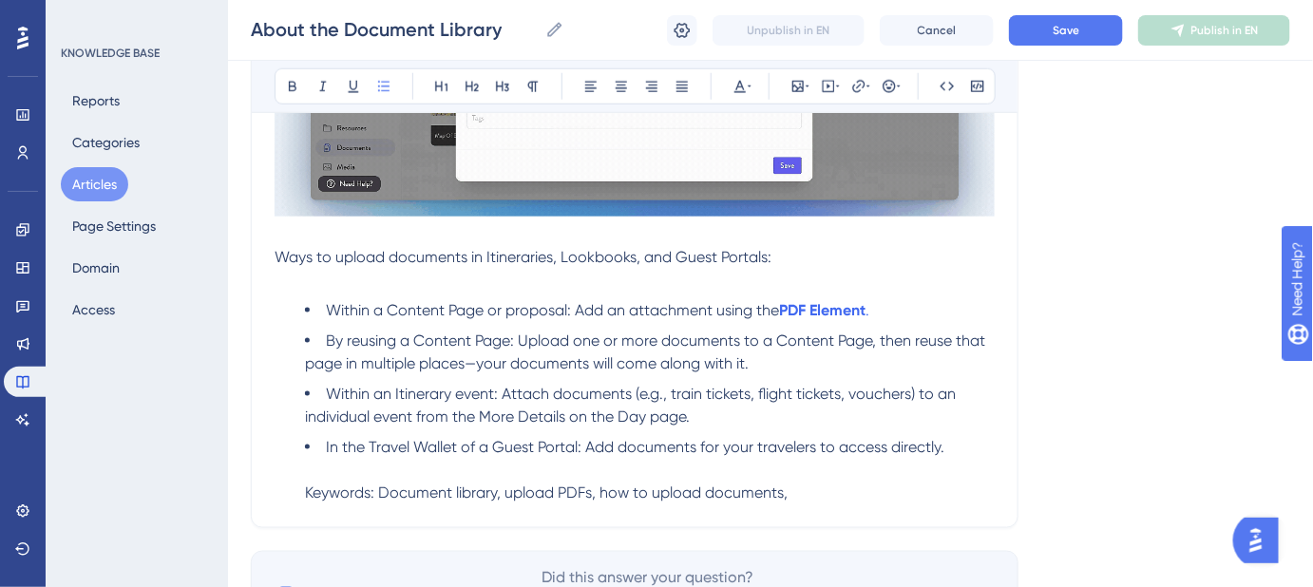
click at [298, 480] on ul "Within a Content Page or proposal: Add an attachment using the PDF Element . By…" at bounding box center [635, 401] width 720 height 205
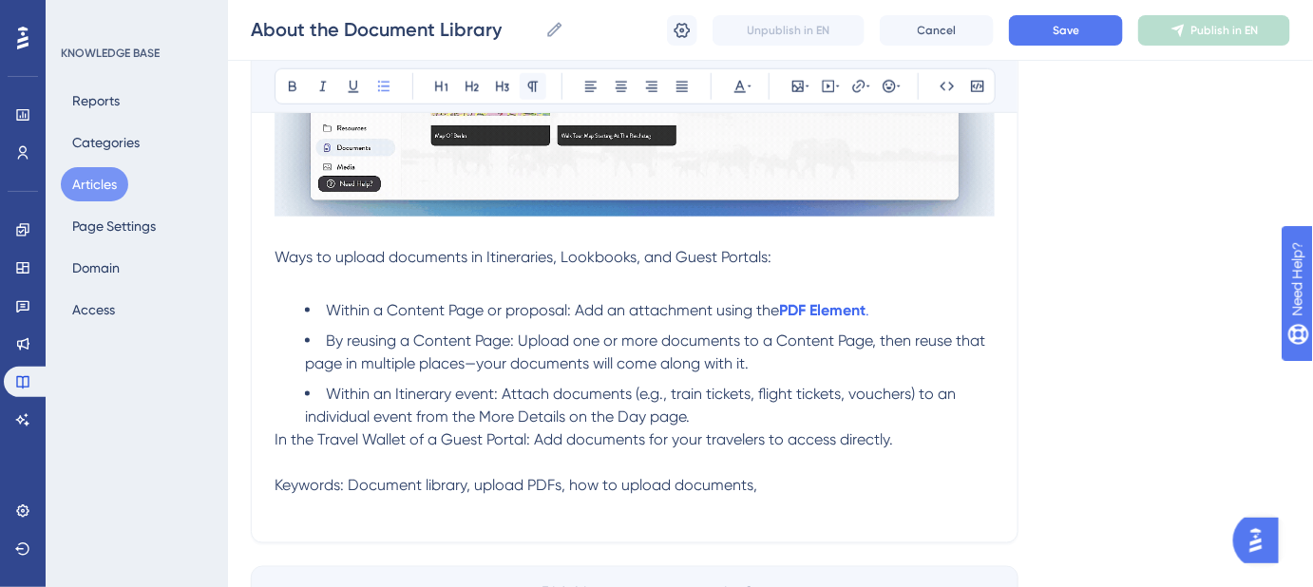
click at [533, 83] on icon at bounding box center [532, 86] width 15 height 15
click at [291, 524] on div "About the Document Library Learn how to store, organize, and access your docume…" at bounding box center [635, 76] width 768 height 935
click at [282, 521] on div "About the Document Library Learn how to store, organize, and access your docume…" at bounding box center [635, 76] width 768 height 935
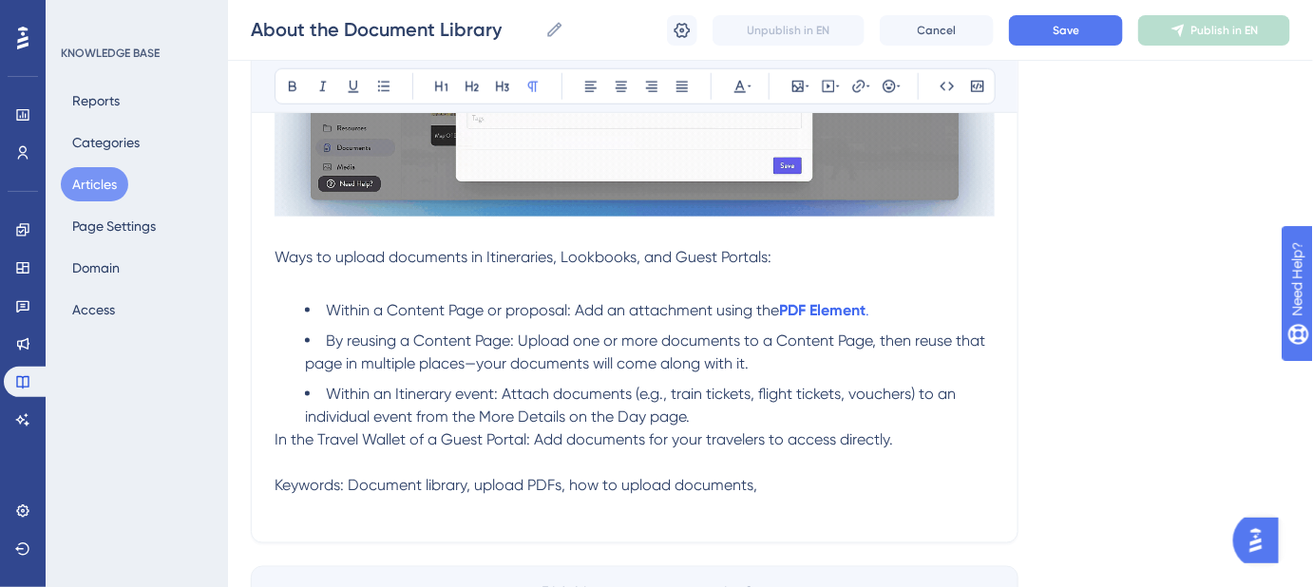
click at [287, 511] on p "In the Travel Wallet of a Guest Portal: Add documents for your travelers to acc…" at bounding box center [635, 473] width 720 height 91
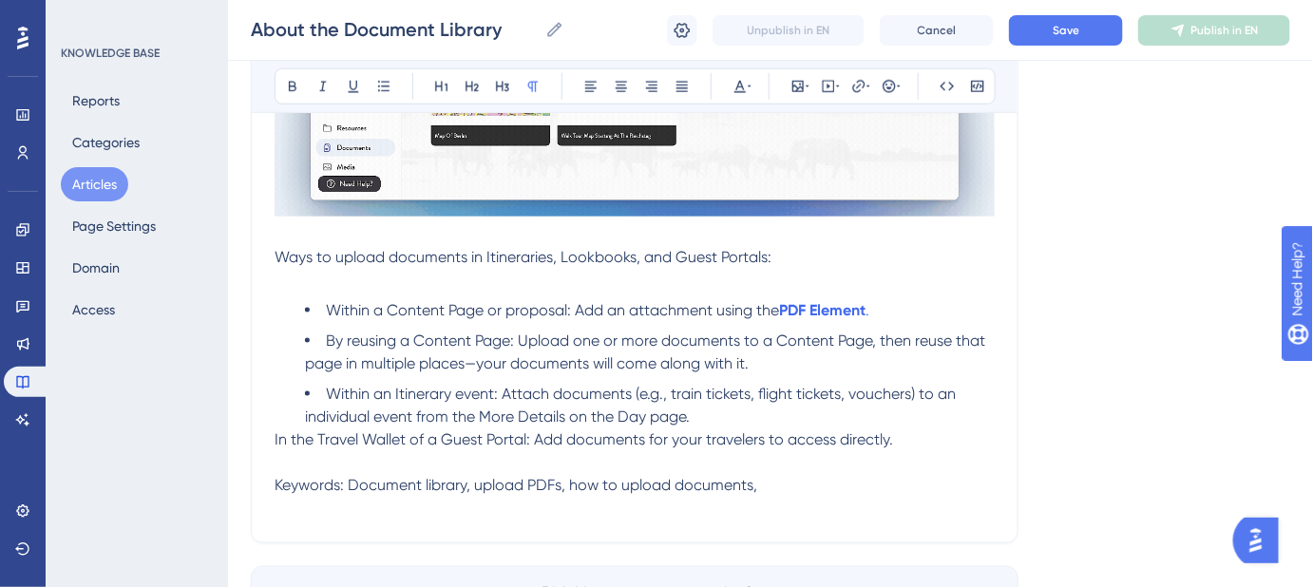
click at [277, 460] on p "In the Travel Wallet of a Guest Portal: Add documents for your travelers to acc…" at bounding box center [635, 473] width 720 height 91
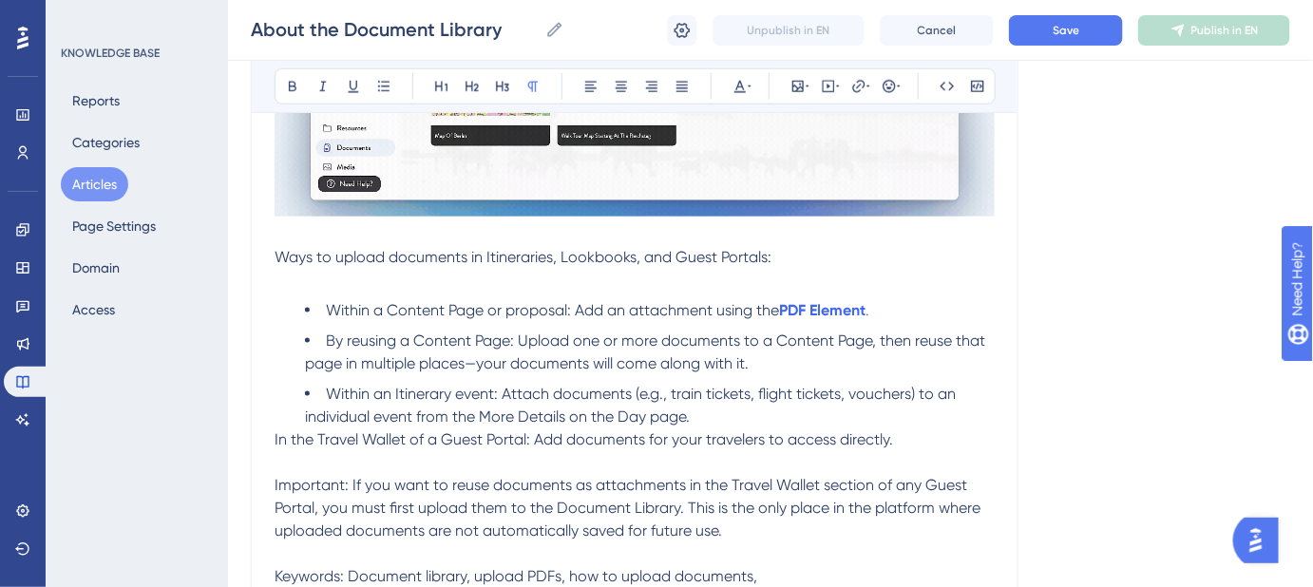
click at [275, 434] on span "In the Travel Wallet of a Guest Portal: Add documents for your travelers to acc…" at bounding box center [584, 439] width 618 height 18
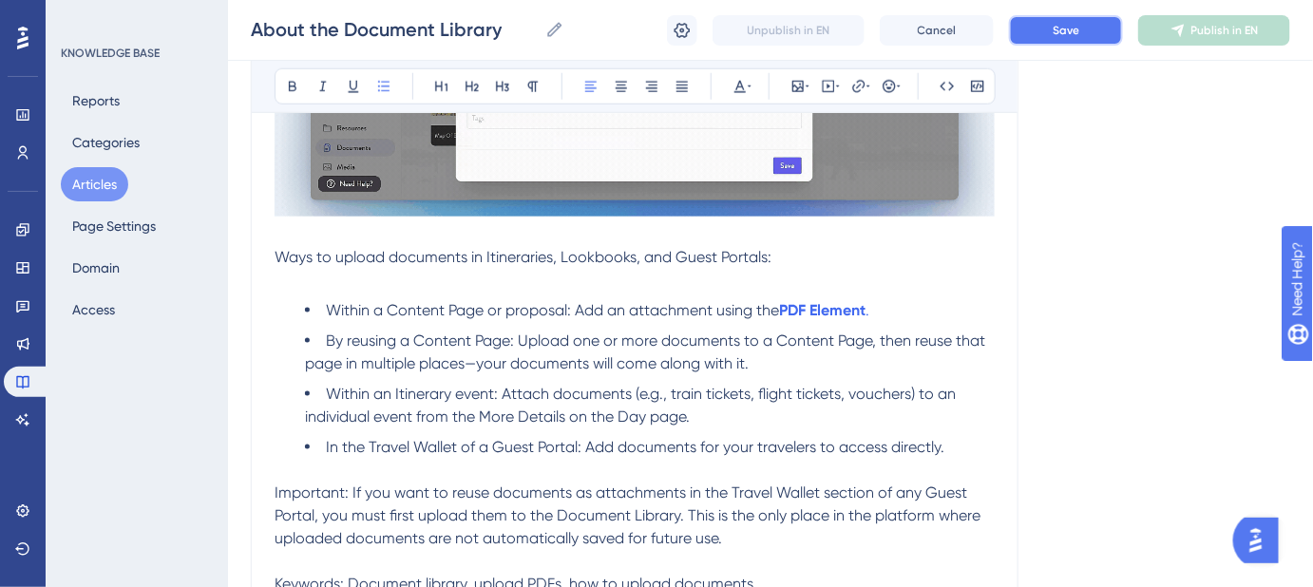
click at [1076, 32] on span "Save" at bounding box center [1066, 30] width 27 height 15
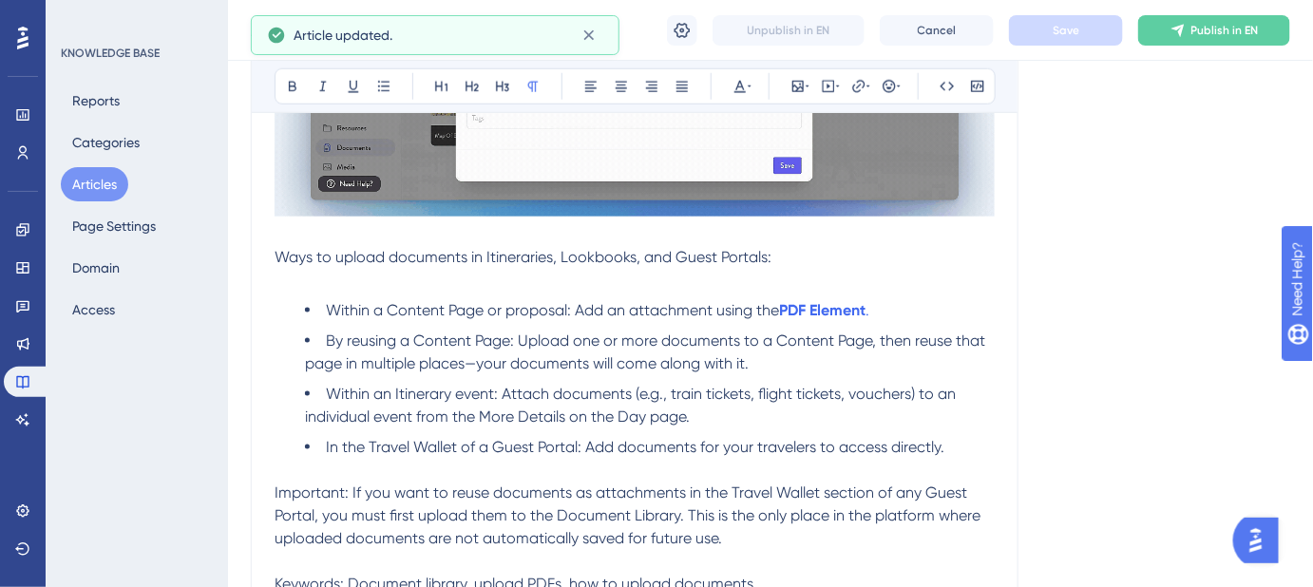
click at [300, 485] on span "Important: If you want to reuse documents as attachments in the Travel Wallet s…" at bounding box center [630, 516] width 710 height 64
click at [300, 486] on span "Important: If you want to reuse documents as attachments in the Travel Wallet s…" at bounding box center [630, 516] width 710 height 64
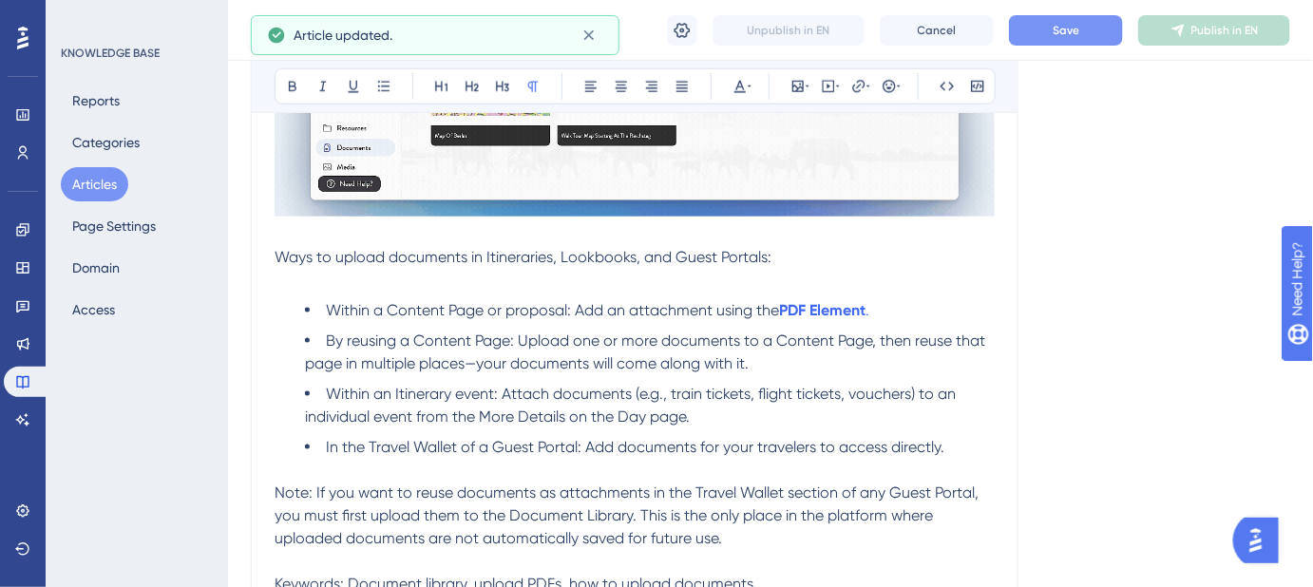
click at [274, 484] on div "About the Document Library Learn how to store, organize, and access your docume…" at bounding box center [635, 126] width 768 height 1034
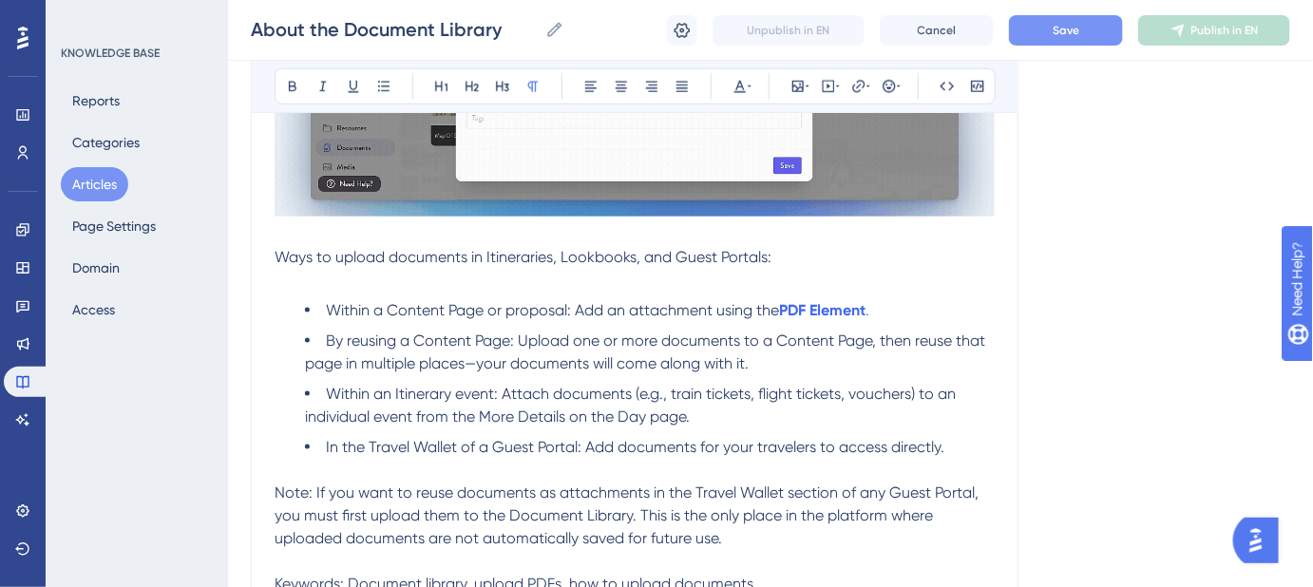
click at [278, 490] on span "Note: If you want to reuse documents as attachments in the Travel Wallet sectio…" at bounding box center [629, 516] width 708 height 64
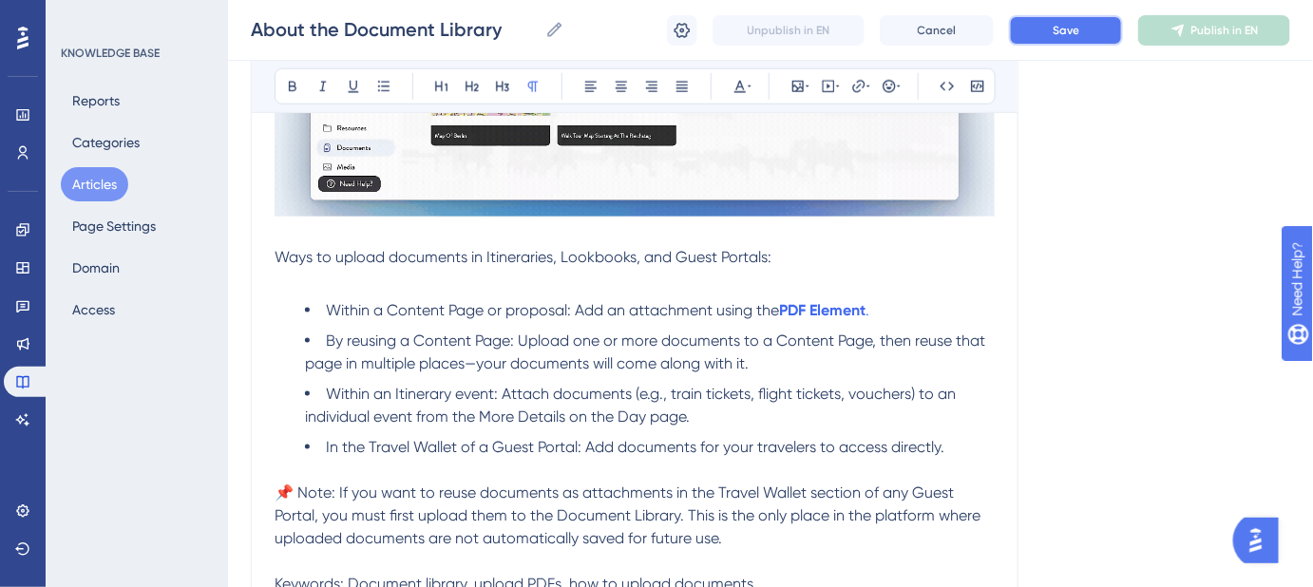
click at [1049, 37] on button "Save" at bounding box center [1066, 30] width 114 height 30
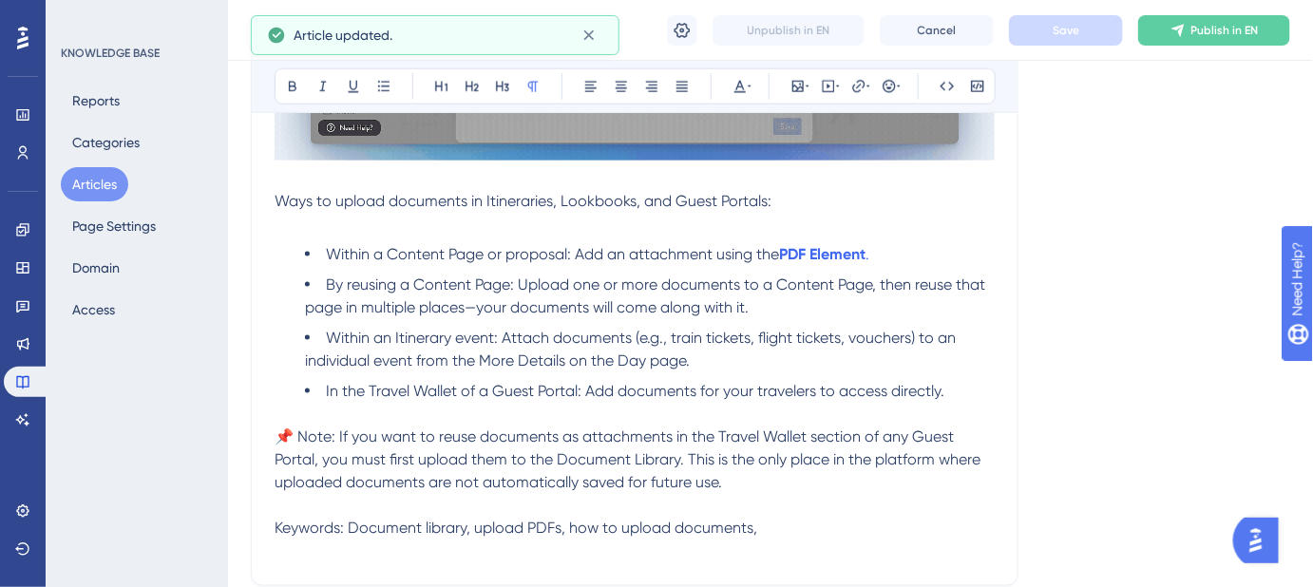
scroll to position [691, 0]
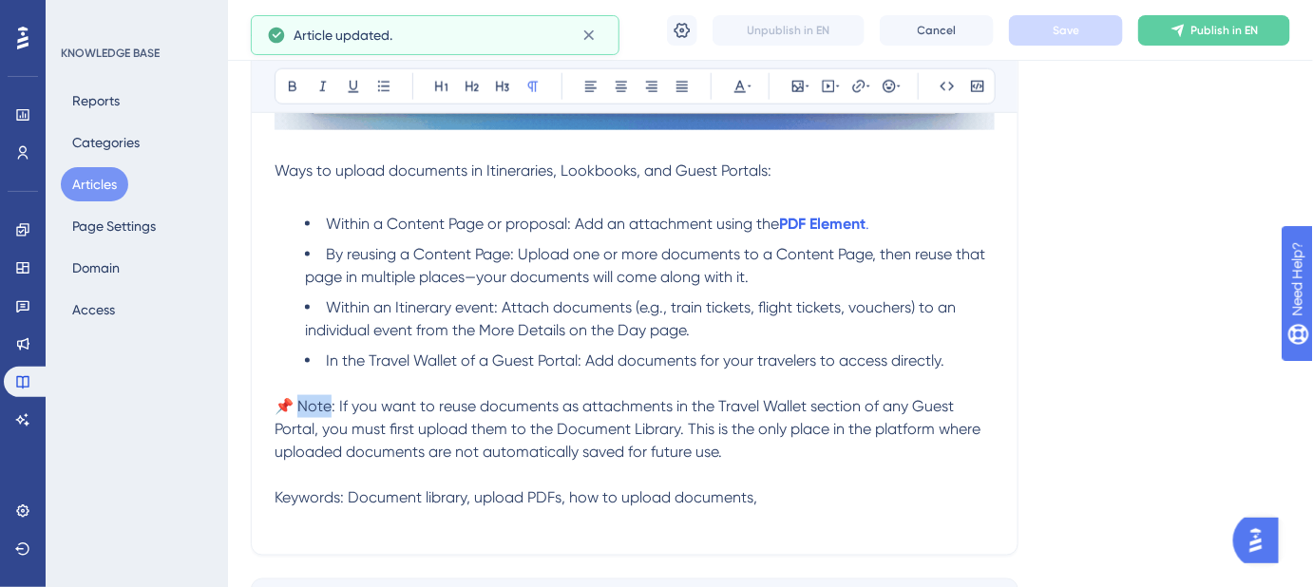
drag, startPoint x: 332, startPoint y: 405, endPoint x: 299, endPoint y: 405, distance: 32.3
click at [301, 405] on span "📌 Note: If you want to reuse documents as attachments in the Travel Wallet sect…" at bounding box center [630, 429] width 710 height 64
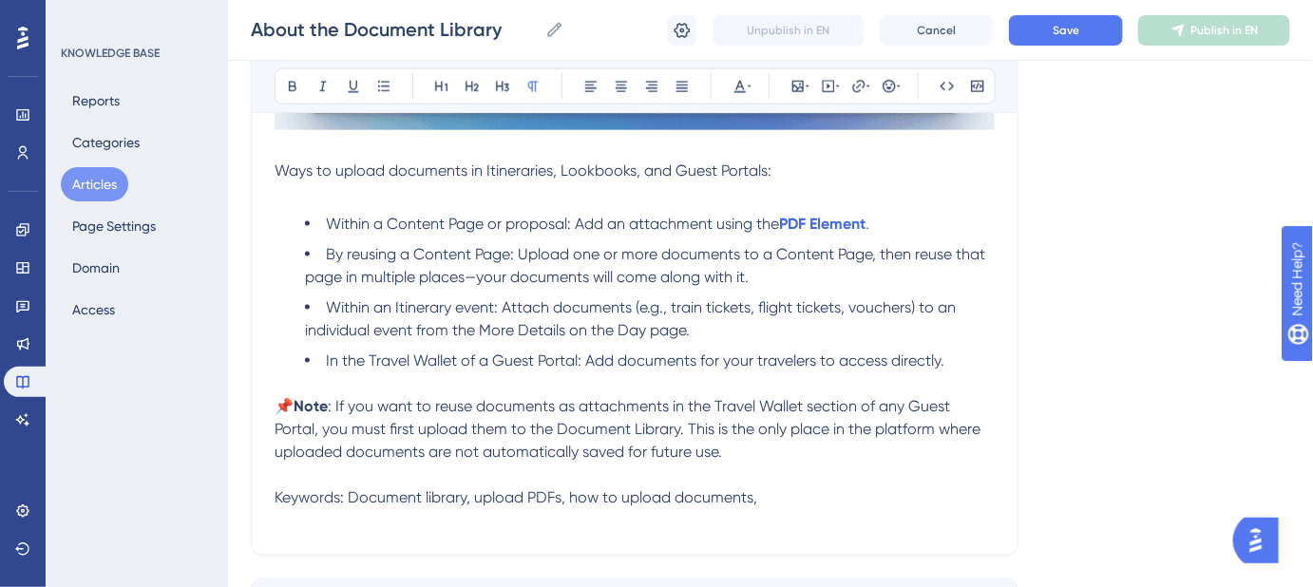
click at [775, 451] on p "📌 Note : If you want to reuse documents as attachments in the Travel Wallet sec…" at bounding box center [635, 429] width 720 height 68
click at [1044, 32] on button "Save" at bounding box center [1066, 30] width 114 height 30
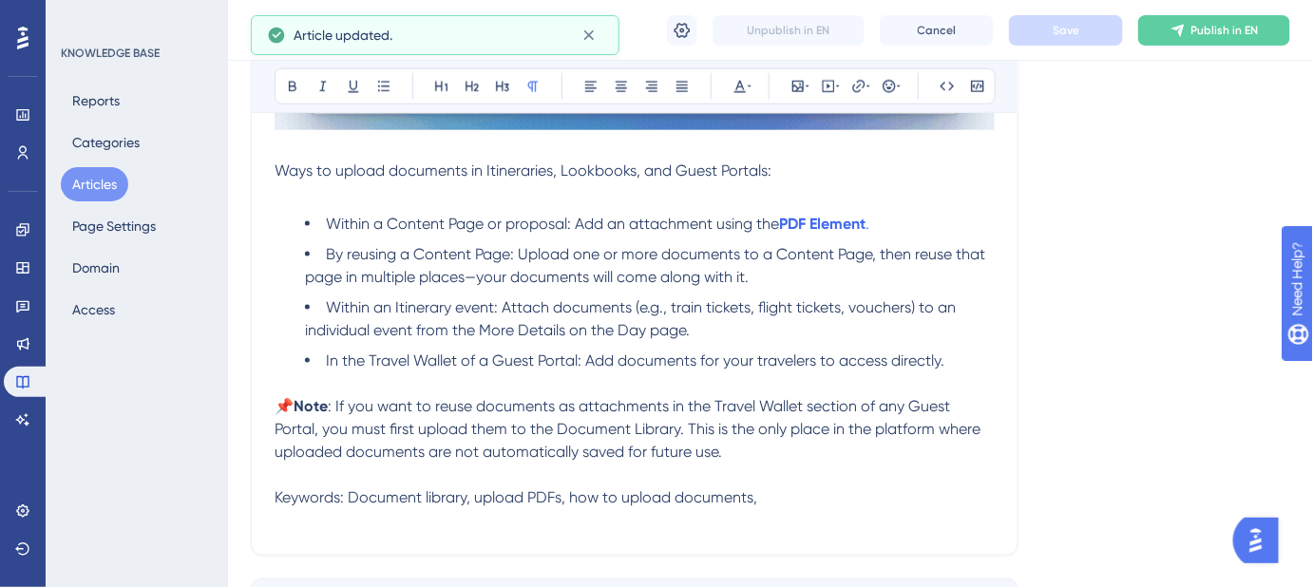
drag, startPoint x: 785, startPoint y: 503, endPoint x: 255, endPoint y: 505, distance: 530.1
click at [255, 505] on div "About the Document Library Learn how to store, organize, and access your docume…" at bounding box center [635, 39] width 768 height 1034
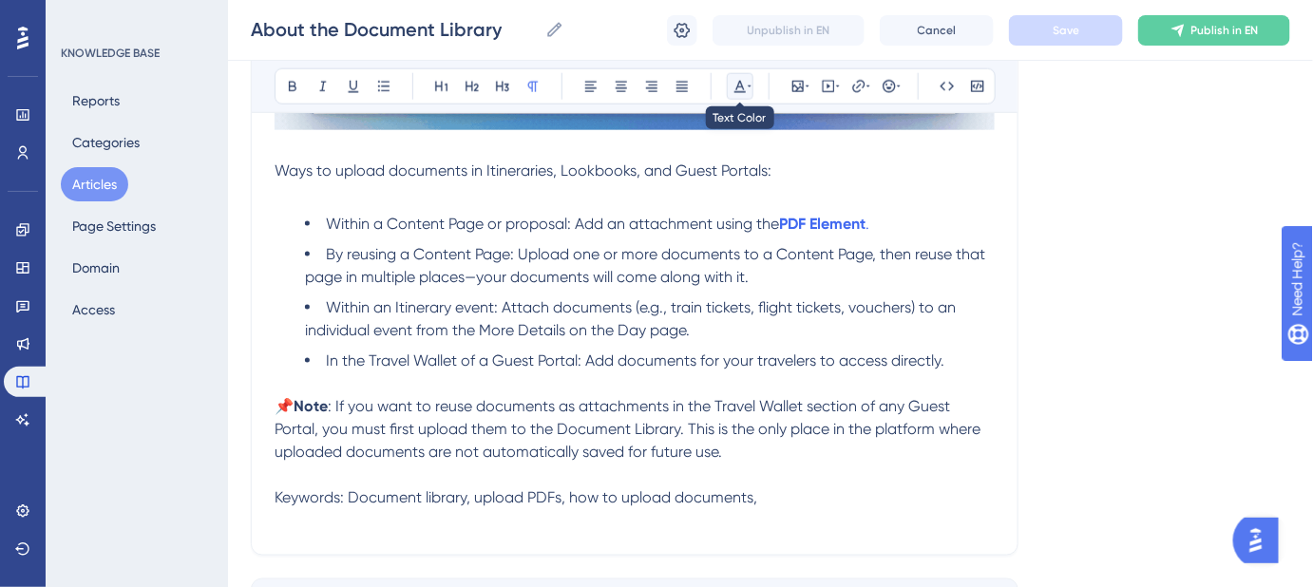
click at [743, 85] on icon at bounding box center [739, 86] width 15 height 15
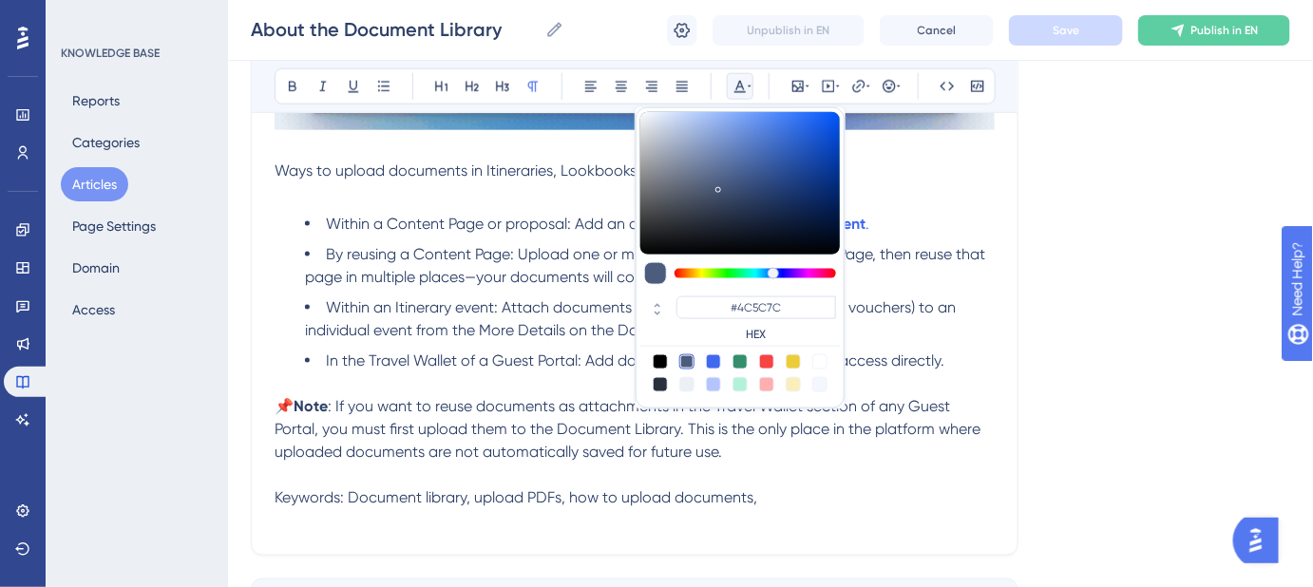
click at [686, 386] on div at bounding box center [686, 384] width 15 height 15
type input "#ECF0F5"
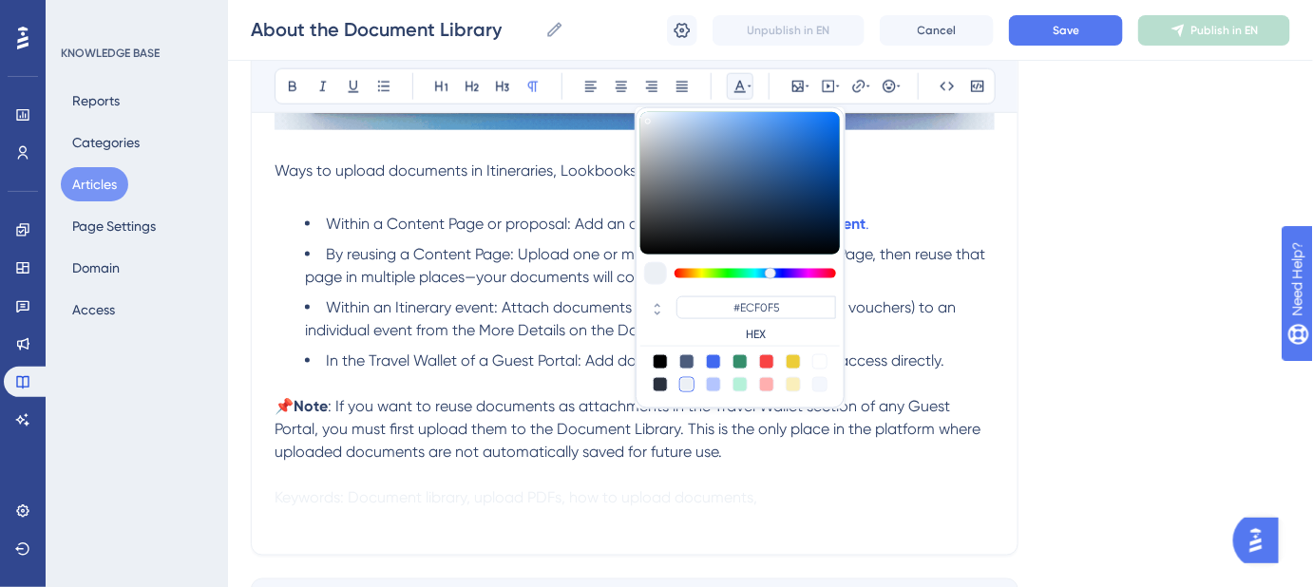
click at [857, 499] on p "Keywords: Document library, upload PDFs, how to upload documents," at bounding box center [635, 498] width 720 height 68
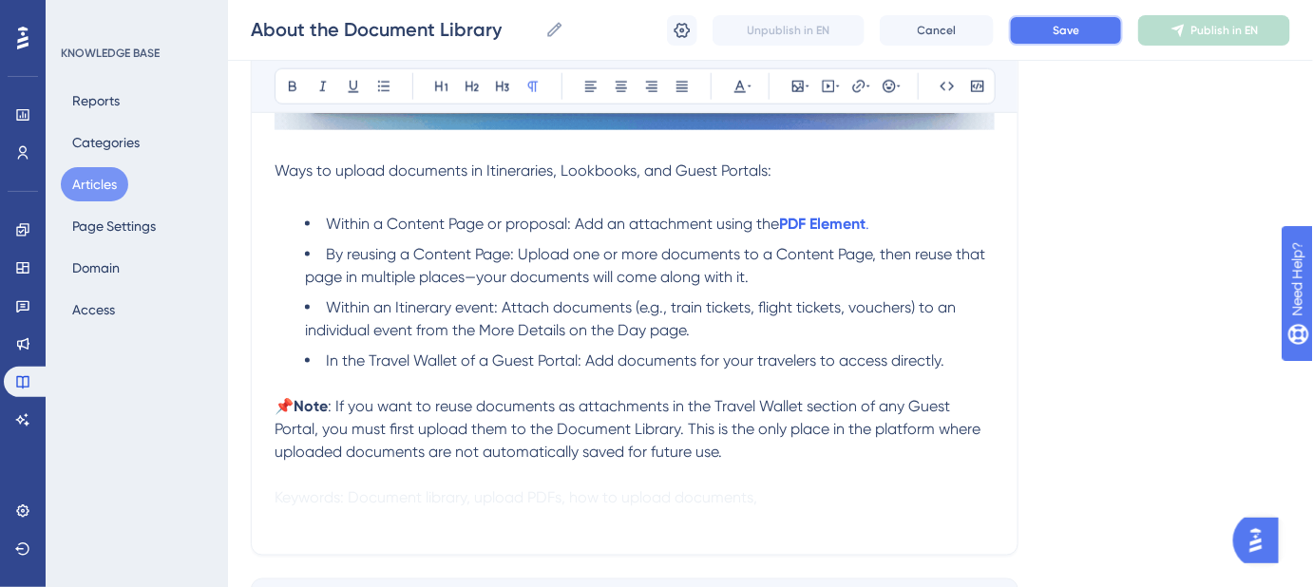
click at [1082, 35] on button "Save" at bounding box center [1066, 30] width 114 height 30
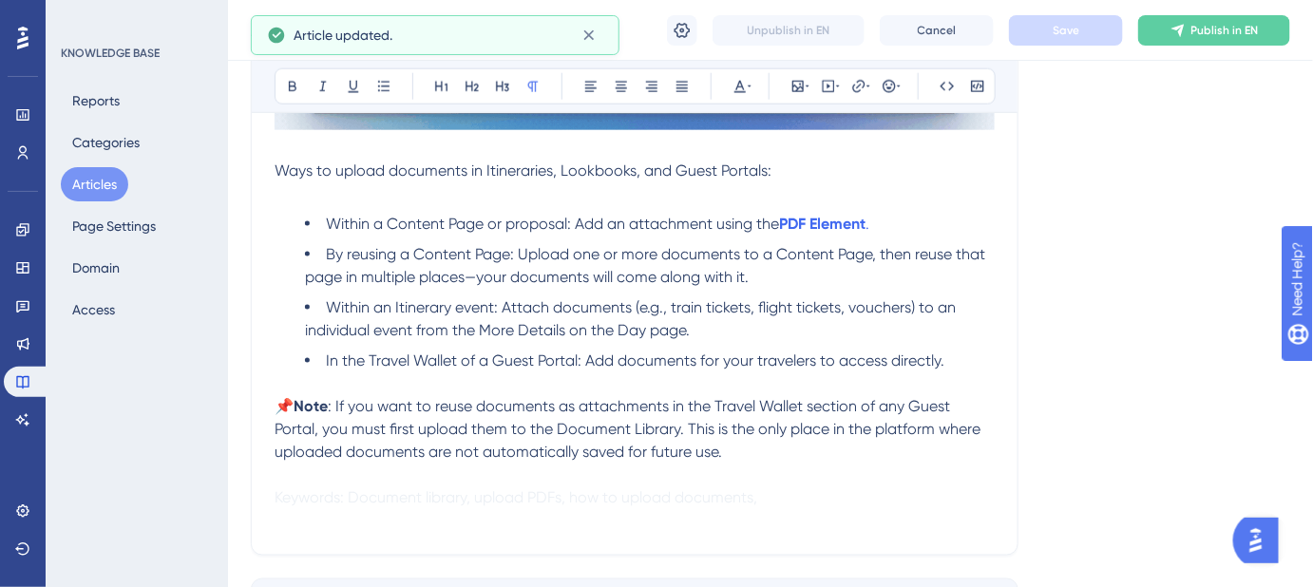
scroll to position [604, 0]
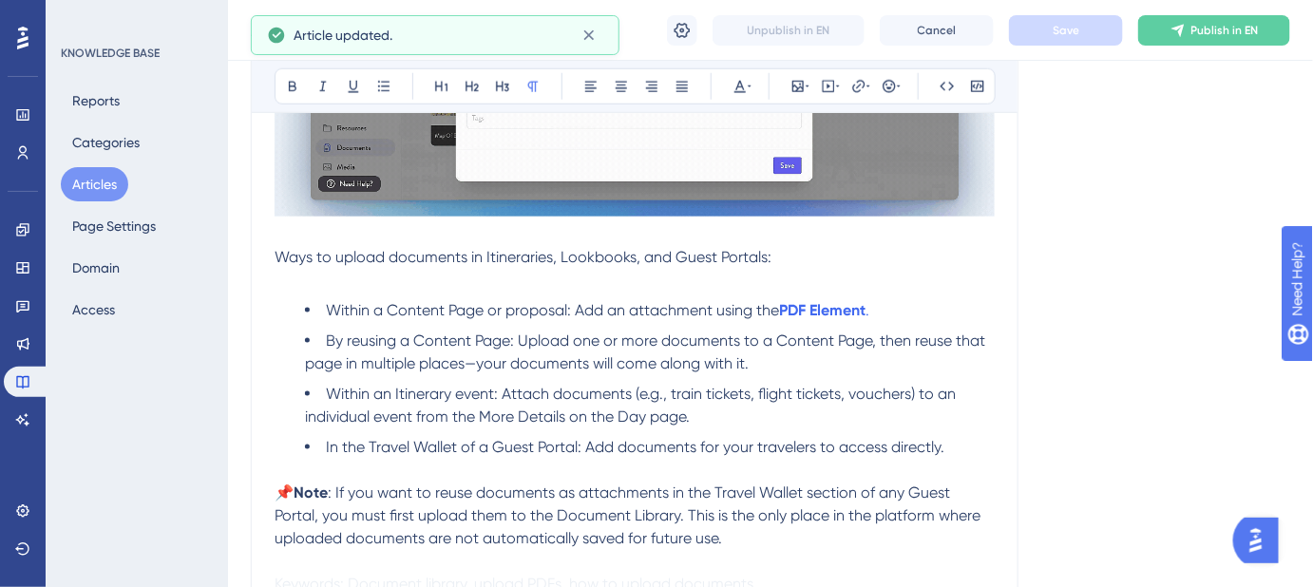
click at [787, 257] on p "Ways to upload documents in Itineraries, Lookbooks, and Guest Portals:" at bounding box center [635, 257] width 720 height 23
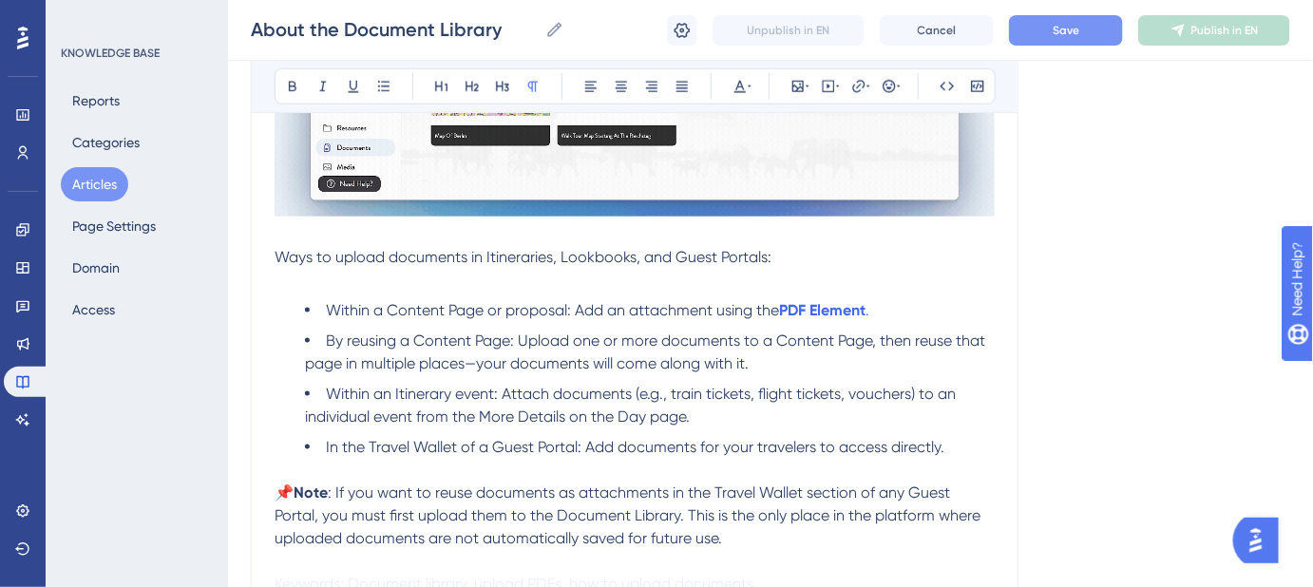
click at [1058, 38] on button "Save" at bounding box center [1066, 30] width 114 height 30
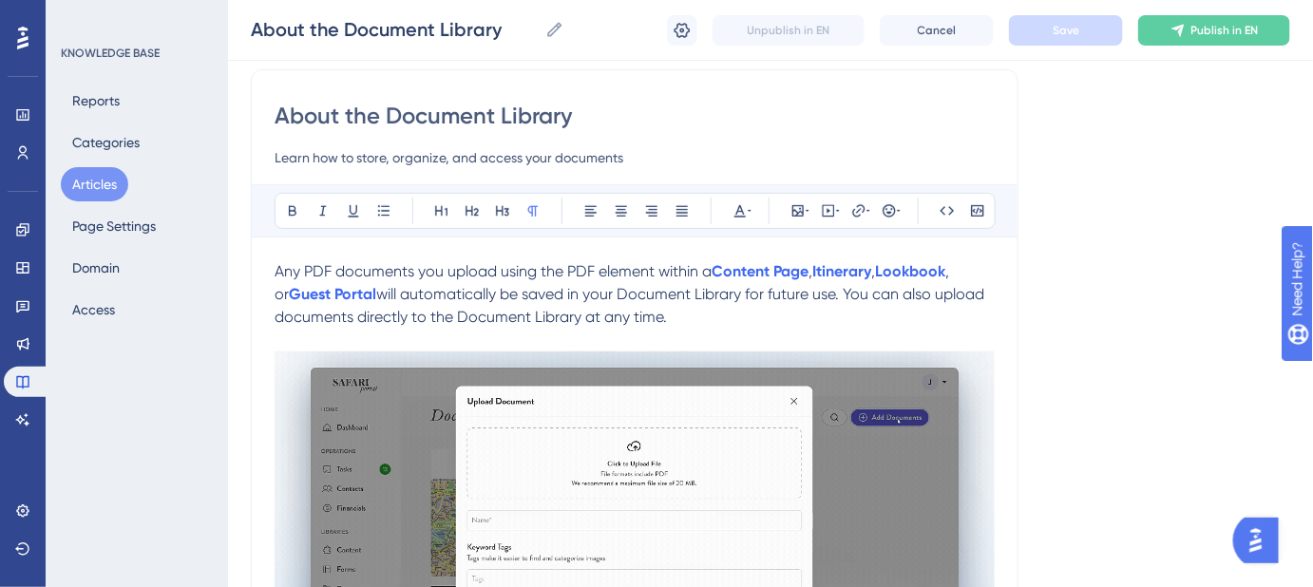
scroll to position [258, 0]
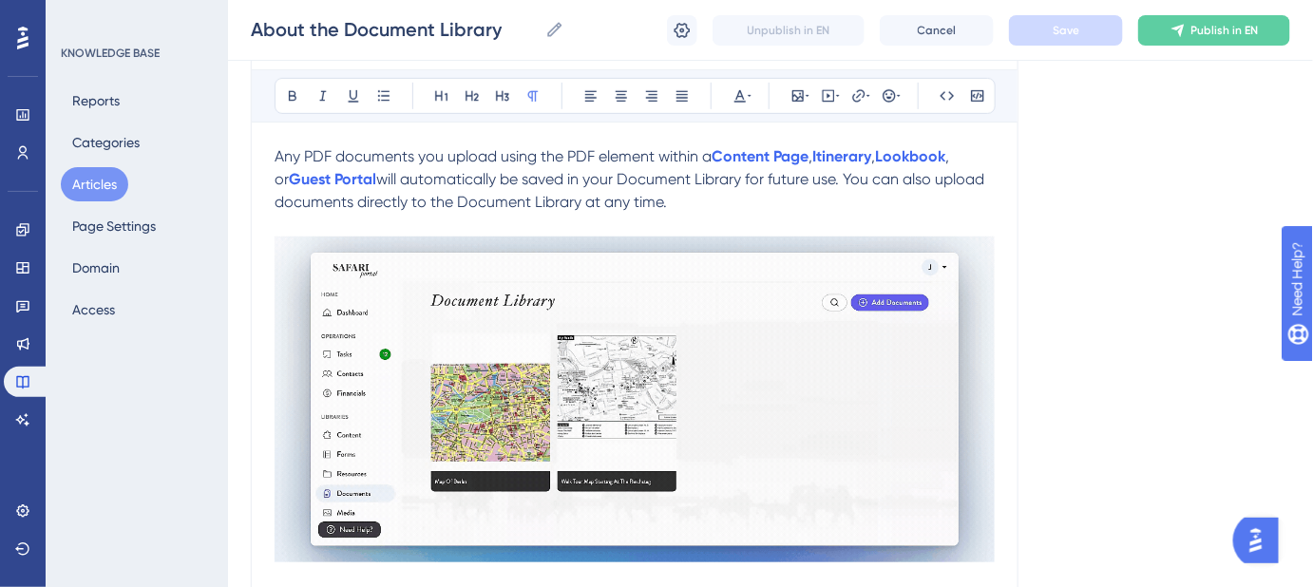
click at [1138, 245] on div "Language English (Default) About the Document Library Learn how to store, organ…" at bounding box center [770, 482] width 1039 height 1239
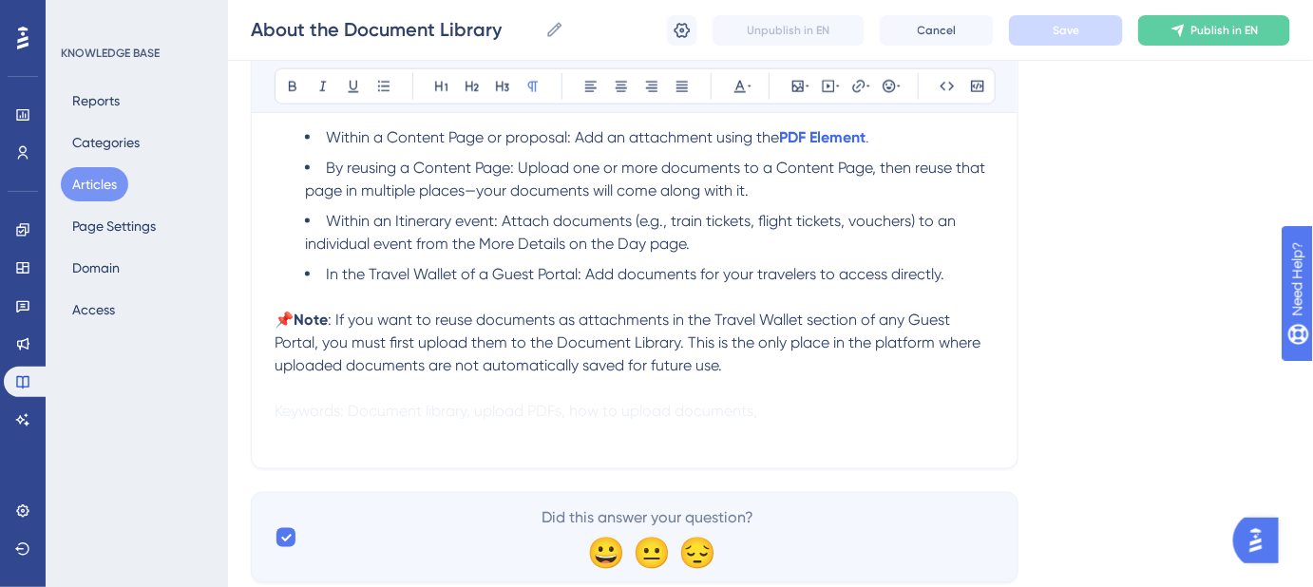
scroll to position [691, 0]
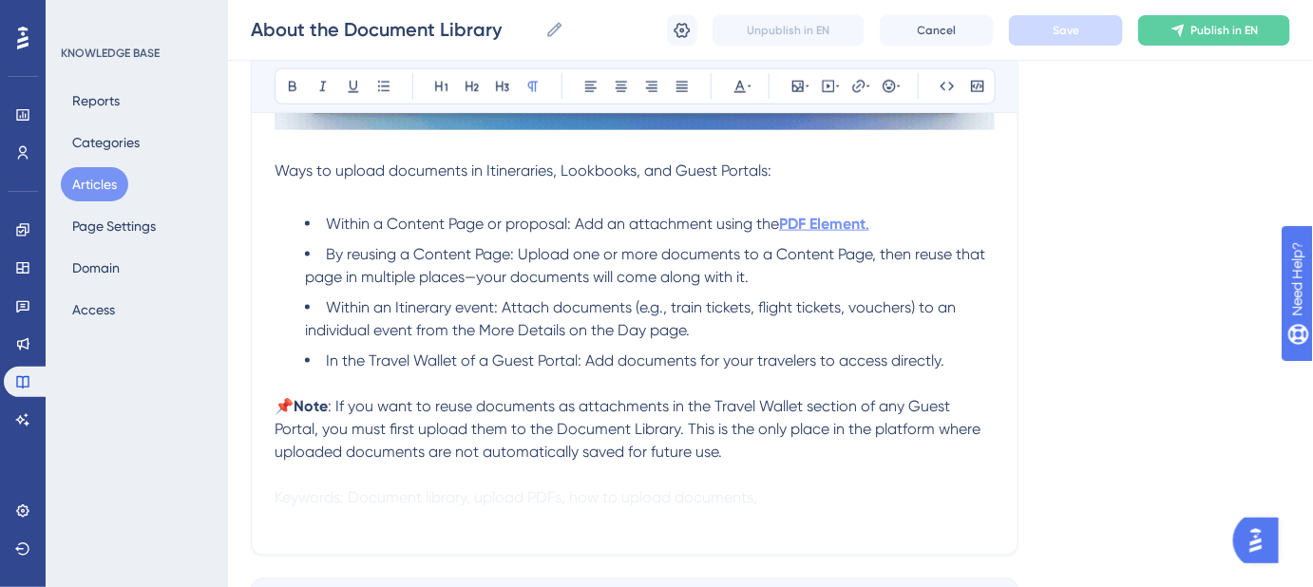
click at [845, 218] on strong "PDF Element" at bounding box center [822, 224] width 86 height 18
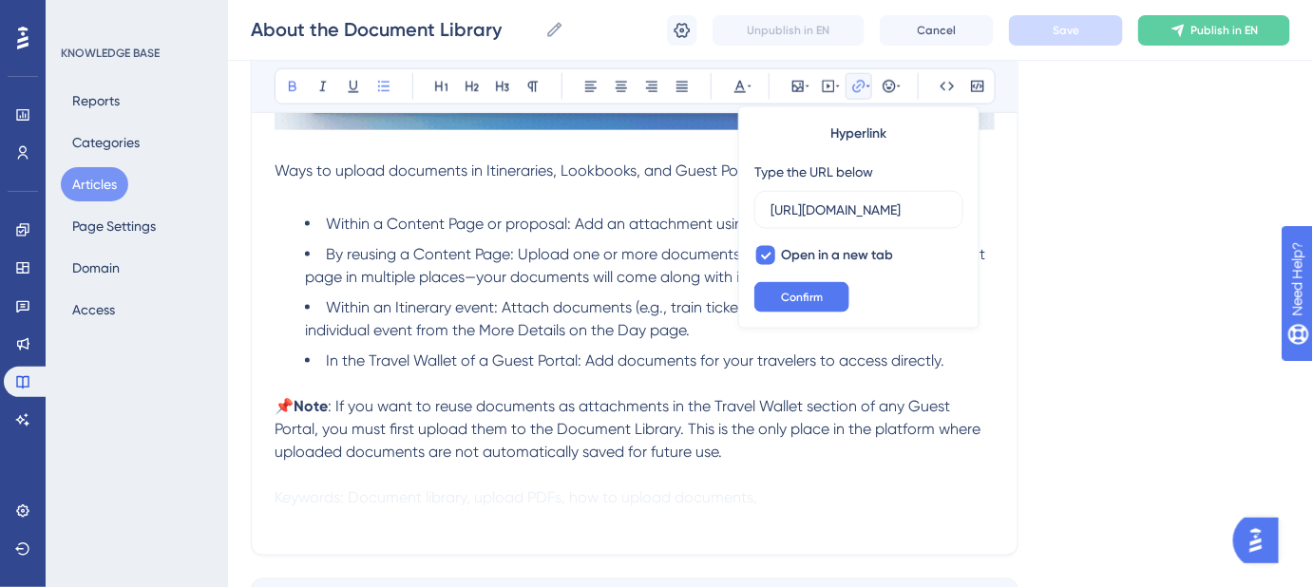
scroll to position [0, 263]
click at [824, 214] on input "https://help.safariportal.app/en/articles/5697-about-the-pdf-element" at bounding box center [858, 209] width 177 height 21
click at [782, 298] on span "Confirm" at bounding box center [802, 297] width 42 height 15
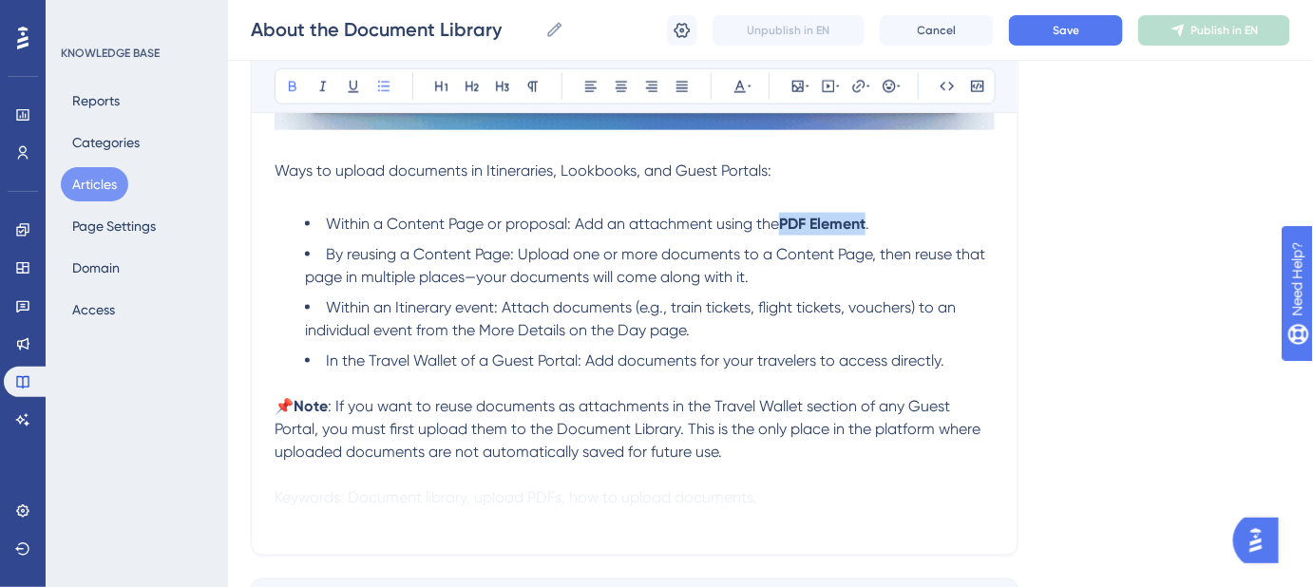
drag, startPoint x: 872, startPoint y: 216, endPoint x: 785, endPoint y: 226, distance: 88.0
click at [785, 226] on li "Within a Content Page or proposal: Add an attachment using the PDF Element ." at bounding box center [650, 224] width 690 height 23
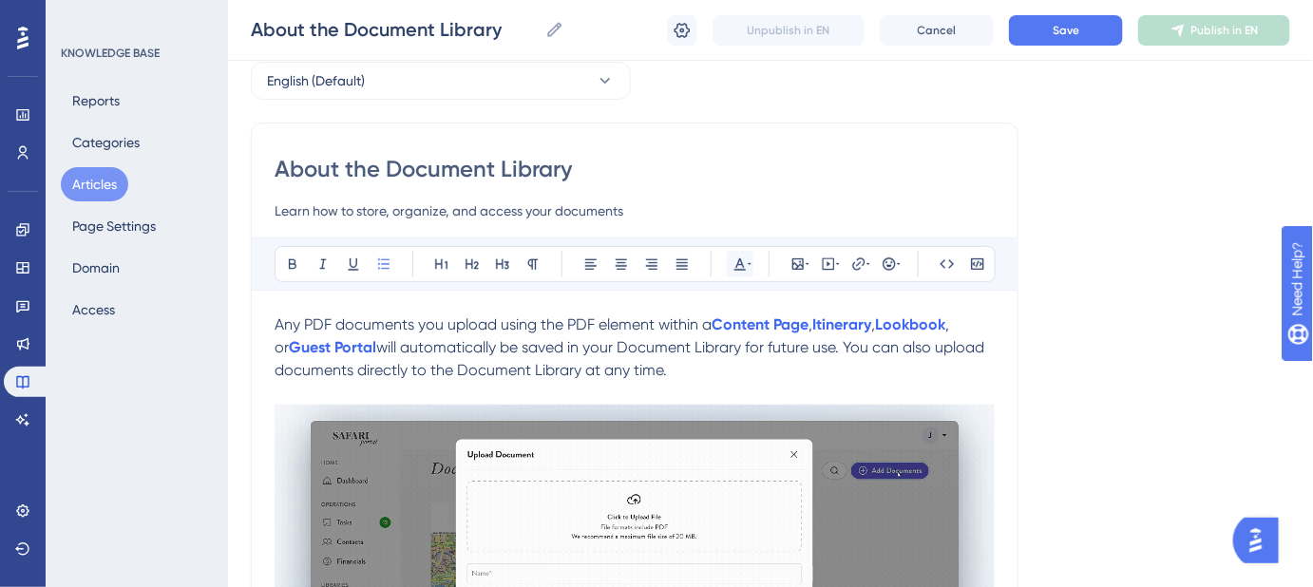
scroll to position [85, 0]
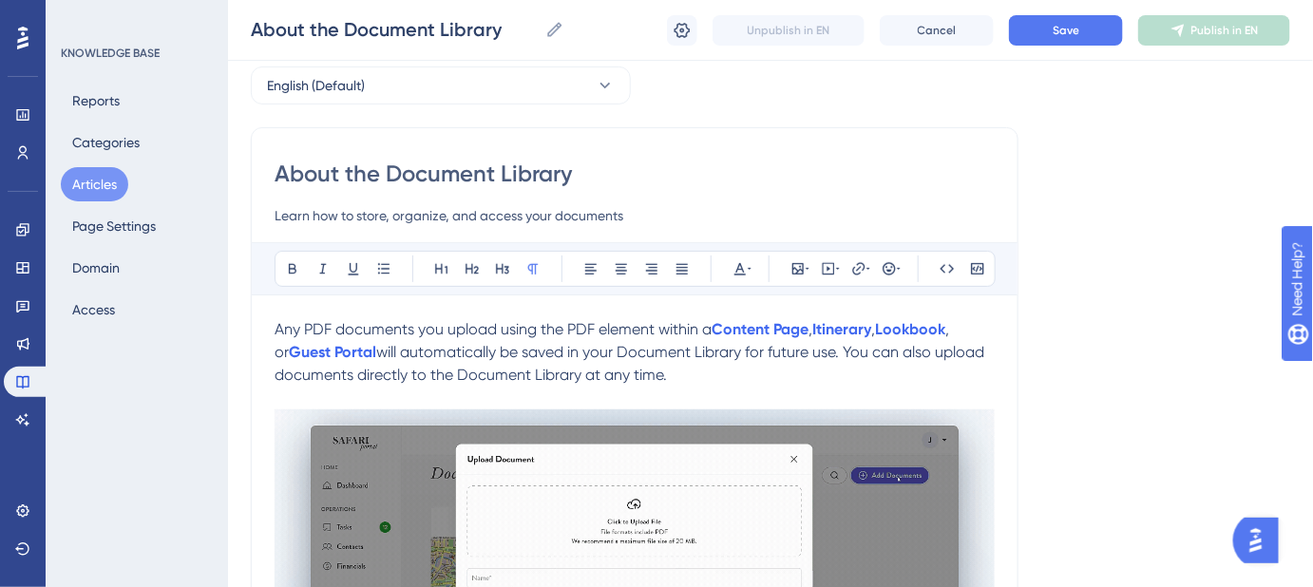
click at [602, 326] on span "Any PDF documents you upload using the PDF element within a" at bounding box center [493, 329] width 437 height 18
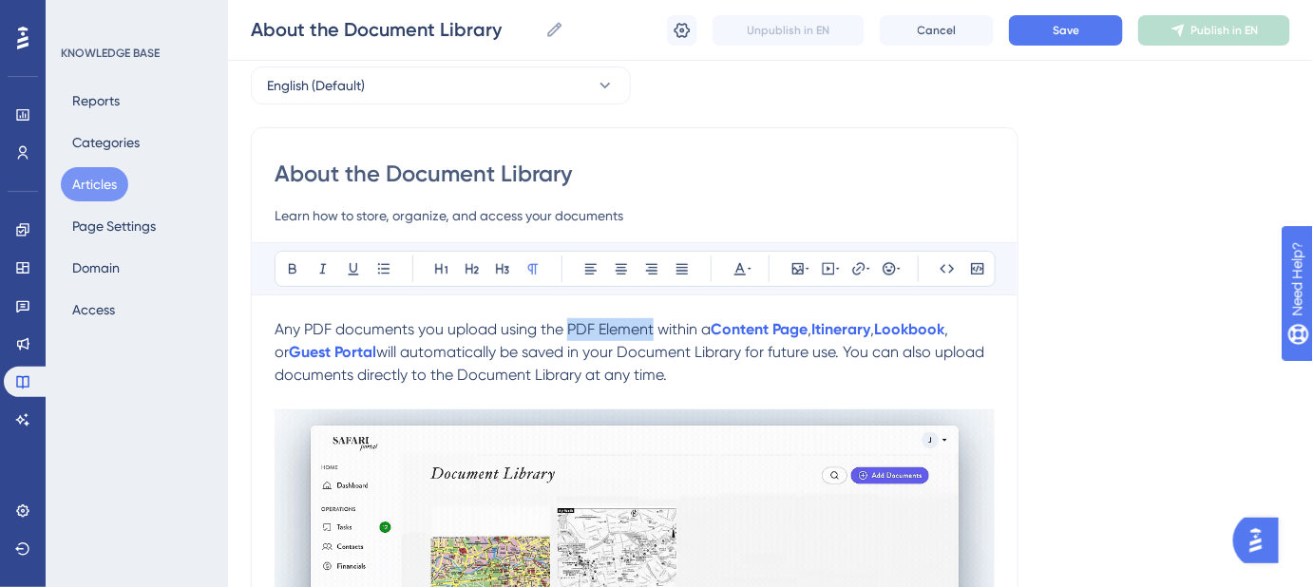
drag, startPoint x: 655, startPoint y: 329, endPoint x: 569, endPoint y: 331, distance: 86.5
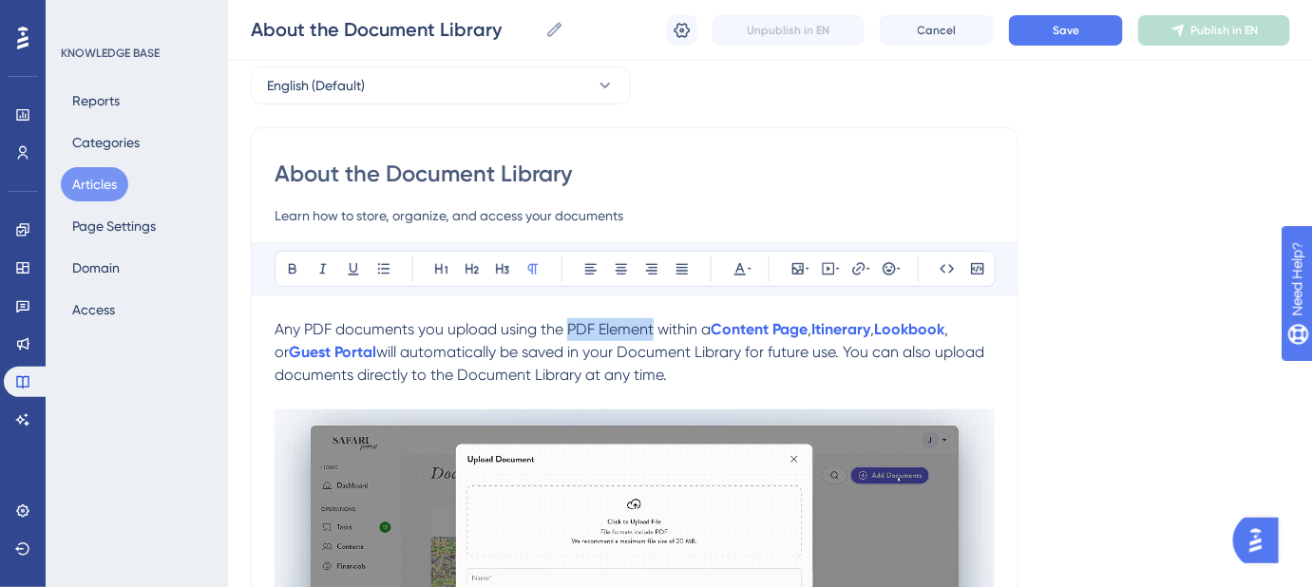
click at [569, 331] on span "Any PDF documents you upload using the PDF Element within a" at bounding box center [493, 329] width 436 height 18
click at [854, 270] on icon at bounding box center [858, 268] width 15 height 15
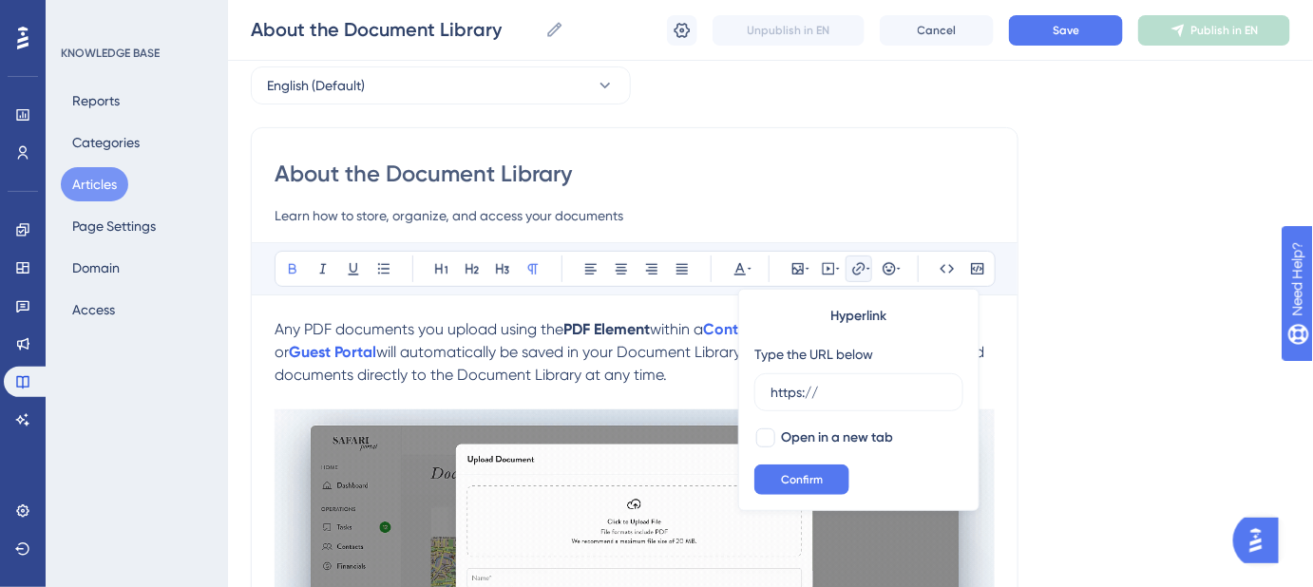
drag, startPoint x: 851, startPoint y: 389, endPoint x: 750, endPoint y: 393, distance: 101.7
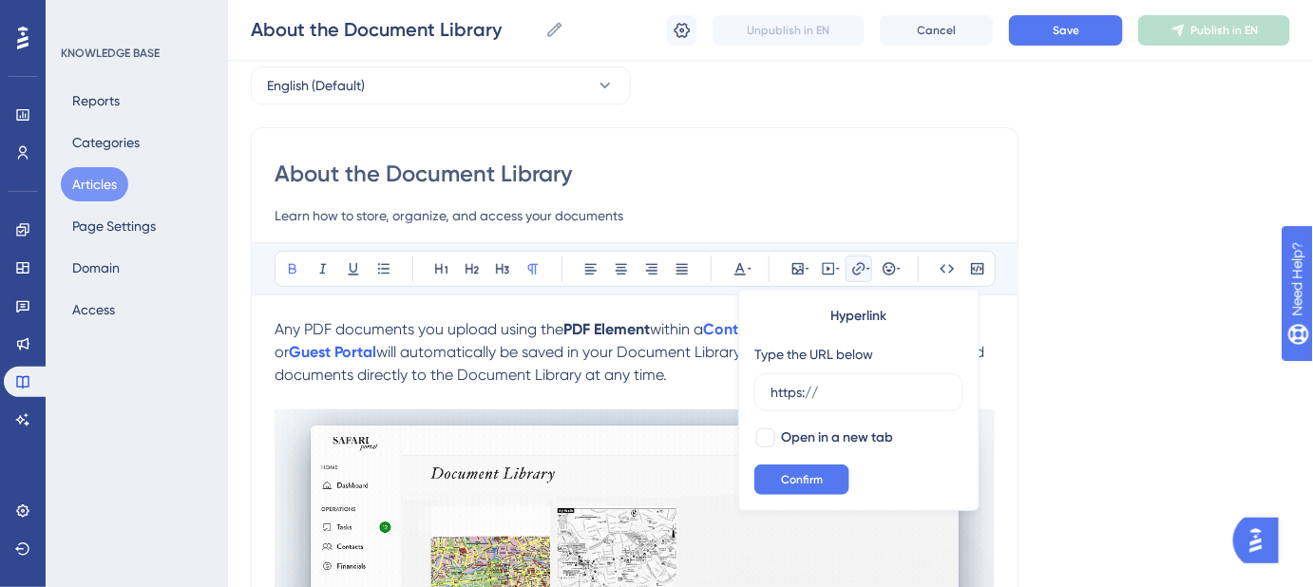
click at [750, 393] on div "Hyperlink Type the URL below https:// Open in a new tab Confirm" at bounding box center [858, 400] width 241 height 222
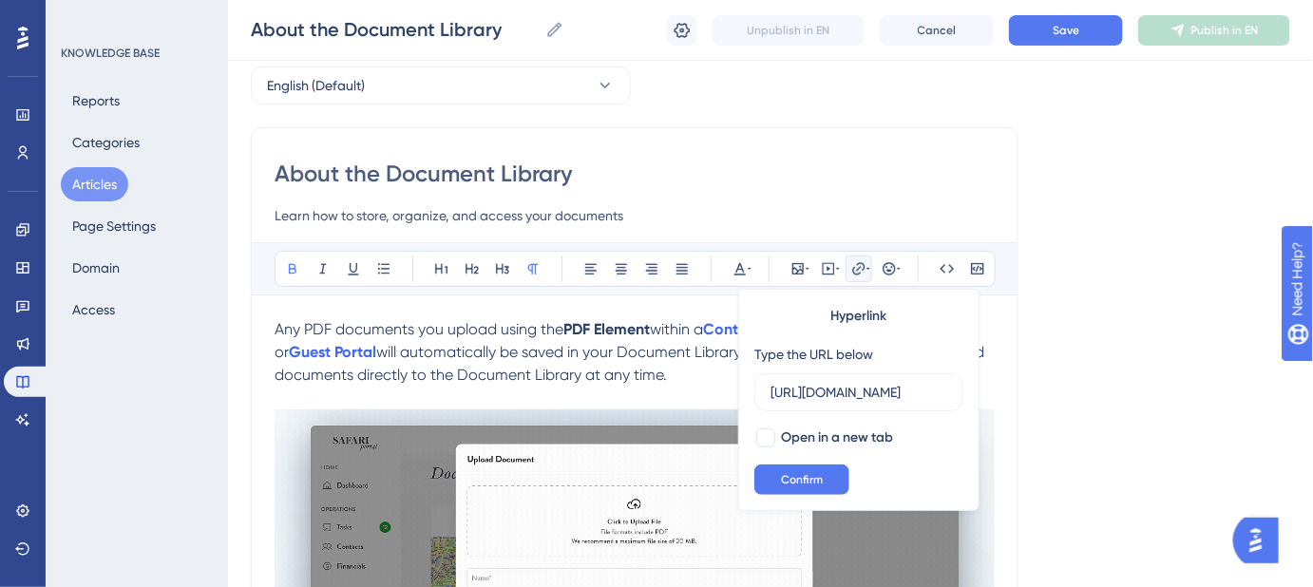
scroll to position [0, 263]
type input "https://help.safariportal.app/en/articles/5697-about-the-pdf-element"
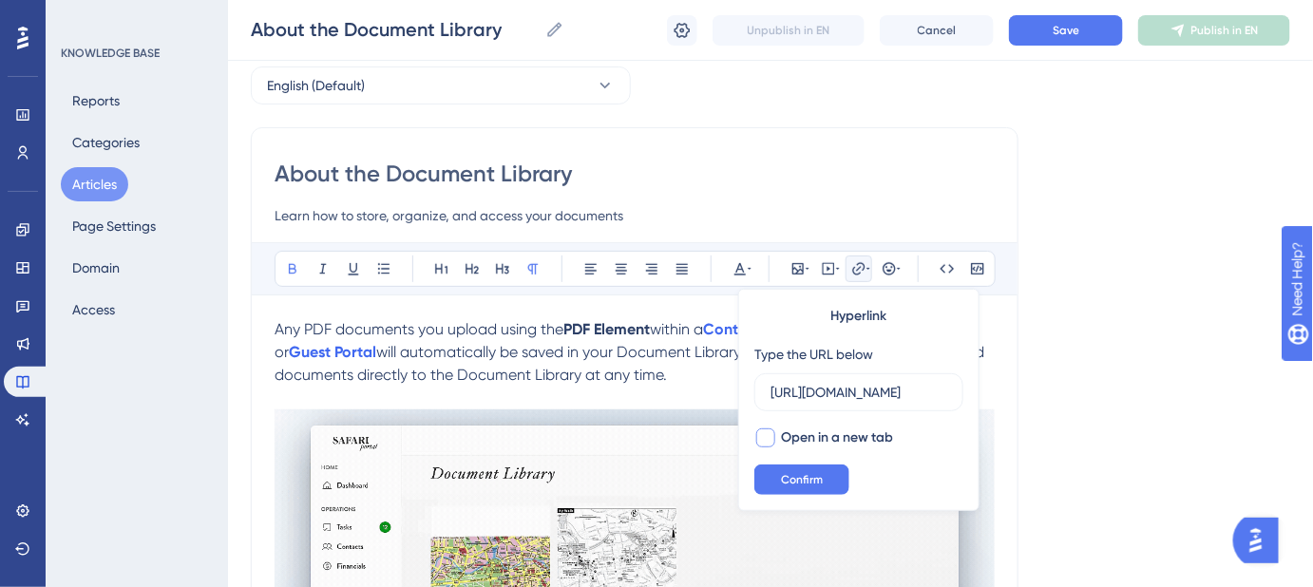
click at [765, 438] on div at bounding box center [765, 437] width 19 height 19
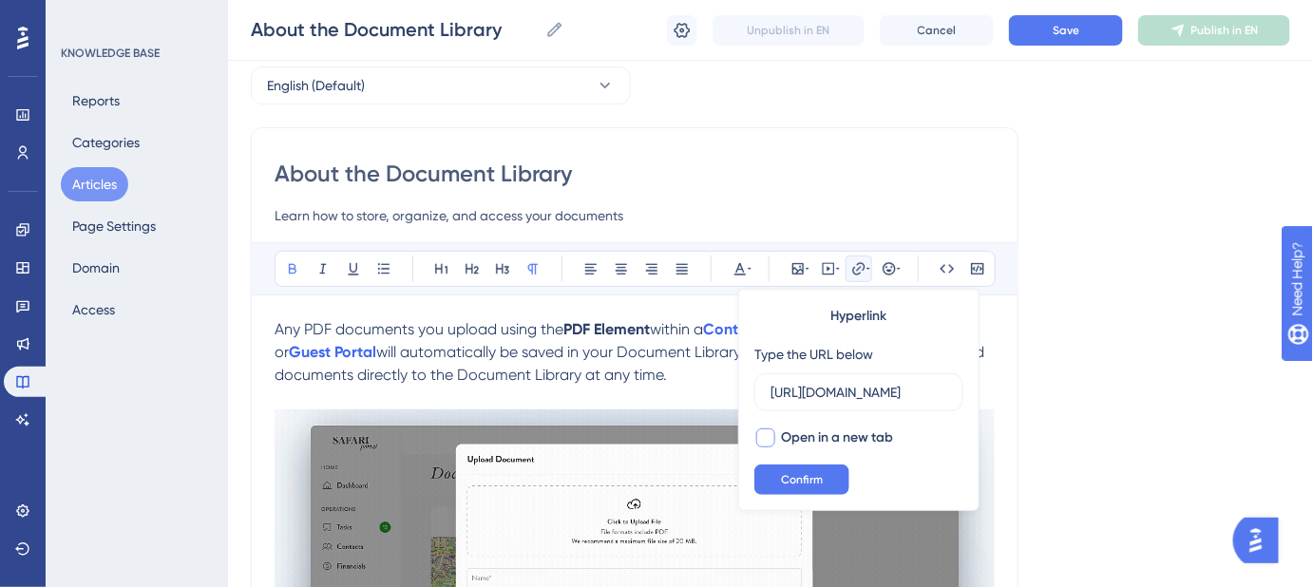
checkbox input "true"
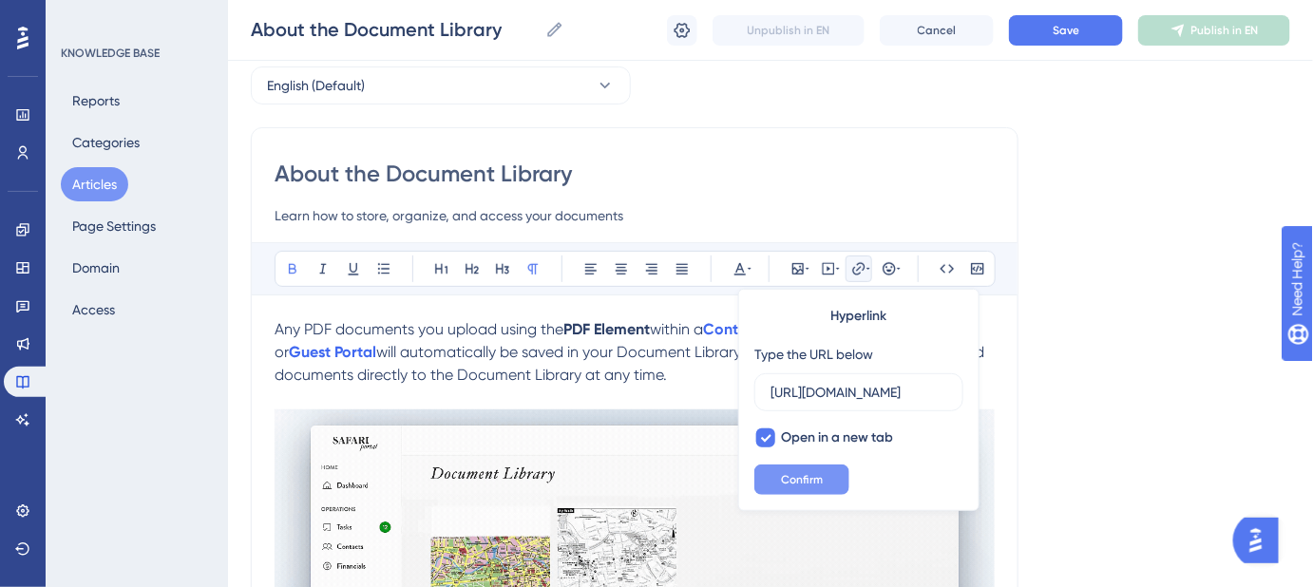
click at [781, 478] on span "Confirm" at bounding box center [802, 479] width 42 height 15
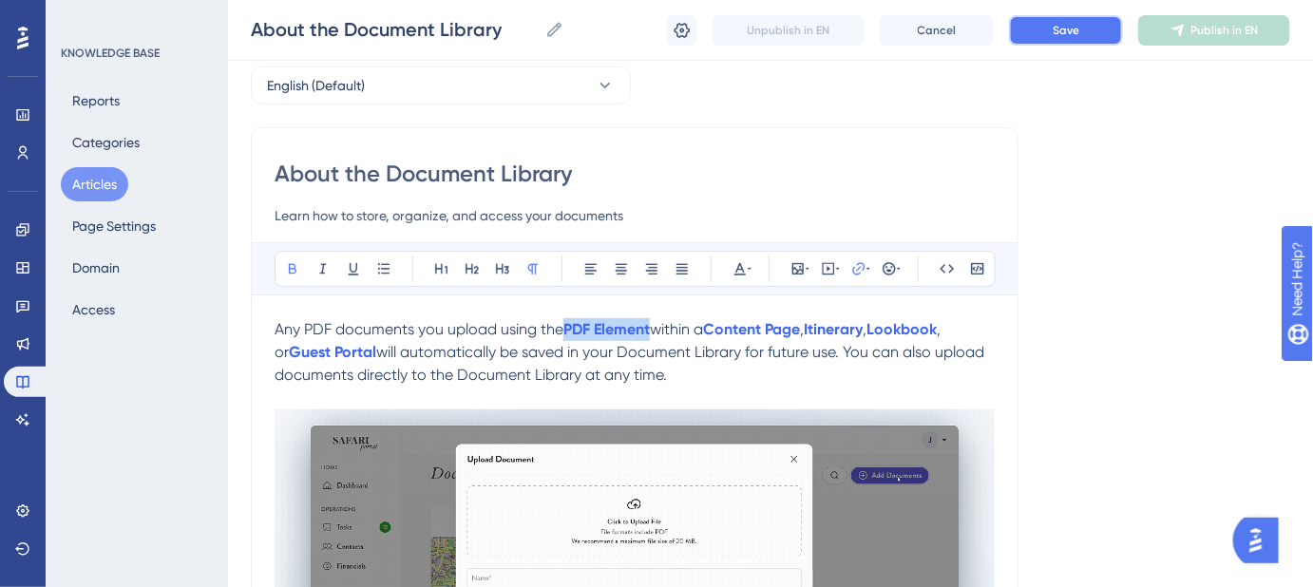
click at [1063, 43] on button "Save" at bounding box center [1066, 30] width 114 height 30
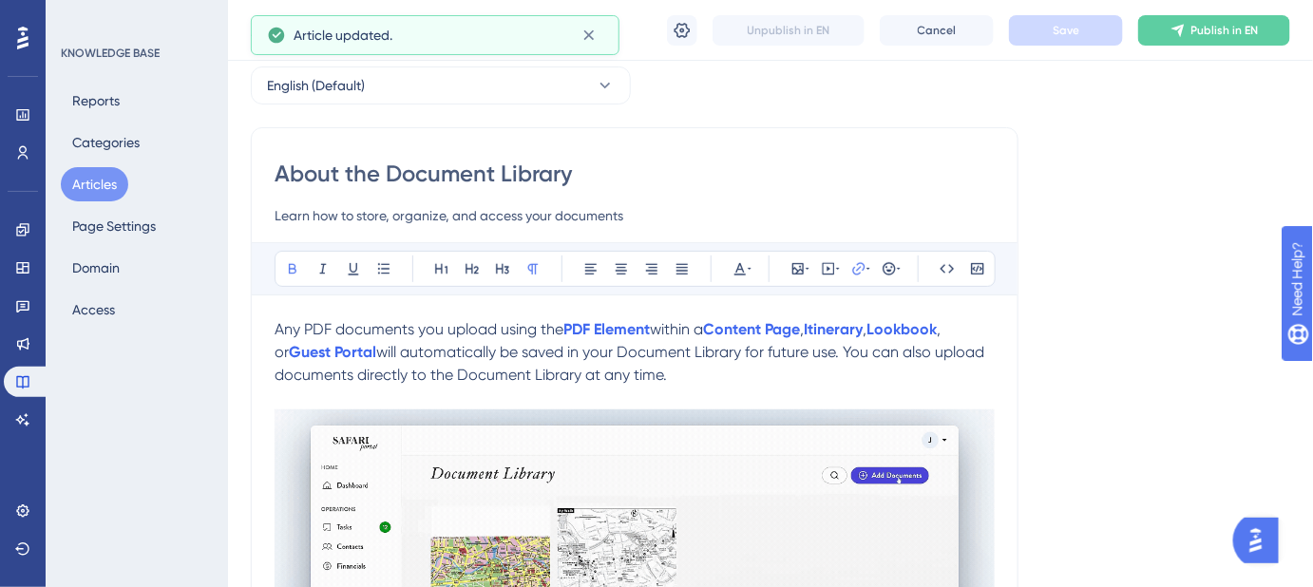
scroll to position [172, 0]
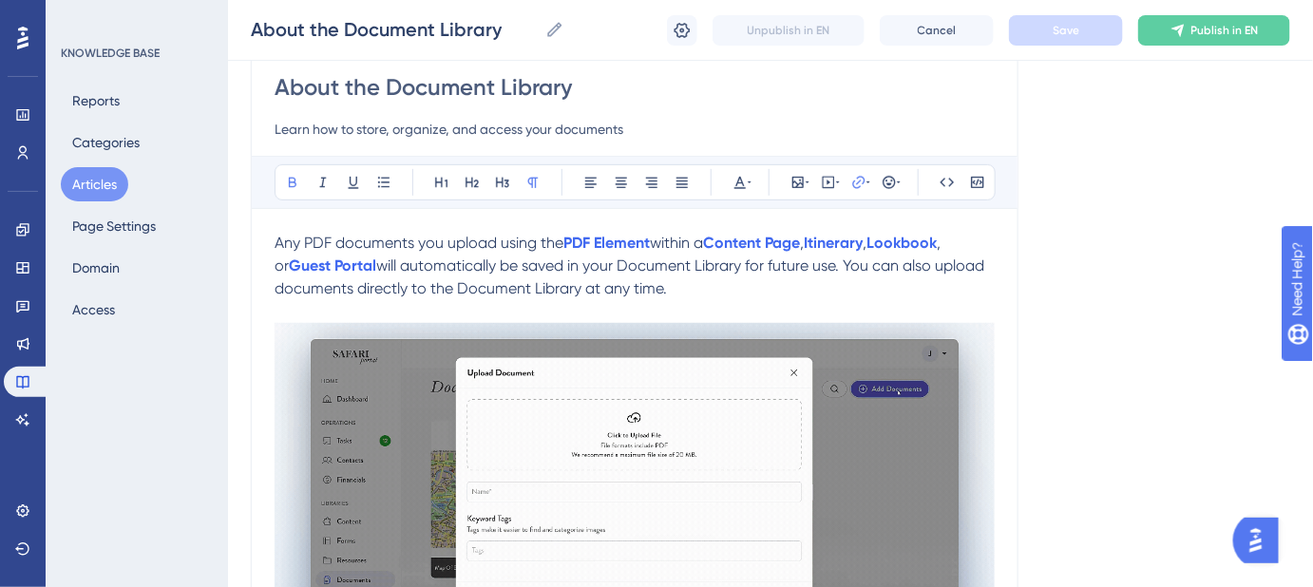
click at [389, 290] on span "will automatically be saved in your Document Library for future use. You can al…" at bounding box center [631, 276] width 713 height 41
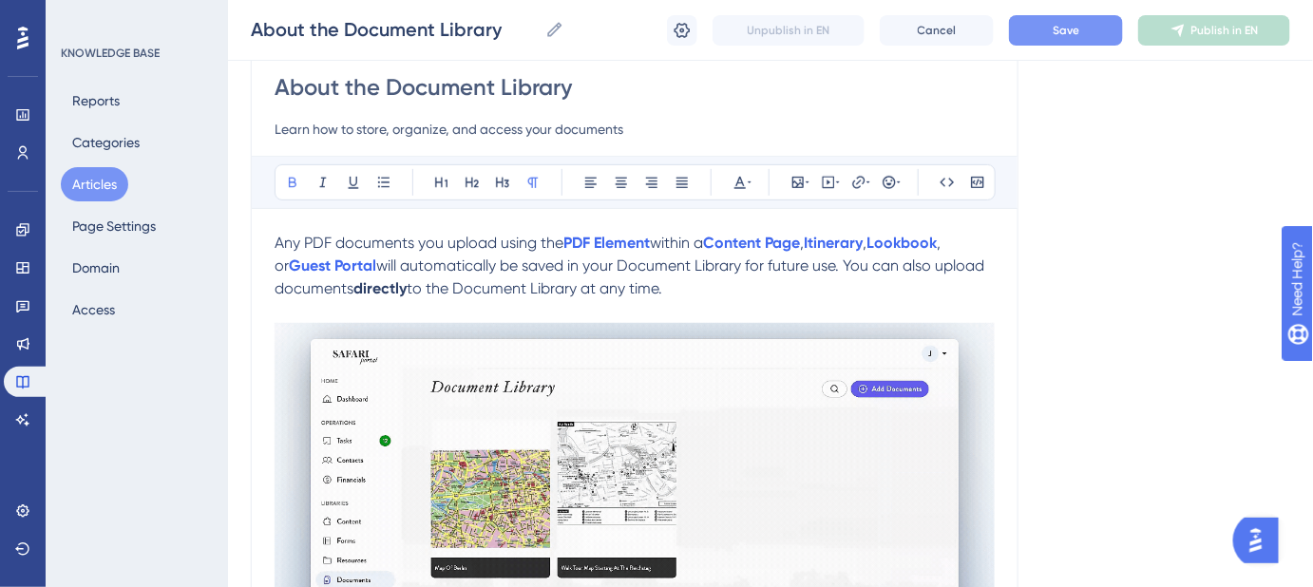
click at [1047, 39] on button "Save" at bounding box center [1066, 30] width 114 height 30
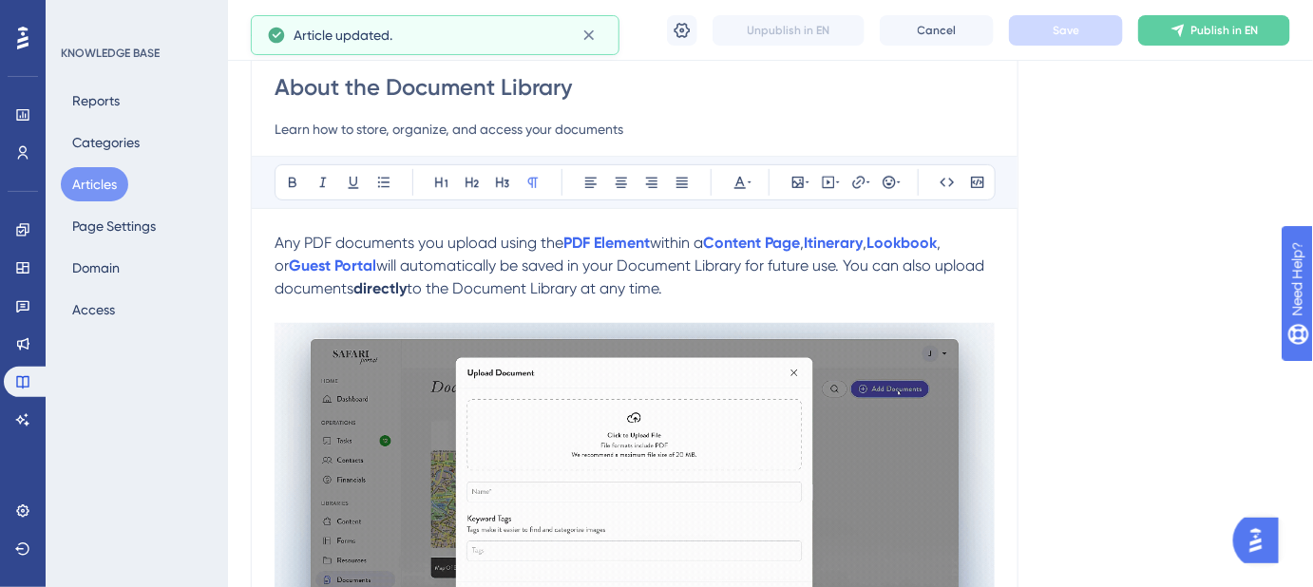
click at [796, 306] on p at bounding box center [635, 311] width 720 height 23
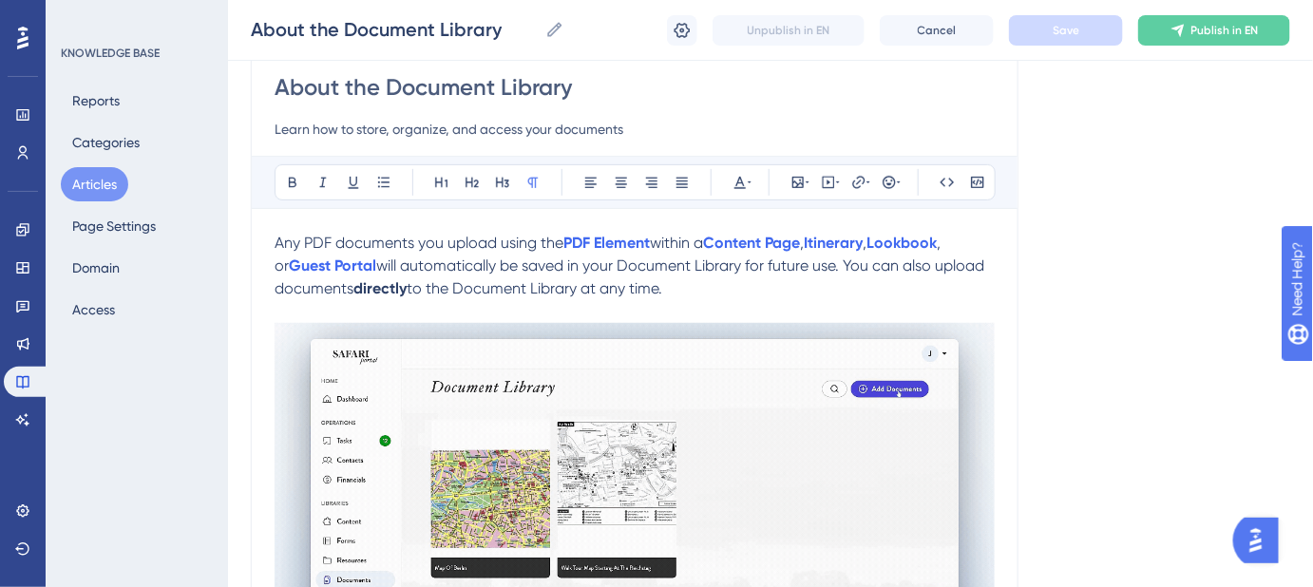
click at [447, 261] on span "will automatically be saved in your Document Library for future use. You can al…" at bounding box center [631, 276] width 713 height 41
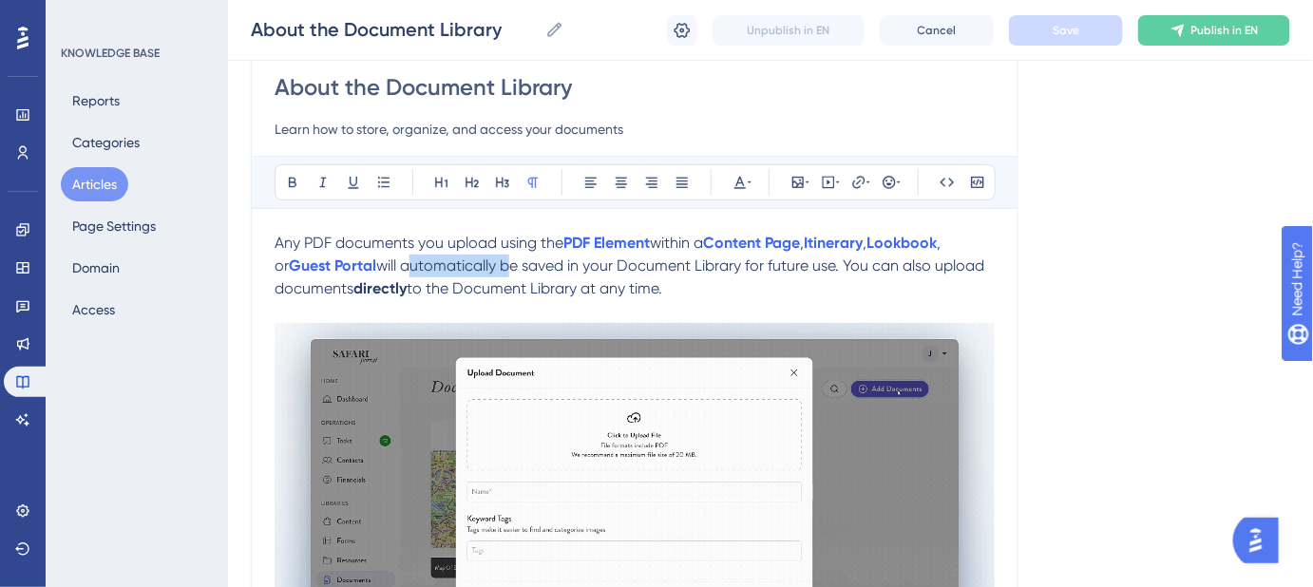
click at [447, 261] on span "will automatically be saved in your Document Library for future use. You can al…" at bounding box center [631, 276] width 713 height 41
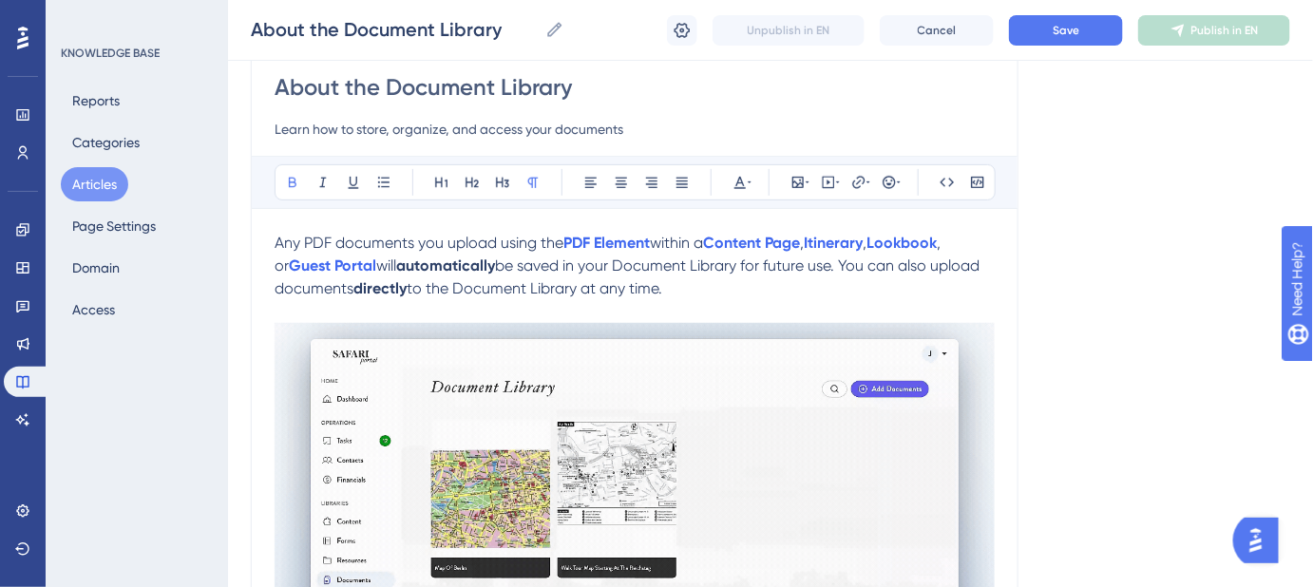
click at [1105, 230] on div "Language English (Default) About the Document Library Learn how to store, organ…" at bounding box center [770, 569] width 1039 height 1239
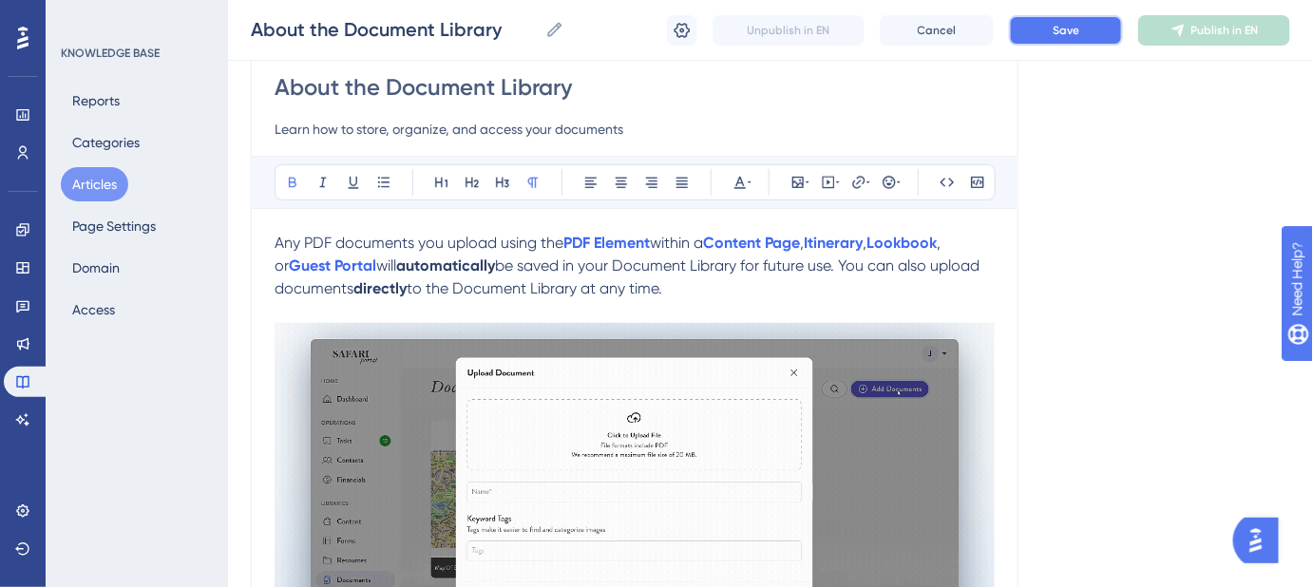
click at [1064, 31] on span "Save" at bounding box center [1066, 30] width 27 height 15
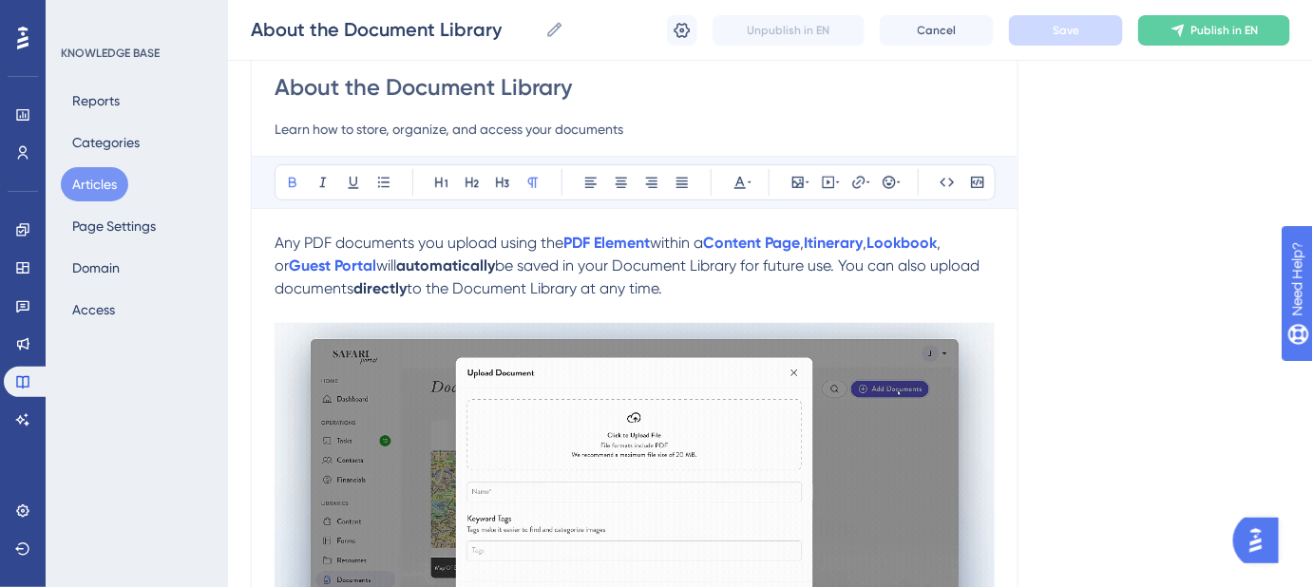
click at [440, 134] on input "Learn how to store, organize, and access your documents" at bounding box center [635, 129] width 720 height 23
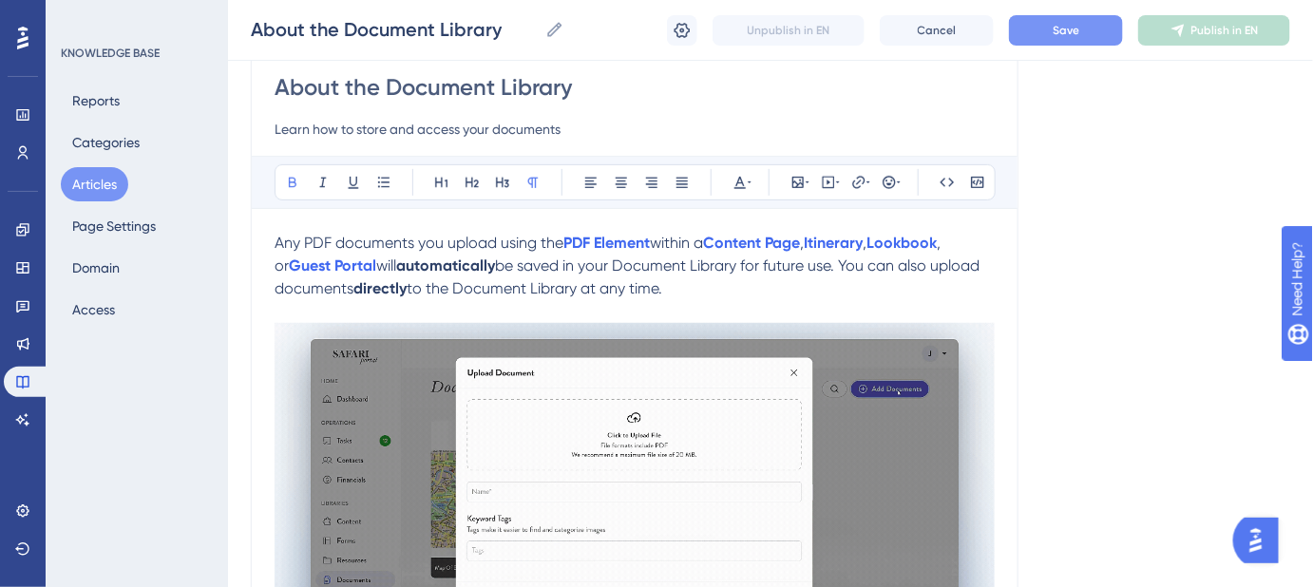
type input "Learn how to store and access your documents"
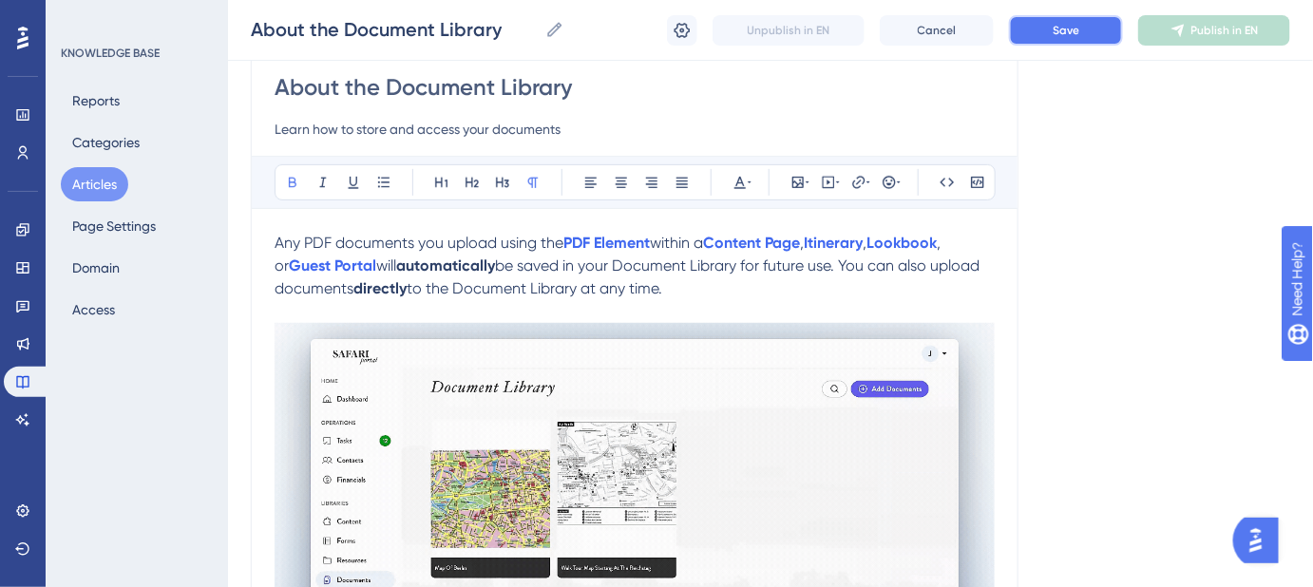
click at [1060, 27] on span "Save" at bounding box center [1066, 30] width 27 height 15
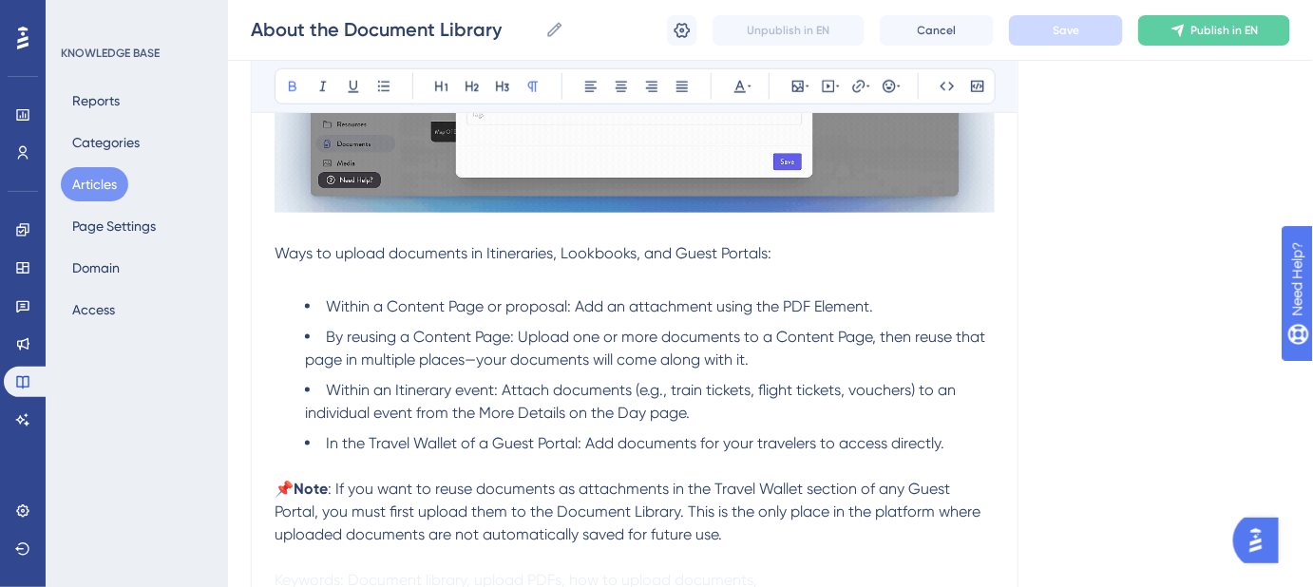
scroll to position [604, 0]
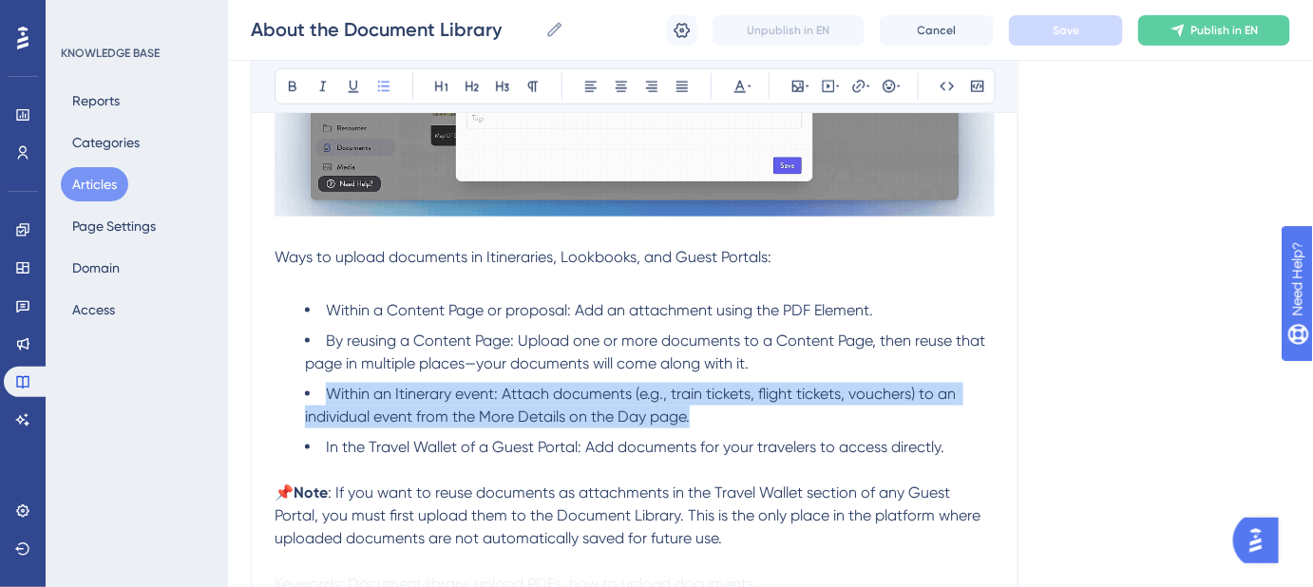
drag, startPoint x: 692, startPoint y: 422, endPoint x: 327, endPoint y: 396, distance: 365.7
click at [327, 396] on li "Within an Itinerary event: Attach documents (e.g., train tickets, flight ticket…" at bounding box center [650, 406] width 690 height 46
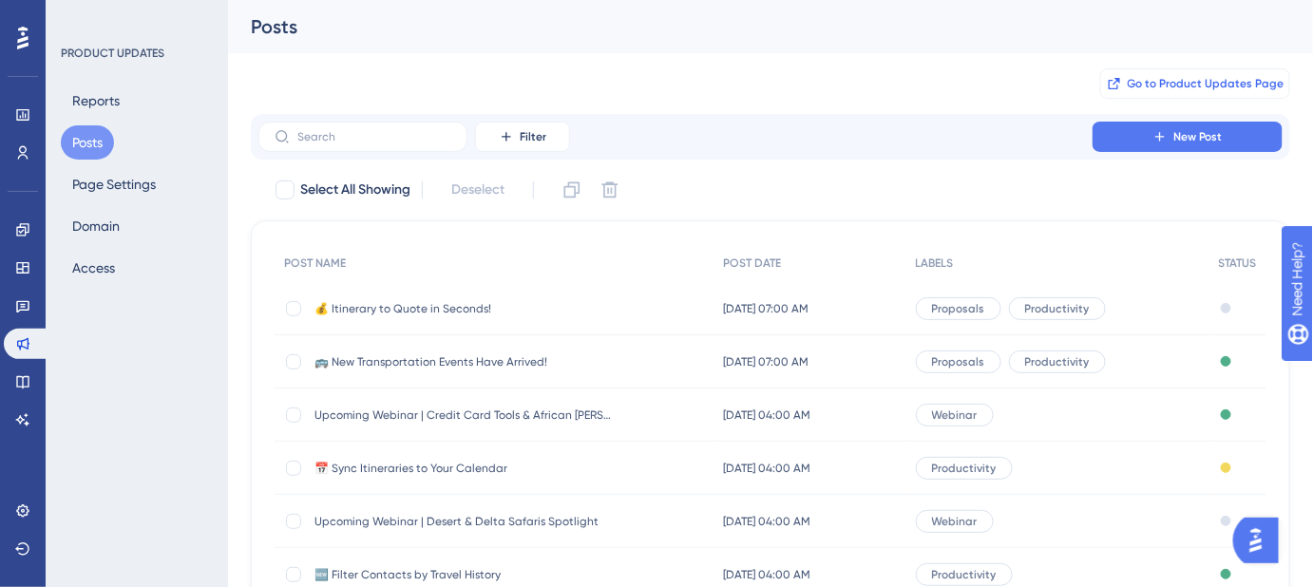
click at [1156, 81] on span "Go to Product Updates Page" at bounding box center [1206, 83] width 157 height 15
click at [376, 133] on input "text" at bounding box center [374, 136] width 154 height 13
paste input "Credit Card Tools & African [PERSON_NAME] Camps"
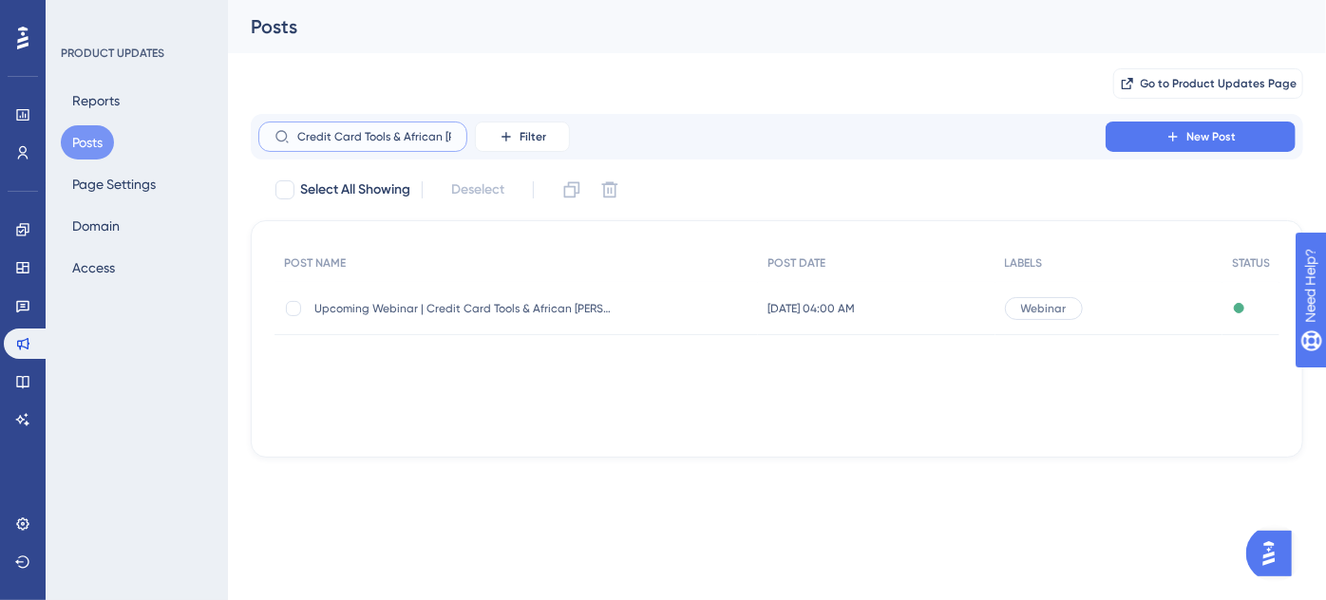
scroll to position [0, 54]
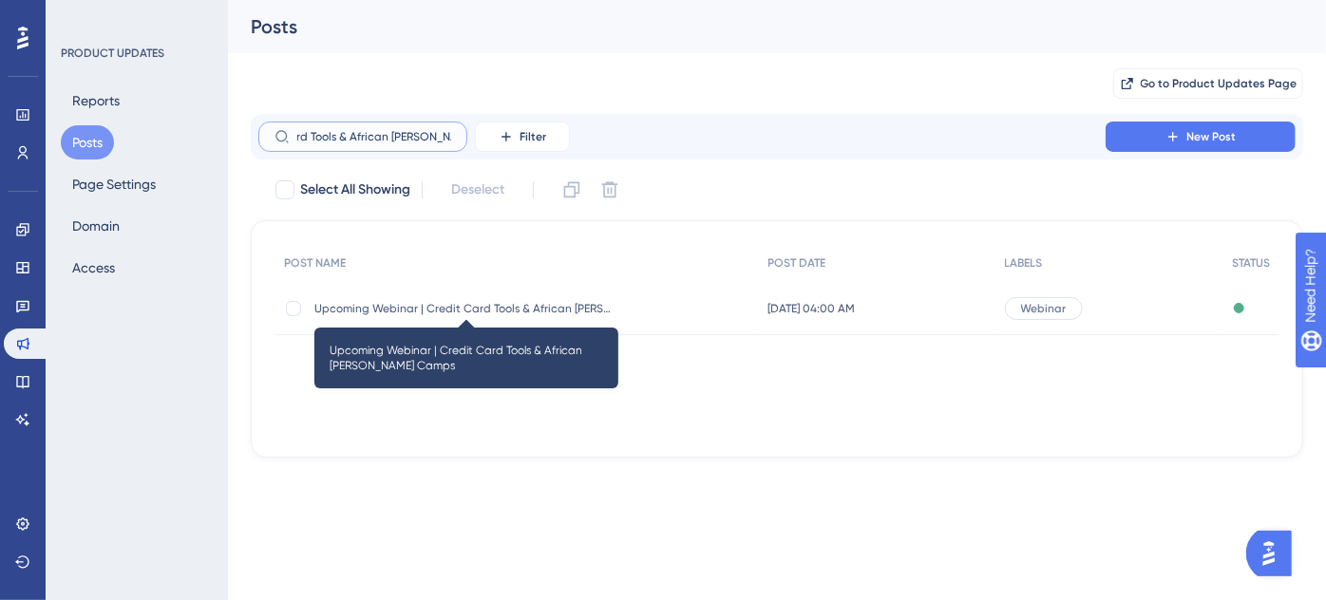
type input "Credit Card Tools & African [PERSON_NAME] Camps"
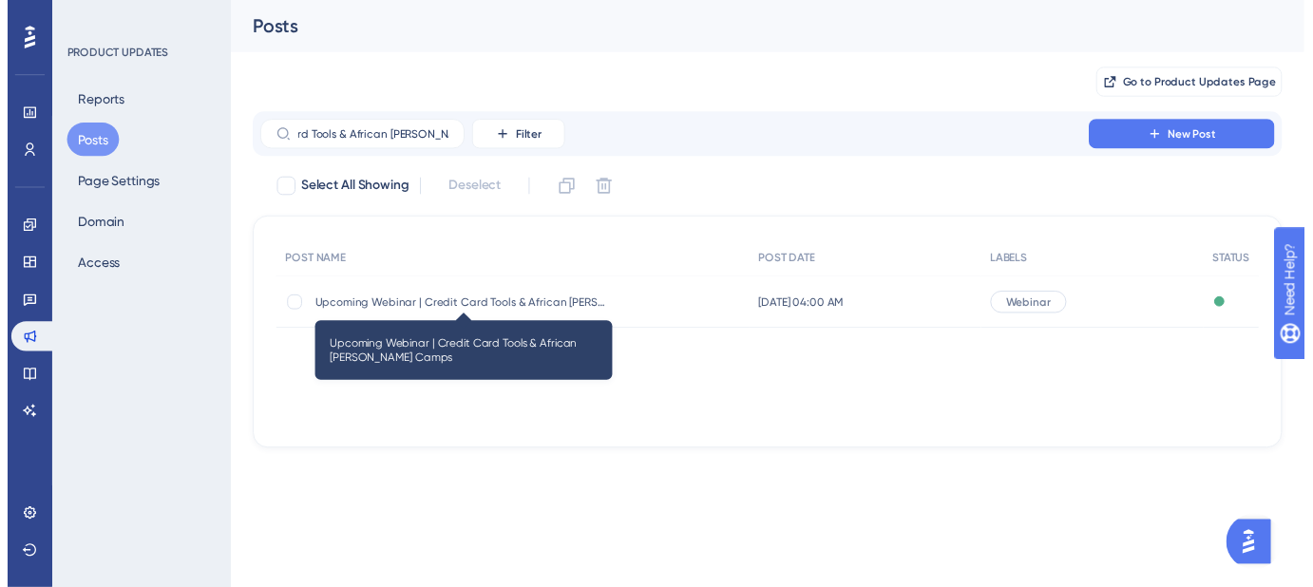
scroll to position [0, 0]
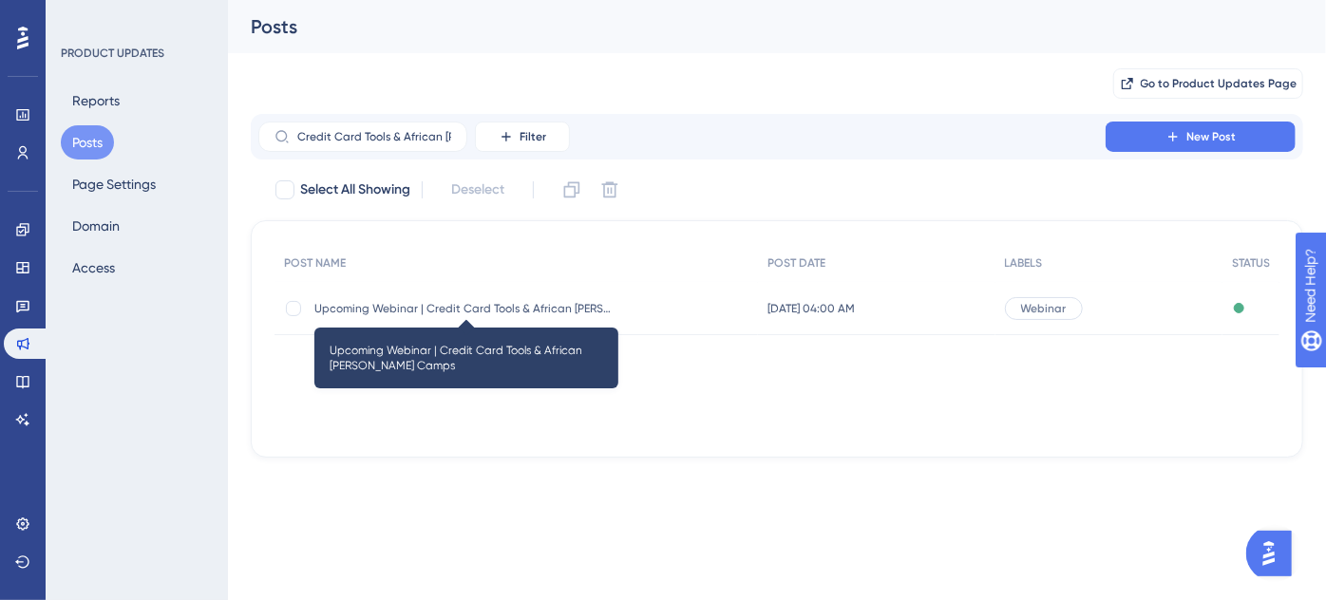
click at [358, 308] on span "Upcoming Webinar | Credit Card Tools & African [PERSON_NAME] Camps" at bounding box center [466, 308] width 304 height 15
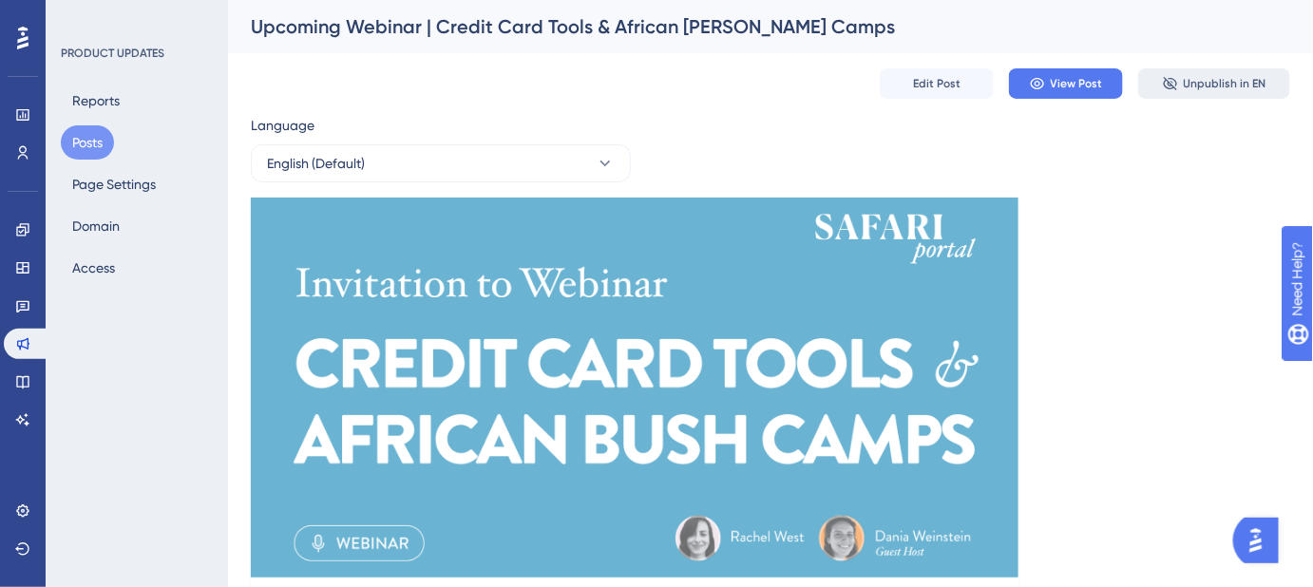
click at [1213, 81] on span "Unpublish in EN" at bounding box center [1225, 83] width 83 height 15
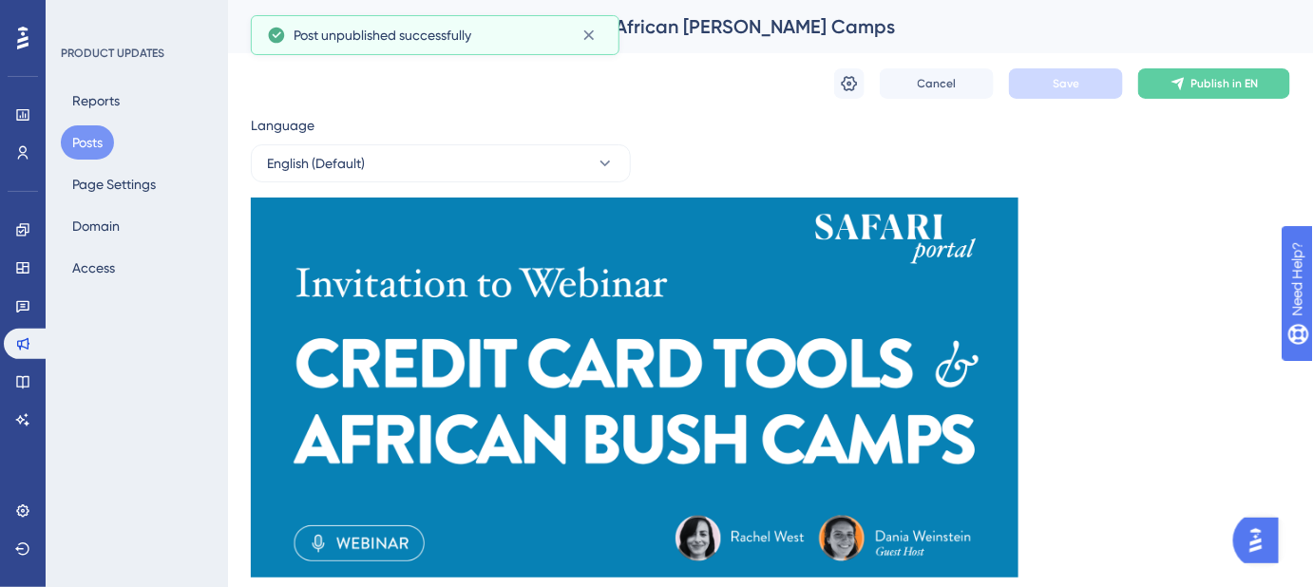
scroll to position [631, 0]
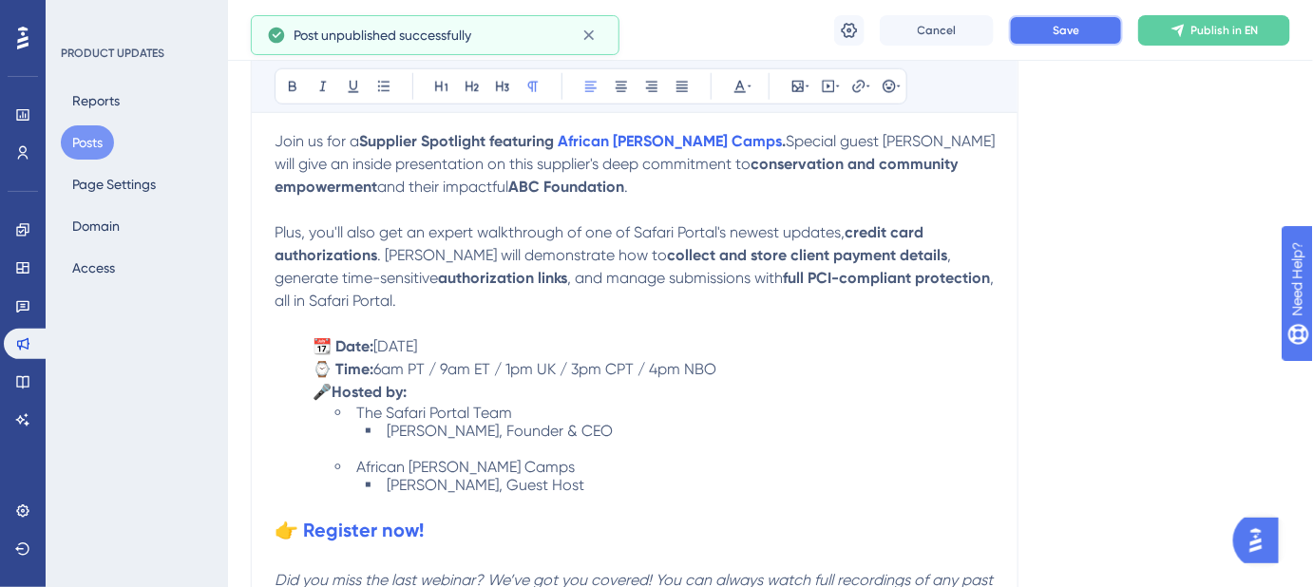
click at [1077, 32] on span "Save" at bounding box center [1066, 30] width 27 height 15
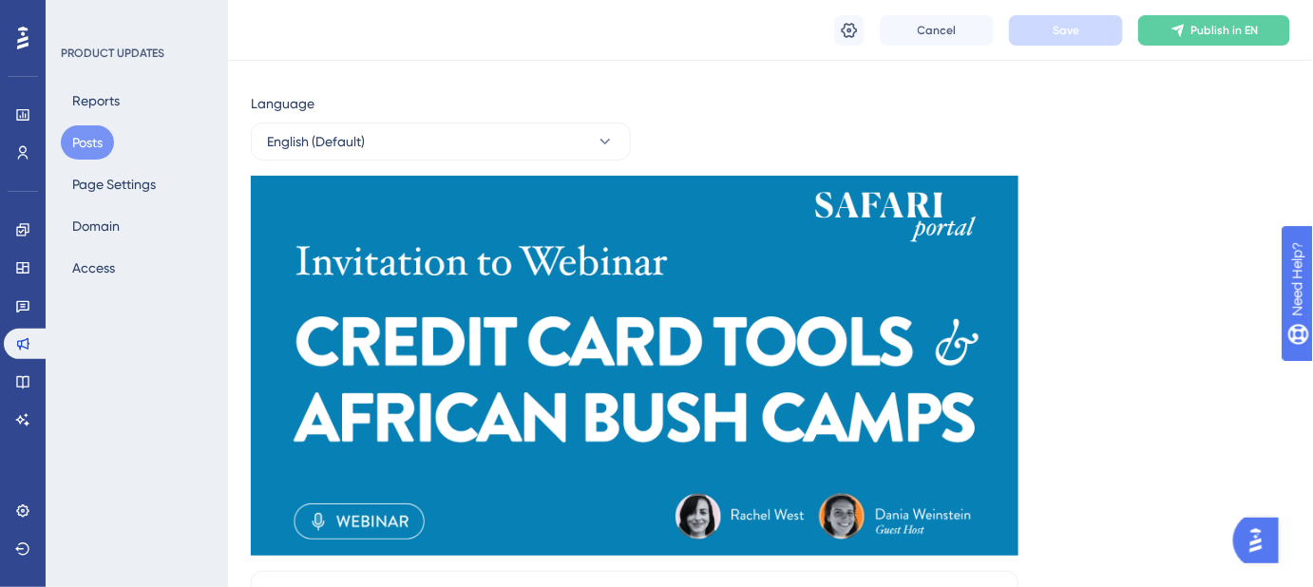
scroll to position [0, 0]
